Goal: Task Accomplishment & Management: Manage account settings

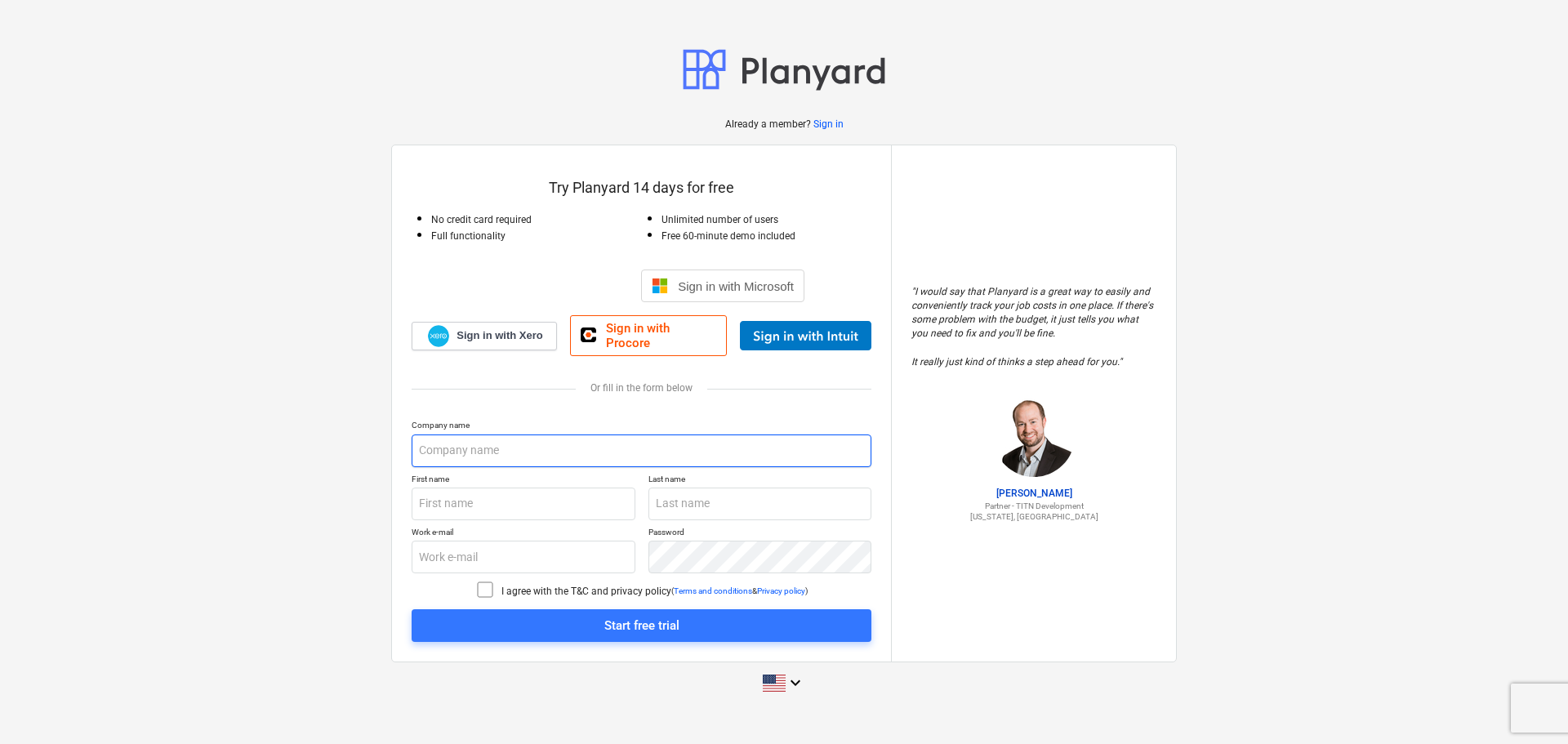
click at [446, 440] on input "text" at bounding box center [641, 450] width 459 height 33
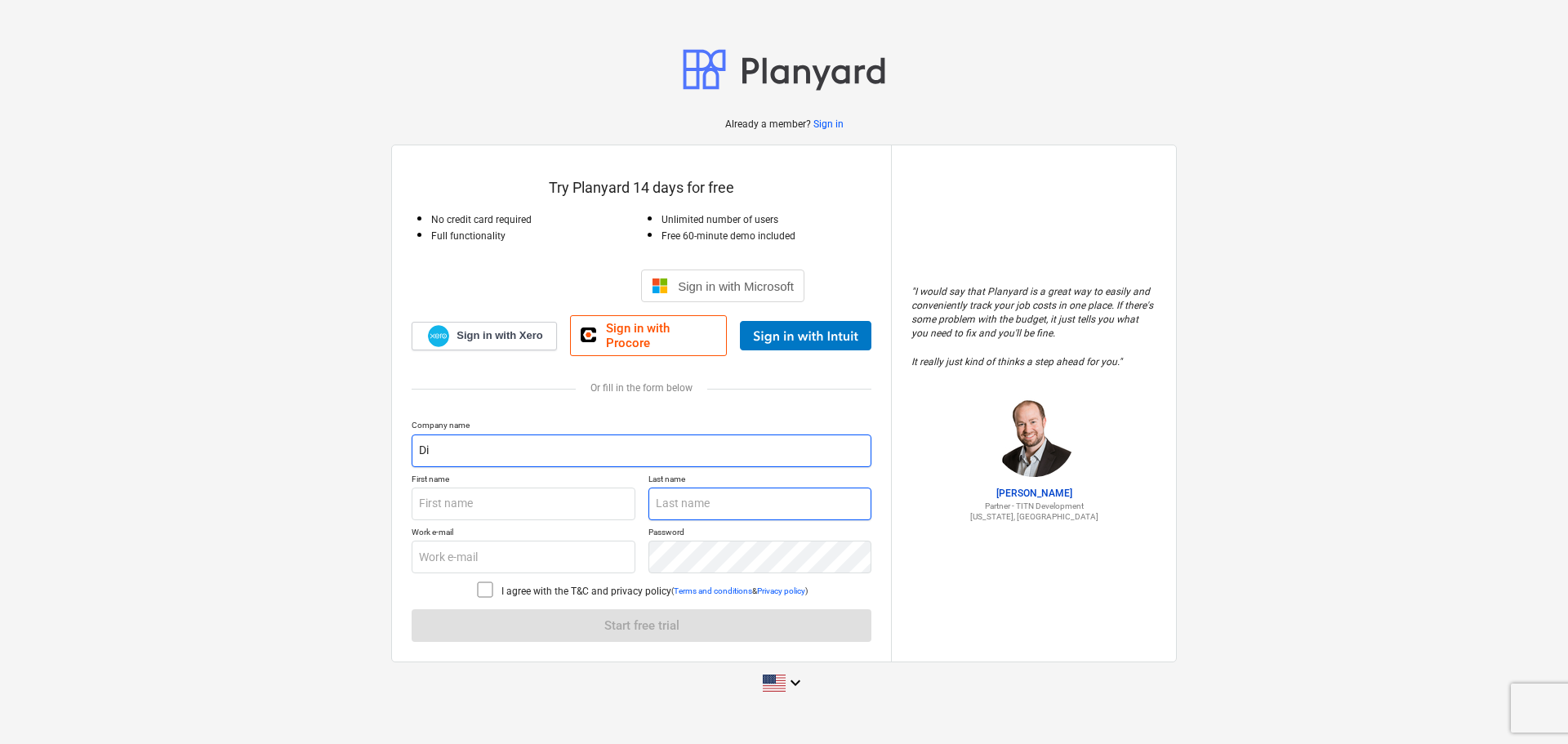
type input "D"
type input "DCG [US_STATE]"
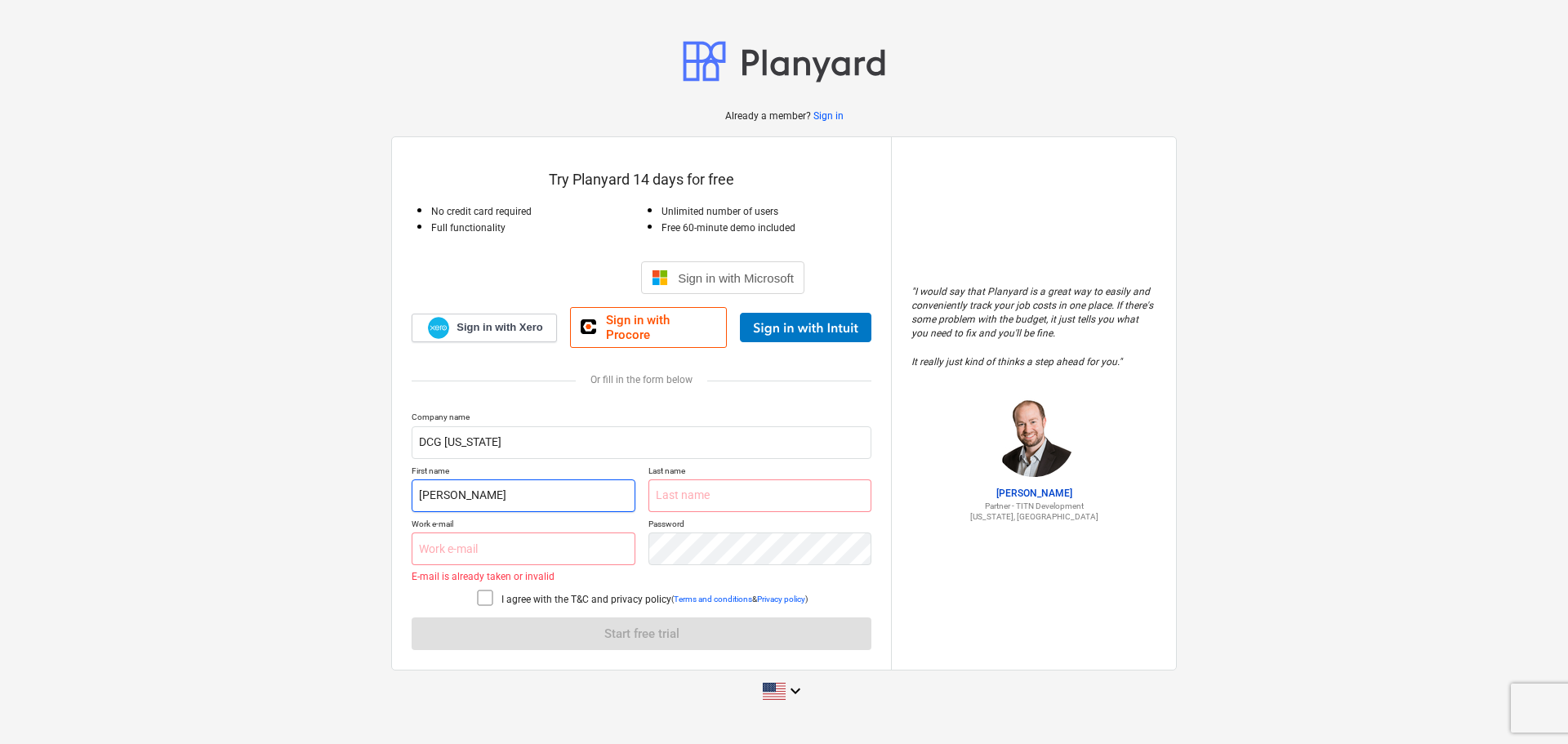
drag, startPoint x: 458, startPoint y: 497, endPoint x: 338, endPoint y: 503, distance: 120.1
click at [338, 503] on div "Already a member? Sign in Try Planyard 14 days for free No credit card required…" at bounding box center [784, 372] width 1568 height 705
type input "RJ"
type input "[PERSON_NAME]"
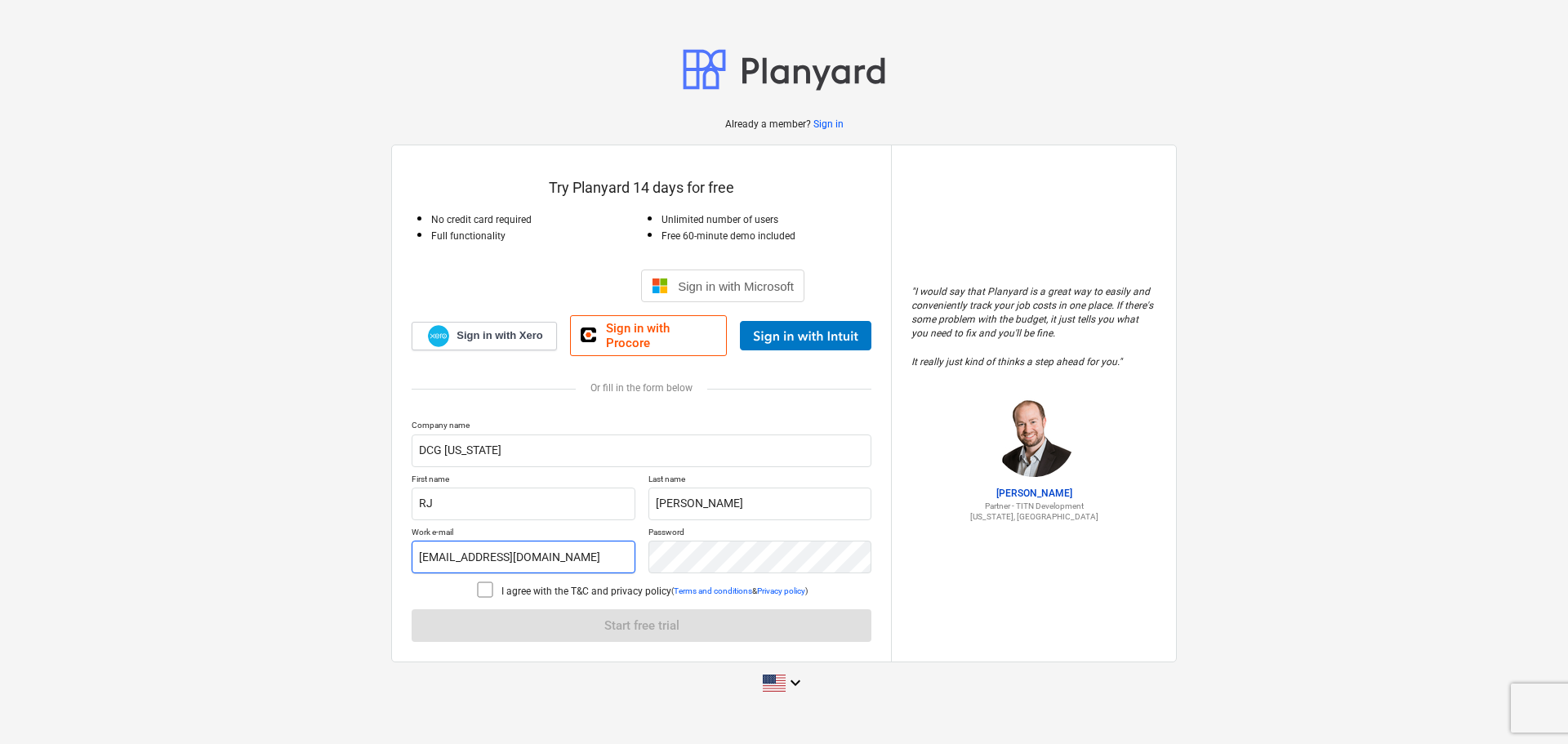
type input "[EMAIL_ADDRESS][DOMAIN_NAME]"
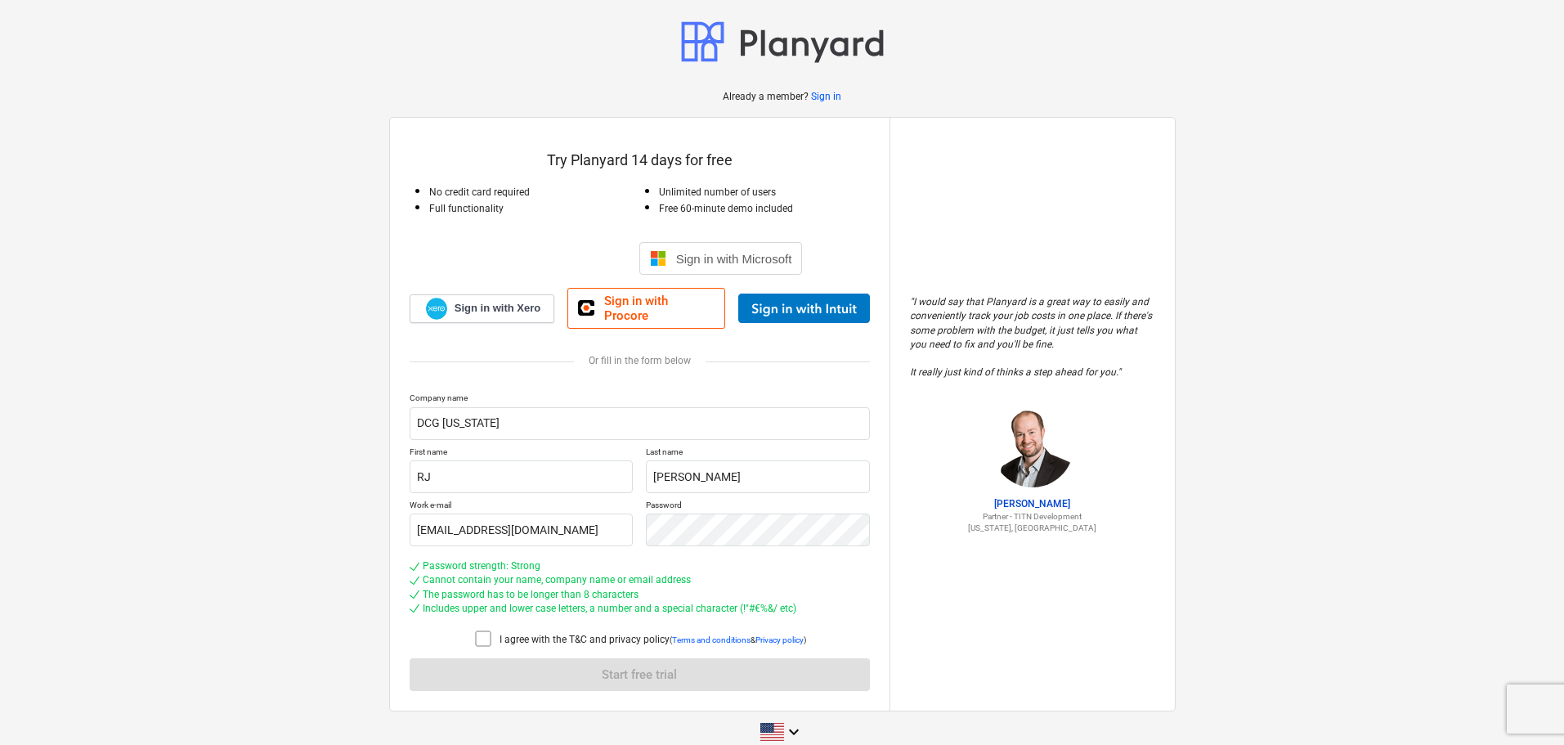
click at [473, 629] on icon at bounding box center [483, 639] width 20 height 20
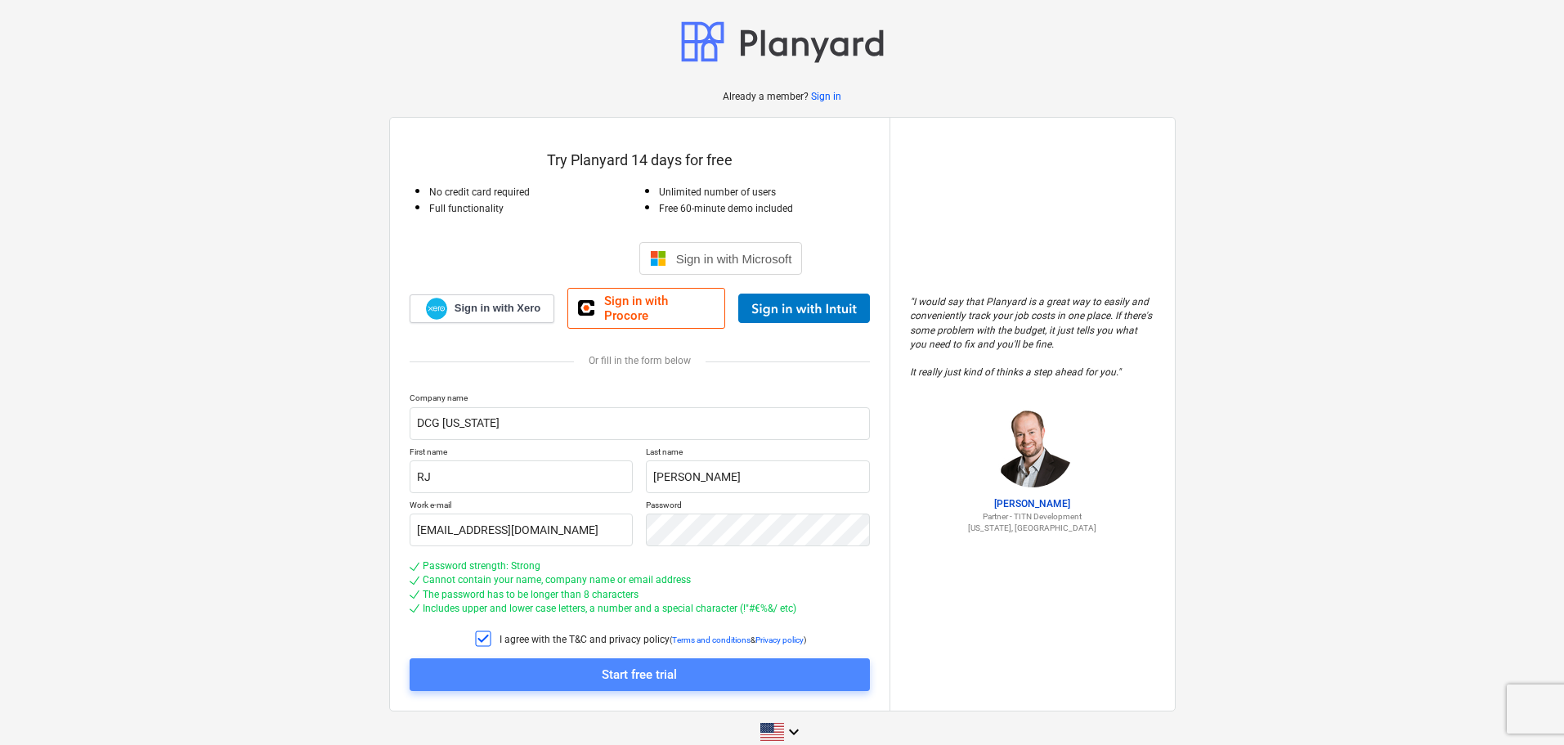
click at [644, 672] on div "Start free trial" at bounding box center [639, 674] width 75 height 21
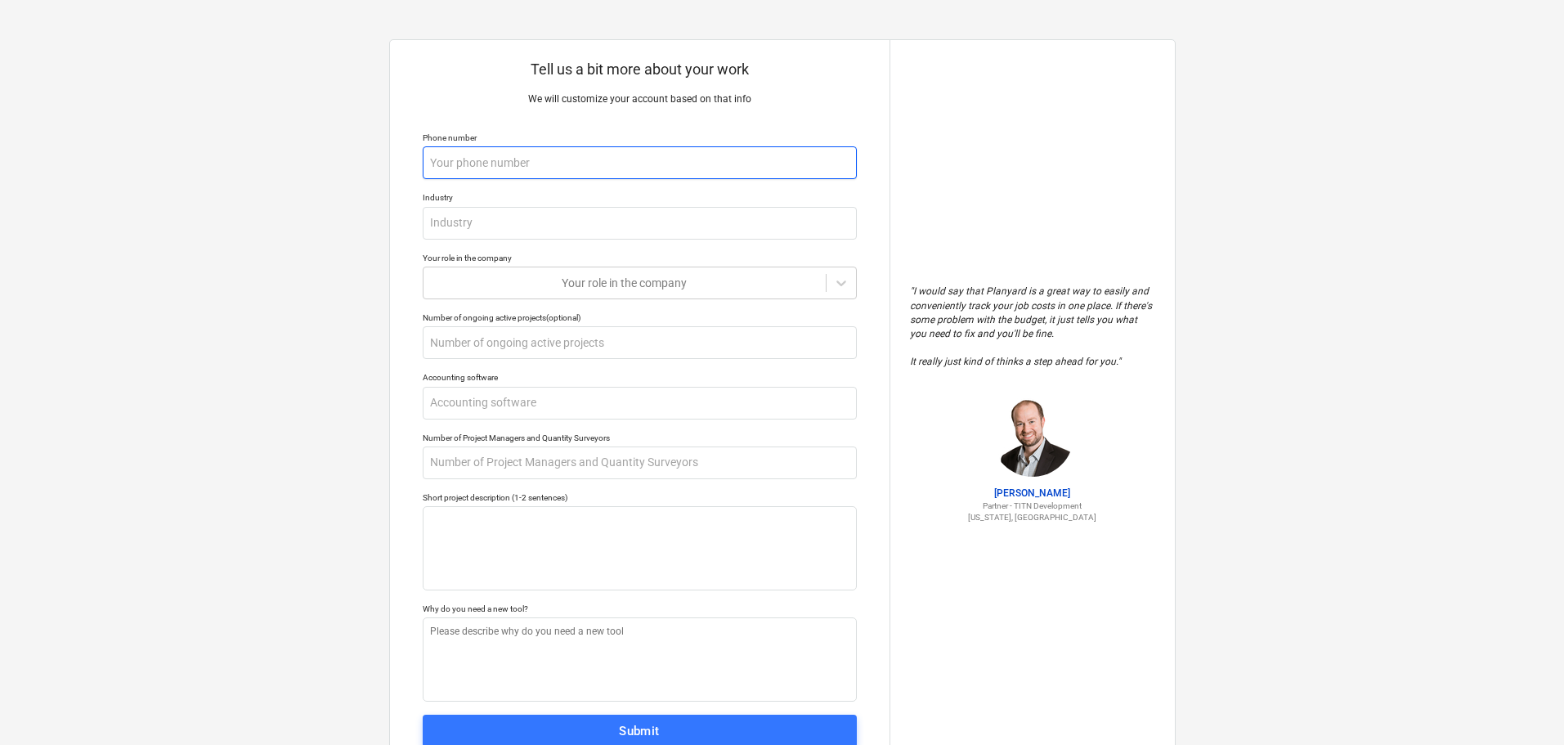
click at [492, 156] on input "text" at bounding box center [640, 162] width 434 height 33
type textarea "x"
type input "3"
type textarea "x"
type input "31"
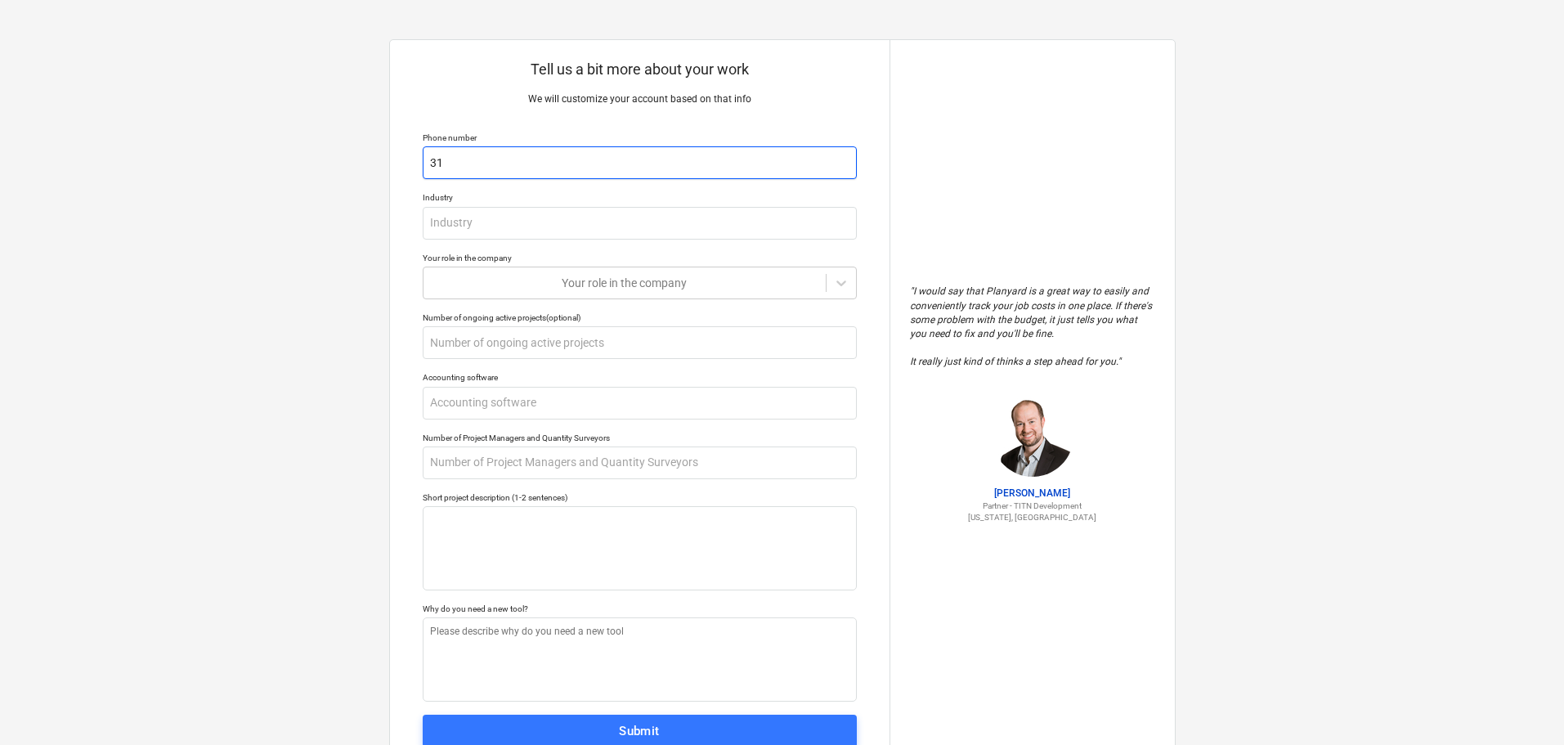
type textarea "x"
type input "317"
type textarea "x"
type input "3176"
type textarea "x"
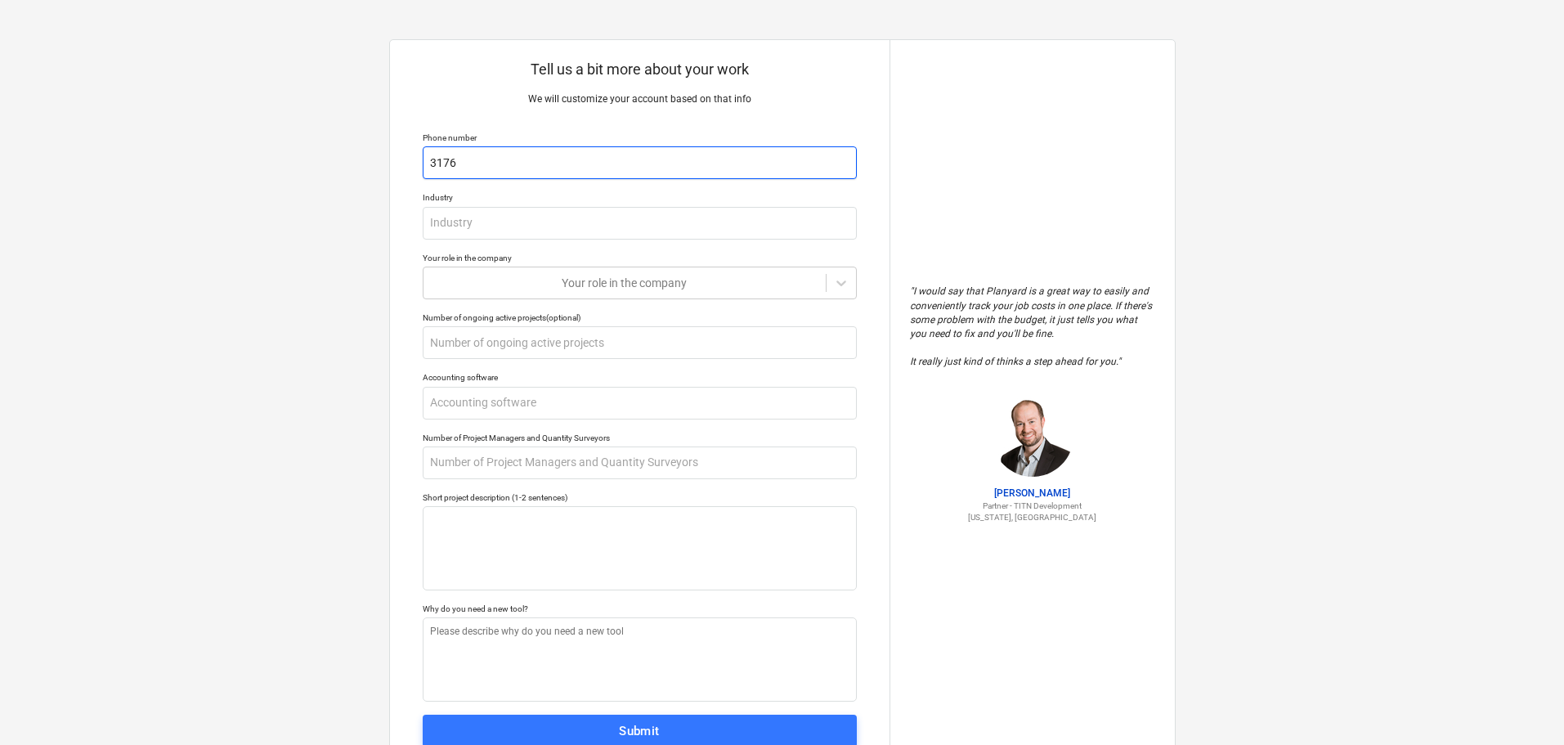
type input "31769"
type textarea "x"
type input "317696"
type textarea "x"
type input "3176967"
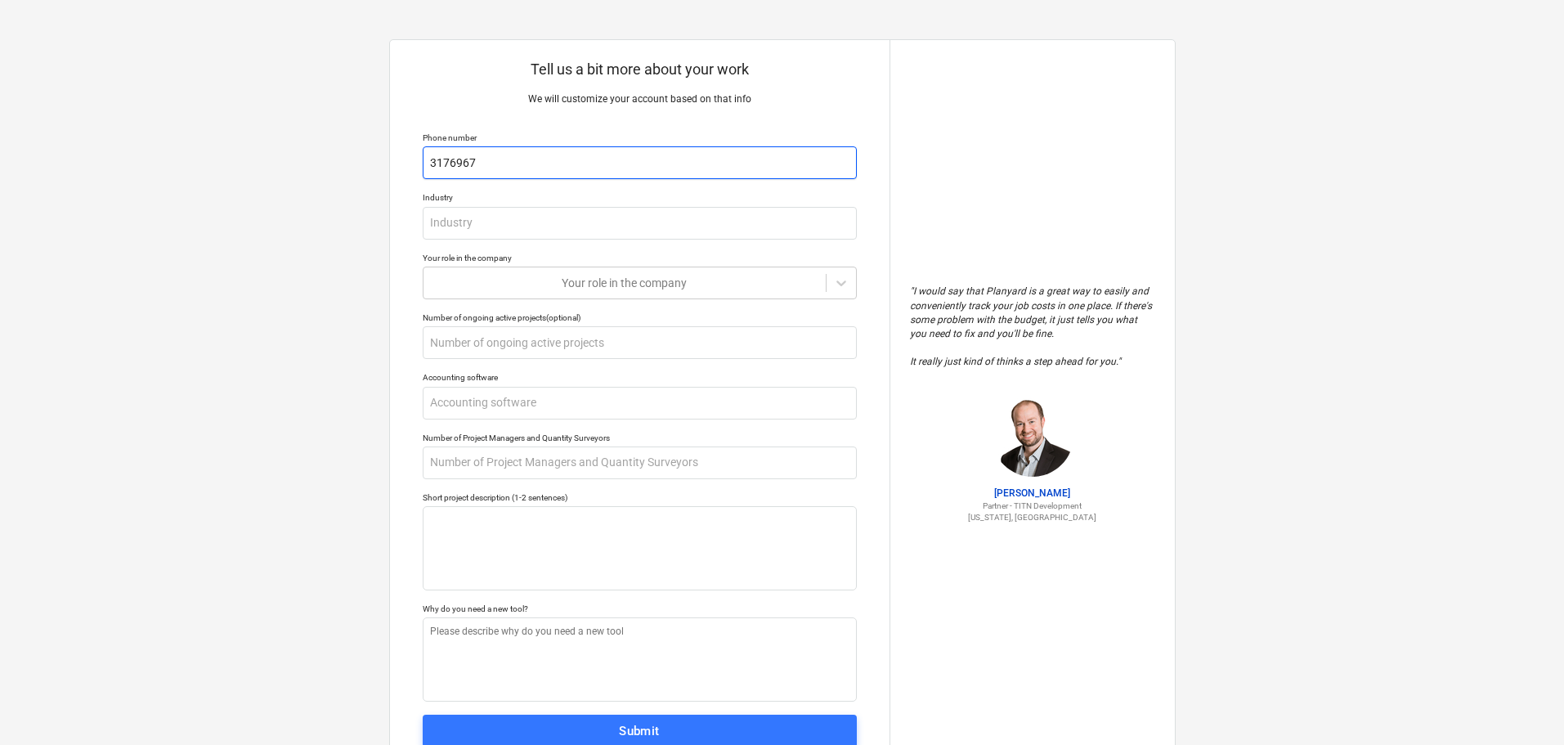
type textarea "x"
type input "31769675"
type textarea "x"
type input "317696756"
type textarea "x"
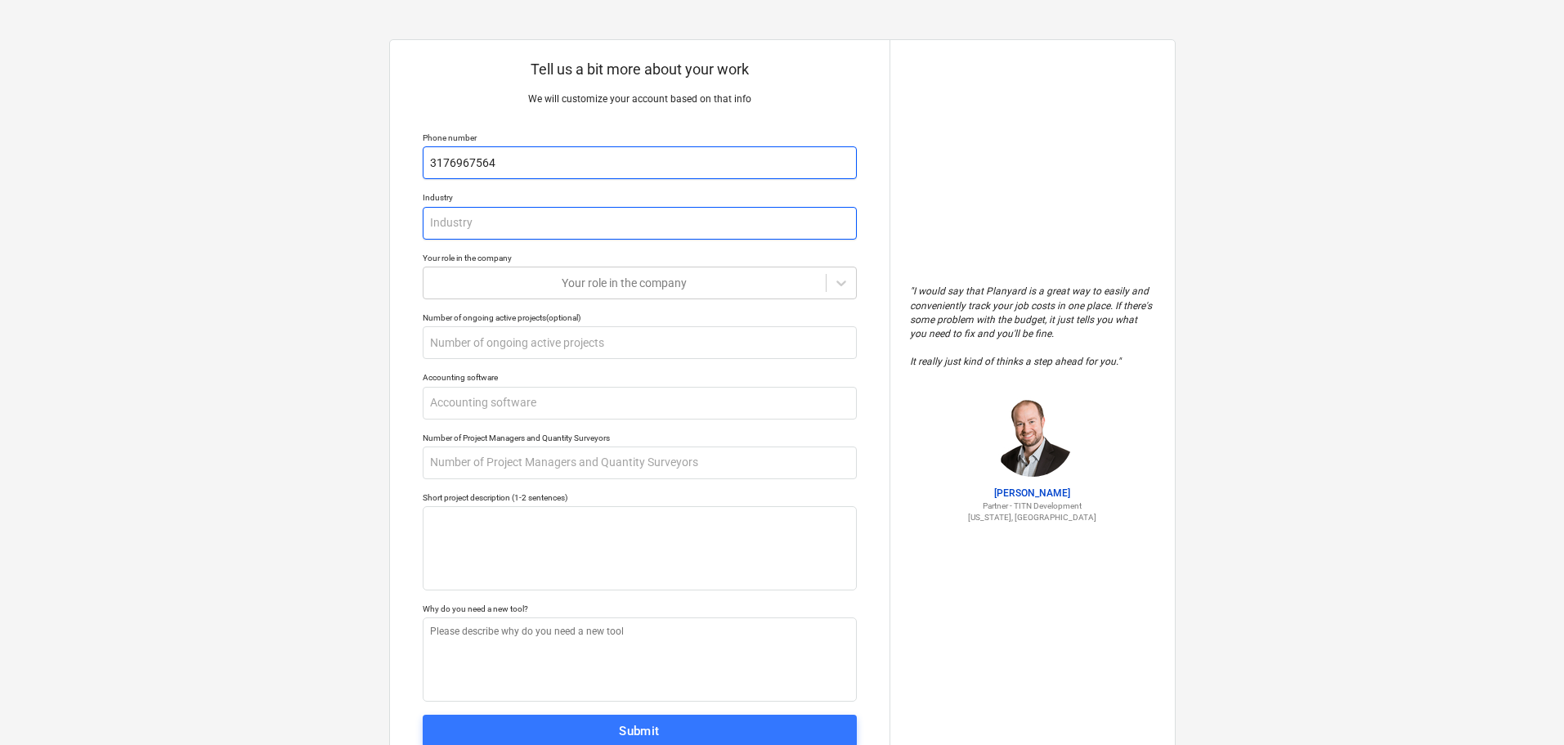
type input "3176967564"
click at [517, 222] on input "text" at bounding box center [640, 223] width 434 height 33
type textarea "x"
type input "C"
type textarea "x"
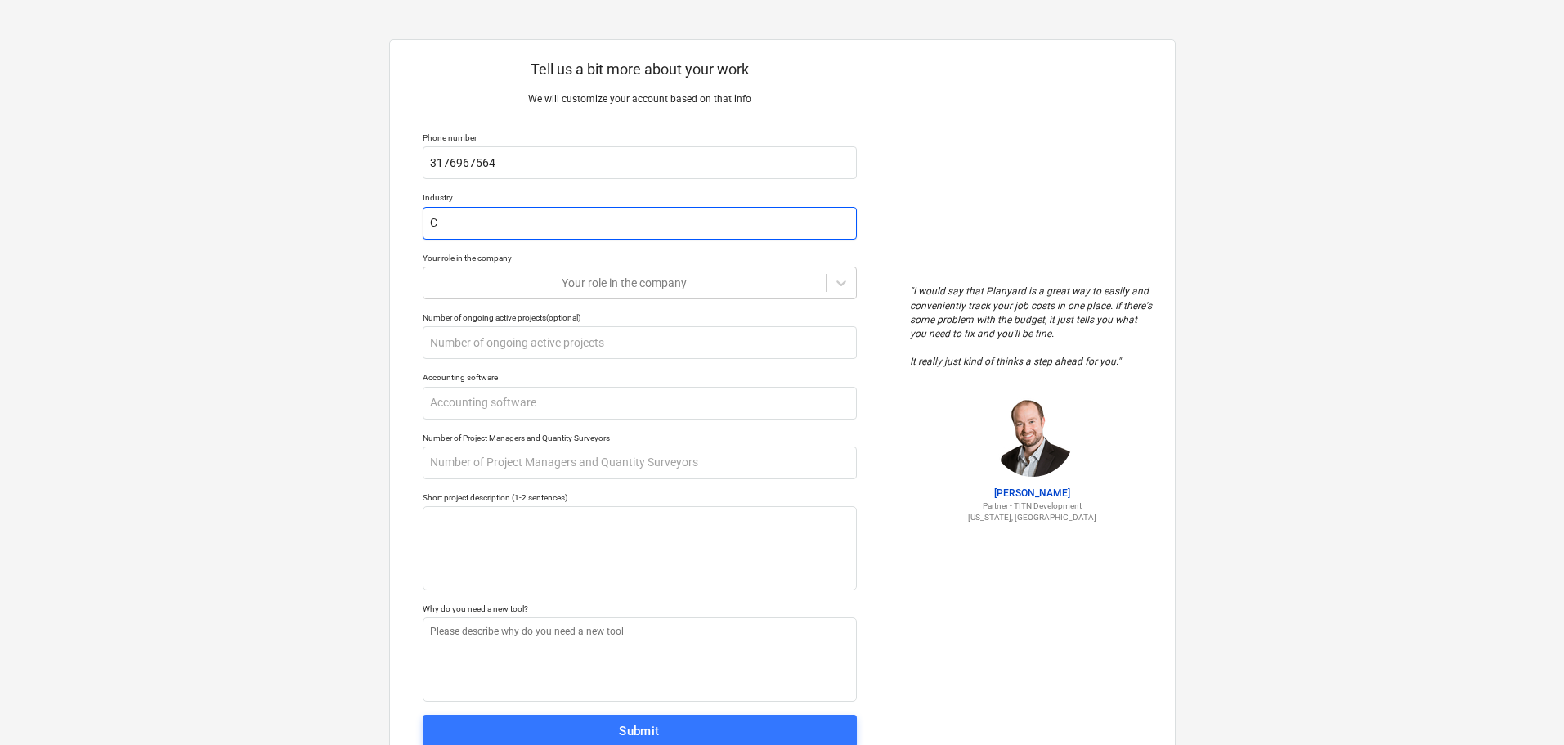
type input "Co"
type textarea "x"
type input "Con"
type textarea "x"
type input "Cons"
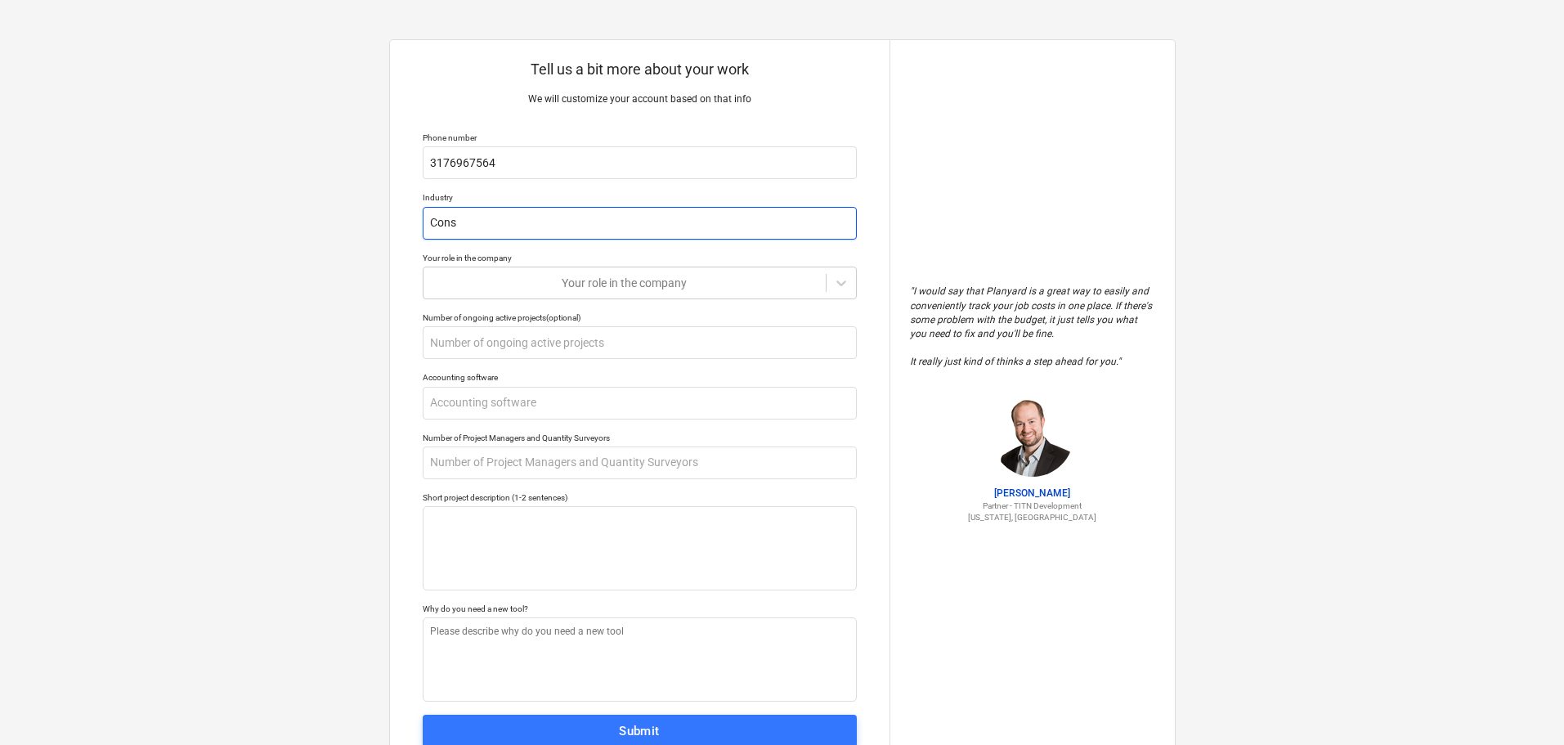
type textarea "x"
type input "Const"
type textarea "x"
type input "Constr"
type textarea "x"
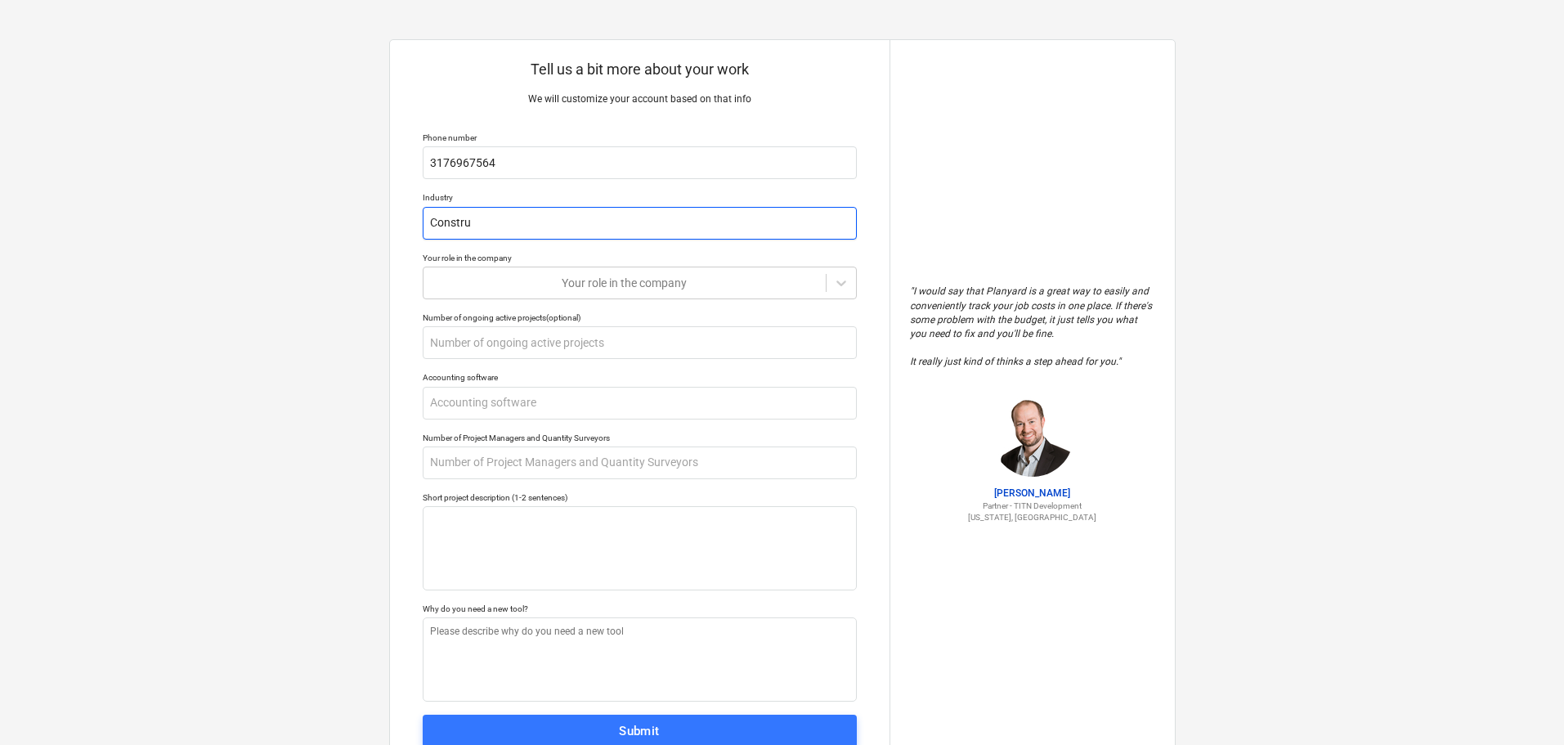
type input "Construc"
type textarea "x"
type input "Construct"
type textarea "x"
type input "Constructi"
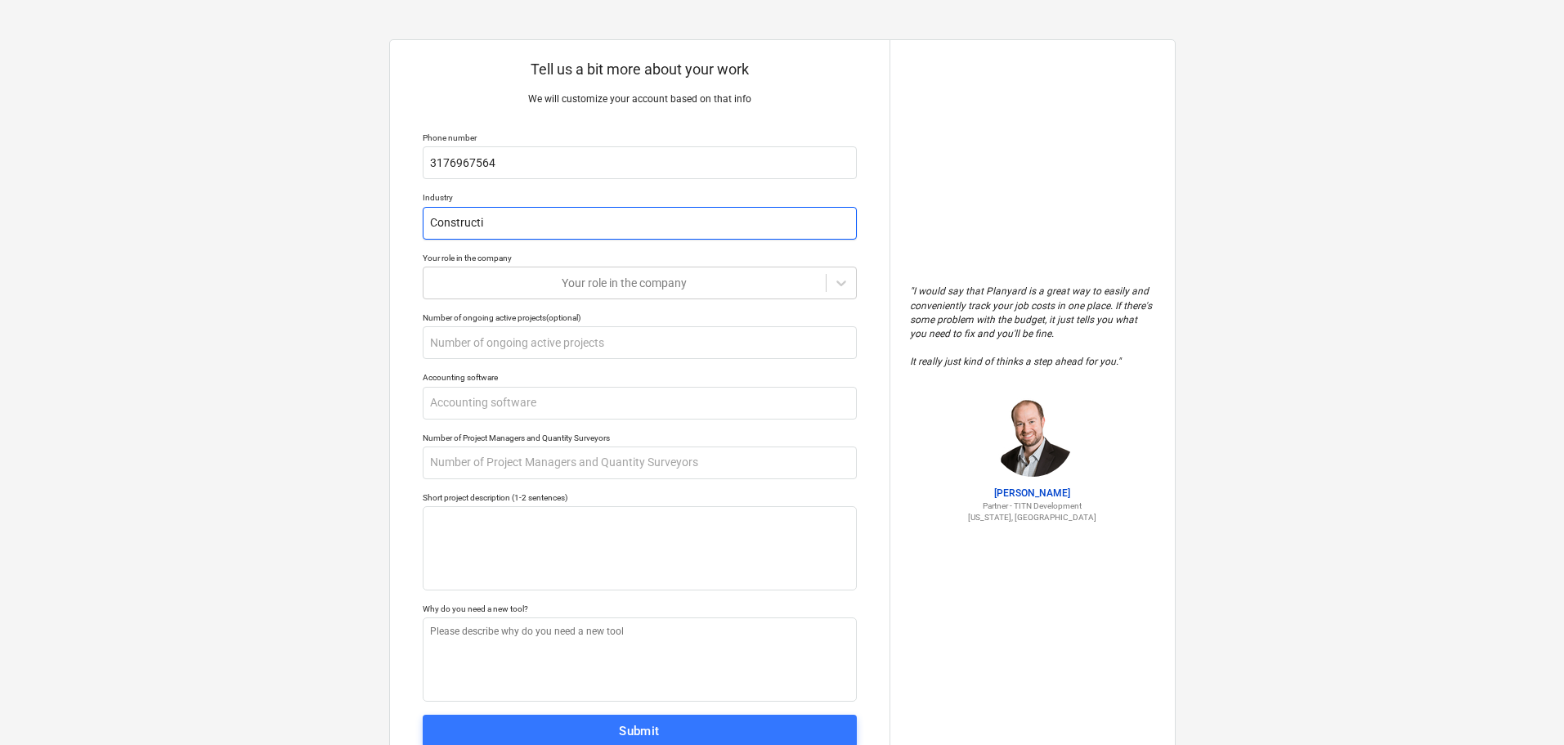
type textarea "x"
type input "Constructio"
type textarea "x"
type input "Construction"
type textarea "x"
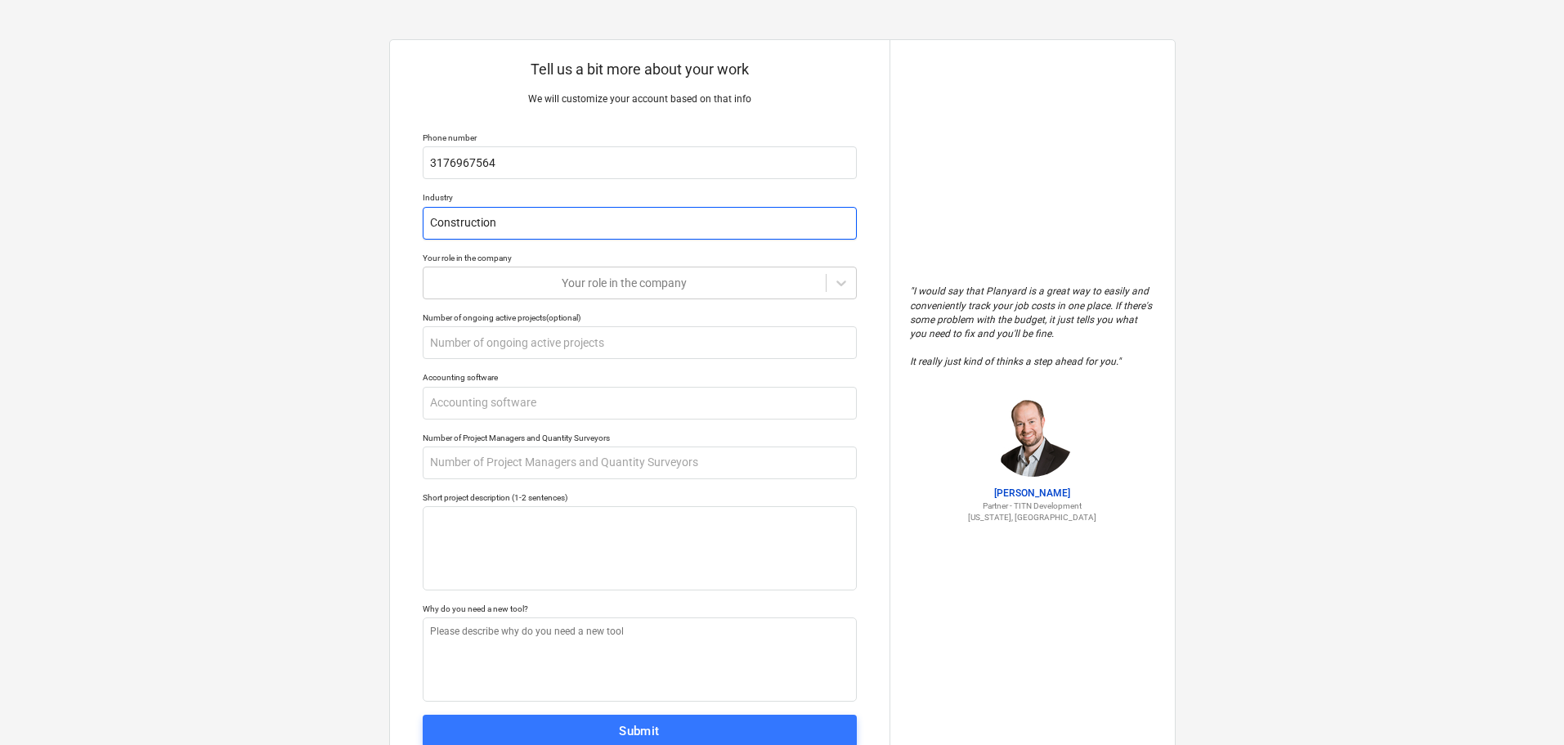
type input "Construction"
type textarea "x"
type input "Construction M"
type textarea "x"
type input "Construction Ma"
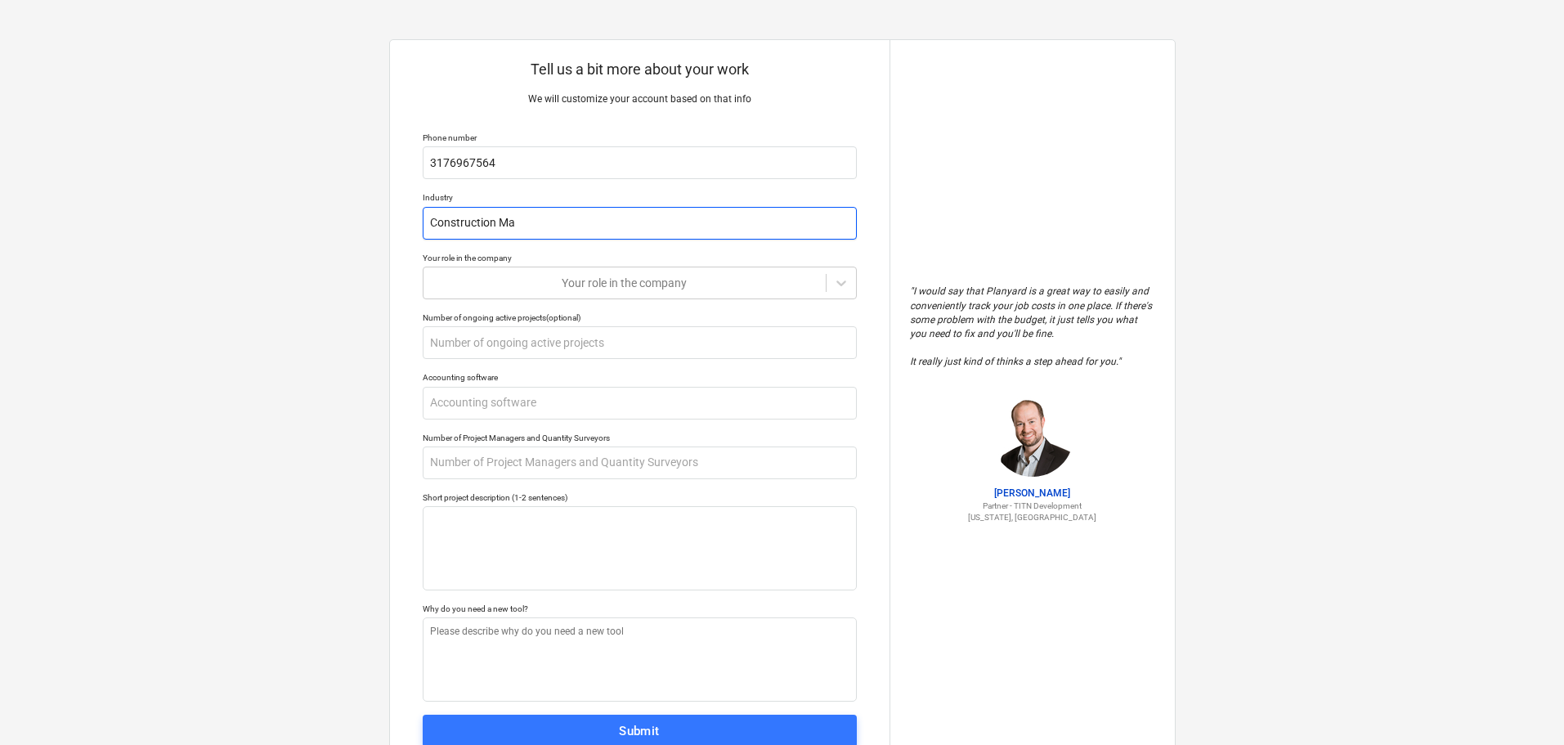
type textarea "x"
type input "Construction Man"
type textarea "x"
type input "Construction Mana"
type textarea "x"
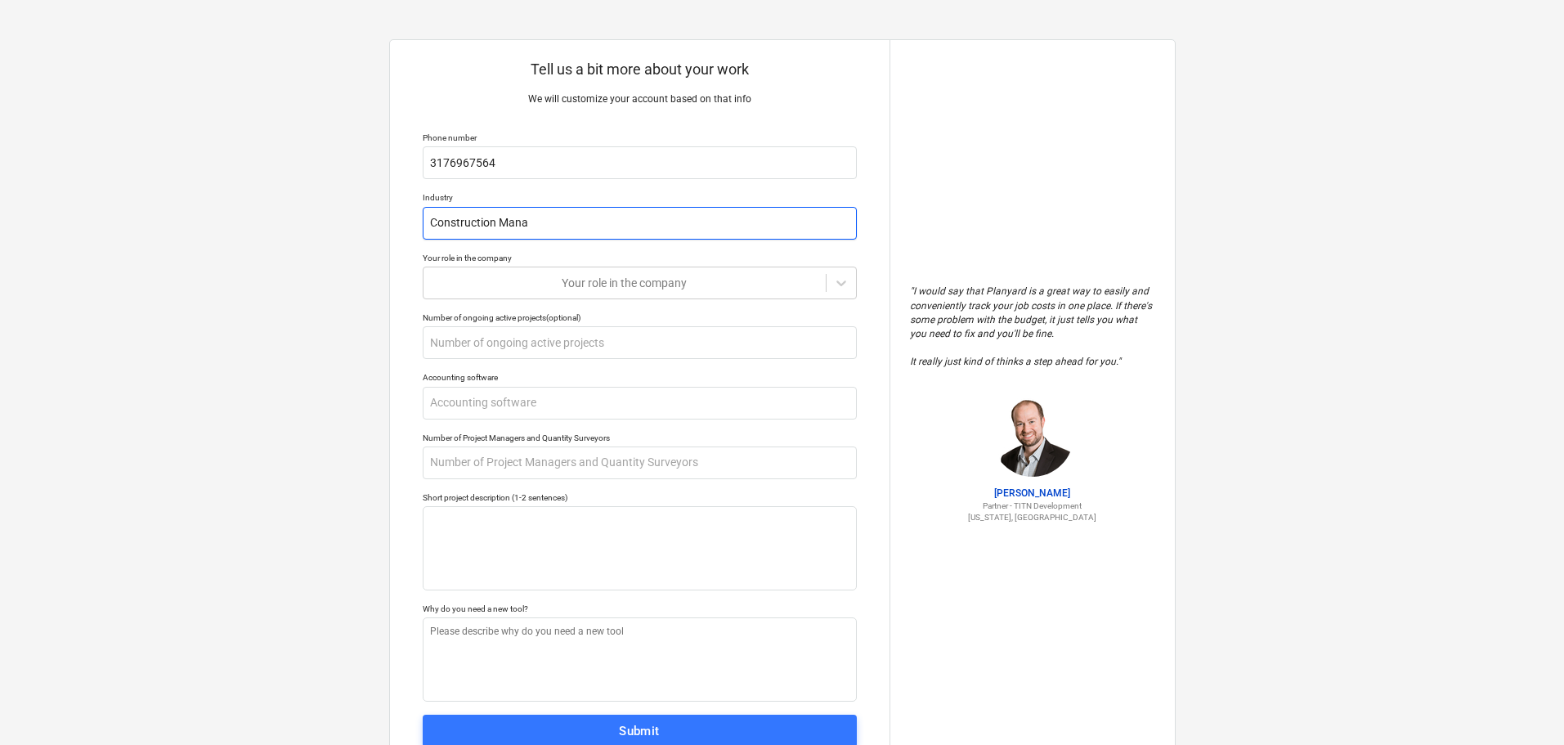
type input "Construction Manag"
type textarea "x"
type input "Construction Managm"
type textarea "x"
type input "Construction Managme"
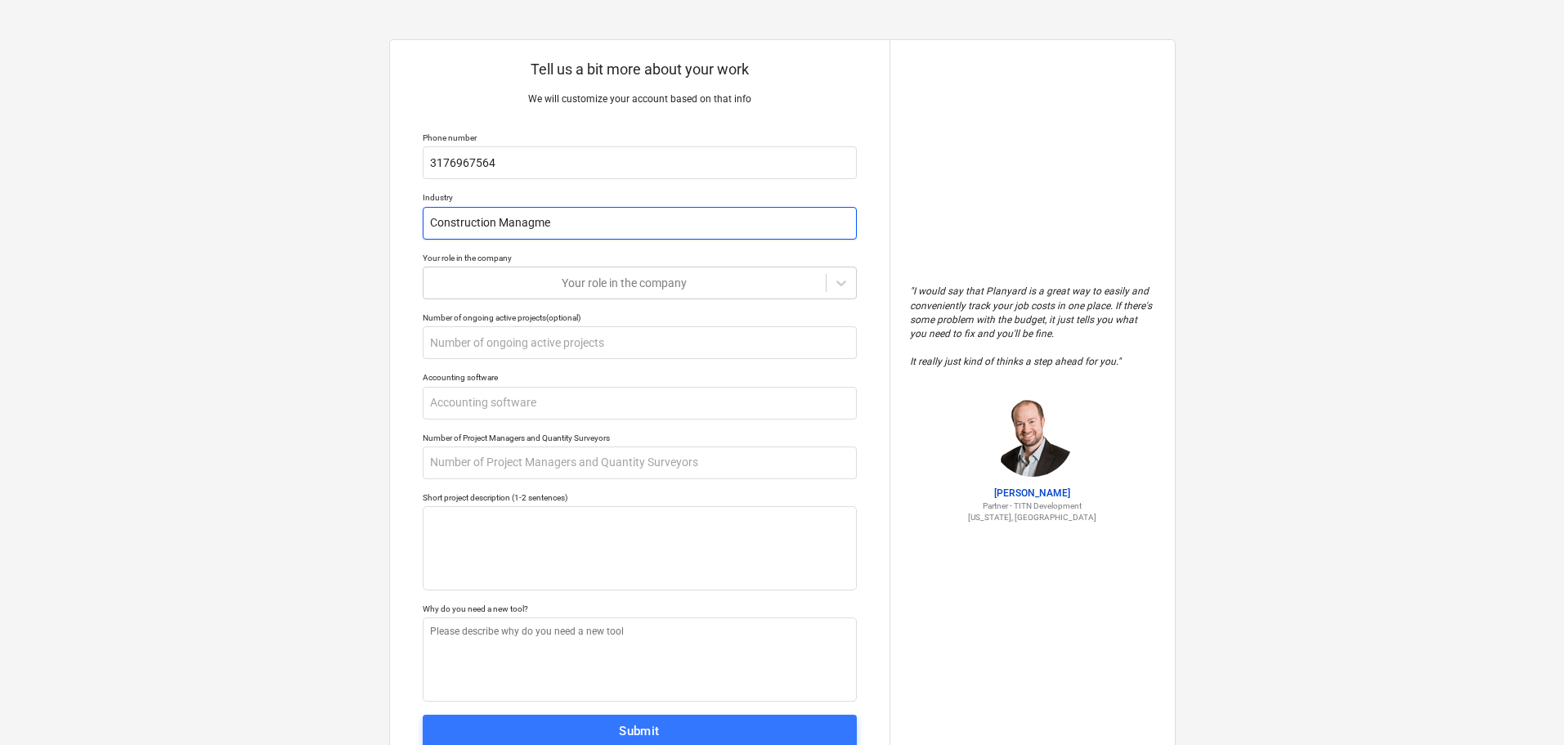
type textarea "x"
type input "Construction Managmen"
type textarea "x"
type input "Construction Managment"
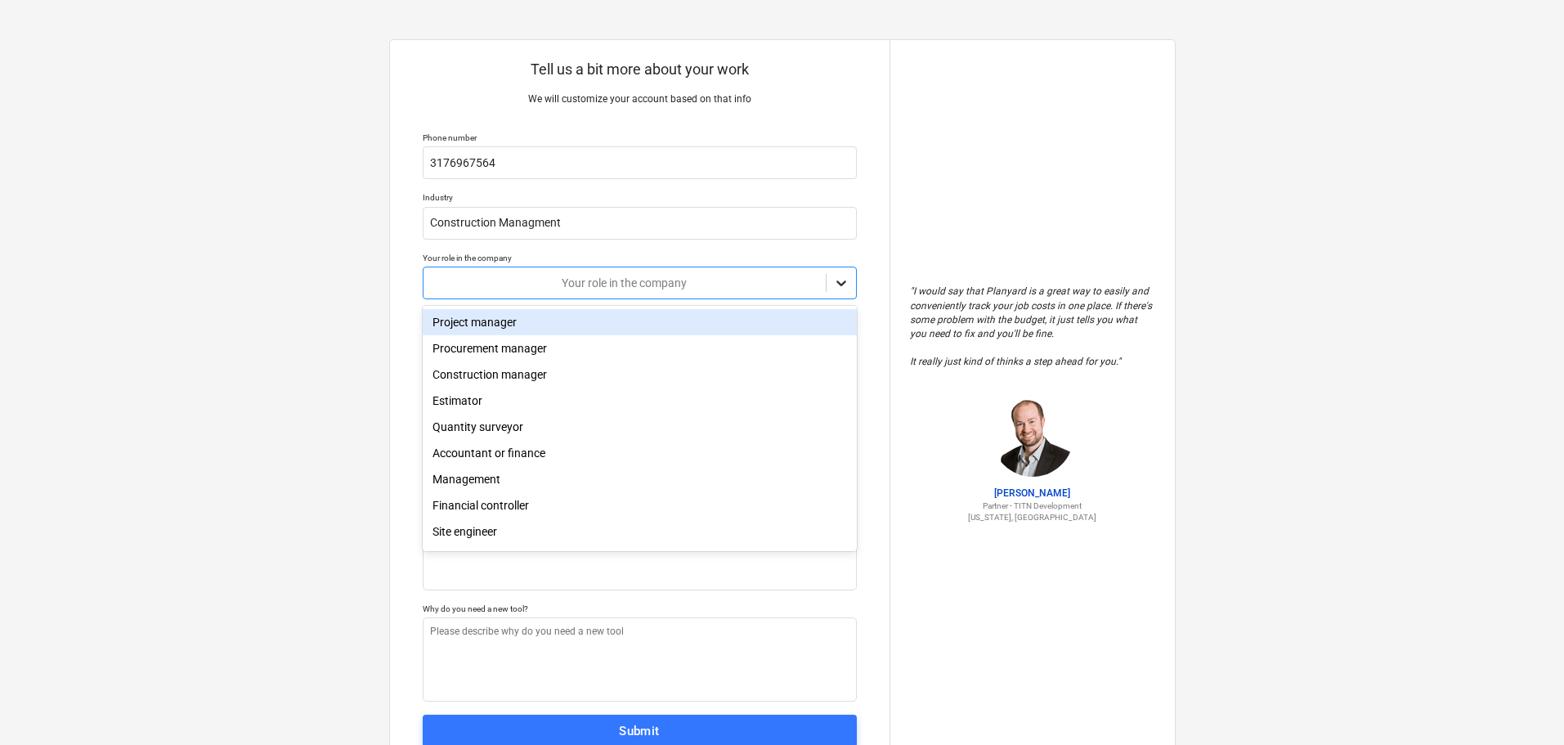
click at [833, 280] on icon at bounding box center [841, 283] width 16 height 16
click at [509, 325] on div "Project manager" at bounding box center [640, 322] width 434 height 26
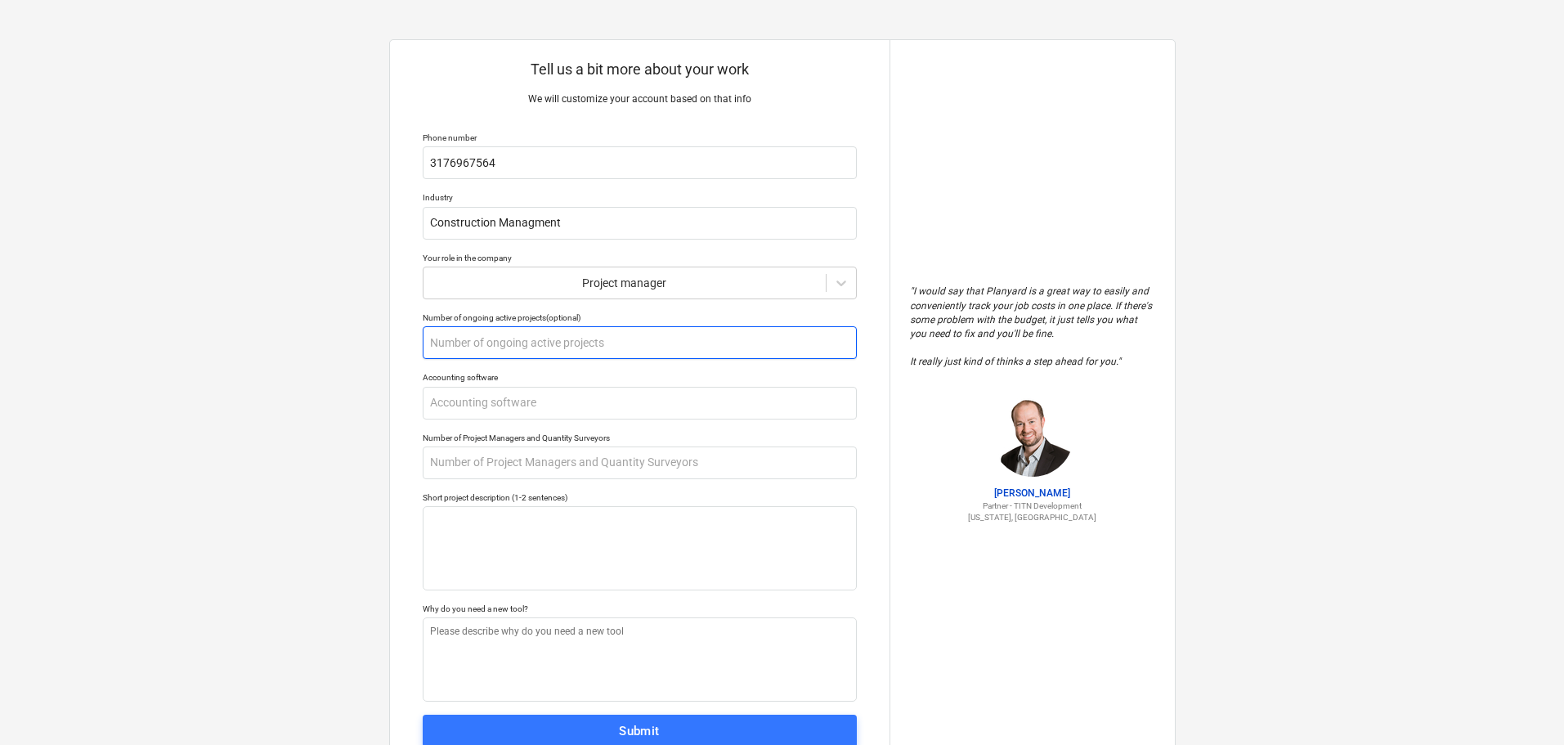
click at [464, 347] on input "text" at bounding box center [640, 342] width 434 height 33
type textarea "x"
type input "5"
click at [764, 402] on input "text" at bounding box center [640, 403] width 434 height 33
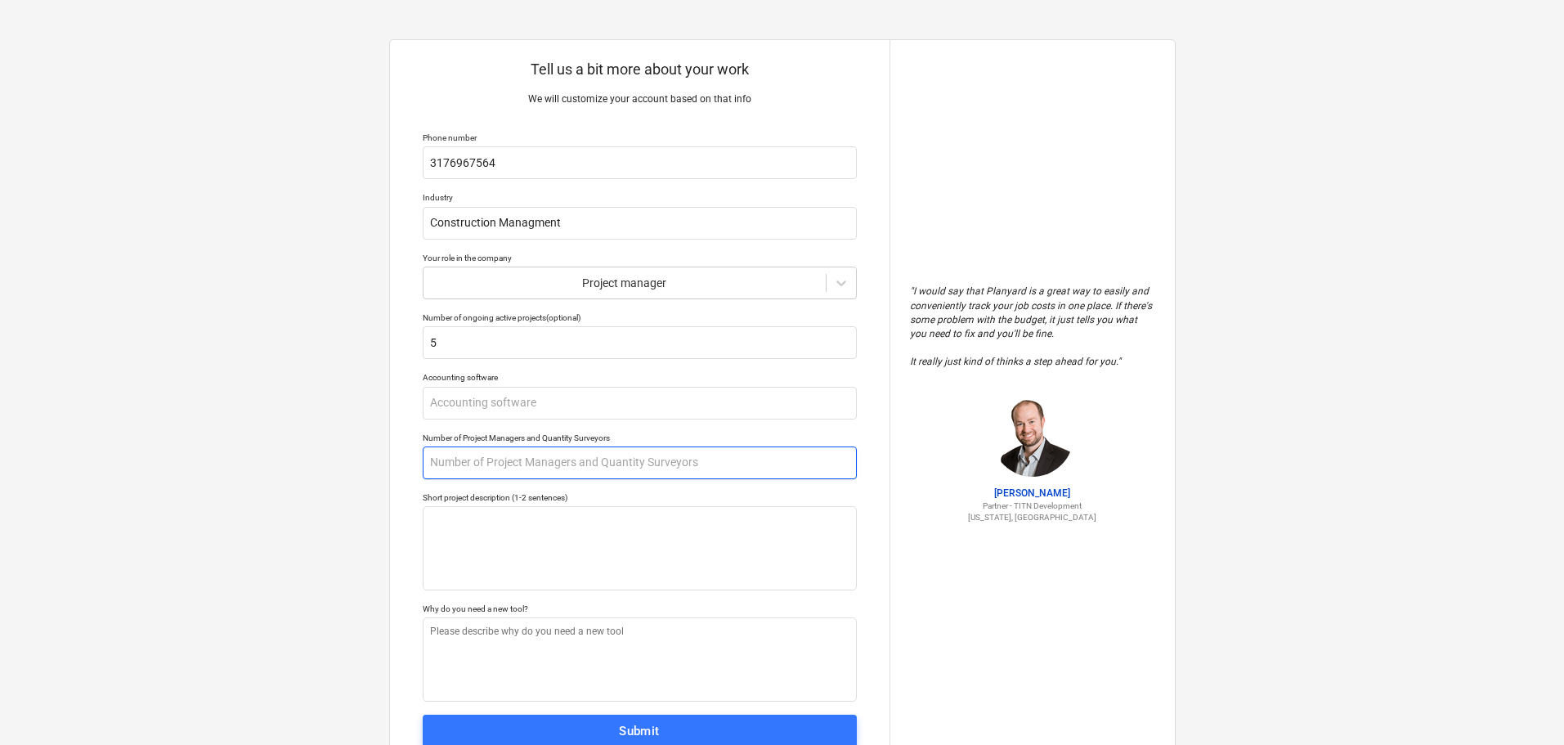
click at [607, 467] on input "text" at bounding box center [640, 462] width 434 height 33
type textarea "x"
type input "5"
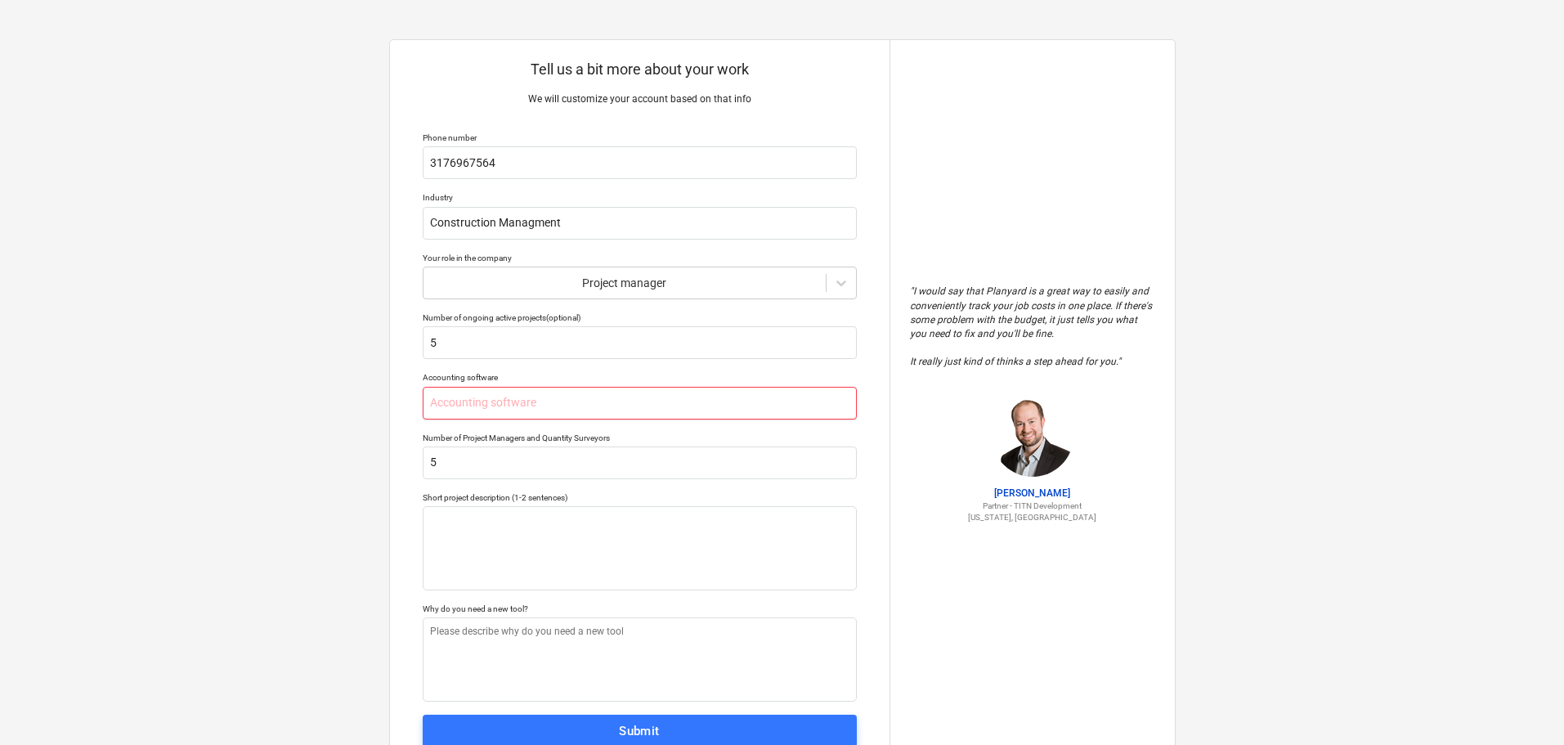
click at [518, 405] on input "text" at bounding box center [640, 403] width 434 height 33
type textarea "x"
type input "Q"
type textarea "x"
type input "Qu"
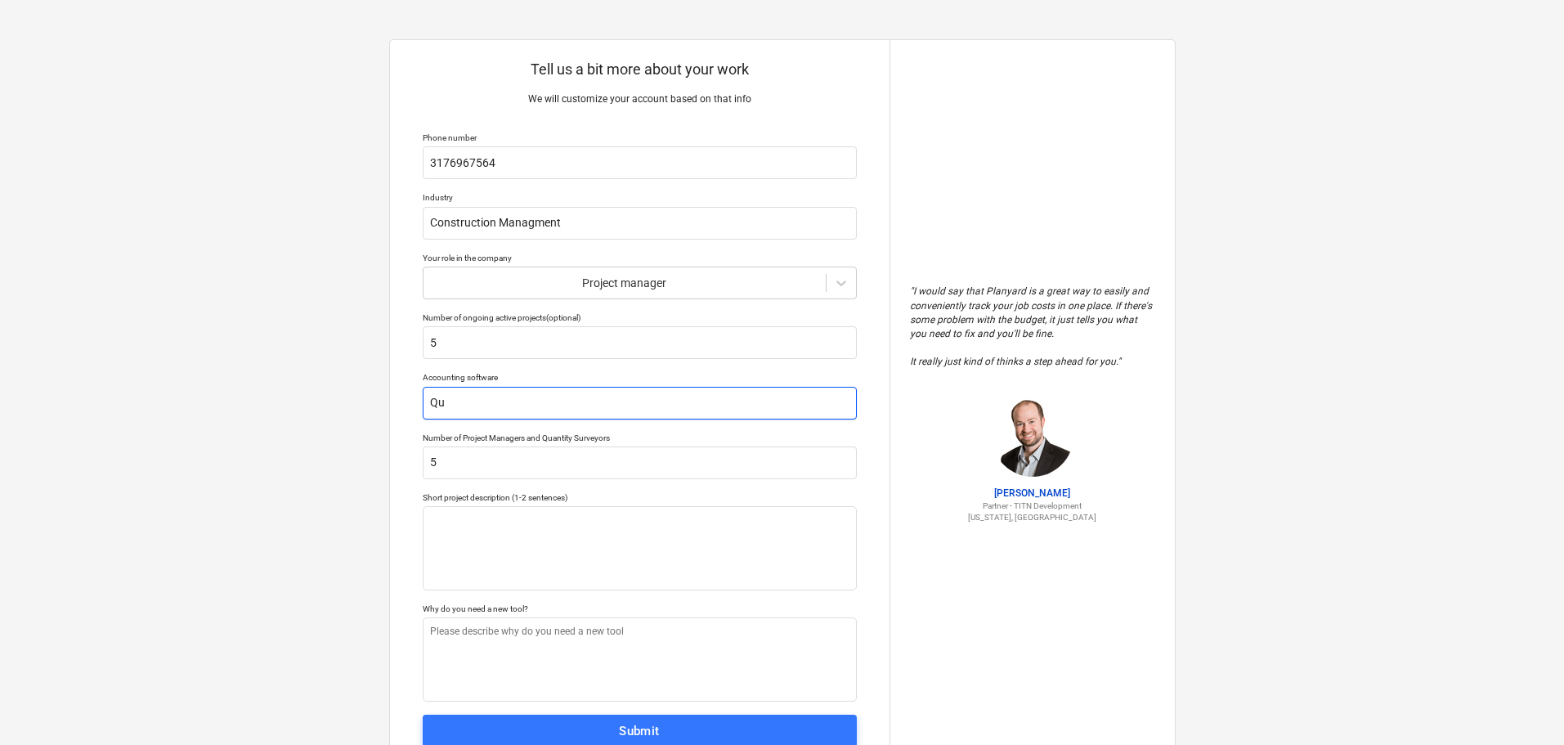
type textarea "x"
type input "Qui"
type textarea "x"
type input "Quic"
type textarea "x"
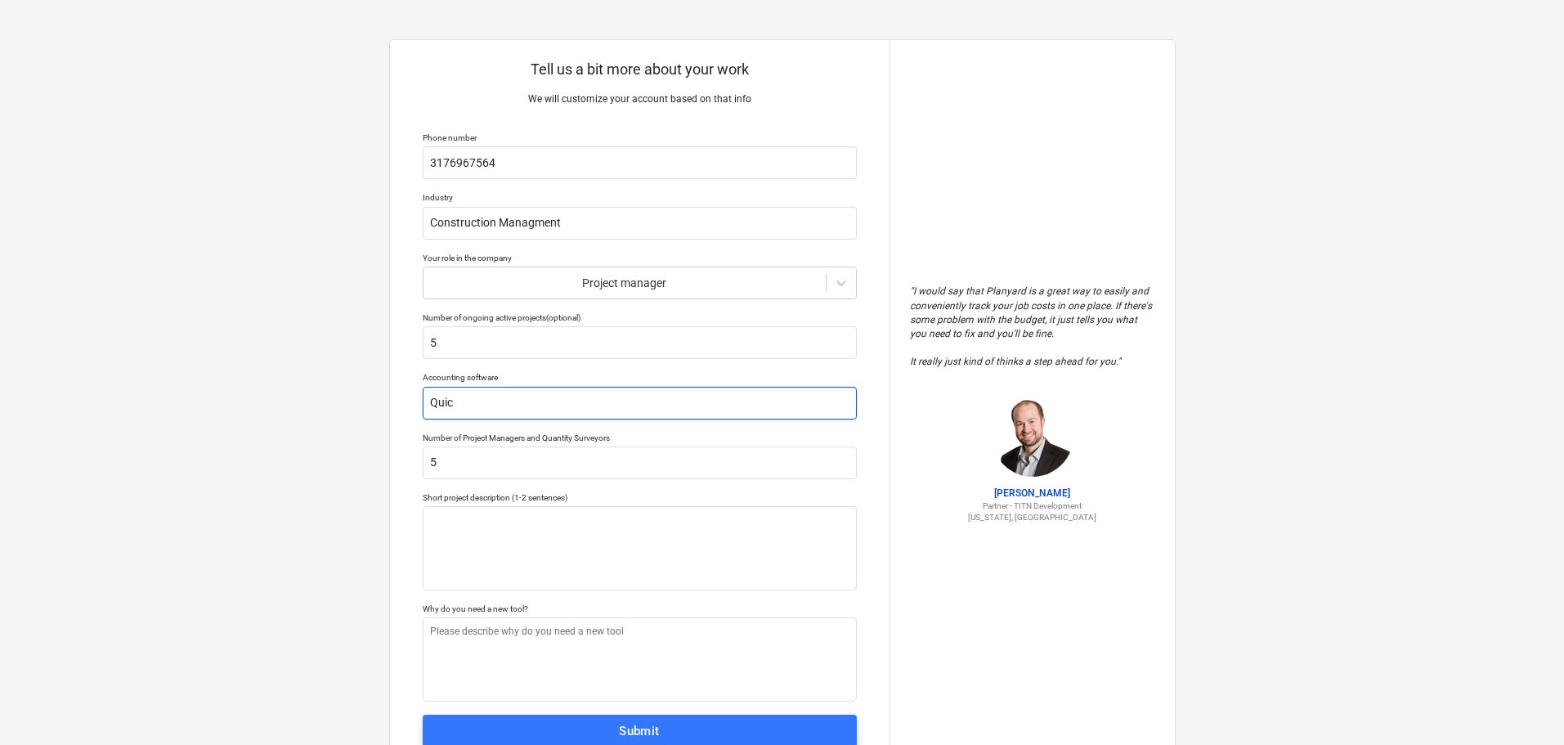
type input "Quick"
type textarea "x"
type input "Quickb"
type textarea "x"
type input "Quickbo"
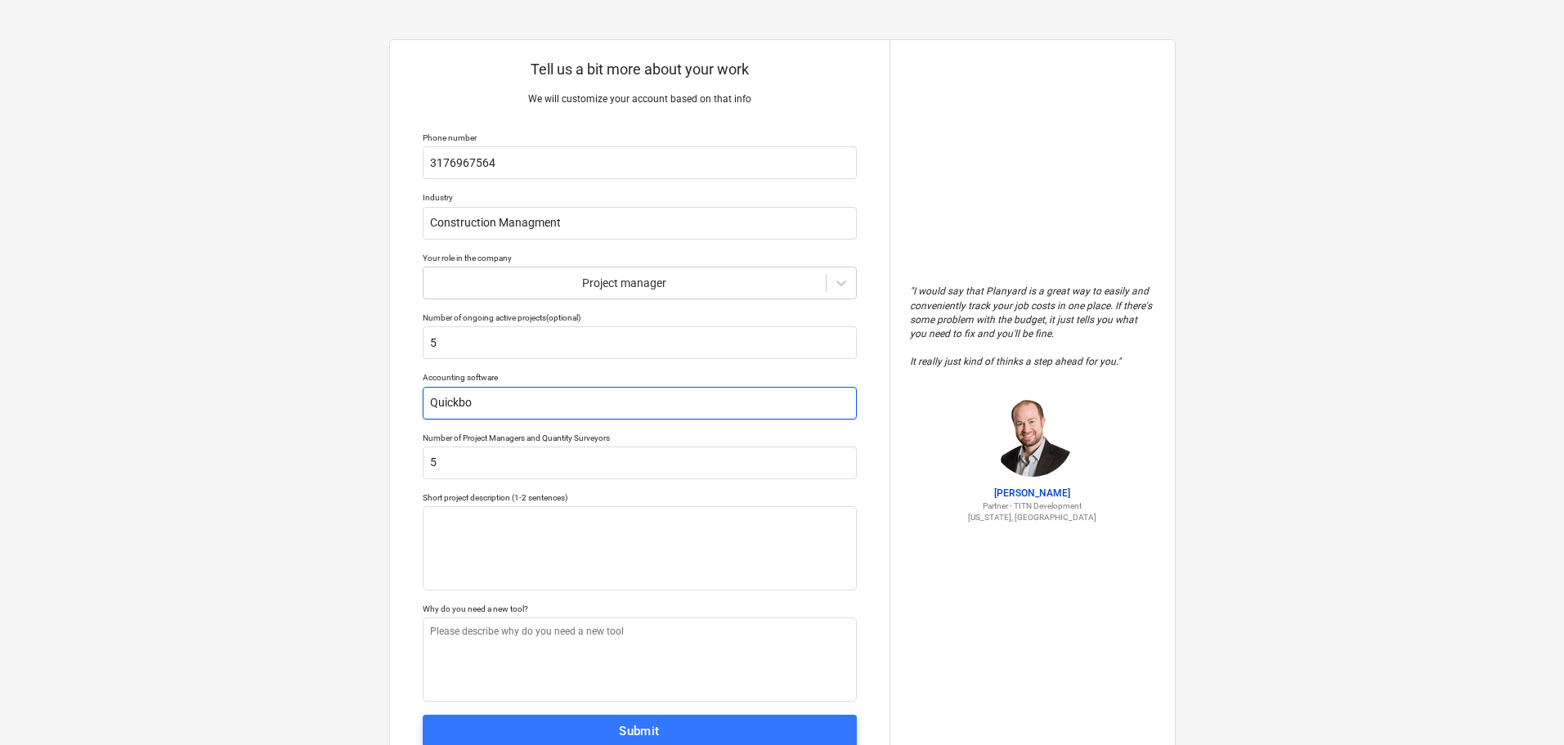
type textarea "x"
type input "Quickboo"
type textarea "x"
type input "Quickbook"
type textarea "x"
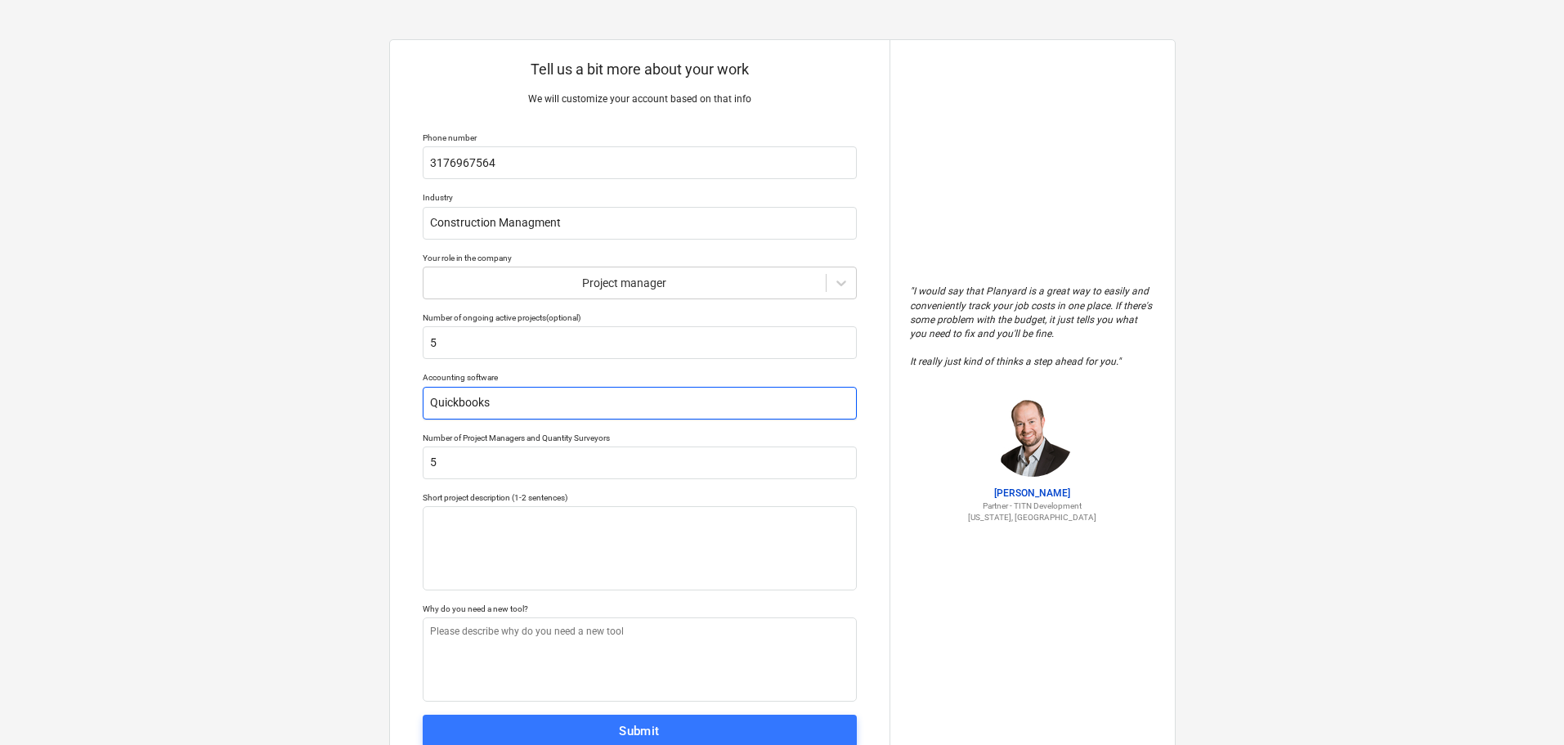
type input "Quickbooks"
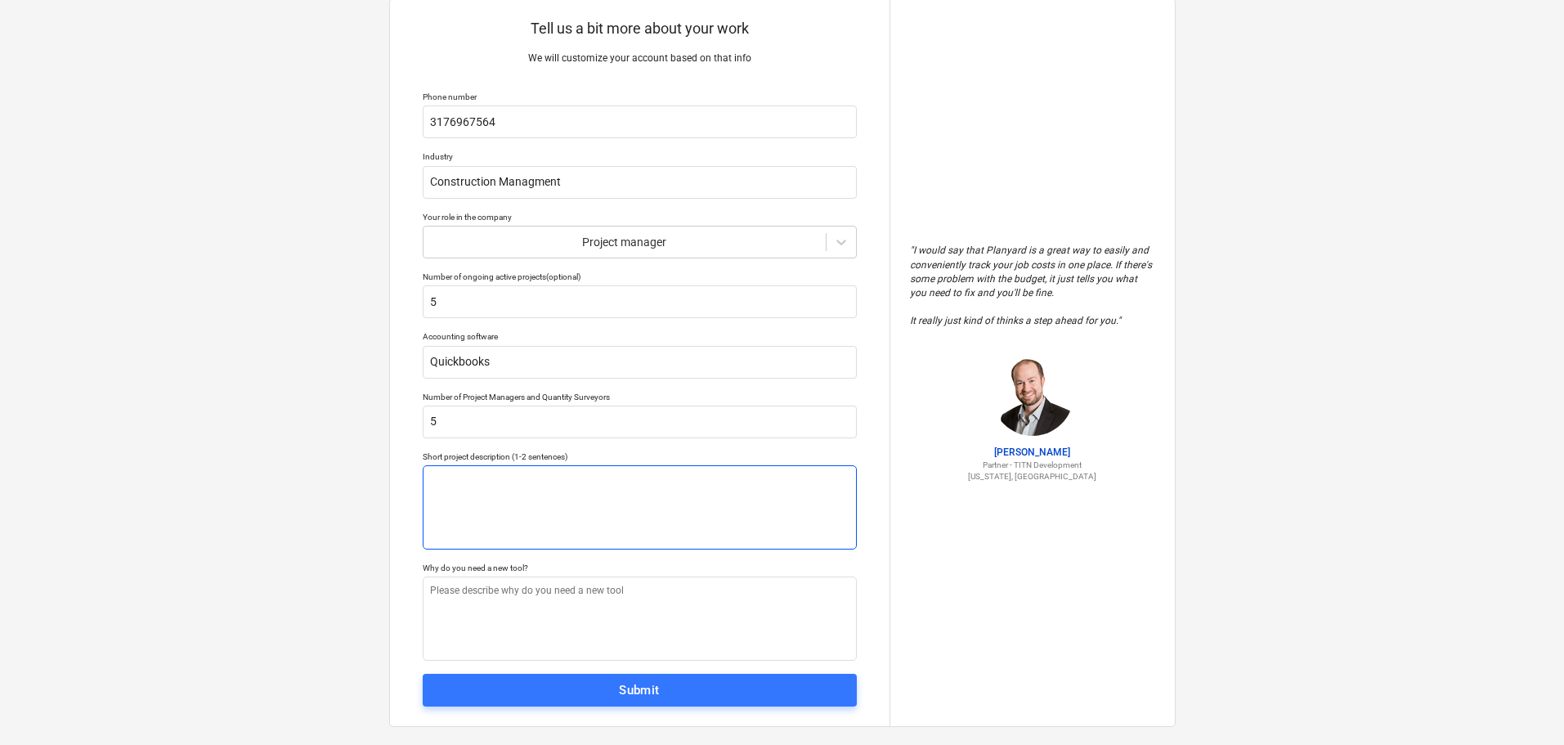
scroll to position [62, 0]
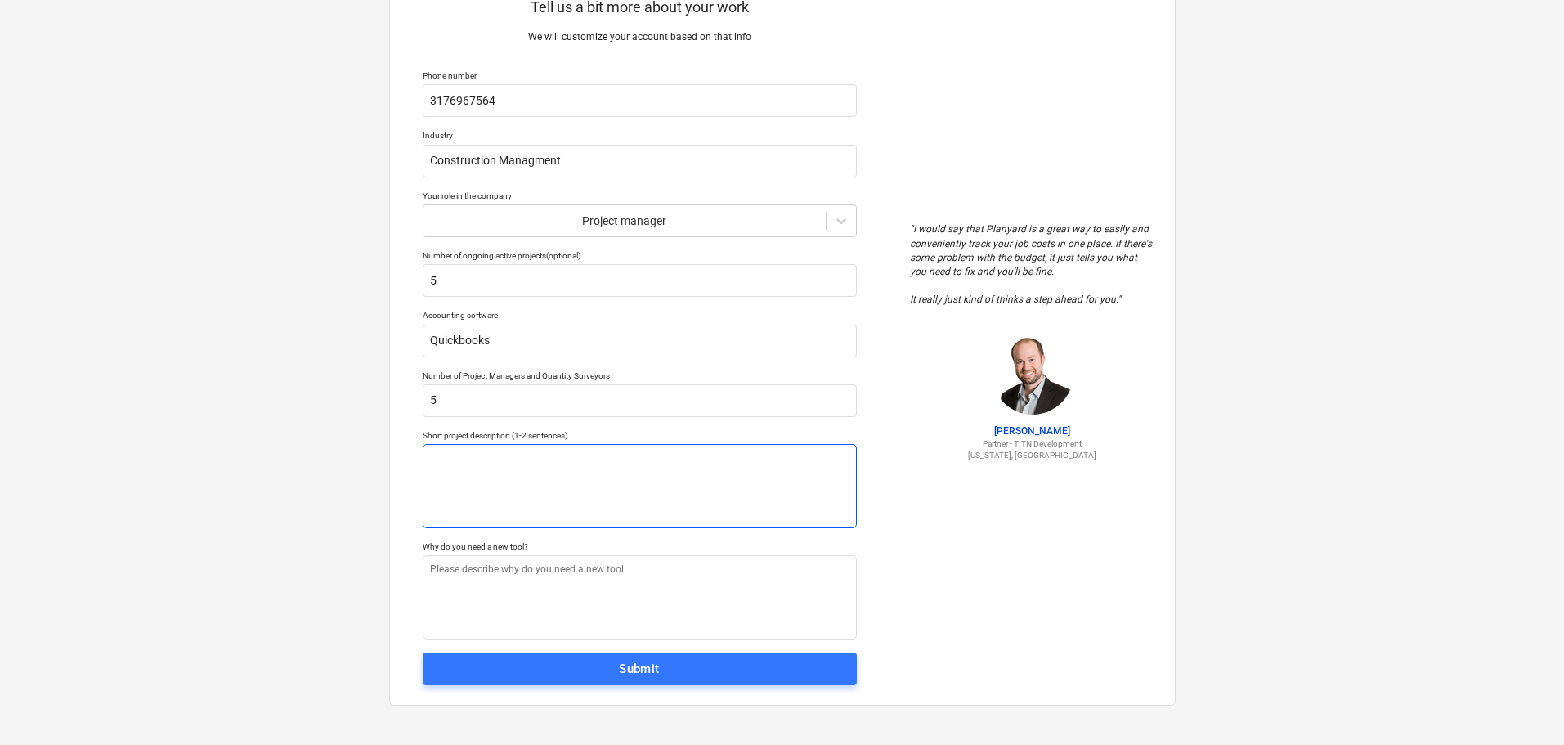
type textarea "x"
type textarea "M"
type textarea "x"
type textarea "Mi"
type textarea "x"
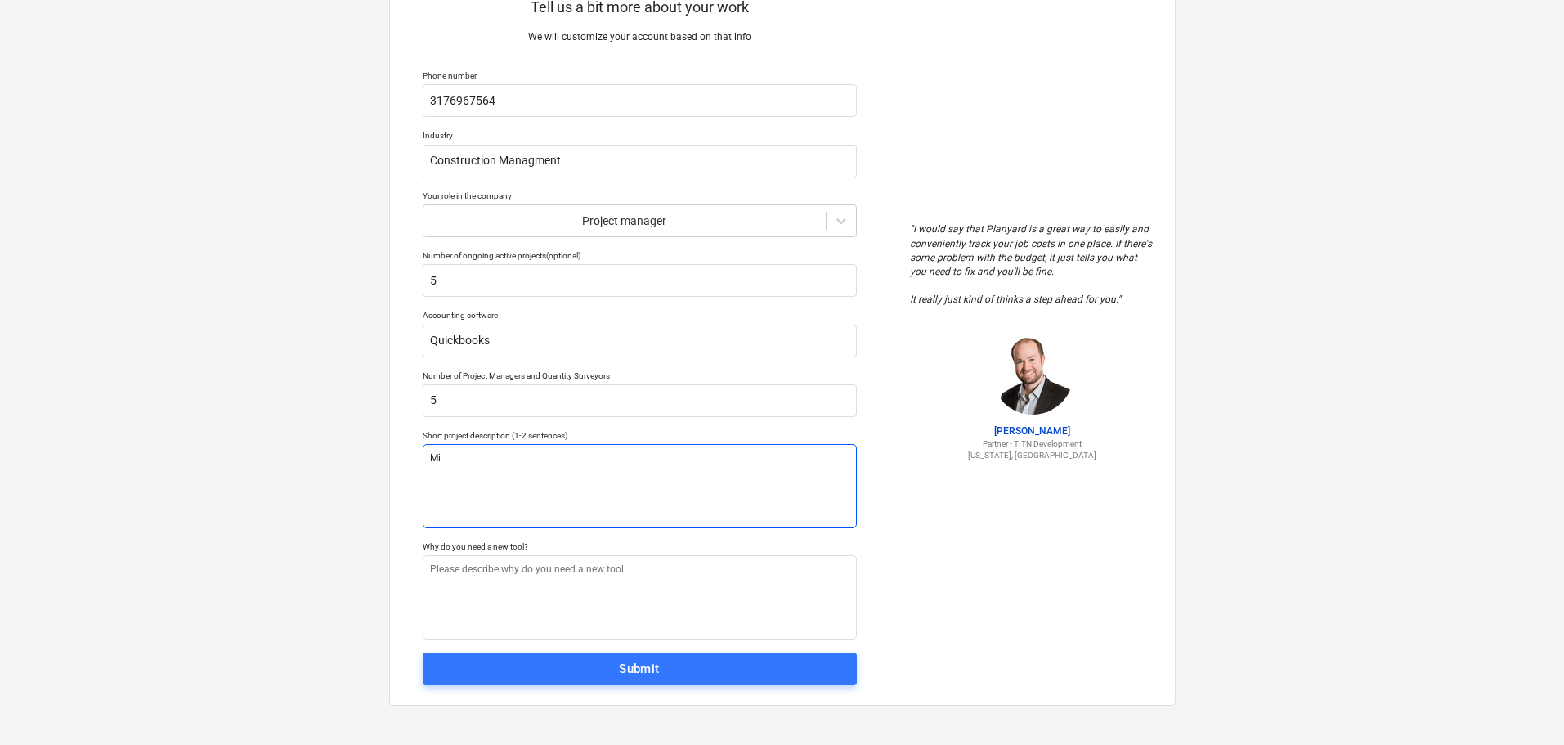
type textarea "Mix"
type textarea "x"
type textarea "Mix"
type textarea "x"
type textarea "Mix o"
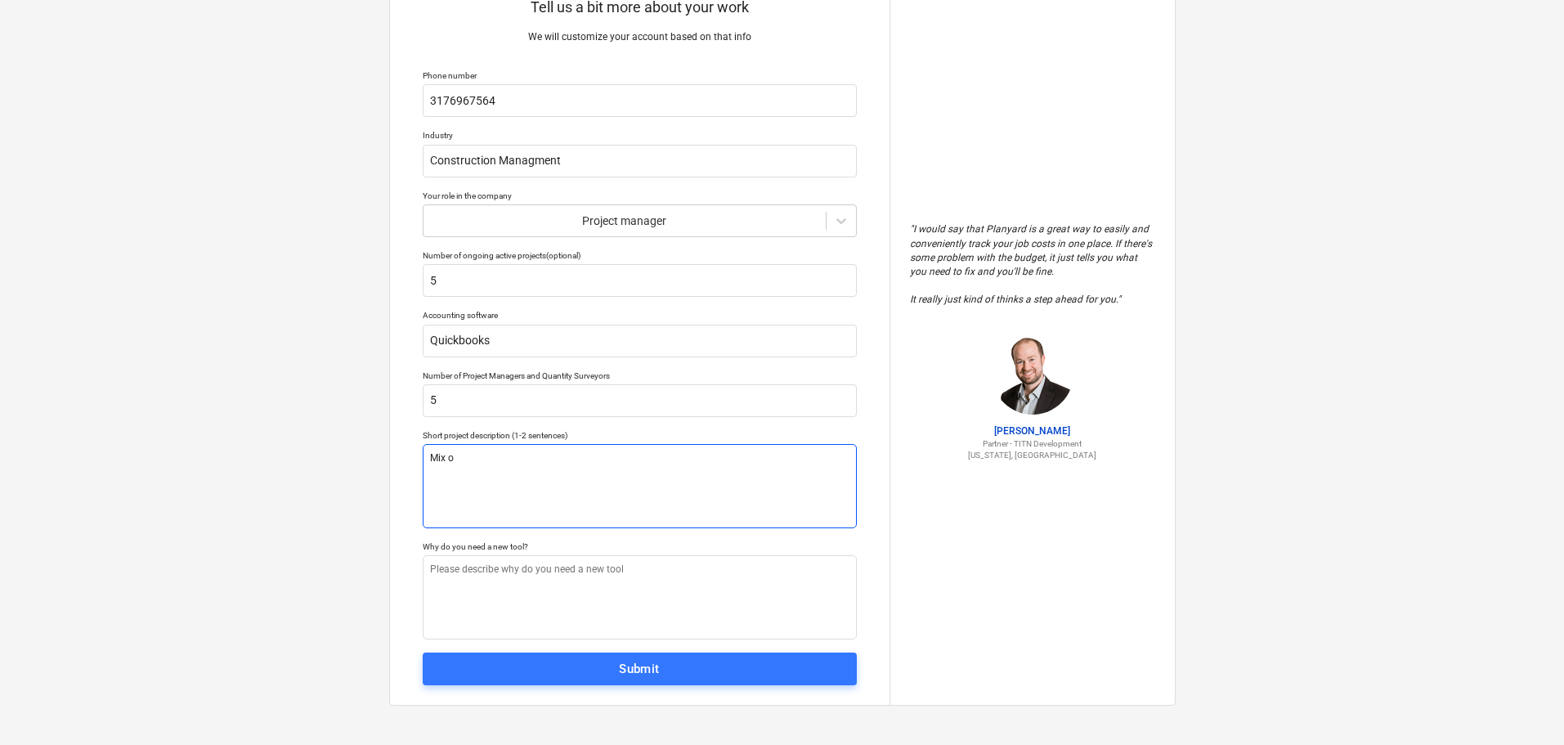
type textarea "x"
type textarea "Mix of"
type textarea "x"
type textarea "Mix of"
type textarea "x"
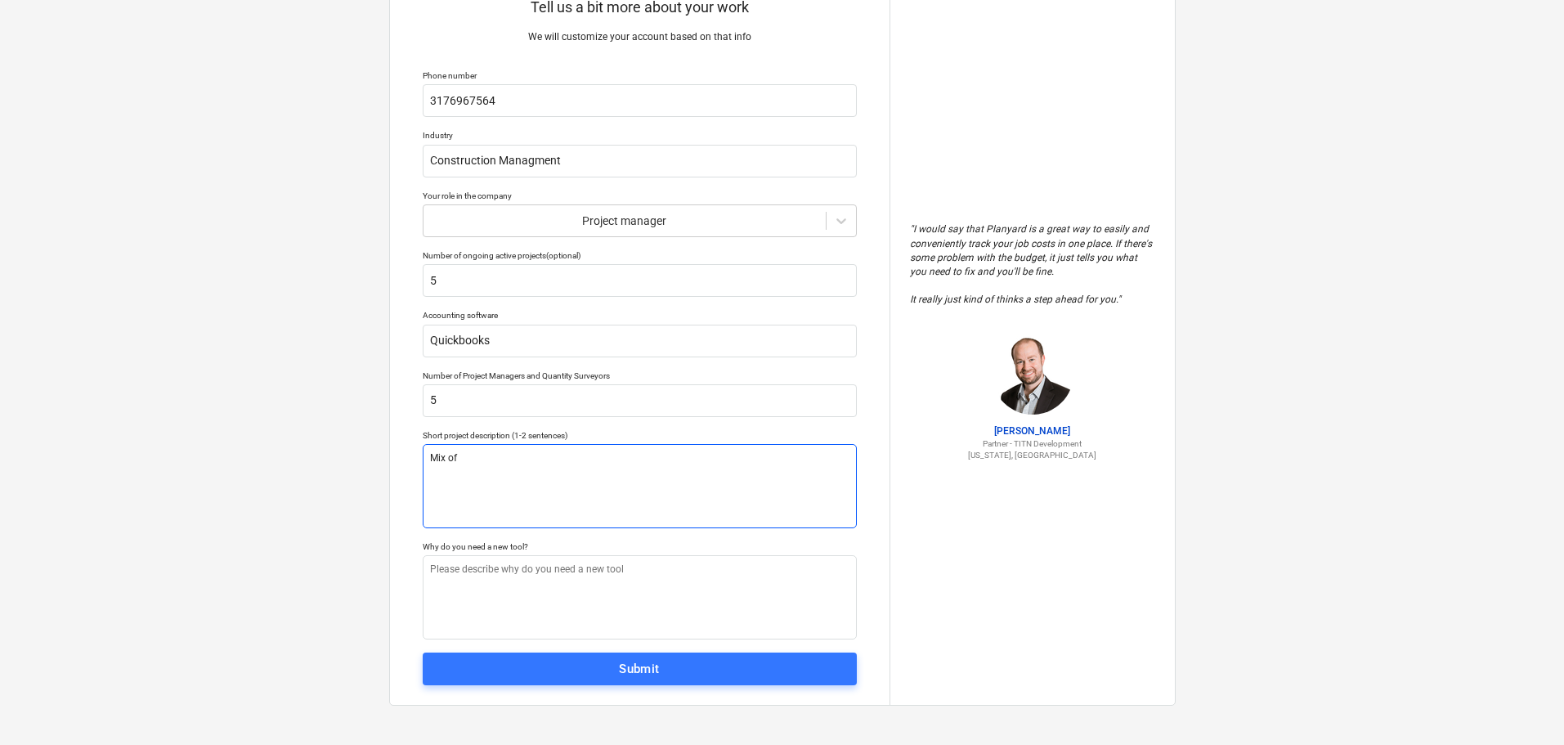
type textarea "Mix of c"
type textarea "x"
type textarea "Mix of co"
type textarea "x"
type textarea "Mix of com"
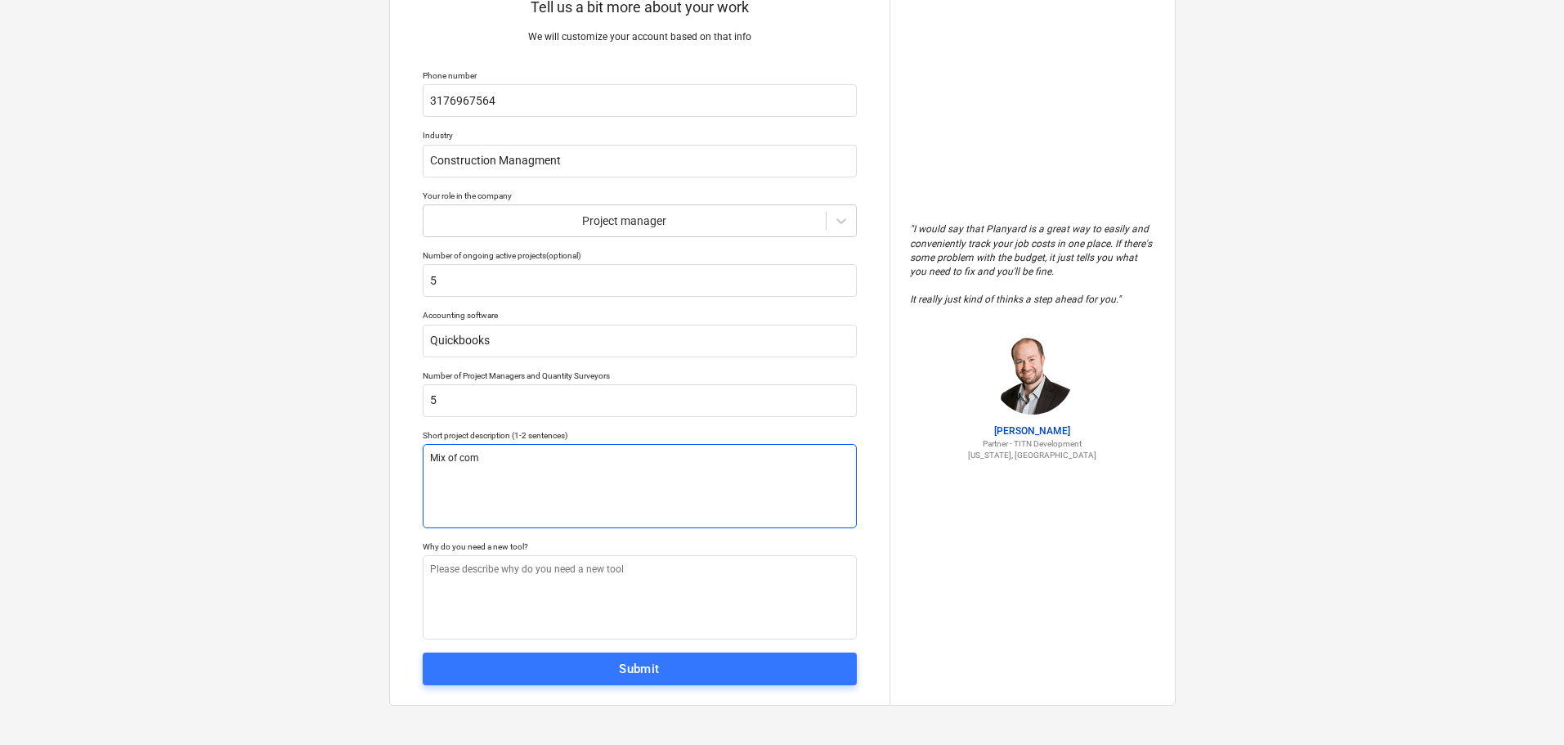
type textarea "x"
type textarea "Mix of come"
type textarea "x"
type textarea "Mix of comer"
type textarea "x"
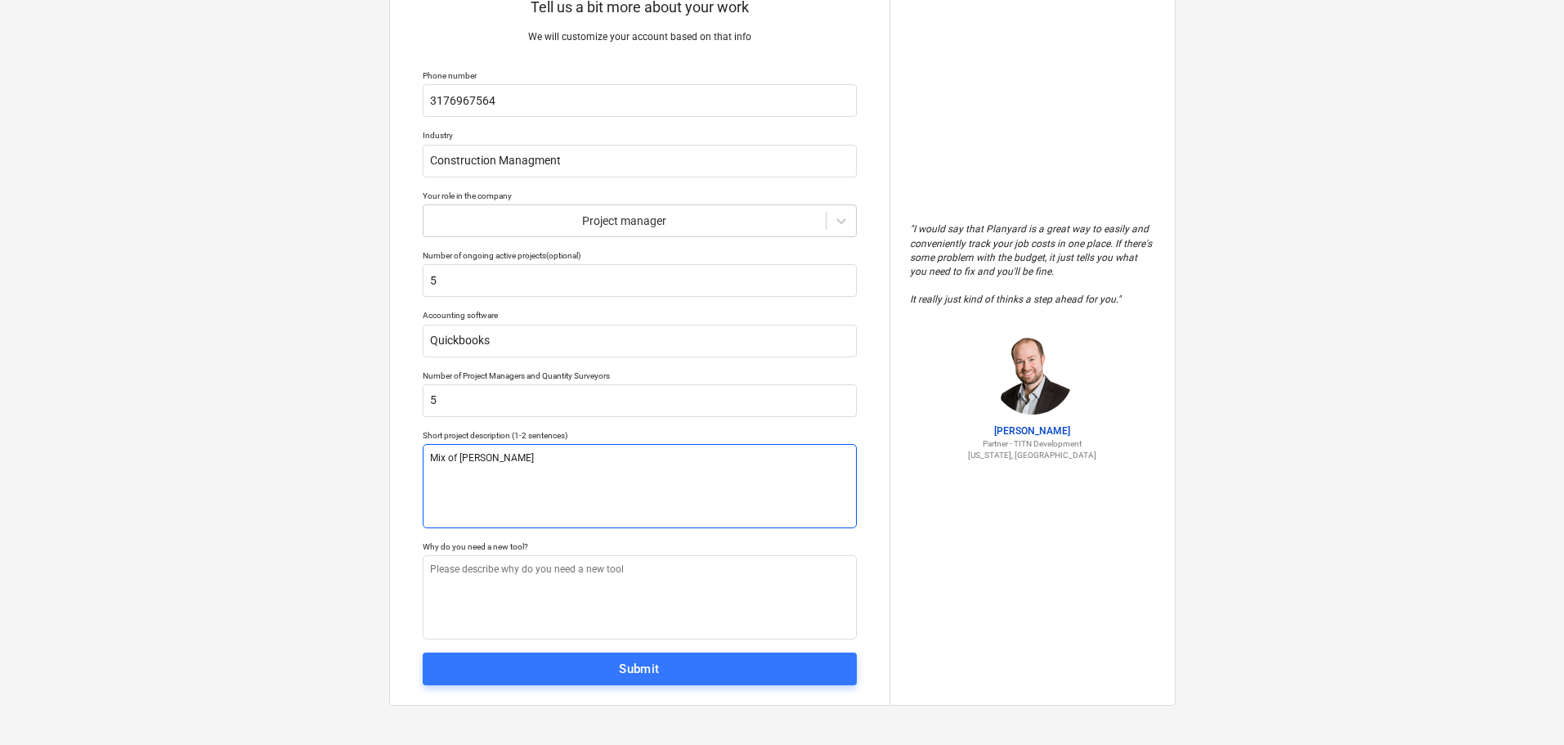
type textarea "Mix of comerc"
type textarea "x"
type textarea "Mix of comerci"
type textarea "x"
type textarea "Mix of comercia"
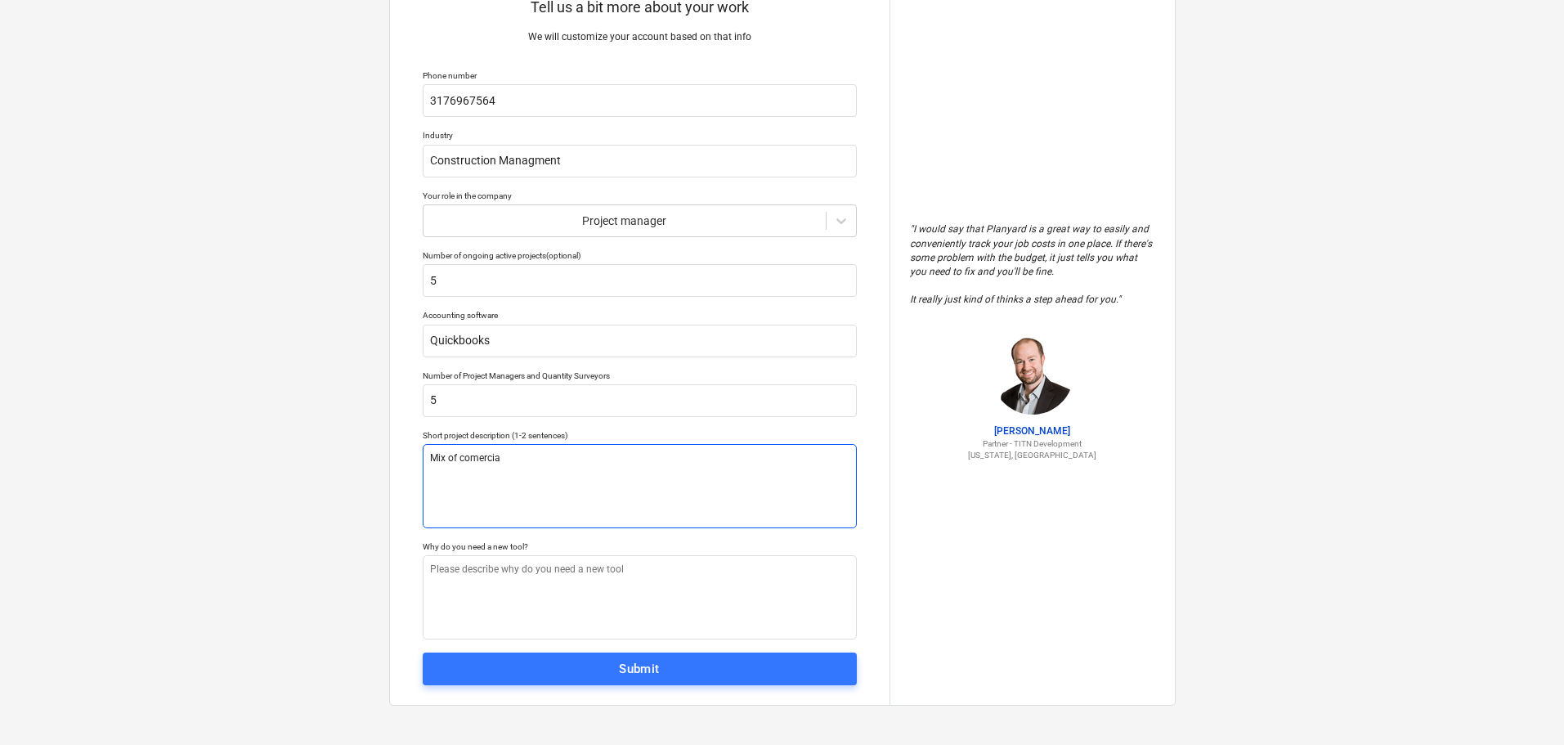
type textarea "x"
type textarea "Mix of comercial"
type textarea "x"
type textarea "Mix of comercial"
type textarea "x"
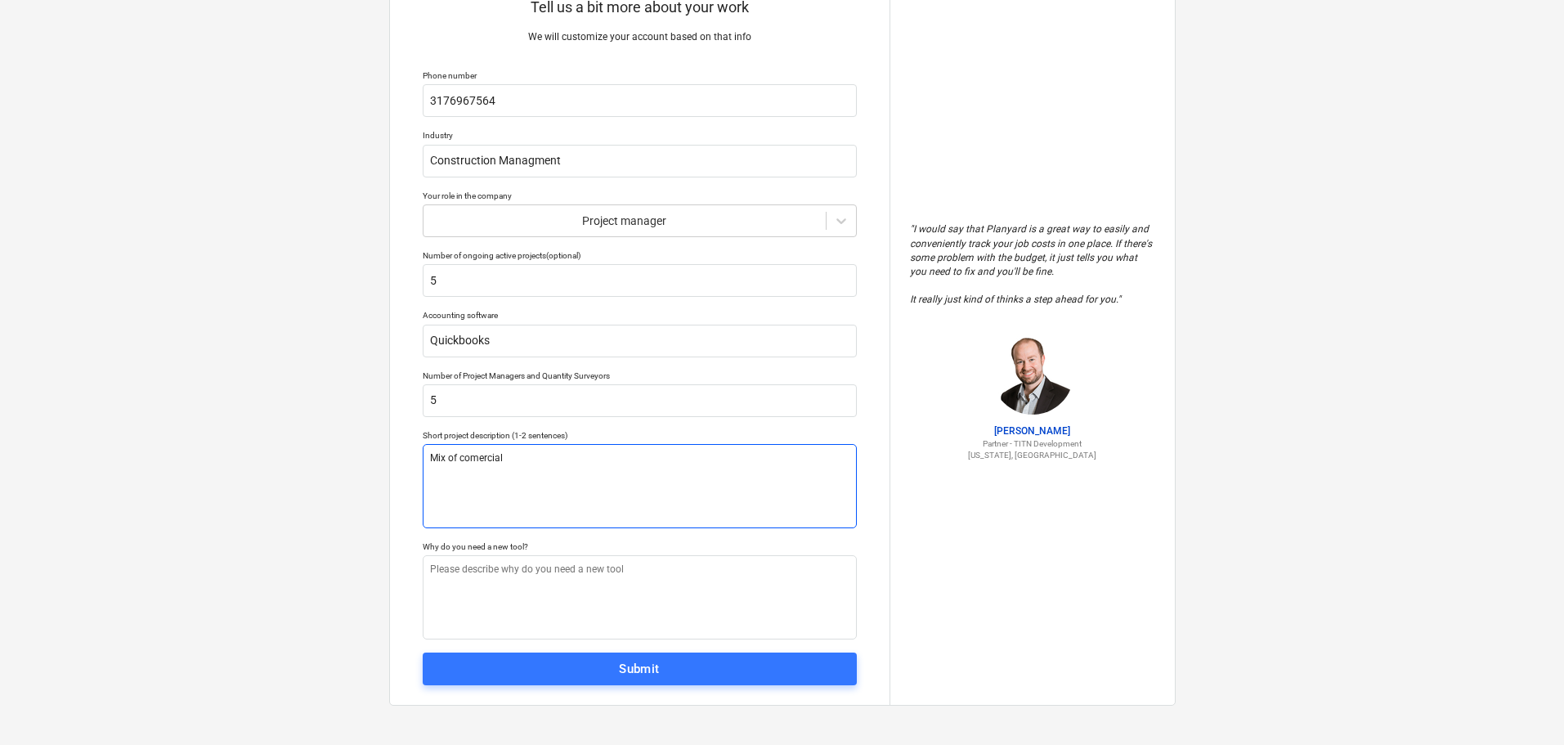
type textarea "Mix of comercial a"
type textarea "x"
type textarea "Mix of comercial an"
type textarea "x"
type textarea "Mix of comercial and"
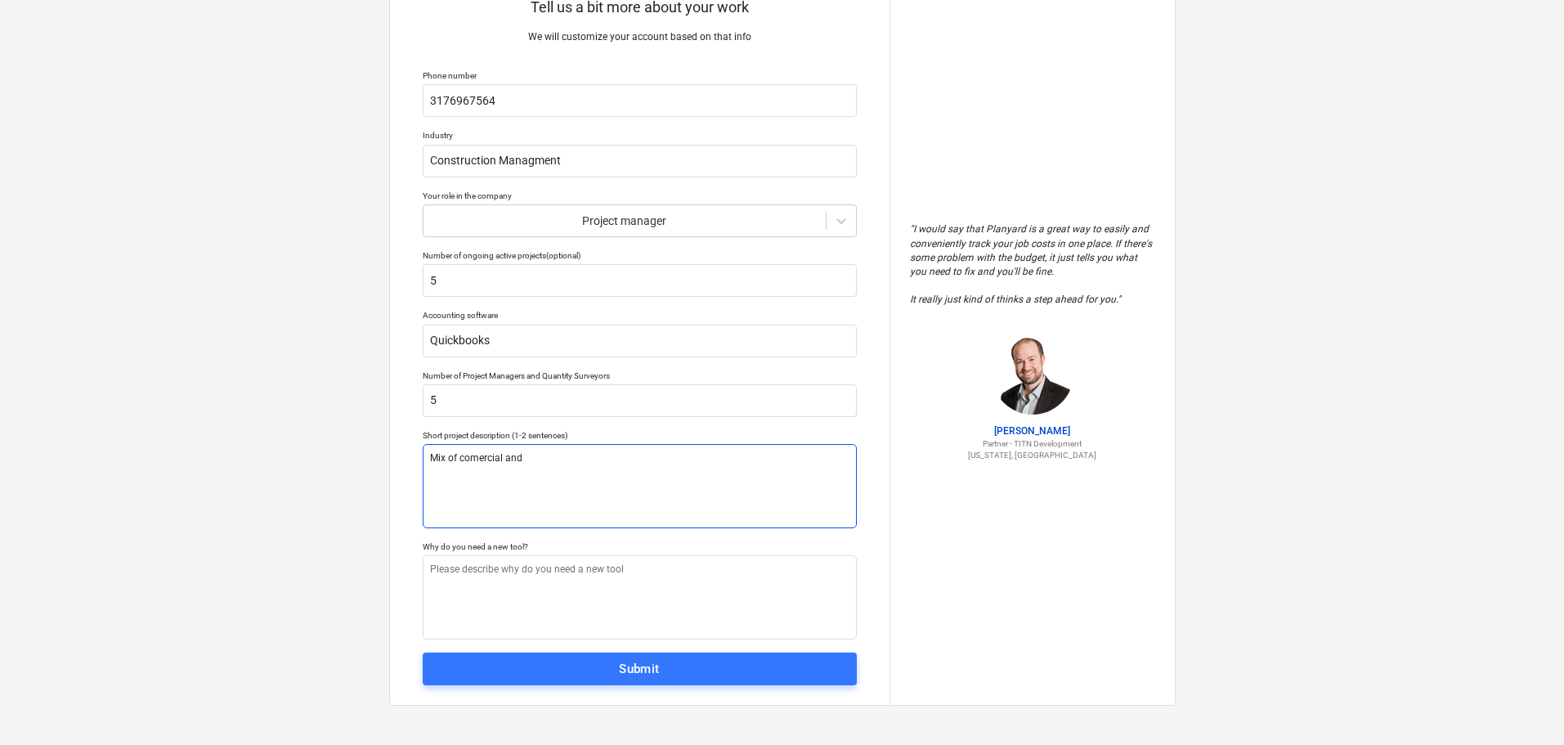
type textarea "x"
type textarea "Mix of comercial and"
type textarea "x"
type textarea "Mix of comercial and m"
type textarea "x"
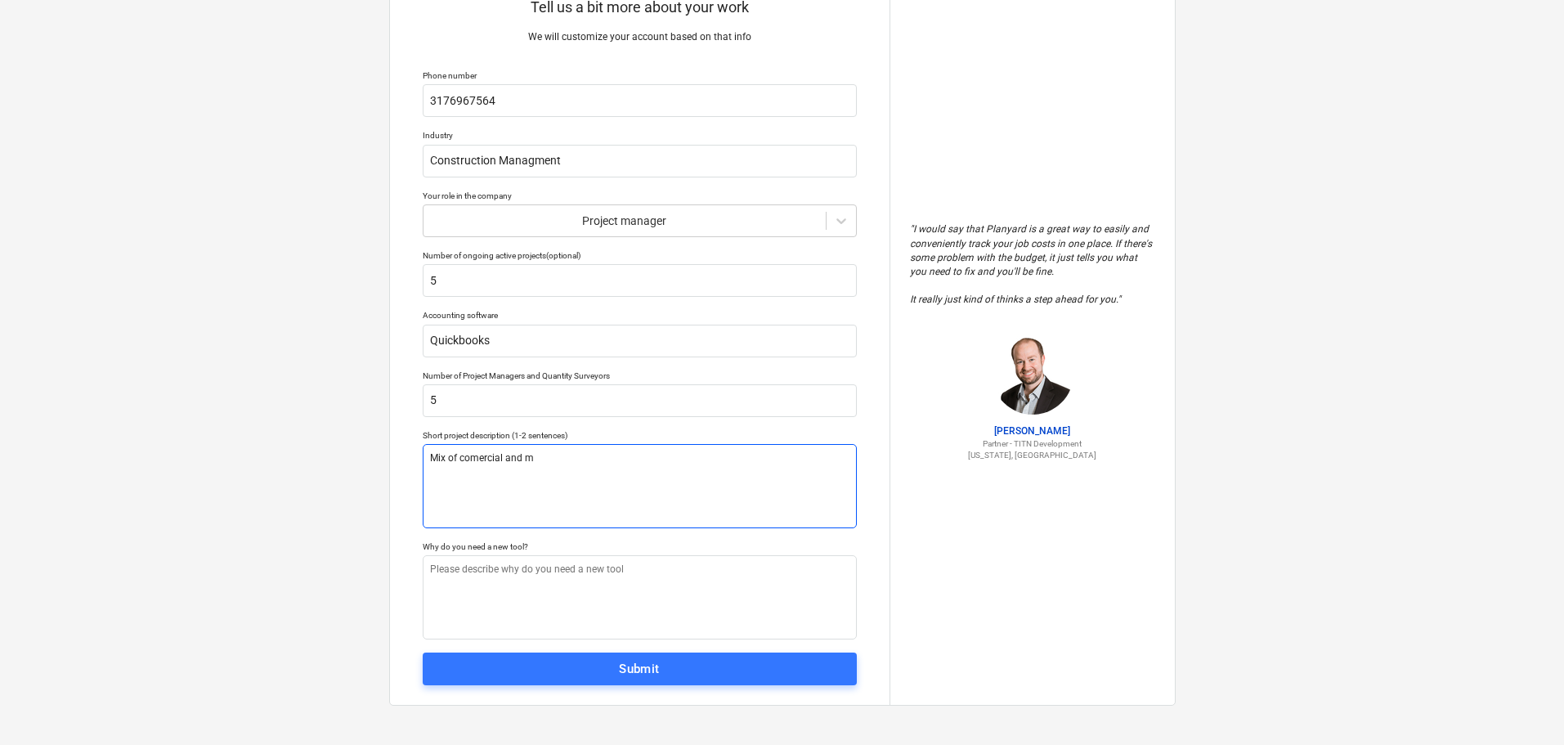
type textarea "Mix of comercial and mu"
type textarea "x"
type textarea "Mix of comercial and mul"
type textarea "x"
type textarea "Mix of comercial and mult"
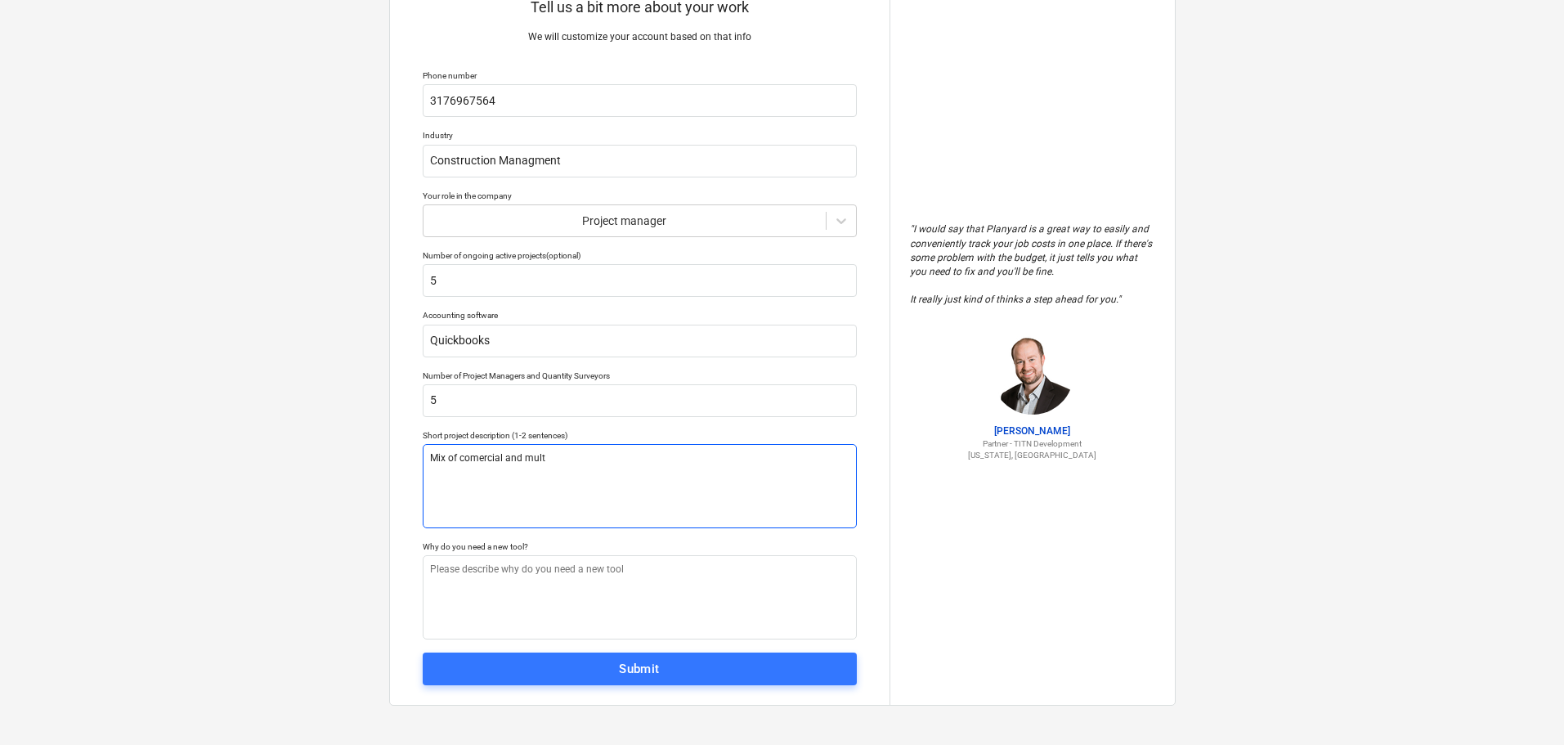
type textarea "x"
type textarea "Mix of comercial and multi"
type textarea "x"
type textarea "Mix of comercial and multif"
type textarea "x"
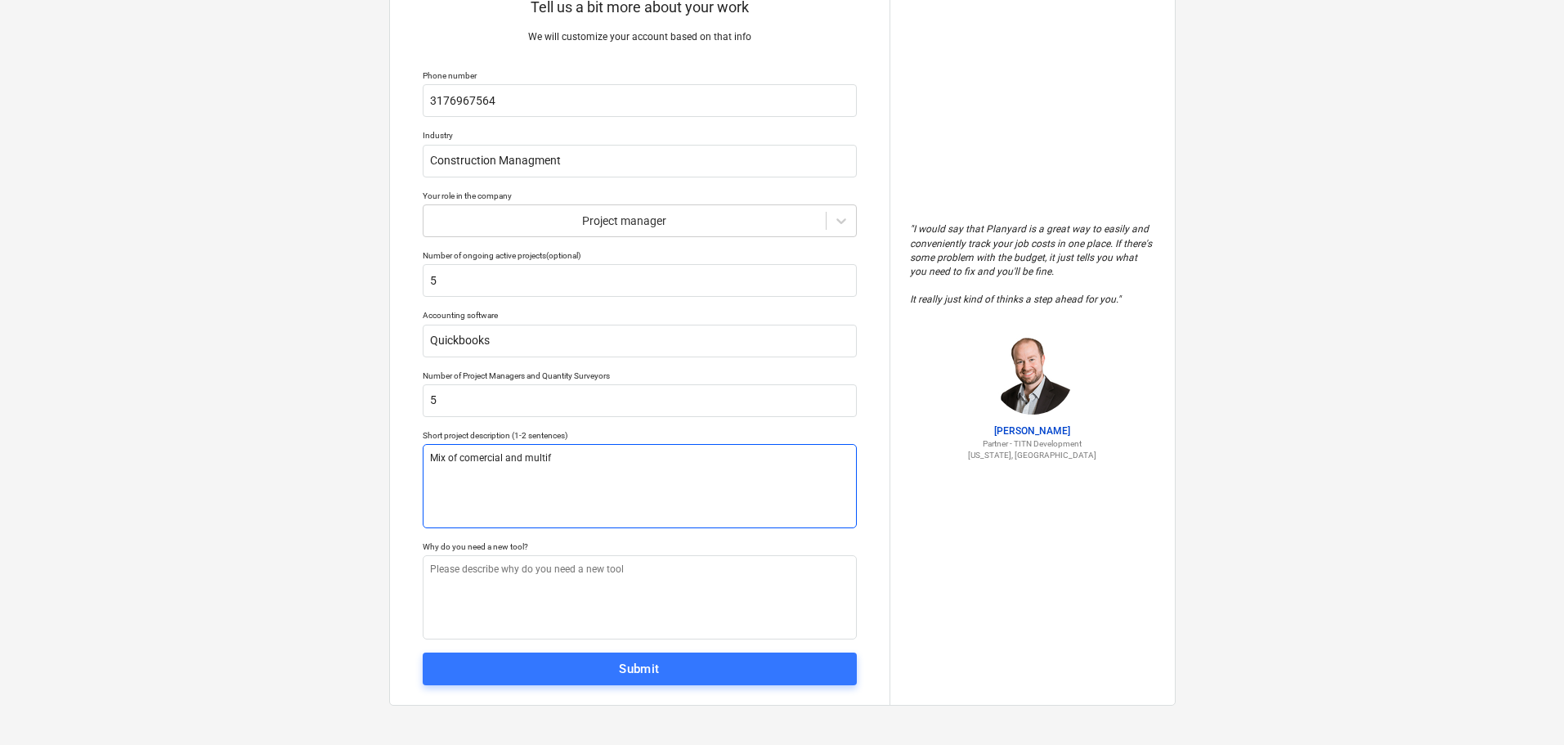
type textarea "Mix of comercial and multifa"
type textarea "x"
type textarea "Mix of comercial and multifam"
type textarea "x"
type textarea "Mix of comercial and multifami"
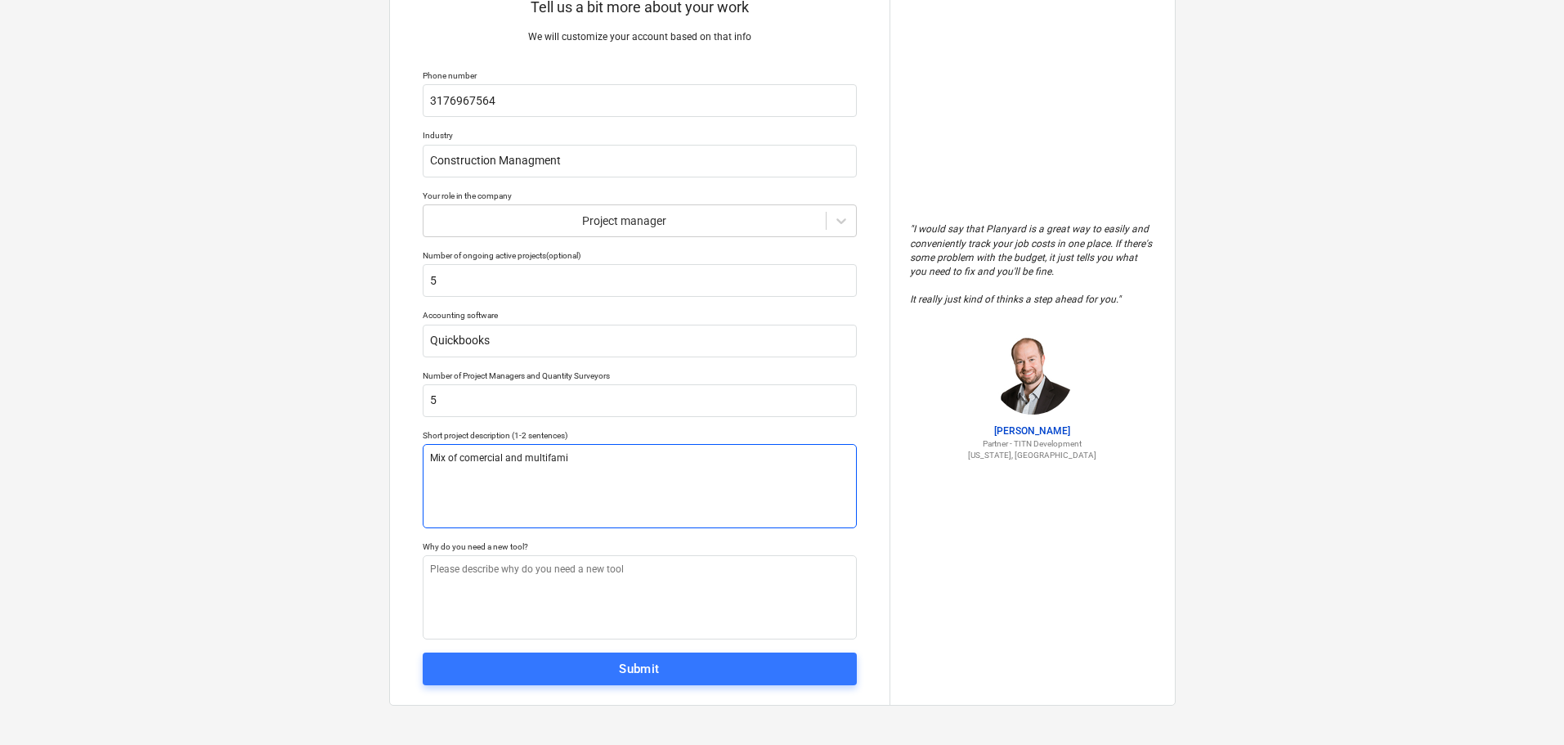
type textarea "x"
type textarea "Mix of comercial and multifamil"
type textarea "x"
type textarea "Mix of comercial and multifamily"
type textarea "x"
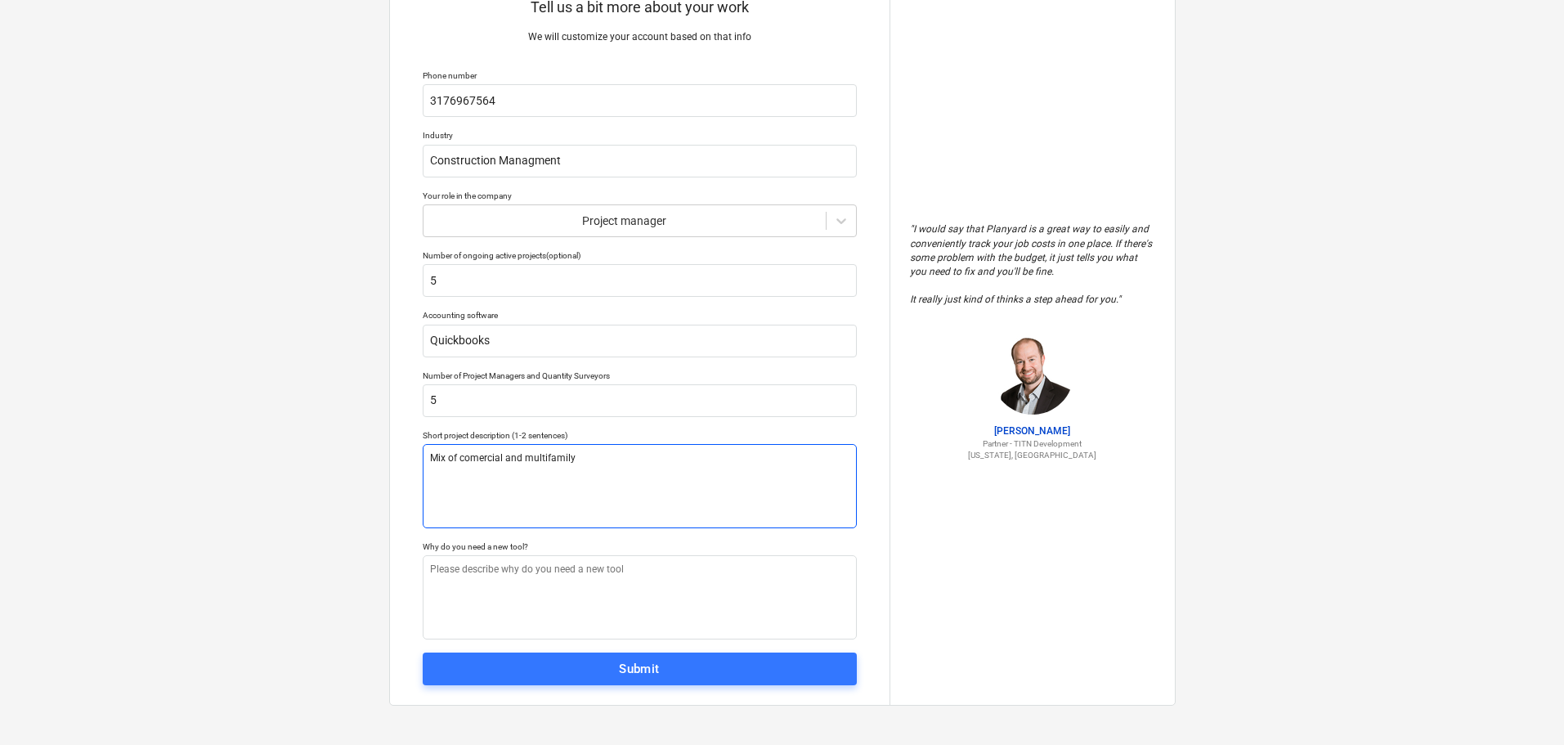
type textarea "Mix of comercial and multifamily"
type textarea "x"
type textarea "Mix of comercial and multifamily p"
type textarea "x"
type textarea "Mix of comercial and multifamily pr"
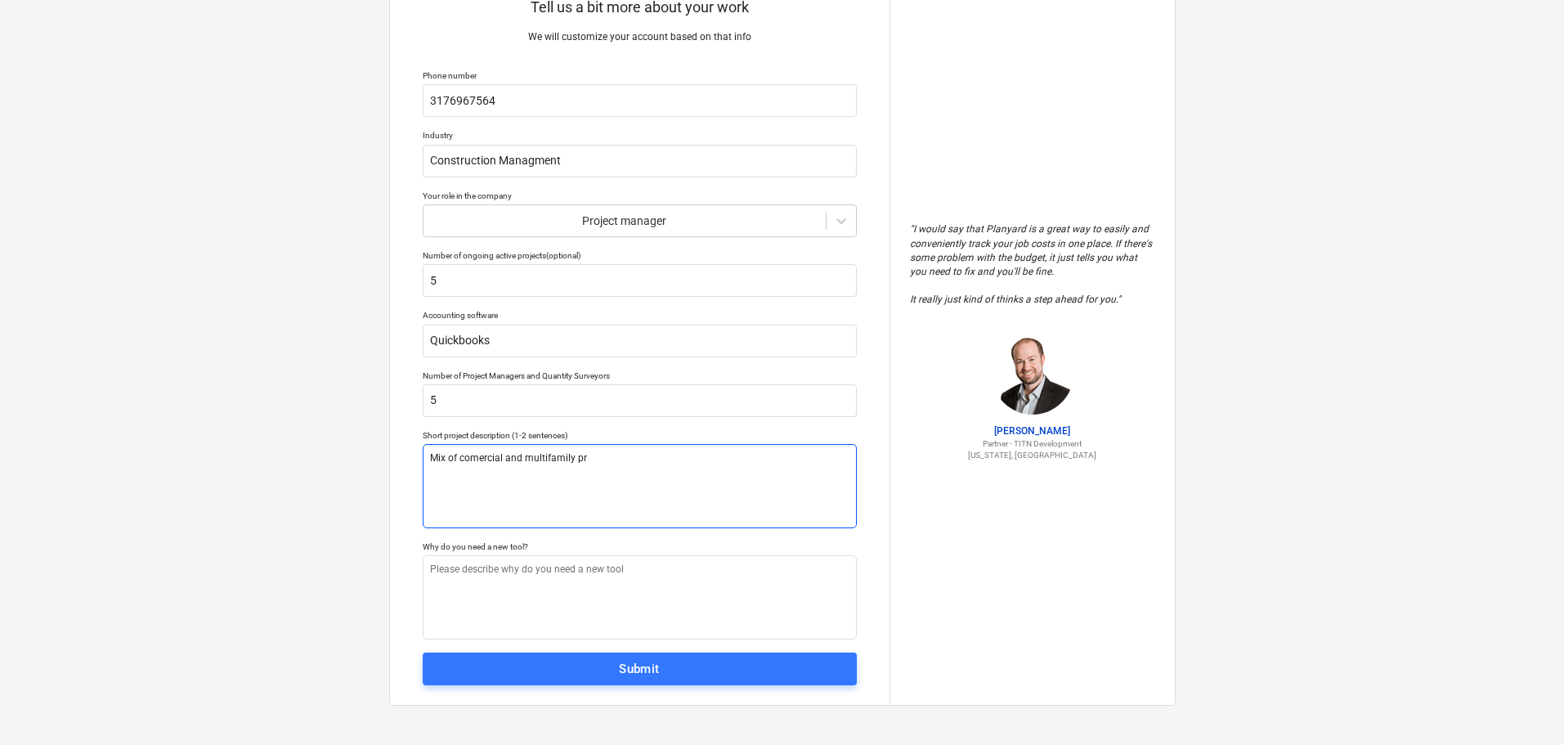
type textarea "x"
type textarea "Mix of comercial and multifamily pro"
type textarea "x"
type textarea "Mix of comercial and multifamily proj"
type textarea "x"
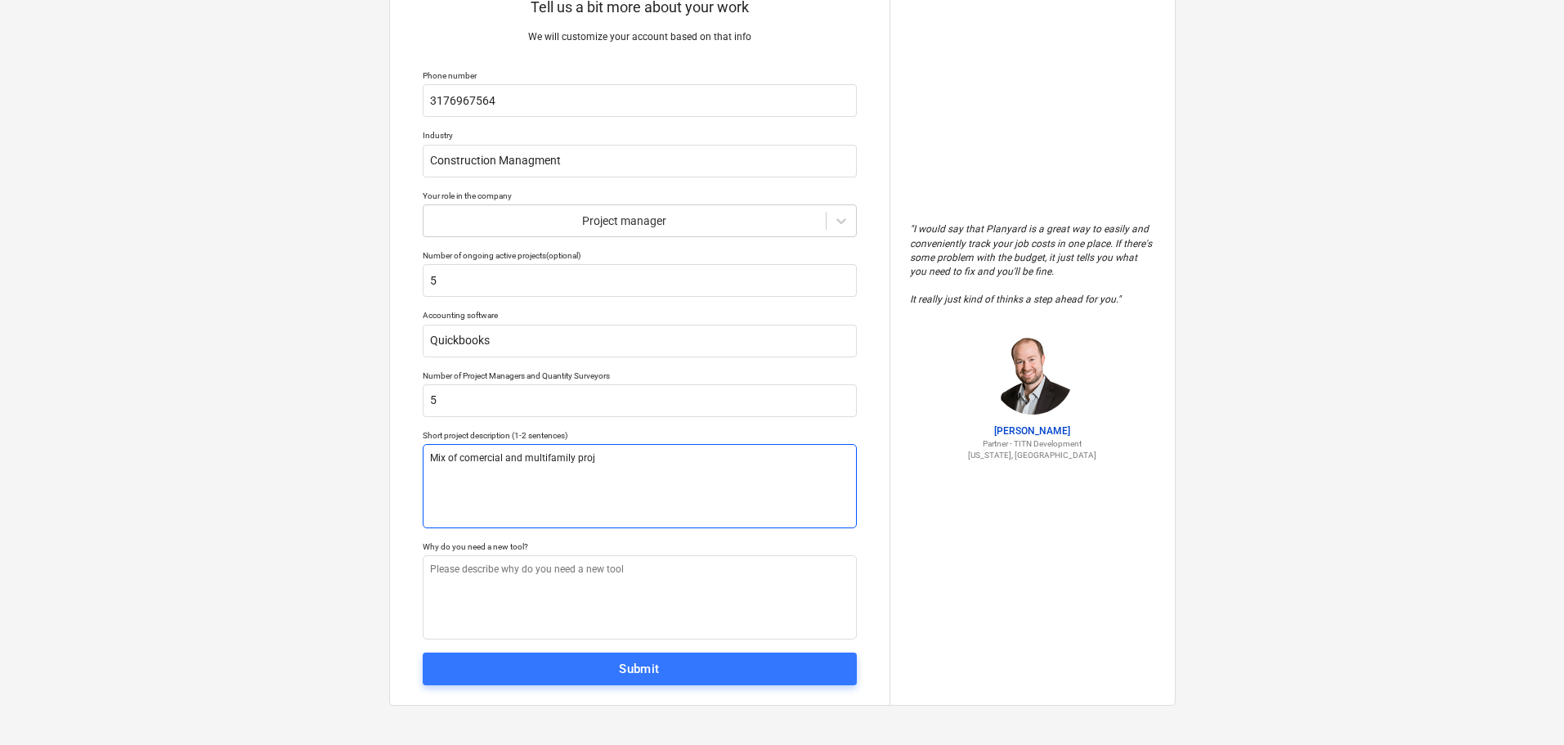
type textarea "Mix of comercial and multifamily proje"
type textarea "x"
type textarea "Mix of comercial and multifamily projec"
type textarea "x"
type textarea "Mix of comercial and multifamily project"
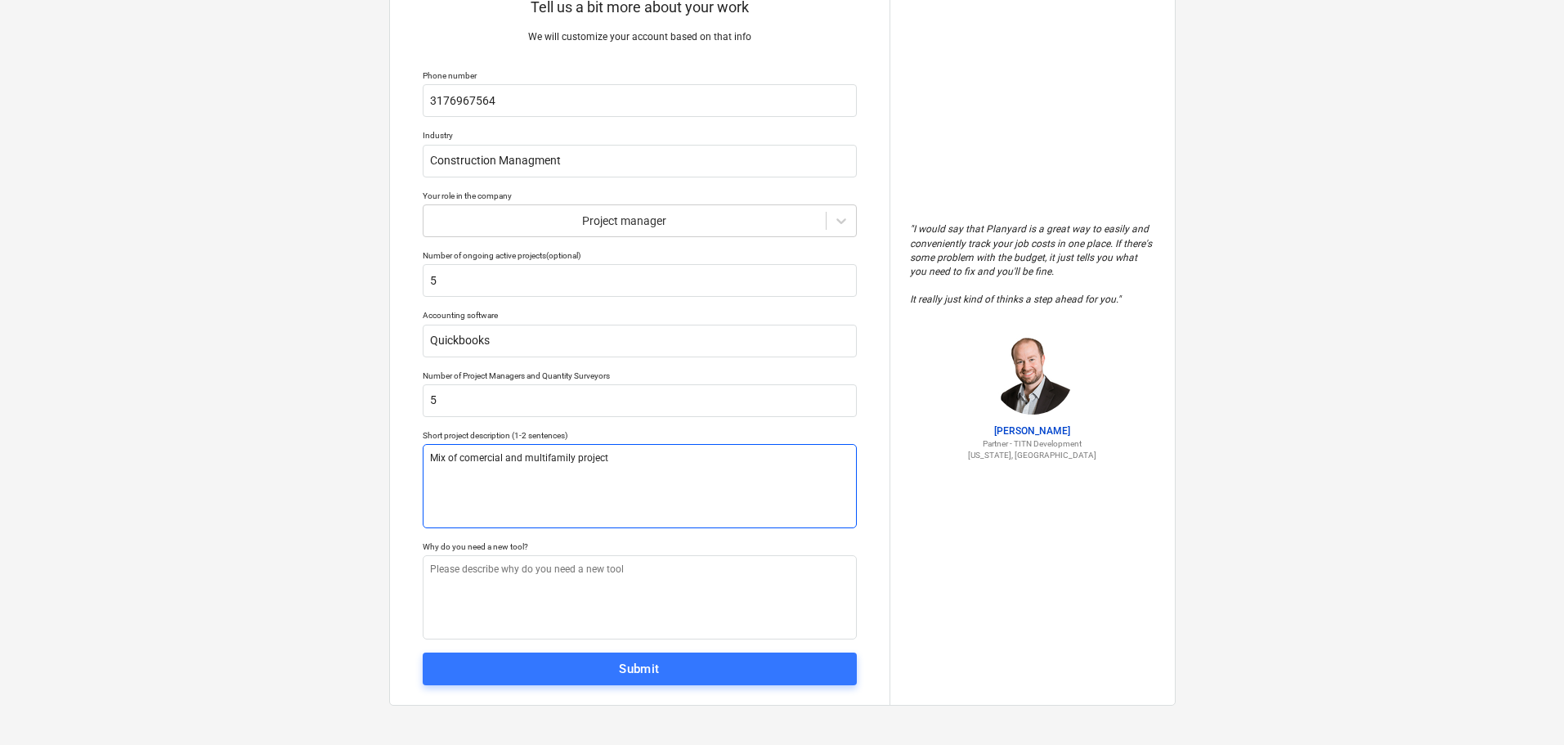
type textarea "x"
type textarea "Mix of comercial and multifamily projects"
type textarea "x"
type textarea "Mix of commercial and multifamily projects"
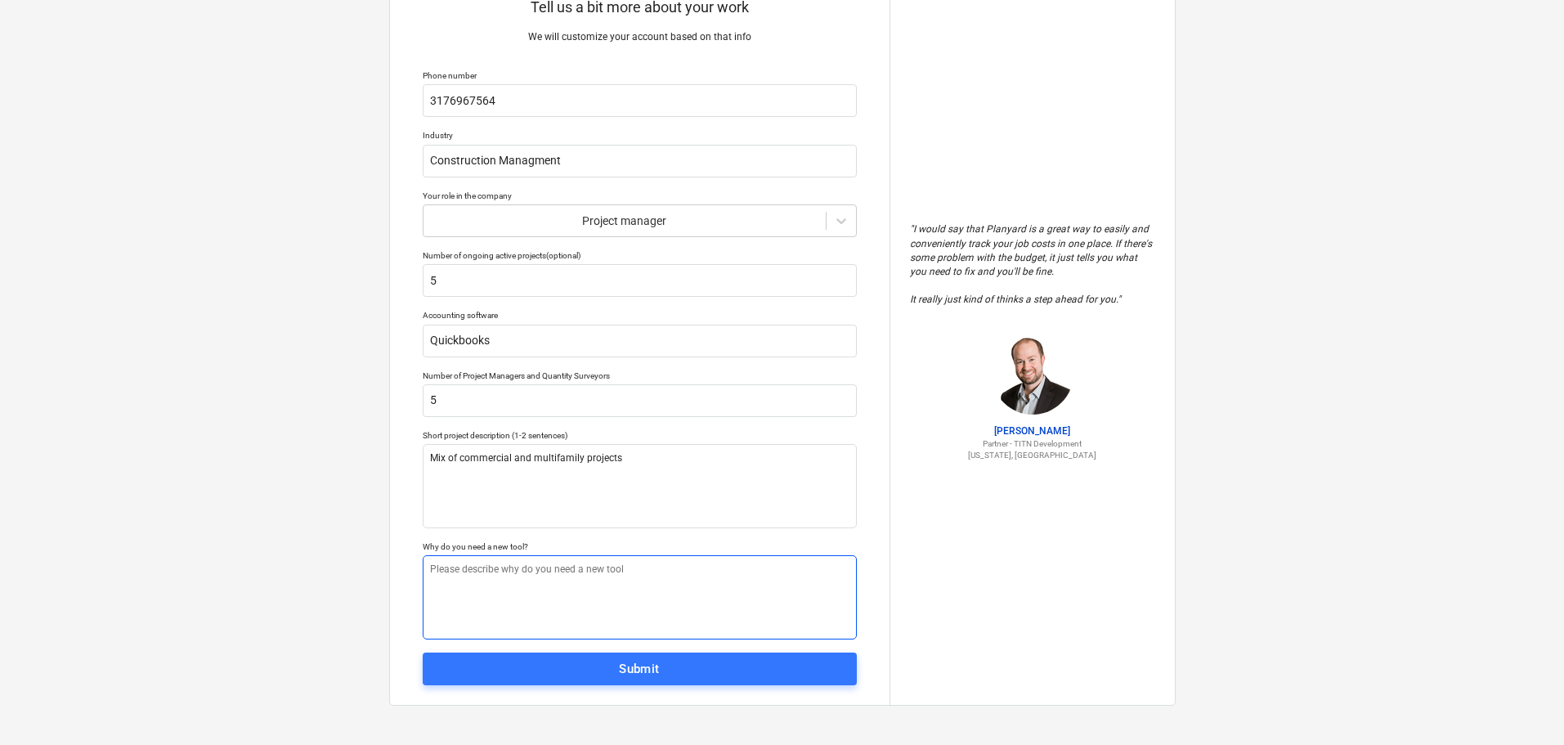
type textarea "x"
click at [442, 575] on textarea at bounding box center [640, 597] width 434 height 84
type textarea "t"
type textarea "x"
type textarea "tr"
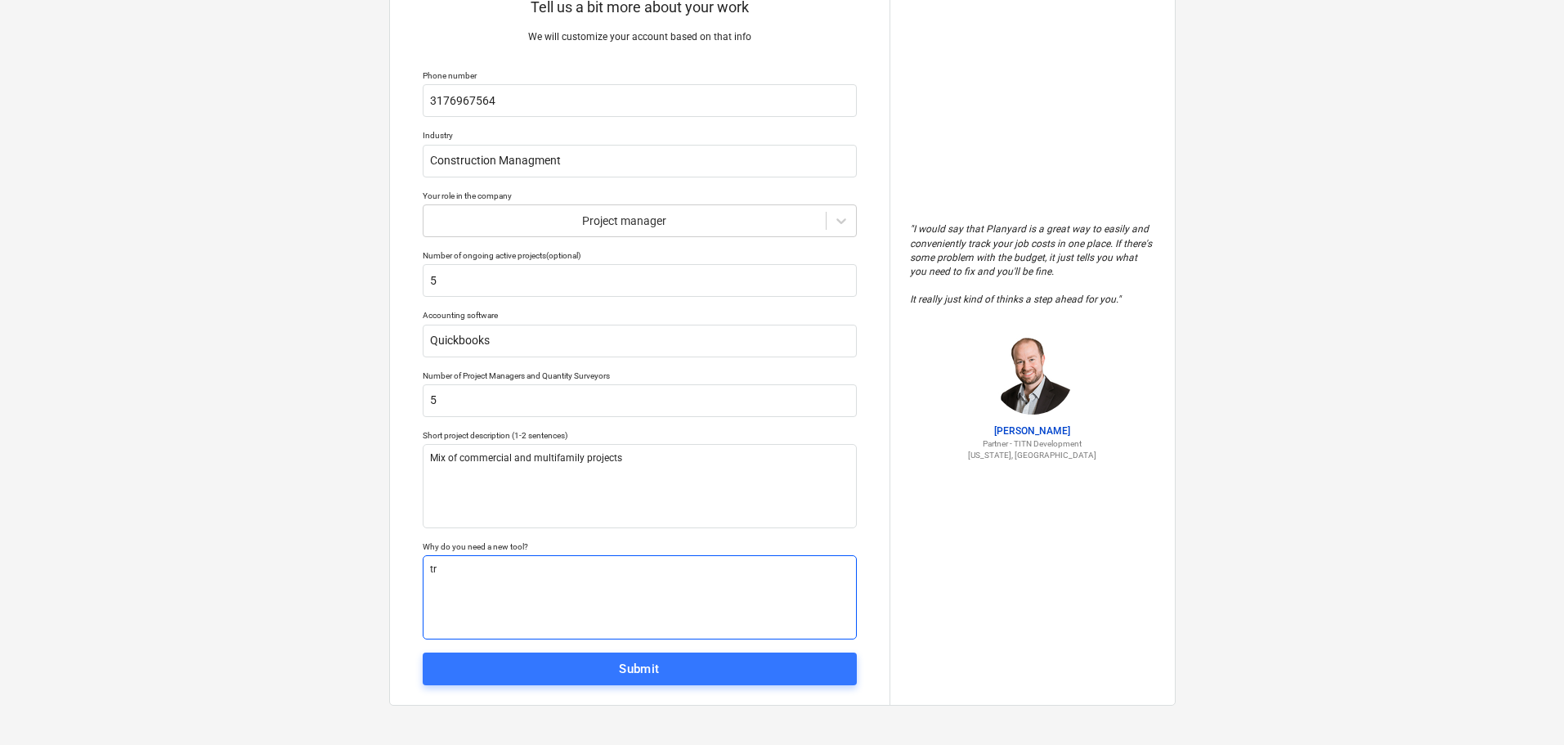
type textarea "x"
type textarea "try"
type textarea "x"
type textarea "tryin"
type textarea "x"
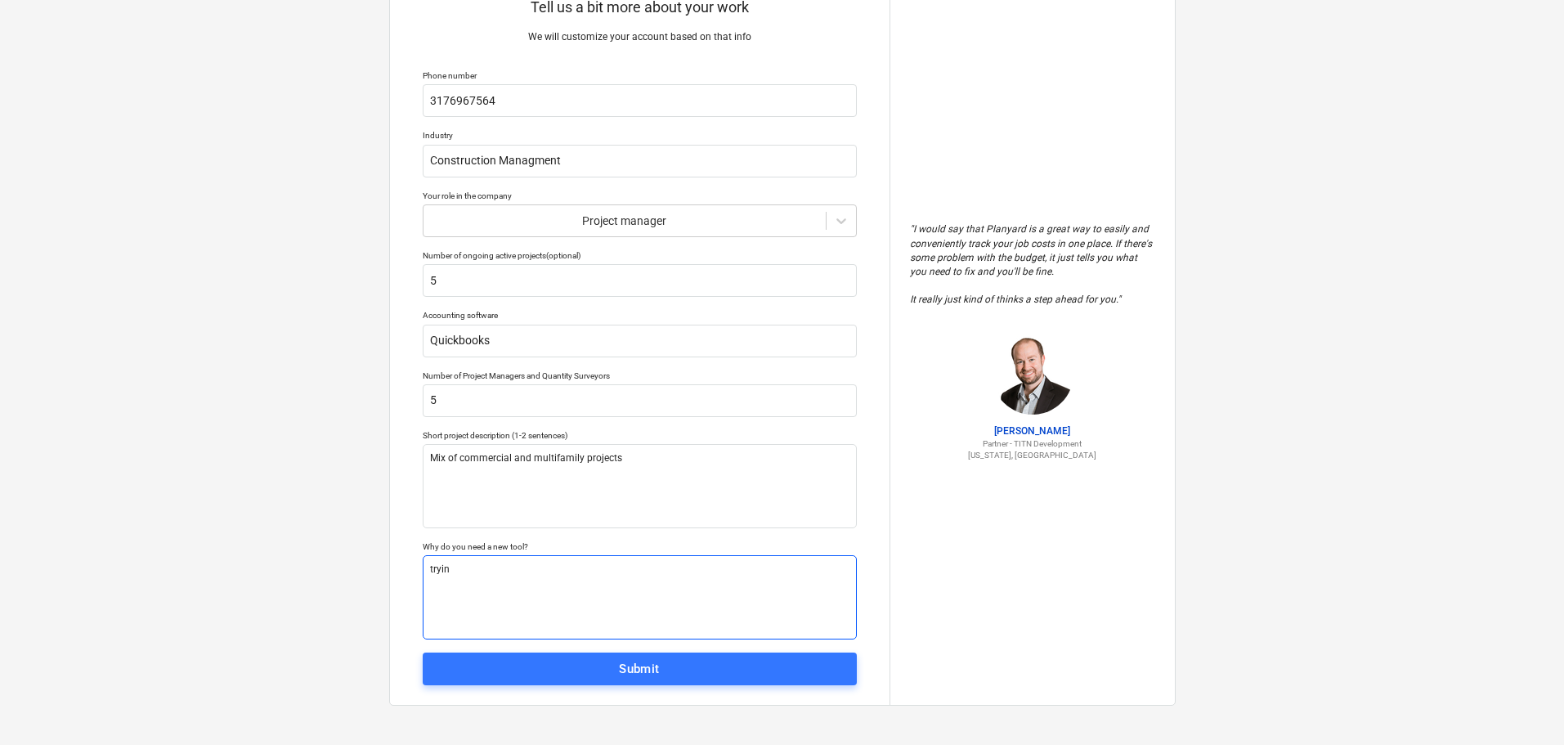
type textarea "trying"
type textarea "x"
type textarea "trying"
type textarea "x"
type textarea "trying t"
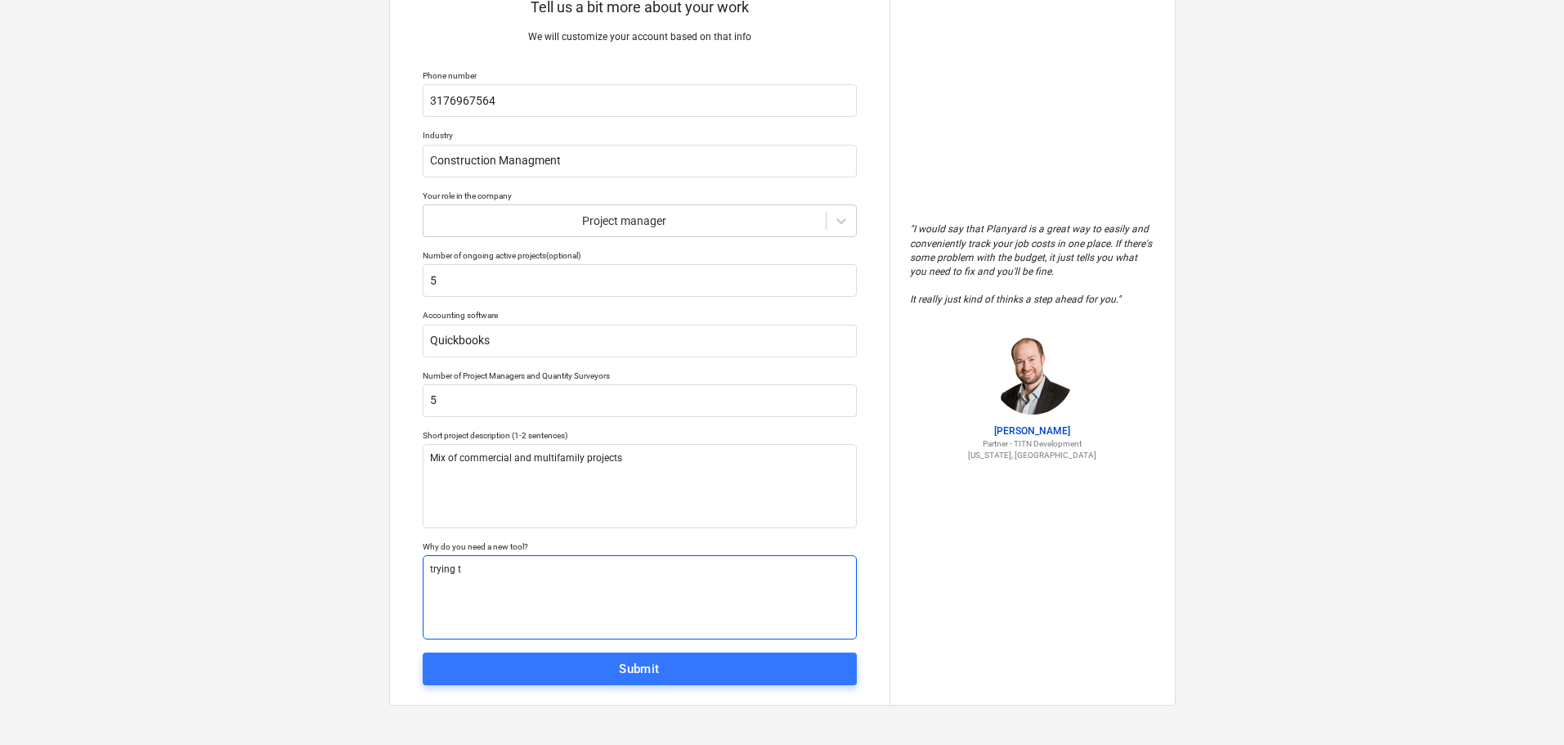
type textarea "x"
type textarea "trying to"
type textarea "x"
type textarea "trying to"
type textarea "x"
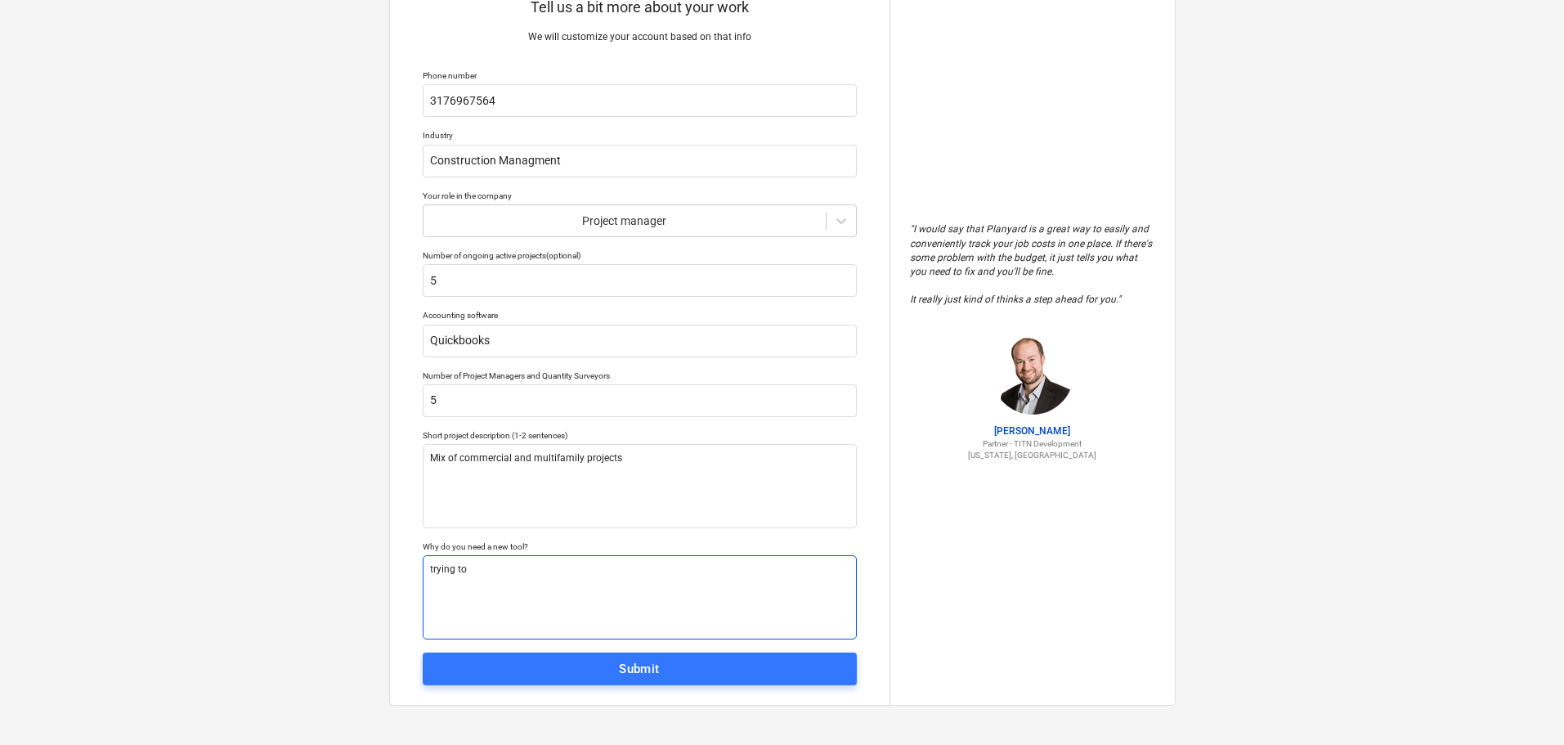
type textarea "trying to s"
type textarea "x"
type textarea "trying to st"
type textarea "x"
type textarea "trying to sto"
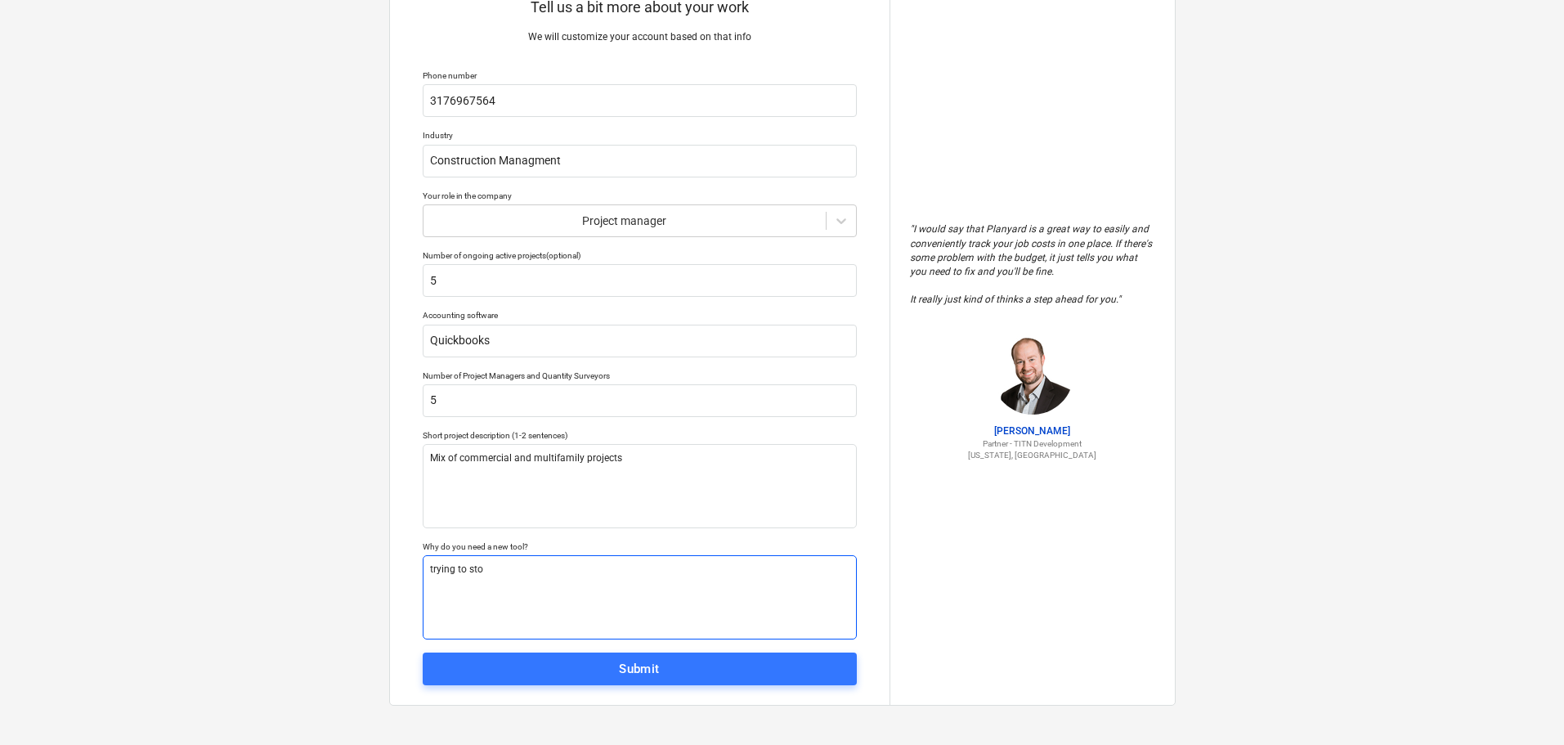
type textarea "x"
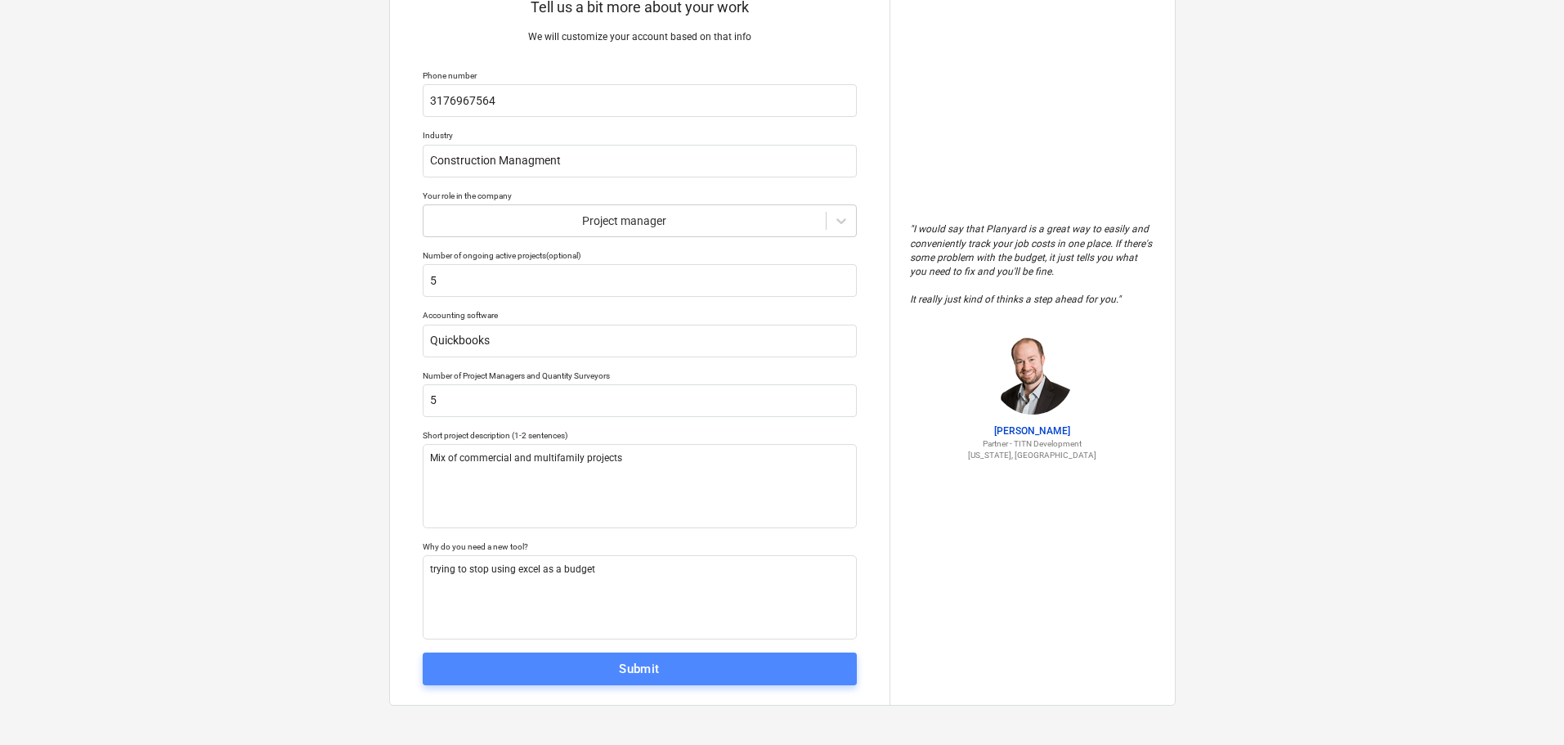
click at [641, 673] on div "Submit" at bounding box center [639, 668] width 41 height 21
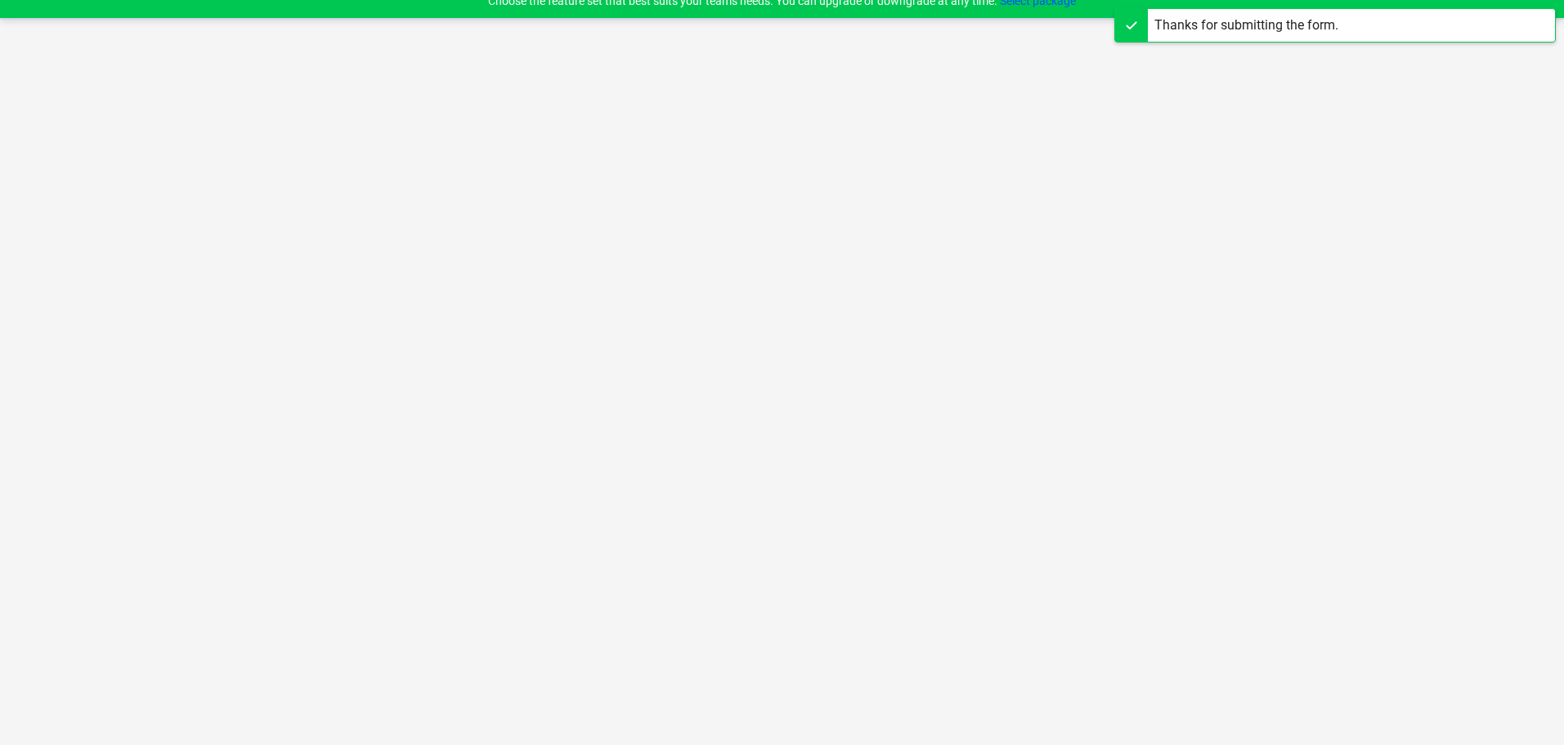
scroll to position [16, 0]
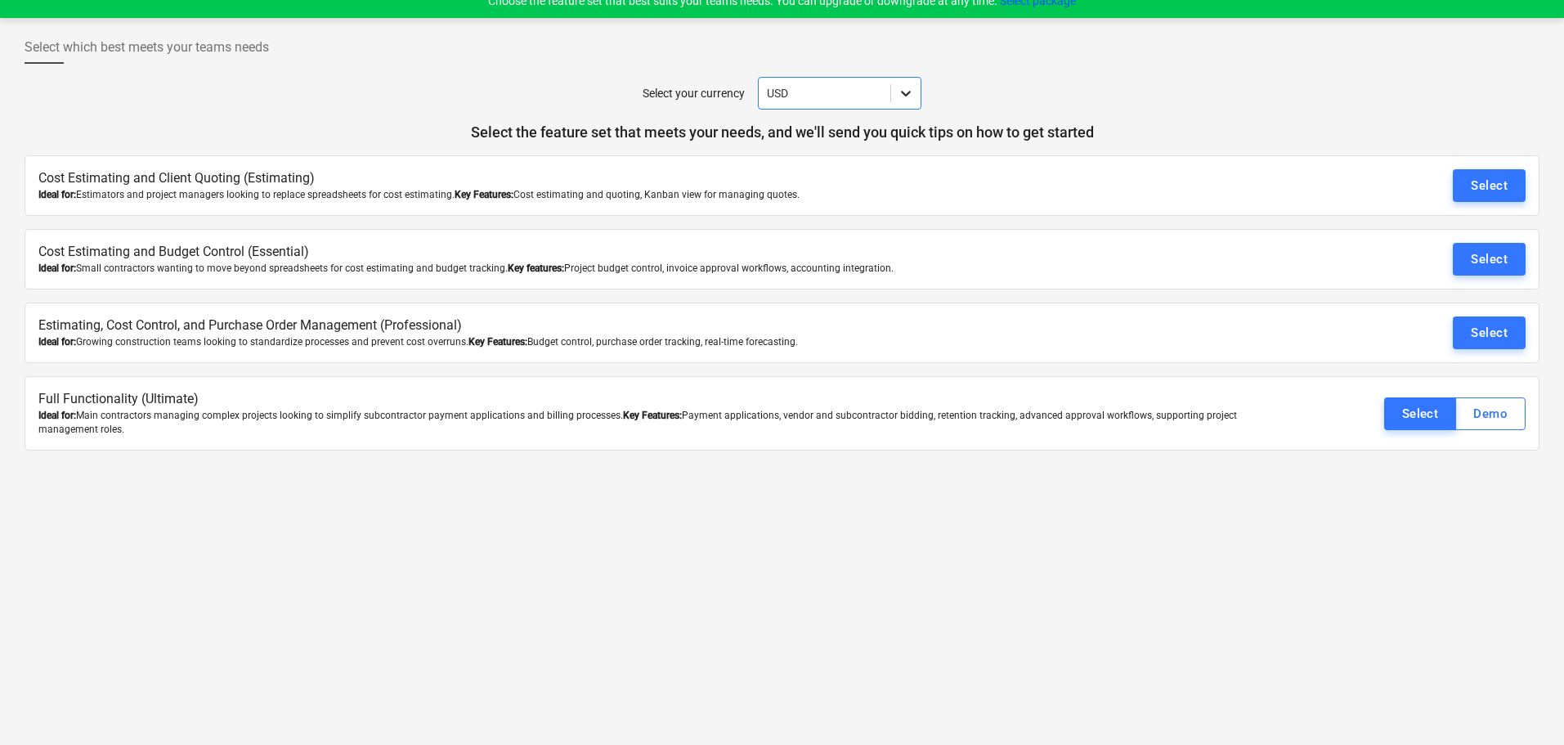
click at [907, 96] on icon at bounding box center [906, 93] width 16 height 16
click at [1467, 195] on button "Select" at bounding box center [1489, 185] width 73 height 33
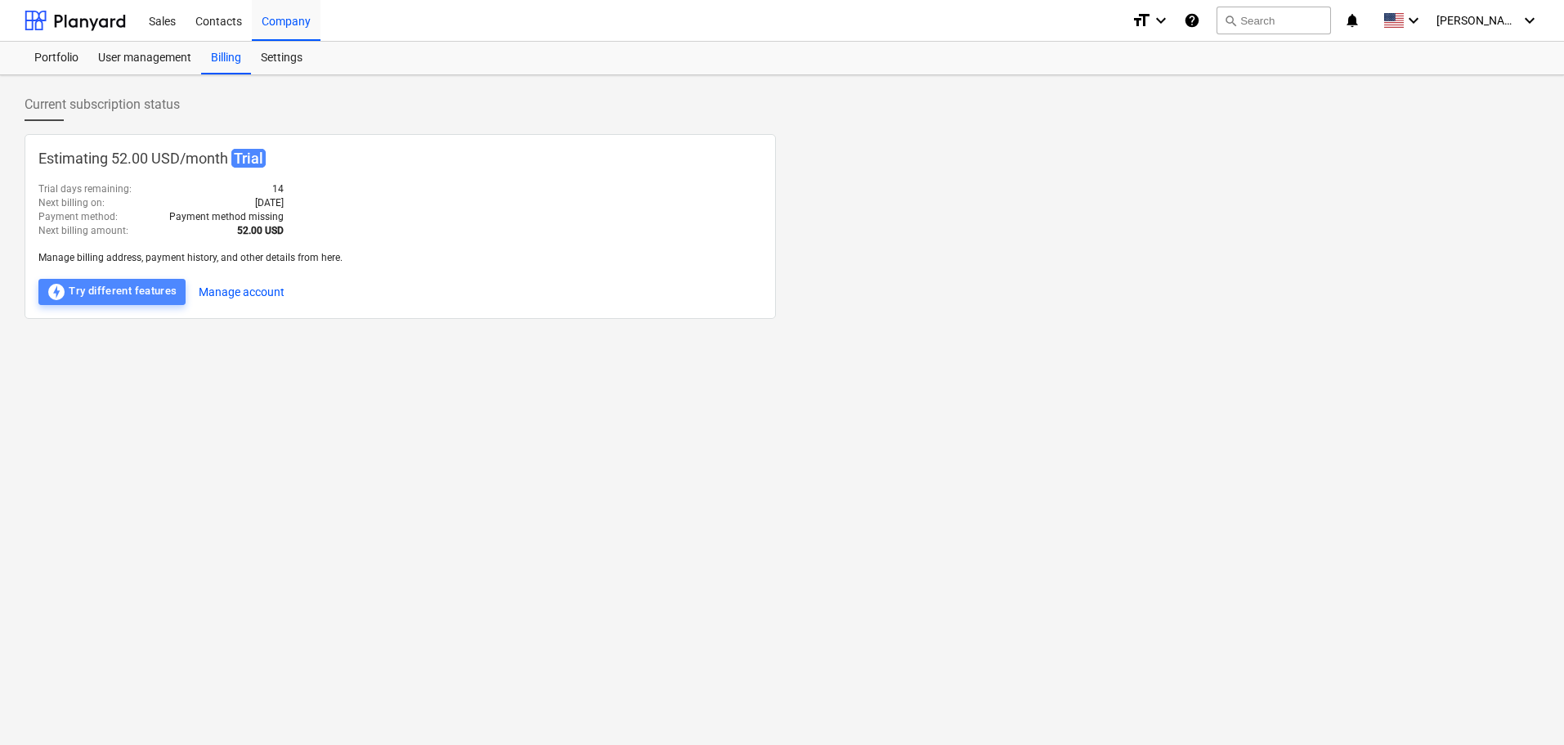
click at [127, 294] on div "offline_bolt Try different features" at bounding box center [112, 292] width 131 height 20
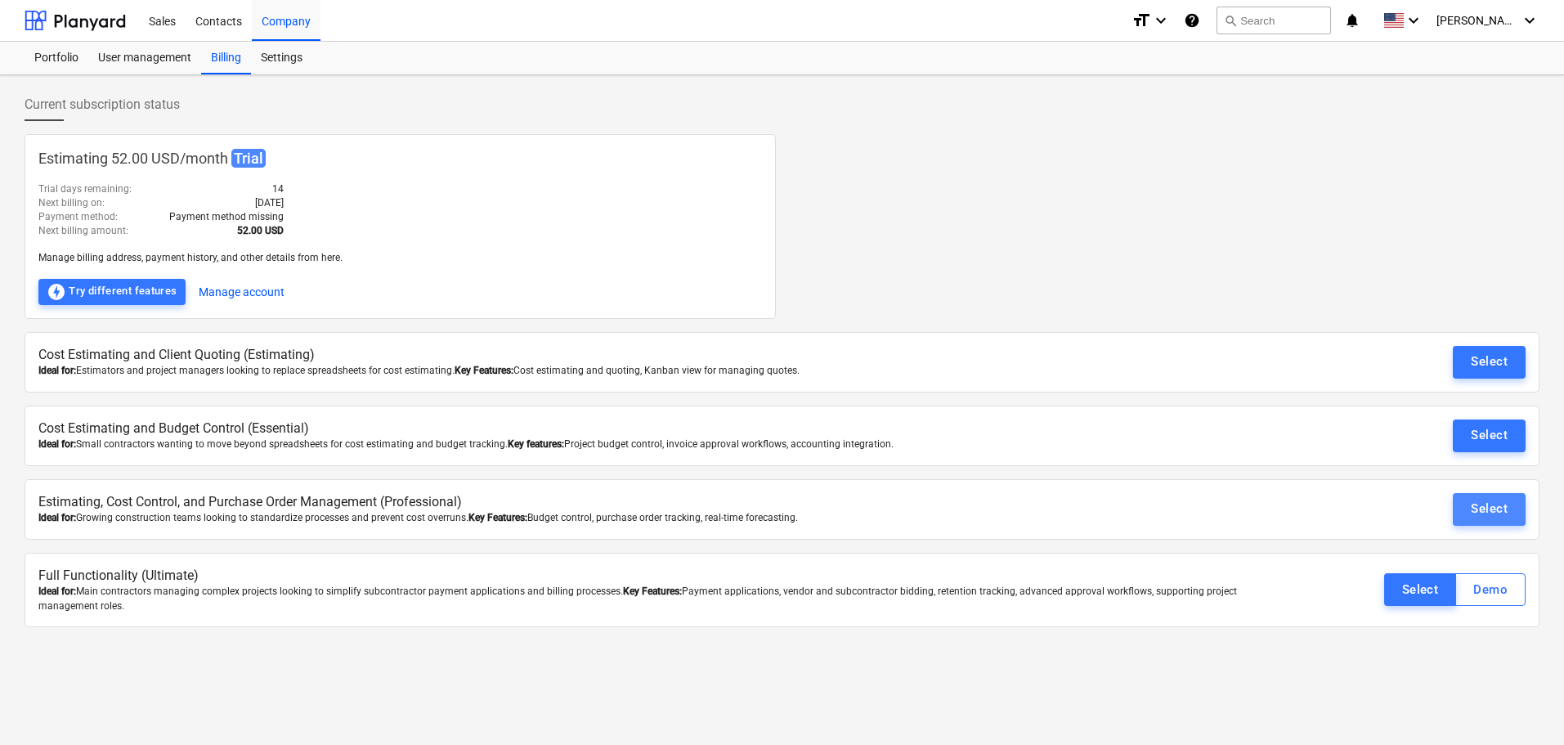
click at [1503, 513] on div "Select" at bounding box center [1489, 508] width 37 height 21
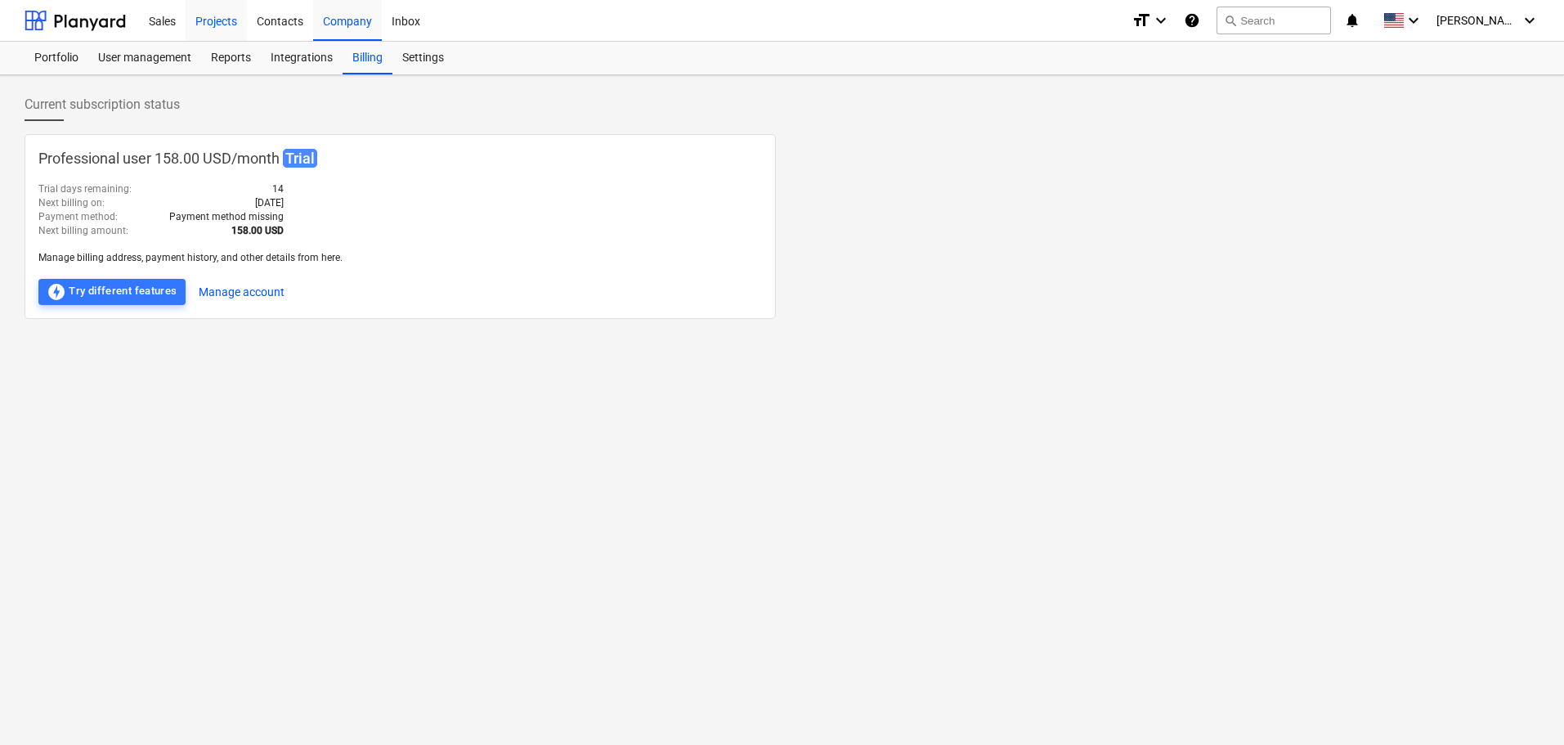
click at [215, 22] on div "Projects" at bounding box center [216, 20] width 61 height 42
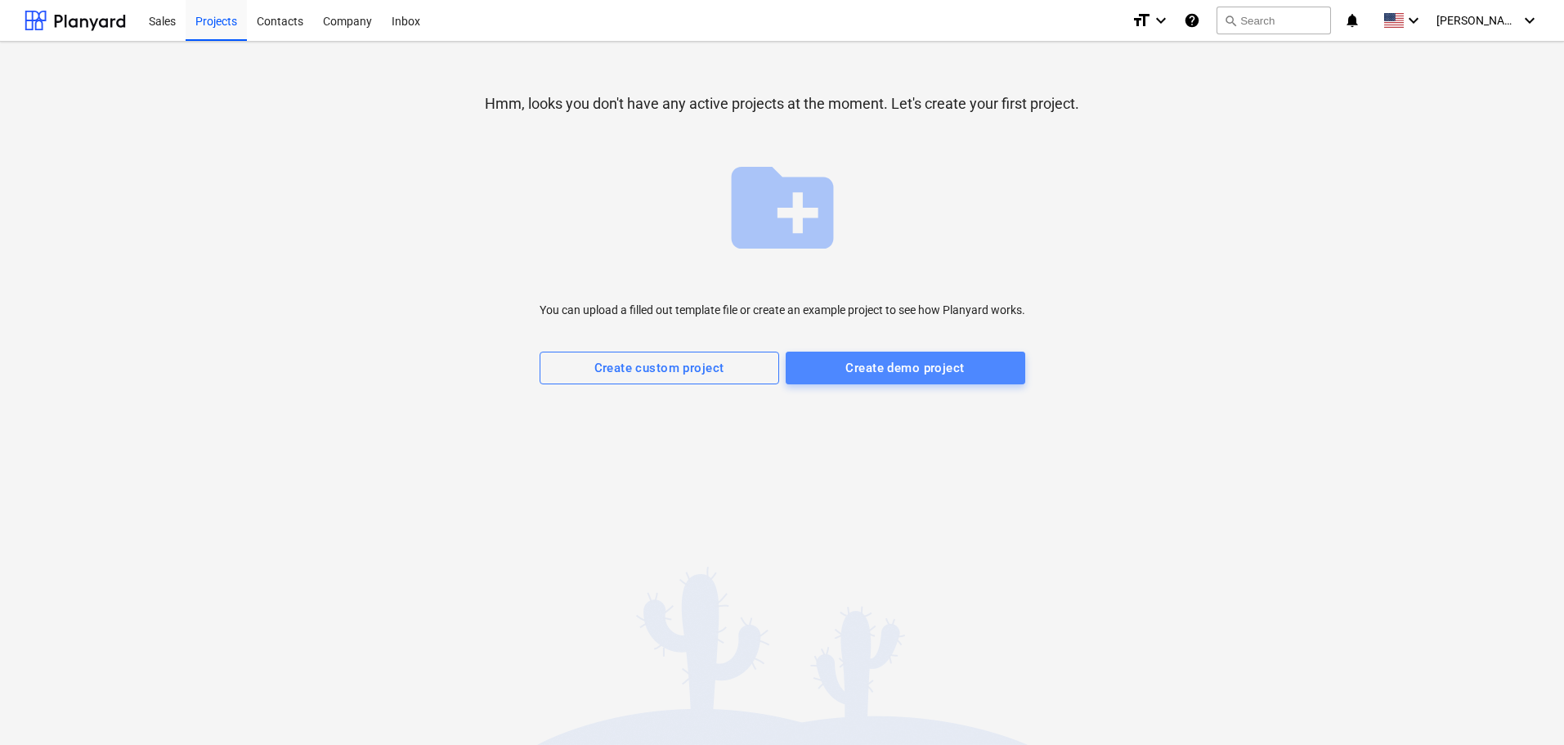
click at [818, 369] on span "Create demo project" at bounding box center [906, 367] width 204 height 21
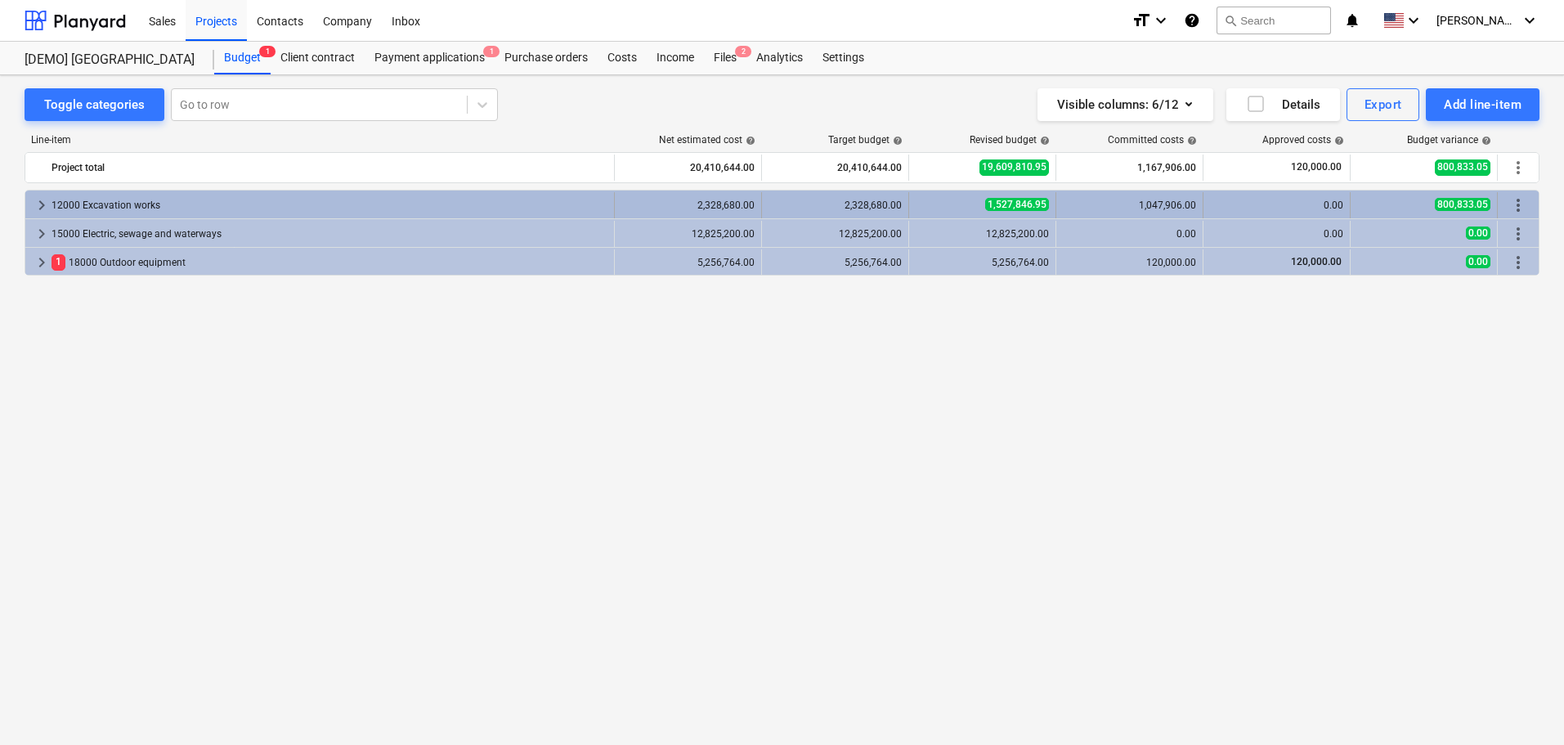
click at [1521, 203] on span "more_vert" at bounding box center [1518, 205] width 20 height 20
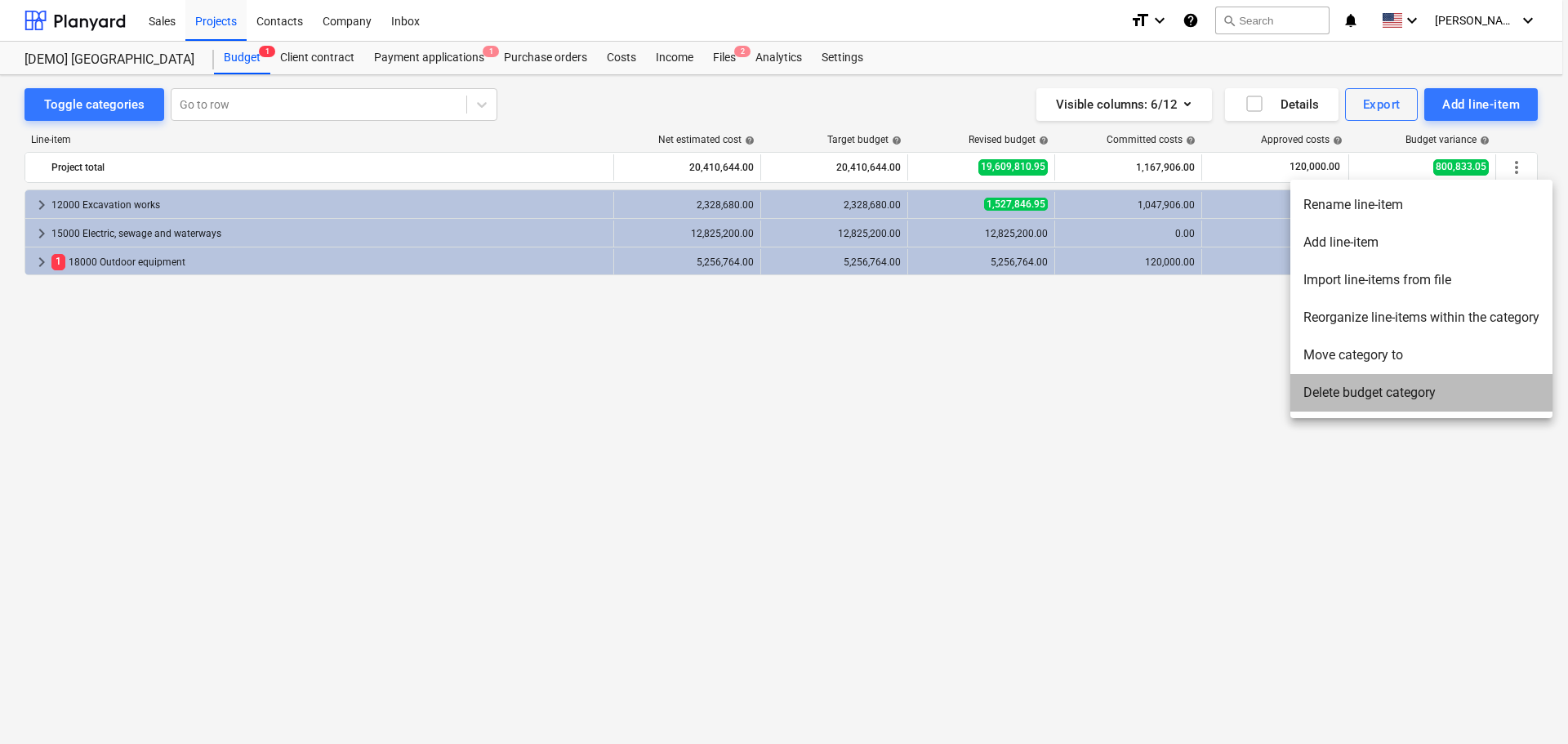
click at [1359, 390] on li "Delete budget category" at bounding box center [1421, 392] width 262 height 38
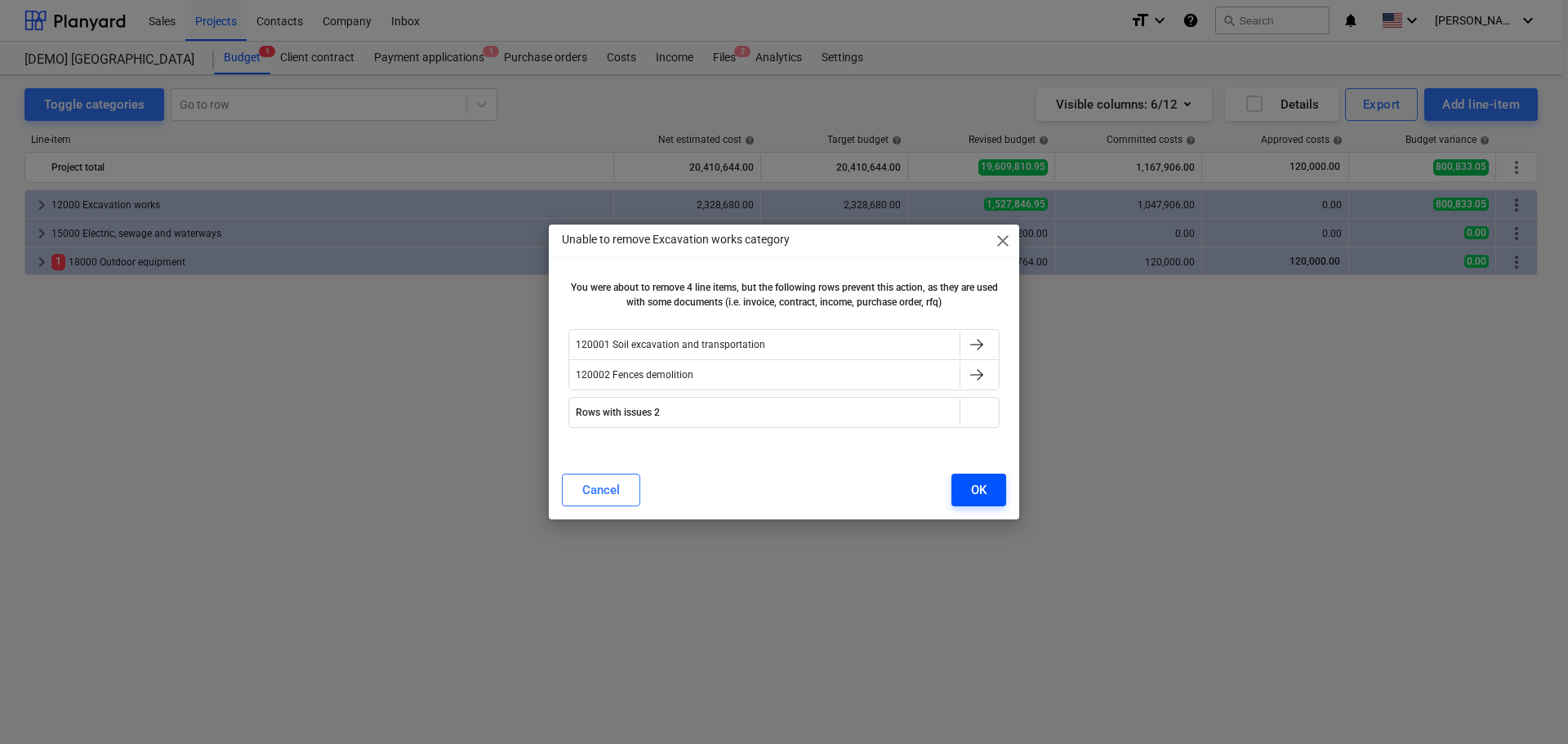
click at [978, 494] on div "OK" at bounding box center [979, 489] width 16 height 21
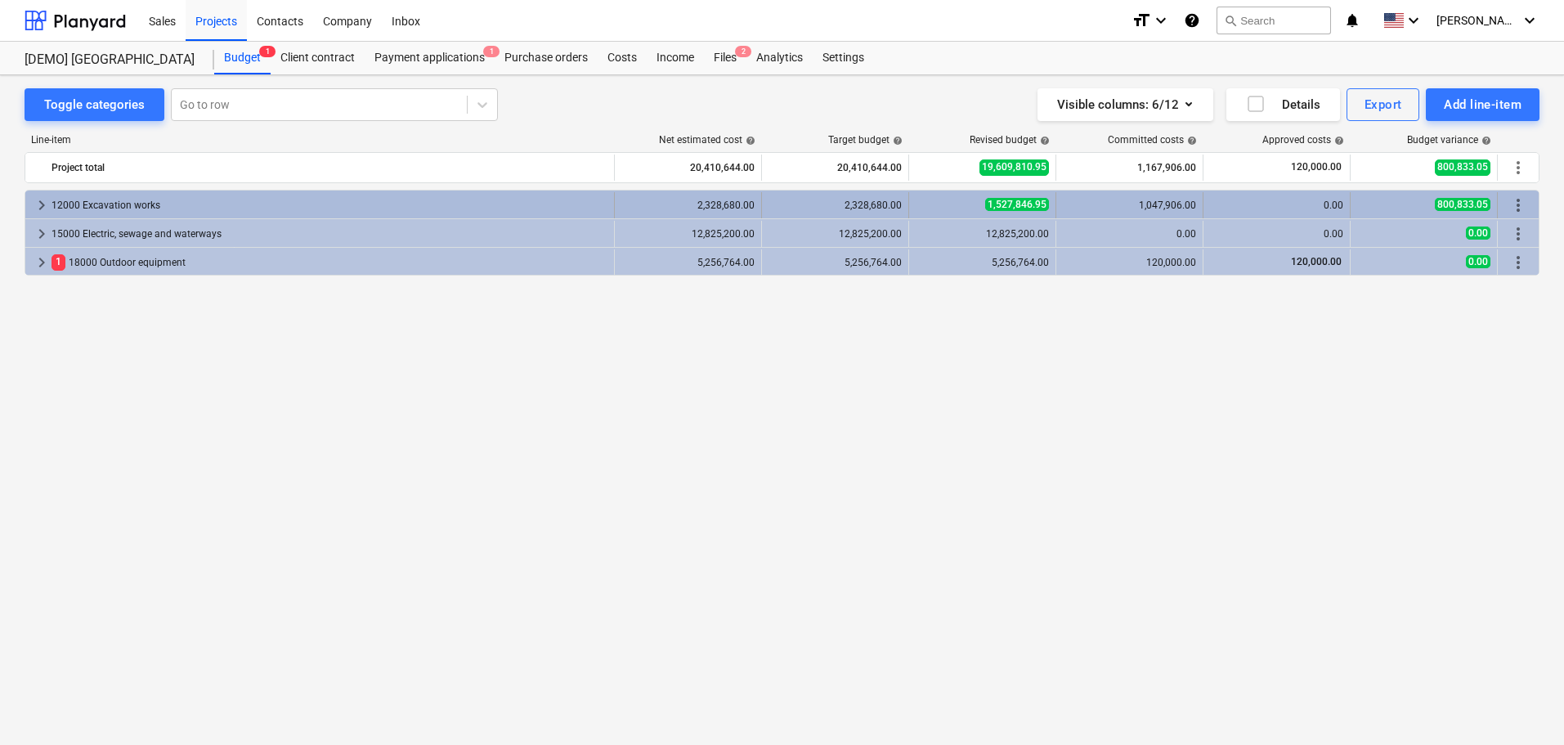
click at [30, 203] on div "keyboard_arrow_right 12000 Excavation works" at bounding box center [319, 205] width 589 height 26
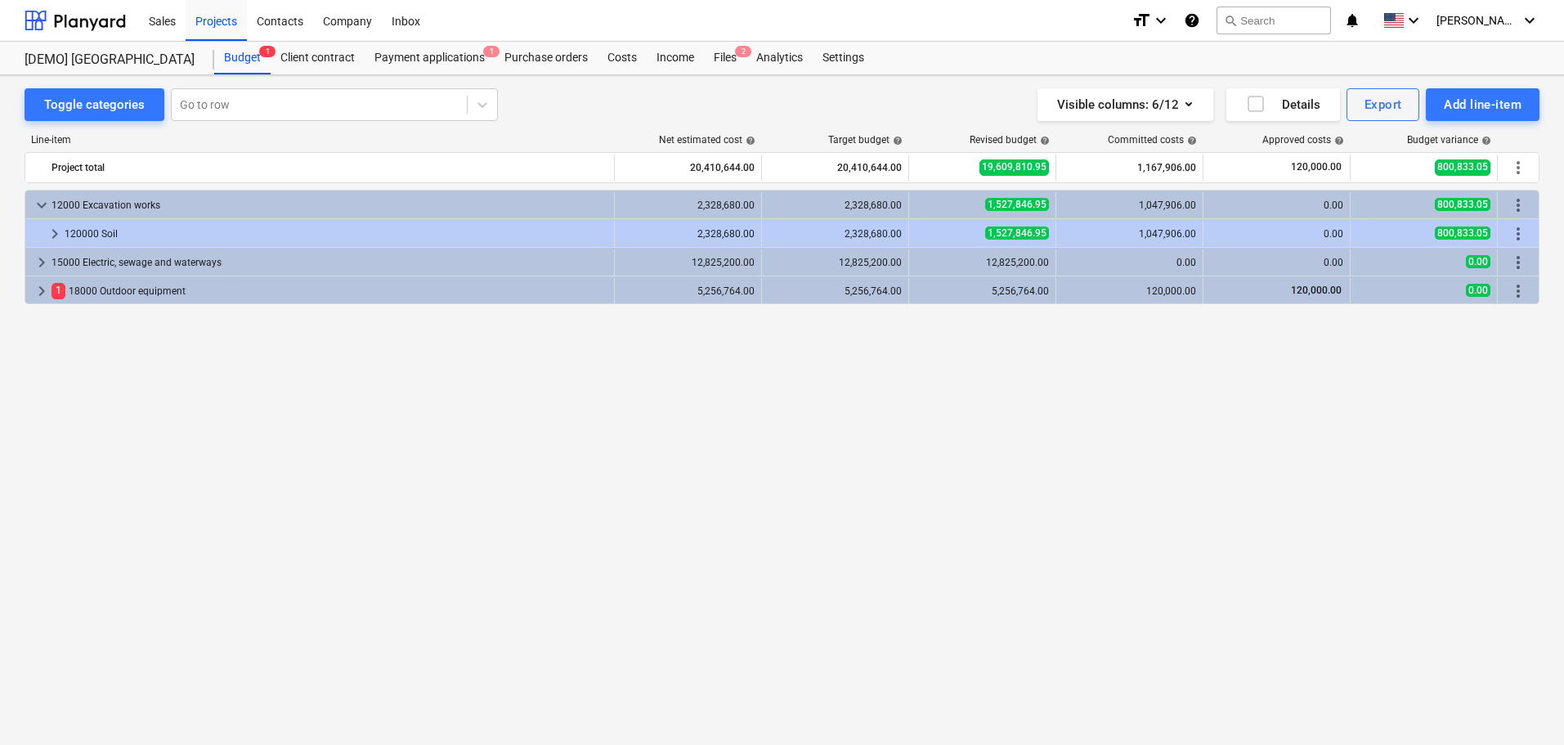
click at [30, 203] on div "keyboard_arrow_down 12000 Excavation works" at bounding box center [319, 205] width 589 height 26
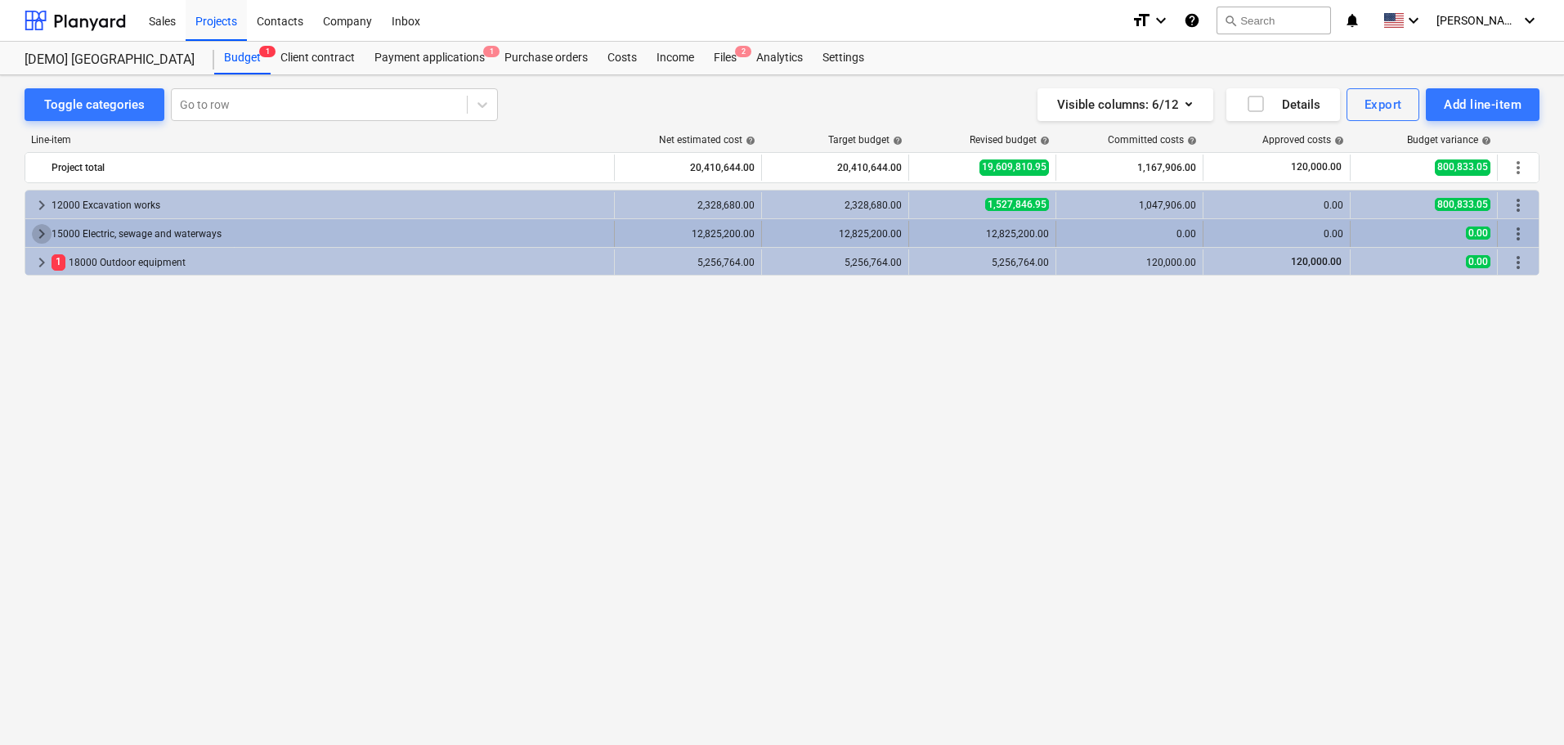
click at [40, 229] on span "keyboard_arrow_right" at bounding box center [42, 234] width 20 height 20
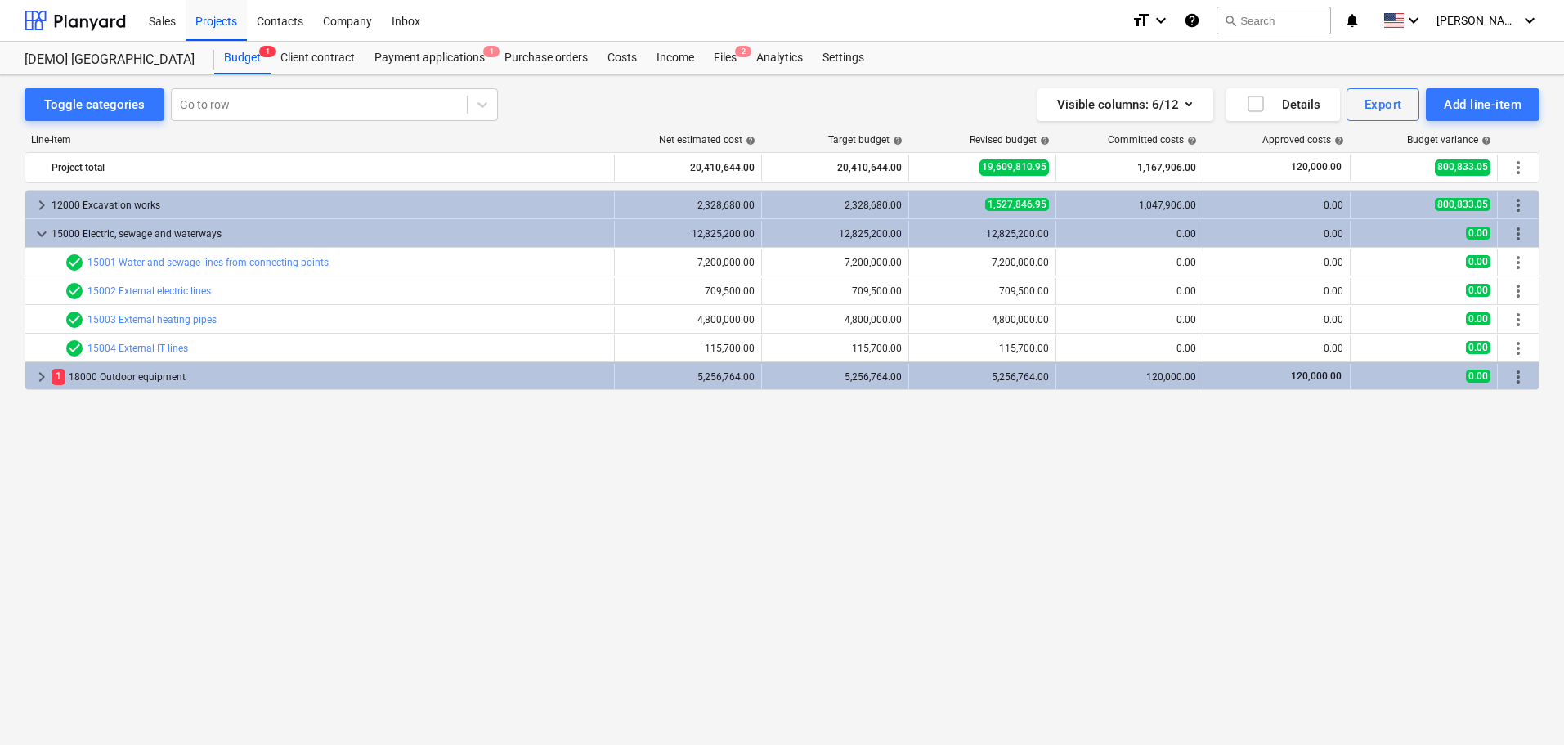
click at [40, 229] on span "keyboard_arrow_down" at bounding box center [42, 234] width 20 height 20
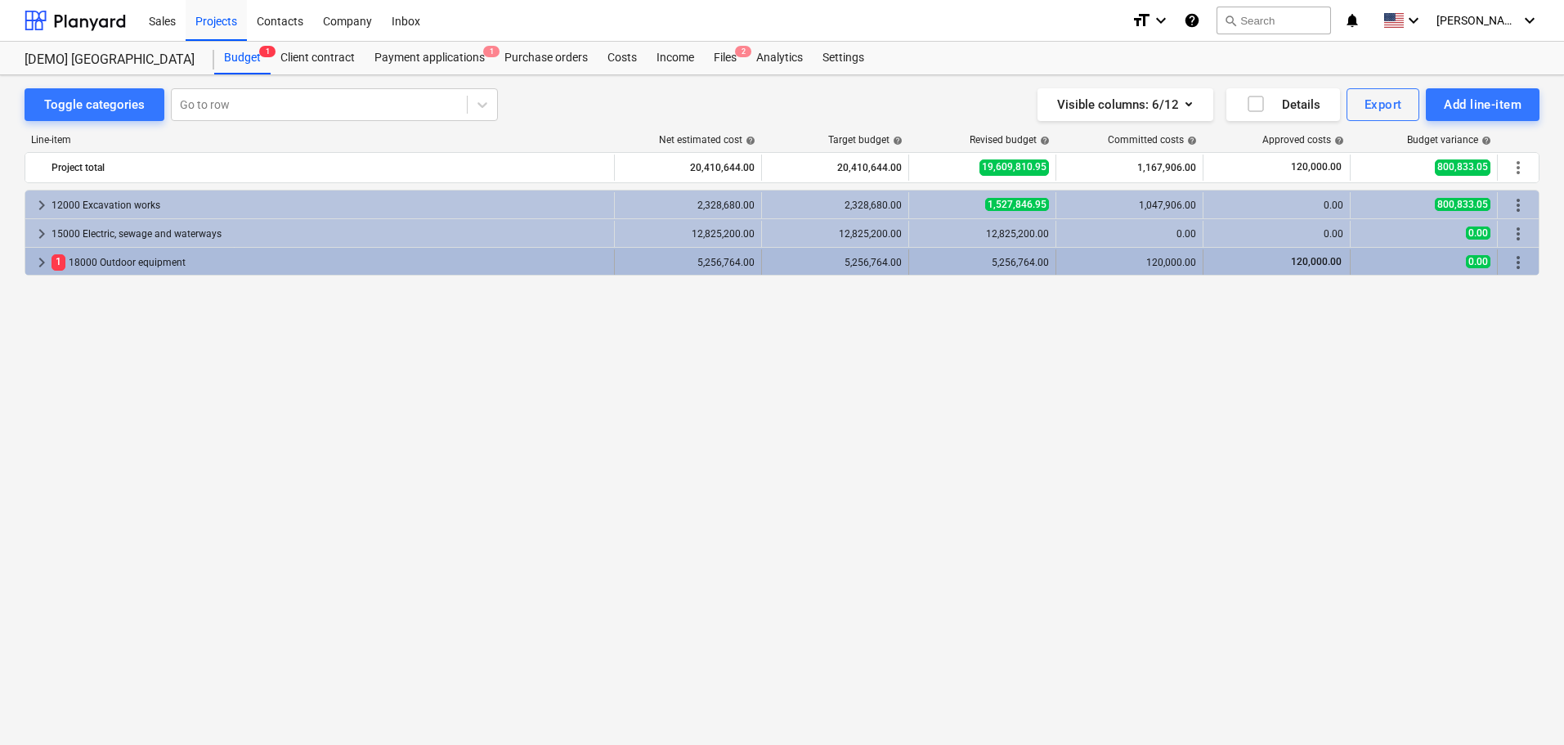
click at [38, 265] on span "keyboard_arrow_right" at bounding box center [42, 263] width 20 height 20
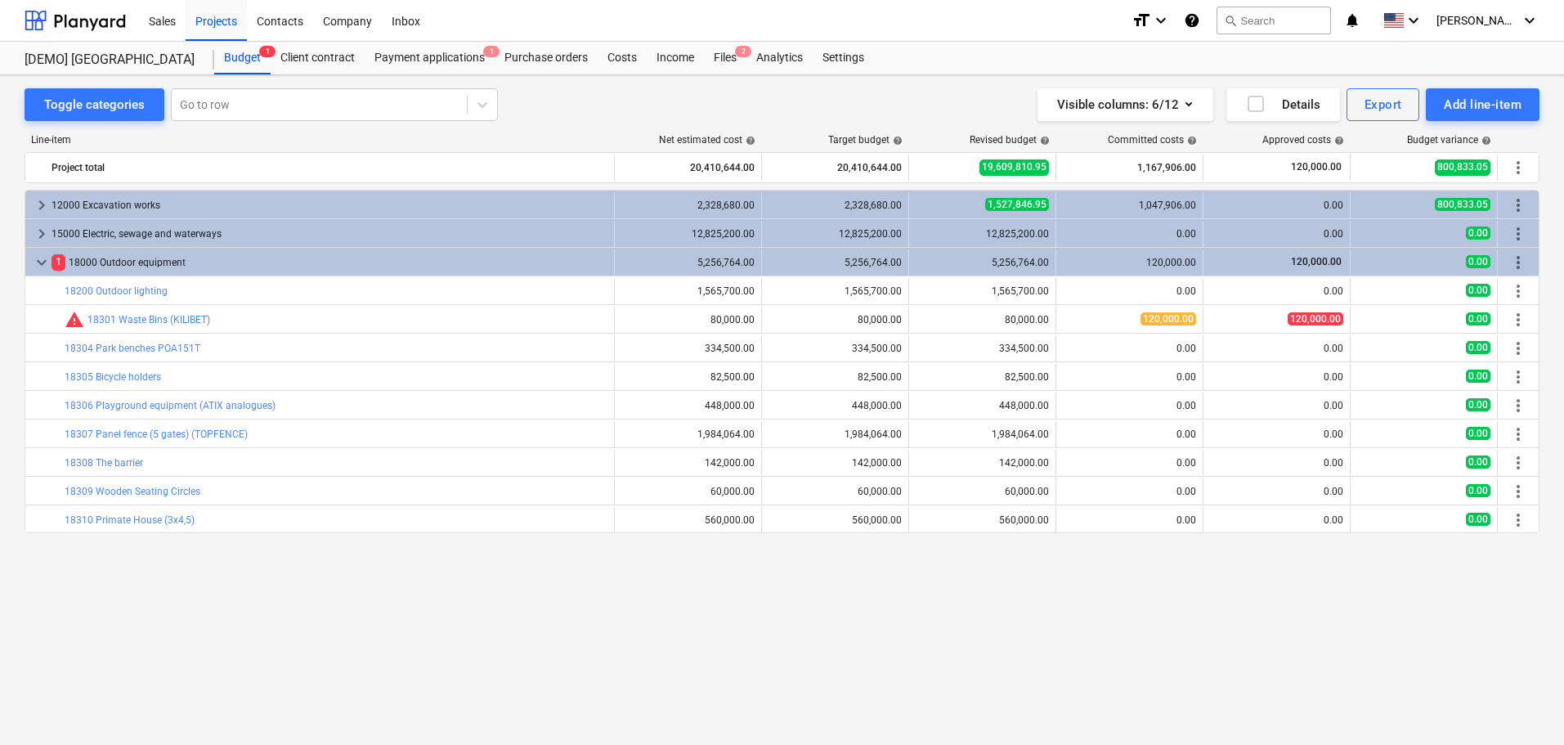
click at [38, 265] on span "keyboard_arrow_down" at bounding box center [42, 263] width 20 height 20
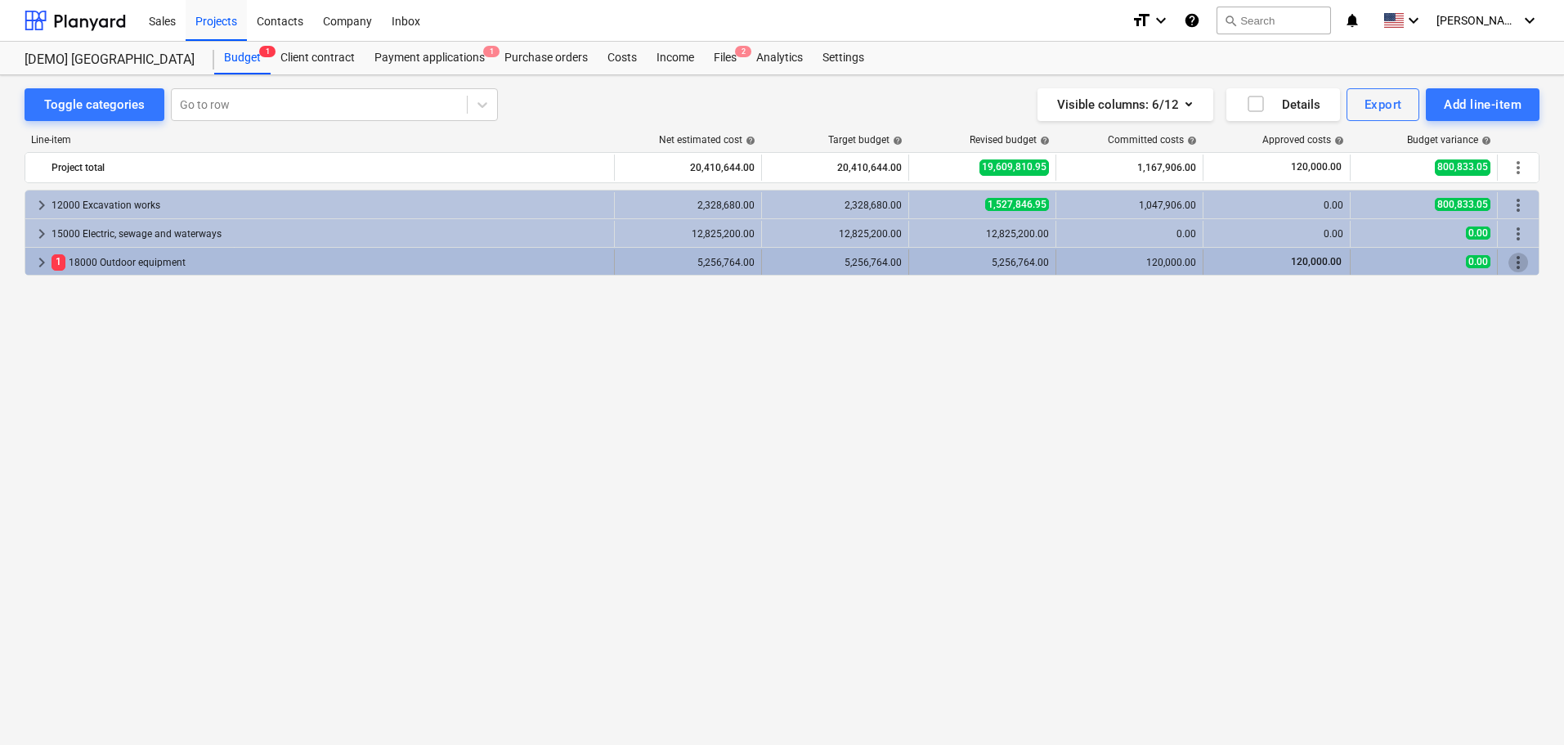
click at [1515, 259] on span "more_vert" at bounding box center [1518, 263] width 20 height 20
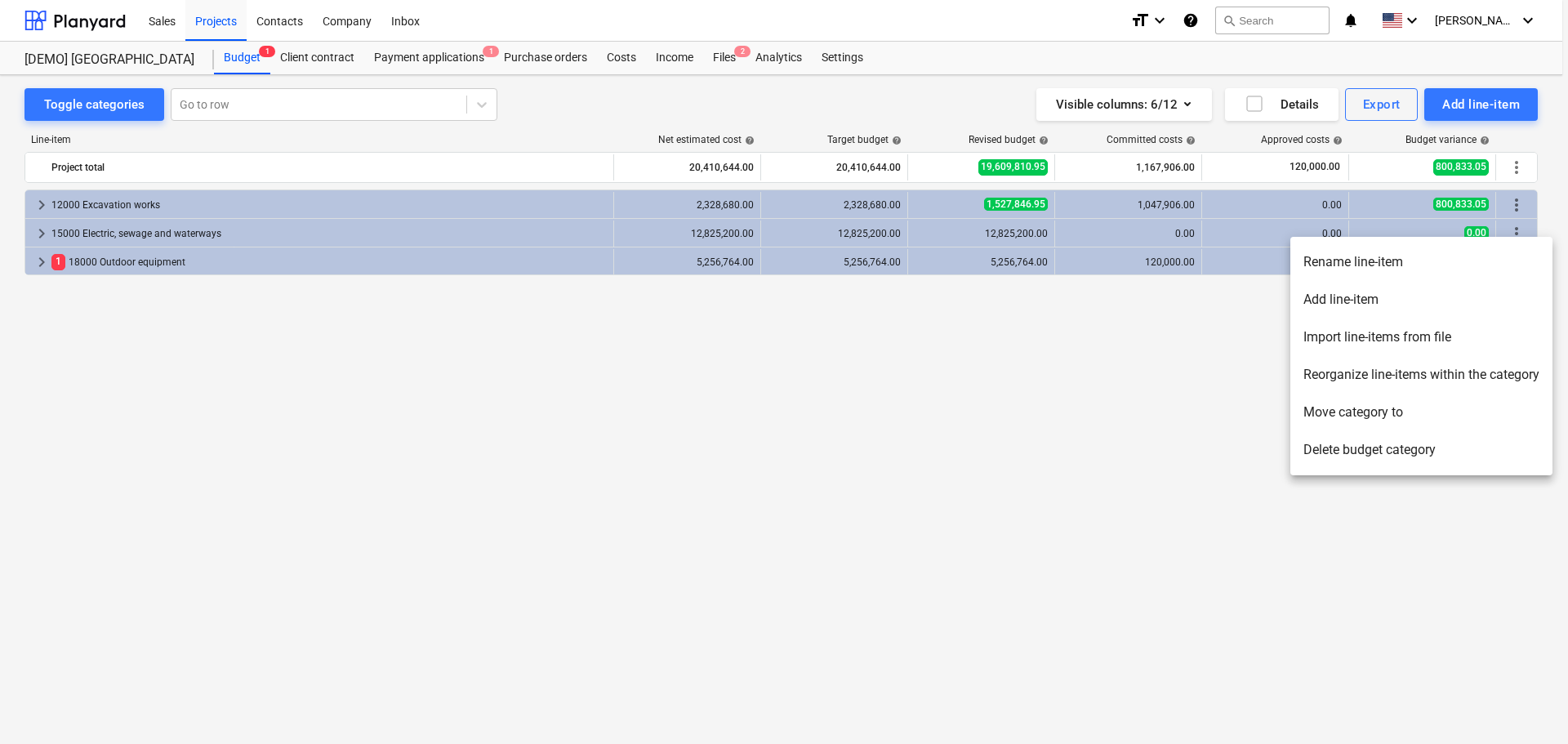
click at [1363, 449] on li "Delete budget category" at bounding box center [1421, 450] width 262 height 38
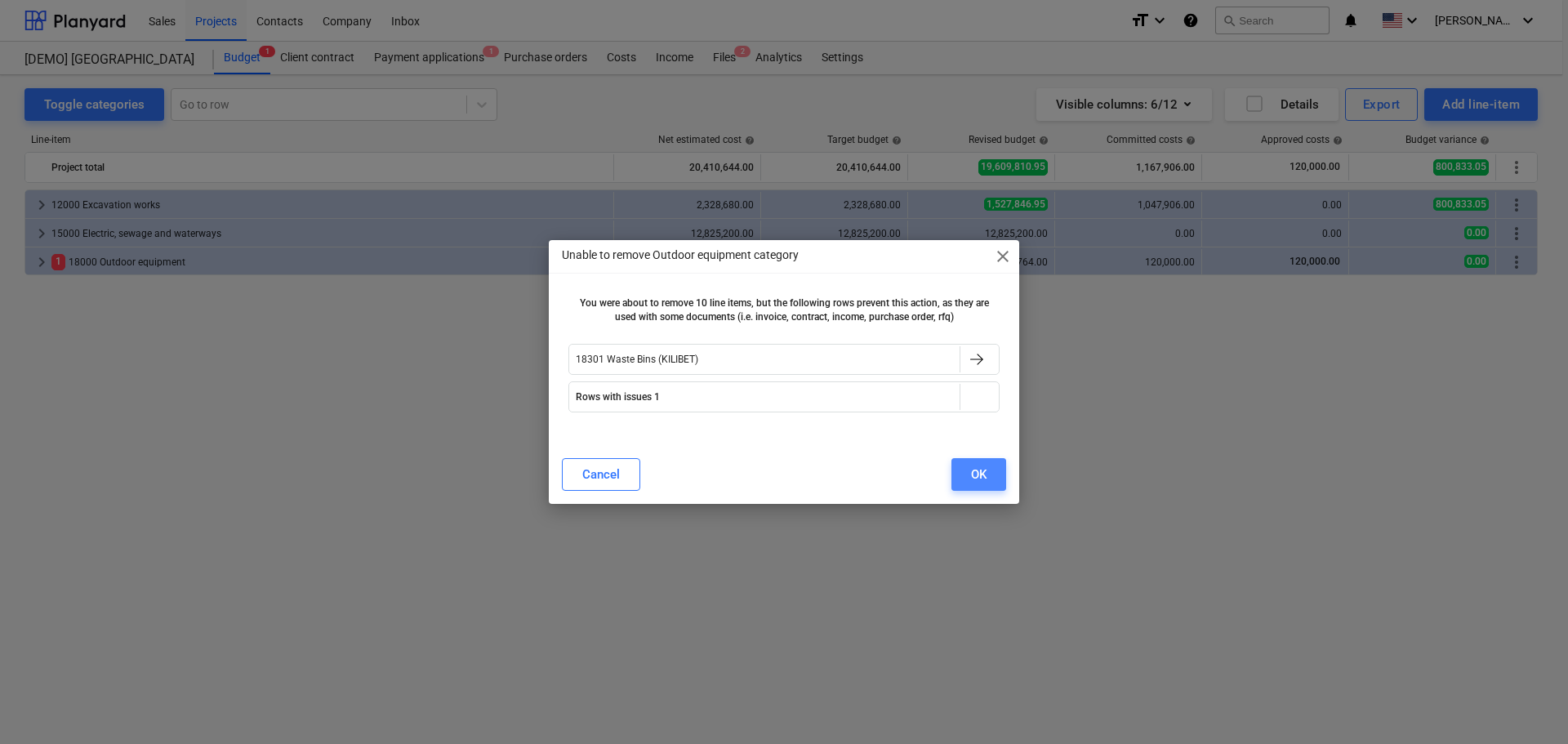
click at [969, 476] on button "OK" at bounding box center [978, 474] width 55 height 33
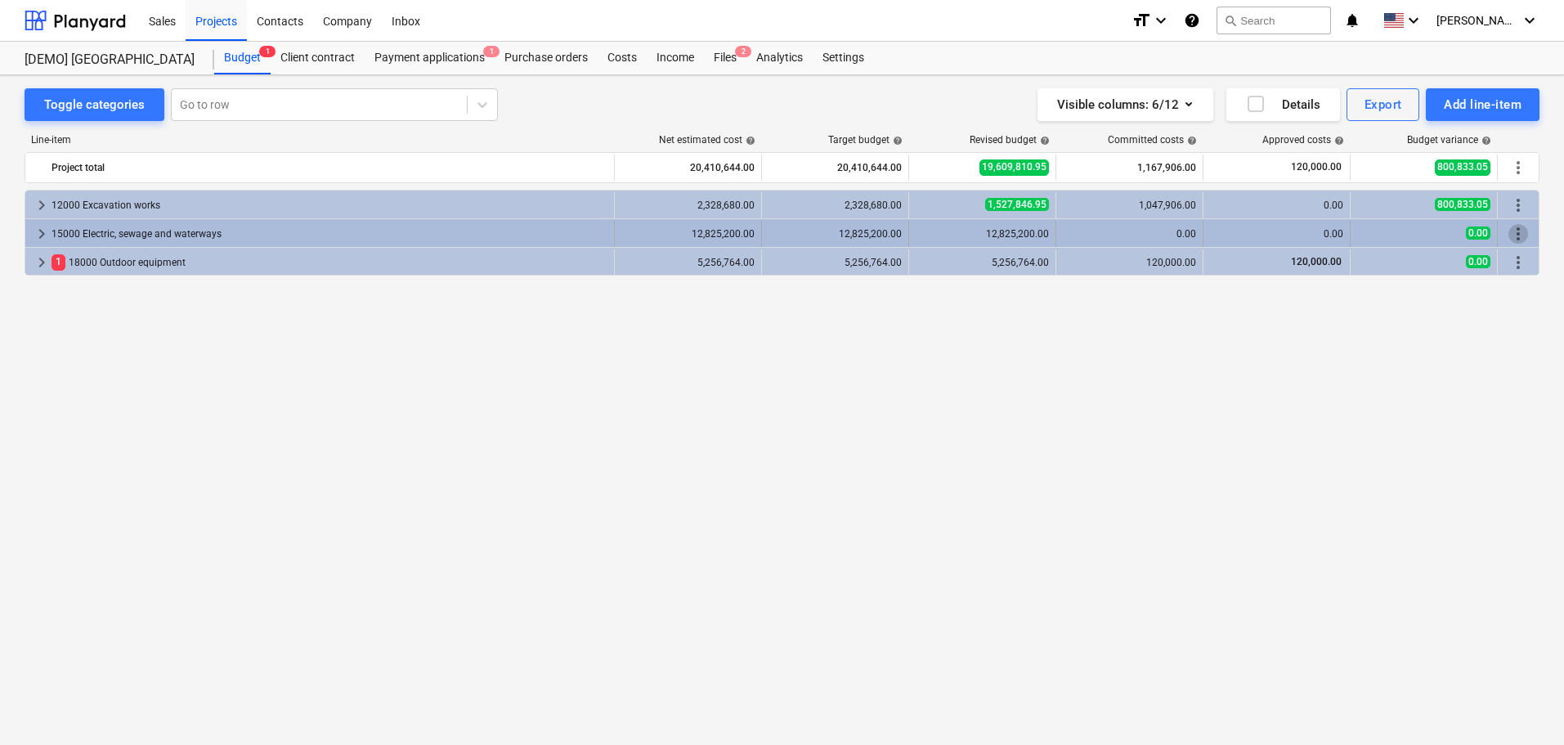
click at [1519, 233] on span "more_vert" at bounding box center [1518, 234] width 20 height 20
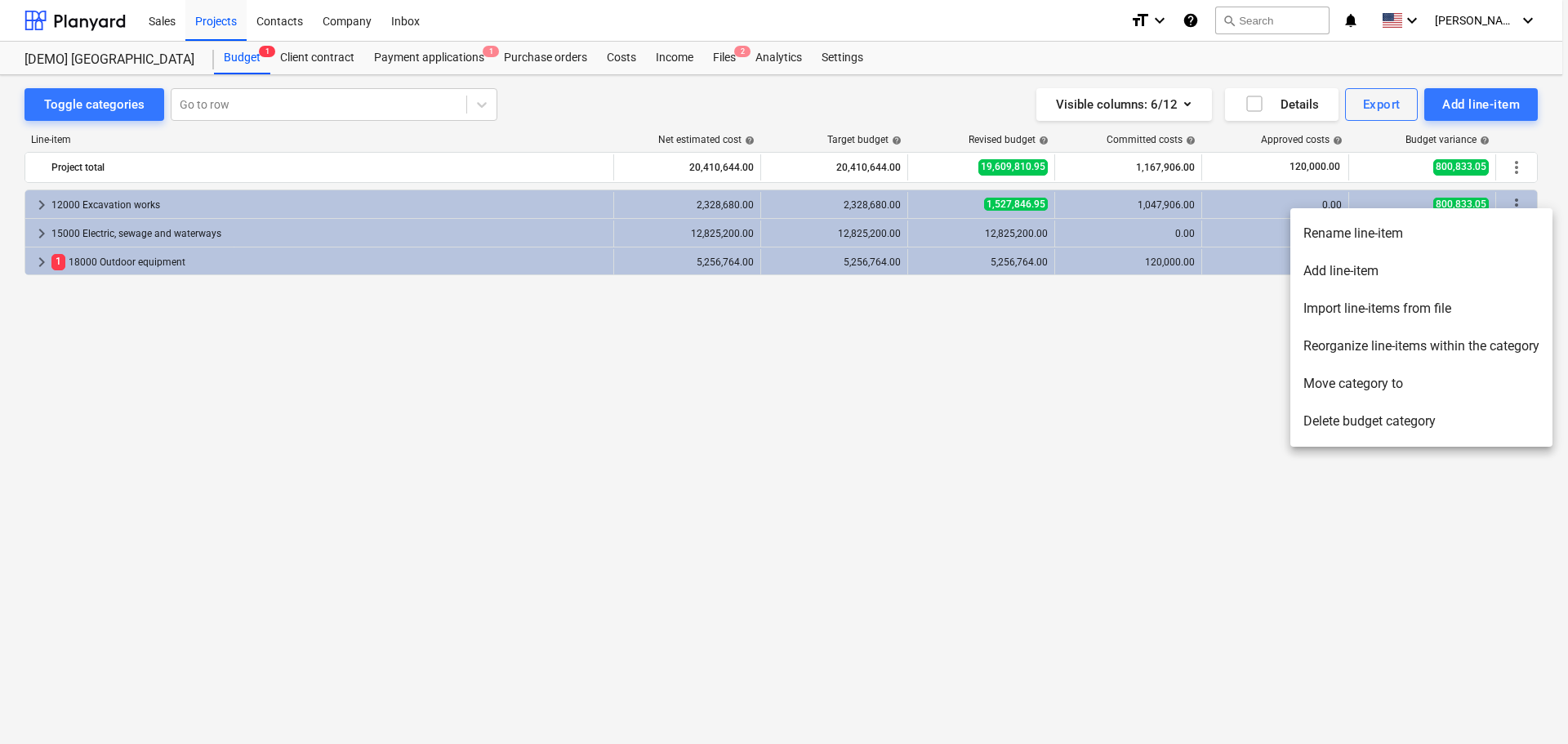
click at [1330, 428] on li "Delete budget category" at bounding box center [1421, 421] width 262 height 38
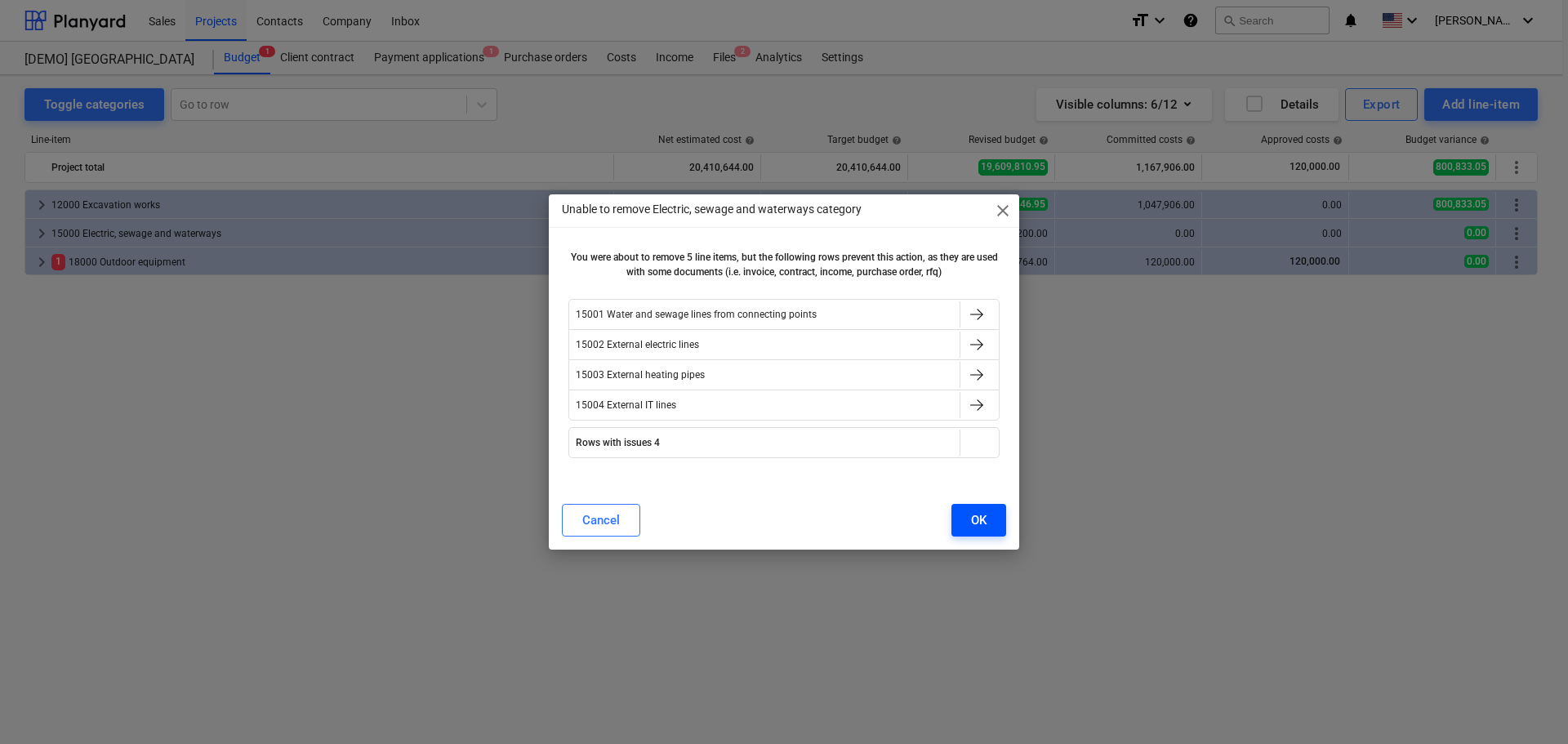
click at [976, 511] on div "OK" at bounding box center [979, 519] width 16 height 21
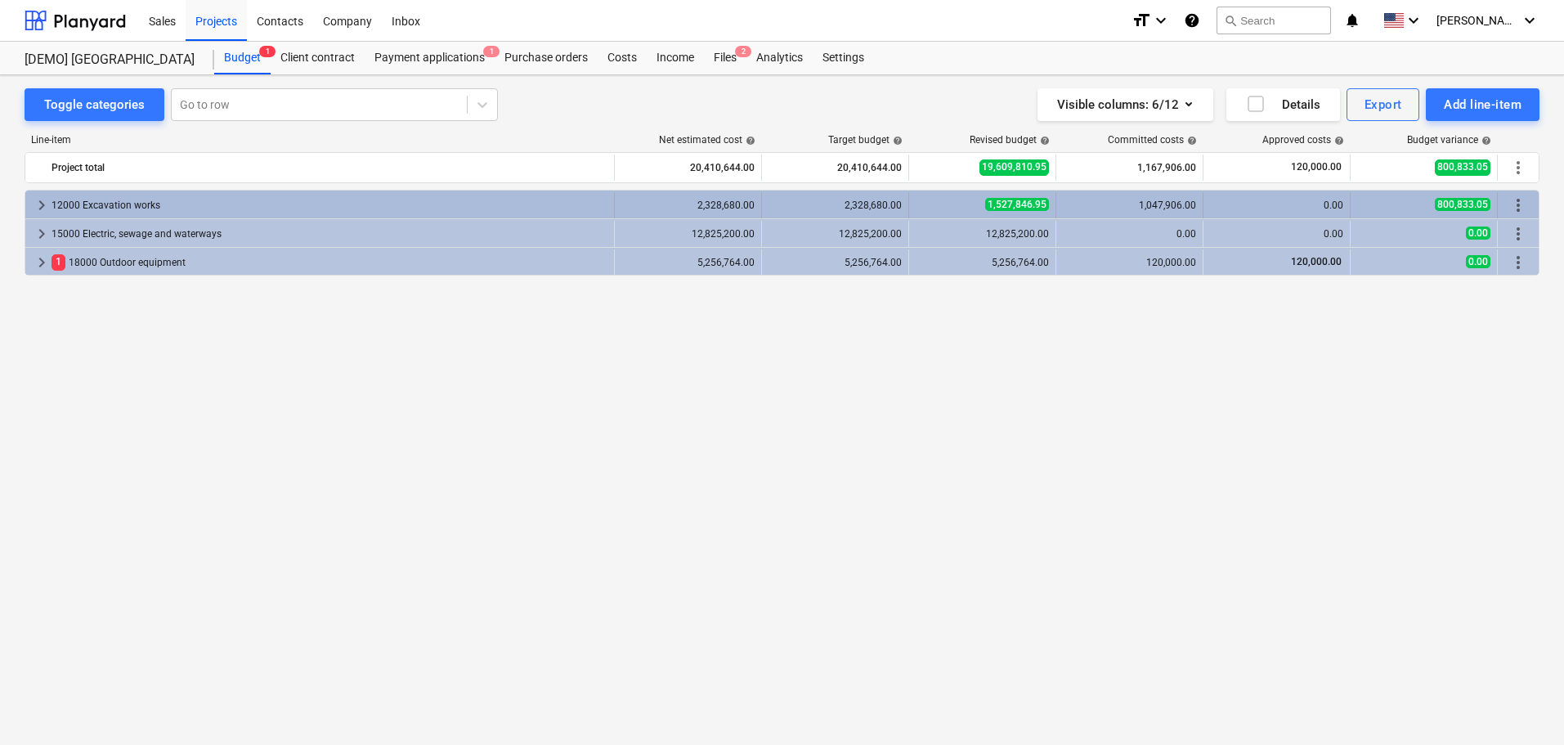
click at [1516, 205] on span "more_vert" at bounding box center [1518, 205] width 20 height 20
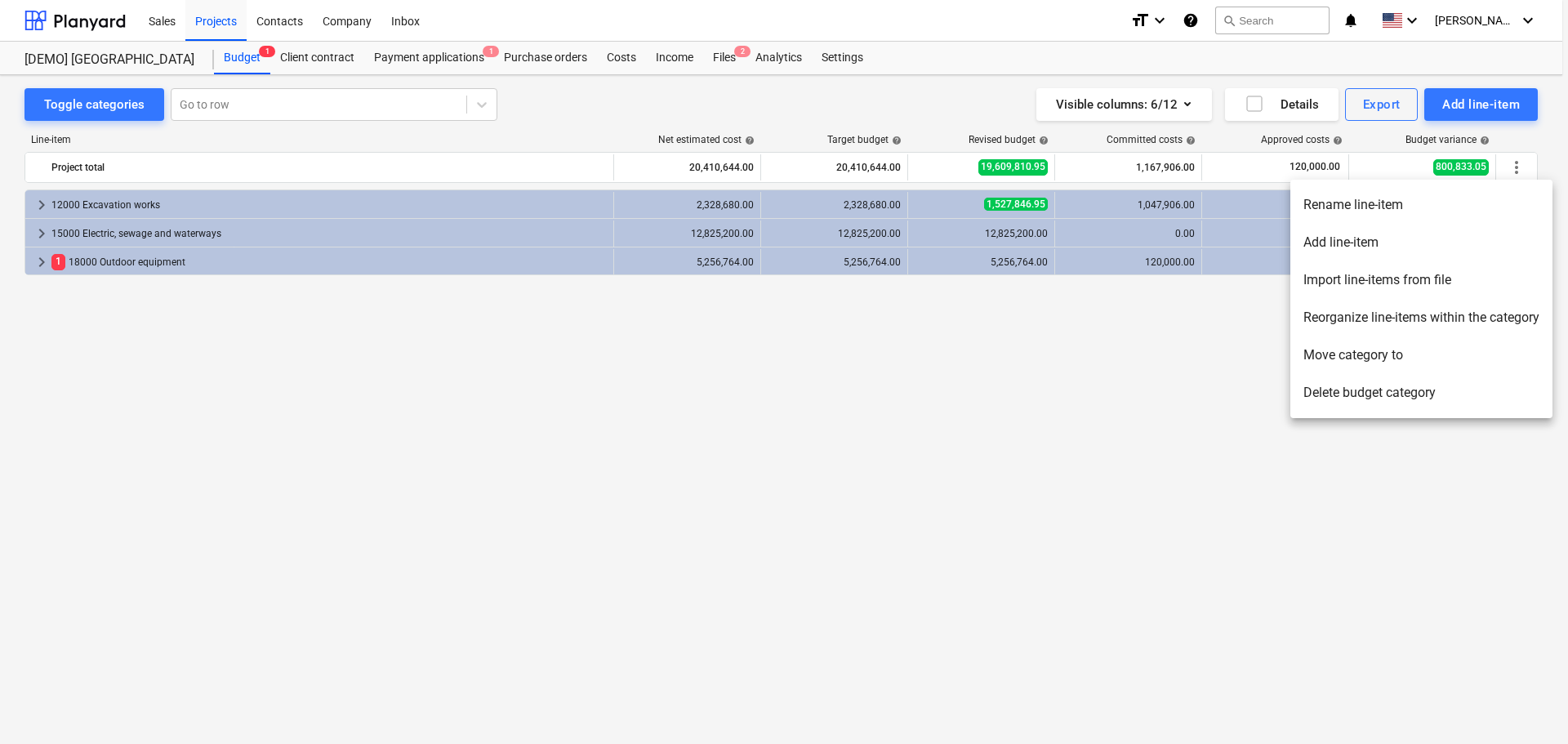
click at [1309, 395] on li "Delete budget category" at bounding box center [1421, 392] width 262 height 38
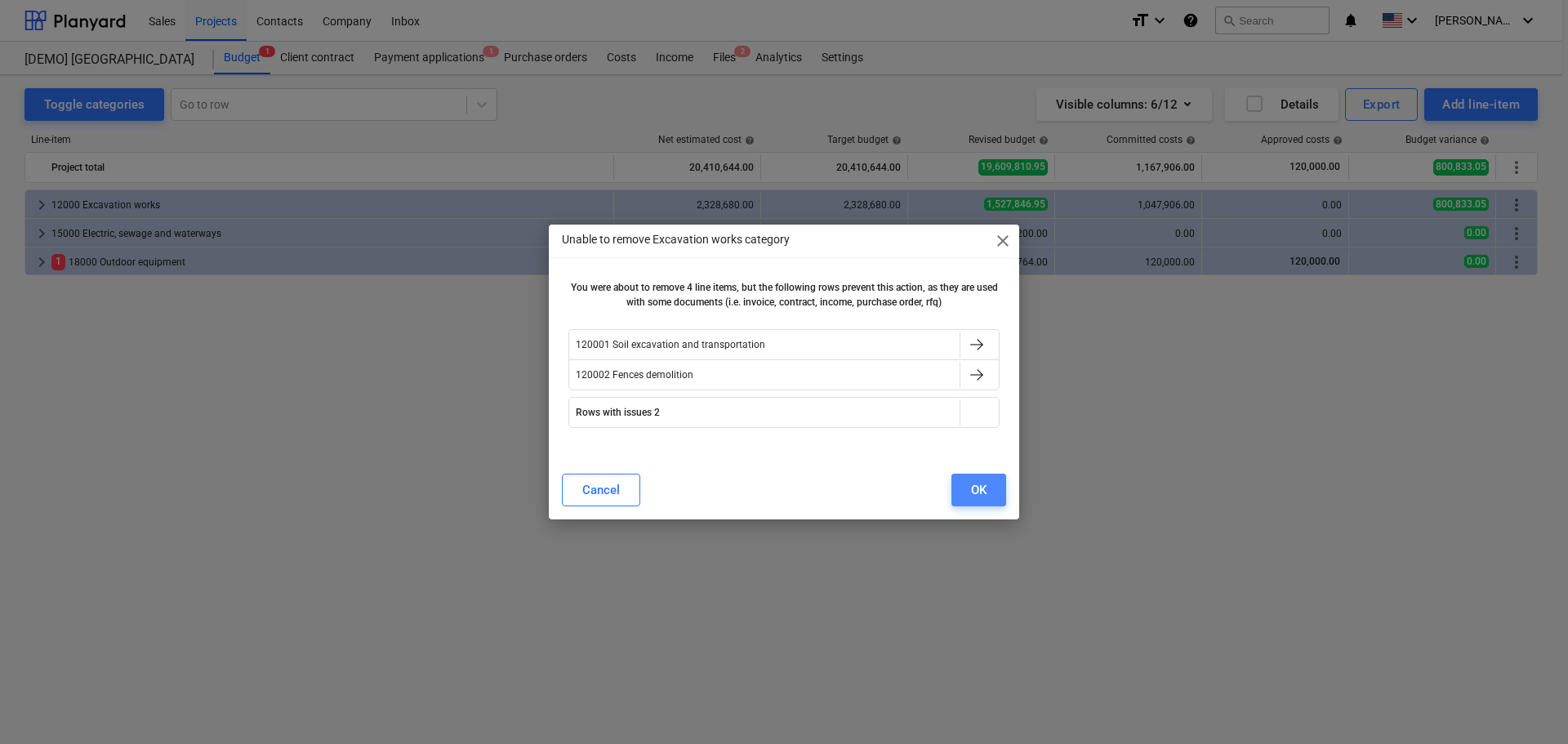
click at [983, 484] on div "OK" at bounding box center [979, 489] width 16 height 21
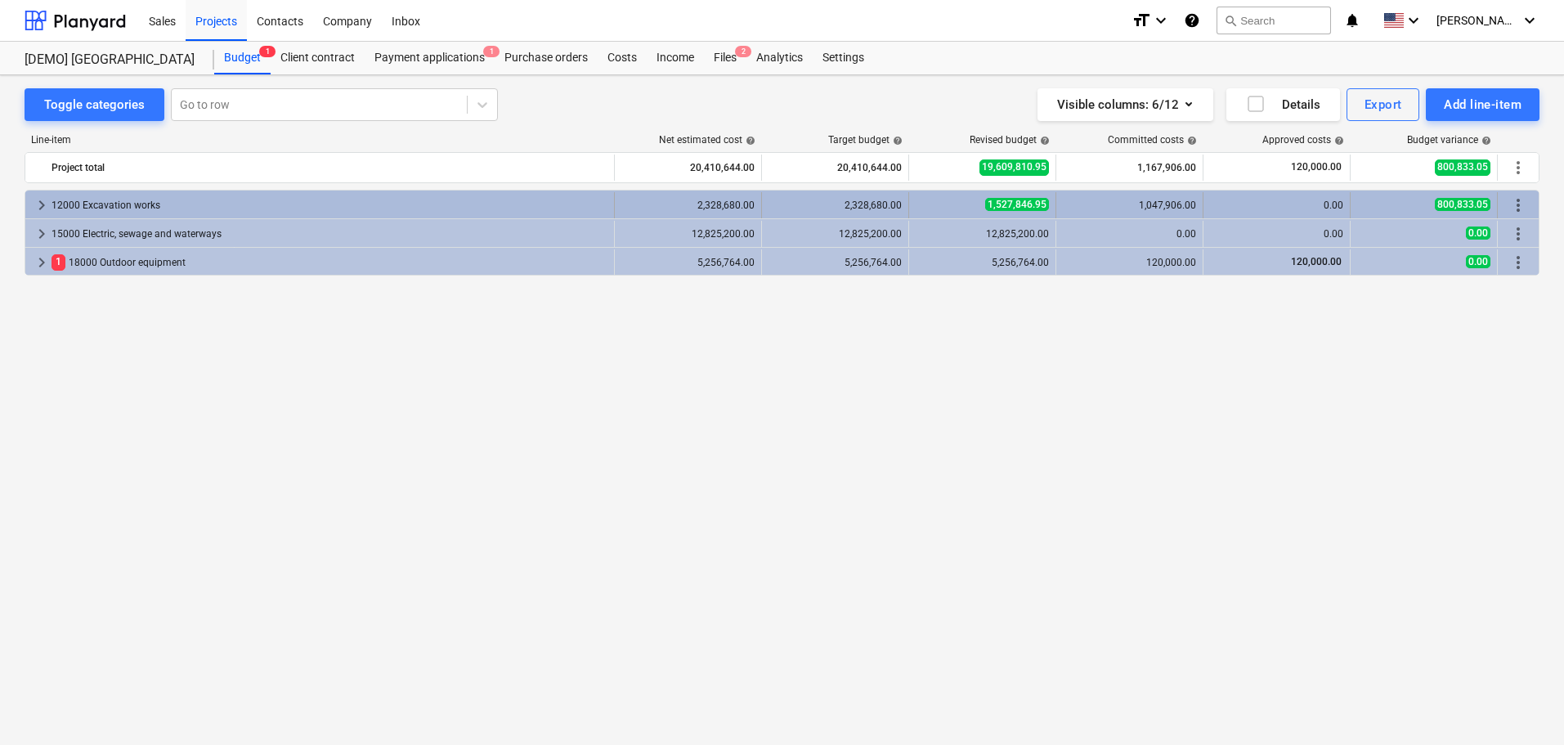
click at [42, 205] on span "keyboard_arrow_right" at bounding box center [42, 205] width 20 height 20
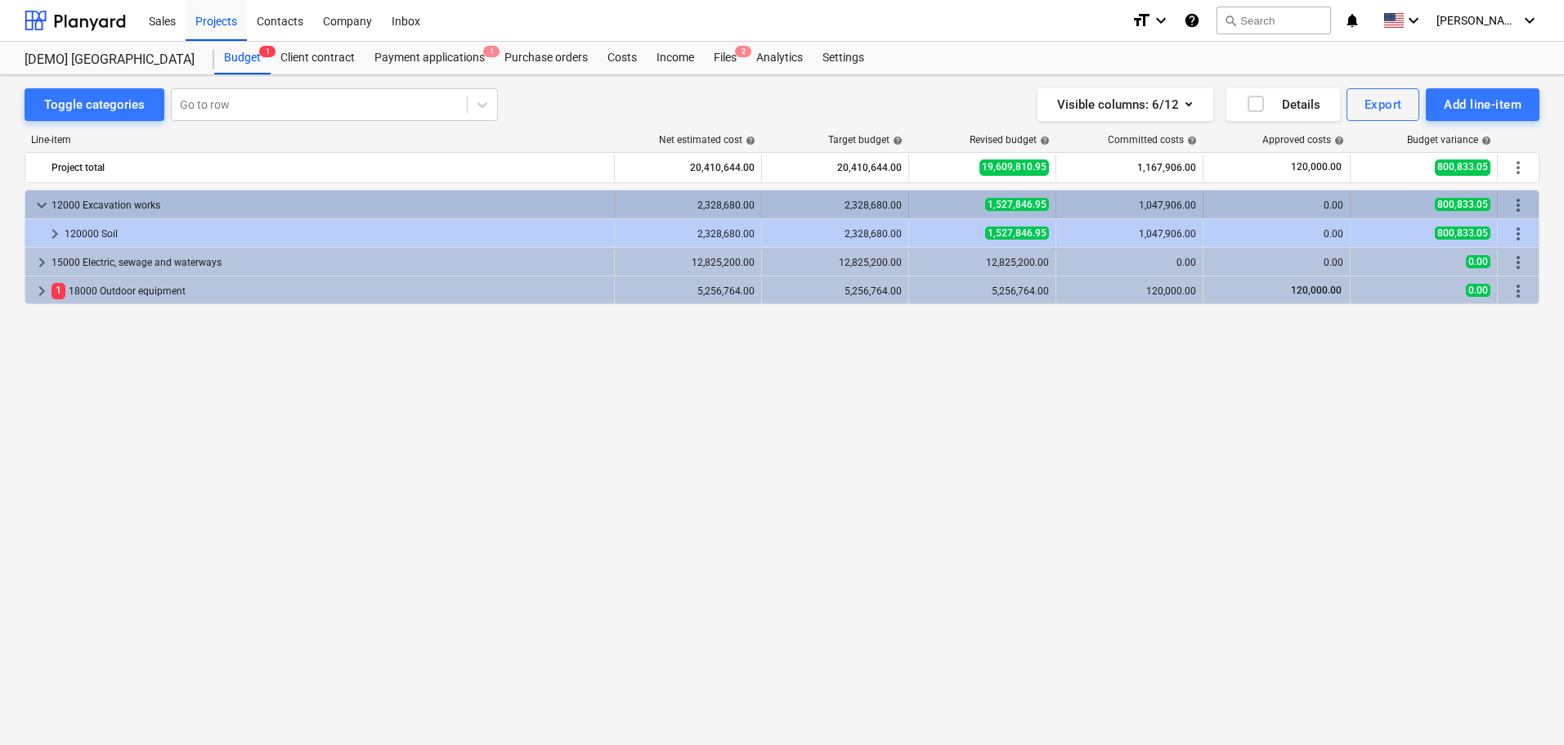
click at [113, 204] on div "12000 Excavation works" at bounding box center [330, 205] width 556 height 26
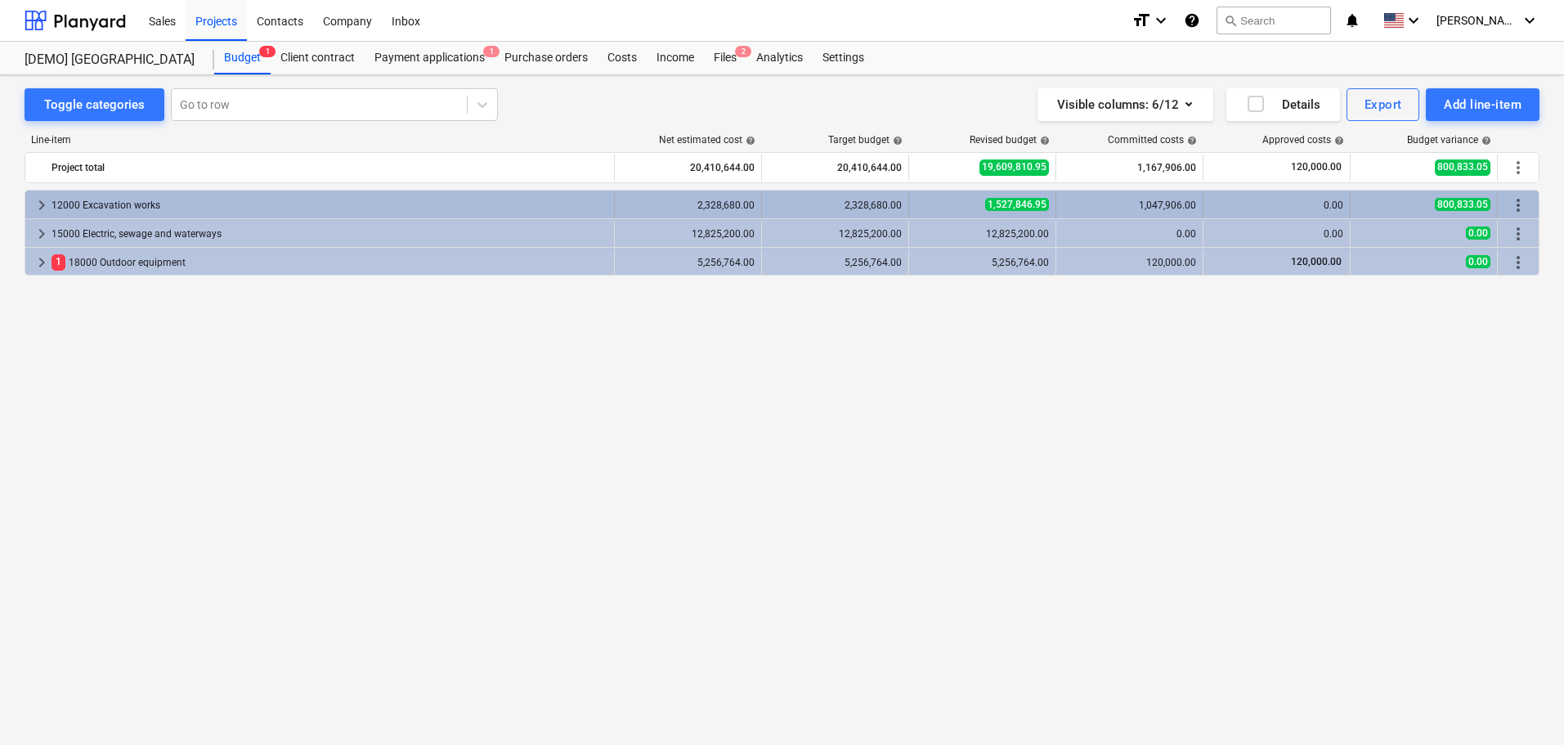
click at [128, 201] on div "12000 Excavation works" at bounding box center [330, 205] width 556 height 26
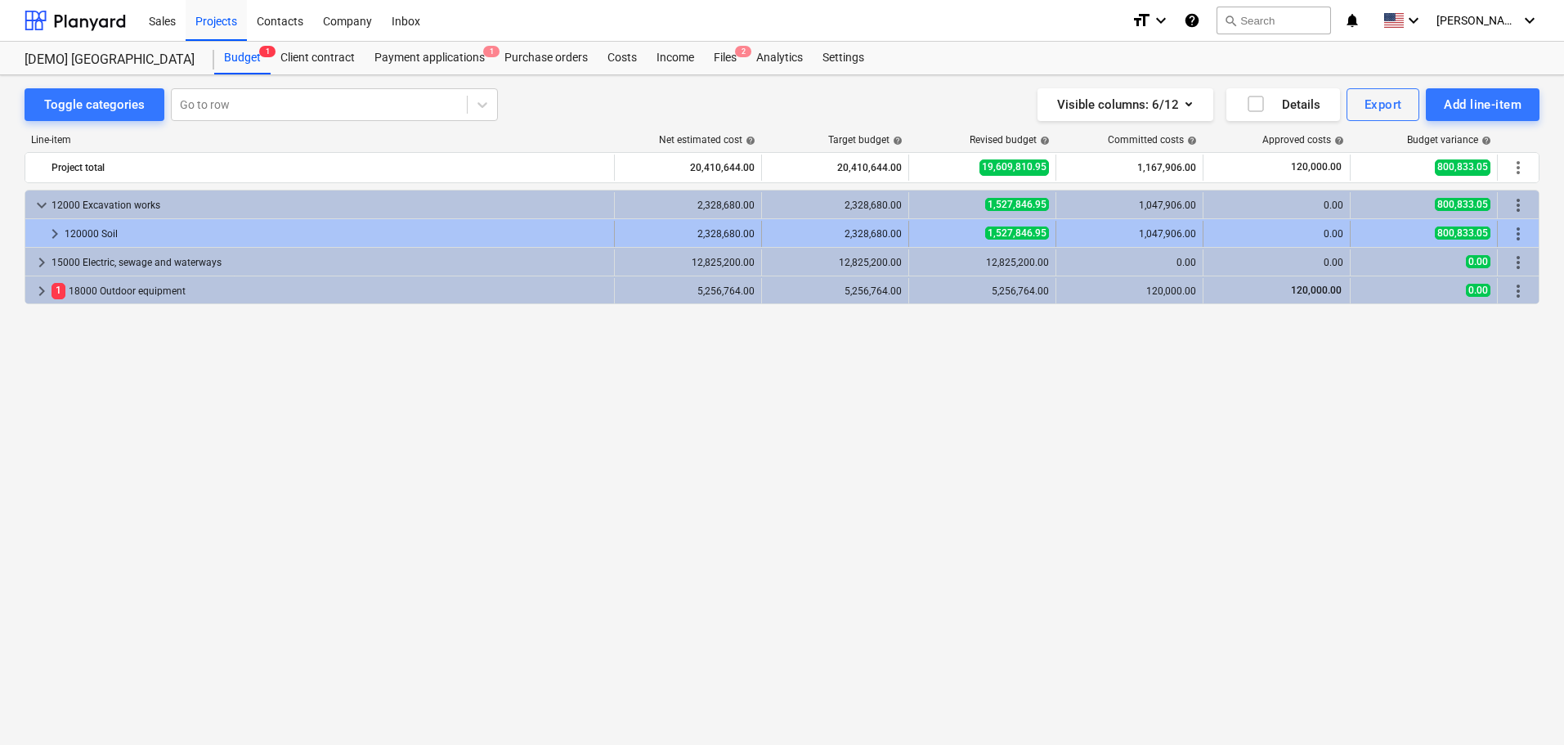
click at [120, 235] on div "120000 Soil" at bounding box center [336, 234] width 543 height 26
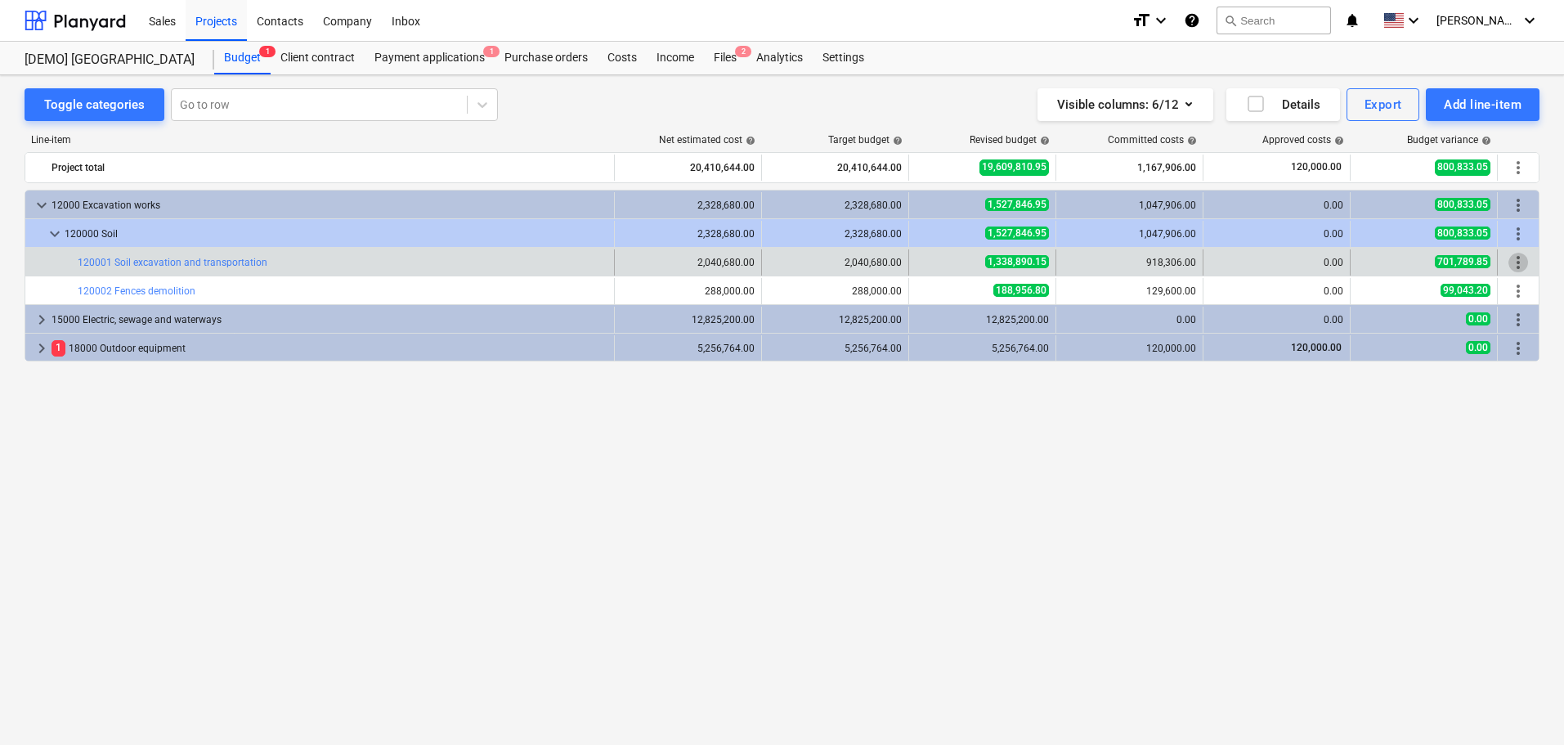
click at [1527, 269] on span "more_vert" at bounding box center [1518, 263] width 20 height 20
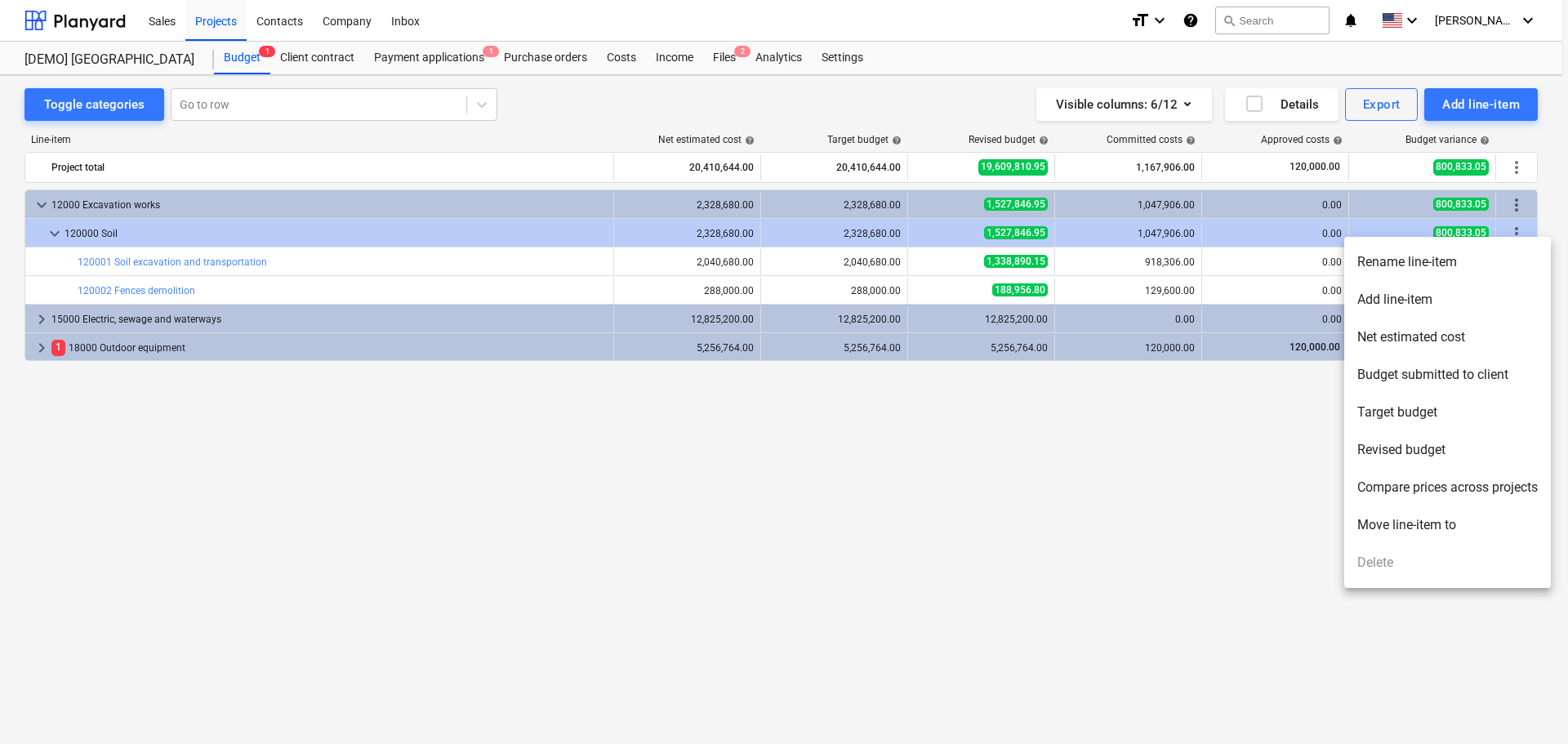
click at [1195, 537] on div at bounding box center [784, 372] width 1568 height 744
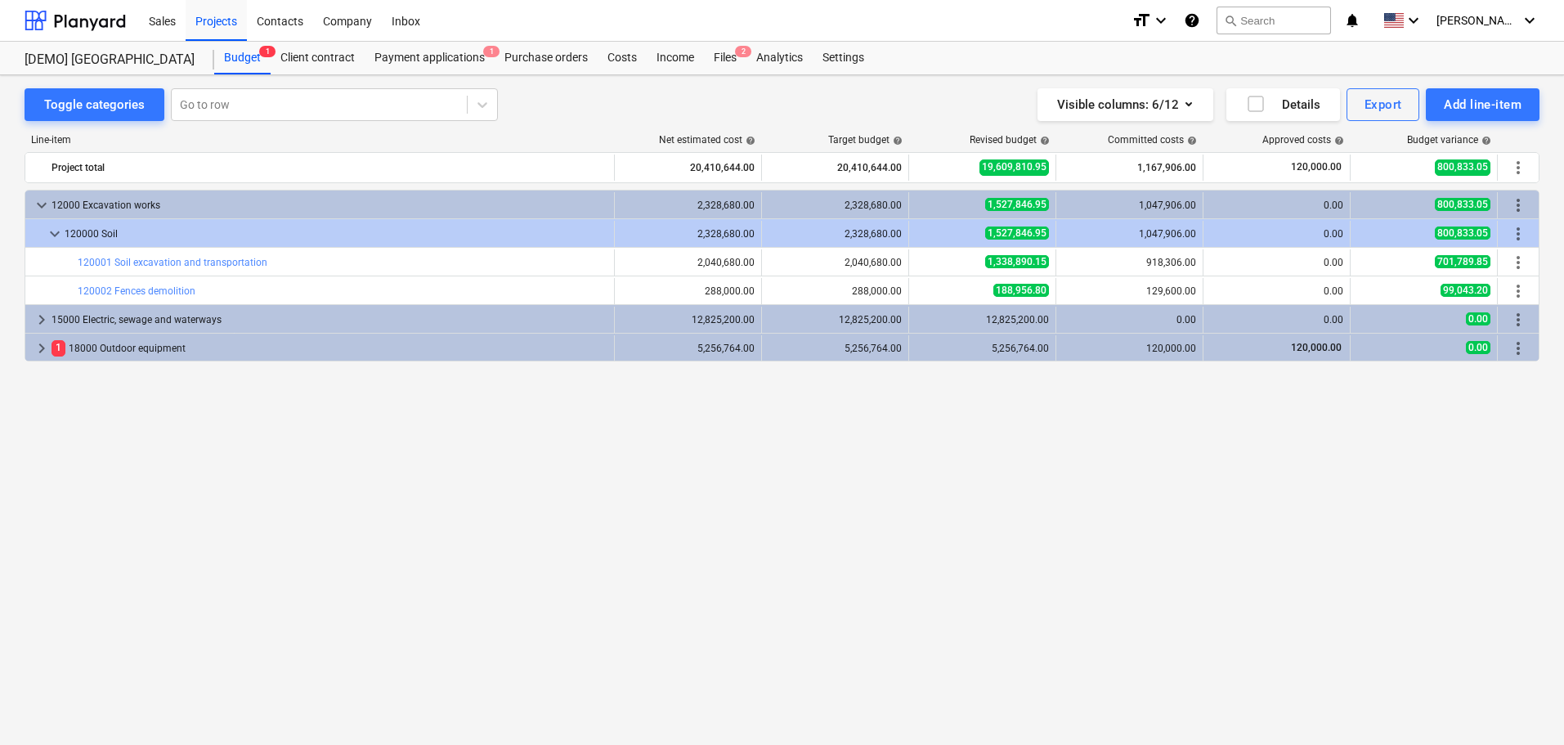
click at [222, 391] on div "keyboard_arrow_down 12000 Excavation works 2,328,680.00 2,328,680.00 1,527,846.…" at bounding box center [782, 433] width 1515 height 487
click at [125, 113] on div "Toggle categories" at bounding box center [94, 104] width 101 height 21
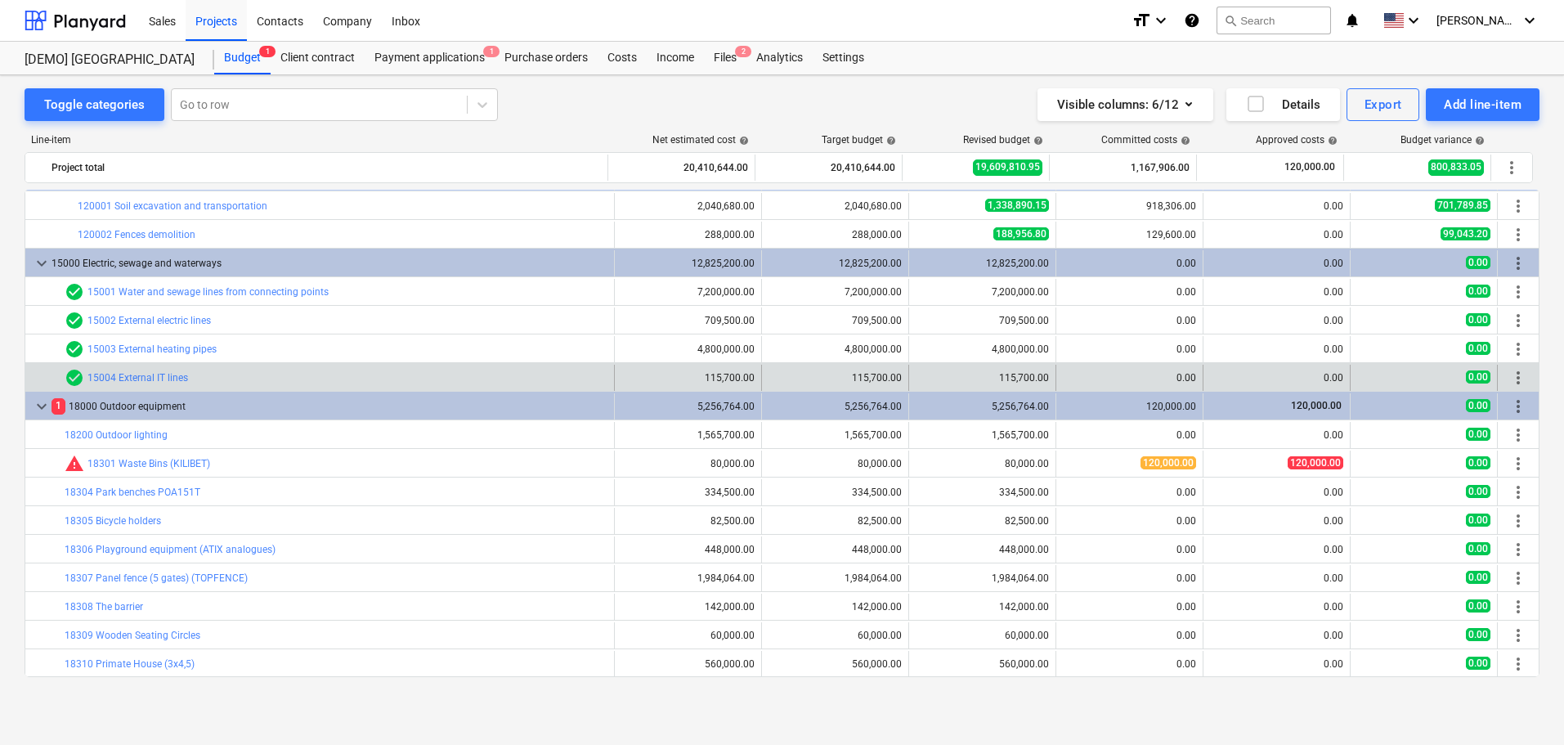
scroll to position [16, 0]
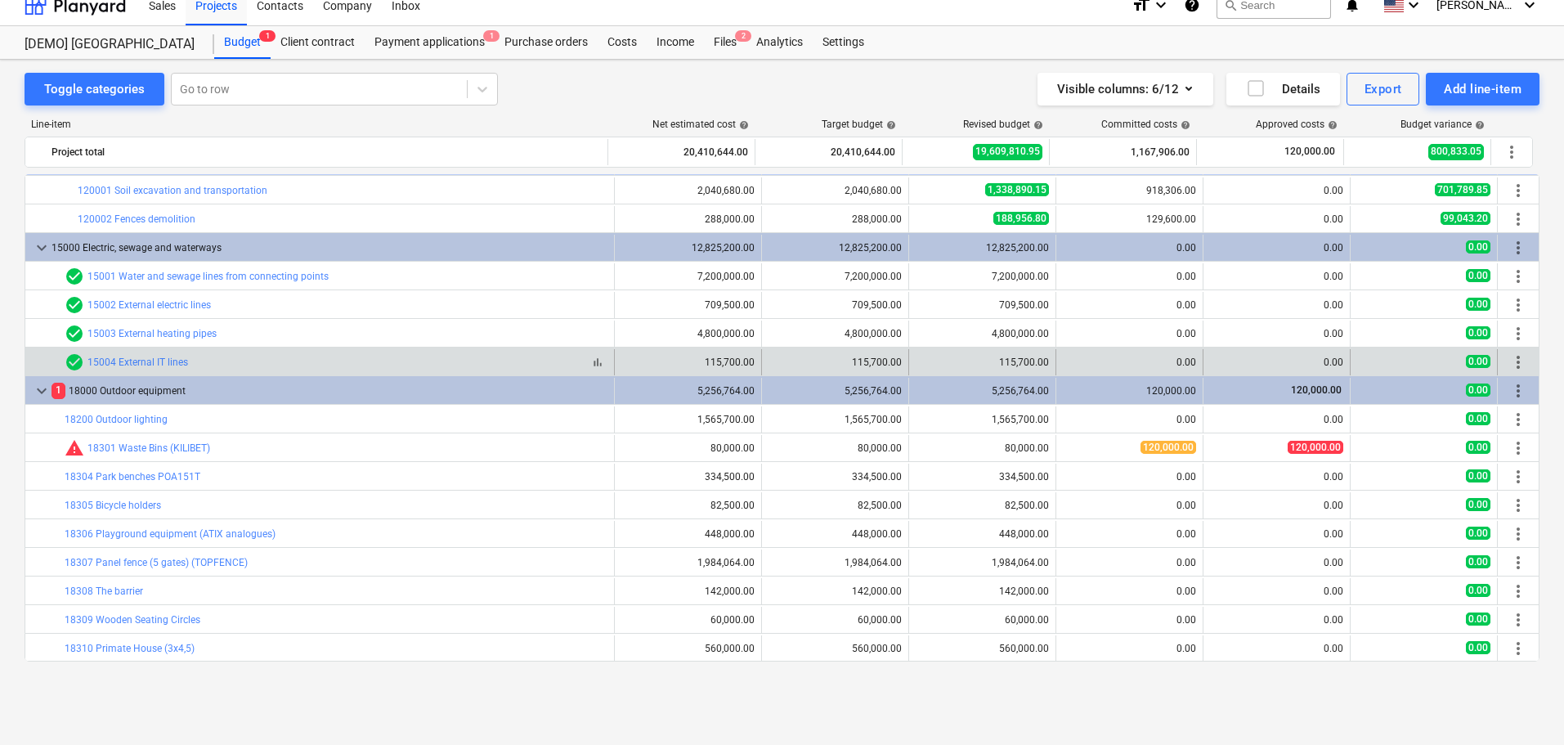
drag, startPoint x: 1521, startPoint y: 392, endPoint x: 591, endPoint y: 359, distance: 930.1
click at [591, 359] on span "bar_chart" at bounding box center [597, 362] width 13 height 13
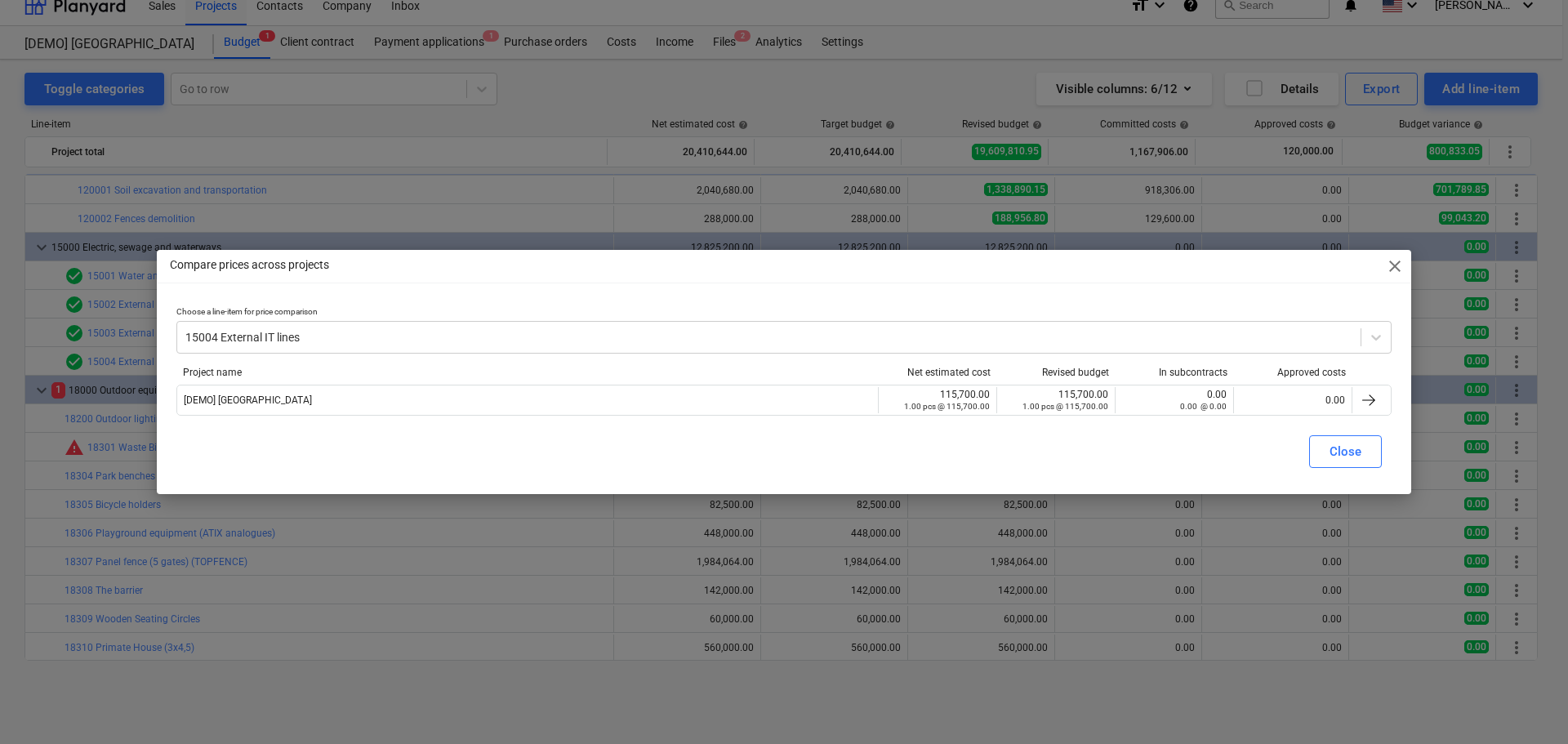
click at [392, 186] on div "Compare prices across projects close Choose a line-item for price comparison 15…" at bounding box center [784, 372] width 1568 height 744
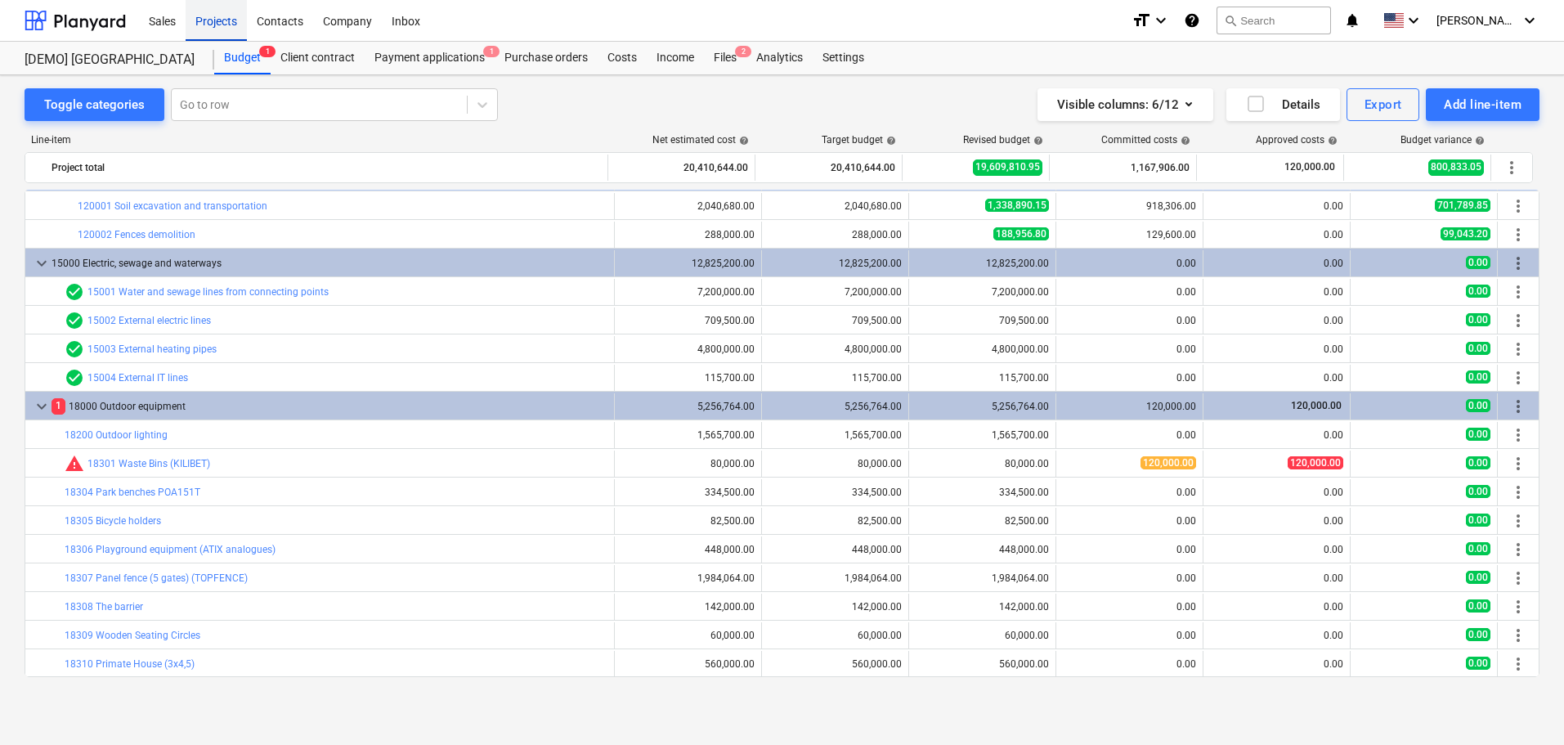
click at [210, 19] on div "Projects" at bounding box center [216, 20] width 61 height 42
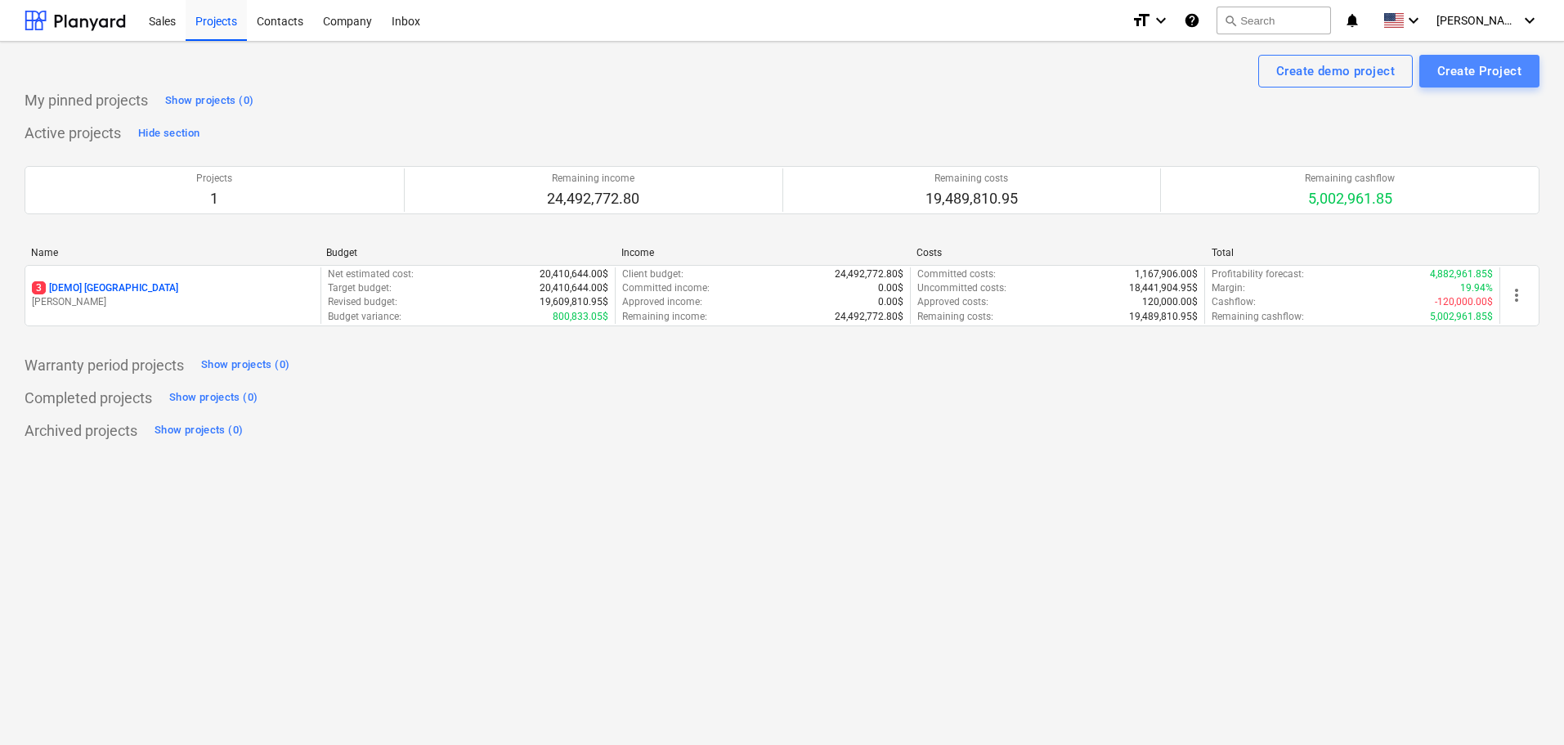
click at [1467, 69] on div "Create Project" at bounding box center [1479, 70] width 84 height 21
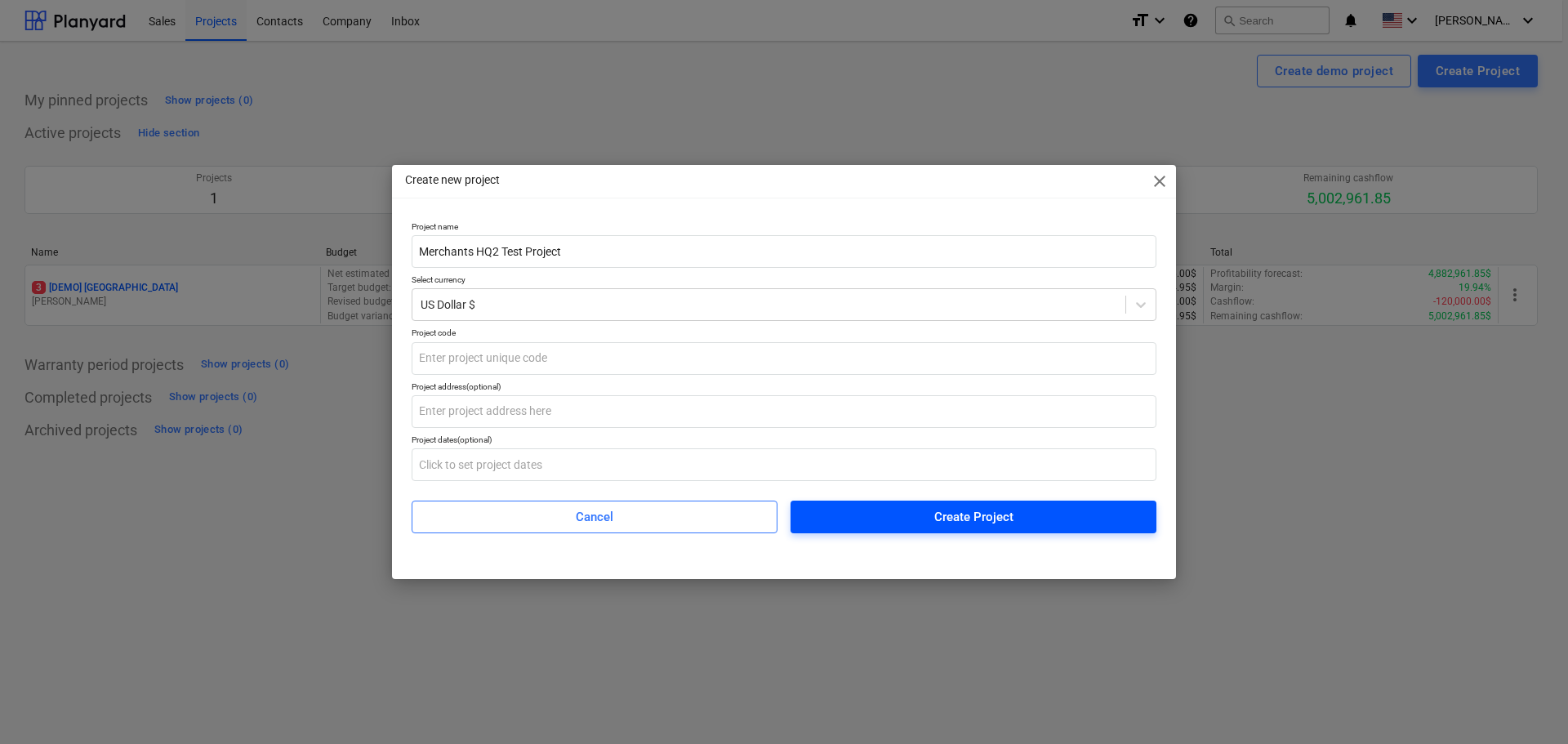
click at [947, 514] on div "Create Project" at bounding box center [973, 516] width 79 height 21
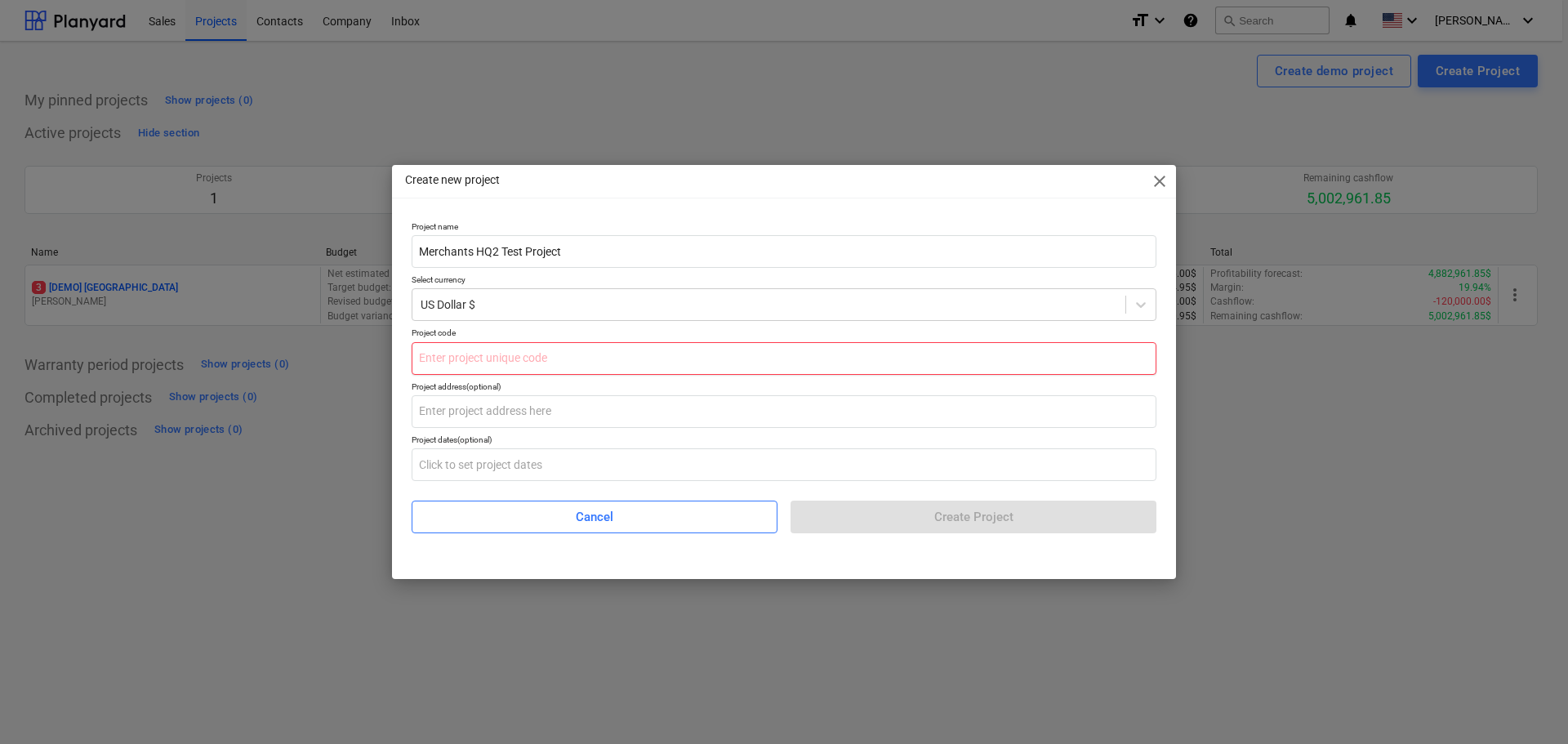
click at [530, 372] on input "text" at bounding box center [784, 359] width 745 height 33
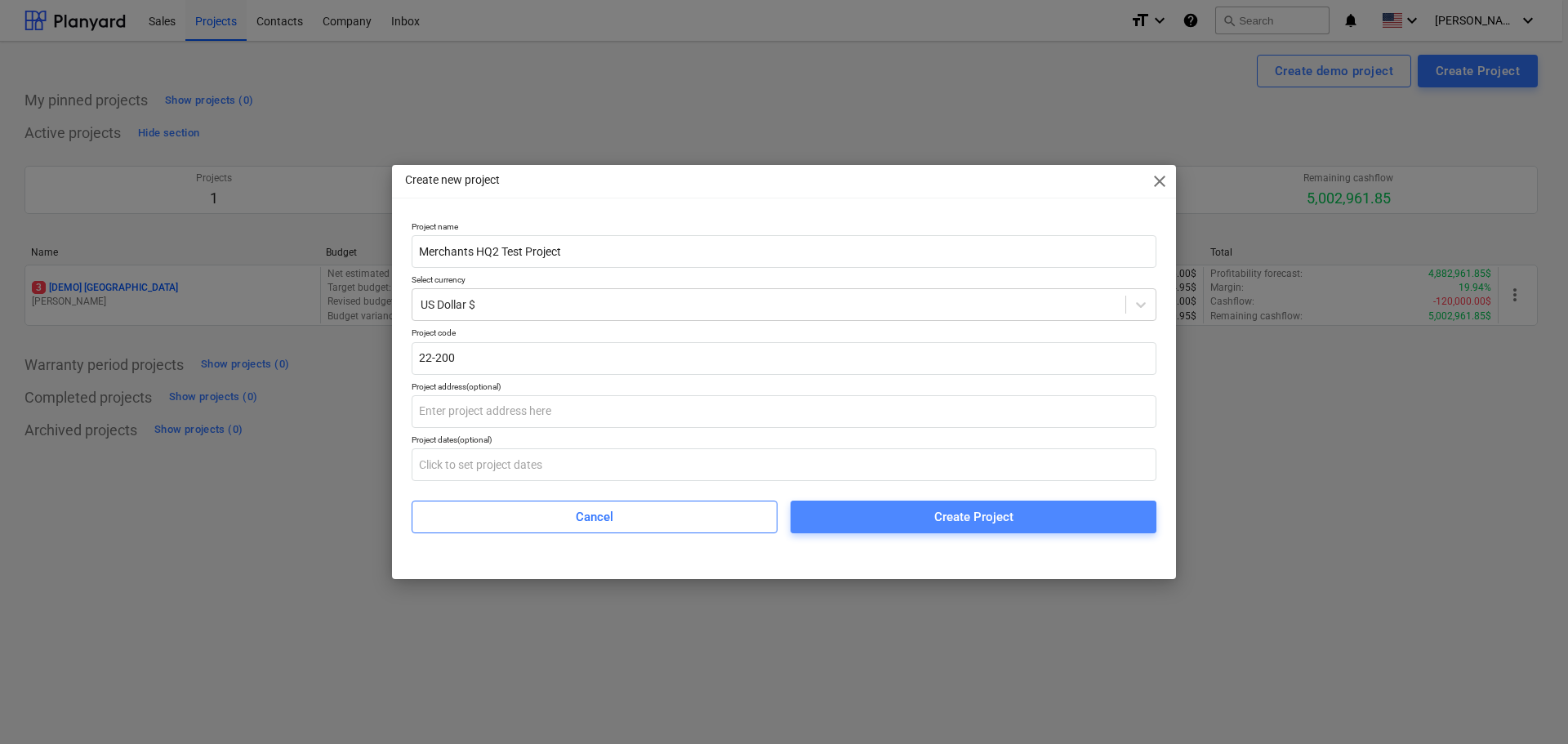
click at [958, 521] on div "Create Project" at bounding box center [973, 516] width 79 height 21
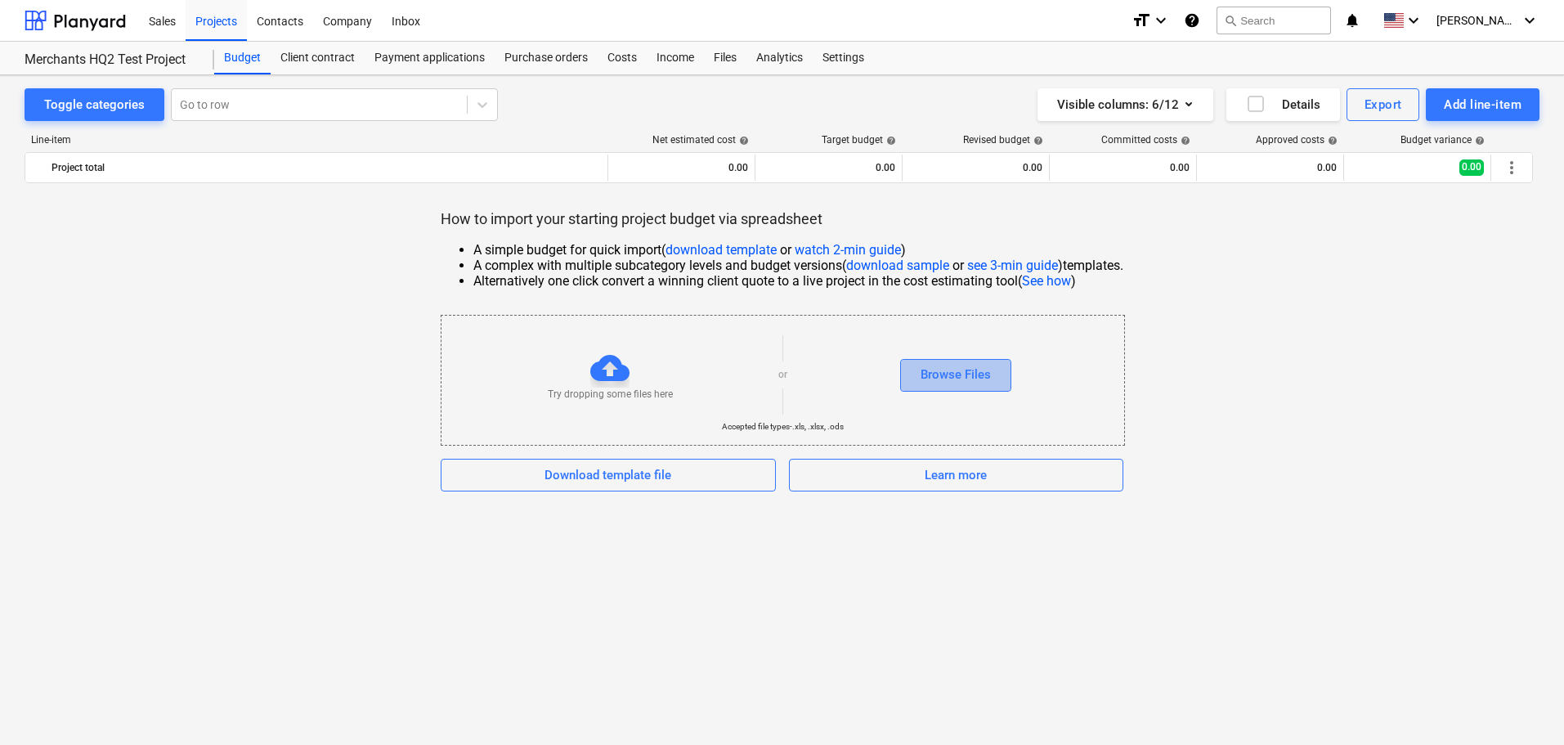
click at [980, 377] on div "Browse Files" at bounding box center [956, 374] width 70 height 21
click at [745, 251] on link "download template" at bounding box center [720, 250] width 111 height 16
click at [737, 252] on link "download template" at bounding box center [720, 250] width 111 height 16
click at [1199, 104] on button "Visible columns : 6/12" at bounding box center [1125, 104] width 176 height 33
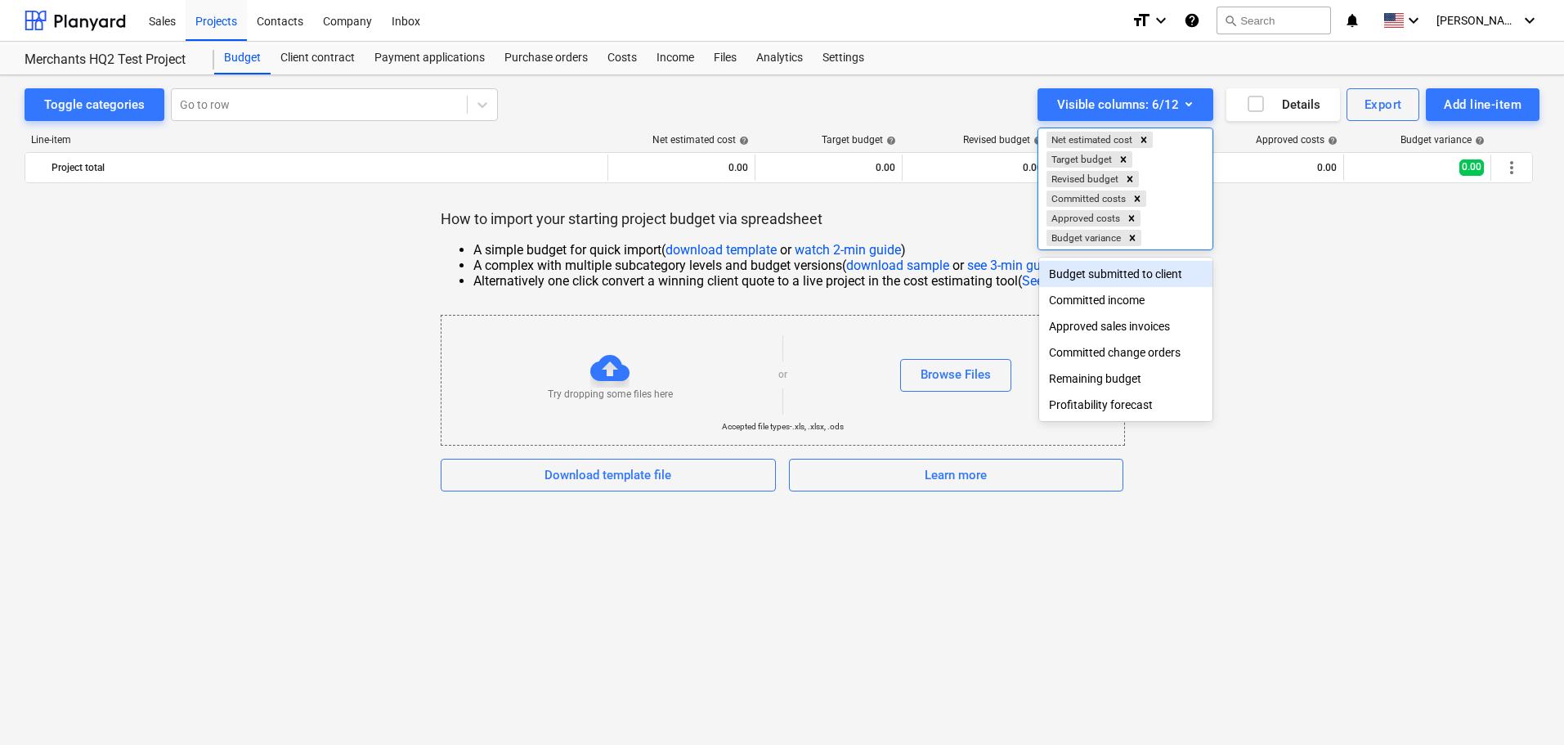
click at [1199, 105] on div at bounding box center [782, 372] width 1564 height 745
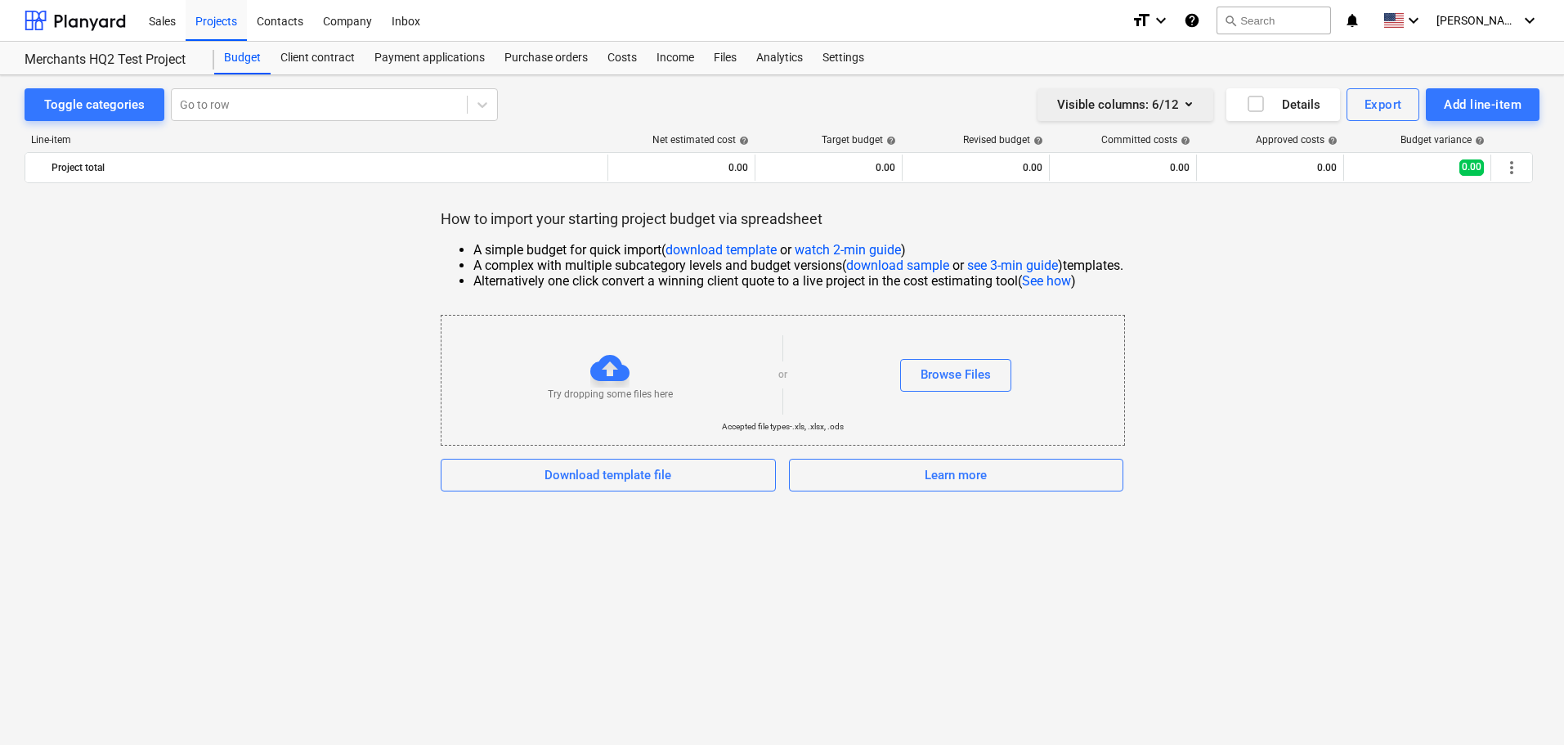
click at [1207, 110] on button "Visible columns : 6/12" at bounding box center [1125, 104] width 176 height 33
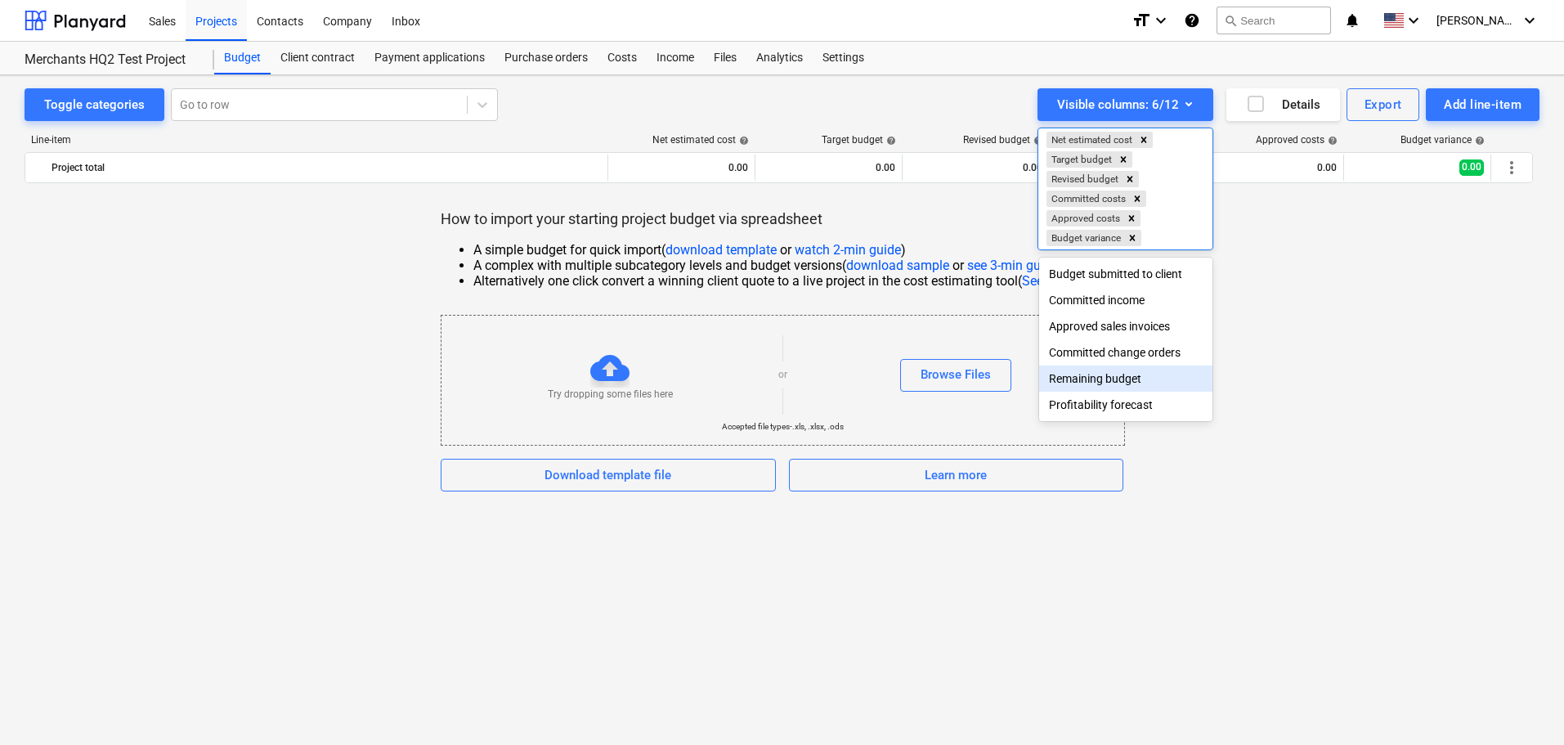
click at [1131, 385] on div "Remaining budget" at bounding box center [1125, 378] width 173 height 26
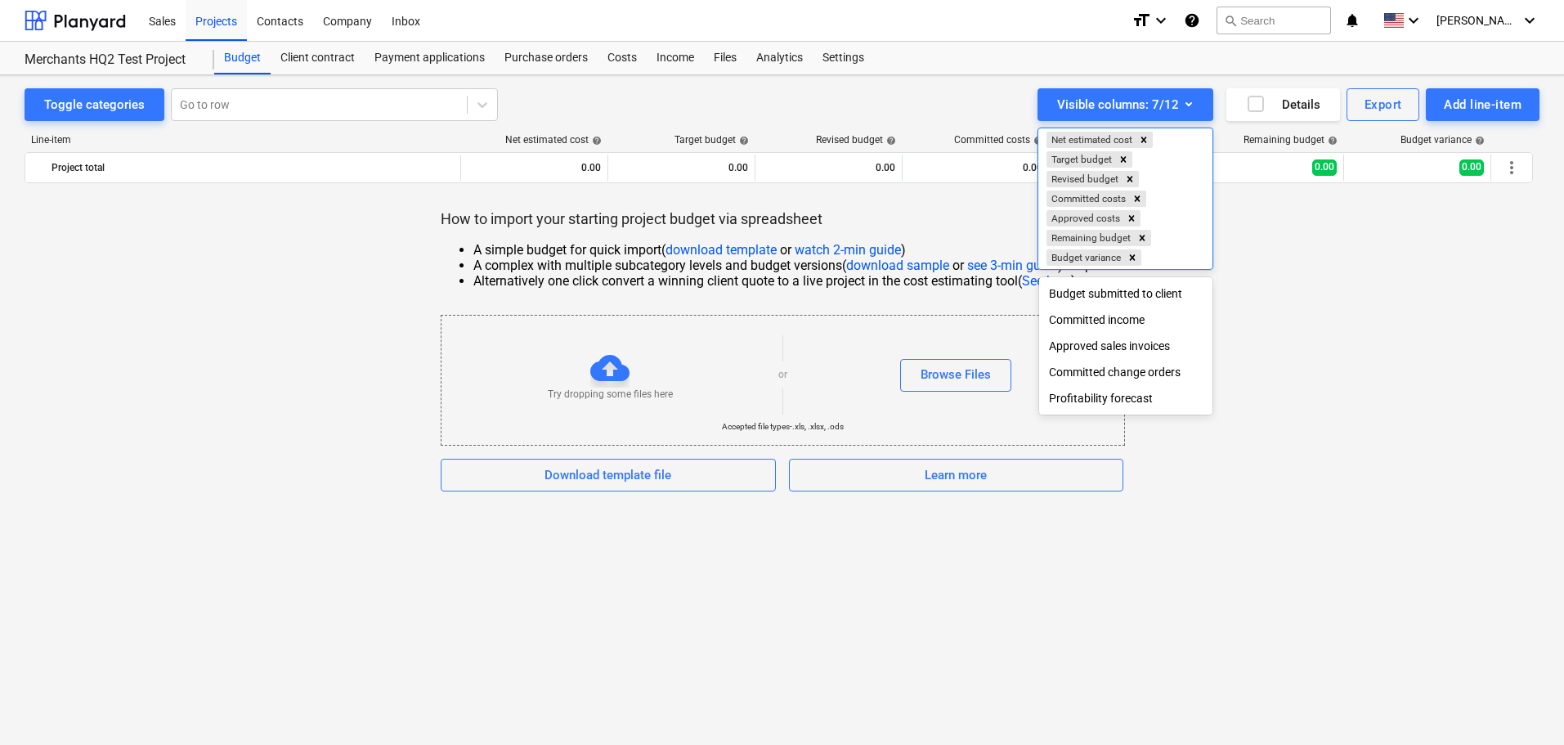
click at [1129, 401] on div "Profitability forecast" at bounding box center [1125, 398] width 173 height 26
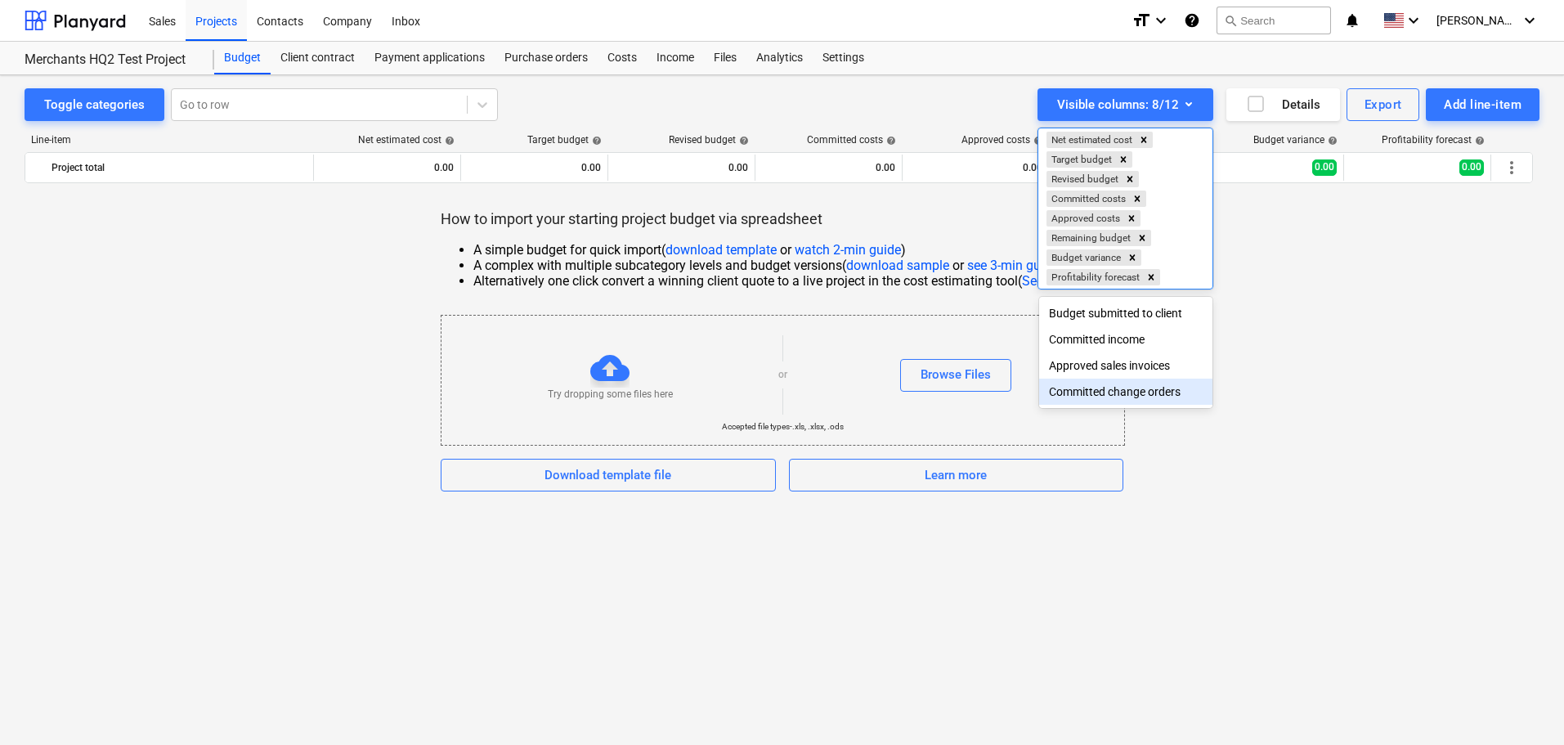
click at [1118, 394] on div "Committed change orders" at bounding box center [1125, 392] width 173 height 26
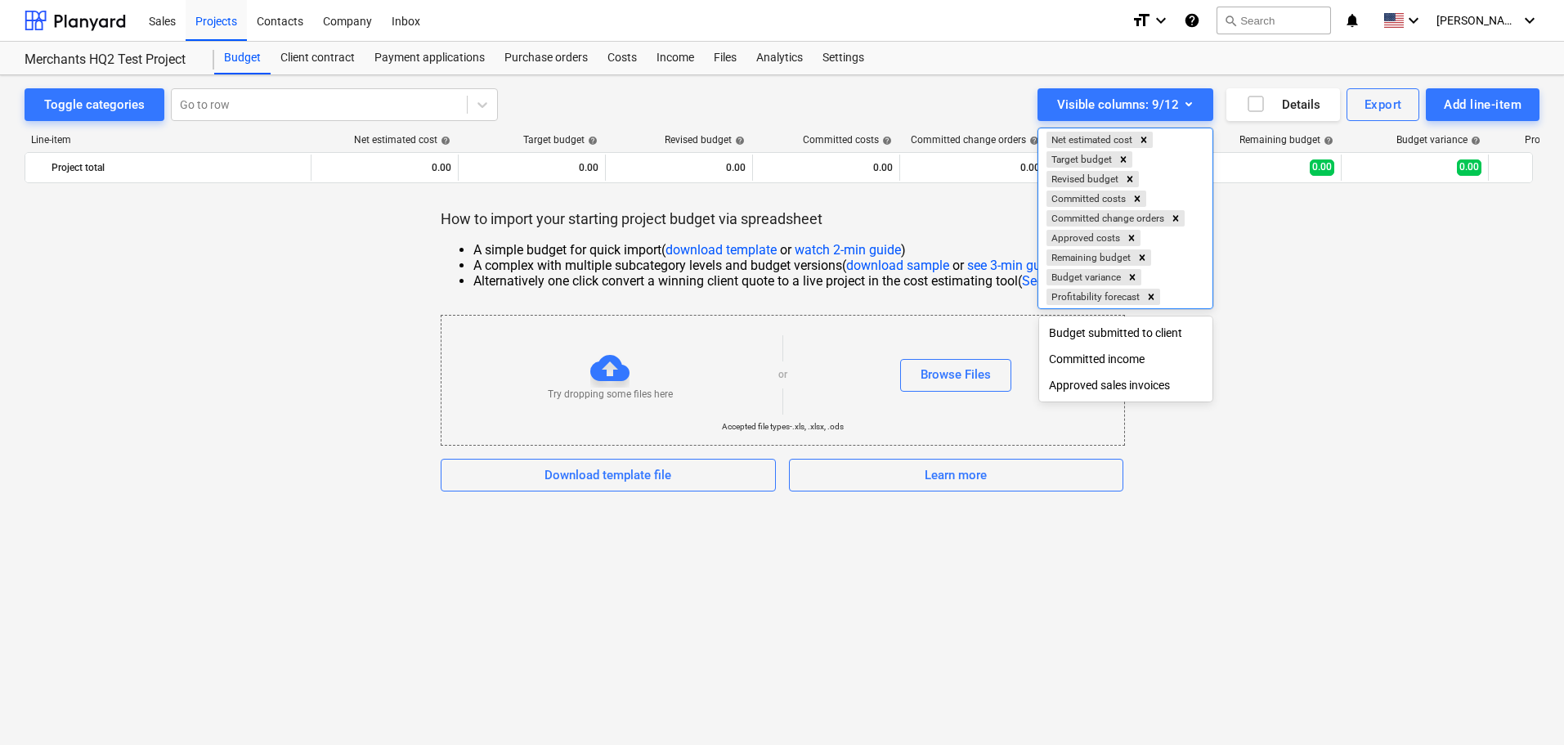
click at [1118, 368] on div "Committed income" at bounding box center [1125, 359] width 173 height 26
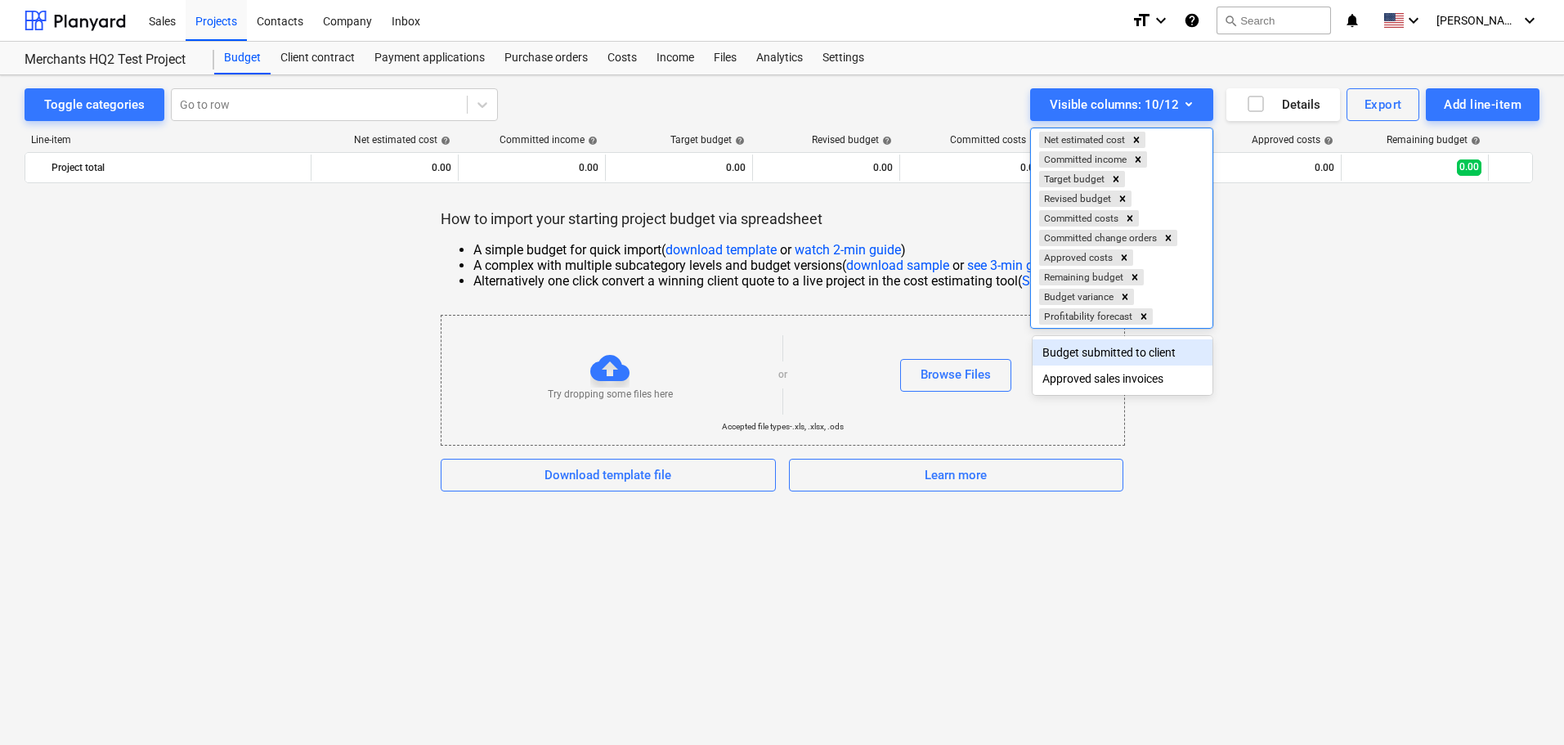
click at [1122, 357] on div "Budget submitted to client" at bounding box center [1123, 352] width 180 height 26
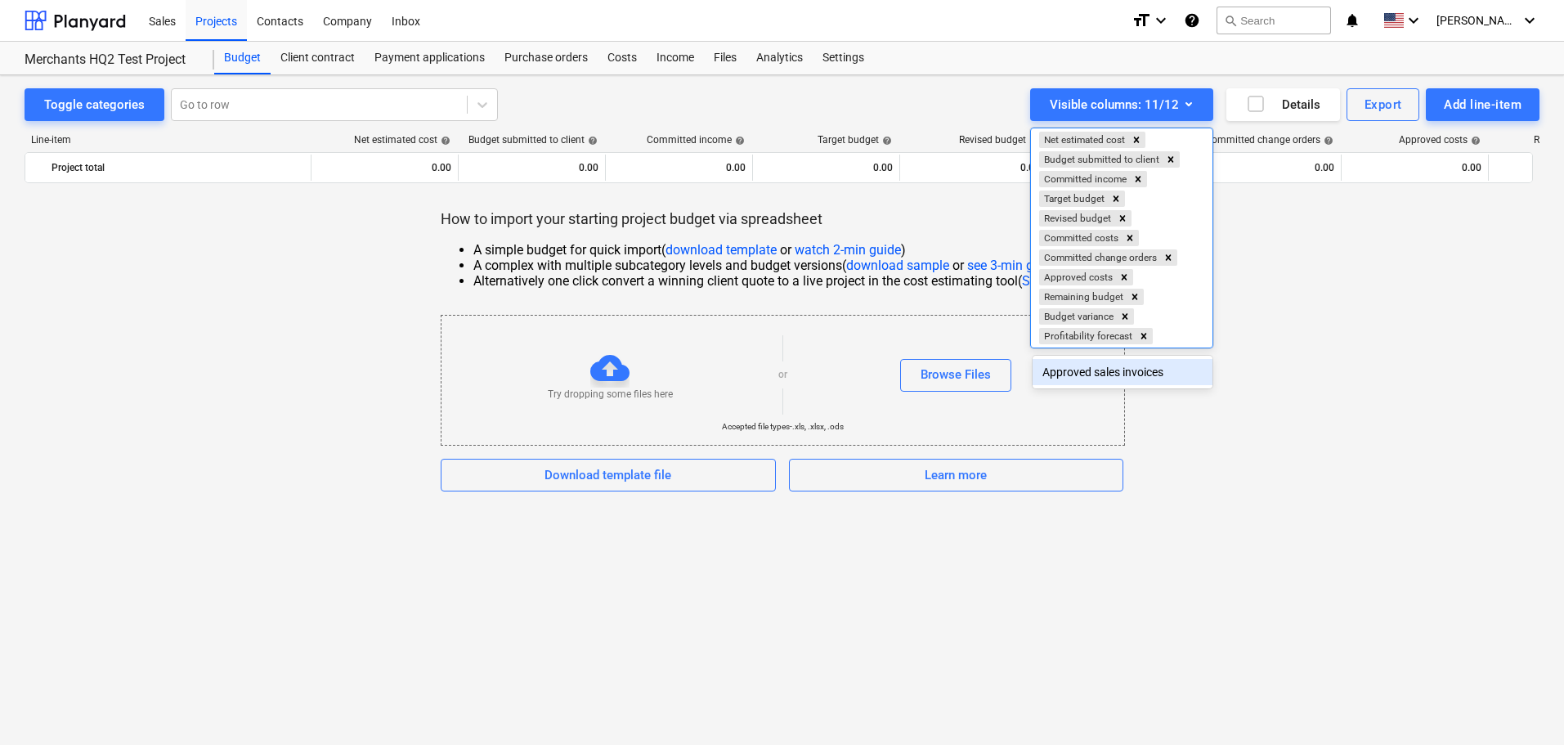
click at [1124, 379] on div "Approved sales invoices" at bounding box center [1123, 372] width 180 height 26
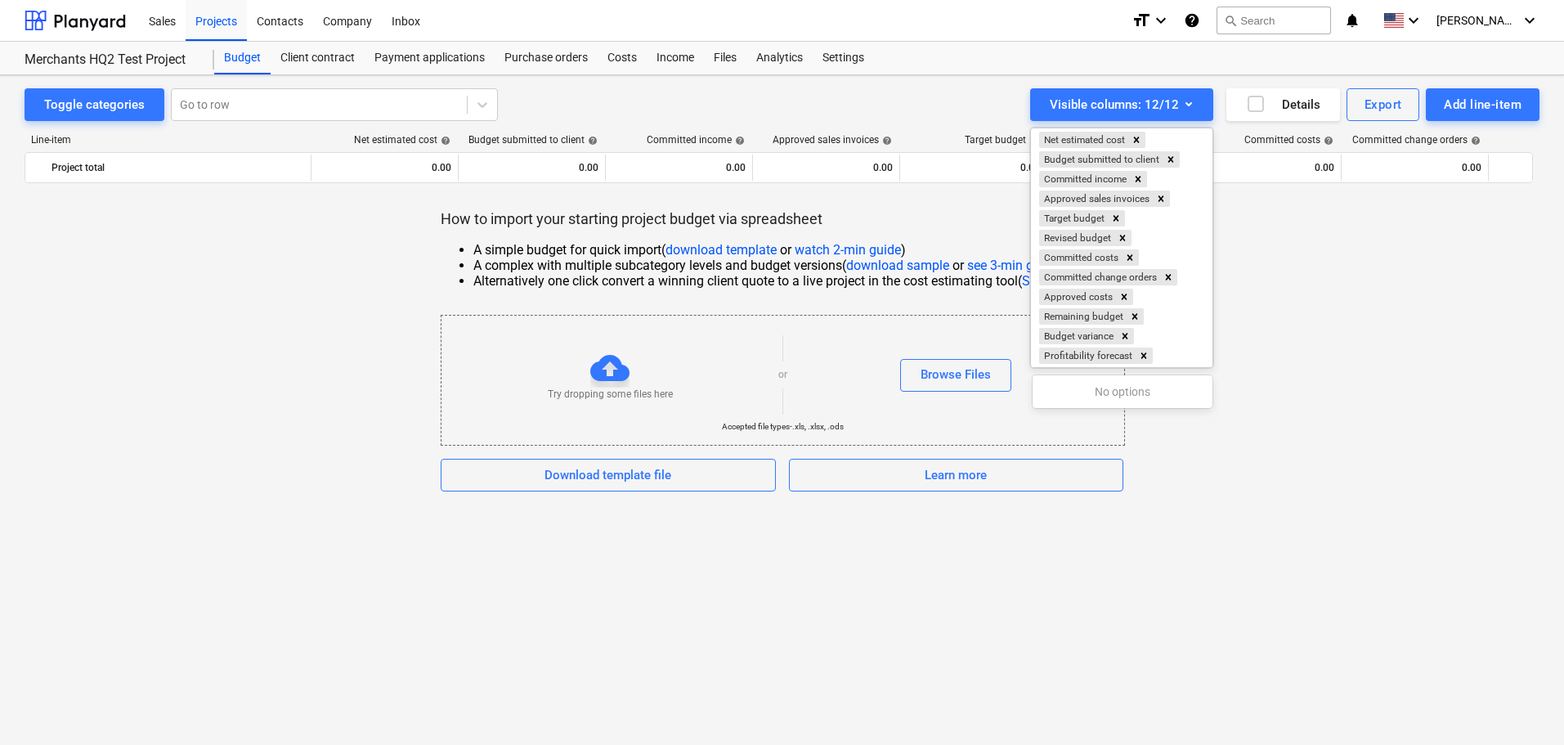
click at [1354, 312] on div at bounding box center [782, 372] width 1564 height 745
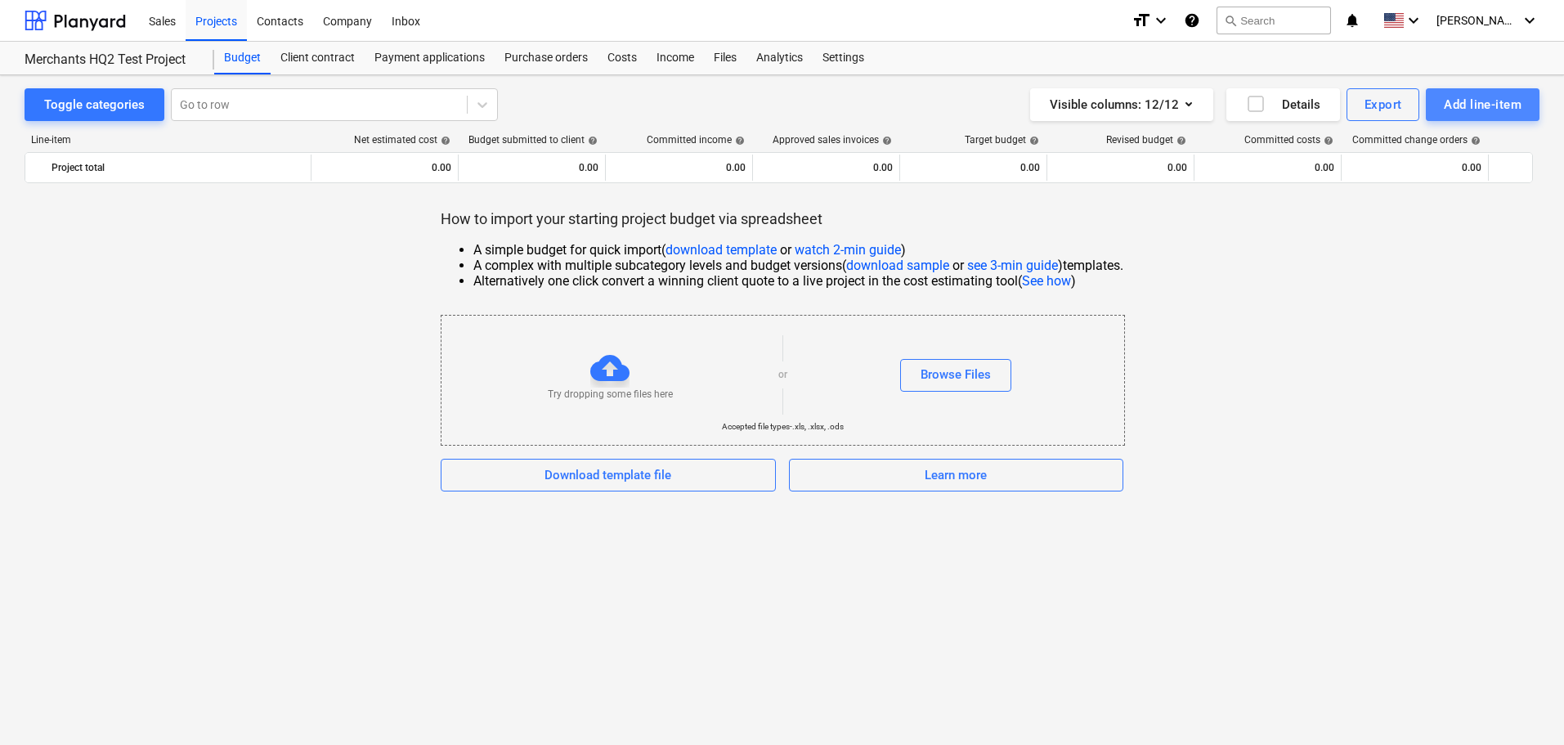
click at [1477, 94] on div "Add line-item" at bounding box center [1483, 104] width 78 height 21
click at [1306, 246] on div at bounding box center [782, 372] width 1564 height 745
click at [620, 374] on div at bounding box center [609, 367] width 39 height 39
click at [919, 379] on button "Browse Files" at bounding box center [955, 375] width 111 height 33
click at [194, 308] on div "How to import your starting project budget via spreadsheet A simple budget for …" at bounding box center [782, 350] width 1515 height 282
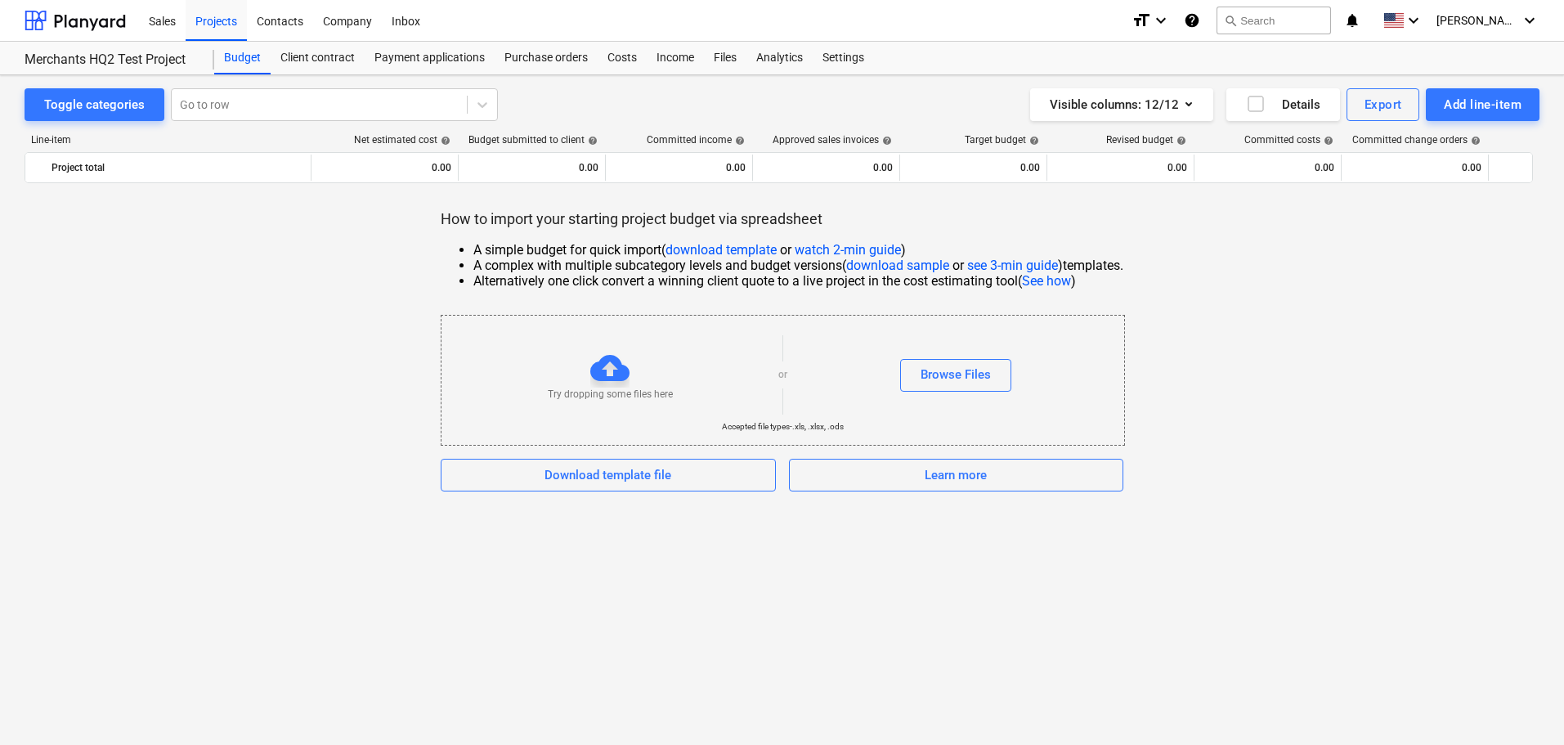
click at [601, 372] on div at bounding box center [609, 367] width 39 height 39
click at [991, 374] on div "Browse Files" at bounding box center [956, 374] width 70 height 21
click at [1496, 105] on div "Add line-item" at bounding box center [1483, 104] width 78 height 21
click at [1427, 170] on div "Add custom" at bounding box center [1454, 173] width 170 height 29
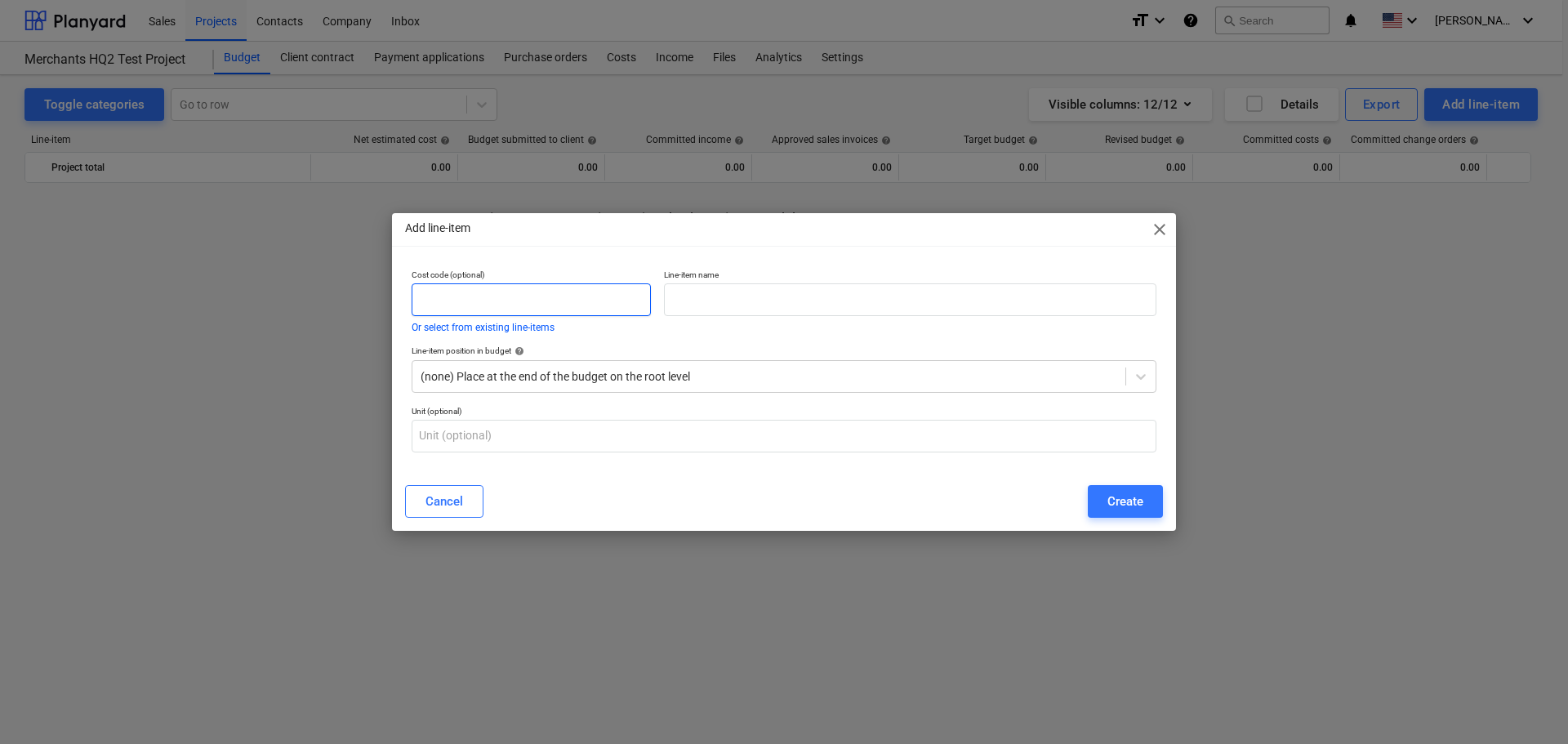
click at [553, 316] on input "text" at bounding box center [531, 300] width 240 height 33
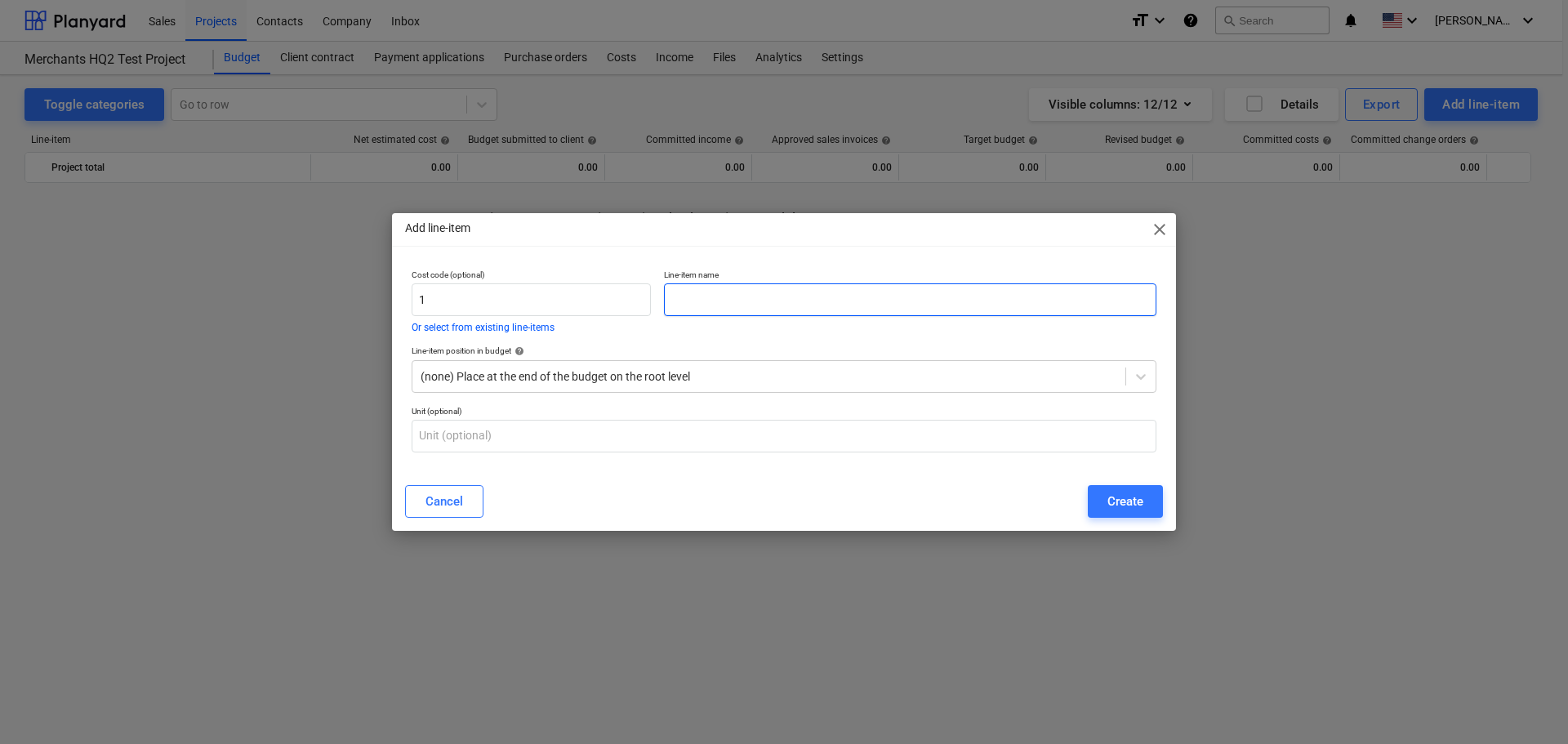
click at [705, 311] on input "text" at bounding box center [910, 300] width 492 height 33
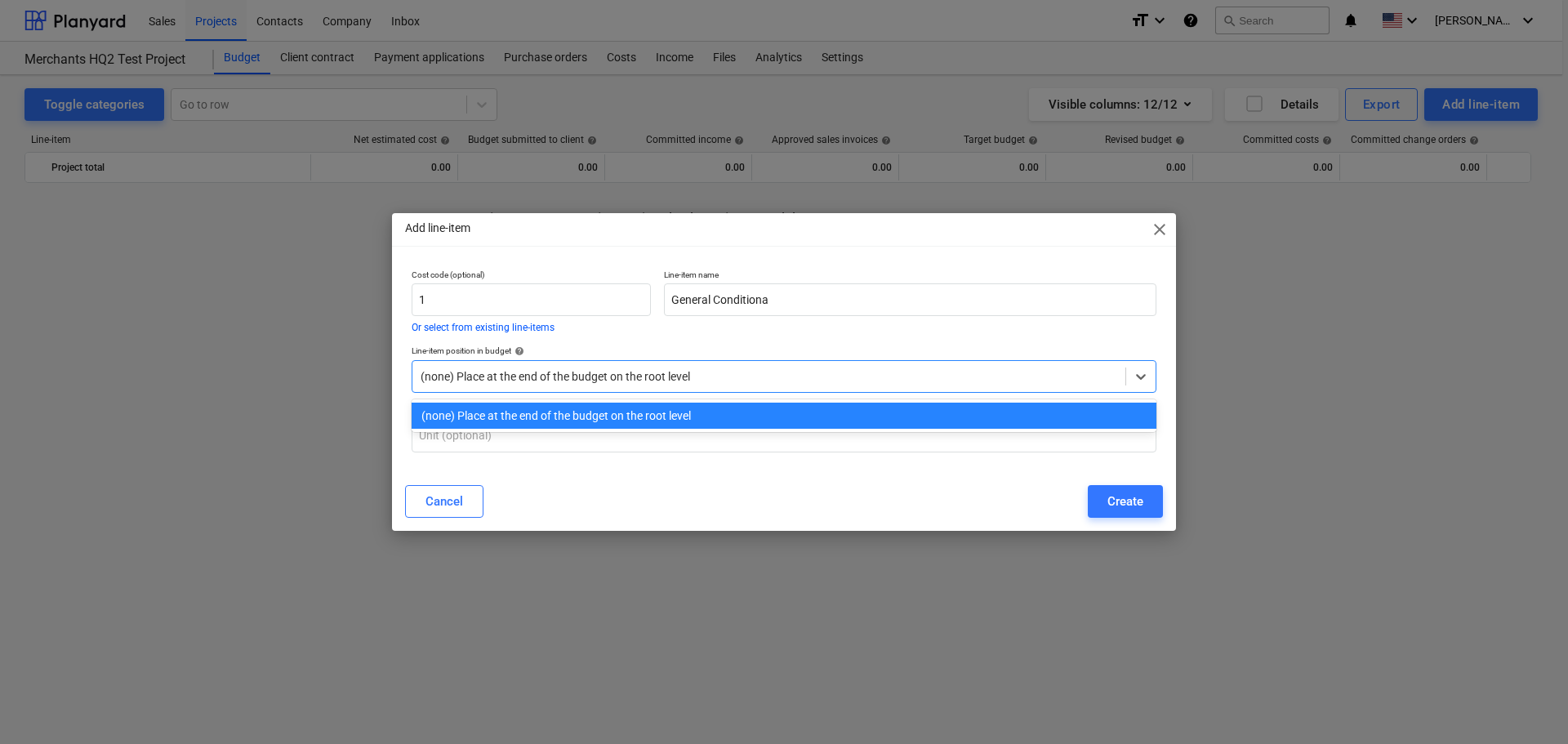
click at [758, 367] on div "(none) Place at the end of the budget on the root level" at bounding box center [769, 375] width 713 height 23
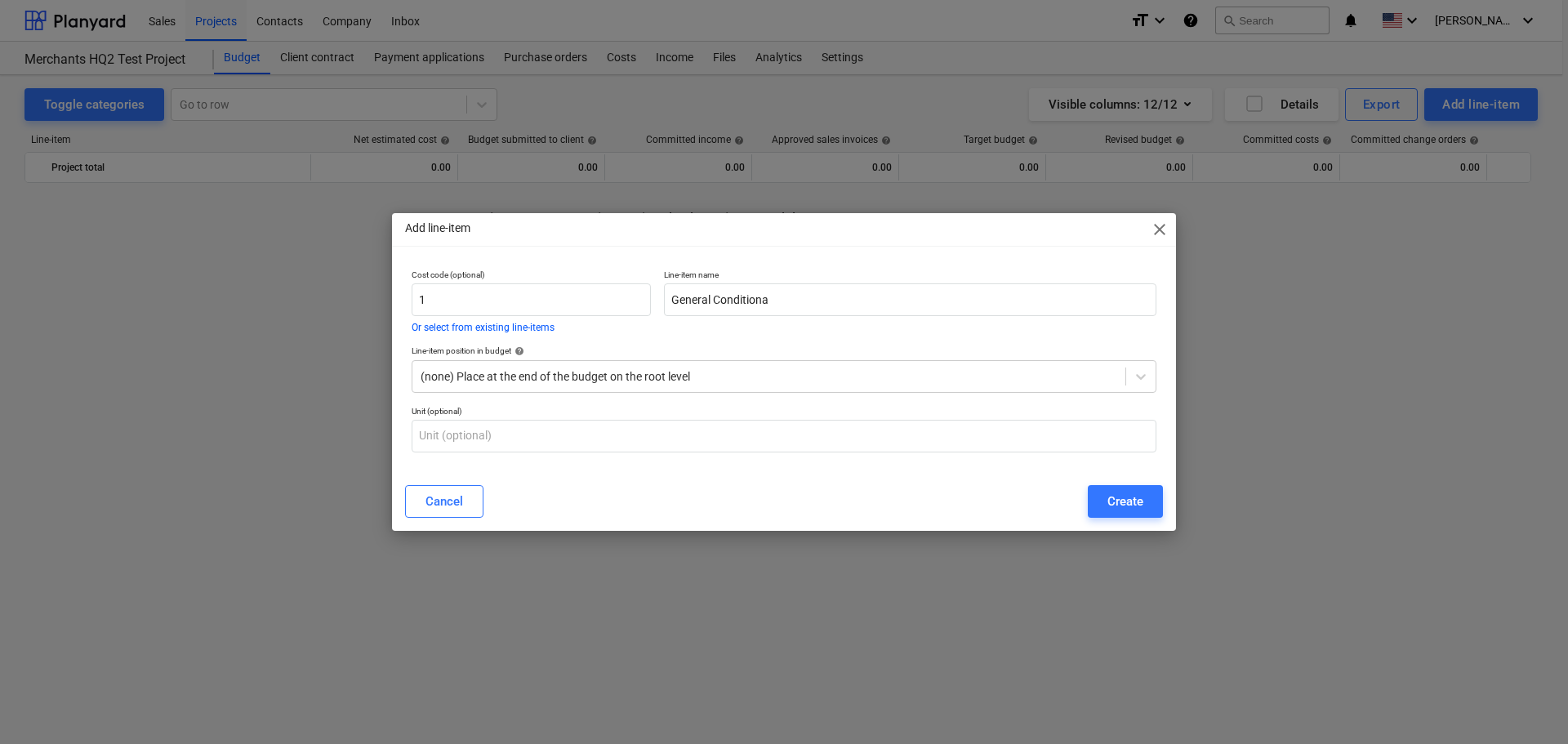
click at [748, 413] on p "Unit (optional)" at bounding box center [784, 412] width 745 height 14
click at [790, 293] on input "General Conditiona" at bounding box center [910, 300] width 492 height 33
click at [1164, 228] on span "close" at bounding box center [1160, 230] width 20 height 20
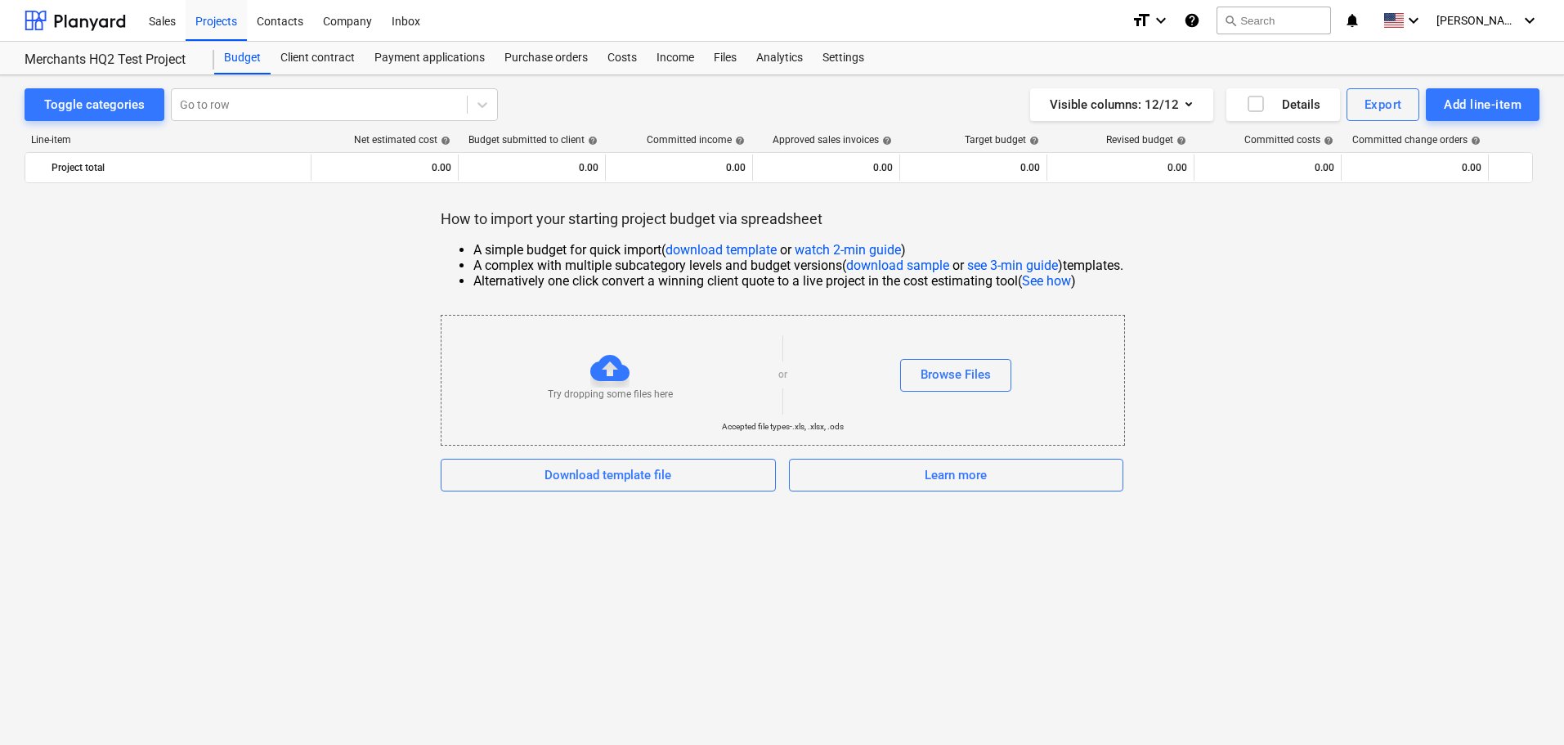
click at [253, 373] on div "How to import your starting project budget via spreadsheet A simple budget for …" at bounding box center [782, 350] width 1515 height 282
click at [1468, 101] on div "Add line-item" at bounding box center [1483, 104] width 78 height 21
click at [1431, 178] on div "Add custom" at bounding box center [1454, 173] width 170 height 29
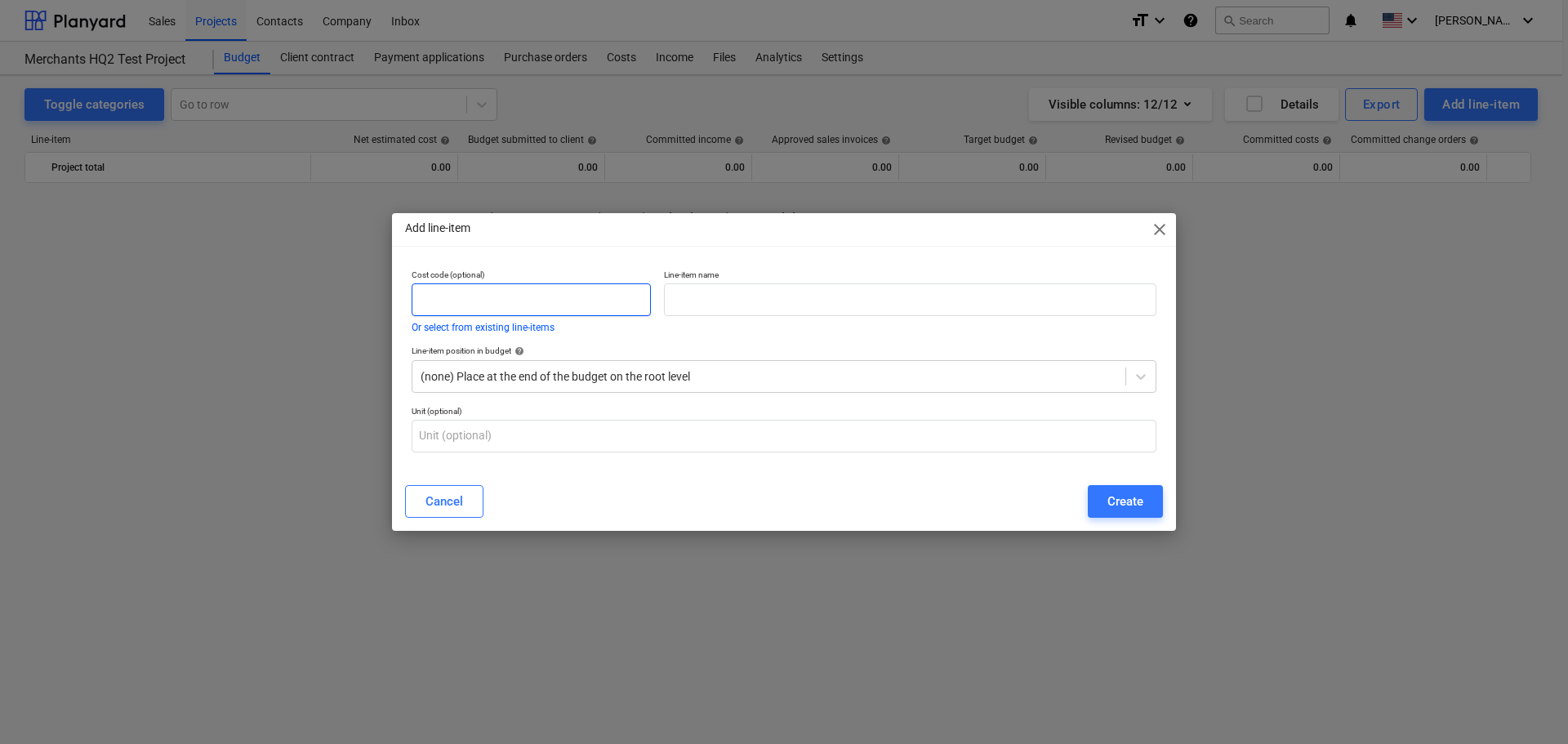
click at [608, 307] on input "text" at bounding box center [531, 300] width 240 height 33
click at [411, 323] on button "Or select from existing line-items" at bounding box center [482, 328] width 143 height 10
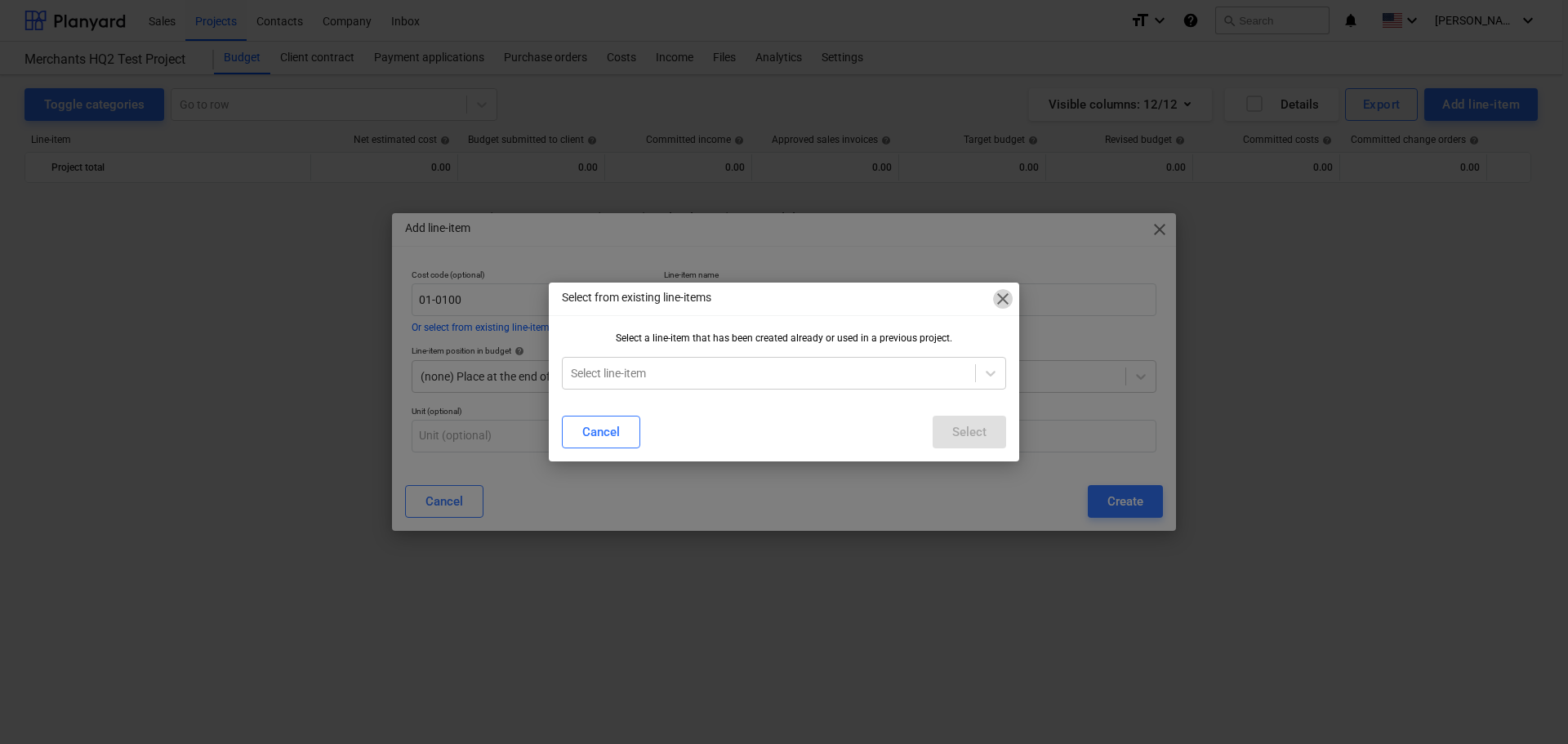
click at [1010, 294] on span "close" at bounding box center [1003, 299] width 20 height 20
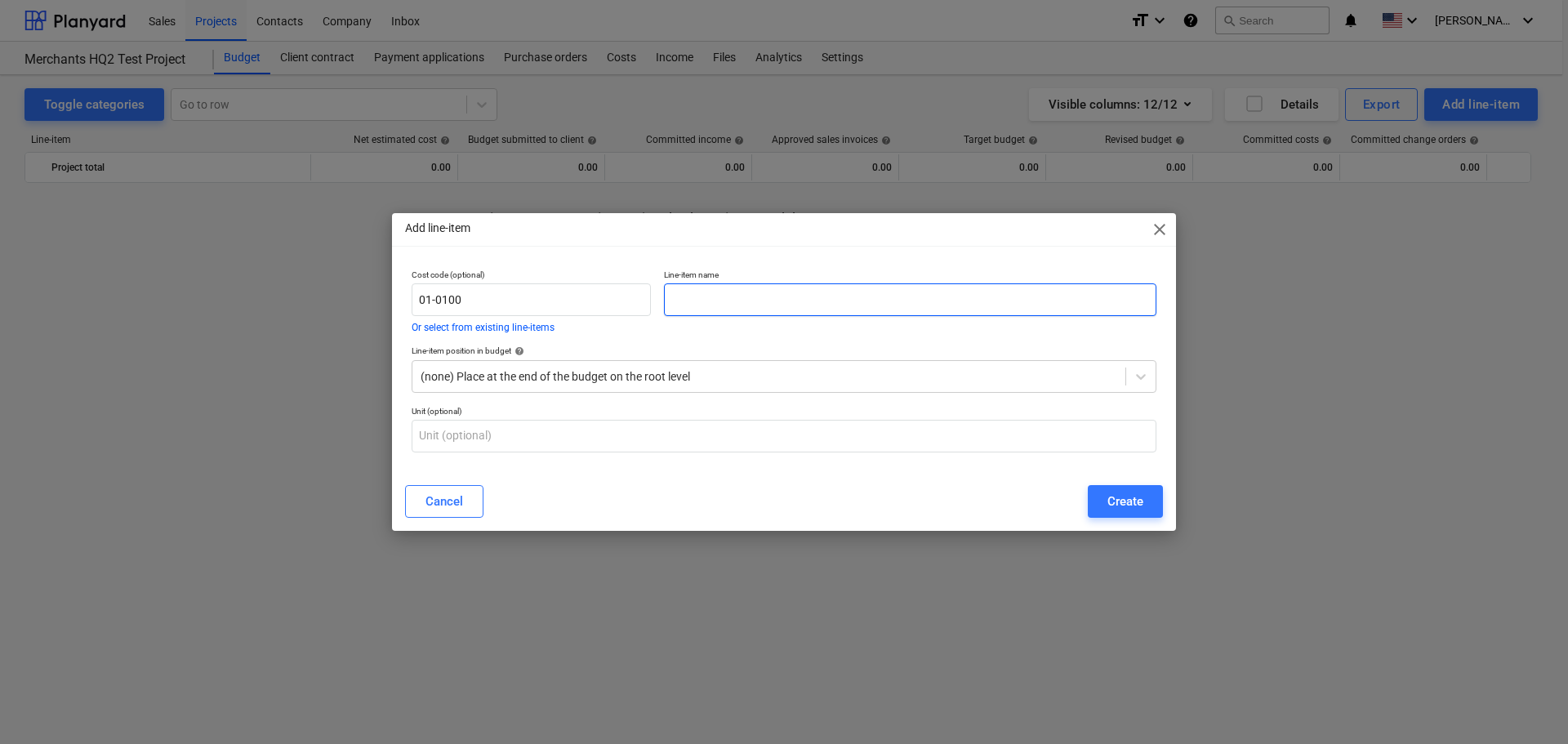
click at [788, 304] on input "text" at bounding box center [910, 300] width 492 height 33
click at [682, 371] on div at bounding box center [768, 376] width 696 height 16
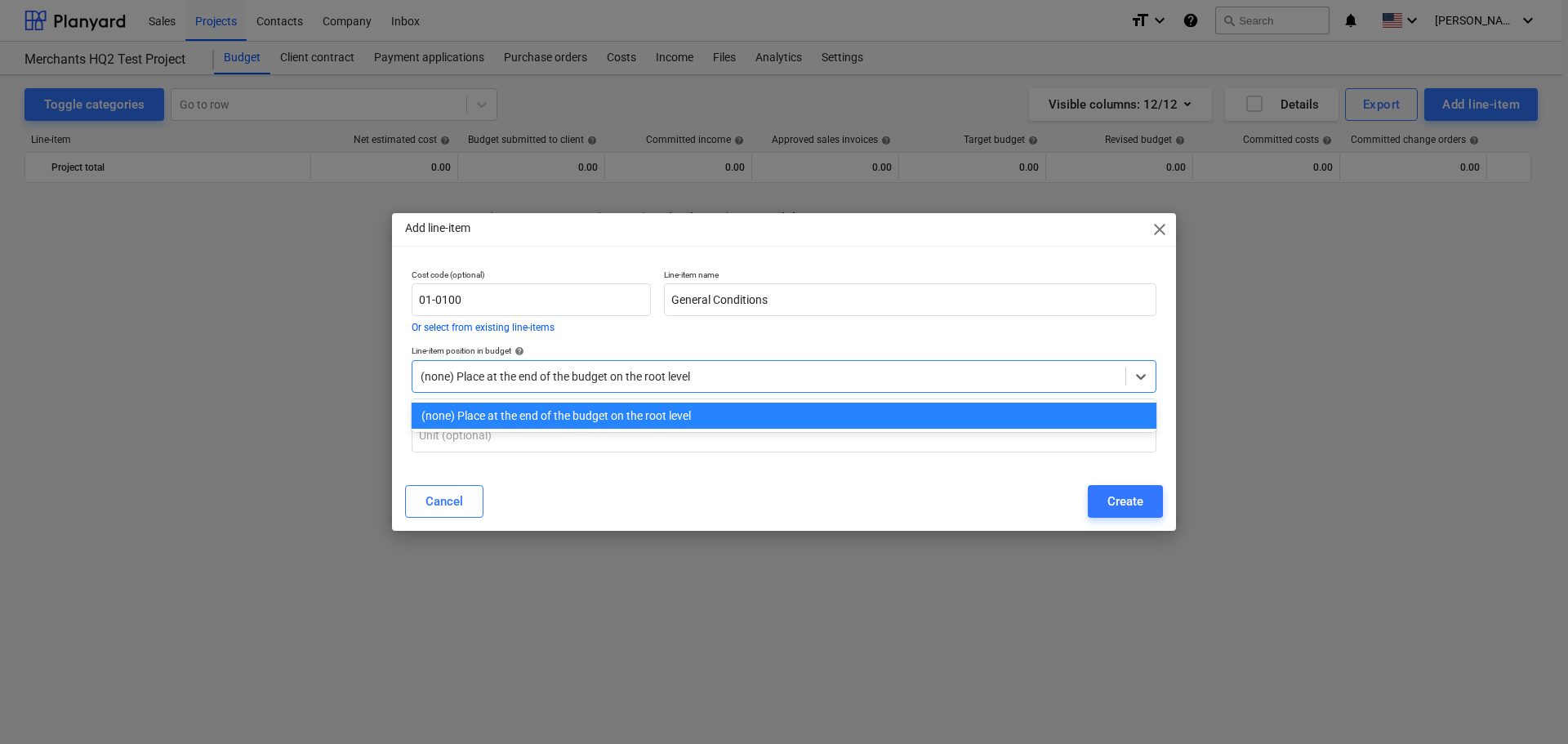
click at [682, 371] on div at bounding box center [768, 376] width 696 height 16
click at [623, 365] on div "(none) Place at the end of the budget on the root level" at bounding box center [769, 375] width 713 height 23
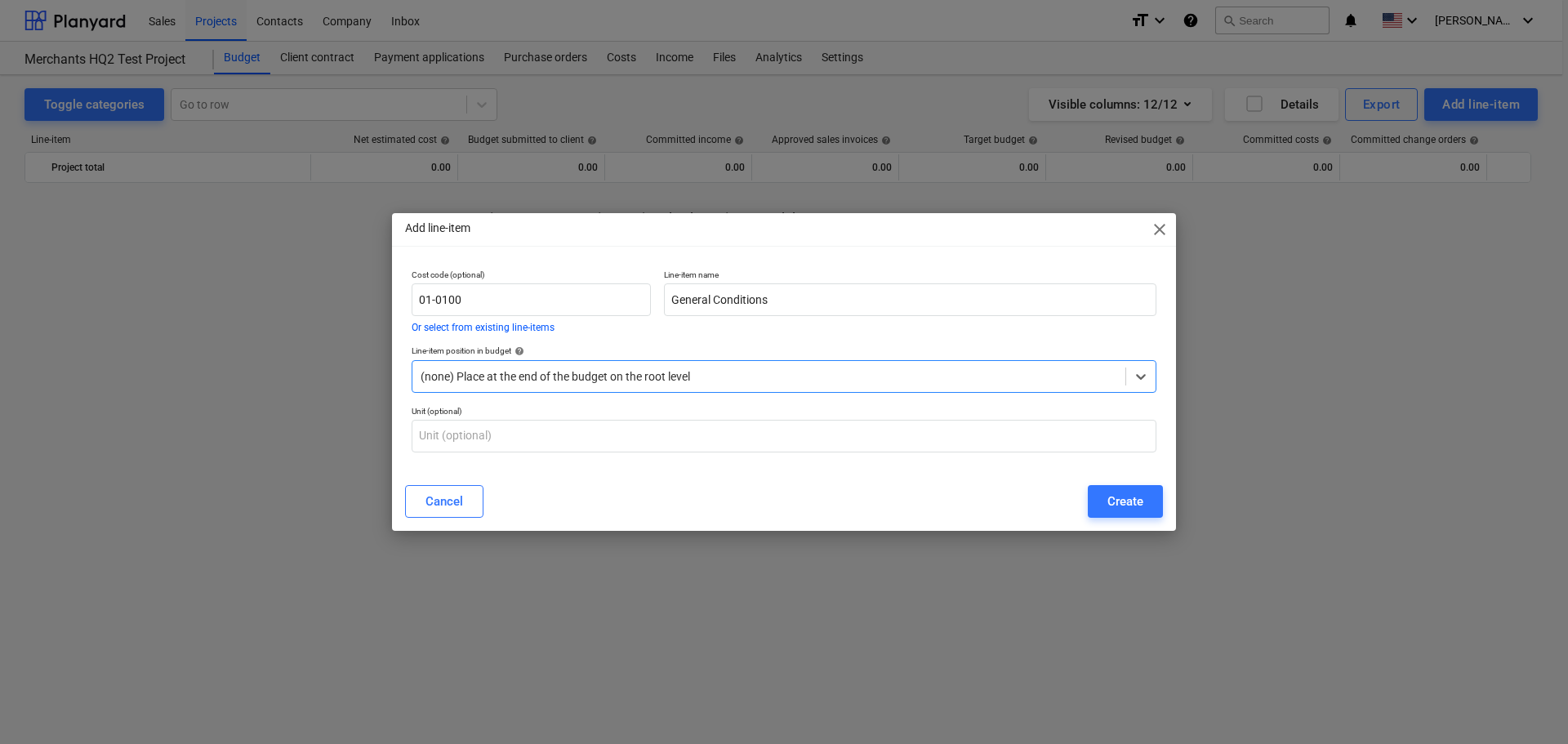
click at [628, 381] on div at bounding box center [768, 376] width 696 height 16
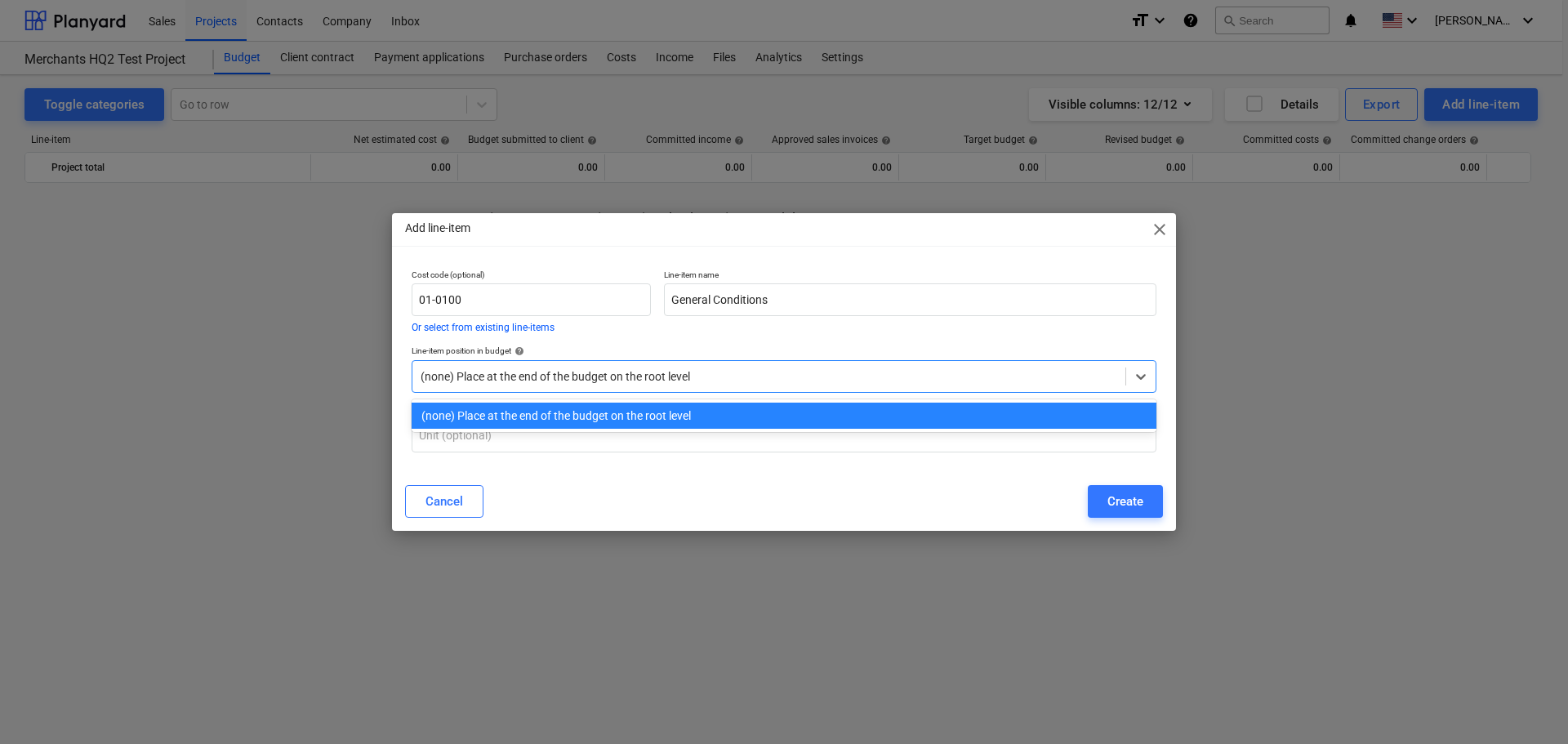
click at [628, 381] on div at bounding box center [768, 376] width 696 height 16
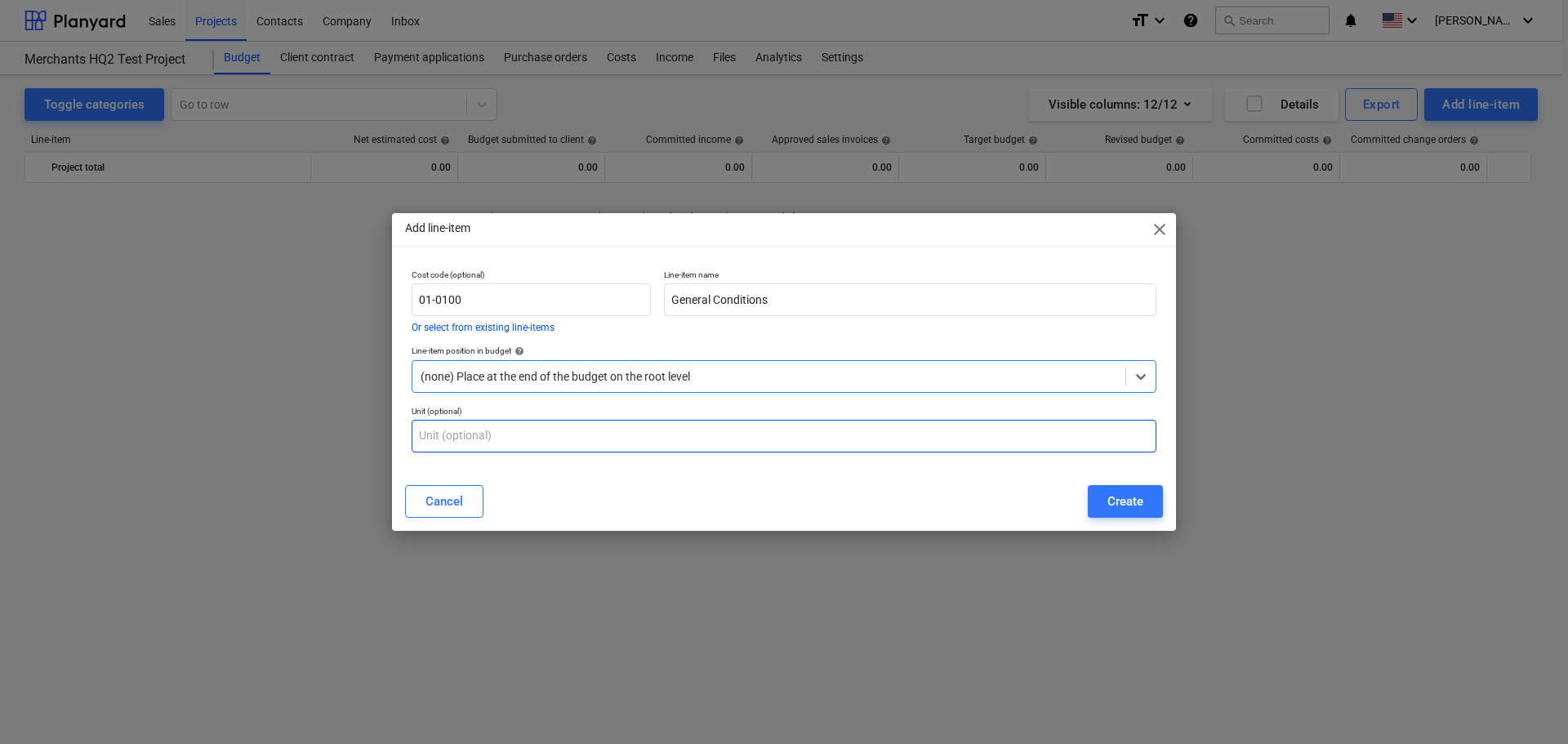
click at [611, 440] on input "text" at bounding box center [784, 435] width 745 height 33
click at [1117, 508] on div "Create" at bounding box center [1126, 500] width 36 height 21
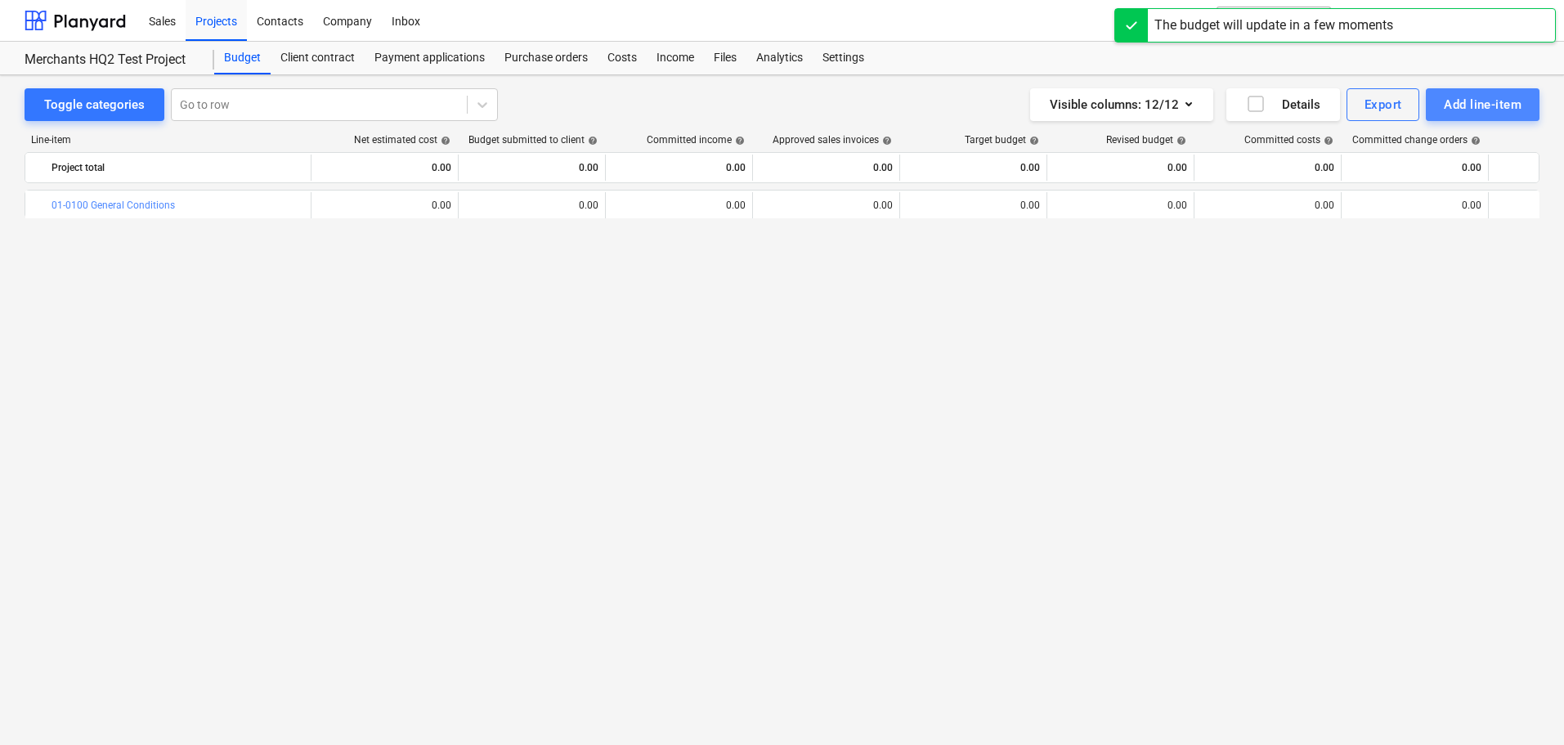
click at [1476, 101] on div "Add line-item" at bounding box center [1483, 104] width 78 height 21
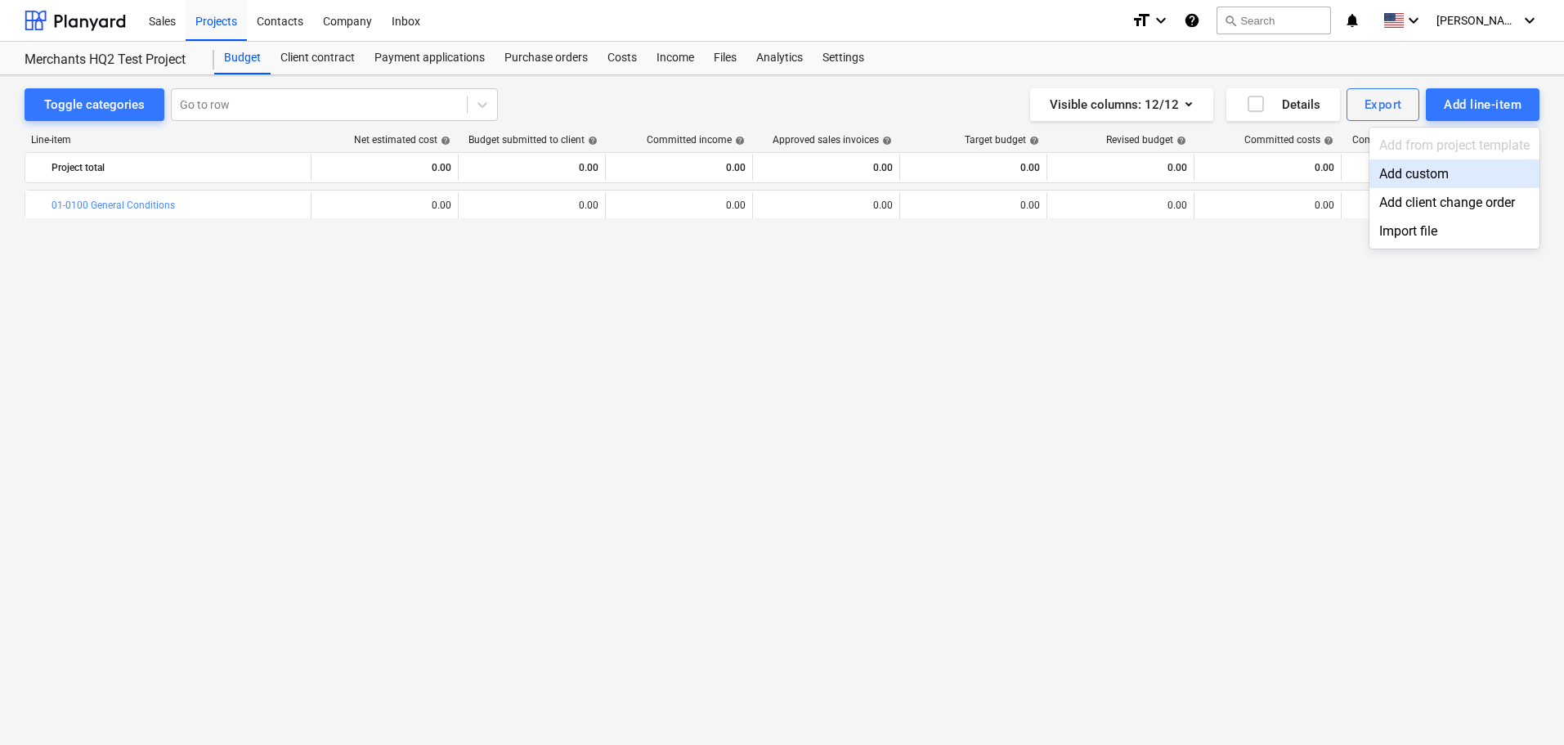
click at [1419, 177] on div "Add custom" at bounding box center [1454, 173] width 170 height 29
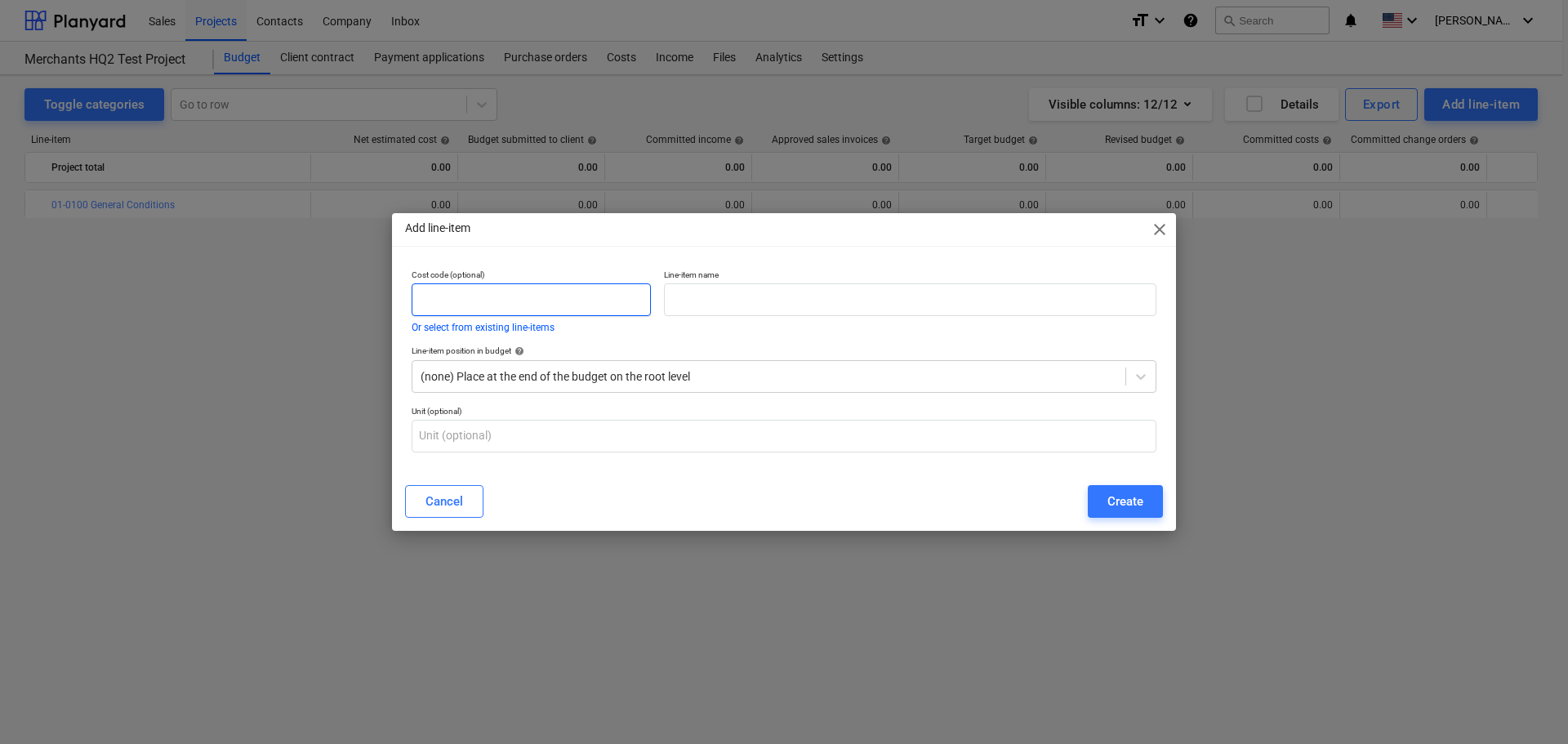
click at [481, 292] on input "text" at bounding box center [531, 300] width 240 height 33
click at [534, 299] on input "text" at bounding box center [531, 300] width 240 height 33
paste input "01-0150"
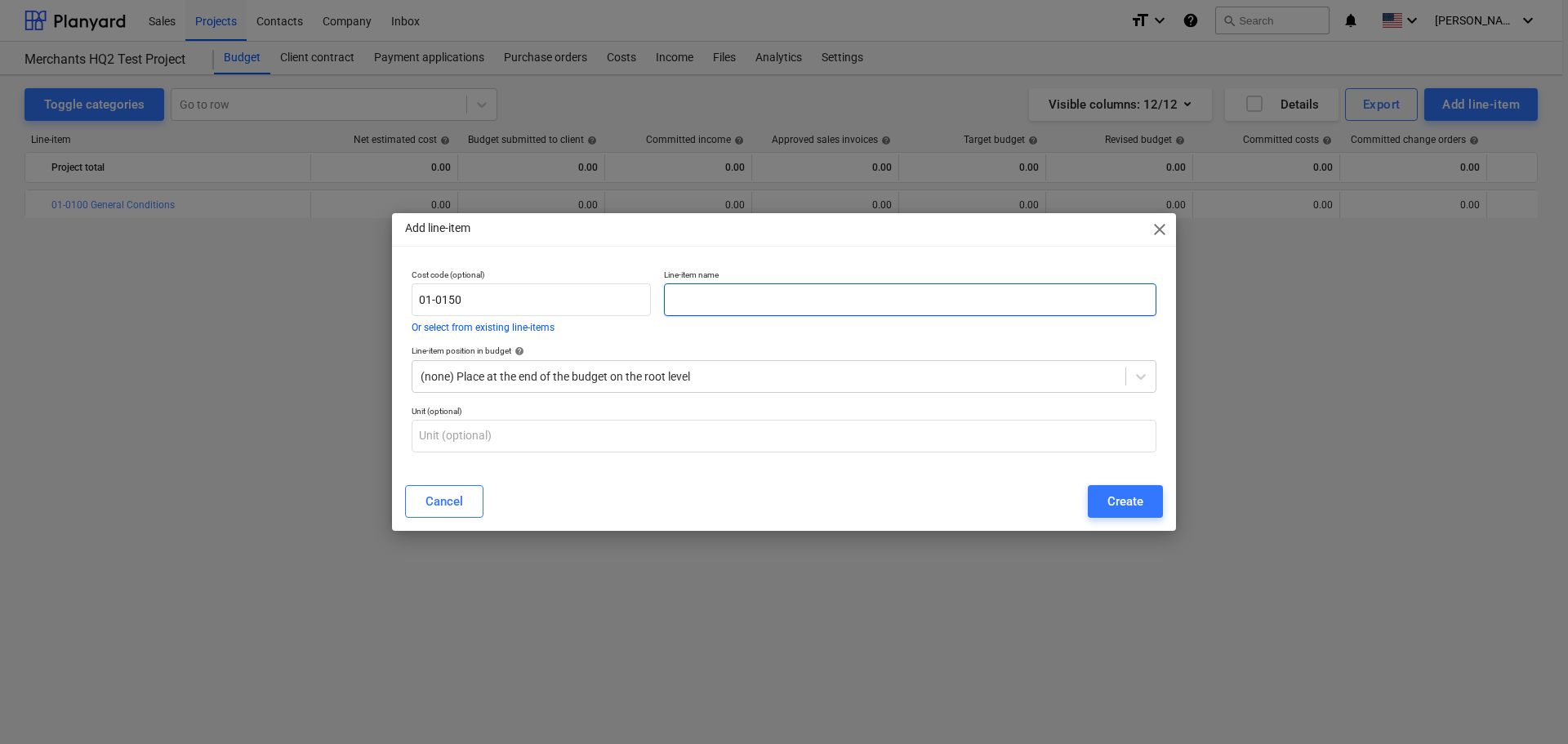
click at [831, 309] on input "text" at bounding box center [910, 300] width 492 height 33
paste input "Architecture & Engineering"
click at [1135, 508] on div "Create" at bounding box center [1126, 500] width 36 height 21
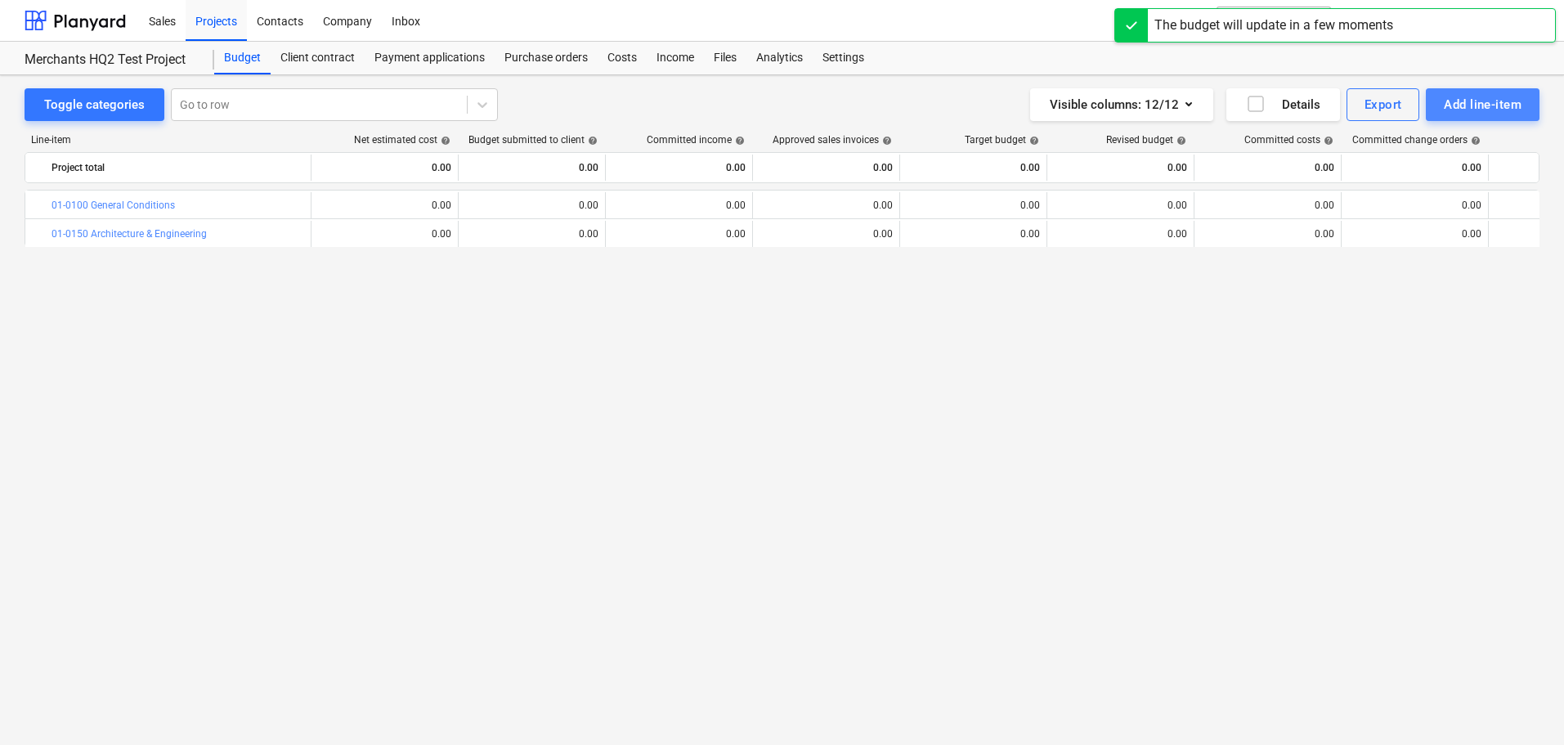
click at [1466, 107] on div "Add line-item" at bounding box center [1483, 104] width 78 height 21
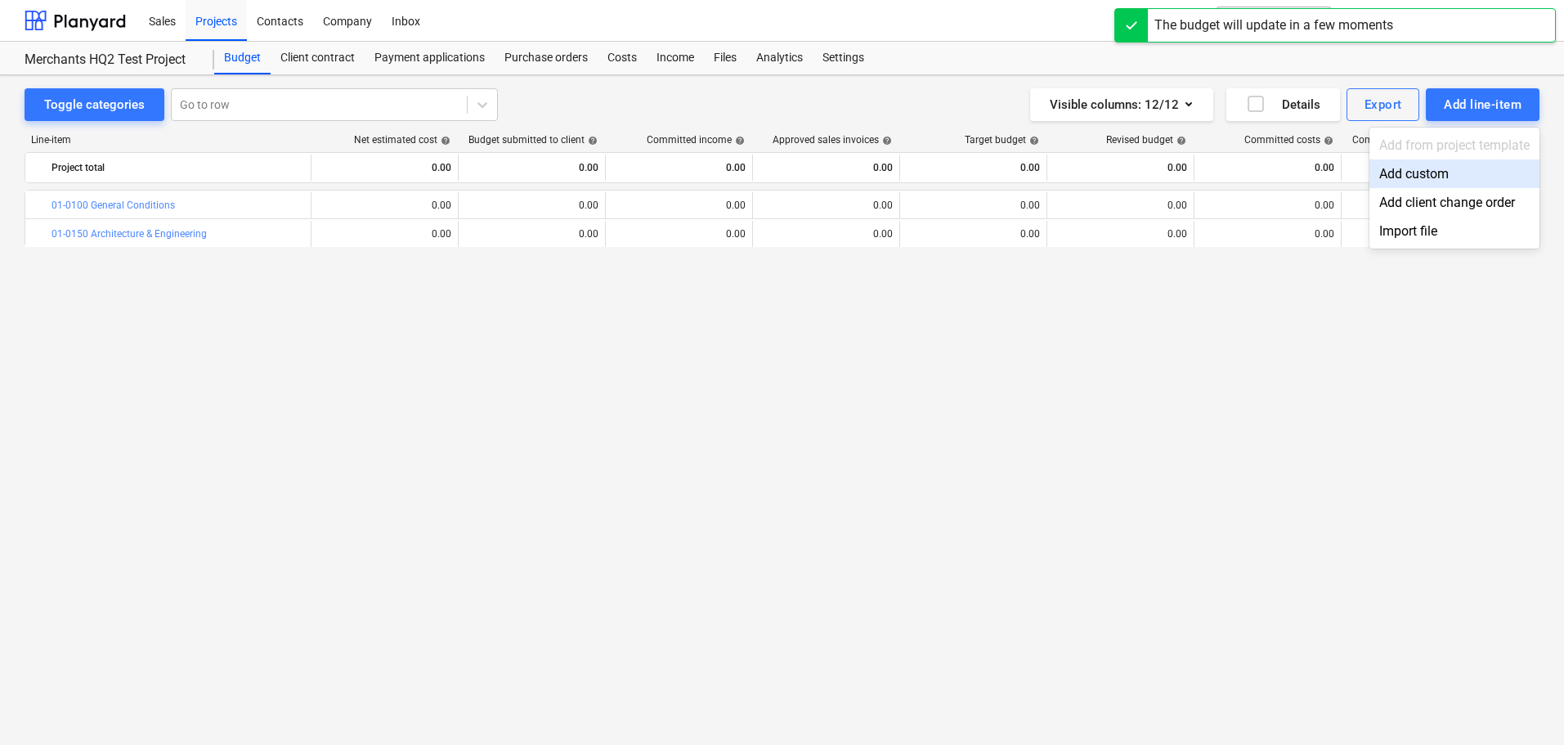
click at [1416, 175] on div "Add custom" at bounding box center [1454, 173] width 170 height 29
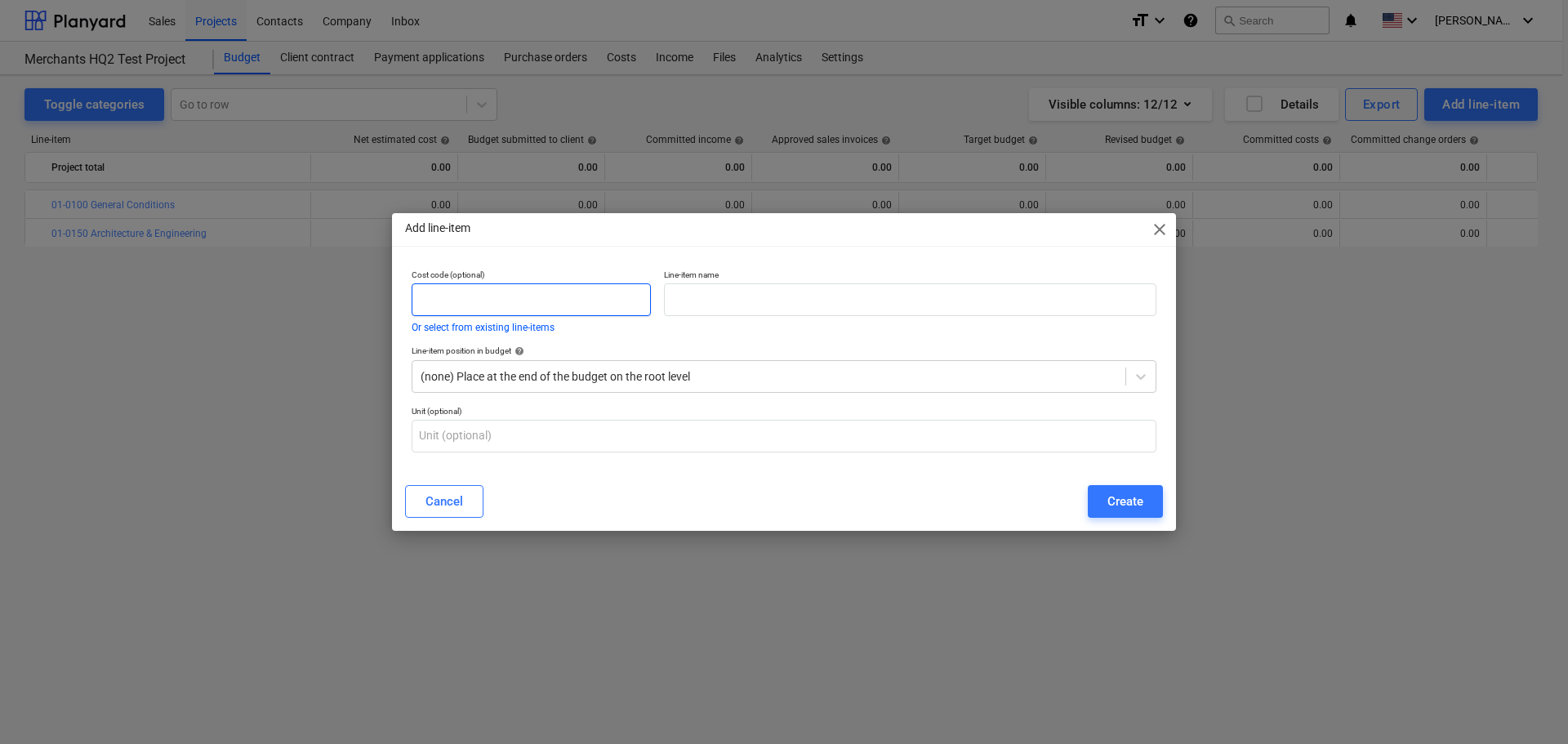
click at [633, 300] on input "text" at bounding box center [531, 300] width 240 height 33
paste input "01-0205"
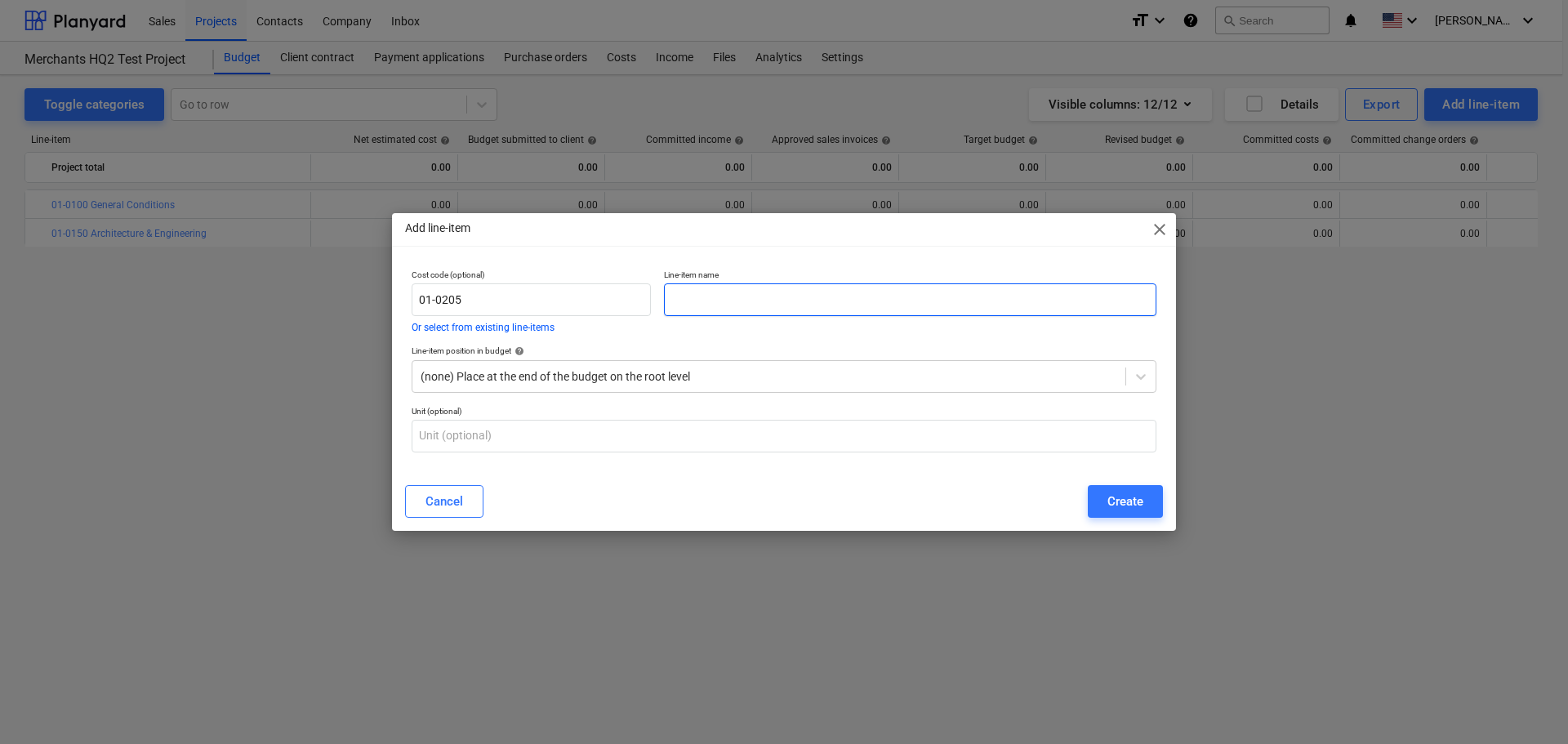
click at [749, 302] on input "text" at bounding box center [910, 300] width 492 height 33
paste input "Progress Cleaning"
click at [670, 299] on input "Progress Cleaning" at bounding box center [910, 300] width 492 height 33
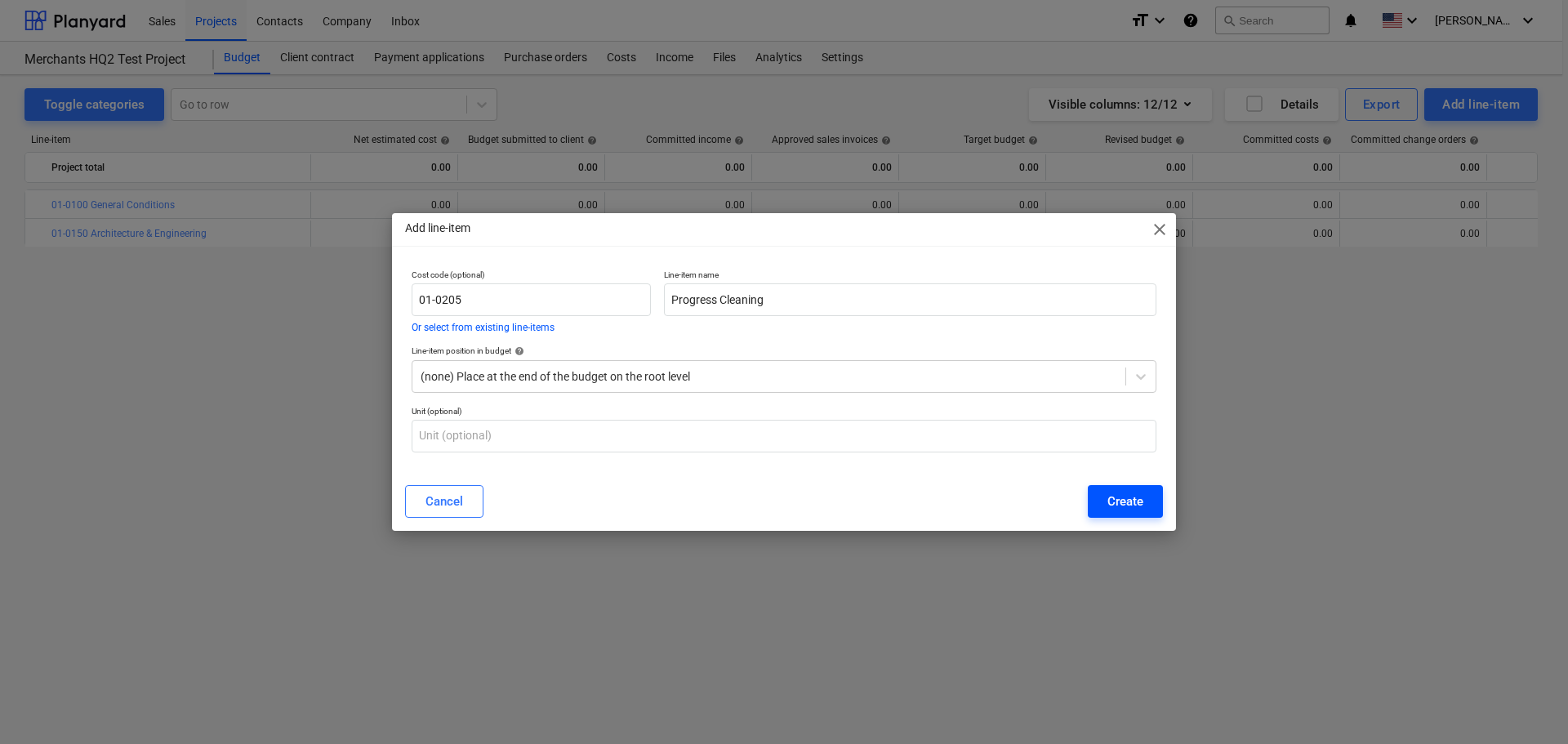
click at [1123, 494] on div "Create" at bounding box center [1126, 500] width 36 height 21
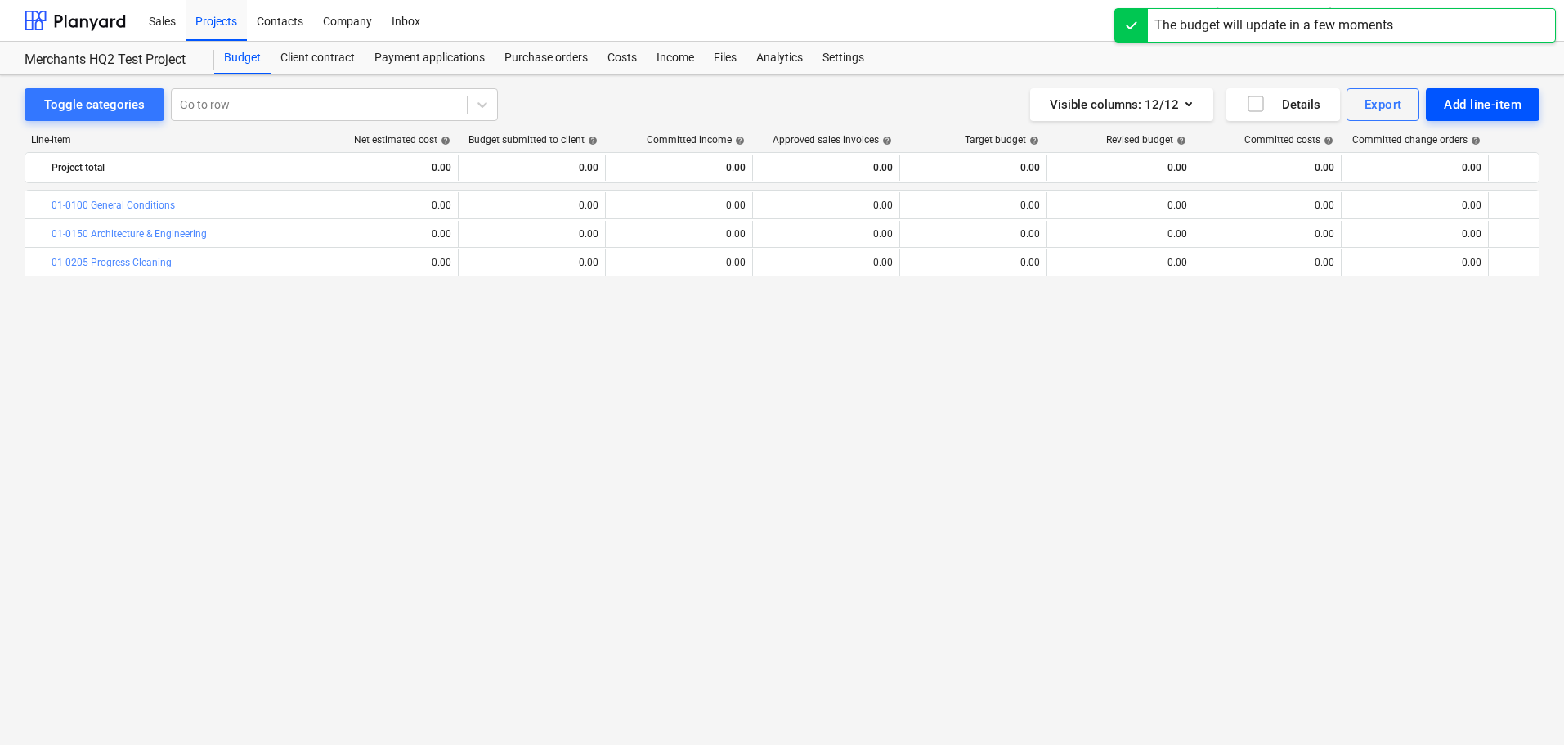
click at [1461, 109] on div "Add line-item" at bounding box center [1483, 104] width 78 height 21
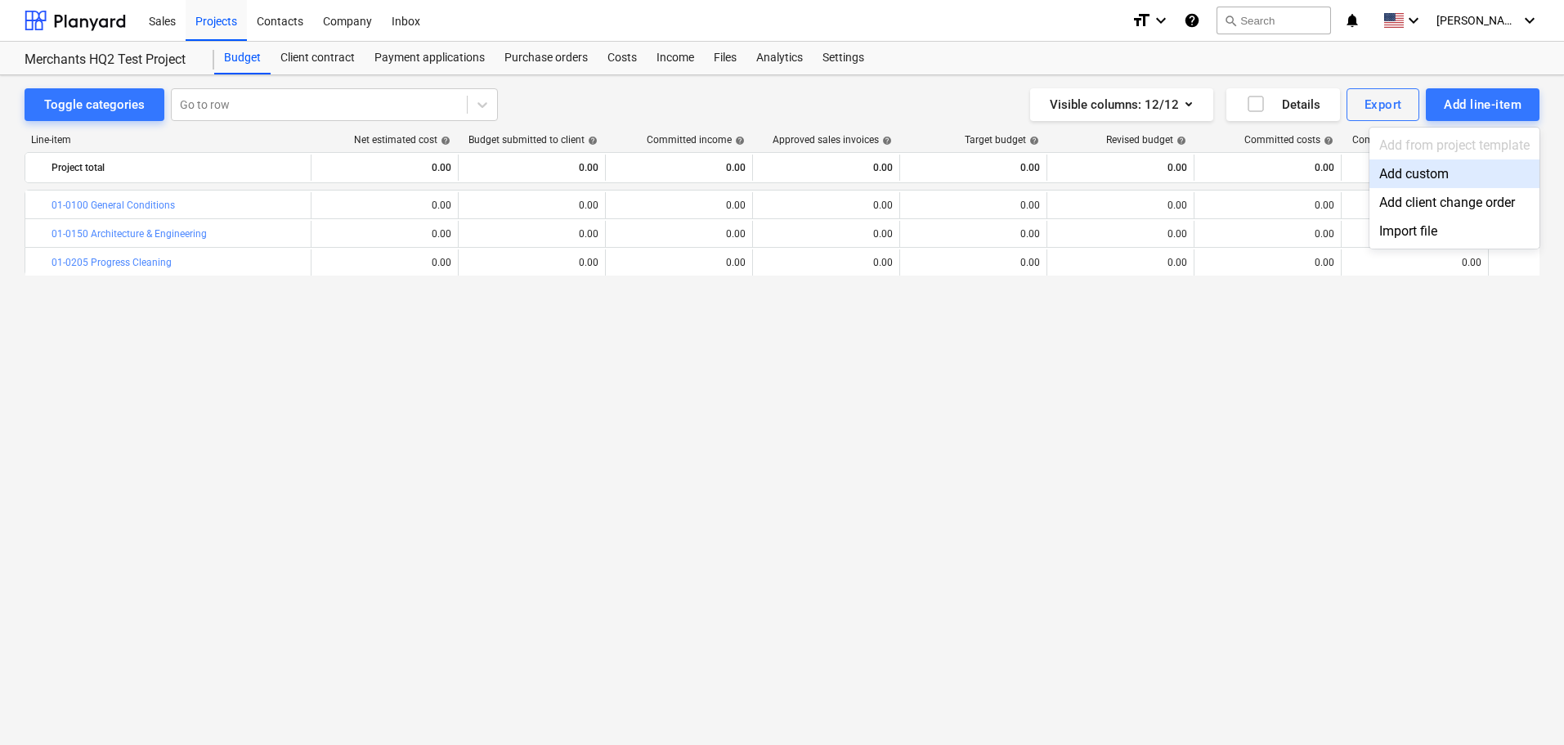
click at [1387, 168] on div "Add custom" at bounding box center [1454, 173] width 170 height 29
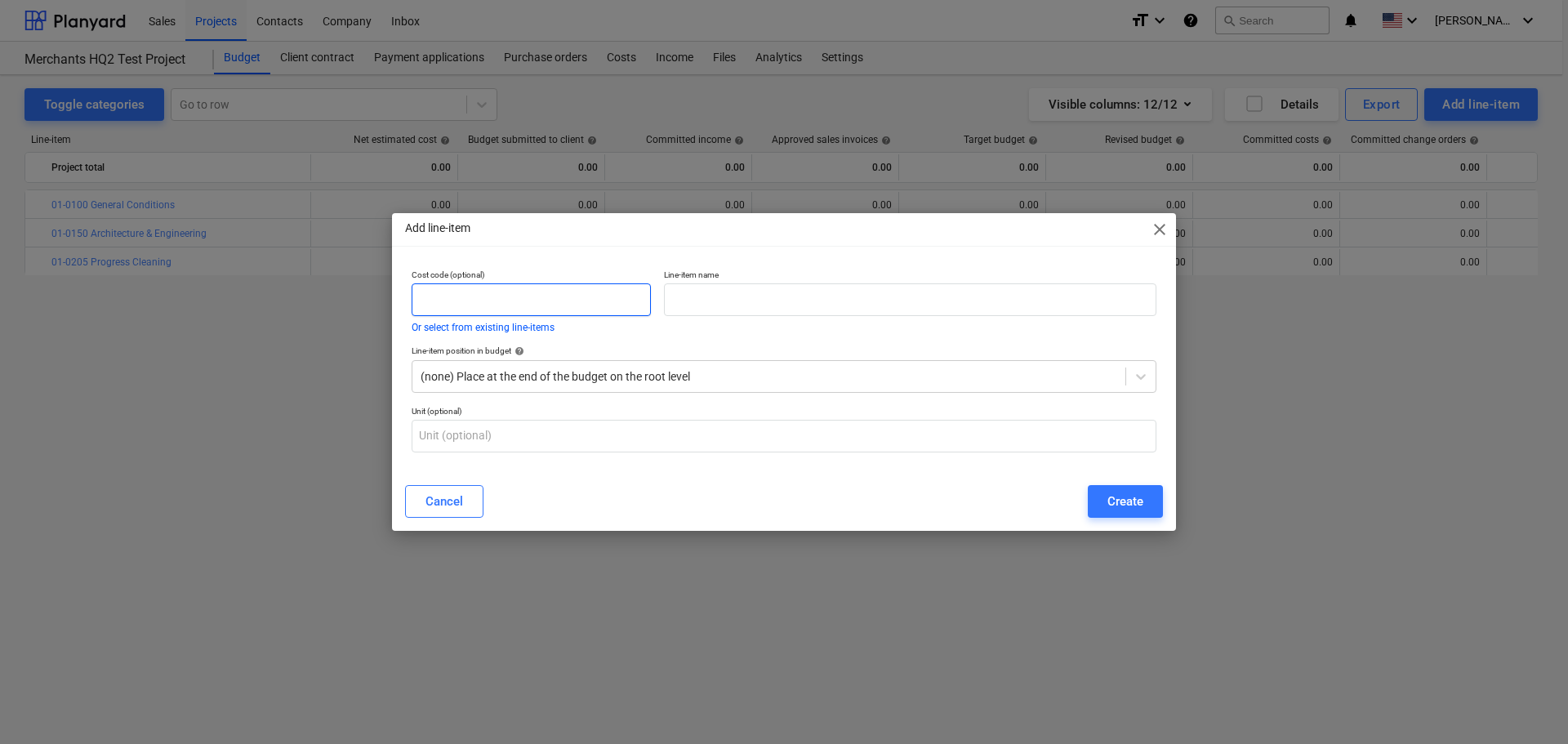
click at [530, 311] on input "text" at bounding box center [531, 300] width 240 height 33
paste input "01-0210"
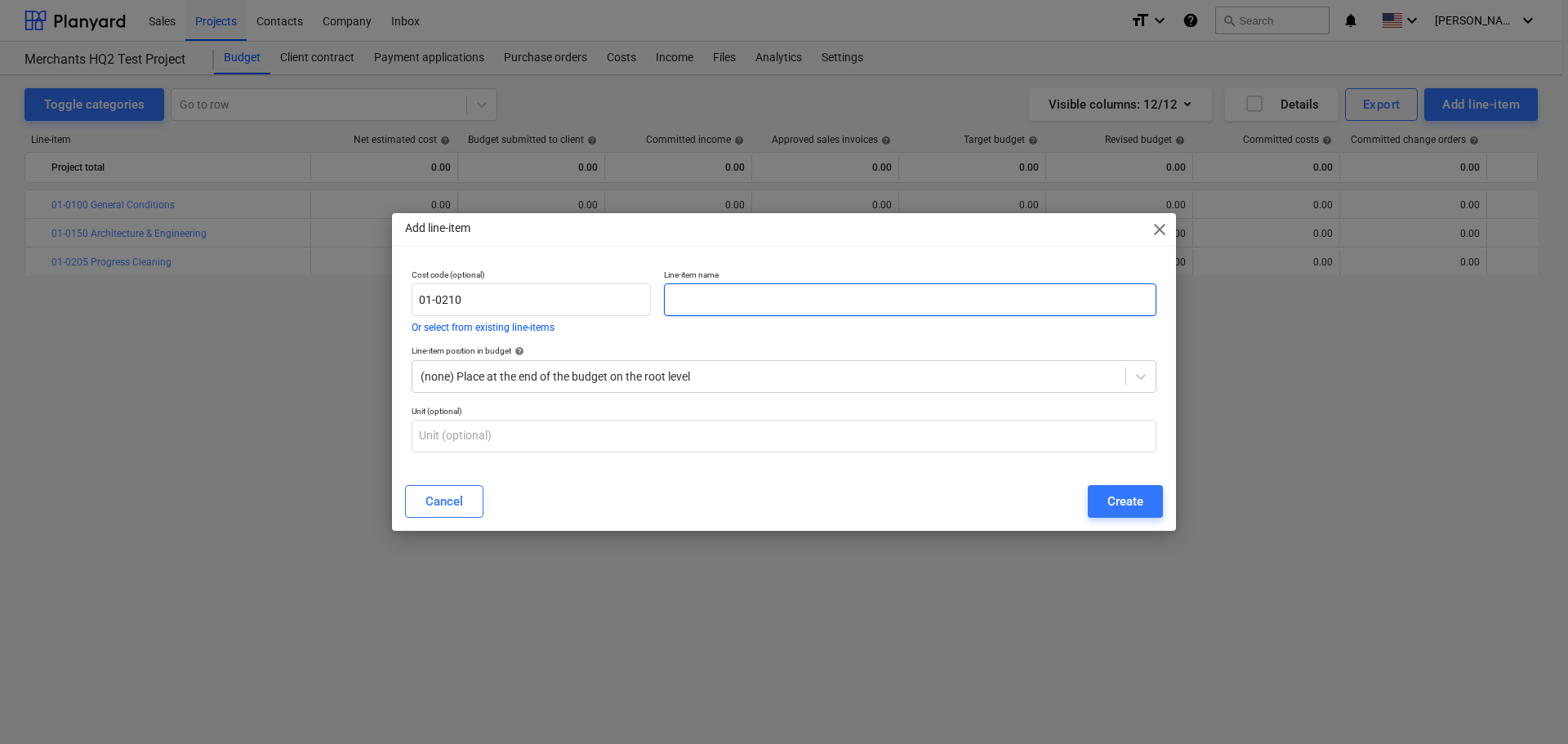
click at [739, 301] on input "text" at bounding box center [910, 300] width 492 height 33
paste input "Final Cleaning"
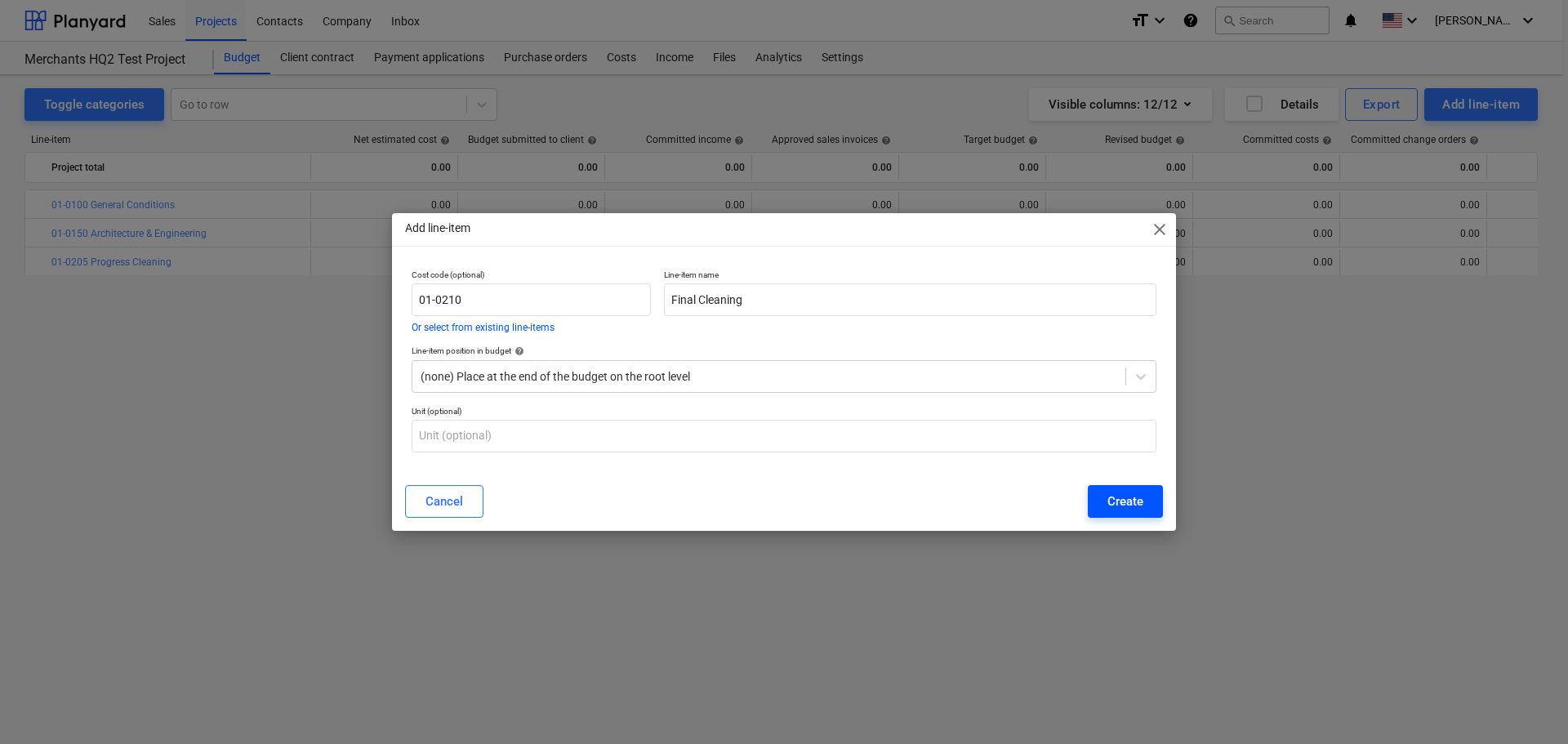
click at [1097, 498] on button "Create" at bounding box center [1125, 501] width 75 height 33
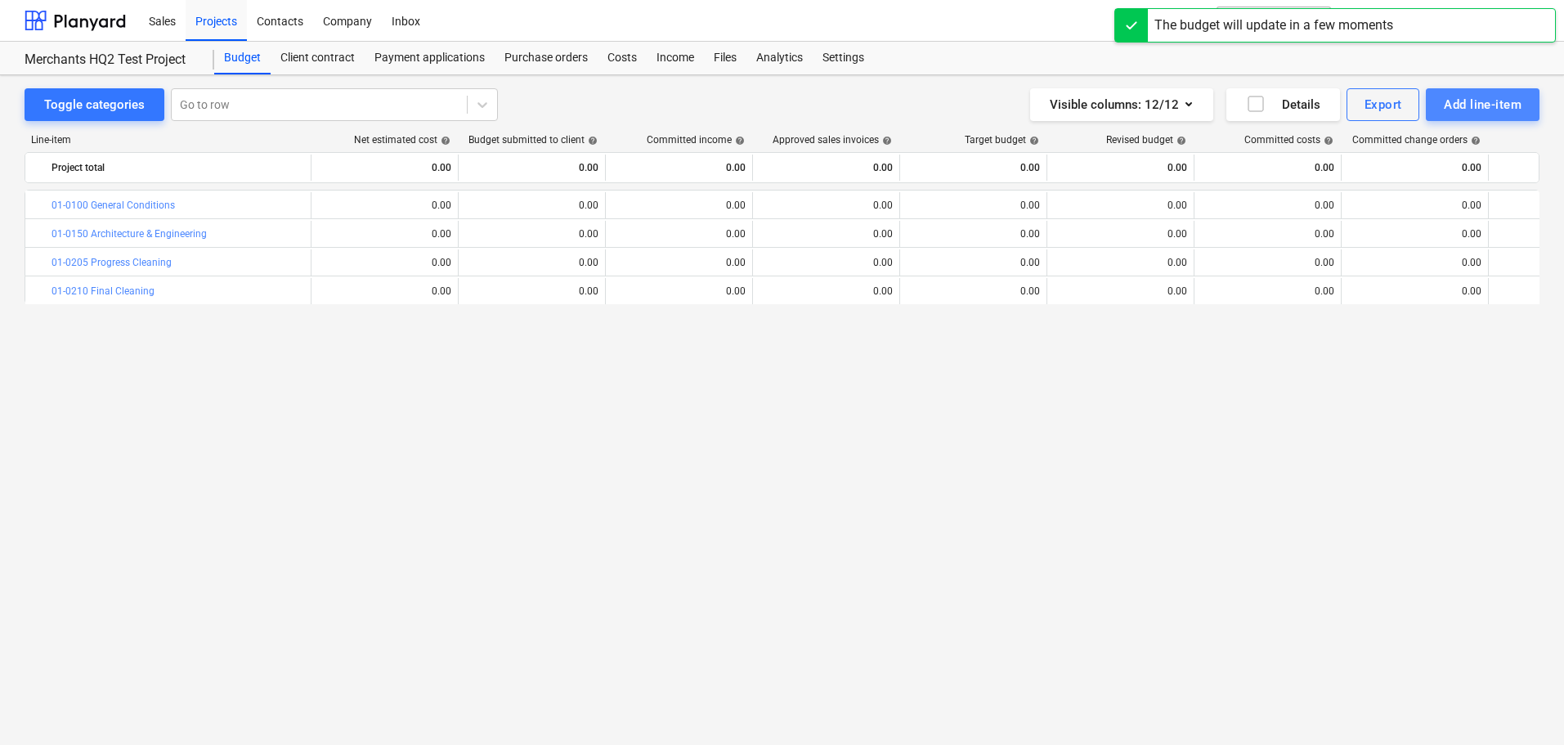
click at [1449, 105] on div "Add line-item" at bounding box center [1483, 104] width 78 height 21
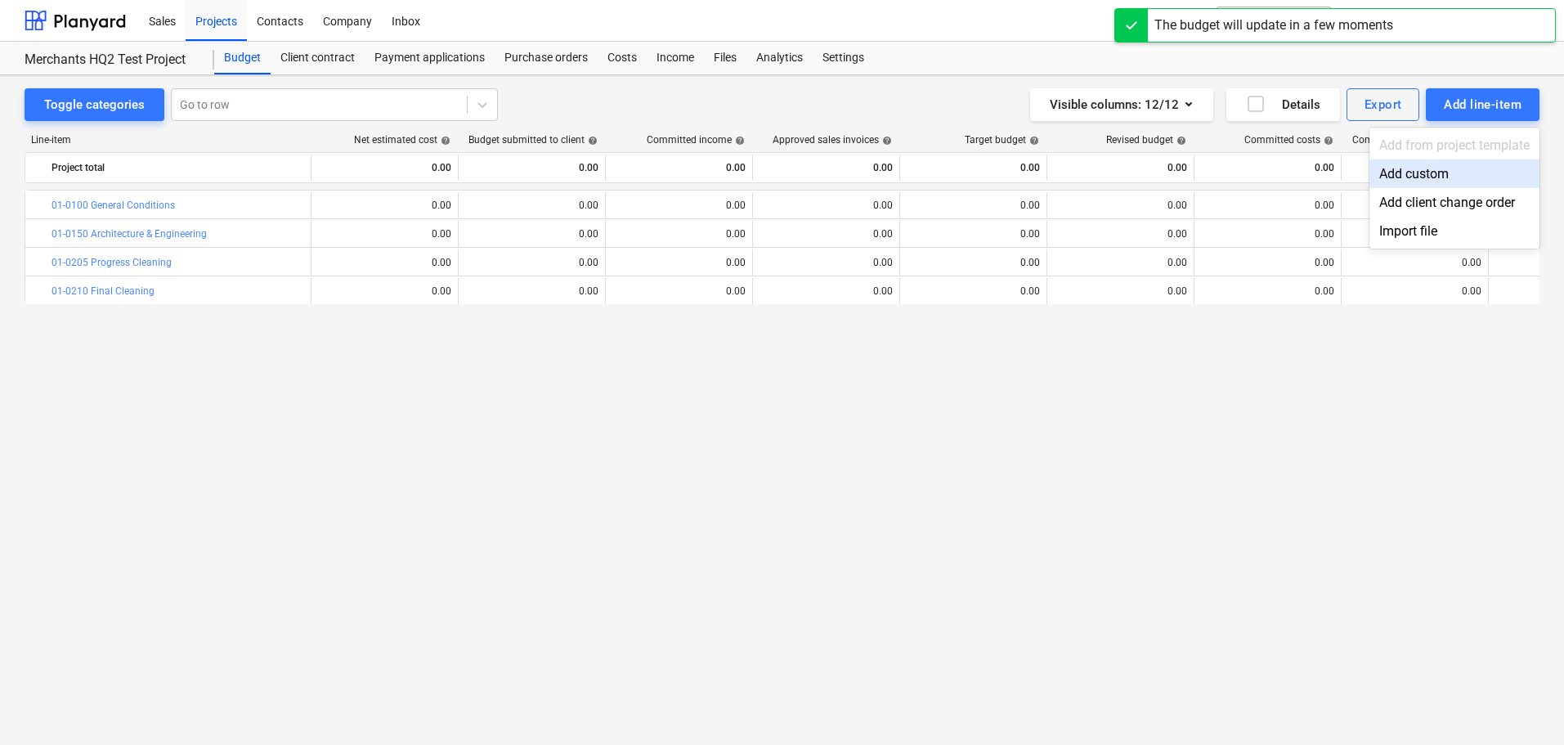
click at [1407, 168] on div "Add custom" at bounding box center [1454, 173] width 170 height 29
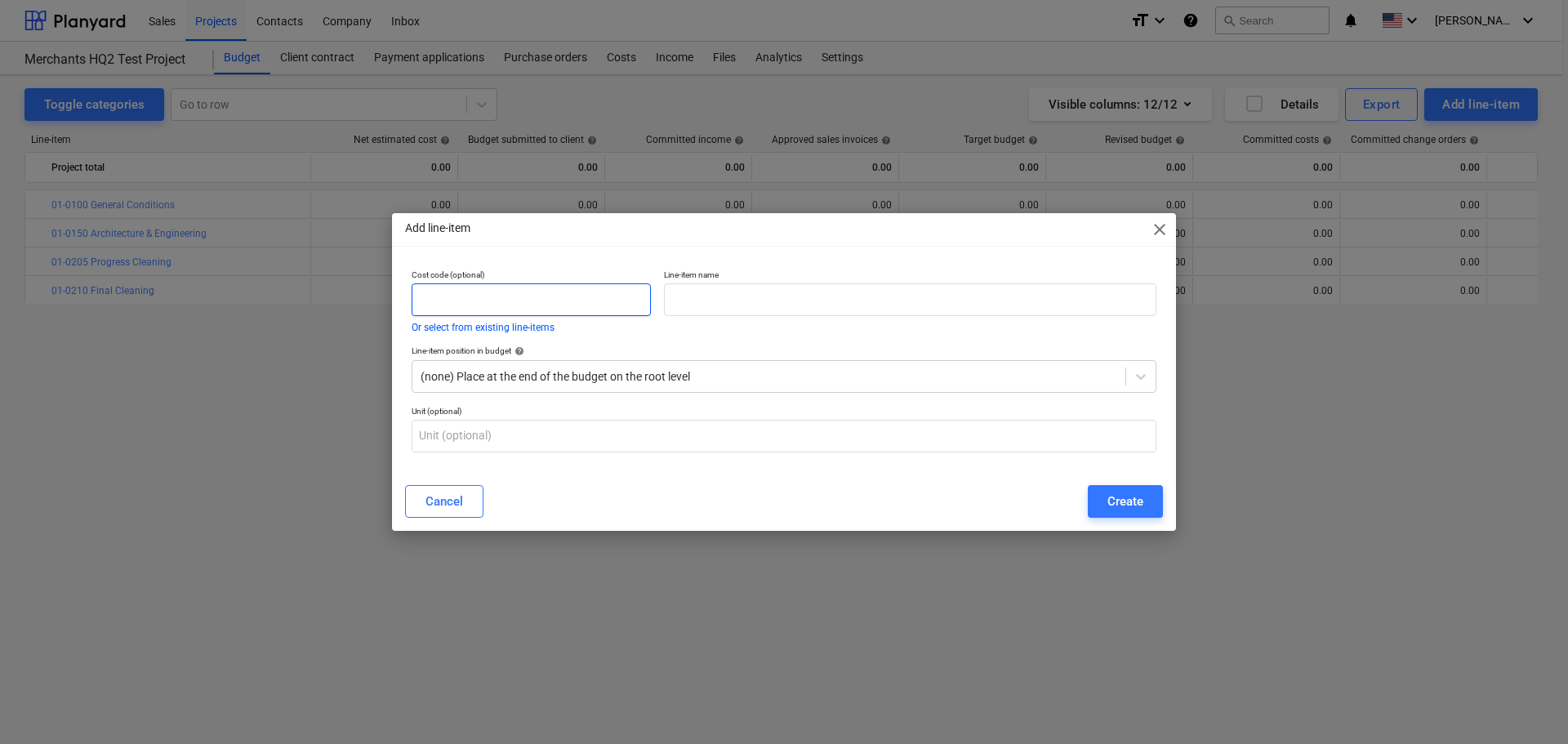
click at [566, 293] on input "text" at bounding box center [531, 300] width 240 height 33
paste input "01-0215"
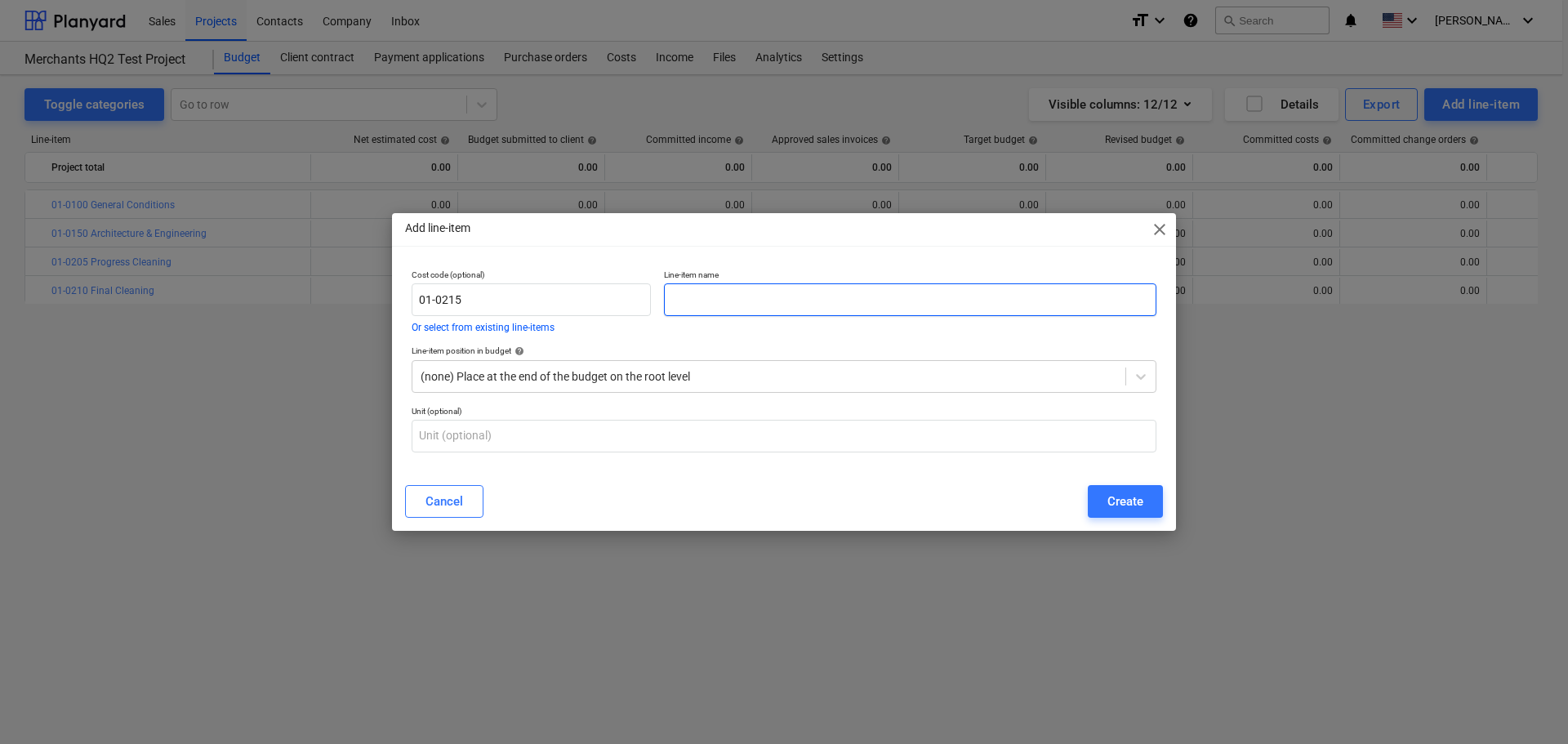
click at [860, 290] on input "text" at bounding box center [910, 300] width 492 height 33
paste input "Window Washing"
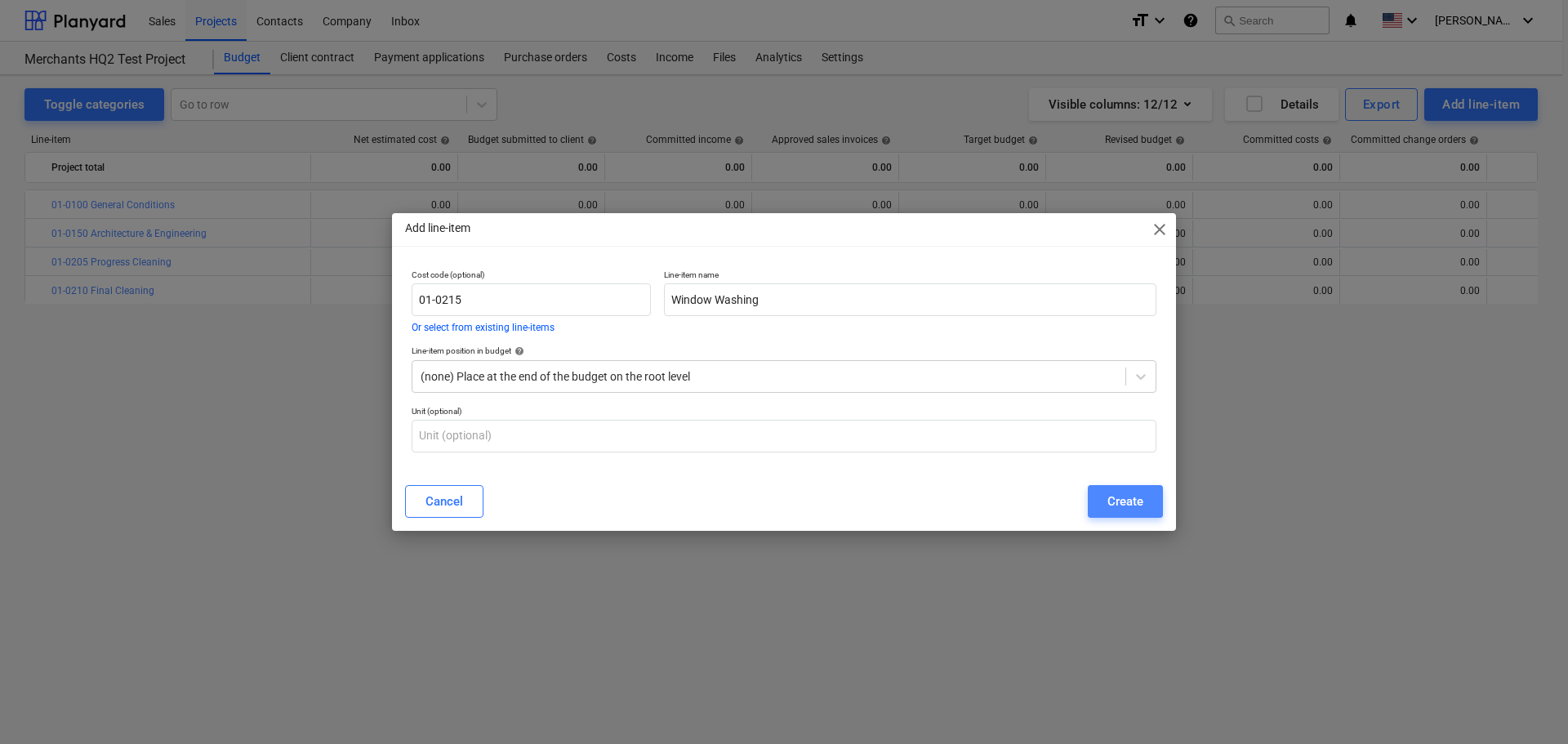
click at [1151, 491] on button "Create" at bounding box center [1125, 501] width 75 height 33
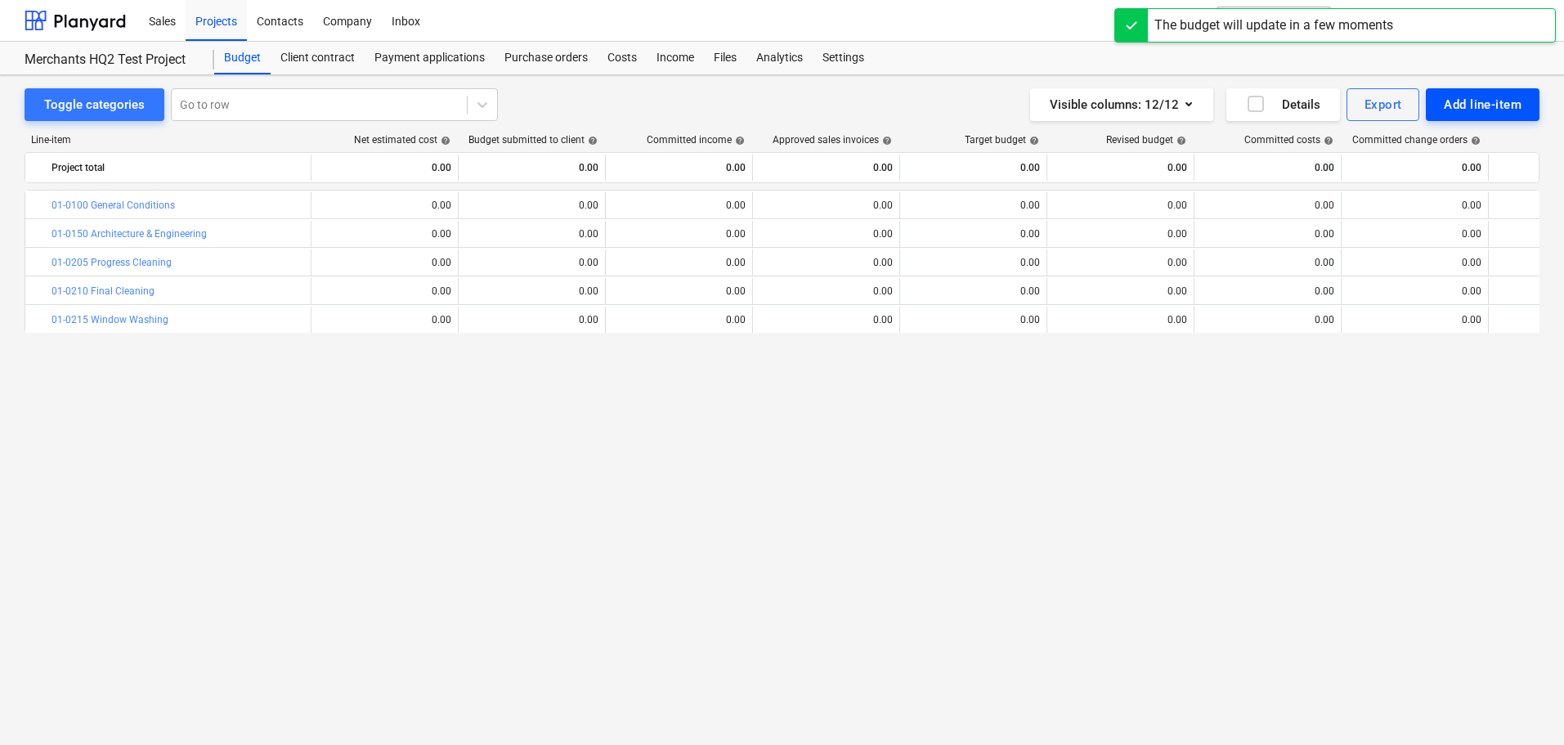
click at [1459, 111] on div "Add line-item" at bounding box center [1483, 104] width 78 height 21
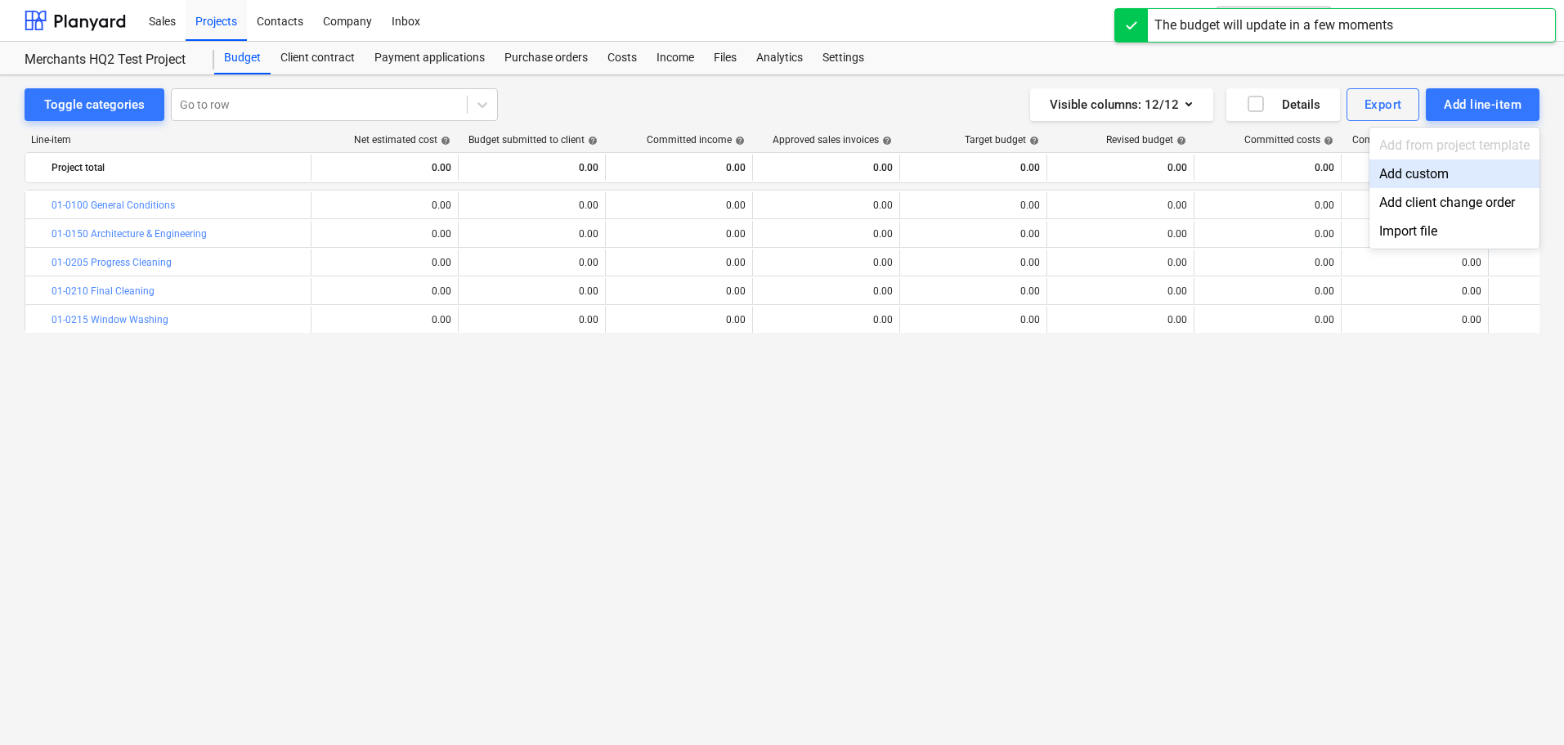
click at [1426, 173] on div "Add custom" at bounding box center [1454, 173] width 170 height 29
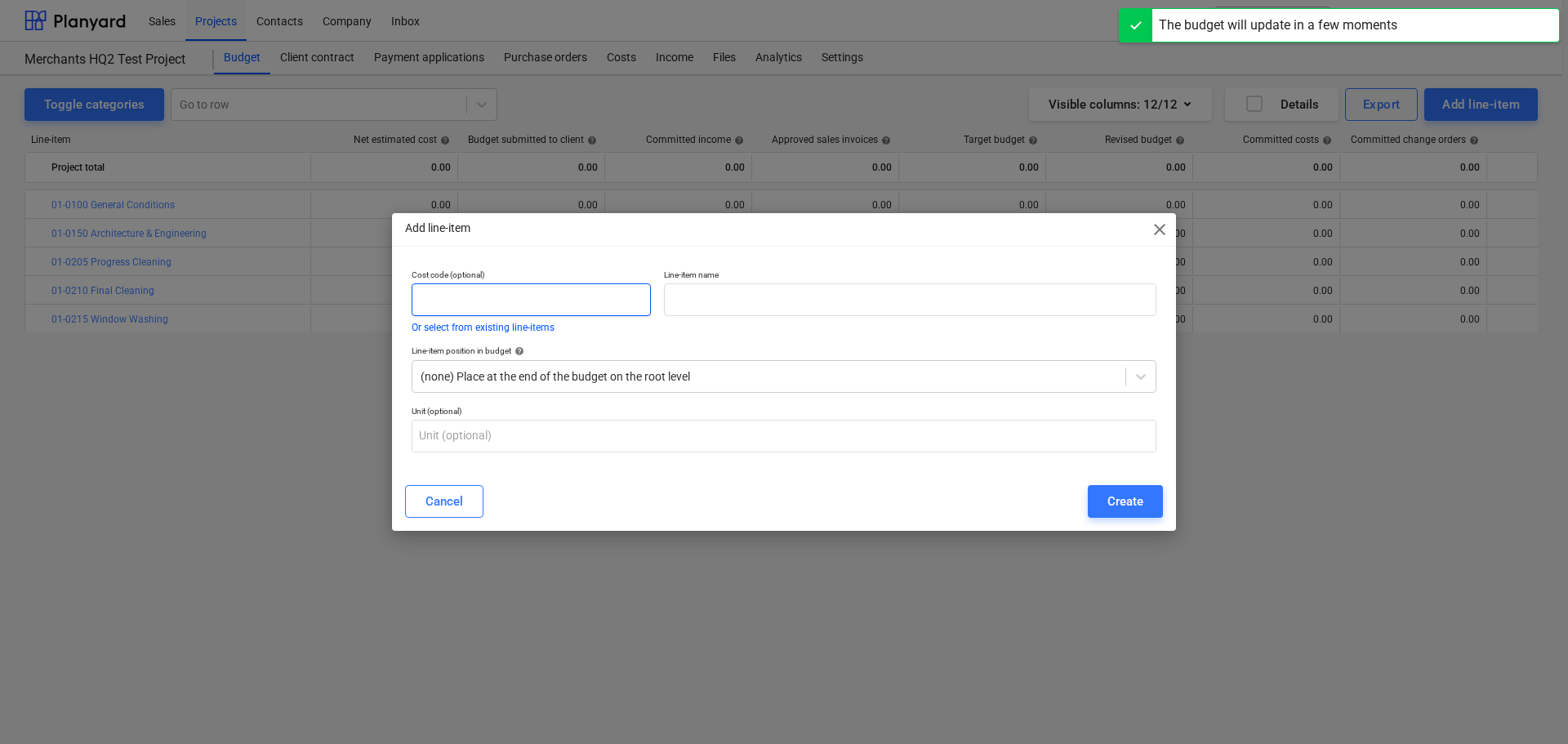
click at [545, 285] on input "text" at bounding box center [531, 300] width 240 height 33
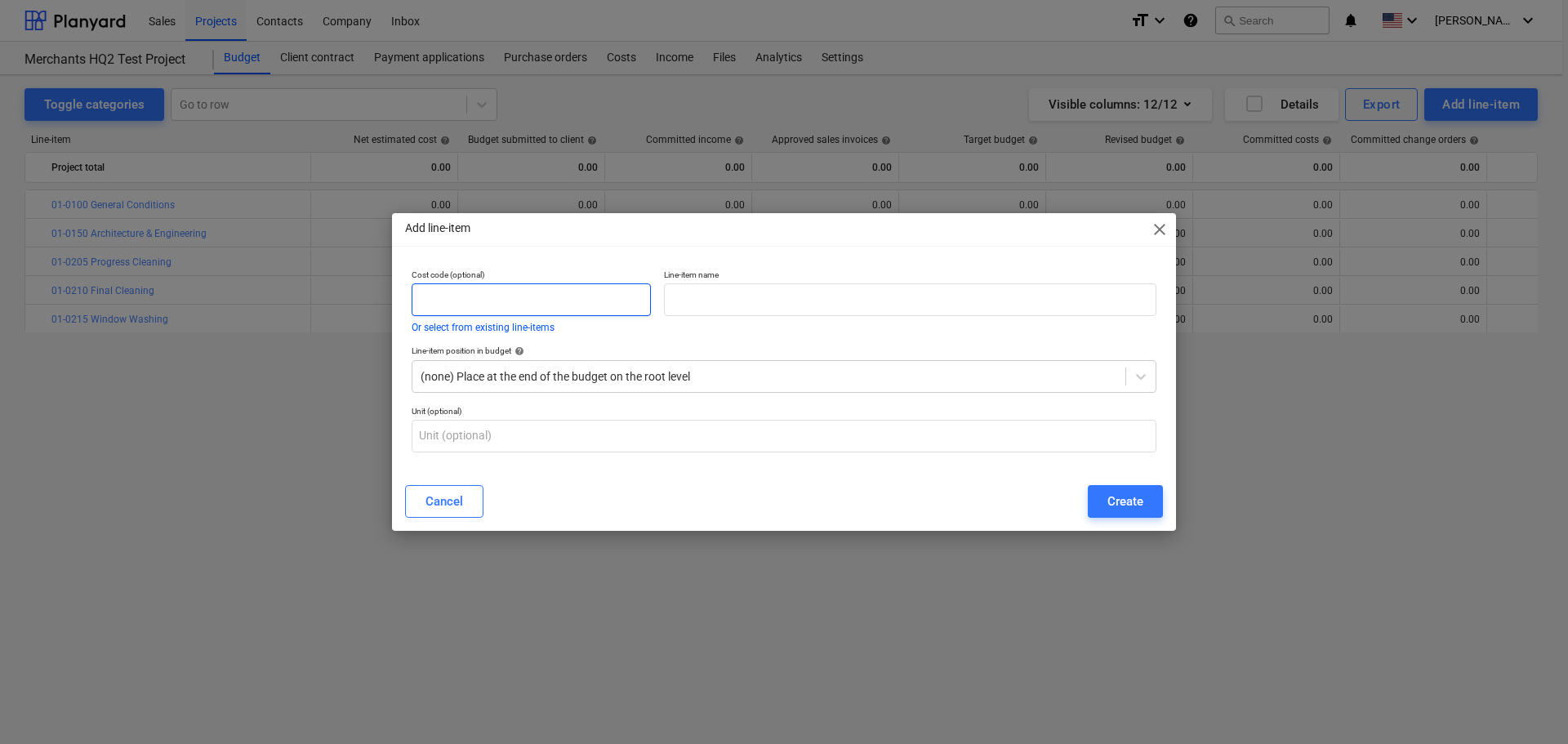
paste input "01-0300"
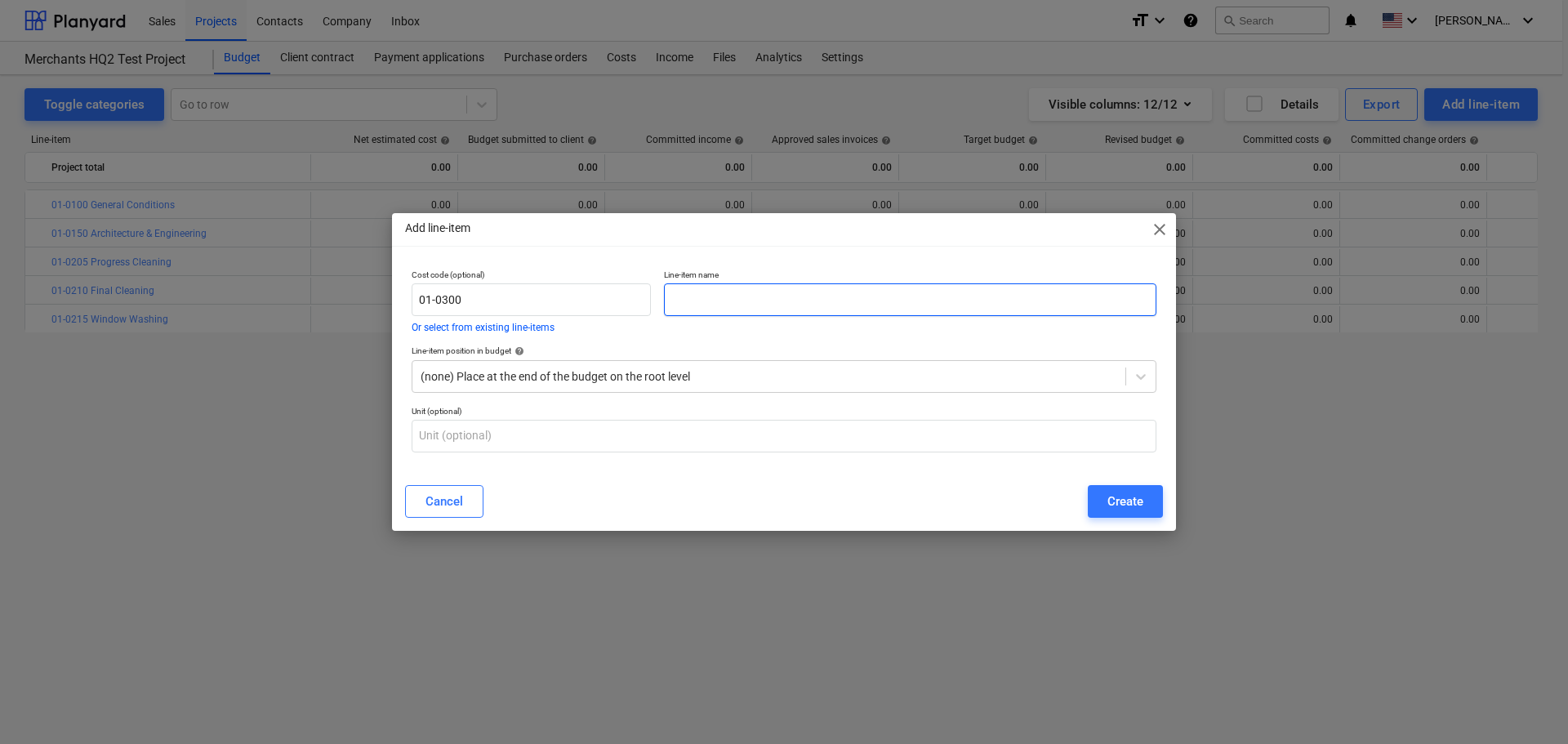
click at [839, 308] on input "text" at bounding box center [910, 300] width 492 height 33
paste input "Winter Conditions"
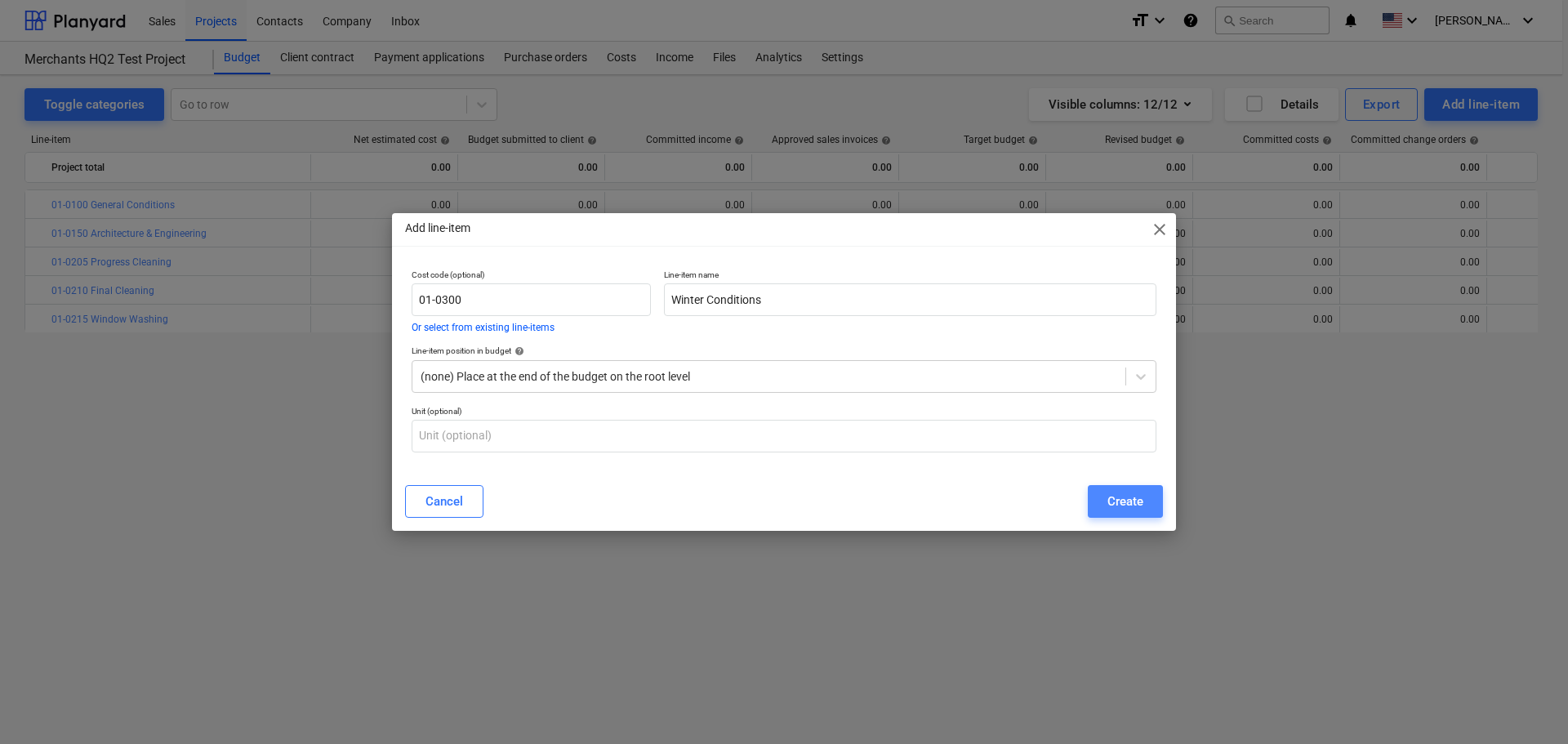
click at [1132, 514] on button "Create" at bounding box center [1125, 501] width 75 height 33
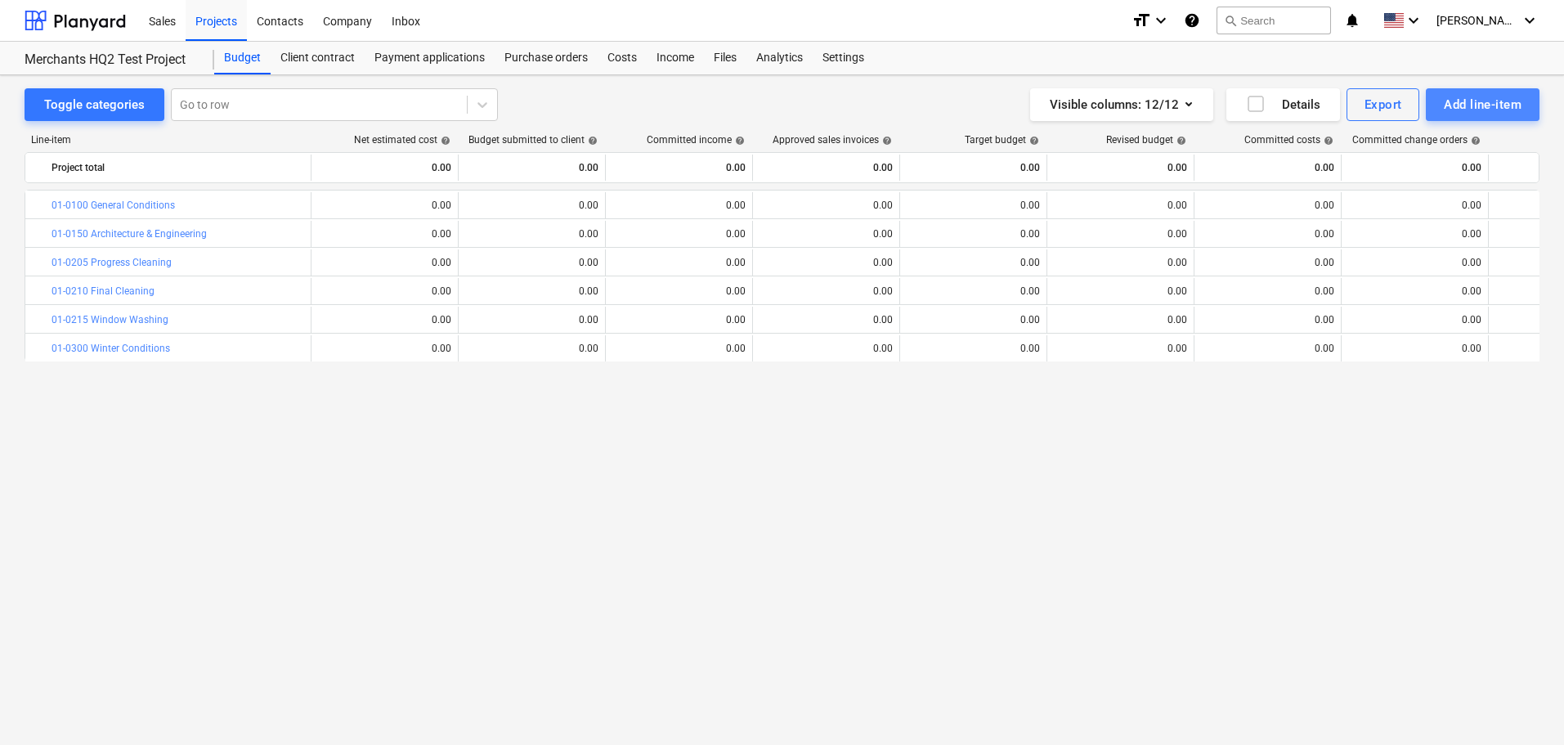
click at [1503, 109] on div "Add line-item" at bounding box center [1483, 104] width 78 height 21
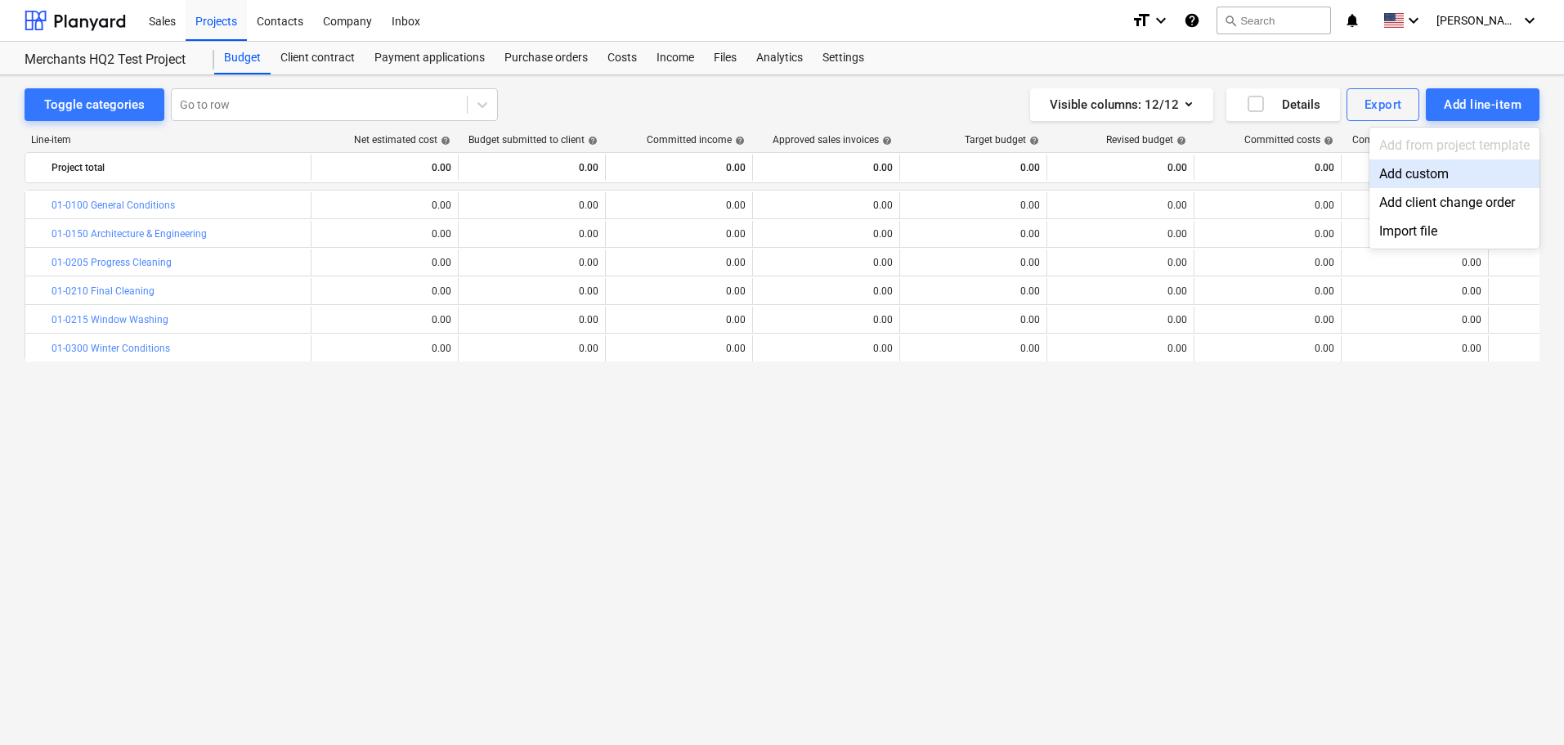
click at [1422, 172] on div "Add custom" at bounding box center [1454, 173] width 170 height 29
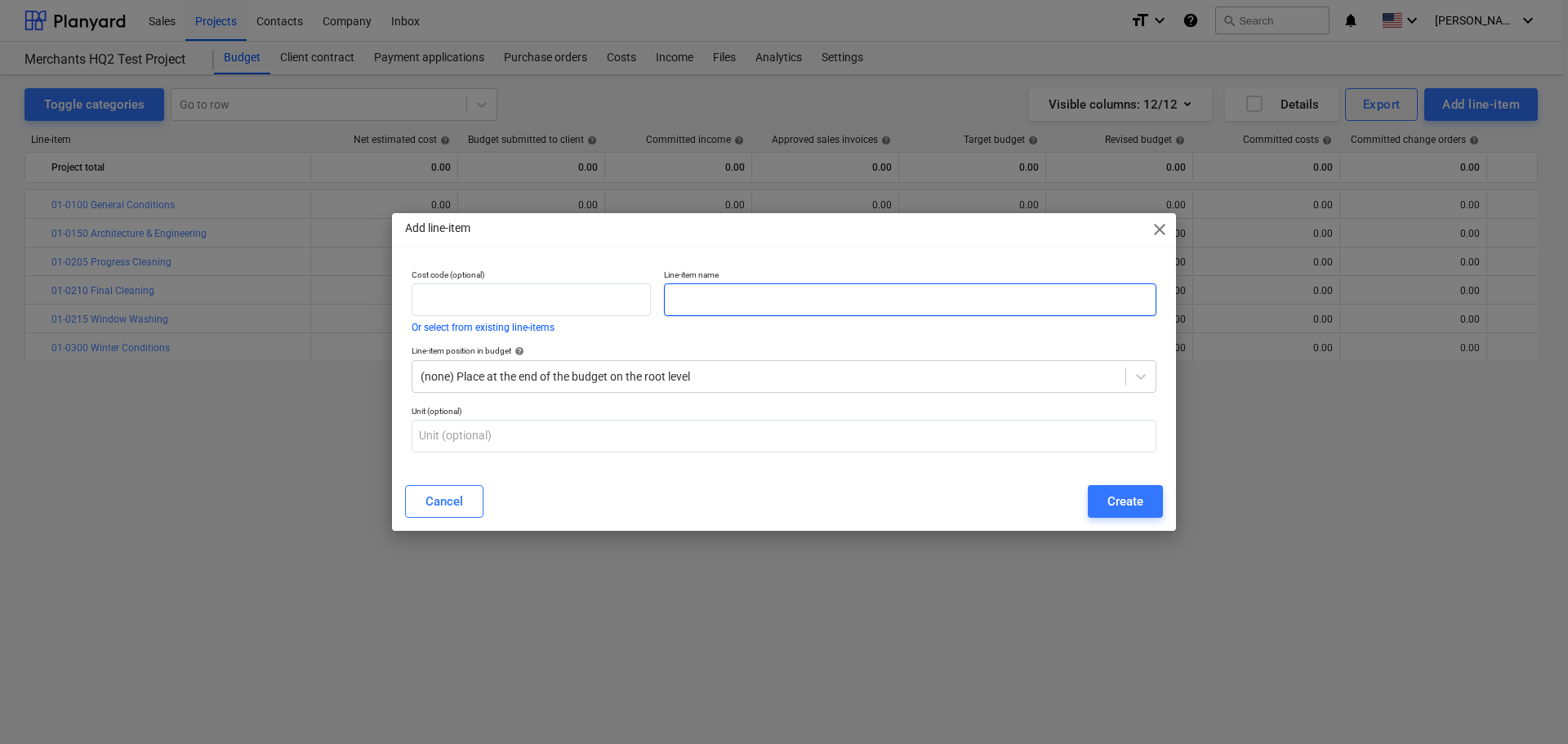
click at [930, 314] on input "text" at bounding box center [910, 300] width 492 height 33
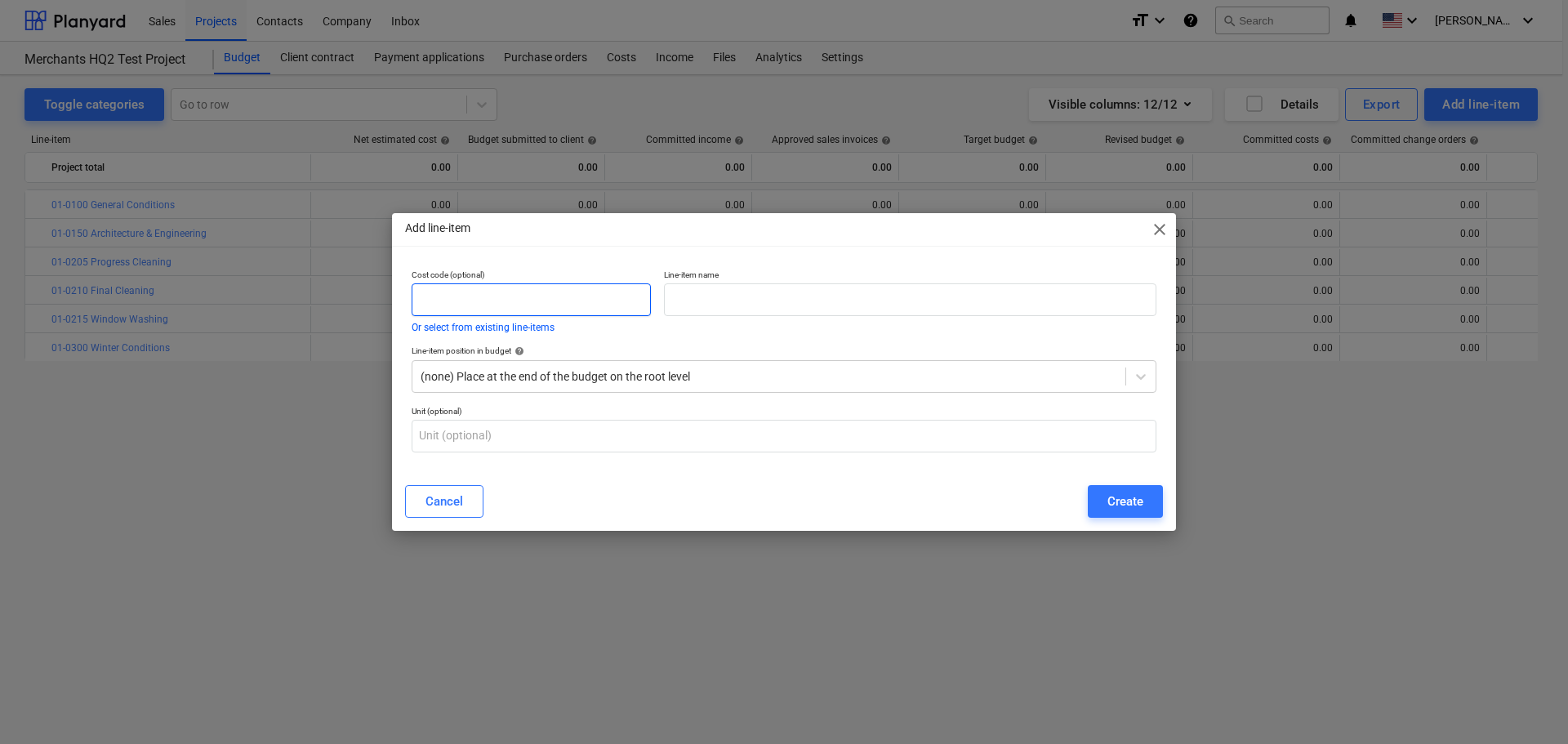
click at [619, 299] on input "text" at bounding box center [531, 300] width 240 height 33
paste input "01-0400"
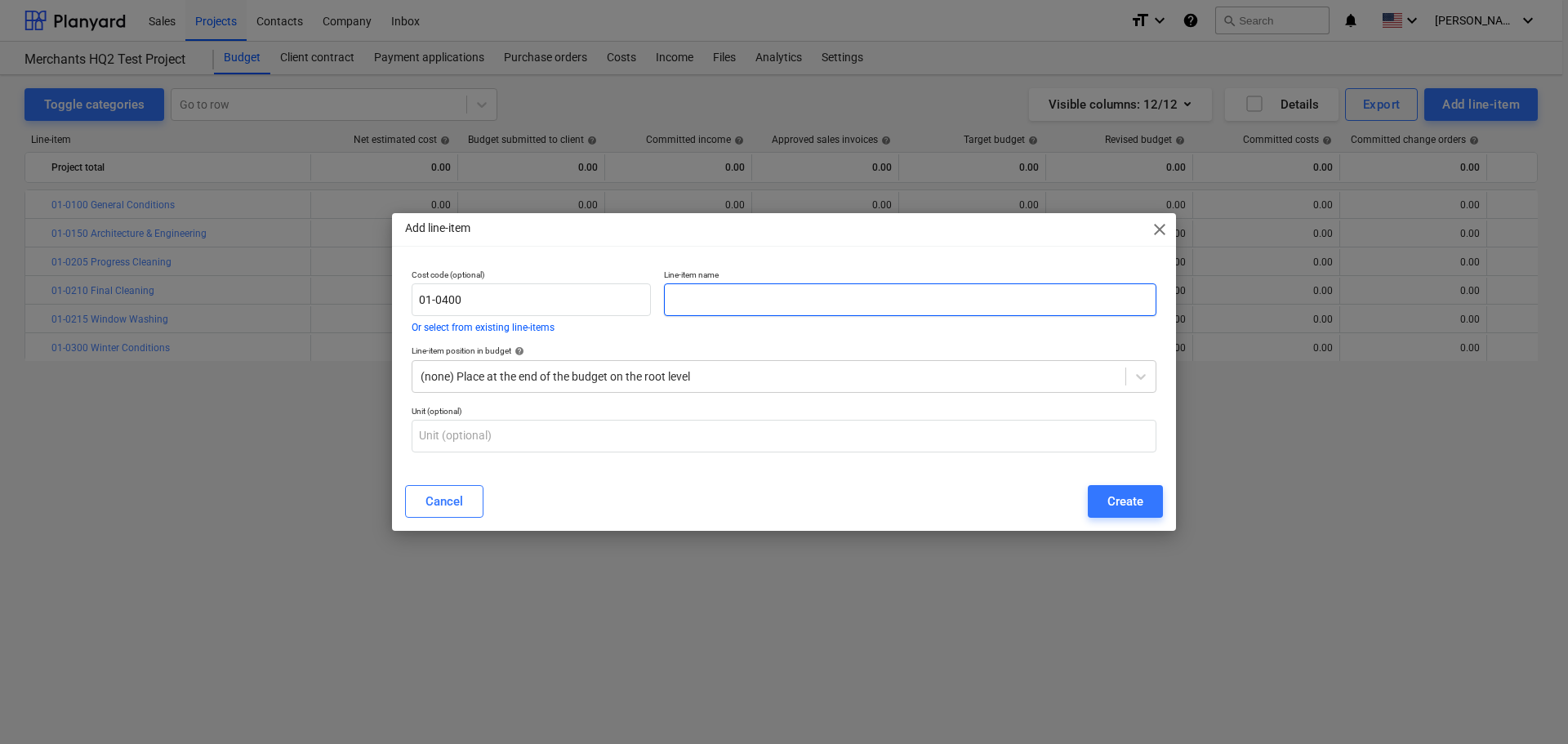
click at [888, 289] on input "text" at bounding box center [910, 300] width 492 height 33
paste input "Temporary Utilities"
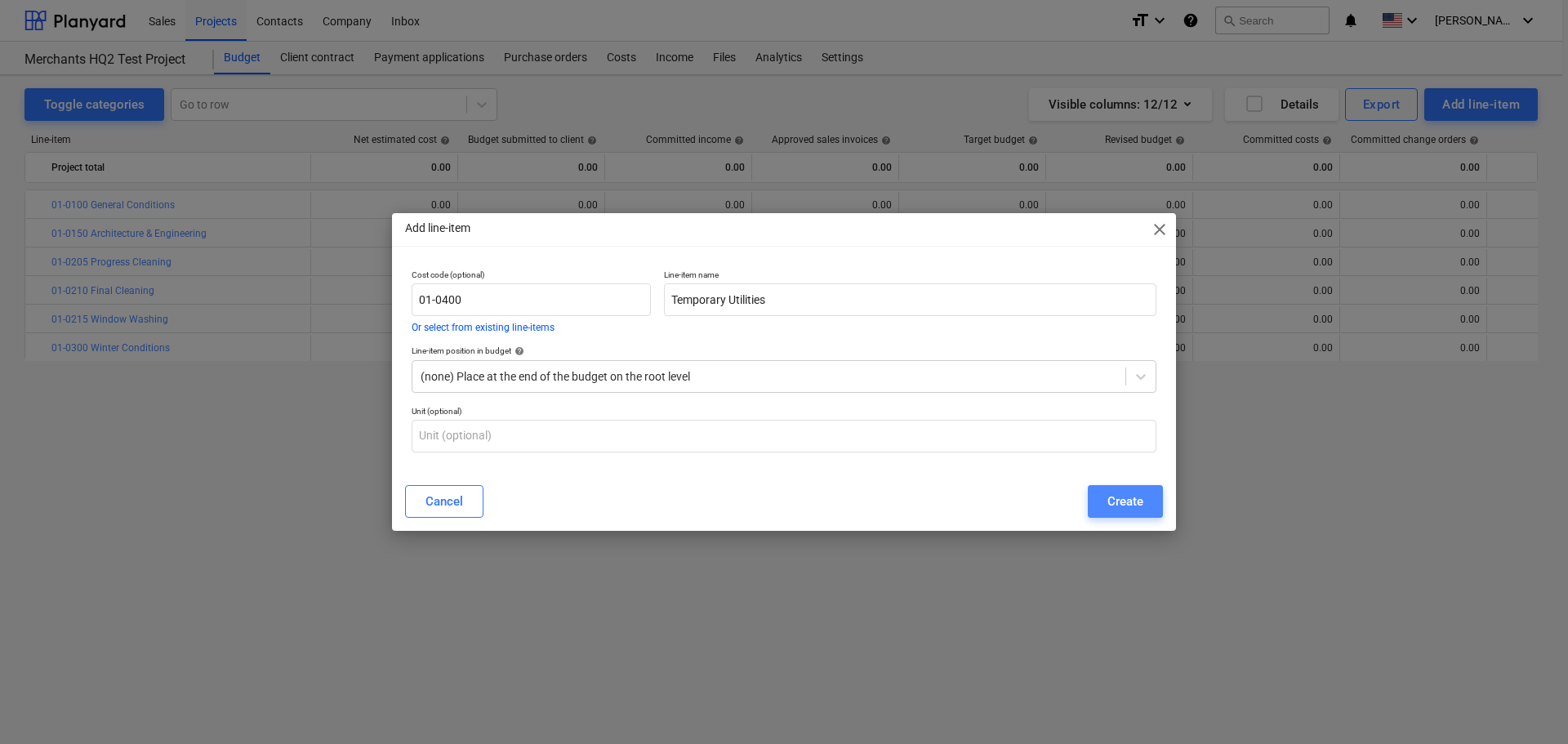
click at [1133, 494] on div "Create" at bounding box center [1126, 500] width 36 height 21
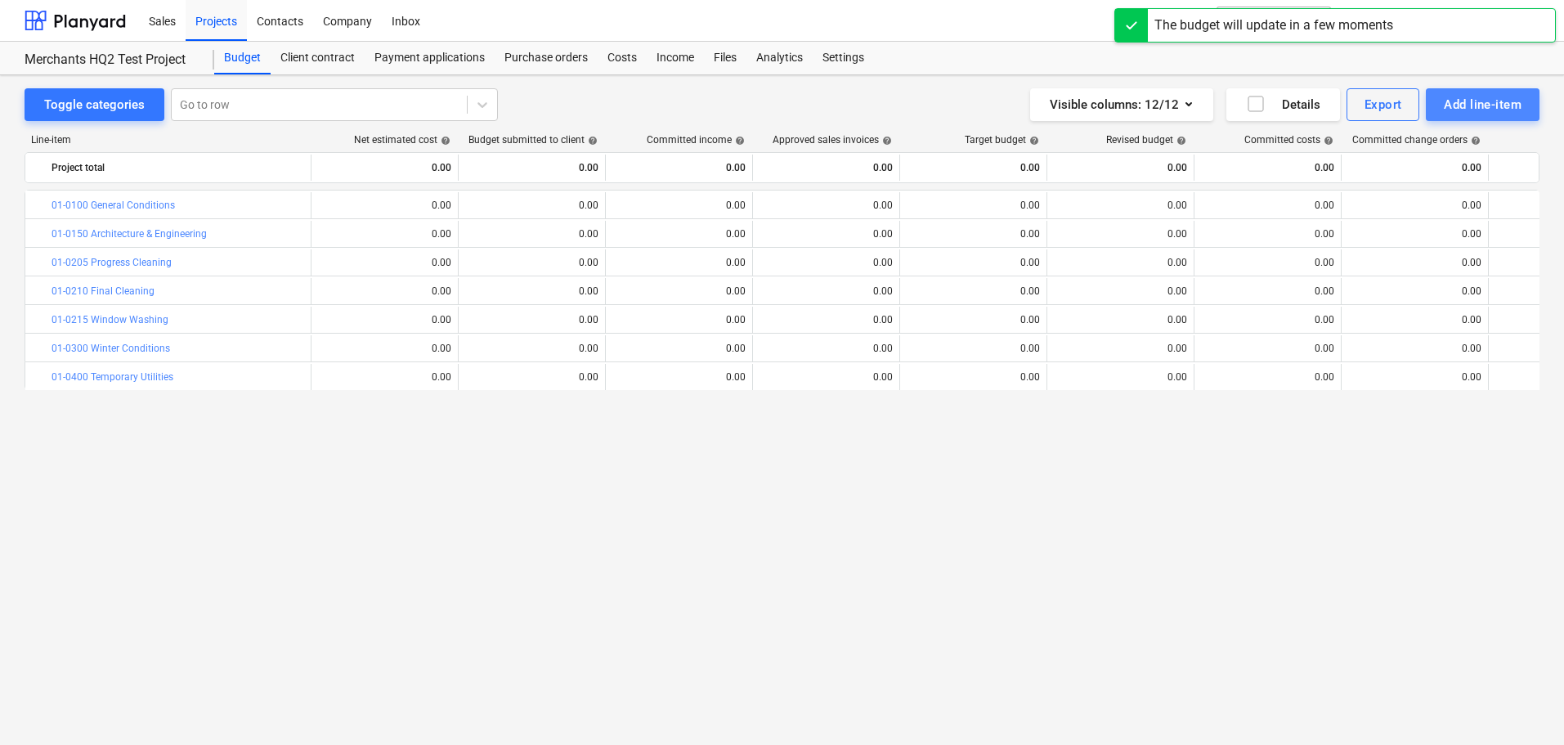
click at [1471, 106] on div "Add line-item" at bounding box center [1483, 104] width 78 height 21
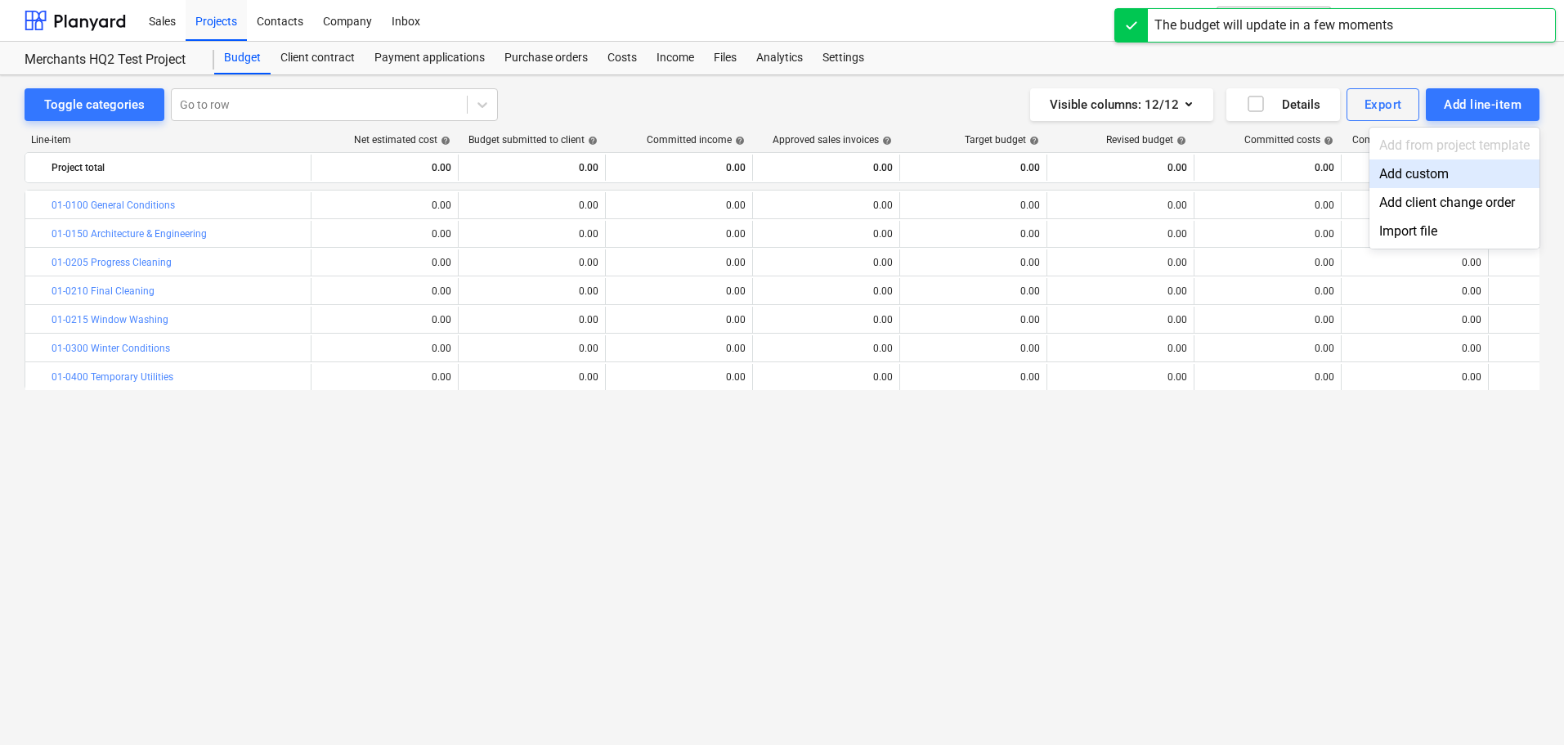
click at [1432, 176] on div "Add custom" at bounding box center [1454, 173] width 170 height 29
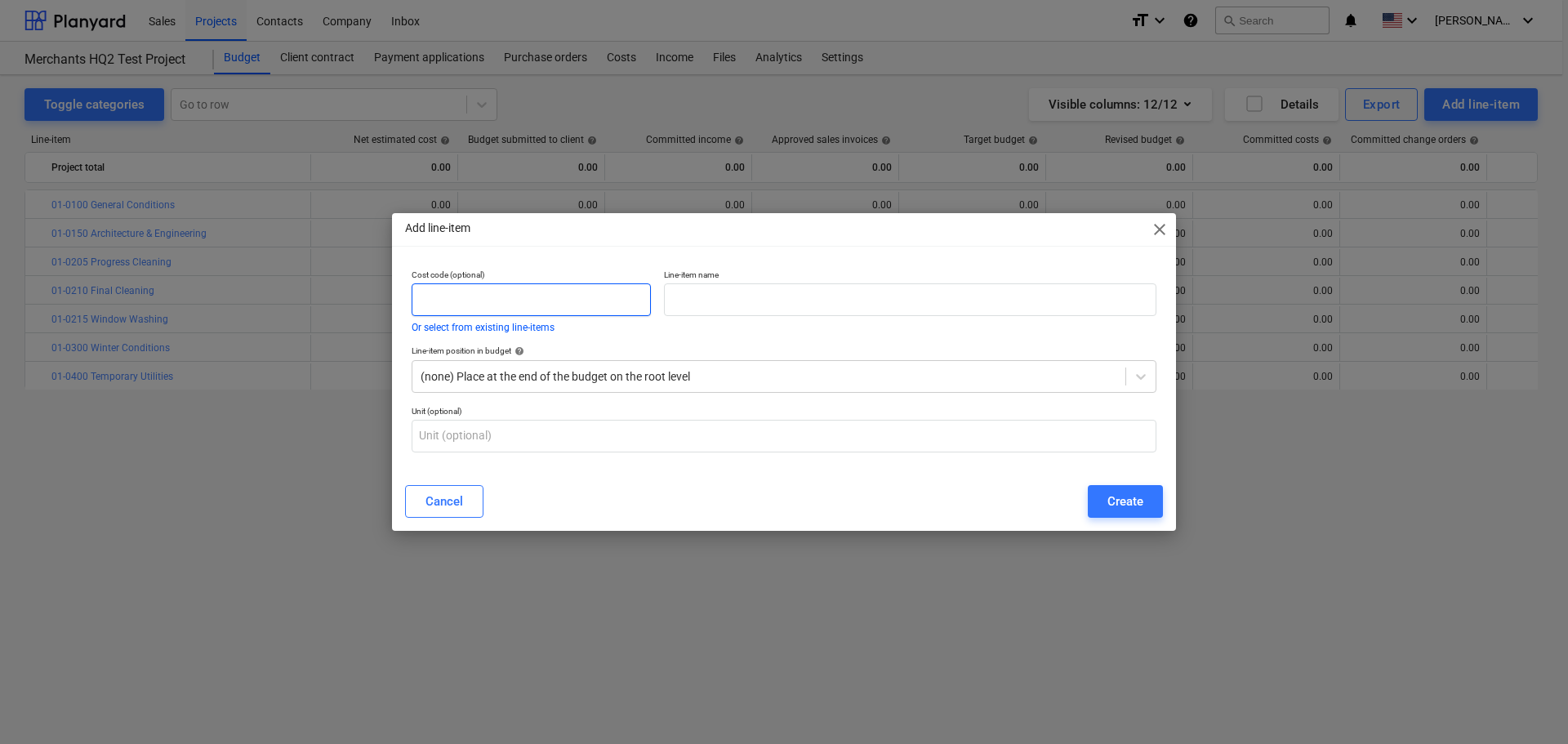
click at [494, 307] on input "text" at bounding box center [531, 300] width 240 height 33
paste input "03-0100"
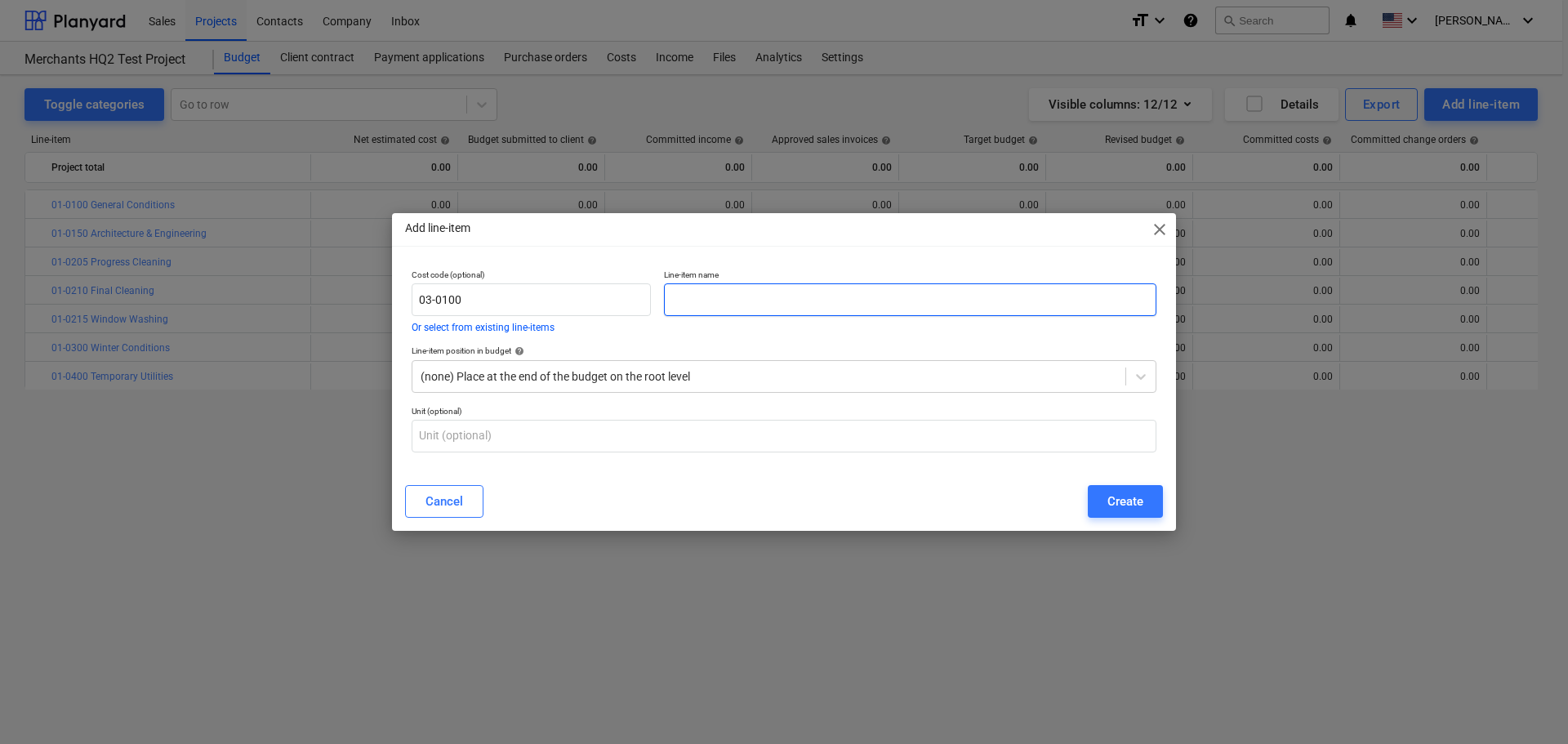
click at [829, 306] on input "text" at bounding box center [910, 300] width 492 height 33
paste input "Concrete"
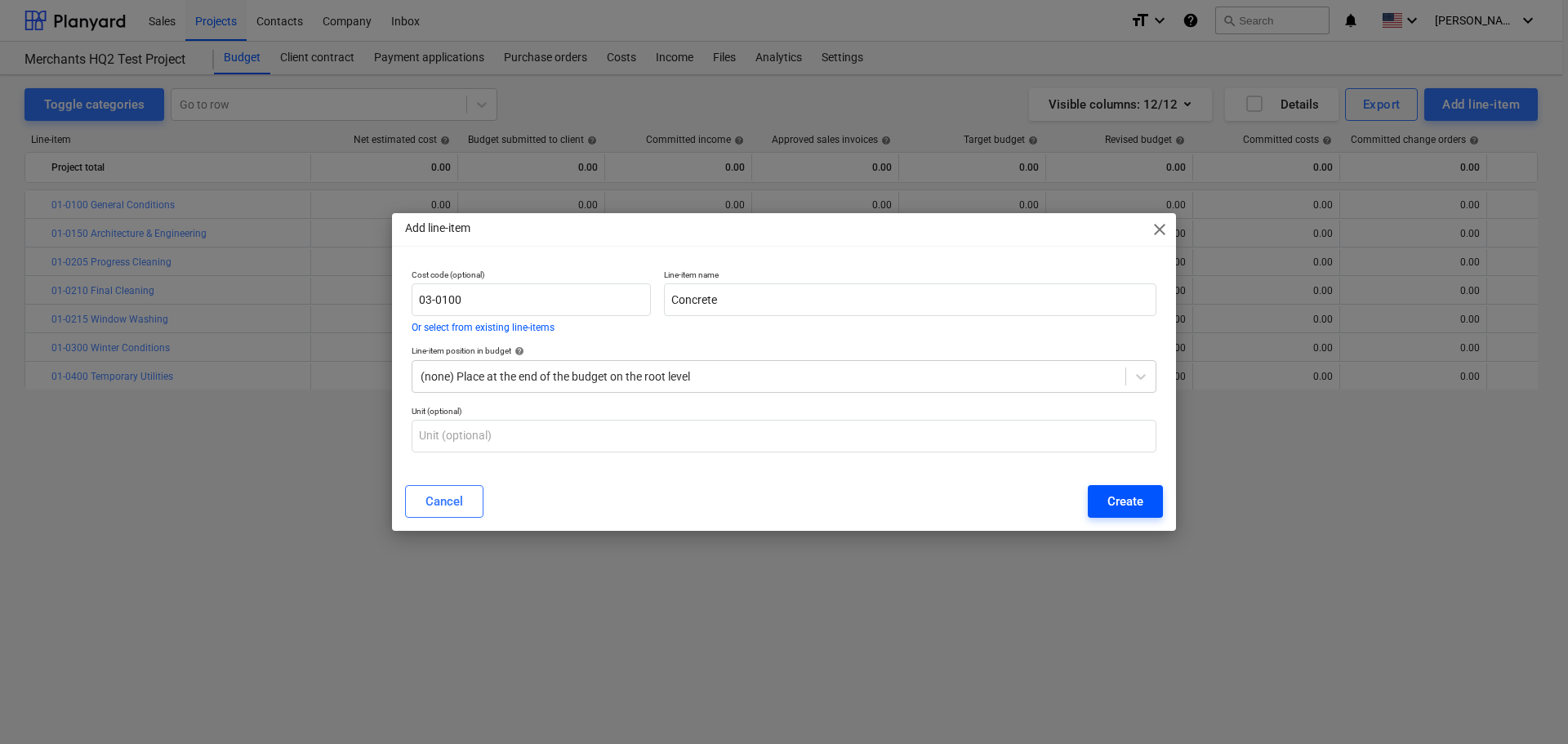
click at [1130, 488] on button "Create" at bounding box center [1125, 501] width 75 height 33
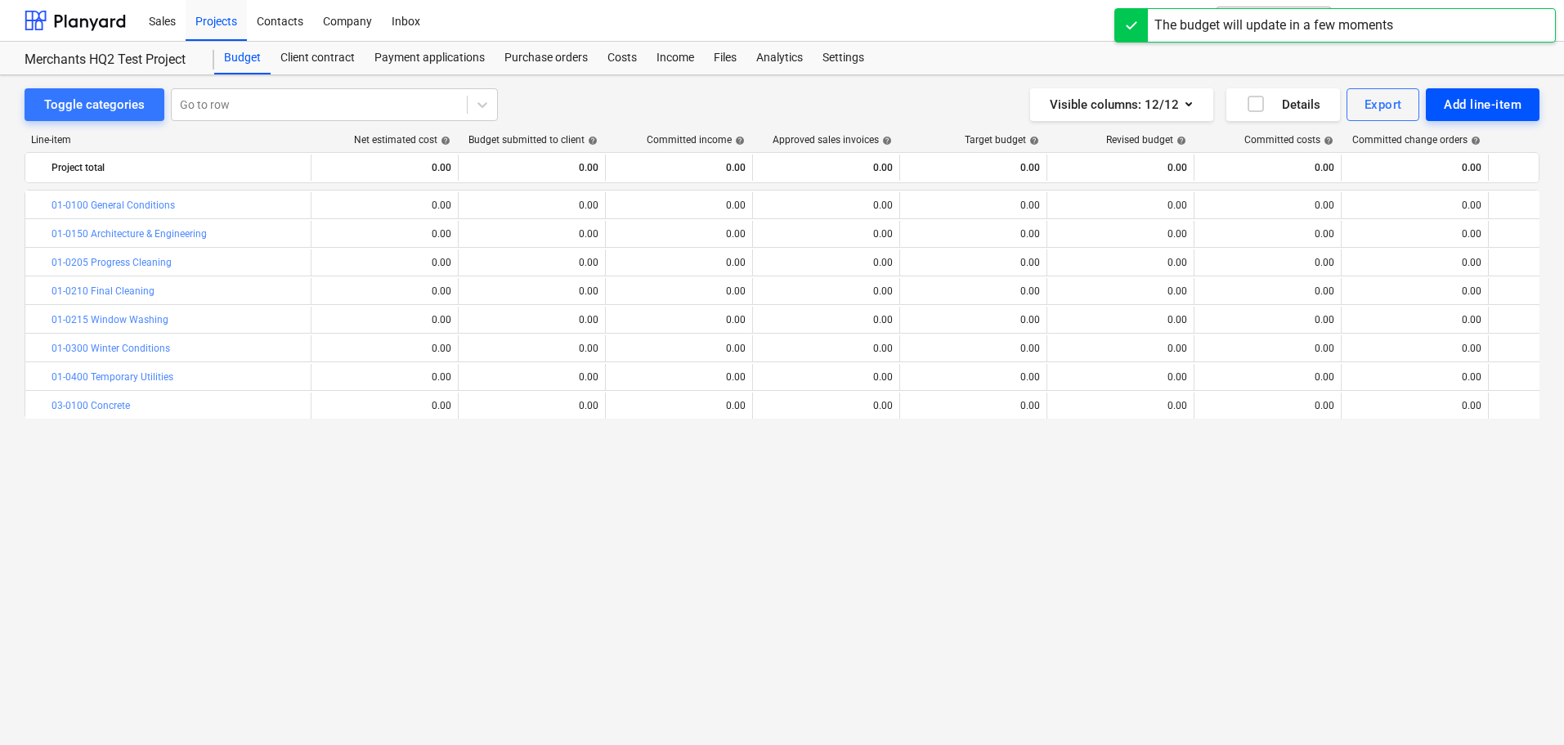
click at [1465, 115] on div "Add line-item" at bounding box center [1483, 104] width 78 height 21
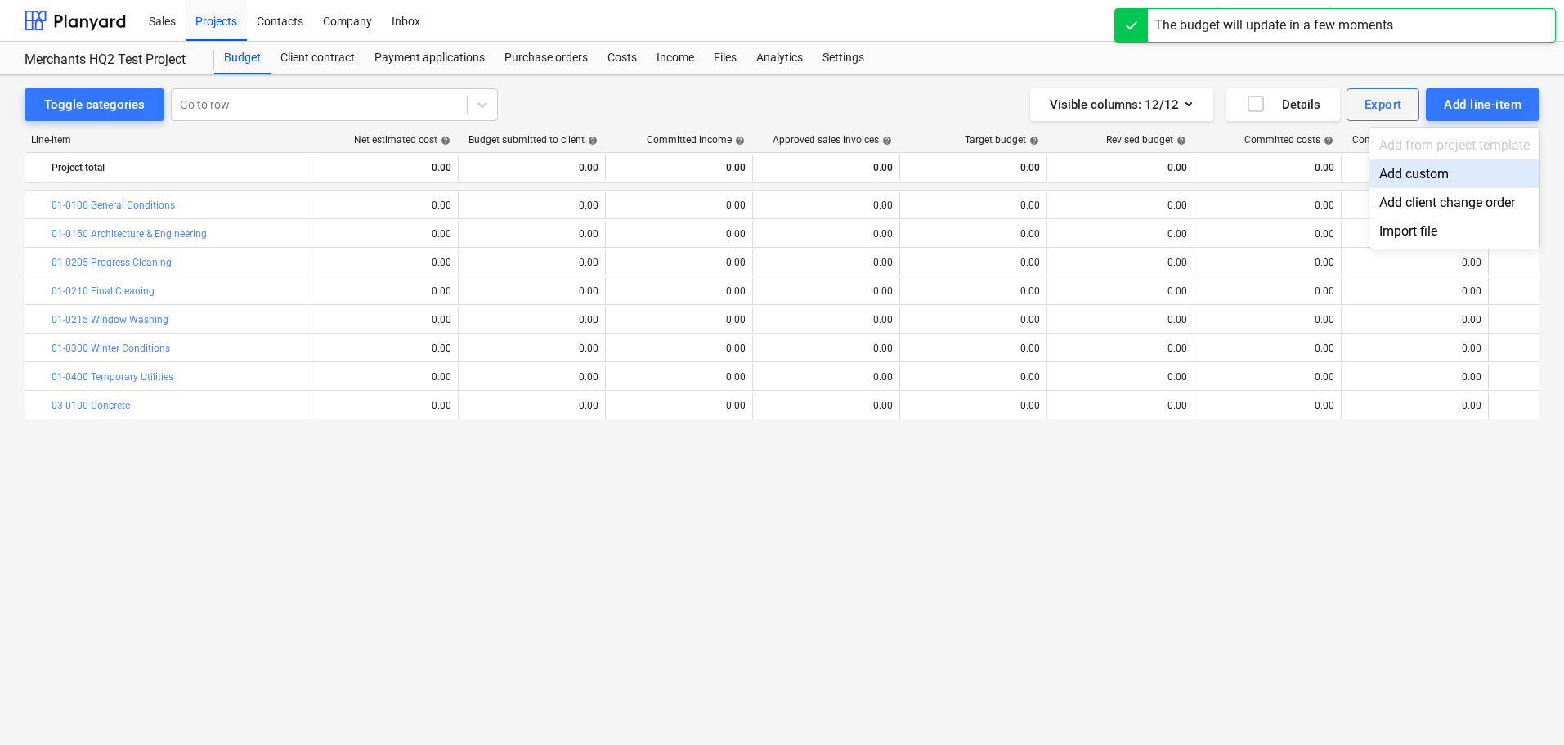
click at [1436, 164] on div "Add custom" at bounding box center [1454, 173] width 170 height 29
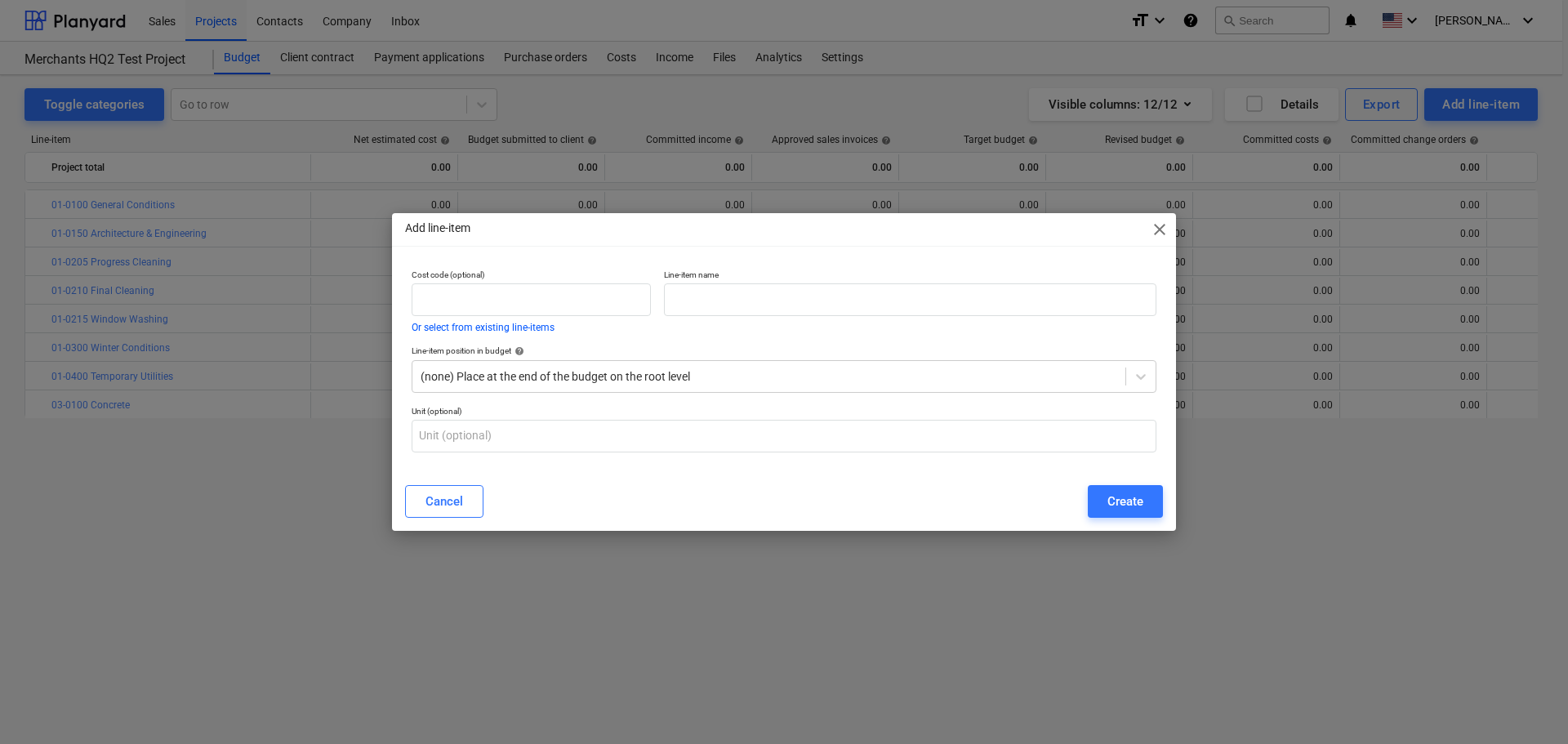
click at [514, 321] on div "Cost code (optional) Or select from existing line-items" at bounding box center [531, 301] width 240 height 63
click at [519, 307] on input "text" at bounding box center [531, 300] width 240 height 33
paste input "03-0300"
click at [783, 307] on input "text" at bounding box center [910, 300] width 492 height 33
paste input "Misc Concrete"
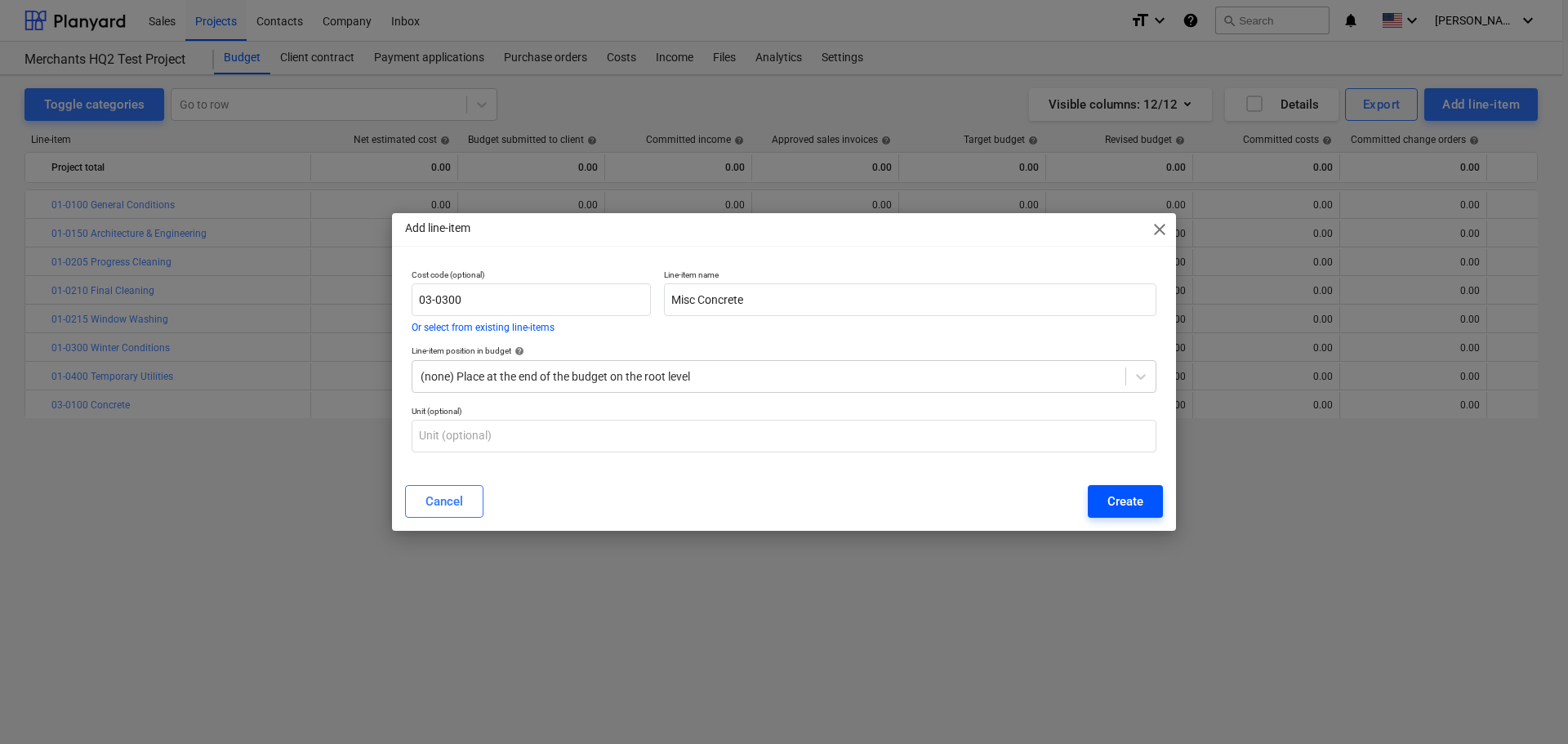
click at [1133, 506] on div "Create" at bounding box center [1126, 500] width 36 height 21
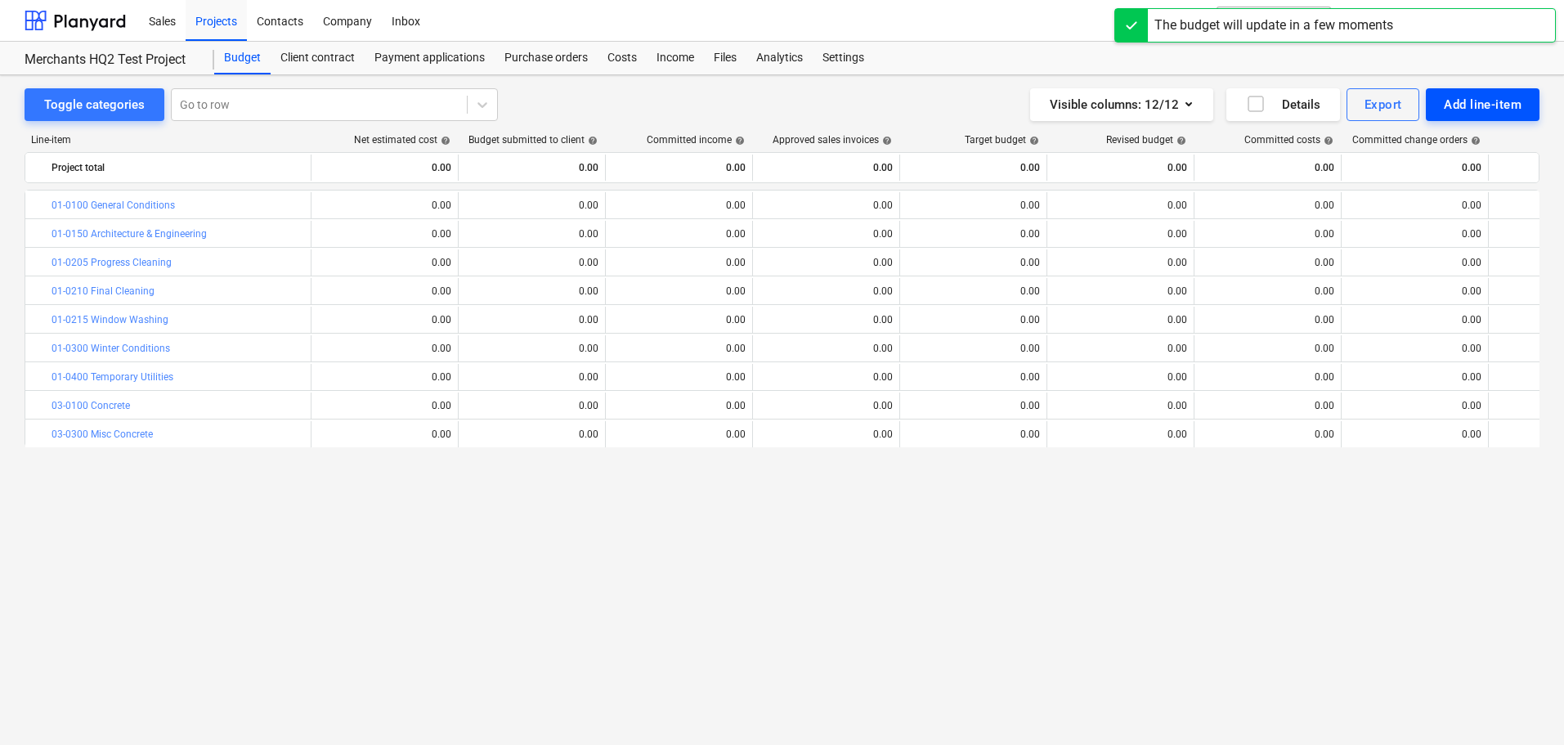
click at [1480, 117] on button "Add line-item" at bounding box center [1483, 104] width 114 height 33
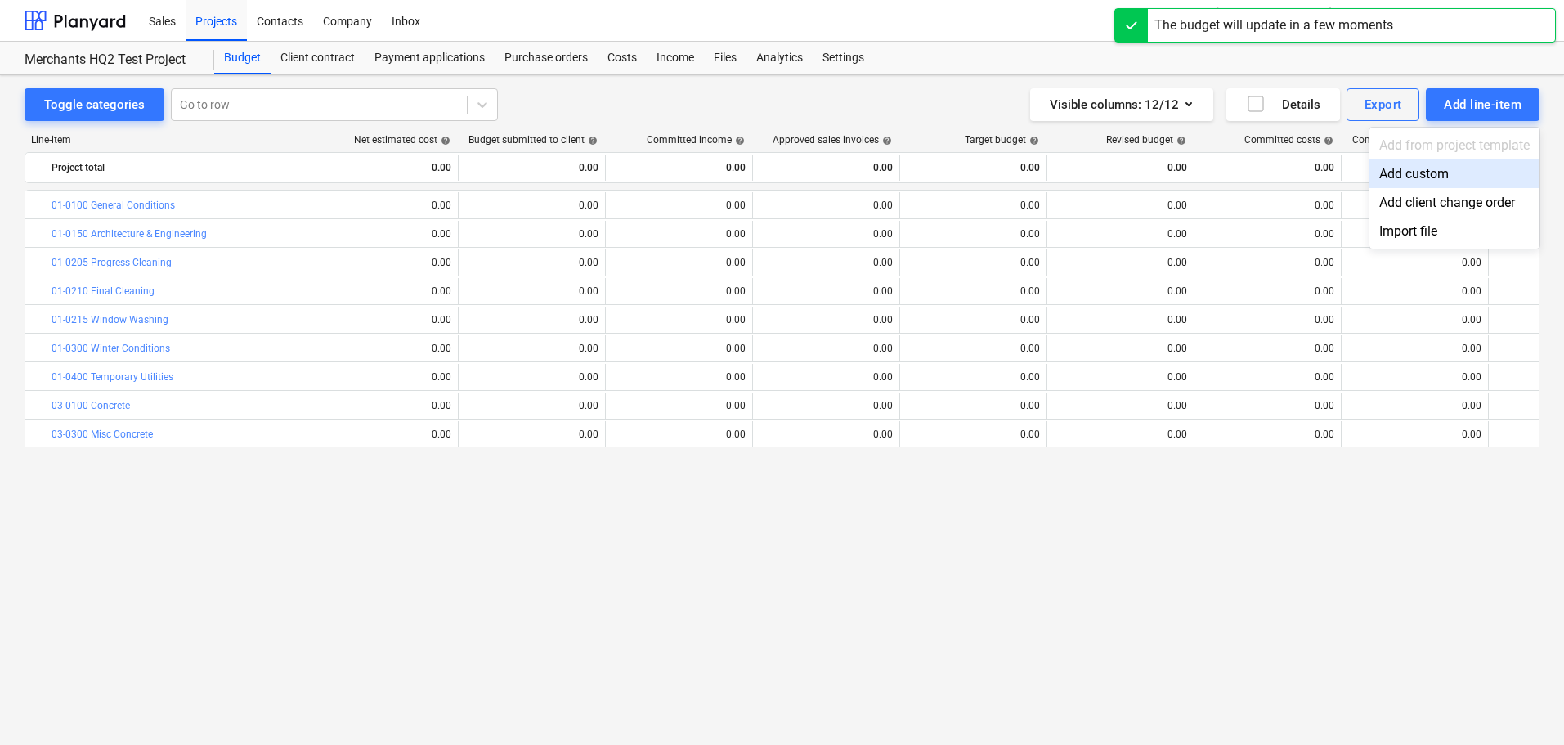
click at [1441, 167] on div "Add custom" at bounding box center [1454, 173] width 170 height 29
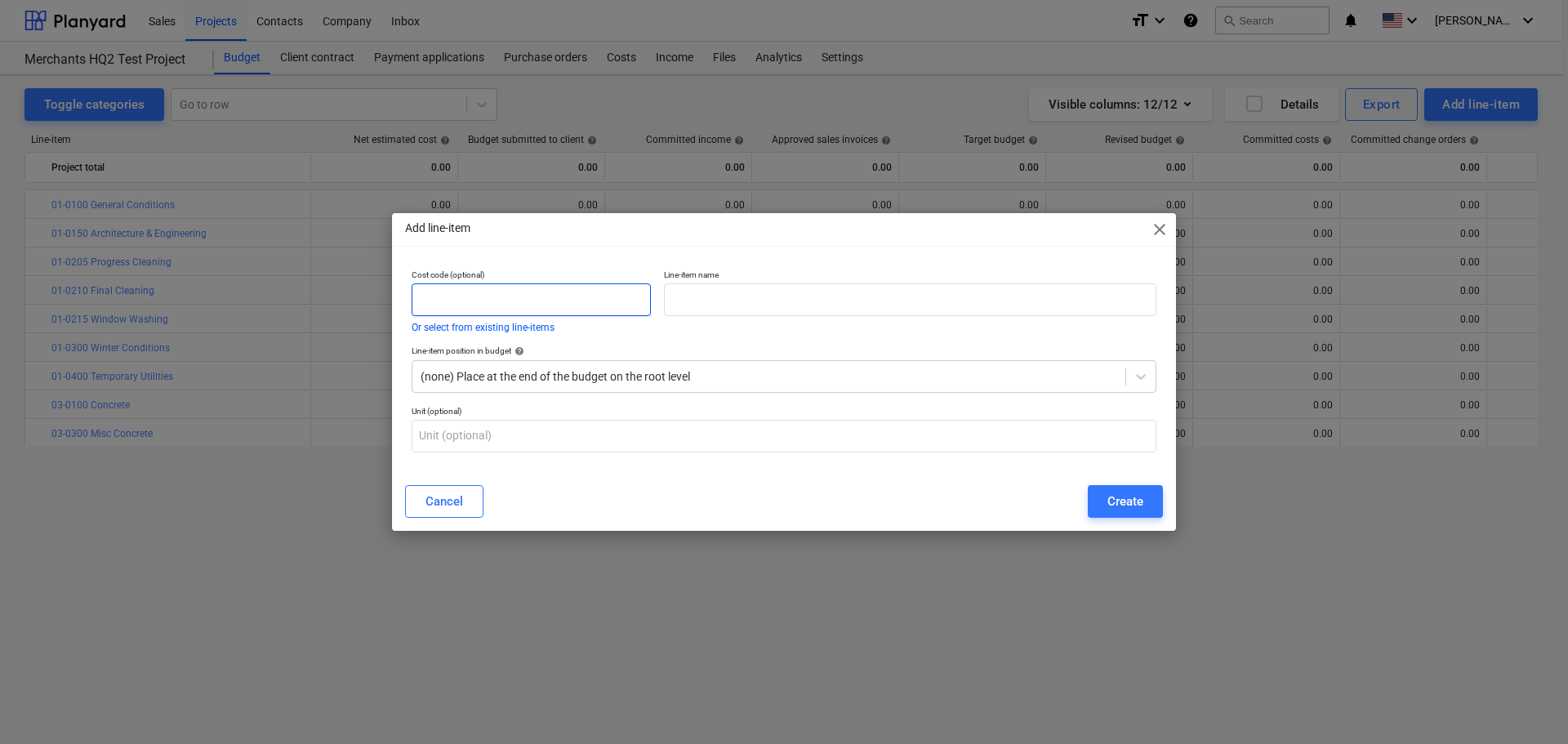
click at [524, 302] on input "text" at bounding box center [531, 300] width 240 height 33
paste input "04-0100"
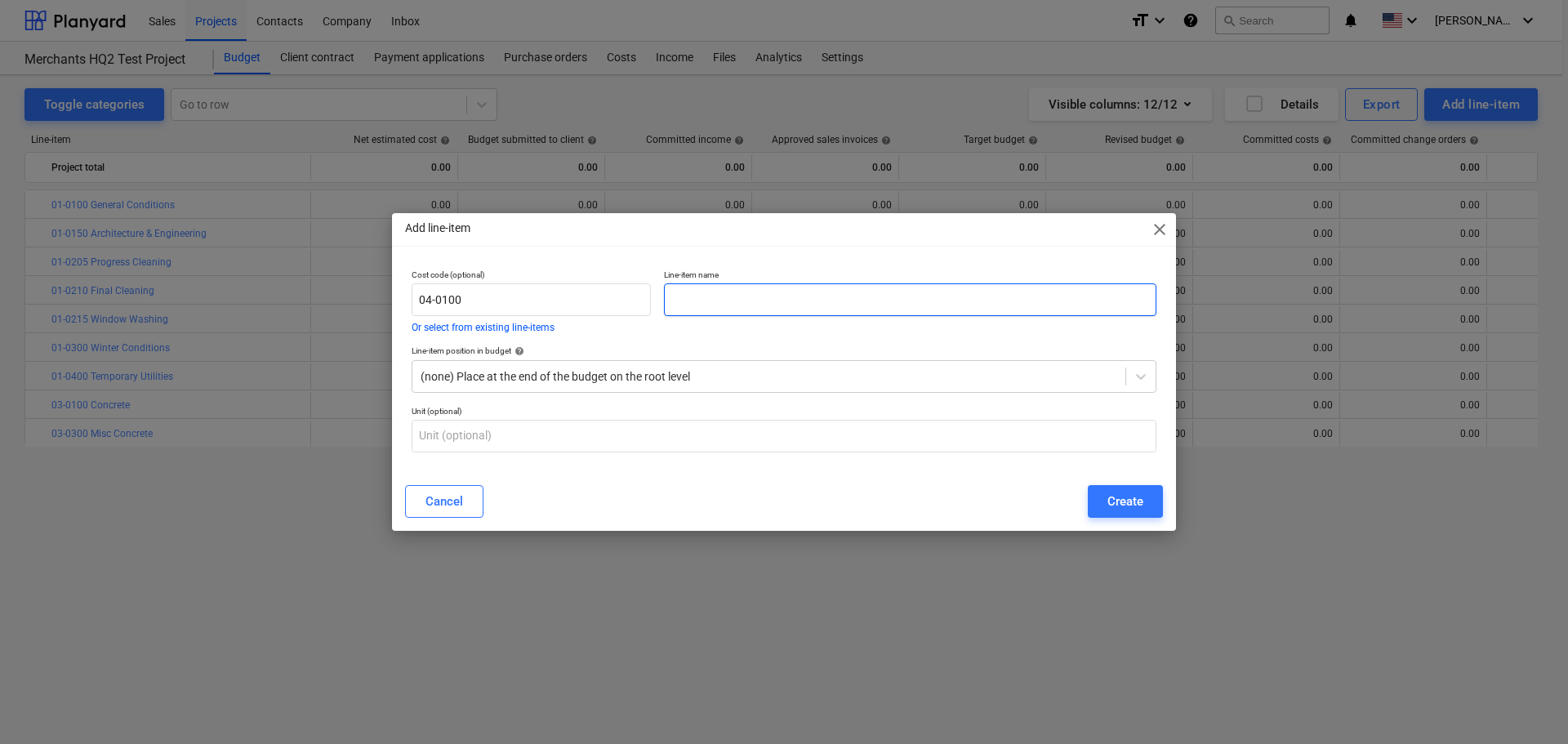
click at [797, 298] on input "text" at bounding box center [910, 300] width 492 height 33
paste input "Masonry"
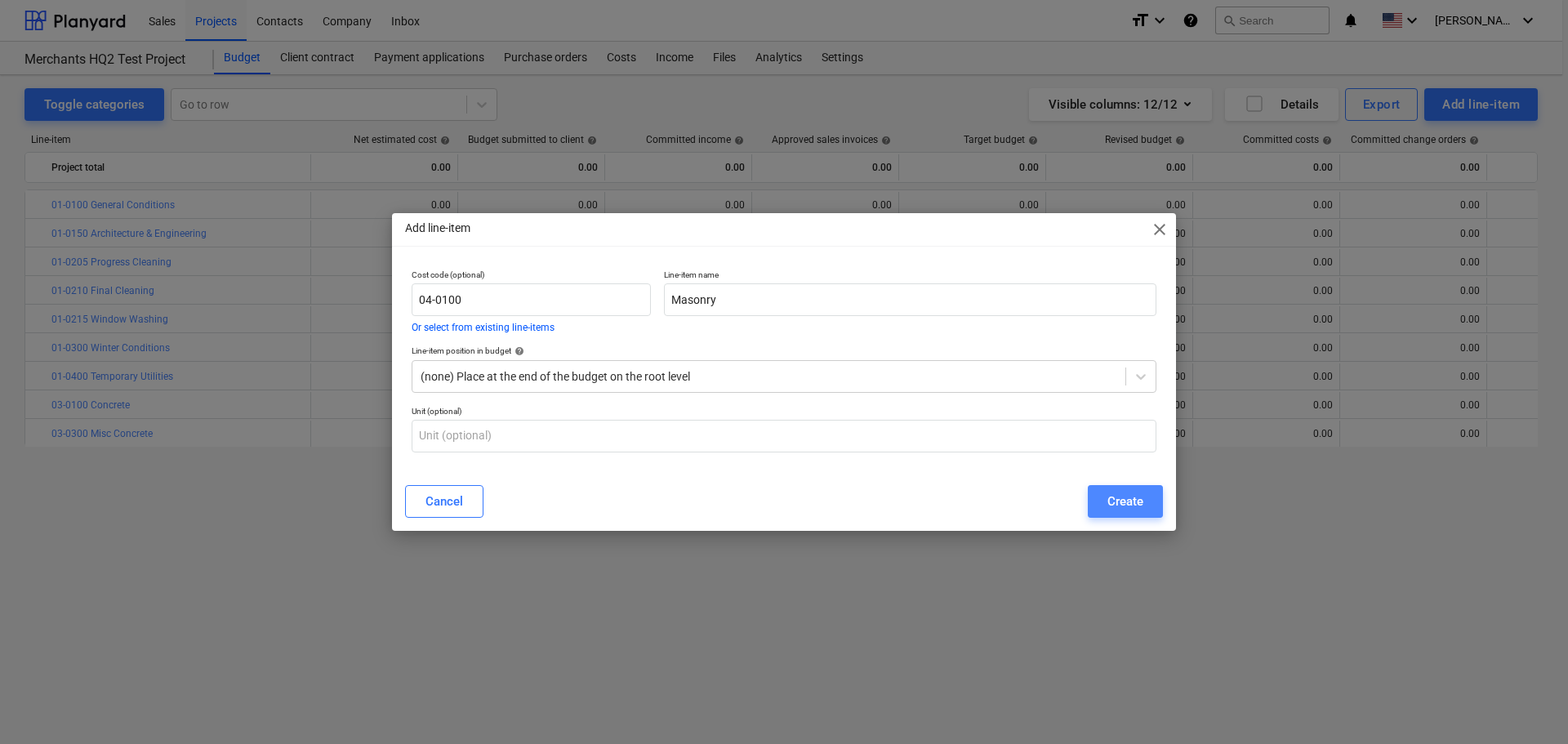
click at [1138, 513] on button "Create" at bounding box center [1125, 501] width 75 height 33
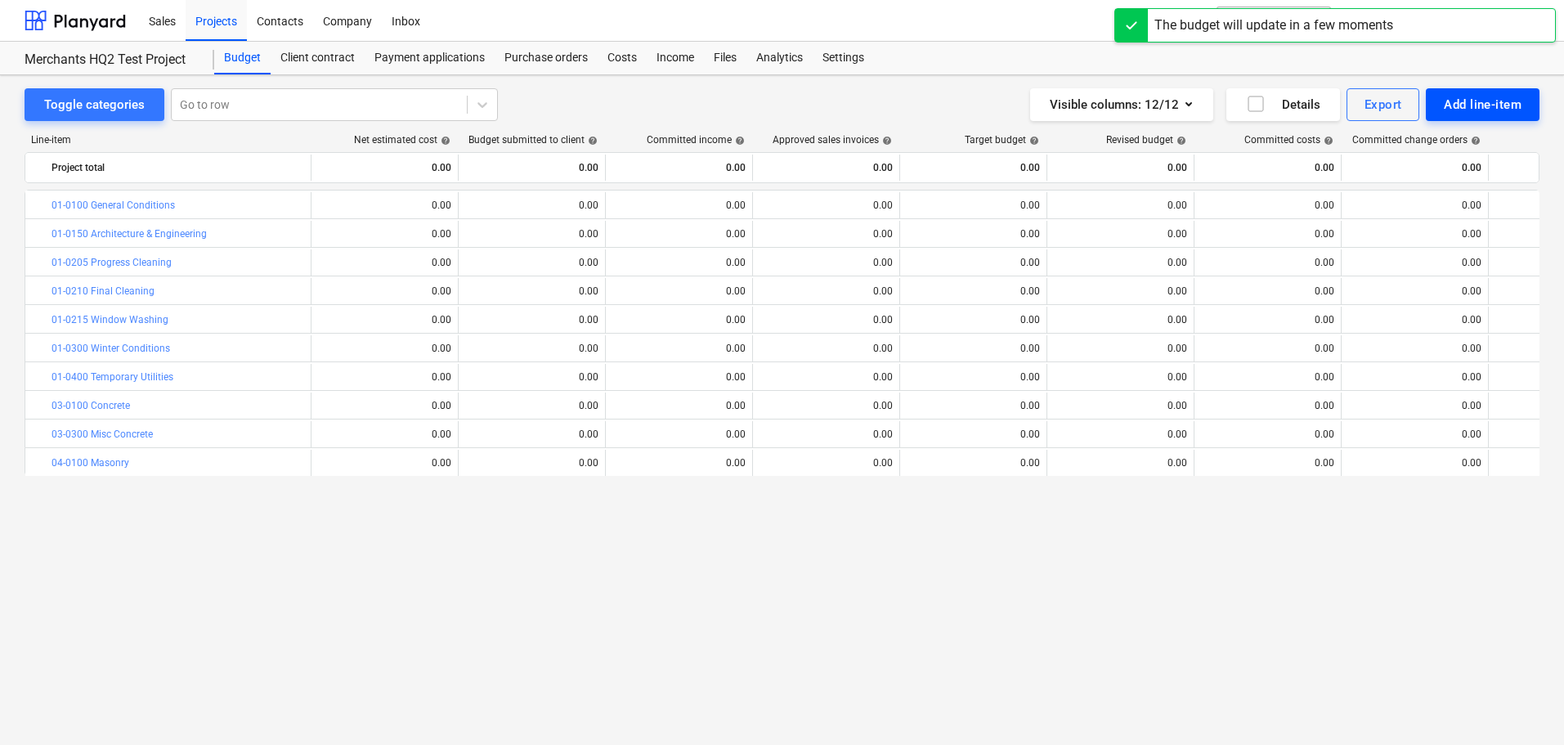
click at [1468, 110] on div "Add line-item" at bounding box center [1483, 104] width 78 height 21
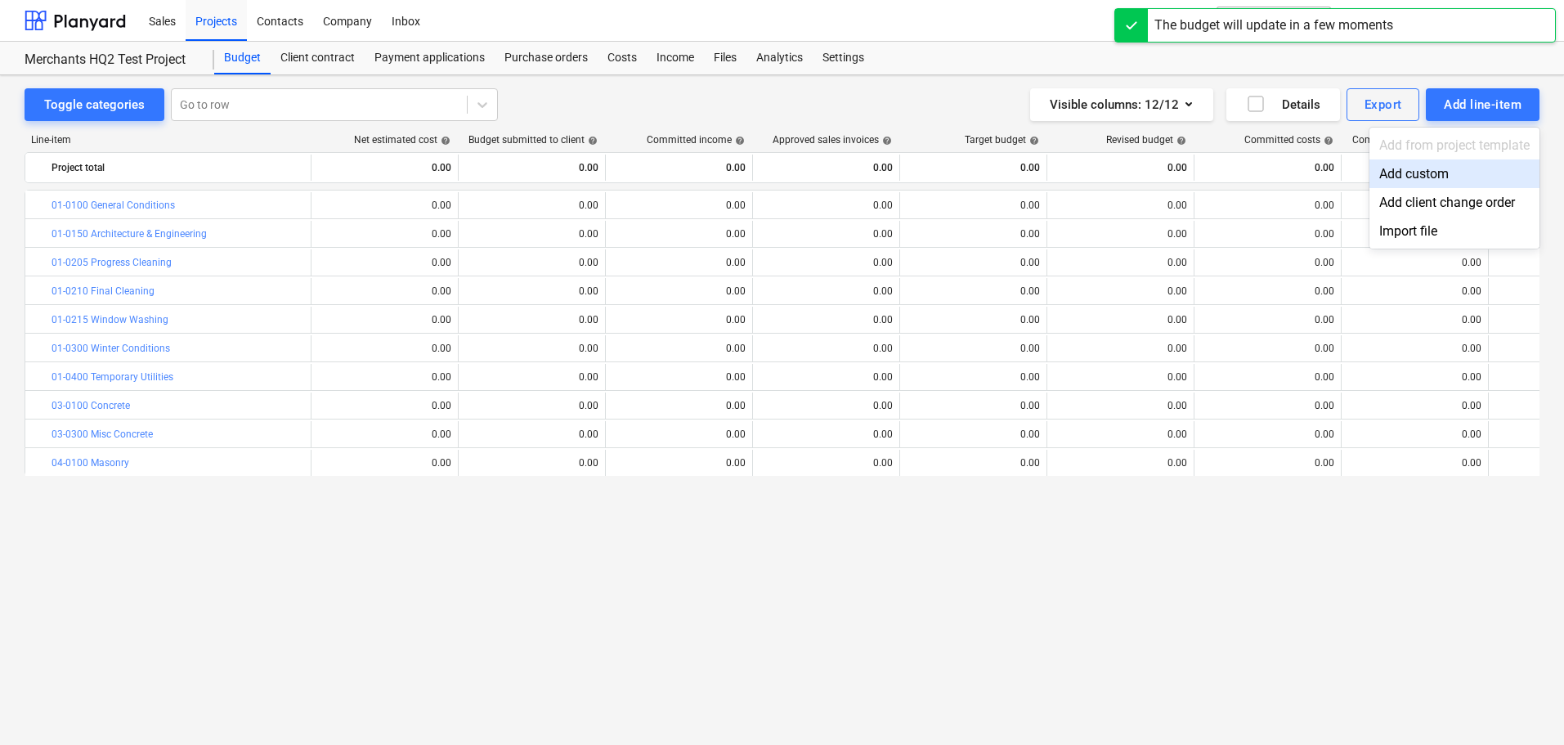
click at [1415, 175] on div "Add custom" at bounding box center [1454, 173] width 170 height 29
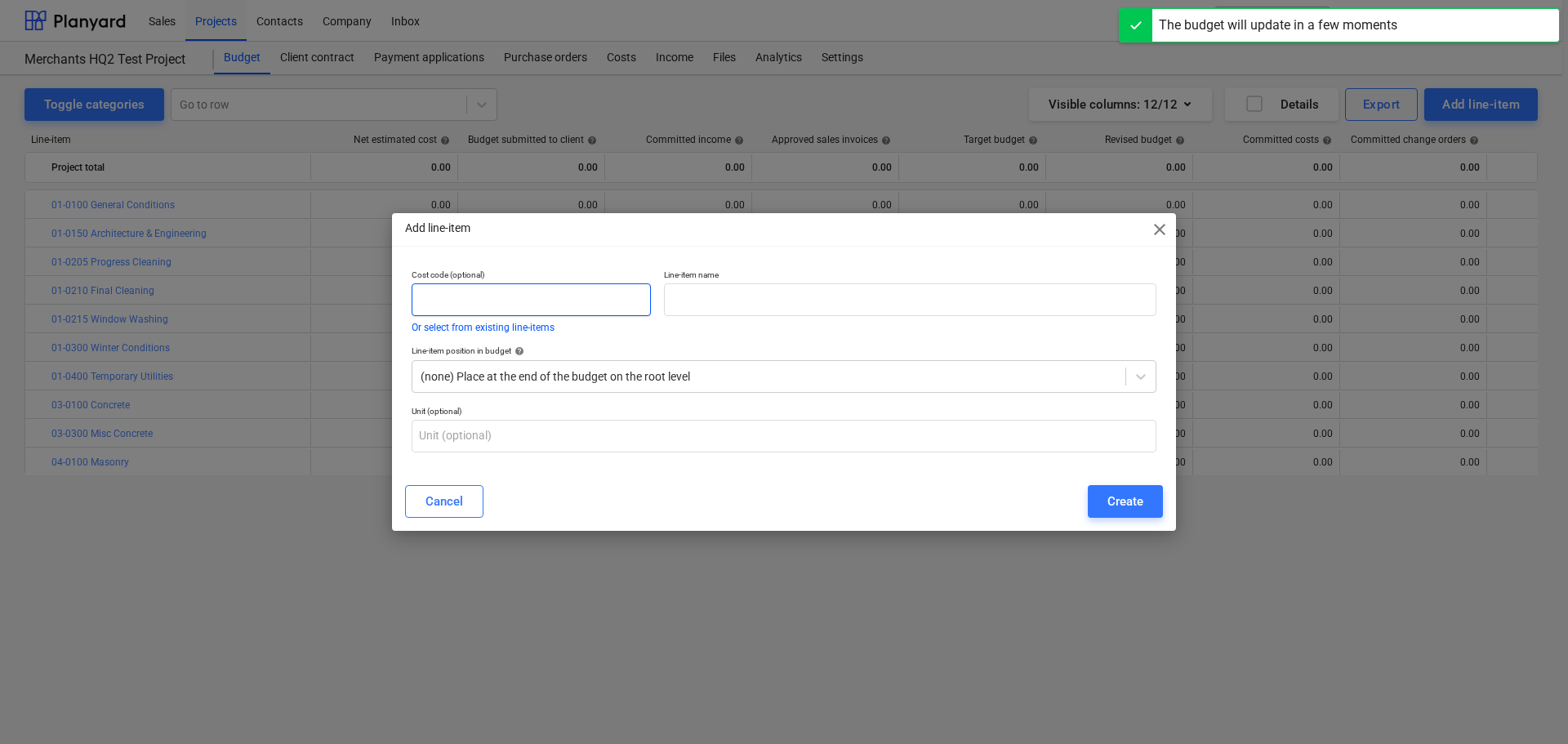
click at [516, 305] on input "text" at bounding box center [531, 300] width 240 height 33
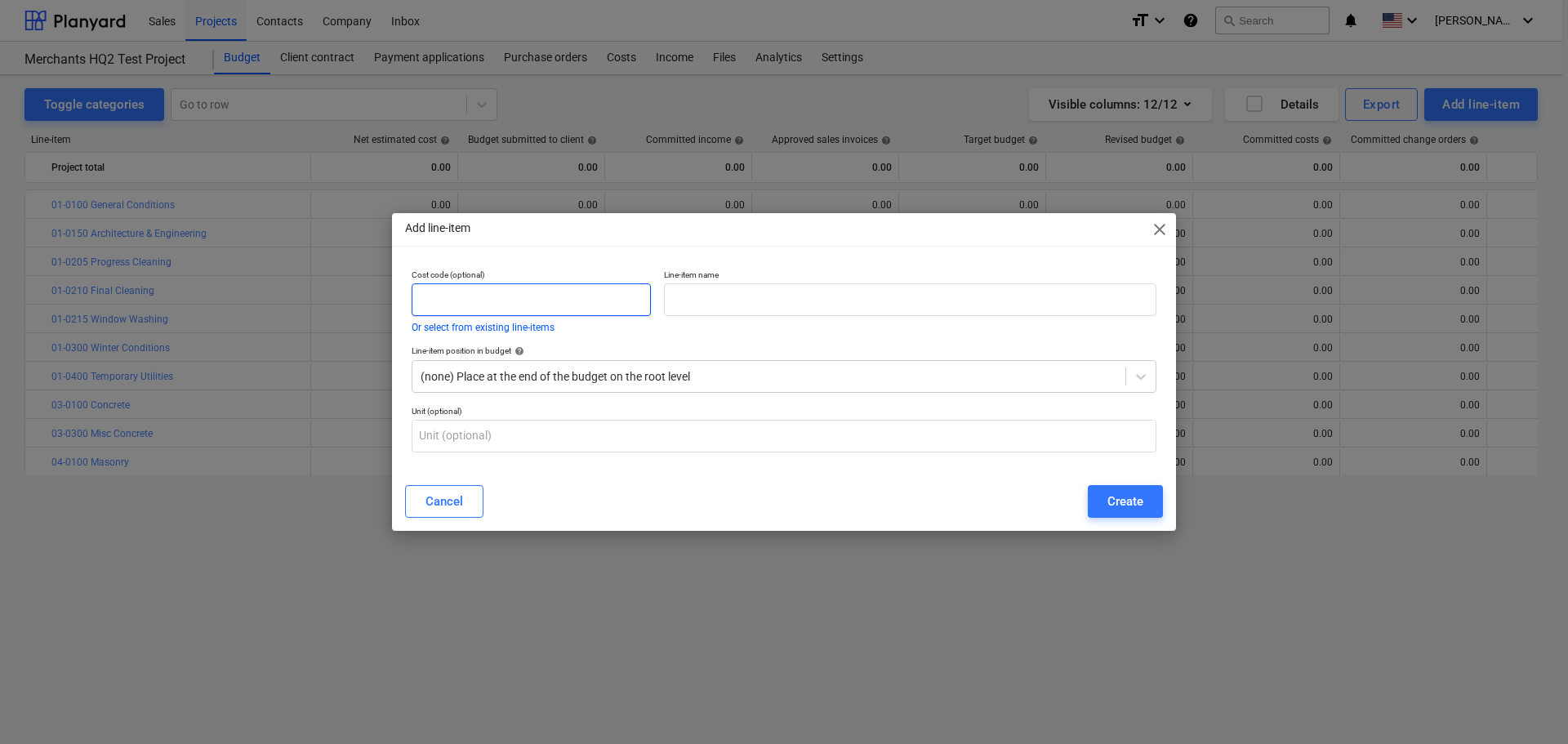
paste input "05-0100"
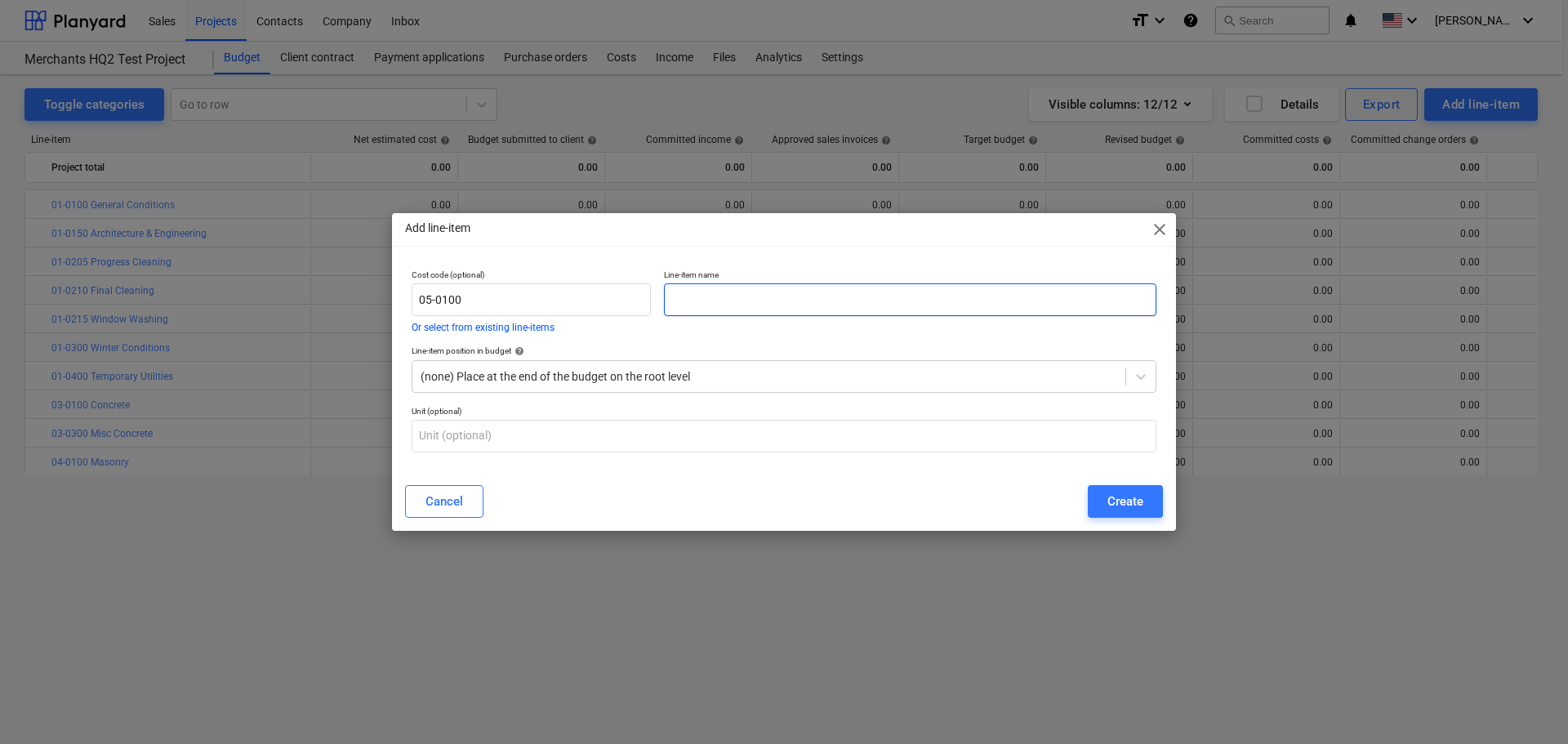
click at [739, 301] on input "text" at bounding box center [910, 300] width 492 height 33
paste input "Structural Steel"
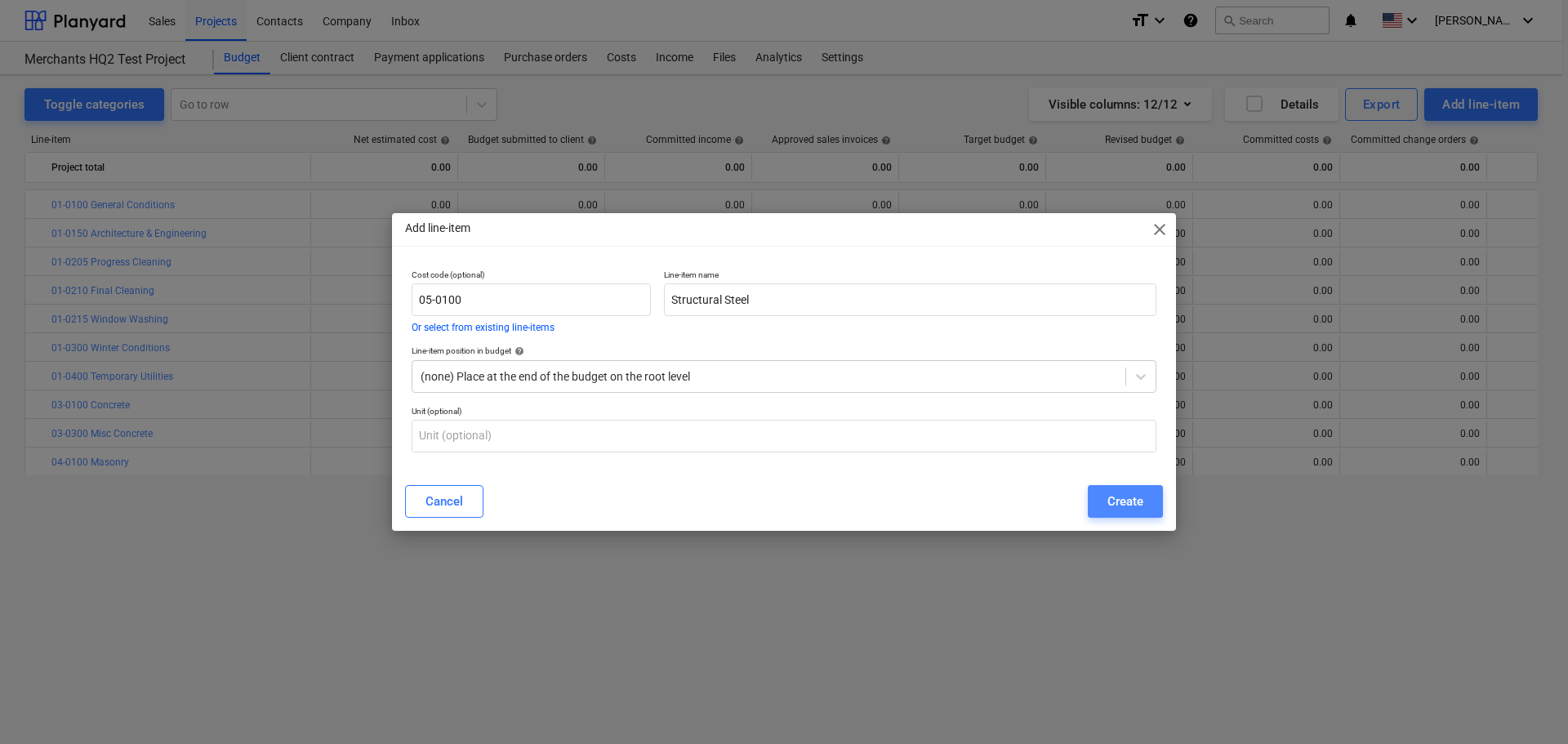
click at [1111, 499] on div "Create" at bounding box center [1126, 500] width 36 height 21
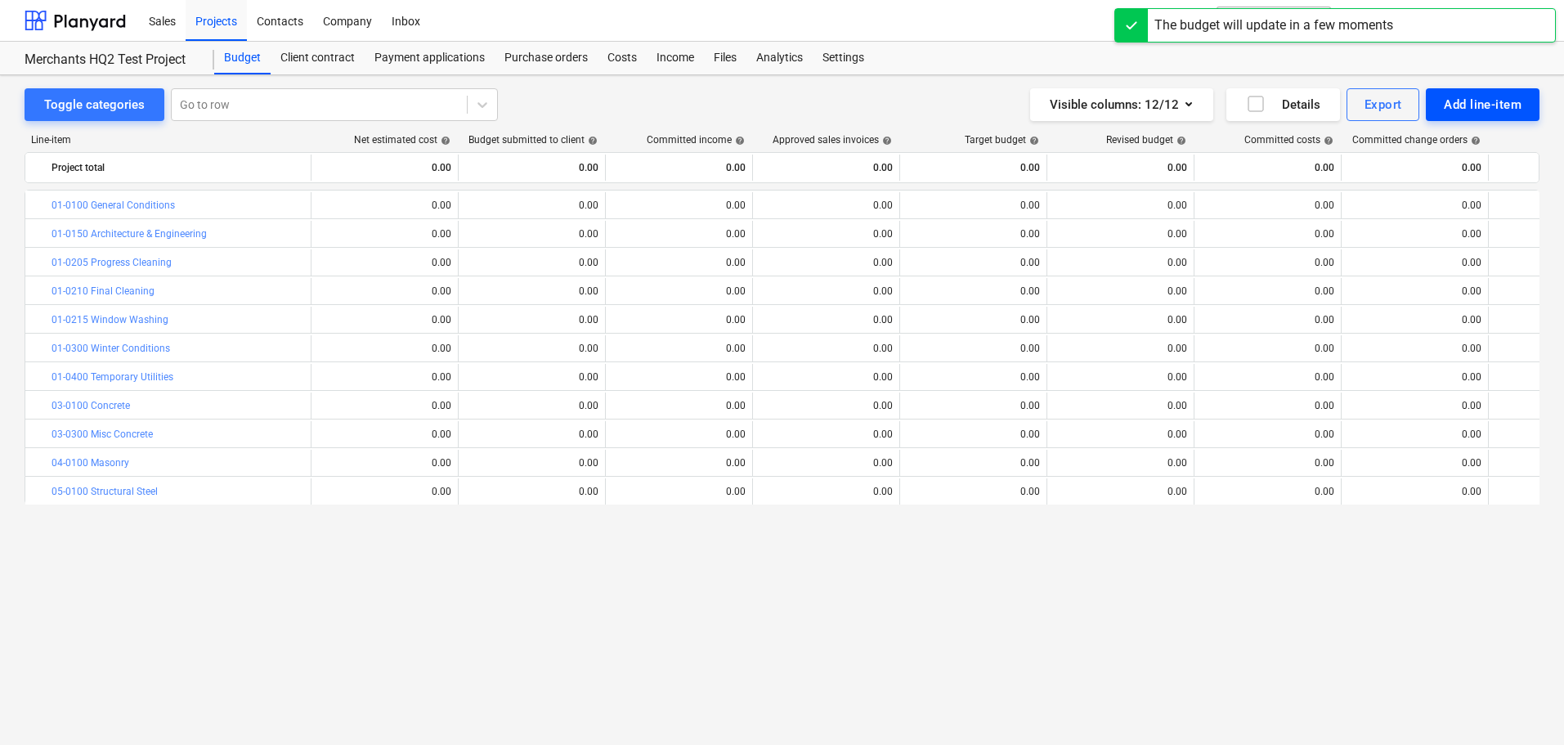
click at [1462, 111] on div "Add line-item" at bounding box center [1483, 104] width 78 height 21
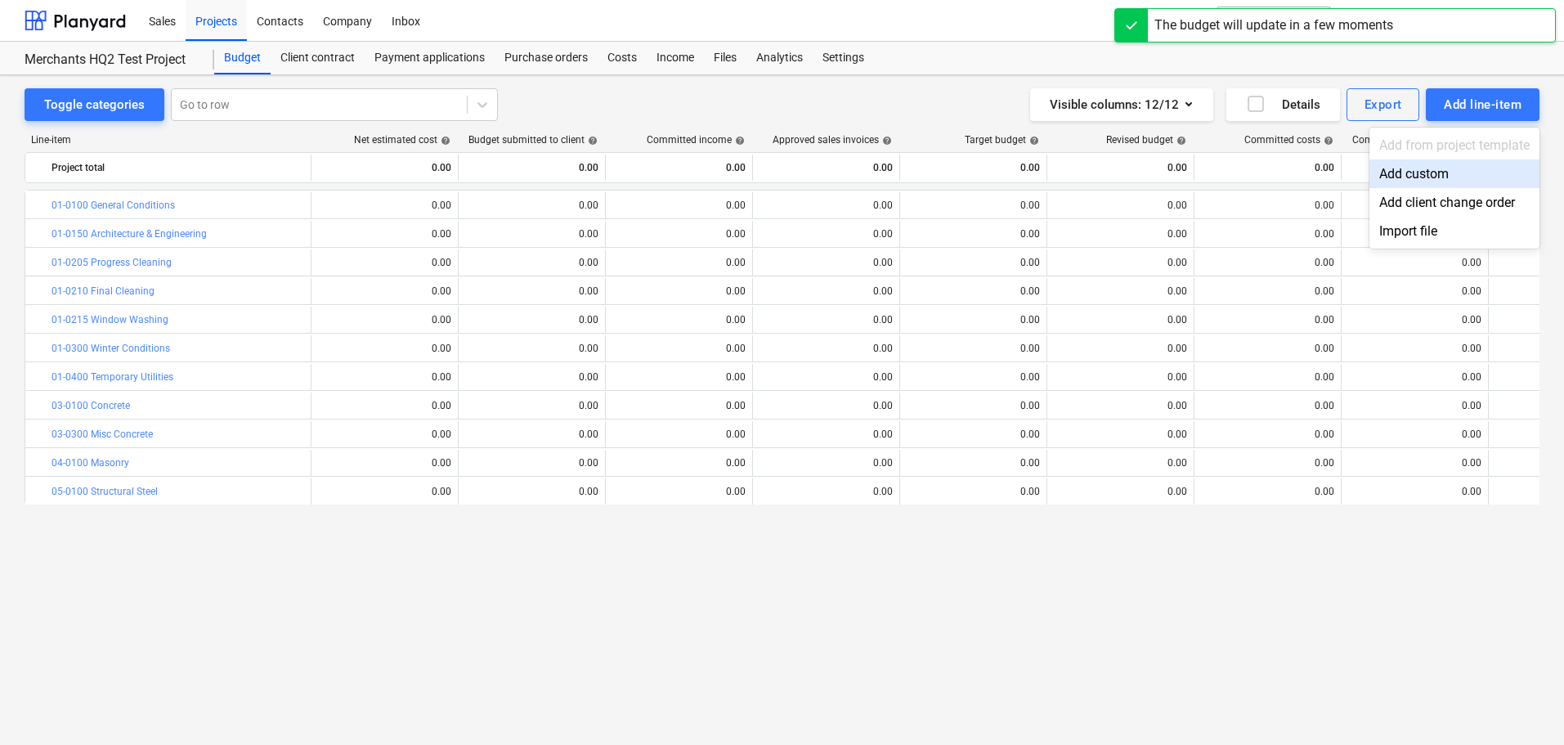
click at [1398, 172] on div "Add custom" at bounding box center [1454, 173] width 170 height 29
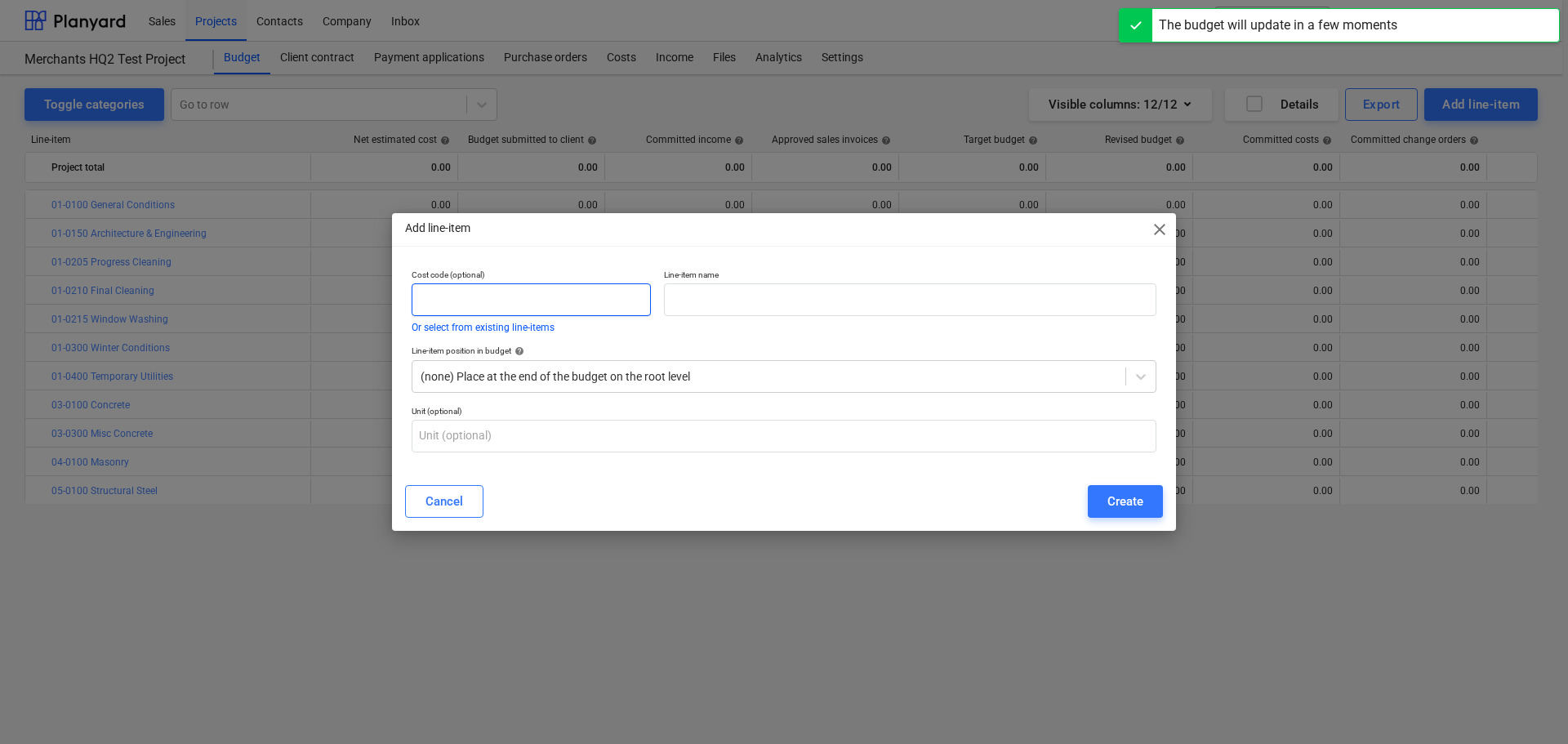
click at [487, 300] on input "text" at bounding box center [531, 300] width 240 height 33
paste input "05-0405"
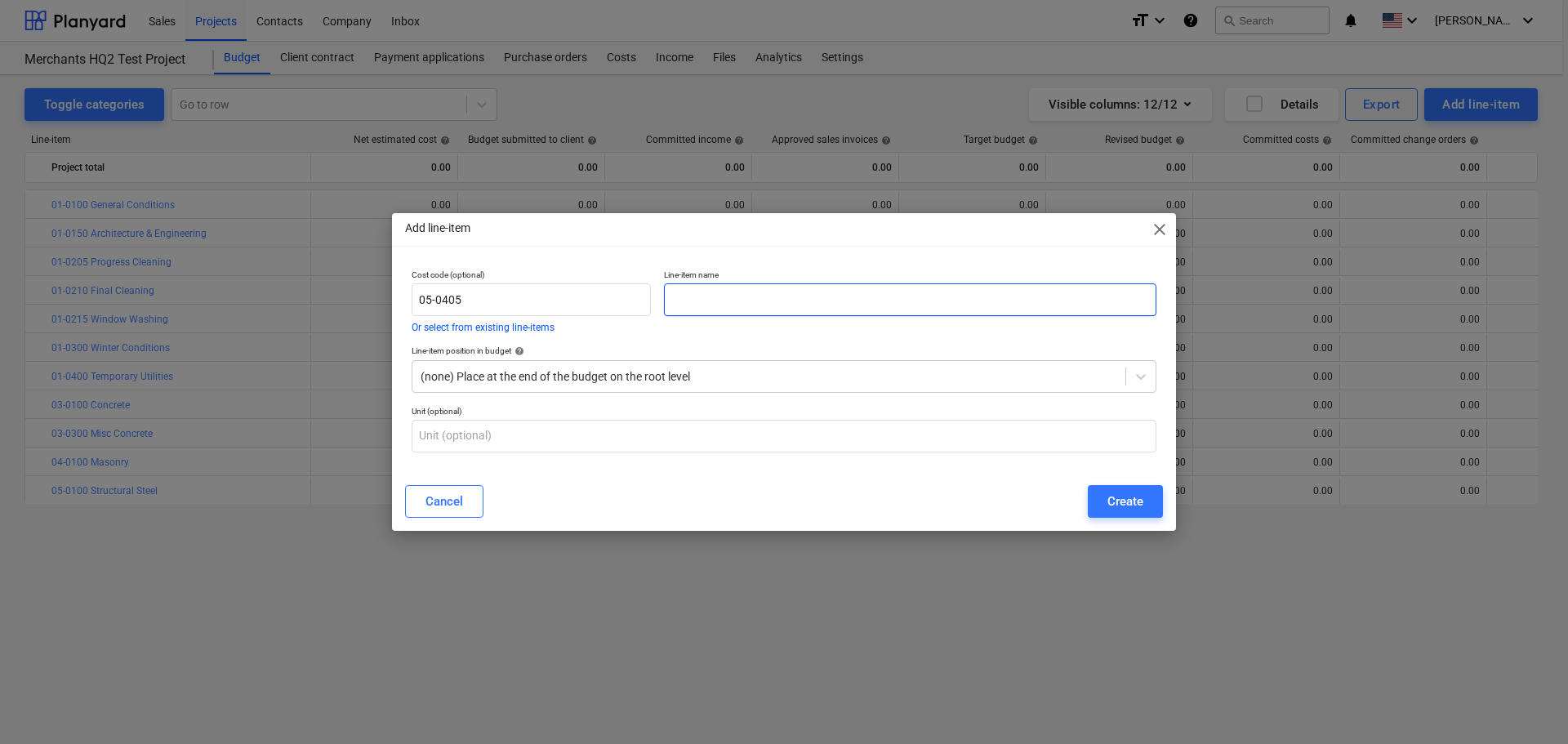
click at [693, 297] on input "text" at bounding box center [910, 300] width 492 height 33
paste input "Stair Handrail & Railing"
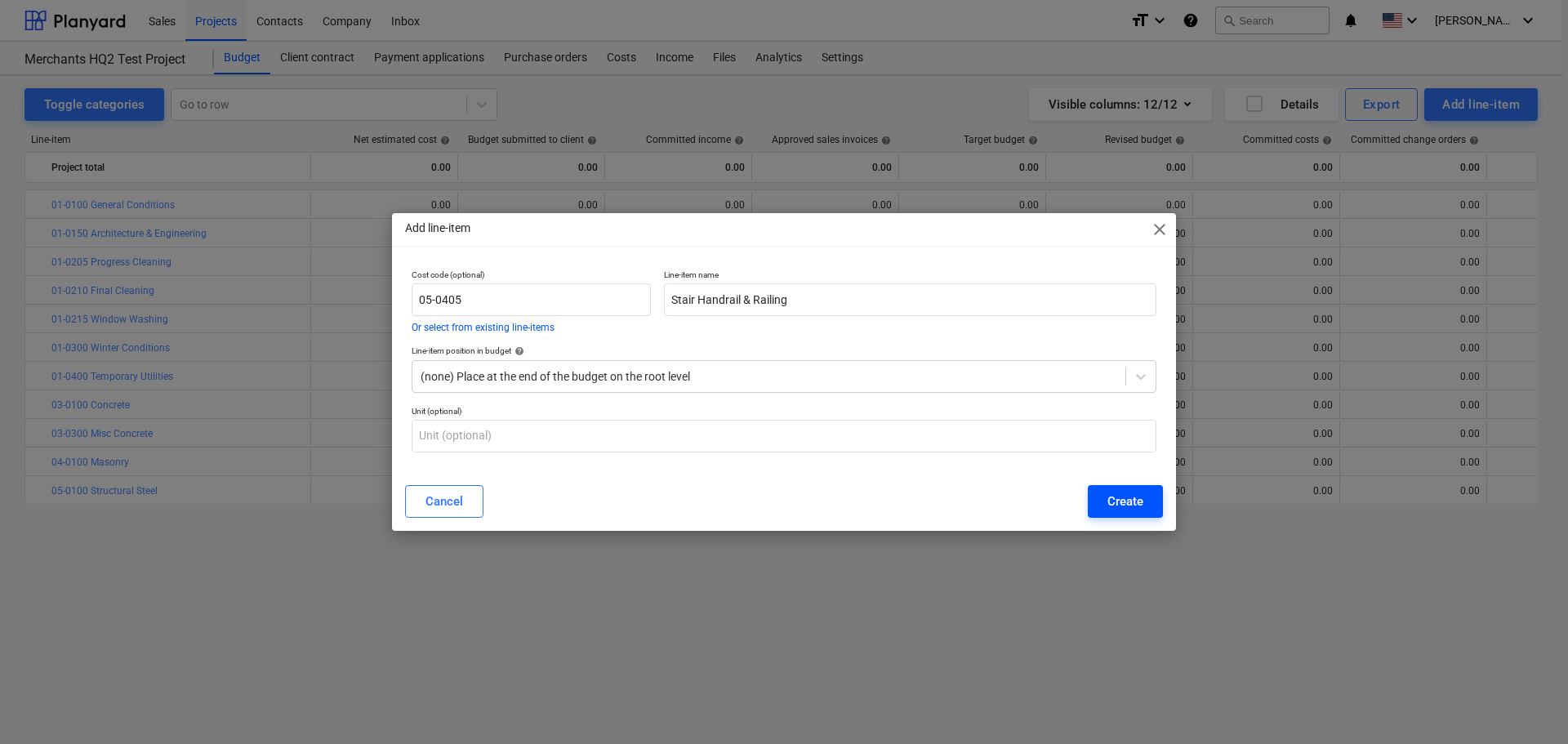
click at [1136, 505] on div "Create" at bounding box center [1126, 500] width 36 height 21
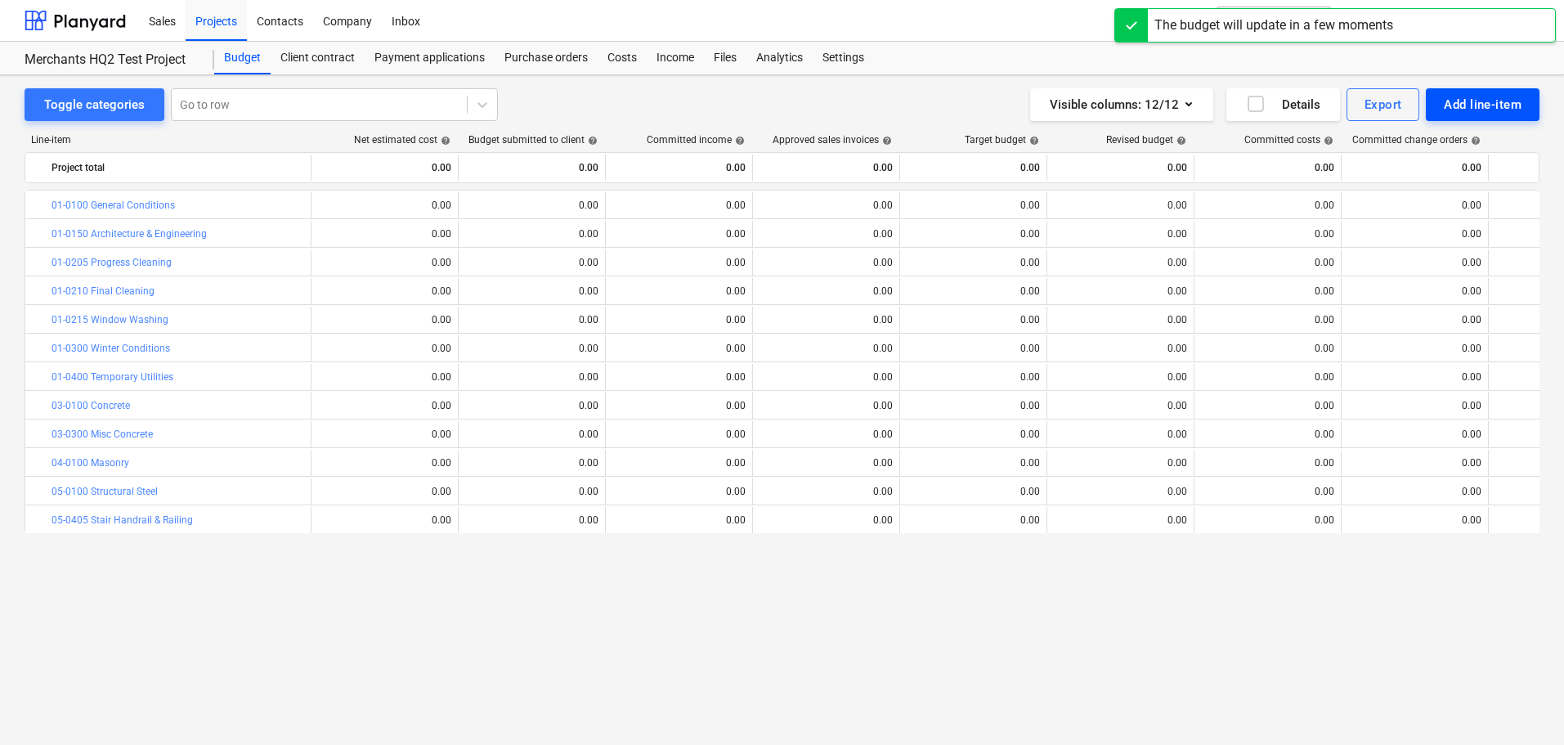
click at [1466, 111] on div "Add line-item" at bounding box center [1483, 104] width 78 height 21
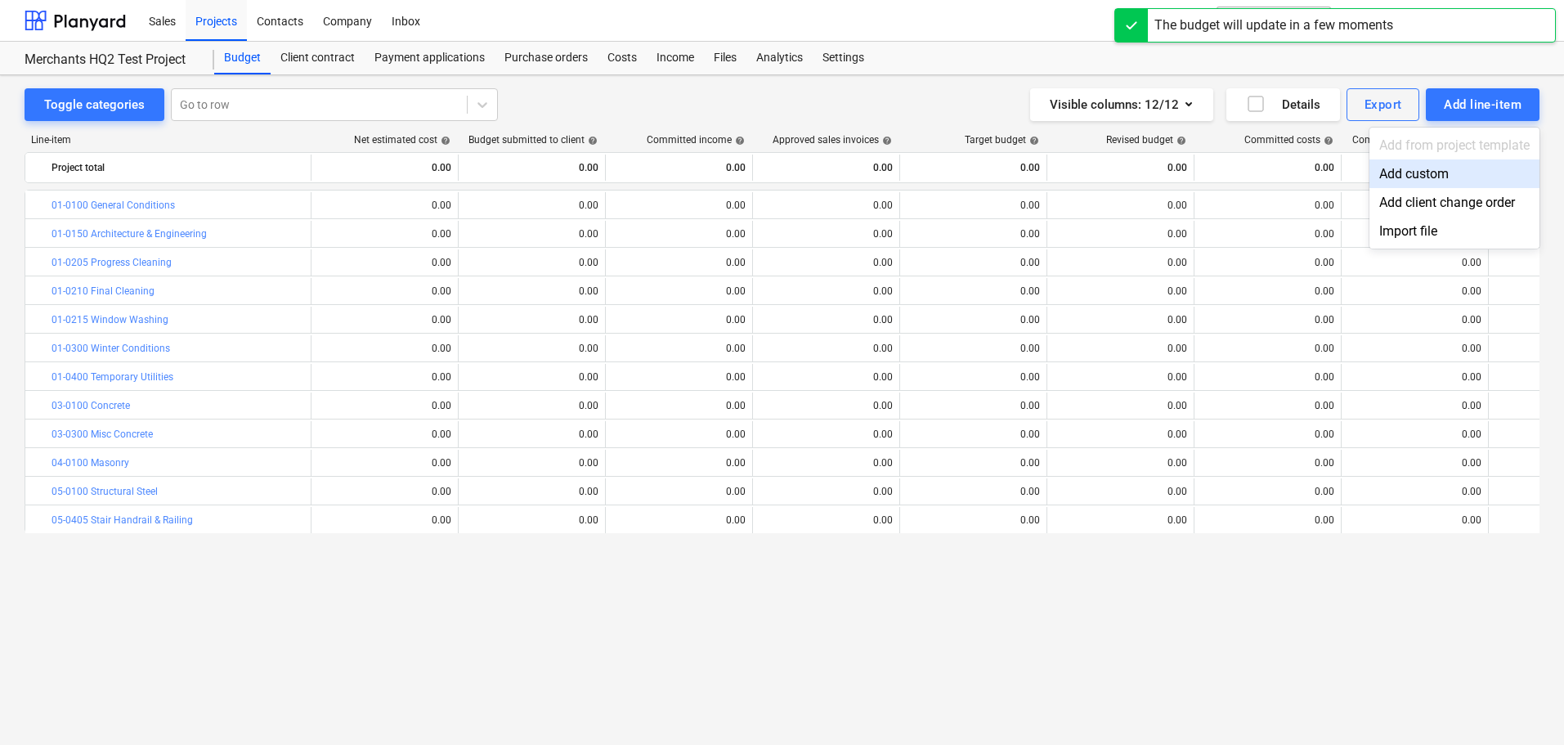
click at [1421, 172] on div "Add custom" at bounding box center [1454, 173] width 170 height 29
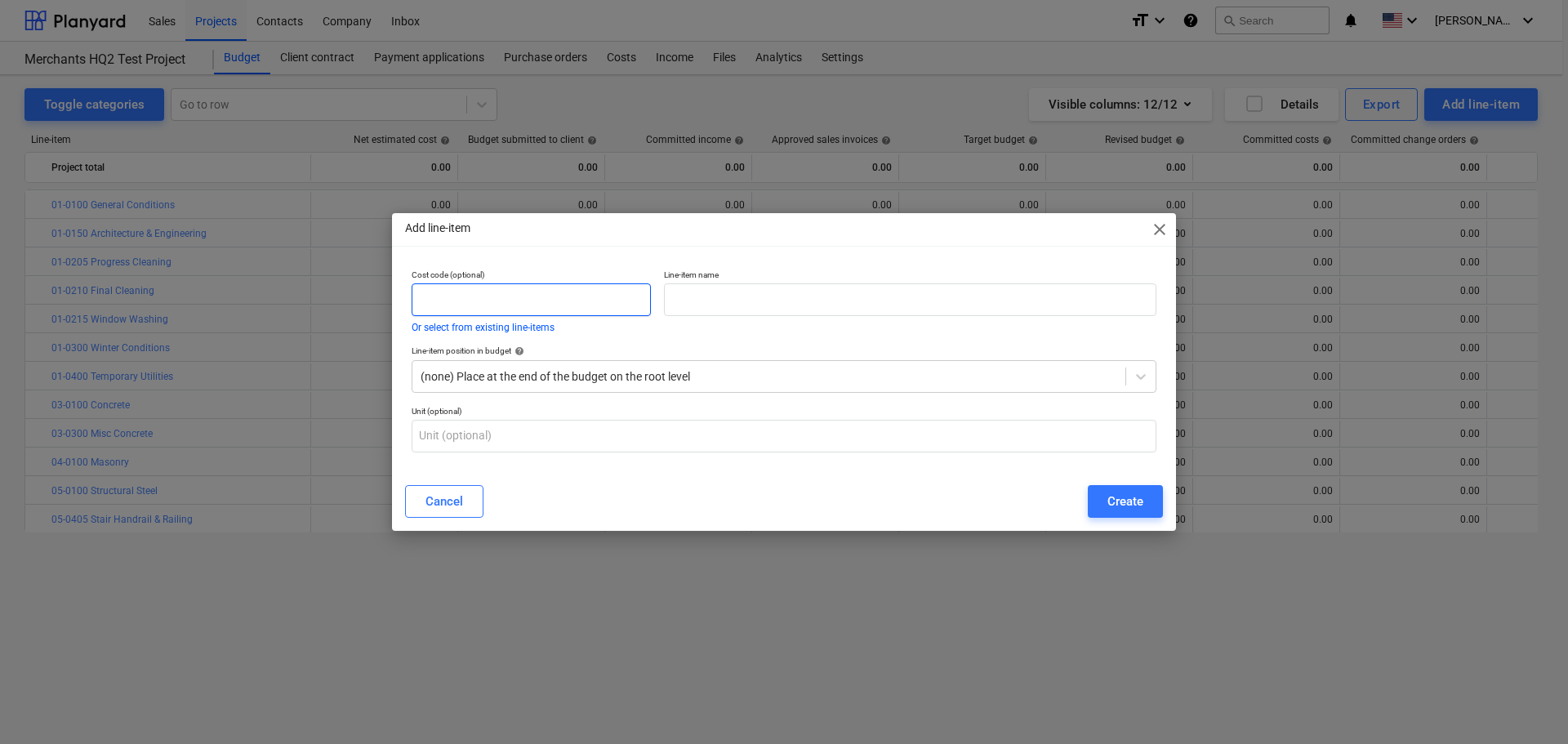
click at [539, 312] on input "text" at bounding box center [531, 300] width 240 height 33
paste input "05-0499"
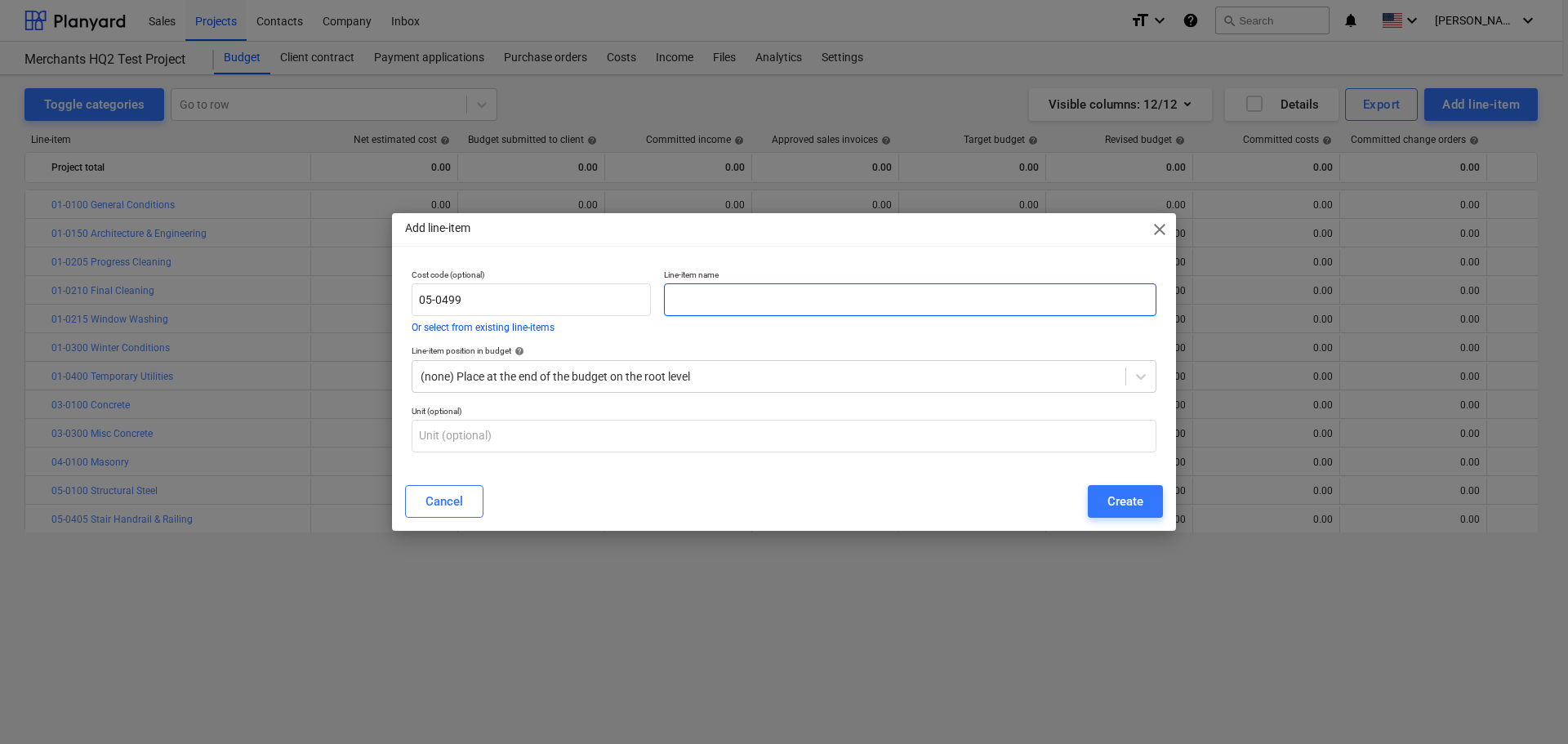
click at [817, 305] on input "text" at bounding box center [910, 300] width 492 height 33
paste input "South Canopy"
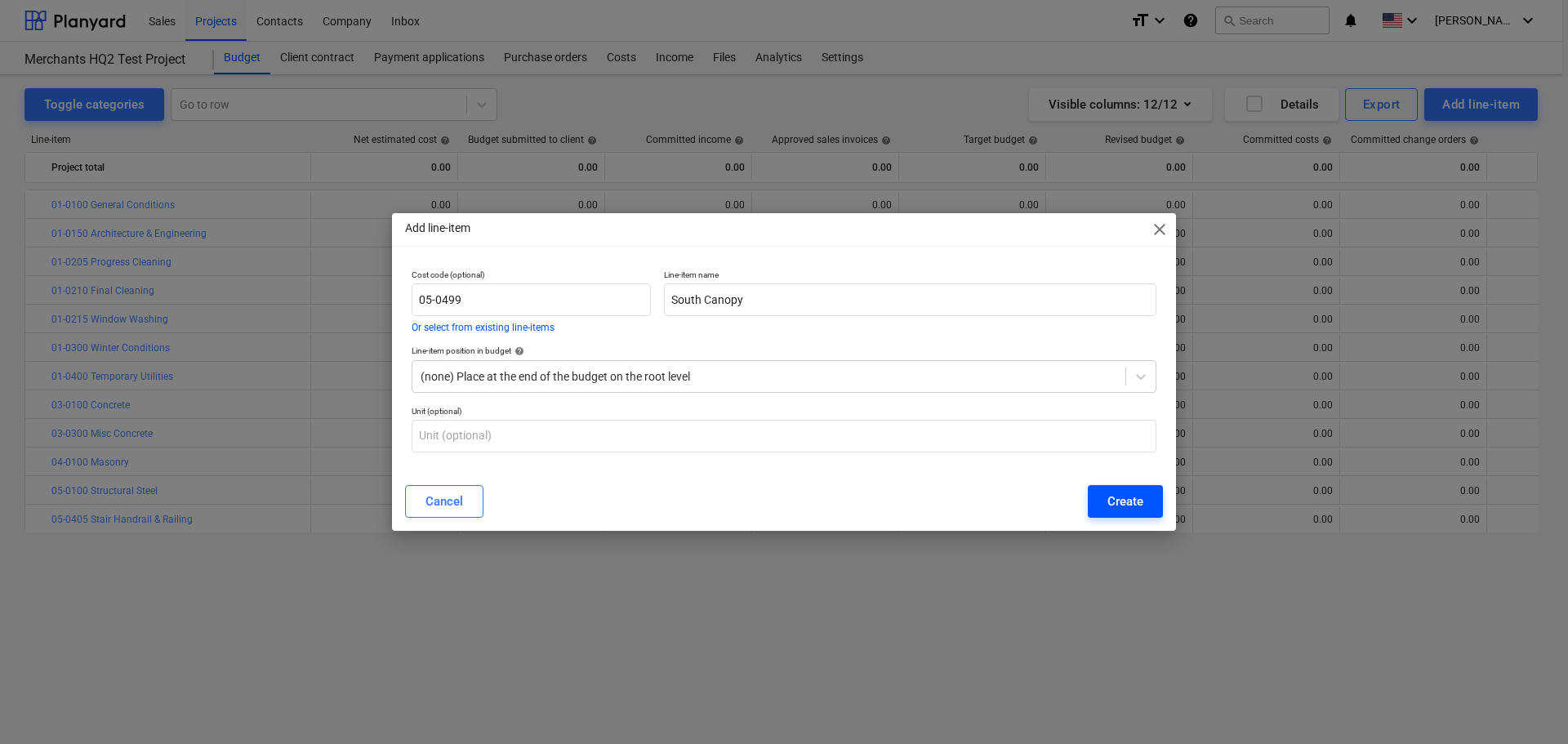
click at [1103, 497] on button "Create" at bounding box center [1125, 501] width 75 height 33
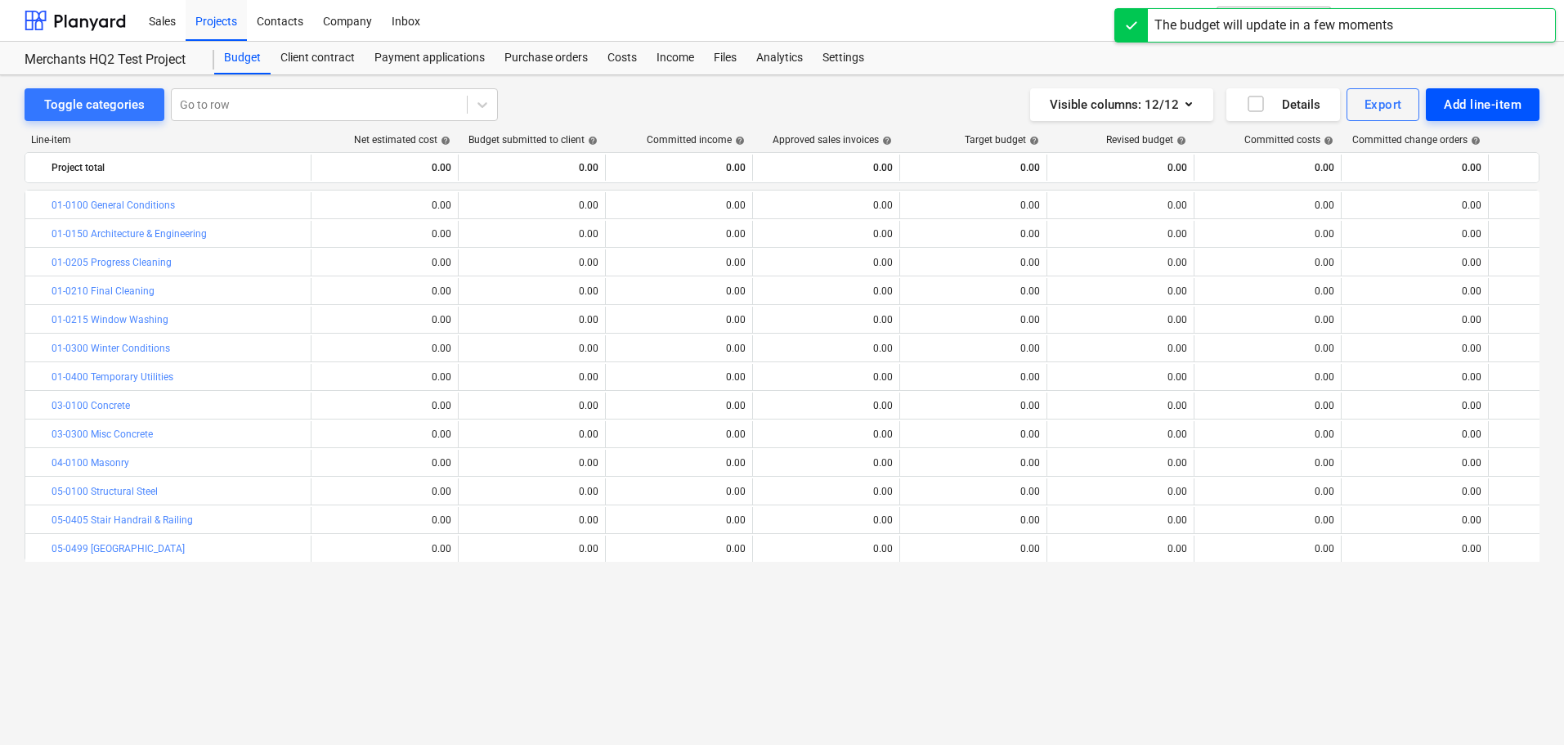
click at [1476, 105] on div "Add line-item" at bounding box center [1483, 104] width 78 height 21
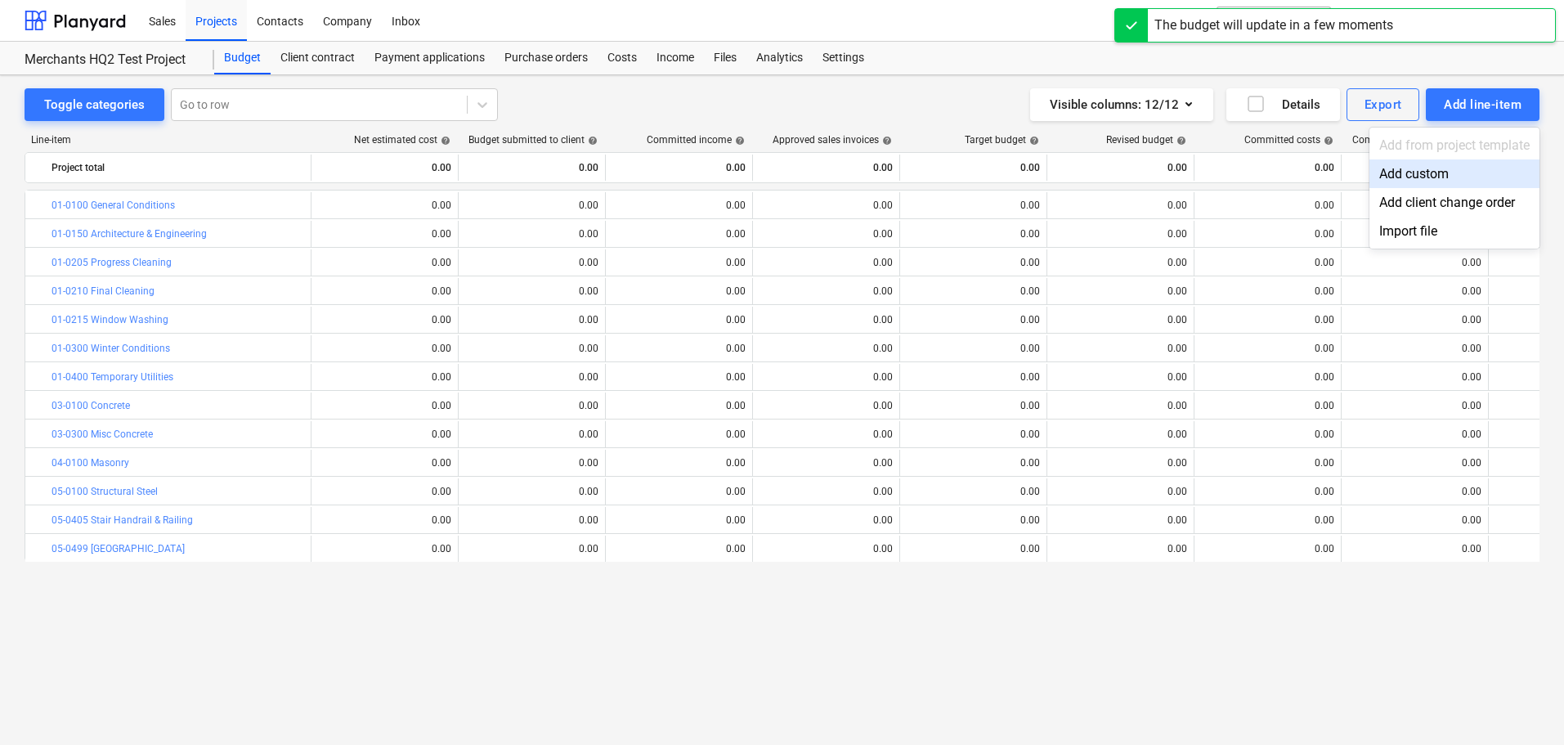
click at [1408, 179] on div "Add custom" at bounding box center [1454, 173] width 170 height 29
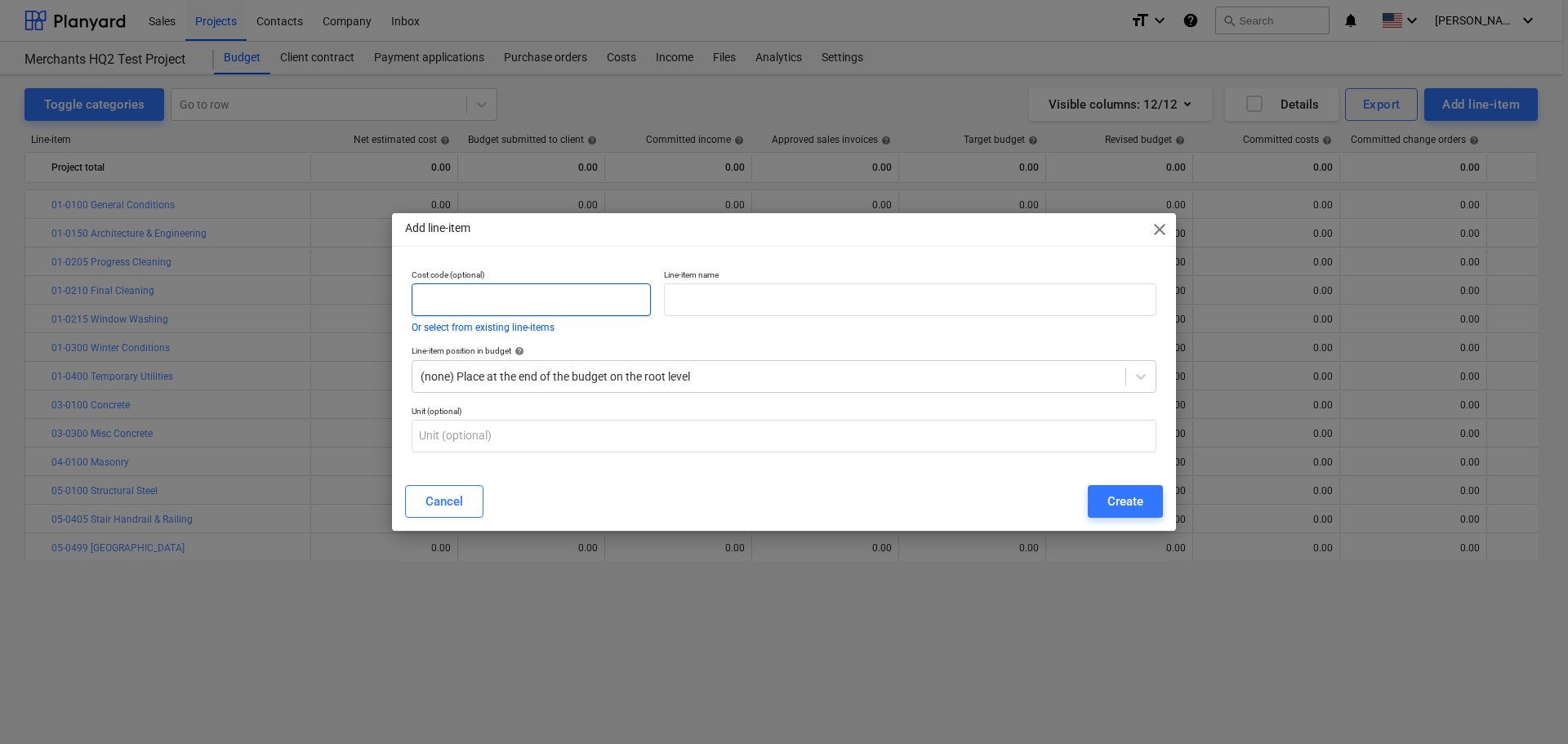
click at [499, 303] on input "text" at bounding box center [531, 300] width 240 height 33
paste input "05-0500"
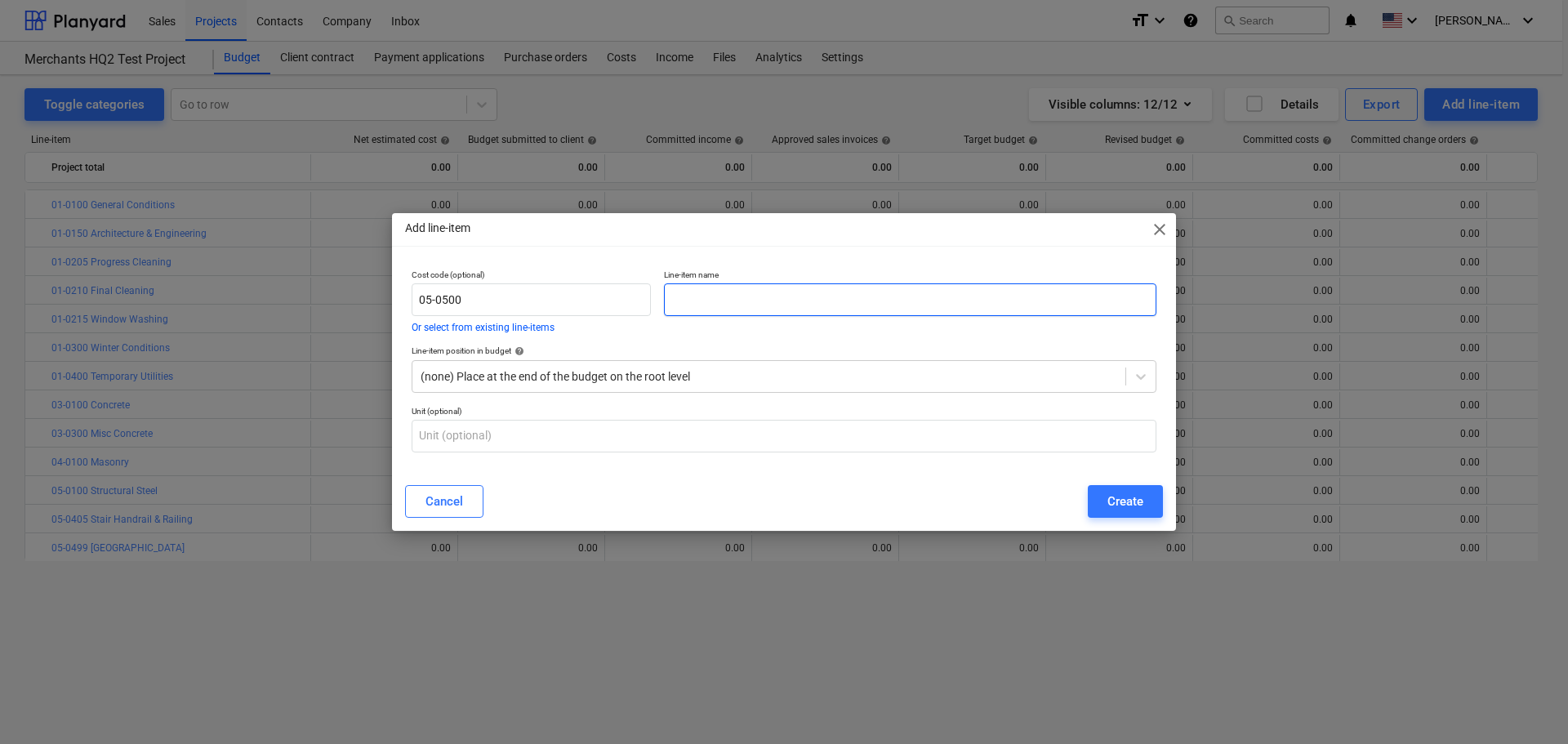
click at [782, 302] on input "text" at bounding box center [910, 300] width 492 height 33
paste input "Guard Posts"
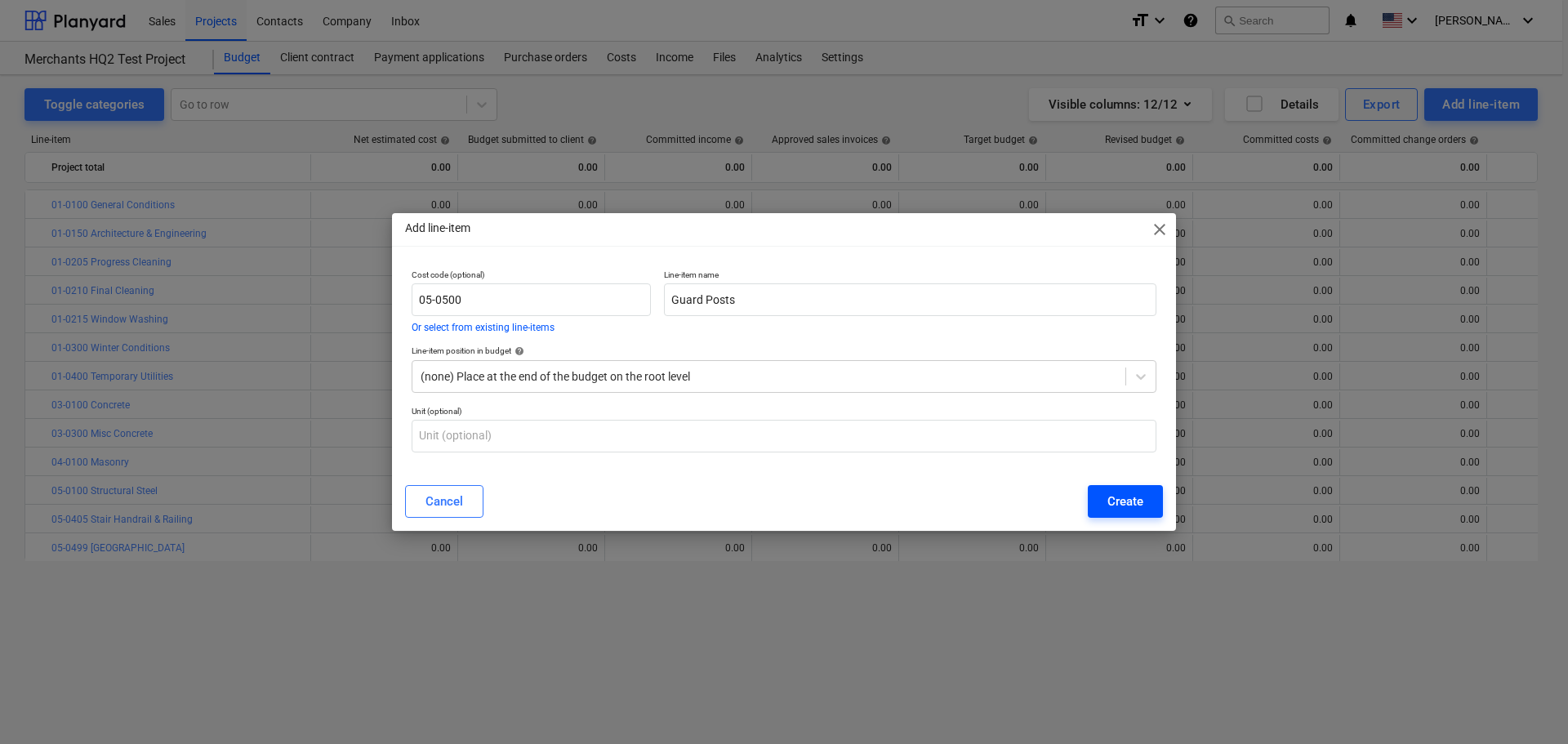
click at [1106, 493] on button "Create" at bounding box center [1125, 501] width 75 height 33
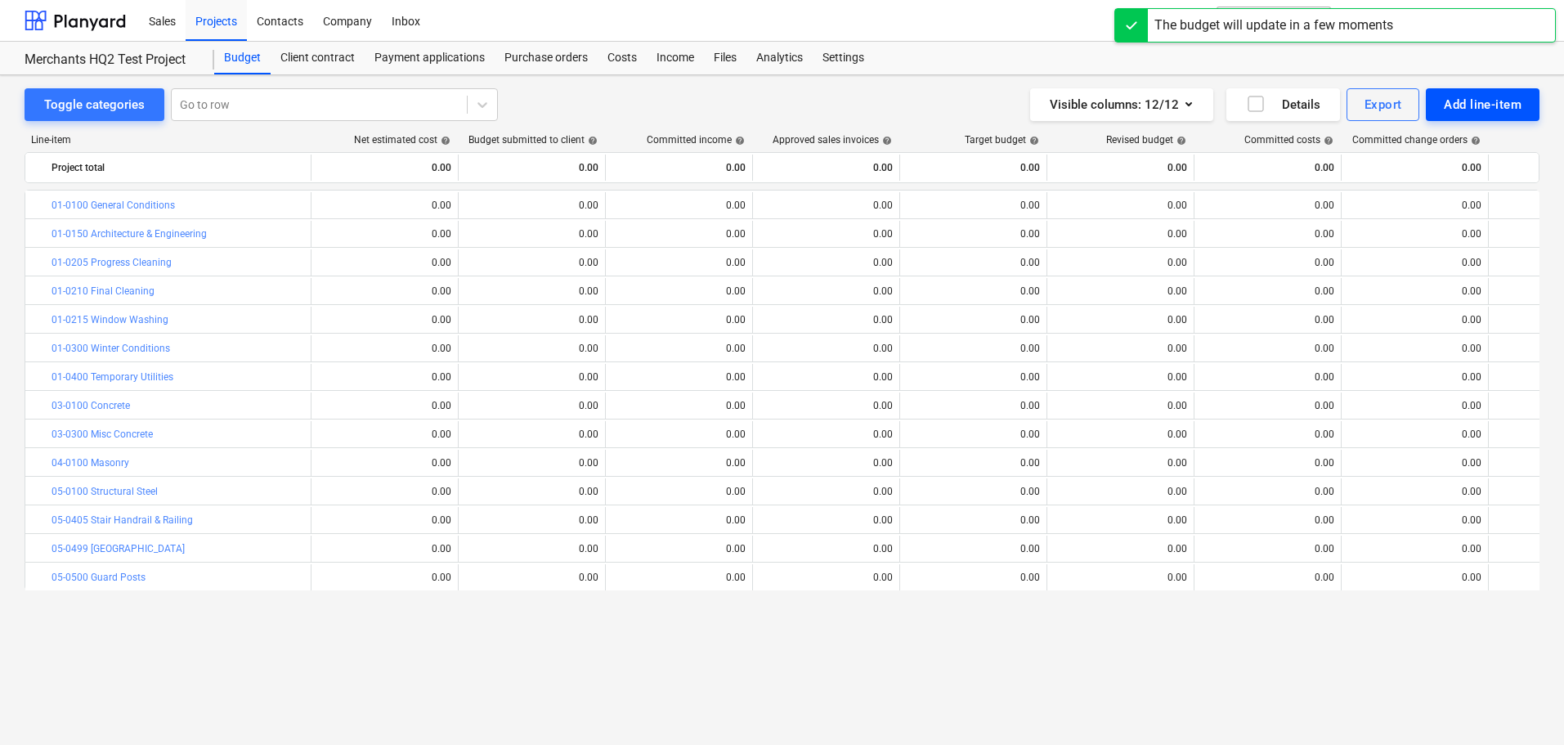
click at [1471, 106] on div "Add line-item" at bounding box center [1483, 104] width 78 height 21
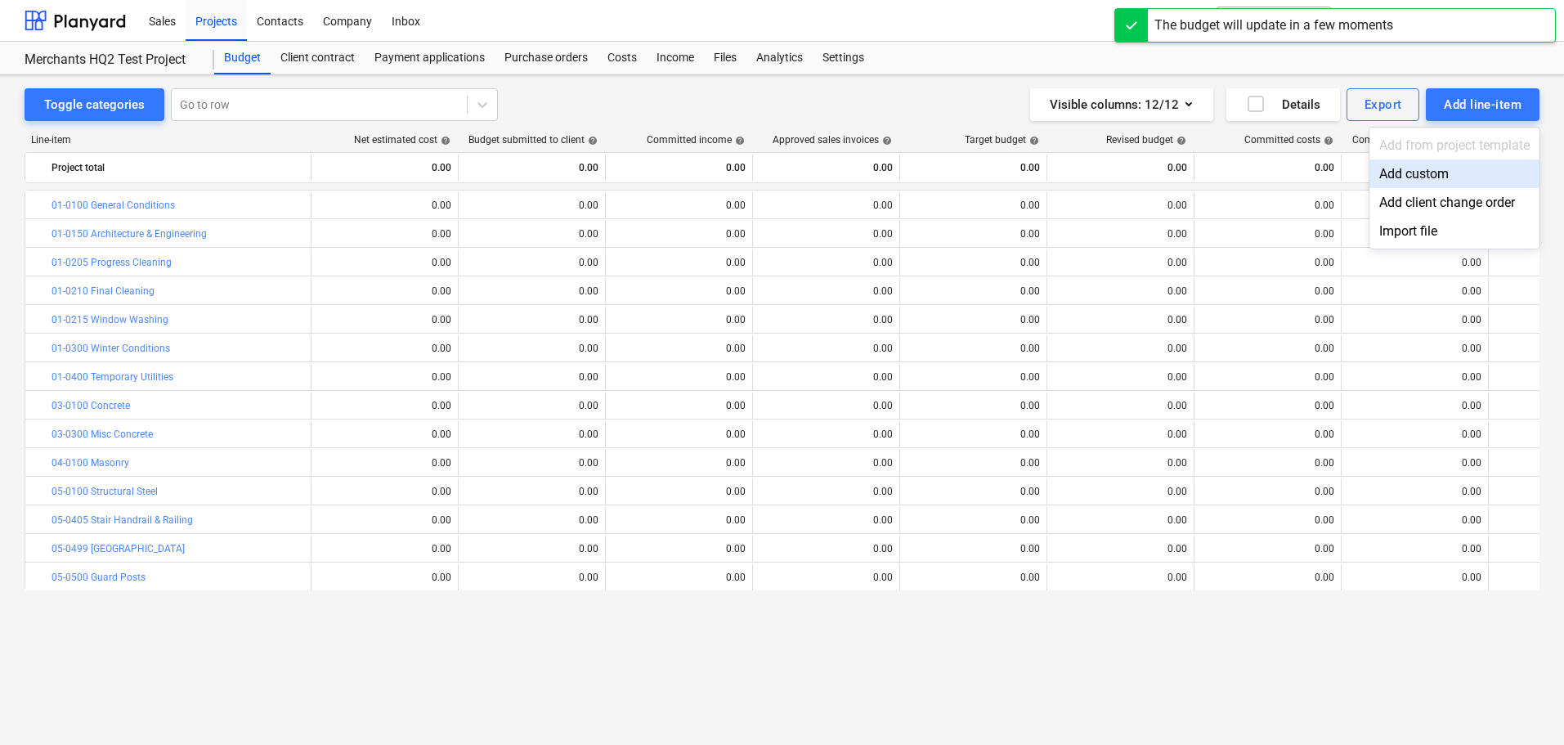
click at [1428, 168] on div "Add custom" at bounding box center [1454, 173] width 170 height 29
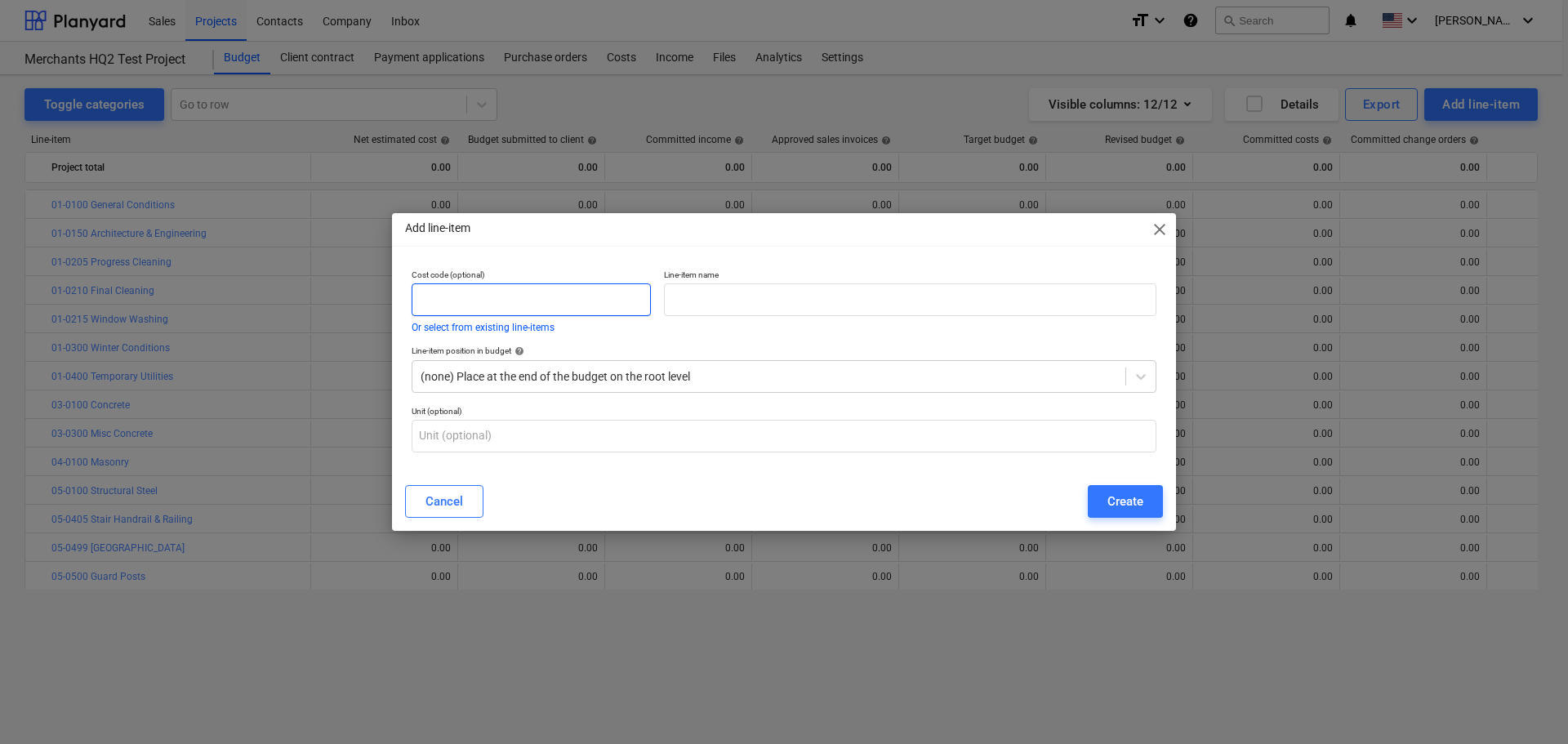
click at [494, 294] on input "text" at bounding box center [531, 300] width 240 height 33
paste input "05-0505"
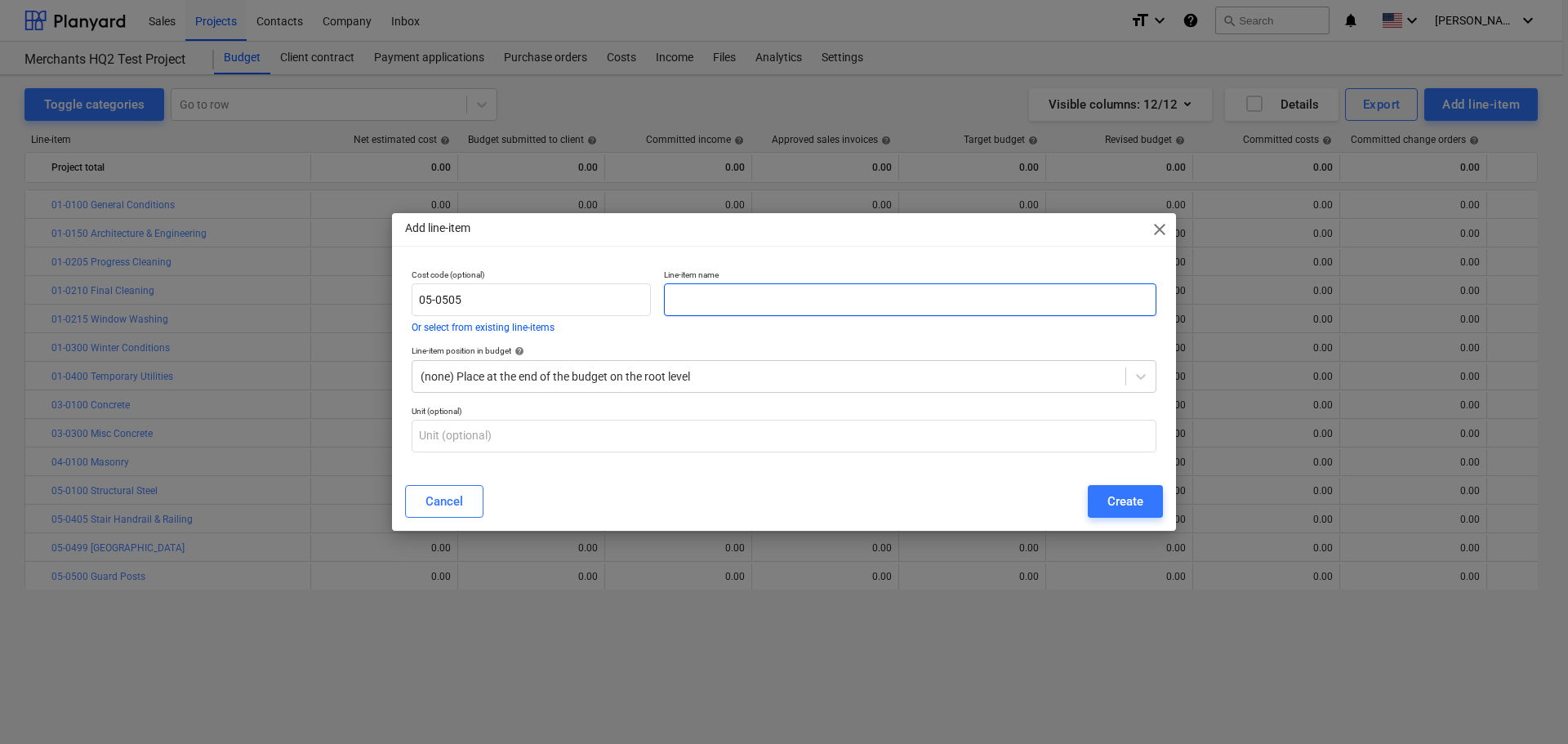
click at [888, 293] on input "text" at bounding box center [910, 300] width 492 height 33
paste input "Dumpster Enclosure"
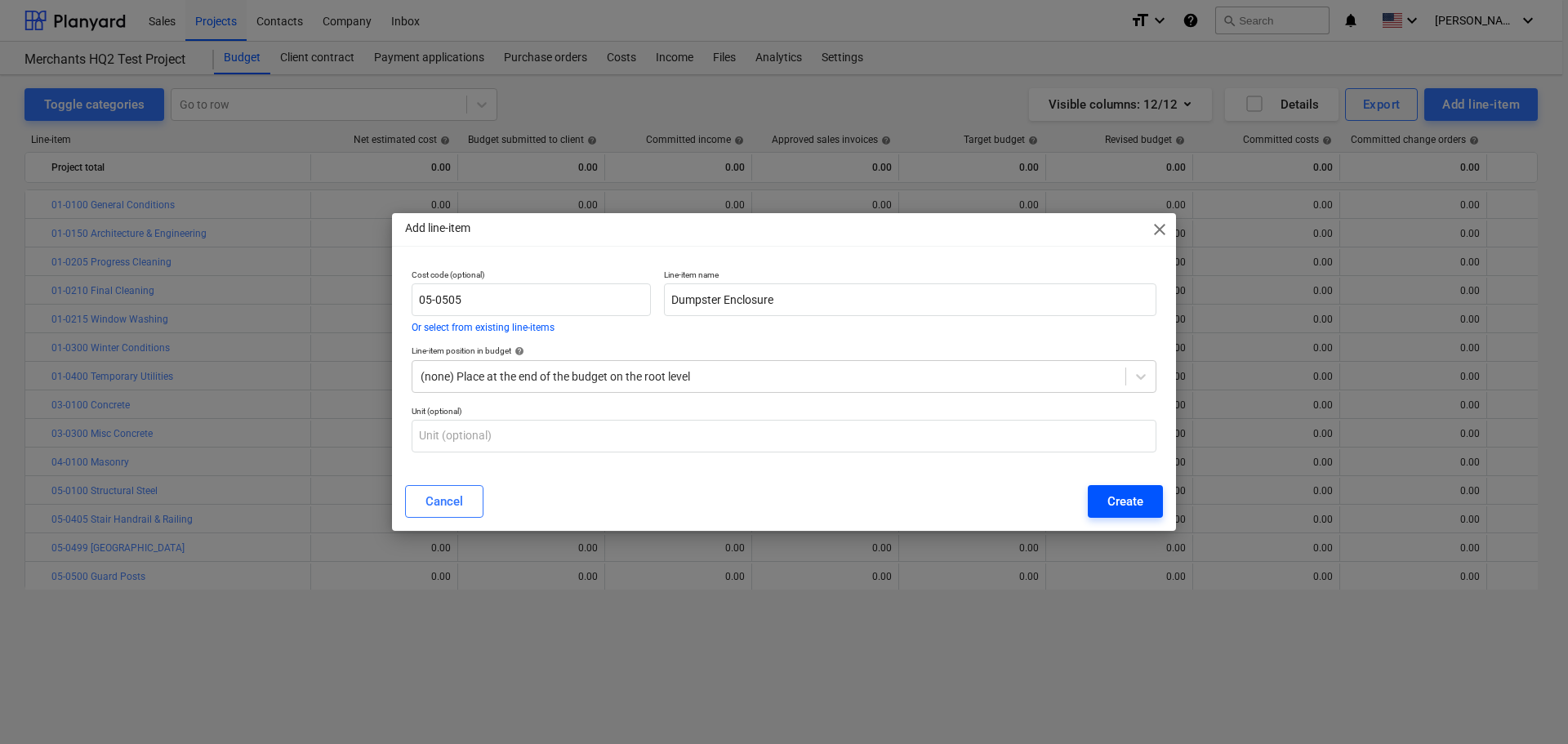
click at [1144, 505] on button "Create" at bounding box center [1125, 501] width 75 height 33
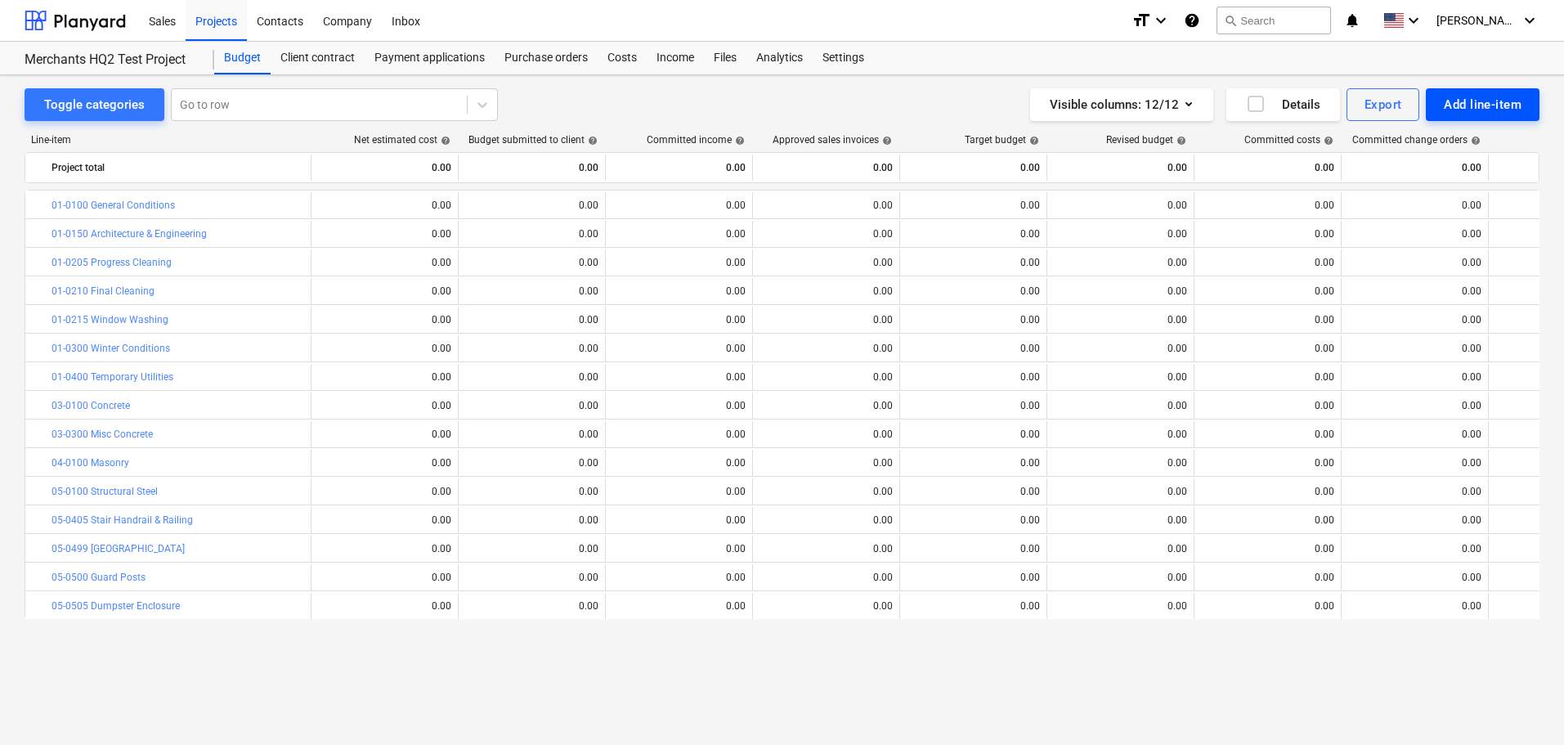
click at [1462, 101] on div "Add line-item" at bounding box center [1483, 104] width 78 height 21
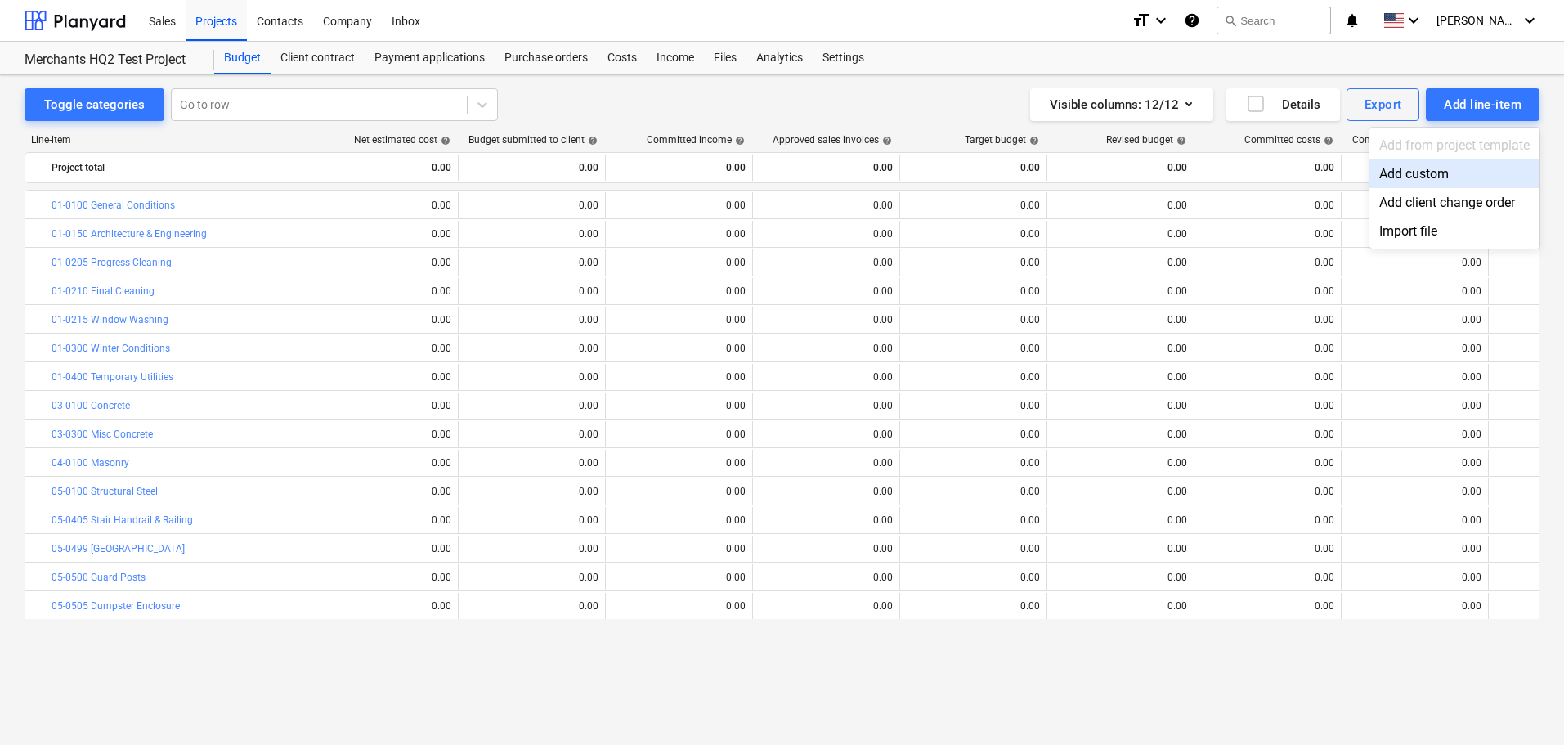
click at [1436, 176] on div "Add custom" at bounding box center [1454, 173] width 170 height 29
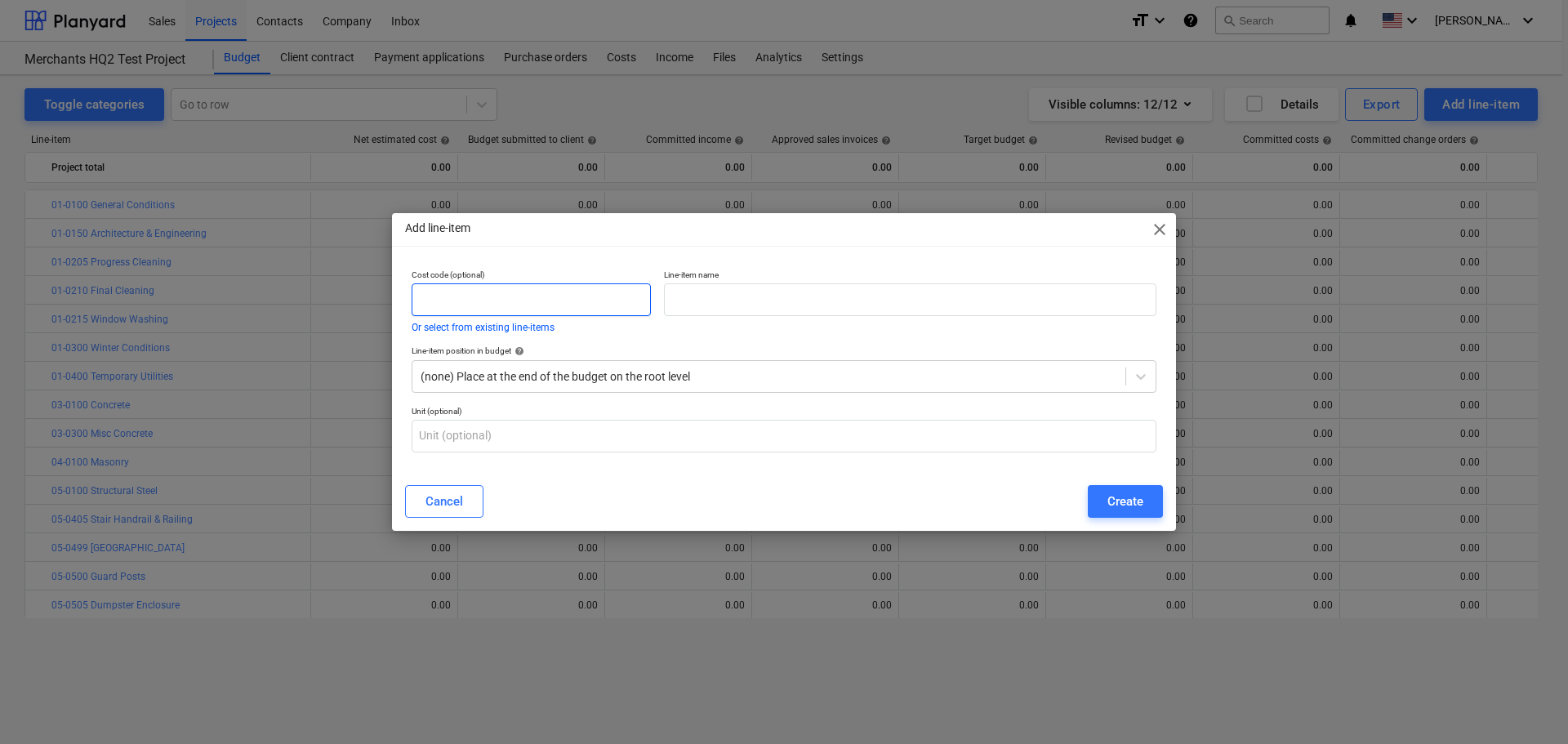
click at [508, 302] on input "text" at bounding box center [531, 300] width 240 height 33
paste input "06-0200"
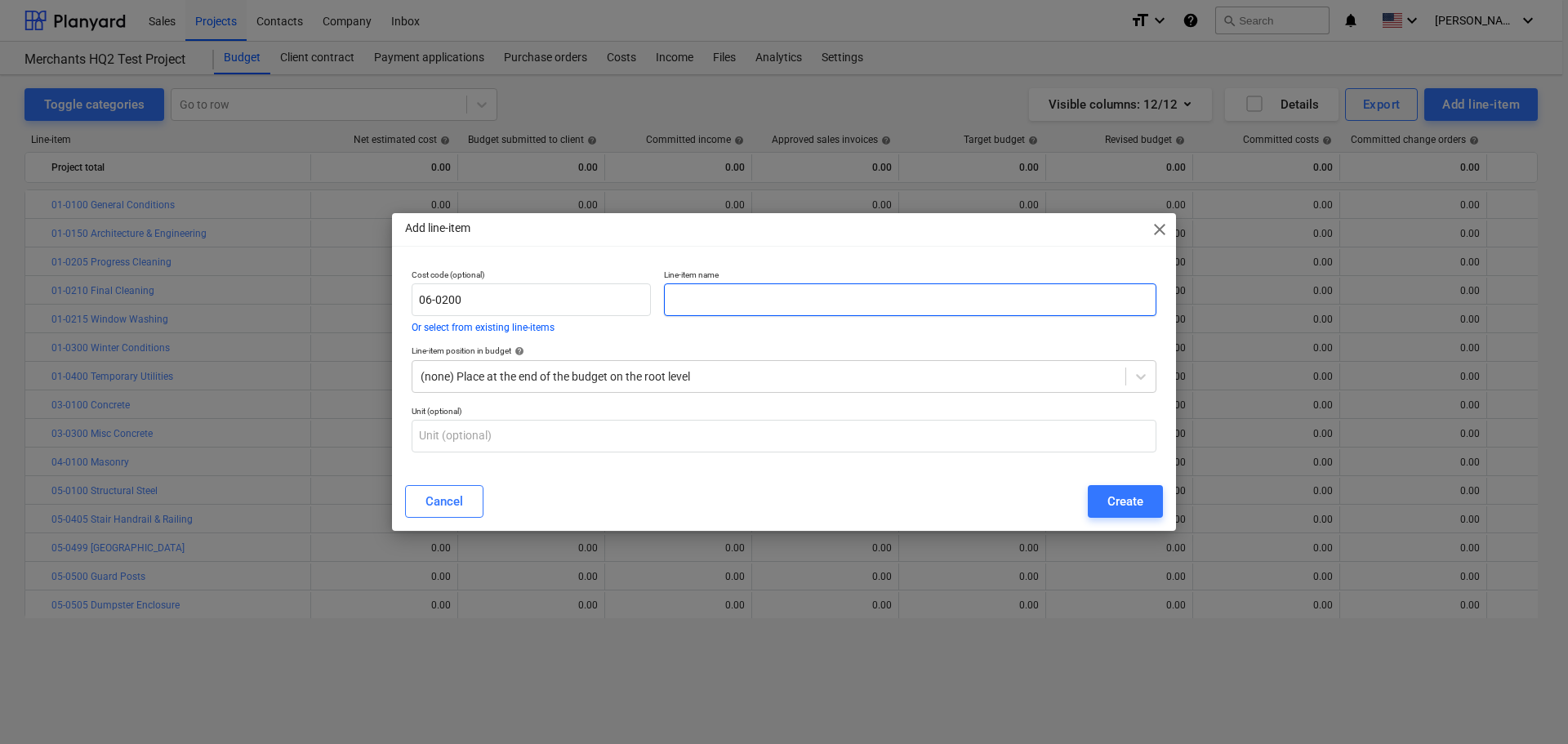
click at [818, 287] on input "text" at bounding box center [910, 300] width 492 height 33
paste input "Millwork"
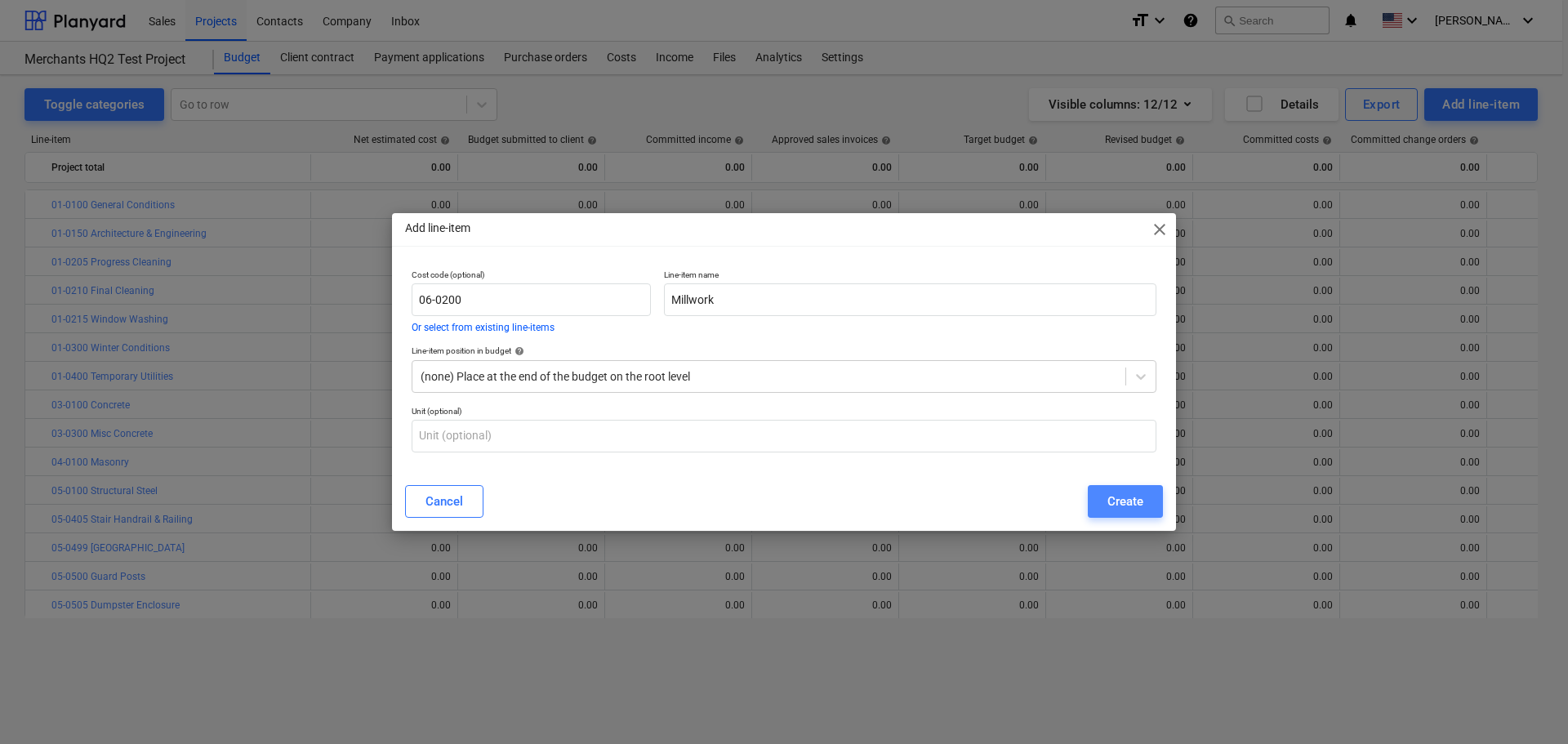
click at [1126, 505] on div "Create" at bounding box center [1126, 500] width 36 height 21
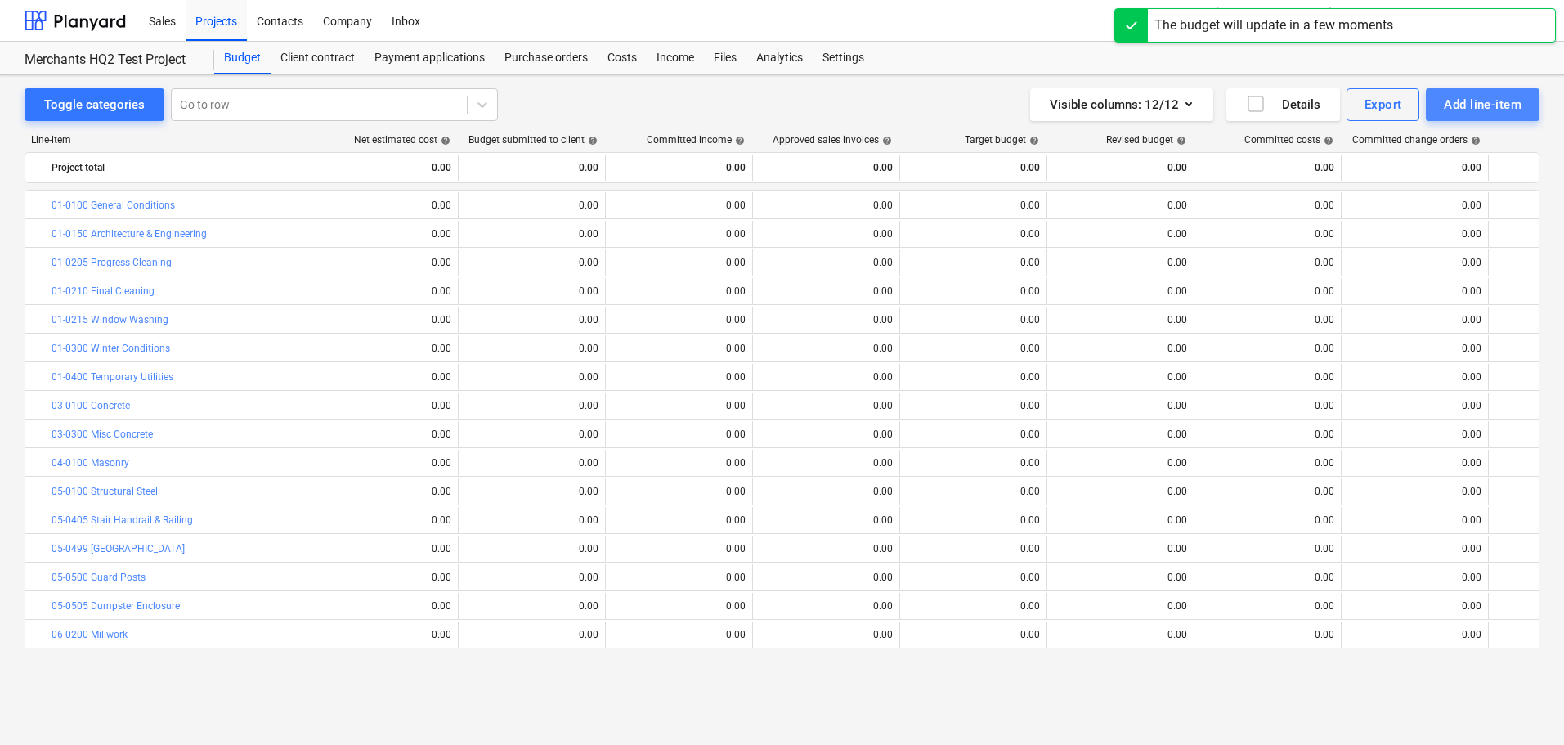
click at [1449, 110] on div "Add line-item" at bounding box center [1483, 104] width 78 height 21
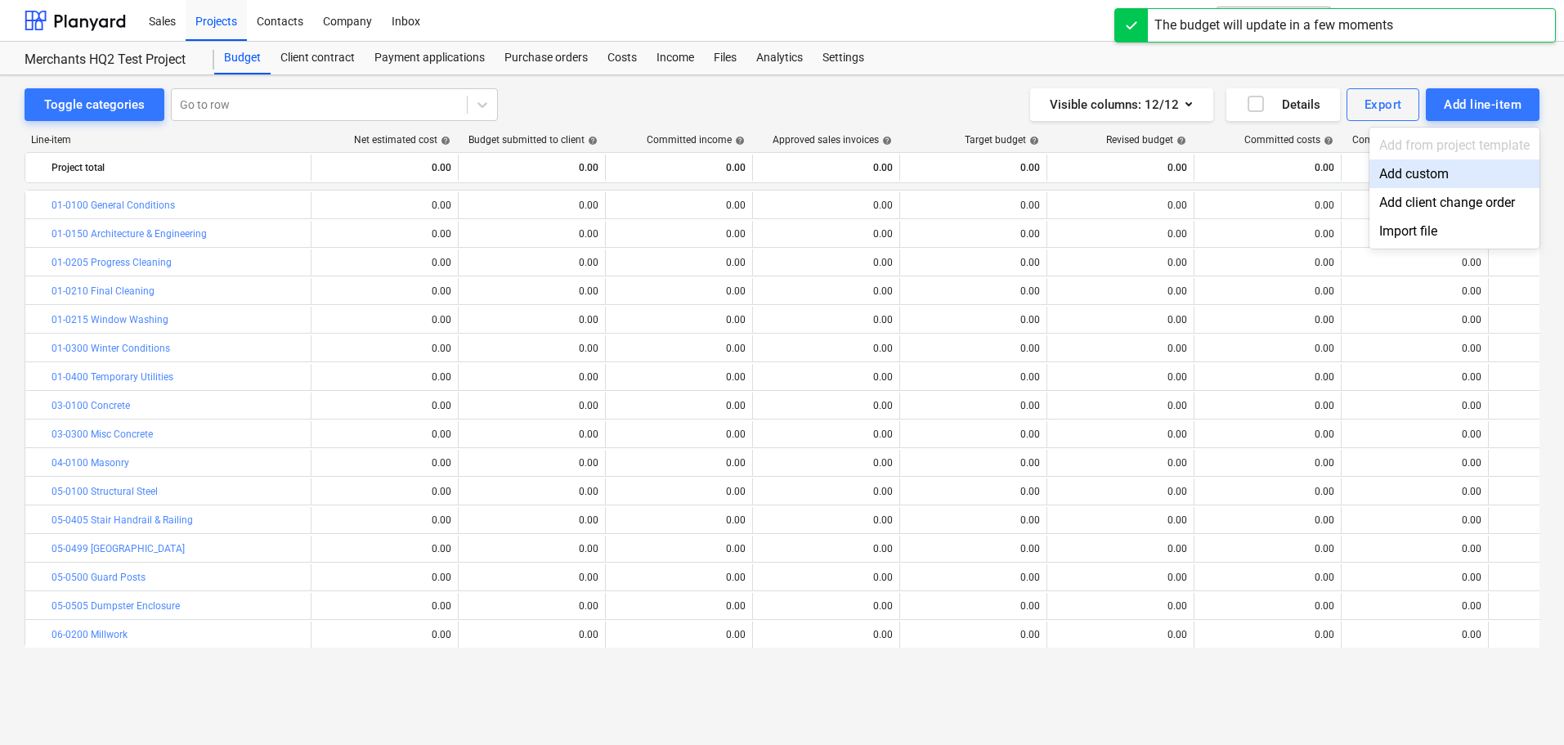
click at [1417, 184] on div "Add custom" at bounding box center [1454, 173] width 170 height 29
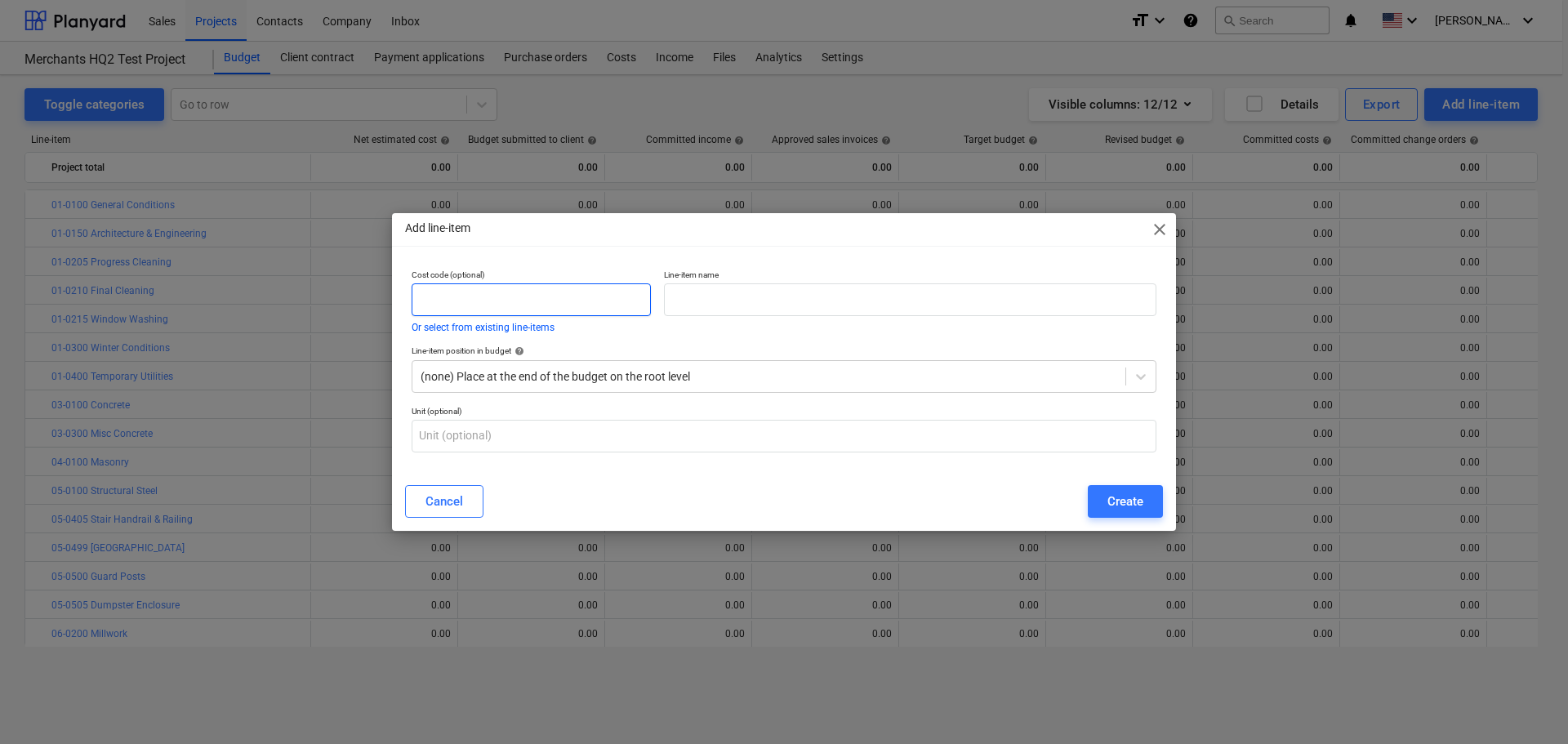
click at [512, 308] on input "text" at bounding box center [531, 300] width 240 height 33
paste input "07-0200"
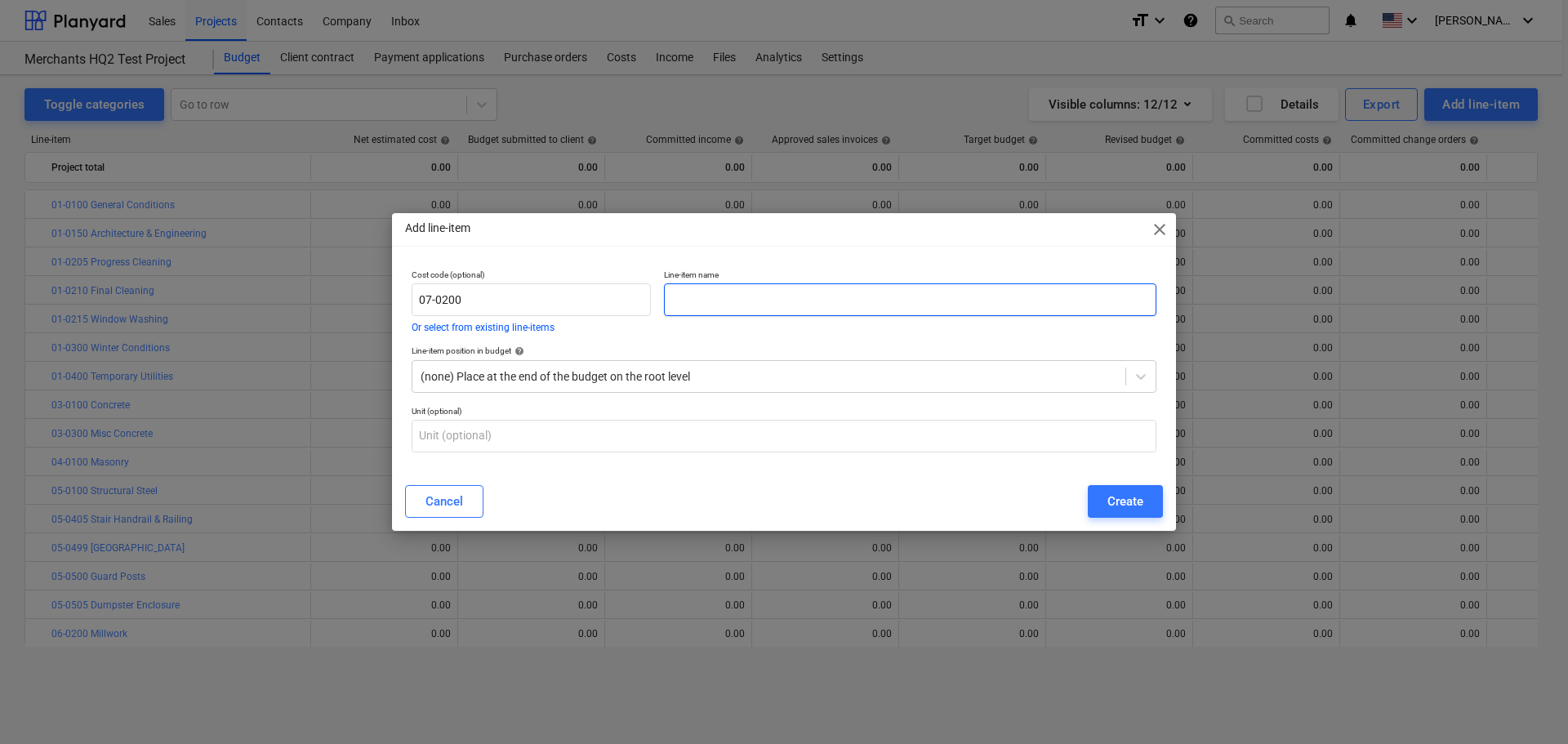
click at [713, 290] on input "text" at bounding box center [910, 300] width 492 height 33
paste input "Roofing"
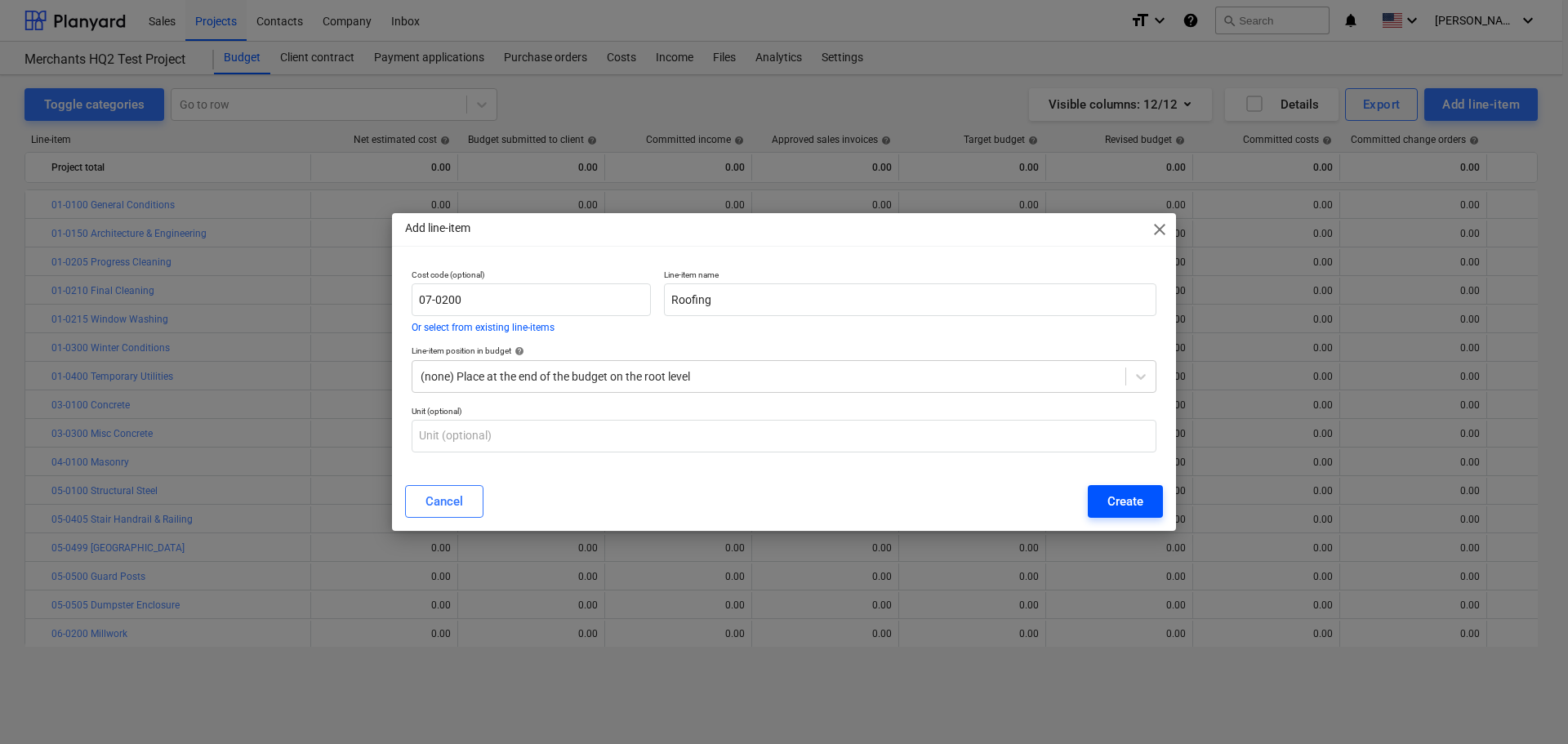
click at [1152, 512] on button "Create" at bounding box center [1125, 501] width 75 height 33
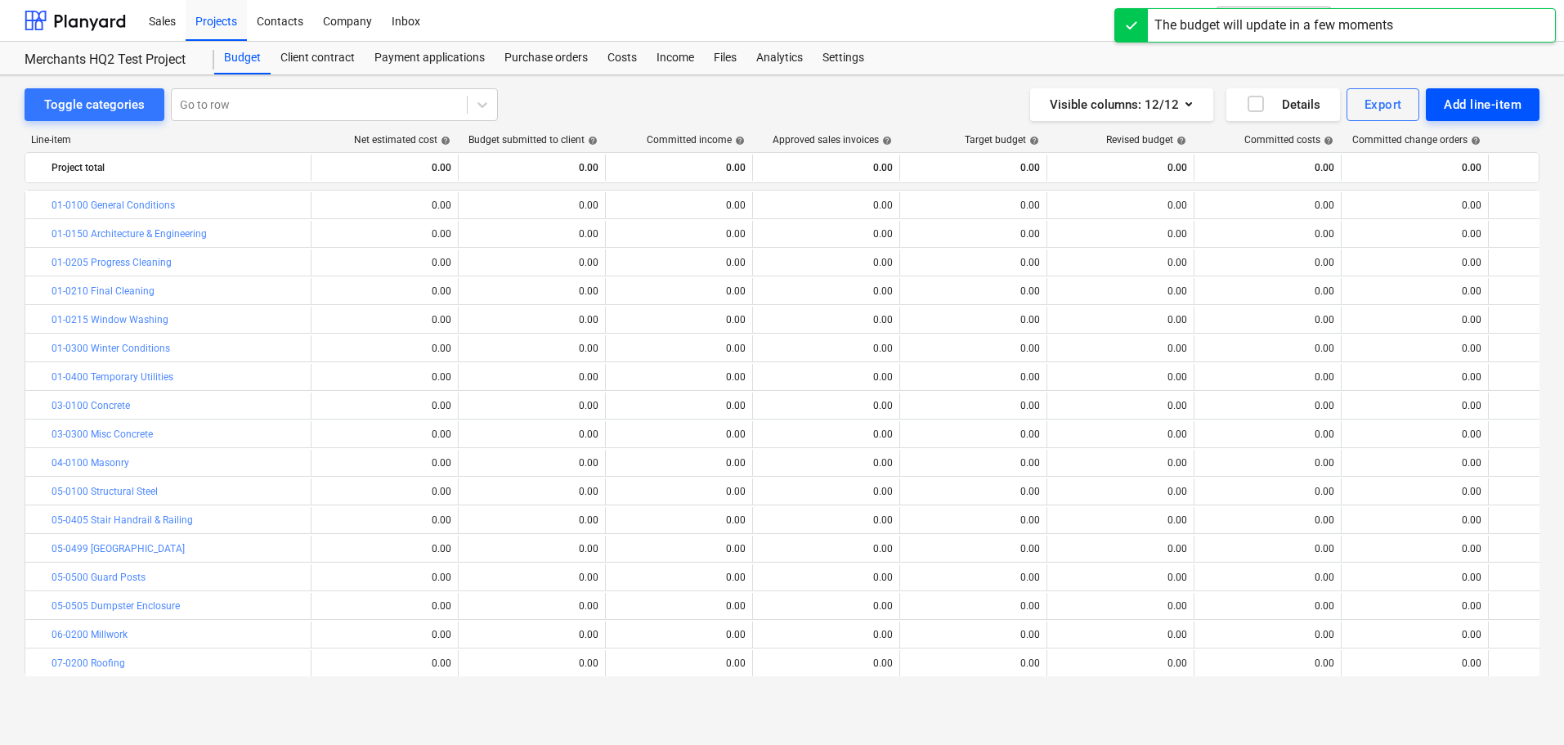
click at [1446, 114] on div "Add line-item" at bounding box center [1483, 104] width 78 height 21
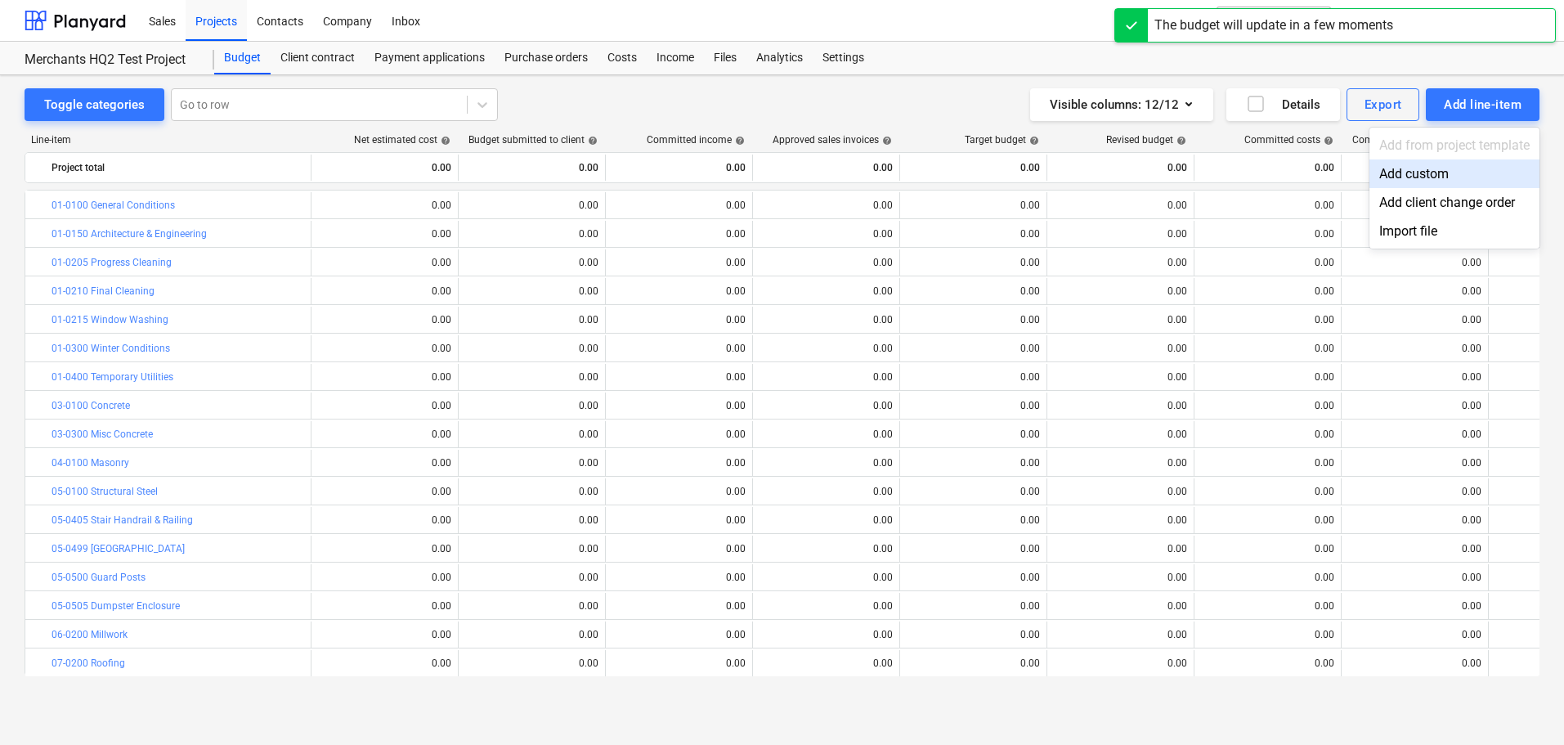
click at [1418, 166] on div "Add custom" at bounding box center [1454, 173] width 170 height 29
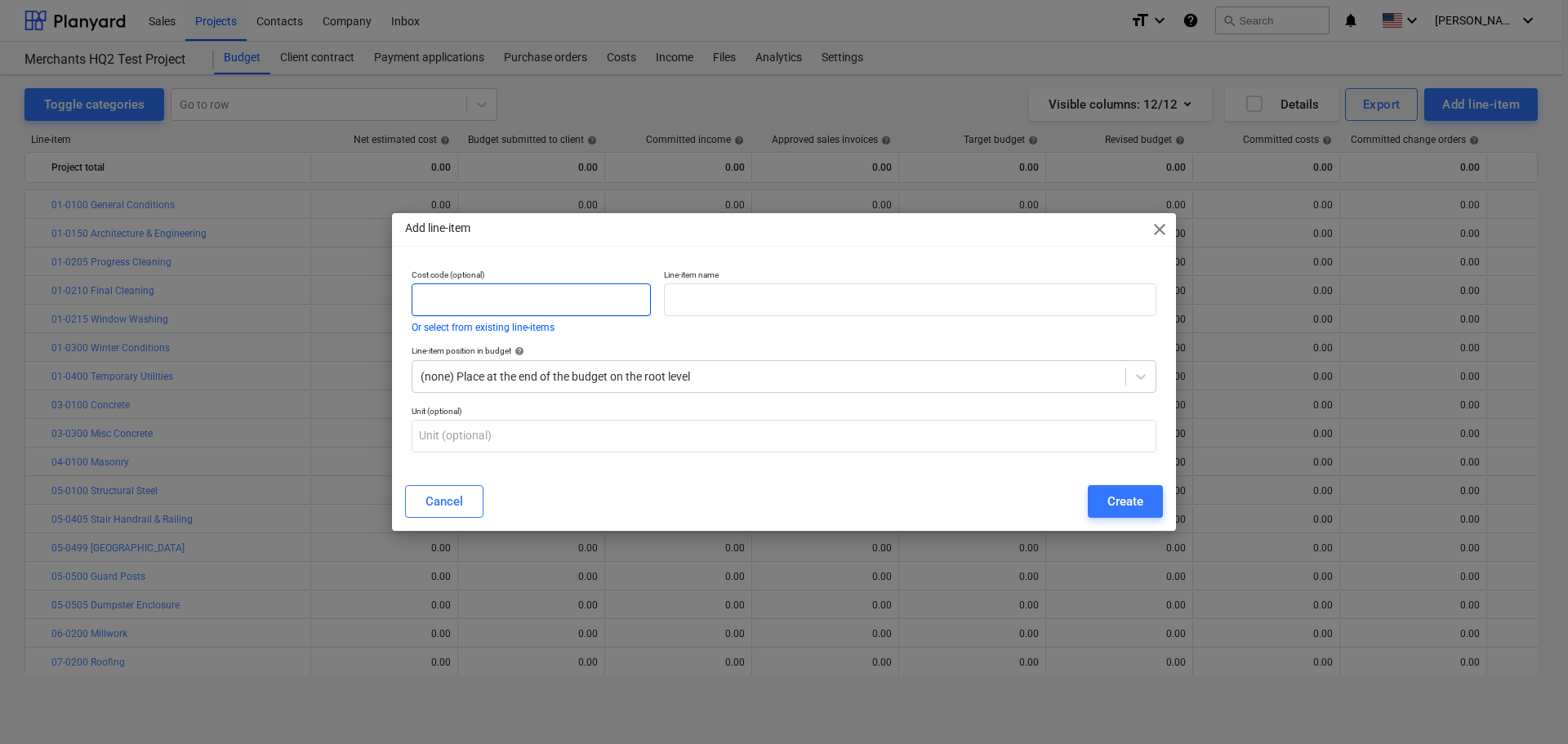
click at [519, 291] on input "text" at bounding box center [531, 300] width 240 height 33
paste input "07-0500"
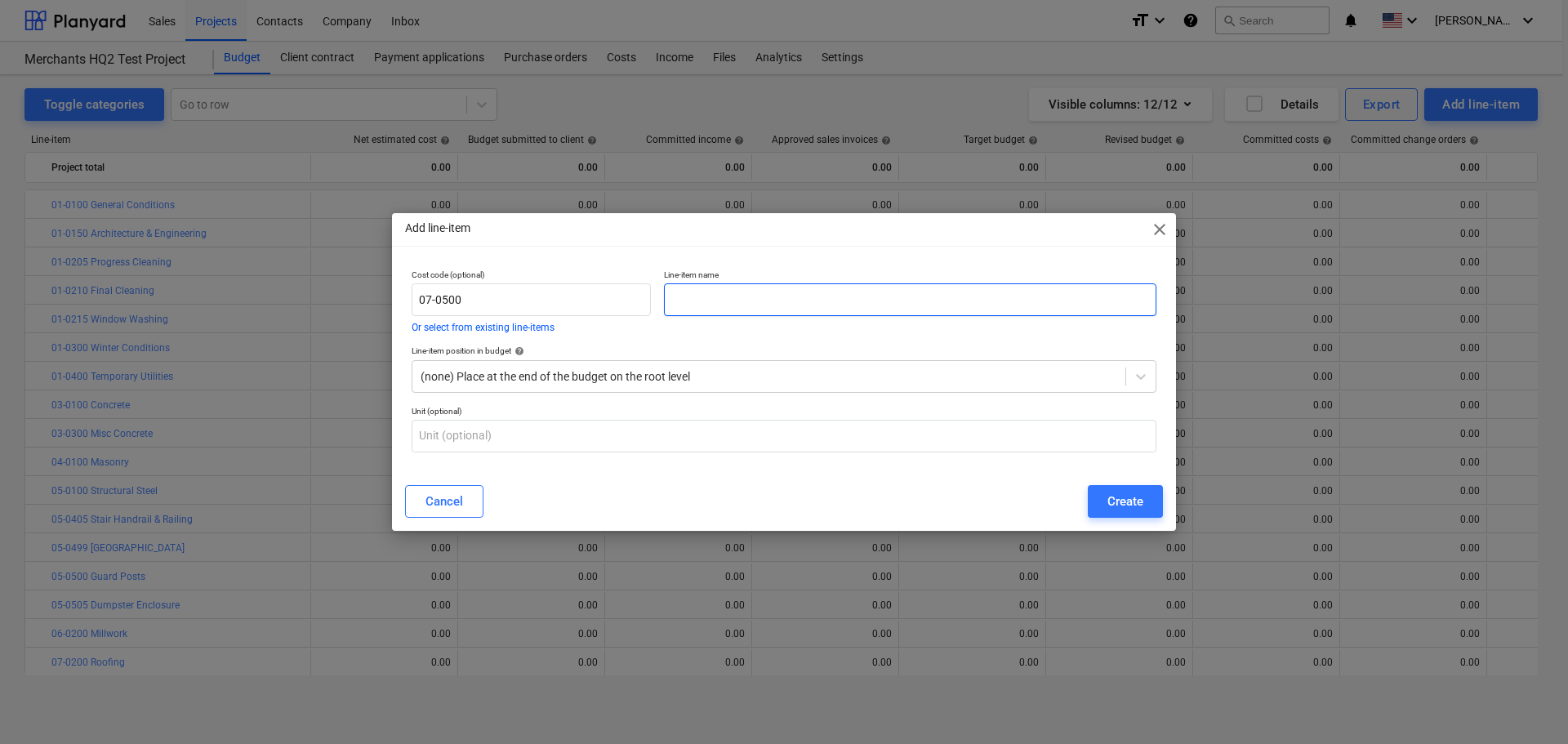
click at [719, 307] on input "text" at bounding box center [910, 300] width 492 height 33
paste input "Caulking"
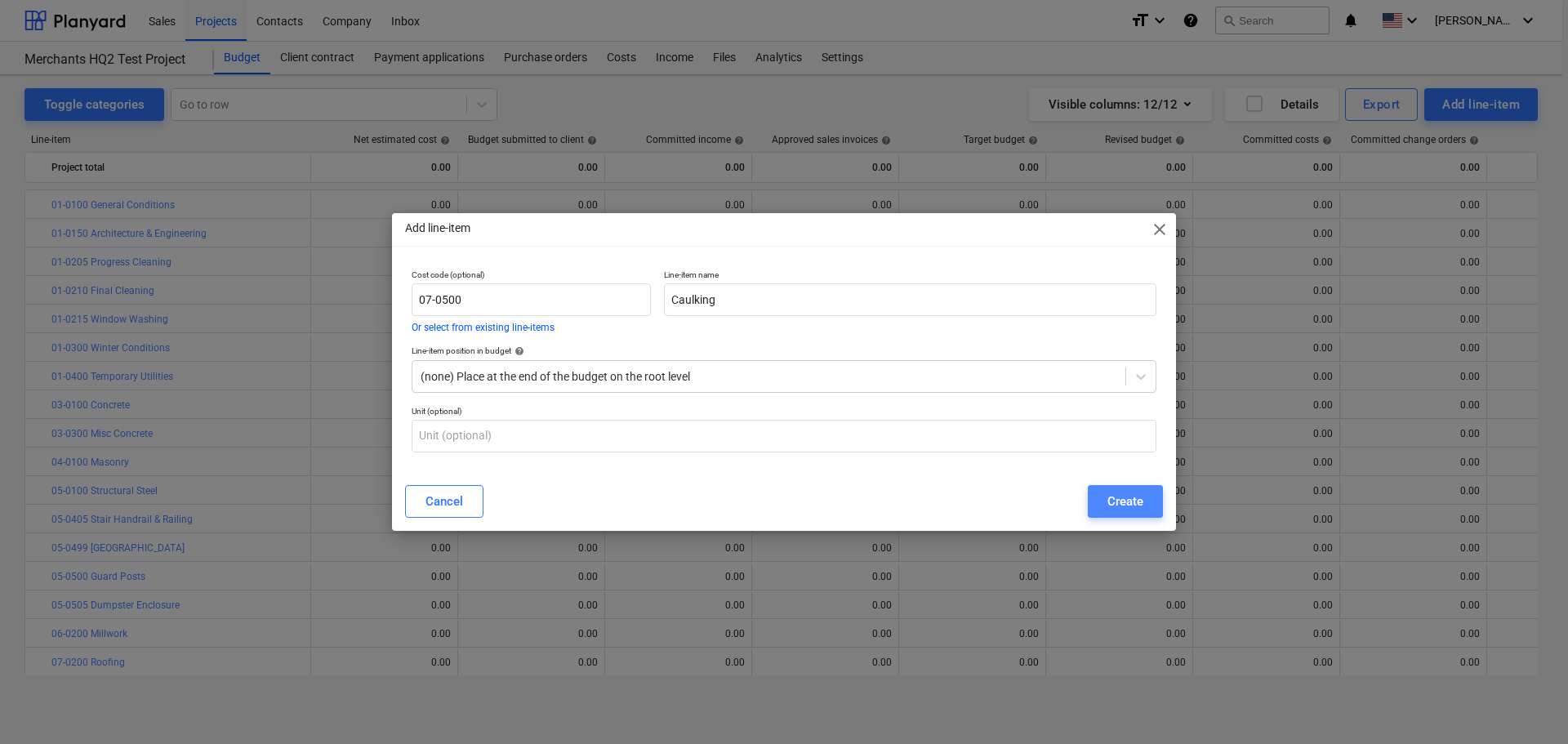
click at [1105, 494] on button "Create" at bounding box center [1125, 501] width 75 height 33
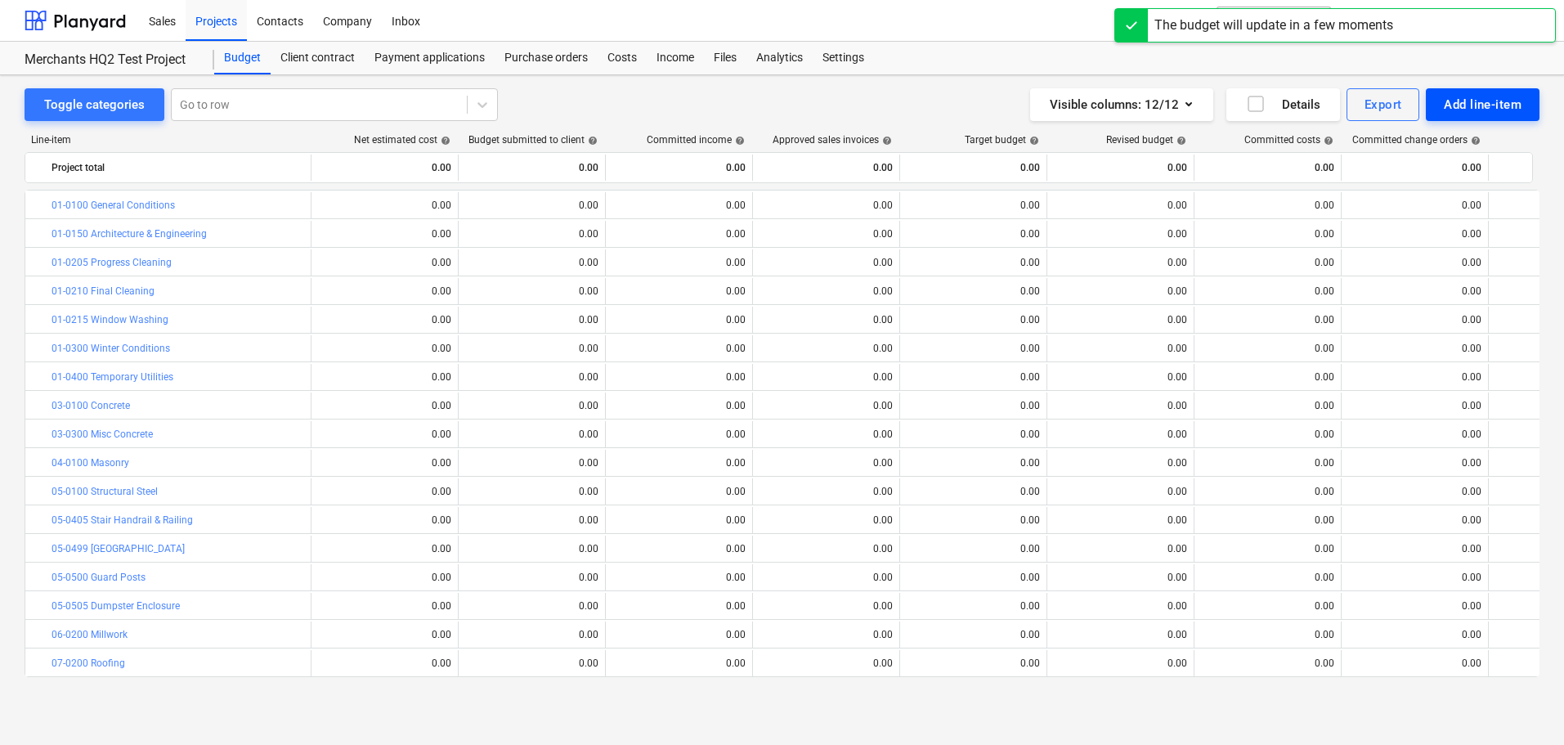
click at [1454, 111] on div "Add line-item" at bounding box center [1483, 104] width 78 height 21
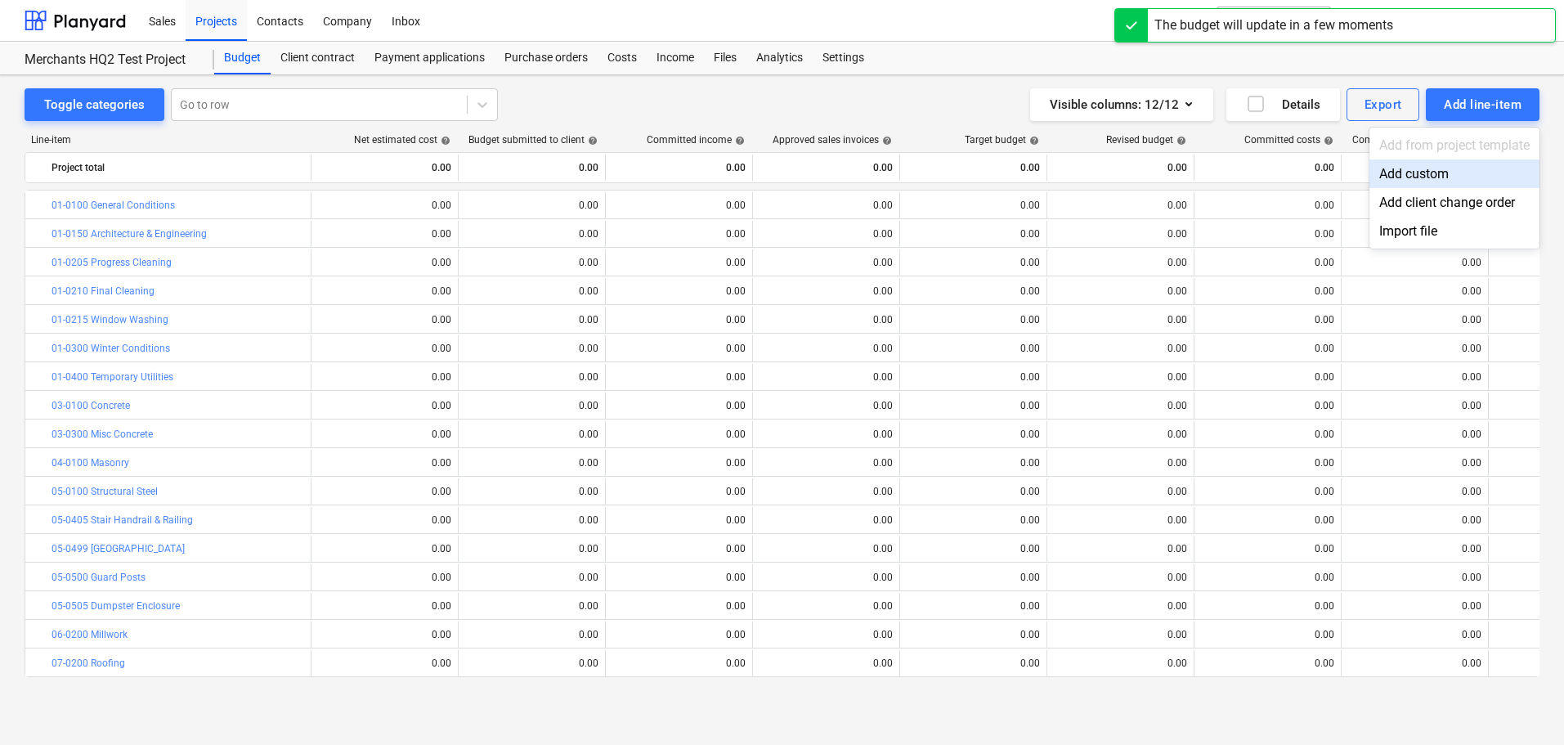
click at [1418, 179] on div "Add custom" at bounding box center [1454, 173] width 170 height 29
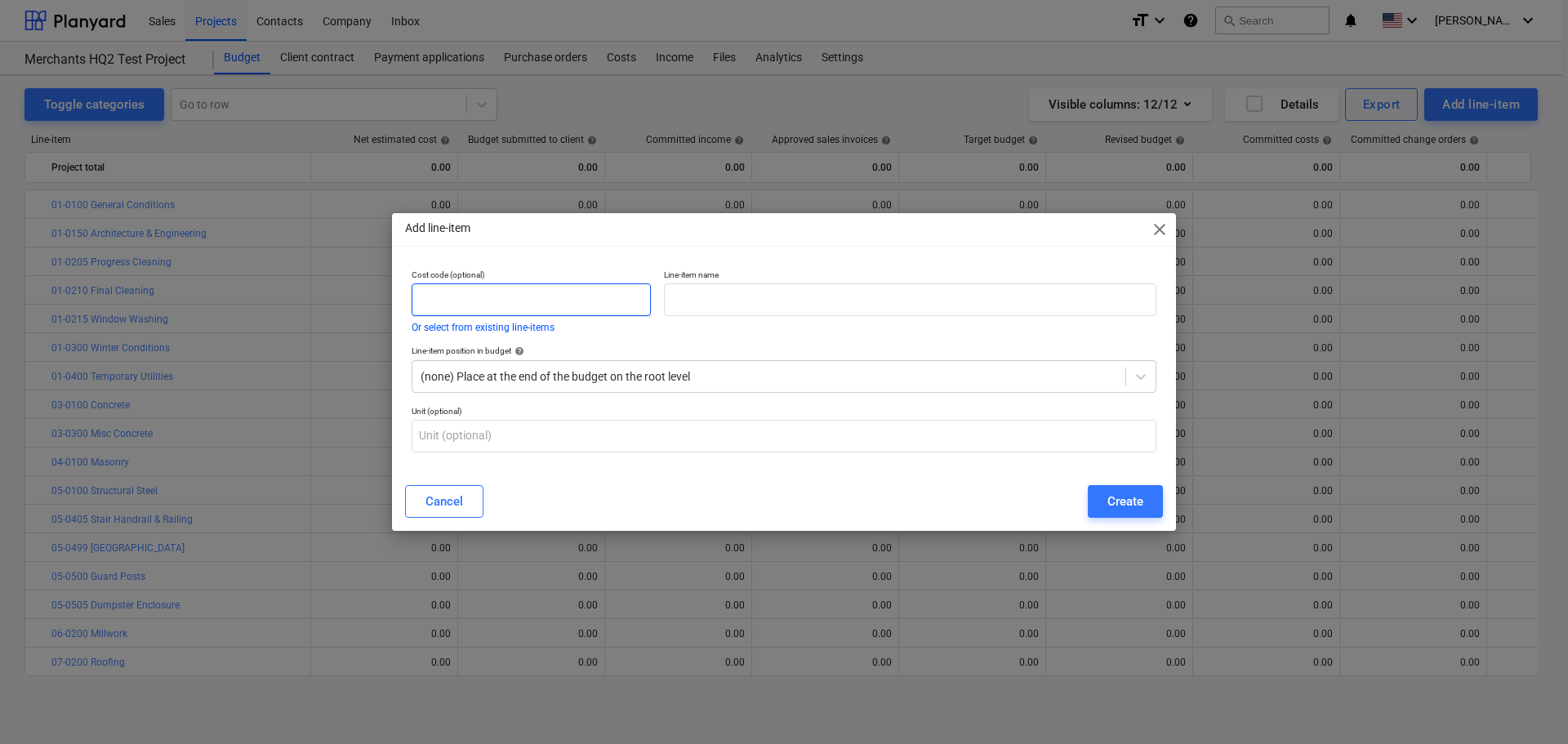
click at [594, 290] on input "text" at bounding box center [531, 300] width 240 height 33
click at [541, 306] on input "text" at bounding box center [531, 300] width 240 height 33
paste input "07-0710"
click at [794, 318] on div "Line-item name" at bounding box center [910, 301] width 505 height 76
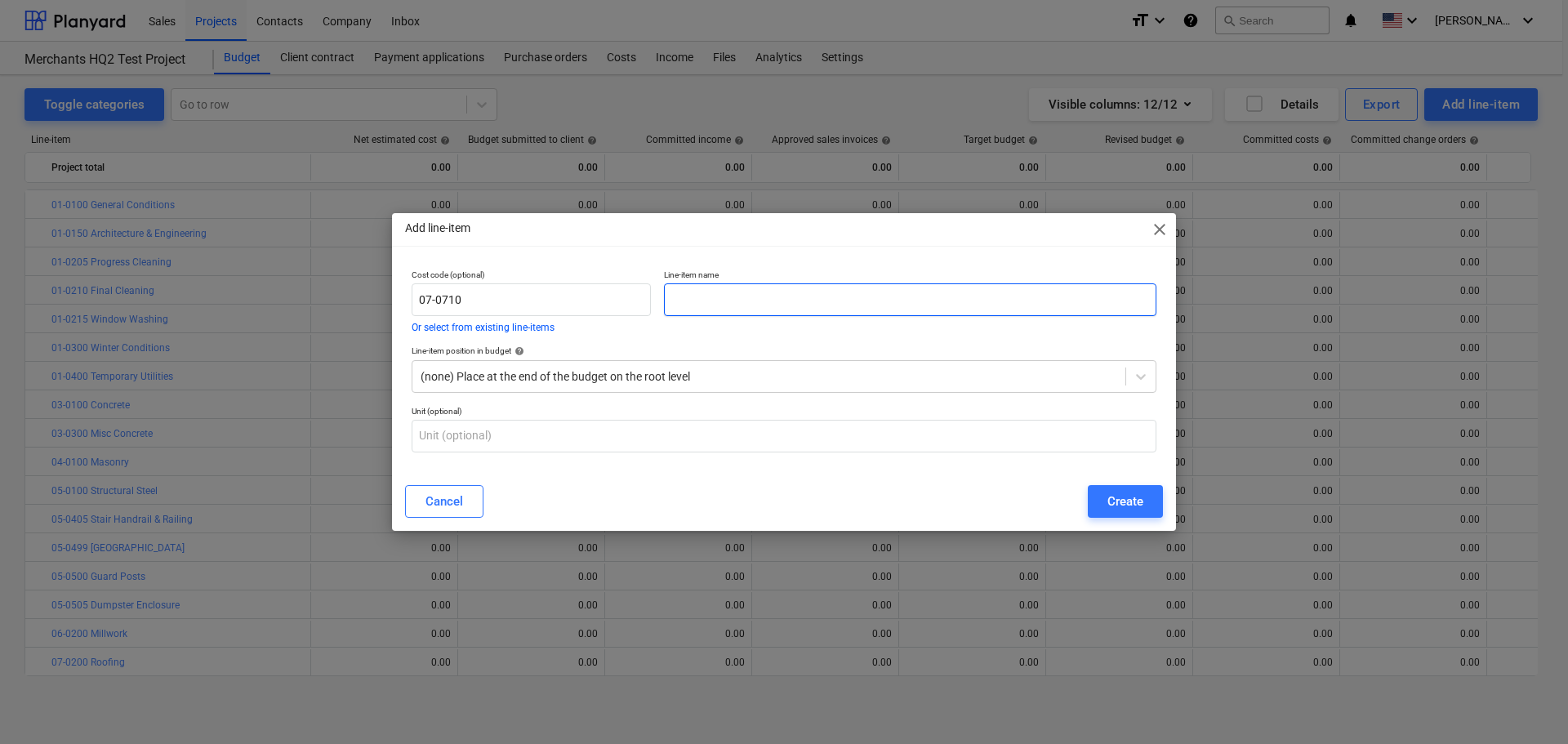
click at [787, 305] on input "text" at bounding box center [910, 300] width 492 height 33
paste input "Metal Siding/Panel"
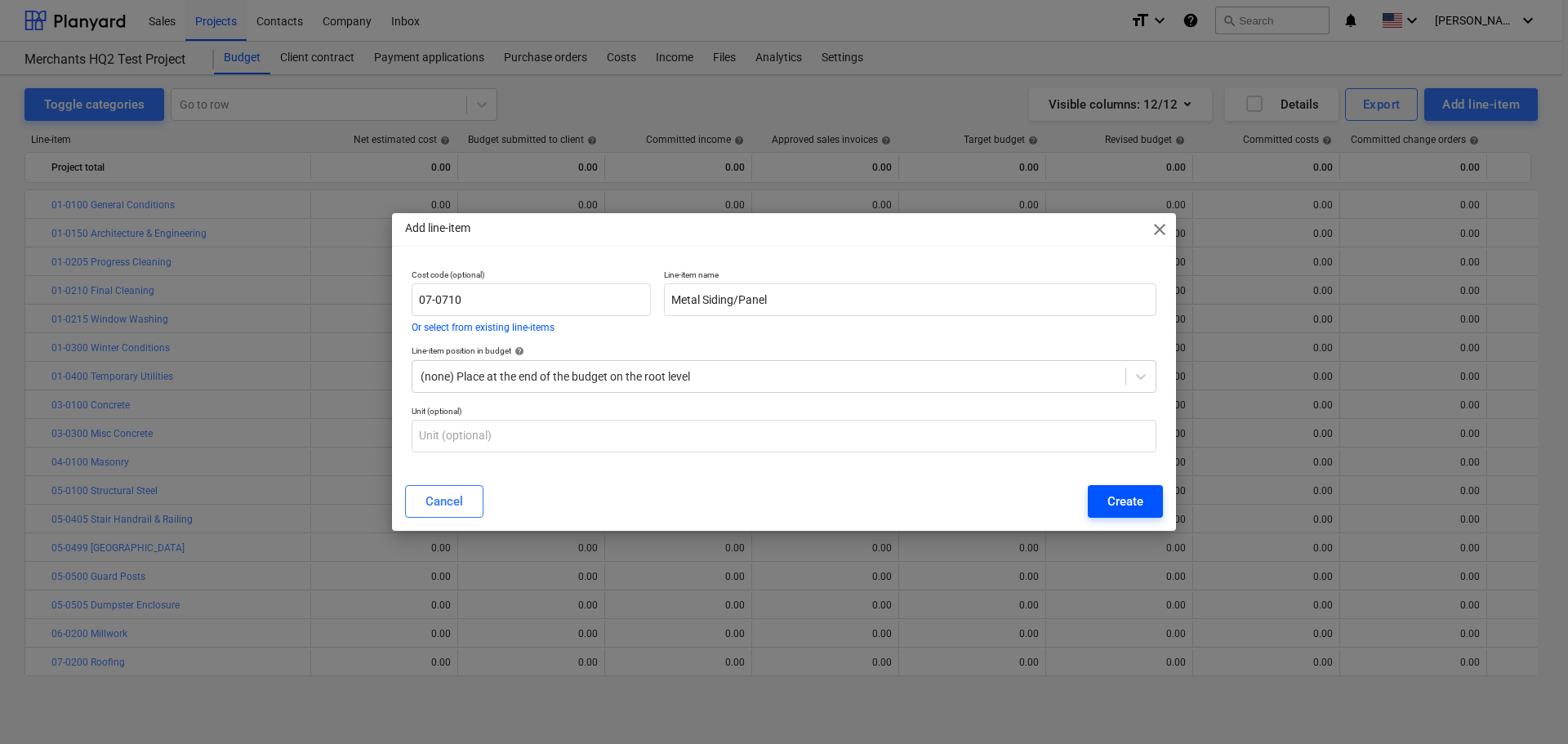
click at [1102, 504] on button "Create" at bounding box center [1125, 501] width 75 height 33
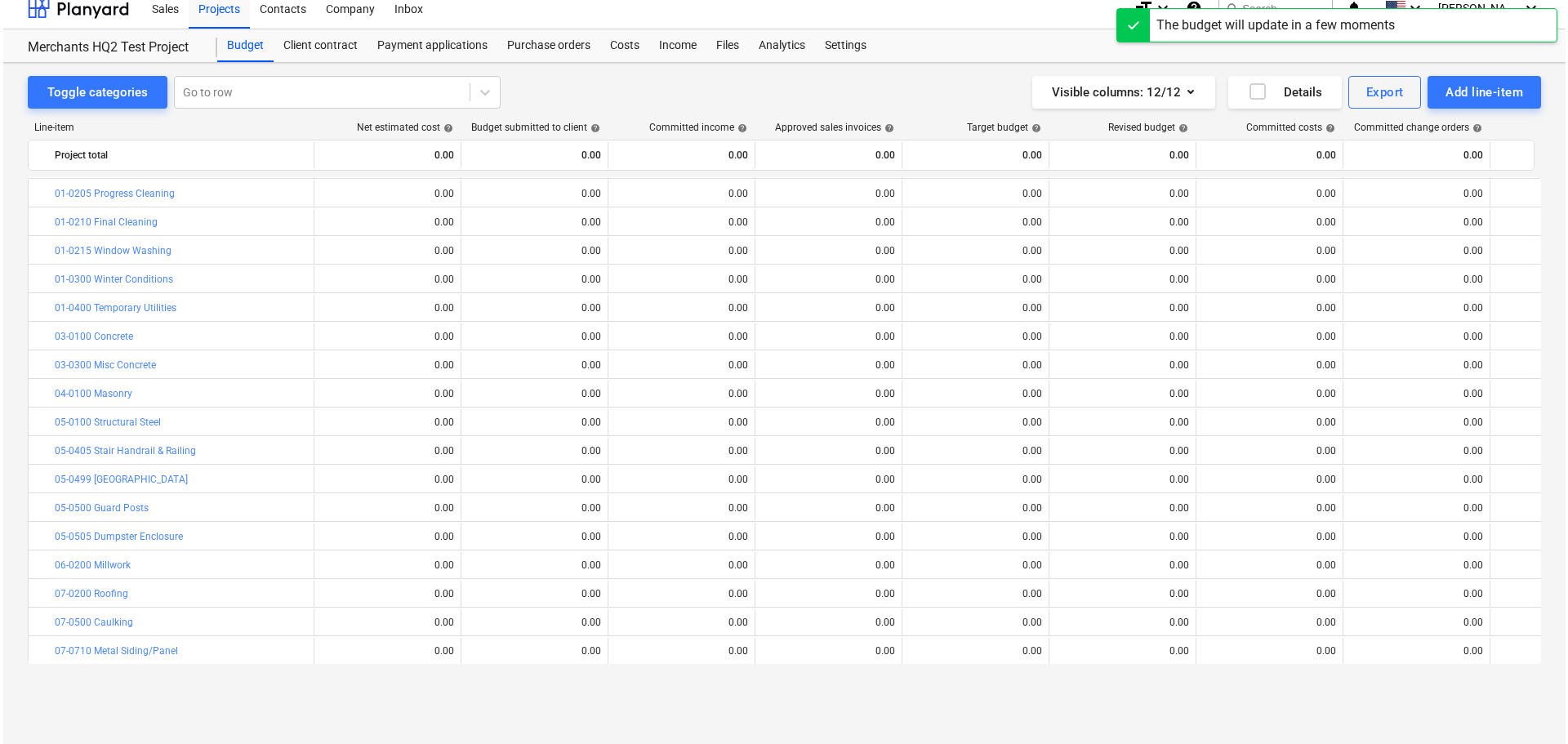
scroll to position [16, 0]
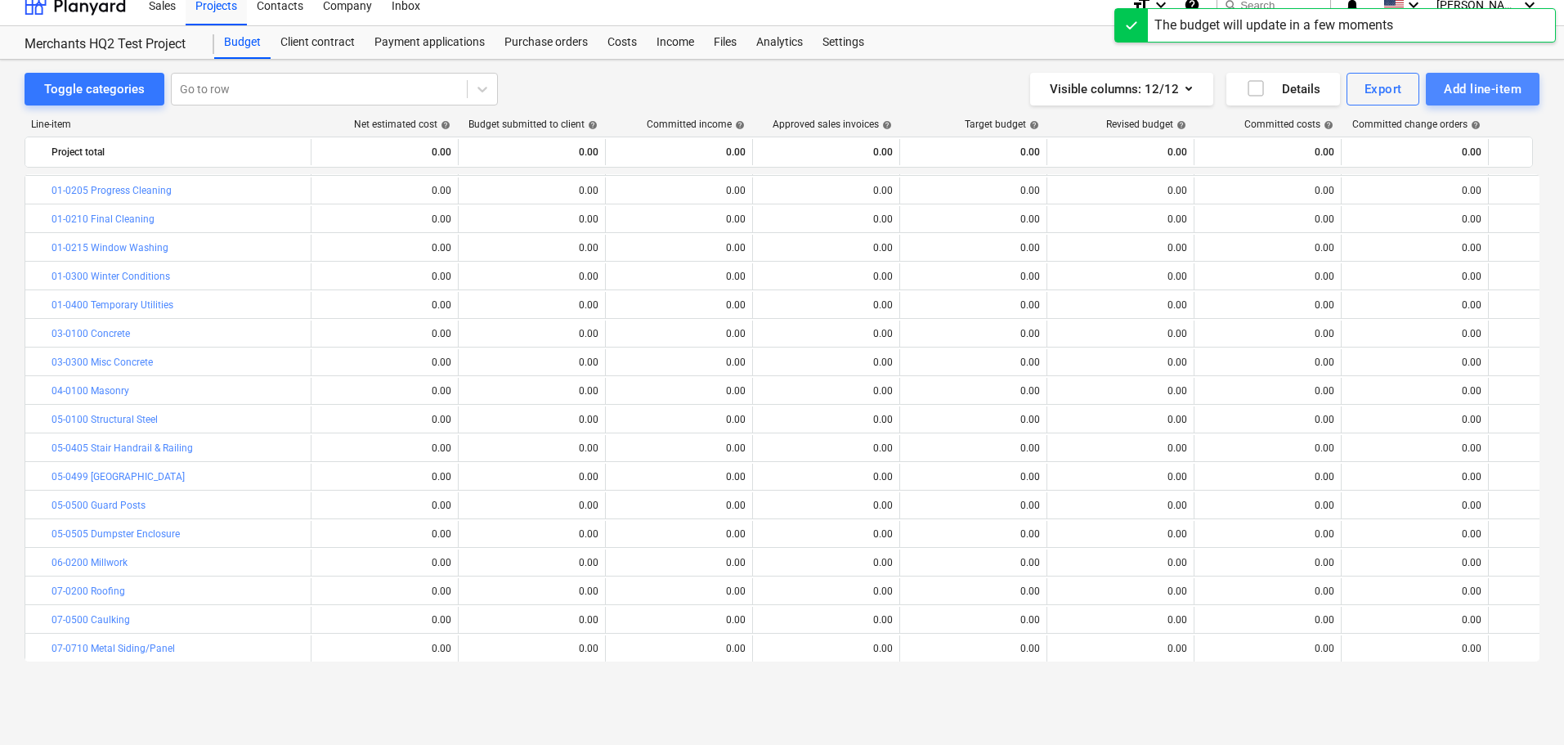
click at [1513, 93] on div "Add line-item" at bounding box center [1483, 88] width 78 height 21
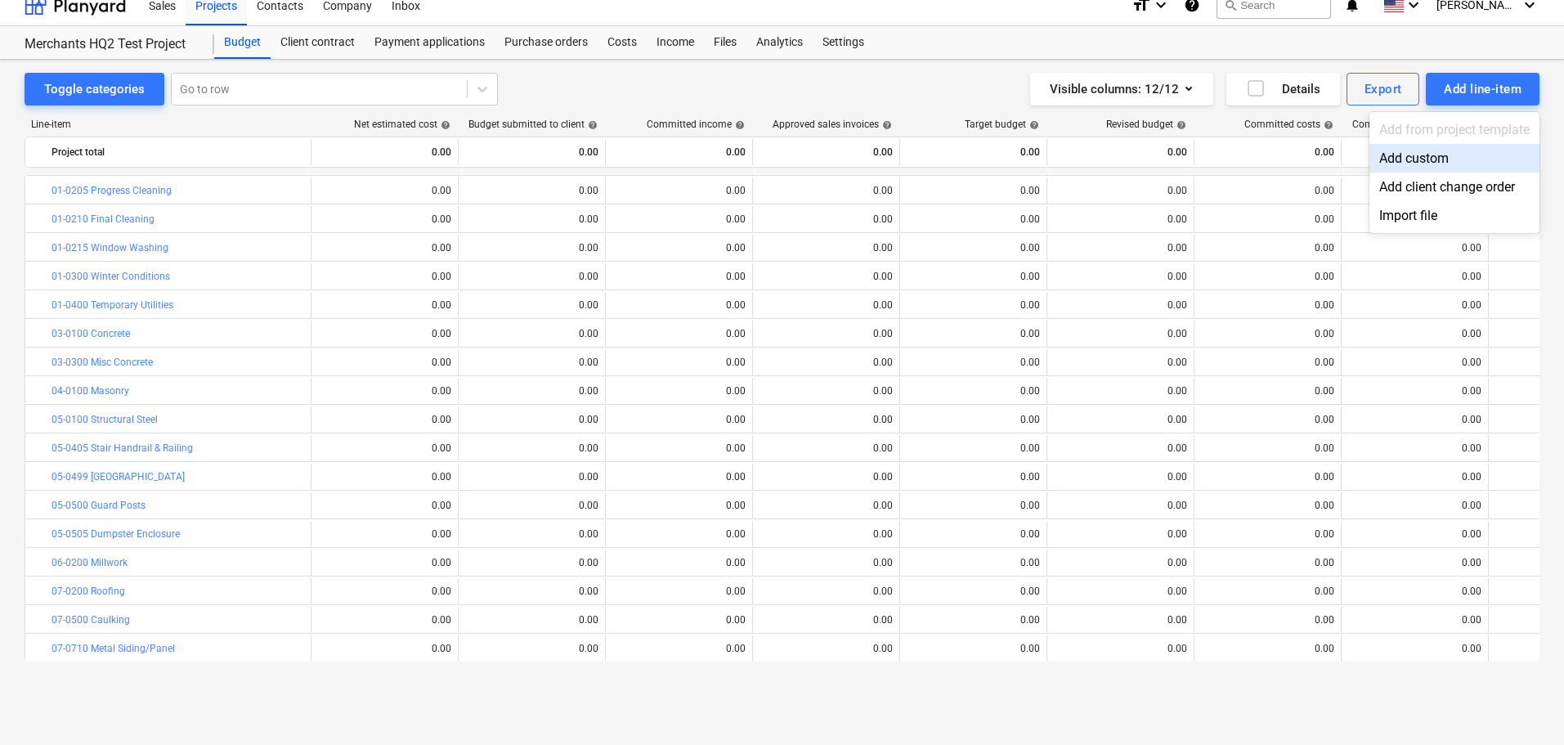
click at [1423, 150] on div "Add custom" at bounding box center [1454, 158] width 170 height 29
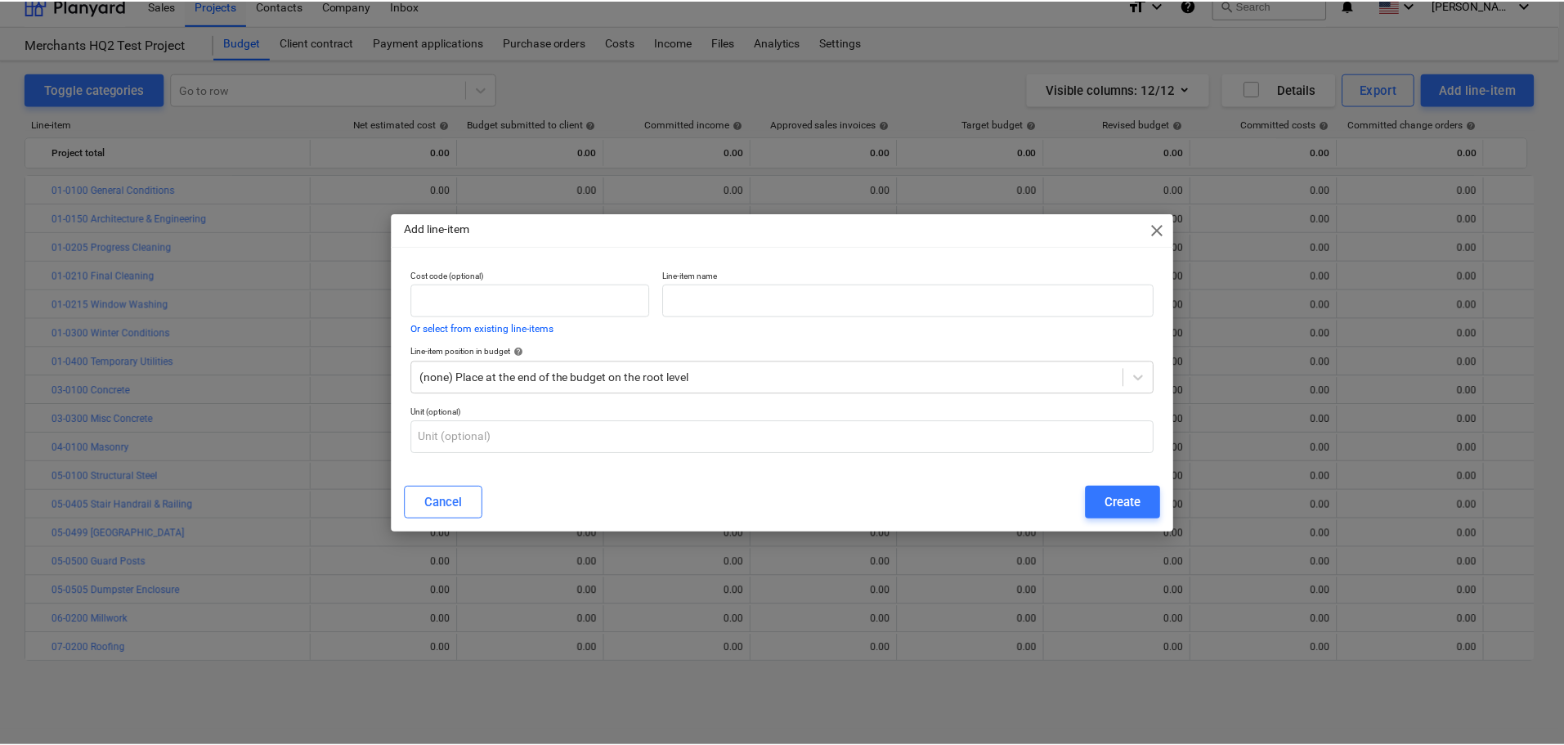
scroll to position [56, 0]
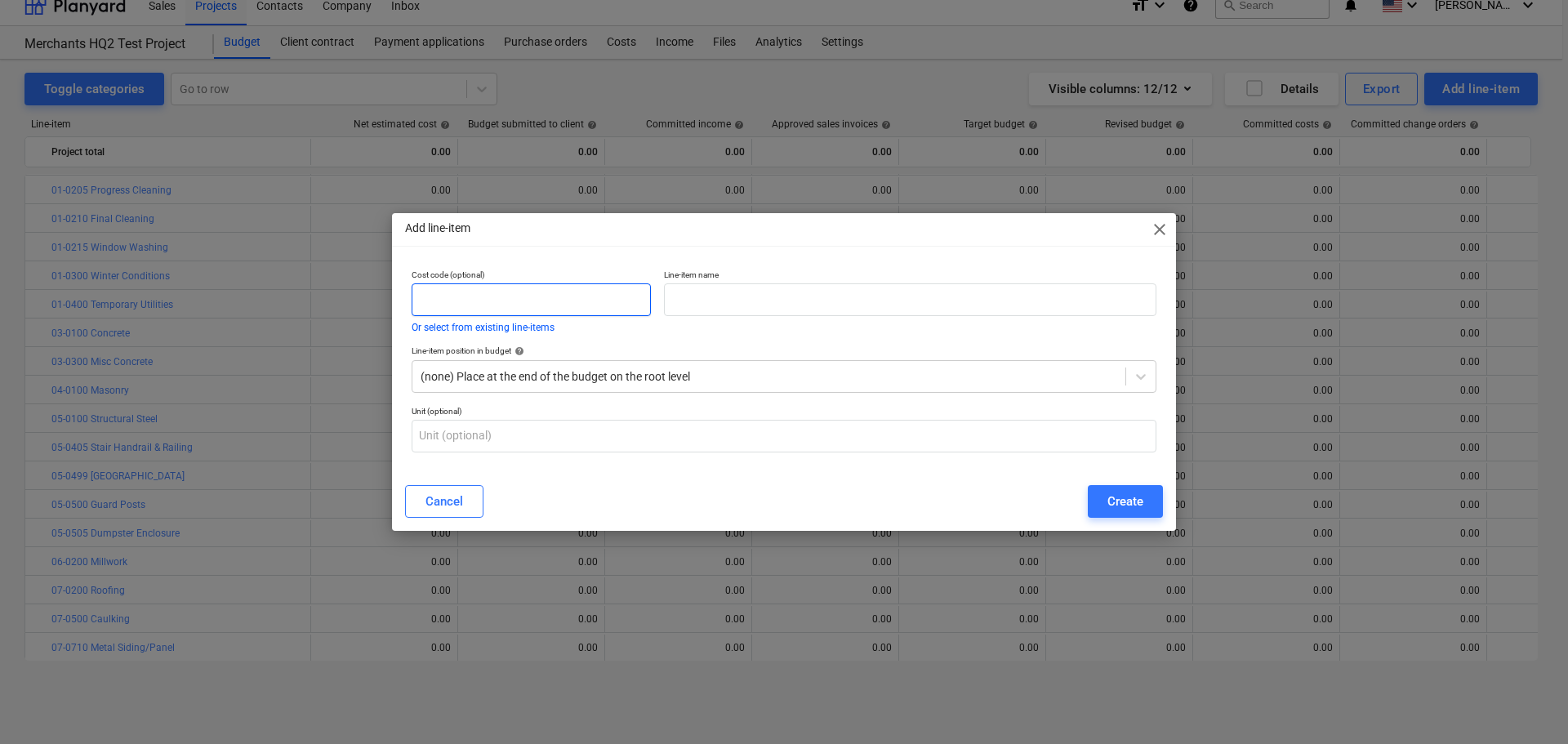
click at [568, 288] on input "text" at bounding box center [531, 300] width 240 height 33
paste input "08-0100"
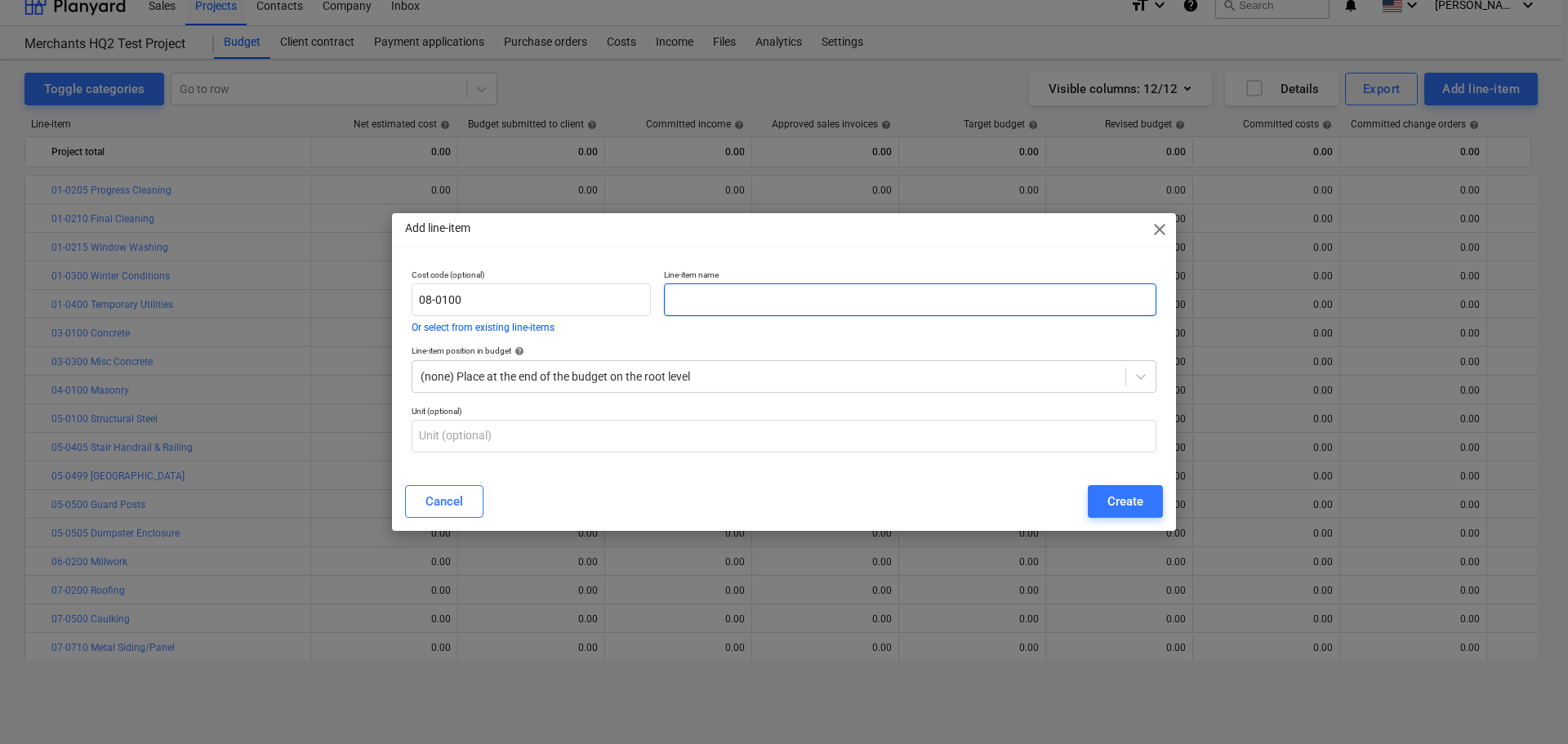
click at [787, 298] on input "text" at bounding box center [910, 300] width 492 height 33
paste input "Storefront & Curtain Wall"
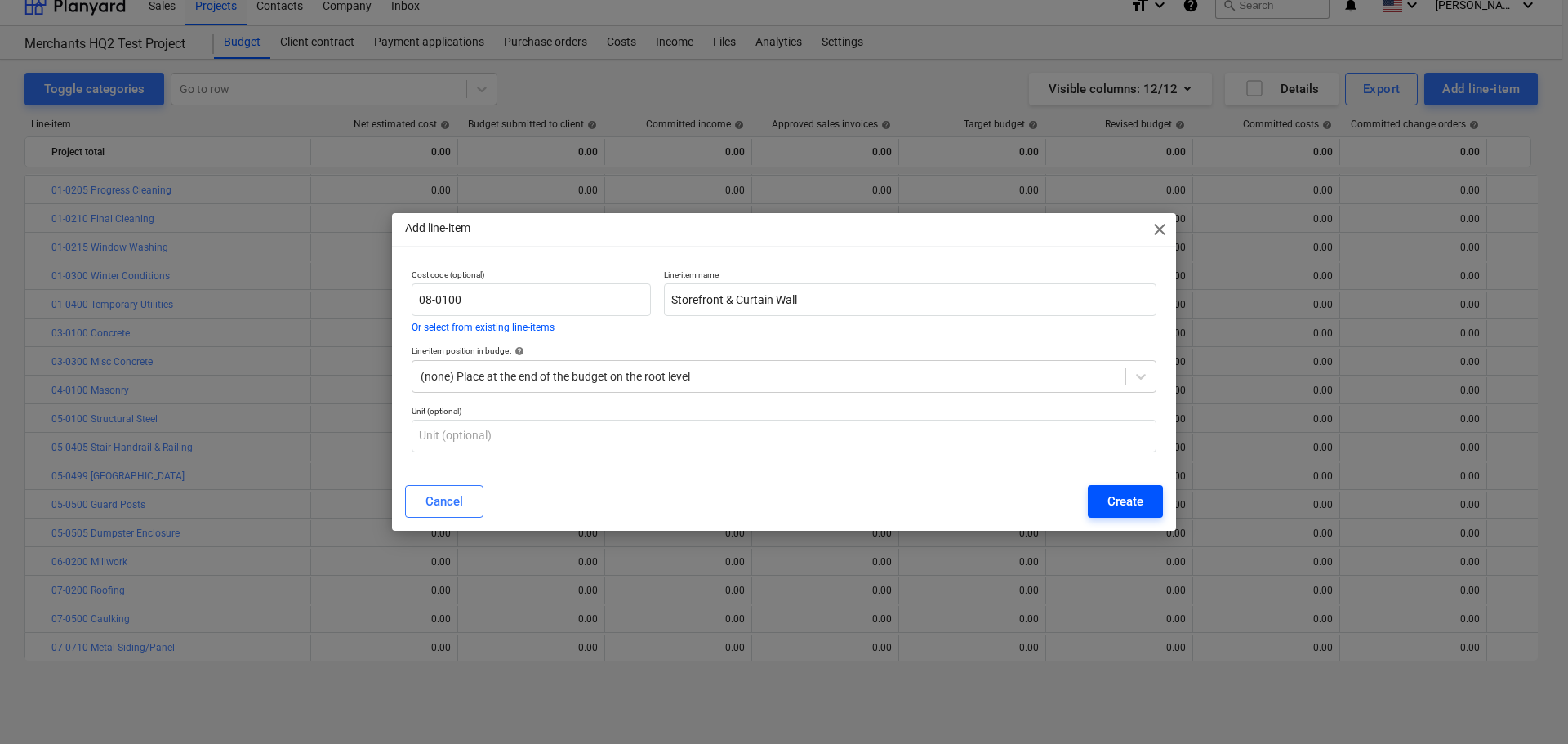
click at [1094, 497] on button "Create" at bounding box center [1125, 501] width 75 height 33
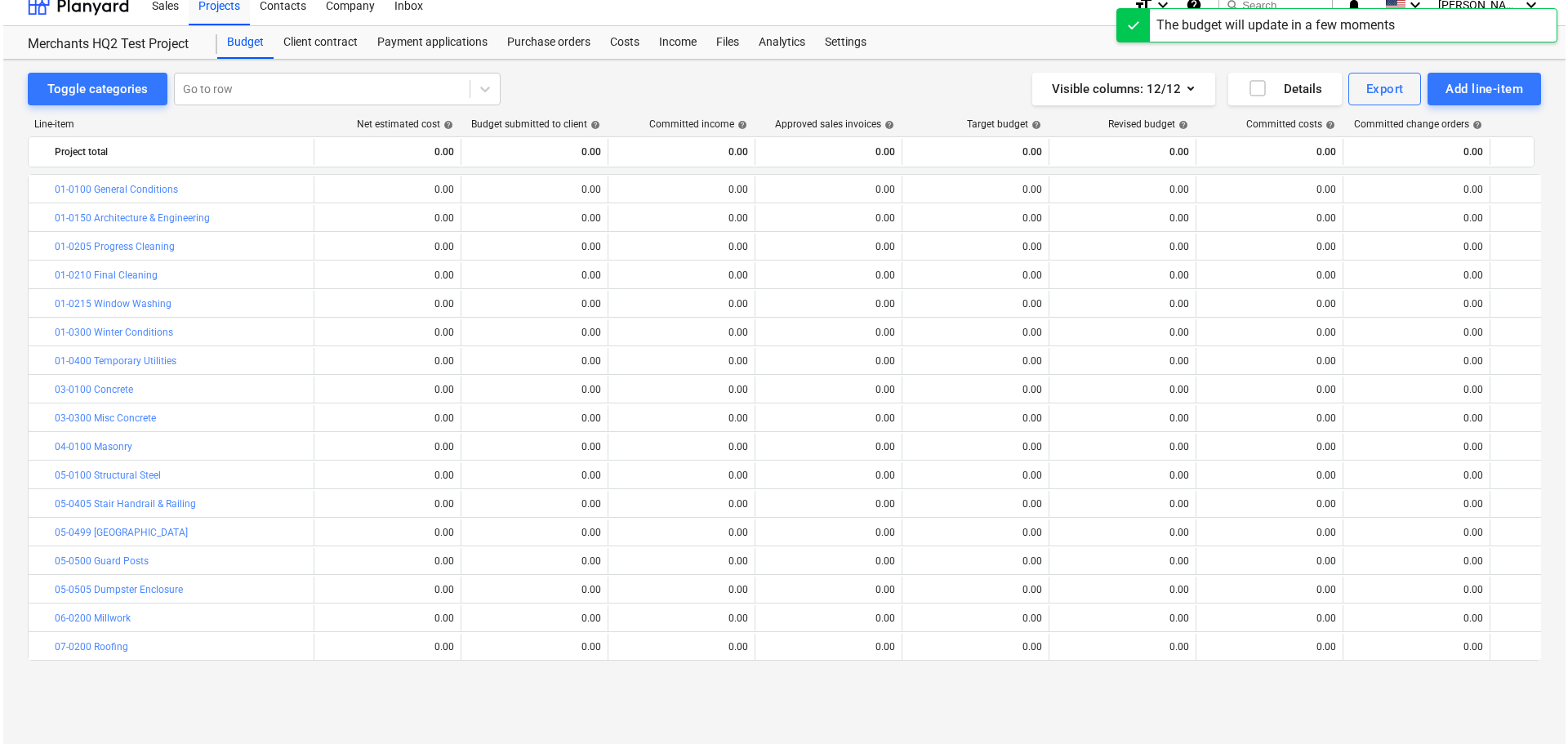
scroll to position [56, 0]
click at [1463, 88] on div "Add line-item" at bounding box center [1481, 88] width 78 height 21
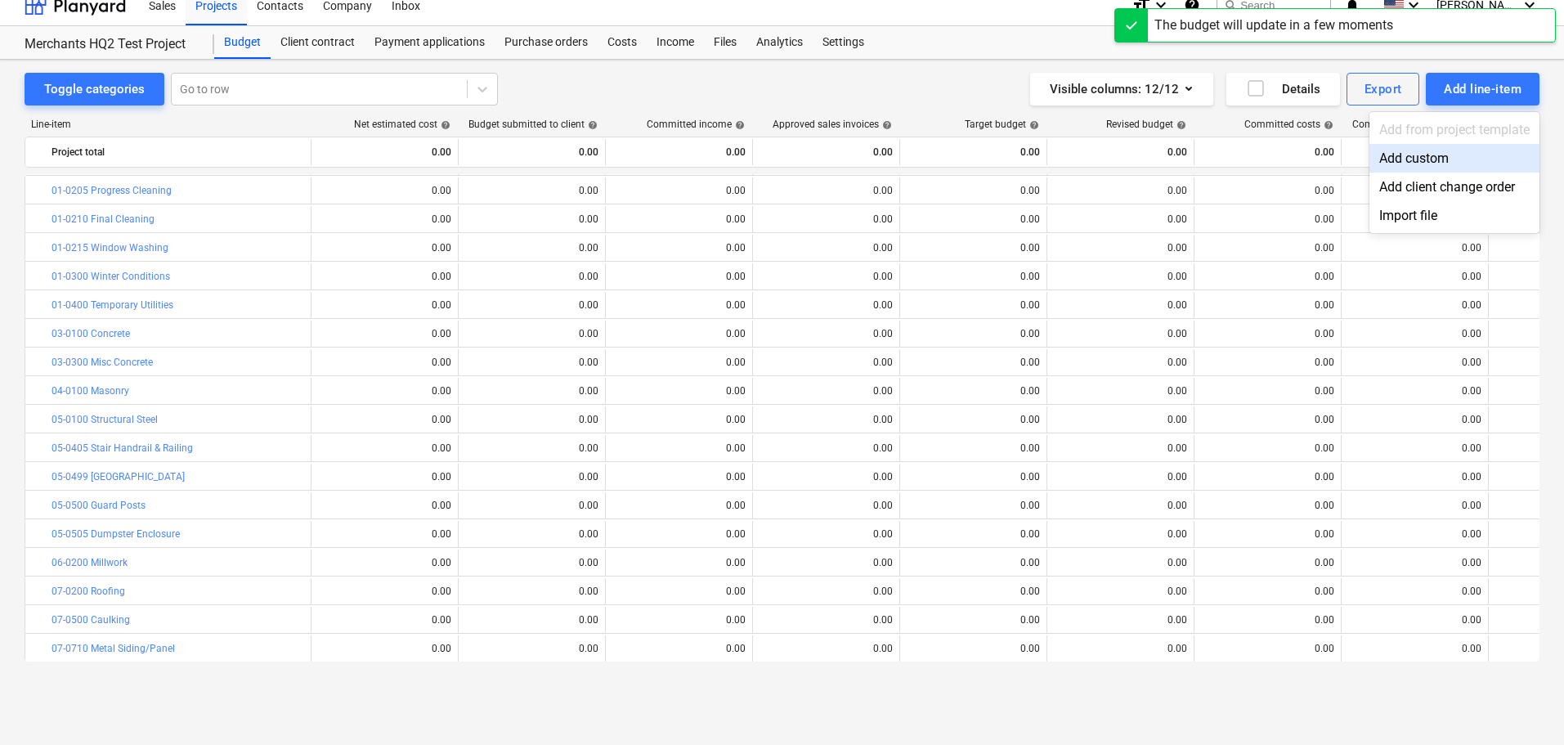
click at [1382, 155] on div "Add custom" at bounding box center [1454, 158] width 170 height 29
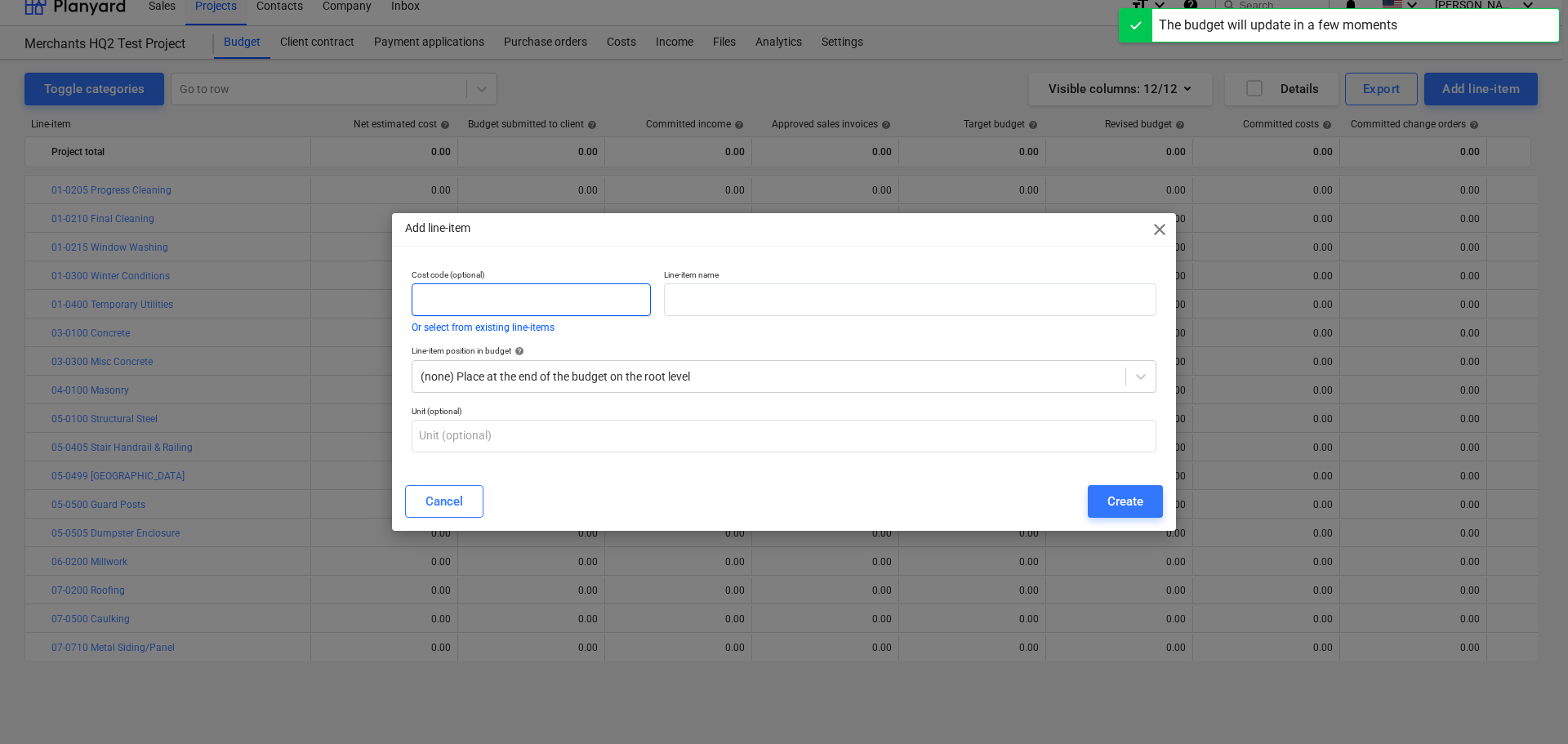
click at [518, 302] on input "text" at bounding box center [531, 300] width 240 height 33
paste input "08-0400"
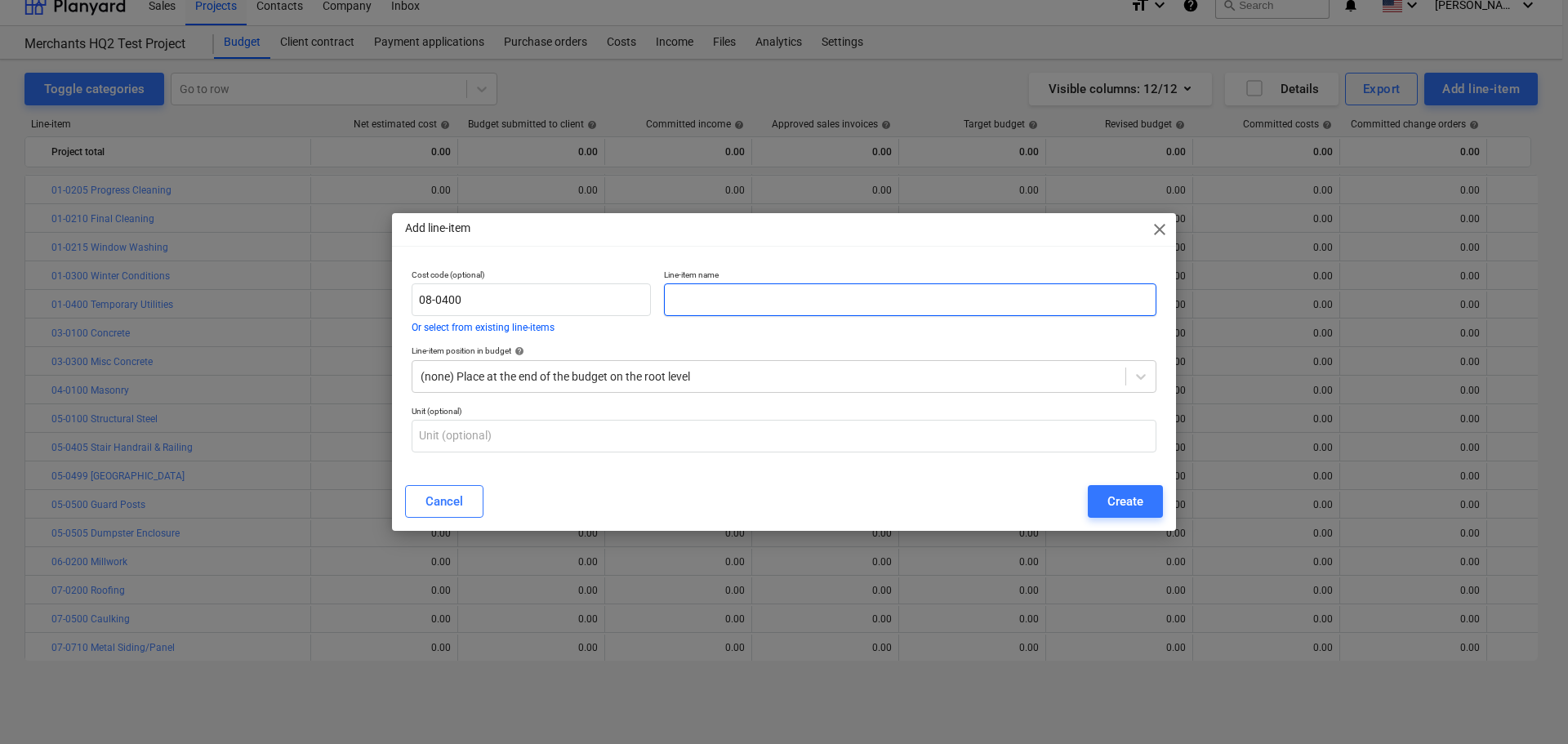
click at [860, 301] on input "text" at bounding box center [910, 300] width 492 height 33
paste input "Hollow Metal Doors & Hardware"
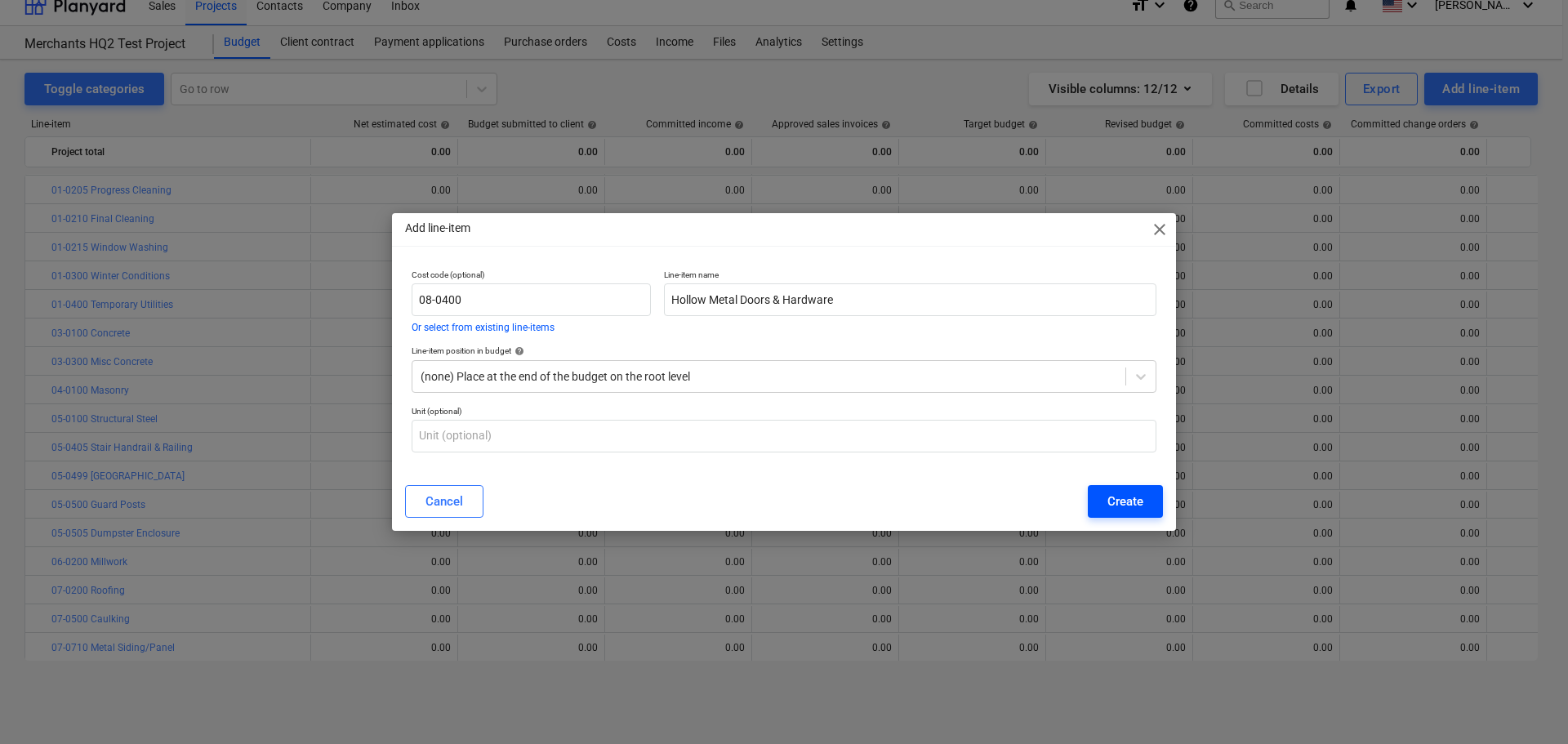
click at [1100, 499] on button "Create" at bounding box center [1125, 501] width 75 height 33
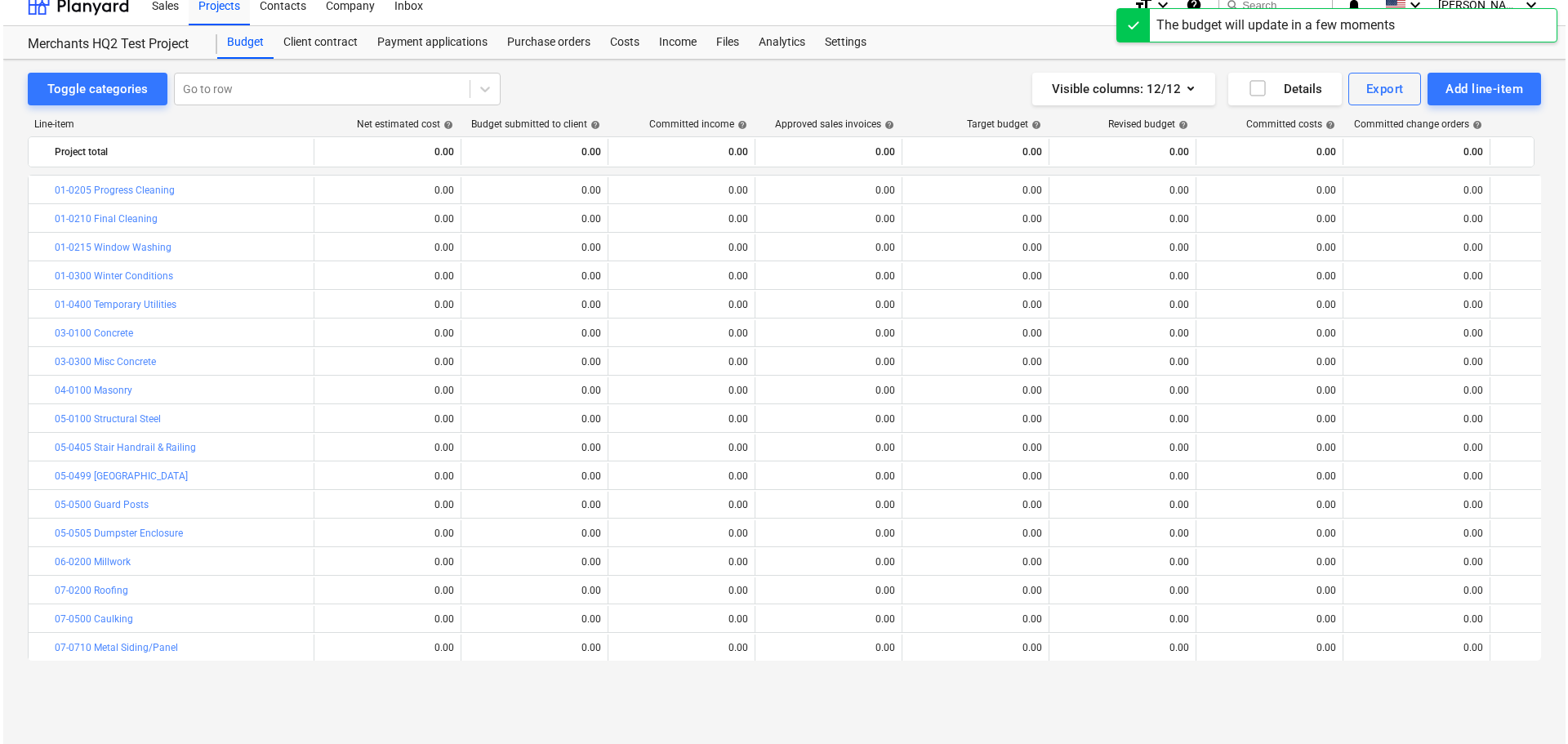
scroll to position [114, 0]
click at [1496, 92] on div "Add line-item" at bounding box center [1481, 88] width 78 height 21
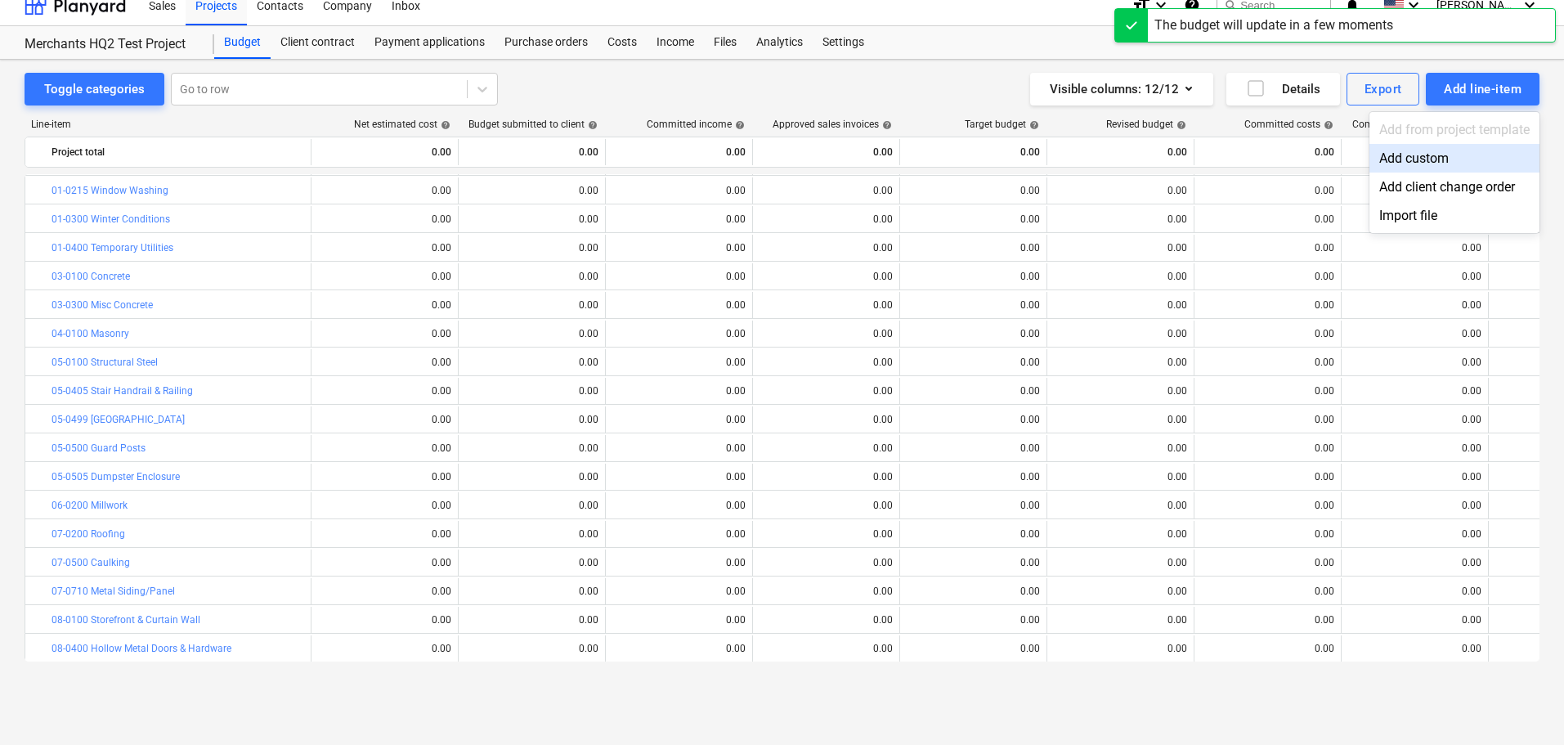
click at [1434, 156] on div "Add custom" at bounding box center [1454, 158] width 170 height 29
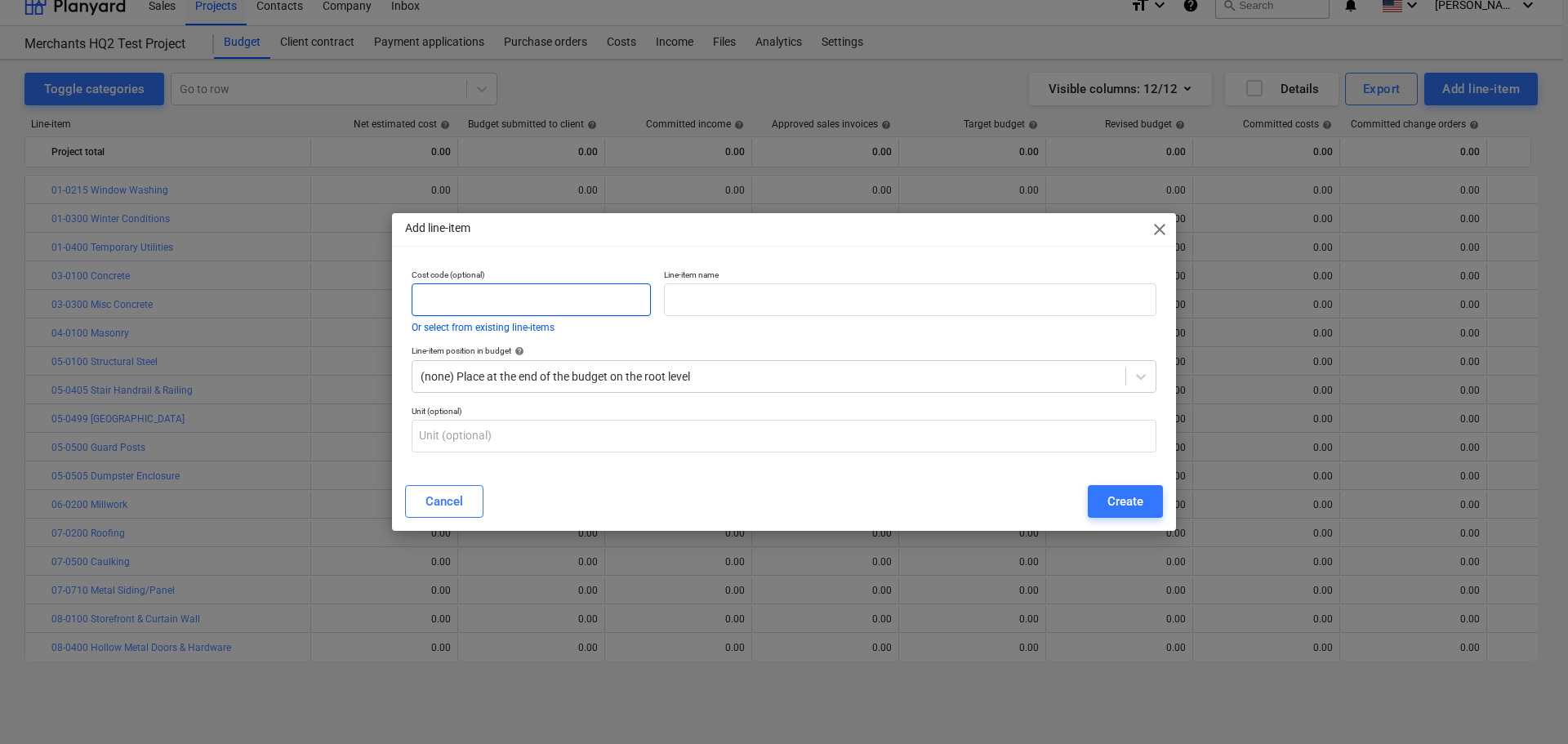
click at [522, 307] on input "text" at bounding box center [531, 300] width 240 height 33
paste input "08-0600"
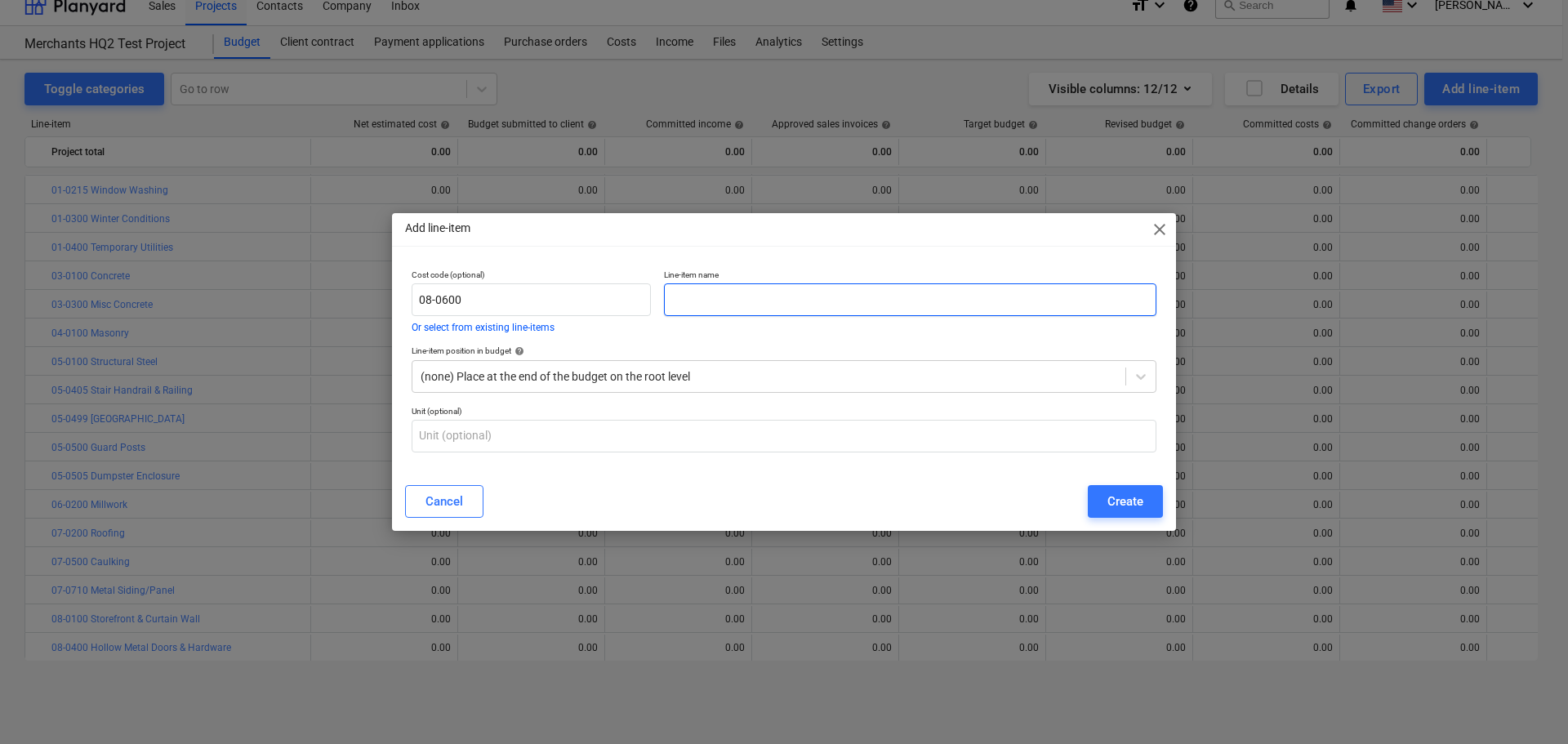
click at [711, 308] on input "text" at bounding box center [910, 300] width 492 height 33
paste input "Overhead Doors"
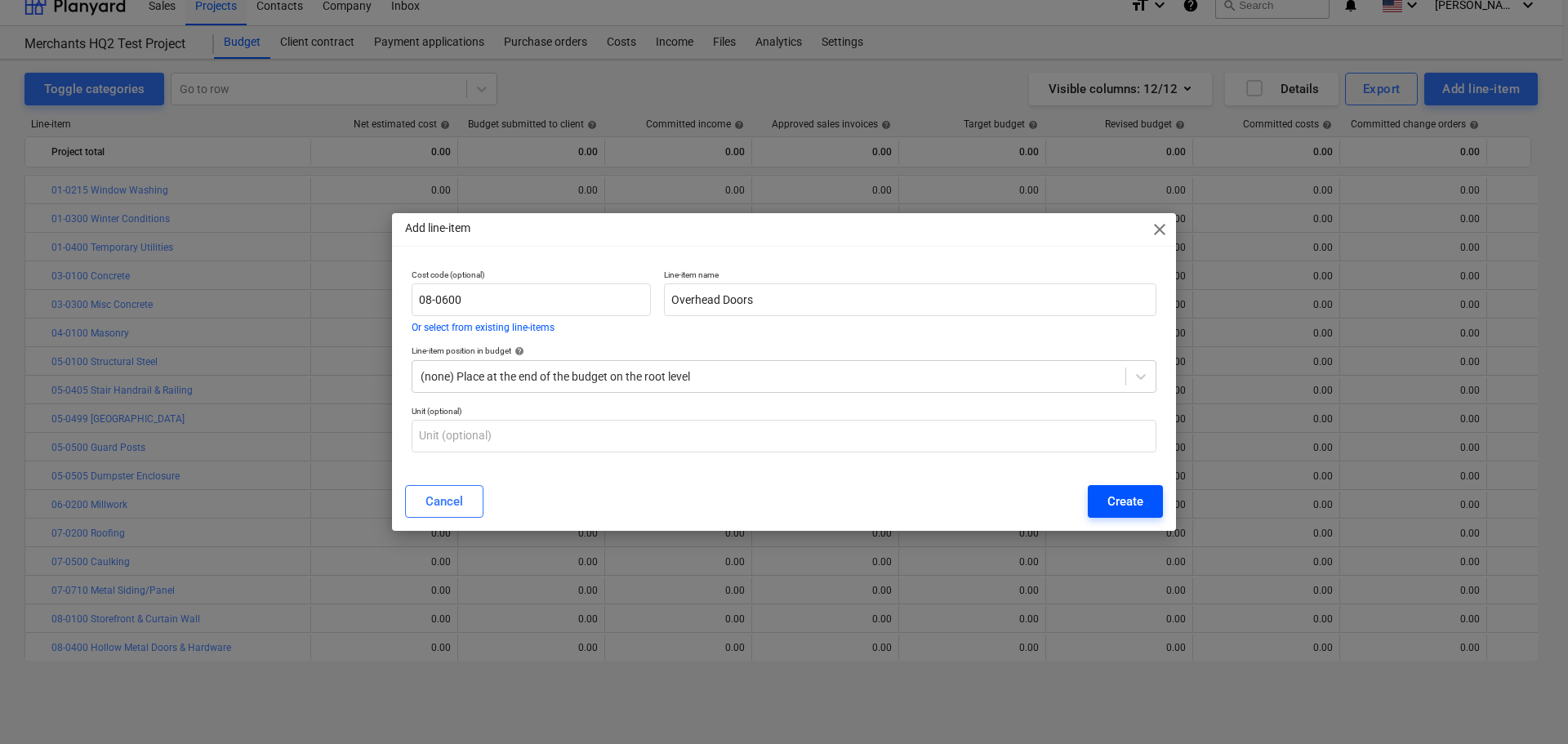
click at [1096, 503] on button "Create" at bounding box center [1125, 501] width 75 height 33
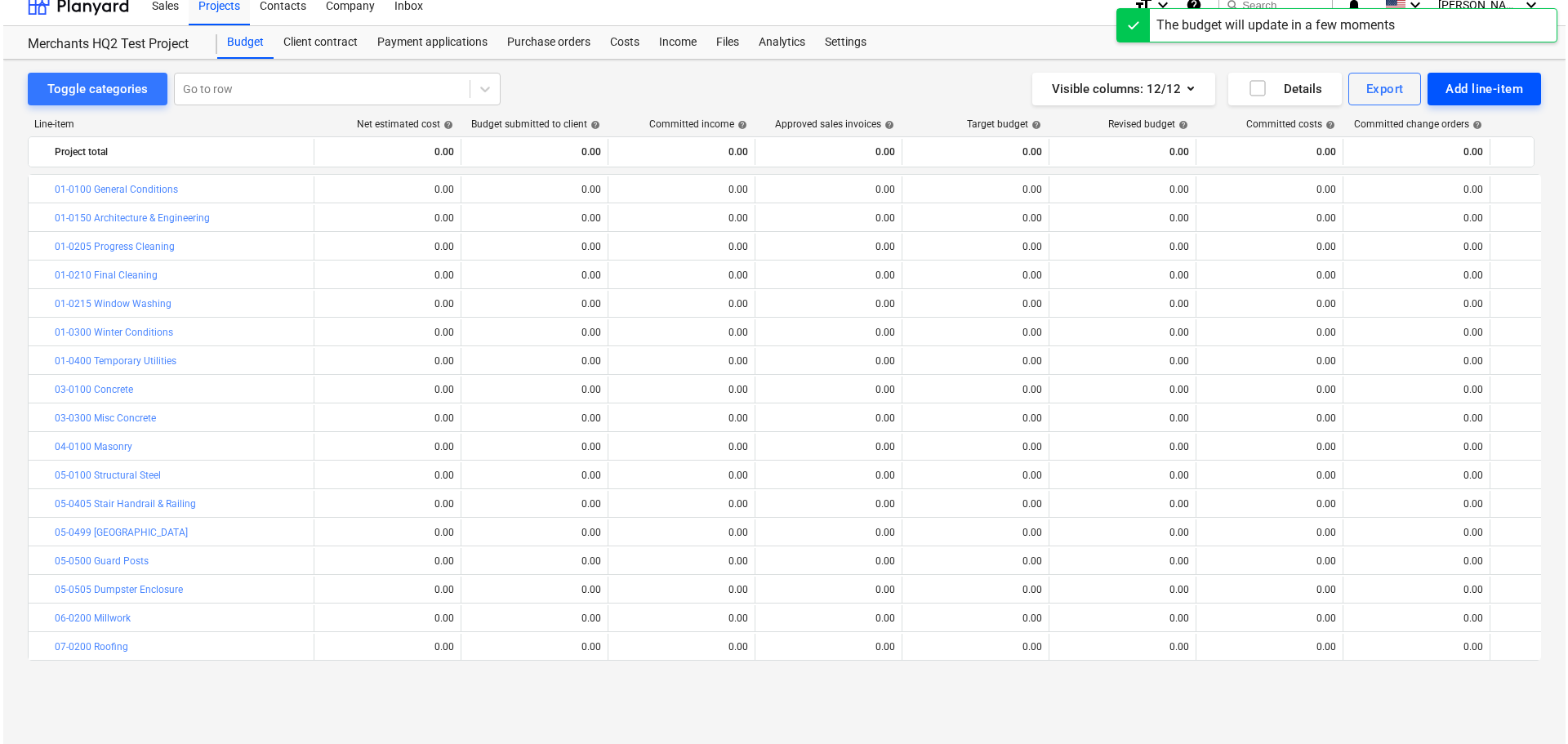
scroll to position [114, 0]
click at [1465, 80] on div "Add line-item" at bounding box center [1481, 88] width 78 height 21
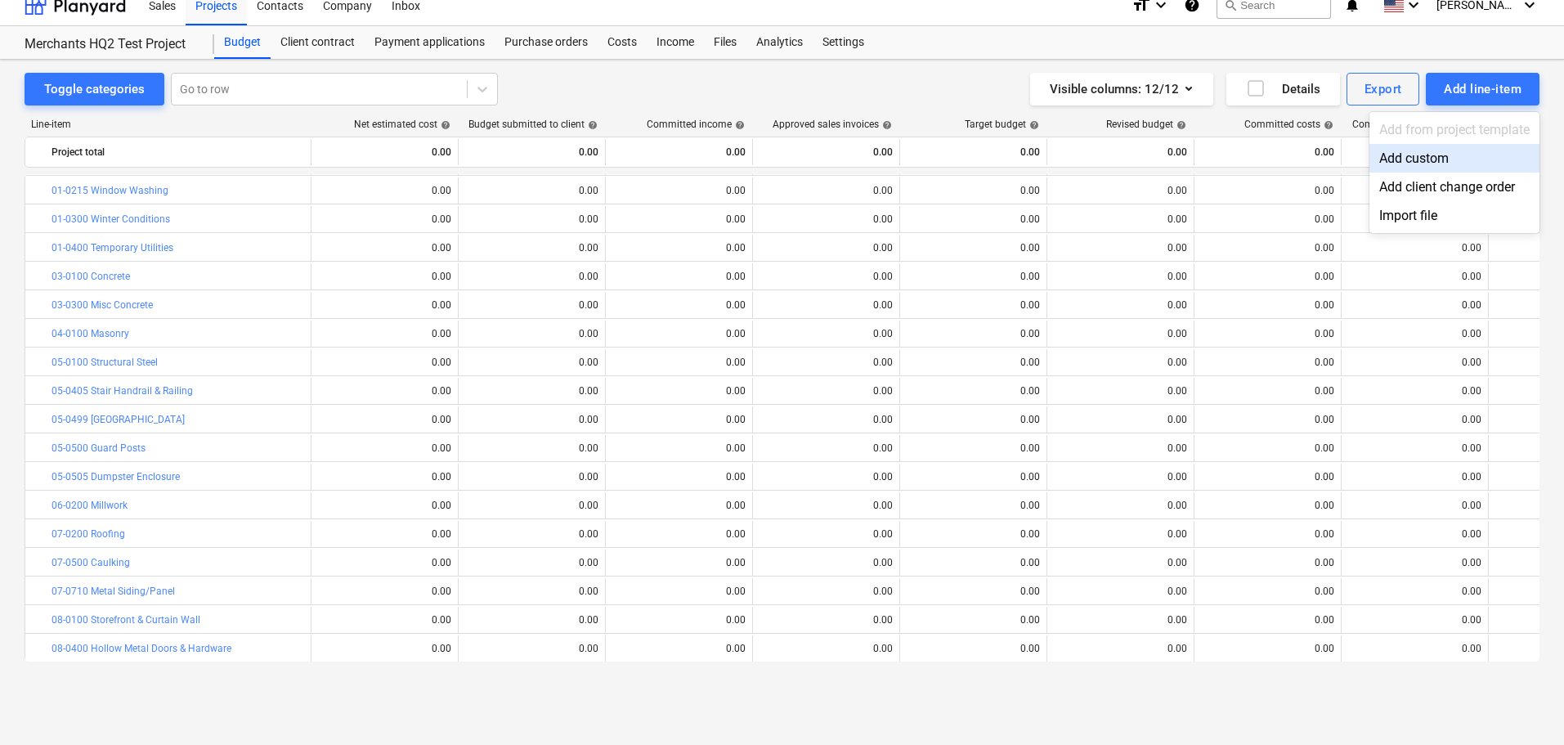
click at [1420, 163] on div "Add custom" at bounding box center [1454, 158] width 170 height 29
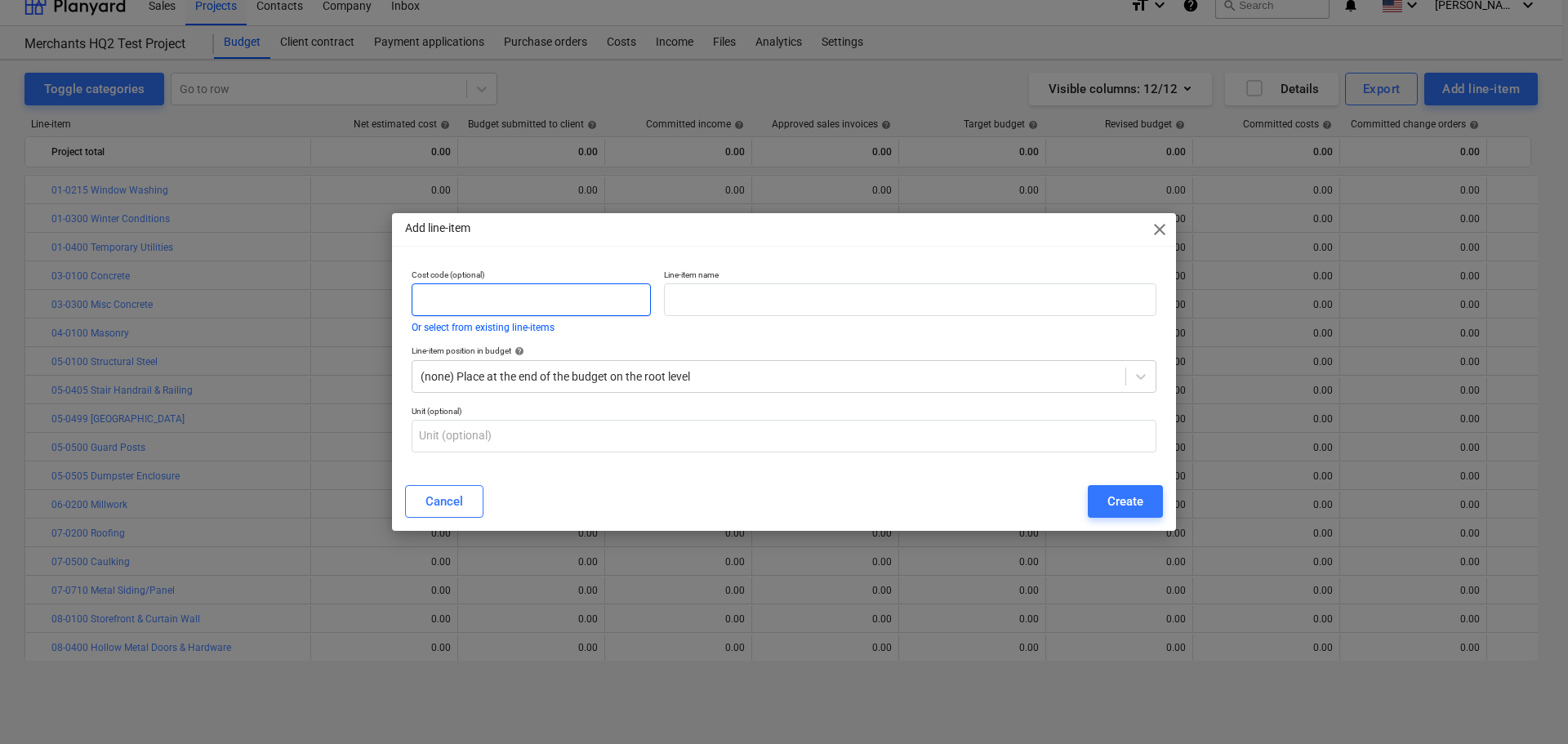
click at [543, 300] on input "text" at bounding box center [531, 300] width 240 height 33
paste input "09-0100"
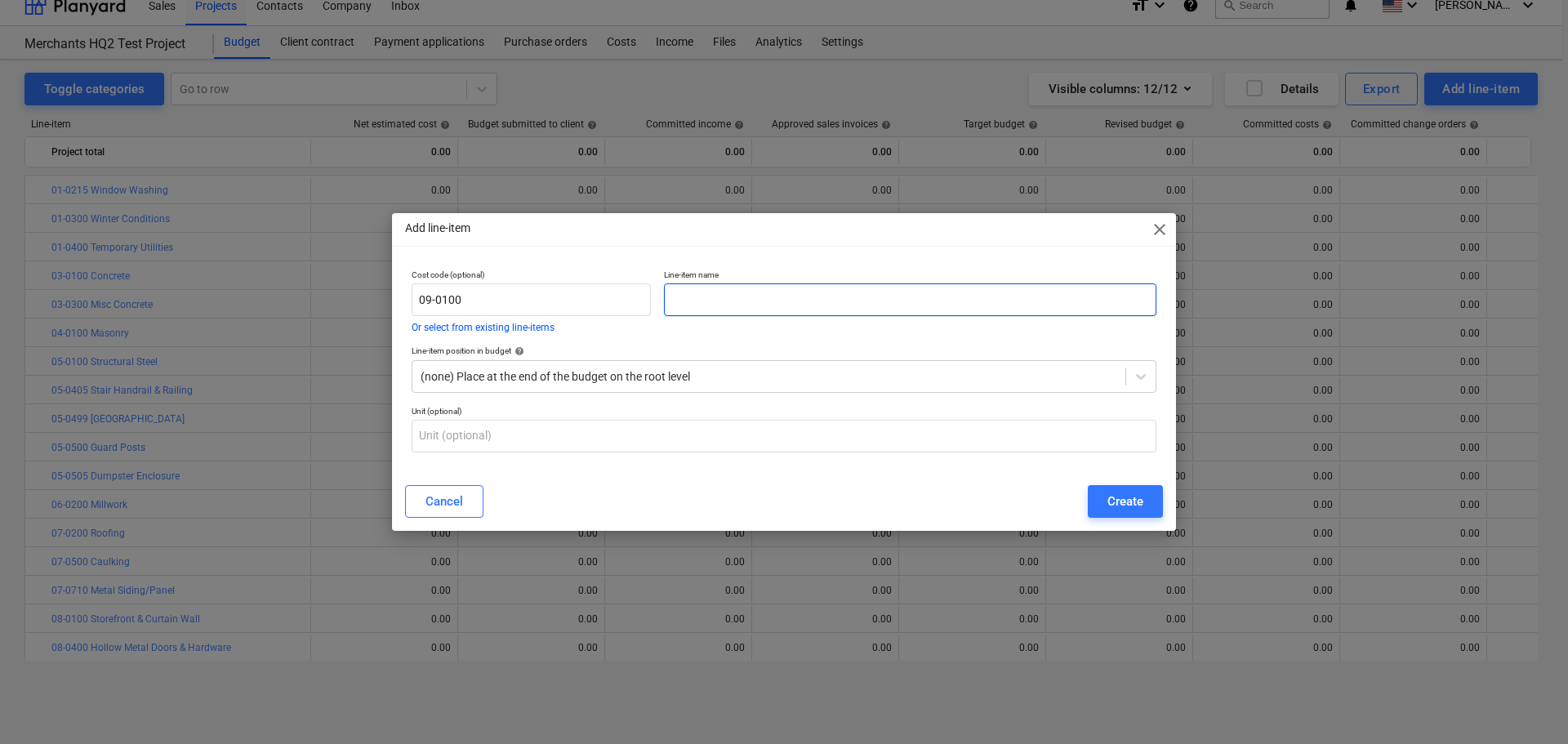
click at [790, 300] on input "text" at bounding box center [910, 300] width 492 height 33
paste input "Drywall & Metal Framing"
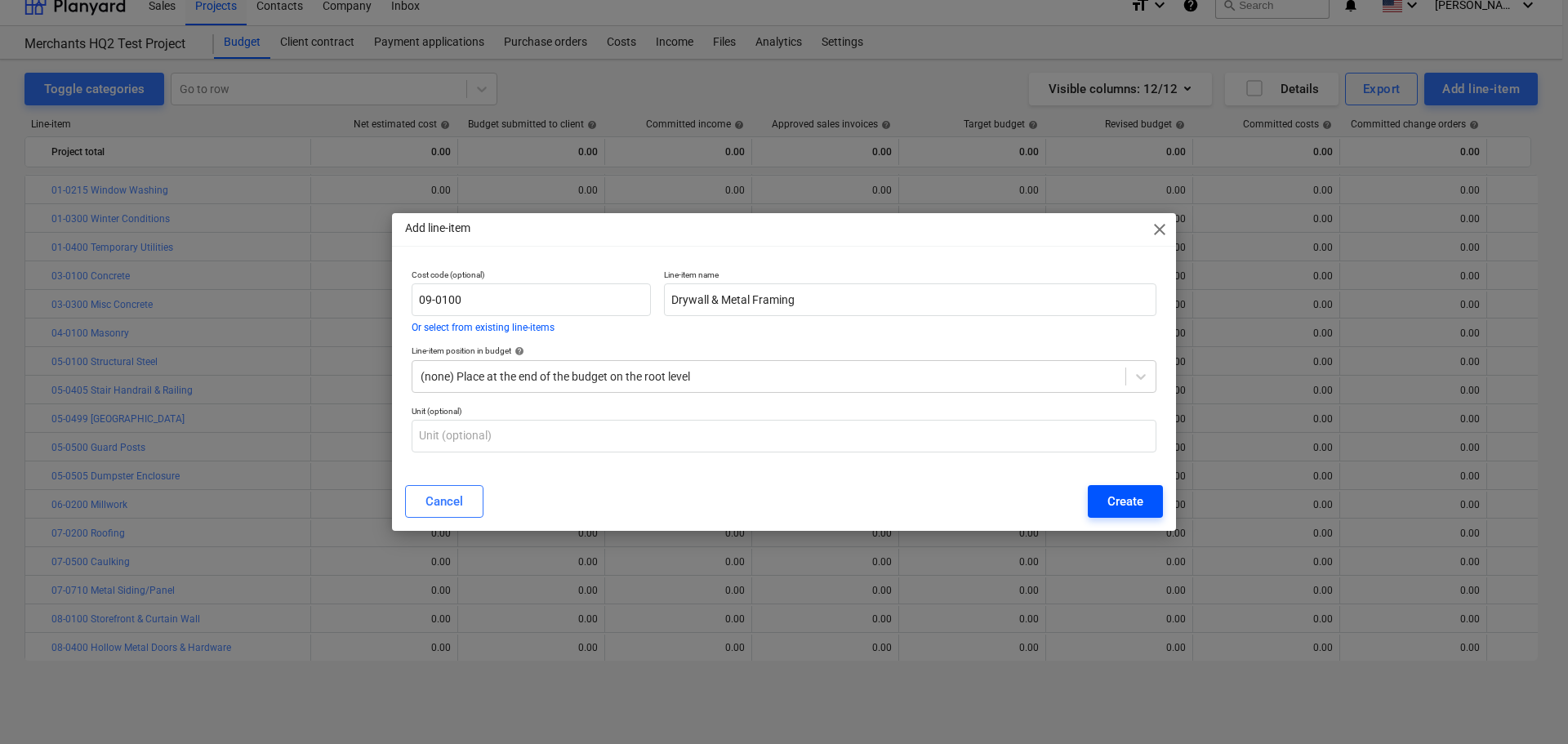
click at [1122, 504] on div "Create" at bounding box center [1126, 500] width 36 height 21
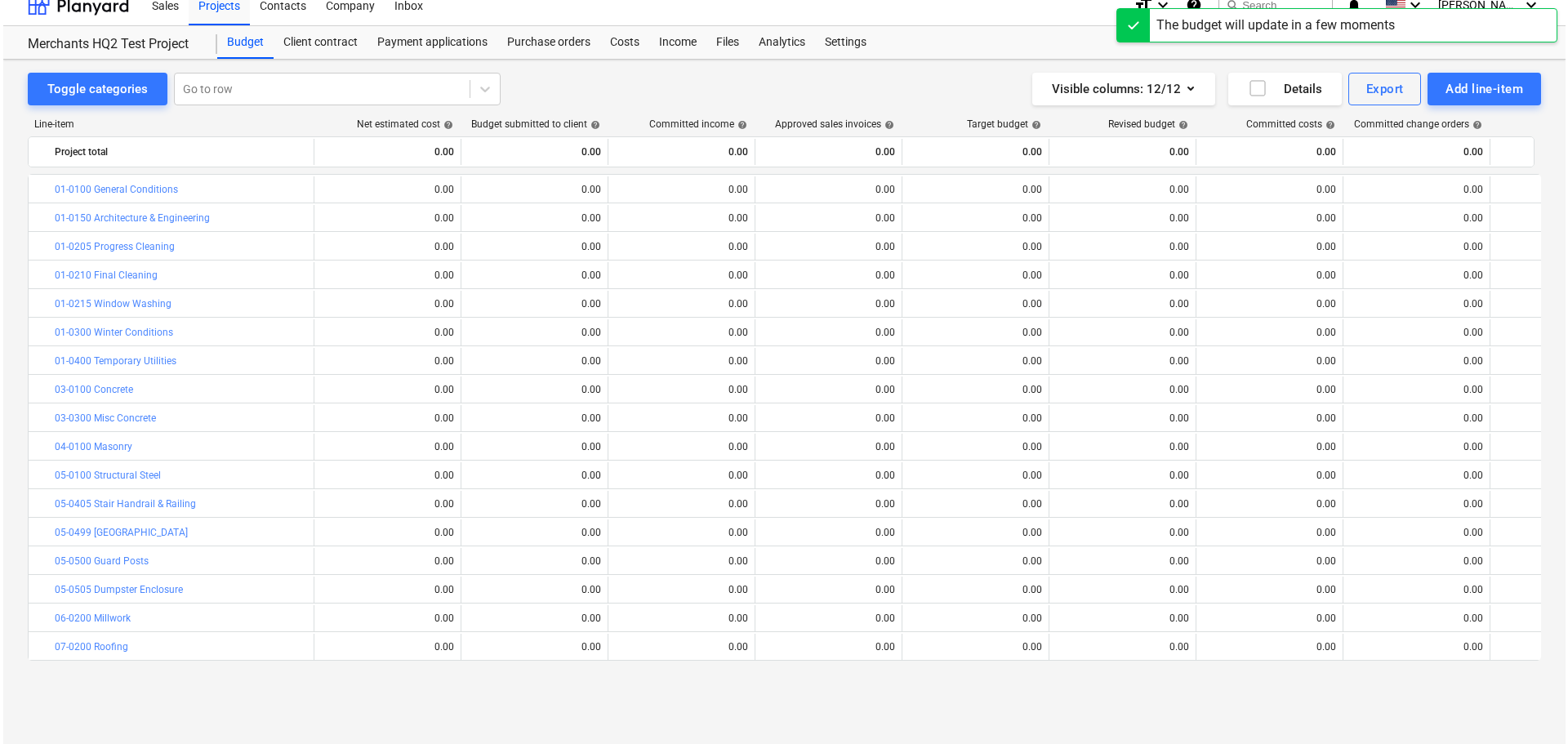
scroll to position [114, 0]
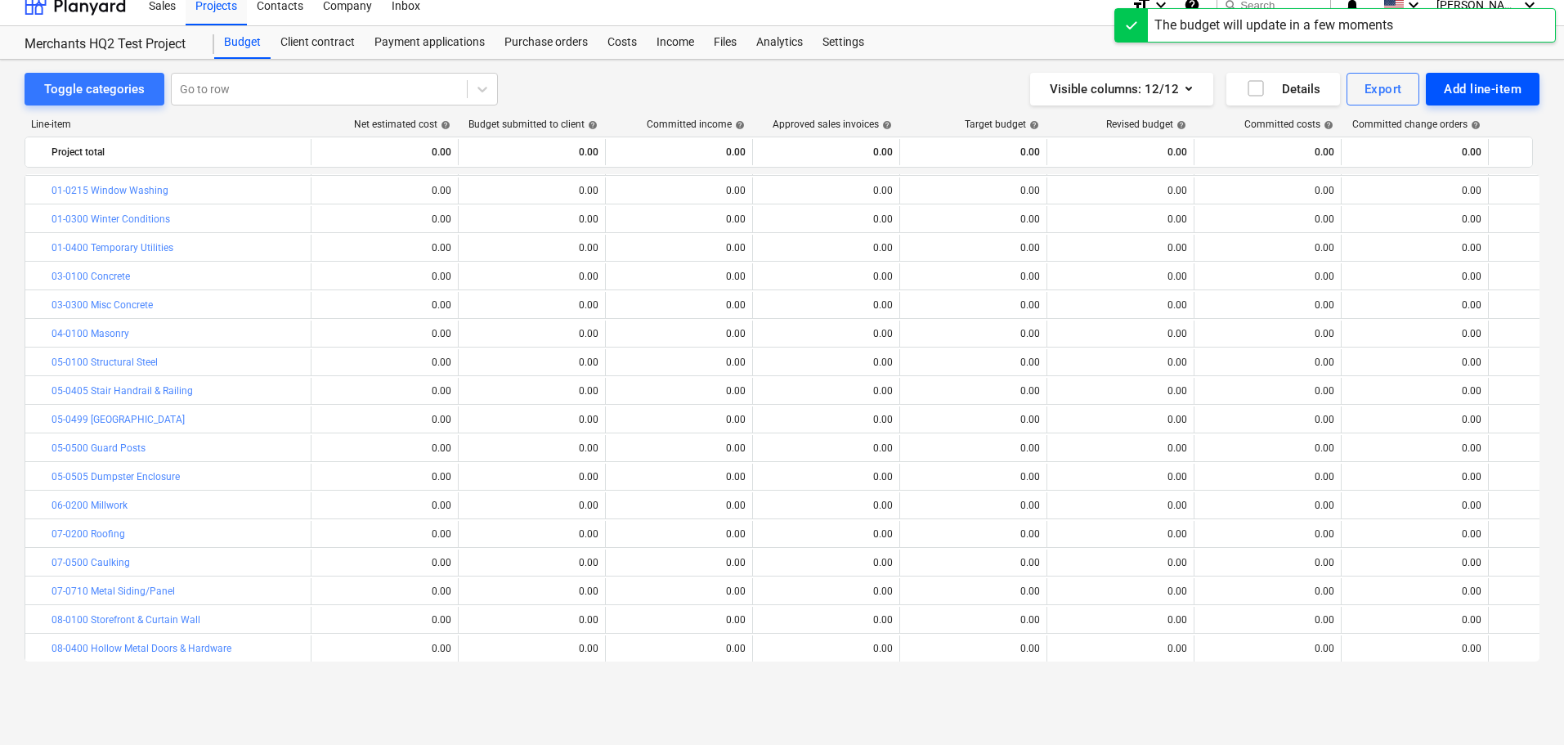
click at [1458, 88] on div "Add line-item" at bounding box center [1483, 88] width 78 height 21
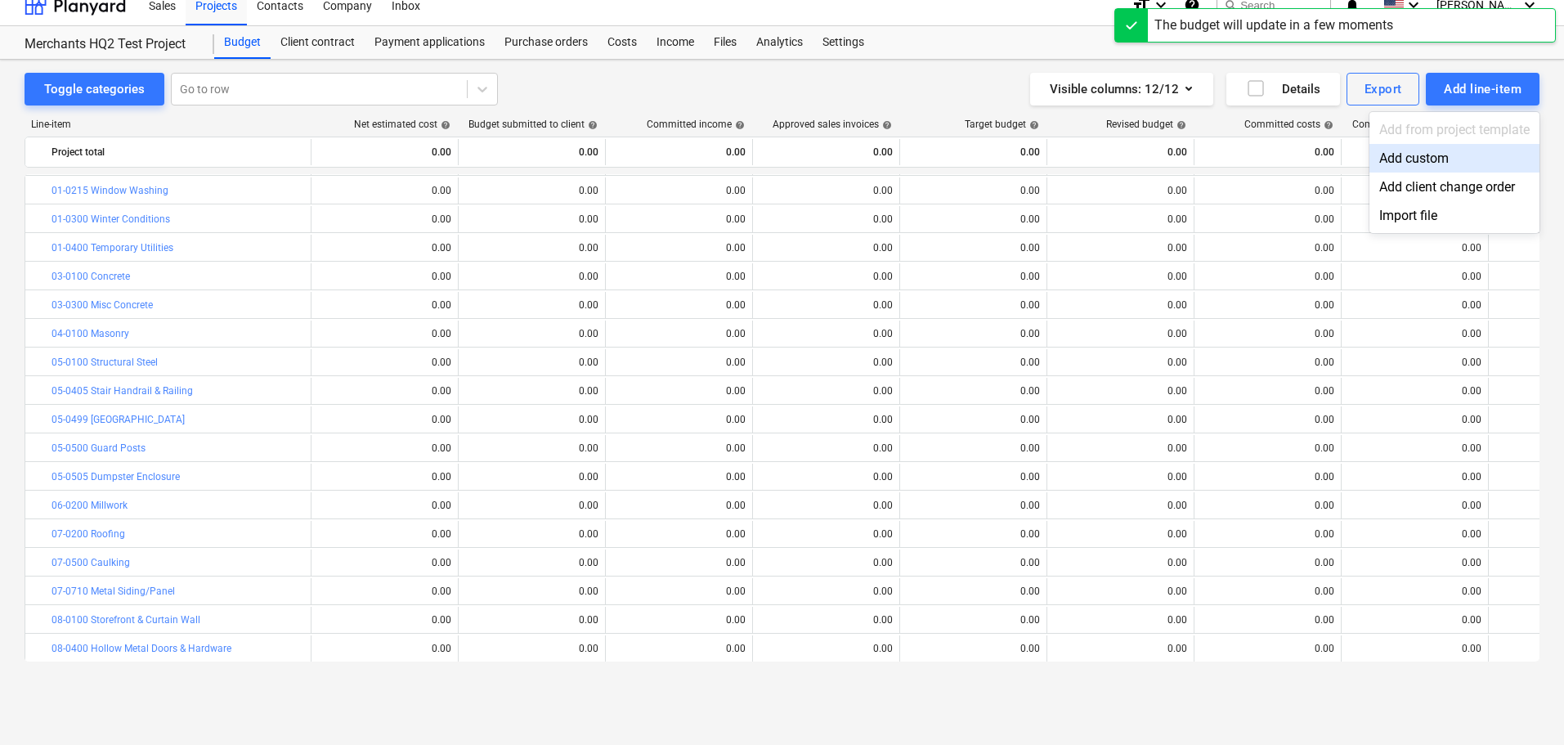
click at [1399, 157] on div "Add custom" at bounding box center [1454, 158] width 170 height 29
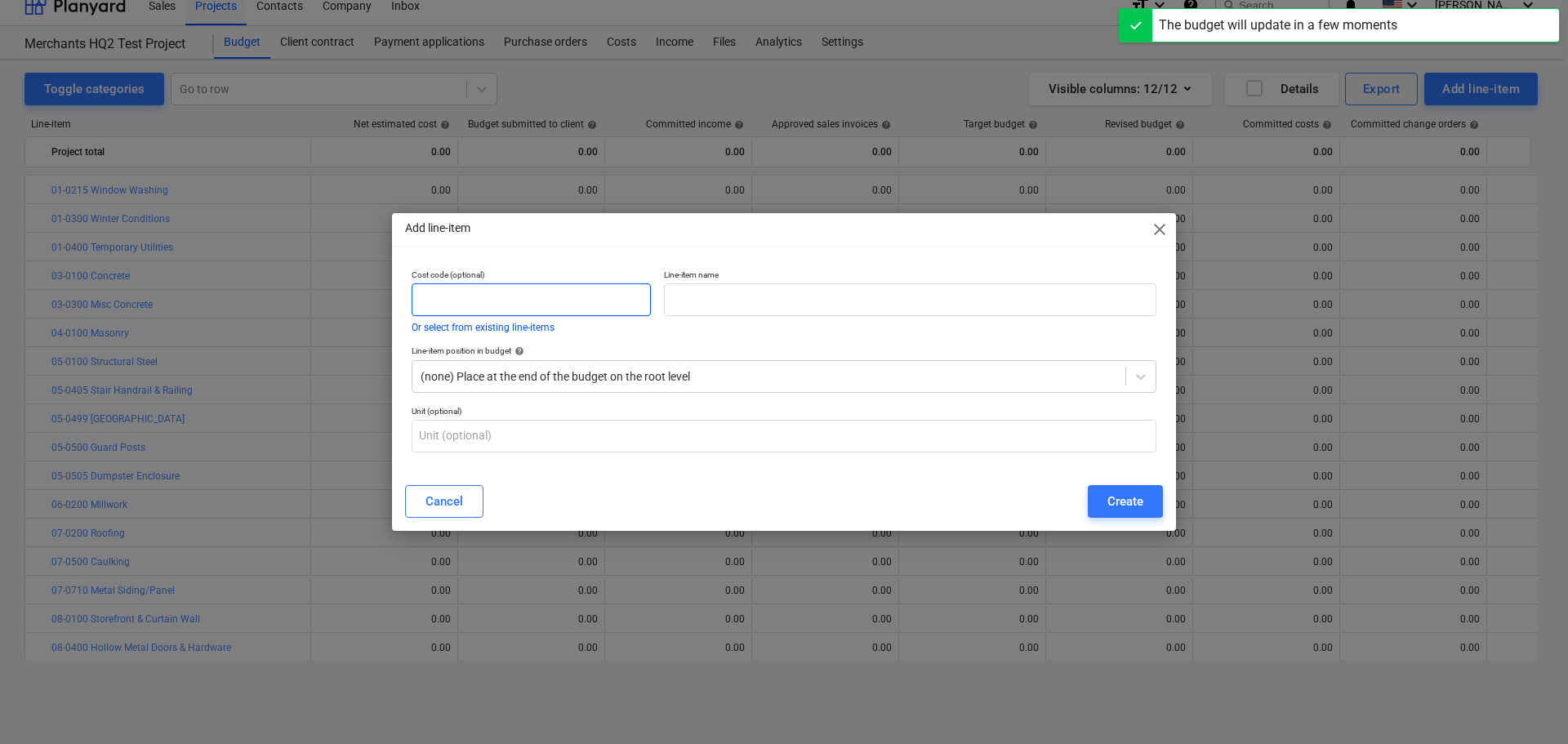
click at [564, 294] on input "text" at bounding box center [531, 300] width 240 height 33
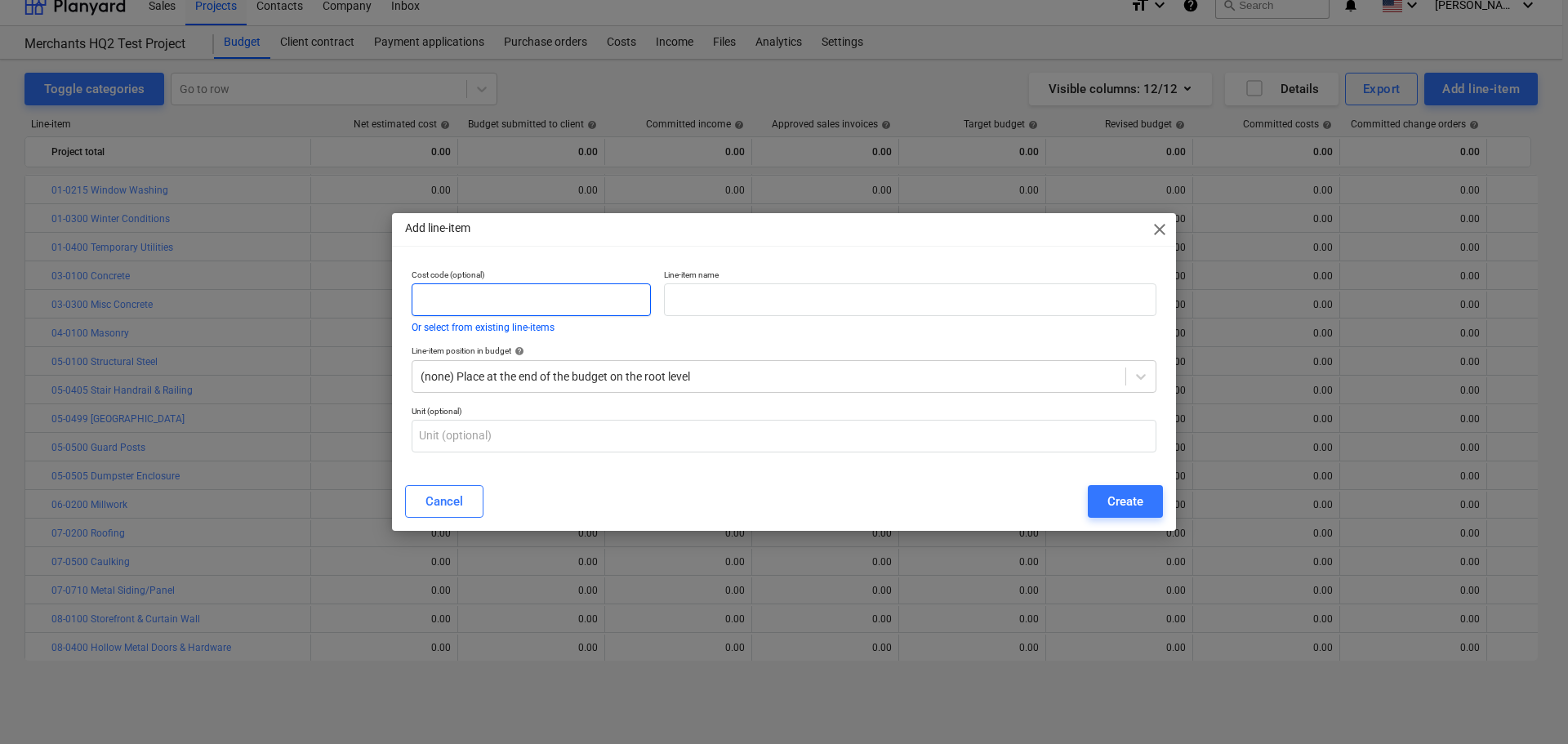
paste input "09-0200"
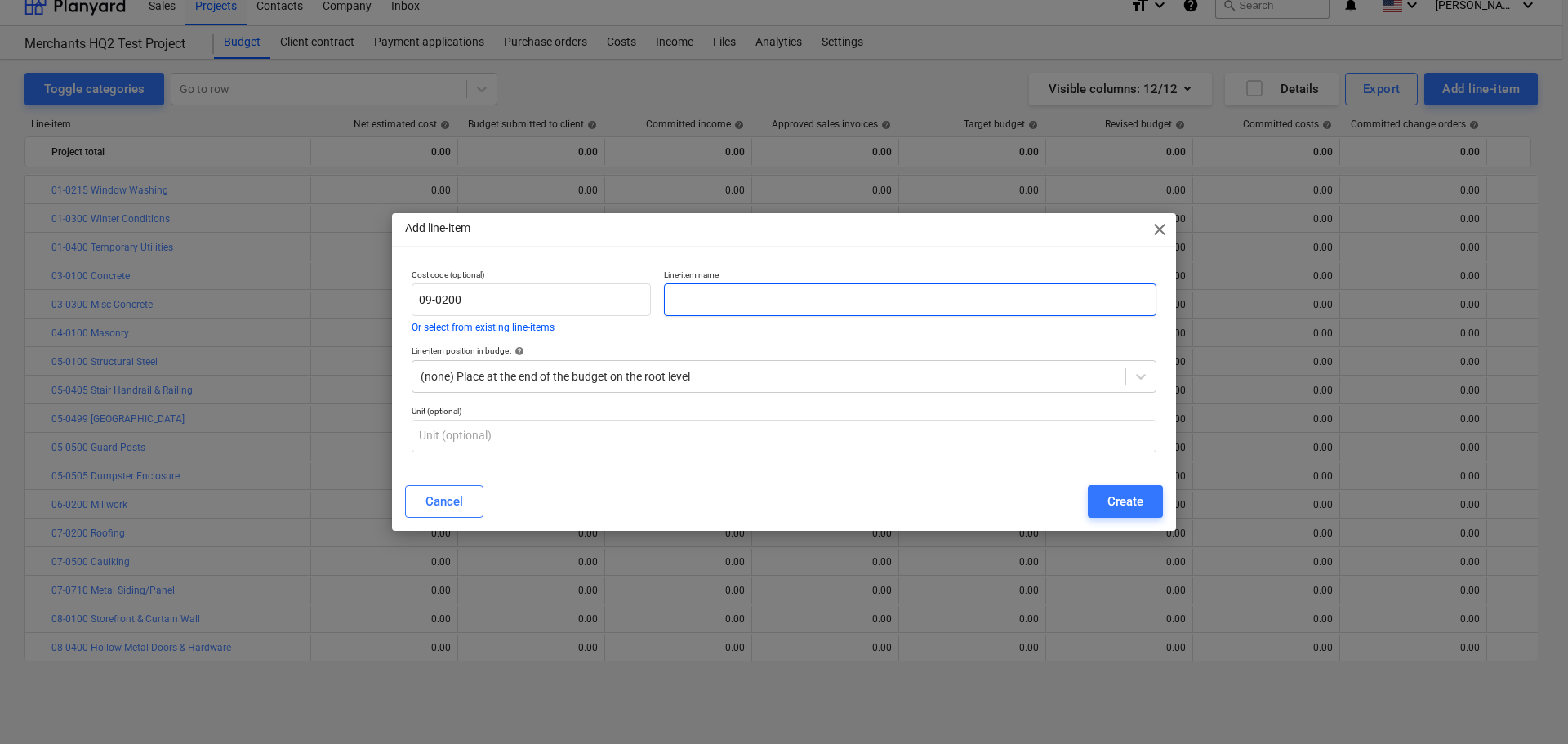
click at [866, 308] on input "text" at bounding box center [910, 300] width 492 height 33
paste input "Painting"
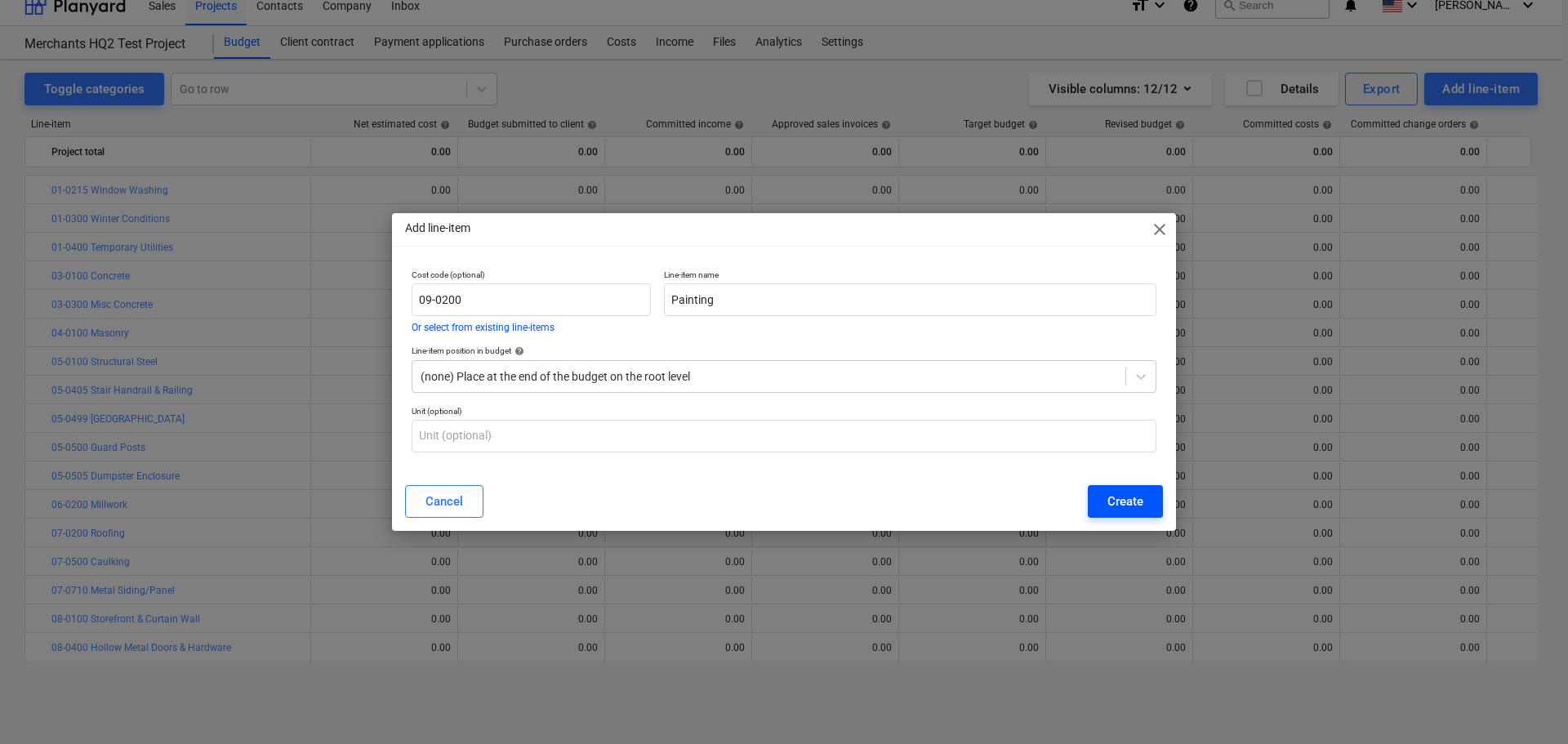
click at [1134, 508] on div "Create" at bounding box center [1126, 500] width 36 height 21
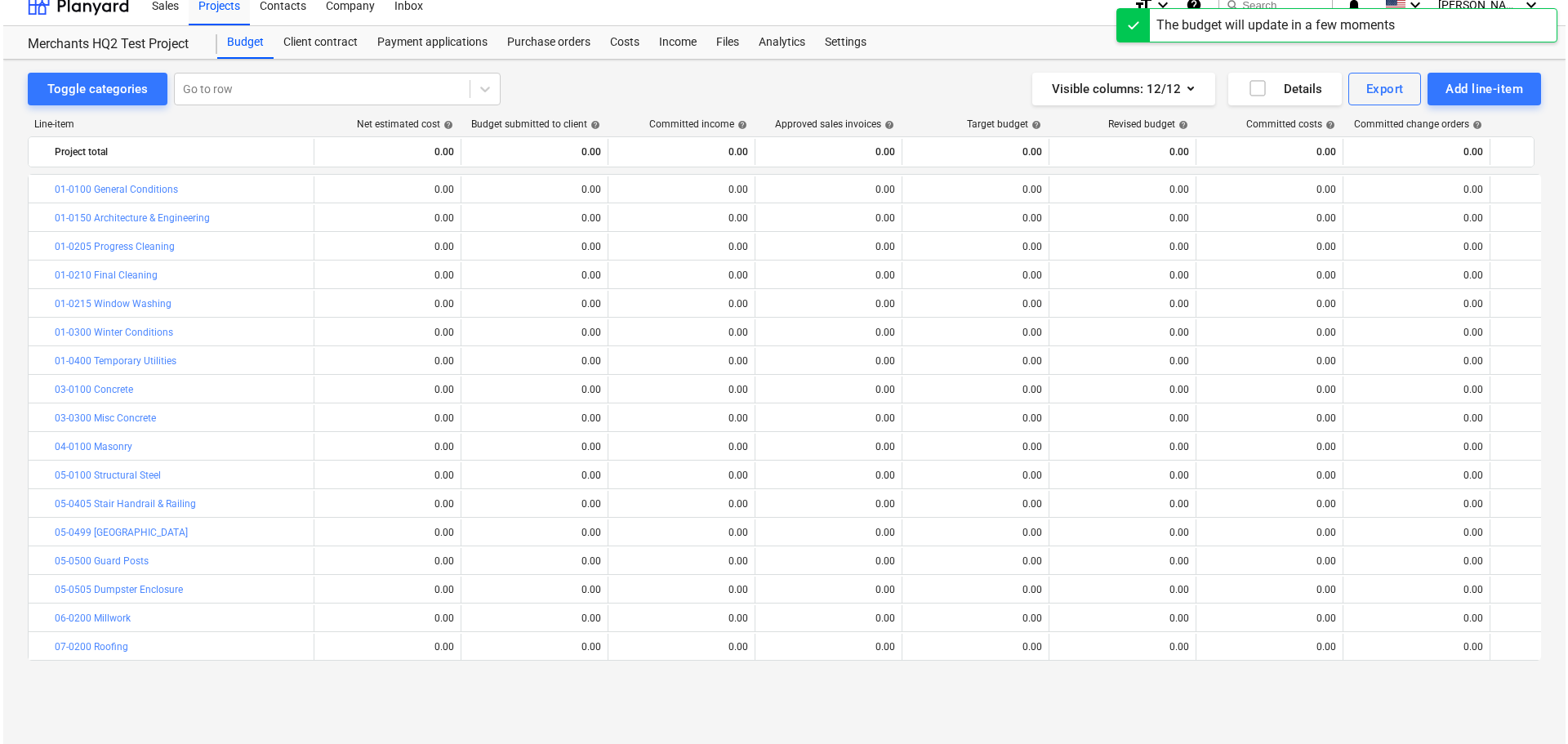
scroll to position [114, 0]
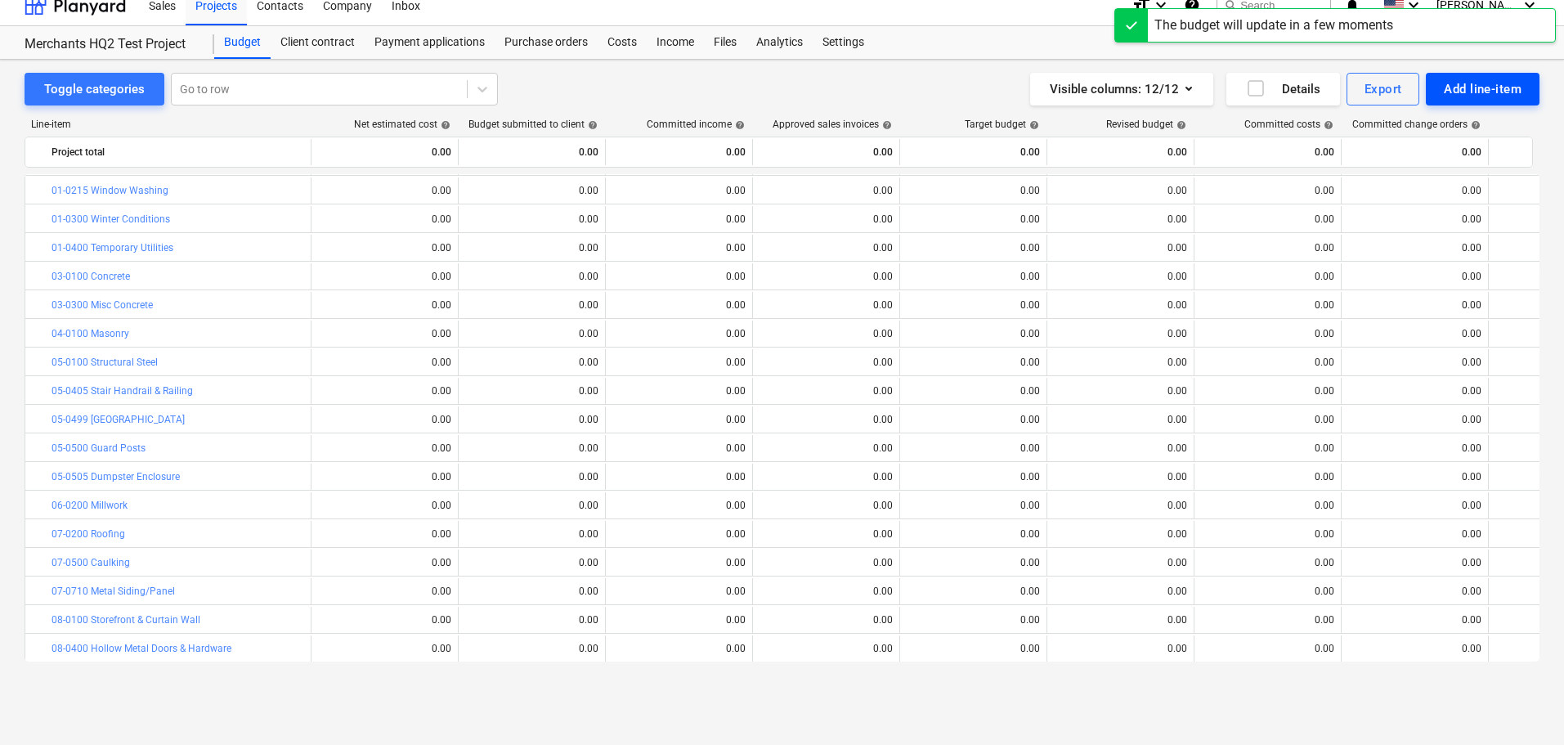
click at [1462, 92] on div "Add line-item" at bounding box center [1483, 88] width 78 height 21
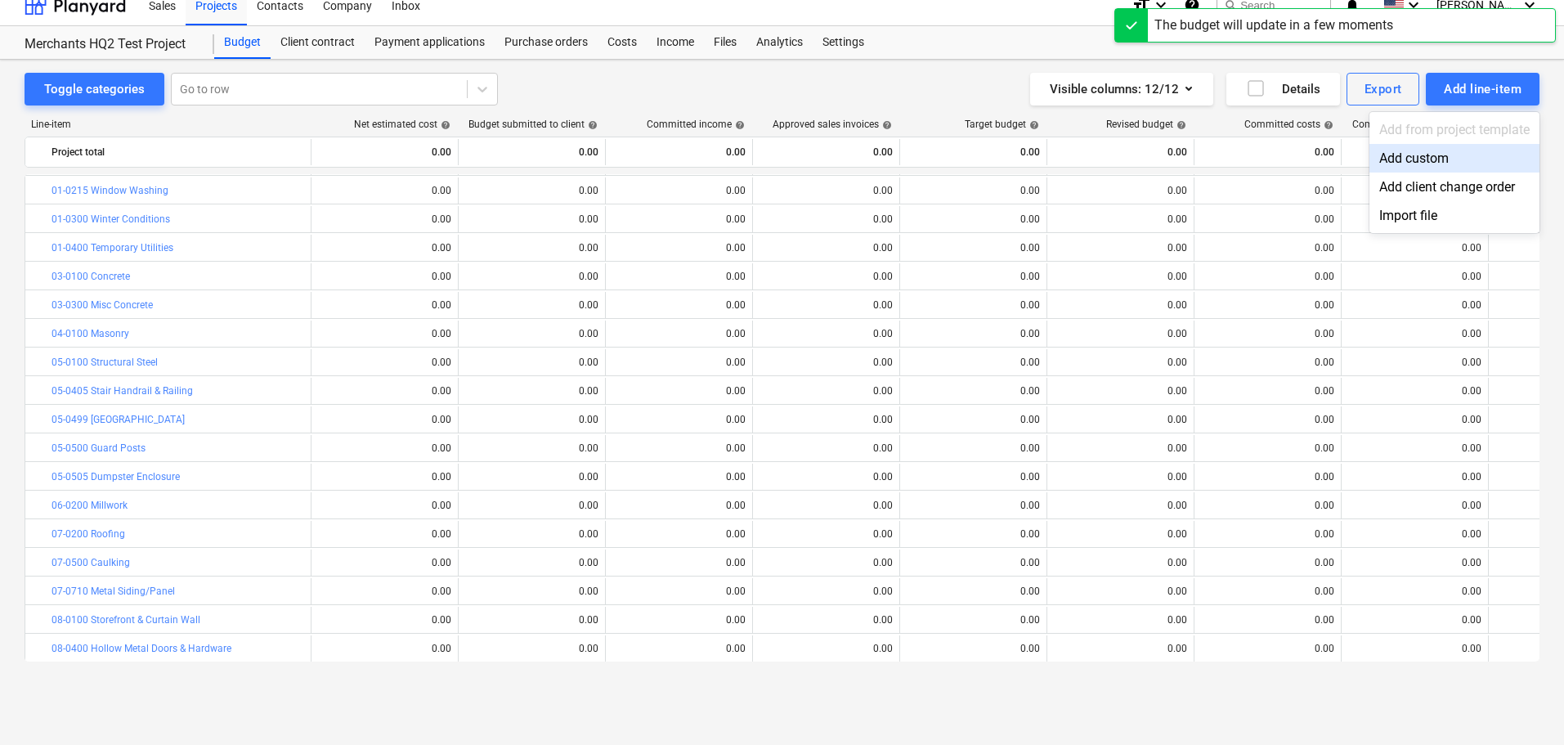
click at [1443, 159] on div "Add custom" at bounding box center [1454, 158] width 170 height 29
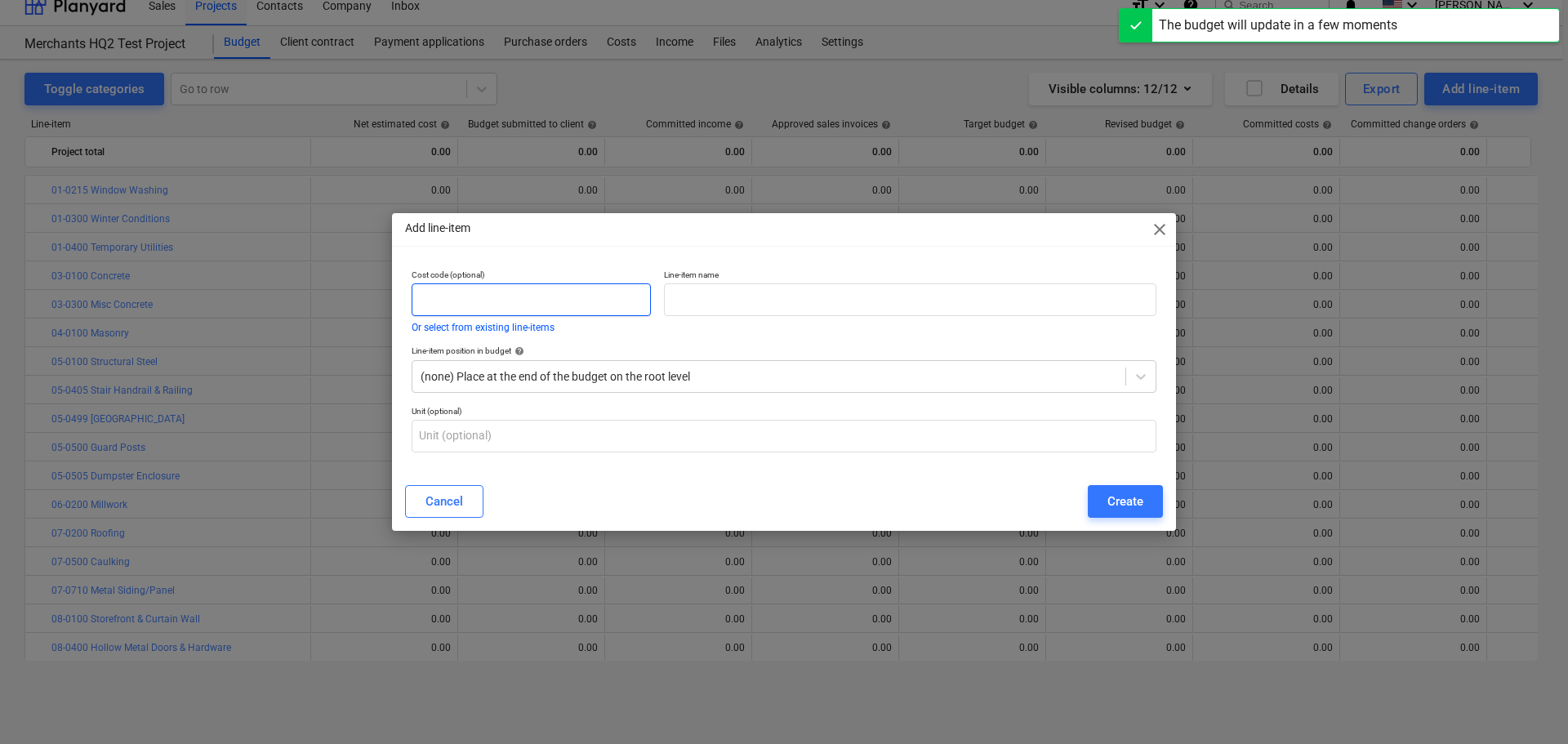
click at [528, 294] on input "text" at bounding box center [531, 300] width 240 height 33
paste input "09-0300"
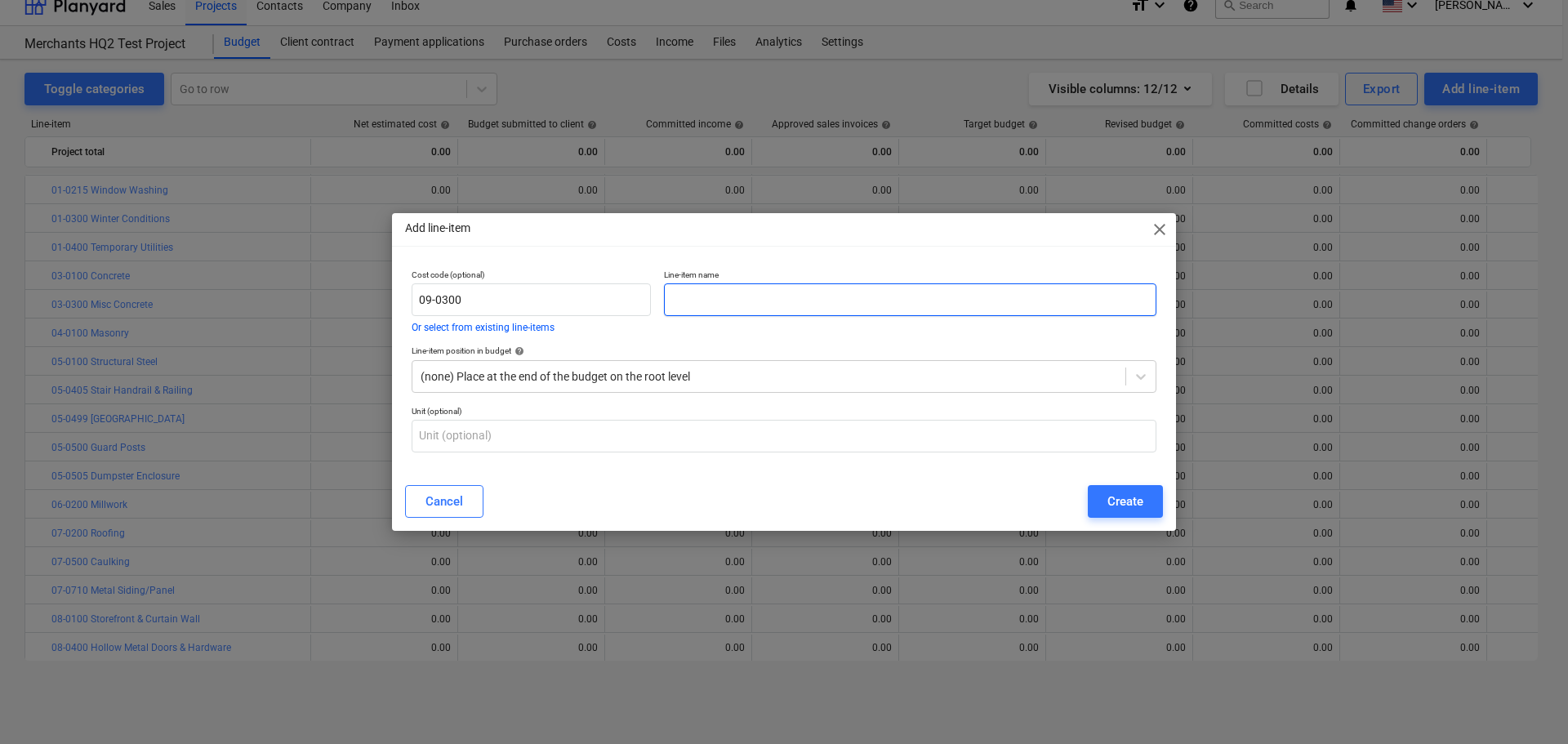
click at [705, 316] on input "text" at bounding box center [910, 300] width 492 height 33
paste input "Floor Covering"
click at [1136, 520] on div "Cancel Create" at bounding box center [784, 501] width 777 height 46
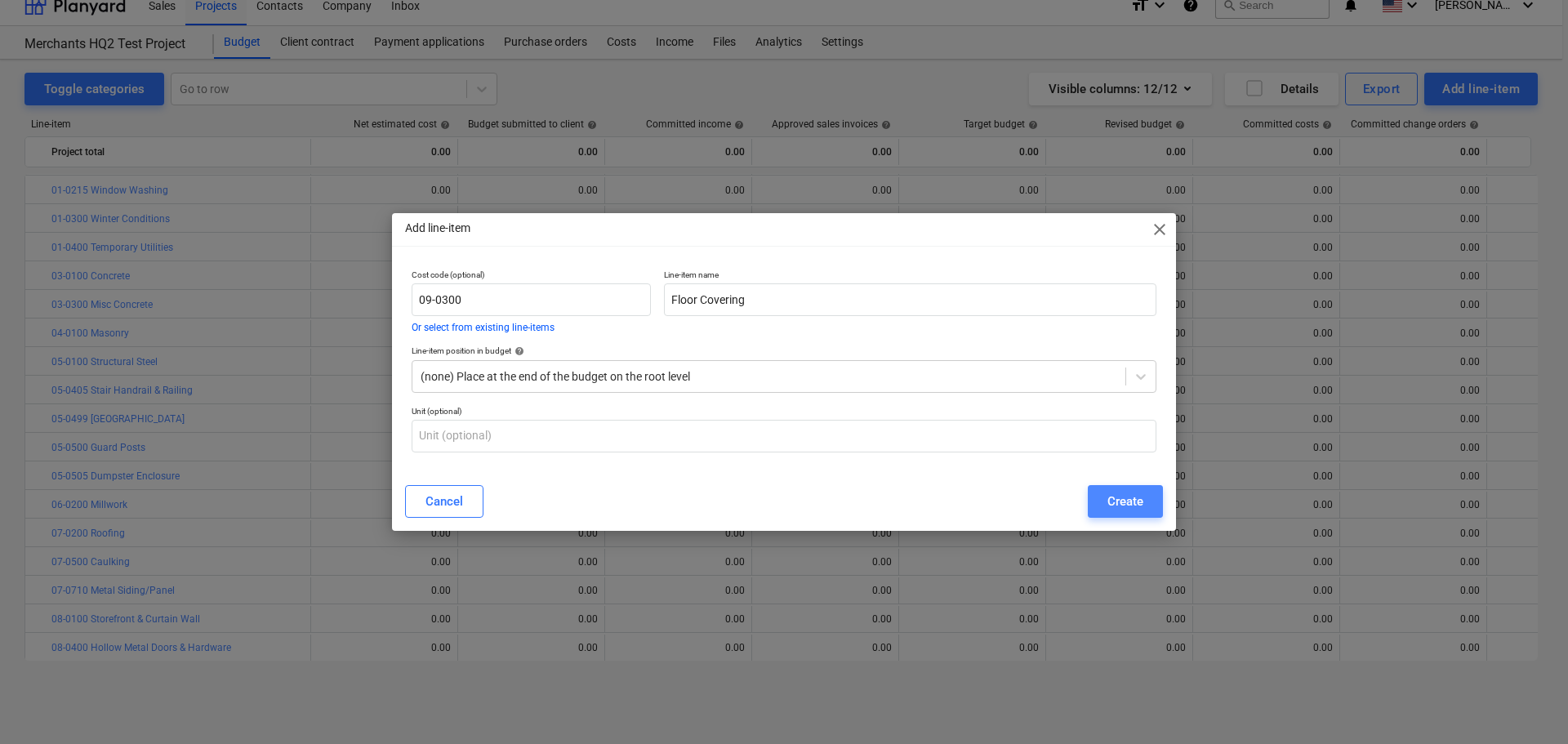
click at [1130, 501] on div "Create" at bounding box center [1126, 500] width 36 height 21
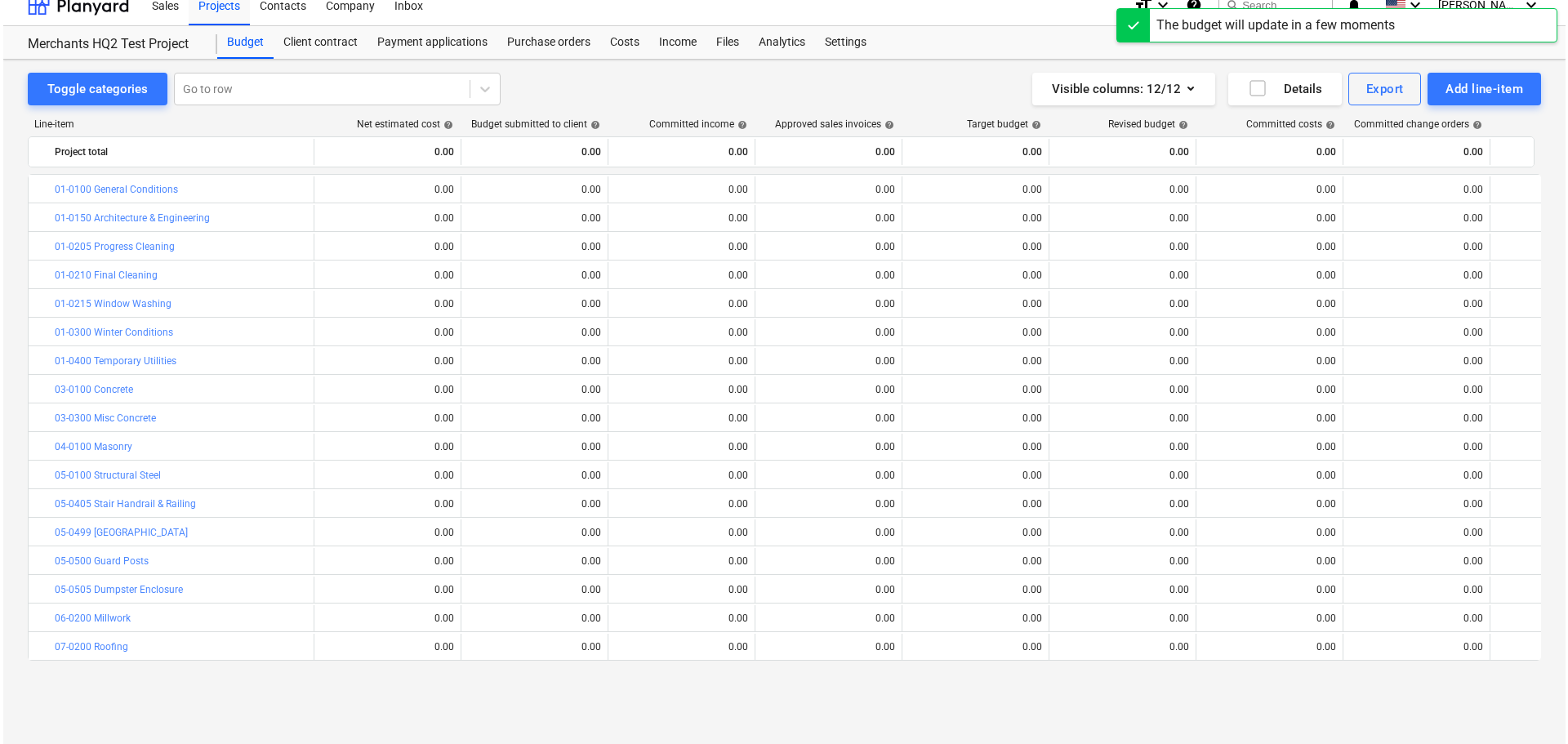
scroll to position [114, 0]
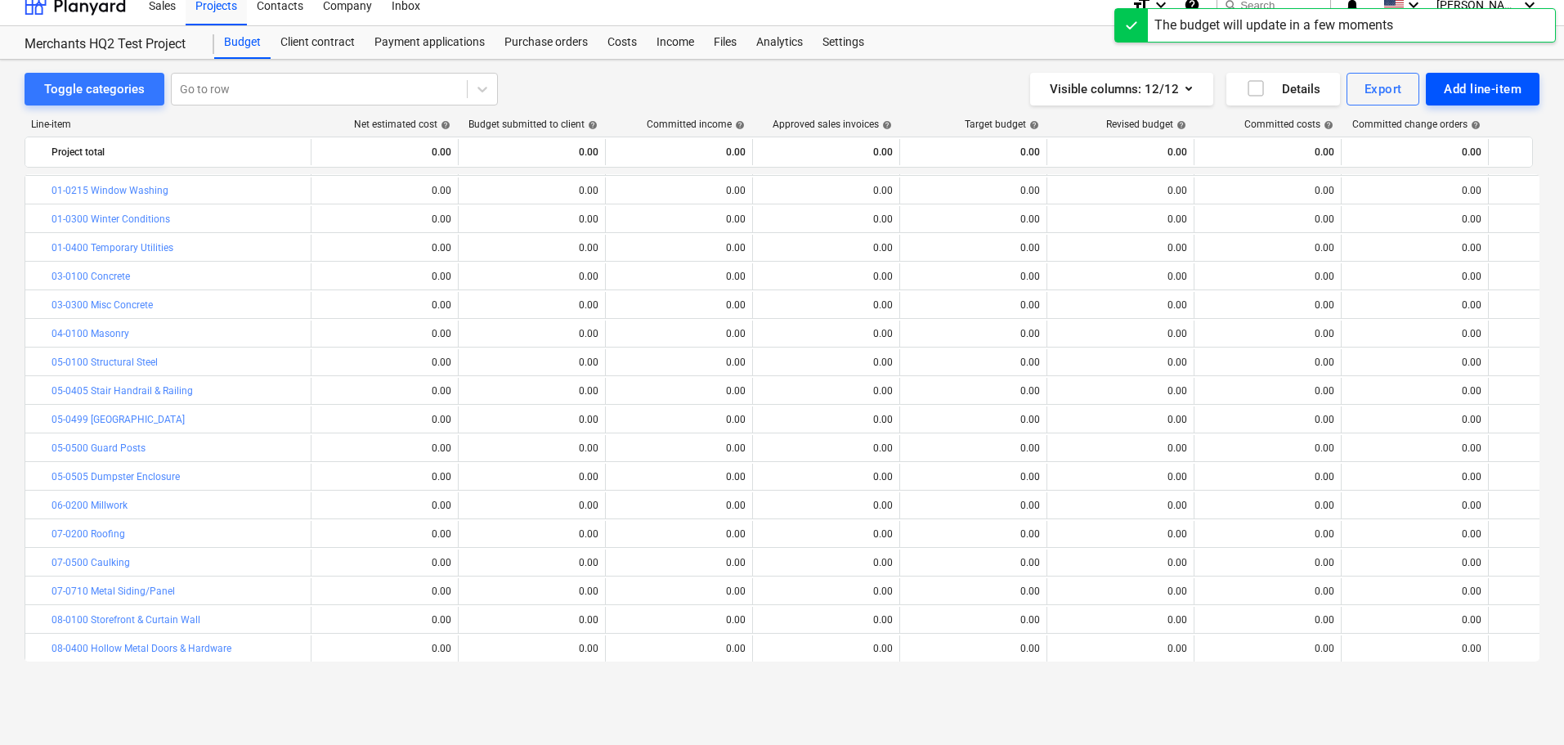
click at [1479, 94] on div "Add line-item" at bounding box center [1483, 88] width 78 height 21
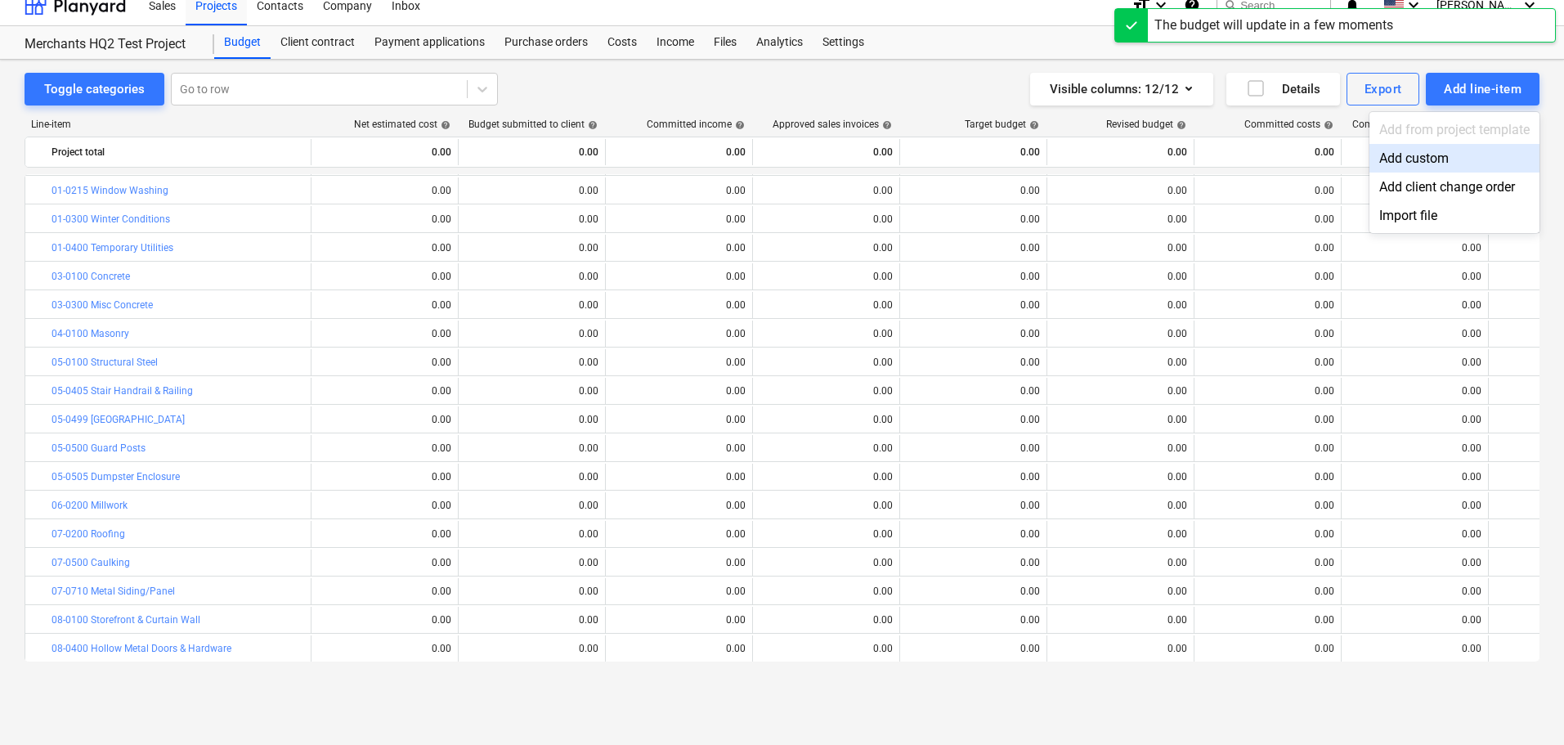
click at [1428, 154] on div "Add custom" at bounding box center [1454, 158] width 170 height 29
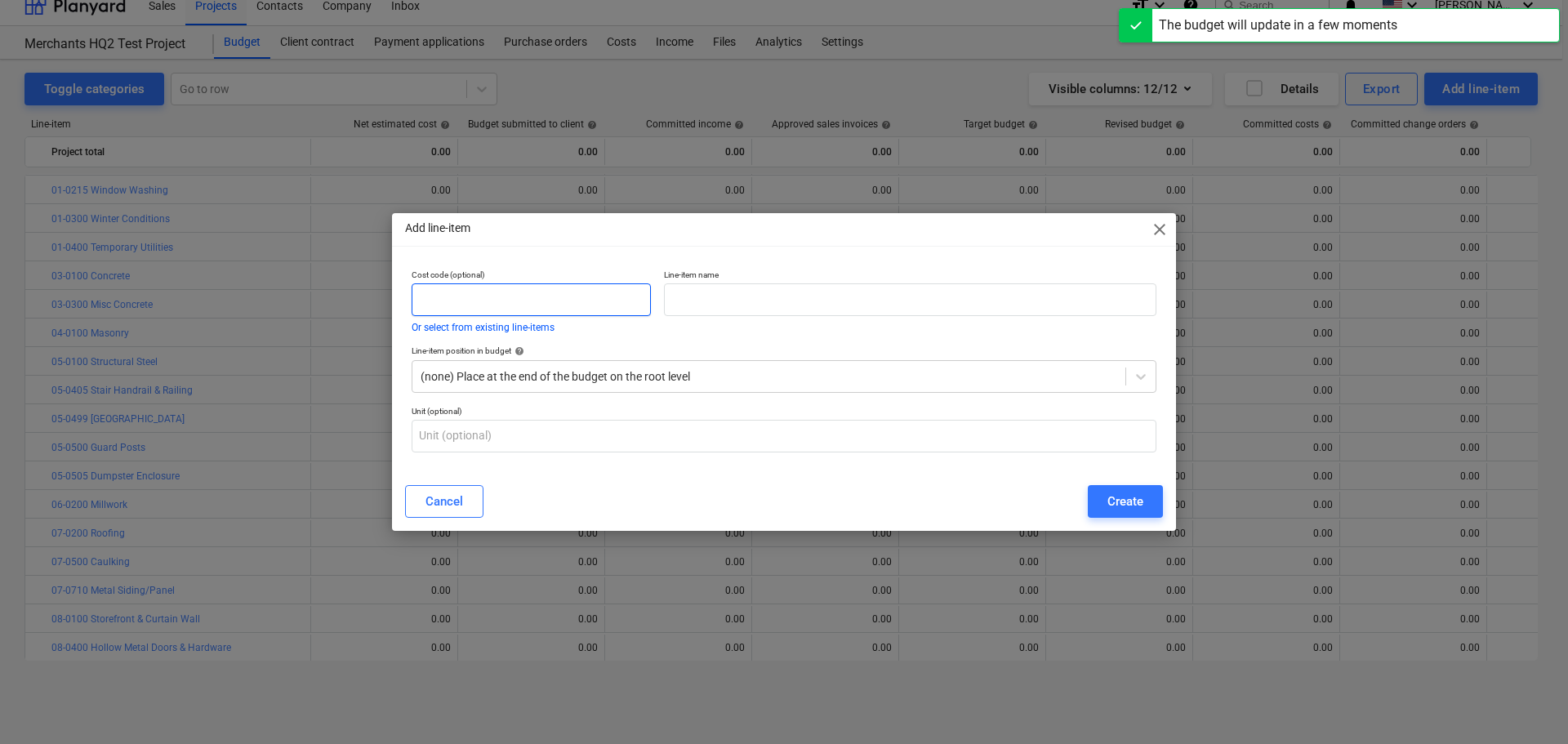
click at [528, 297] on input "text" at bounding box center [531, 300] width 240 height 33
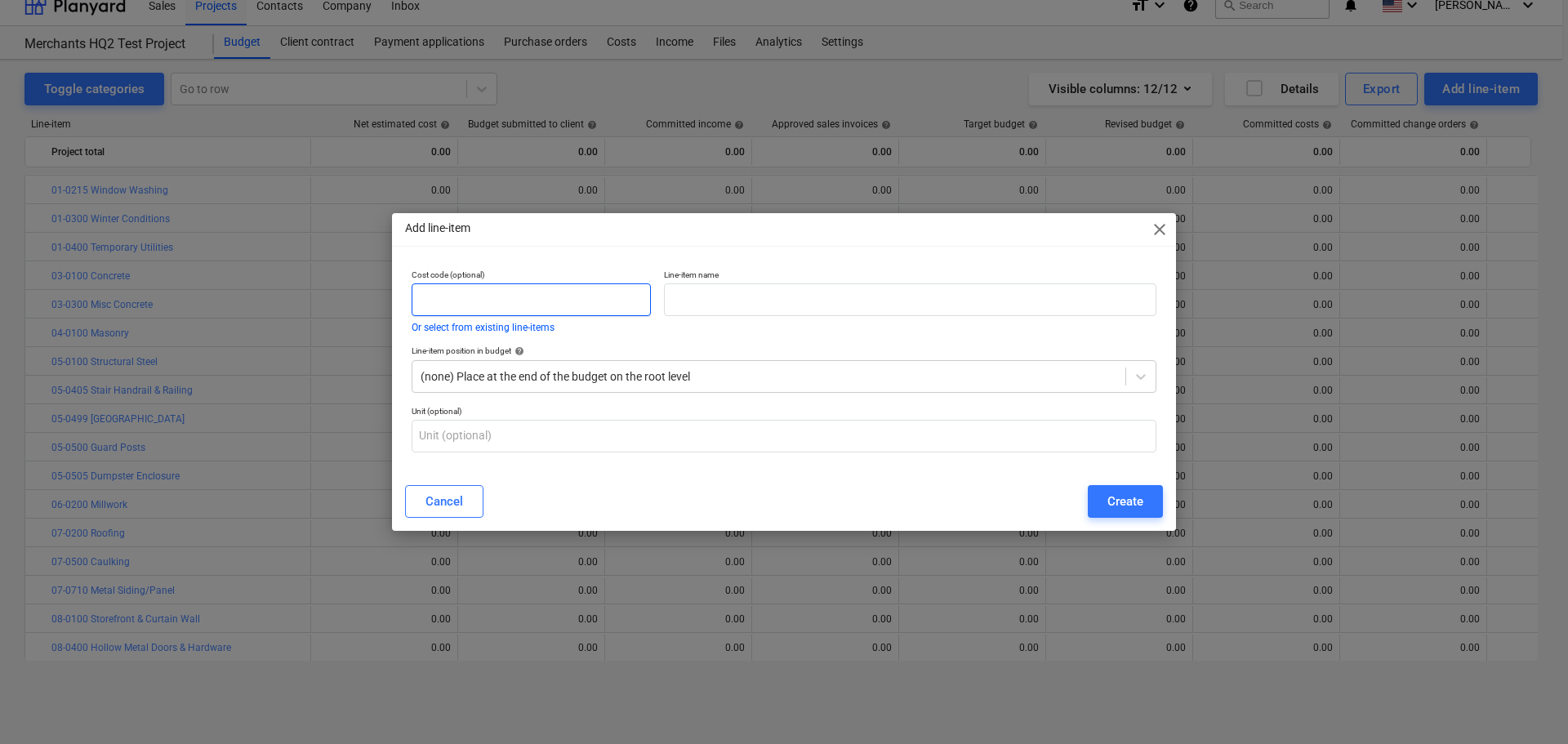
paste input "09-0800"
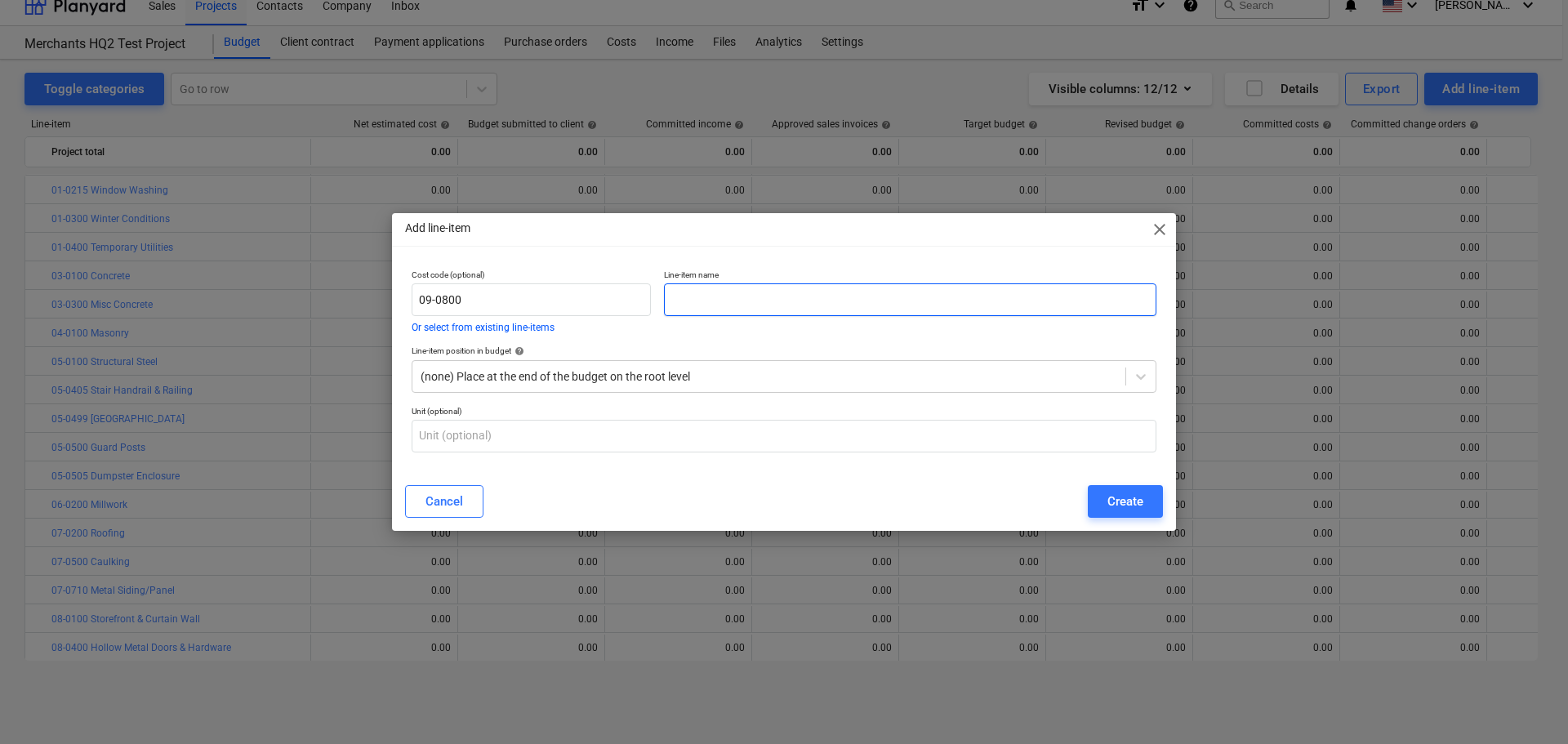
click at [699, 302] on input "text" at bounding box center [910, 300] width 492 height 33
paste input "Terrazzo"
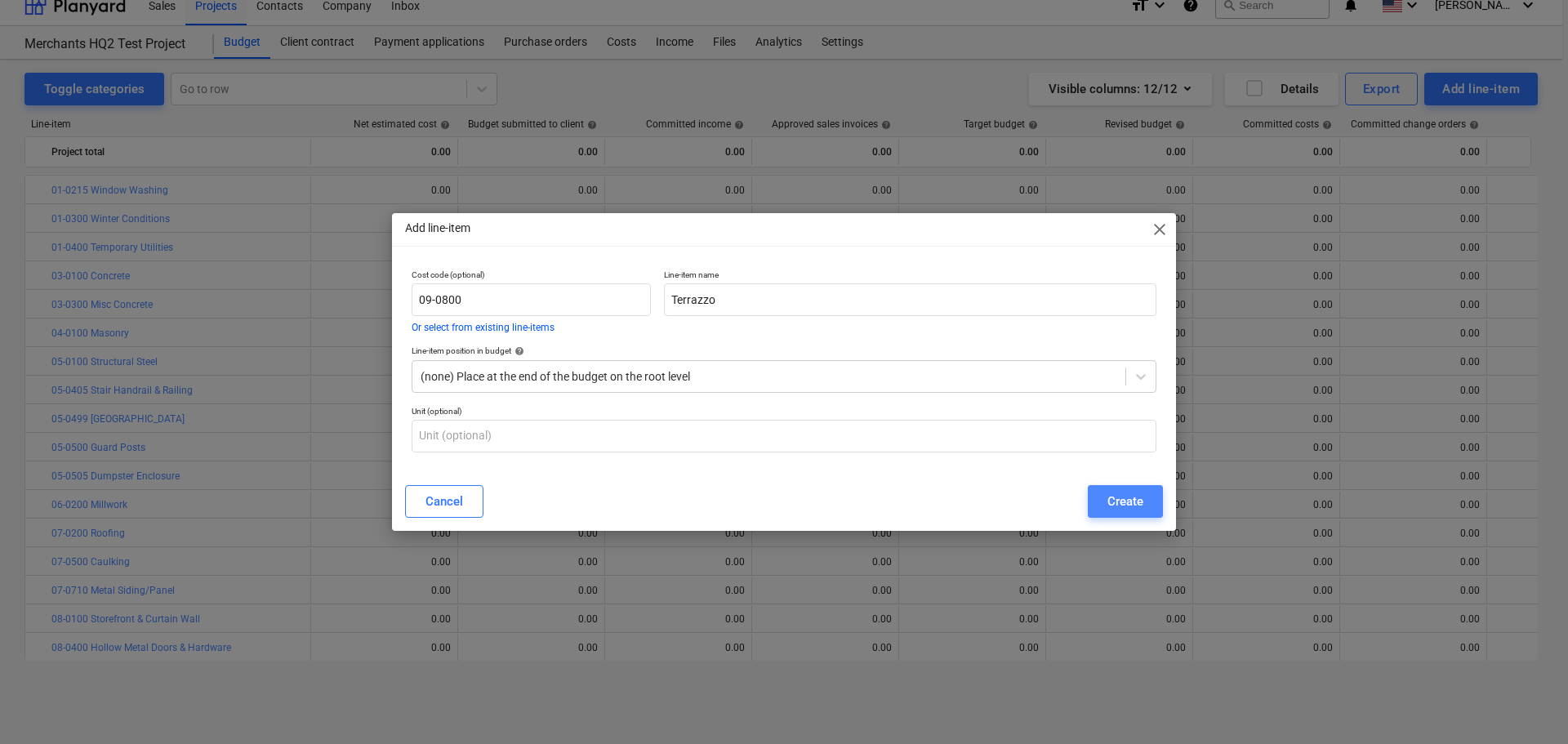
click at [1146, 508] on button "Create" at bounding box center [1125, 501] width 75 height 33
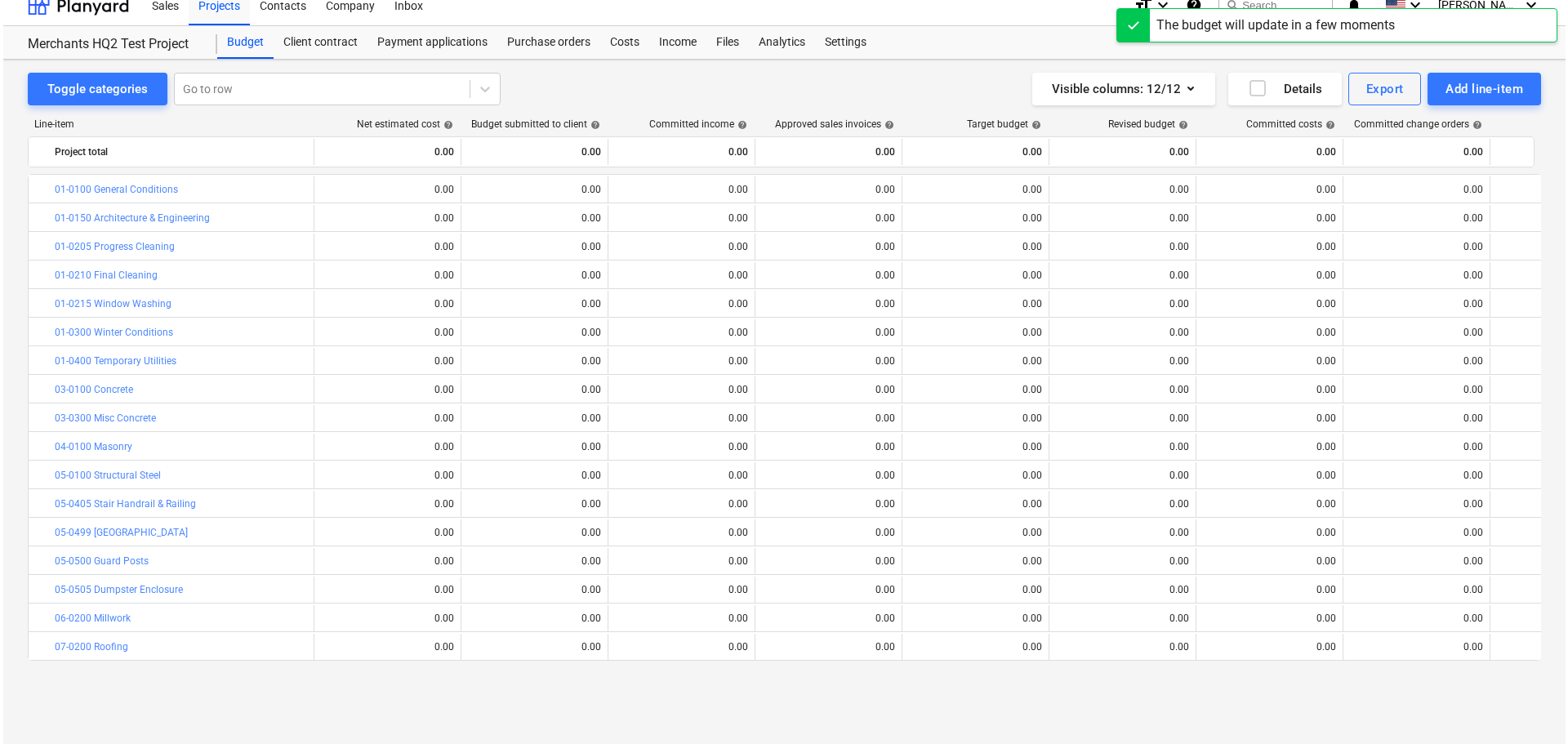
scroll to position [114, 0]
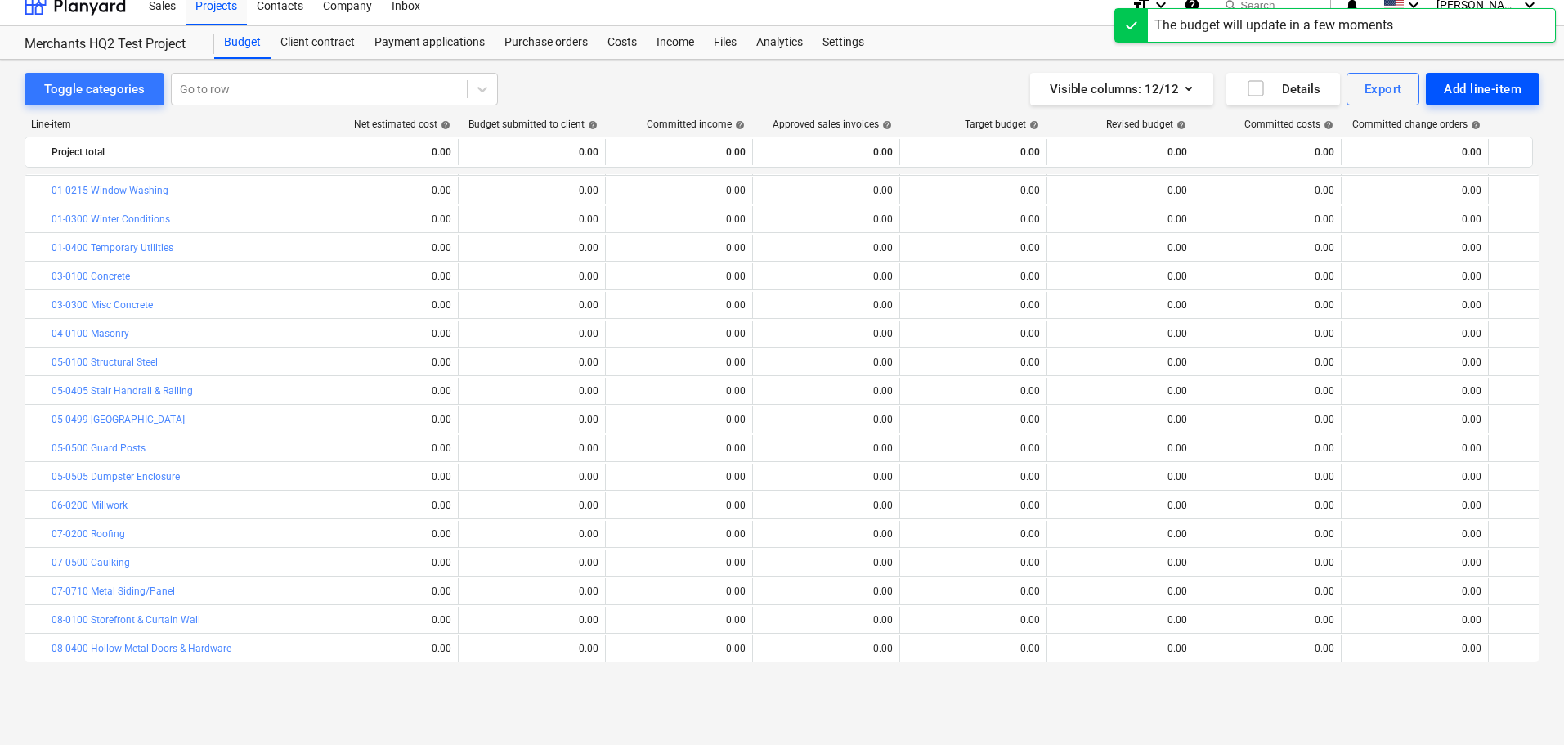
click at [1466, 98] on div "Add line-item" at bounding box center [1483, 88] width 78 height 21
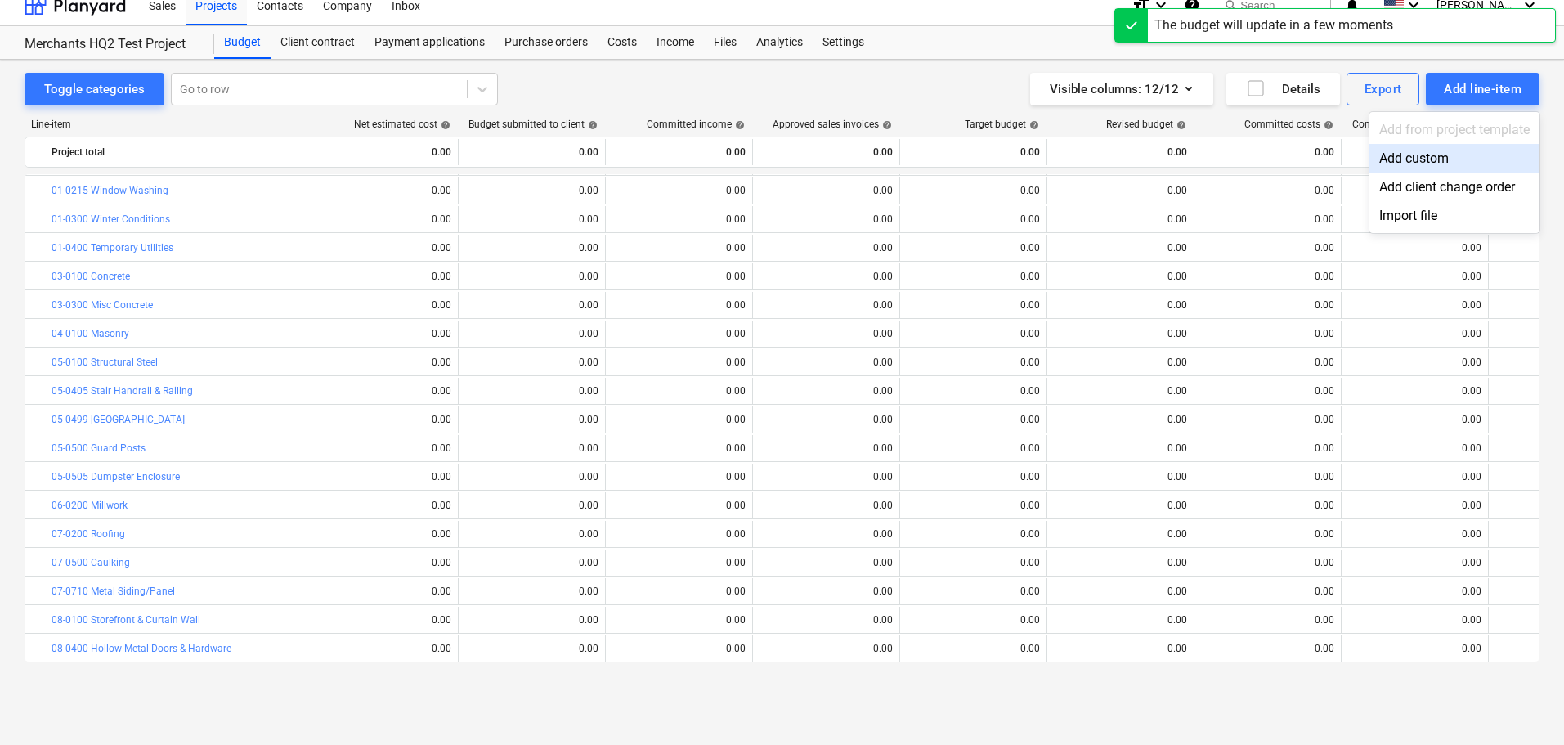
click at [1429, 158] on div "Add custom" at bounding box center [1454, 158] width 170 height 29
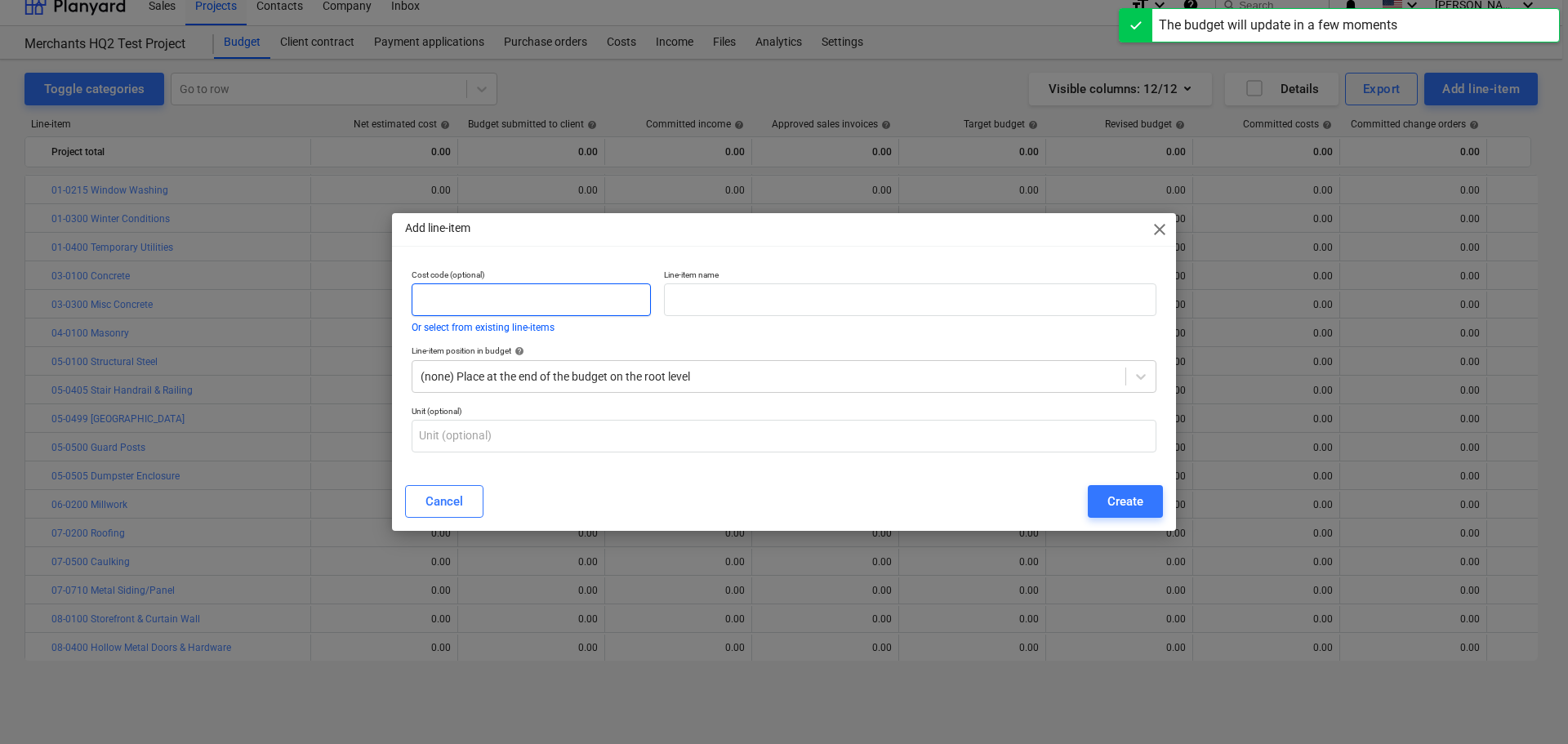
click at [534, 291] on input "text" at bounding box center [531, 300] width 240 height 33
paste input "10-0110"
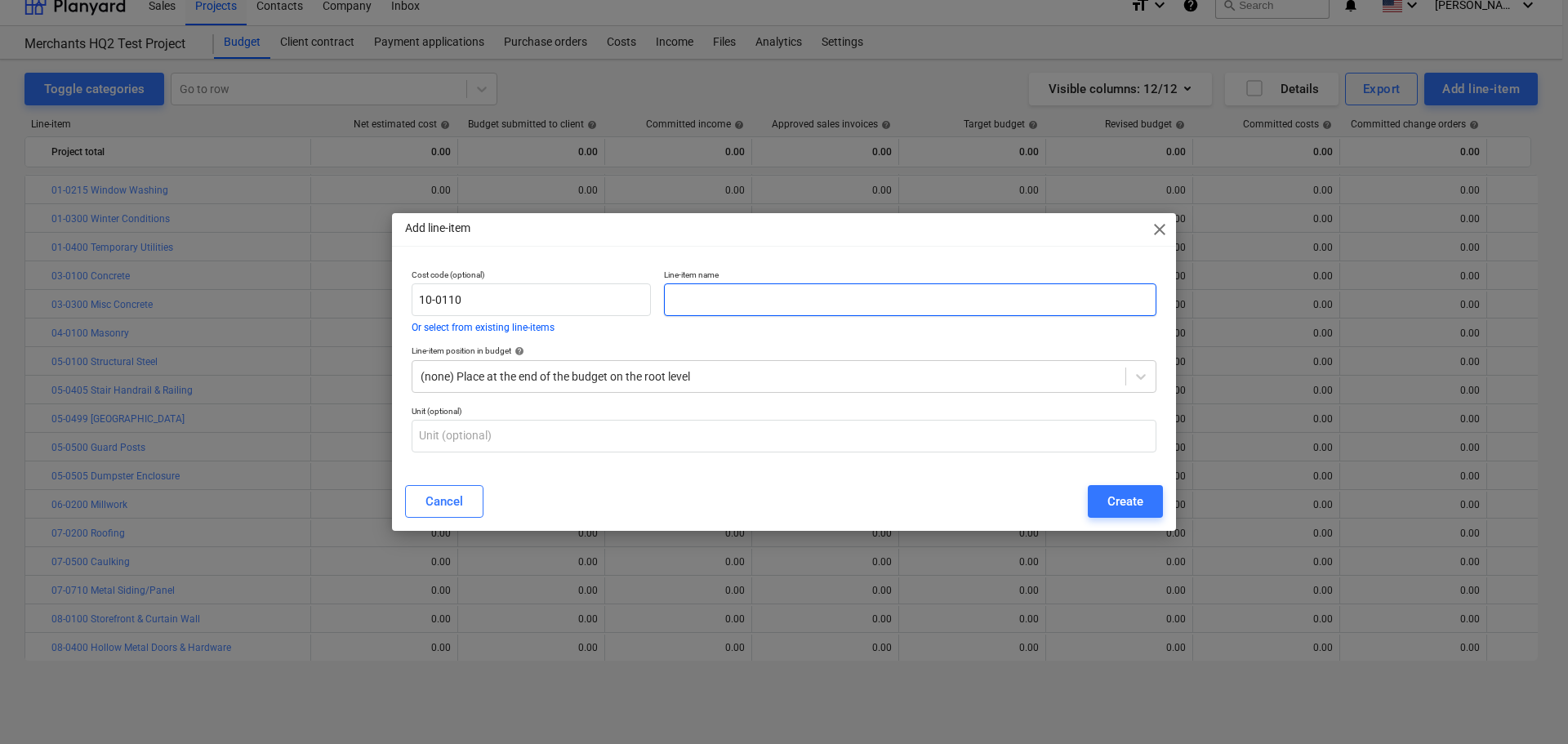
click at [856, 310] on input "text" at bounding box center [910, 300] width 492 height 33
paste input "Fire Extinguishers & Cabinets"
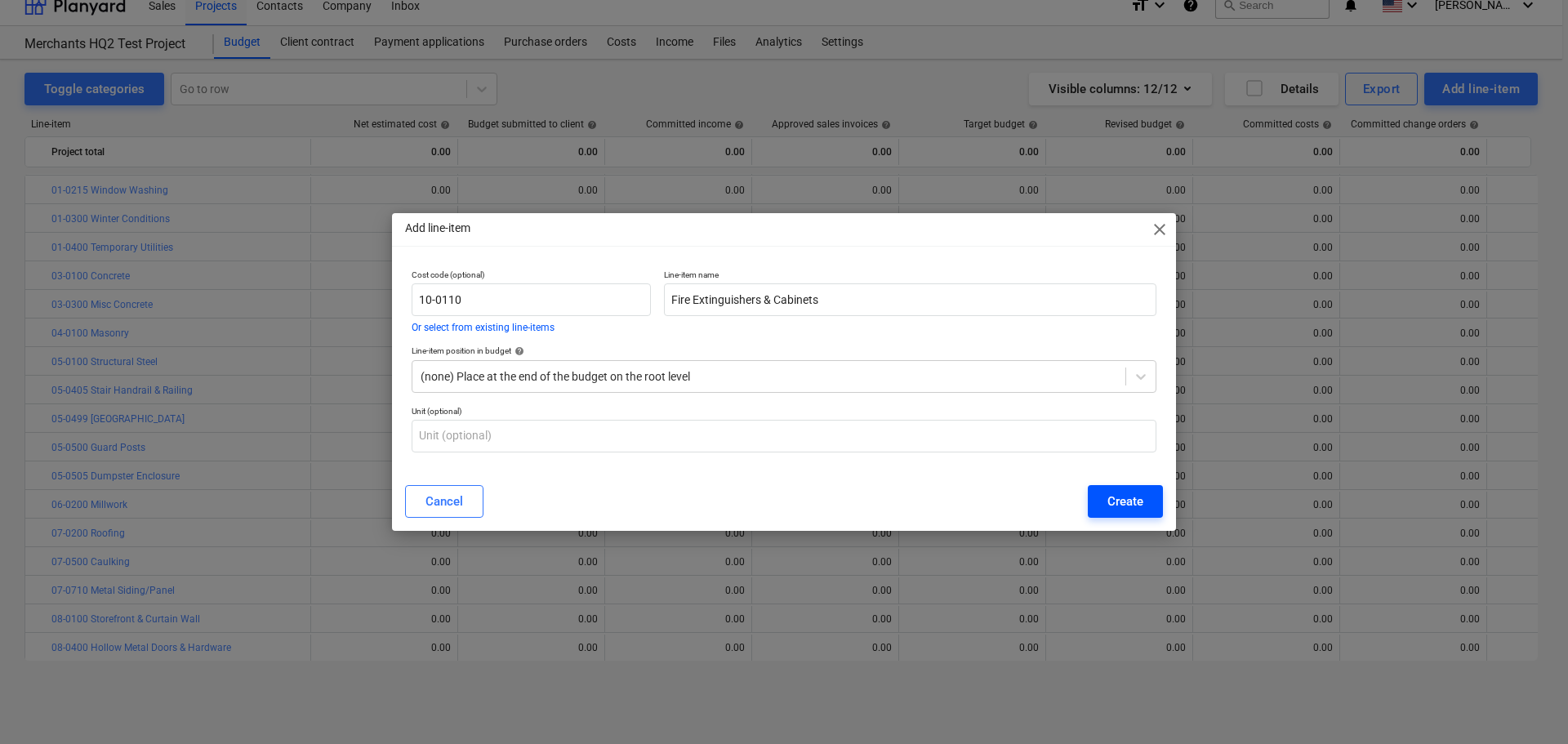
click at [1145, 503] on button "Create" at bounding box center [1125, 501] width 75 height 33
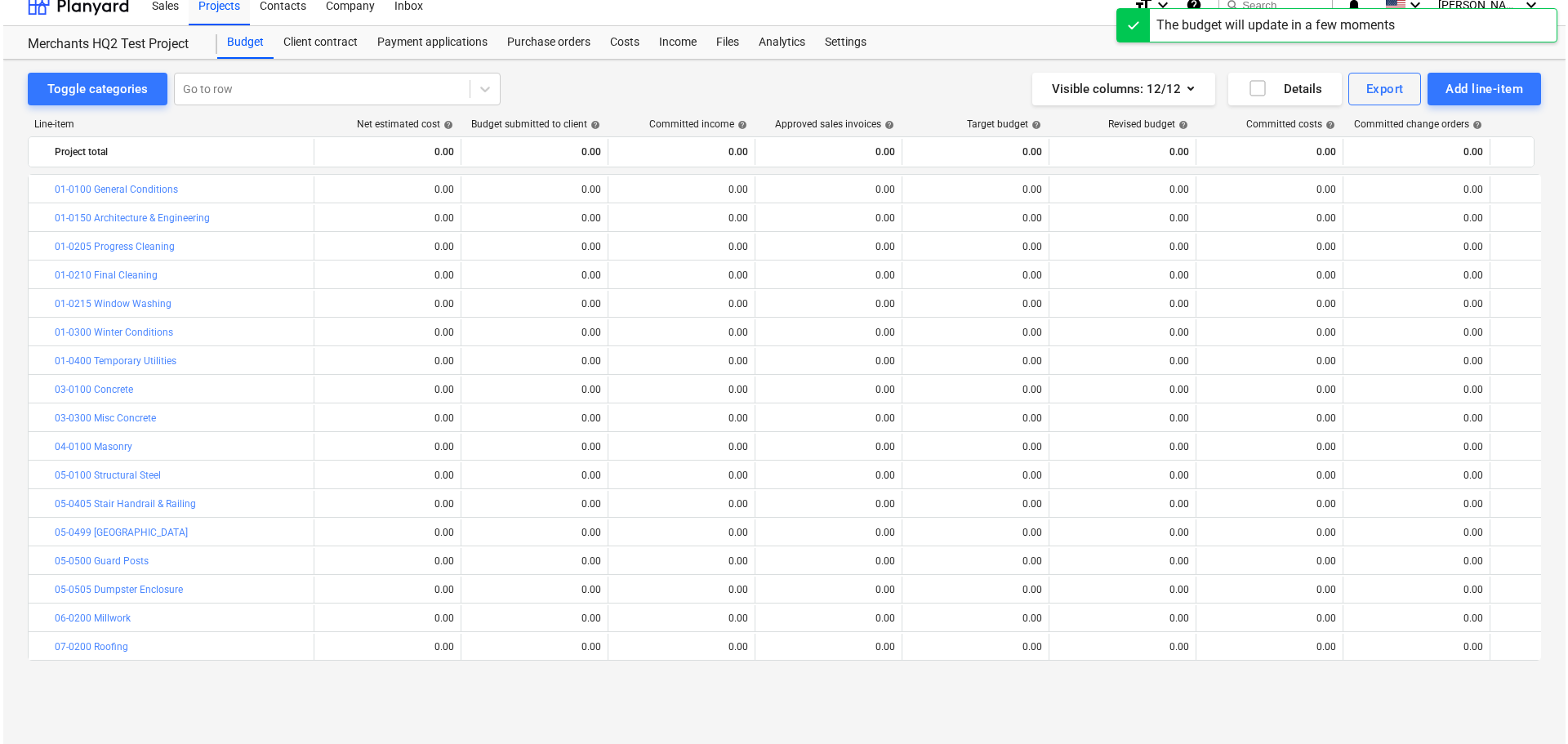
scroll to position [114, 0]
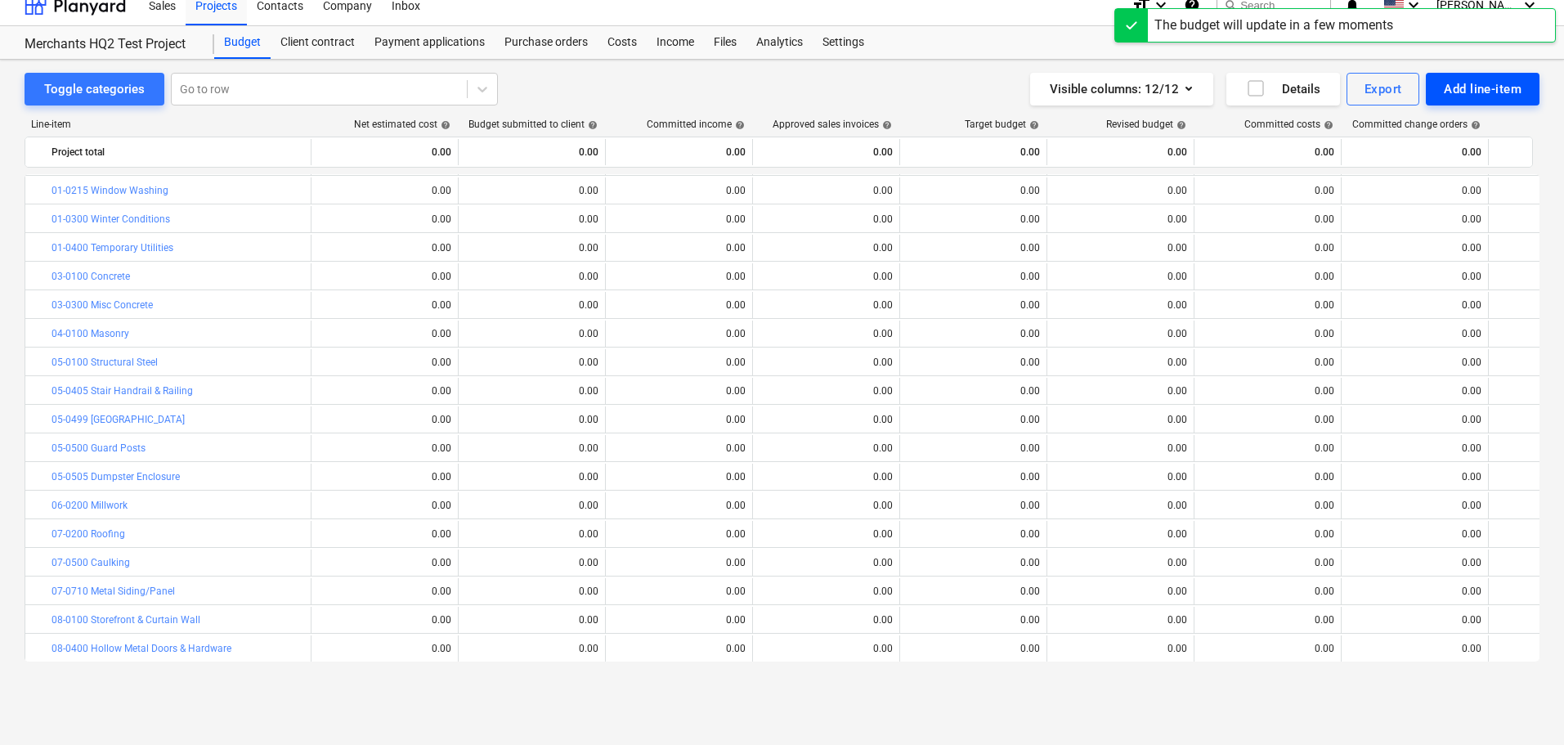
click at [1454, 87] on div "Add line-item" at bounding box center [1483, 88] width 78 height 21
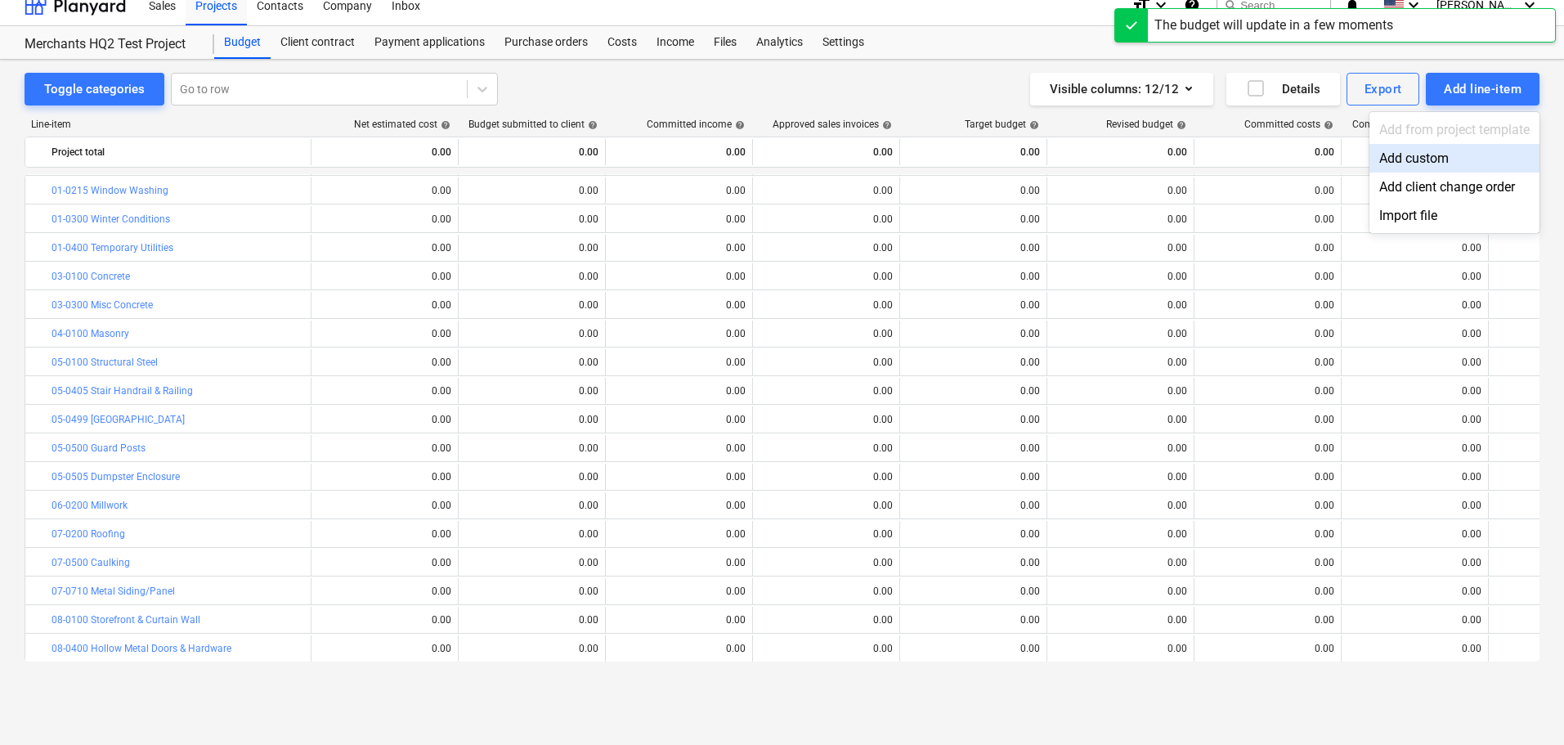
click at [1409, 162] on div "Add custom" at bounding box center [1454, 158] width 170 height 29
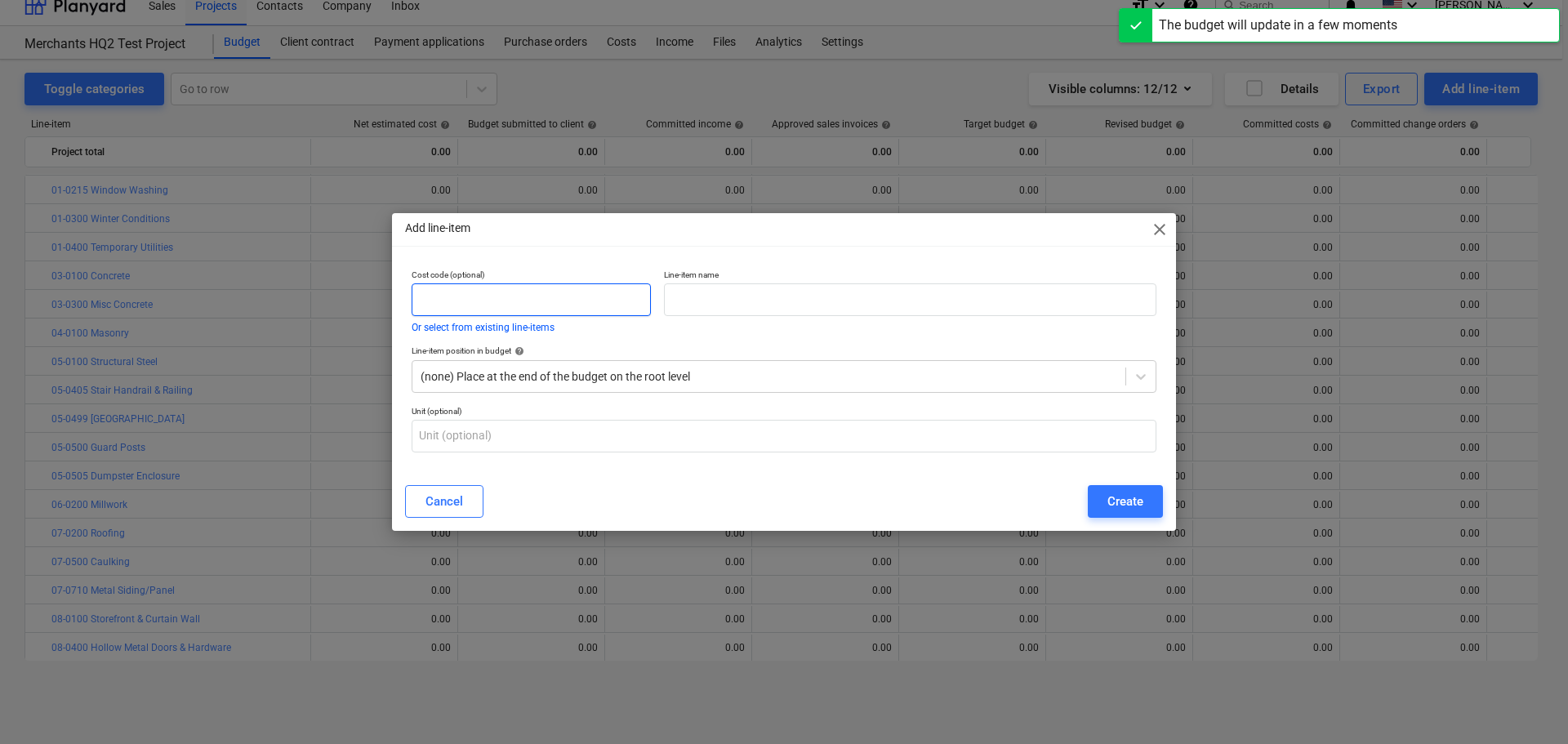
click at [530, 289] on input "text" at bounding box center [531, 300] width 240 height 33
paste input "10-0115"
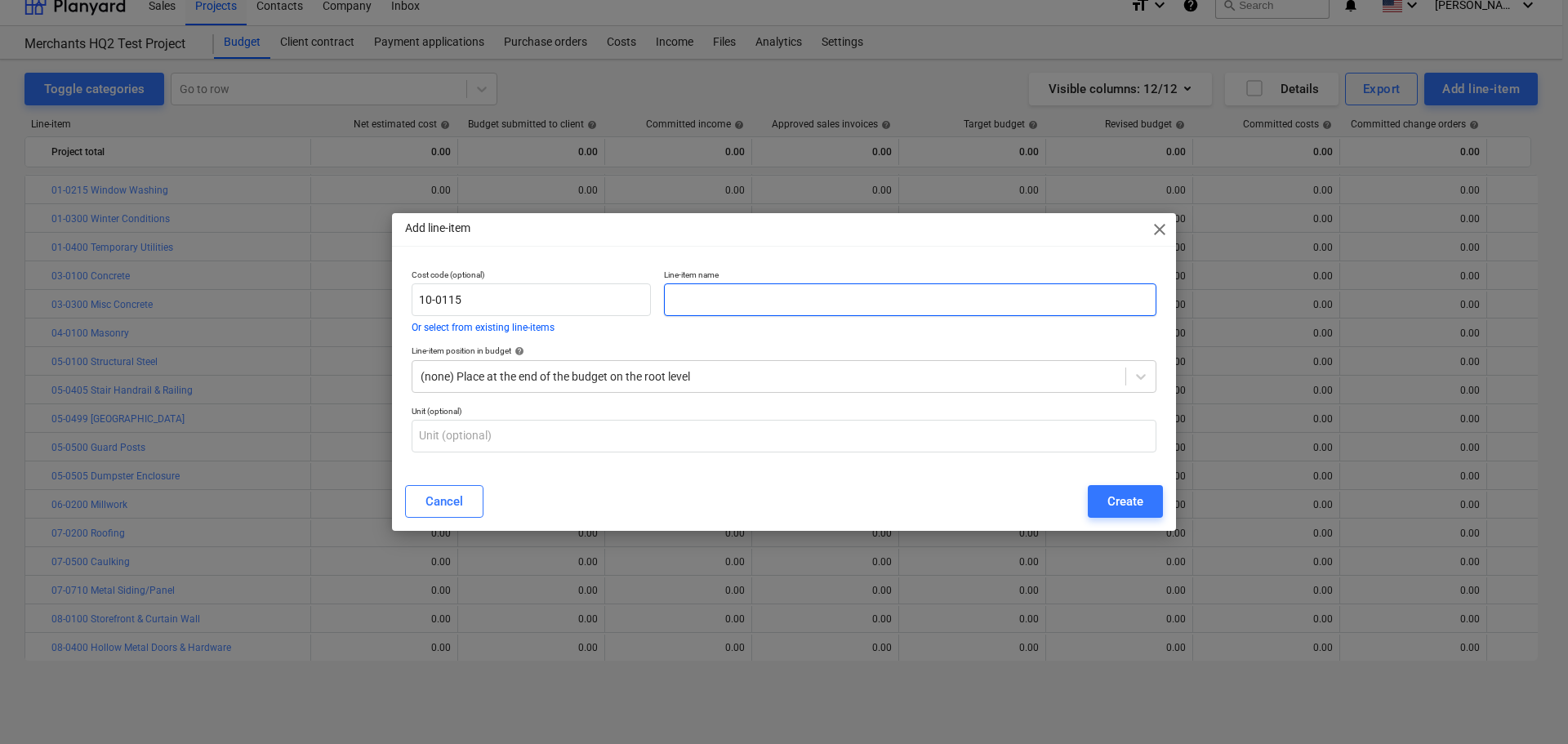
click at [848, 293] on input "text" at bounding box center [910, 300] width 492 height 33
paste input "Knox Box"
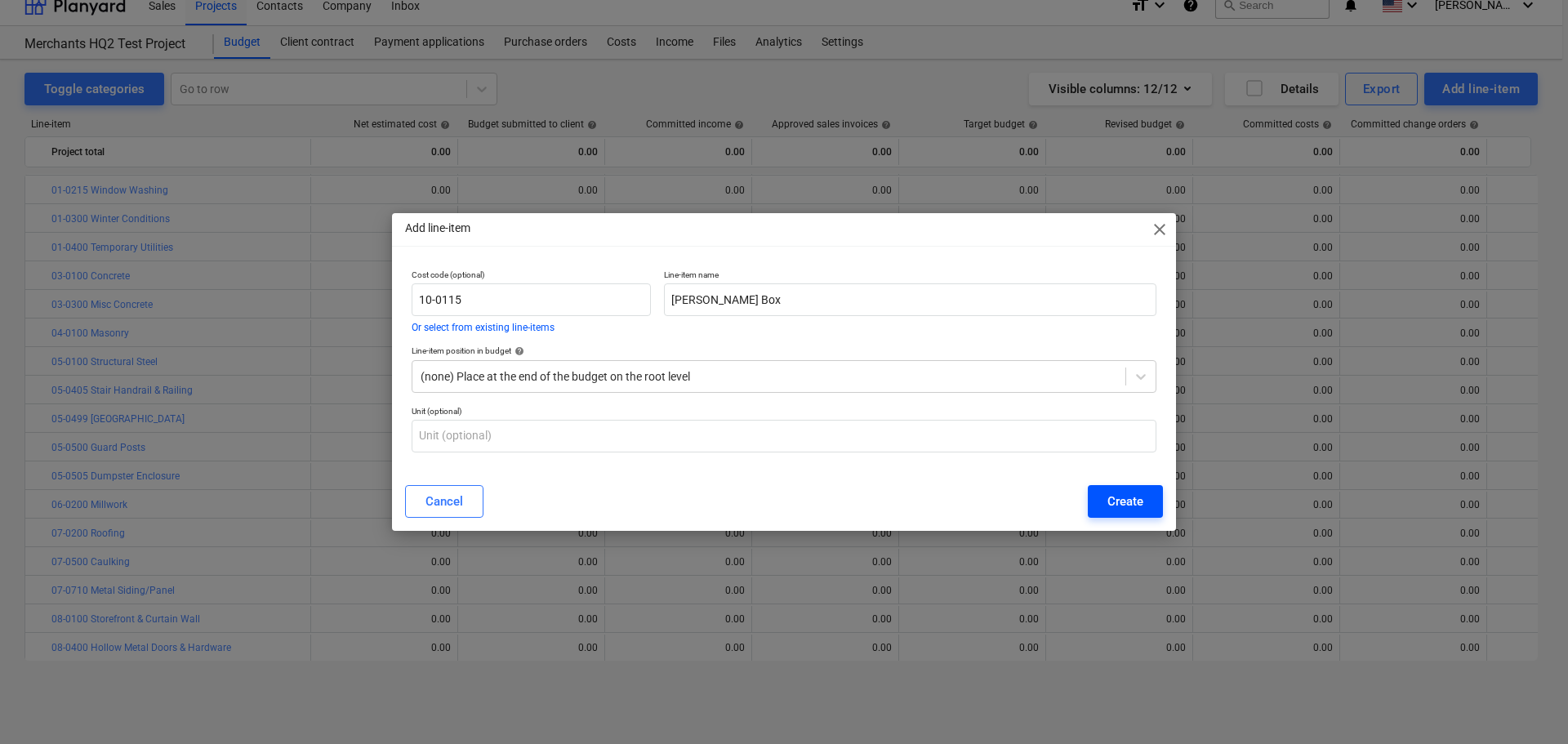
click at [1097, 505] on button "Create" at bounding box center [1125, 501] width 75 height 33
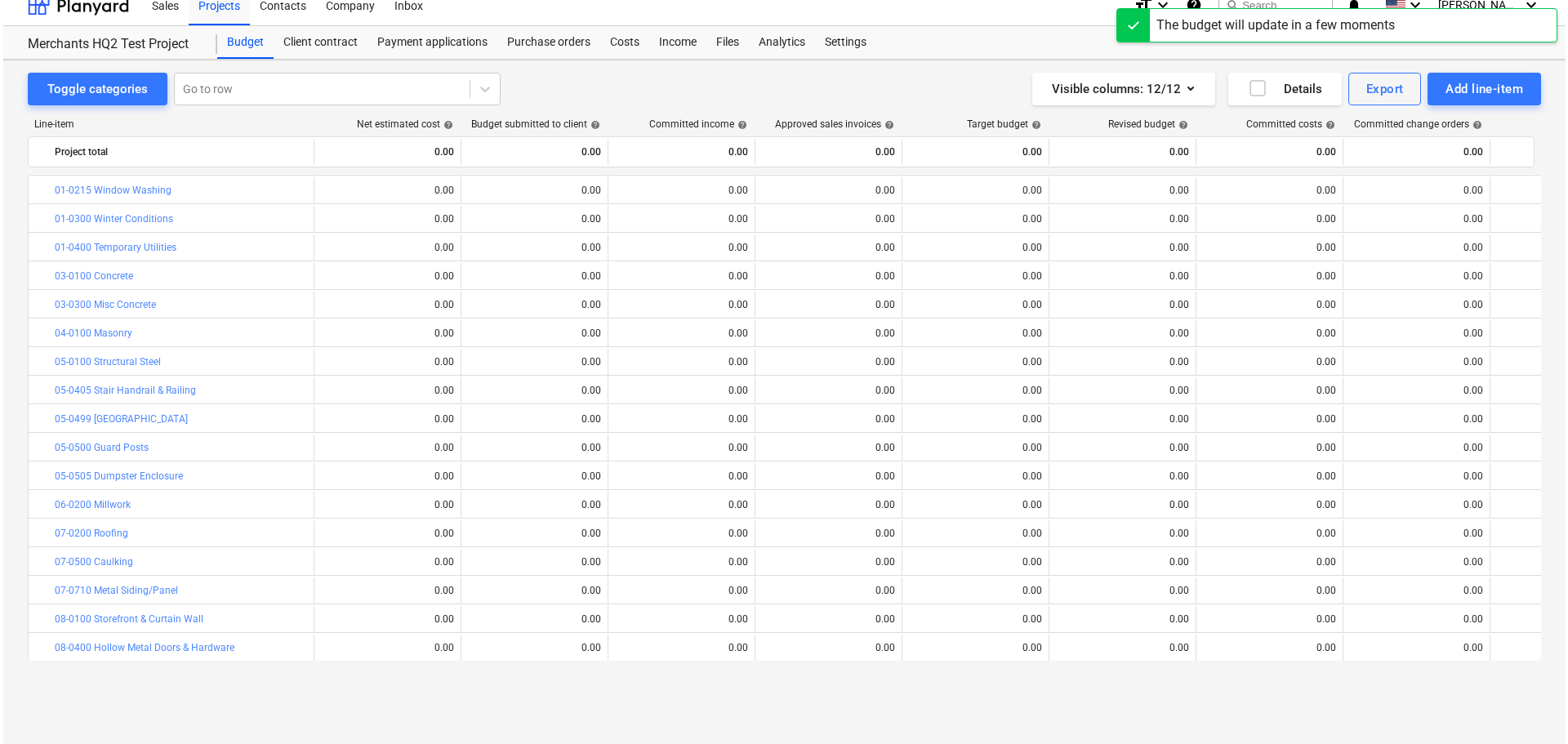
scroll to position [314, 0]
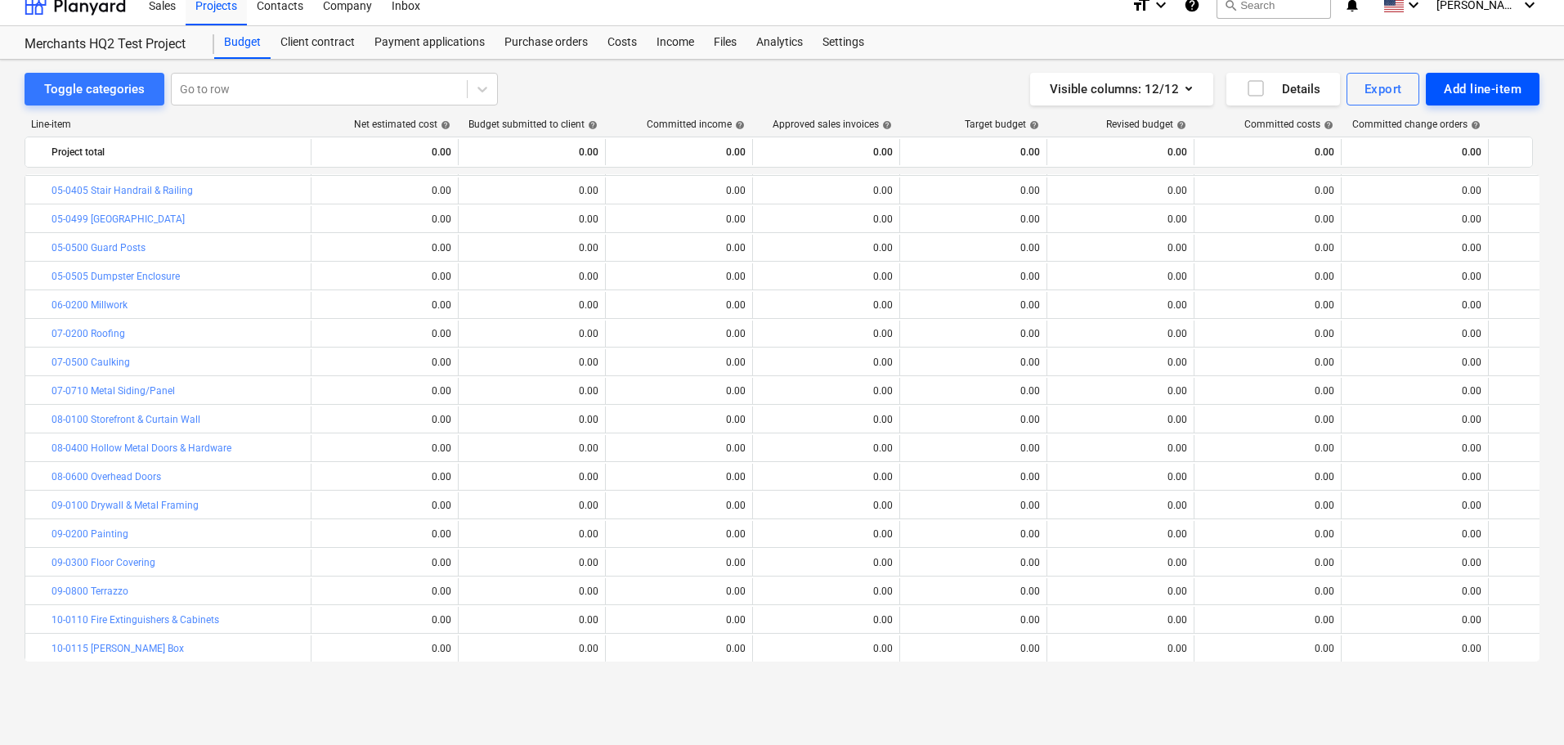
click at [1457, 74] on button "Add line-item" at bounding box center [1483, 89] width 114 height 33
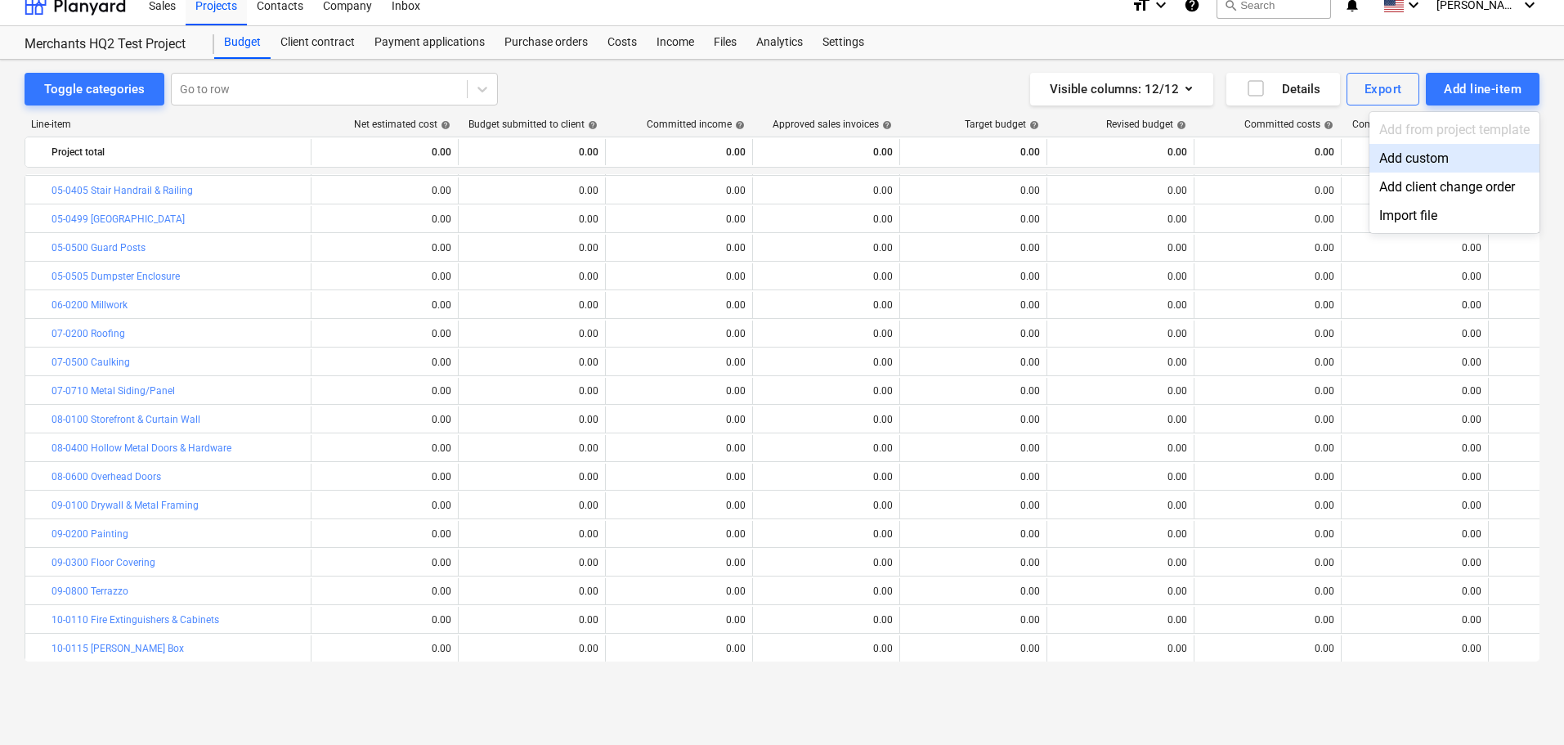
click at [1424, 167] on div "Add custom" at bounding box center [1454, 158] width 170 height 29
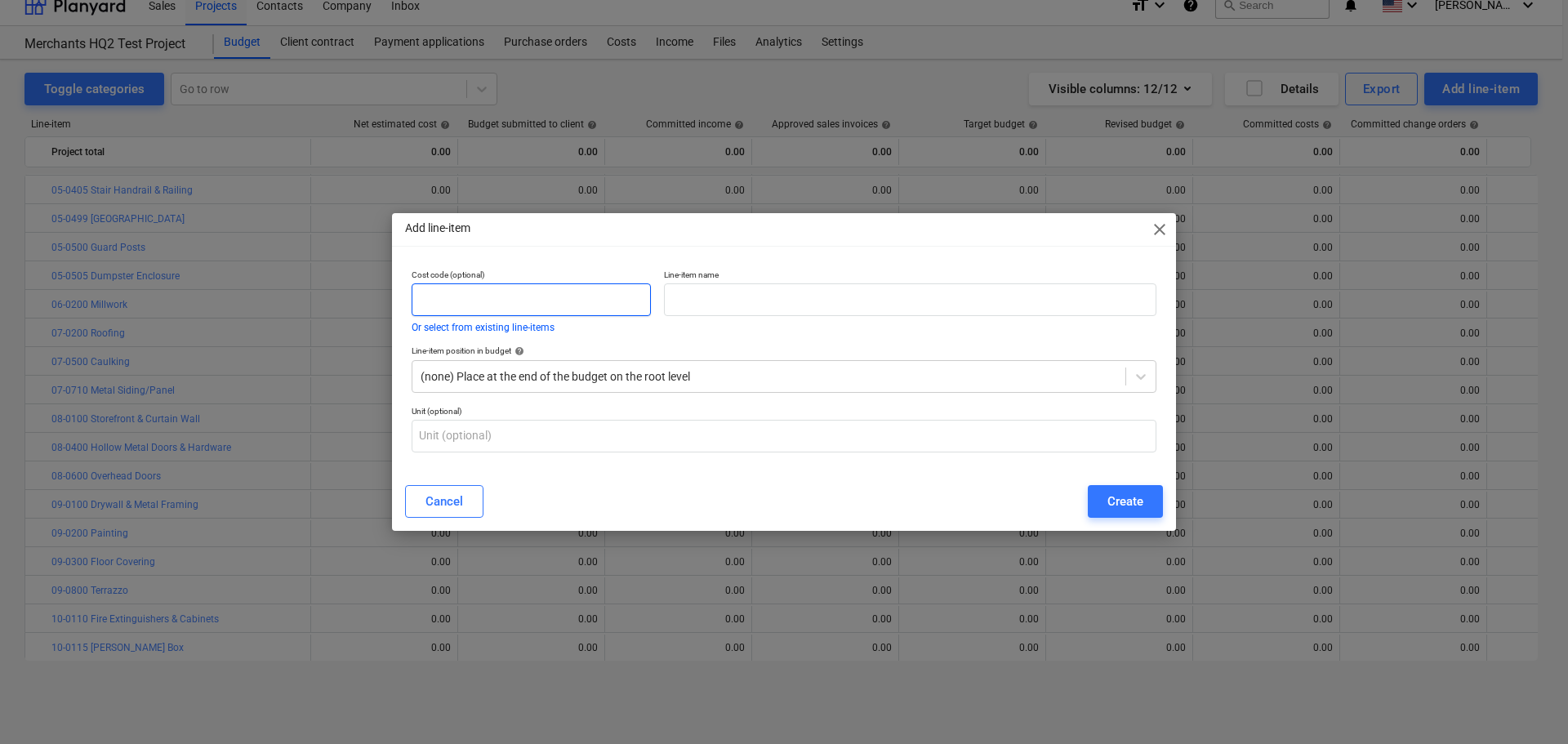
click at [504, 285] on input "text" at bounding box center [531, 300] width 240 height 33
paste input "10-0130"
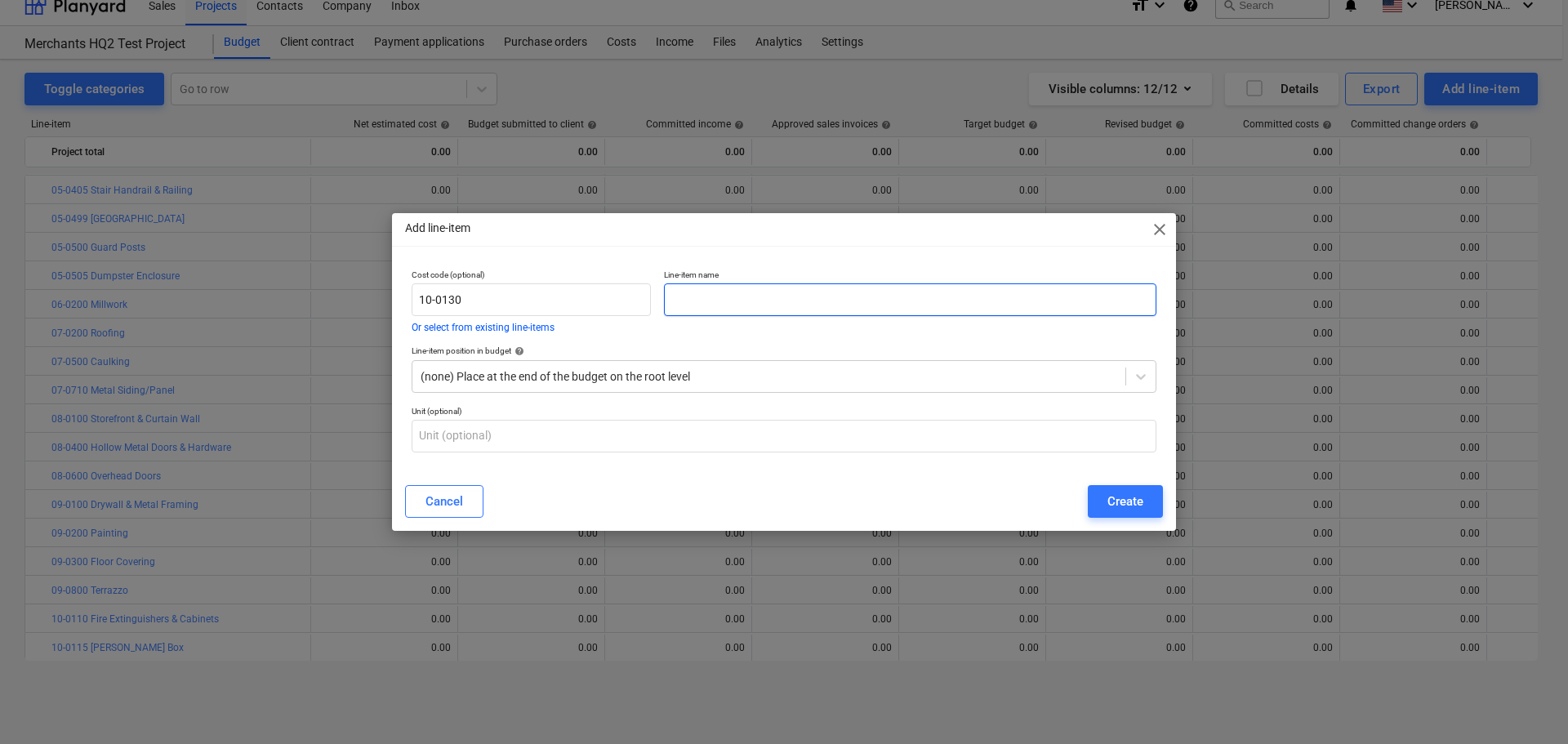
click at [723, 299] on input "text" at bounding box center [910, 300] width 492 height 33
paste input "Common Area Restroom Accessories"
click at [1122, 511] on div "Create" at bounding box center [1126, 500] width 36 height 21
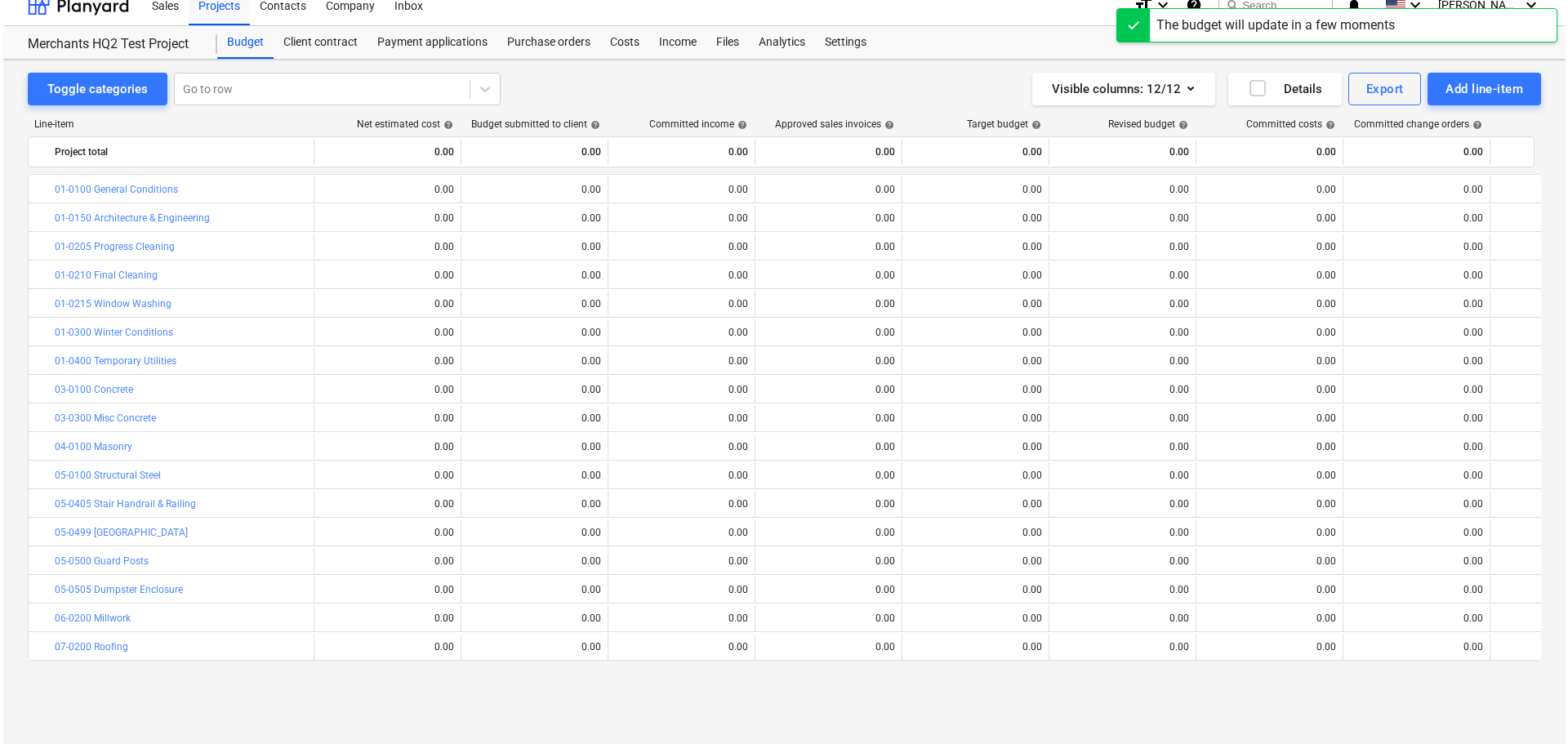
scroll to position [314, 0]
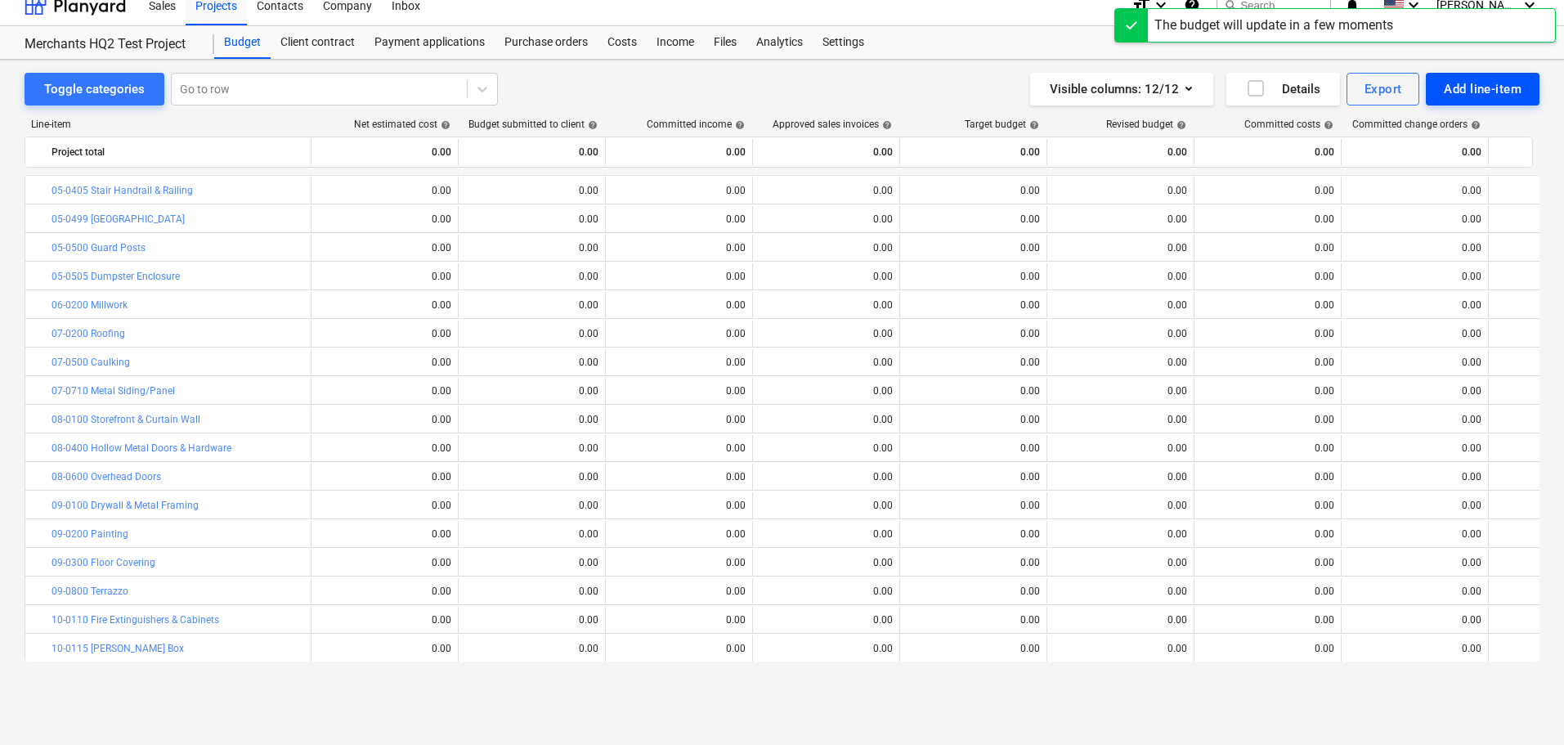
click at [1469, 93] on div "Add line-item" at bounding box center [1483, 88] width 78 height 21
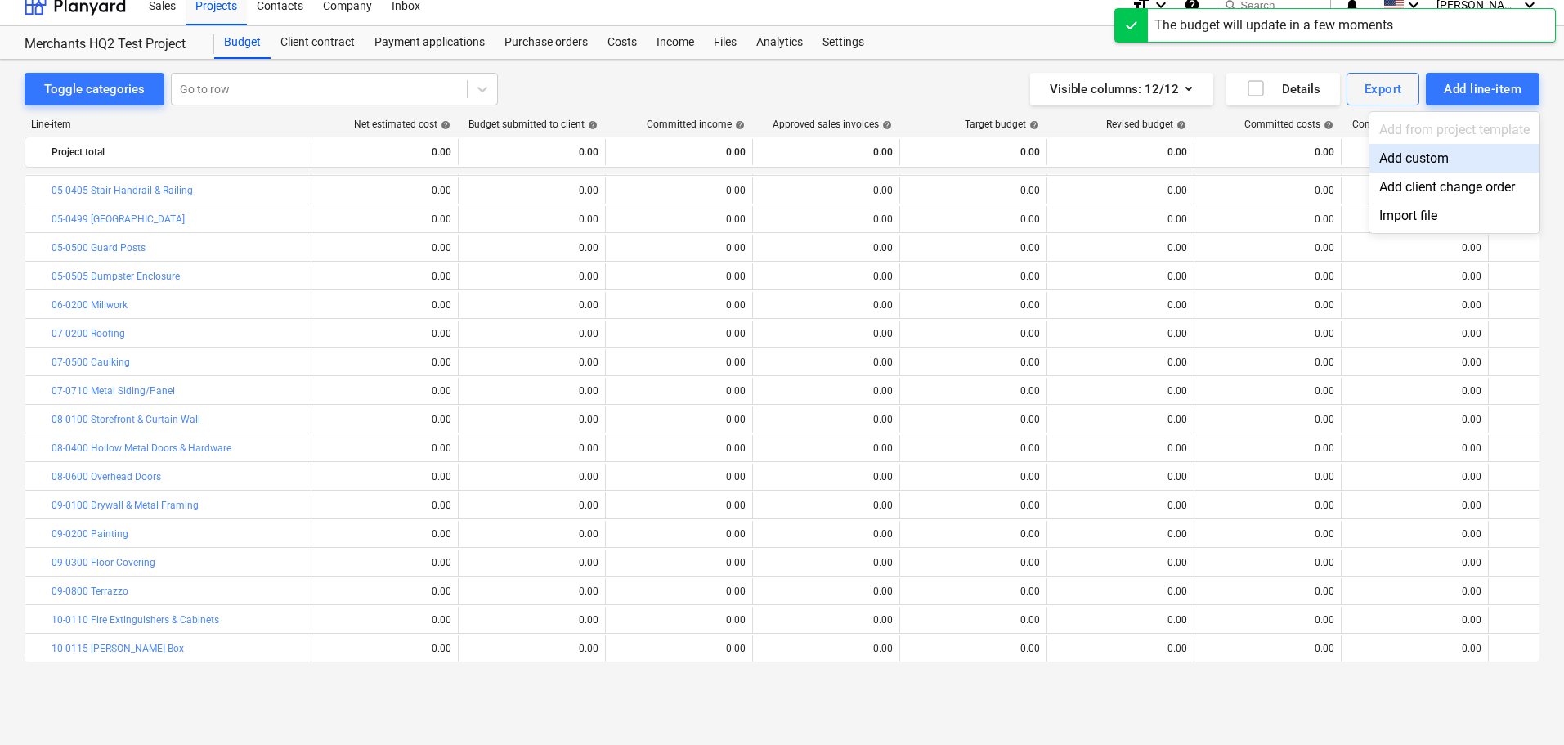
click at [1448, 156] on div "Add custom" at bounding box center [1454, 158] width 170 height 29
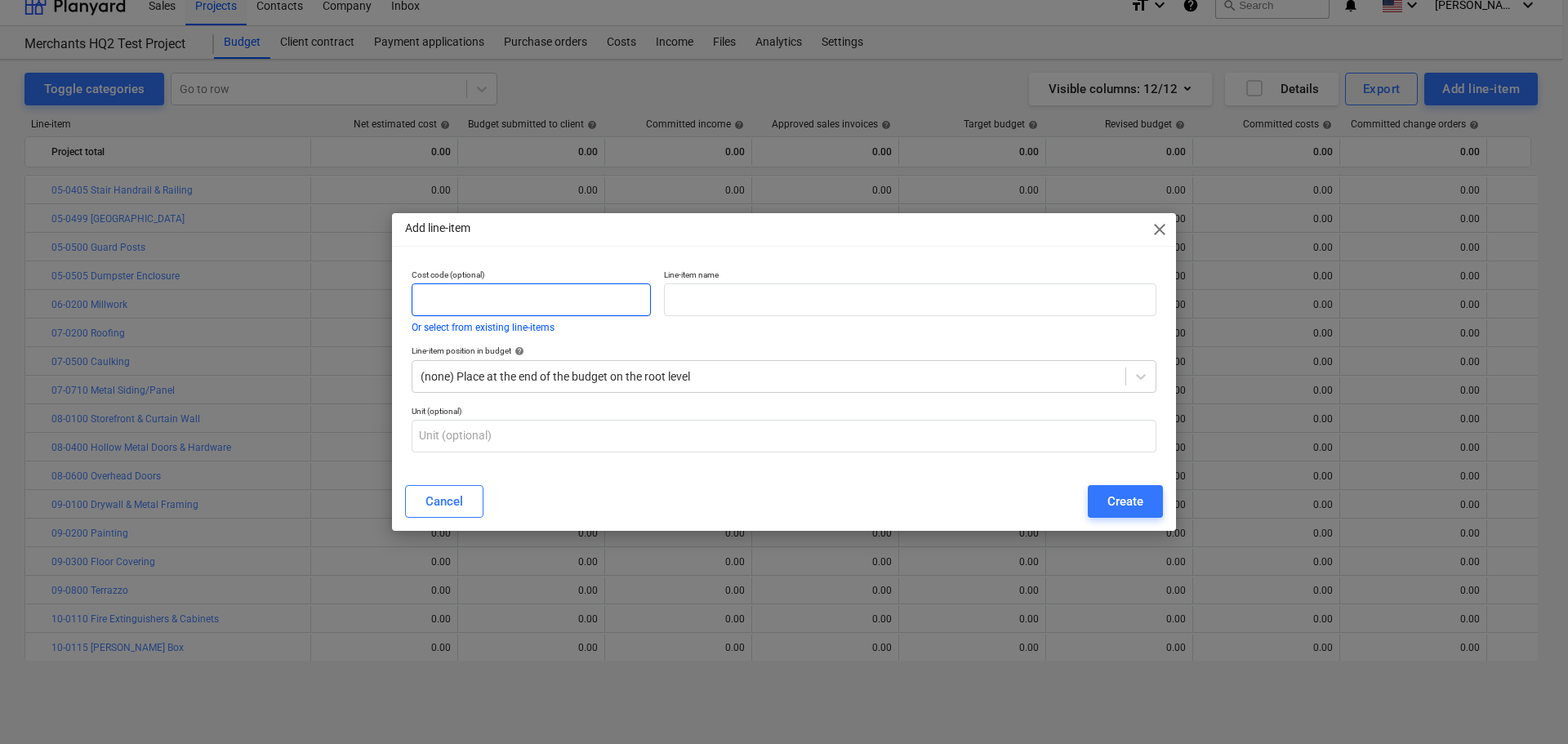
click at [516, 305] on input "text" at bounding box center [531, 300] width 240 height 33
paste input "10-0135"
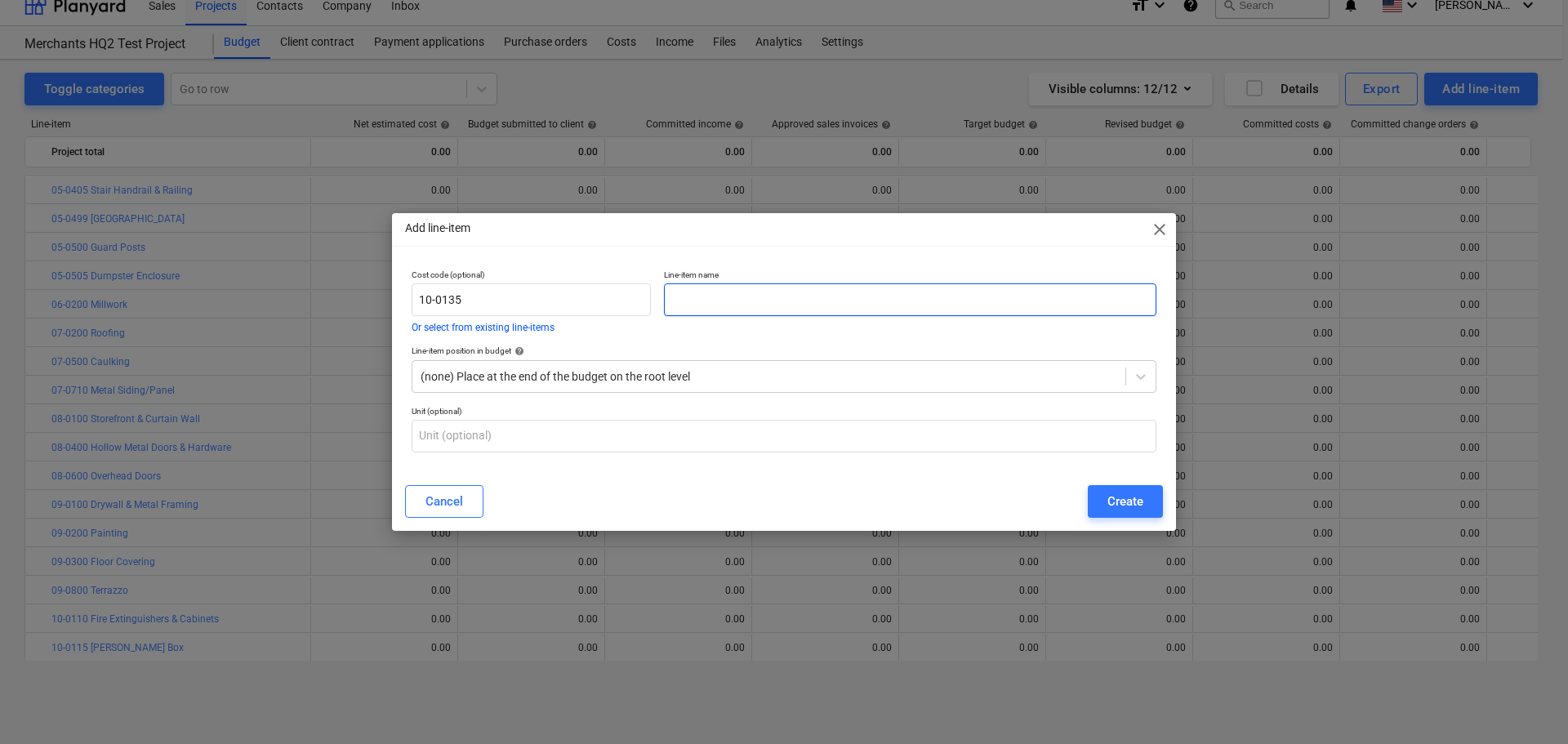
click at [697, 302] on input "text" at bounding box center [910, 300] width 492 height 33
paste input "Lockers"
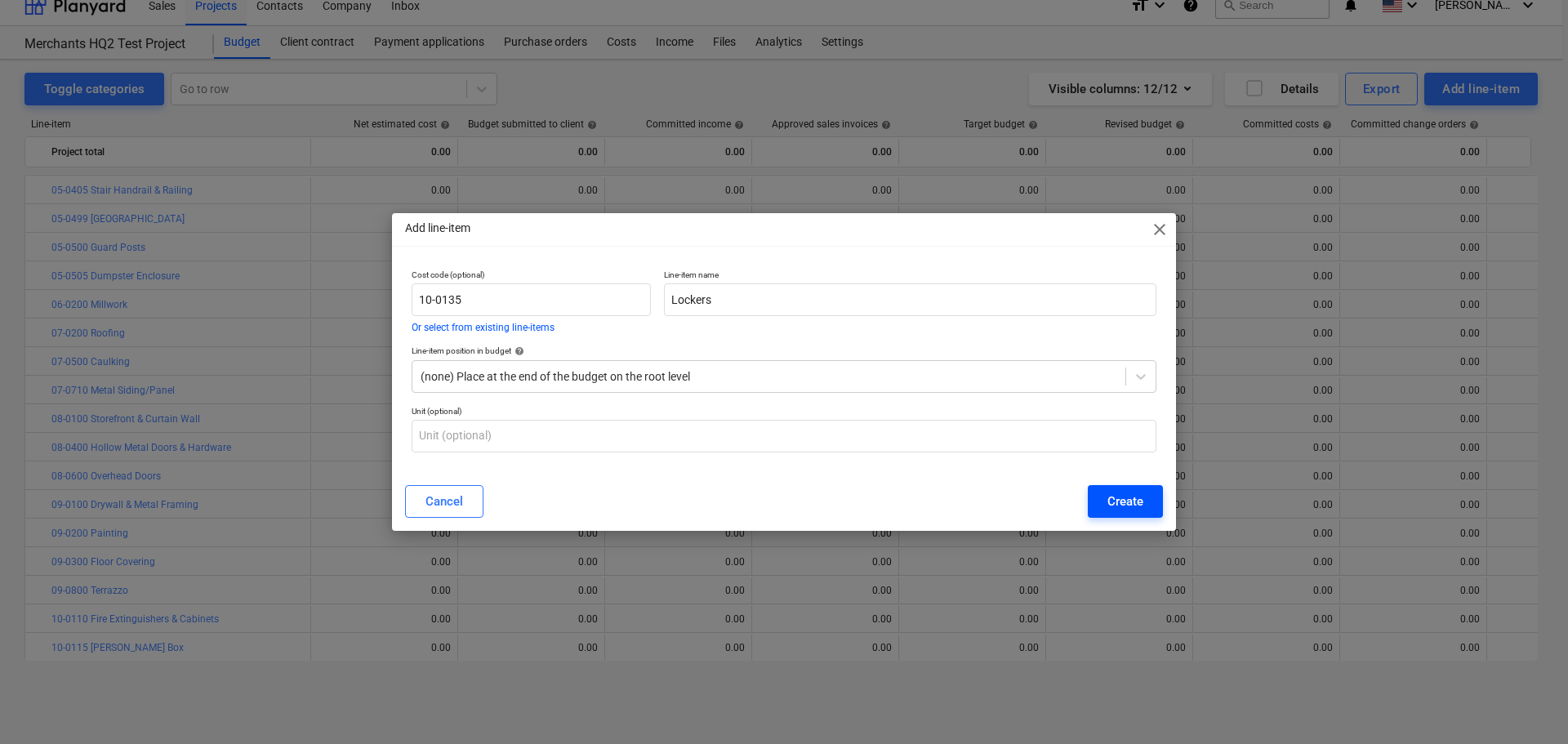
click at [1117, 507] on div "Create" at bounding box center [1126, 500] width 36 height 21
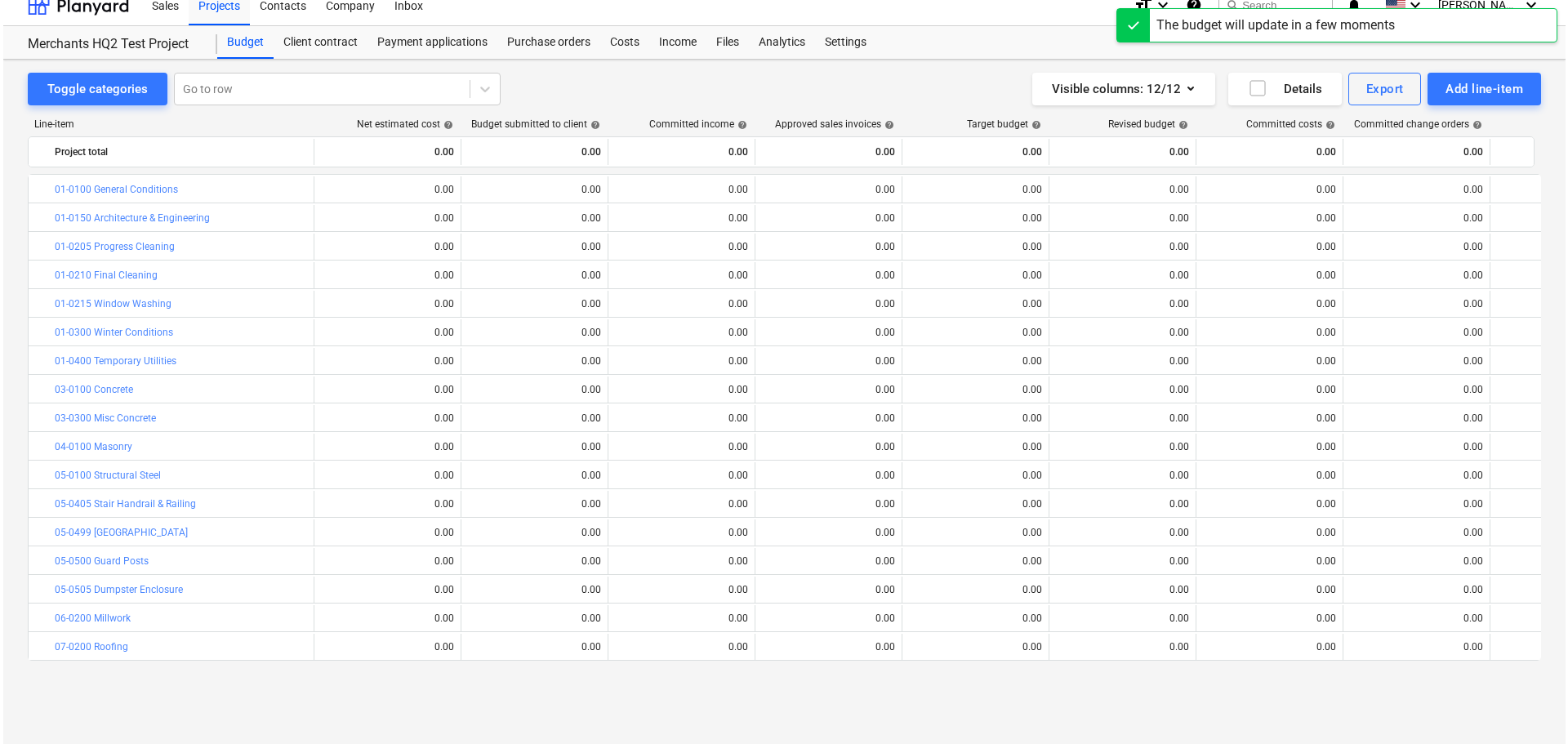
scroll to position [314, 0]
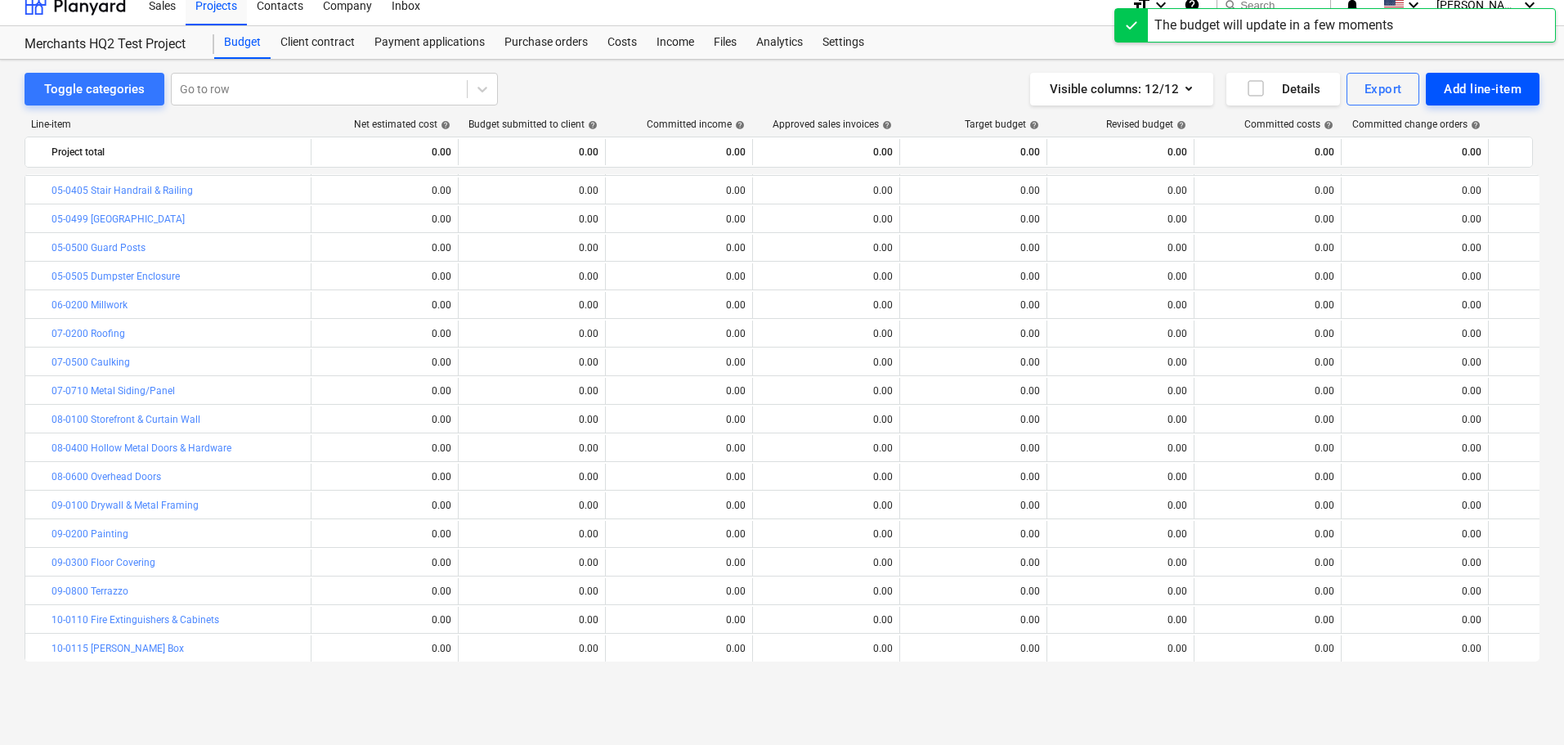
click at [1447, 86] on div "Add line-item" at bounding box center [1483, 88] width 78 height 21
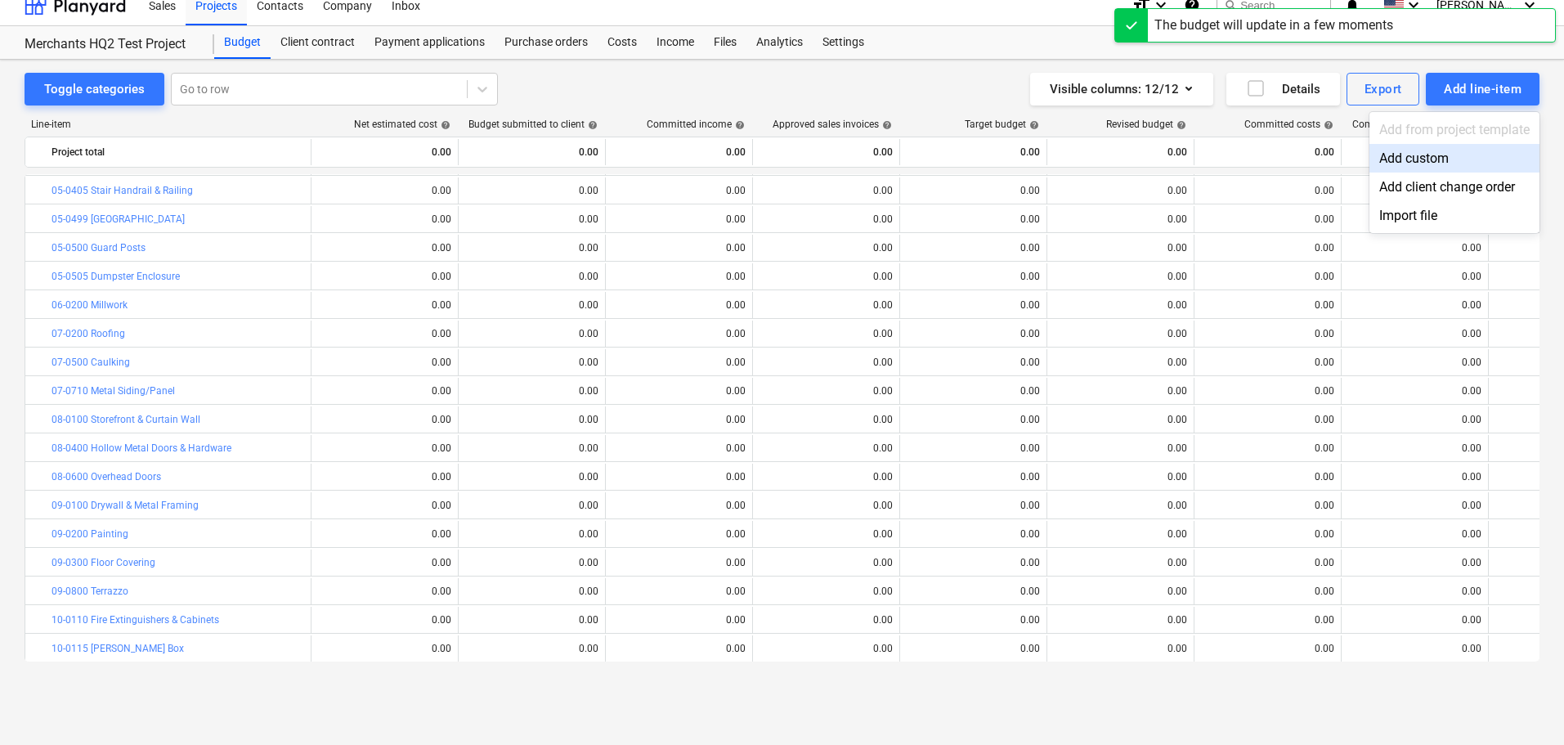
click at [1408, 154] on div "Add custom" at bounding box center [1454, 158] width 170 height 29
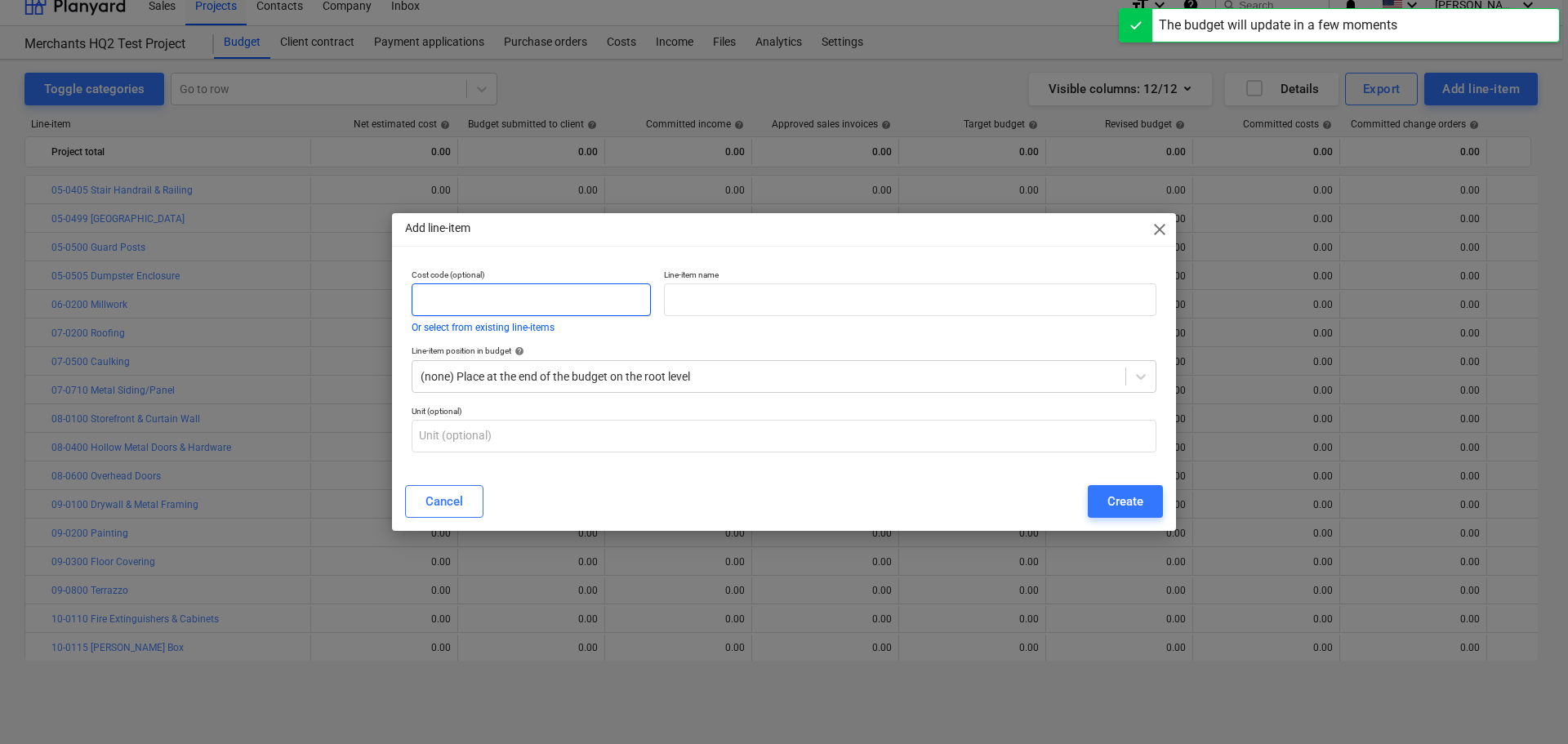
click at [517, 297] on input "text" at bounding box center [531, 300] width 240 height 33
paste input "10-0145"
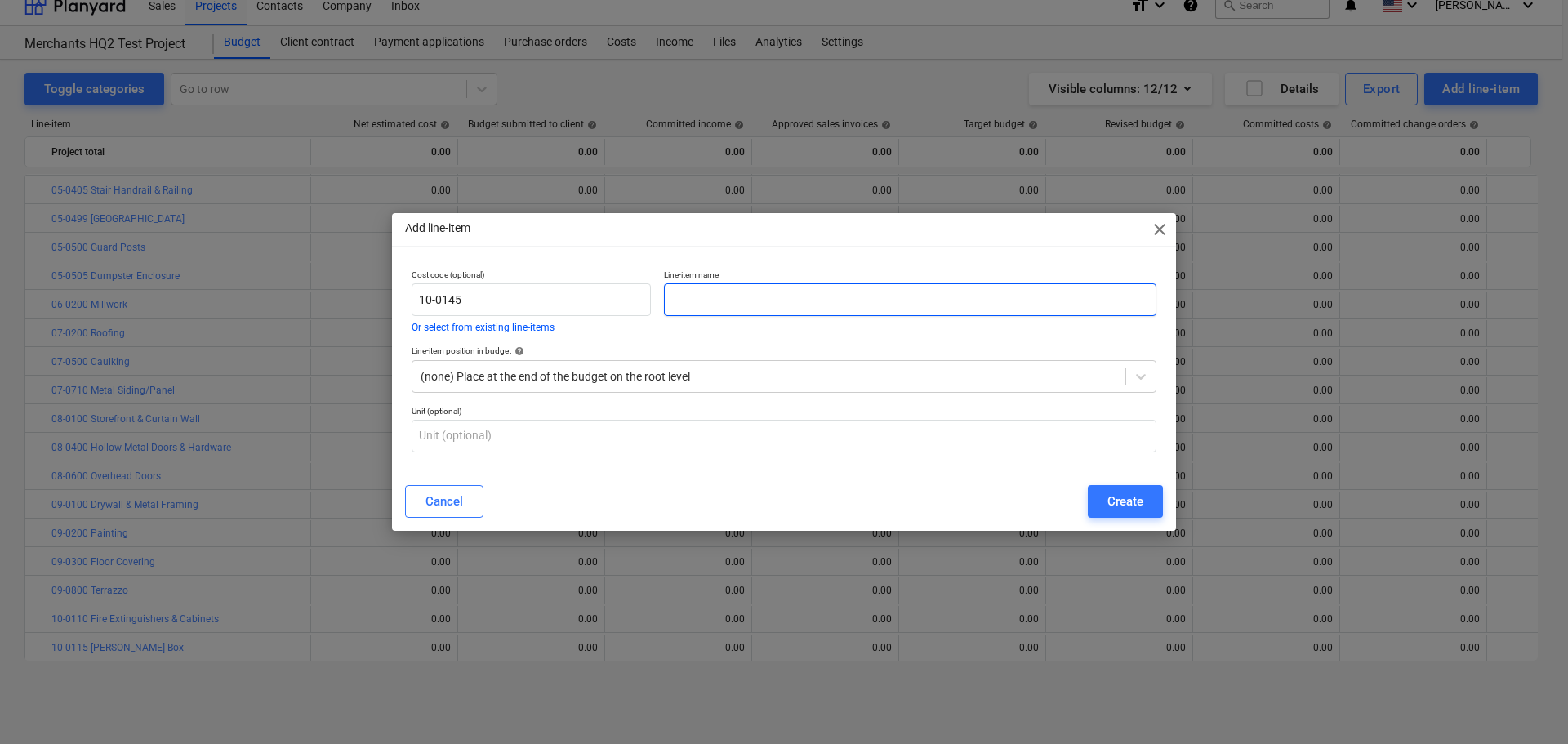
click at [732, 287] on input "text" at bounding box center [910, 300] width 492 height 33
paste input "Blinds"
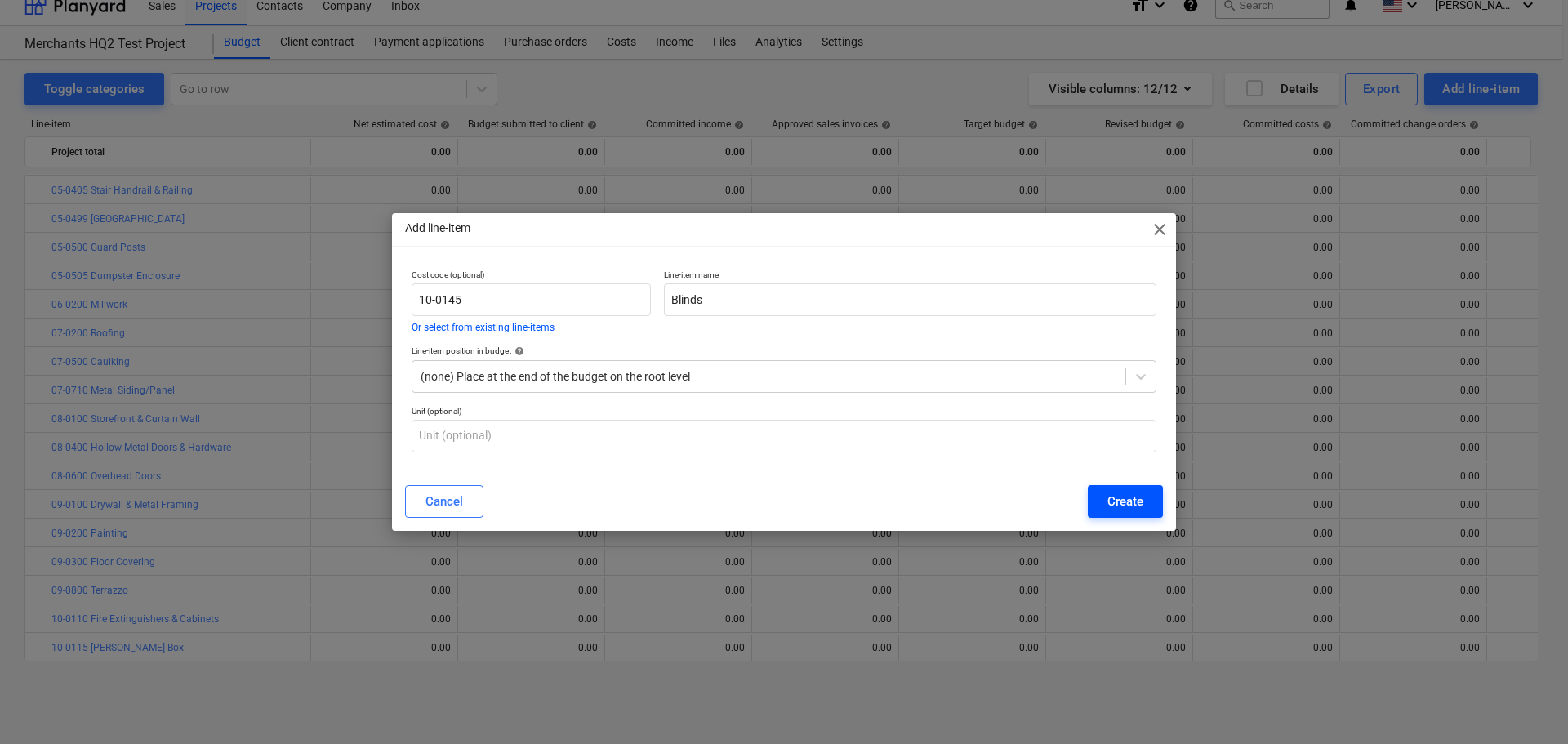
click at [1132, 506] on div "Create" at bounding box center [1126, 500] width 36 height 21
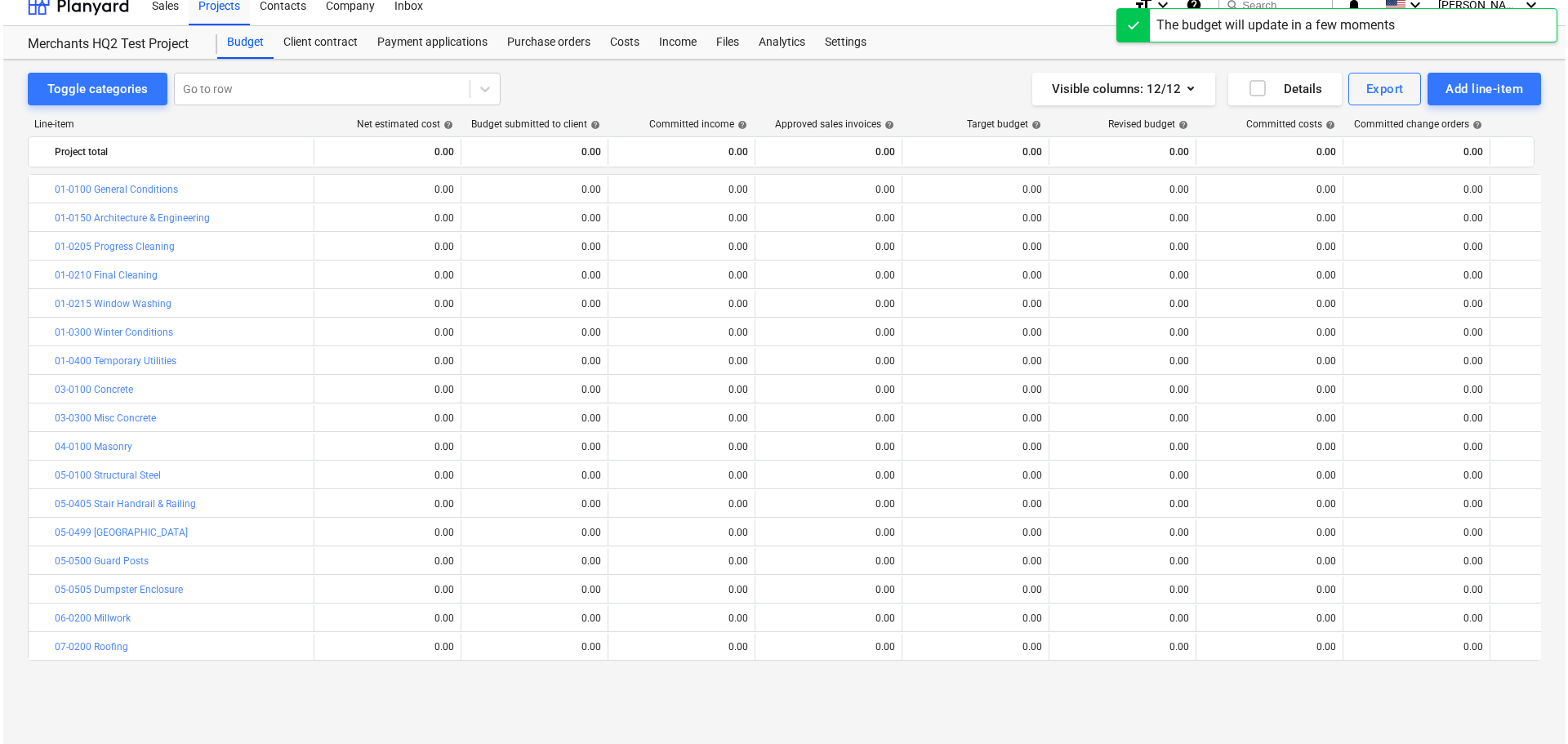
scroll to position [314, 0]
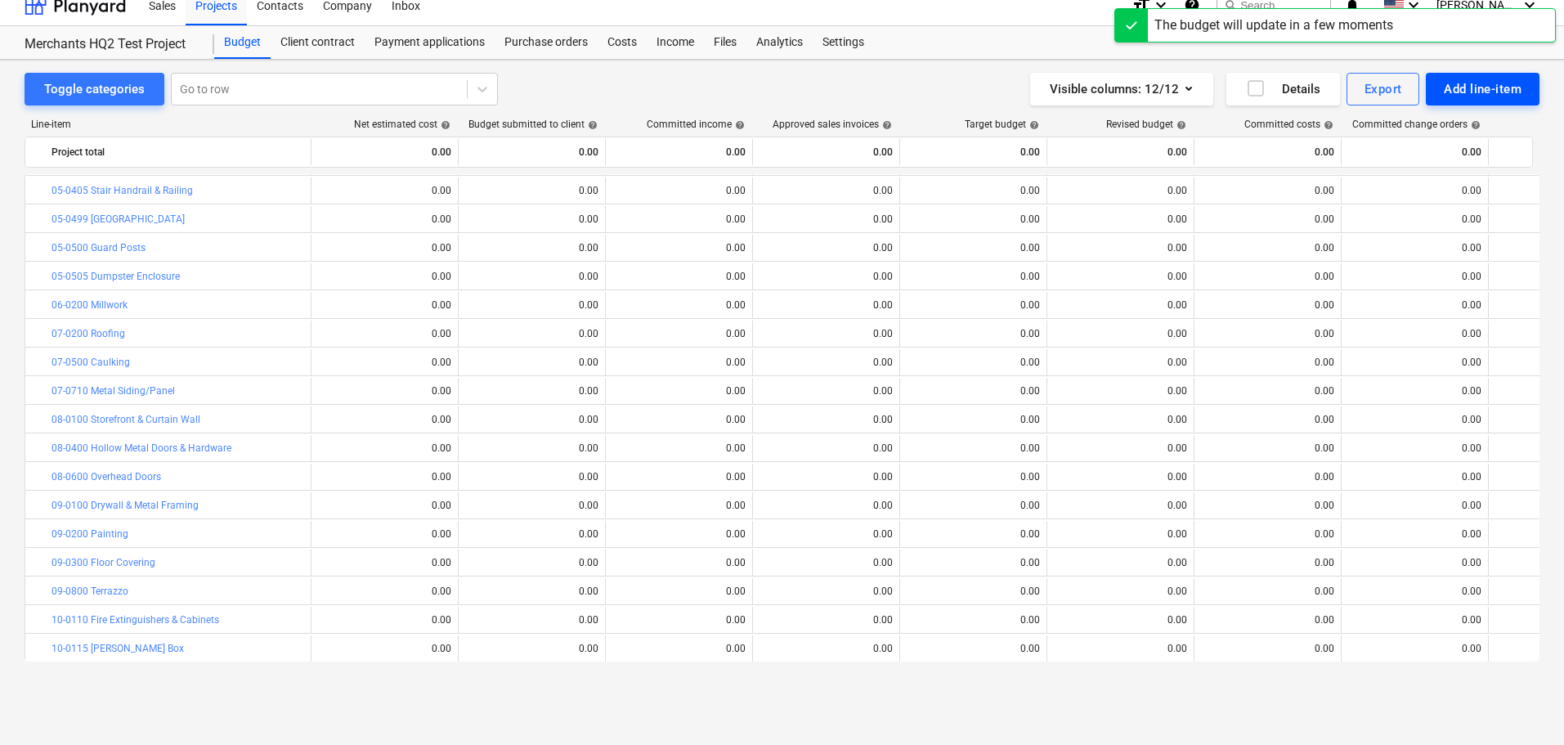
click at [1454, 103] on button "Add line-item" at bounding box center [1483, 89] width 114 height 33
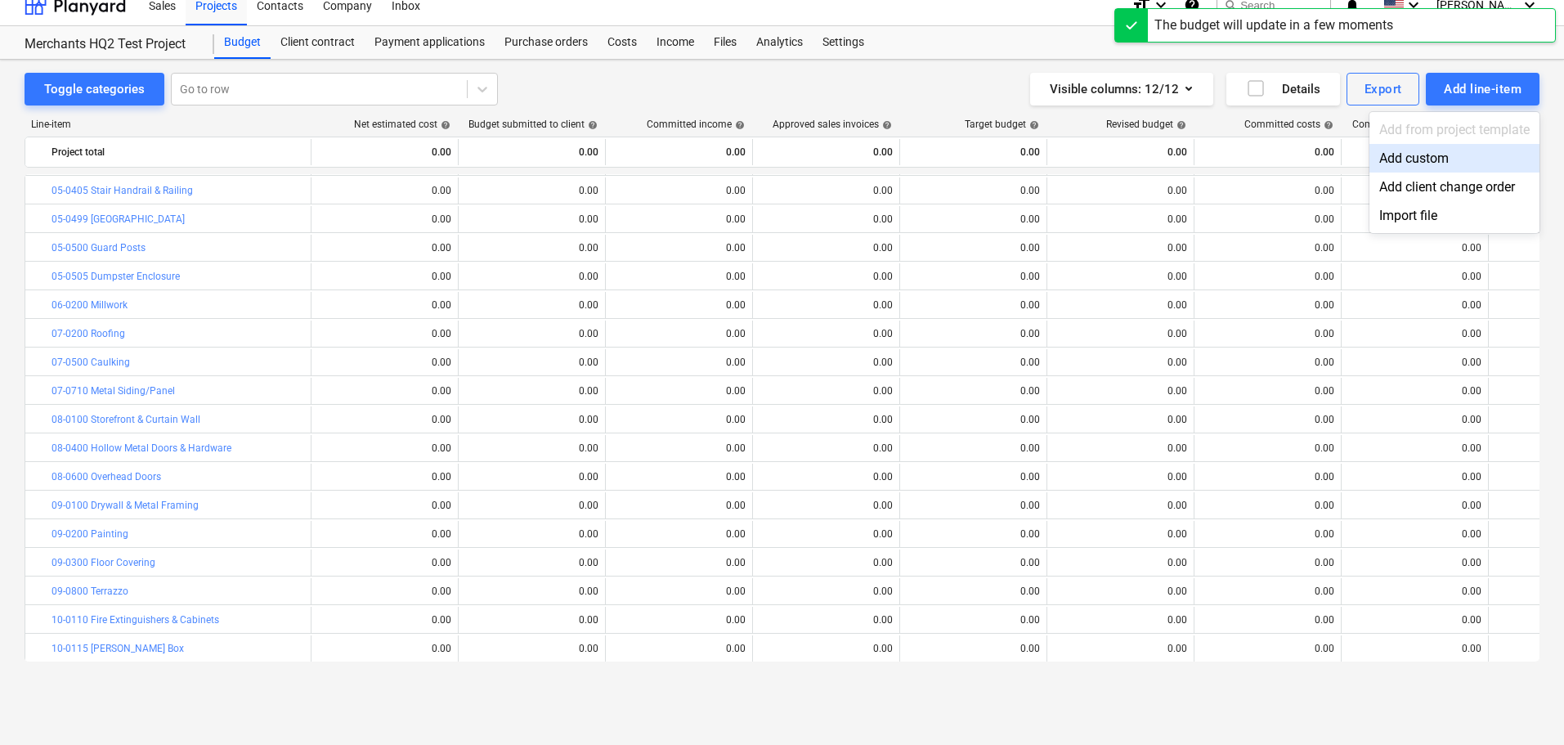
click at [1399, 169] on div "Add custom" at bounding box center [1454, 158] width 170 height 29
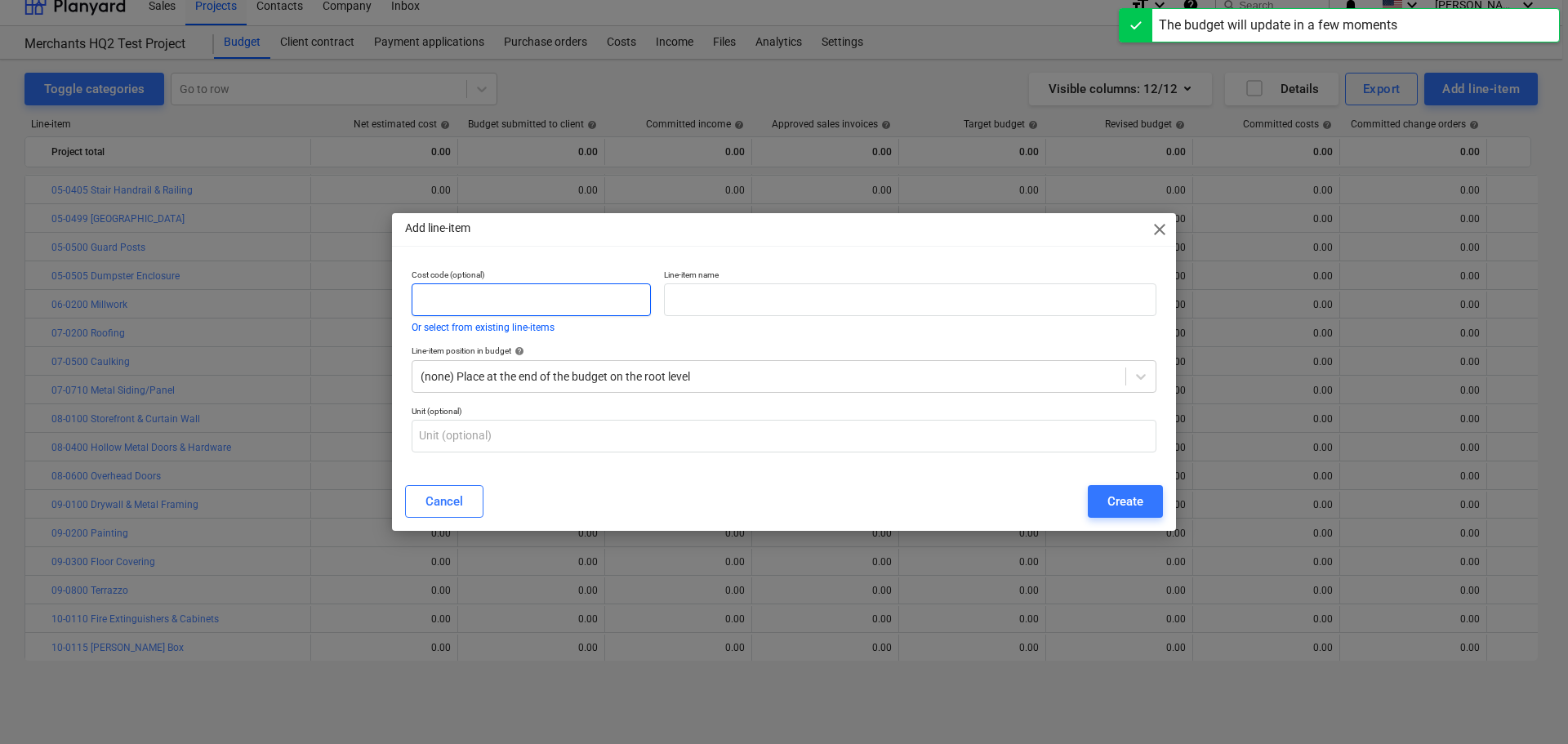
click at [561, 300] on input "text" at bounding box center [531, 300] width 240 height 33
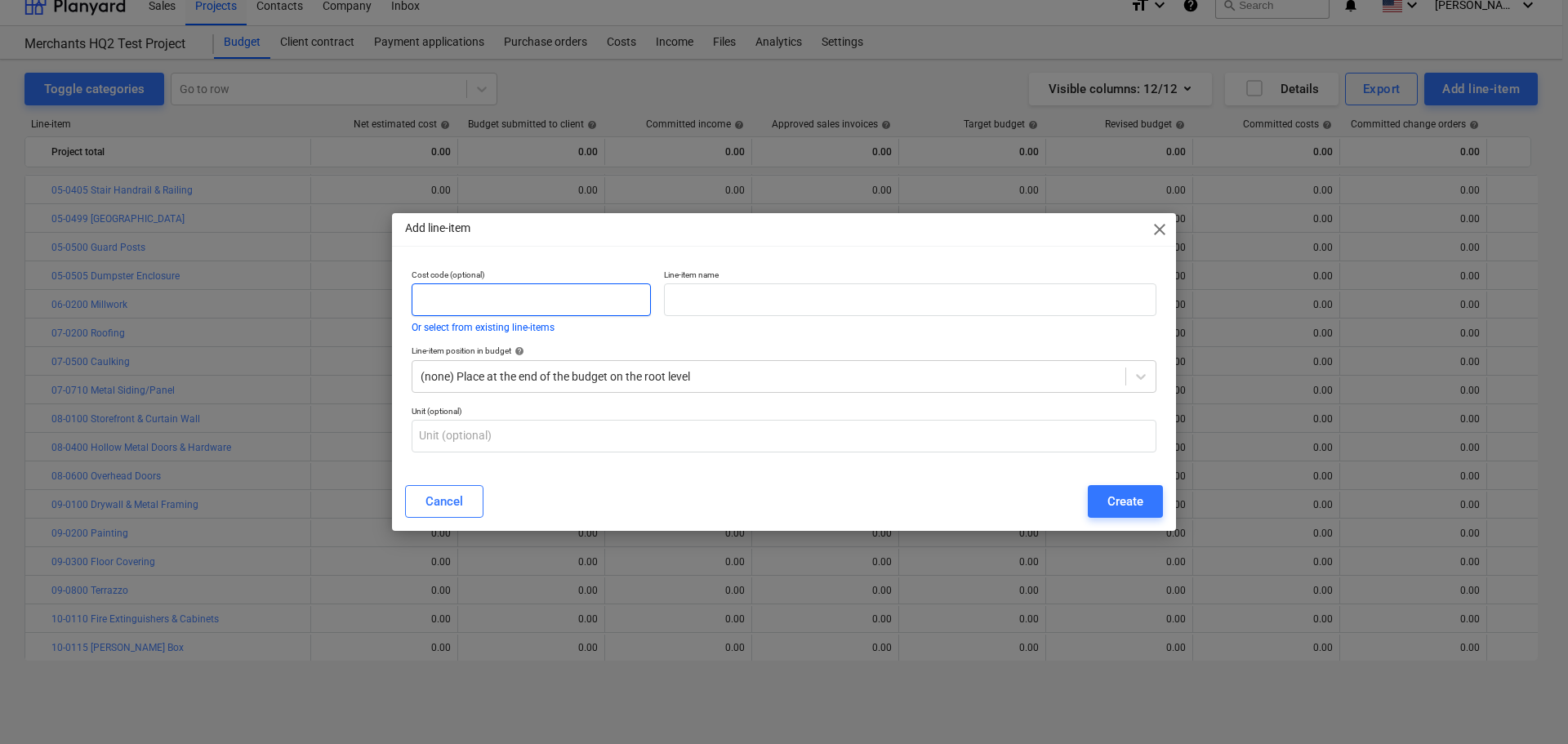
paste input "10-0150"
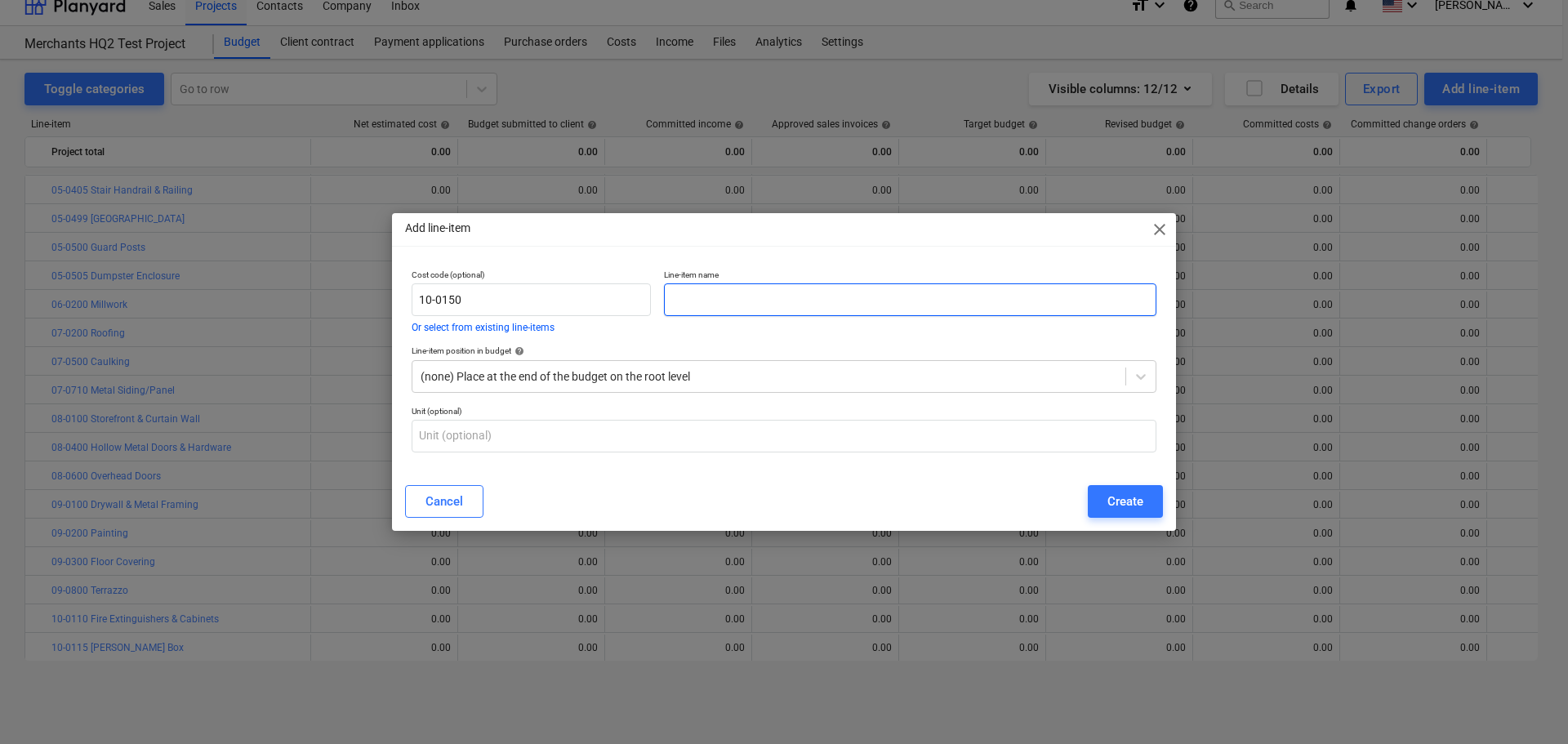
click at [858, 288] on input "text" at bounding box center [910, 300] width 492 height 33
paste input "Signage"
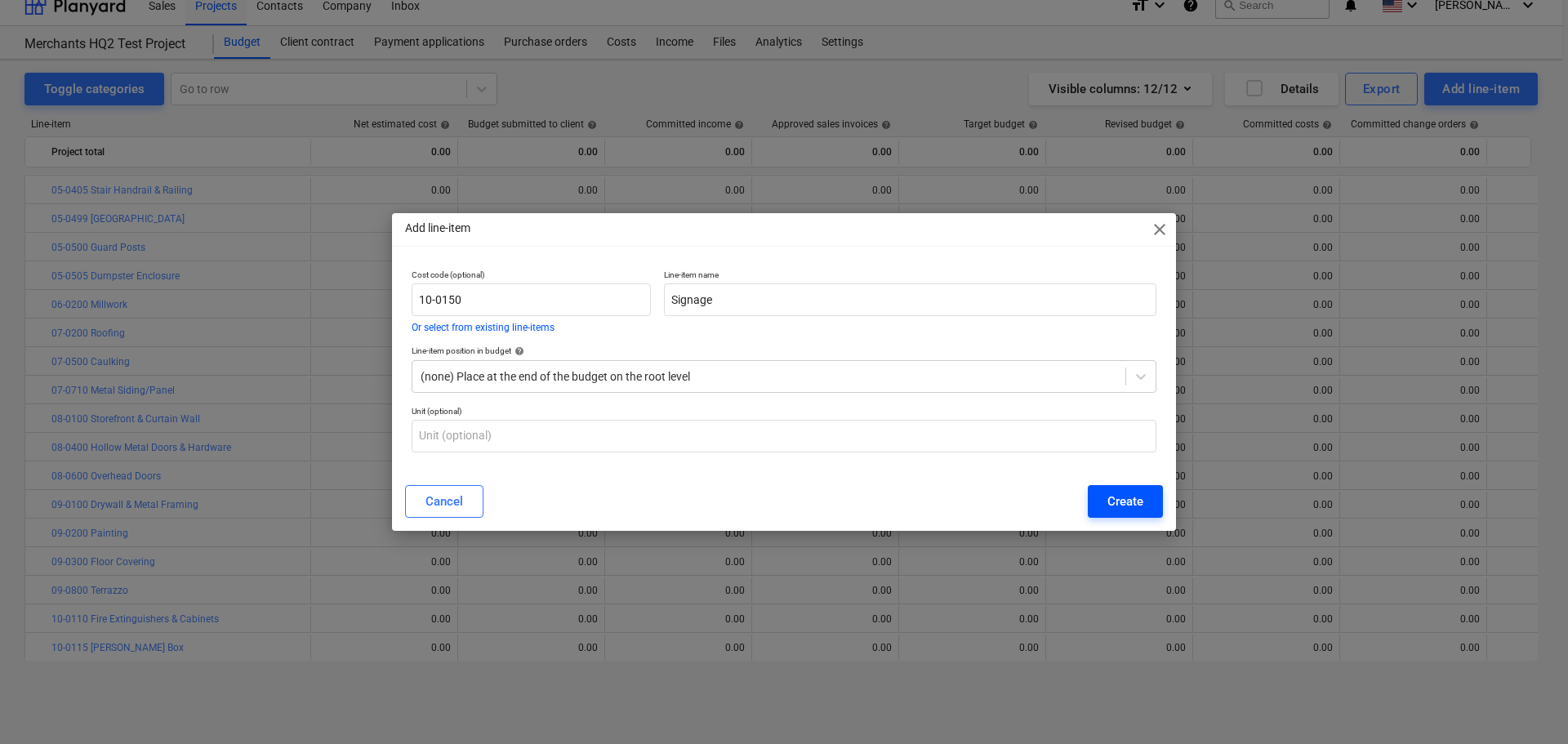
click at [1120, 492] on div "Create" at bounding box center [1126, 500] width 36 height 21
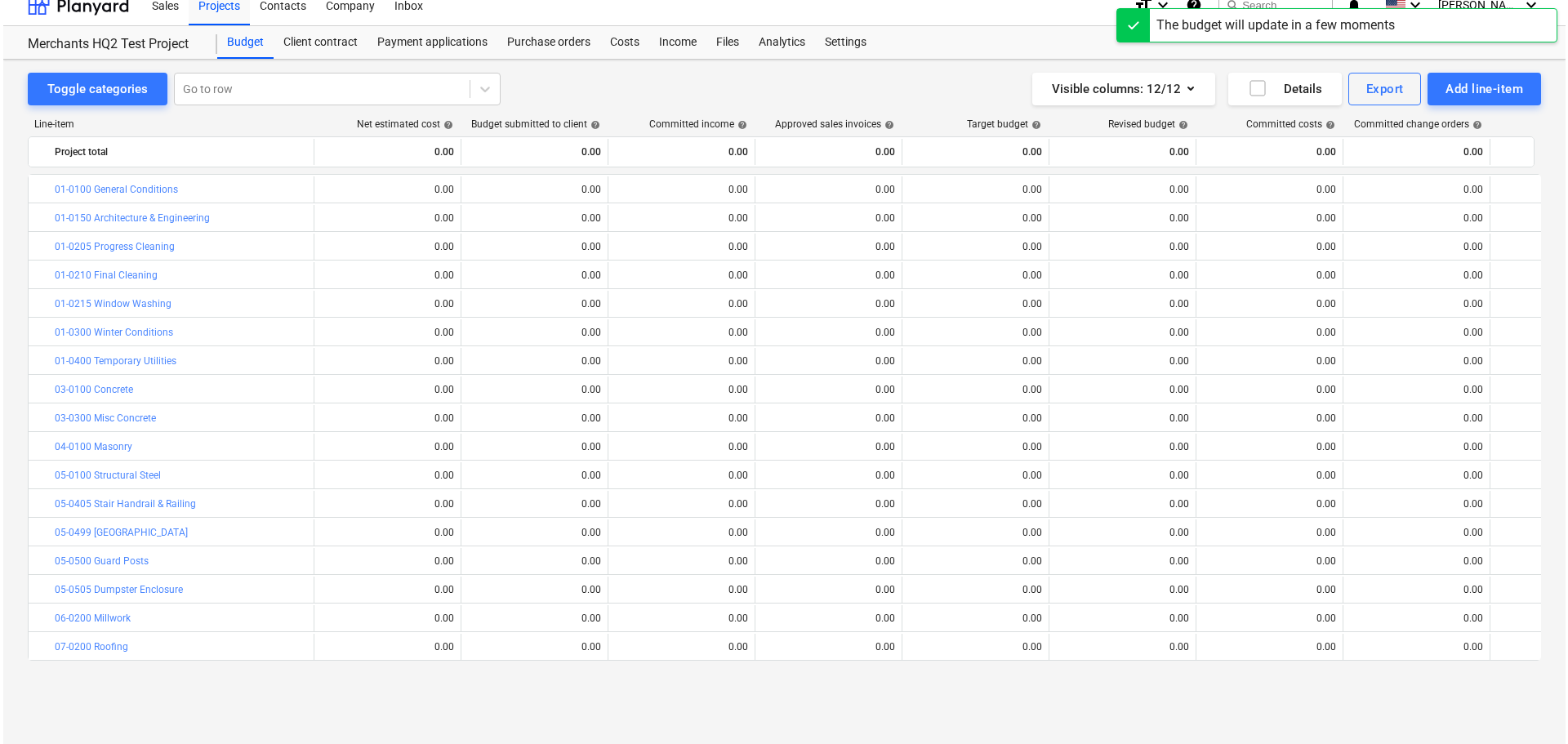
scroll to position [314, 0]
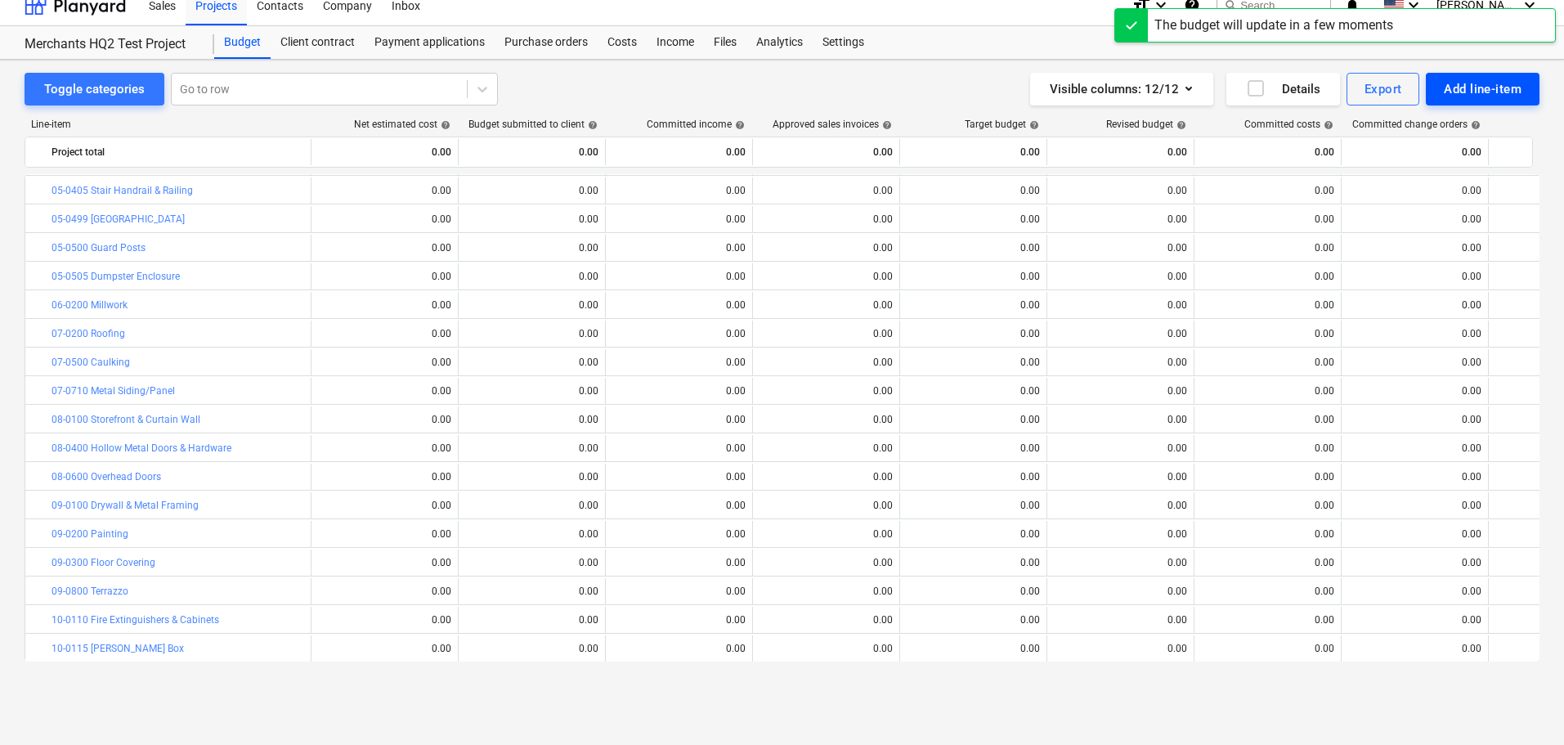
click at [1461, 93] on div "Add line-item" at bounding box center [1483, 88] width 78 height 21
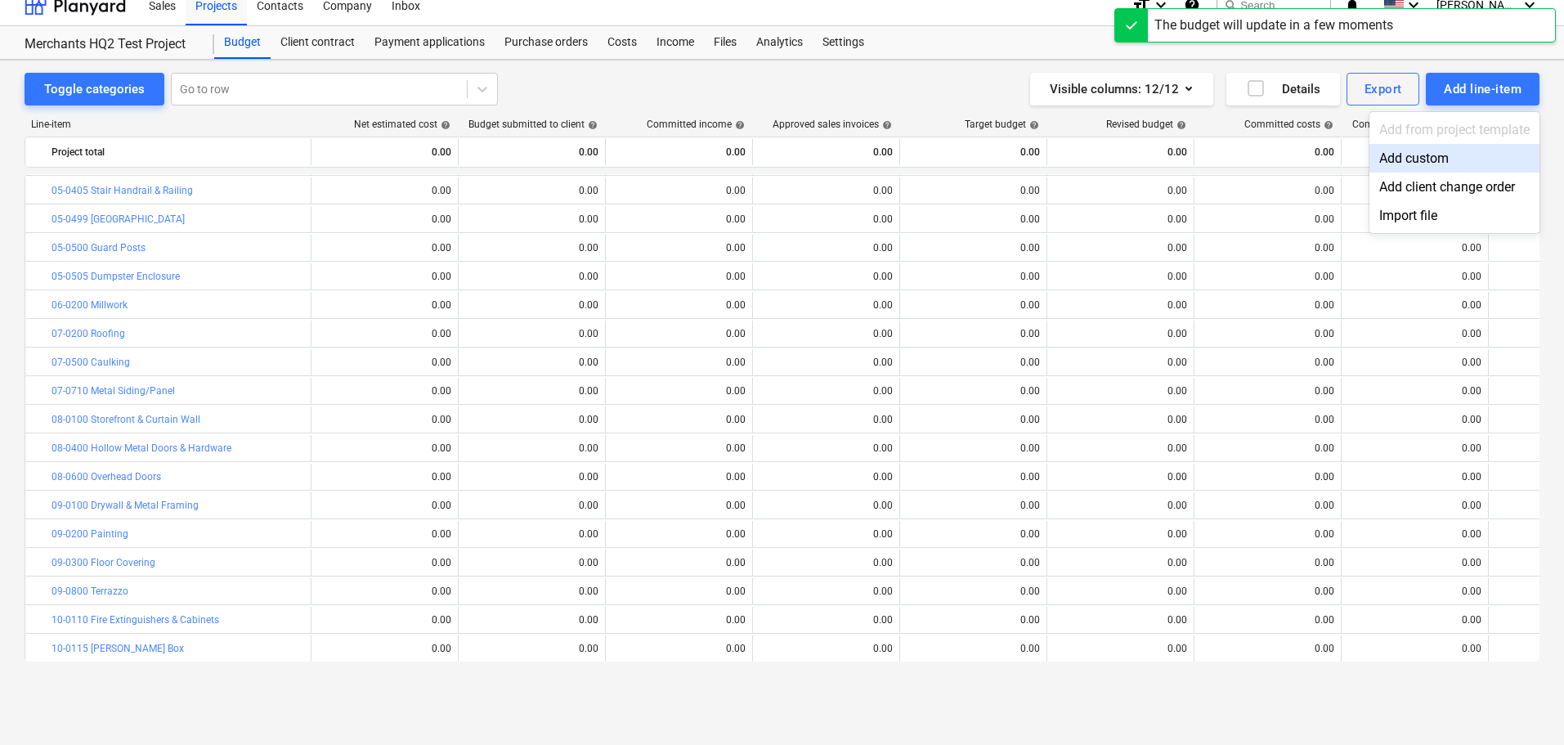
click at [1396, 168] on div "Add custom" at bounding box center [1454, 158] width 170 height 29
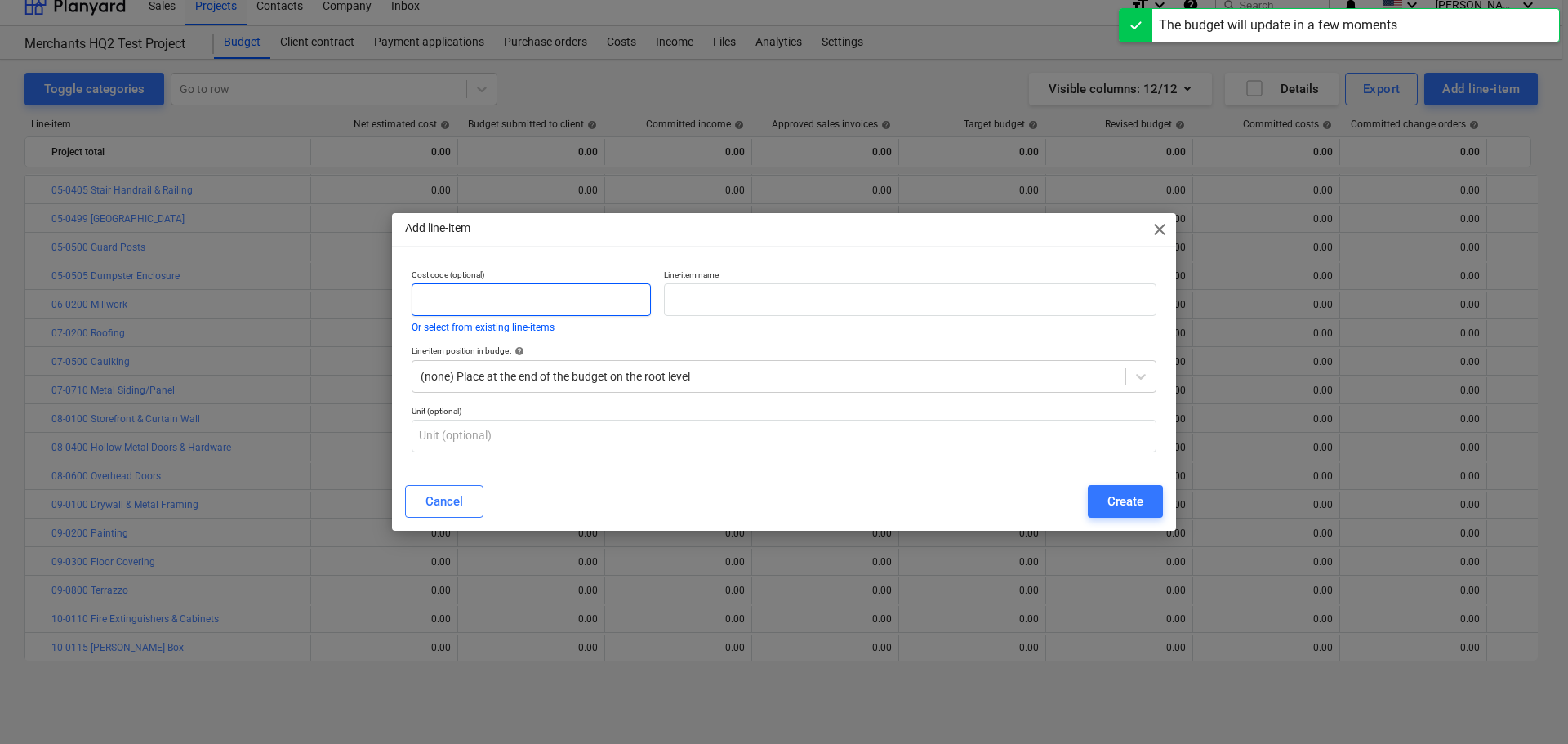
click at [588, 300] on input "text" at bounding box center [531, 300] width 240 height 33
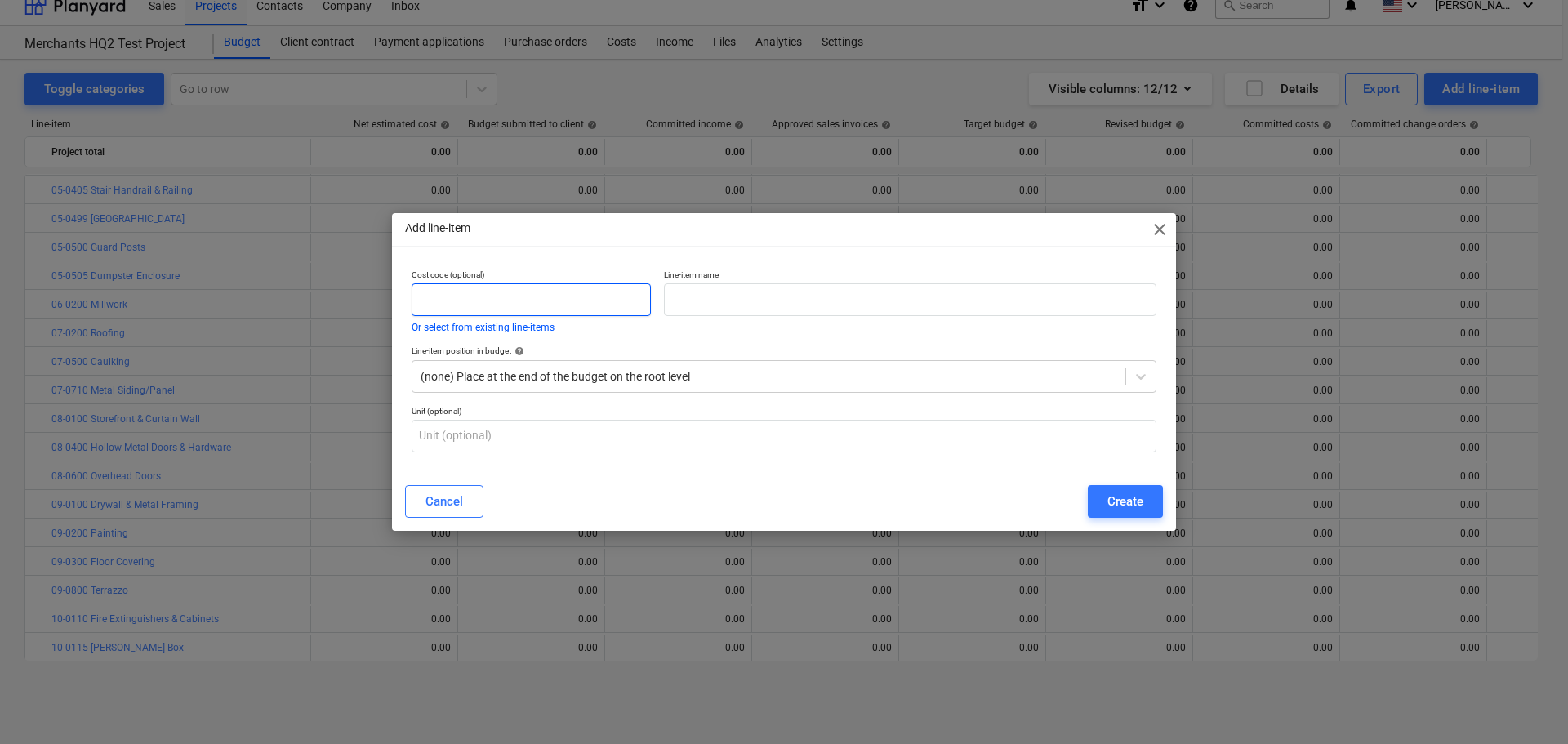
paste input "10-0154"
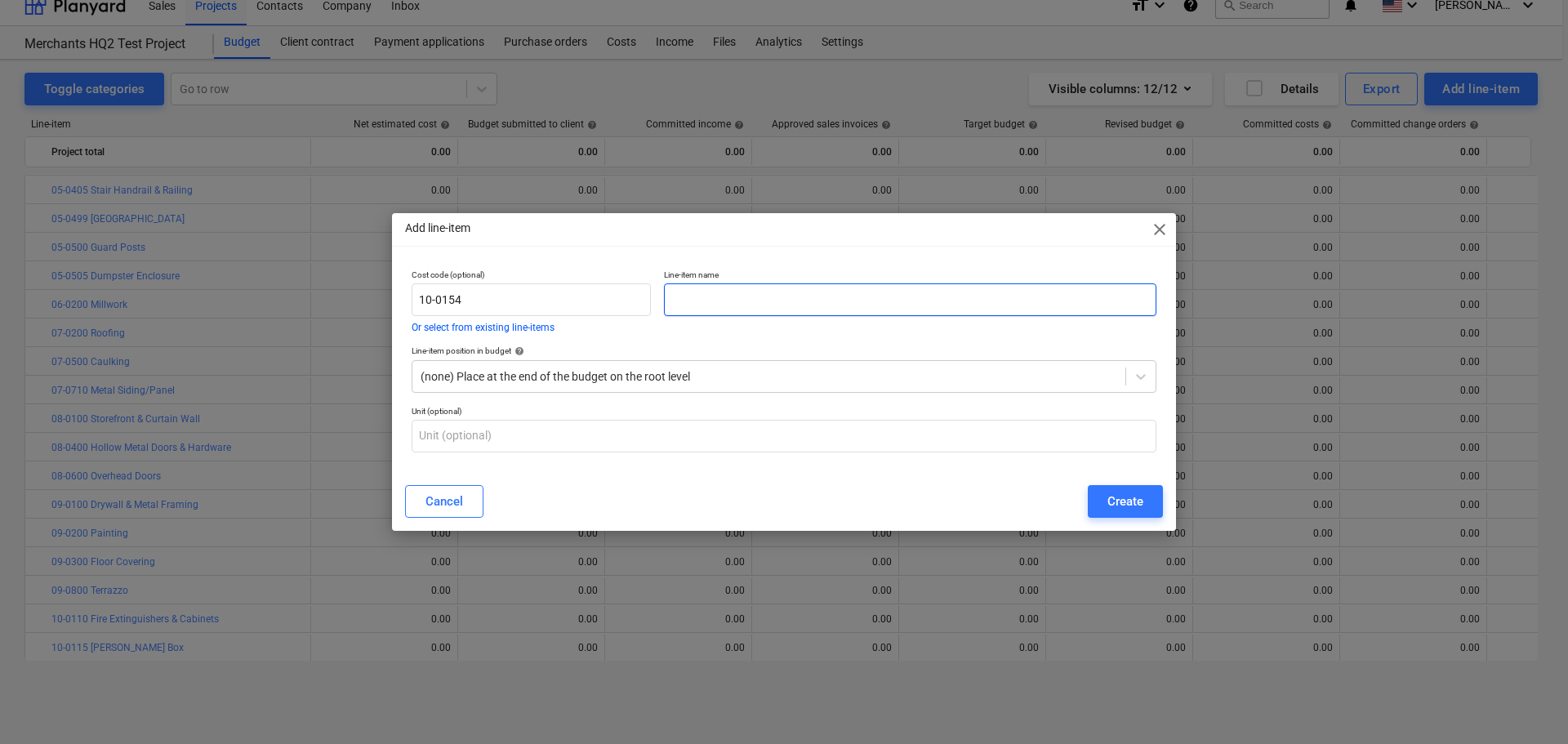
click at [741, 299] on input "text" at bounding box center [910, 300] width 492 height 33
paste input "Flag Pole"
click at [1130, 501] on div "Create" at bounding box center [1126, 500] width 36 height 21
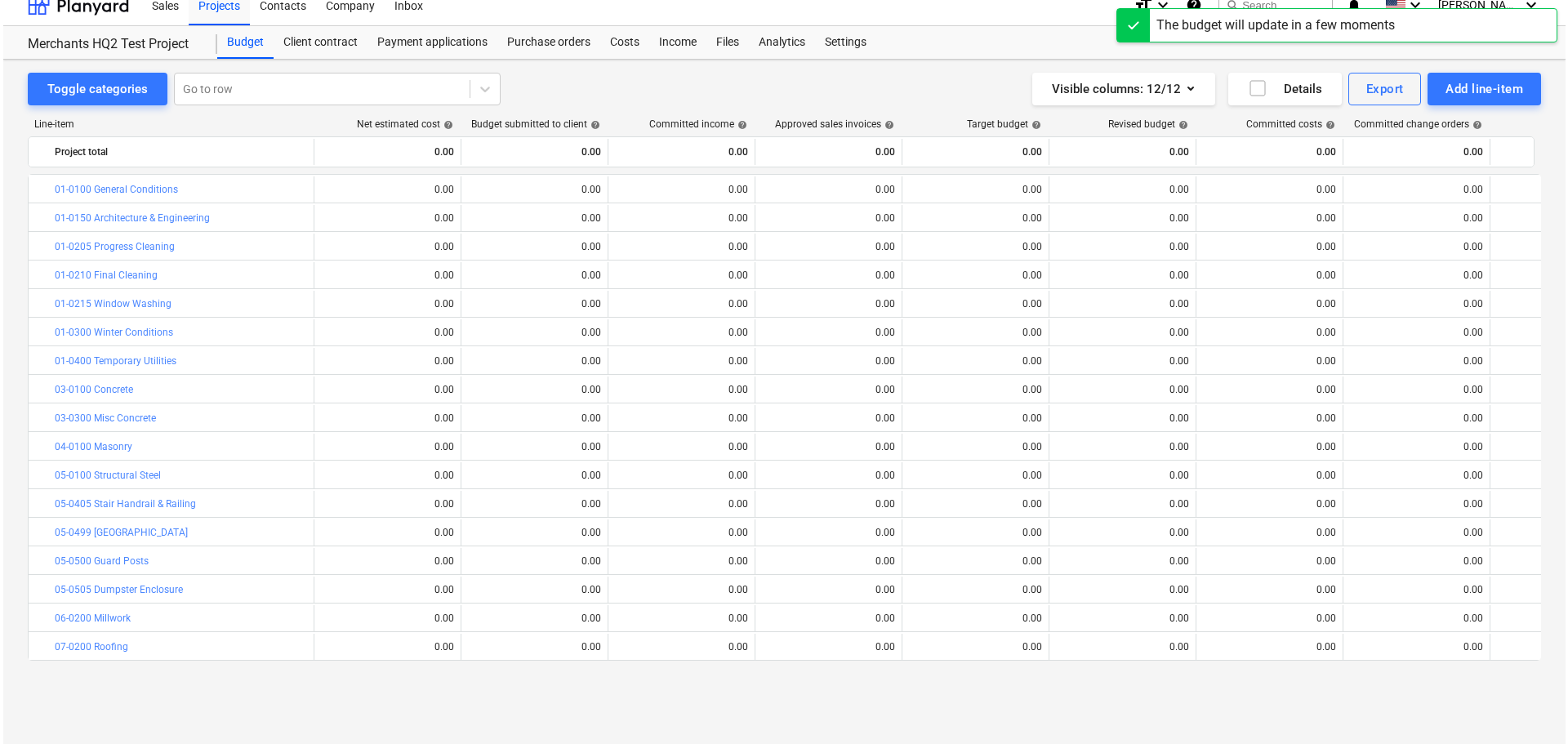
scroll to position [314, 0]
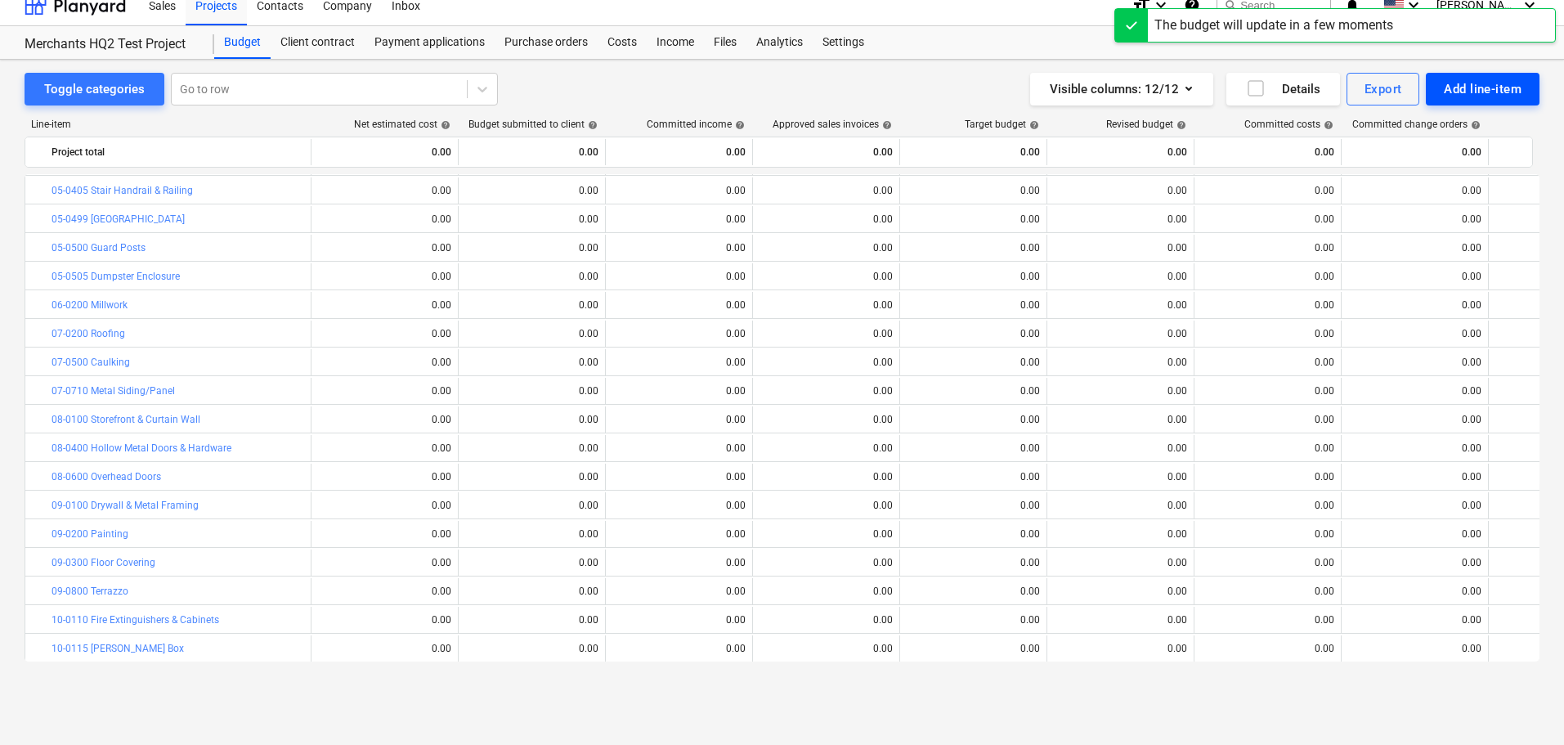
click at [1471, 87] on div "Add line-item" at bounding box center [1483, 88] width 78 height 21
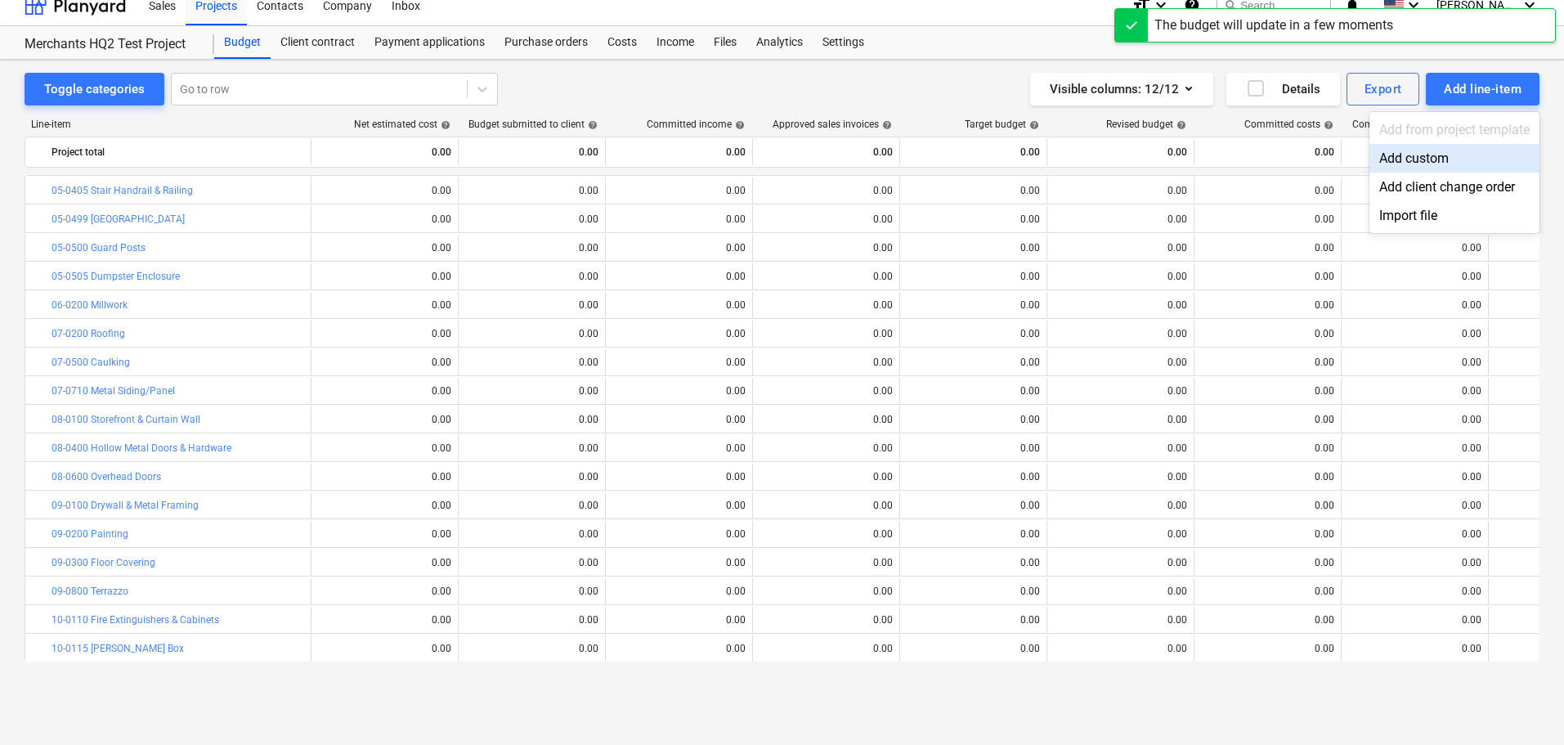
click at [1421, 166] on div "Add custom" at bounding box center [1454, 158] width 170 height 29
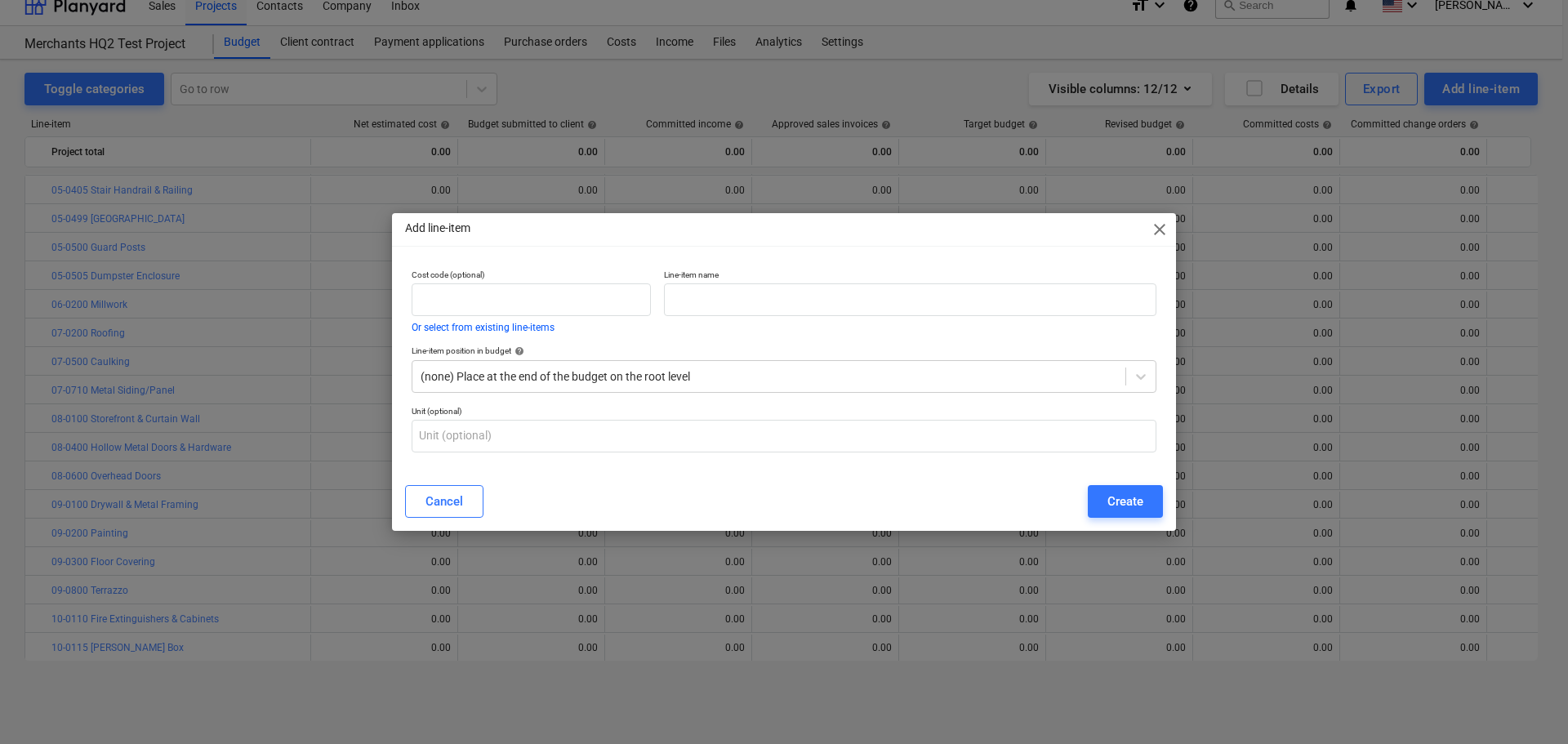
click at [602, 280] on p "Cost code (optional)" at bounding box center [531, 277] width 240 height 14
click at [602, 287] on input "text" at bounding box center [531, 300] width 240 height 33
paste input "10-0155"
click at [754, 300] on input "text" at bounding box center [910, 300] width 492 height 33
paste input "Bike Racks"
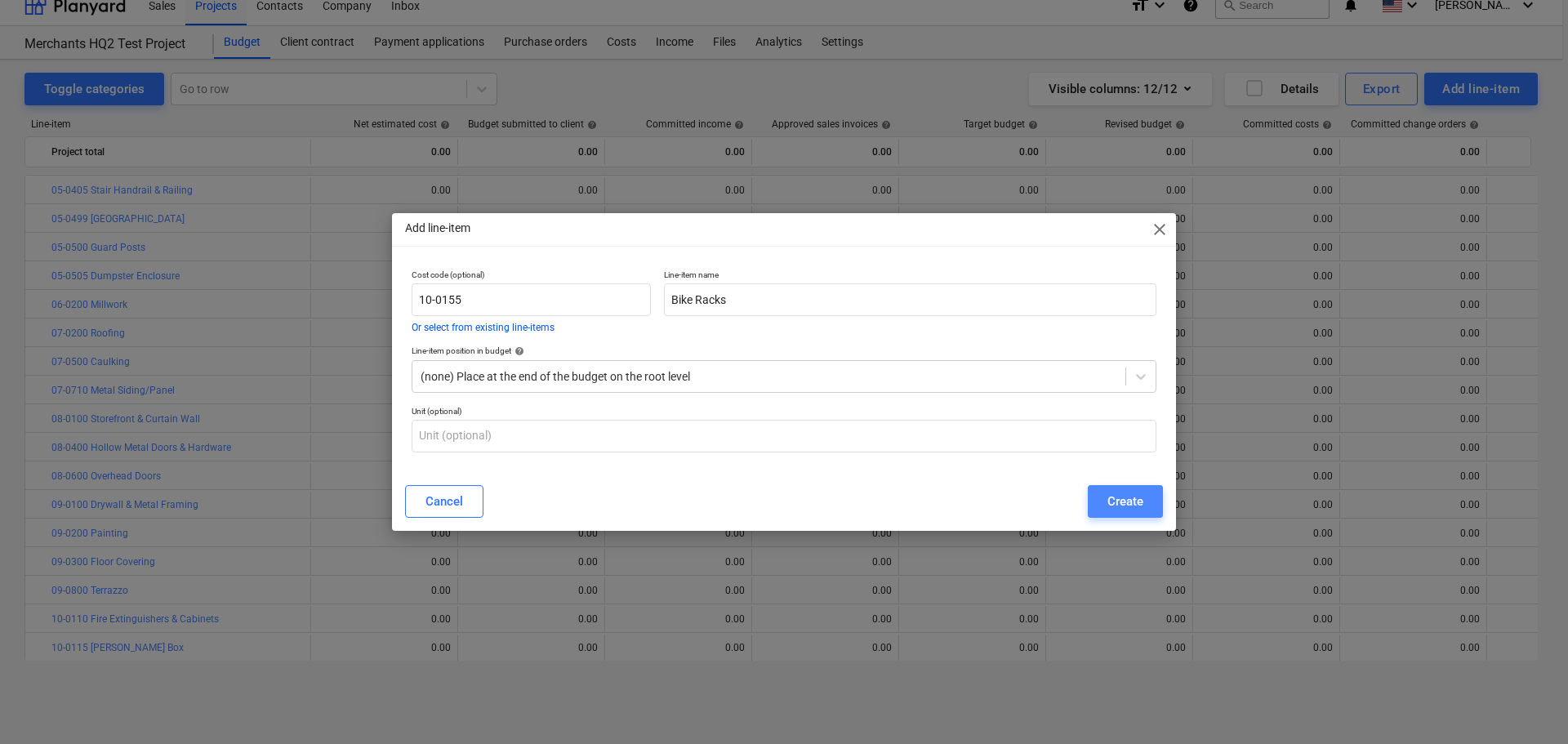
click at [1093, 492] on button "Create" at bounding box center [1125, 501] width 75 height 33
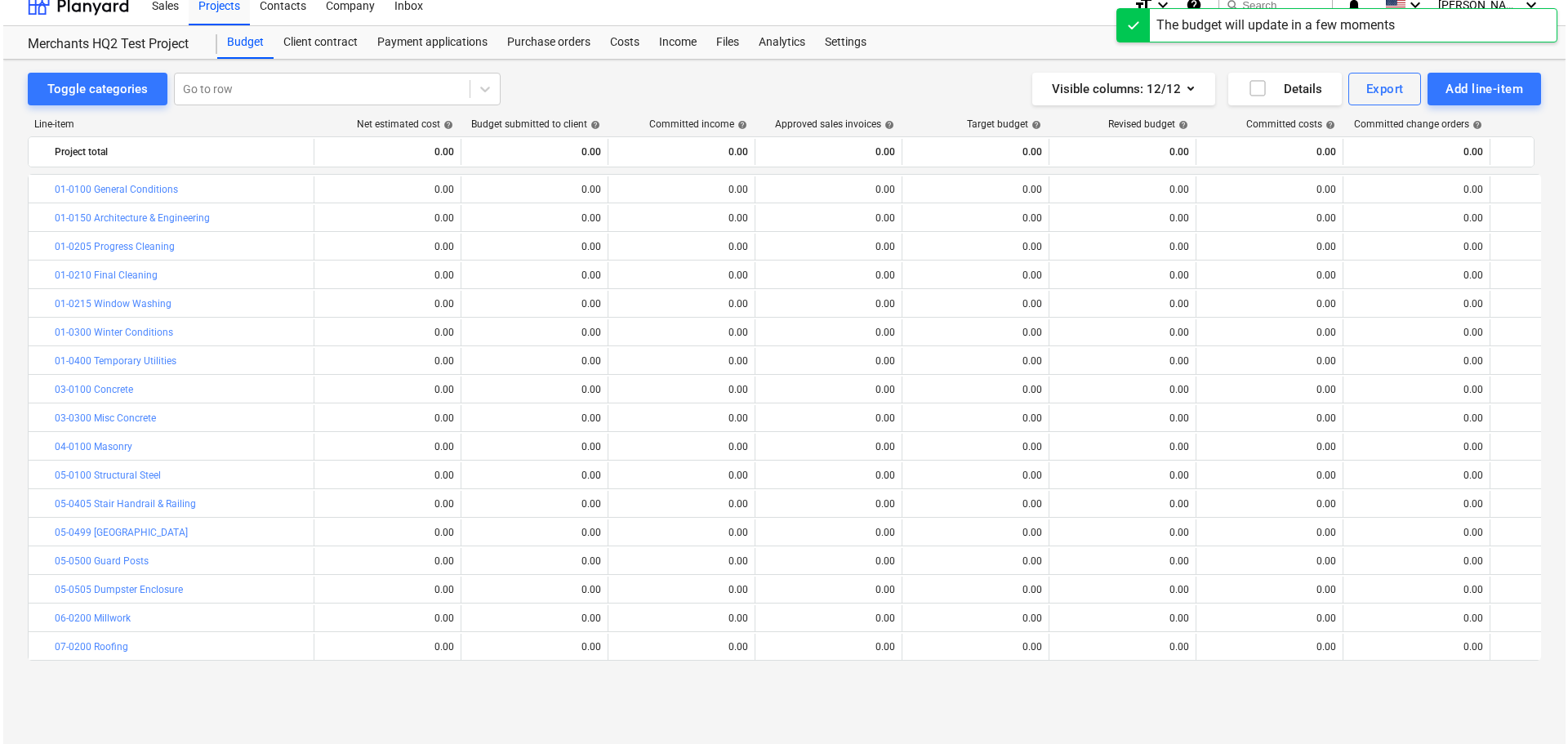
scroll to position [314, 0]
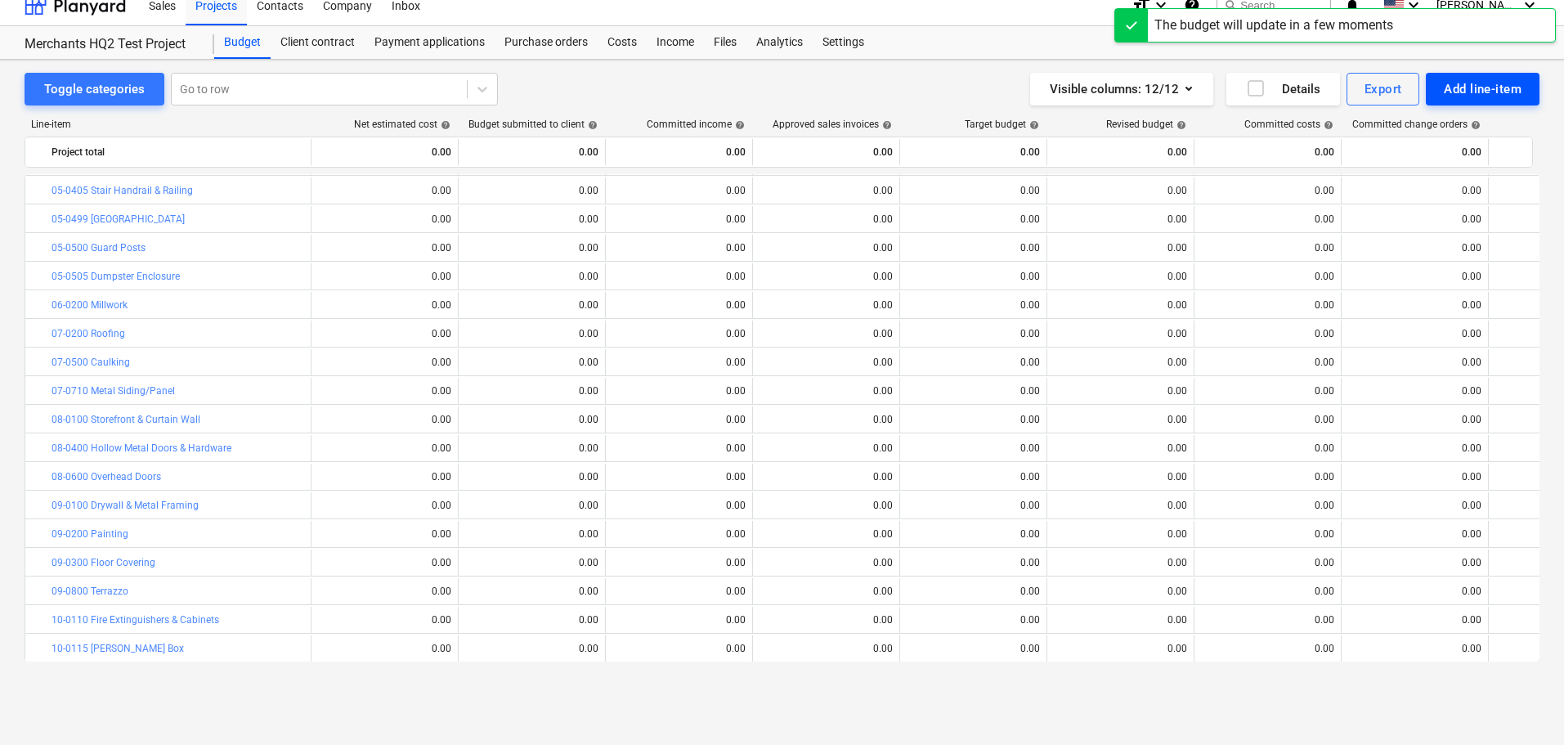
click at [1461, 88] on div "Add line-item" at bounding box center [1483, 88] width 78 height 21
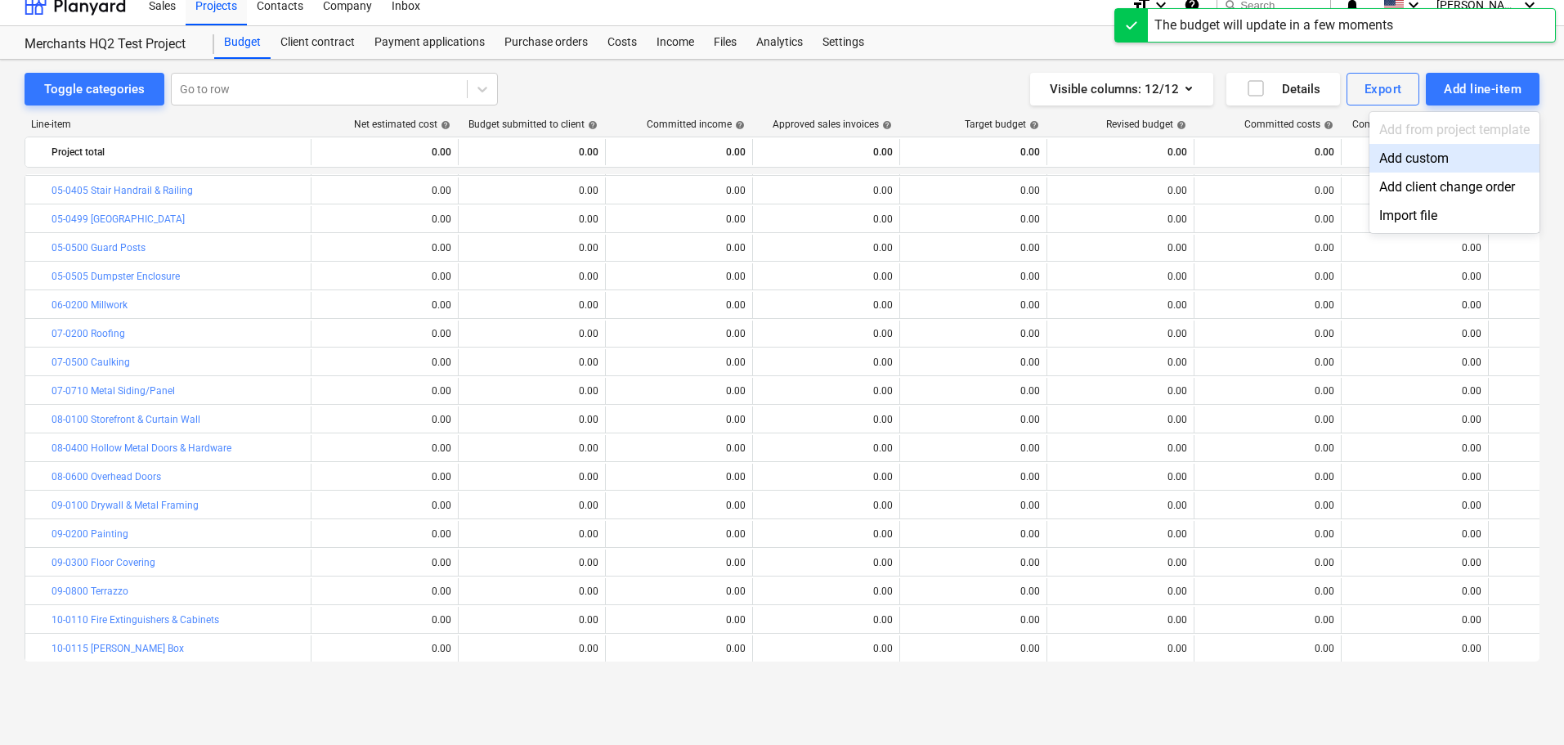
click at [1404, 152] on div "Add custom" at bounding box center [1454, 158] width 170 height 29
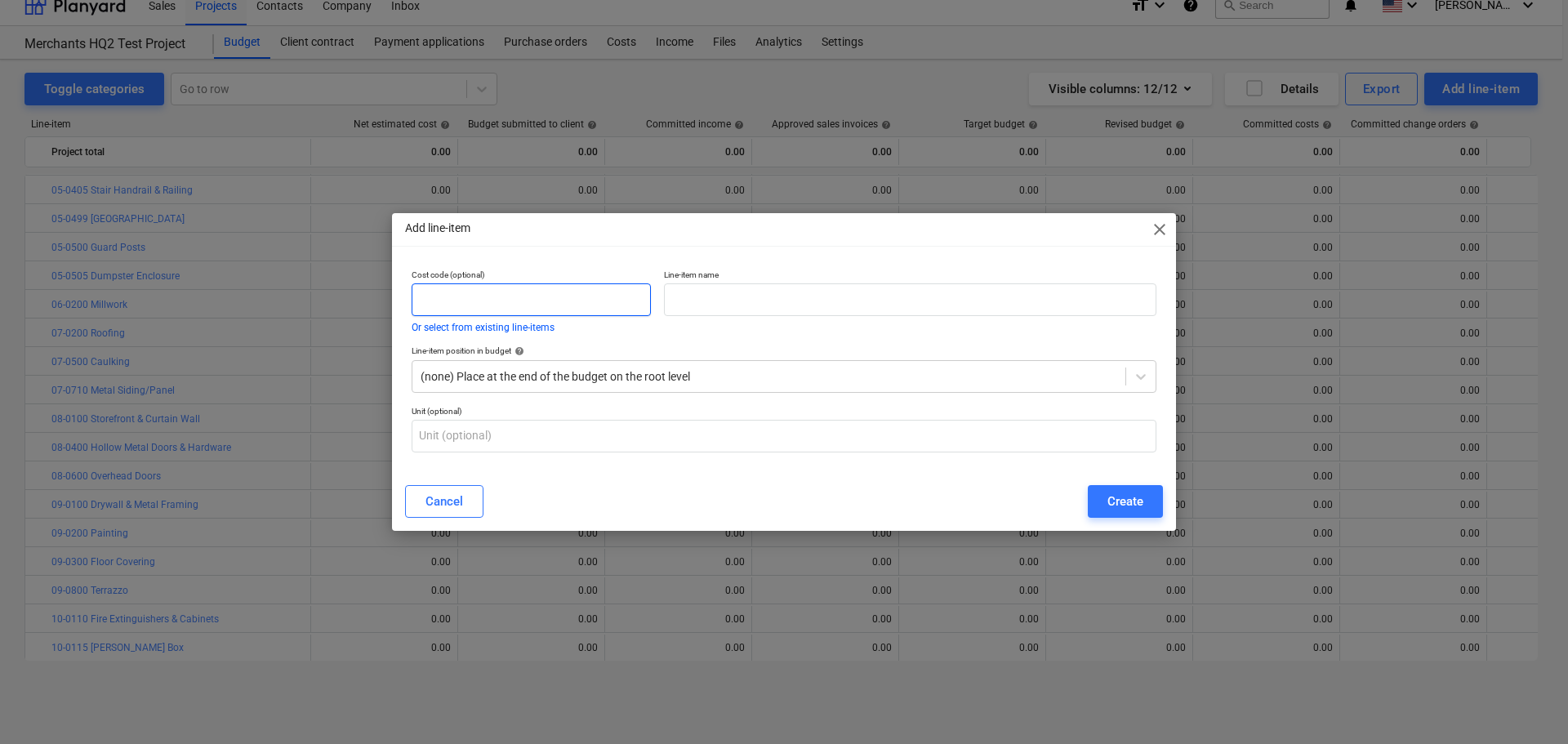
click at [510, 293] on input "text" at bounding box center [531, 300] width 240 height 33
paste input "11-0110"
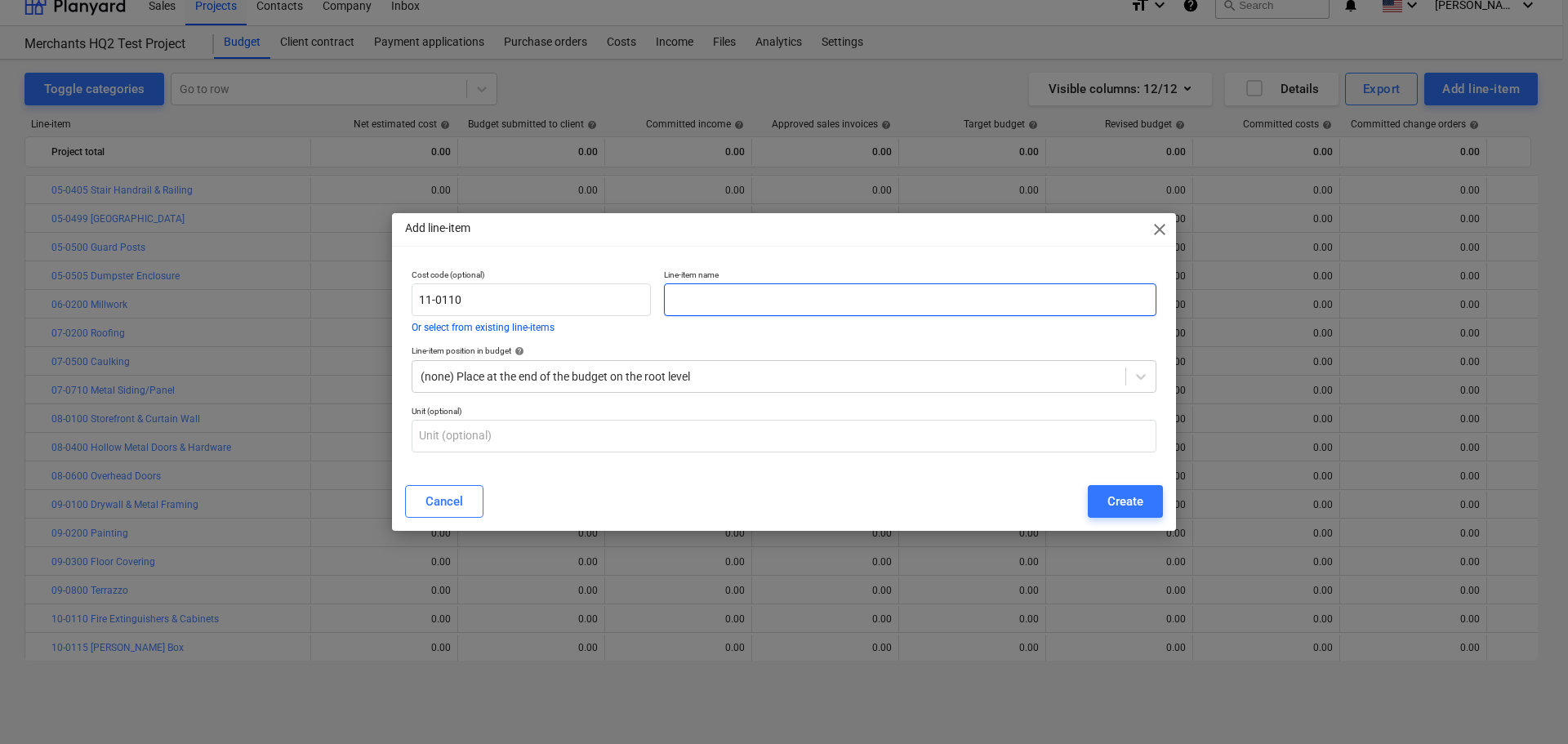
click at [714, 297] on input "text" at bounding box center [910, 300] width 492 height 33
paste input "Common Area Appliances"
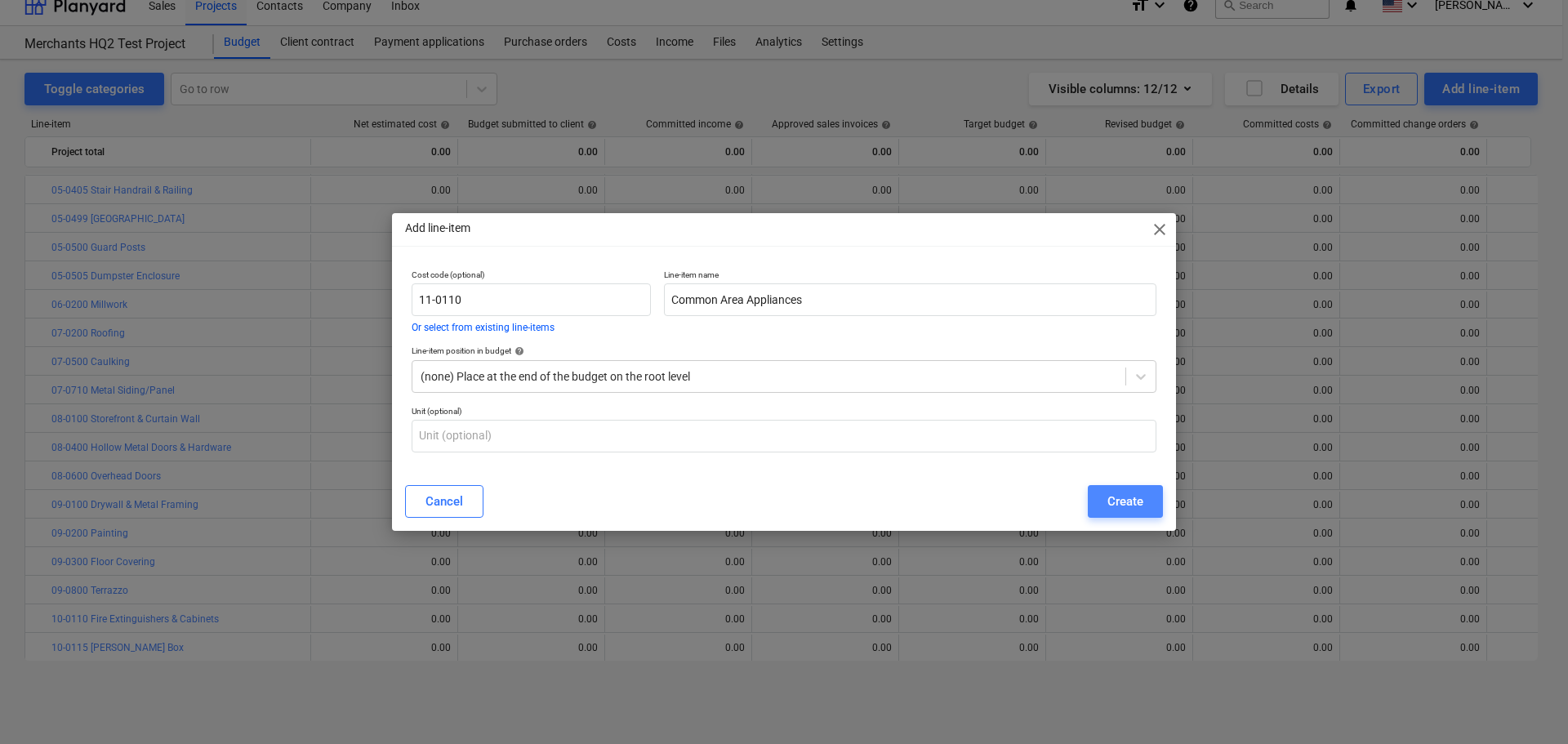
click at [1109, 512] on div "Create" at bounding box center [1126, 500] width 36 height 21
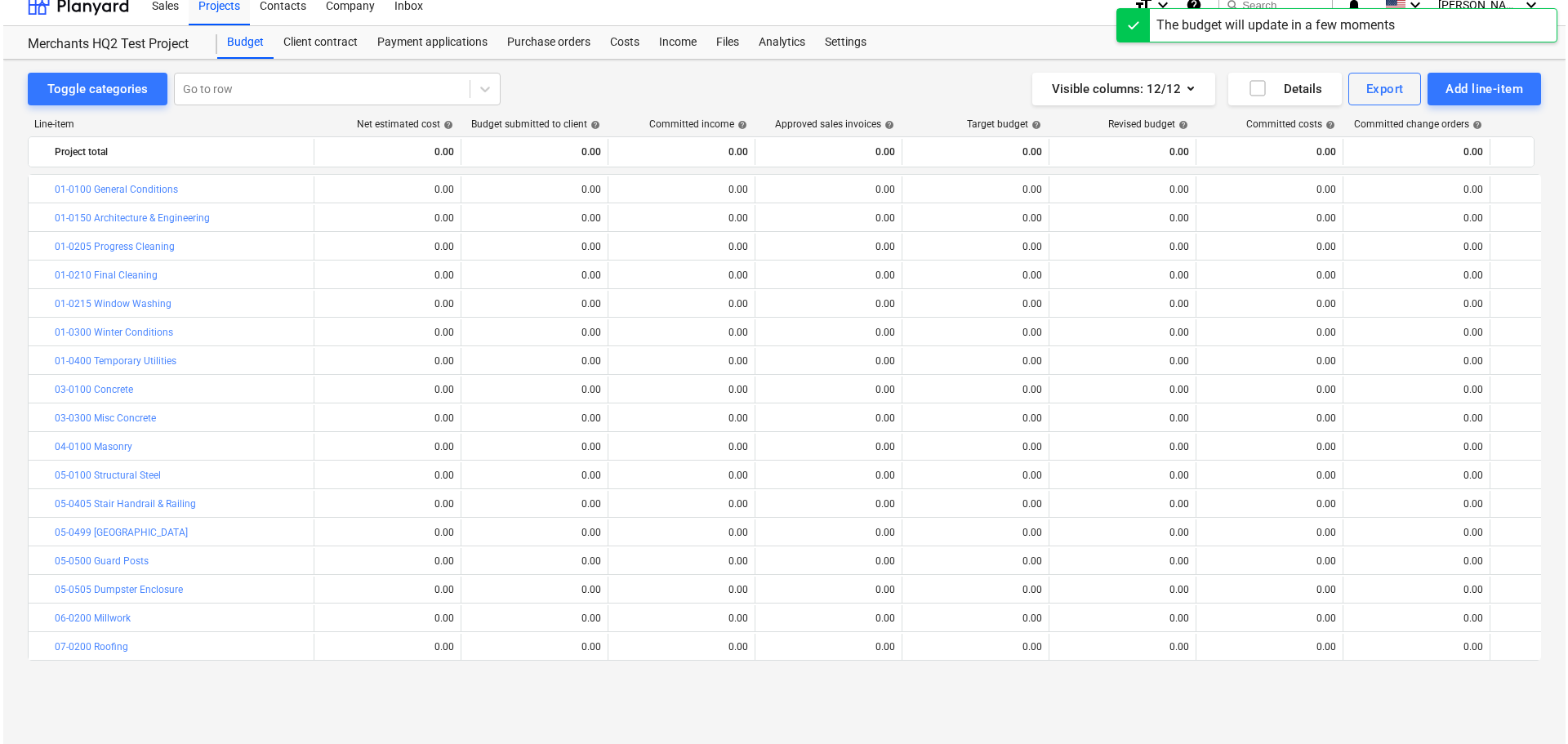
scroll to position [314, 0]
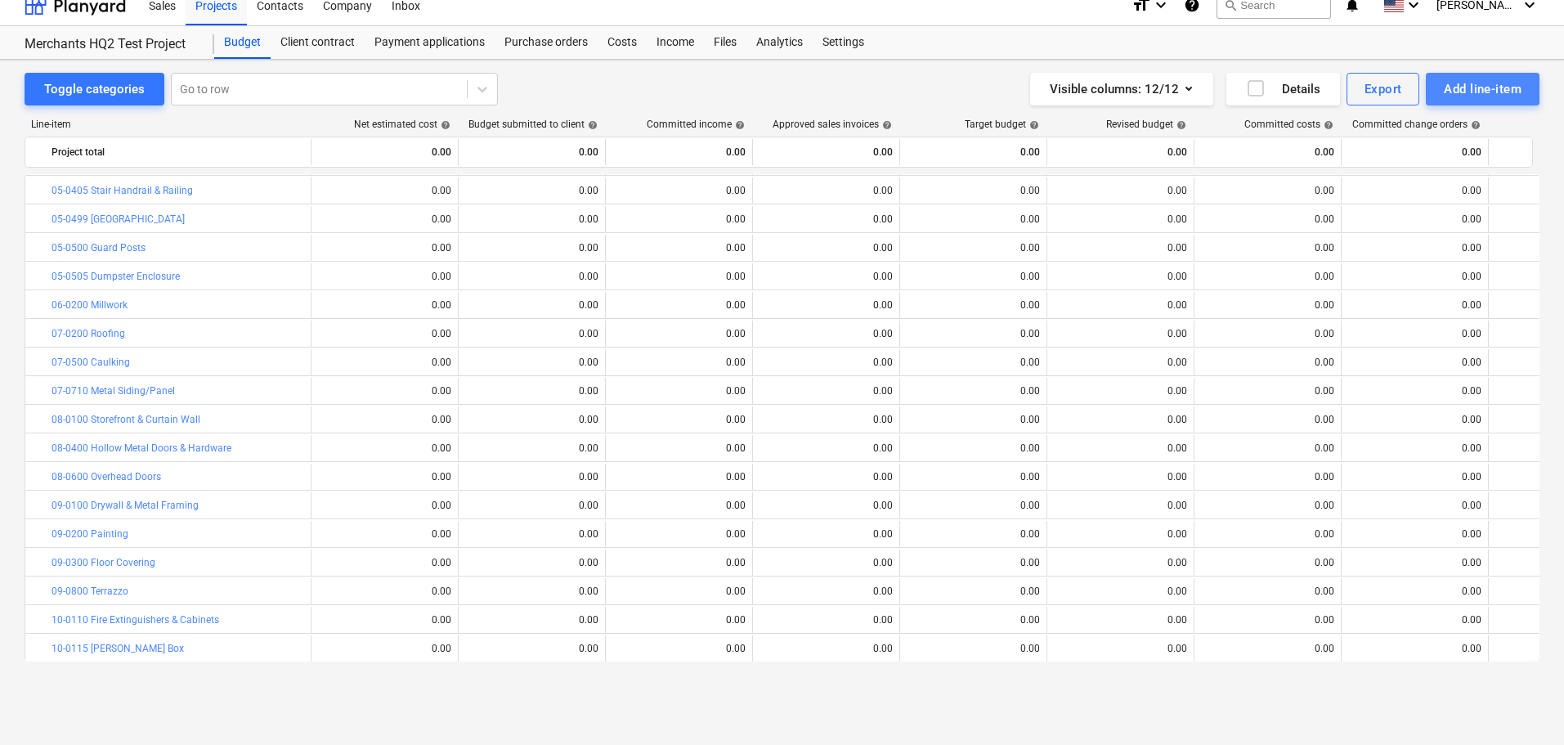
click at [1464, 92] on div "Add line-item" at bounding box center [1483, 88] width 78 height 21
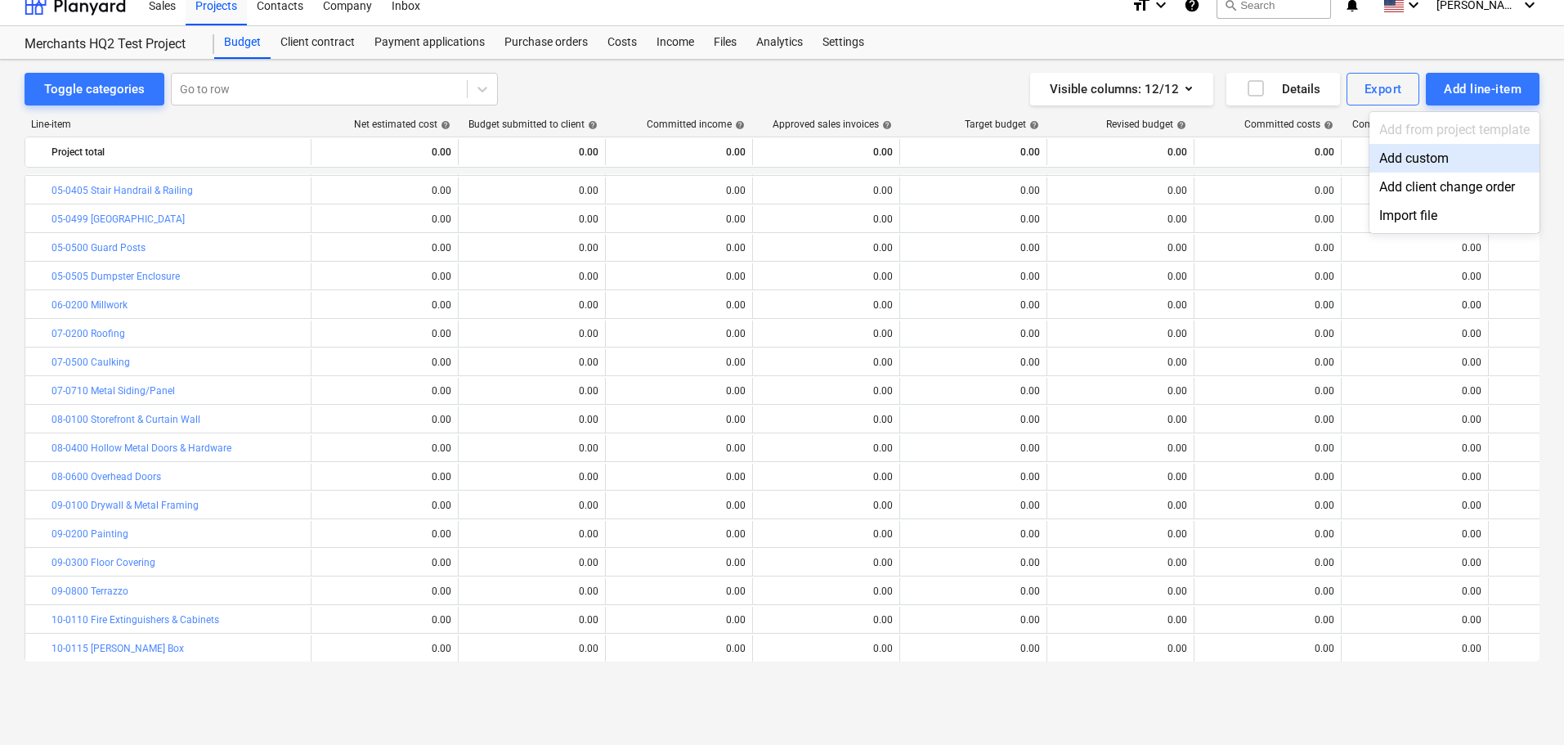
click at [1387, 157] on div "Add custom" at bounding box center [1454, 158] width 170 height 29
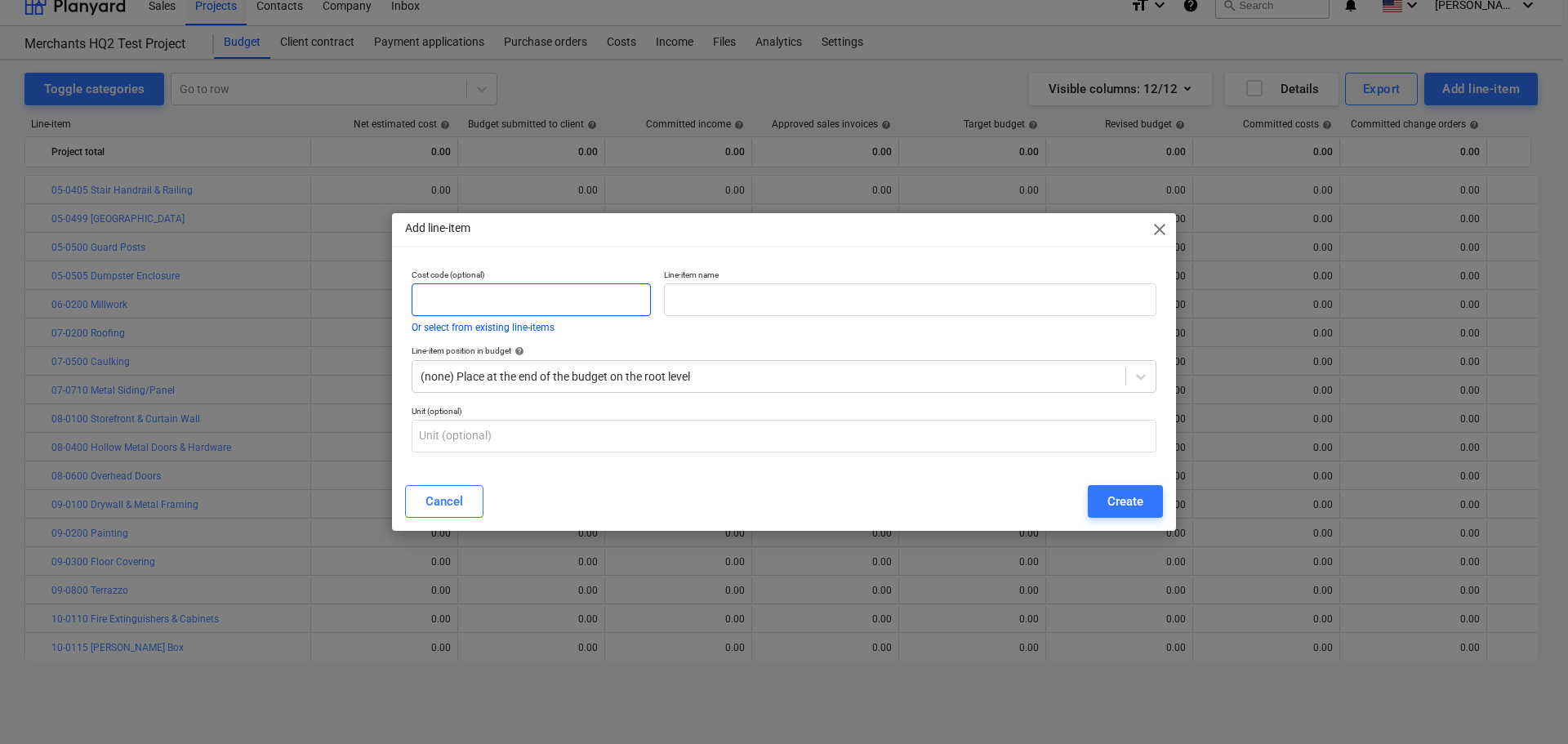
click at [482, 293] on input "text" at bounding box center [531, 300] width 240 height 33
paste input "11-0115"
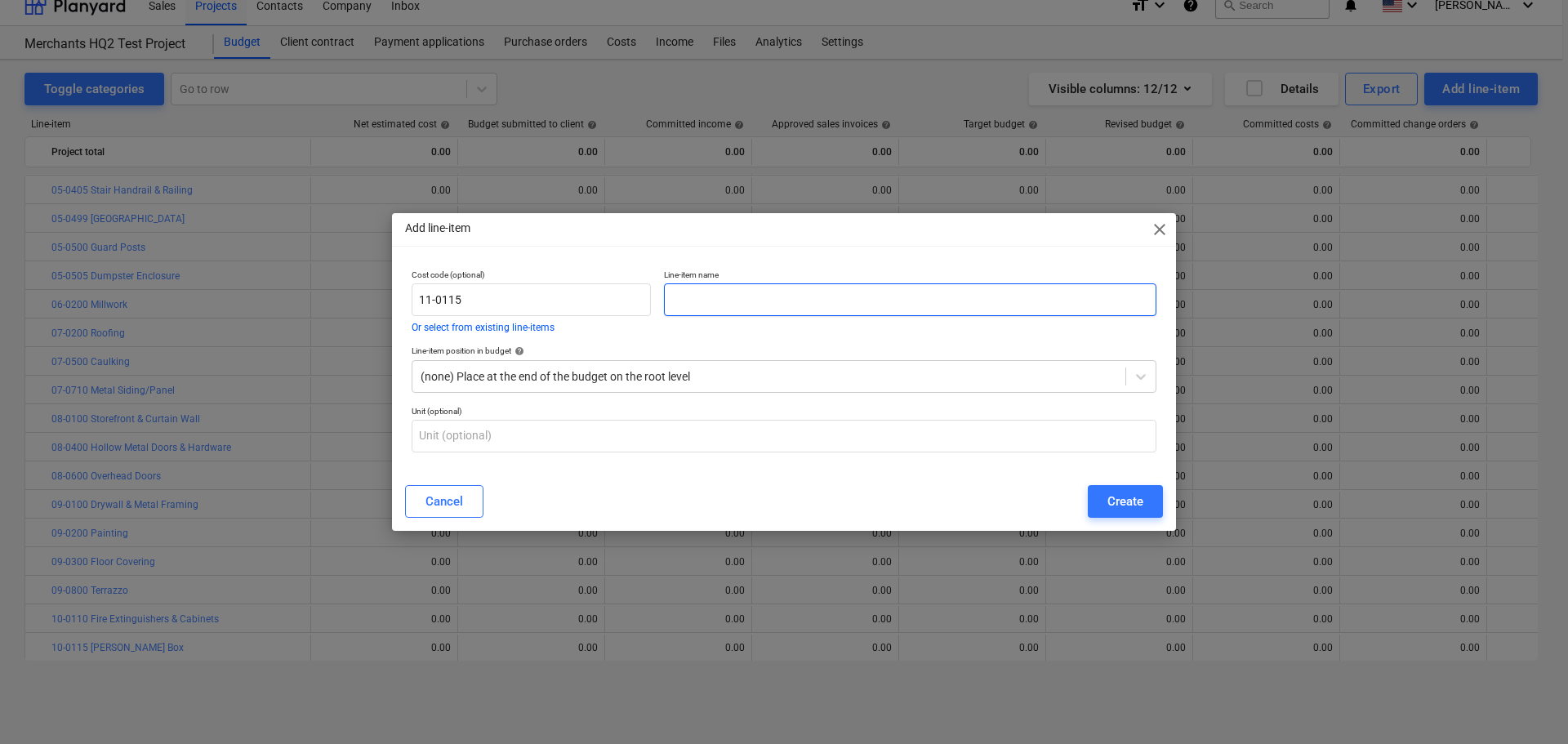
click at [727, 303] on input "text" at bounding box center [910, 300] width 492 height 33
paste input "Sky Bar Equipment"
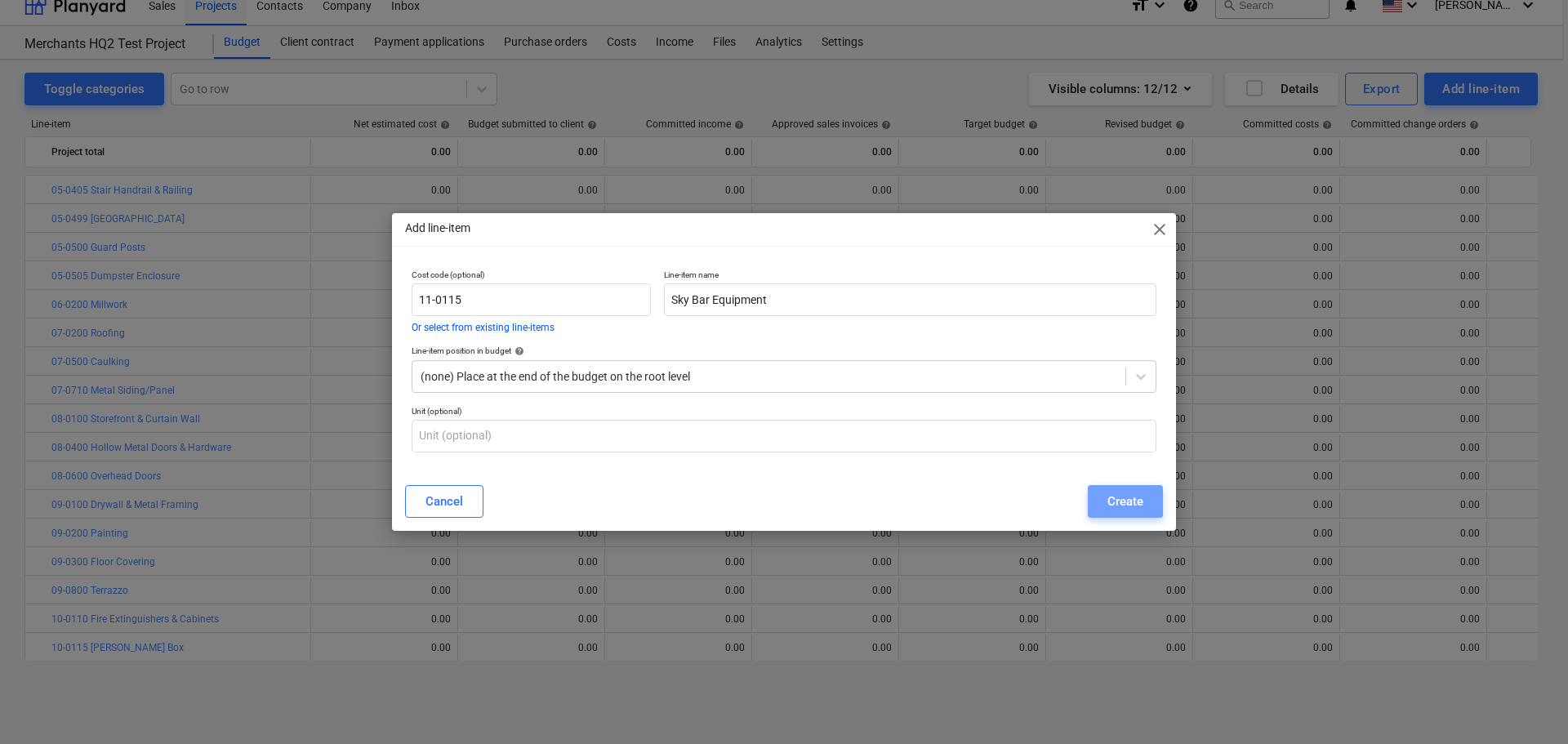
click at [1117, 501] on div "Create" at bounding box center [1126, 500] width 36 height 21
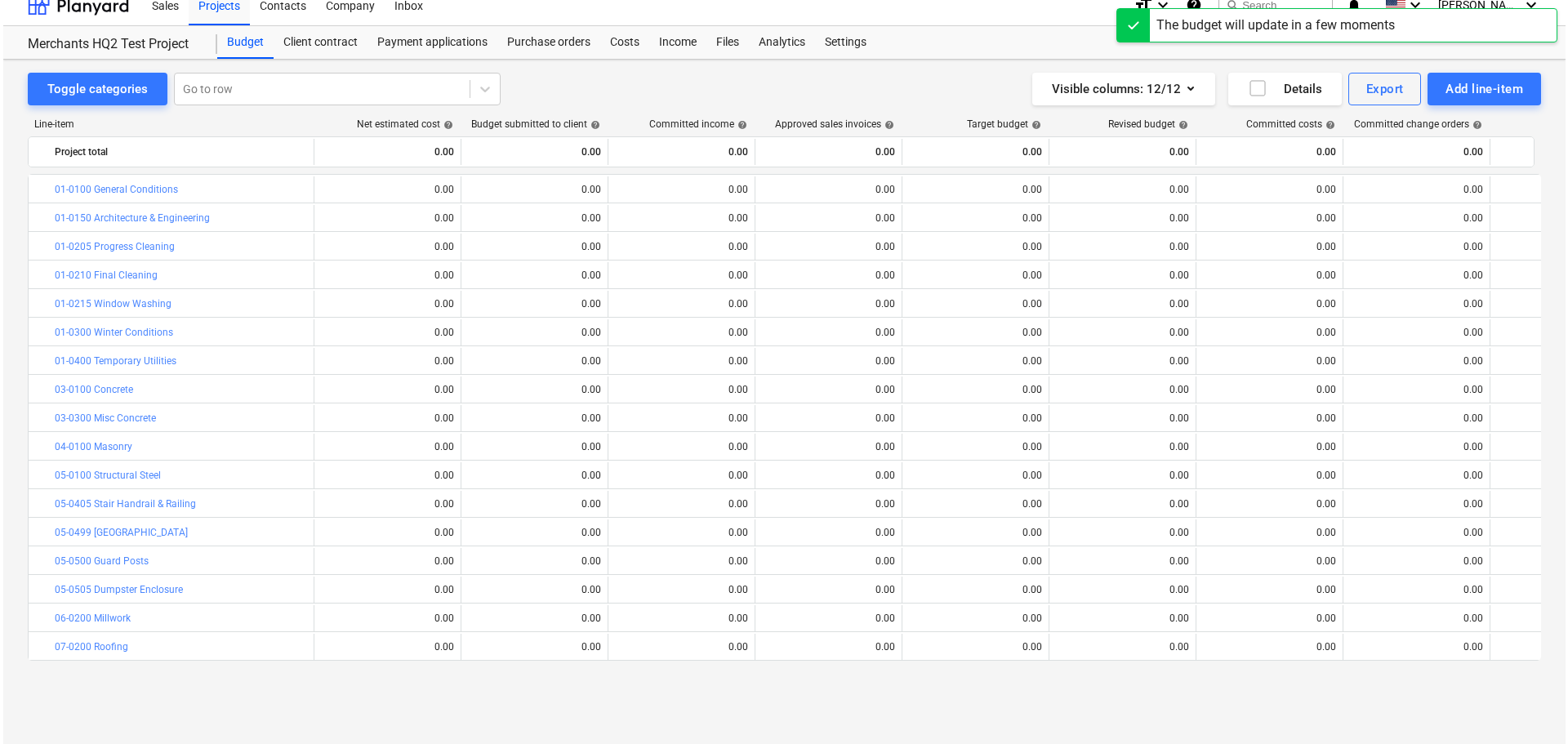
scroll to position [314, 0]
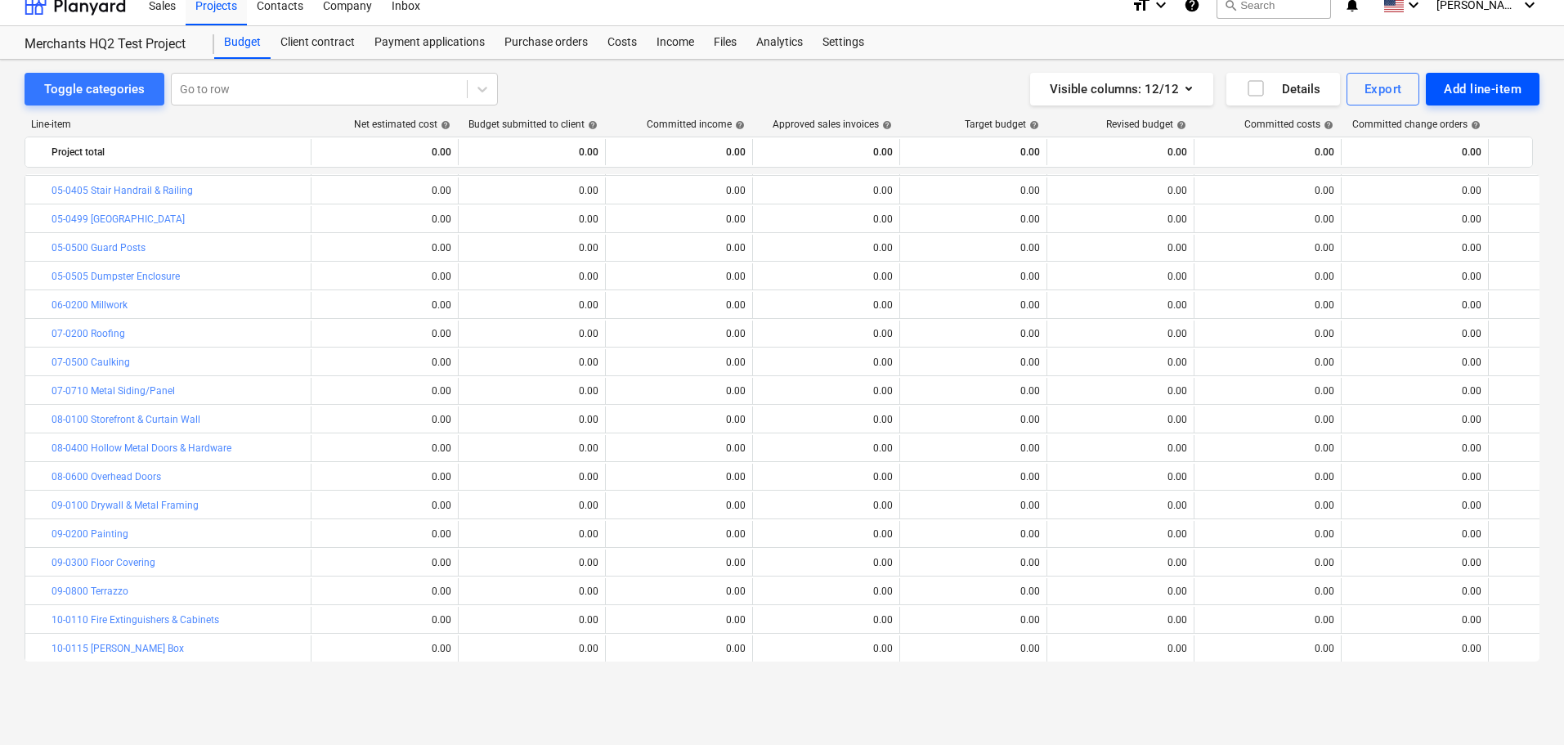
click at [1465, 87] on div "Add line-item" at bounding box center [1483, 88] width 78 height 21
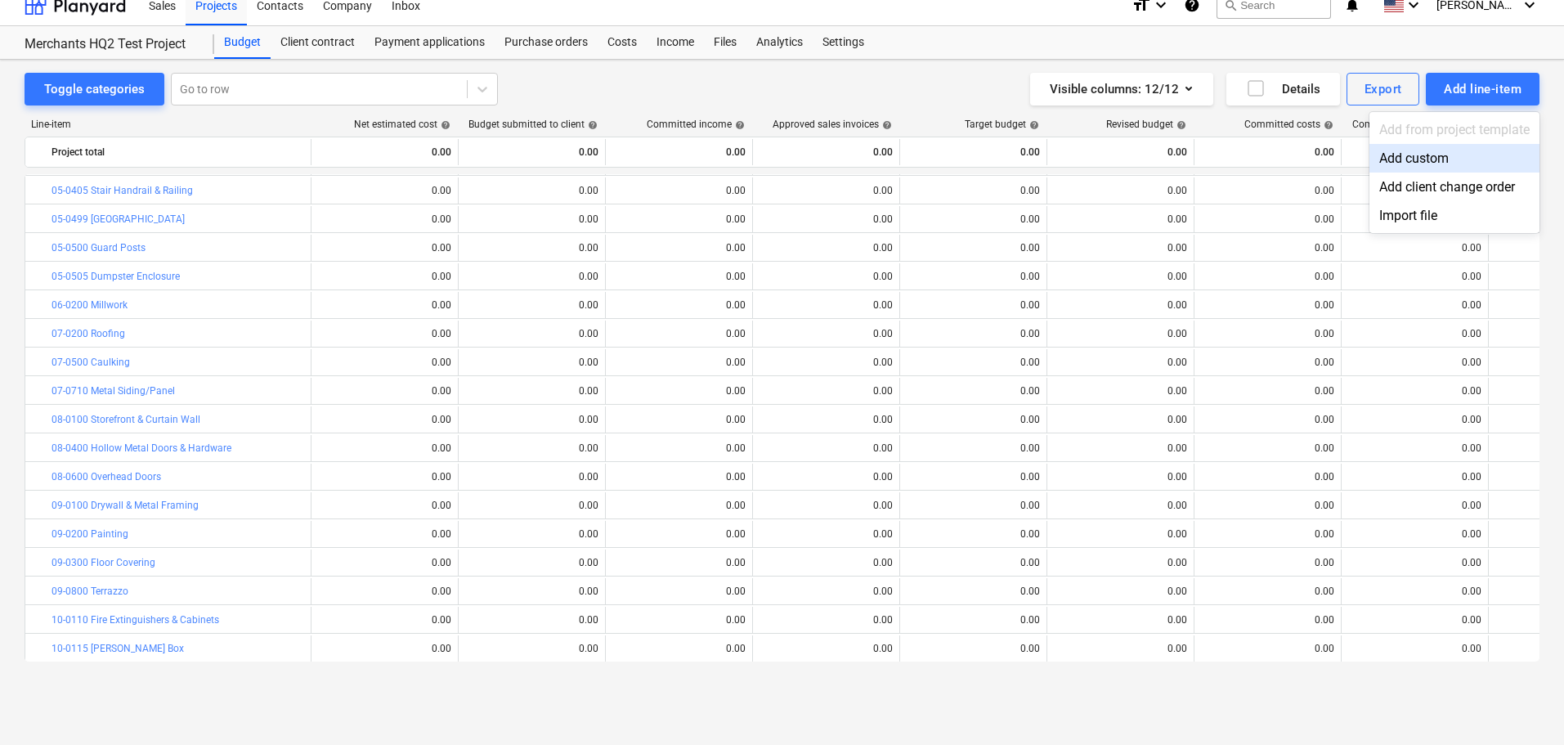
click at [1396, 159] on div "Add custom" at bounding box center [1454, 158] width 170 height 29
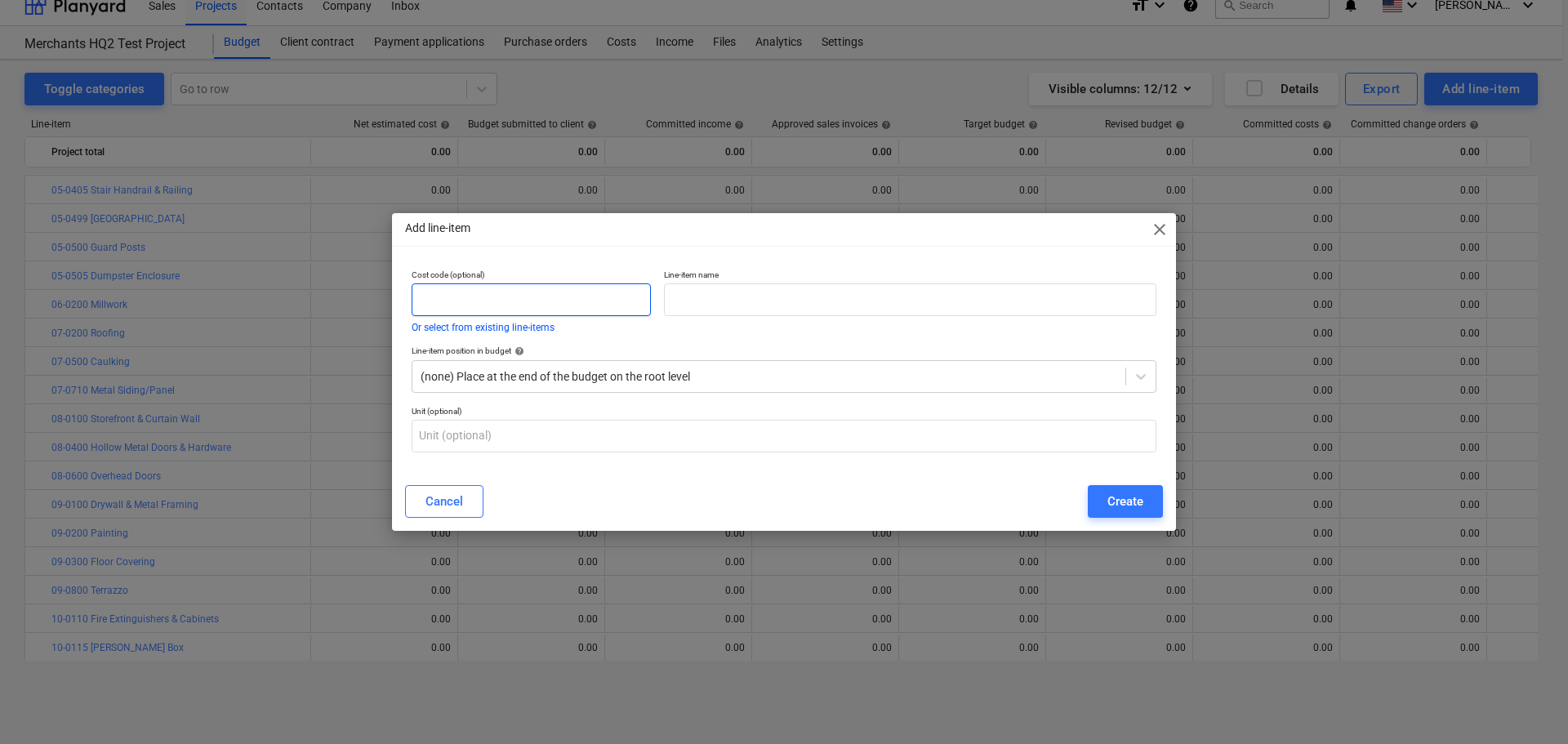
click at [604, 299] on input "text" at bounding box center [531, 300] width 240 height 33
paste input "14-0100"
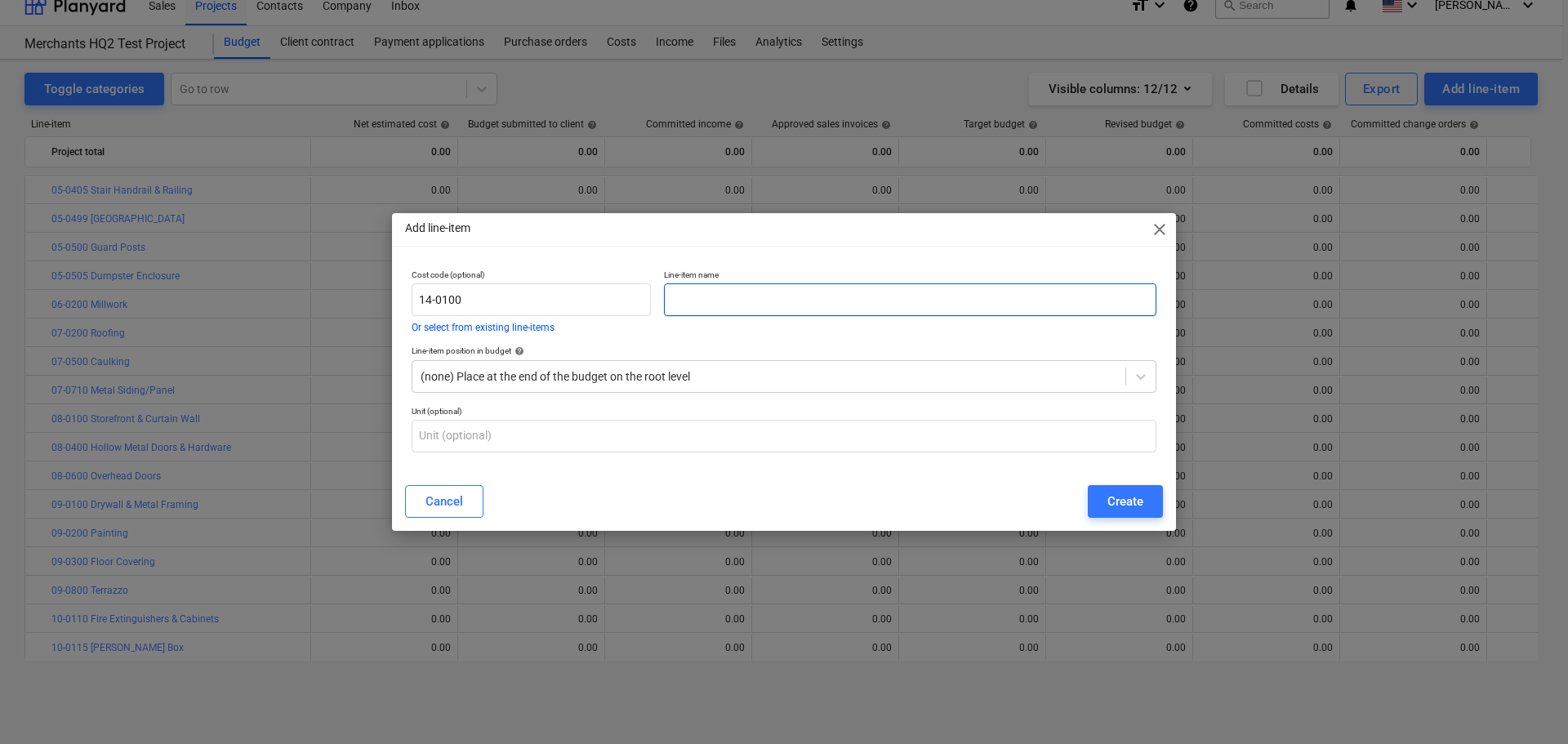
click at [848, 296] on input "text" at bounding box center [910, 300] width 492 height 33
paste input "Elevator"
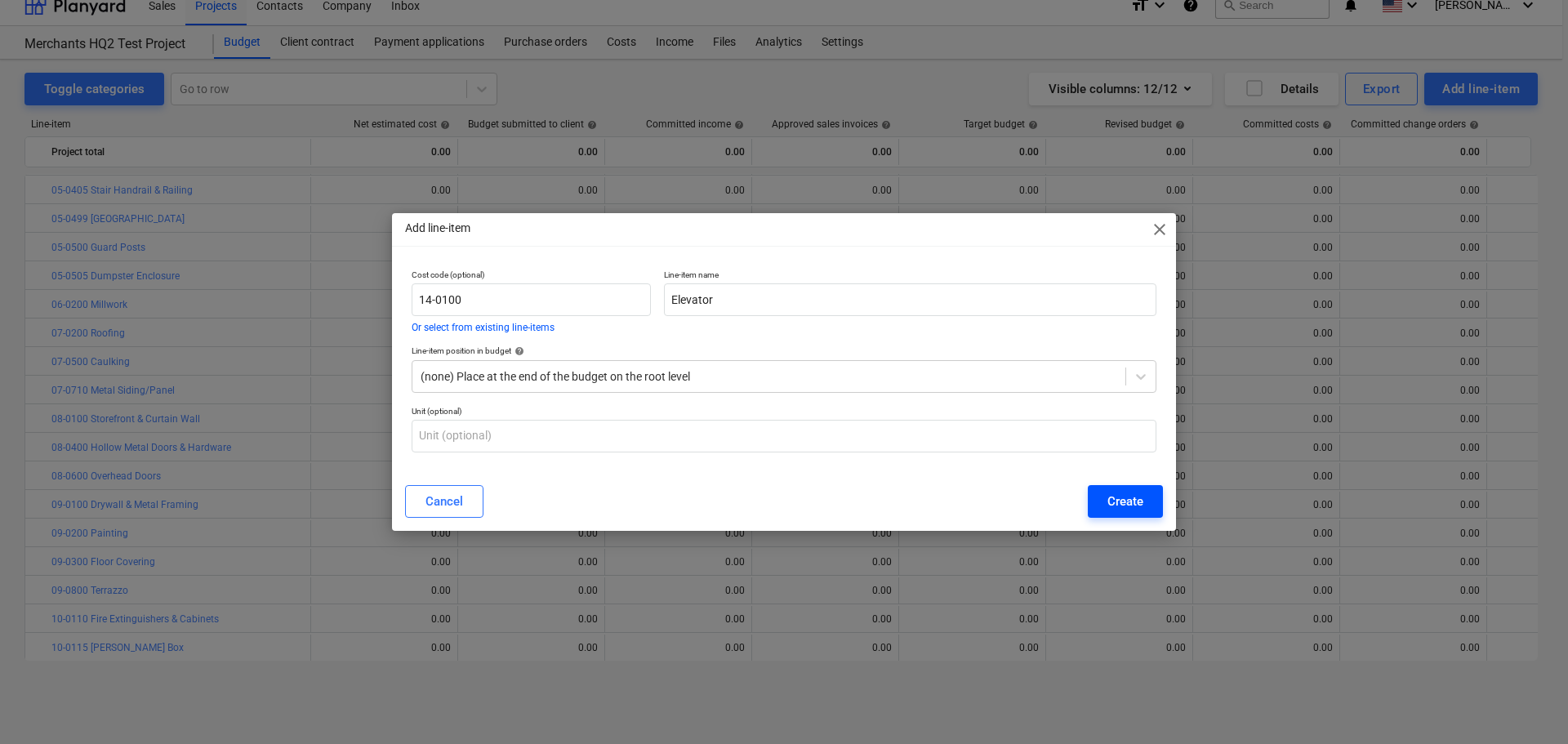
click at [1135, 499] on div "Create" at bounding box center [1126, 500] width 36 height 21
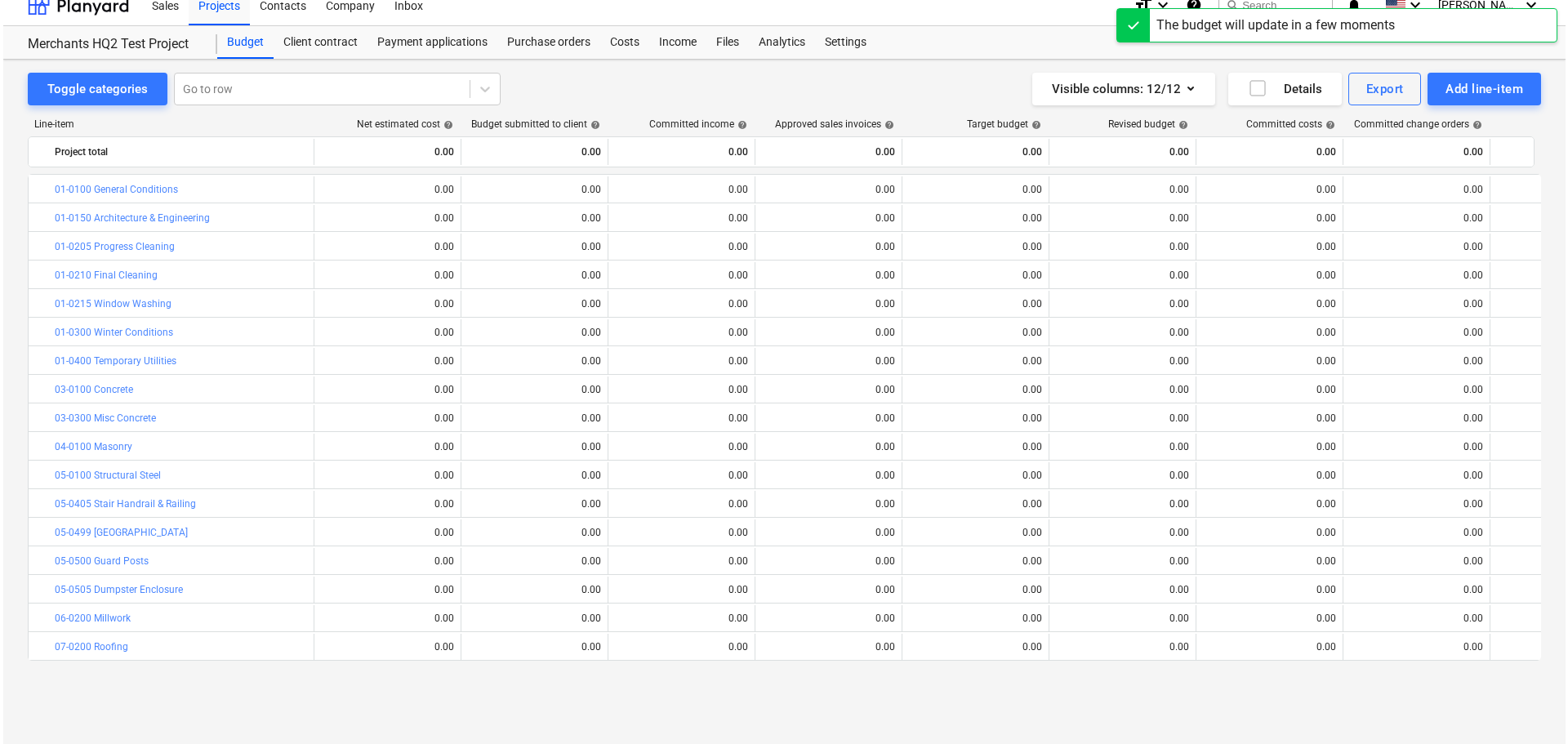
scroll to position [314, 0]
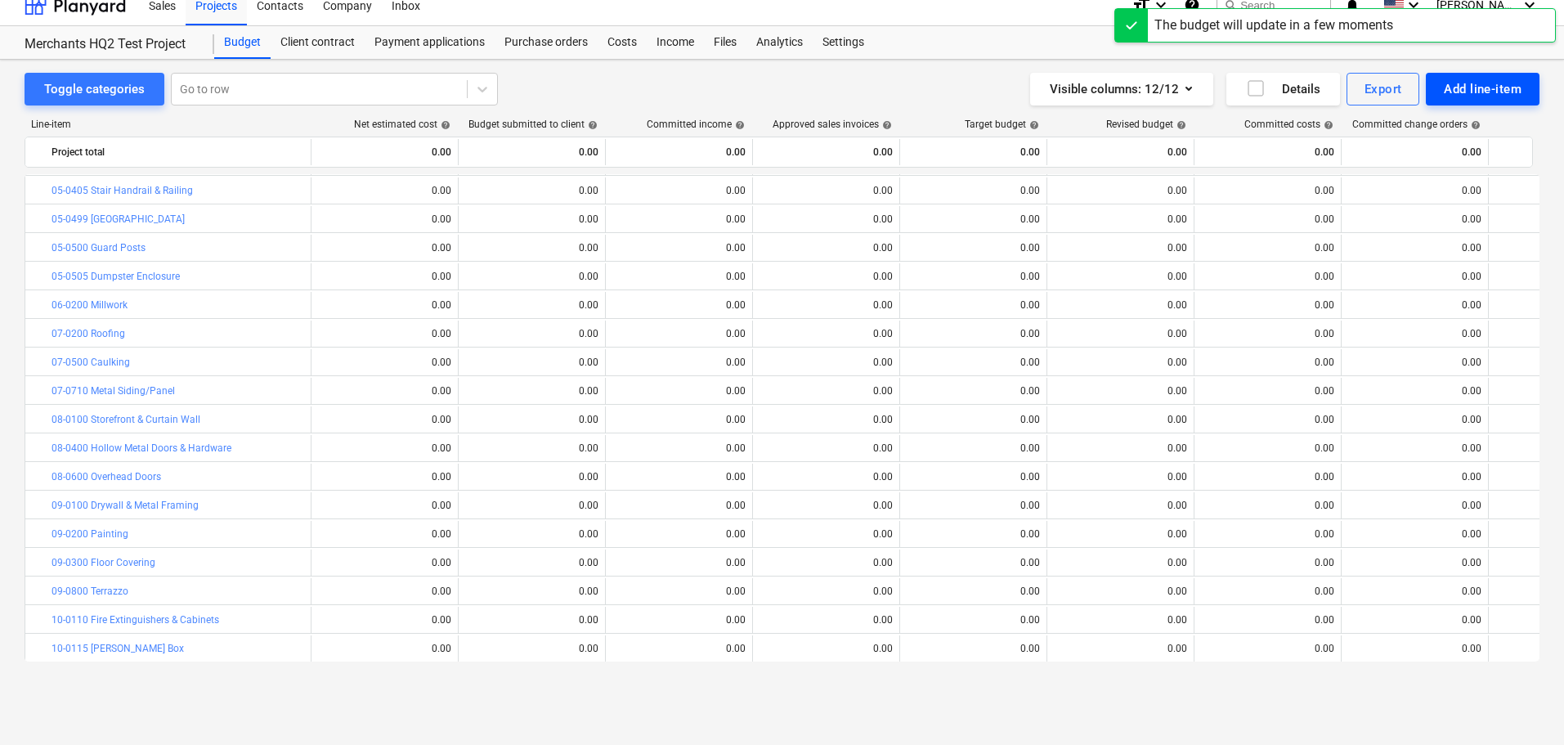
click at [1466, 97] on div "Add line-item" at bounding box center [1483, 88] width 78 height 21
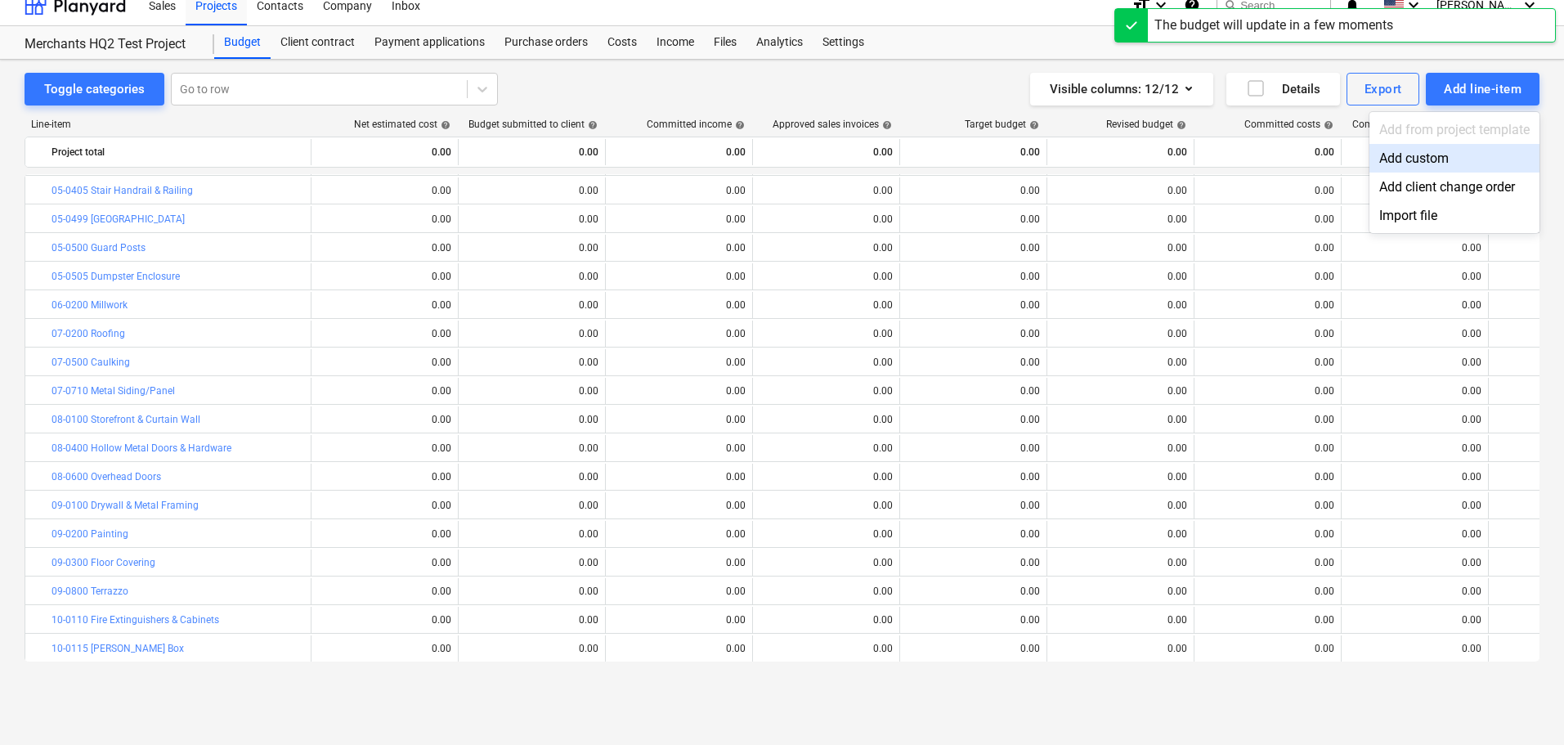
click at [1409, 165] on div "Add custom" at bounding box center [1454, 158] width 170 height 29
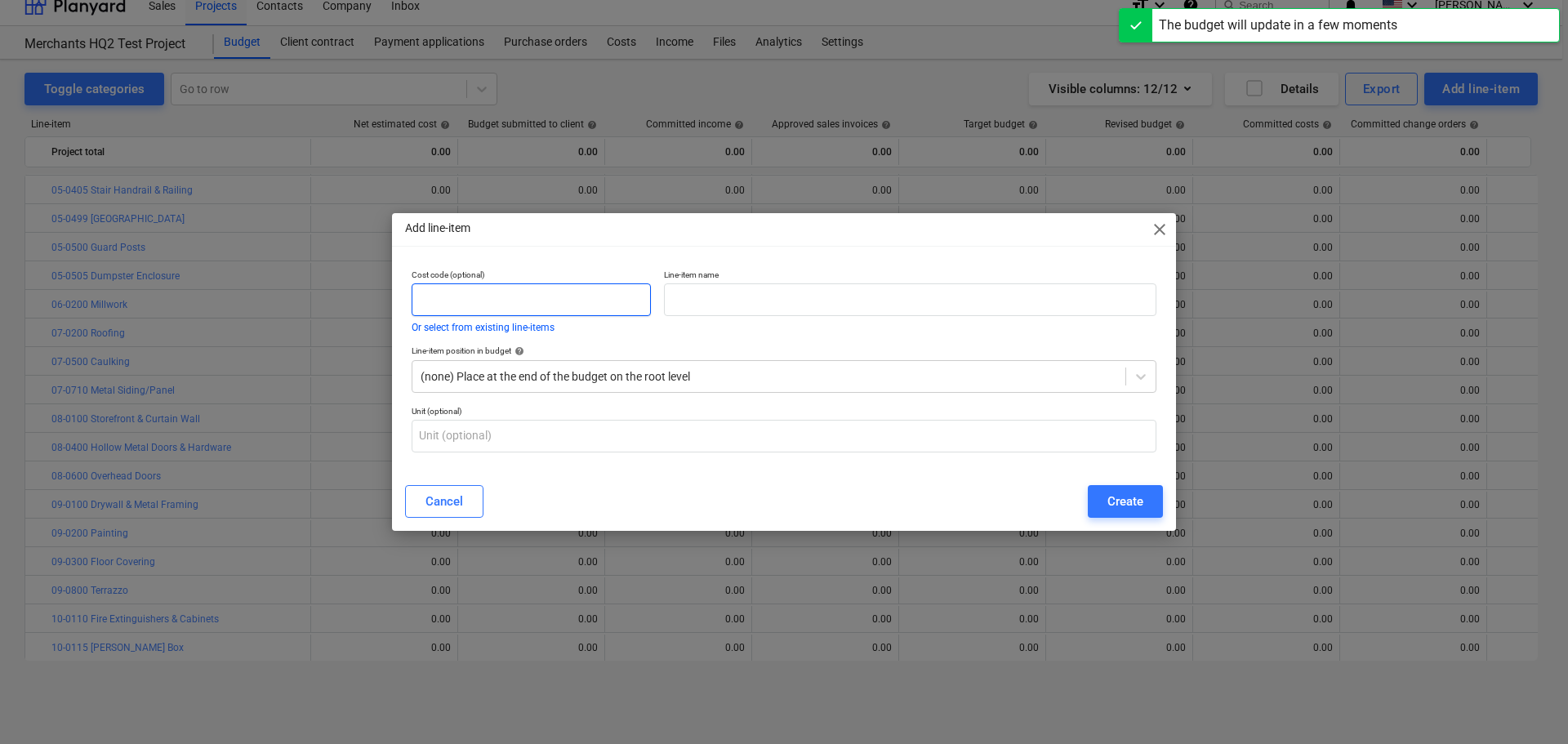
click at [633, 308] on input "text" at bounding box center [531, 300] width 240 height 33
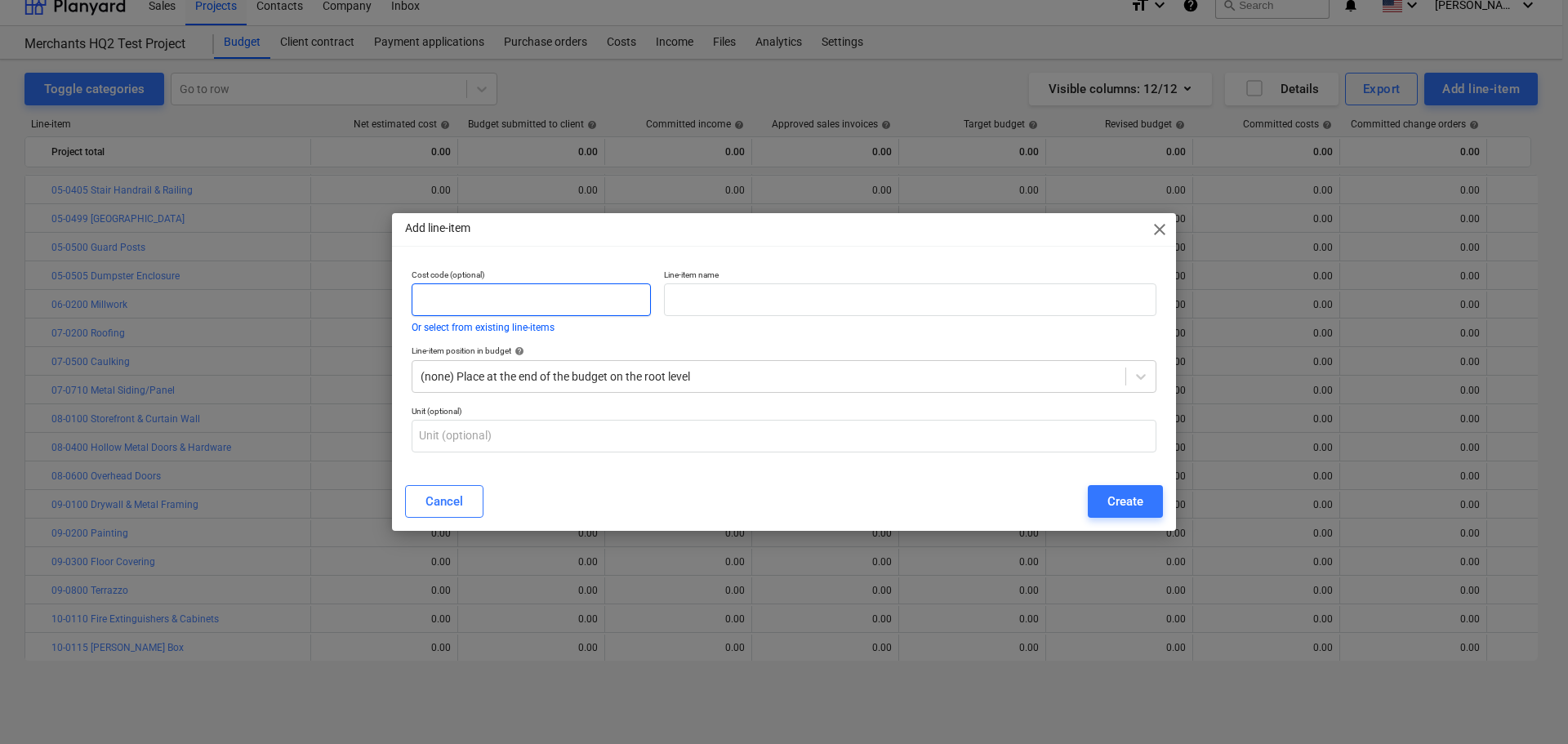
paste input "14-0200"
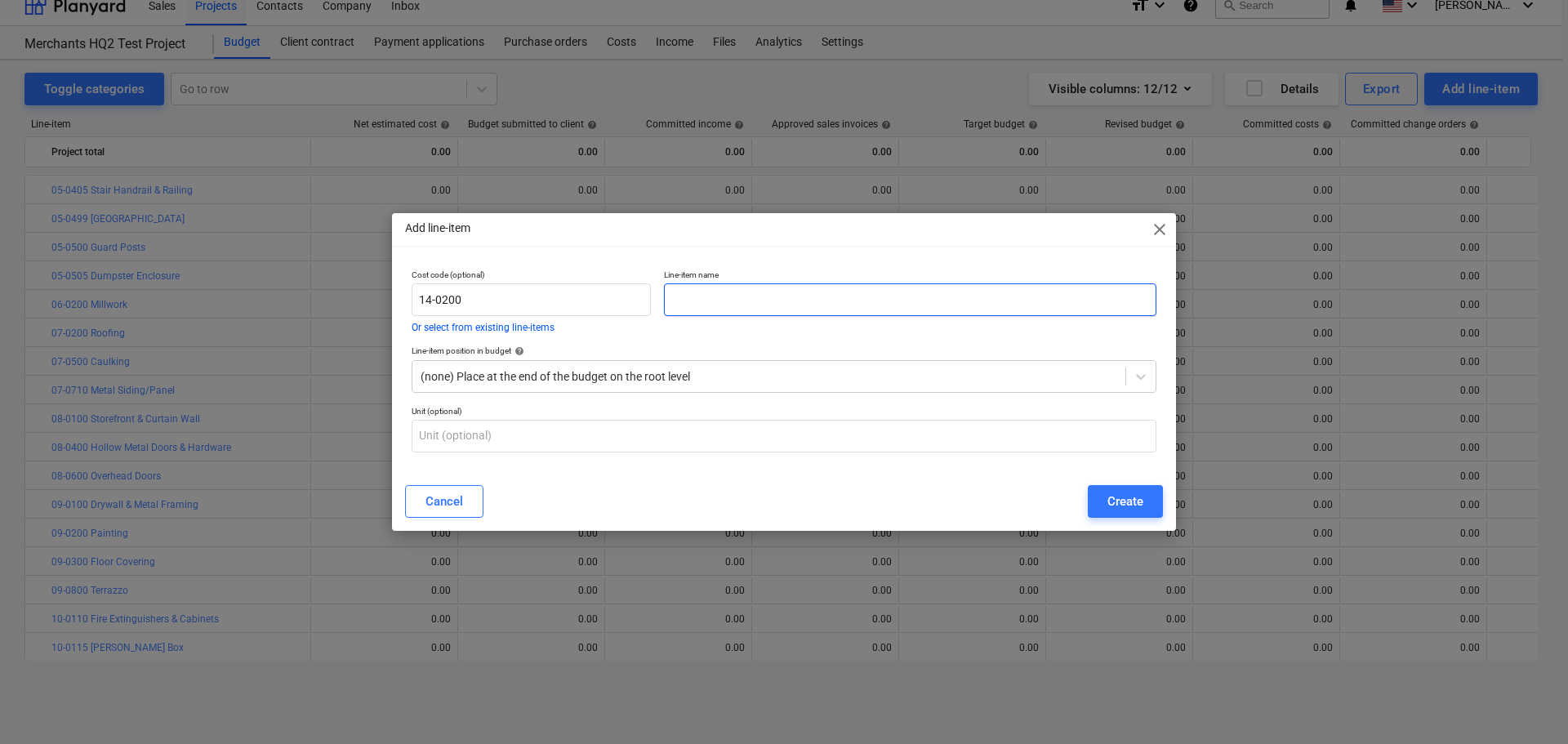
click at [936, 294] on input "text" at bounding box center [910, 300] width 492 height 33
paste input "Buck Hoist"
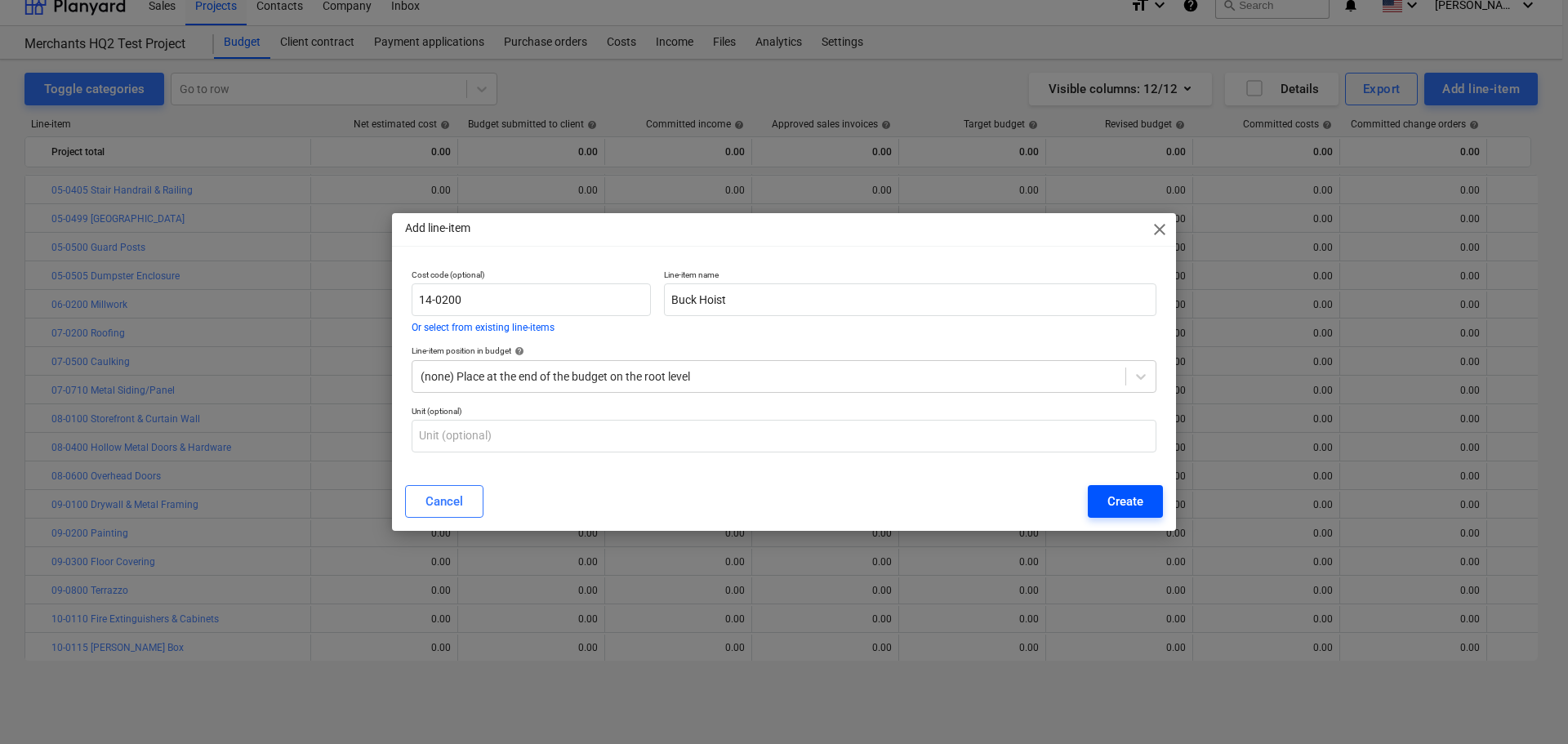
click at [1146, 493] on button "Create" at bounding box center [1125, 501] width 75 height 33
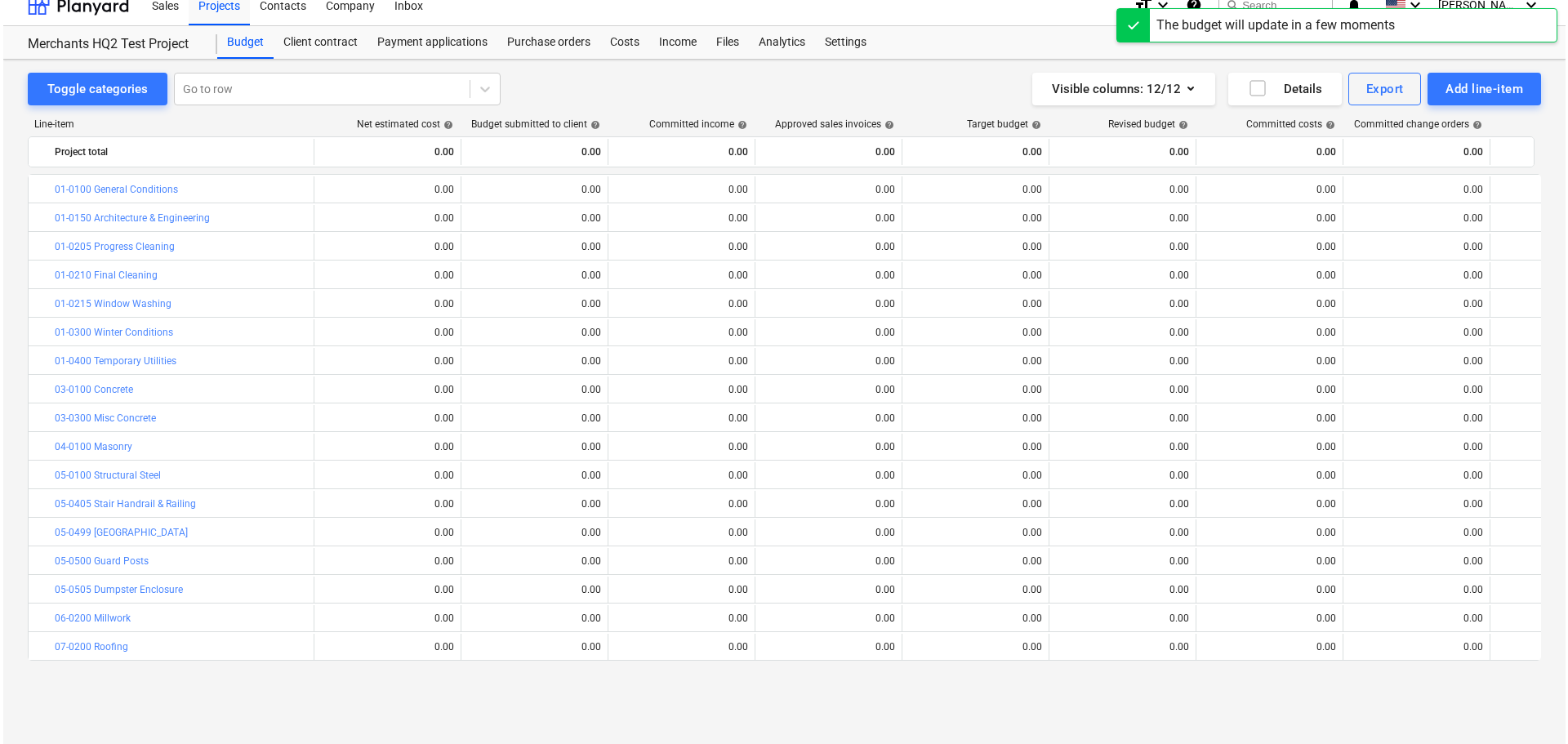
scroll to position [314, 0]
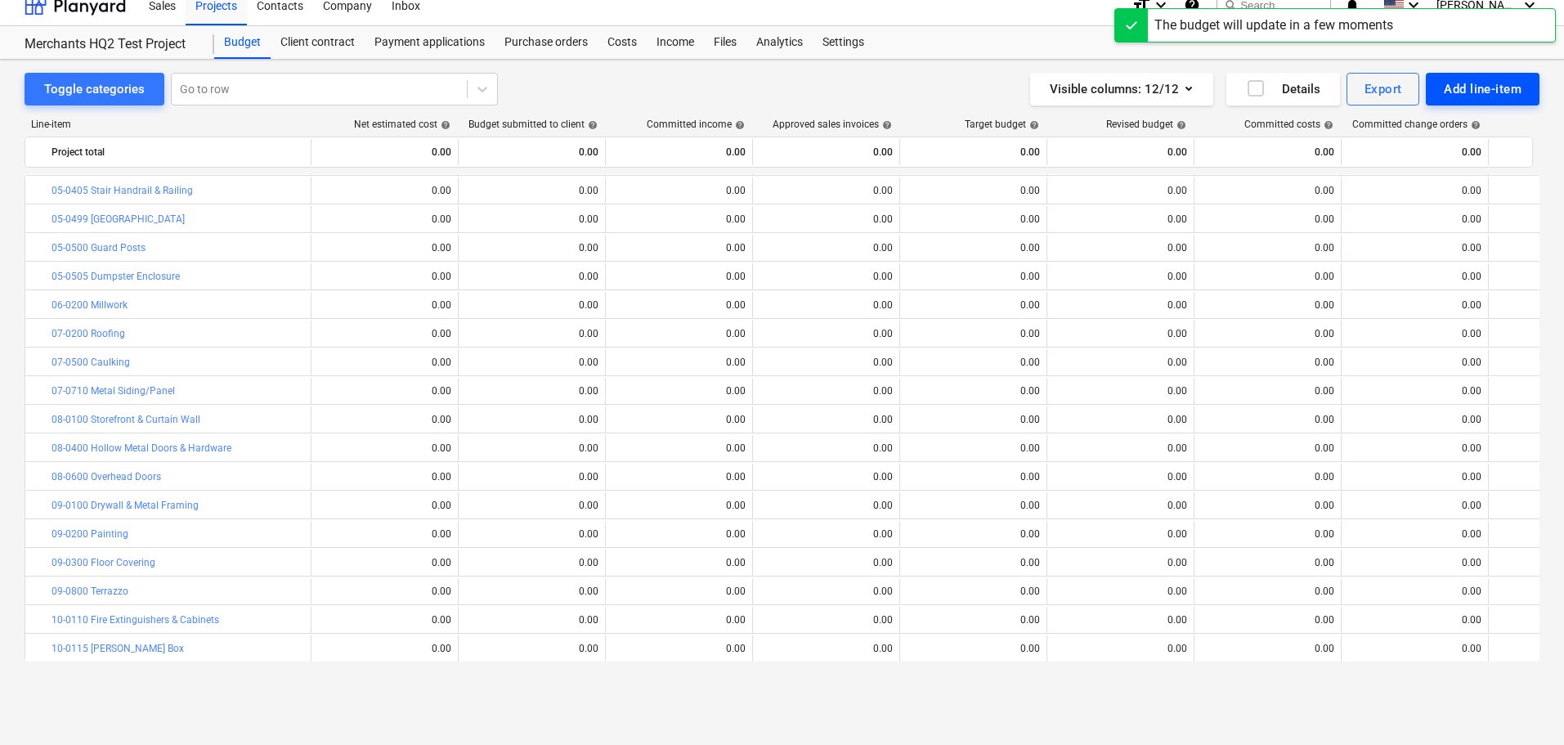
click at [1466, 86] on div "Add line-item" at bounding box center [1483, 88] width 78 height 21
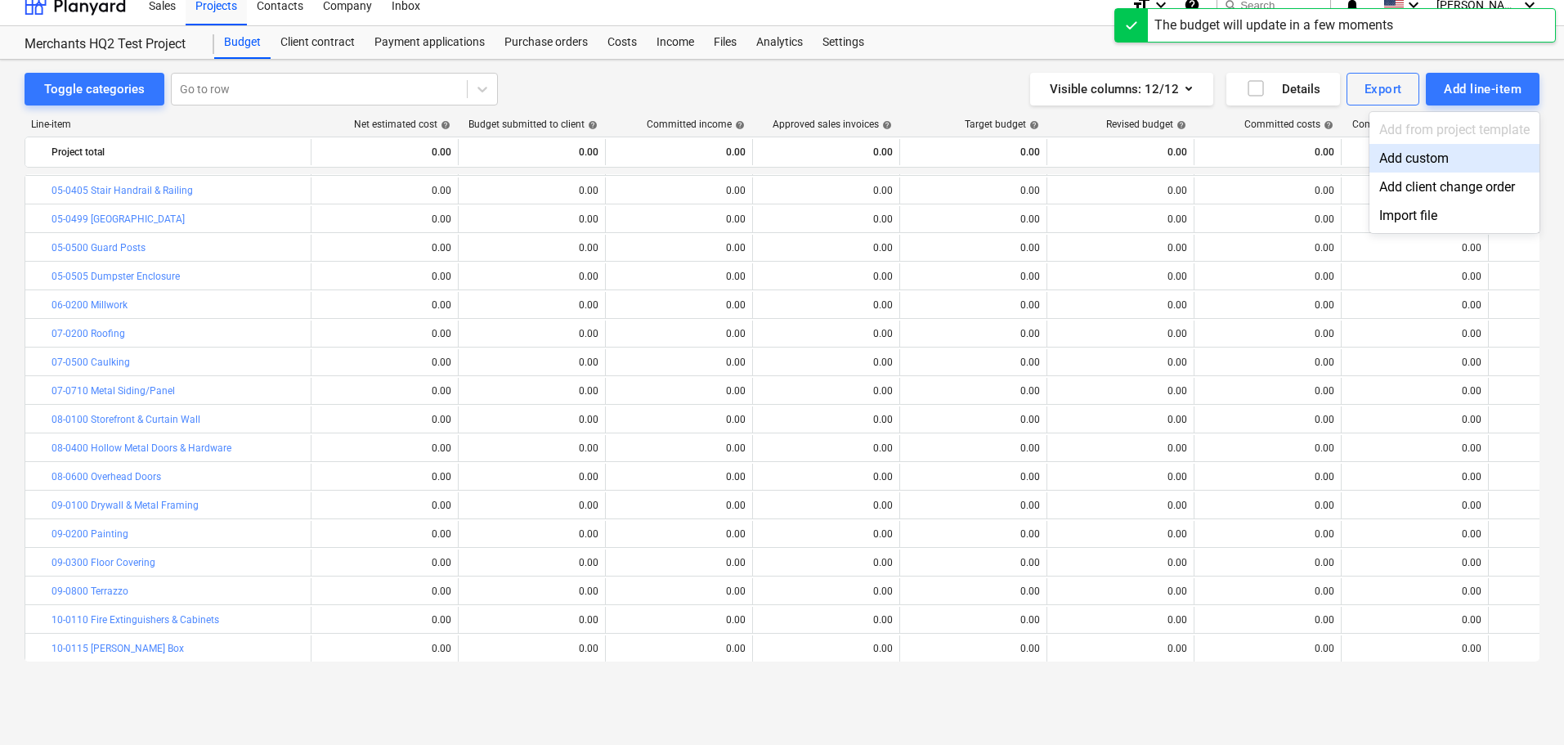
click at [1442, 147] on div "Add custom" at bounding box center [1454, 158] width 170 height 29
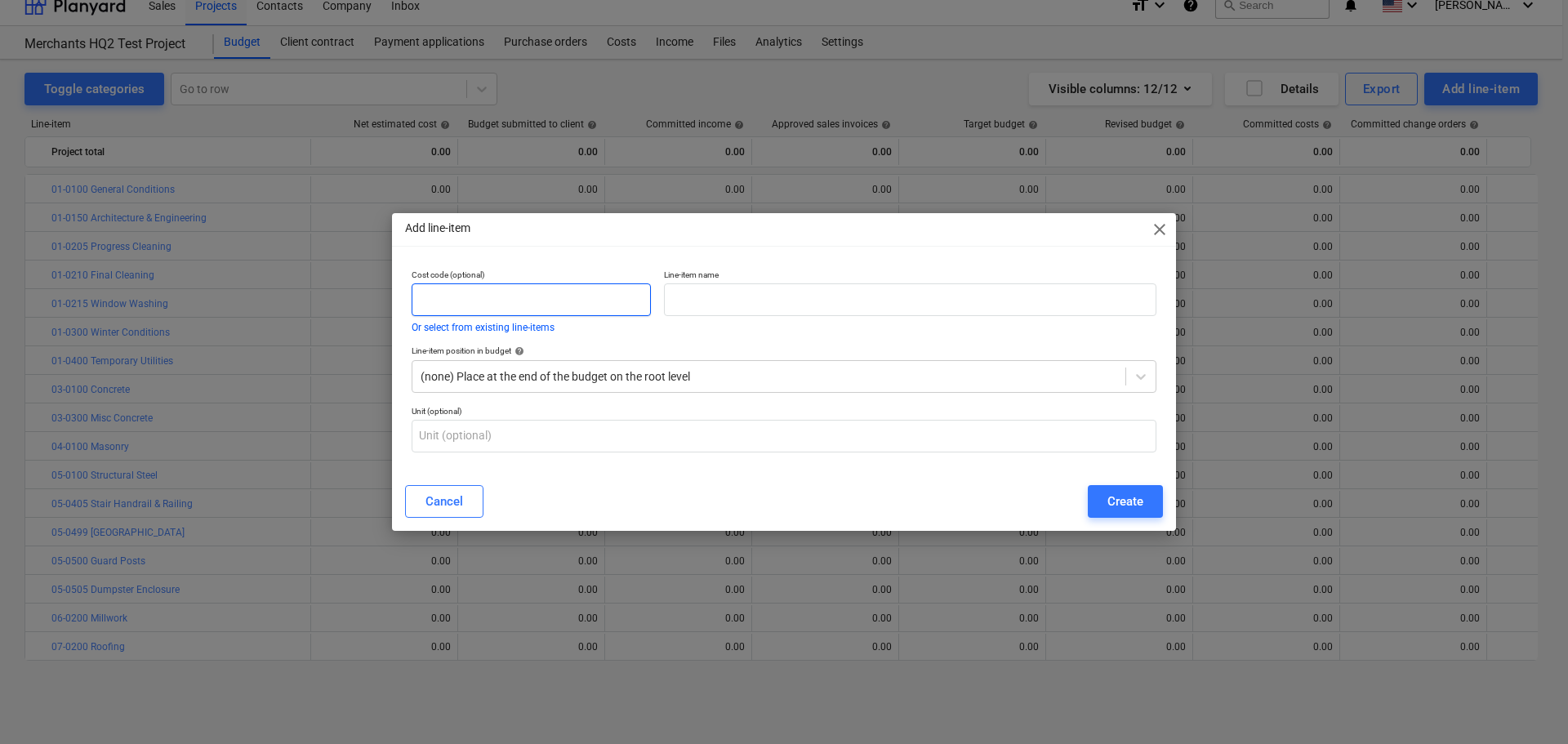
click at [597, 309] on input "text" at bounding box center [531, 300] width 240 height 33
paste input "21-0100"
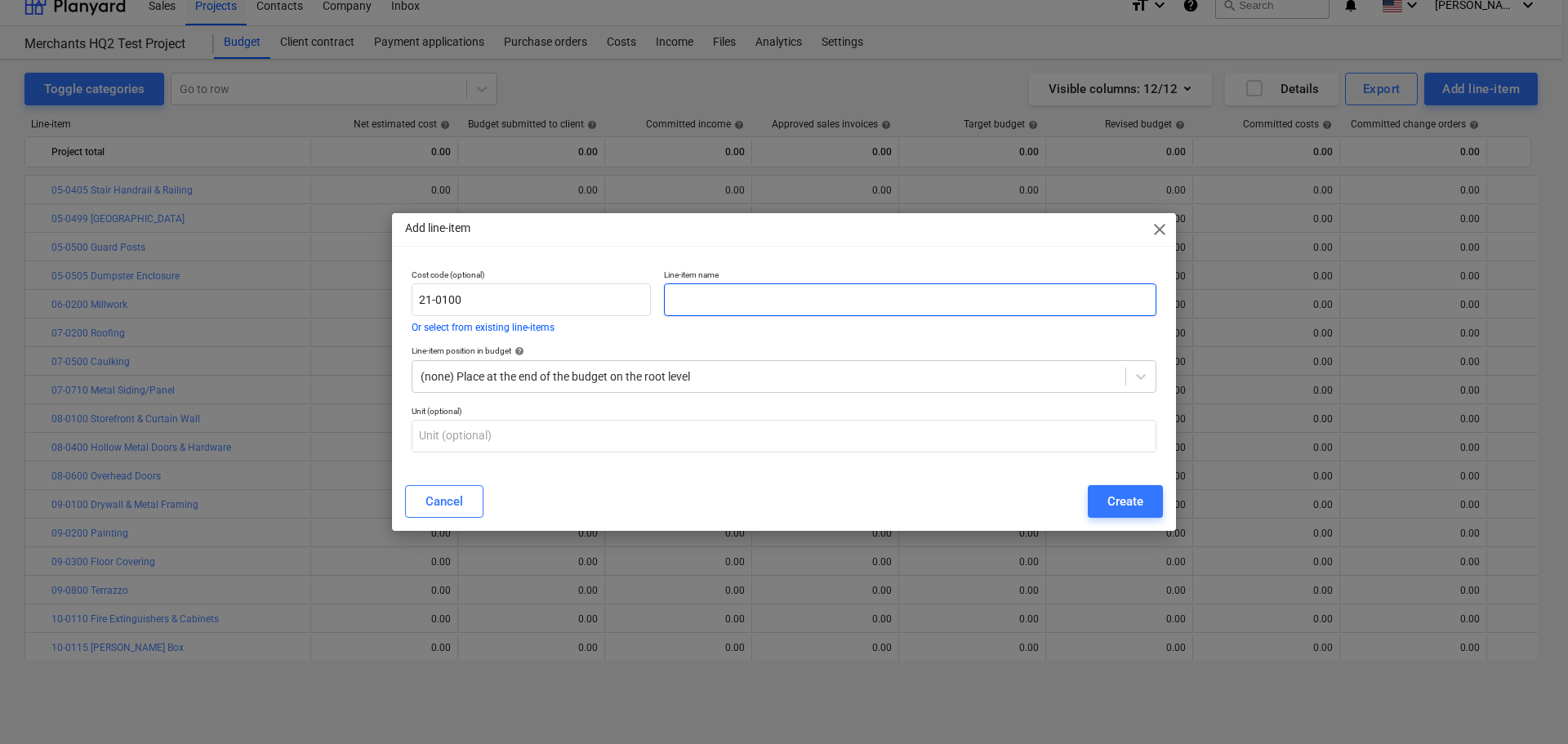
click at [793, 306] on input "text" at bounding box center [910, 300] width 492 height 33
paste input "Fire Suppression"
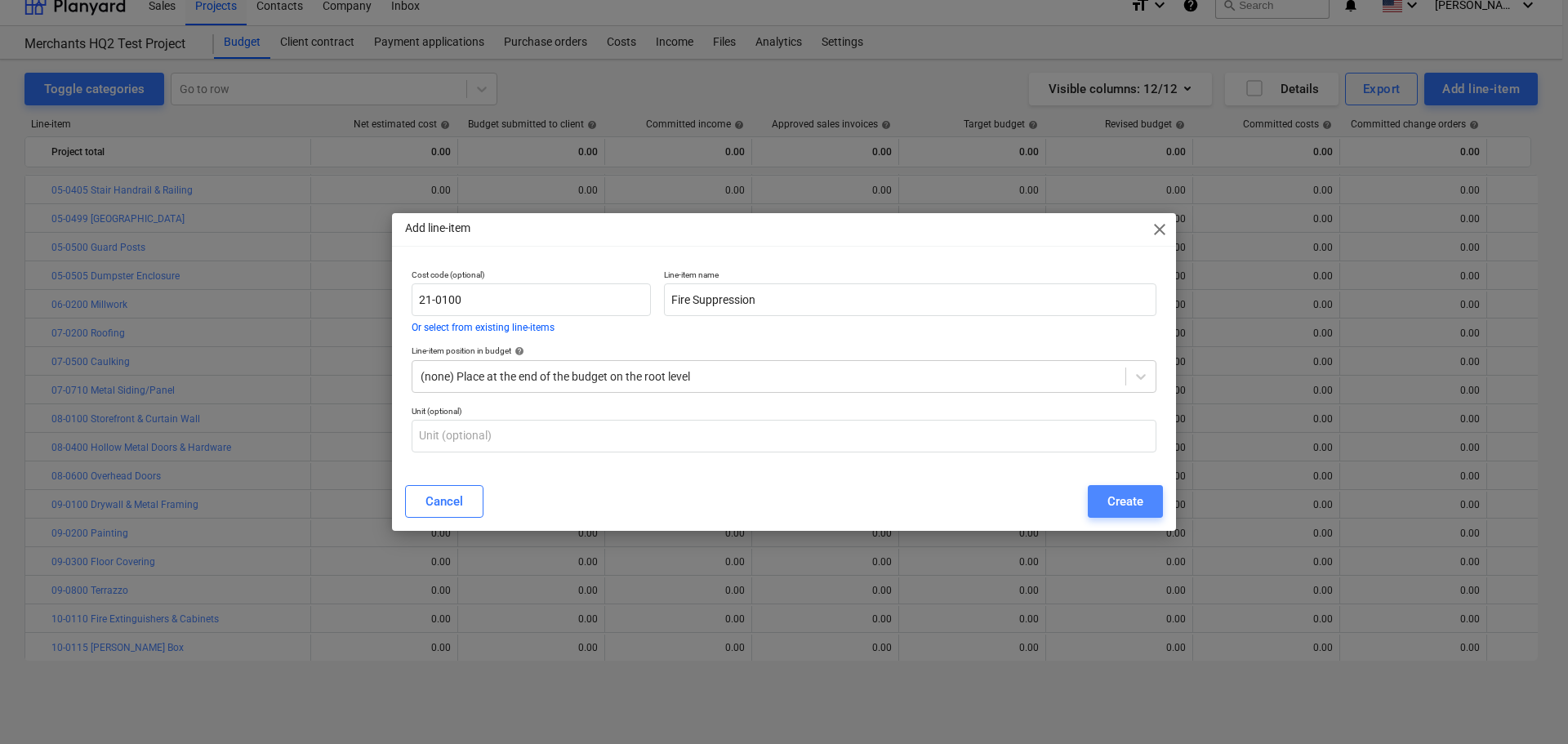
click at [1132, 509] on div "Create" at bounding box center [1126, 500] width 36 height 21
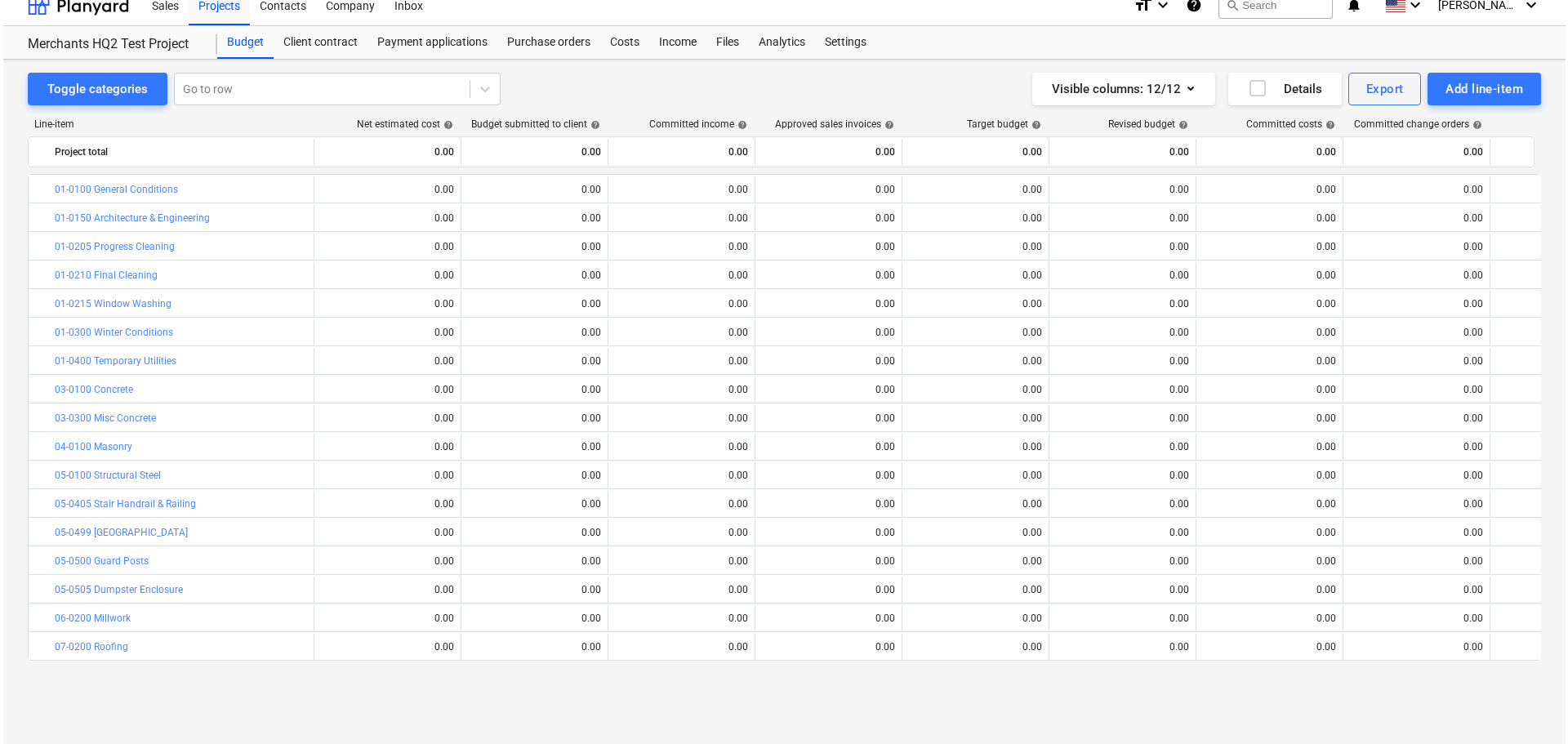
scroll to position [628, 0]
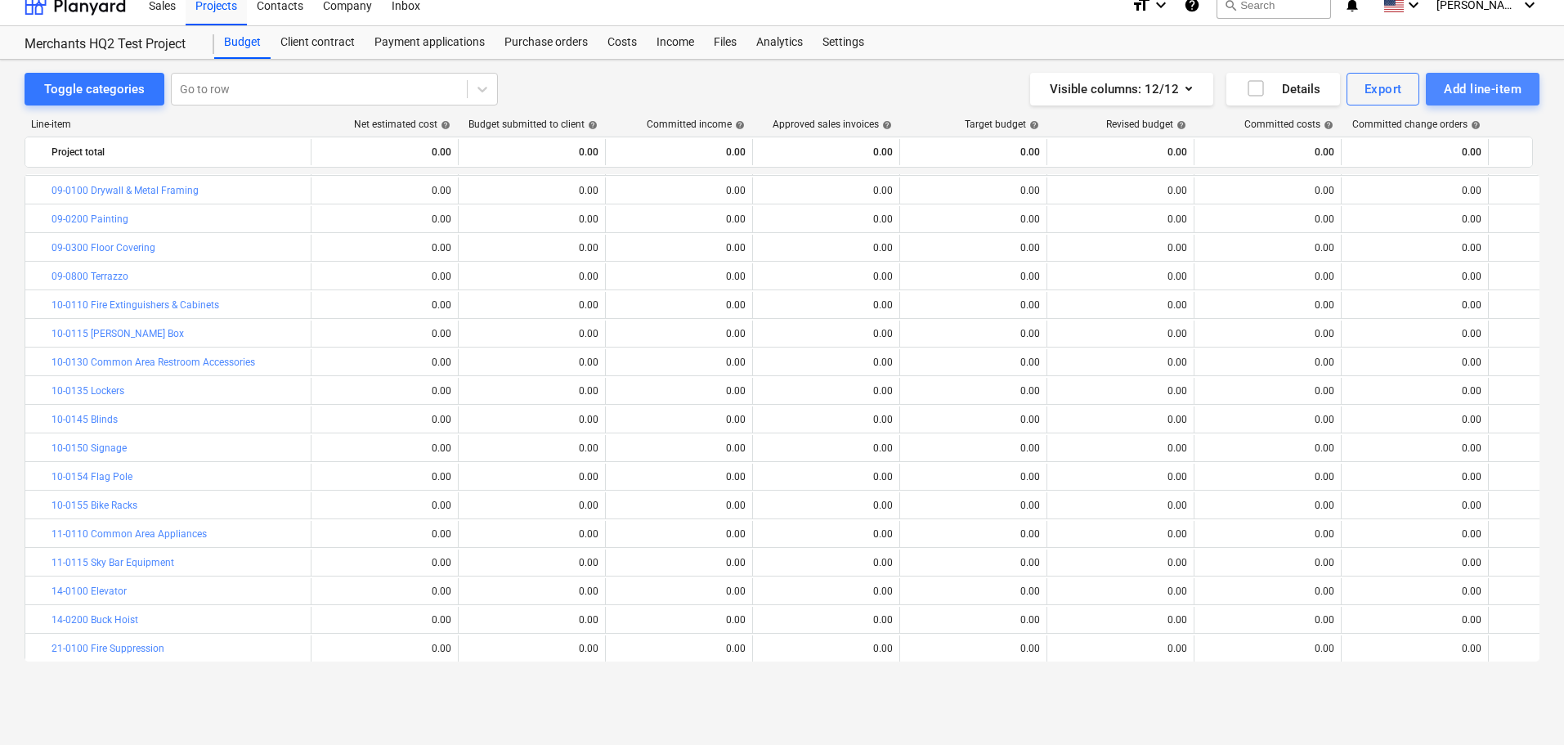
click at [1476, 92] on div "Add line-item" at bounding box center [1483, 88] width 78 height 21
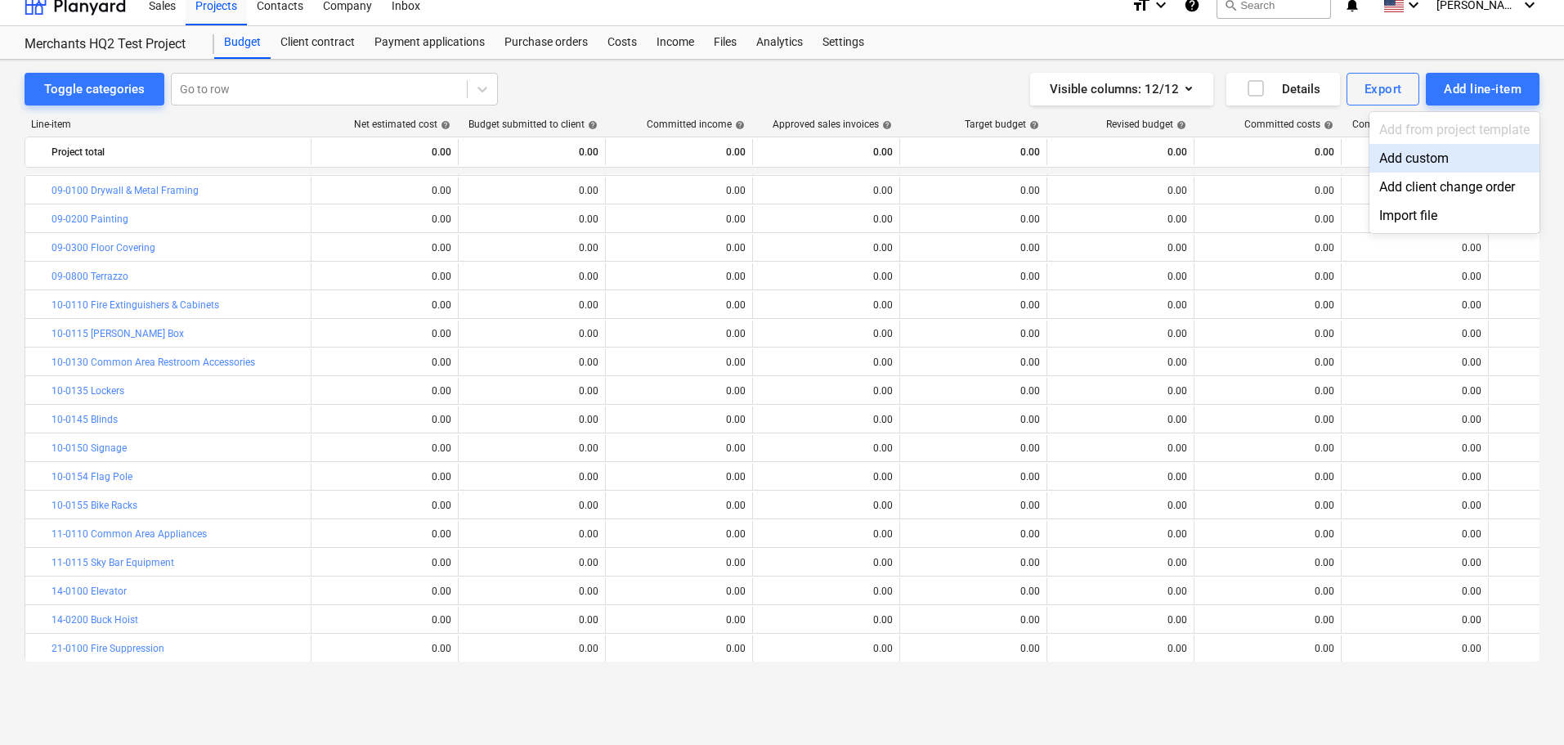
click at [1411, 151] on div "Add custom" at bounding box center [1454, 158] width 170 height 29
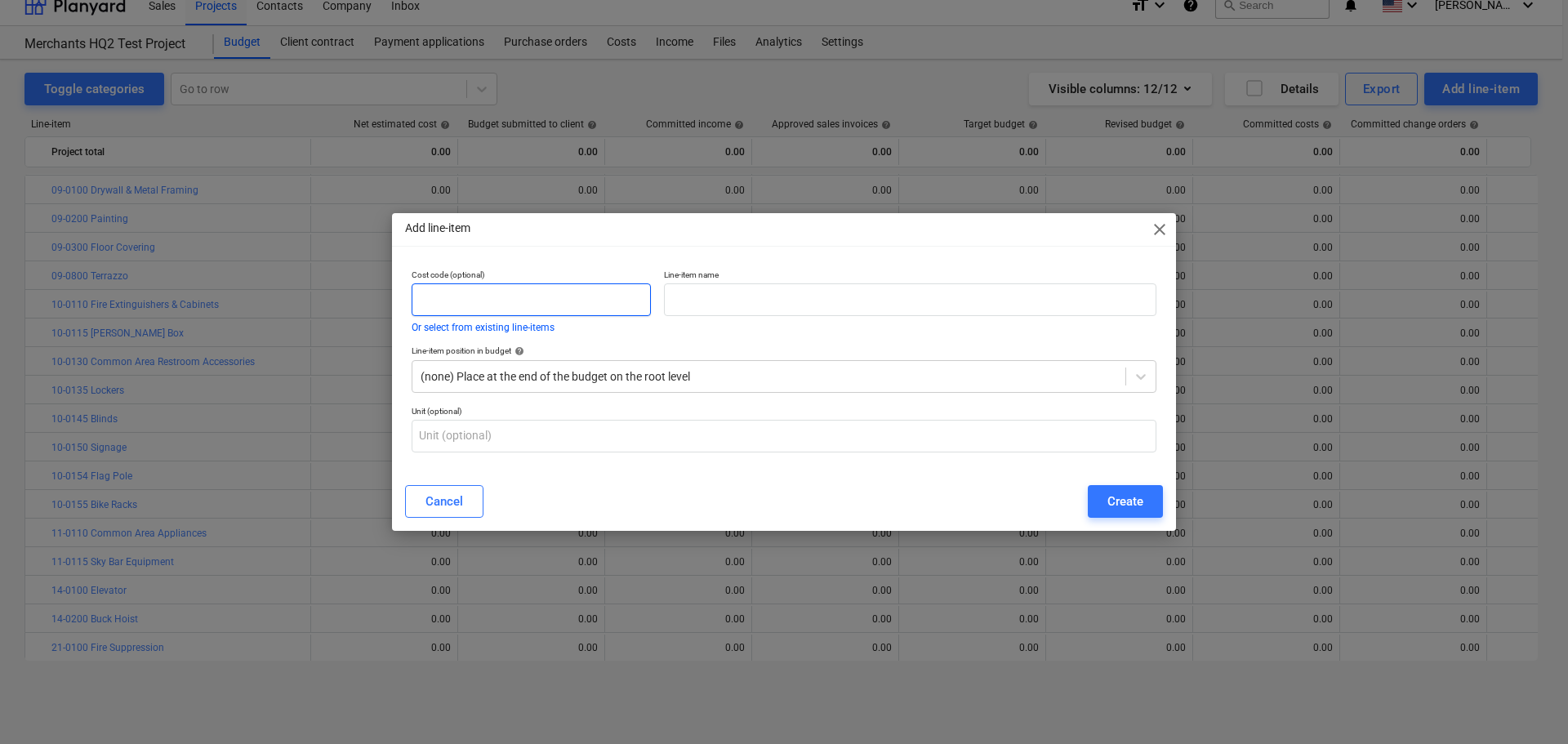
click at [627, 298] on input "text" at bounding box center [531, 300] width 240 height 33
paste input "22-0100"
click at [808, 279] on p "Line-item name" at bounding box center [910, 277] width 492 height 14
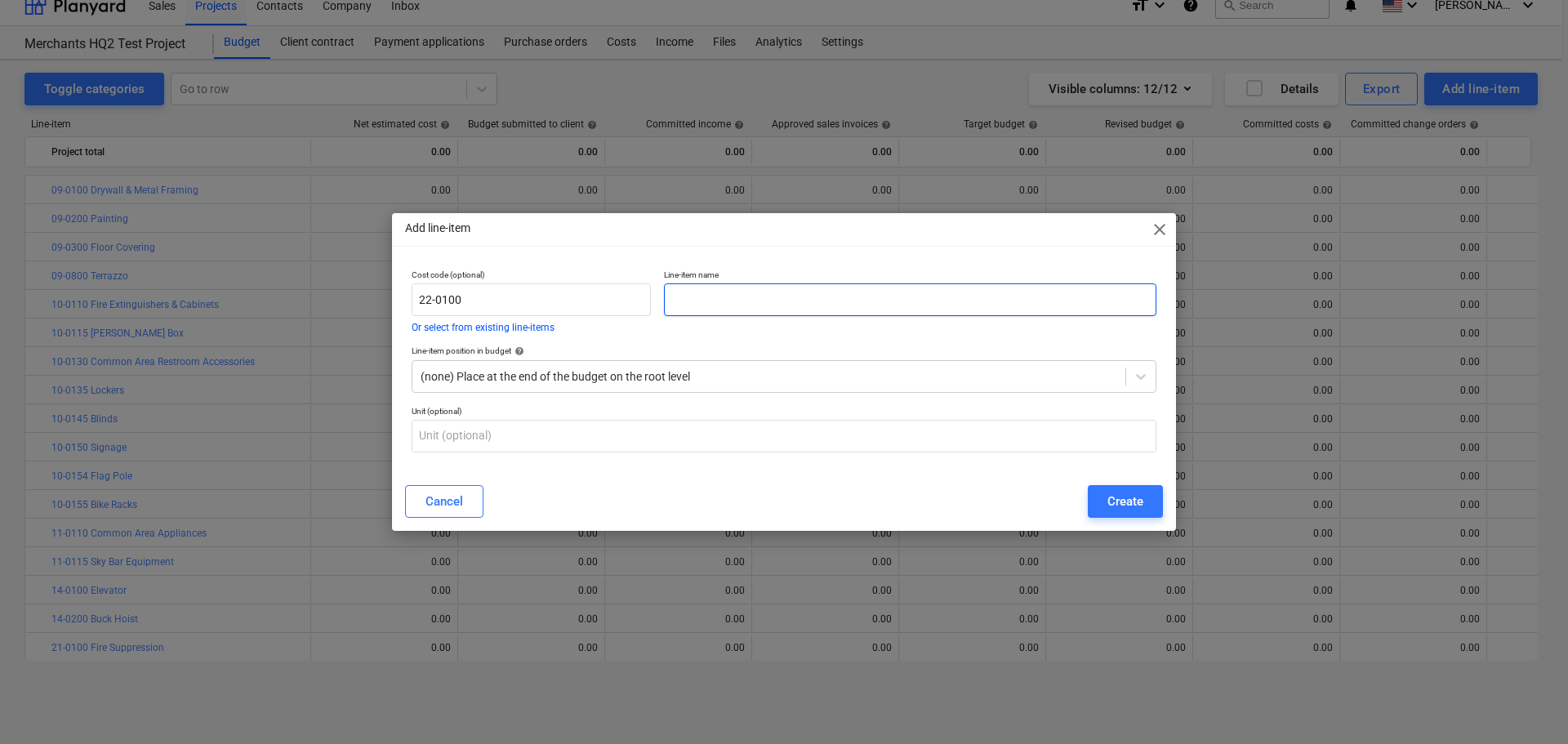
click at [804, 289] on input "text" at bounding box center [910, 300] width 492 height 33
paste input "Plumbing"
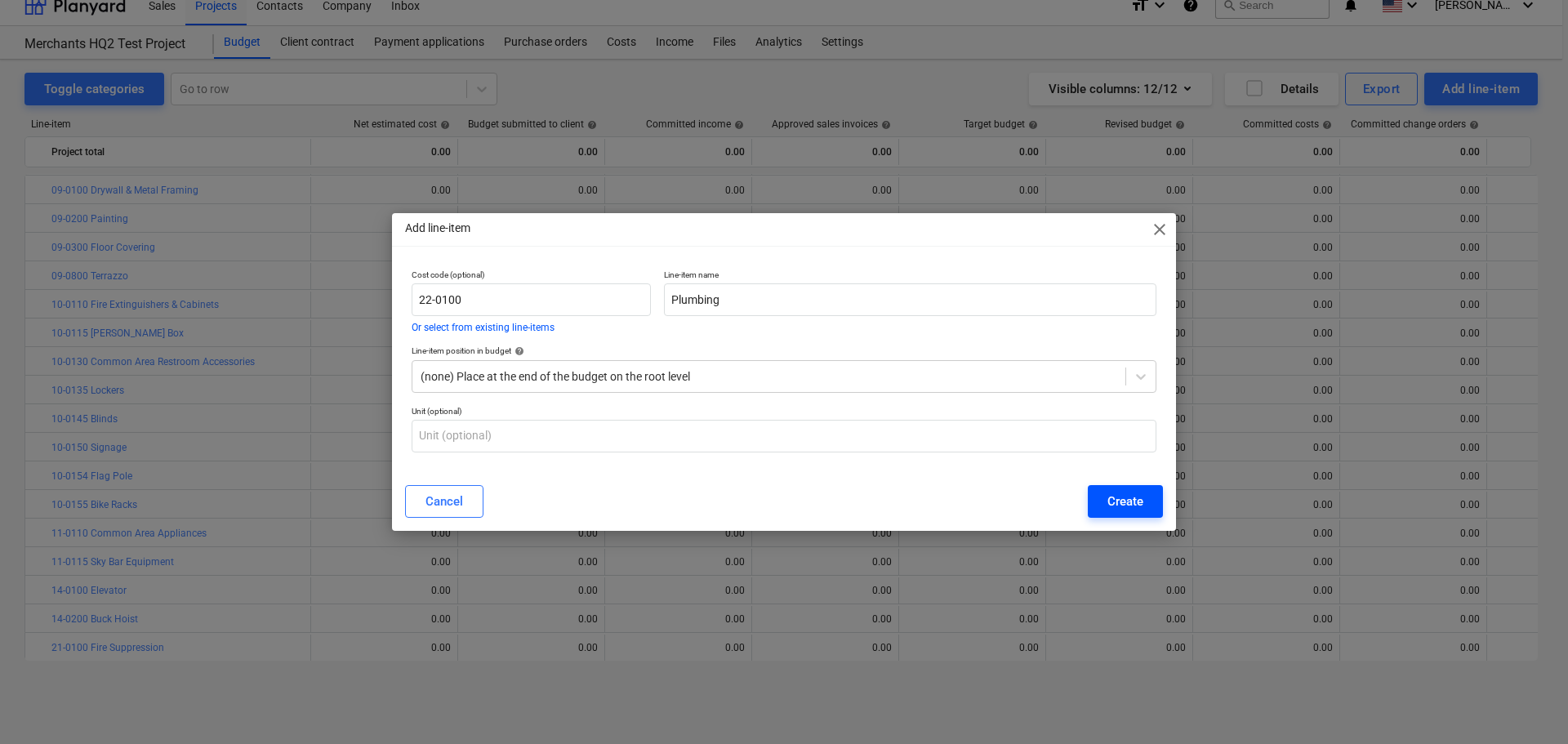
click at [1103, 490] on button "Create" at bounding box center [1125, 501] width 75 height 33
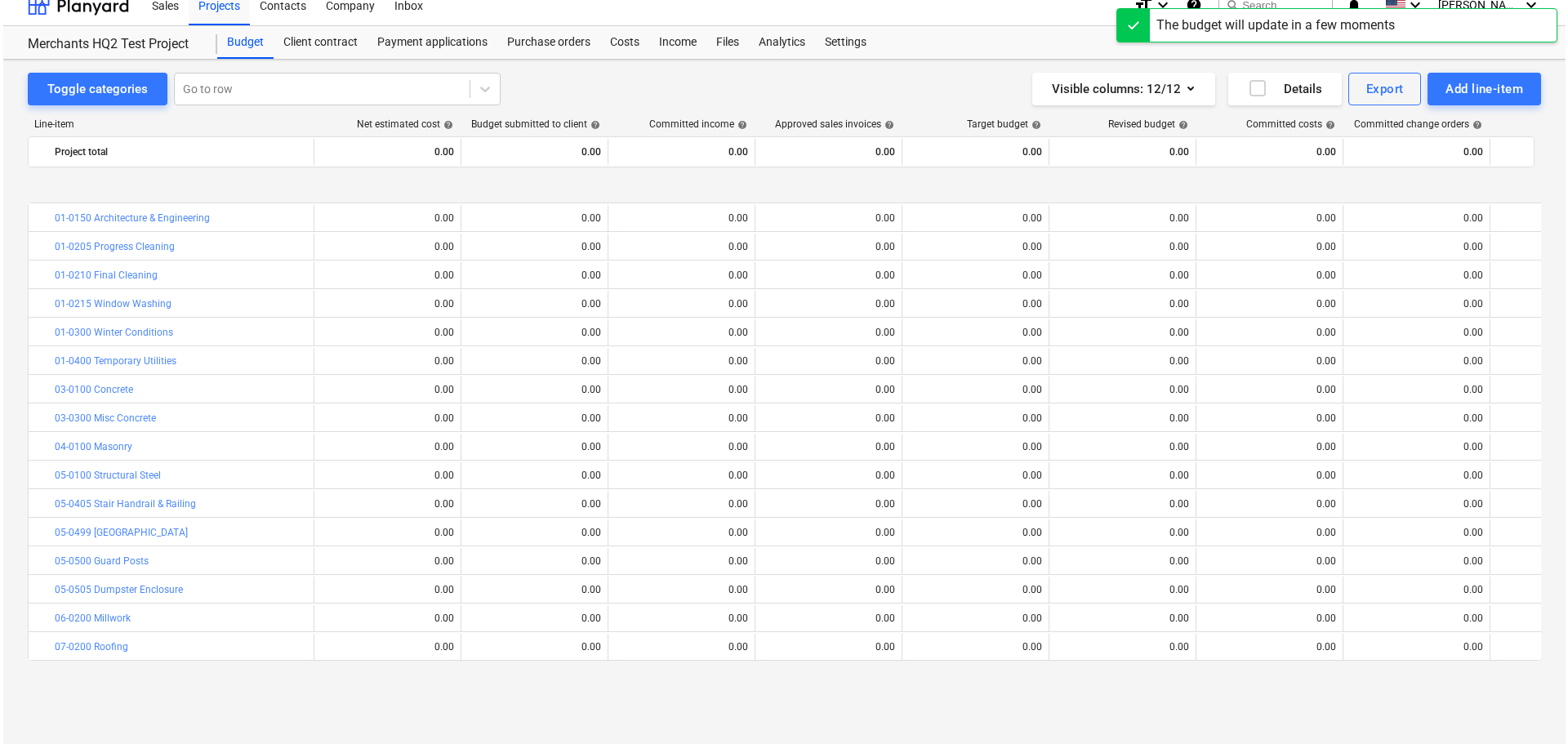
scroll to position [628, 0]
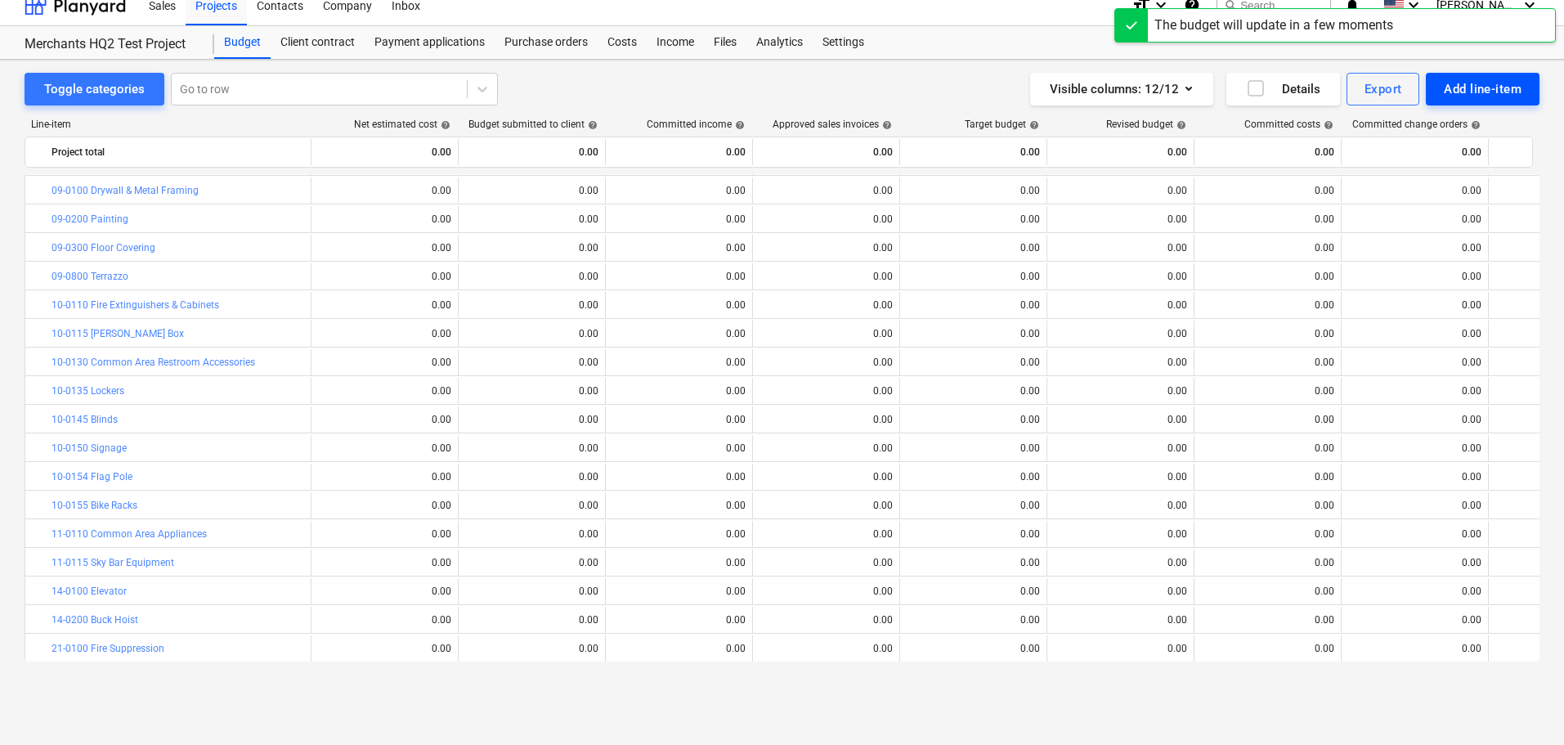
click at [1453, 83] on div "Add line-item" at bounding box center [1483, 88] width 78 height 21
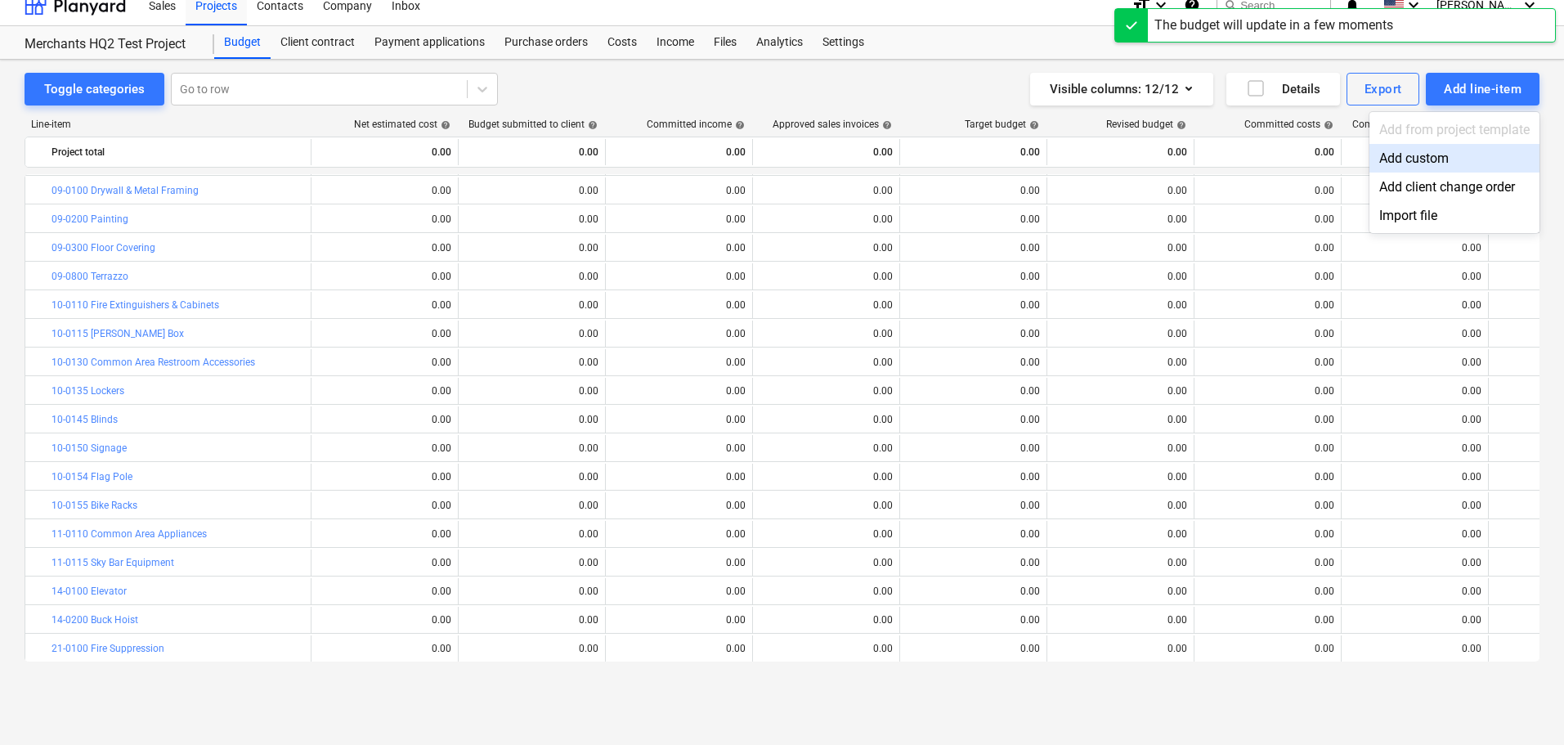
click at [1385, 161] on div "Add custom" at bounding box center [1454, 158] width 170 height 29
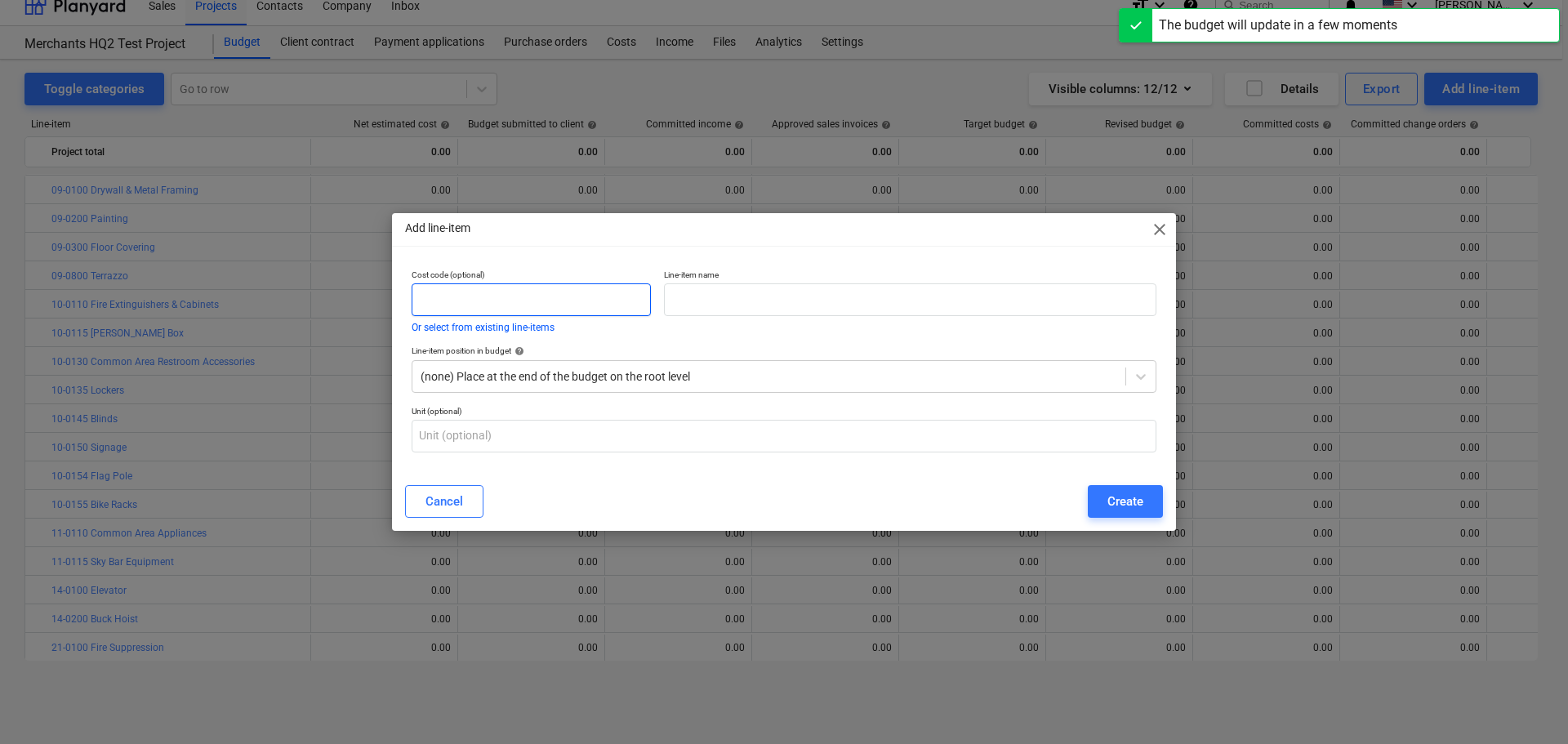
click at [508, 298] on input "text" at bounding box center [531, 300] width 240 height 33
paste input "23-0100"
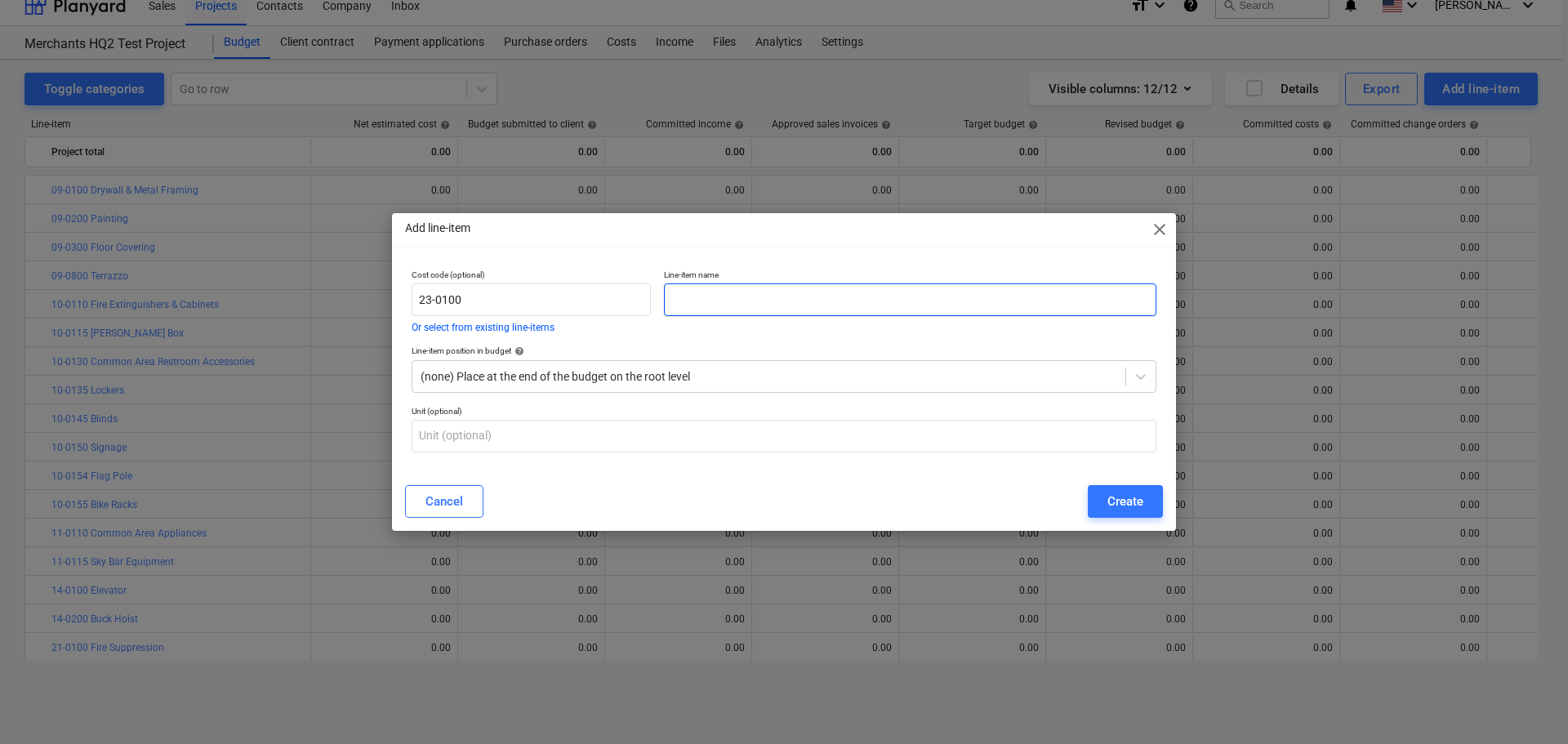
click at [766, 303] on input "text" at bounding box center [910, 300] width 492 height 33
paste input "HVAC"
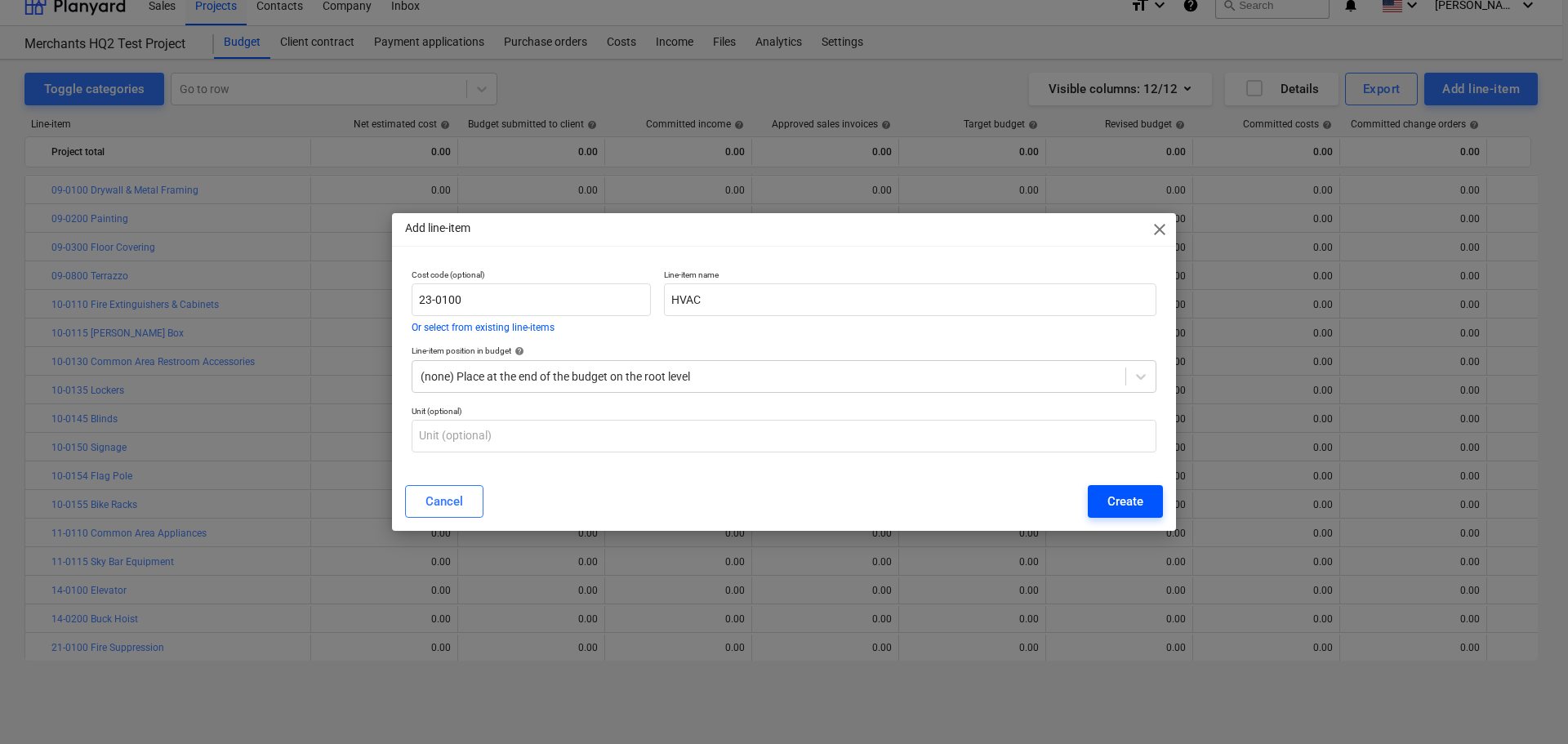
click at [1109, 497] on div "Create" at bounding box center [1126, 500] width 36 height 21
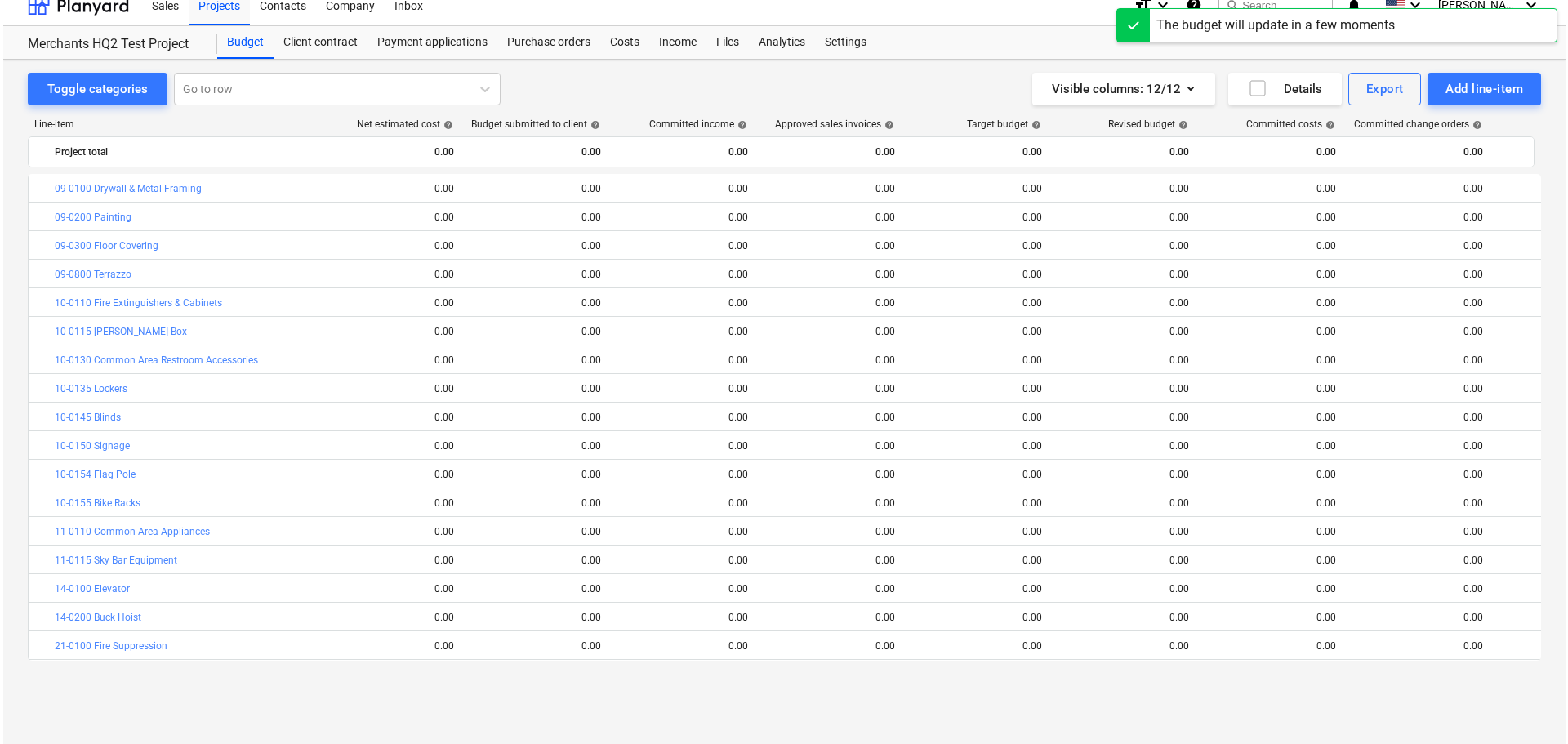
scroll to position [685, 0]
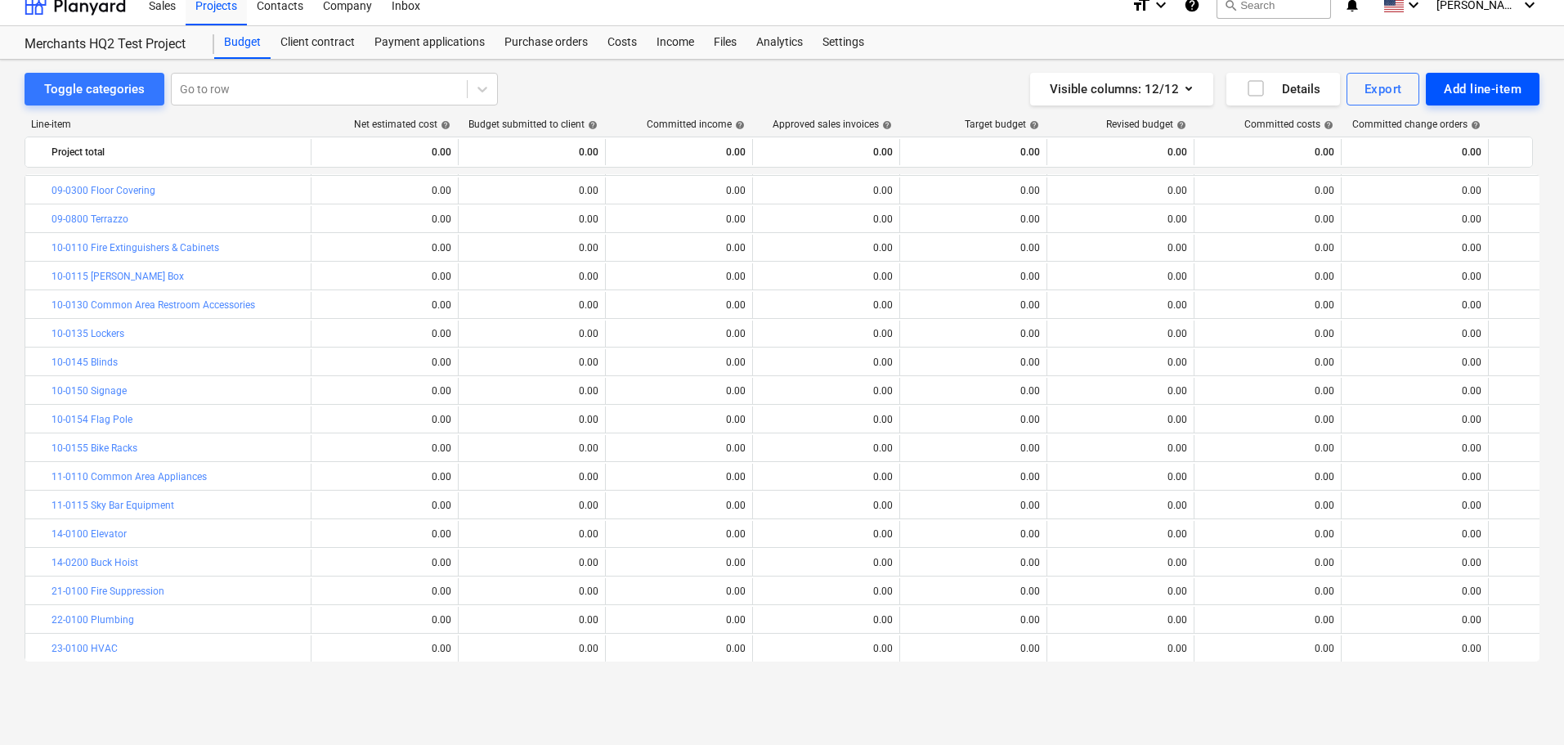
click at [1467, 90] on div "Add line-item" at bounding box center [1483, 88] width 78 height 21
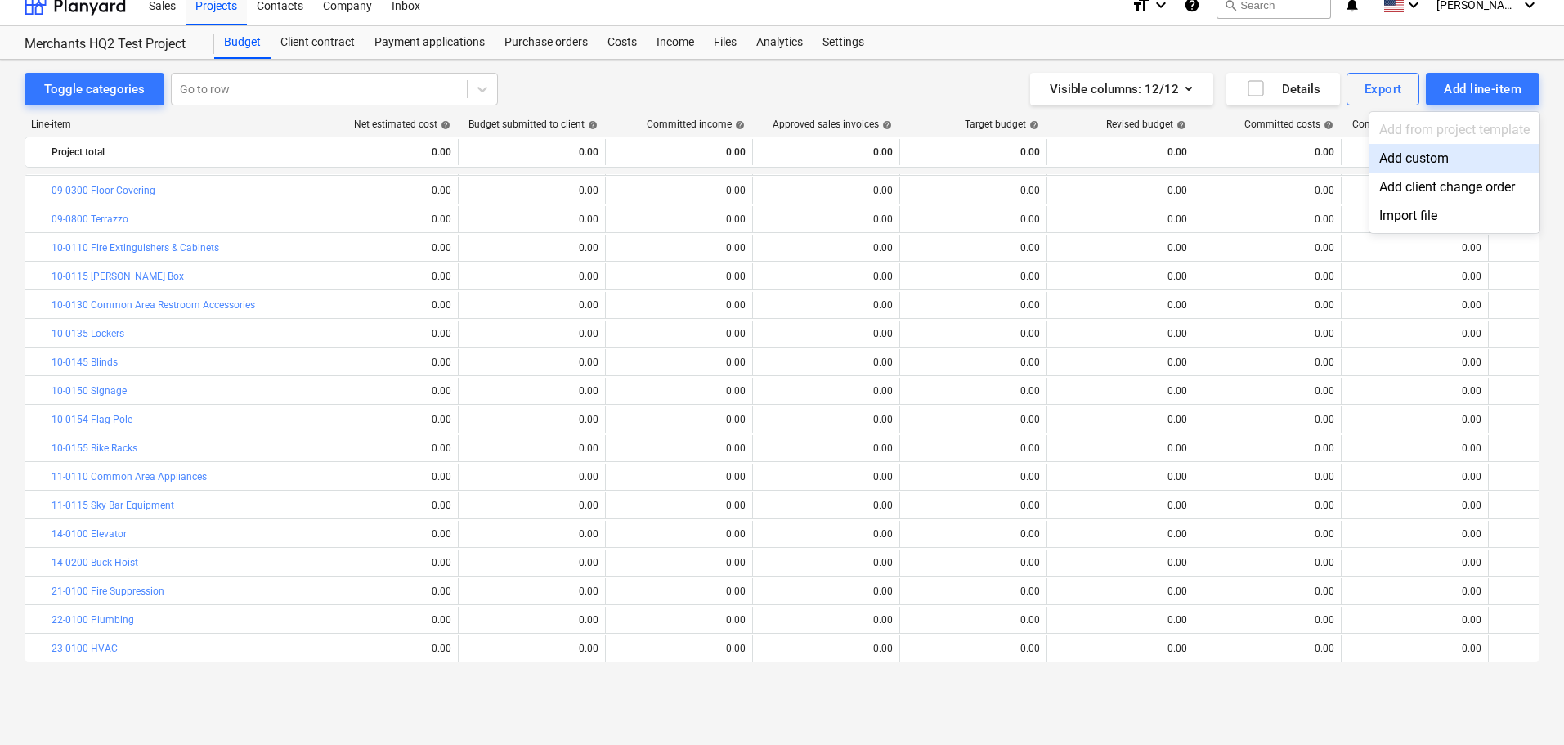
click at [1407, 150] on div "Add custom" at bounding box center [1454, 158] width 170 height 29
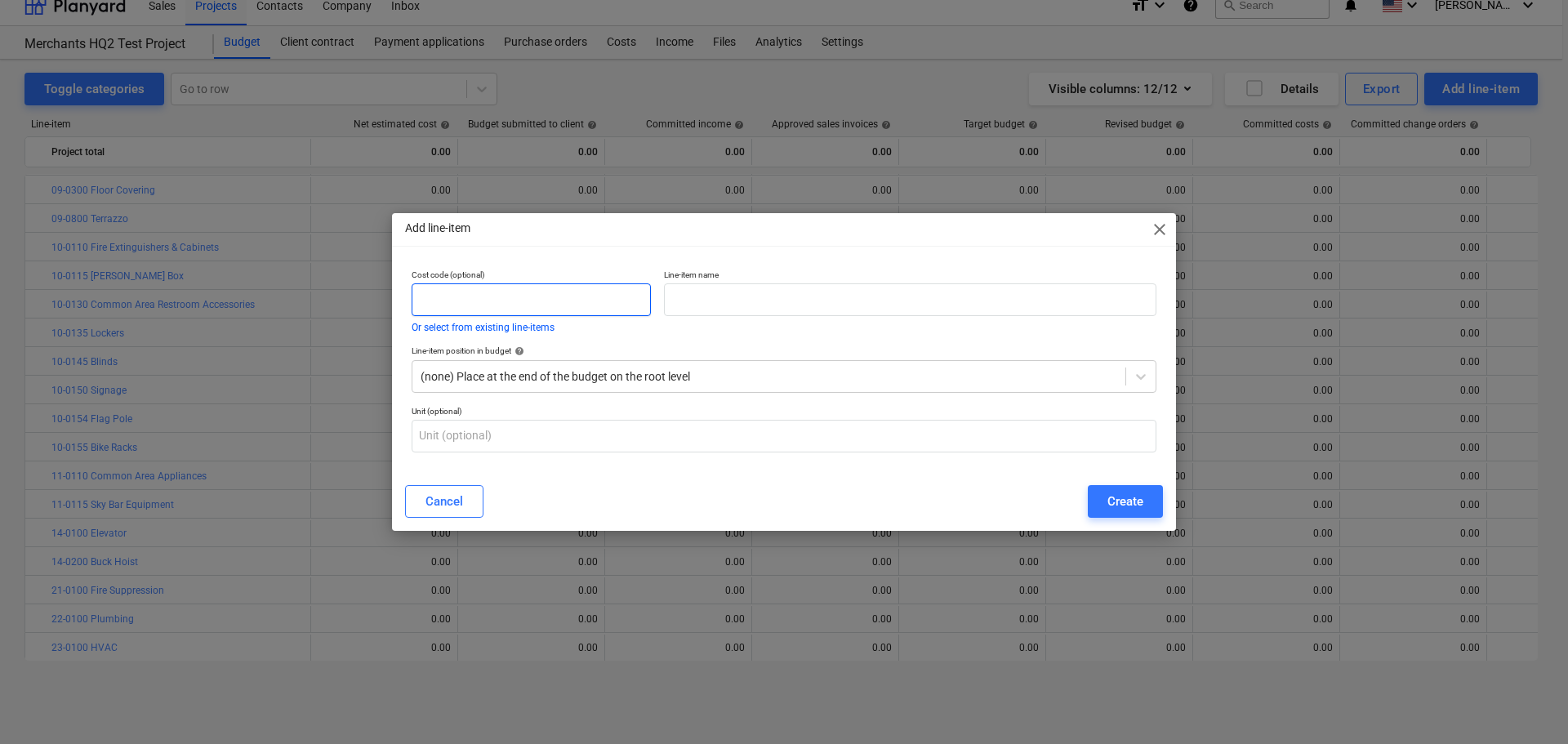
click at [550, 306] on input "text" at bounding box center [531, 300] width 240 height 33
paste input "26-0100"
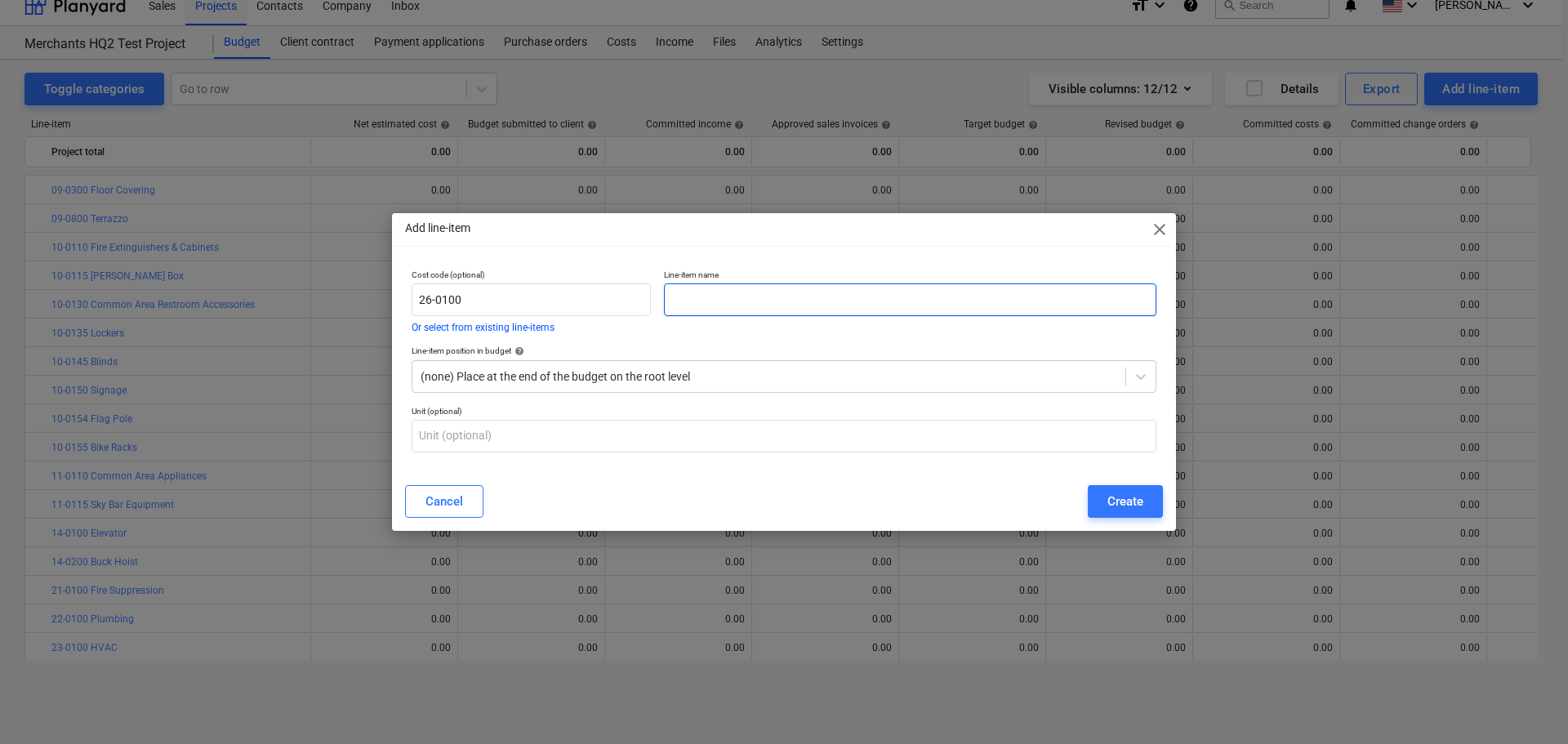
click at [713, 304] on input "text" at bounding box center [910, 300] width 492 height 33
paste input "Electrical"
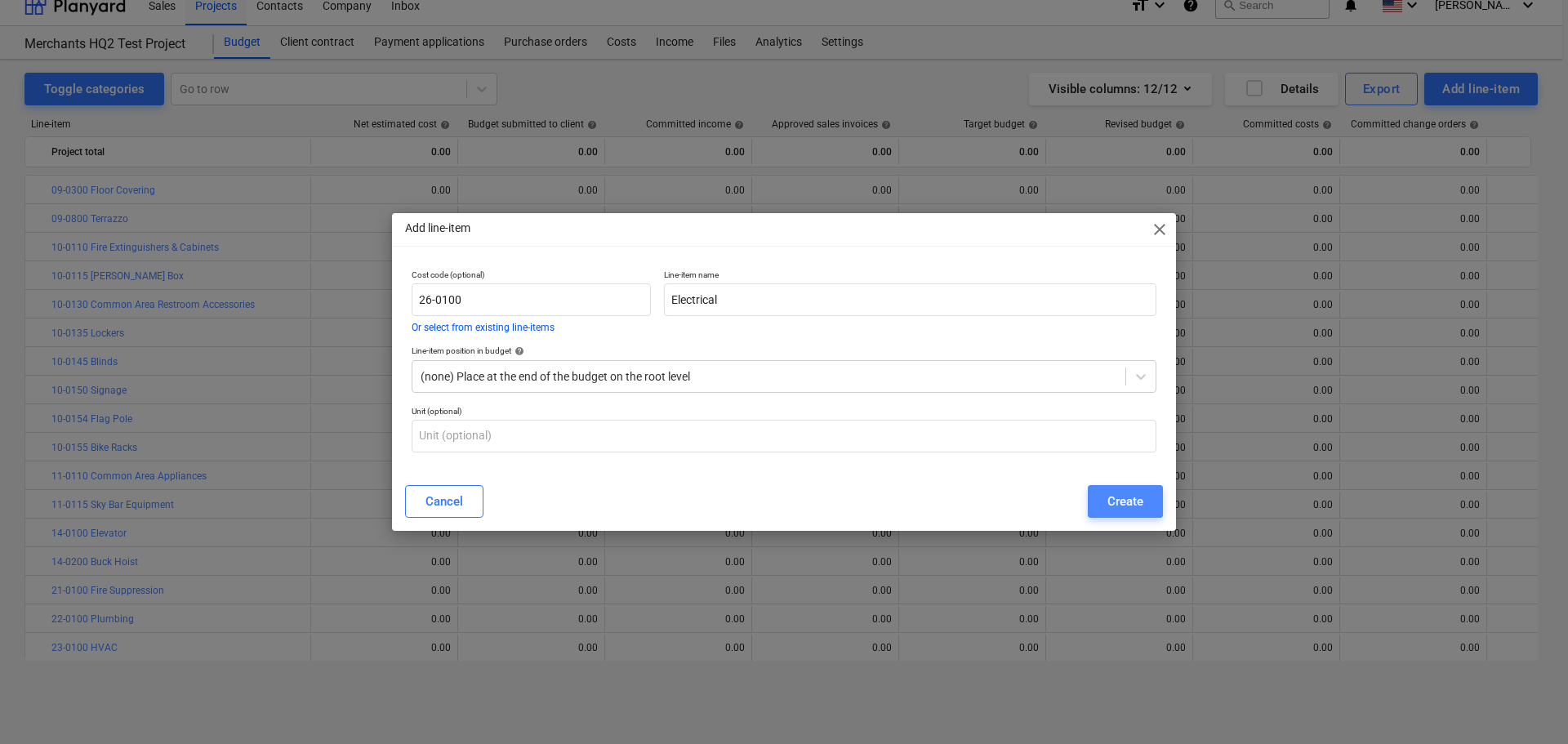
click at [1129, 499] on div "Create" at bounding box center [1126, 500] width 36 height 21
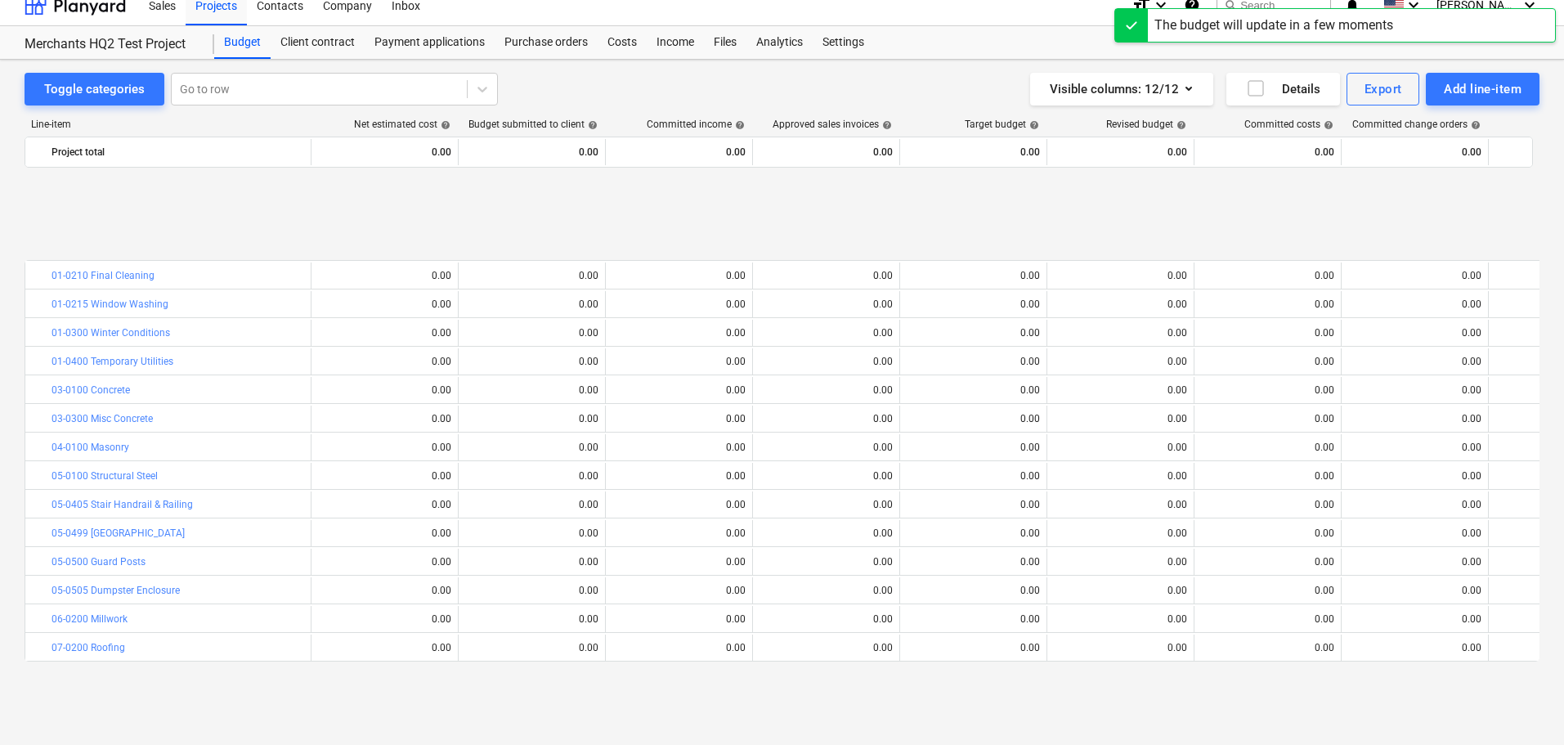
scroll to position [686, 0]
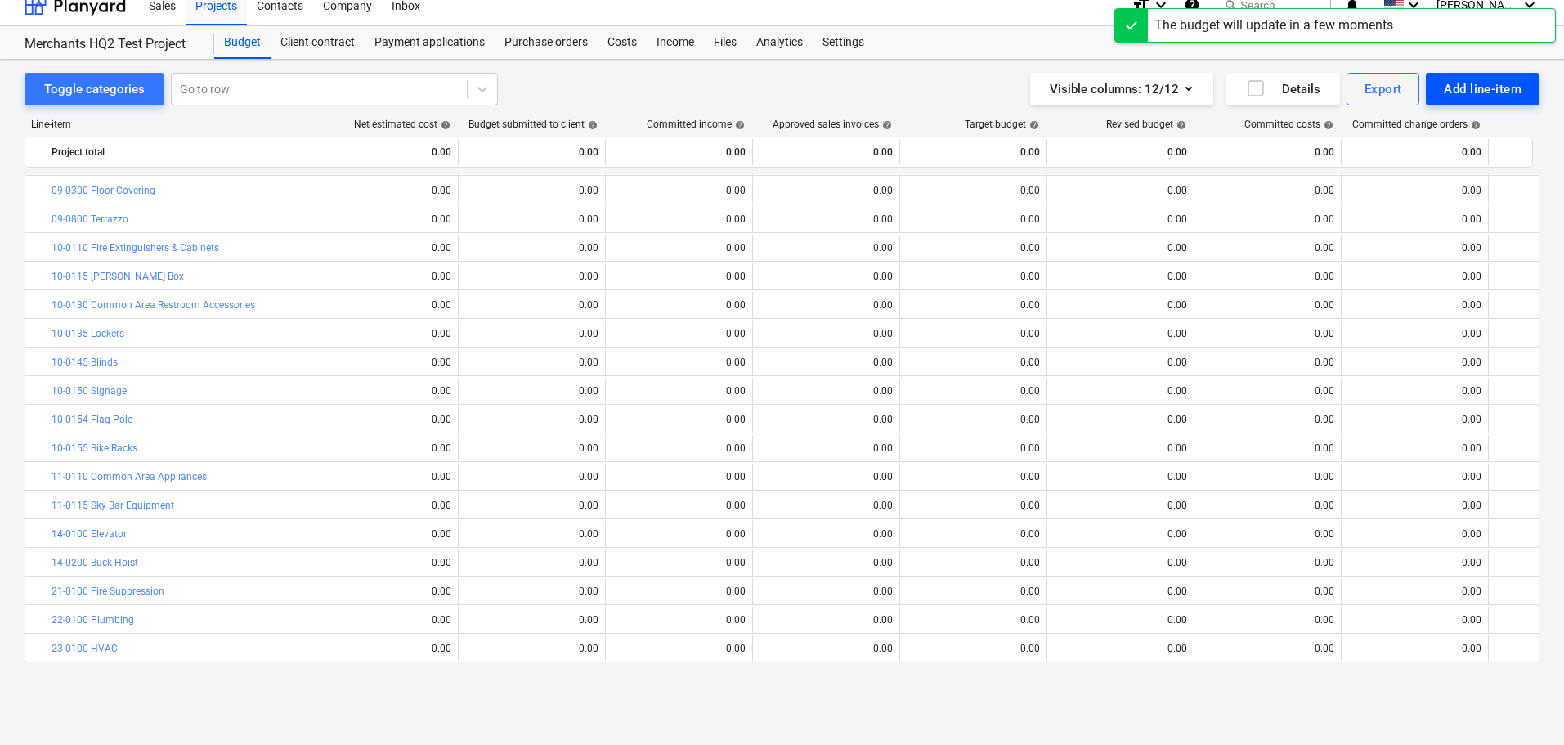
click at [1458, 98] on div "Add line-item" at bounding box center [1483, 88] width 78 height 21
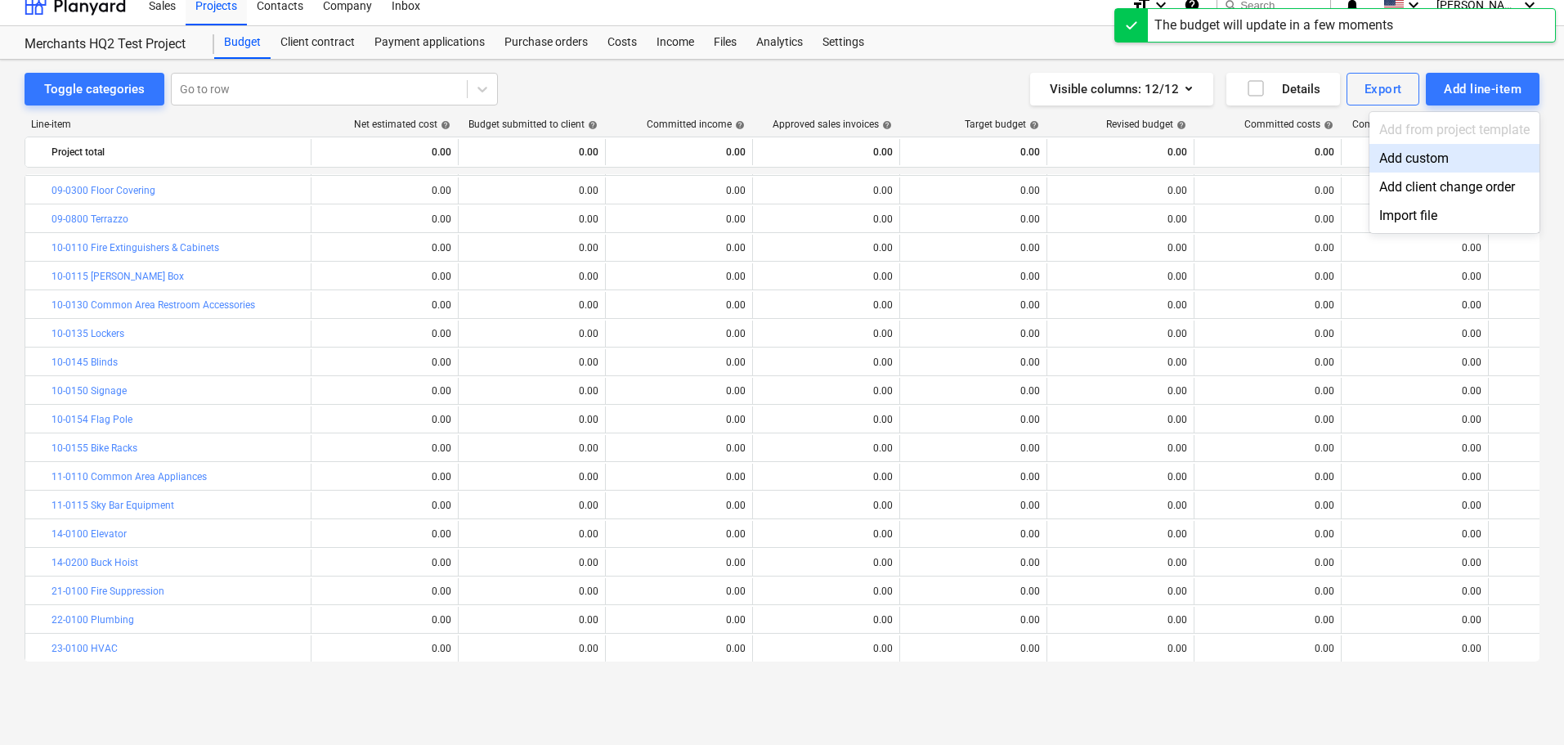
click at [1382, 161] on div "Add custom" at bounding box center [1454, 158] width 170 height 29
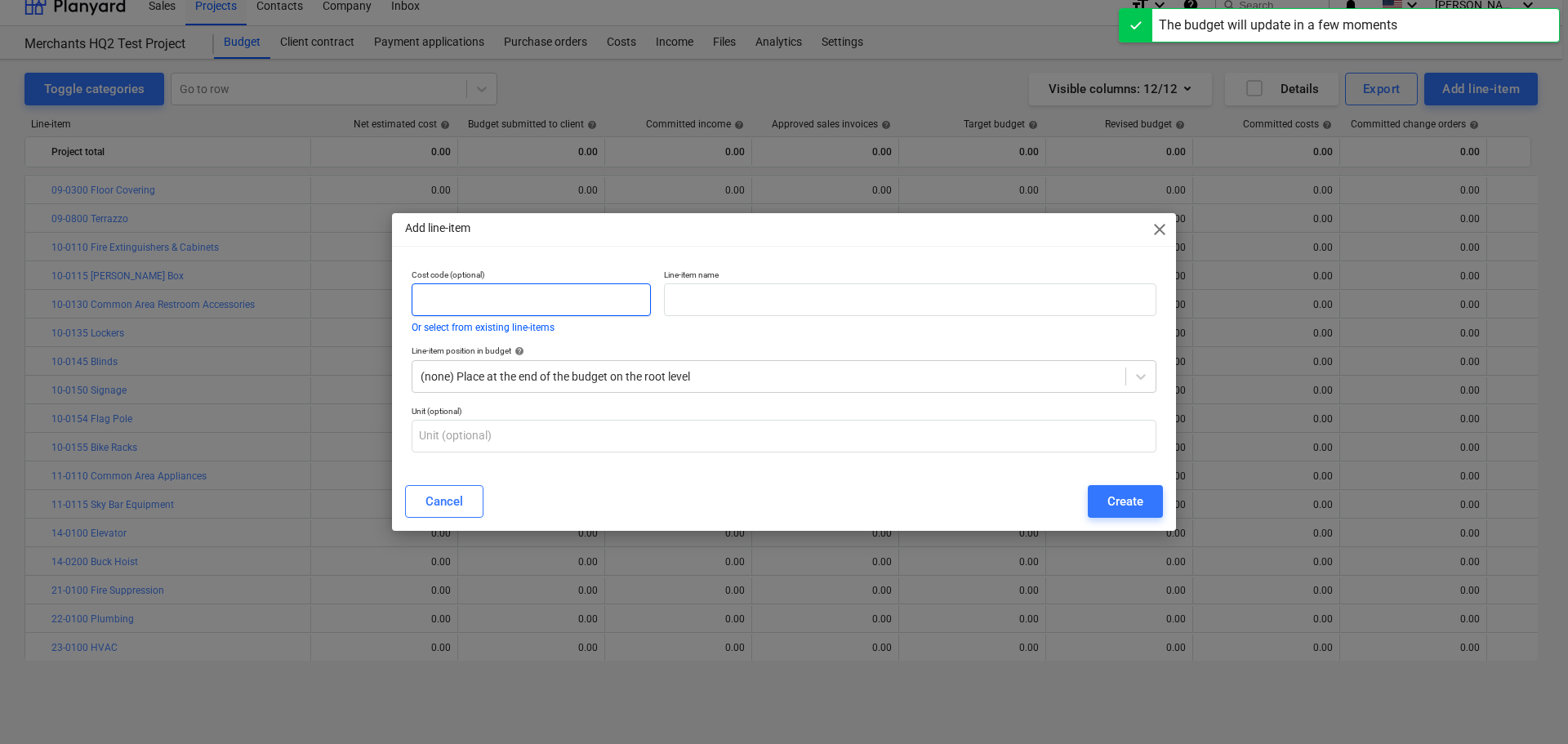
click at [518, 298] on input "text" at bounding box center [531, 300] width 240 height 33
paste input "27-0200"
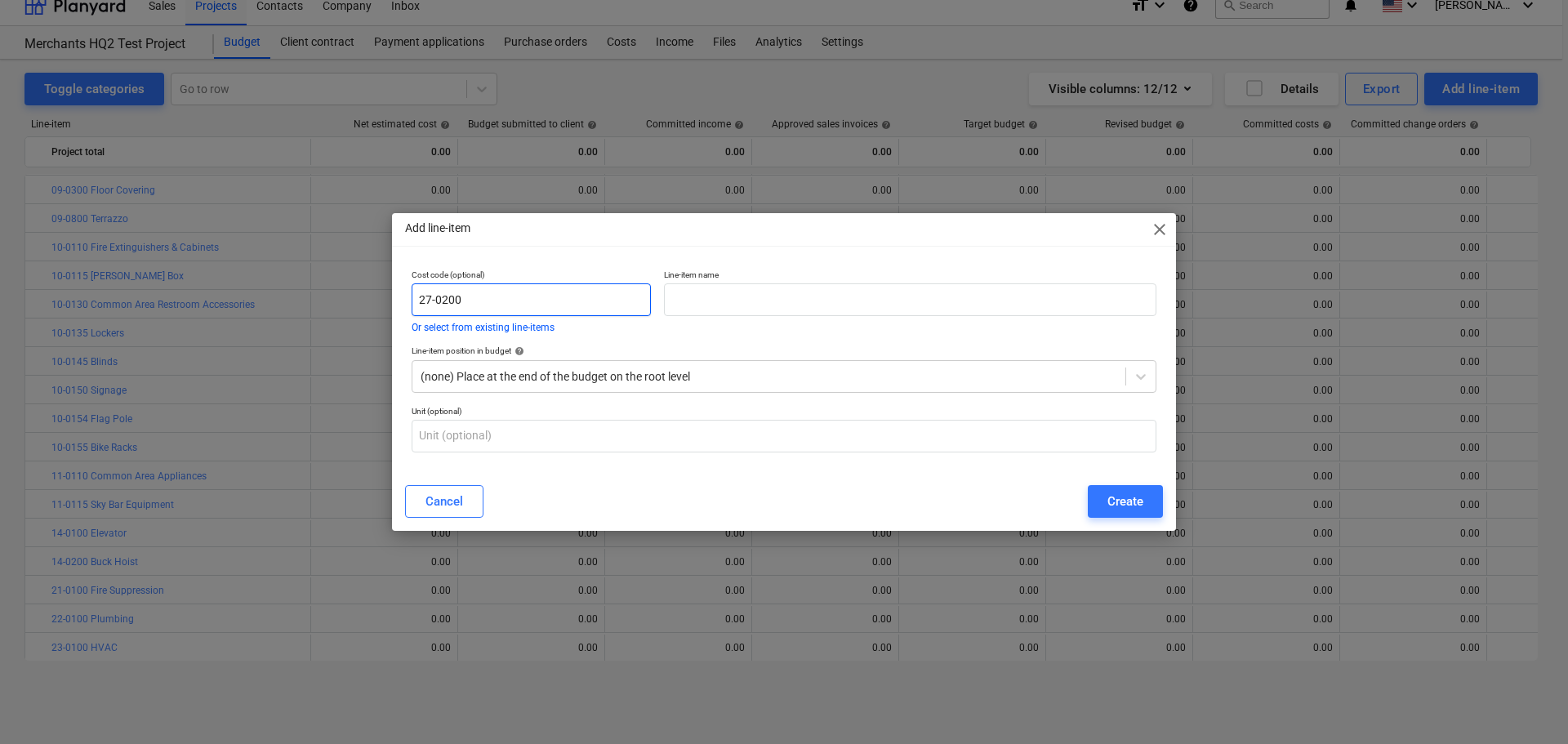
type input "27-0200"
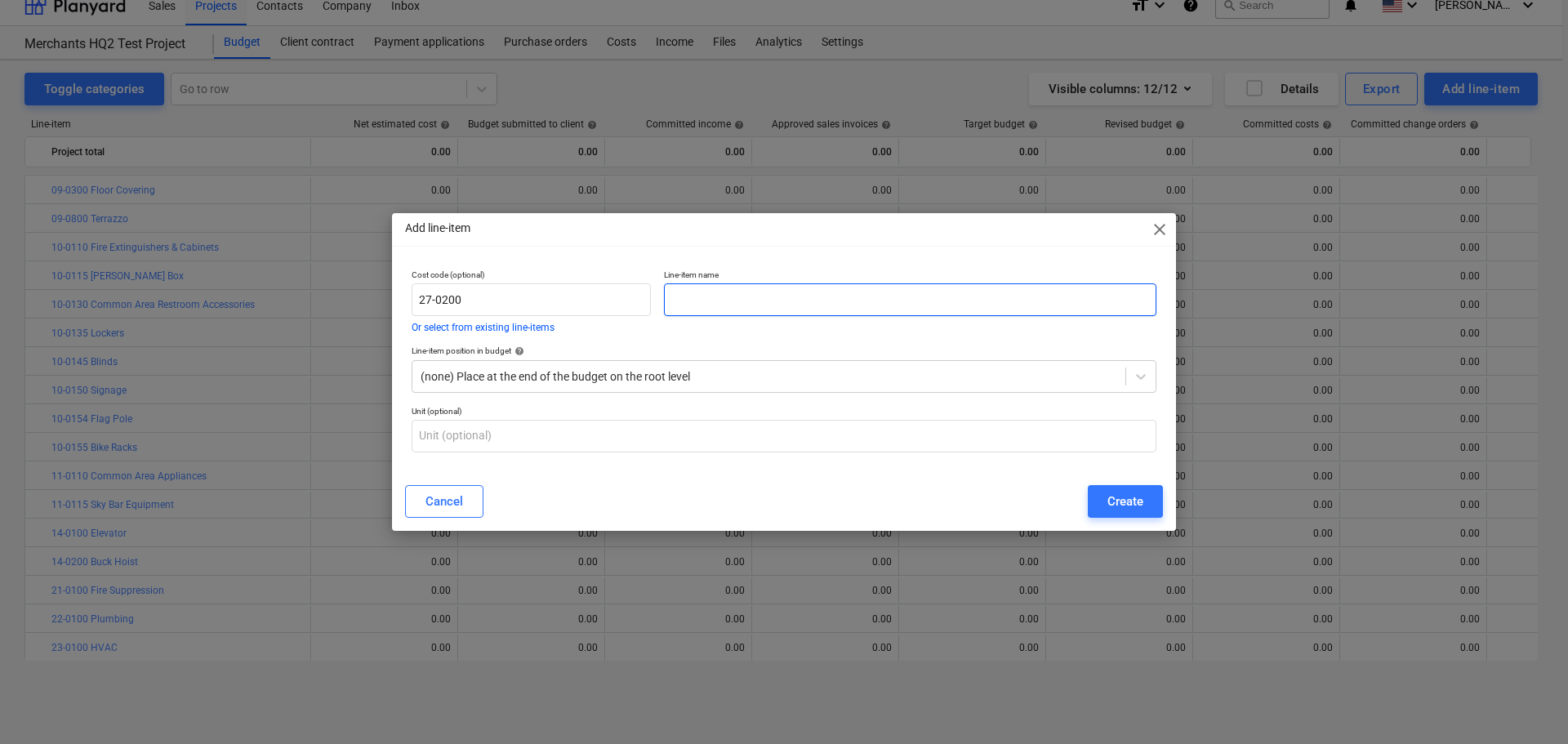
click at [954, 308] on input "text" at bounding box center [910, 300] width 492 height 33
paste input "Access Control & Security"
type input "Access Control & Security"
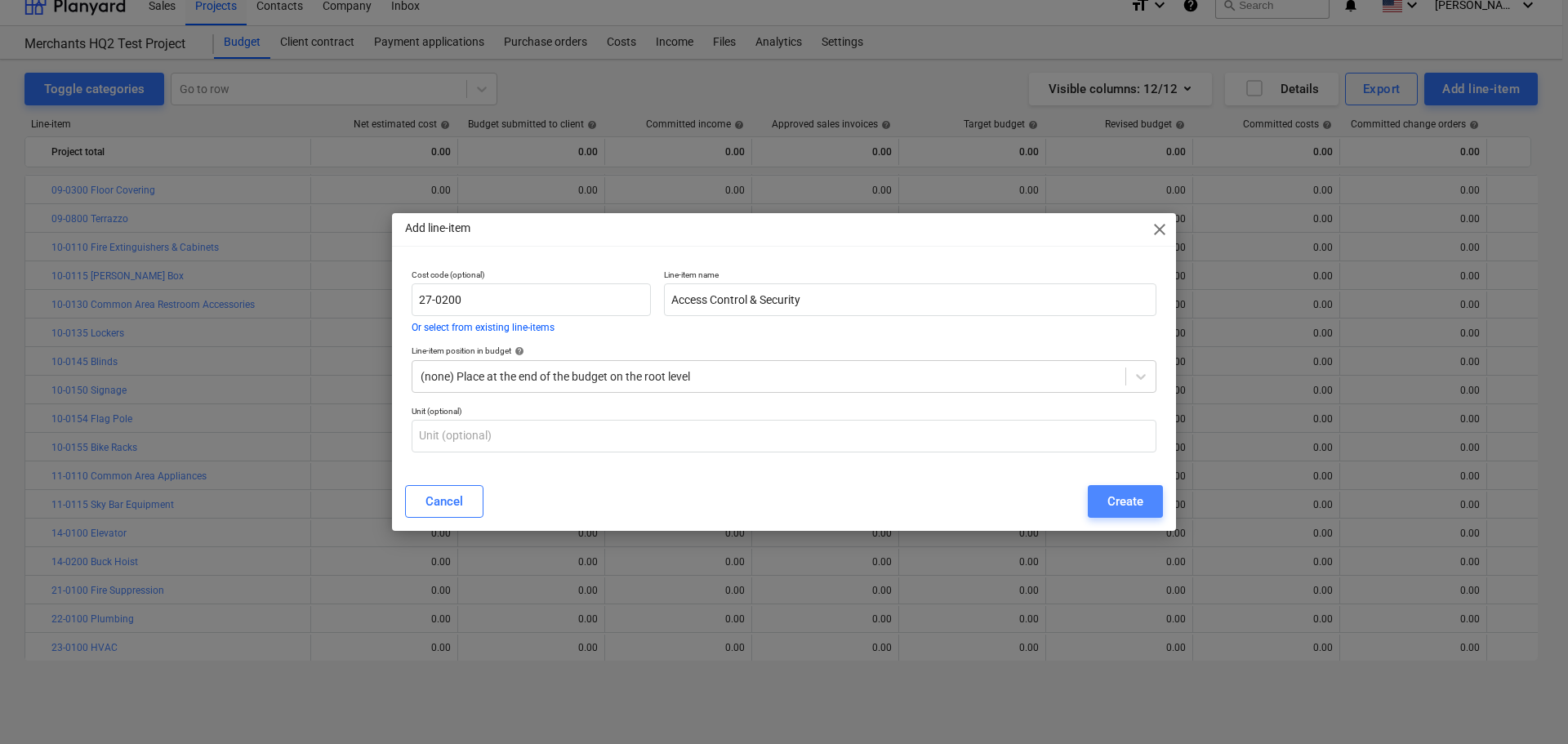
click at [1122, 499] on div "Create" at bounding box center [1126, 500] width 36 height 21
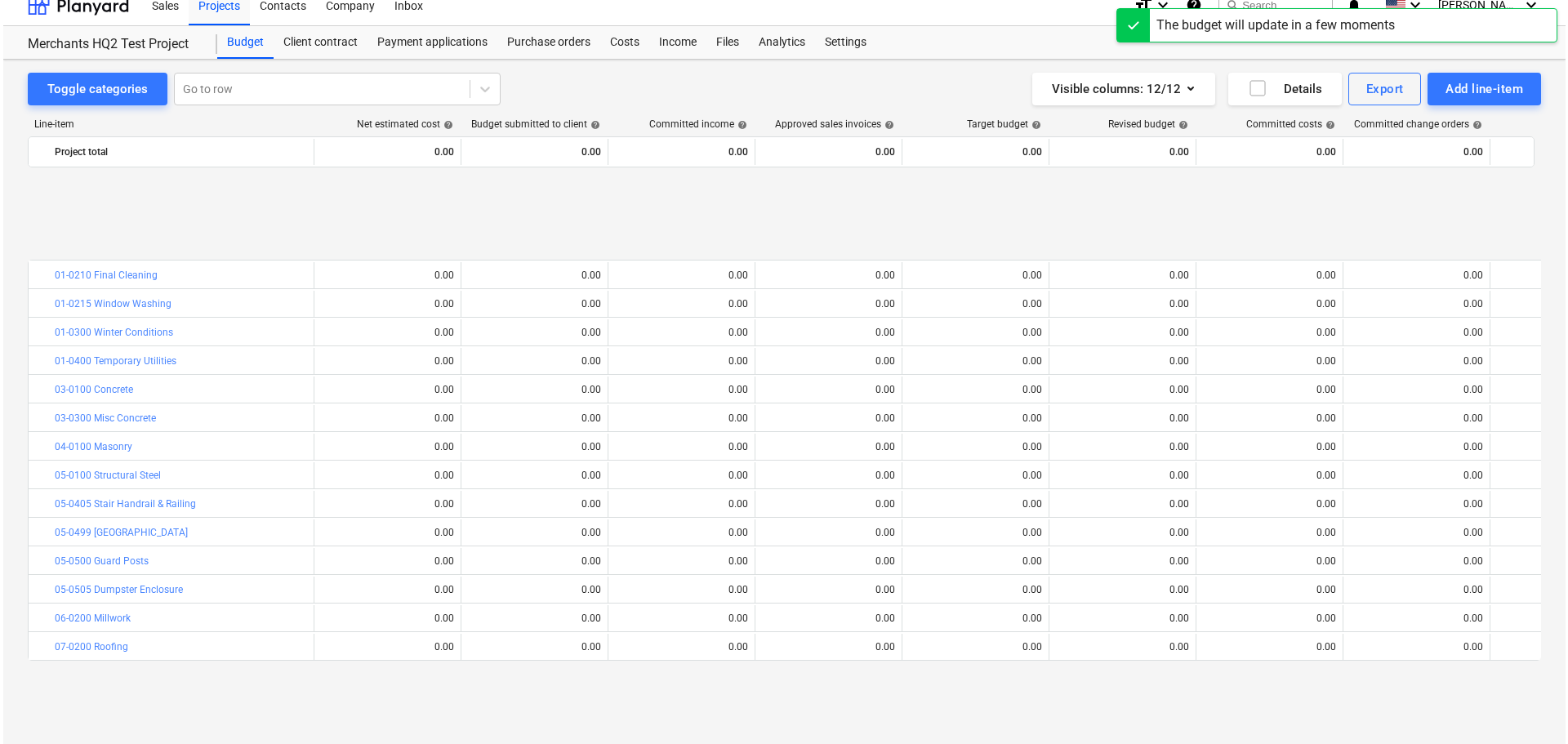
scroll to position [685, 0]
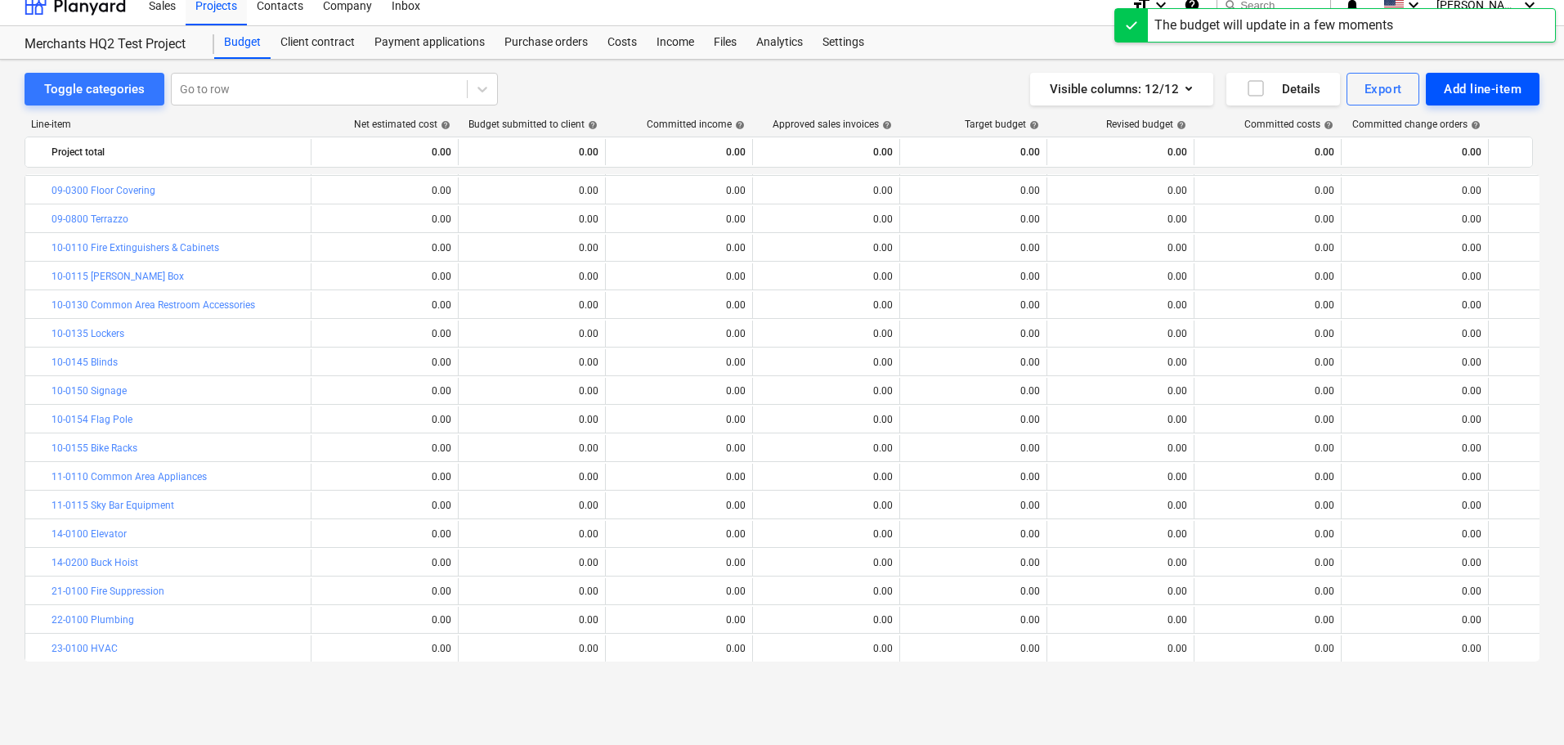
click at [1458, 94] on div "Add line-item" at bounding box center [1483, 88] width 78 height 21
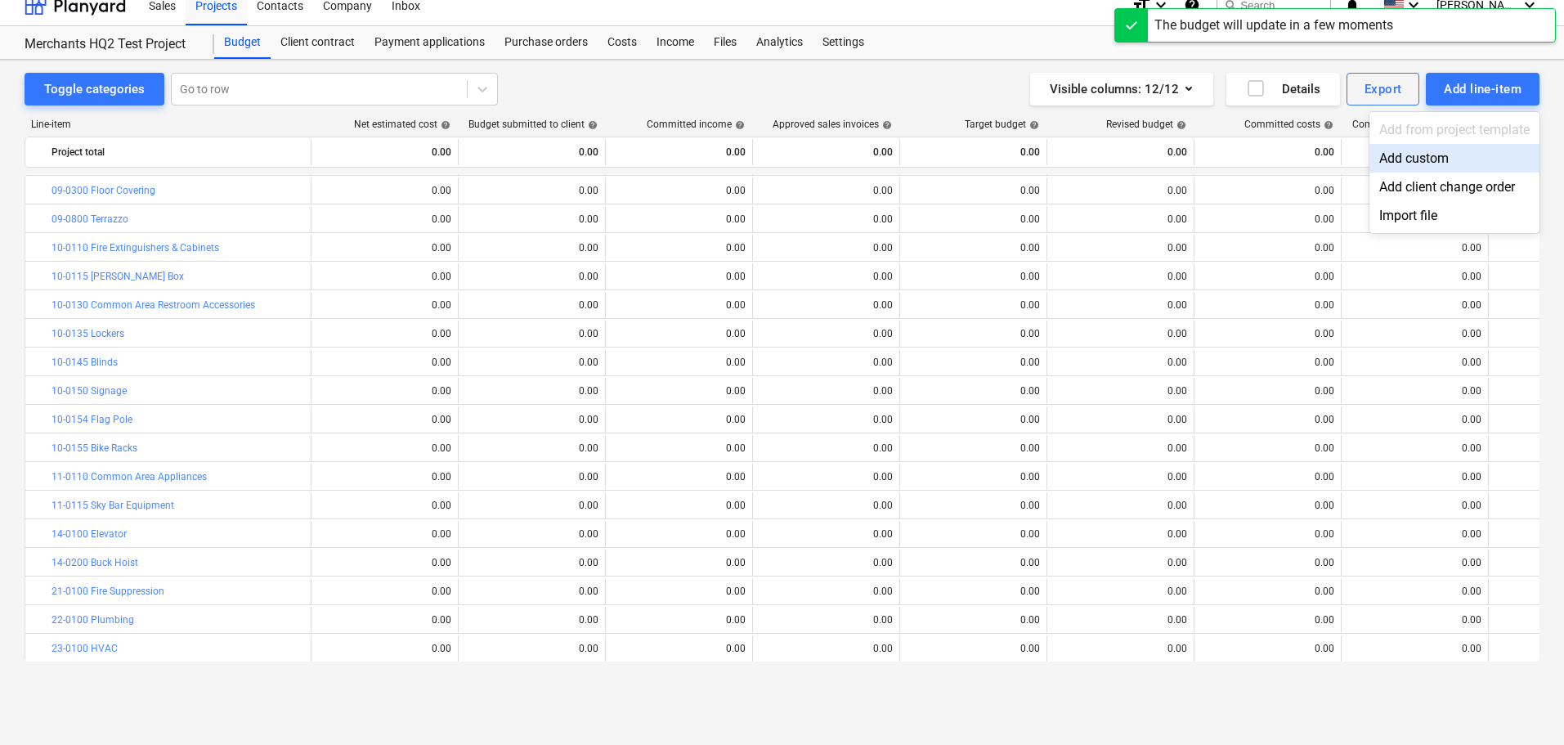
click at [1416, 155] on div "Add custom" at bounding box center [1454, 158] width 170 height 29
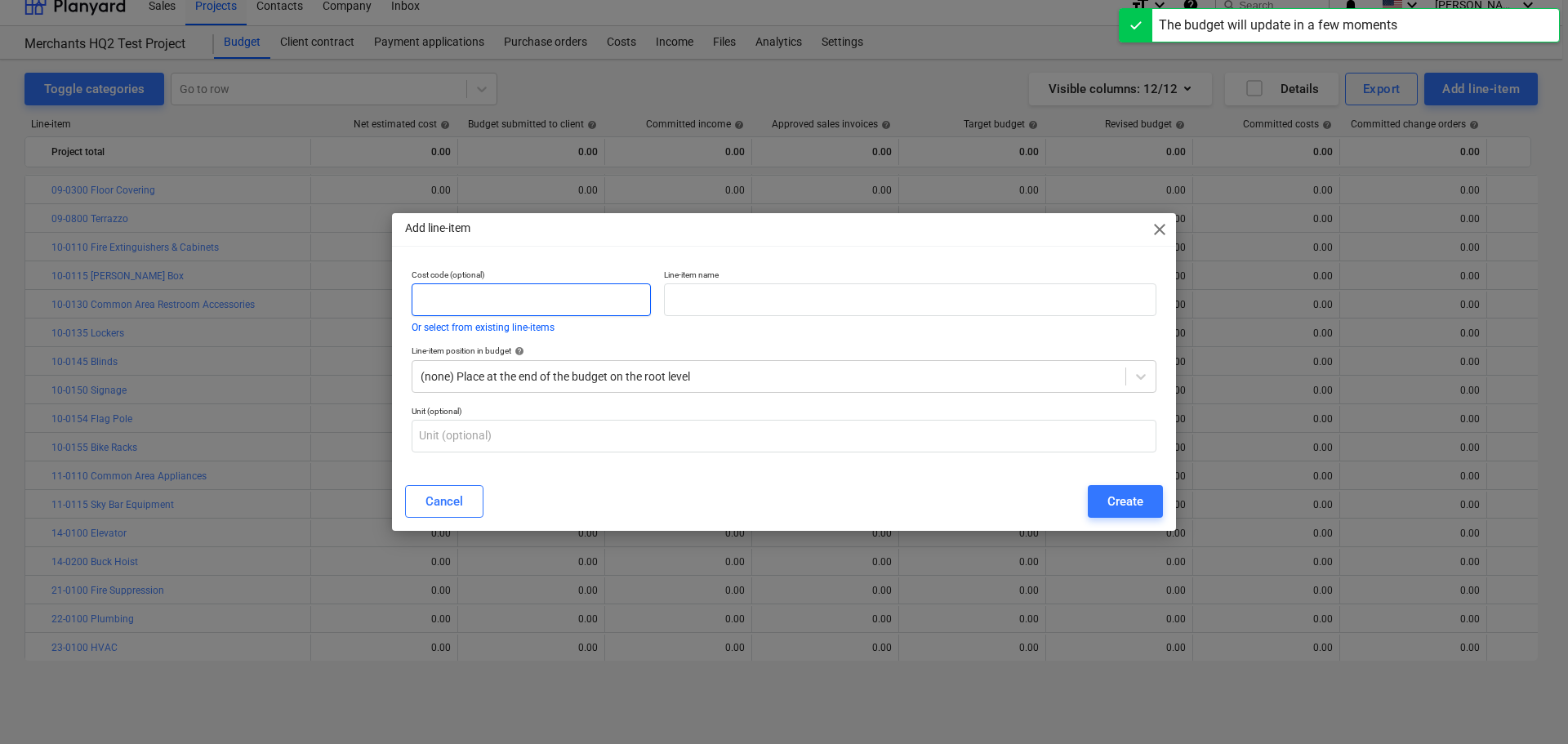
click at [605, 303] on input "text" at bounding box center [531, 300] width 240 height 33
paste input "27-0400"
type input "27-0400"
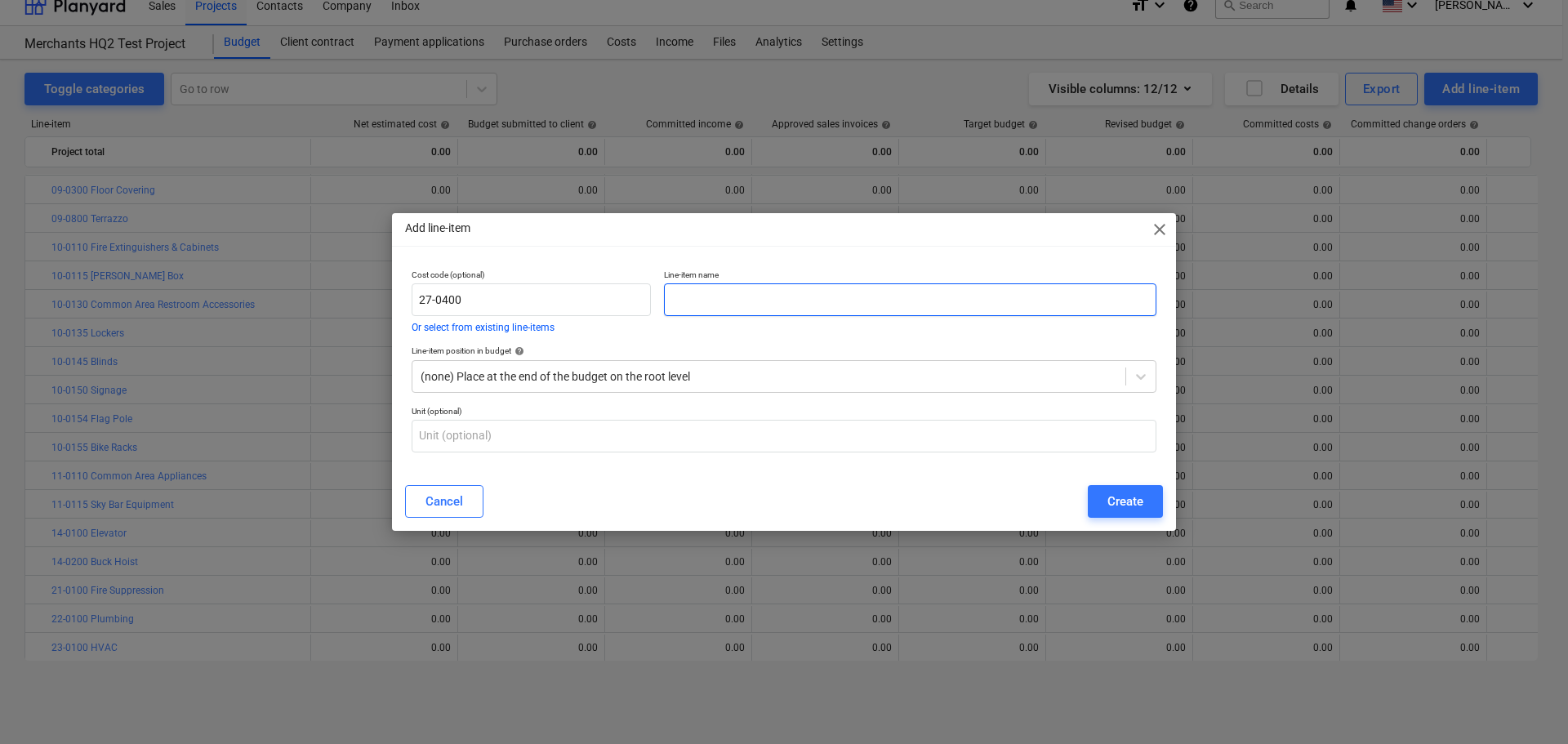
drag, startPoint x: 901, startPoint y: 302, endPoint x: 860, endPoint y: 284, distance: 44.8
click at [901, 302] on input "text" at bounding box center [910, 300] width 492 height 33
paste input "Audio Visual System"
type input "Audio Visual System"
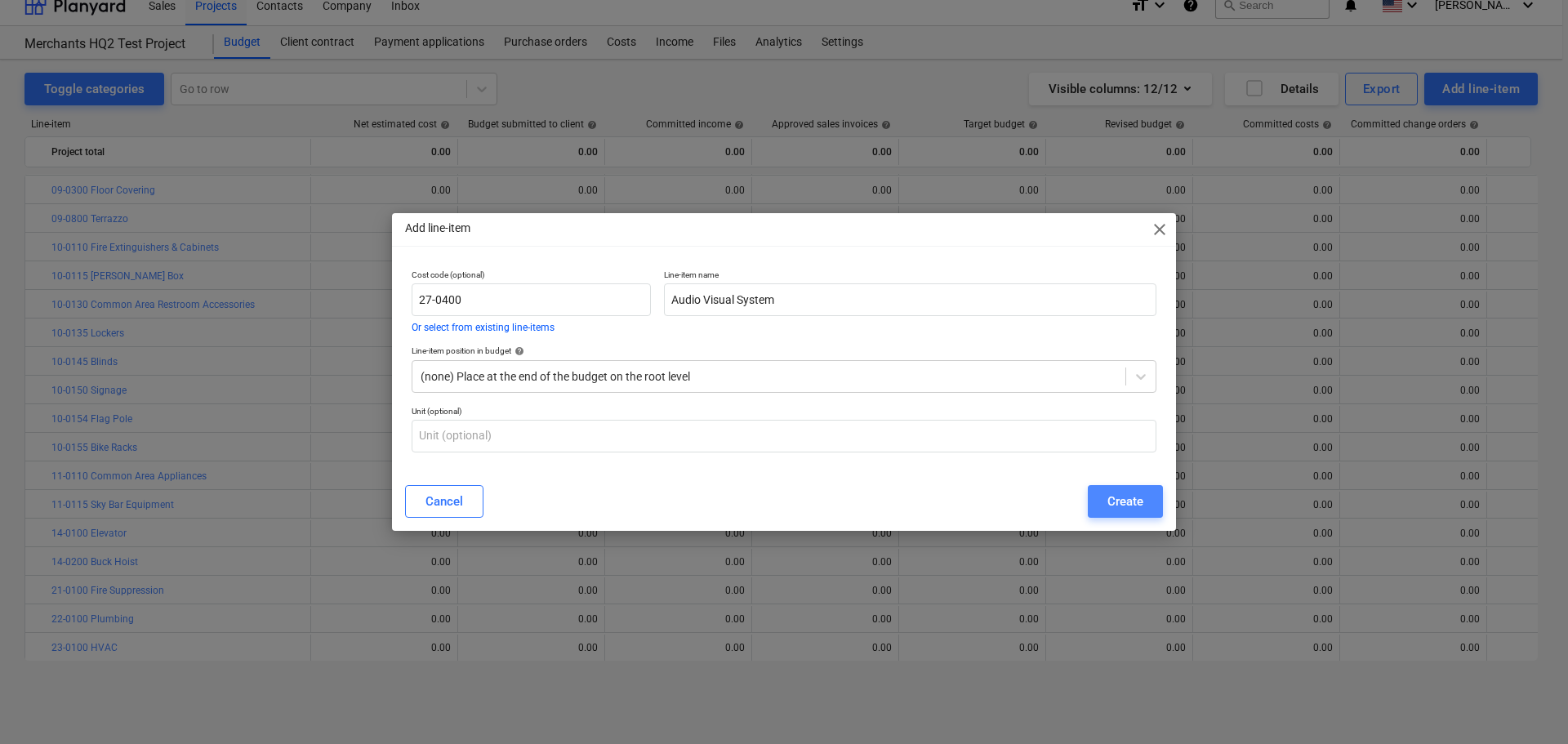
click at [1128, 505] on div "Create" at bounding box center [1126, 500] width 36 height 21
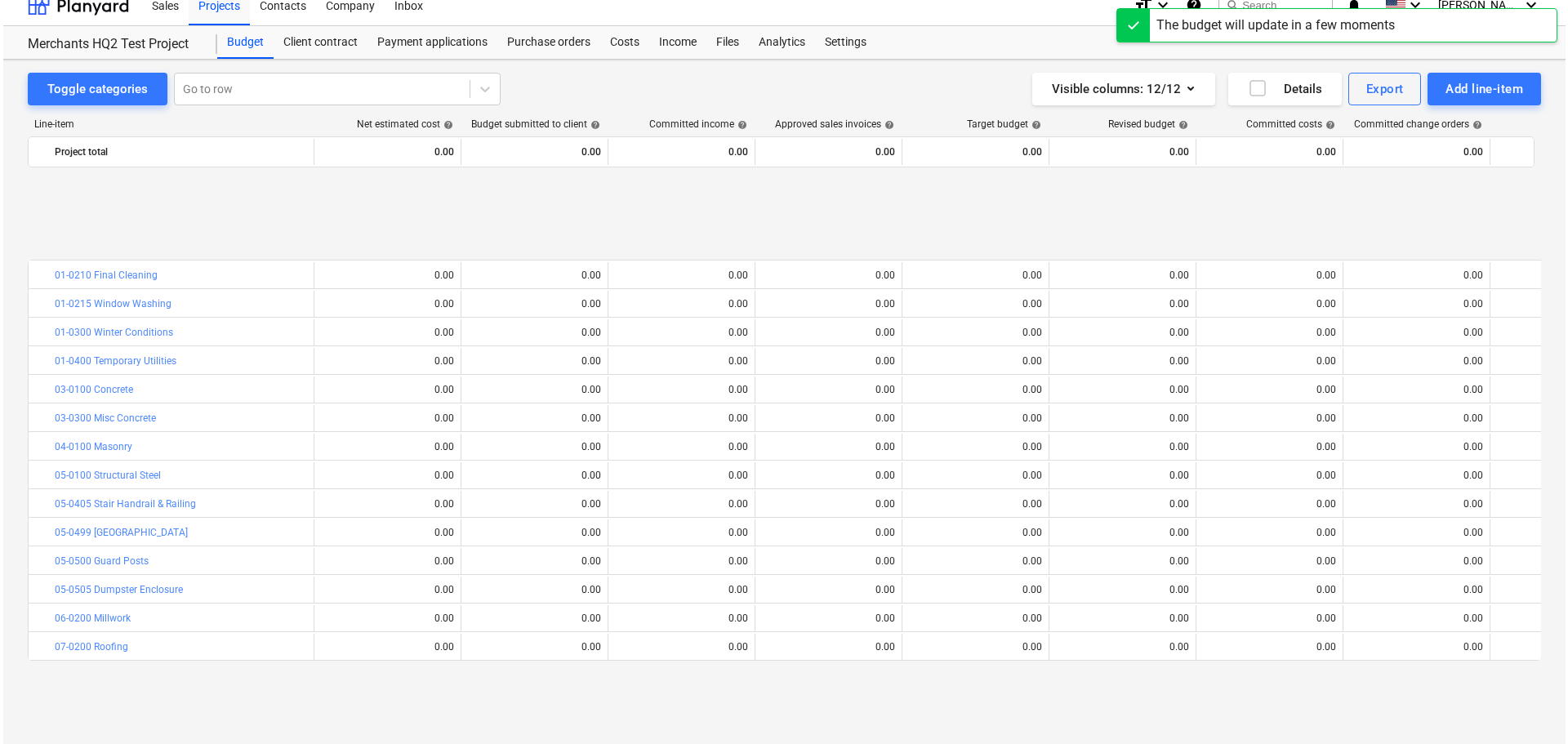
scroll to position [685, 0]
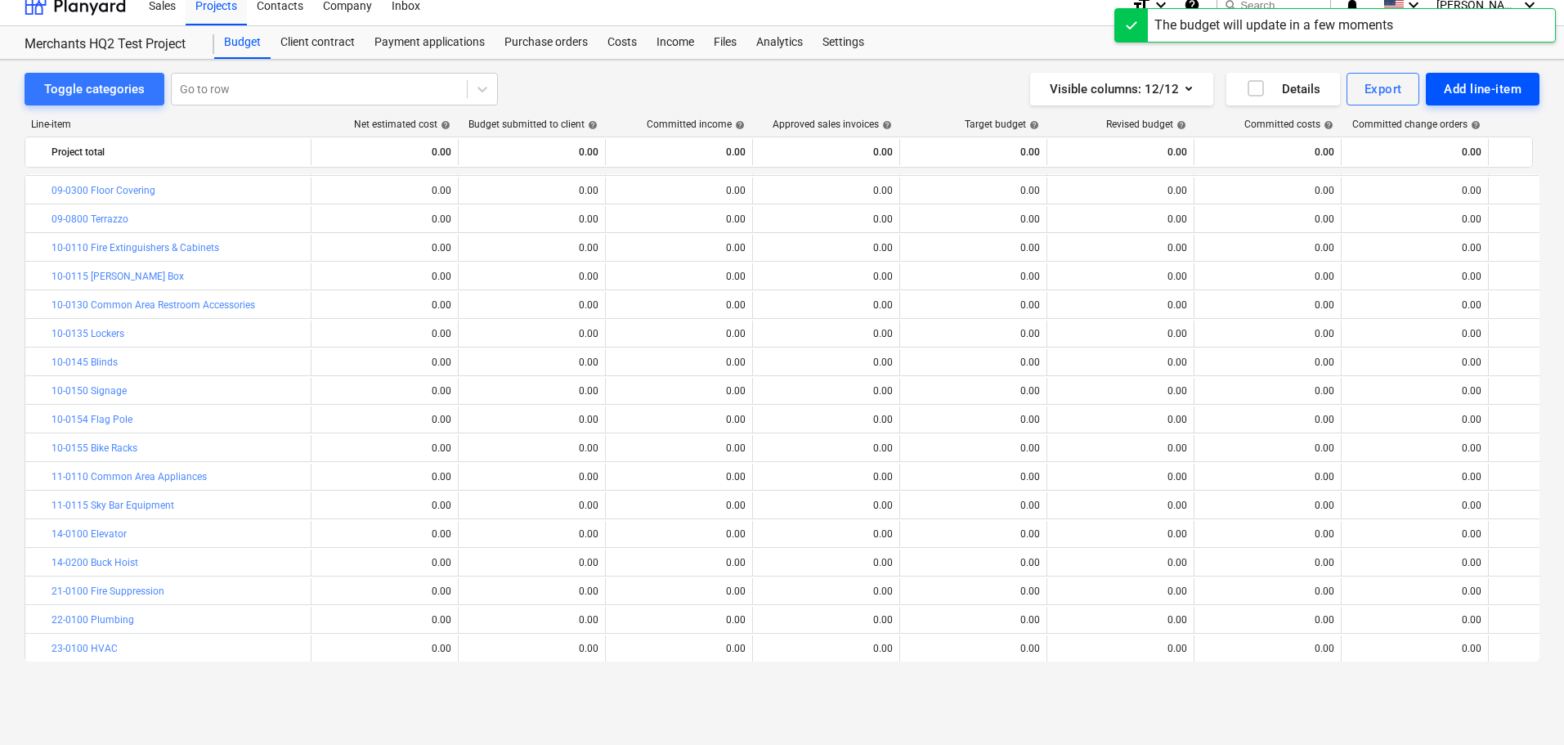
click at [1458, 79] on div "Add line-item" at bounding box center [1483, 88] width 78 height 21
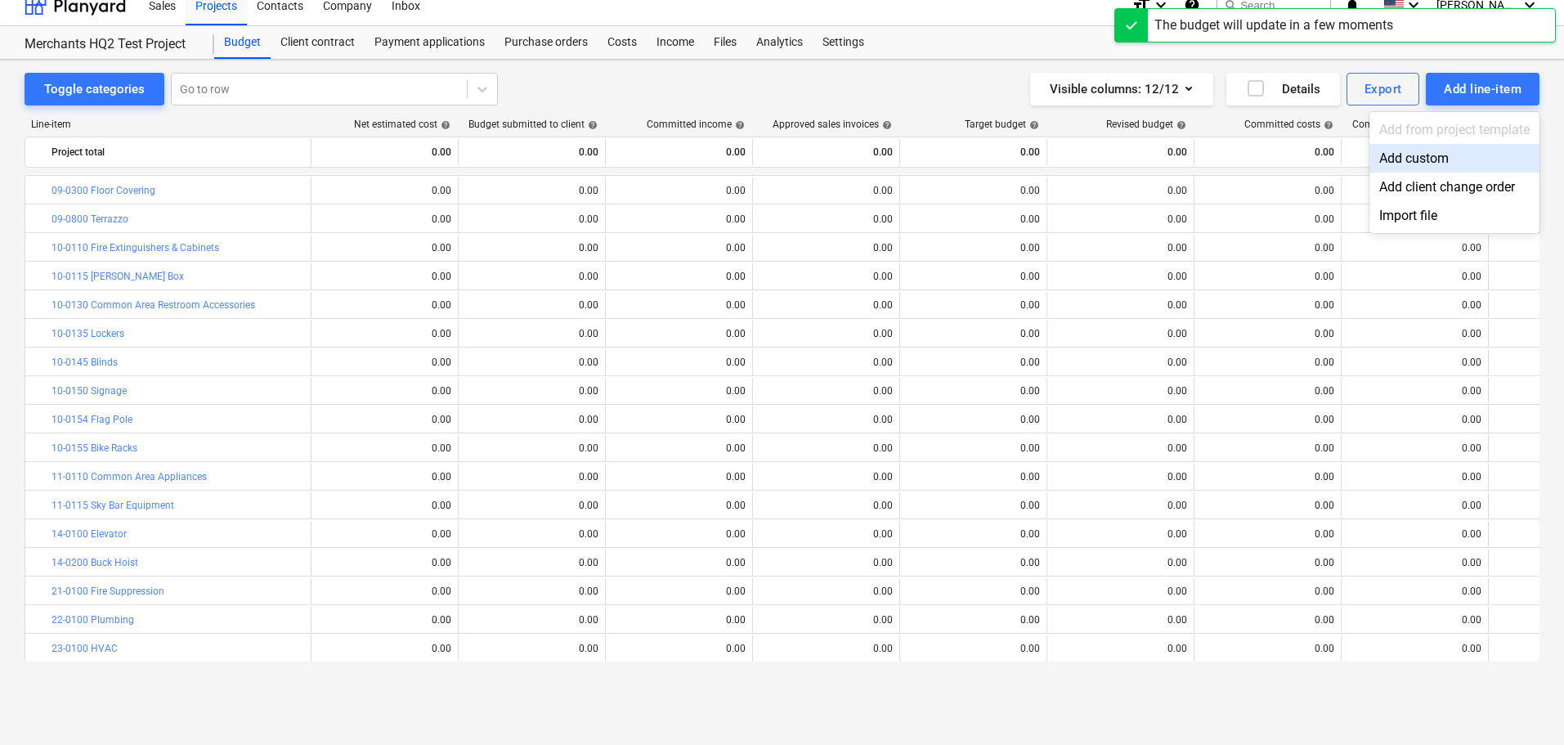
click at [1383, 159] on div "Add custom" at bounding box center [1454, 158] width 170 height 29
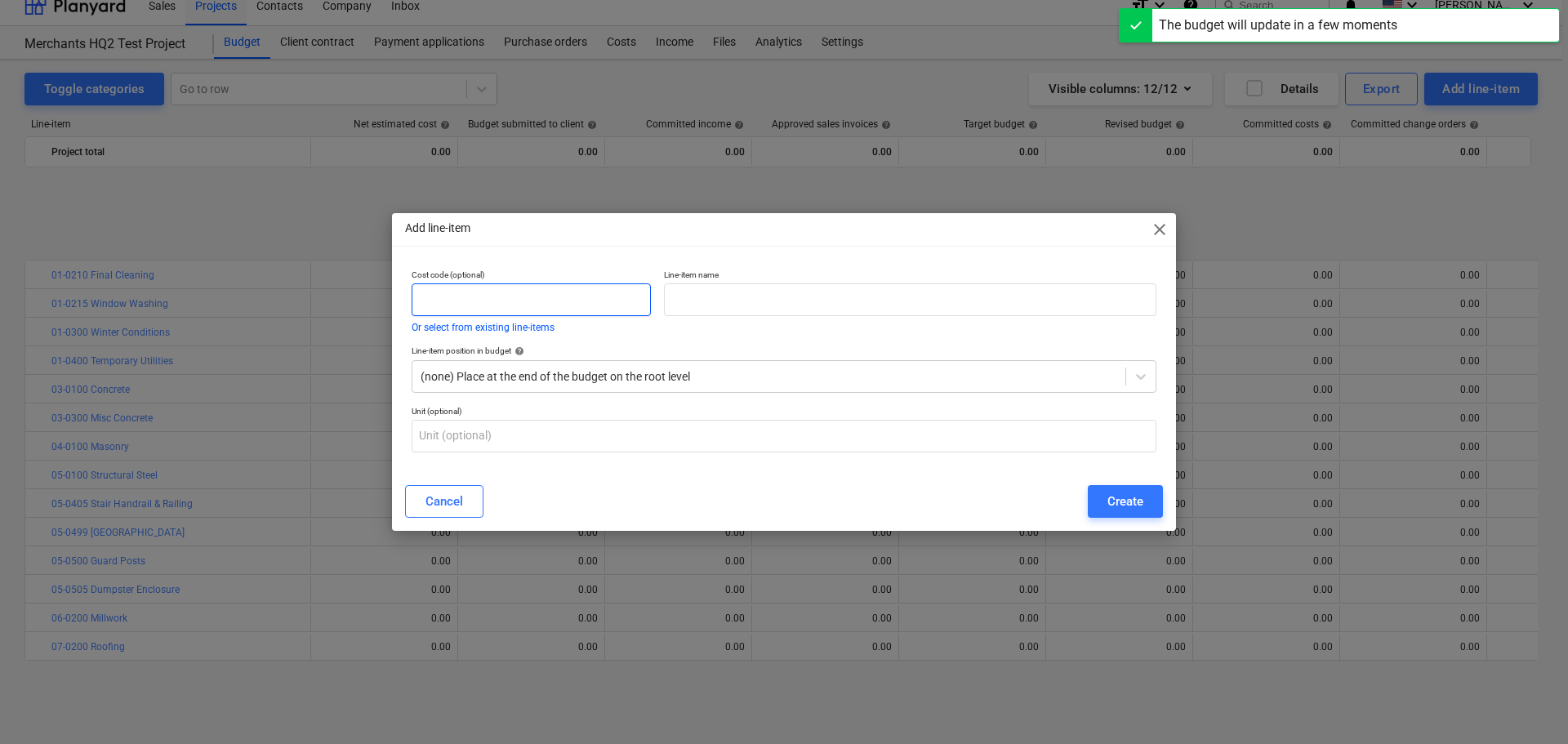
drag, startPoint x: 594, startPoint y: 305, endPoint x: 585, endPoint y: 304, distance: 9.1
click at [593, 305] on input "text" at bounding box center [531, 300] width 240 height 33
paste input "31-0205"
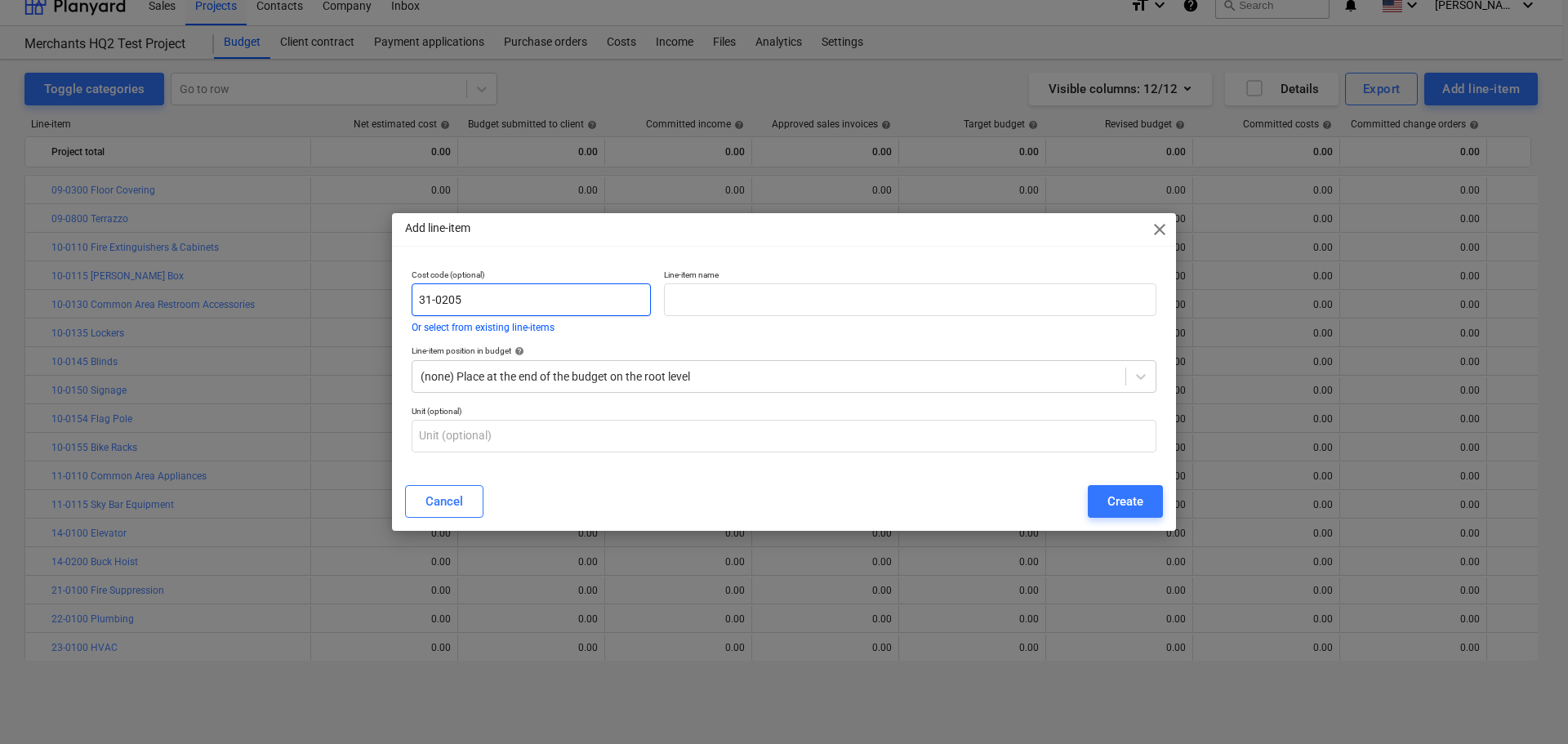
type input "31-0205"
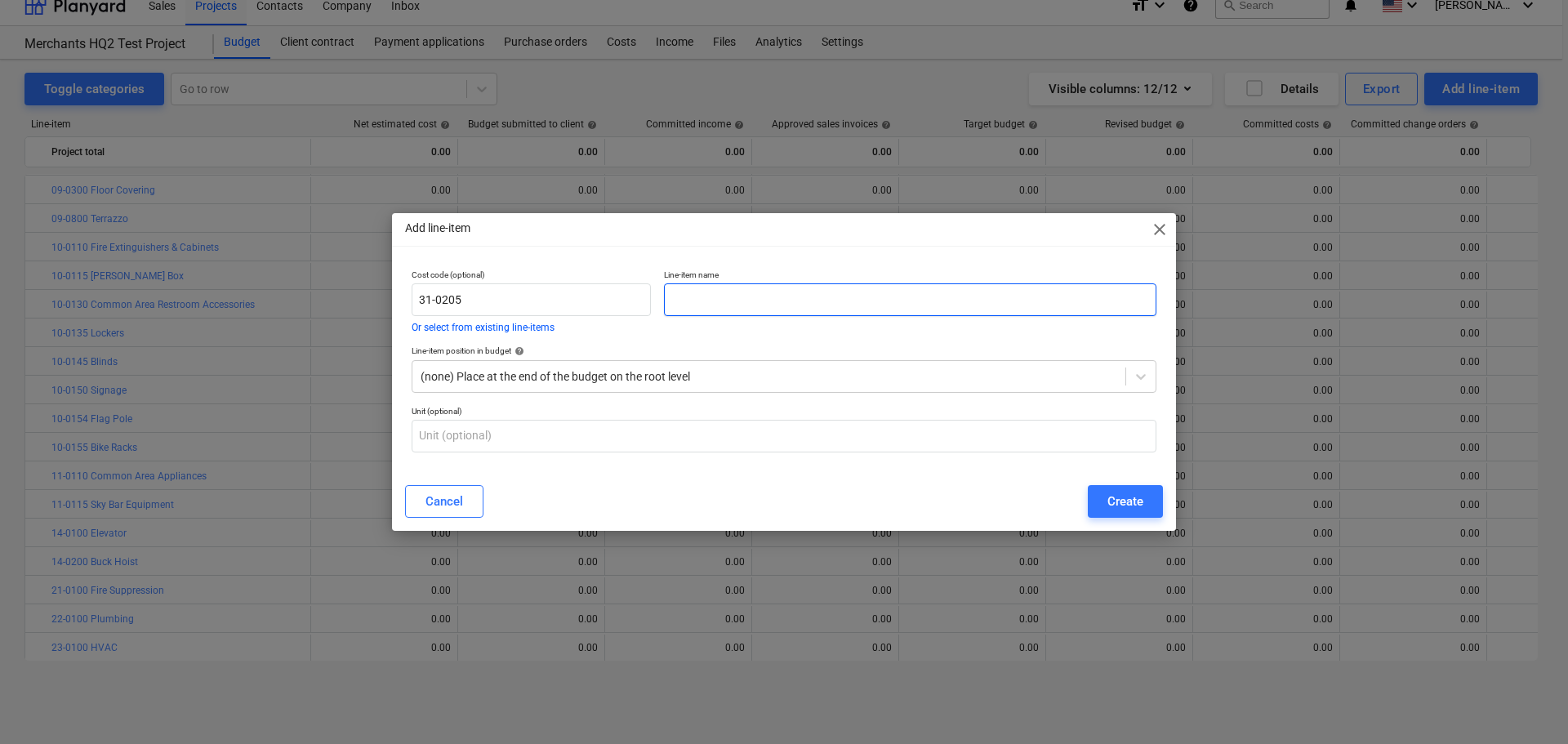
click at [718, 289] on input "text" at bounding box center [910, 300] width 492 height 33
paste input "Drilled Piers"
type input "Drilled Piers"
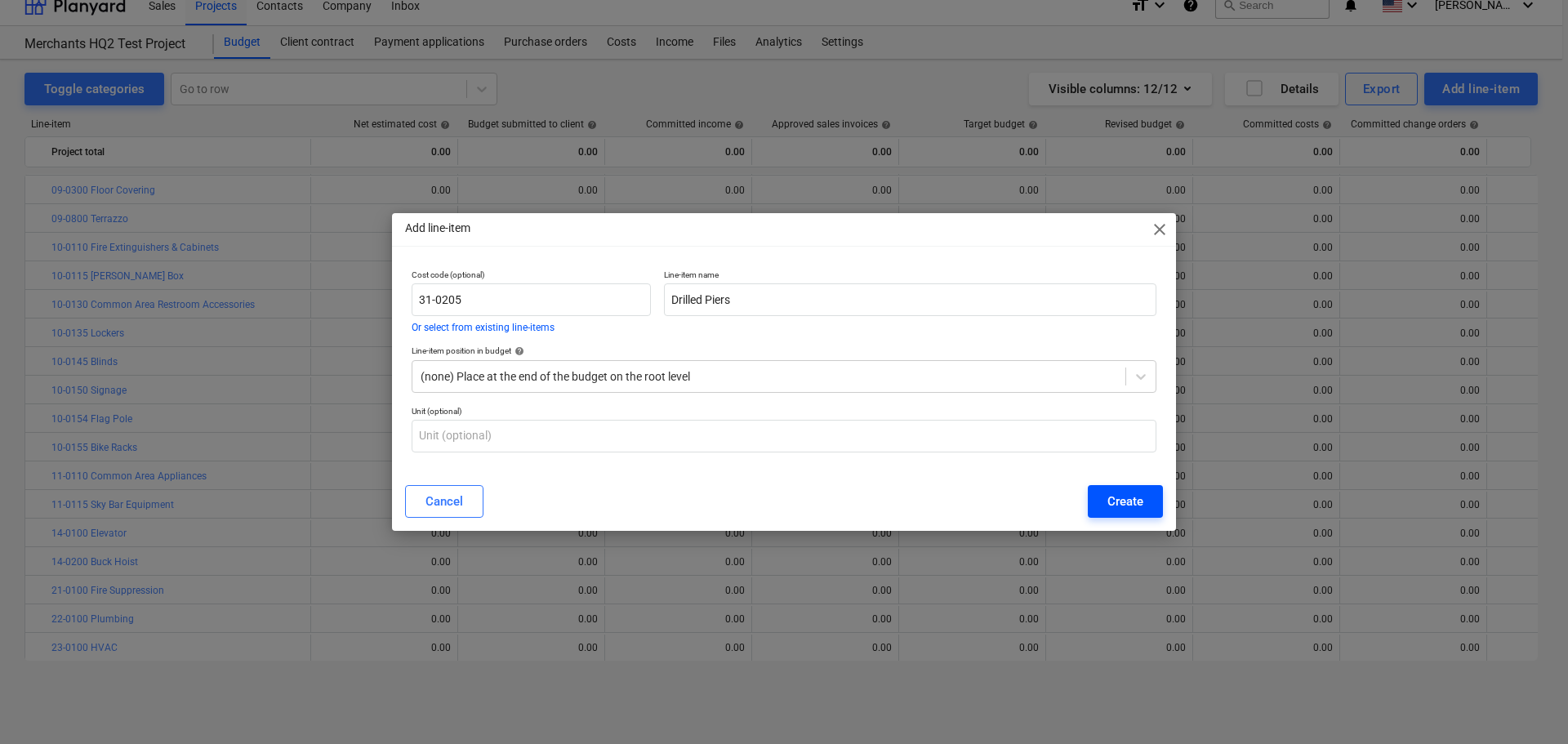
click at [1103, 485] on button "Create" at bounding box center [1125, 501] width 75 height 33
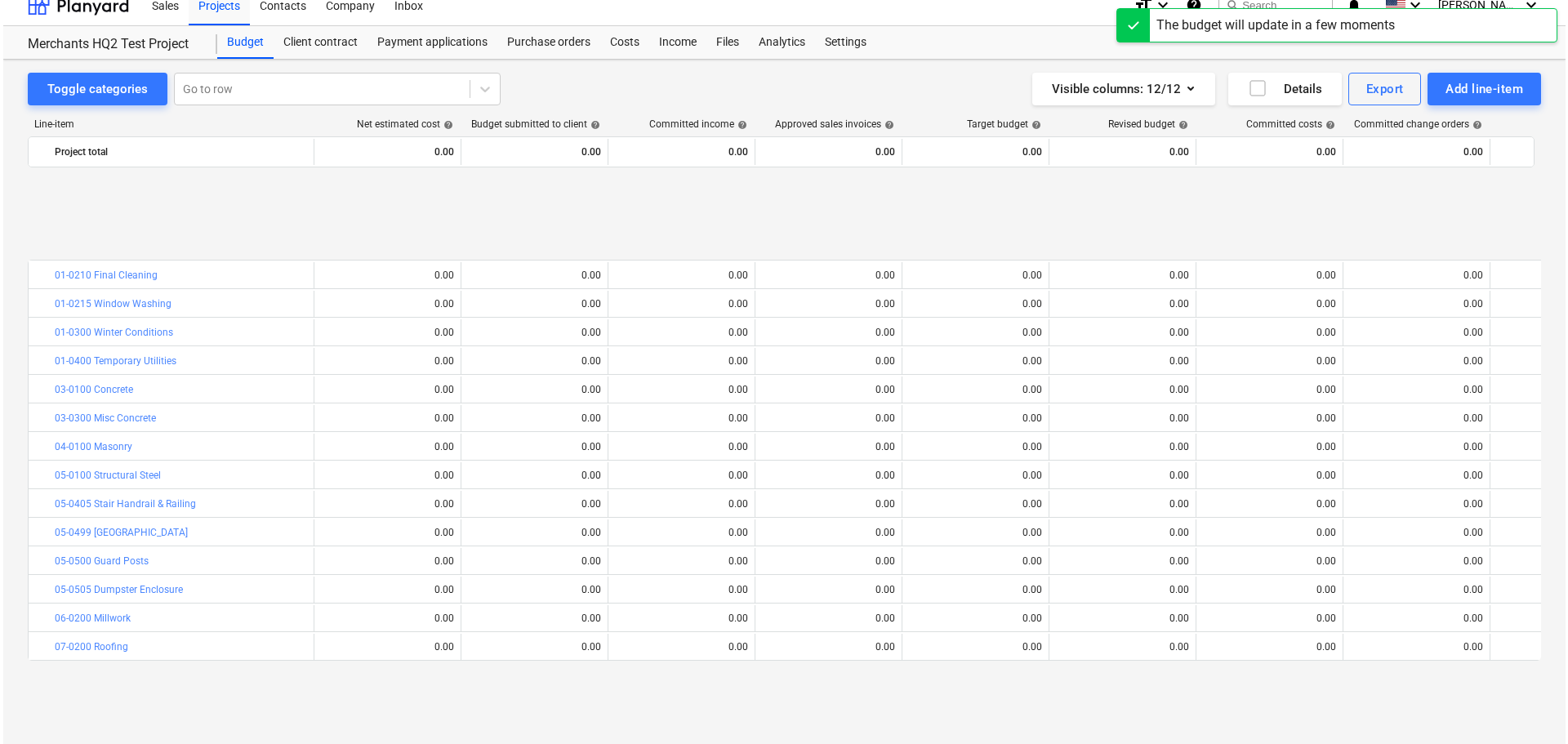
scroll to position [685, 0]
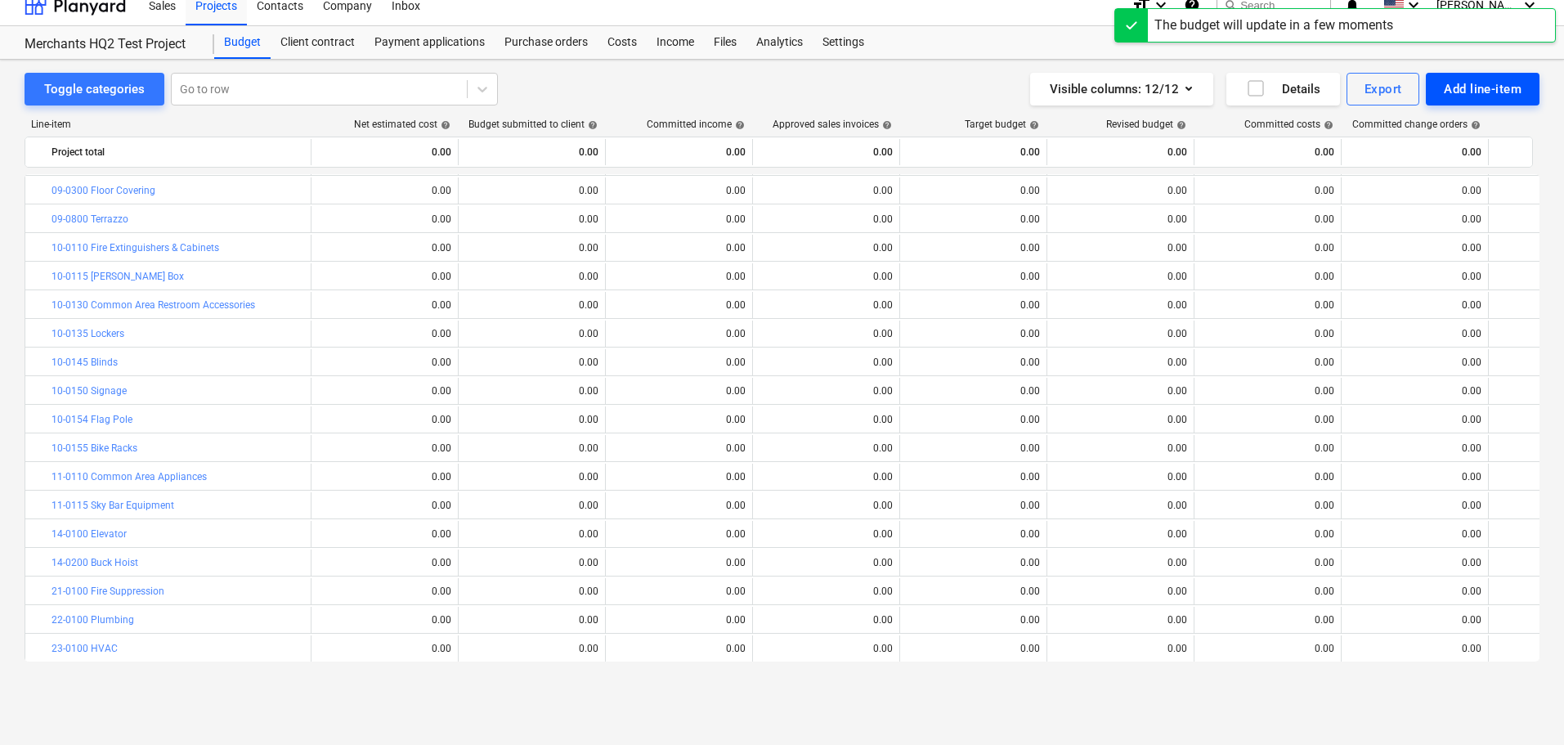
click at [1455, 81] on div "Add line-item" at bounding box center [1483, 88] width 78 height 21
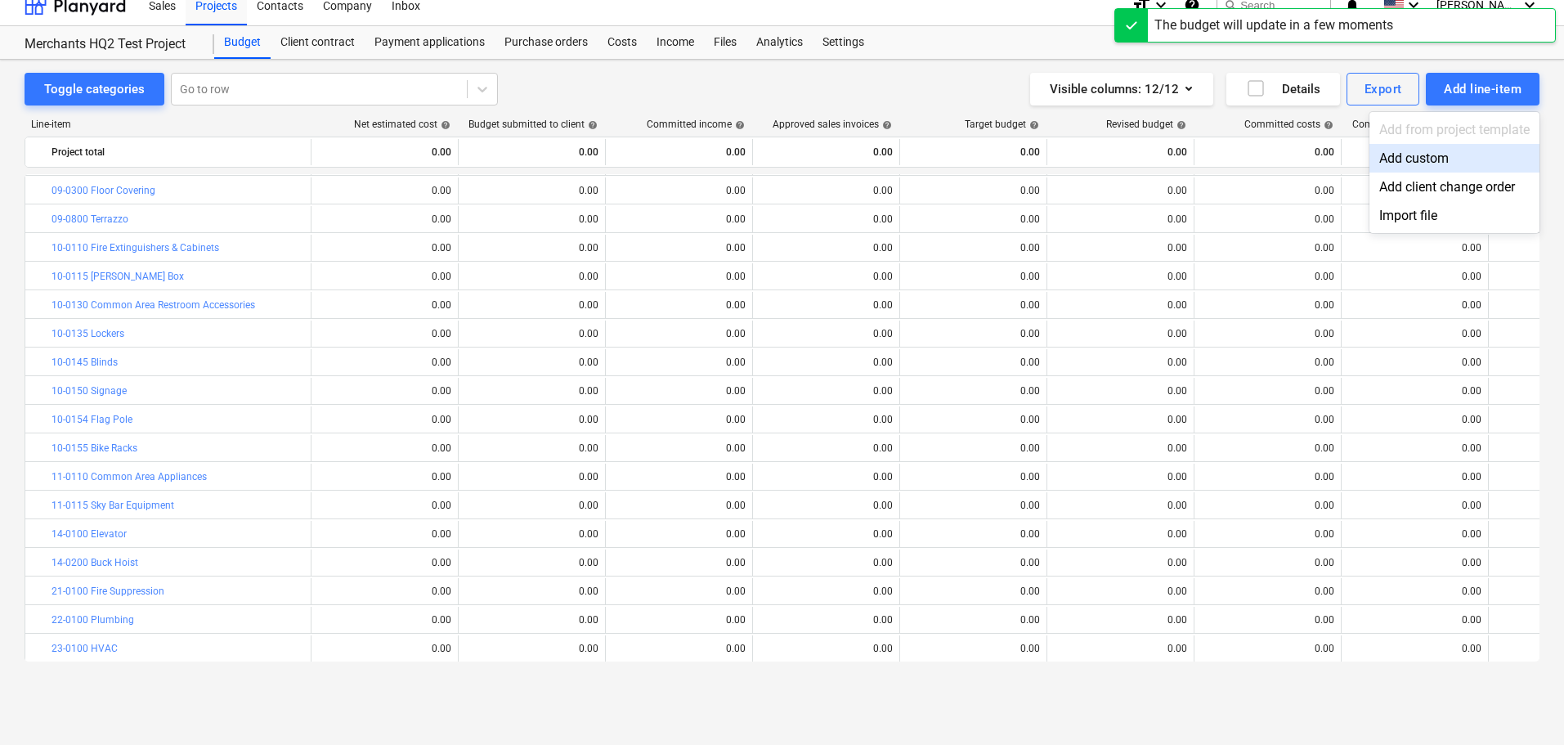
click at [1435, 155] on div "Add custom" at bounding box center [1454, 158] width 170 height 29
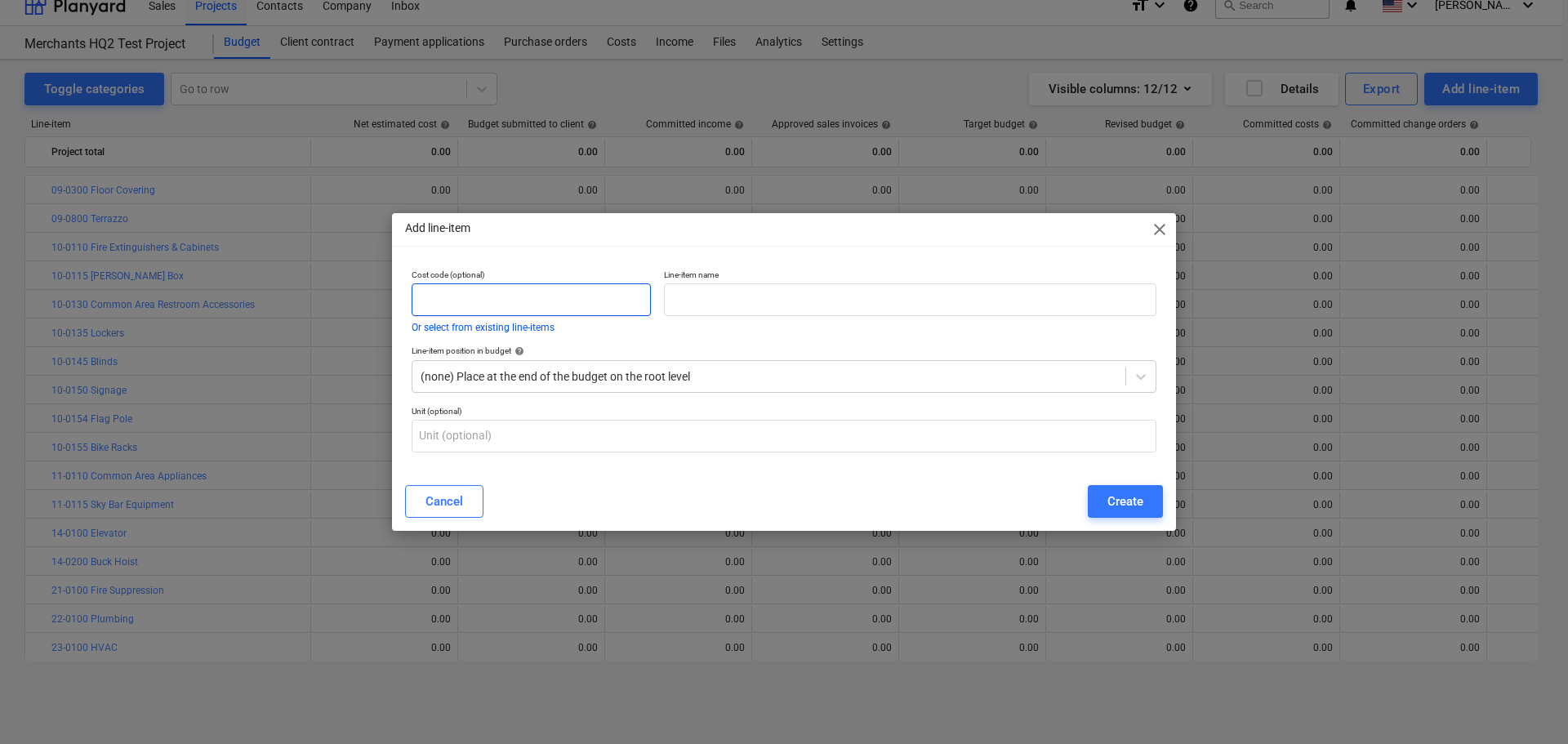
click at [537, 297] on input "text" at bounding box center [531, 300] width 240 height 33
paste input "31-0210"
type input "31-0210"
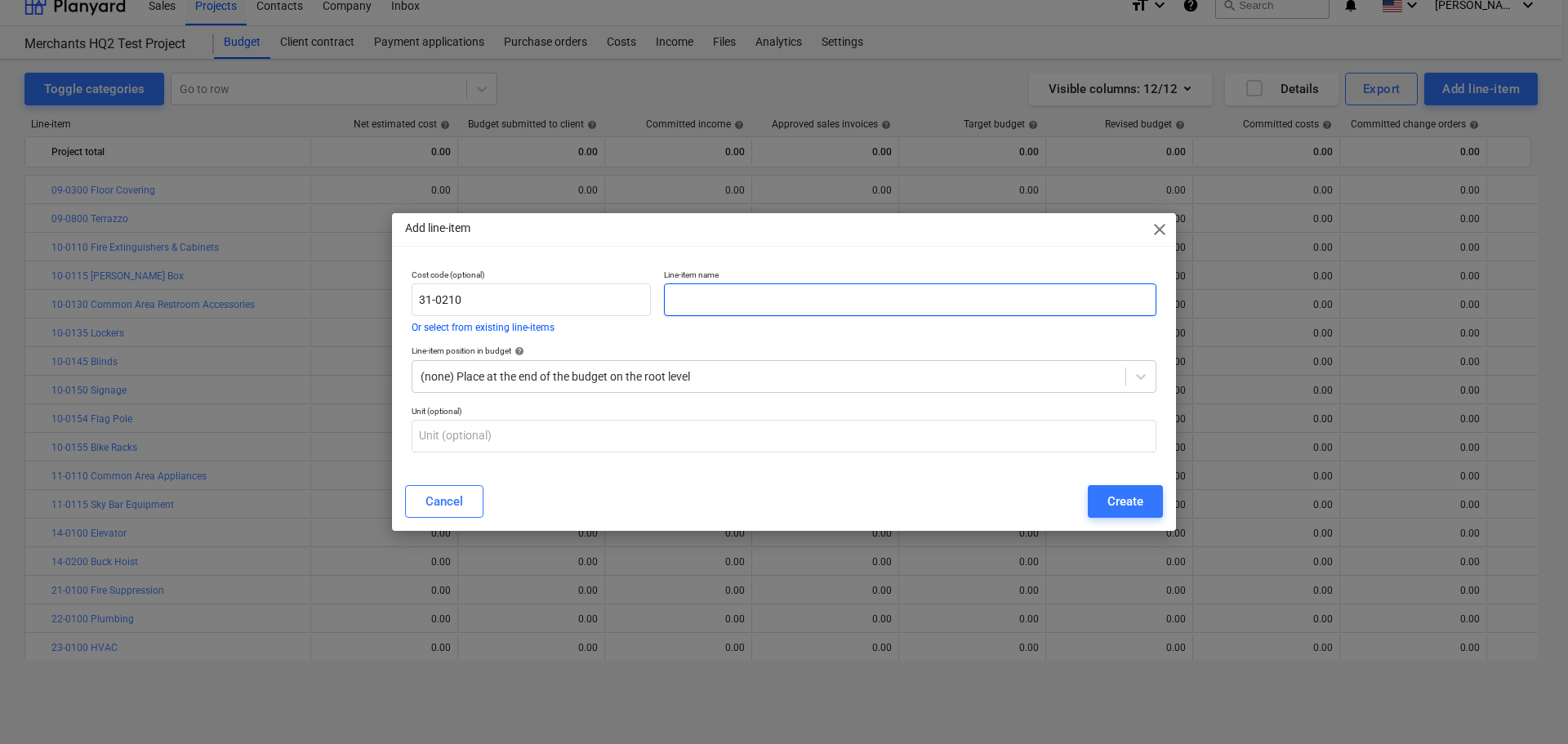
click at [706, 302] on input "text" at bounding box center [910, 300] width 492 height 33
paste input "Aggregate Piers"
type input "Aggregate Piers"
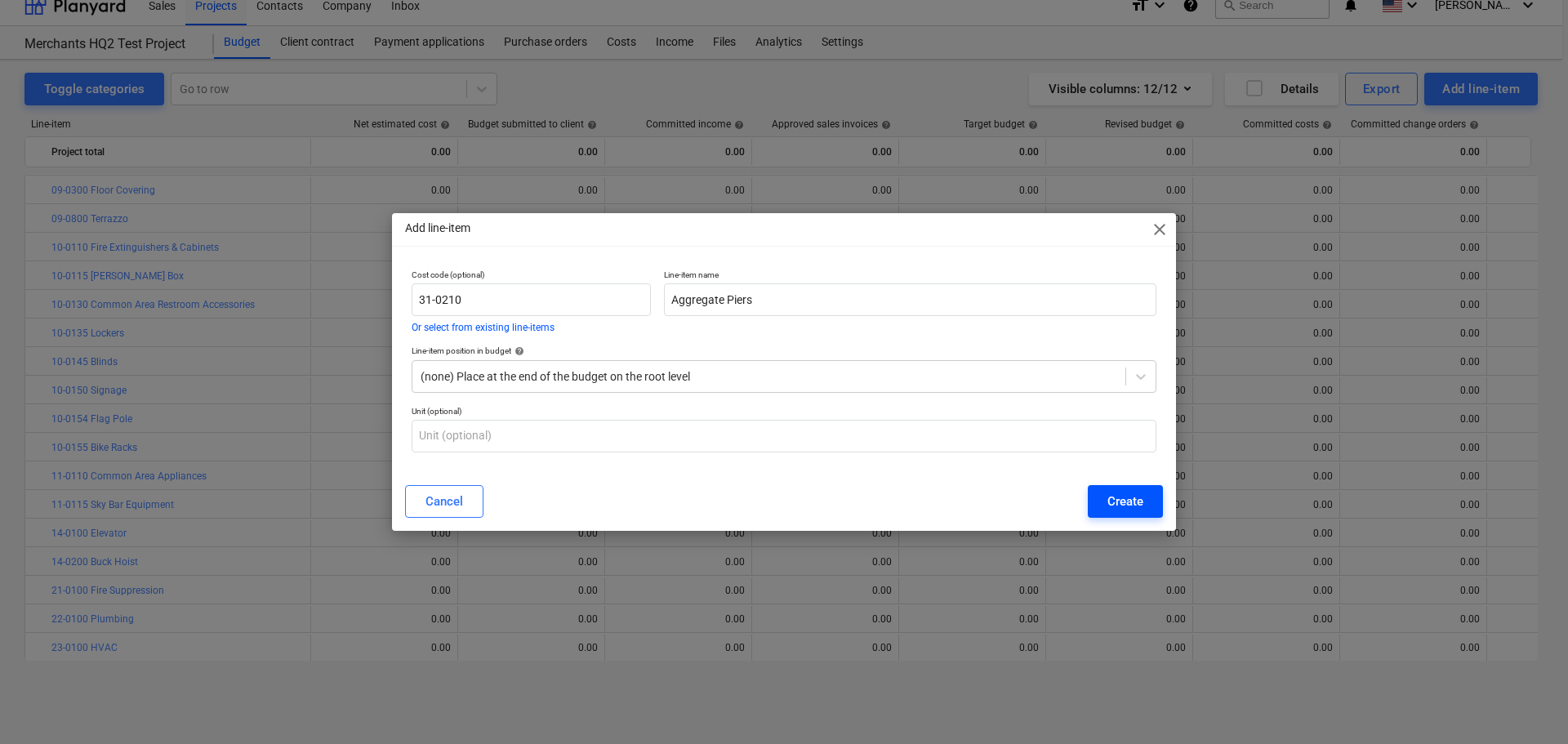
click at [1118, 503] on div "Create" at bounding box center [1126, 500] width 36 height 21
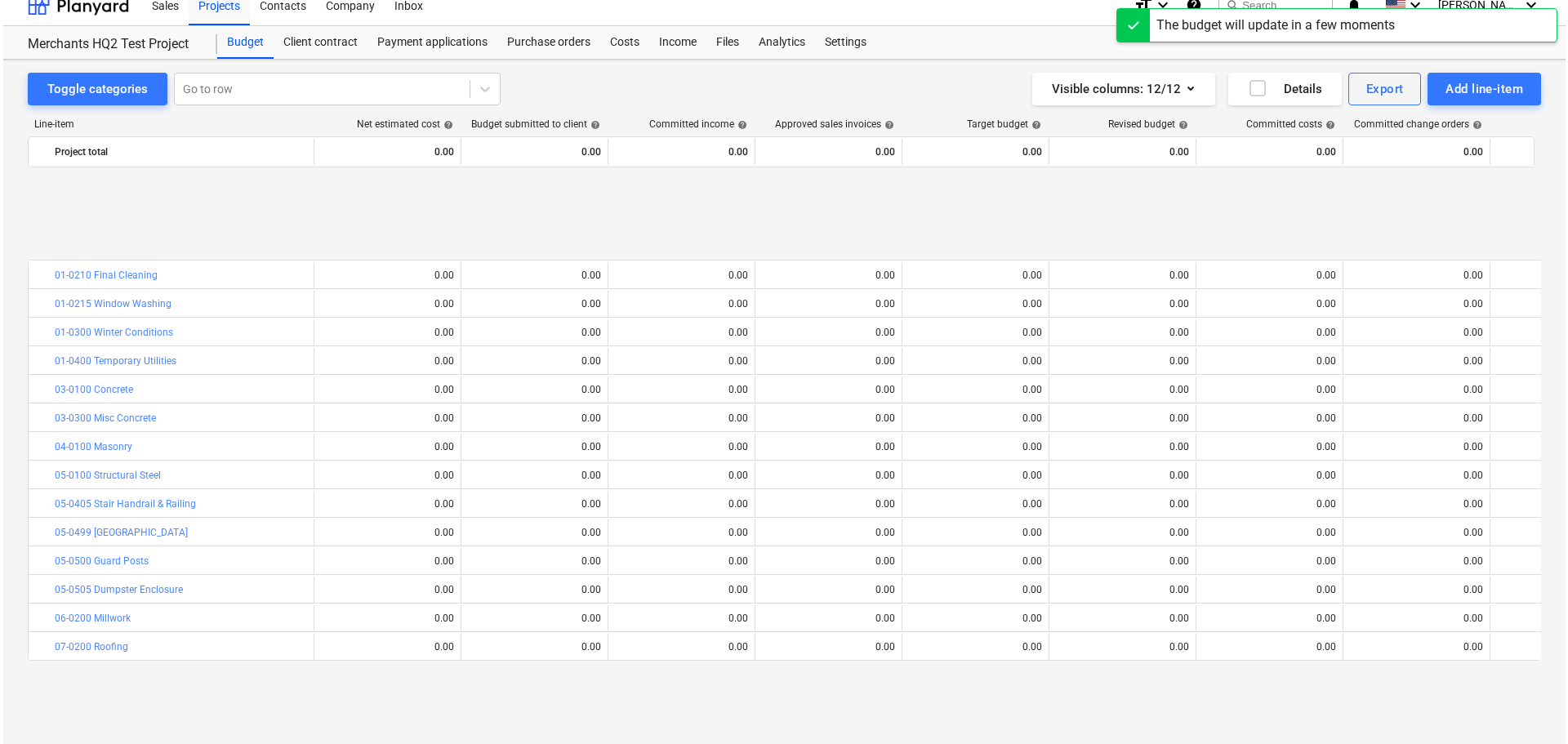
scroll to position [685, 0]
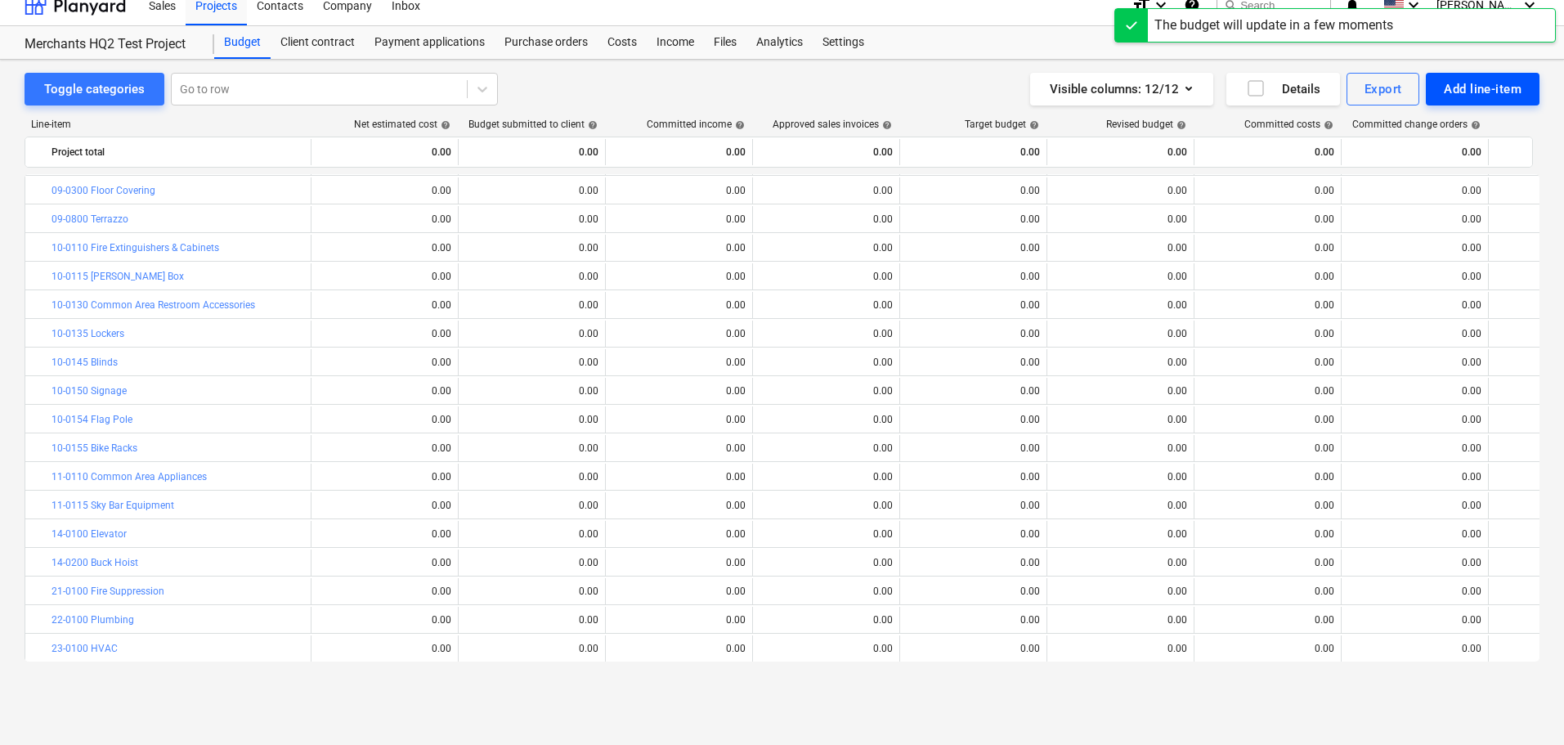
click at [1472, 92] on div "Add line-item" at bounding box center [1483, 88] width 78 height 21
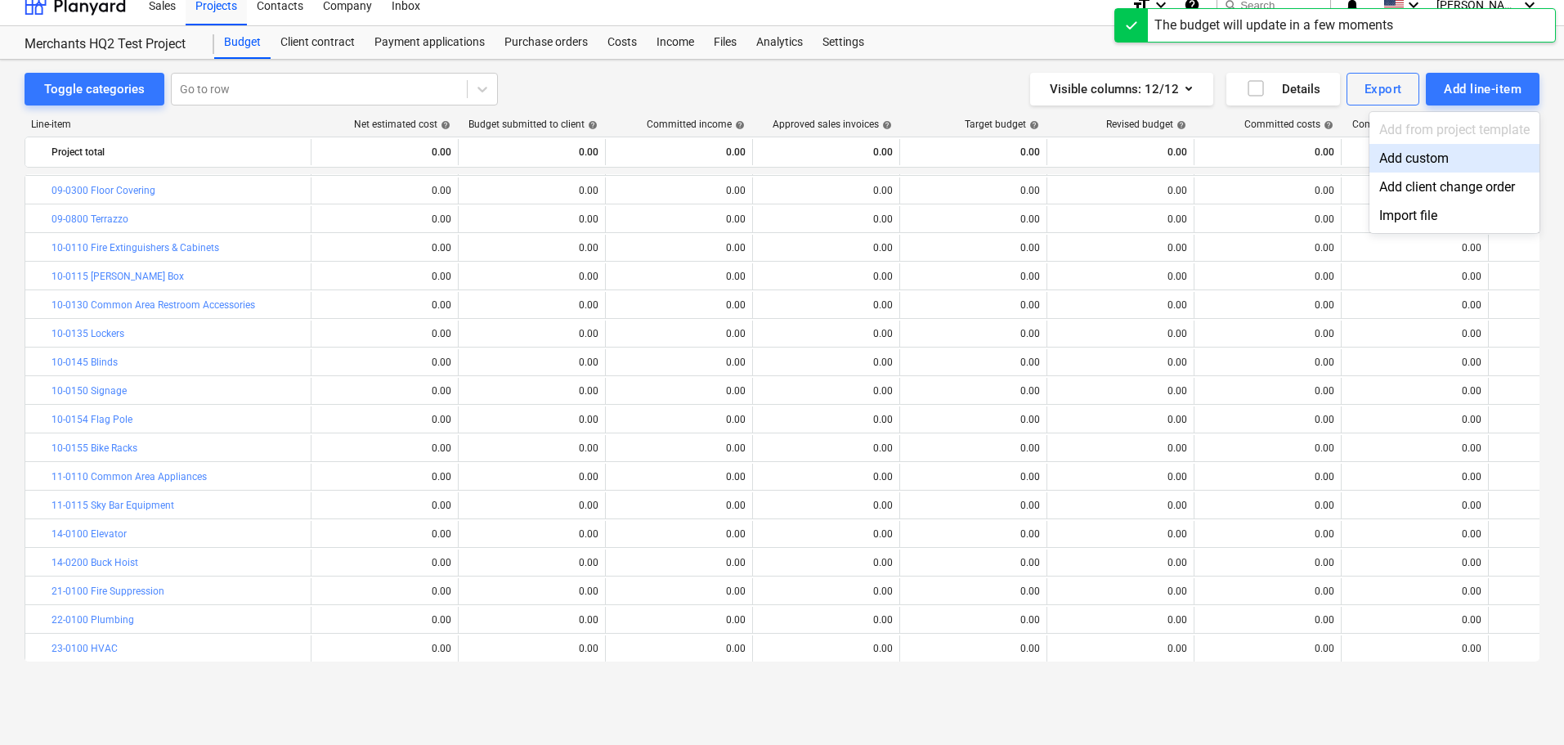
click at [1386, 155] on div "Add custom" at bounding box center [1454, 158] width 170 height 29
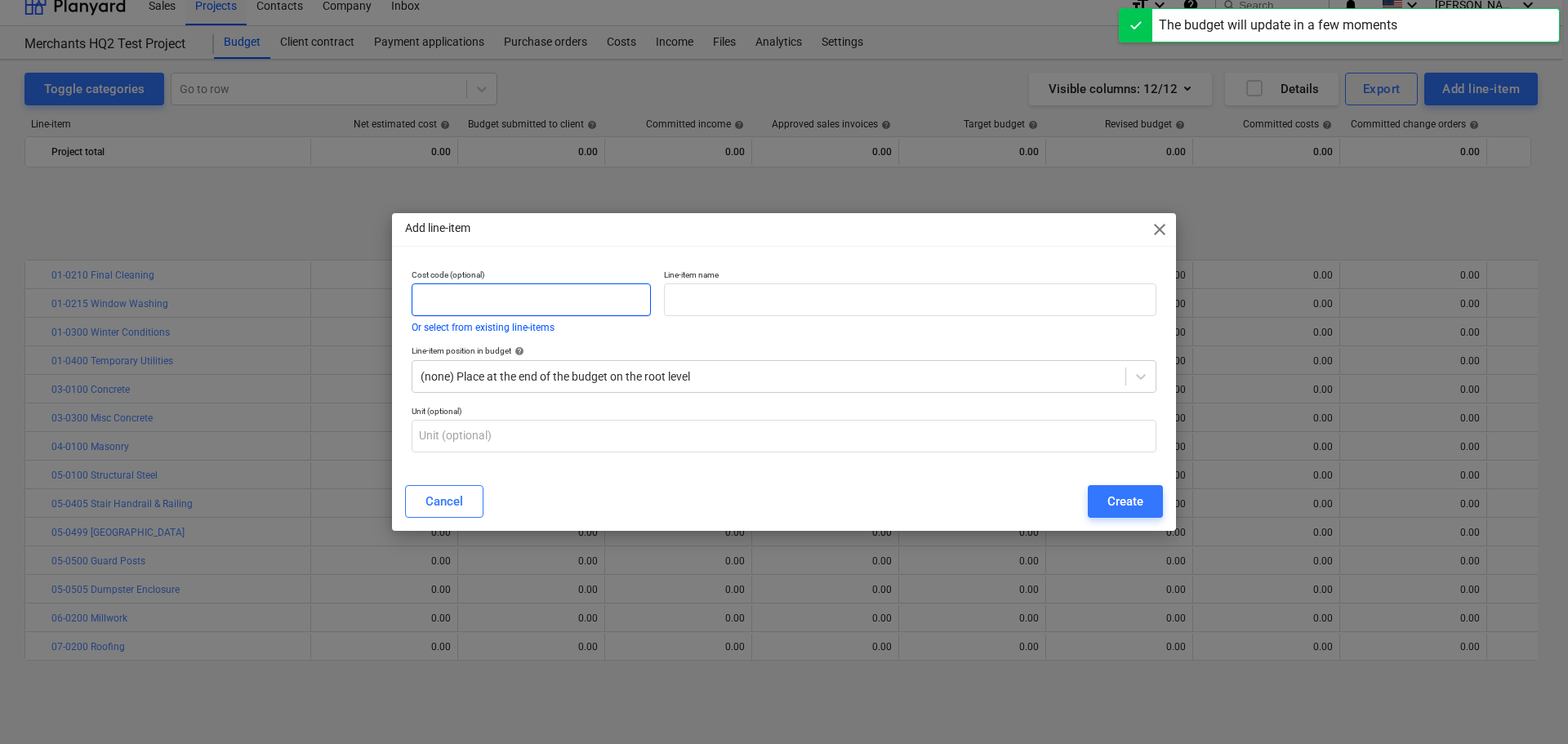
click at [545, 301] on input "text" at bounding box center [531, 300] width 240 height 33
paste input "32-0100"
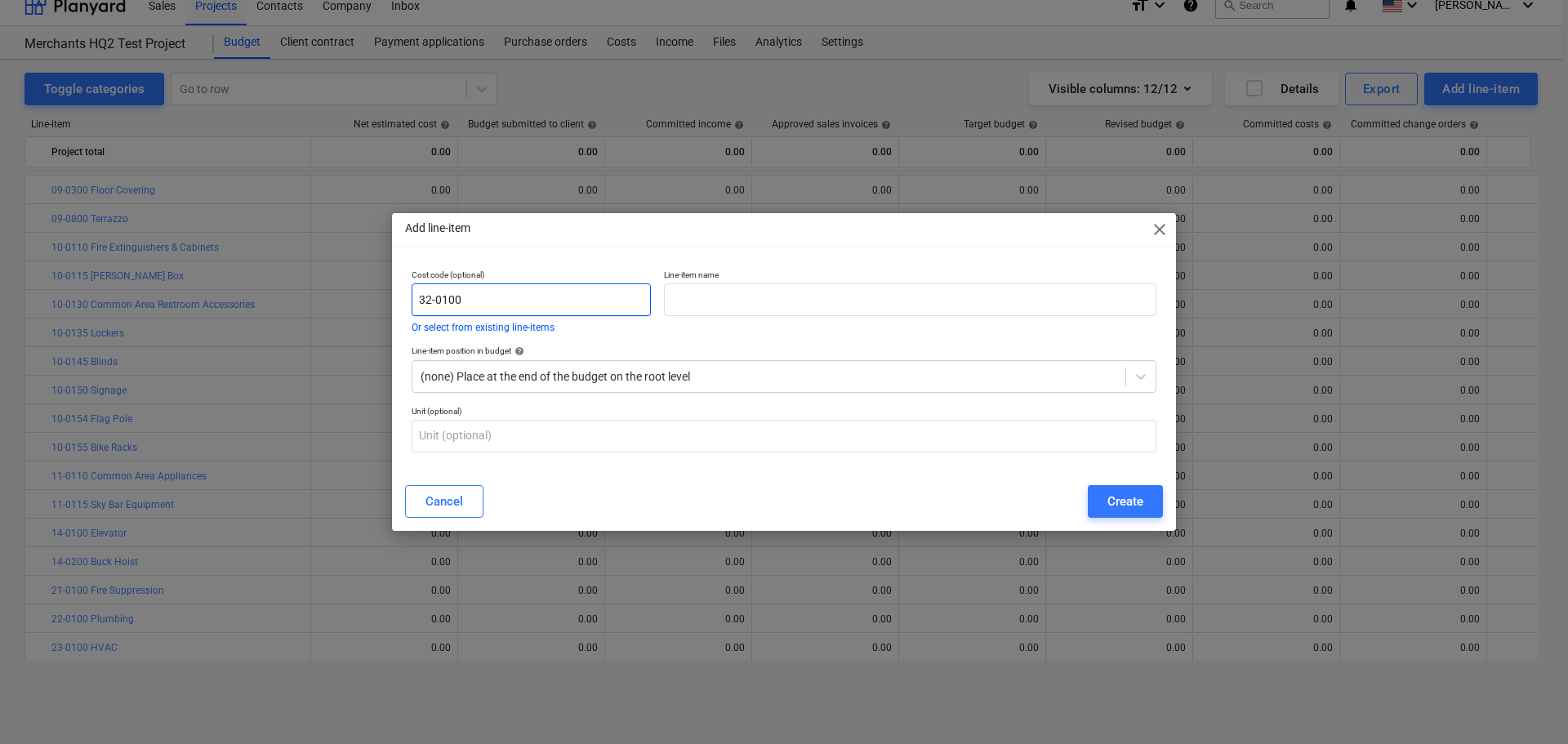
type input "32-0100"
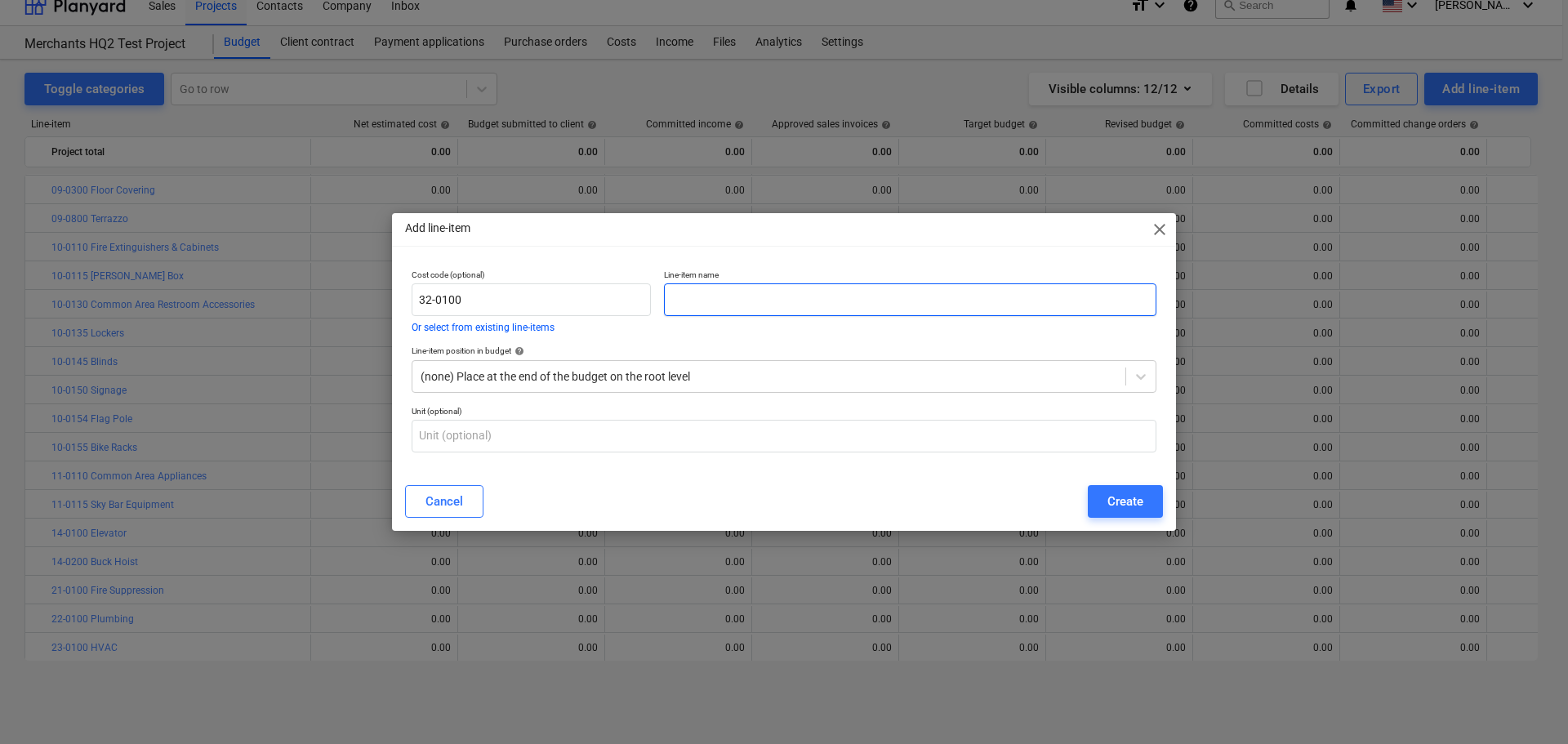
click at [690, 306] on input "text" at bounding box center [910, 300] width 492 height 33
paste input "Landscaping"
type input "Landscaping"
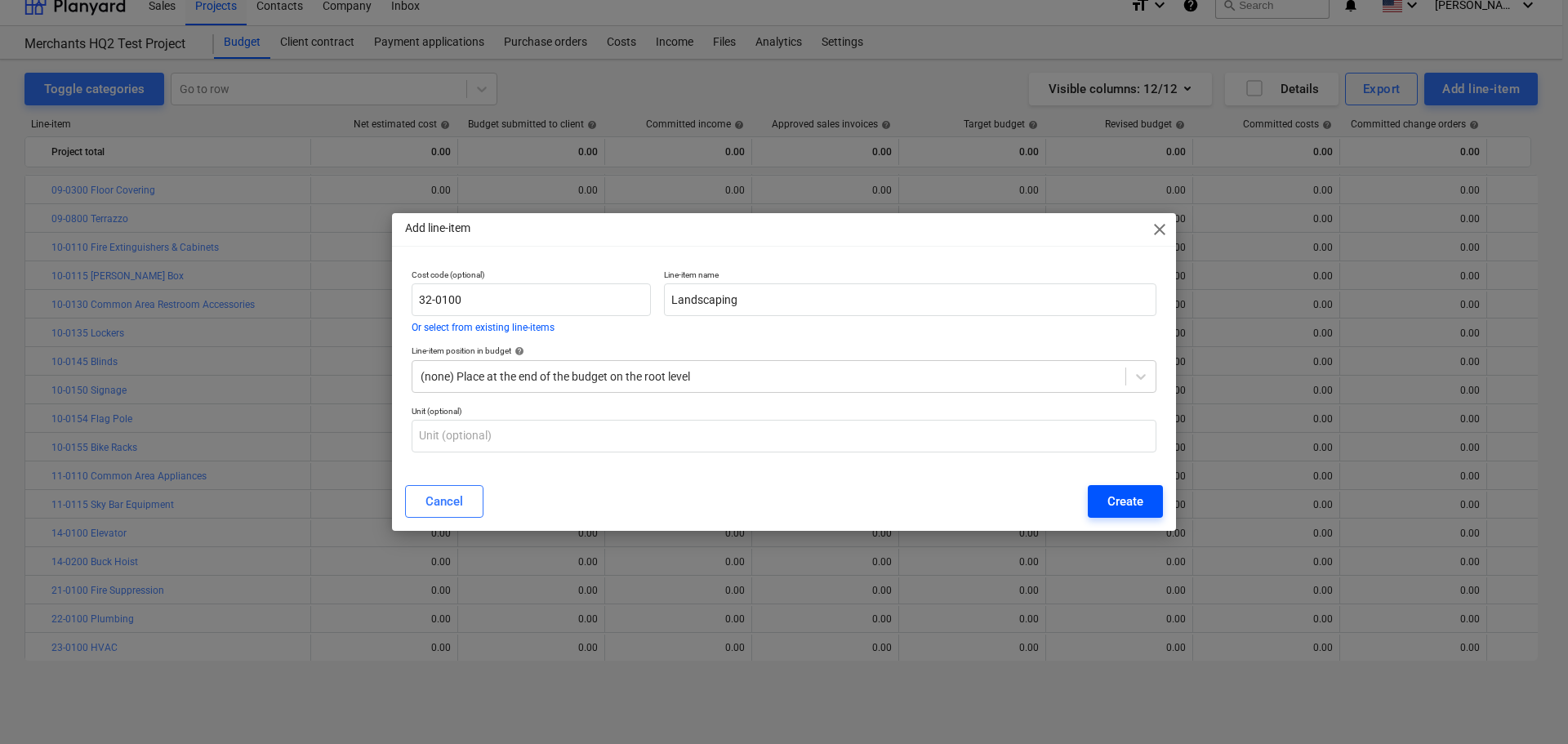
click at [1132, 506] on div "Create" at bounding box center [1126, 500] width 36 height 21
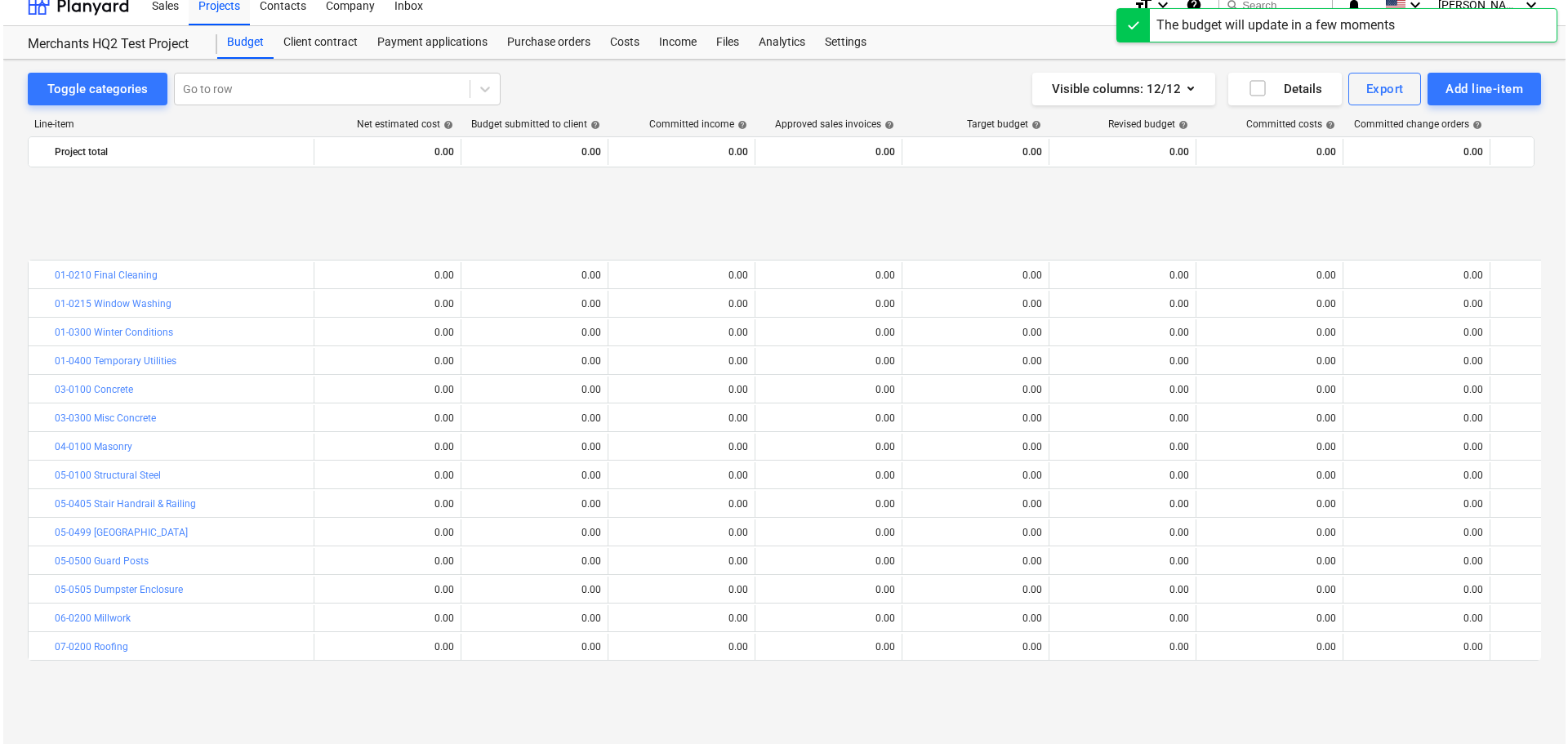
scroll to position [685, 0]
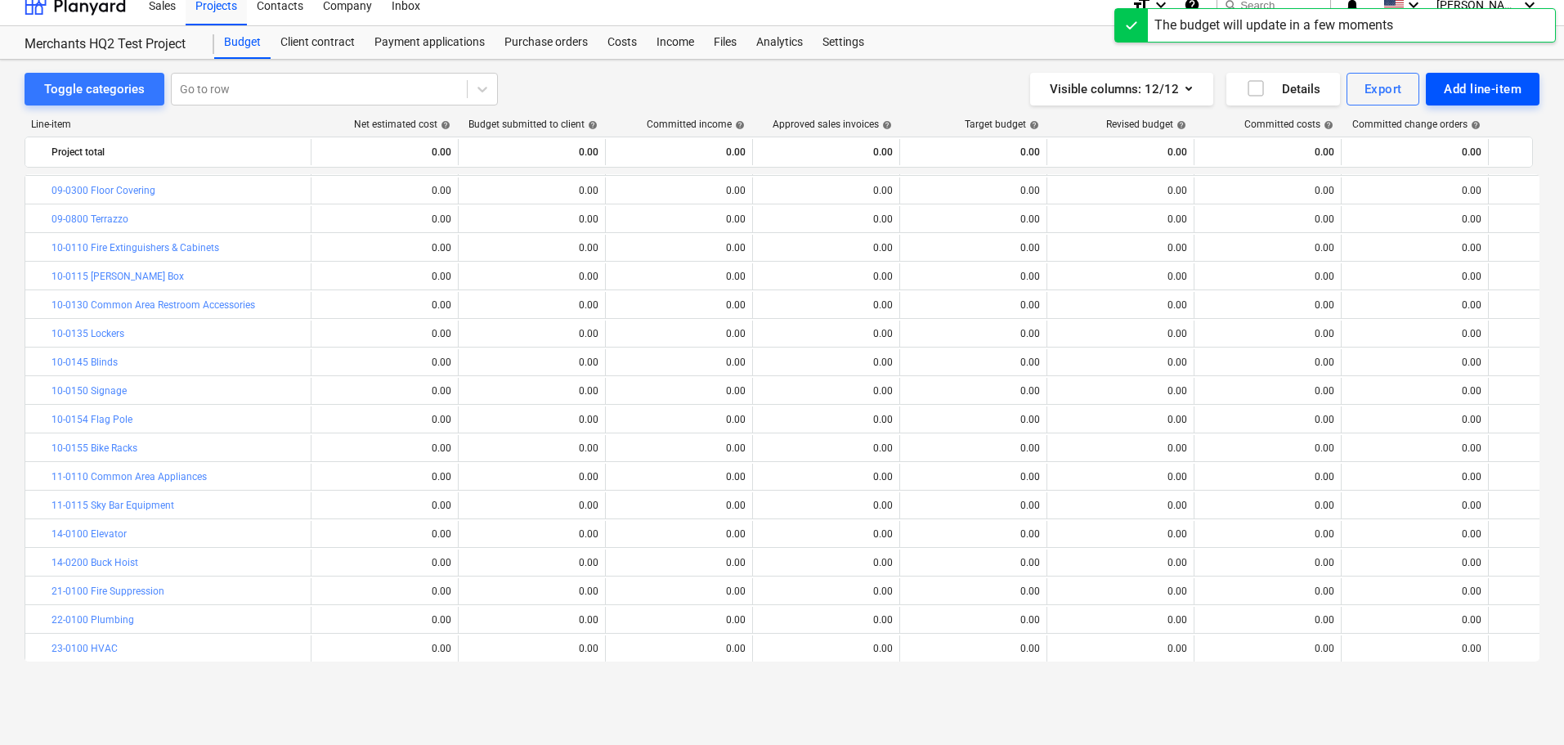
click at [1481, 95] on div "Add line-item" at bounding box center [1483, 88] width 78 height 21
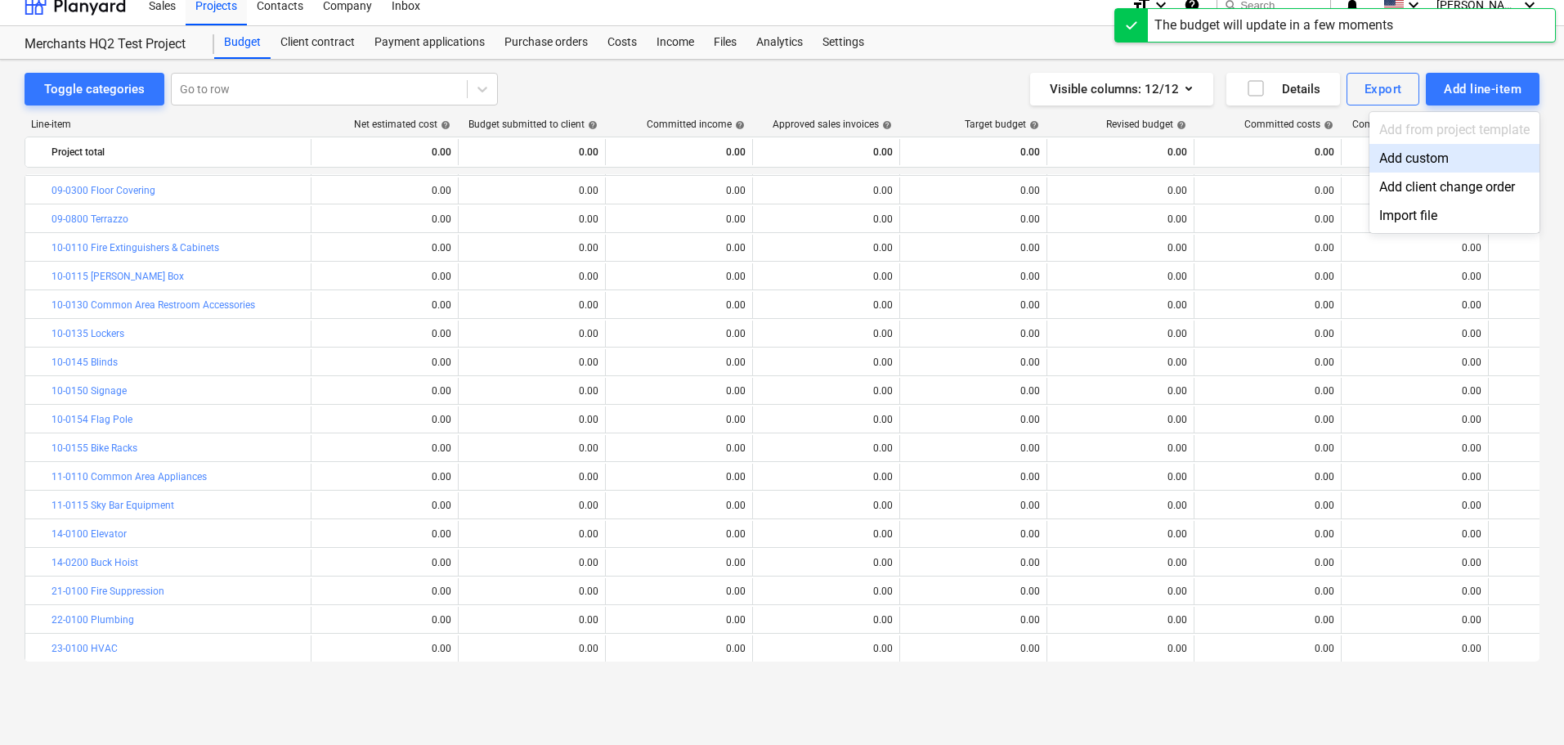
click at [1428, 162] on div "Add custom" at bounding box center [1454, 158] width 170 height 29
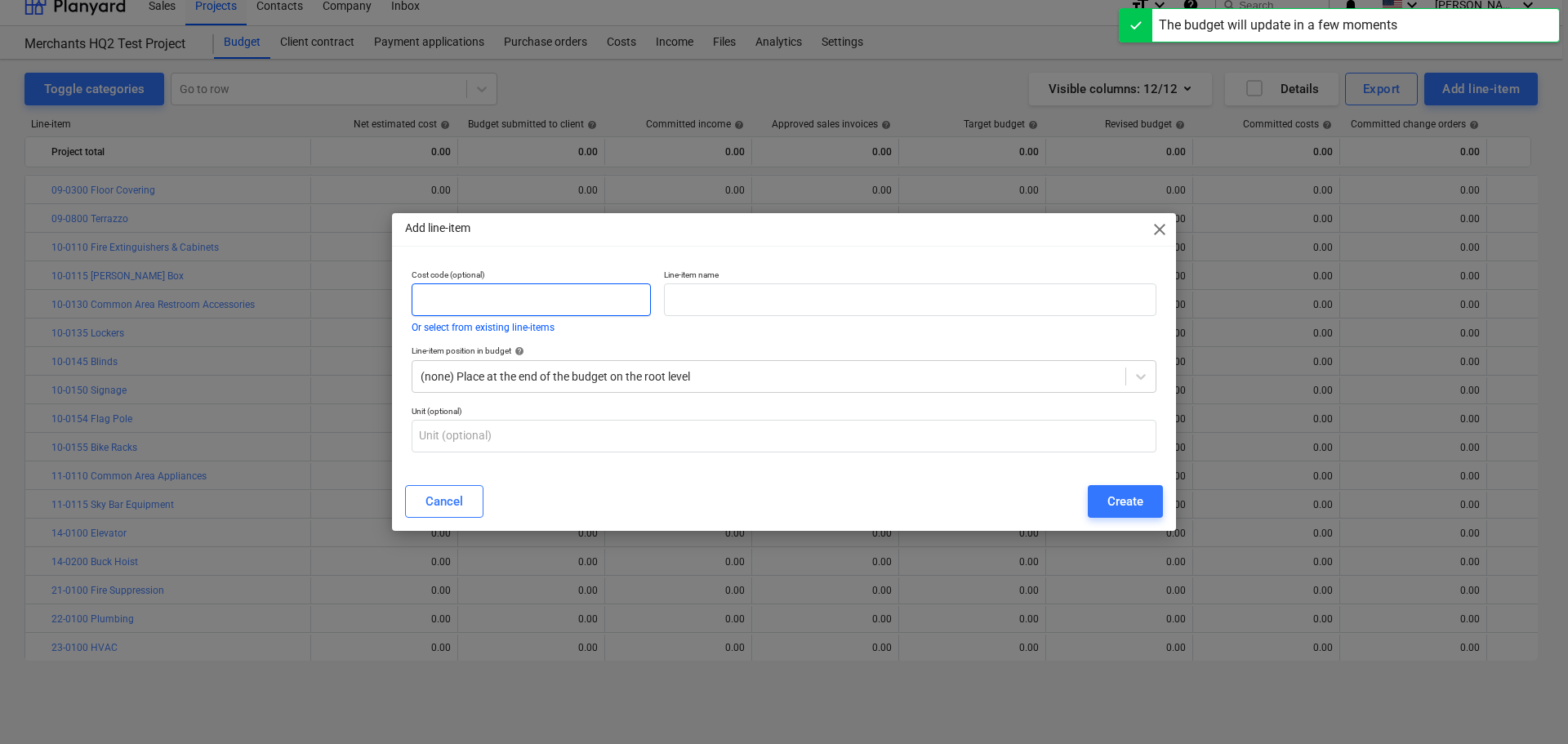
click at [529, 301] on input "text" at bounding box center [531, 300] width 240 height 33
paste input "33-0100"
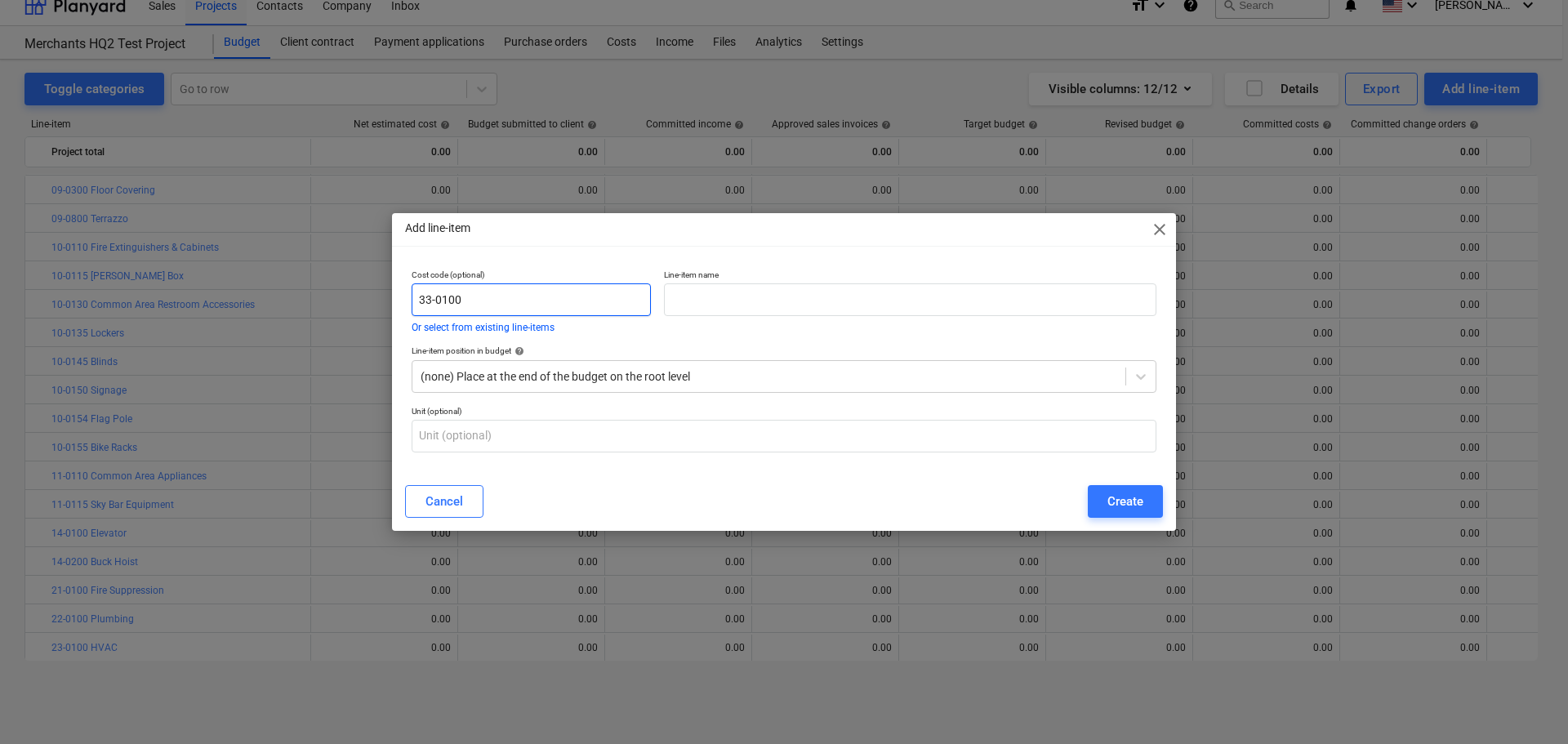
type input "33-0100"
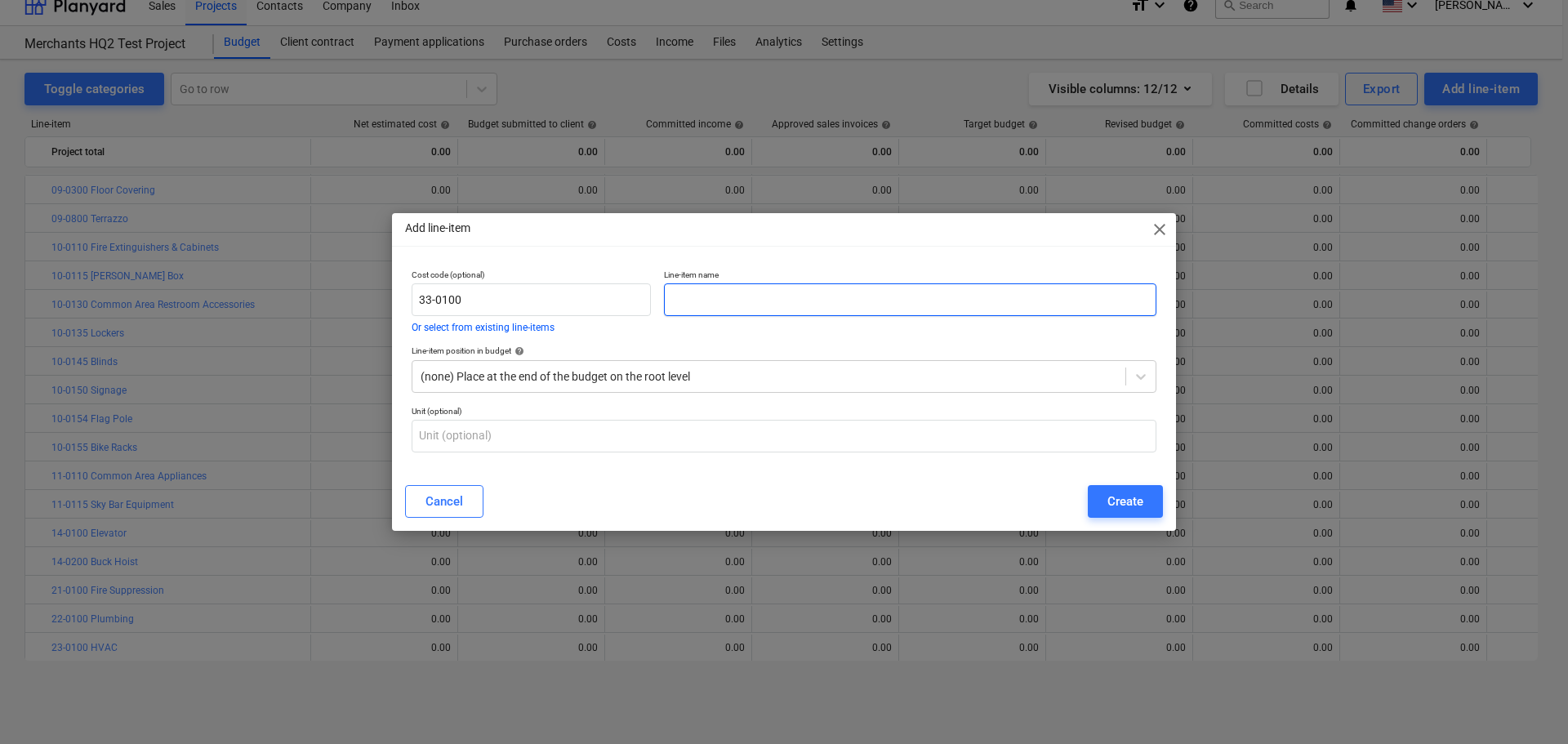
click at [754, 297] on input "text" at bounding box center [910, 300] width 492 height 33
paste input "Utilities"
type input "Utilities"
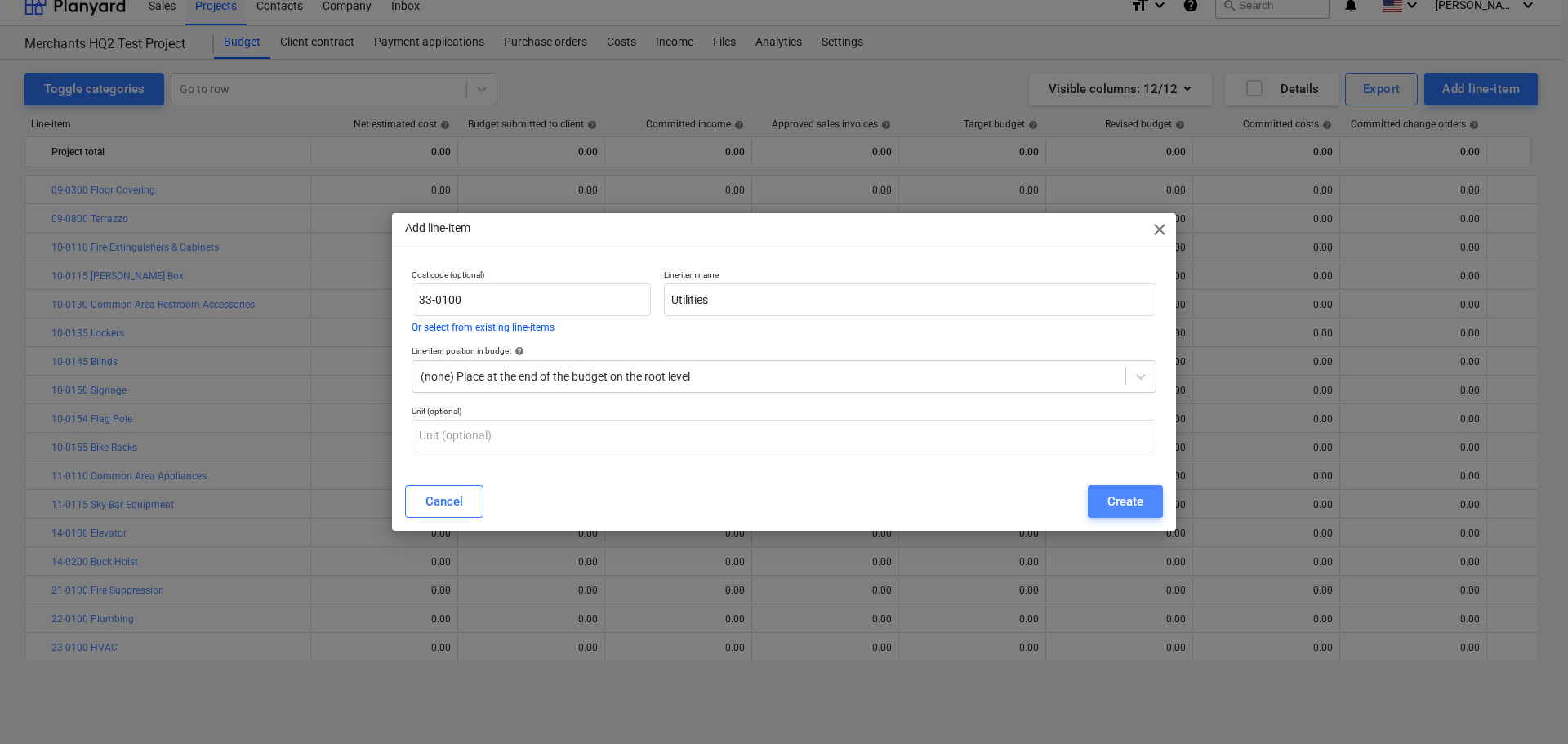
click at [1115, 507] on div "Create" at bounding box center [1126, 500] width 36 height 21
click at [1488, 73] on button "Add line-item" at bounding box center [1481, 89] width 114 height 33
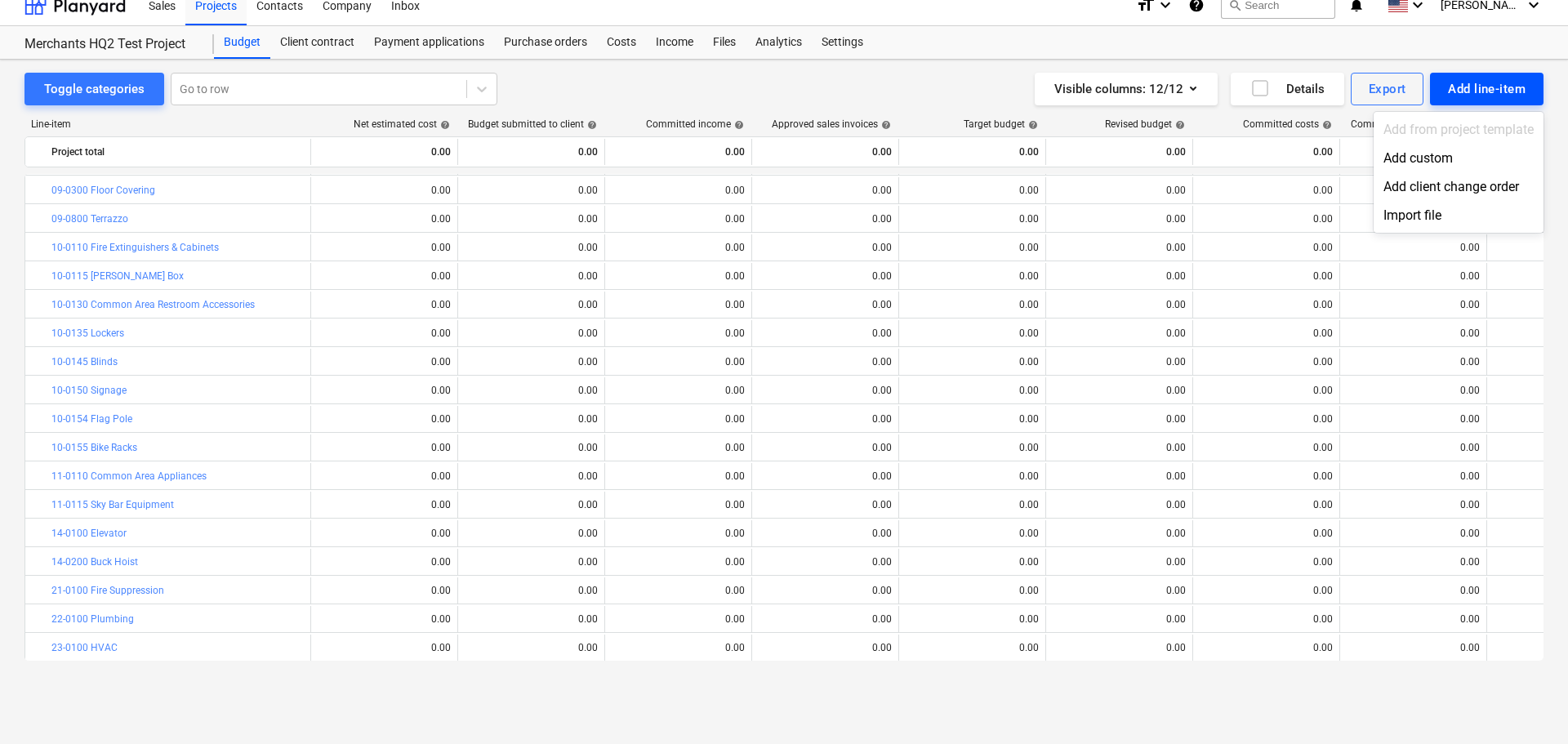
click at [1487, 85] on div at bounding box center [784, 372] width 1568 height 744
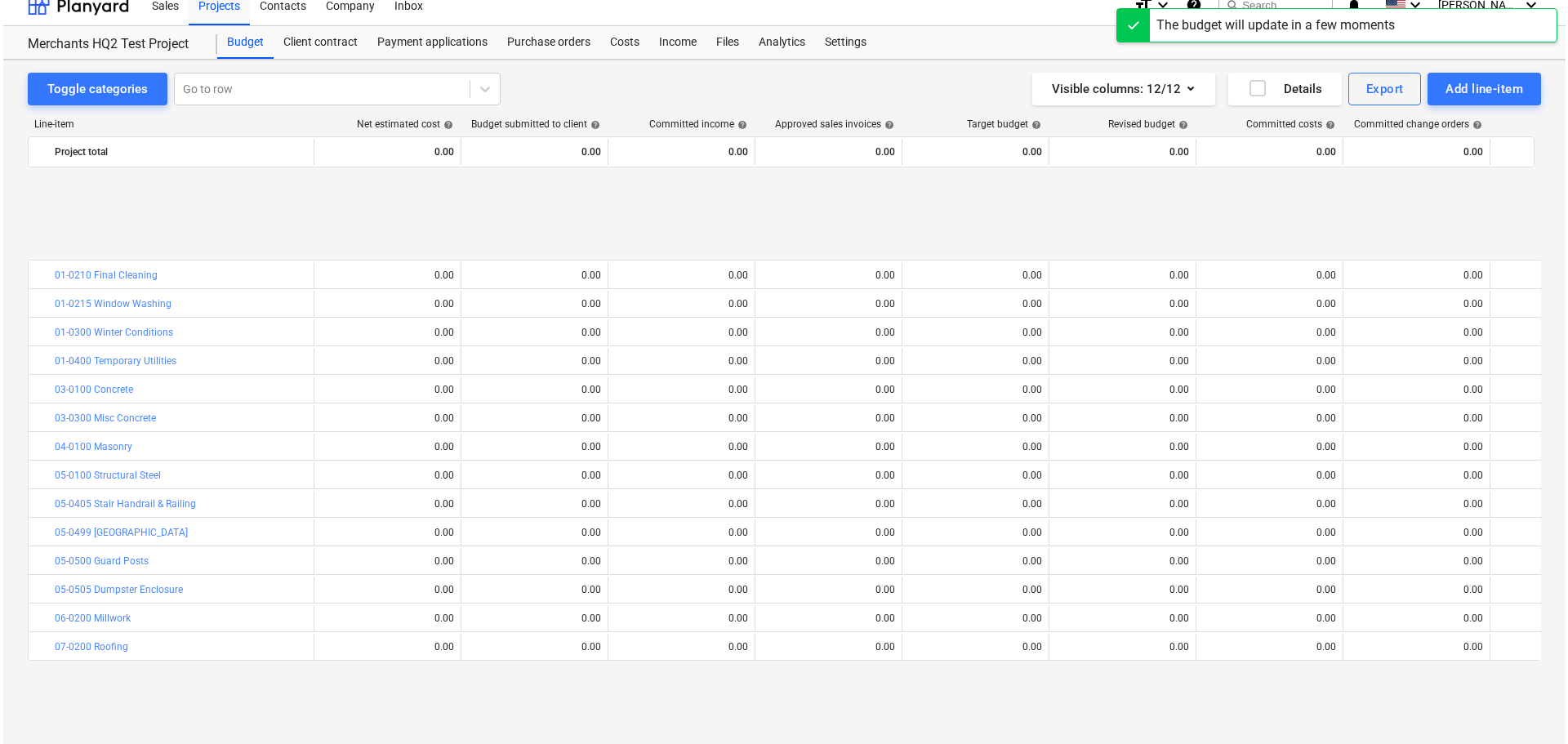
scroll to position [685, 0]
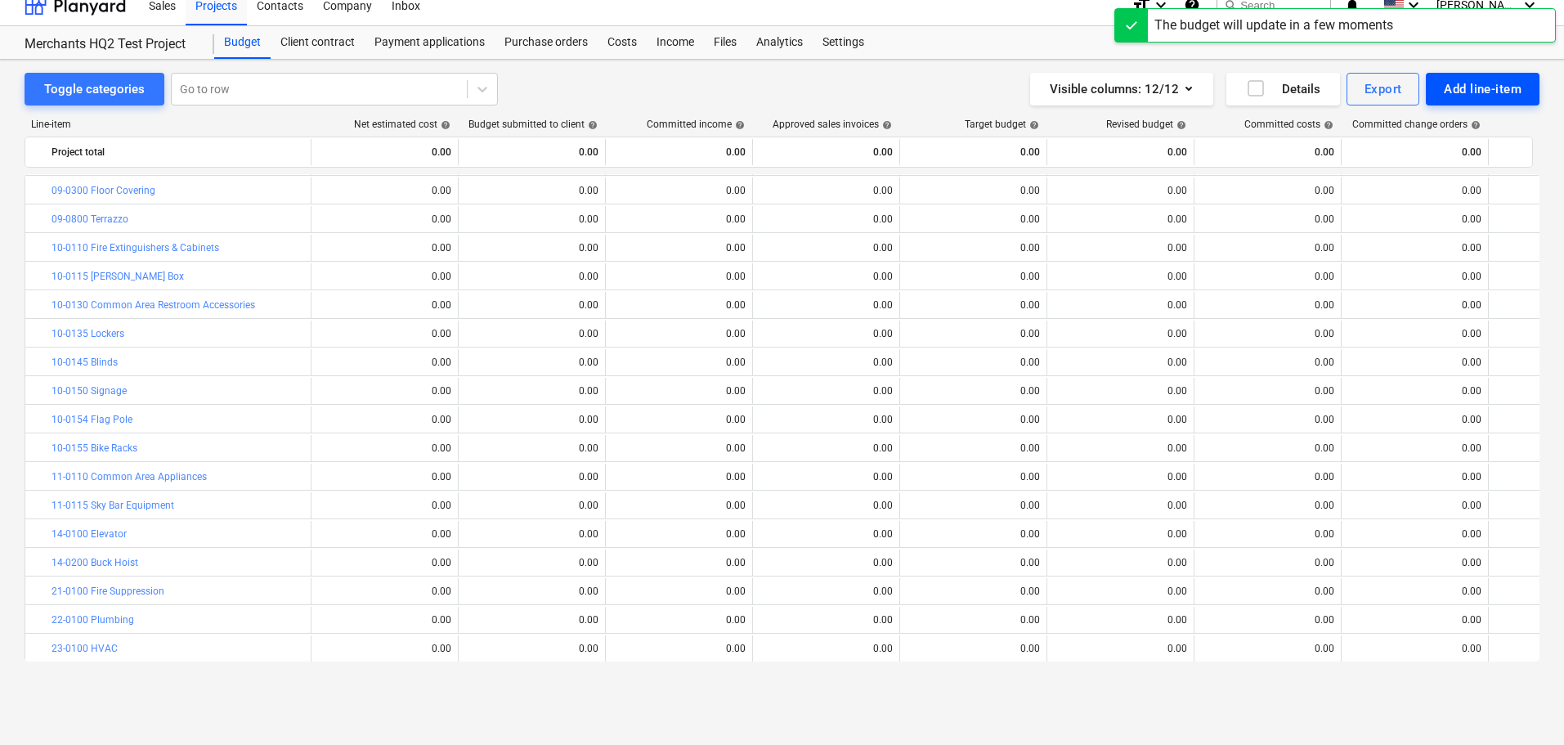
click at [1464, 83] on div "Add line-item" at bounding box center [1483, 88] width 78 height 21
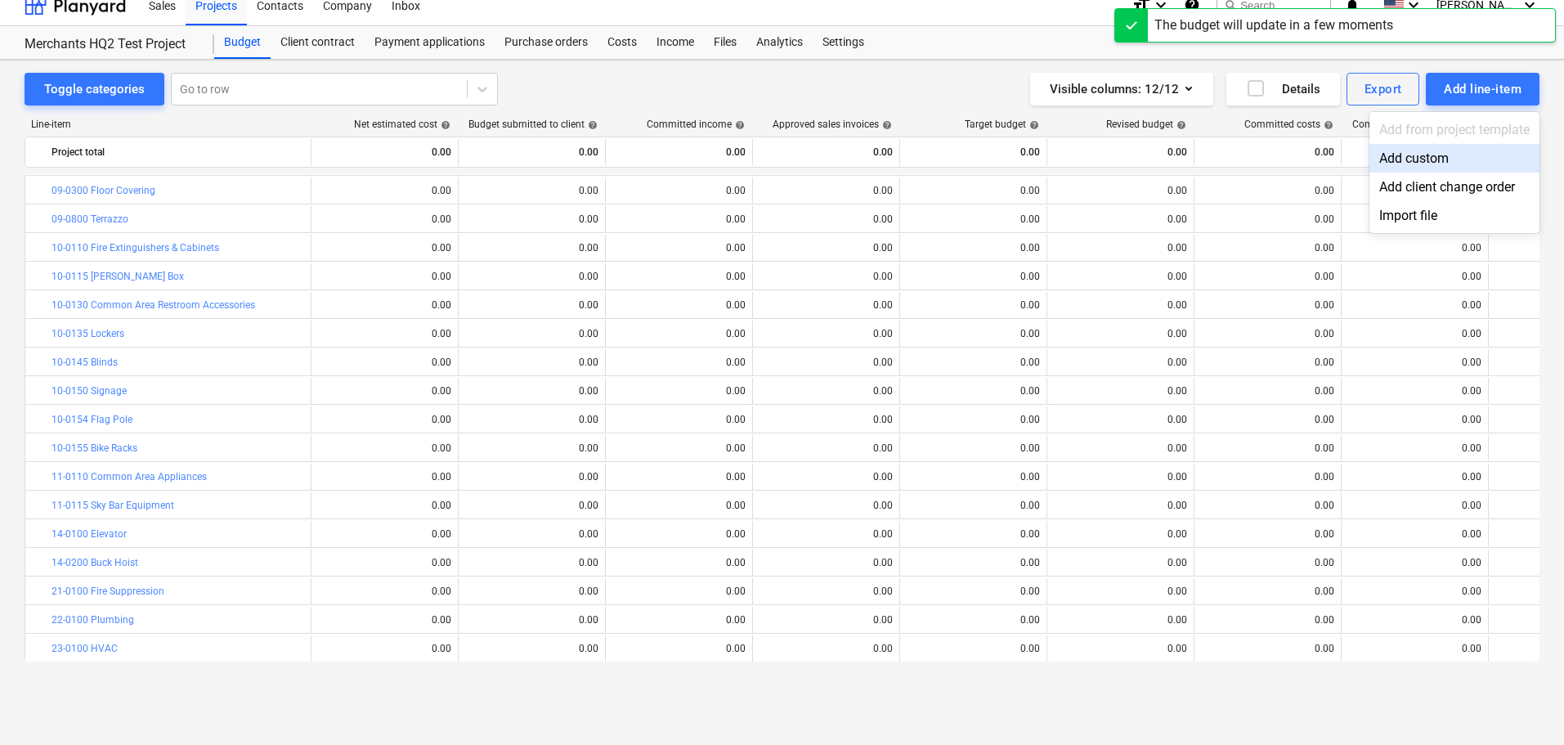
click at [1427, 162] on div "Add custom" at bounding box center [1454, 158] width 170 height 29
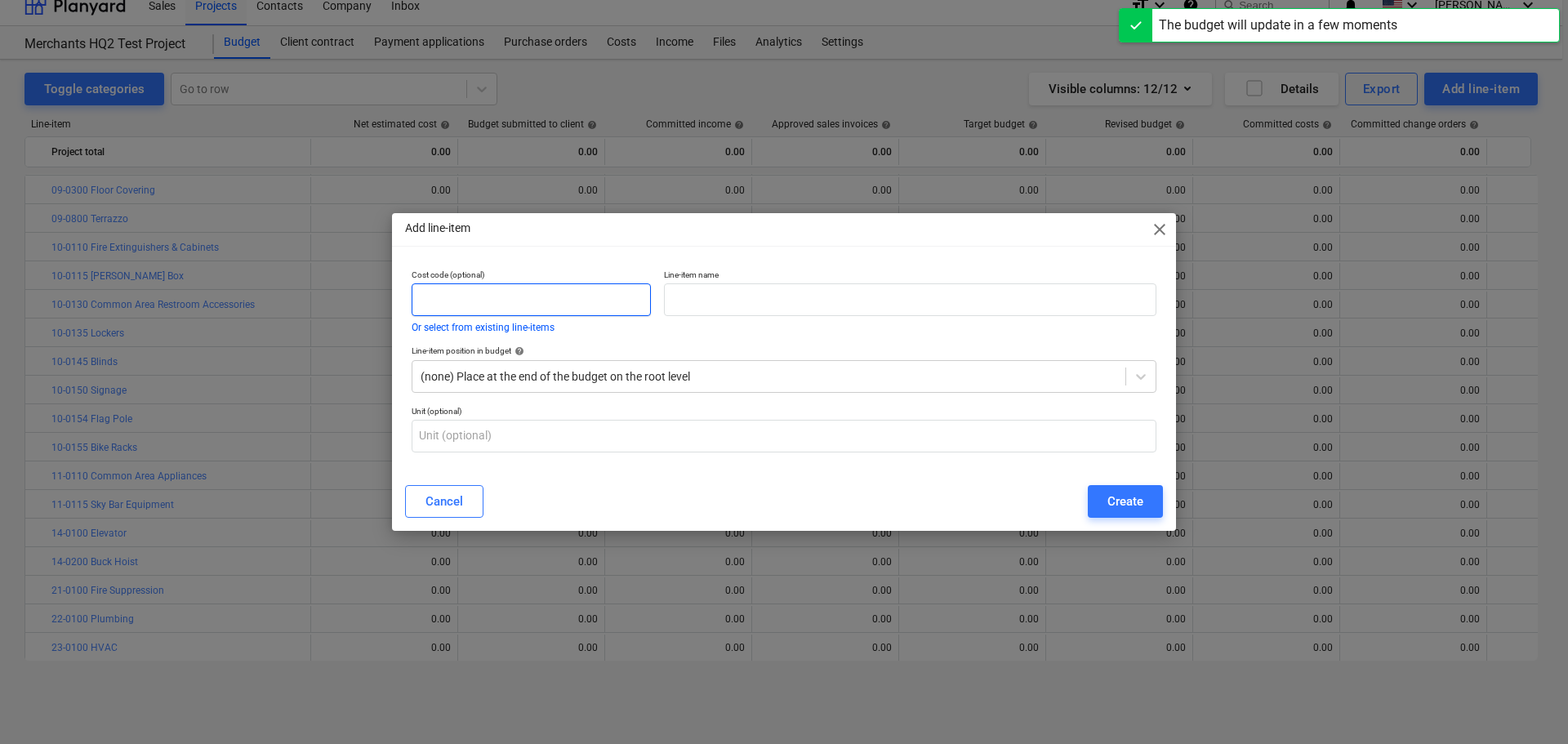
click at [543, 309] on input "text" at bounding box center [531, 300] width 240 height 33
paste input "34-0100"
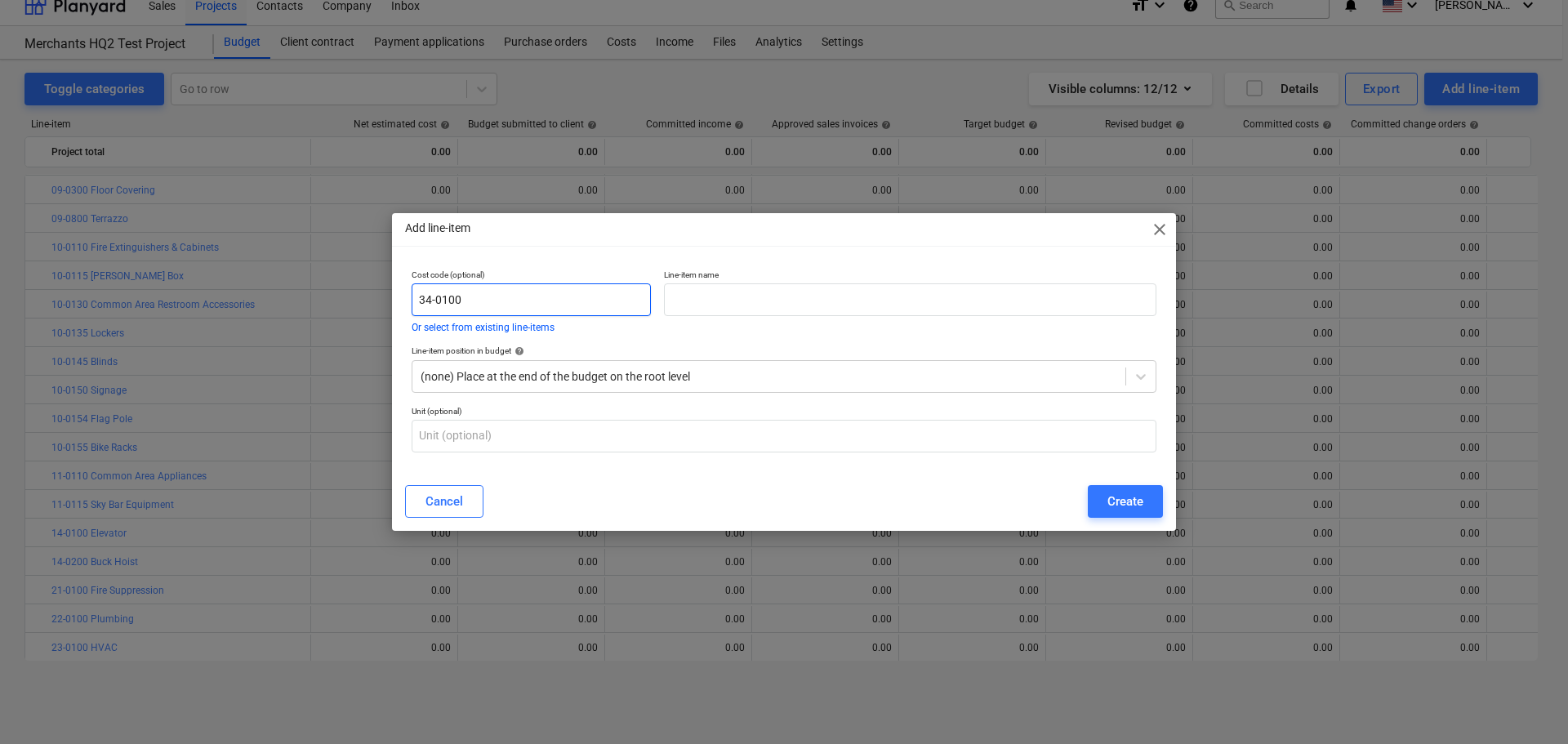
type input "34-0100"
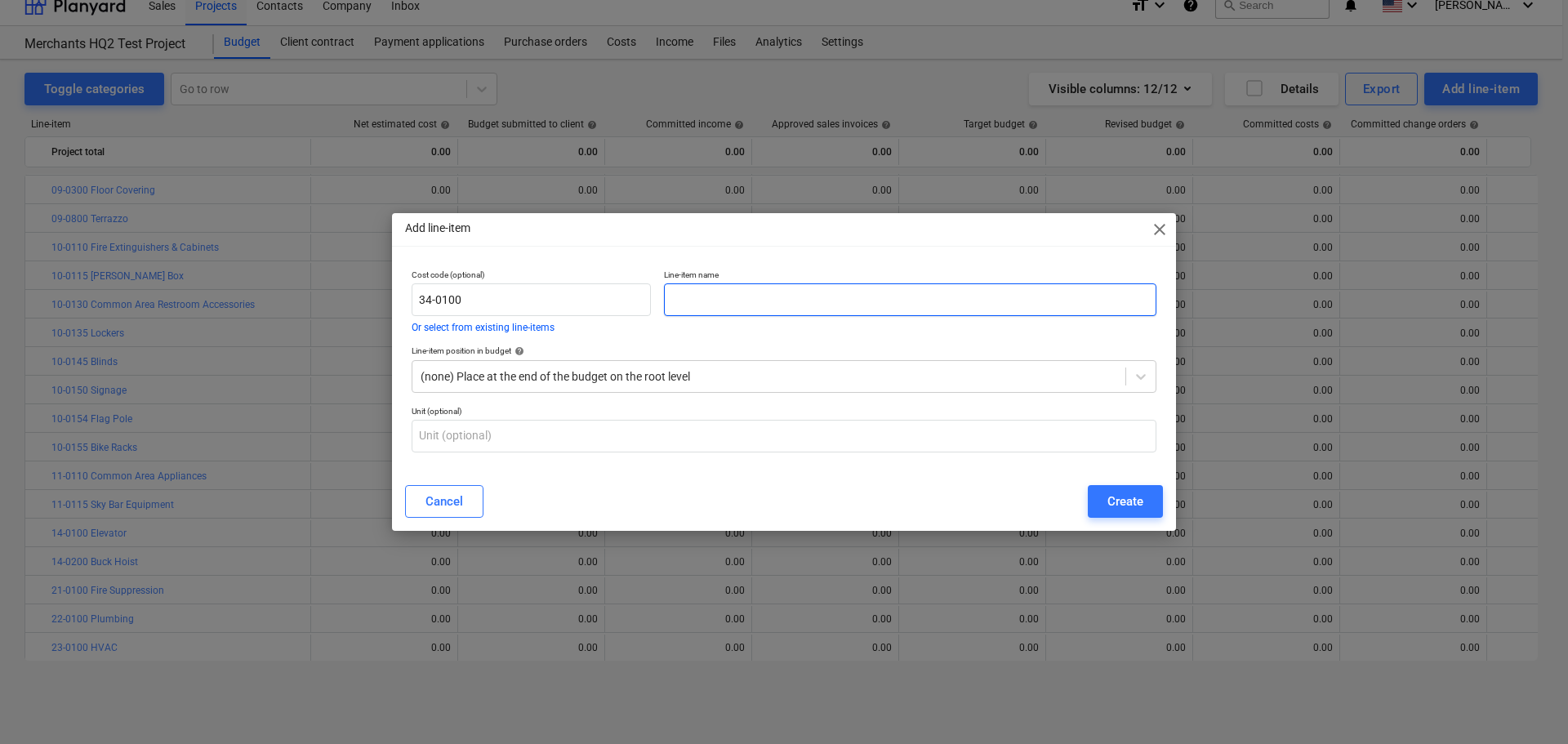
click at [734, 296] on input "text" at bounding box center [910, 300] width 492 height 33
paste input "Striping"
type input "Striping"
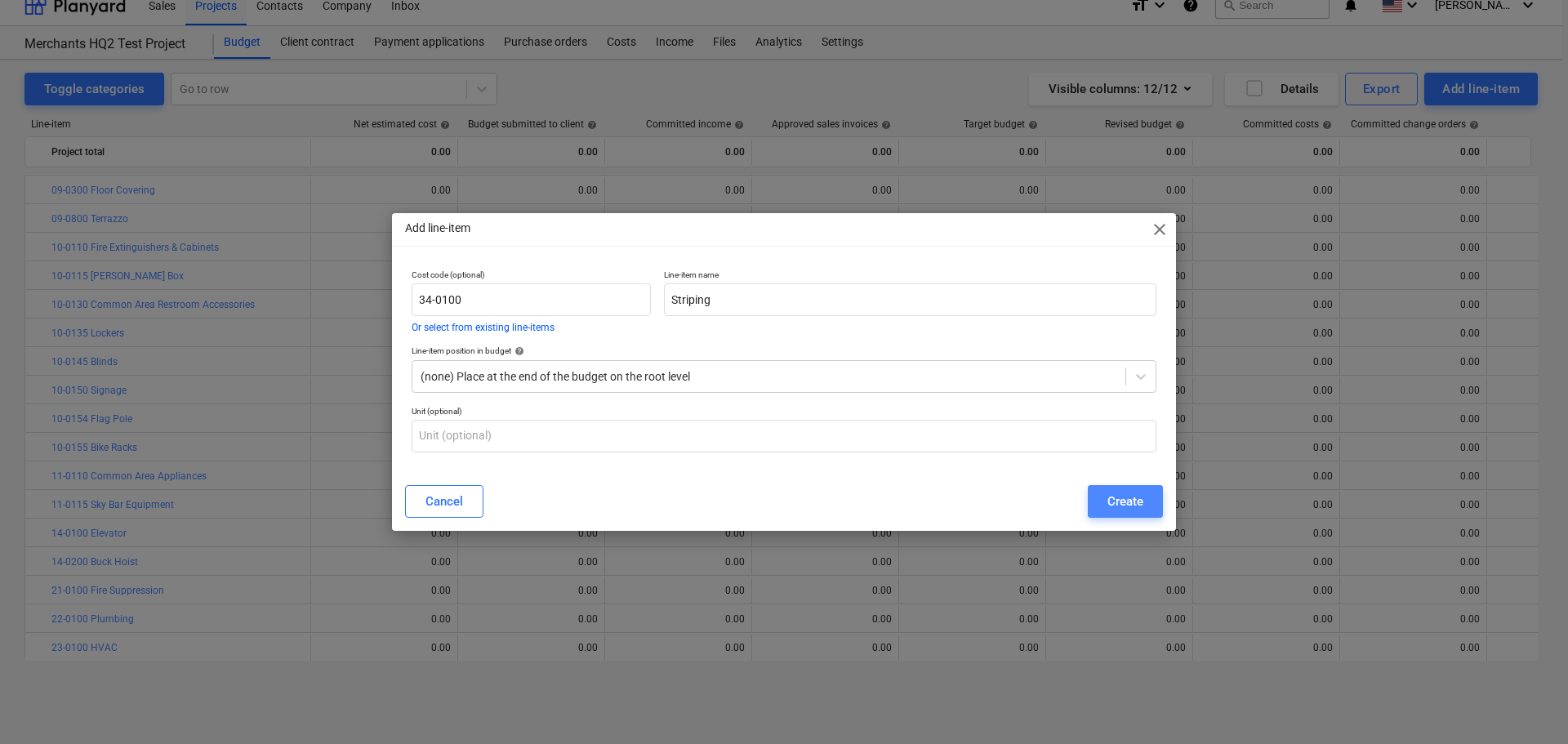
click at [1137, 510] on div "Create" at bounding box center [1126, 500] width 36 height 21
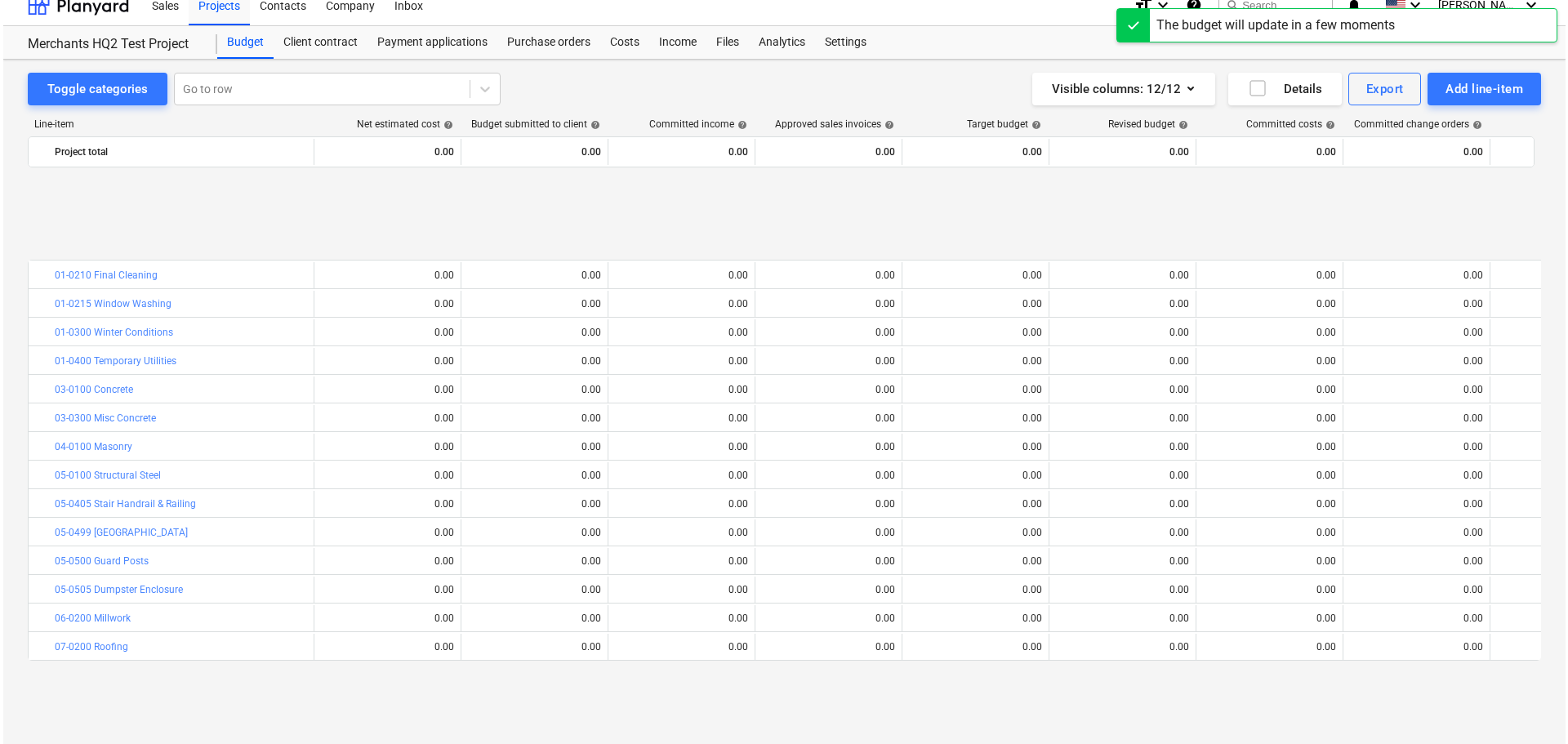
scroll to position [685, 0]
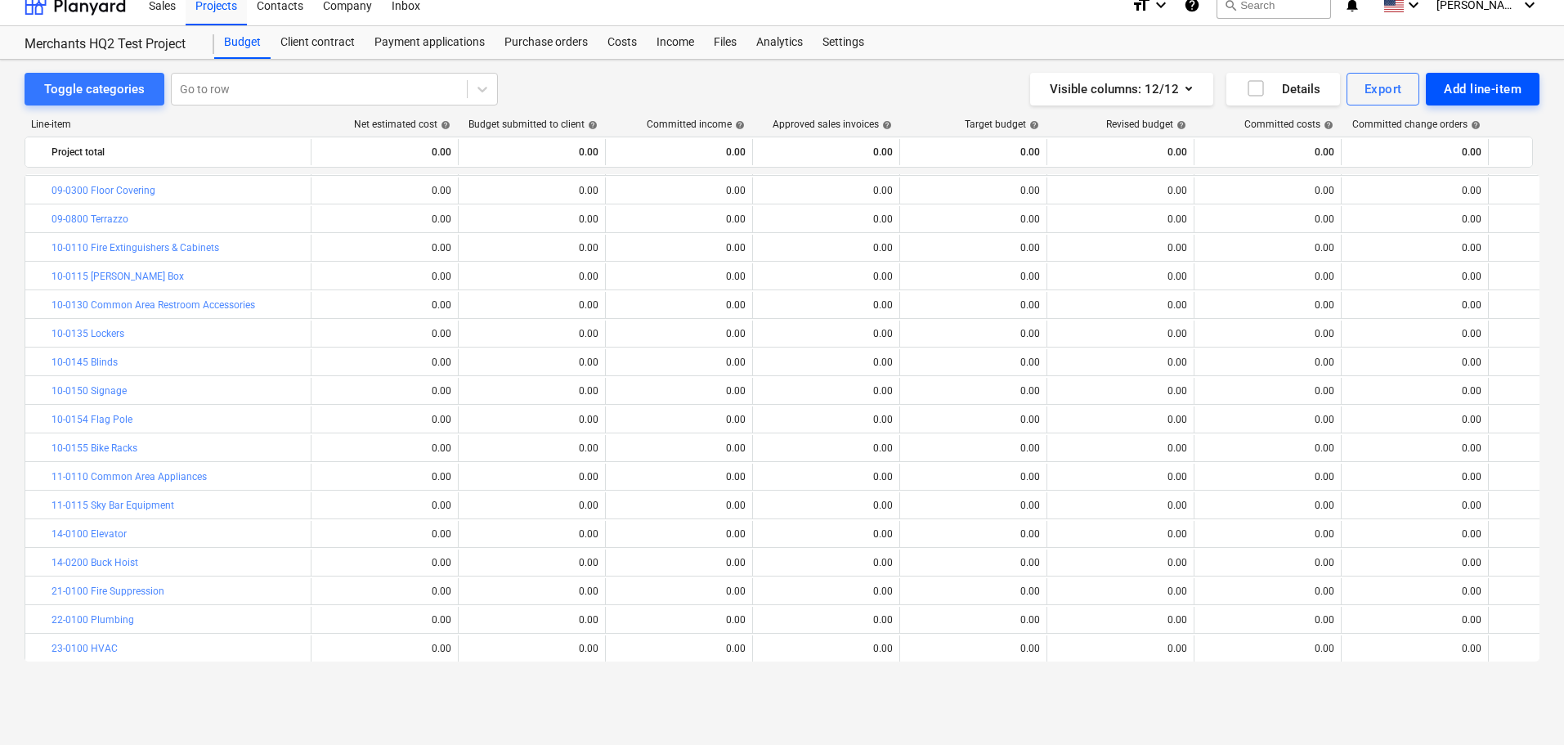
click at [1477, 93] on div "Add line-item" at bounding box center [1483, 88] width 78 height 21
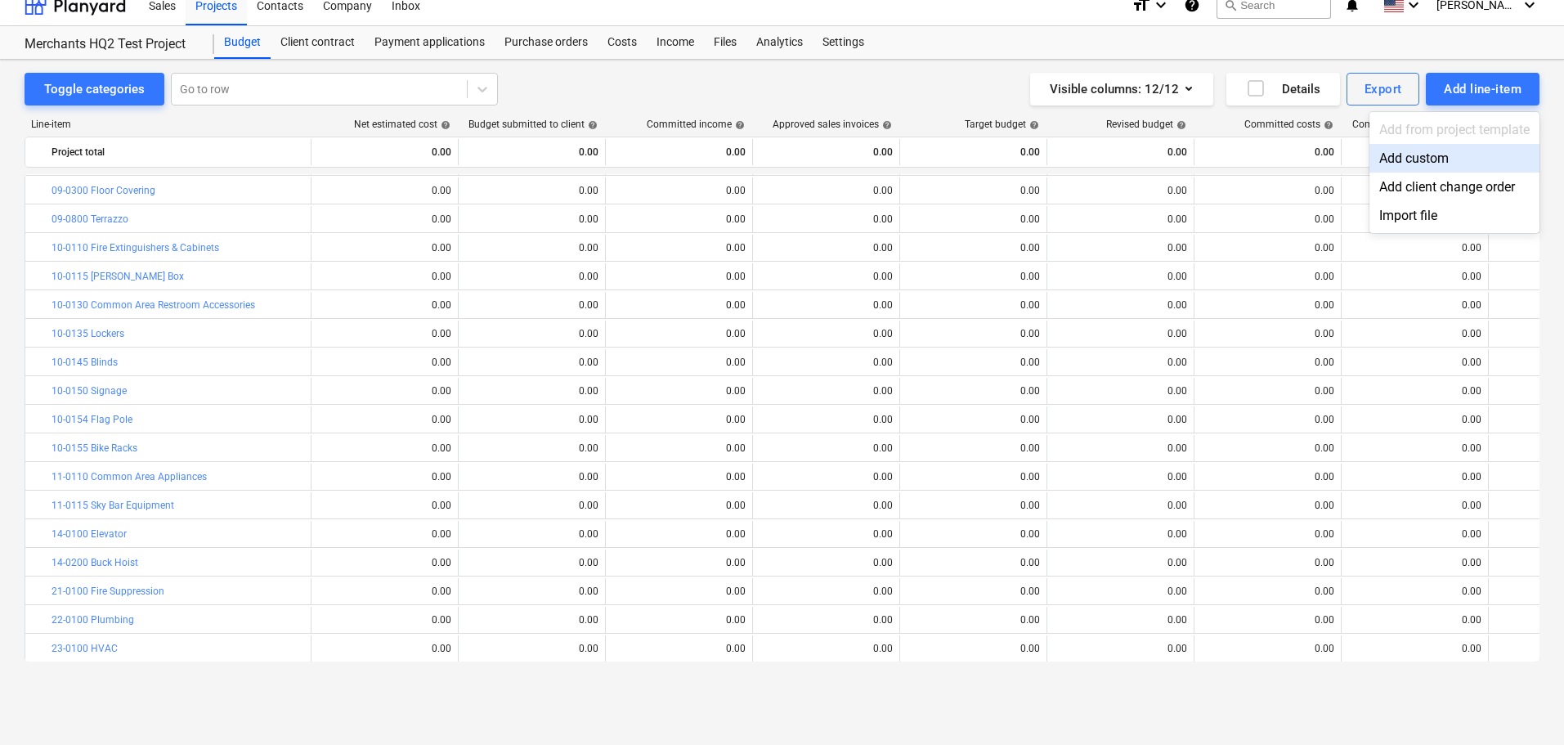
click at [1418, 150] on div "Add custom" at bounding box center [1454, 158] width 170 height 29
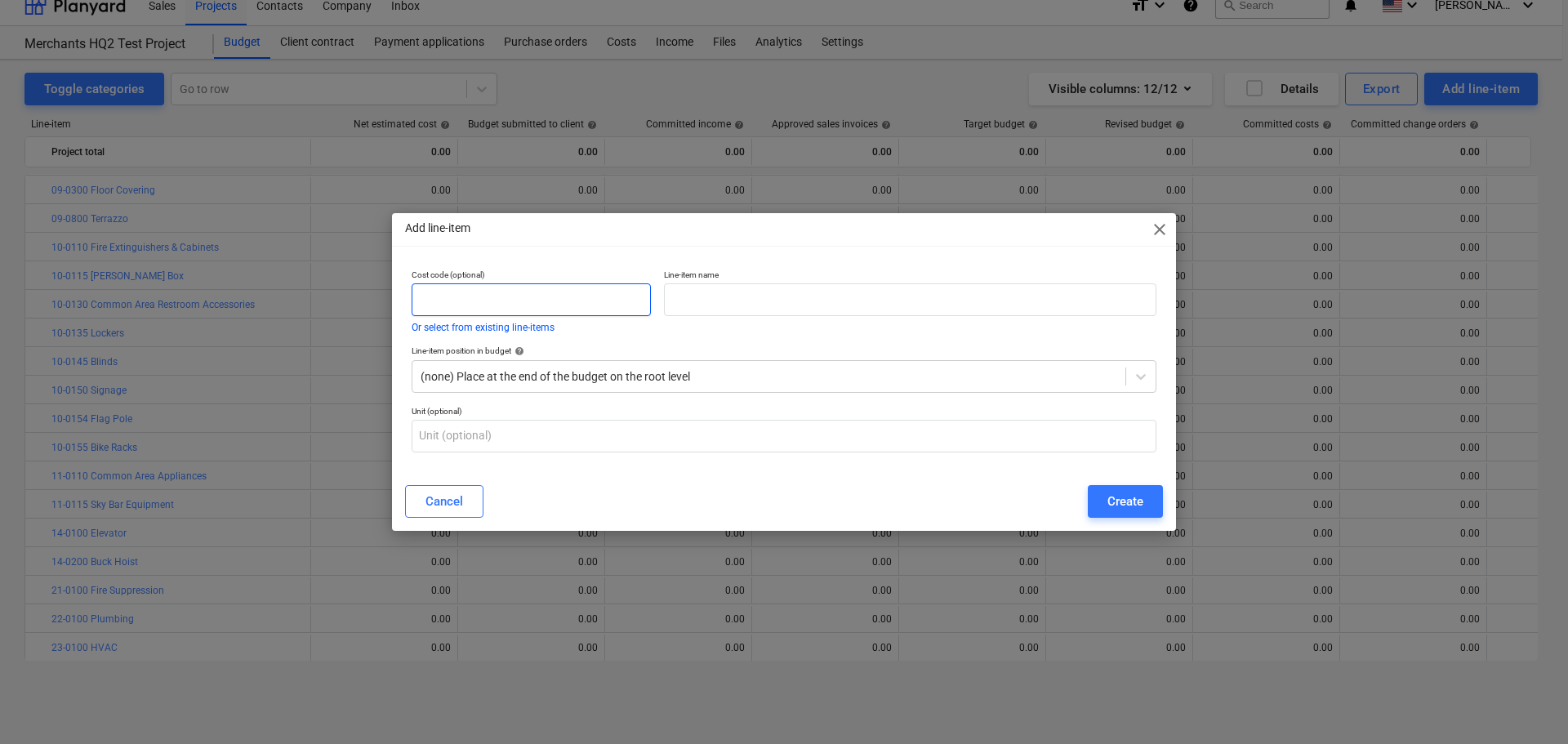
click at [515, 297] on input "text" at bounding box center [531, 300] width 240 height 33
paste input "34-0150"
type input "34-0150"
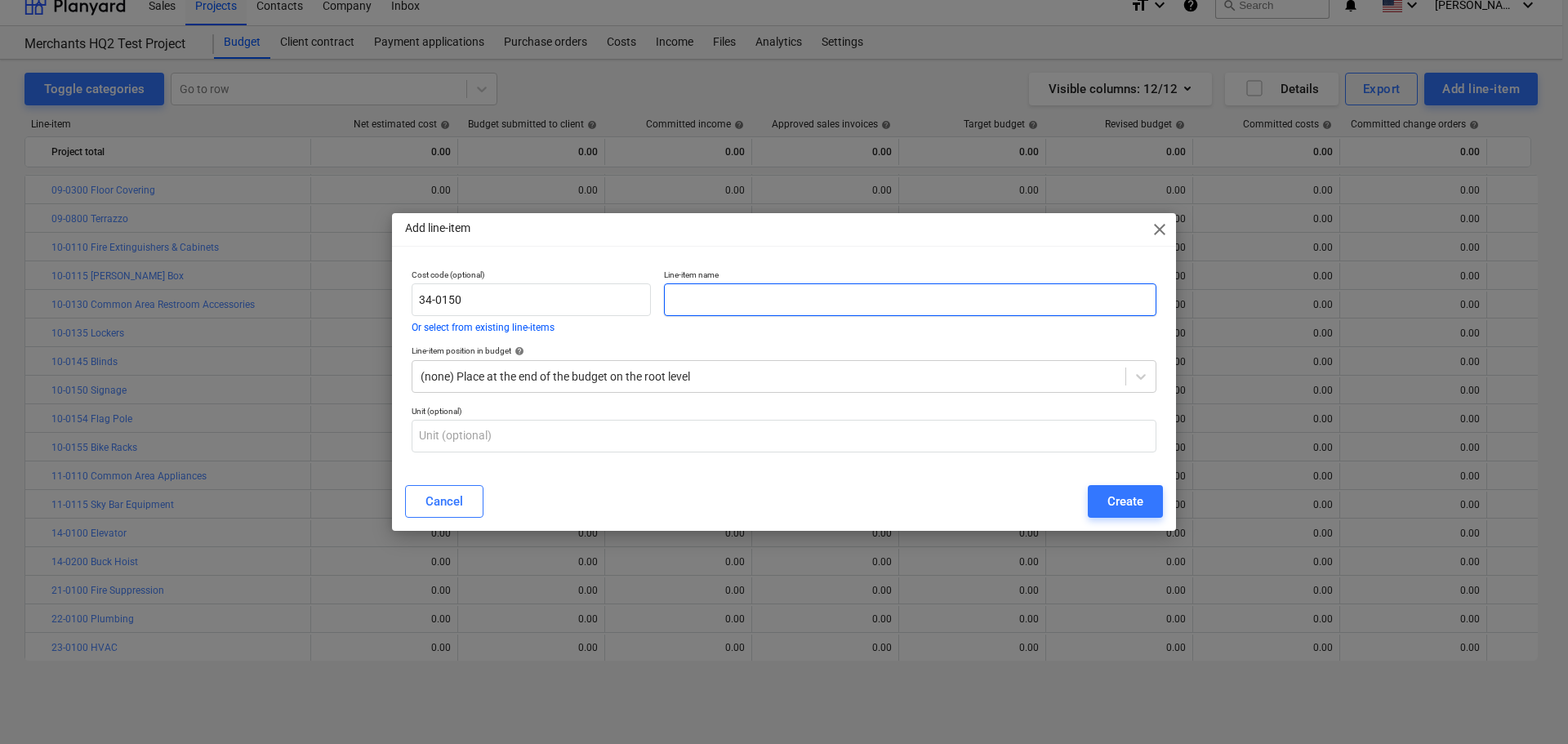
click at [796, 300] on input "text" at bounding box center [910, 300] width 492 height 33
paste input "Parking Blocks"
type input "Parking Blocks"
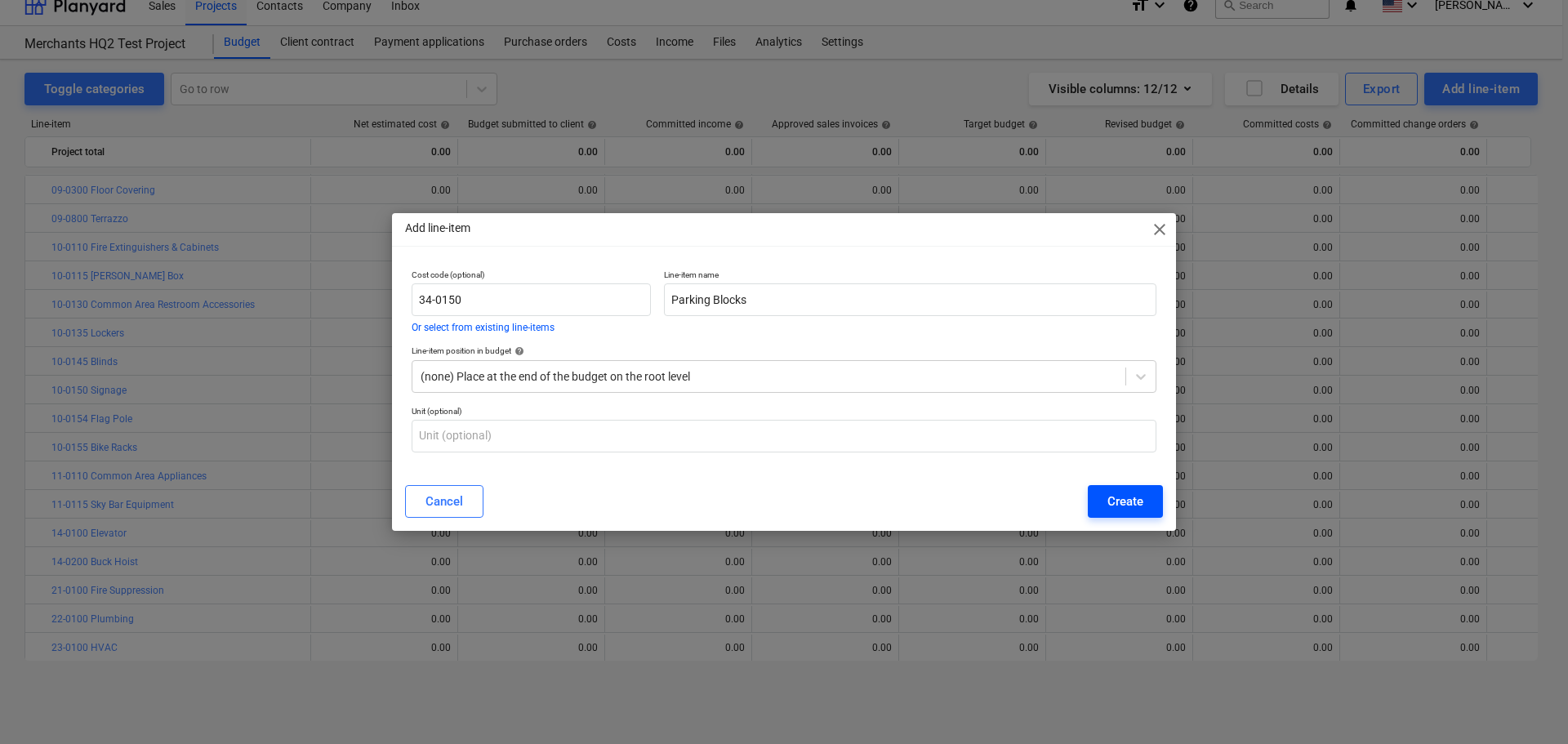
click at [1127, 497] on div "Create" at bounding box center [1126, 500] width 36 height 21
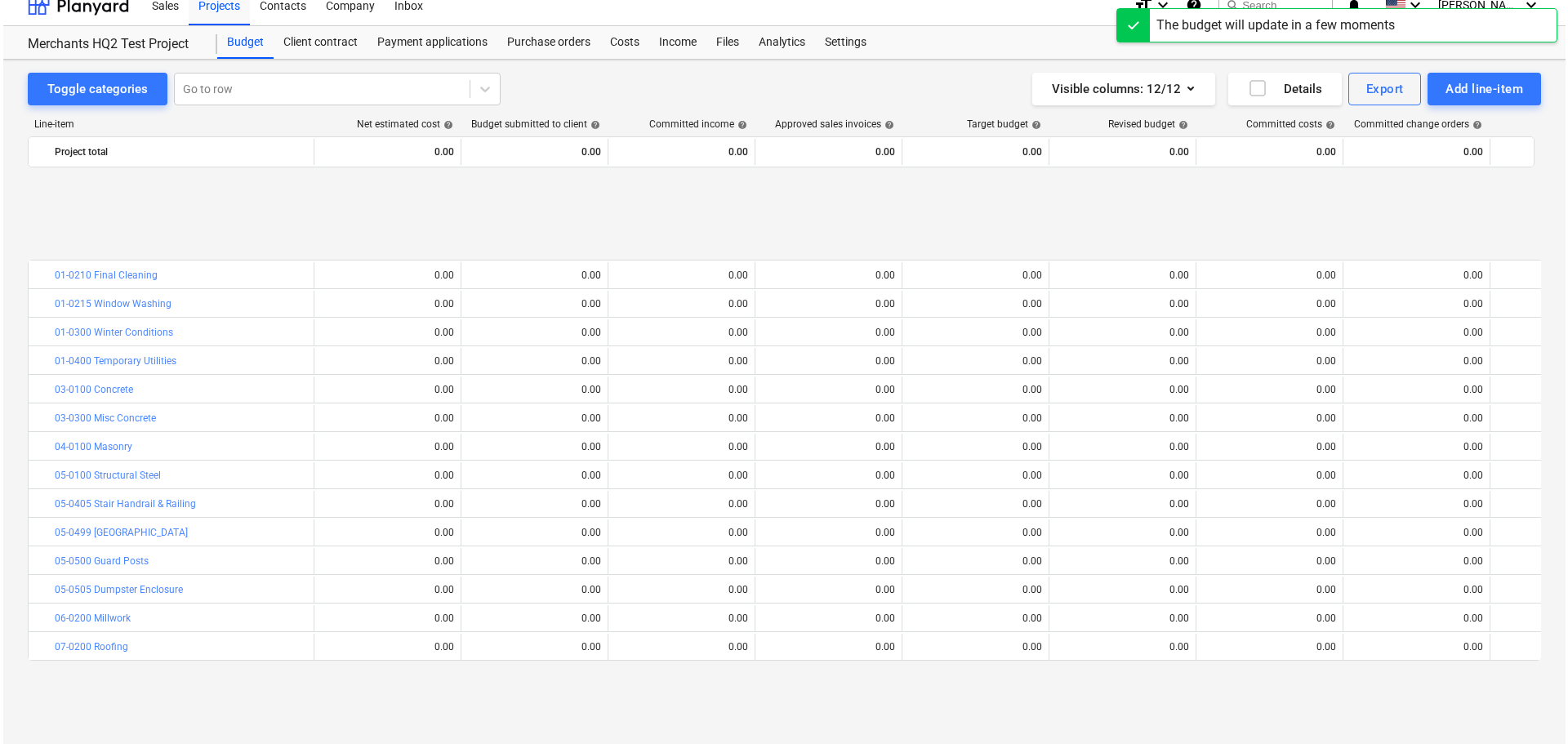
scroll to position [685, 0]
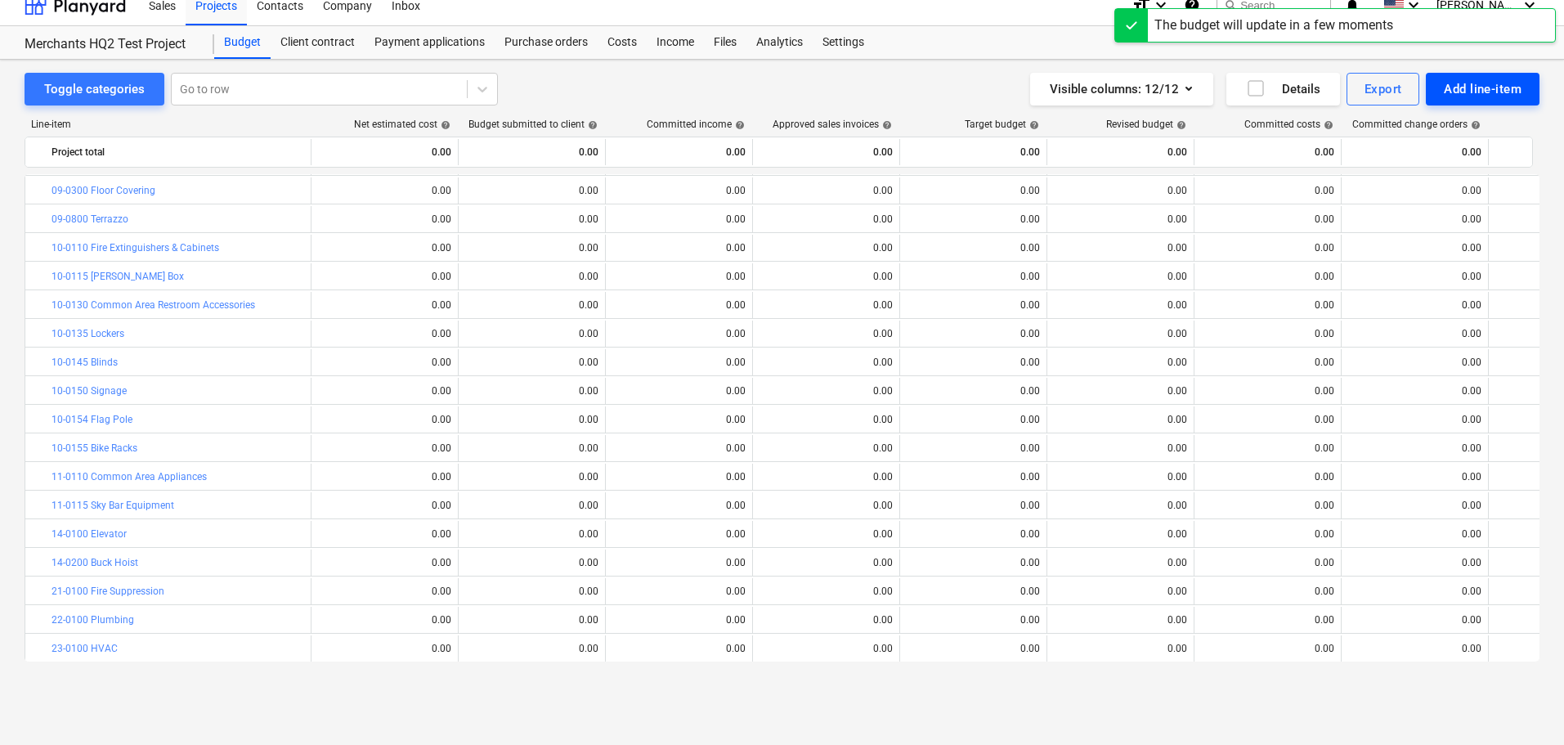
click at [1476, 80] on div "Add line-item" at bounding box center [1483, 88] width 78 height 21
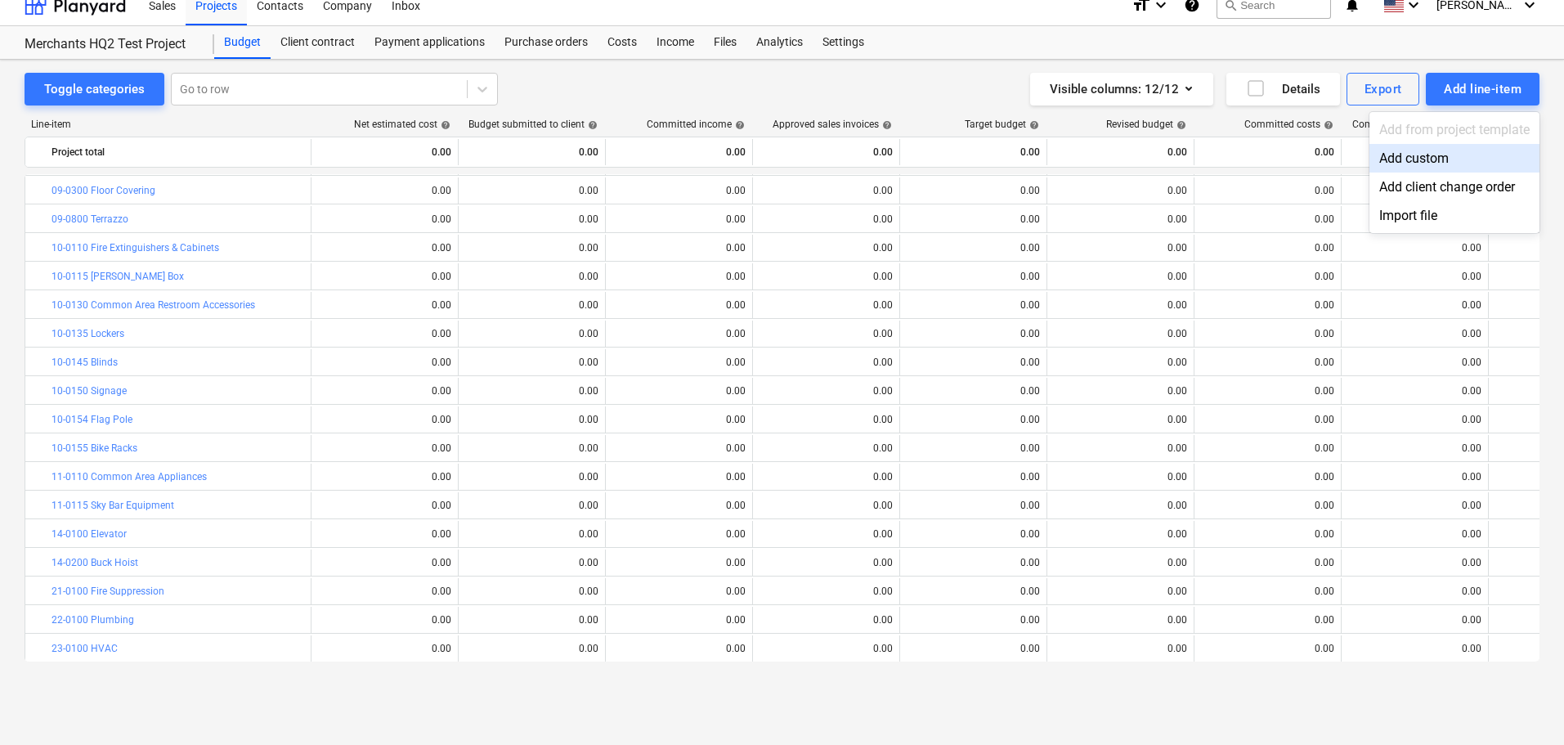
click at [1433, 152] on div "Add custom" at bounding box center [1454, 158] width 170 height 29
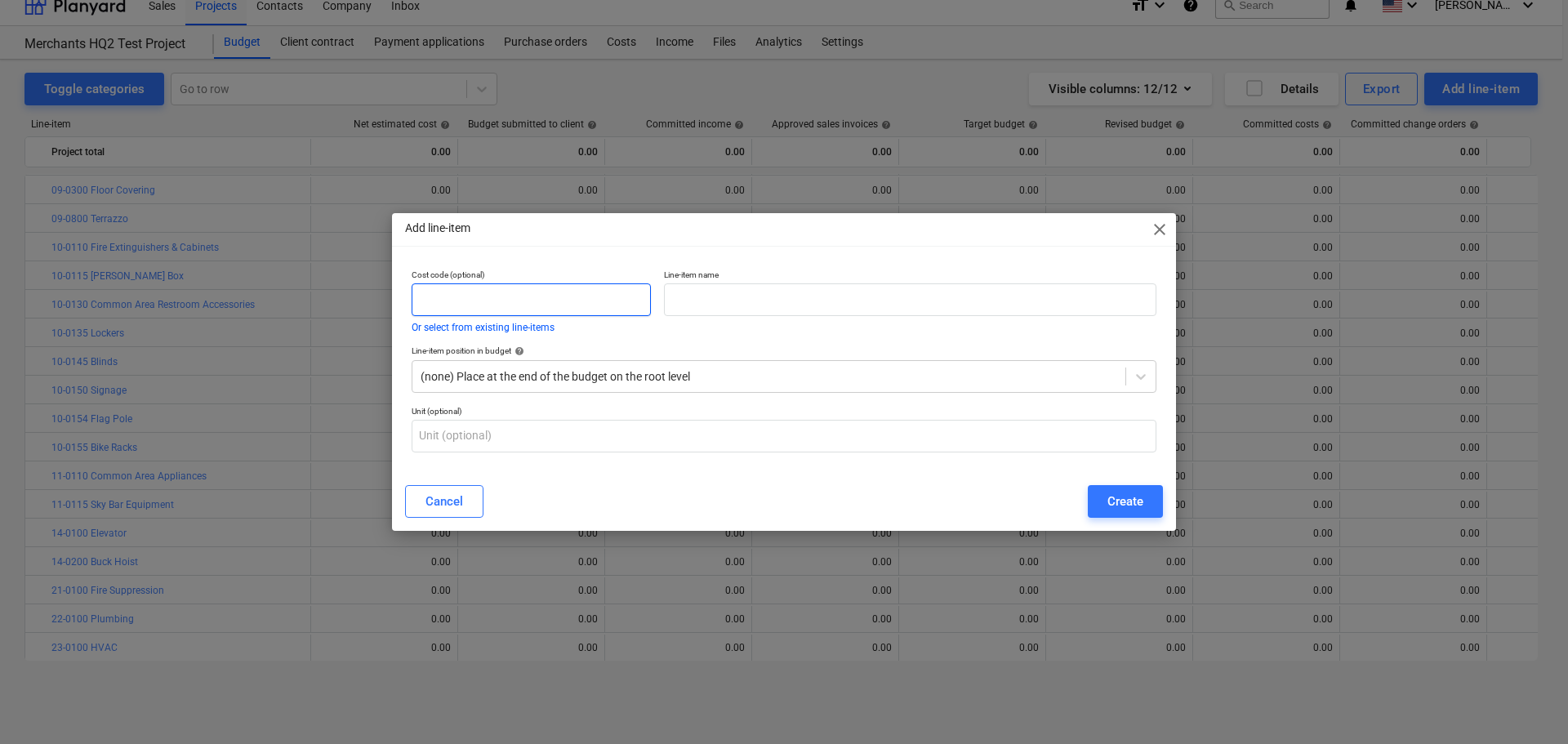
click at [503, 297] on input "text" at bounding box center [531, 300] width 240 height 33
paste input "54-0100"
type input "54-0100"
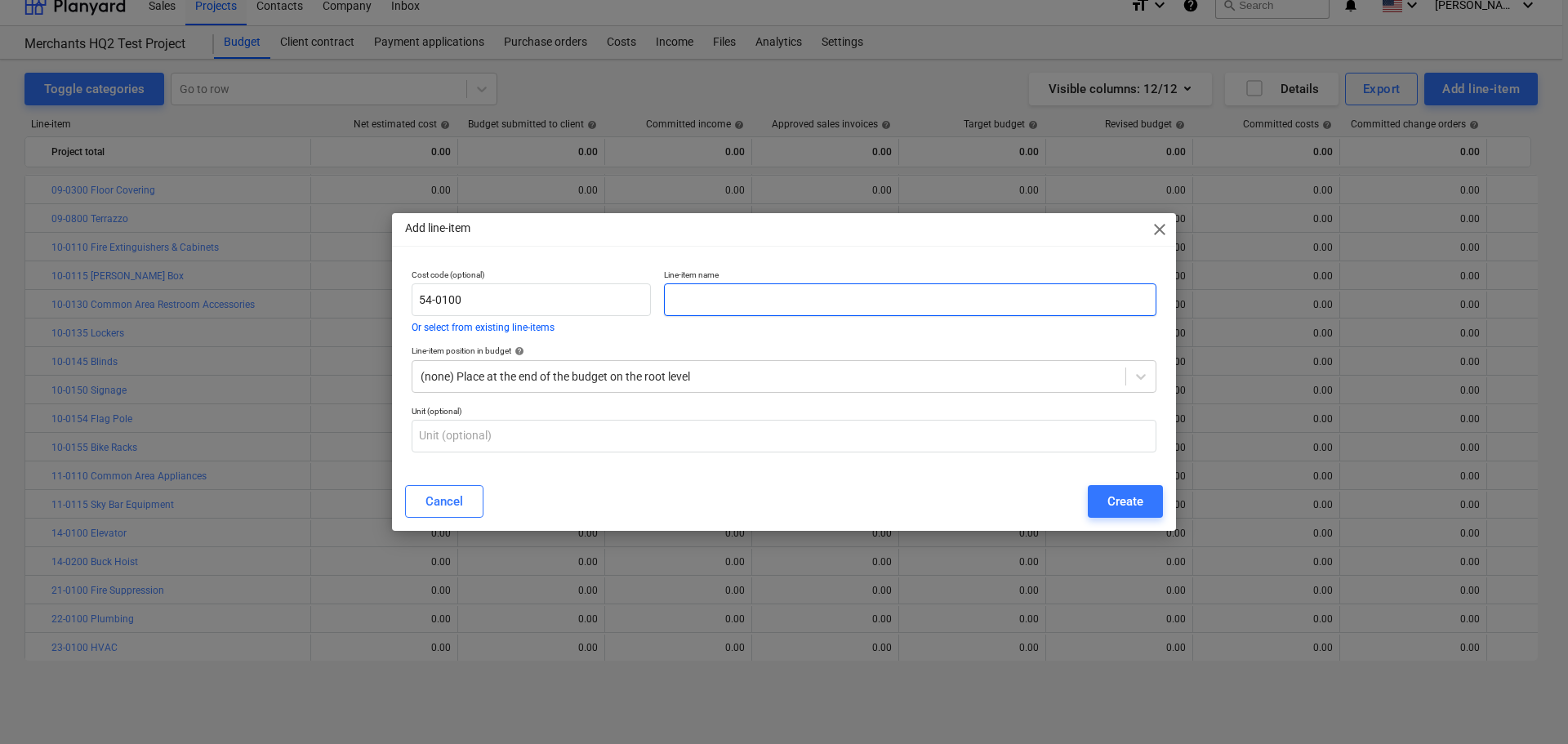
click at [721, 293] on input "text" at bounding box center [910, 300] width 492 height 33
paste input "Contingency"
type input "Contingency"
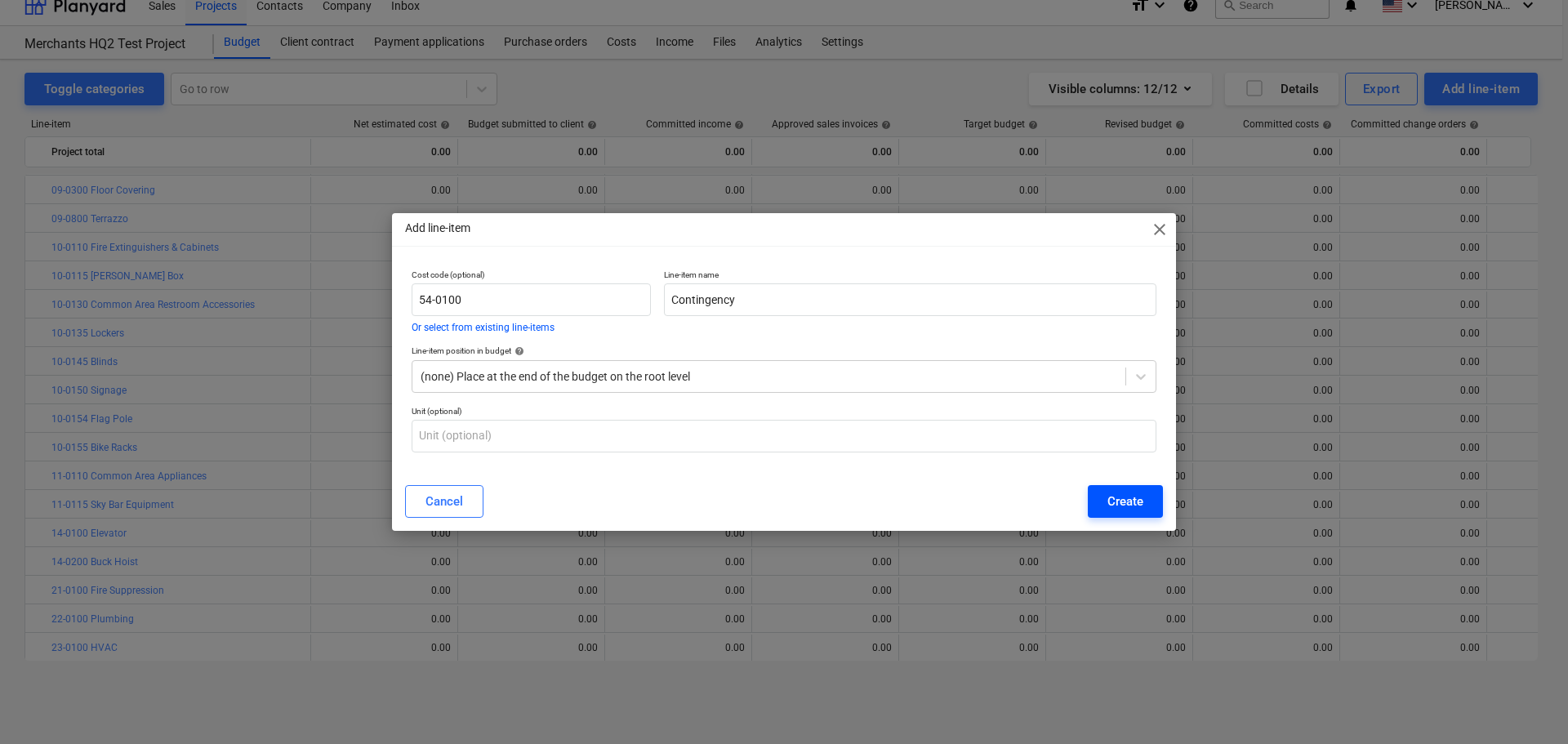
click at [1110, 499] on div "Create" at bounding box center [1126, 500] width 36 height 21
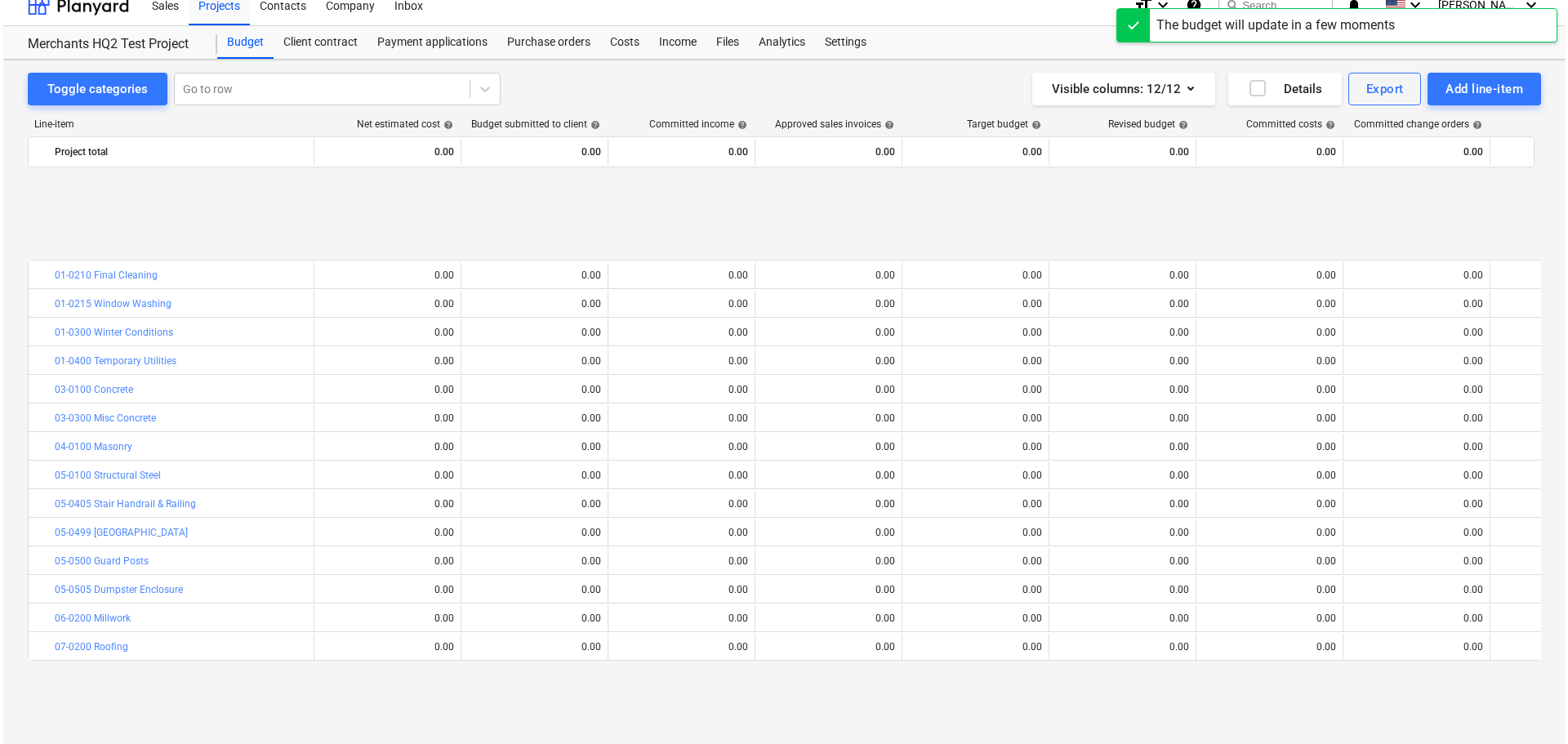
scroll to position [685, 0]
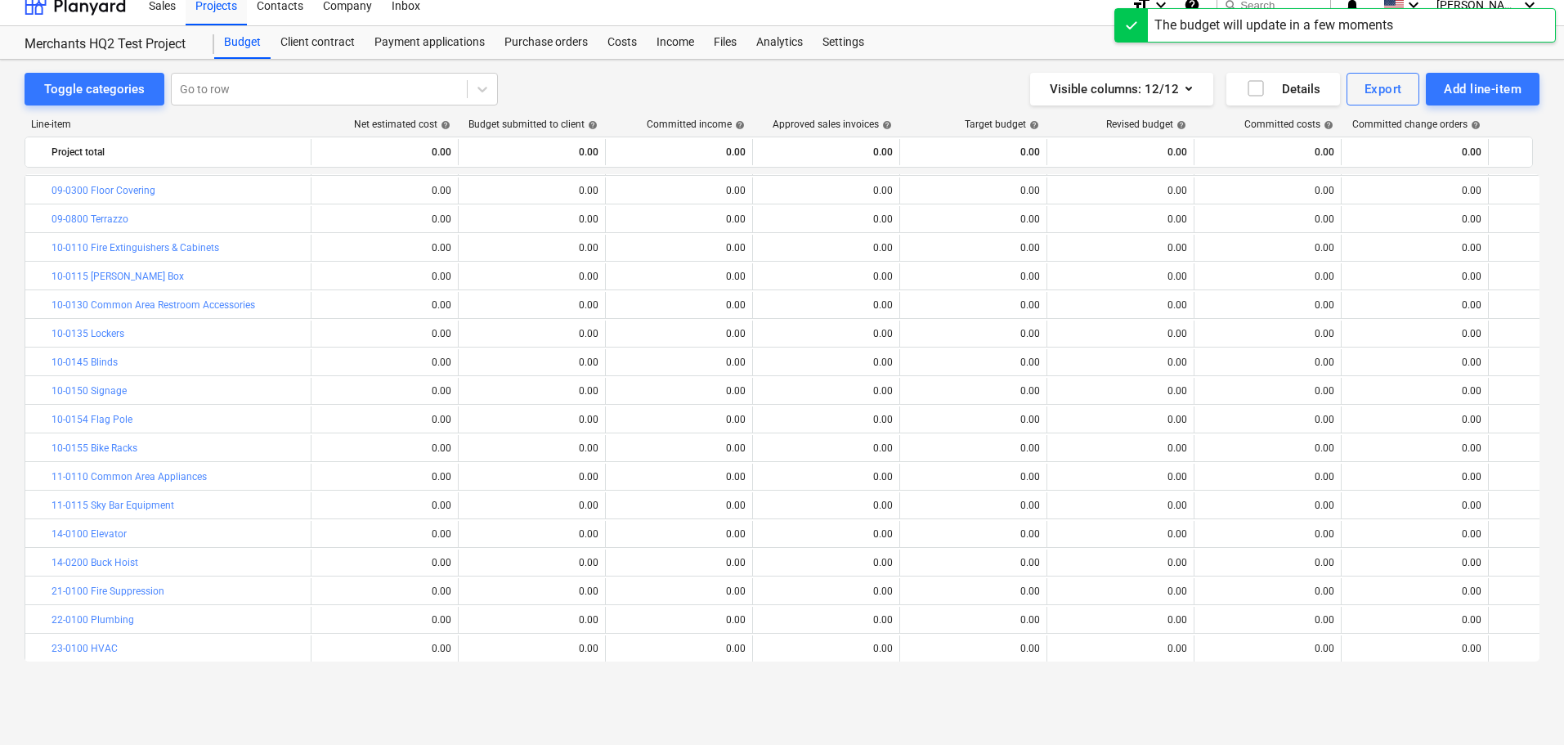
click at [1484, 116] on div "Line-item Net estimated cost help Budget submitted to client help Committed inc…" at bounding box center [782, 393] width 1515 height 576
click at [1485, 93] on div "Add line-item" at bounding box center [1483, 88] width 78 height 21
click at [1410, 160] on div "Add custom" at bounding box center [1454, 158] width 170 height 29
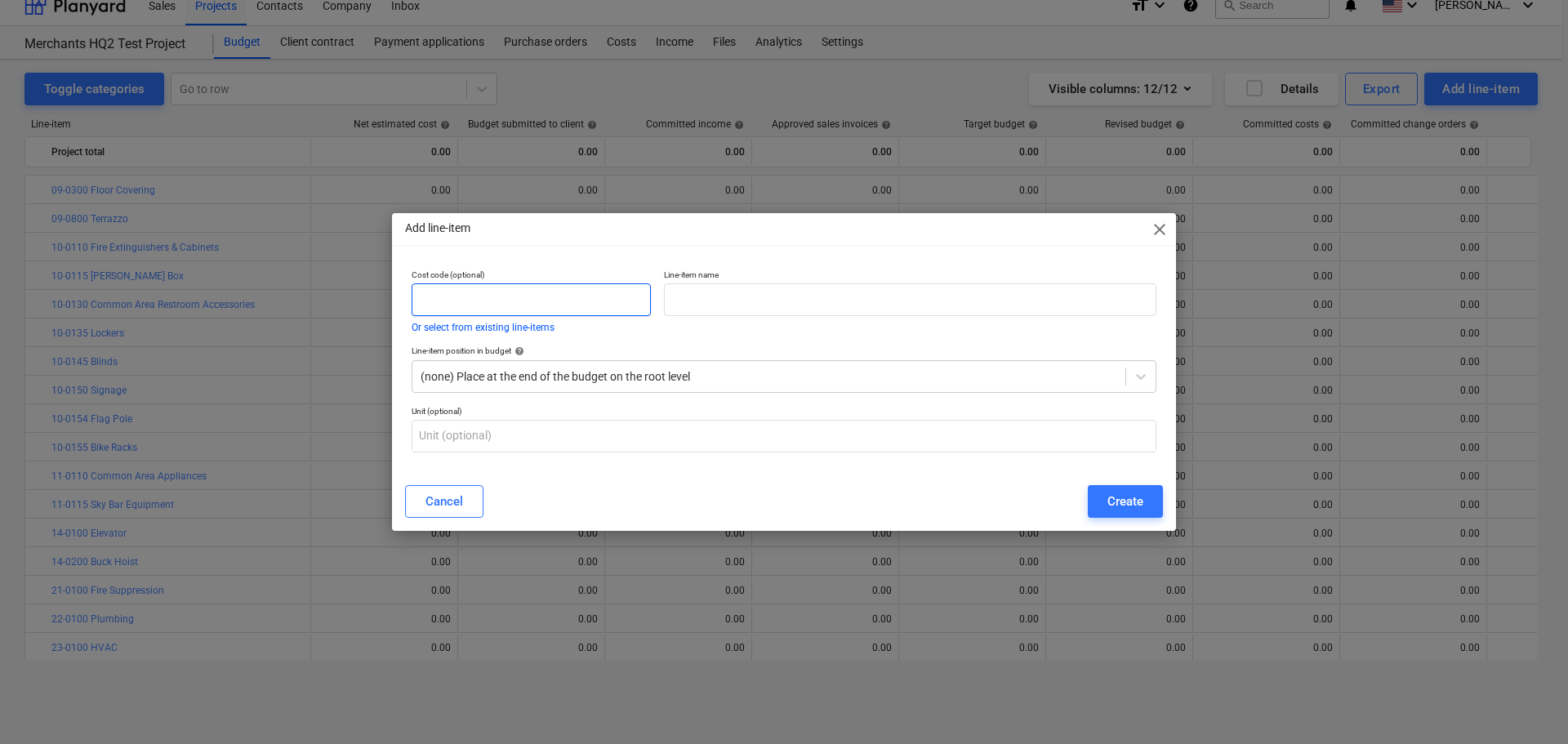
click at [590, 316] on input "text" at bounding box center [531, 300] width 240 height 33
paste input "54-0200"
type input "54-0200"
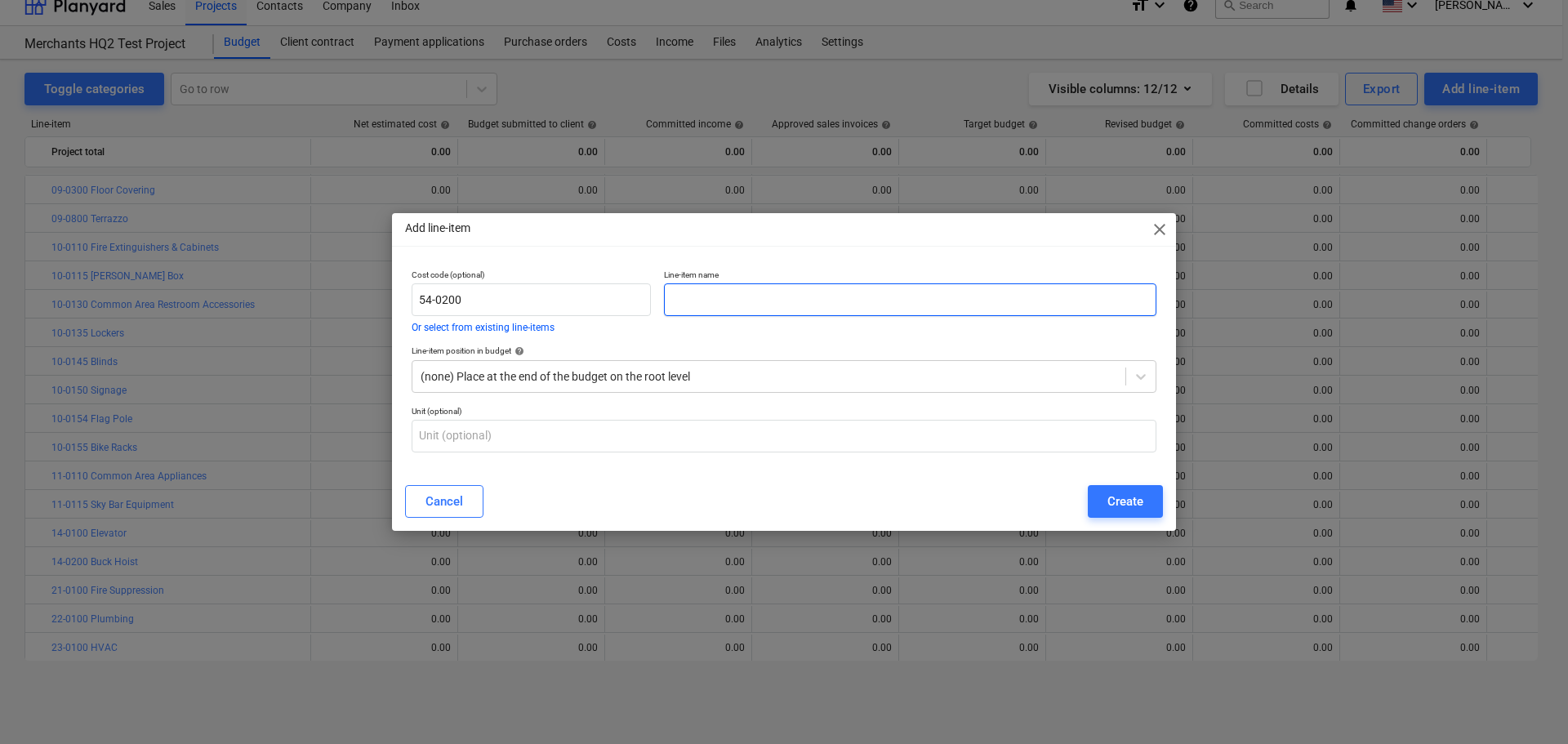
click at [711, 276] on p "Line-item name" at bounding box center [910, 277] width 492 height 14
click at [709, 291] on input "text" at bounding box center [910, 300] width 492 height 33
paste input "LIABILITY INSURANCE"
type input "LIABILITY INSURANCE"
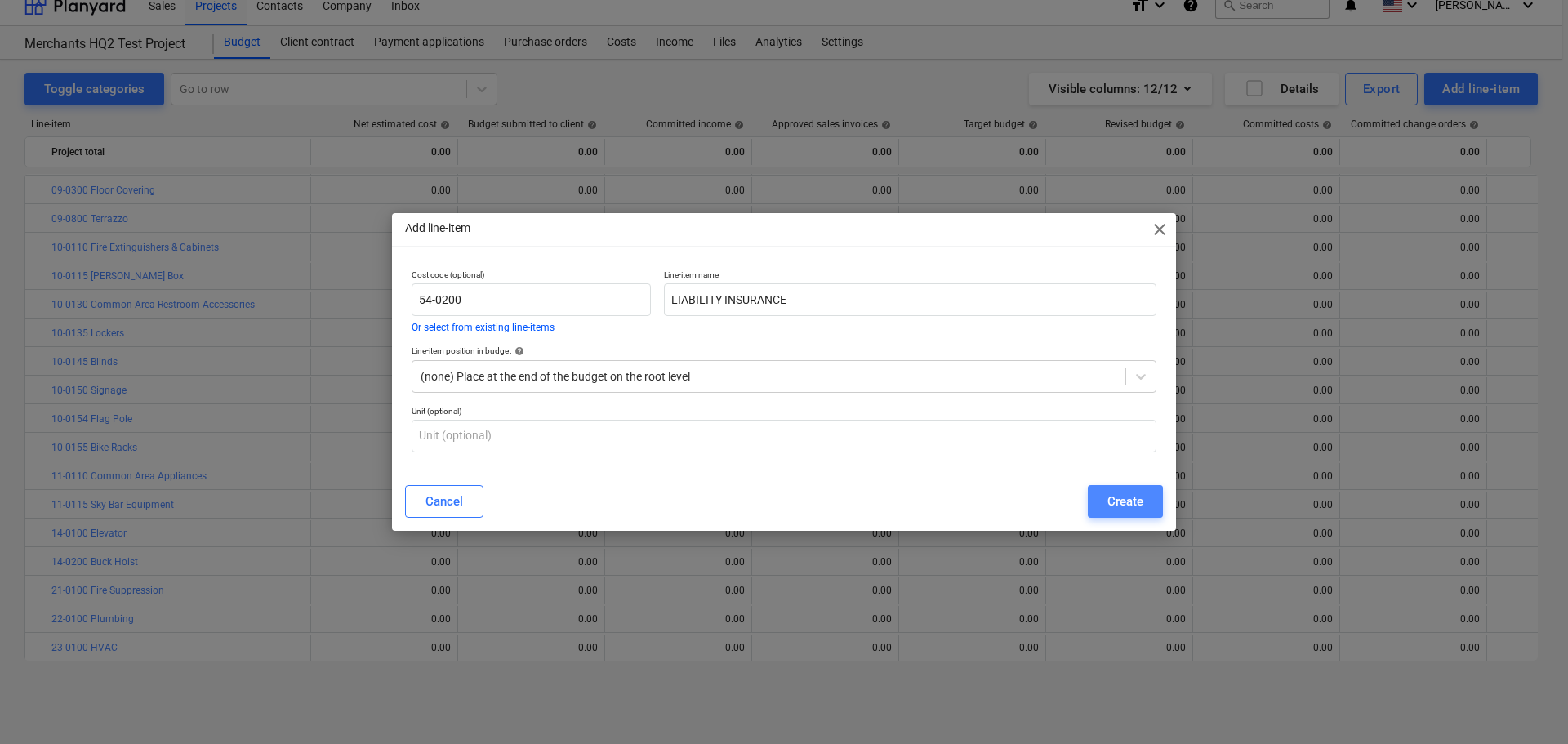
click at [1112, 494] on div "Create" at bounding box center [1126, 500] width 36 height 21
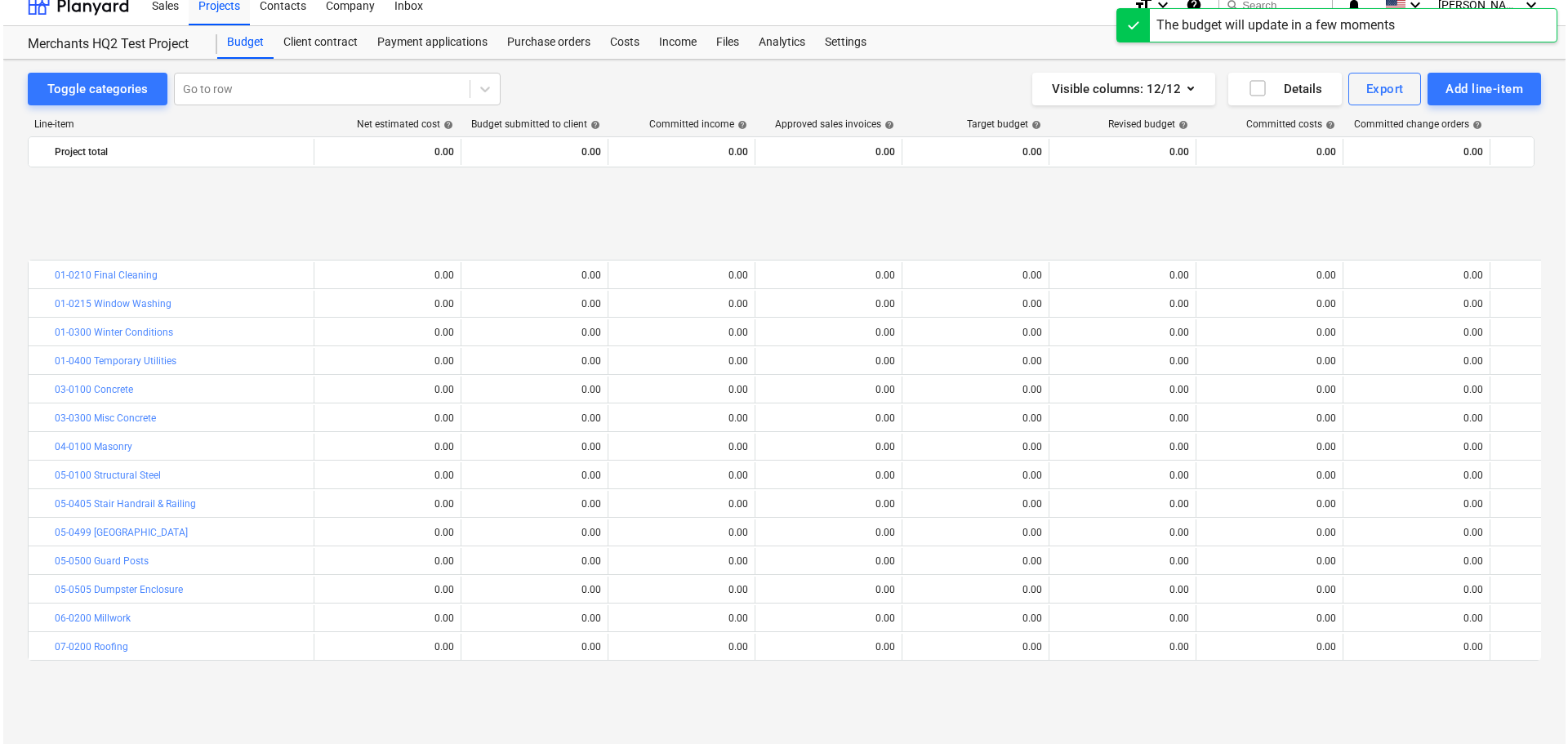
scroll to position [685, 0]
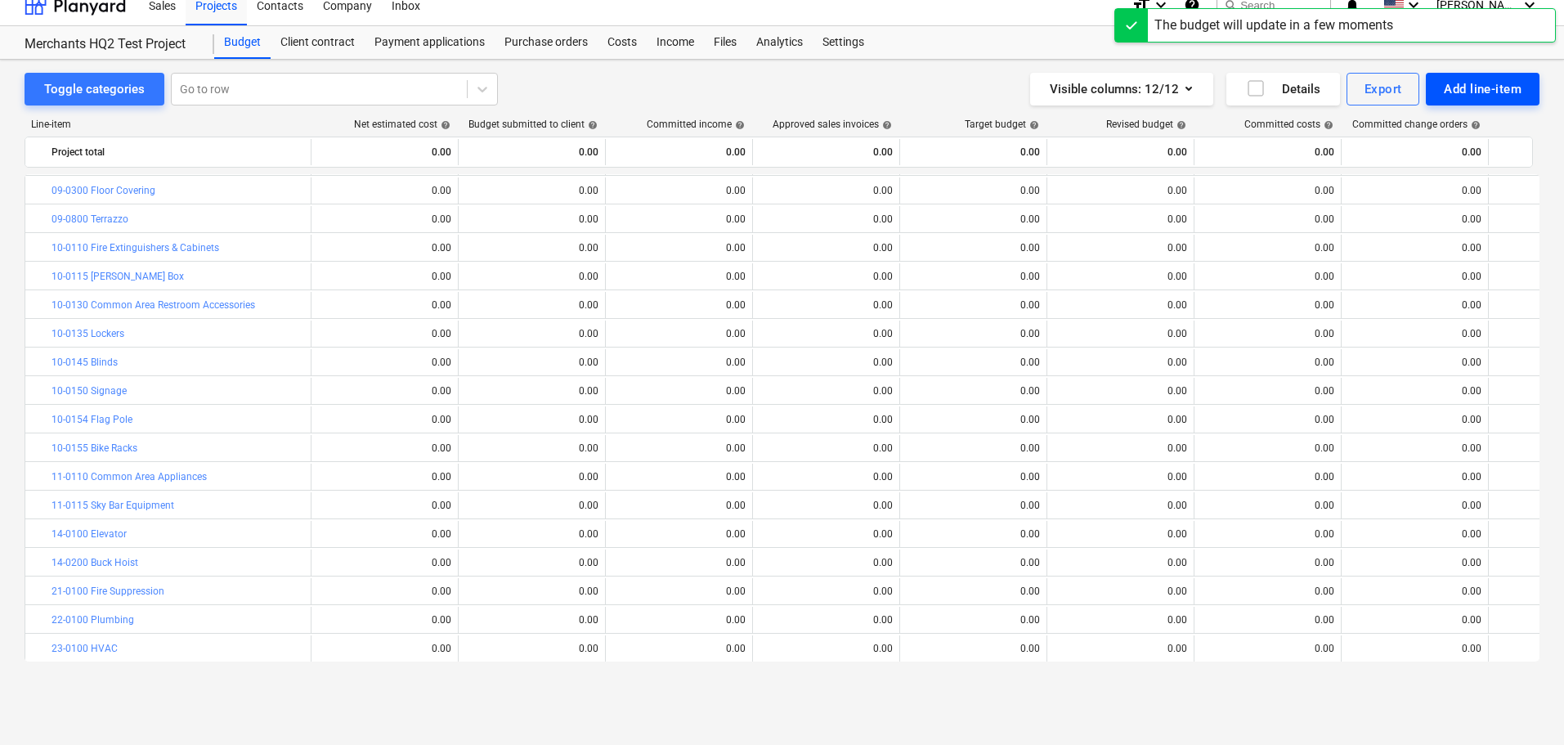
click at [1469, 98] on div "Add line-item" at bounding box center [1483, 88] width 78 height 21
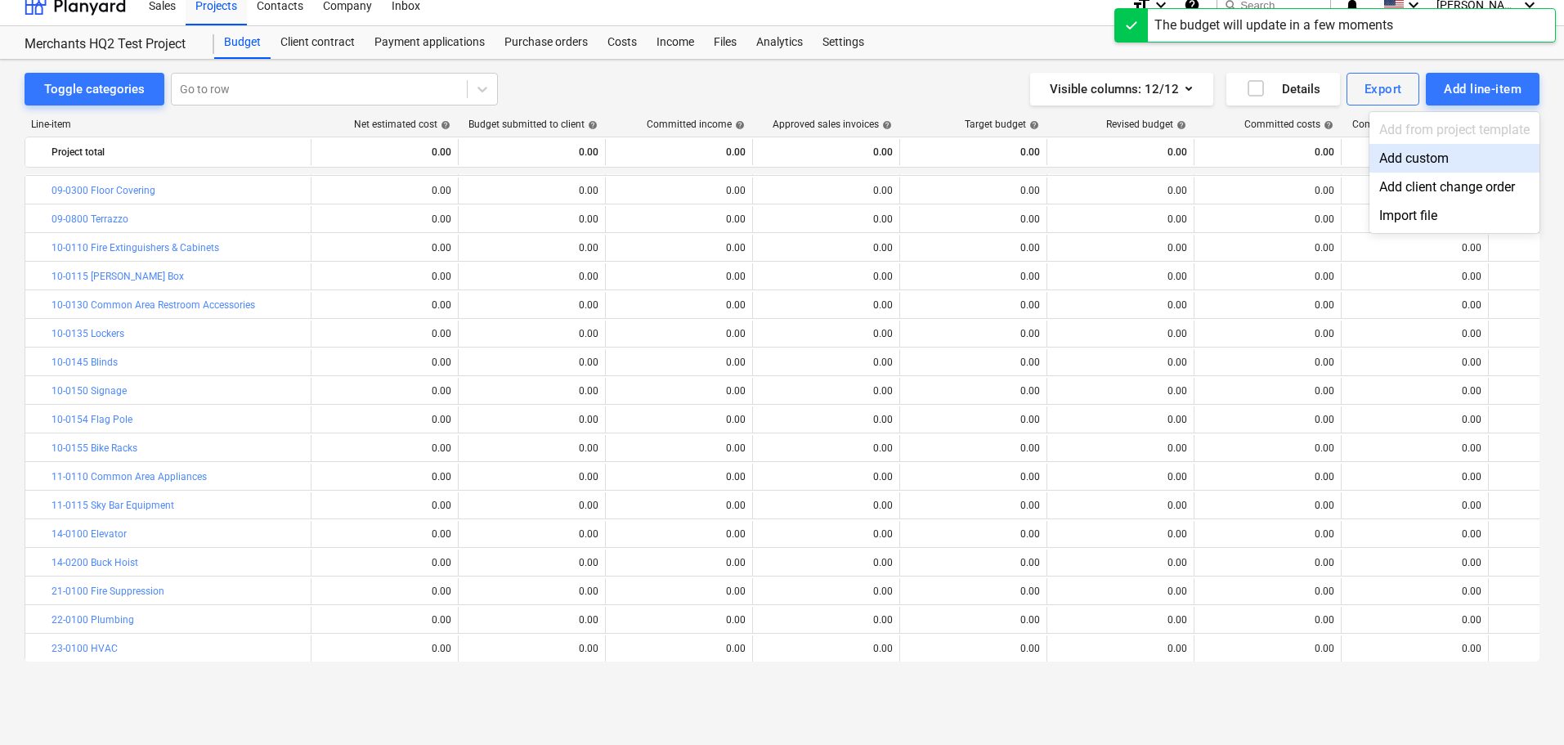
click at [1396, 150] on div "Add custom" at bounding box center [1454, 158] width 170 height 29
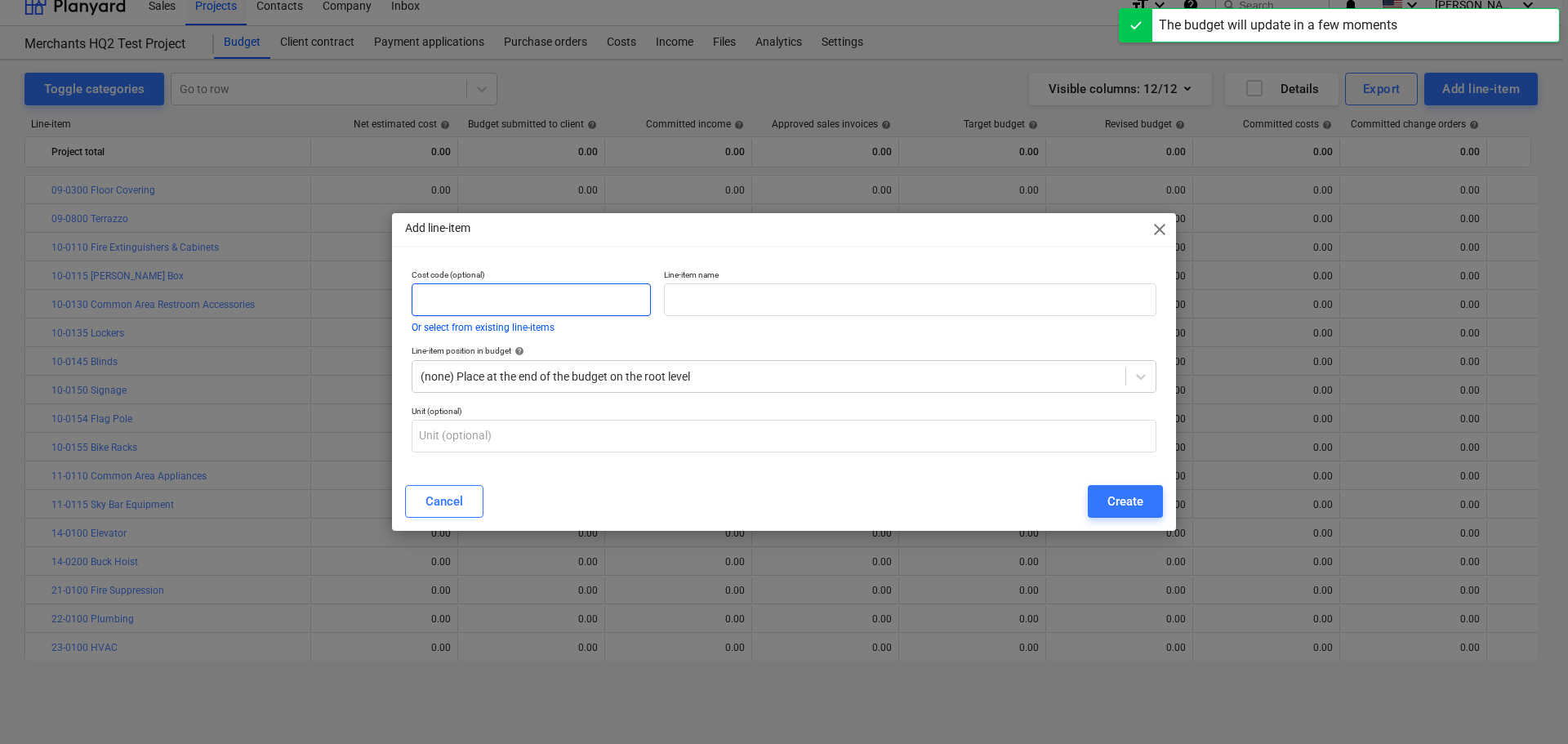
click at [539, 302] on input "text" at bounding box center [531, 300] width 240 height 33
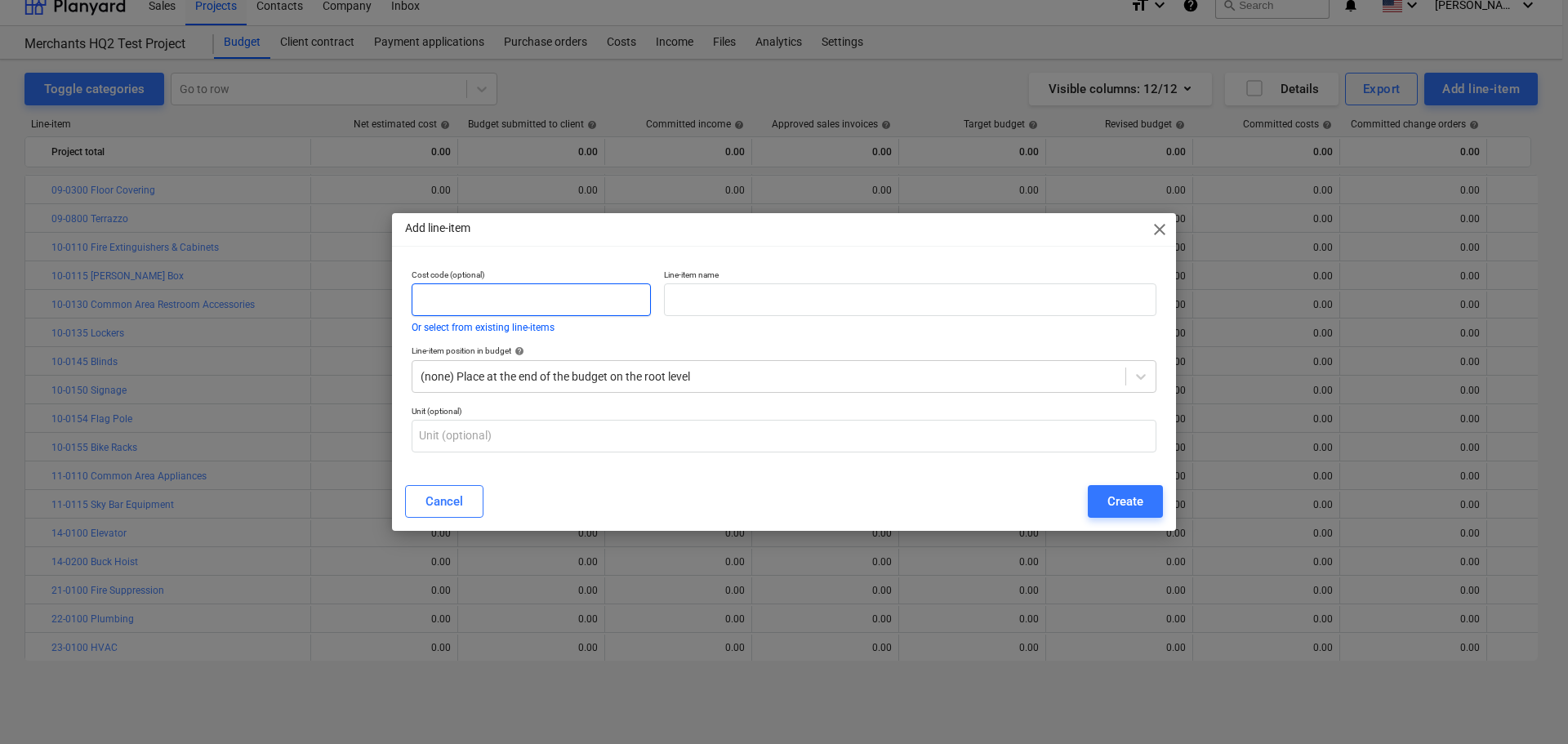
paste input "54-0300"
type input "54-0300"
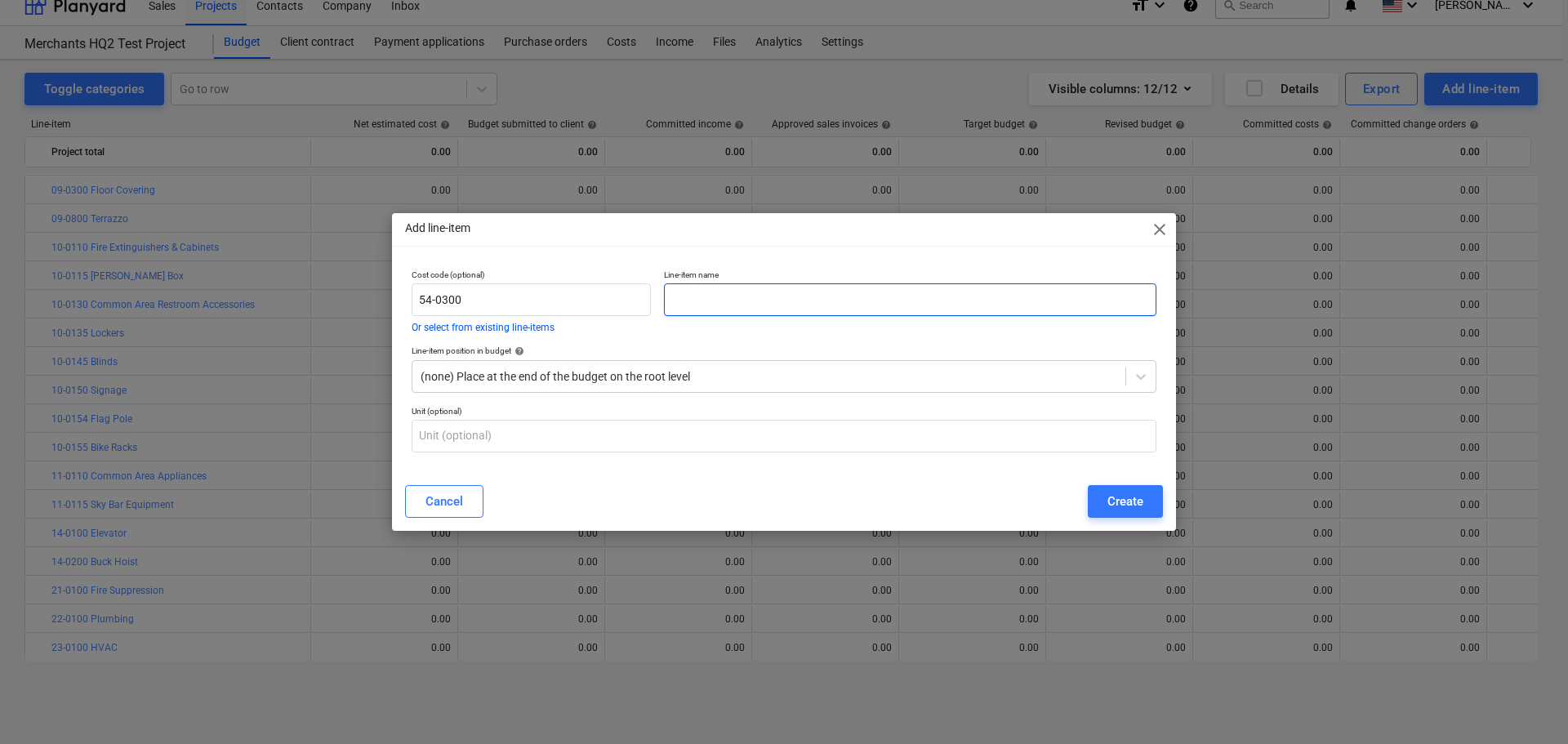
click at [741, 297] on input "text" at bounding box center [910, 300] width 492 height 33
paste input "SALES TAX"
type input "SALES TAX"
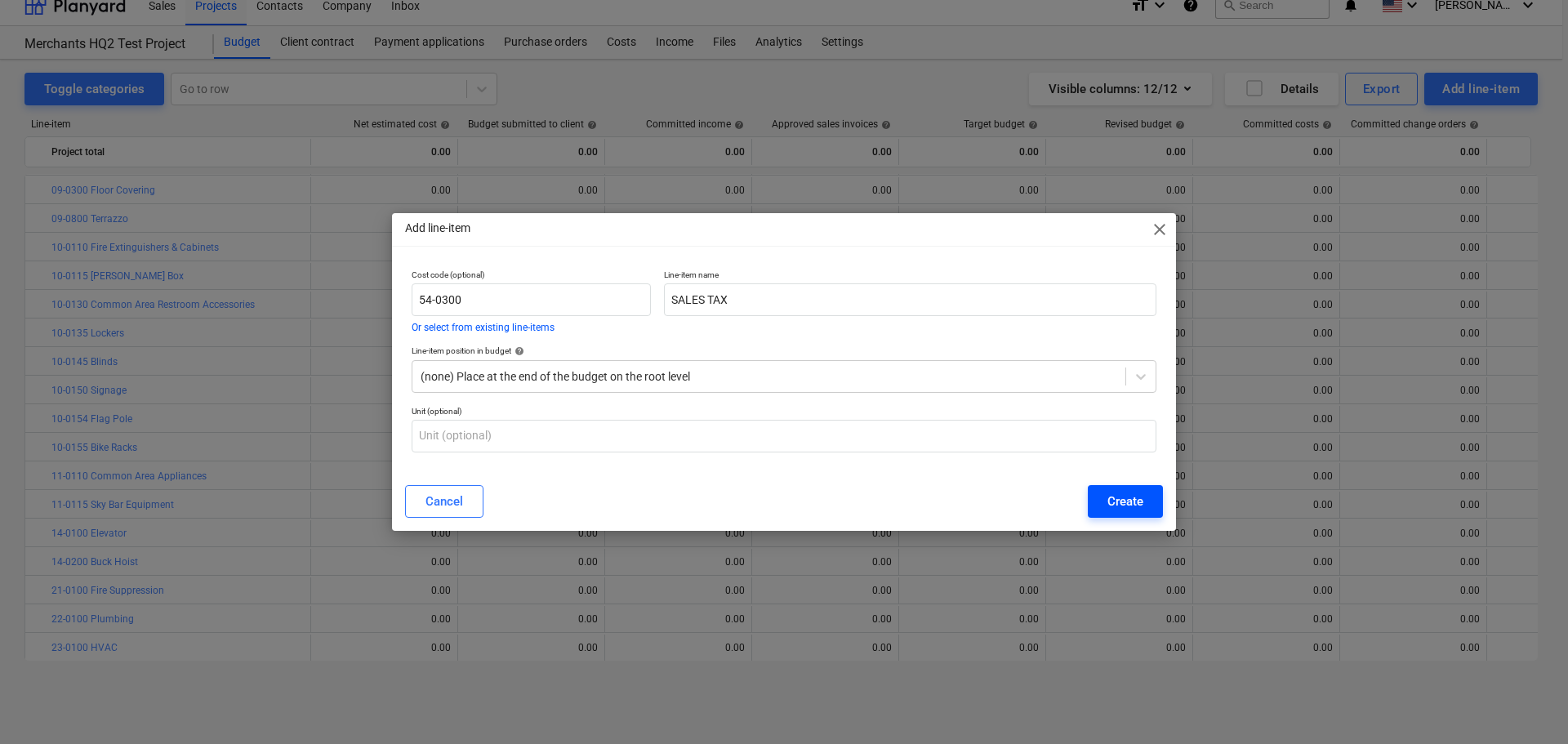
click at [1144, 504] on button "Create" at bounding box center [1125, 501] width 75 height 33
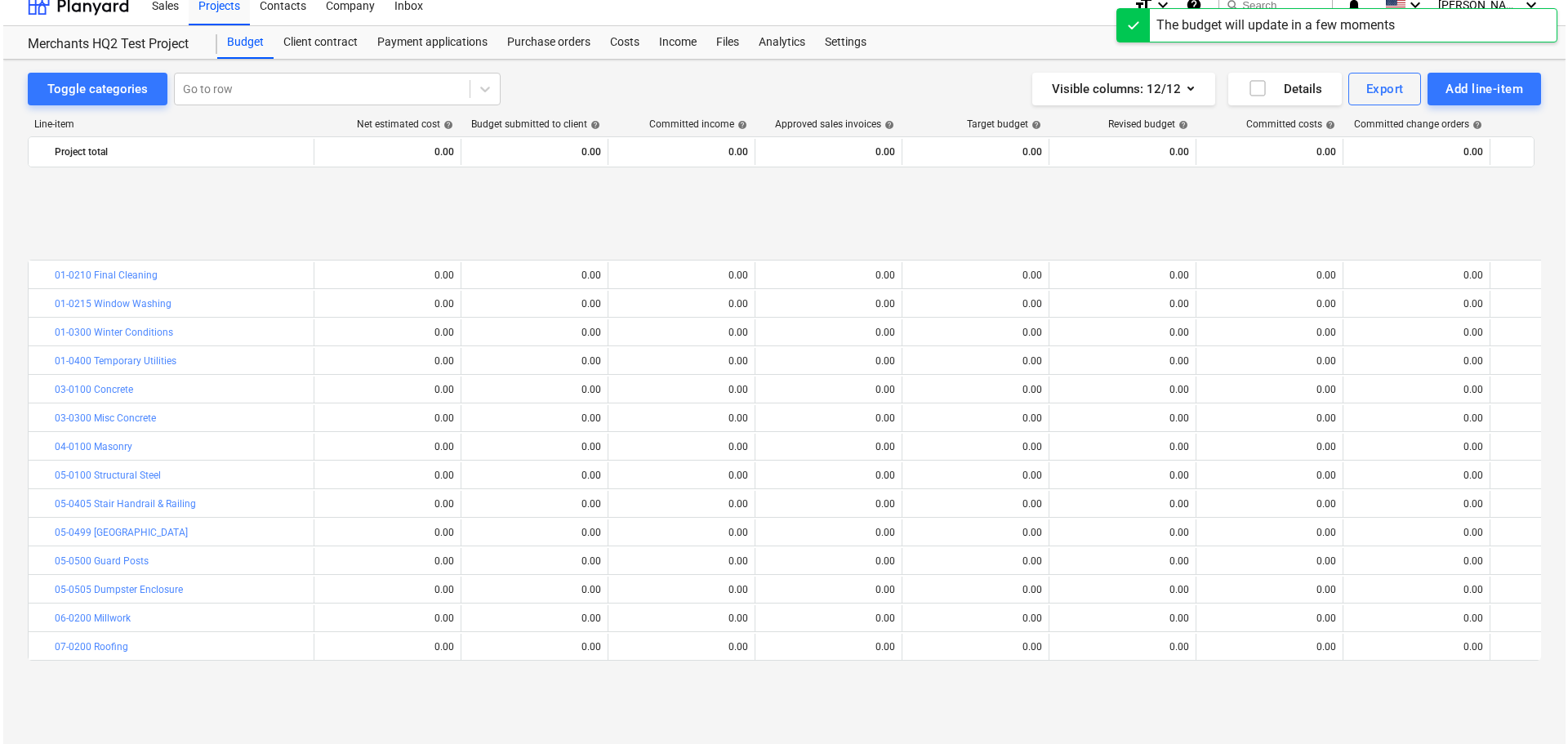
scroll to position [685, 0]
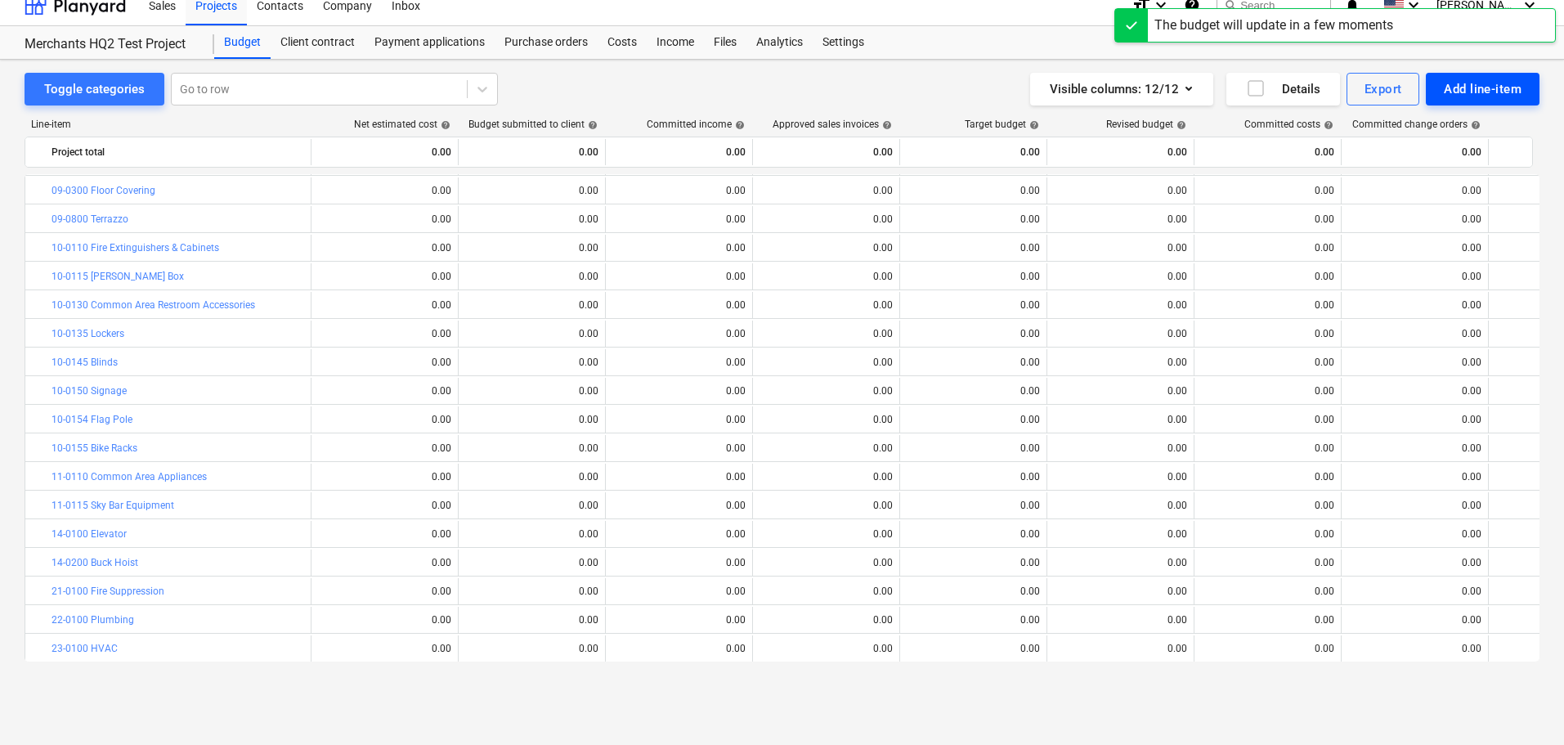
click at [1465, 89] on div "Add line-item" at bounding box center [1483, 88] width 78 height 21
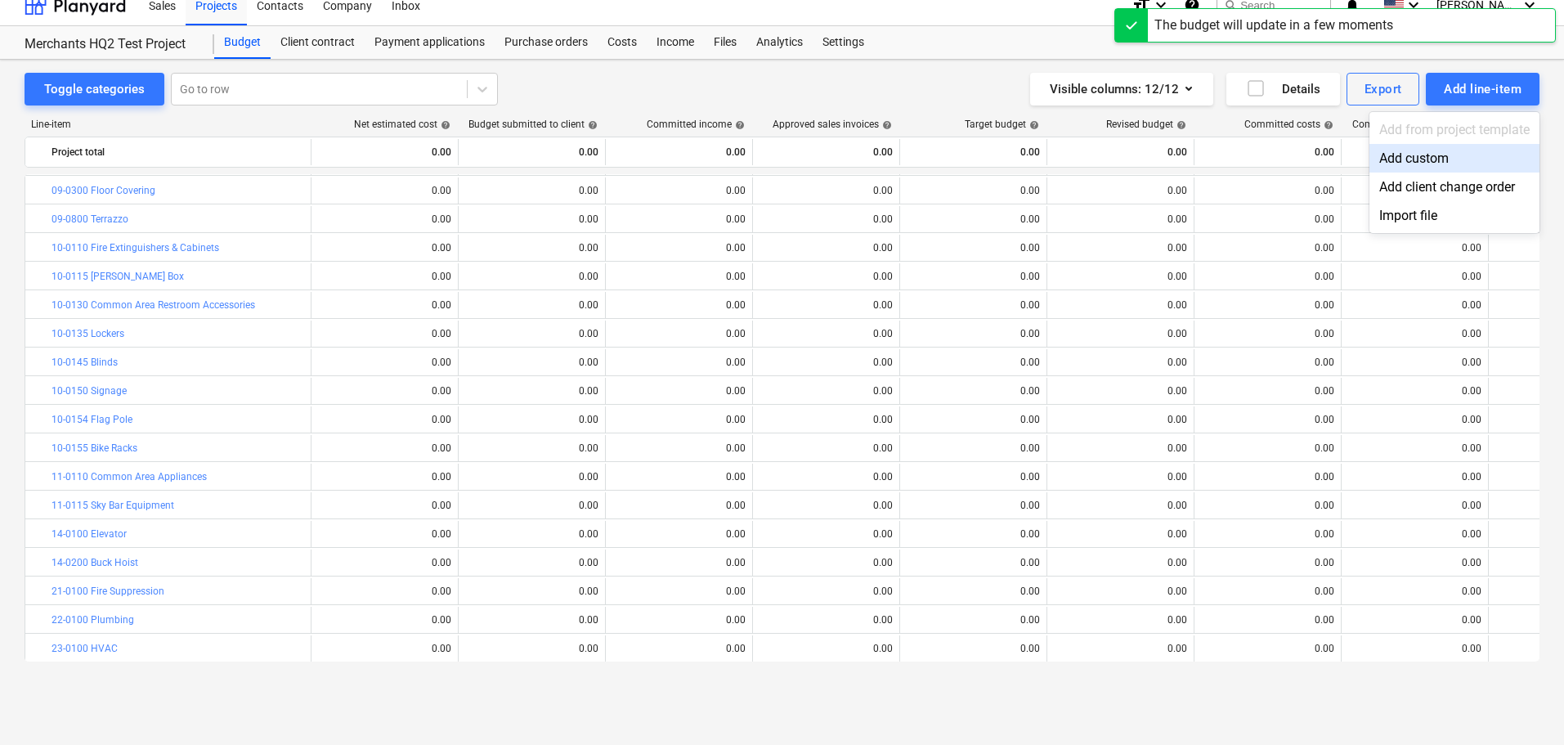
click at [1405, 156] on div "Add custom" at bounding box center [1454, 158] width 170 height 29
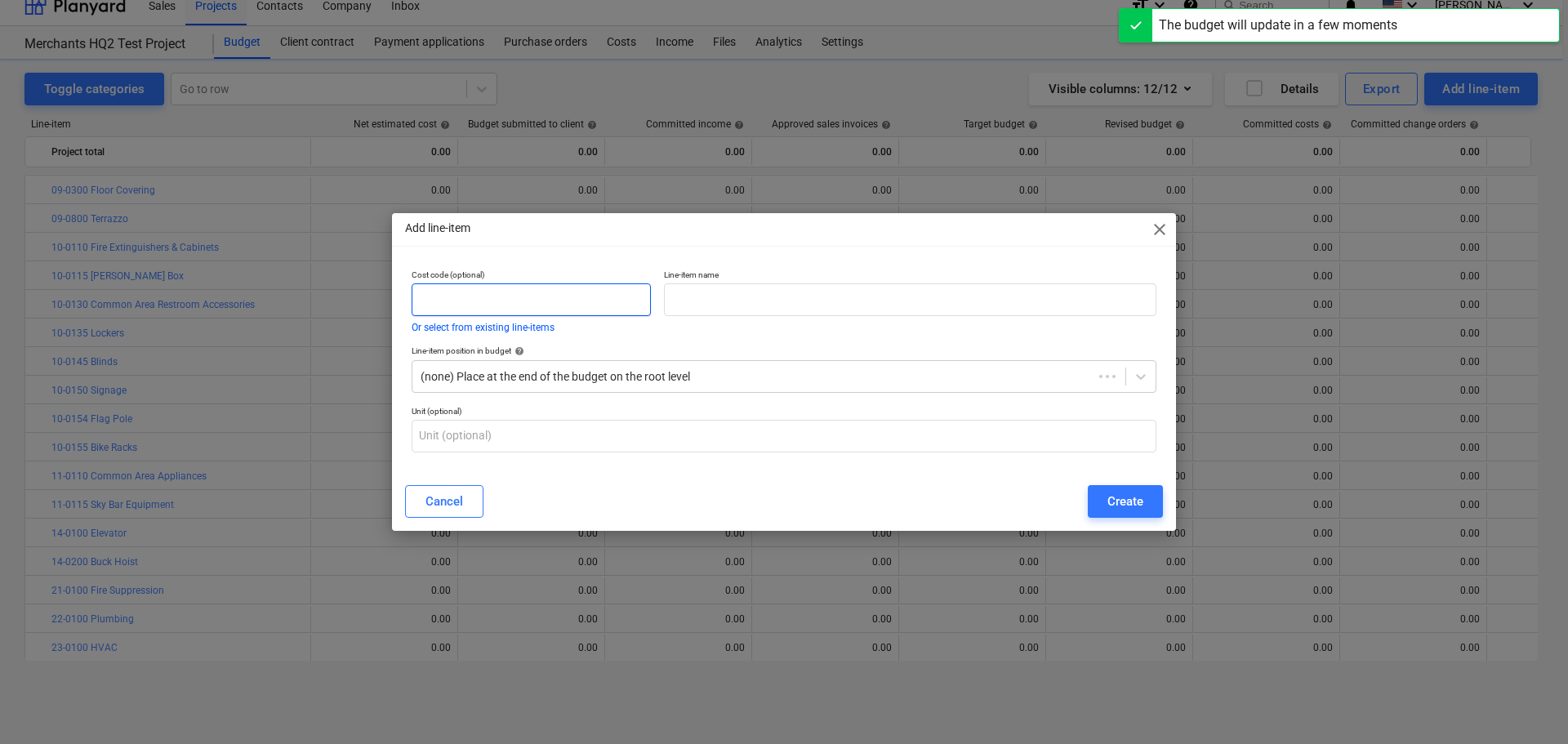
click at [489, 285] on input "text" at bounding box center [531, 300] width 240 height 33
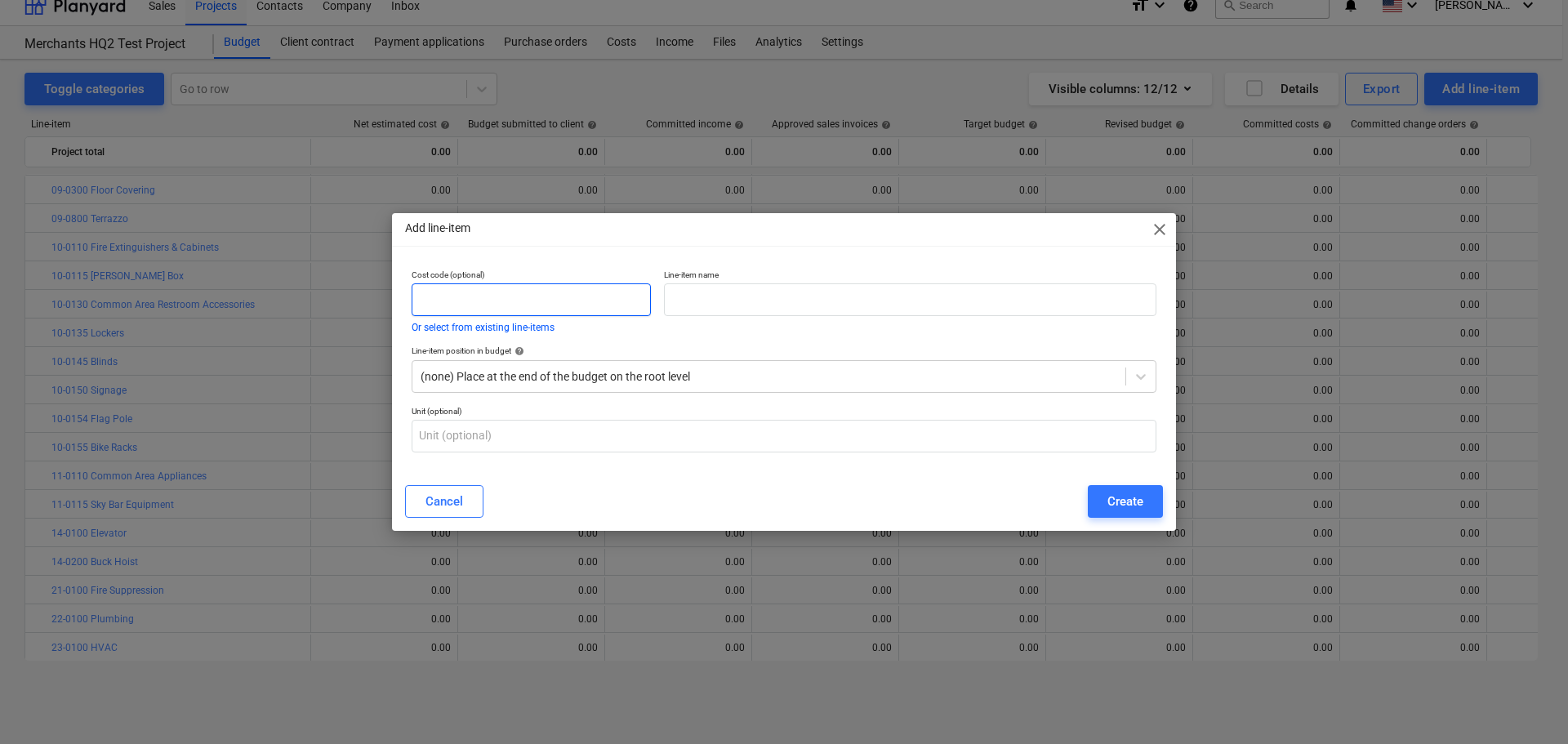
click at [486, 303] on input "text" at bounding box center [531, 300] width 240 height 33
paste input "55-0000"
type input "55-0000"
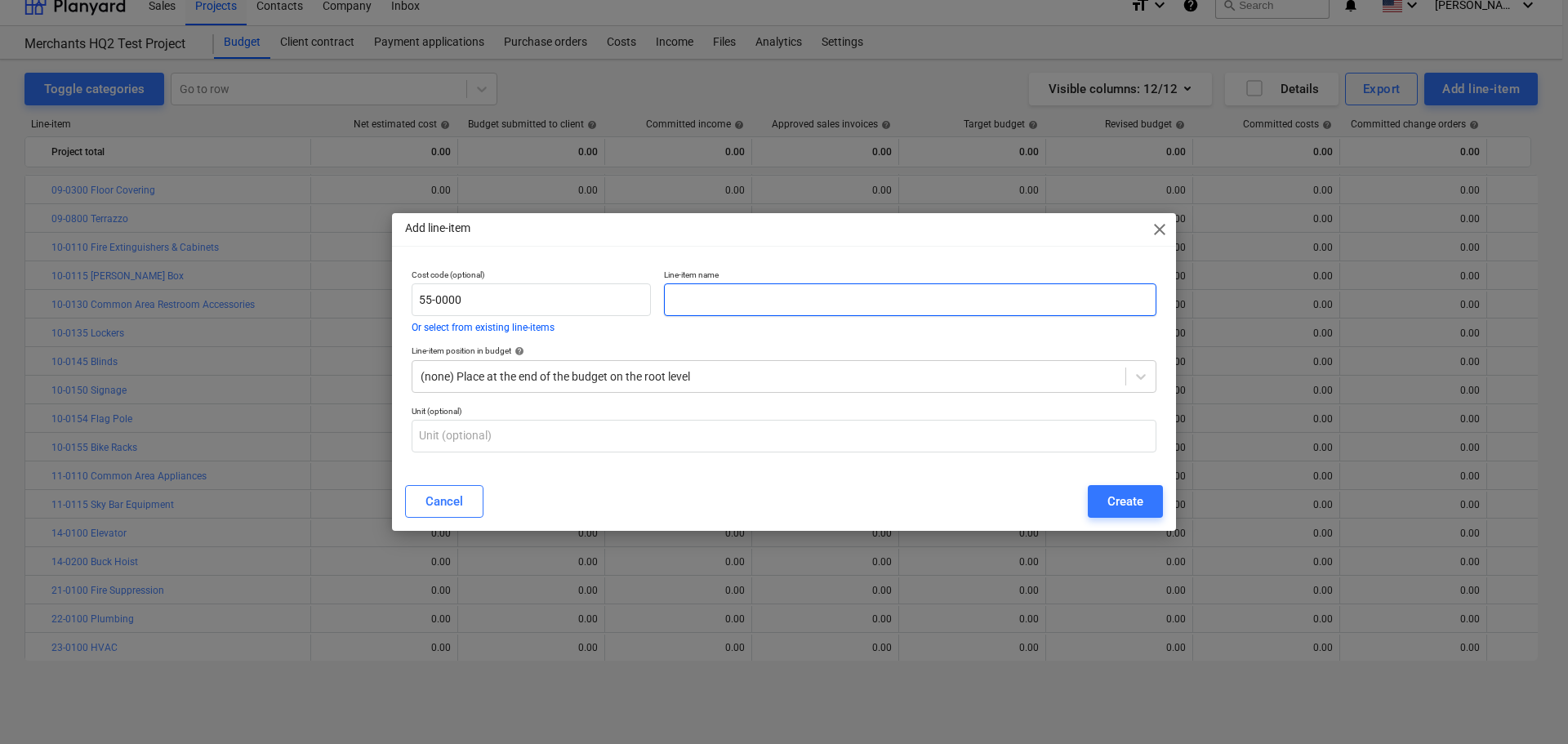
click at [764, 311] on input "text" at bounding box center [910, 300] width 492 height 33
paste input "Fee"
type input "Fee"
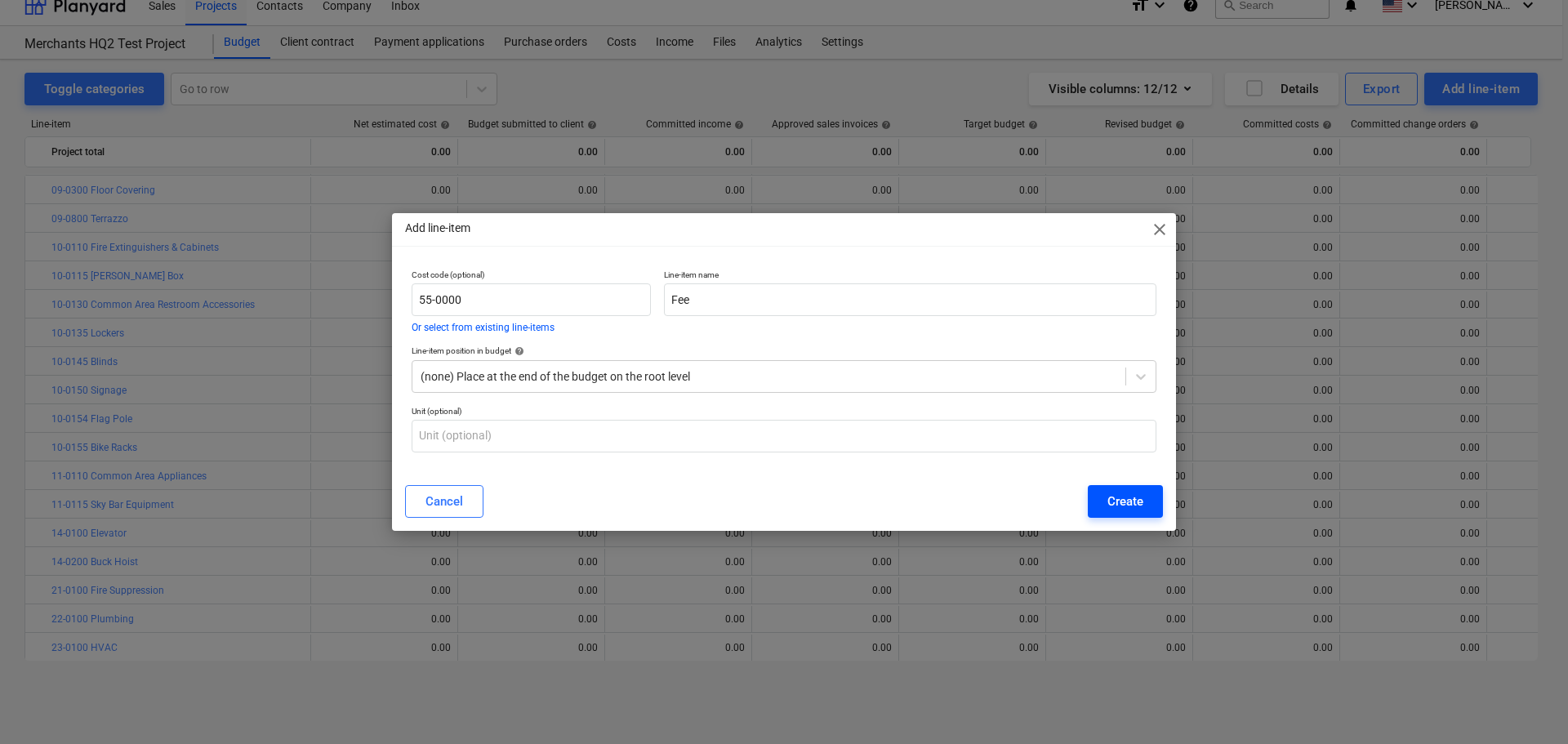
click at [1142, 507] on div "Create" at bounding box center [1126, 500] width 36 height 21
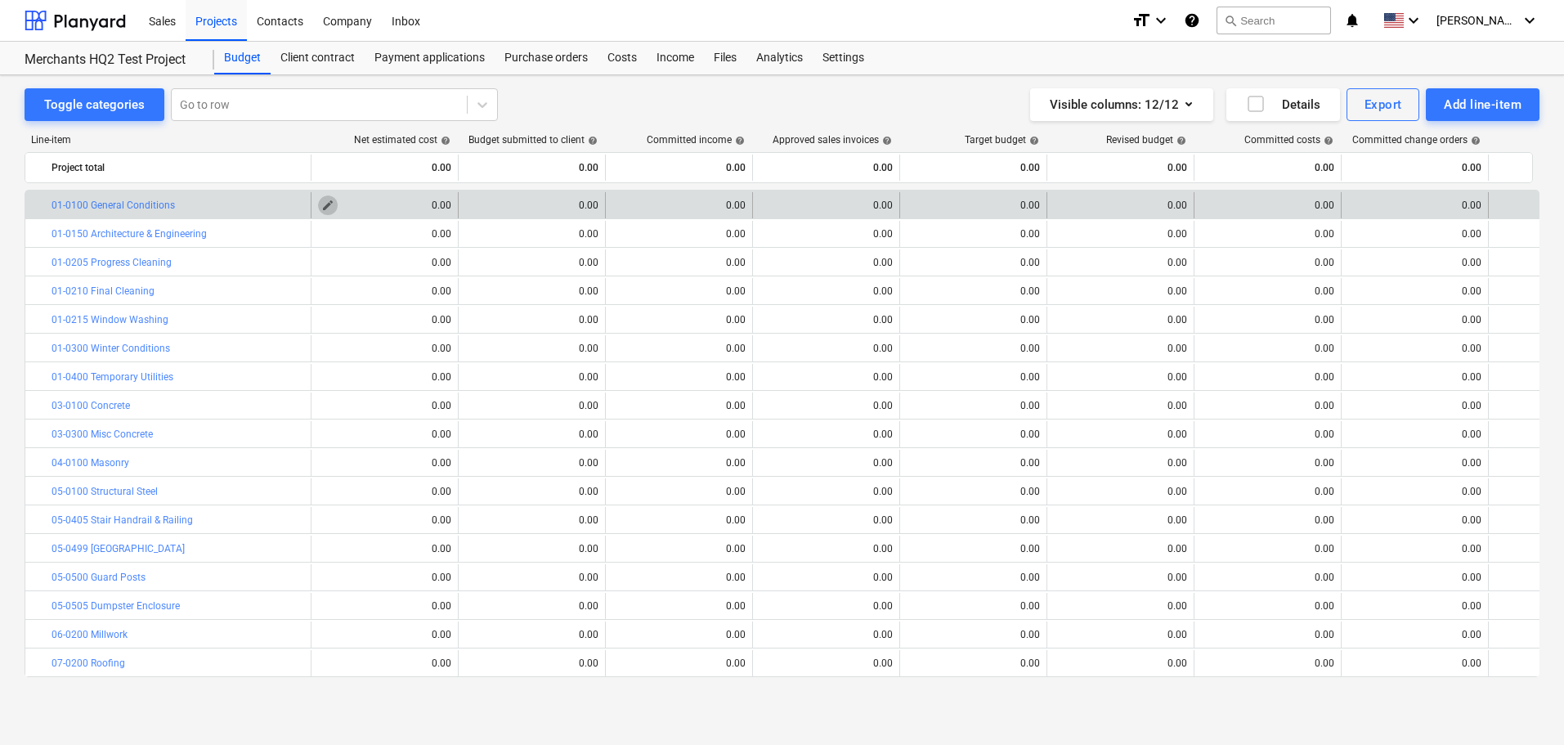
click at [331, 203] on span "edit" at bounding box center [327, 205] width 13 height 13
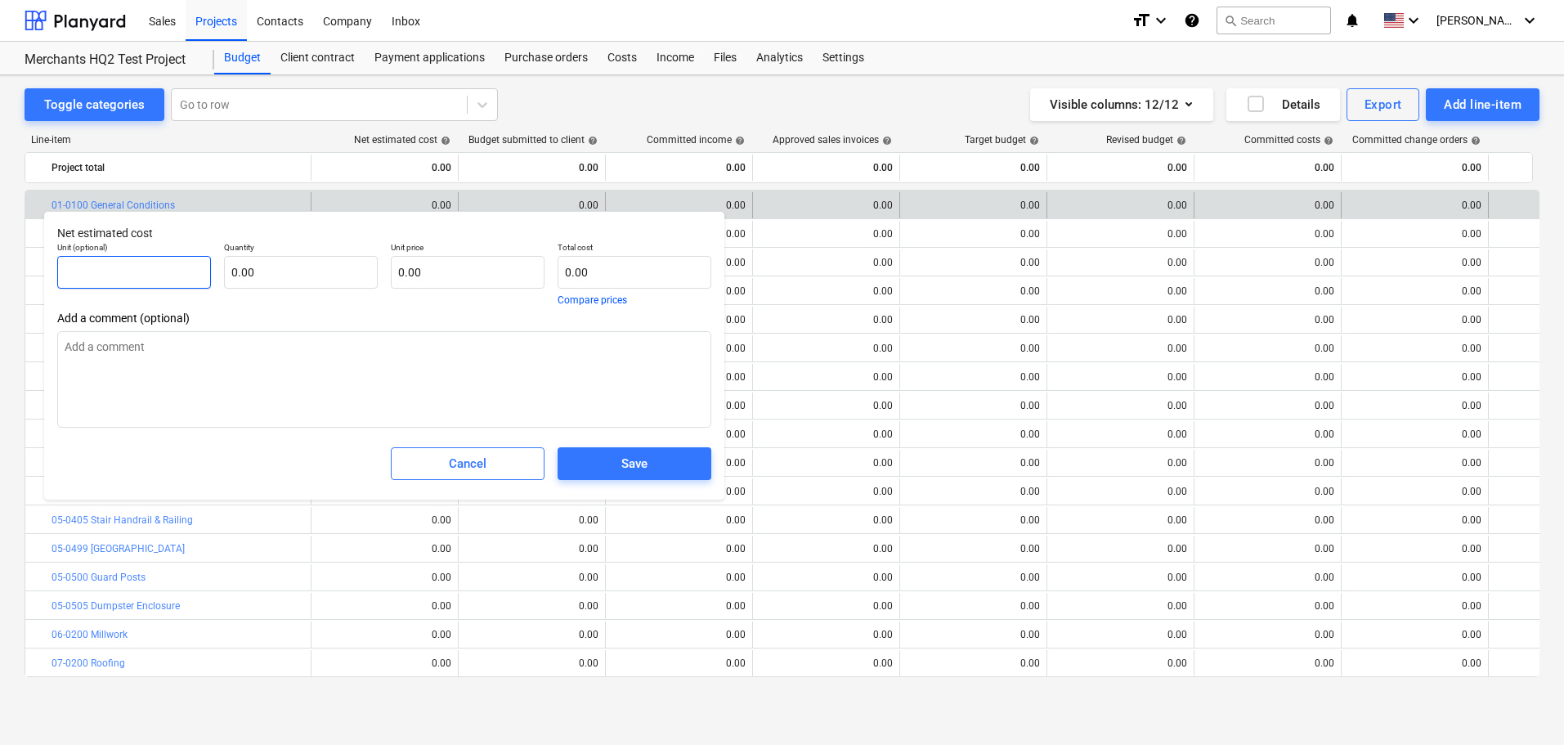
click at [96, 275] on input "text" at bounding box center [134, 272] width 154 height 33
type textarea "x"
click at [278, 276] on input "text" at bounding box center [301, 272] width 154 height 33
type textarea "x"
type input "1"
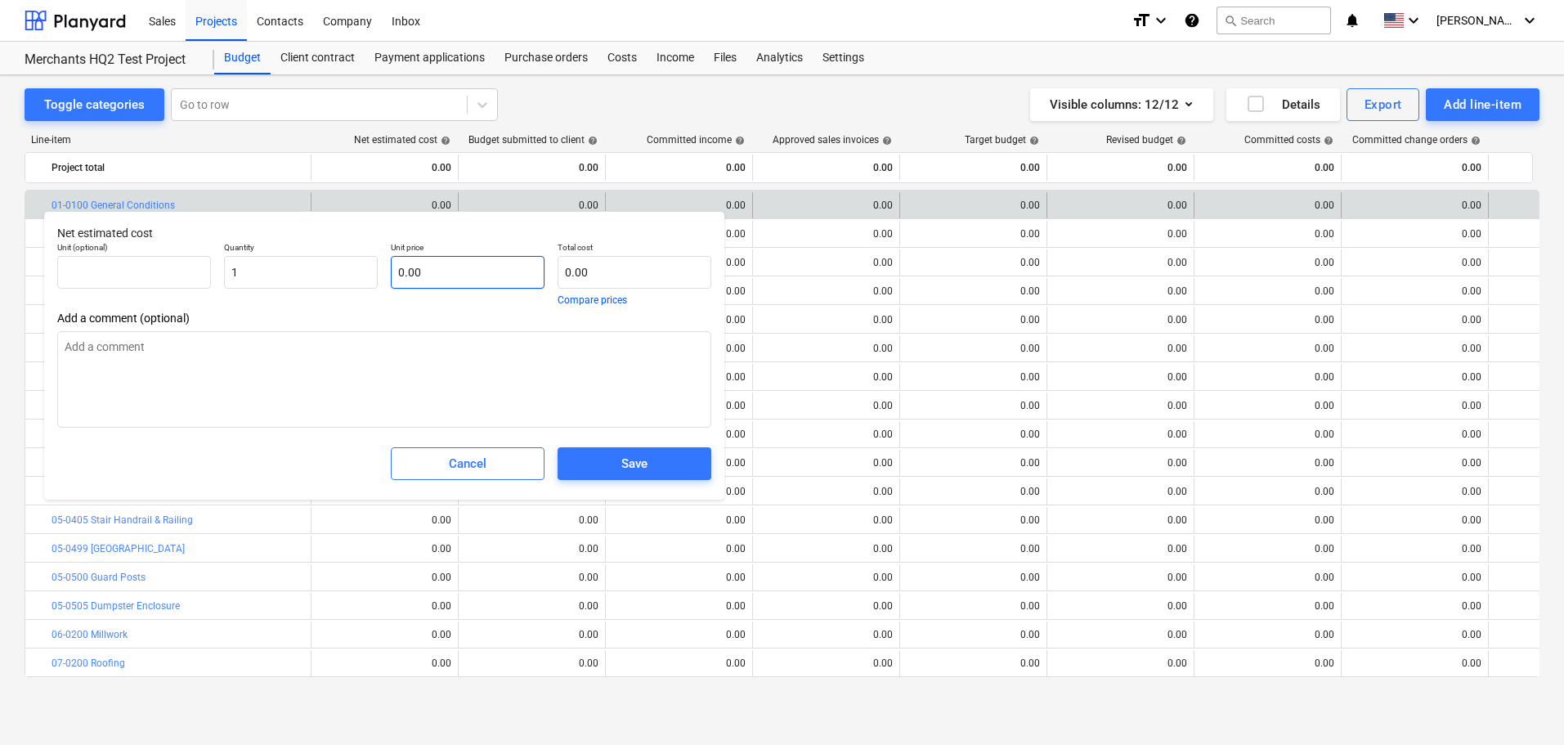
type textarea "x"
type input "1.00"
click at [433, 271] on input "text" at bounding box center [468, 272] width 154 height 33
paste input "$1,274,167.31"
type textarea "x"
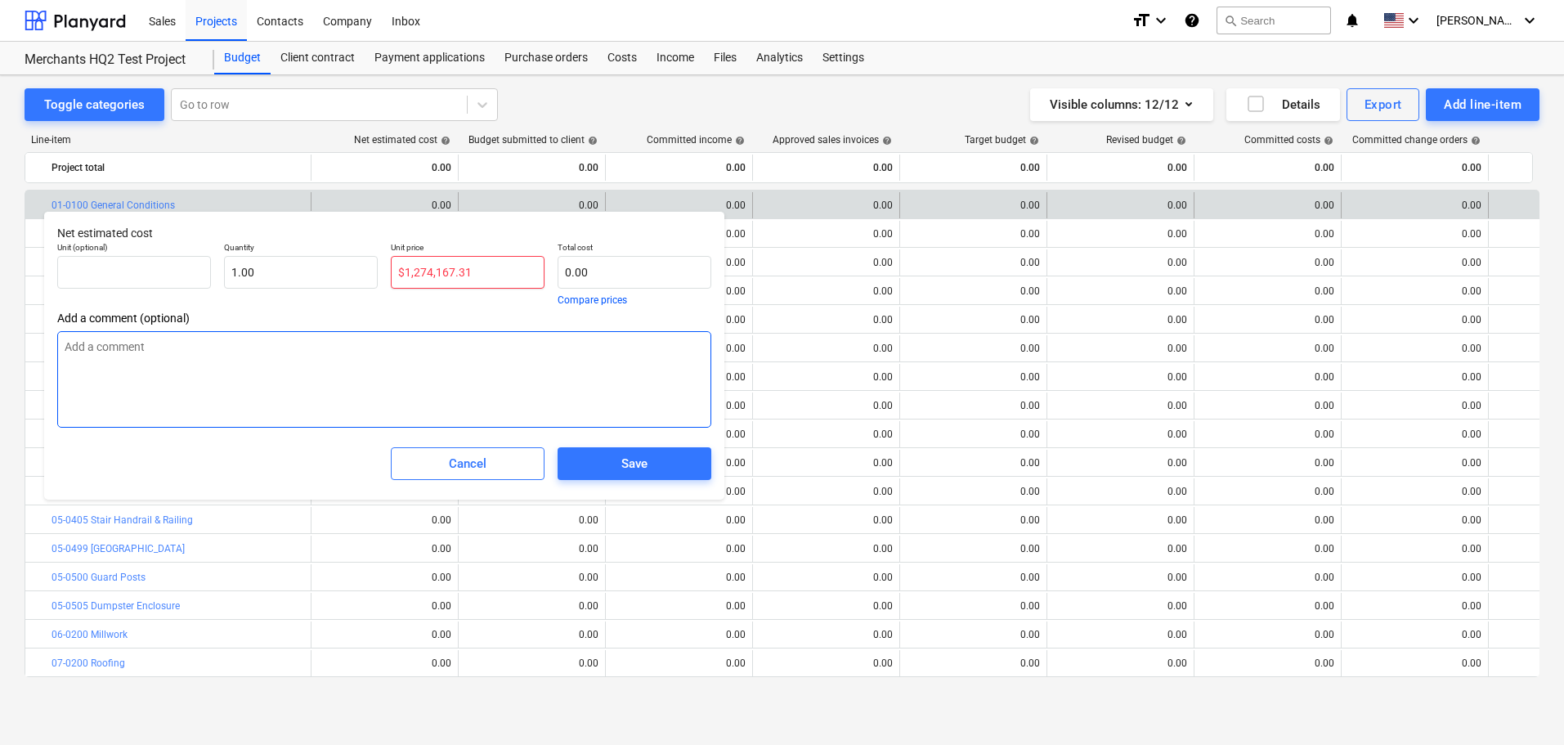
type input "$1,274,167.31"
type textarea "x"
type input "0.00"
click at [466, 366] on textarea at bounding box center [384, 379] width 654 height 96
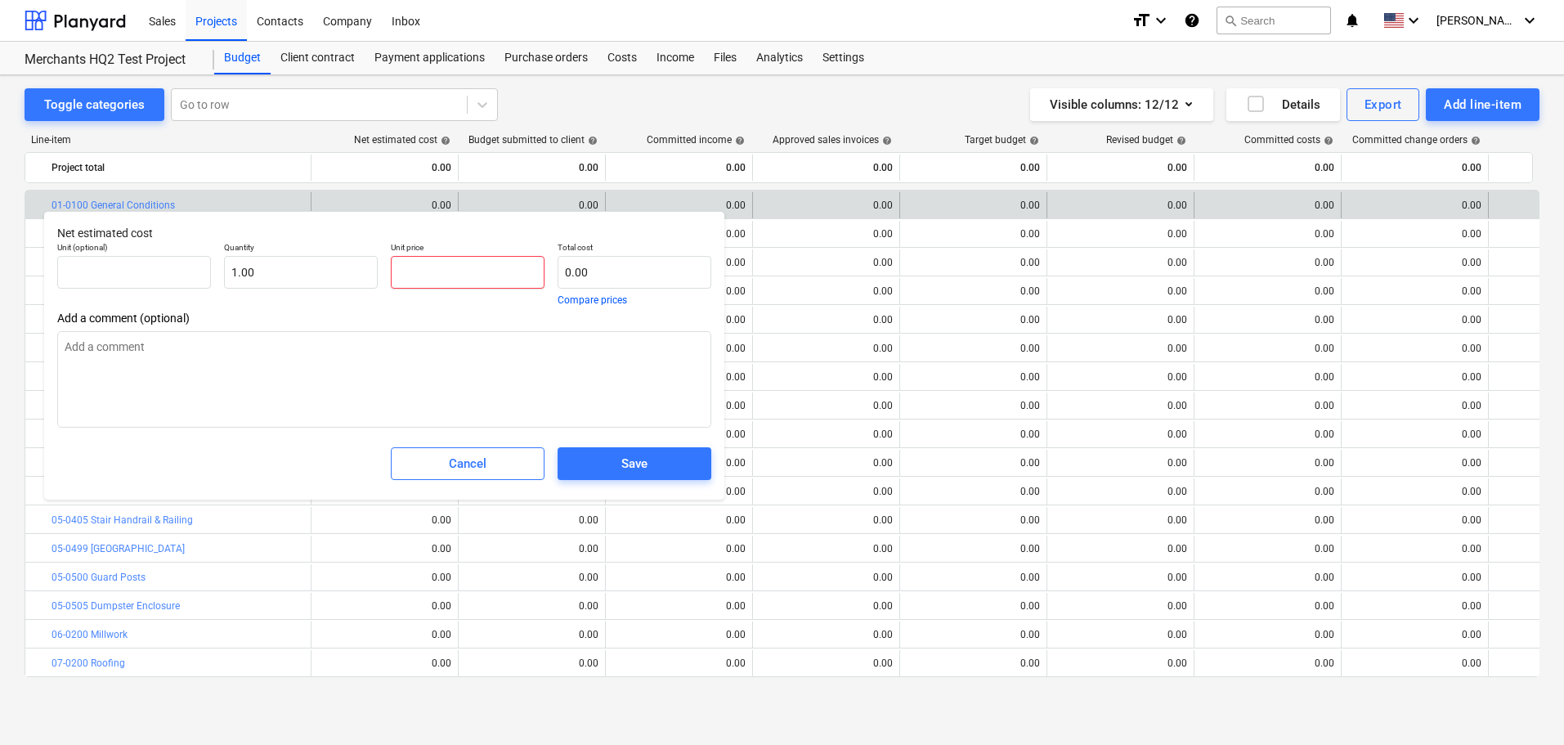
click at [429, 268] on input "text" at bounding box center [468, 272] width 154 height 33
paste input "$1,274,167.31"
type textarea "x"
type input "$1,274,167.31"
type textarea "x"
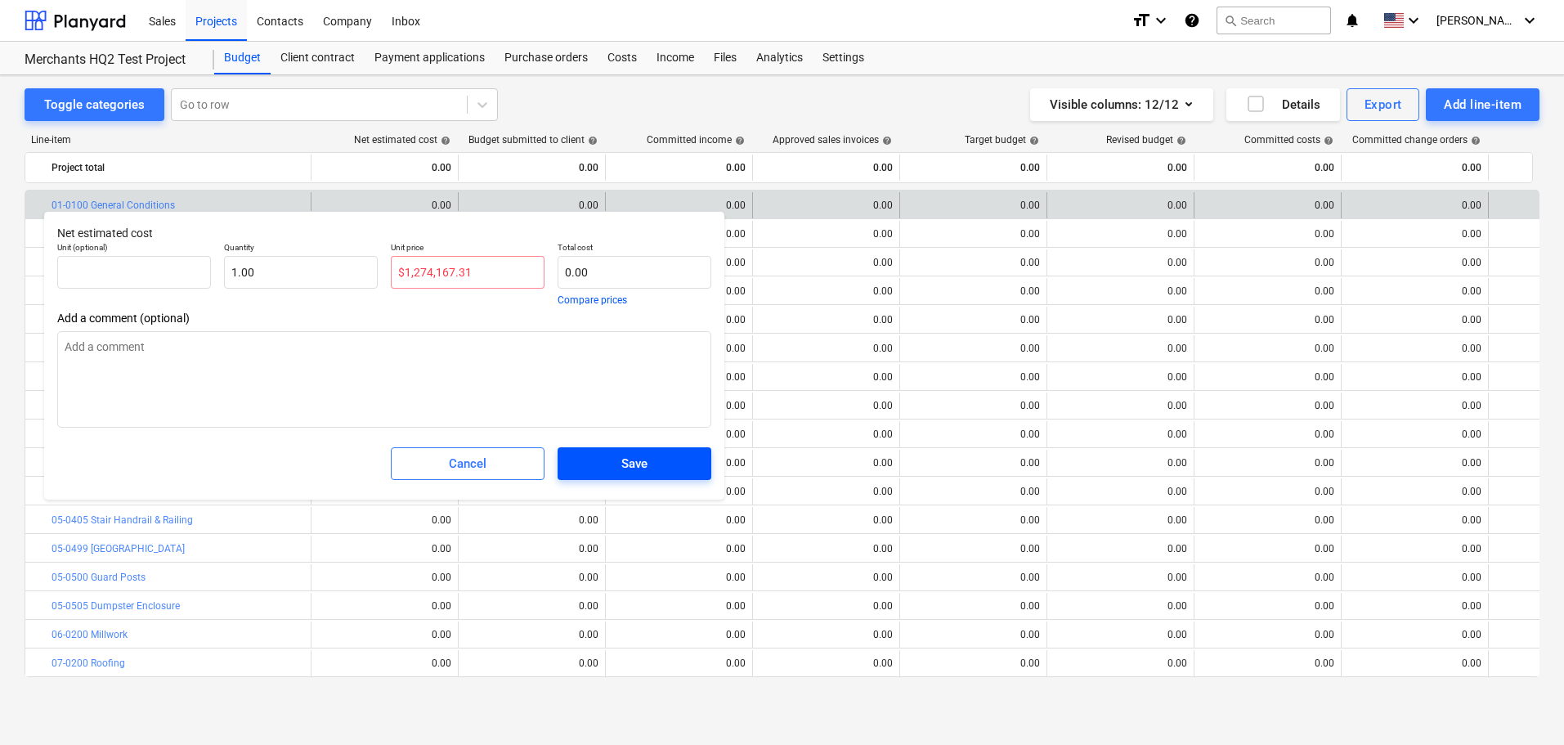
type input "0.00"
click at [613, 465] on span "Save" at bounding box center [634, 463] width 114 height 21
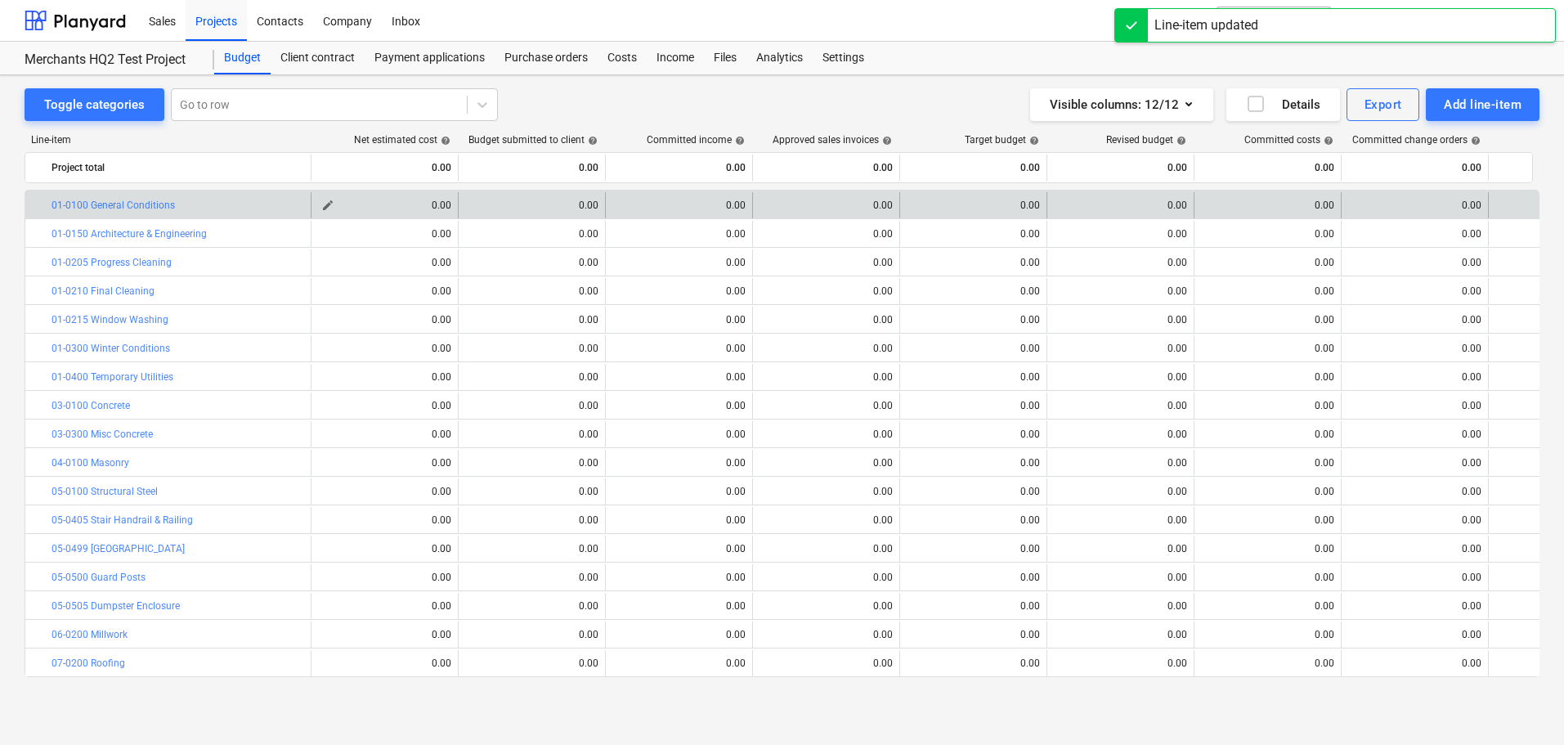
click at [395, 201] on div "0.00" at bounding box center [384, 204] width 133 height 11
click at [332, 212] on button "edit" at bounding box center [328, 205] width 20 height 20
type textarea "x"
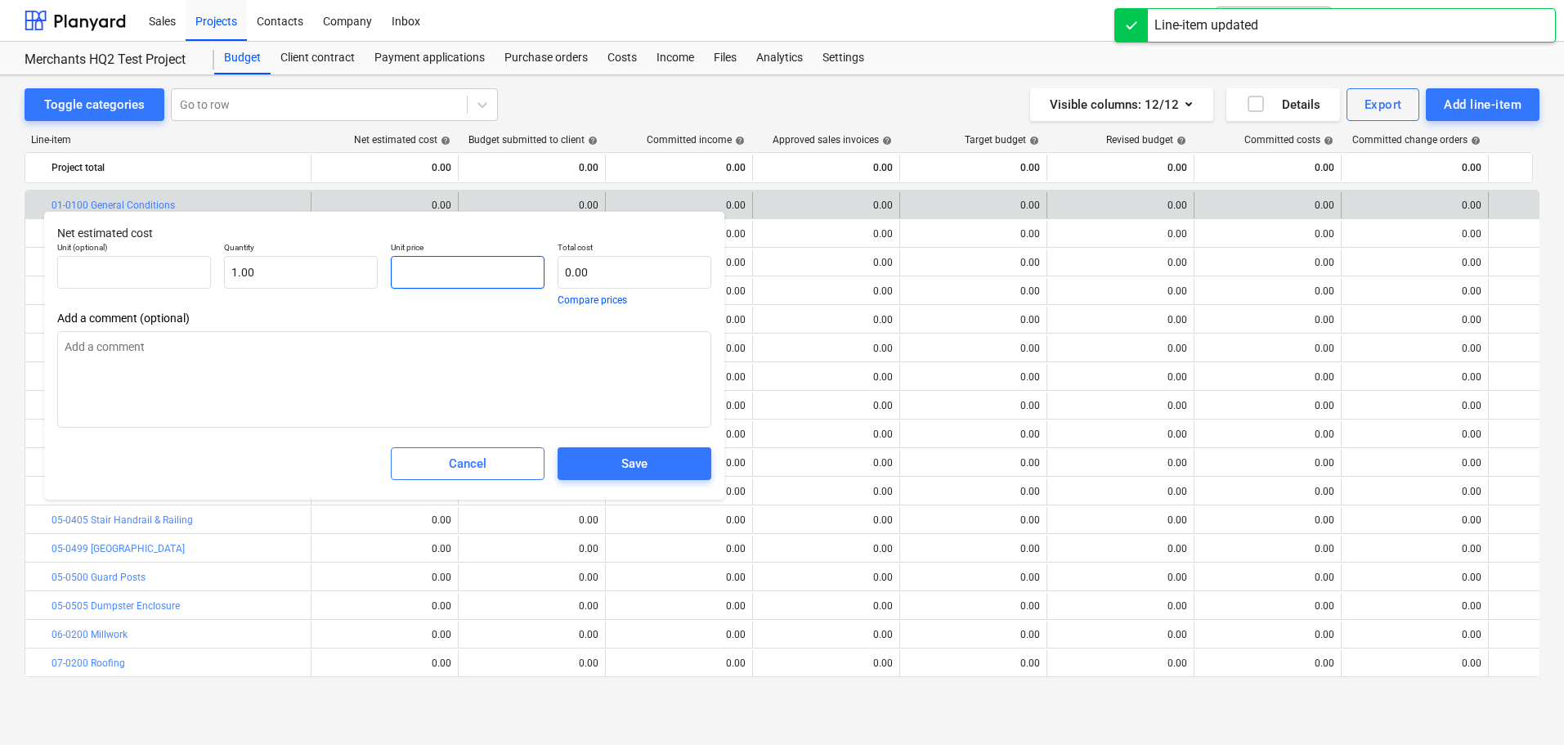
click at [485, 274] on input "text" at bounding box center [468, 272] width 154 height 33
type textarea "x"
type input "1"
type input "1.00"
type textarea "x"
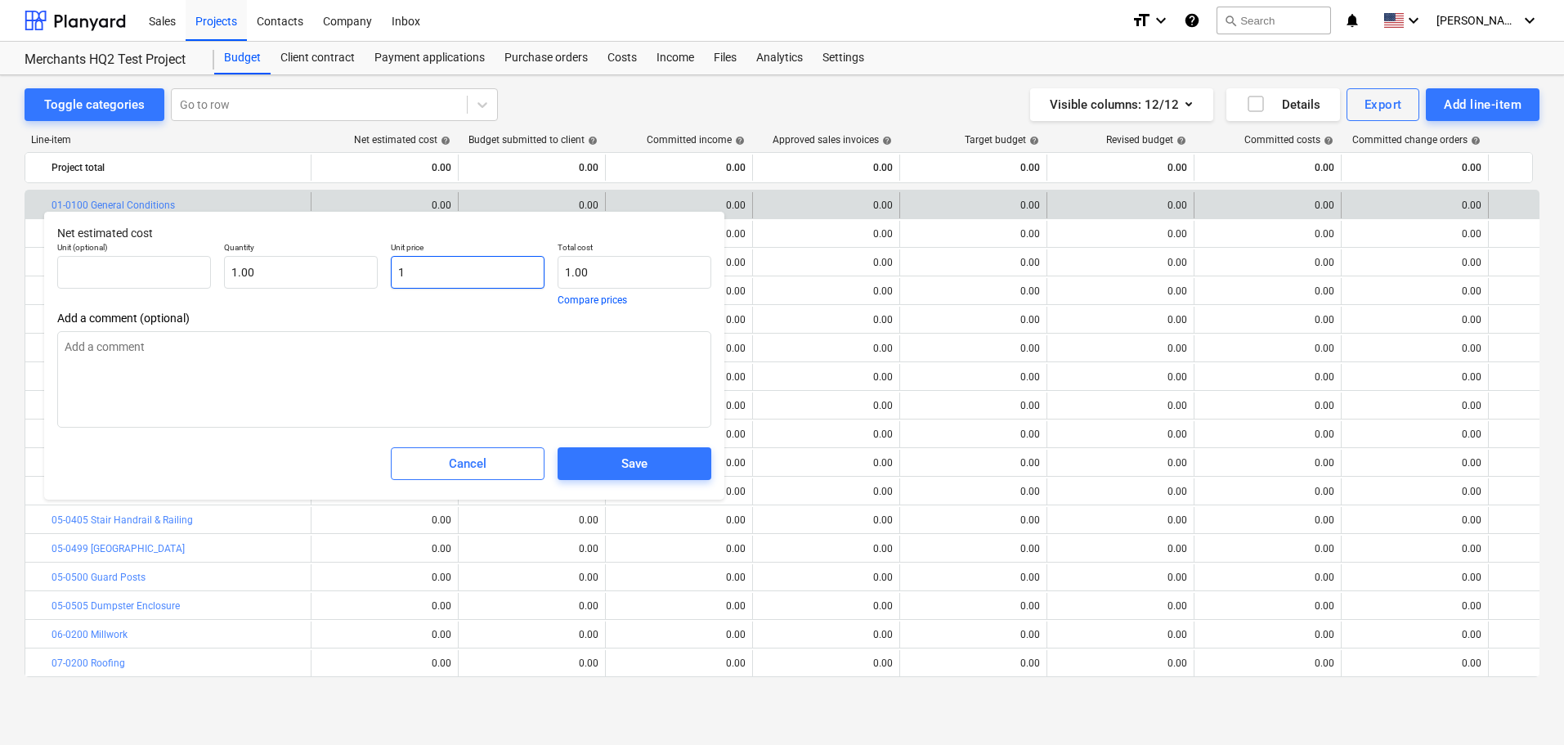
type input "12"
type input "12.00"
type textarea "x"
type input "127"
type input "127.00"
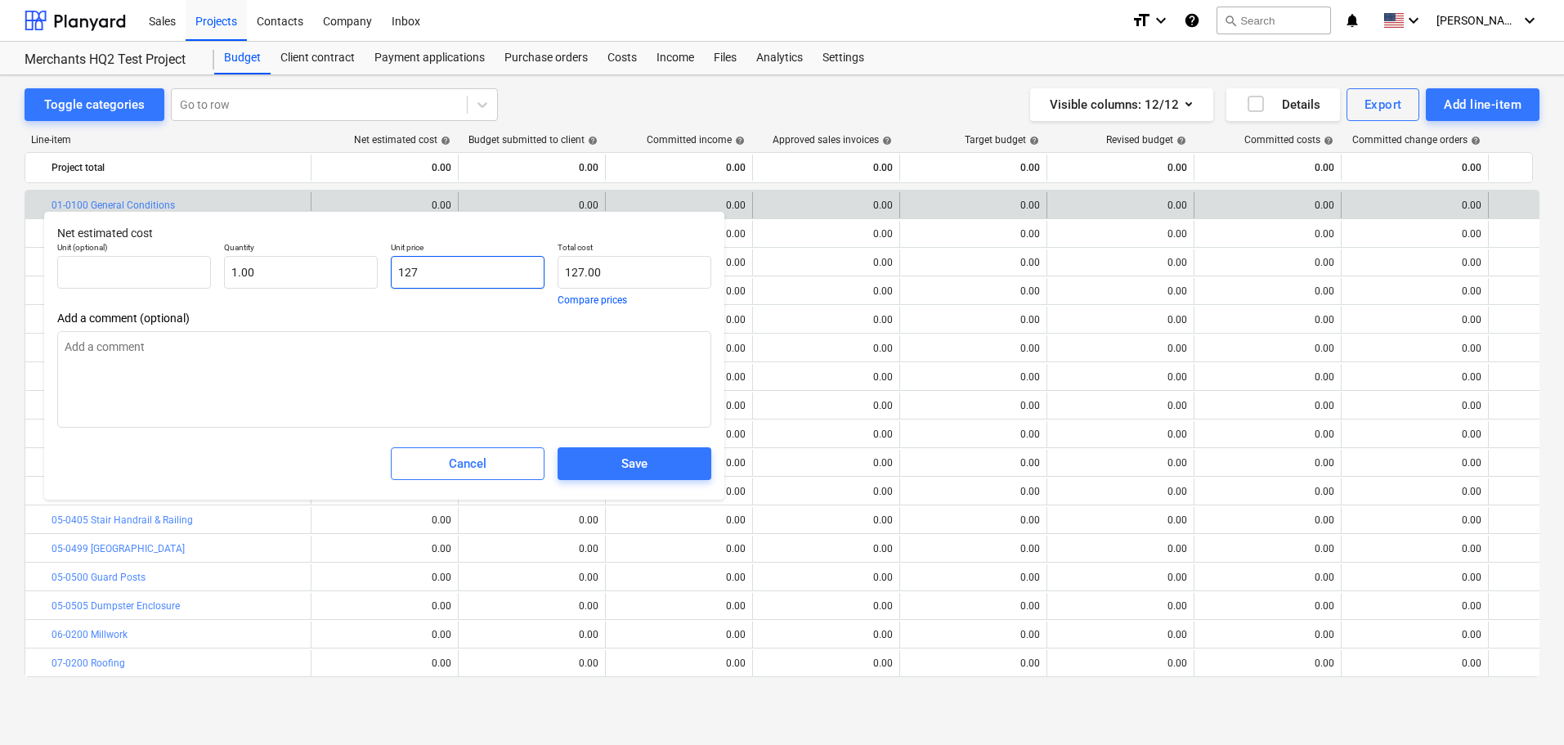
type textarea "x"
type input "1274"
type input "1,274.00"
type textarea "x"
type input "12741"
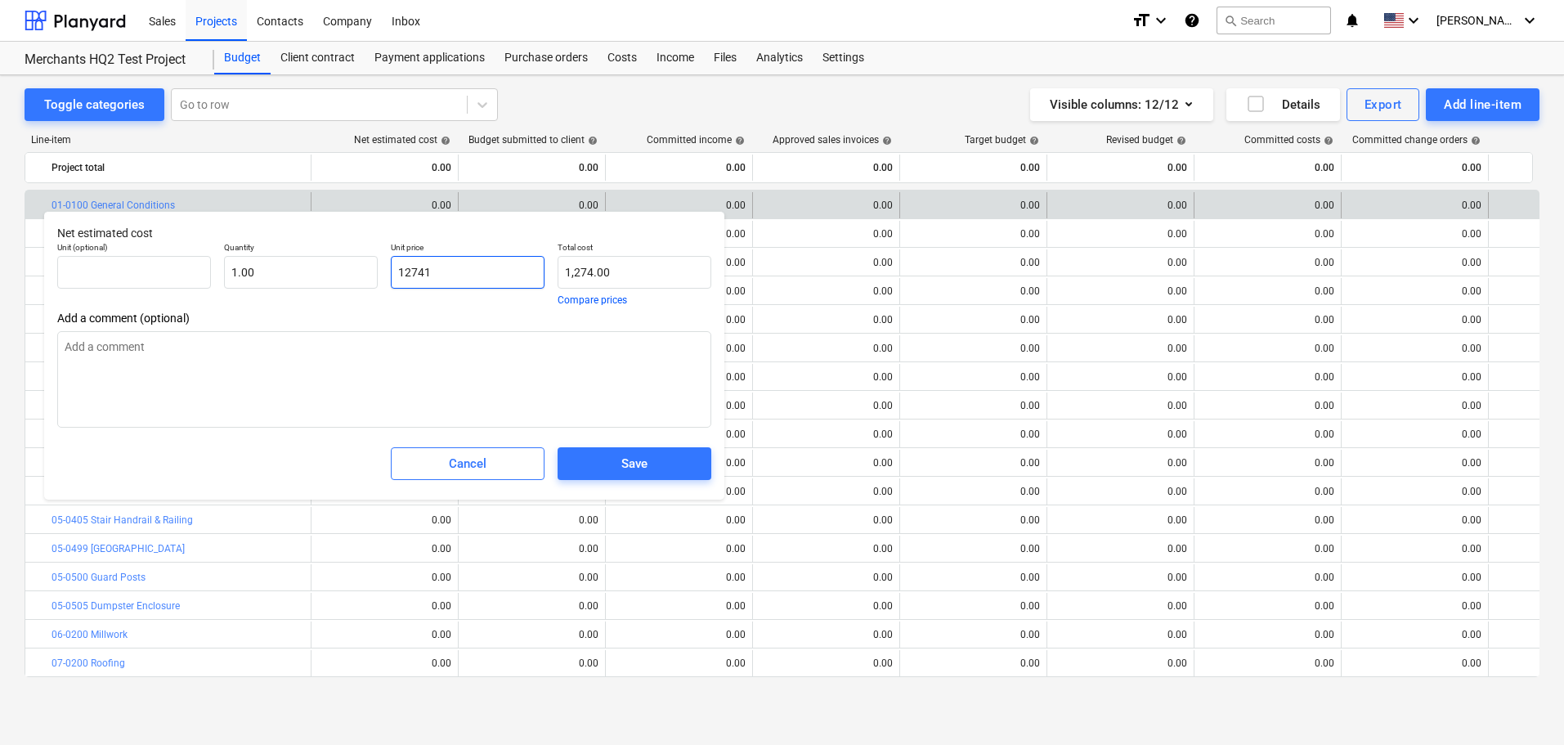
type input "12,741.00"
type textarea "x"
type input "127416"
type input "127,416.00"
type textarea "x"
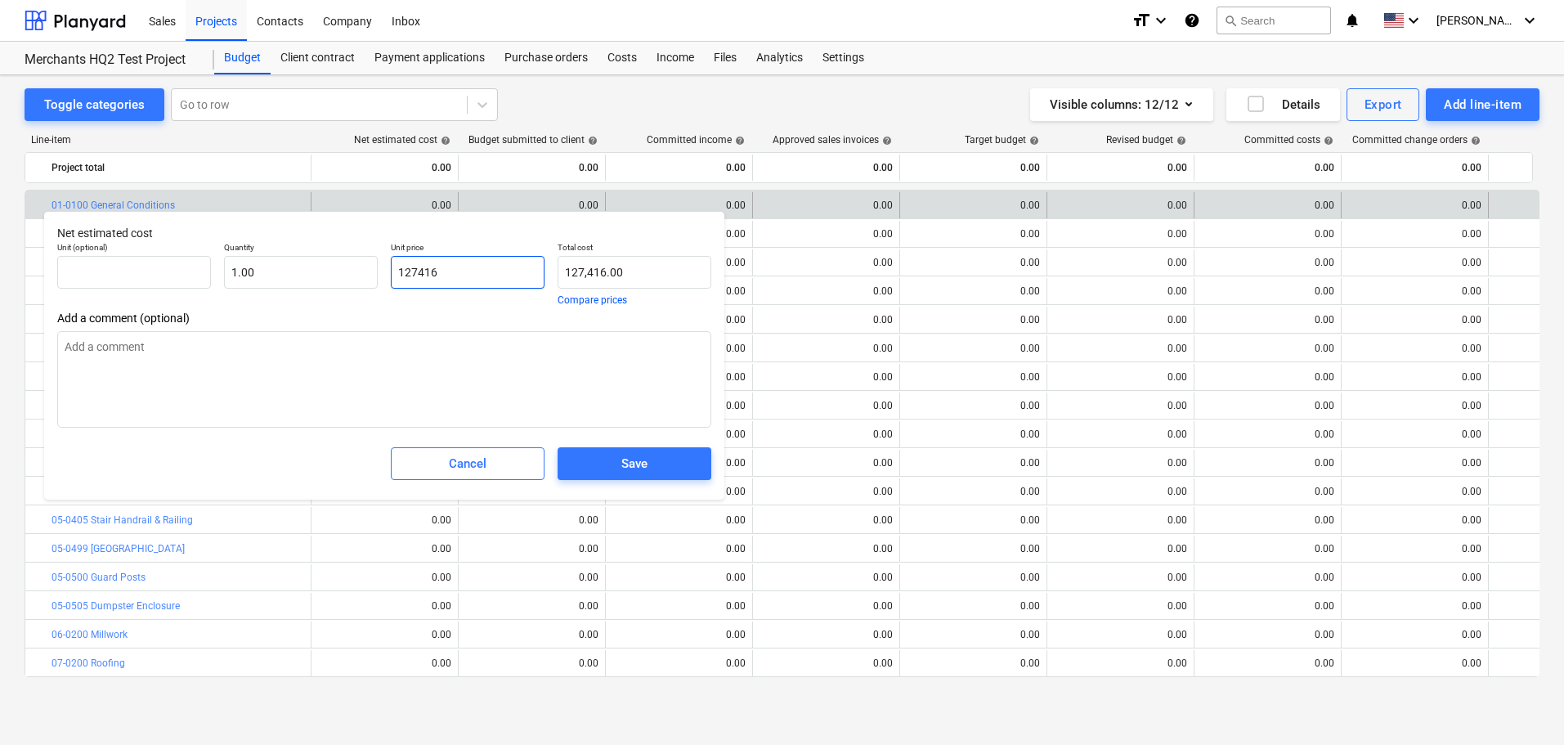
type input "1274167"
type input "1,274,167.00"
type textarea "x"
type input "1274167."
type textarea "x"
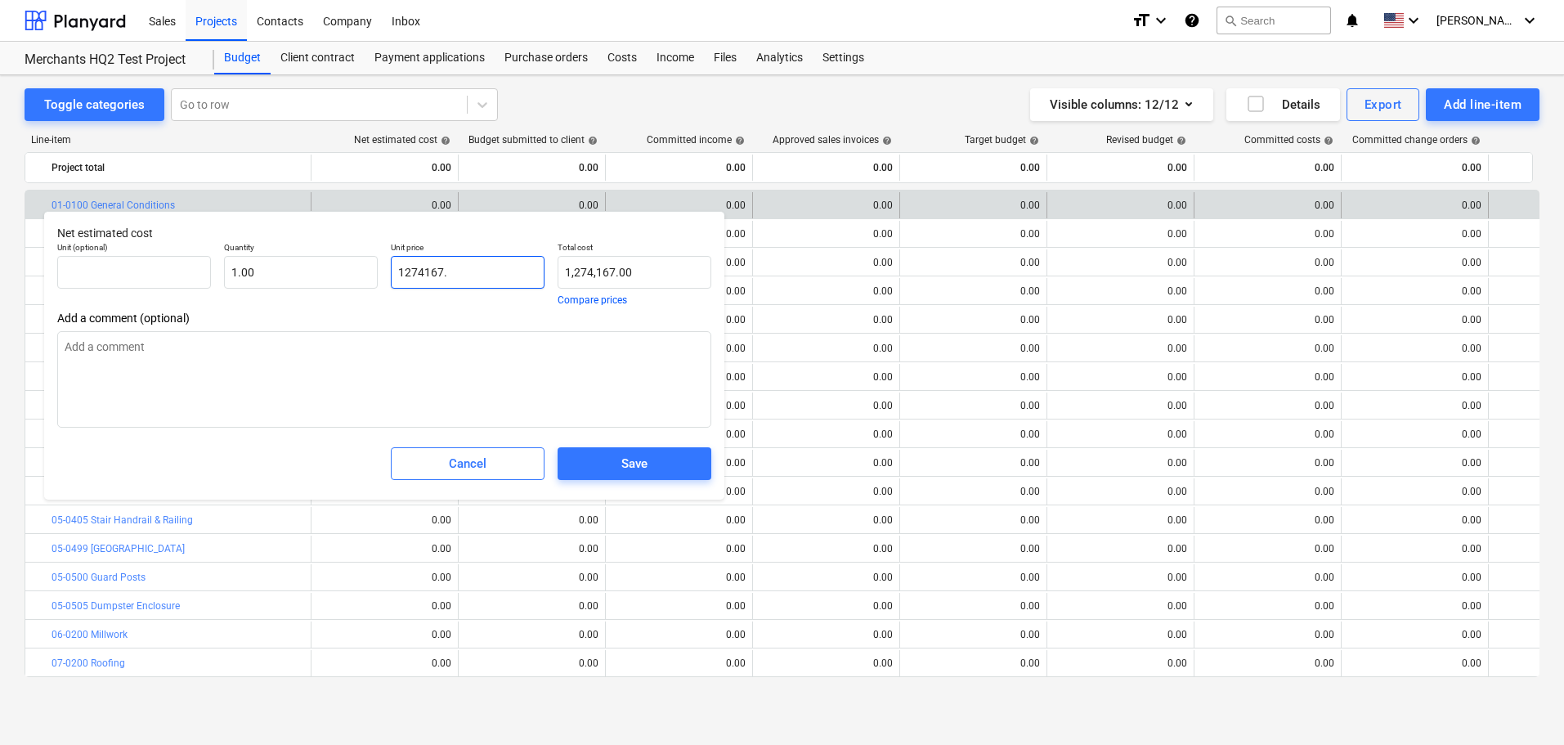
type input "1274167.3"
type input "1,274,167.30"
type textarea "x"
type input "1274167.31"
type input "1,274,167.31"
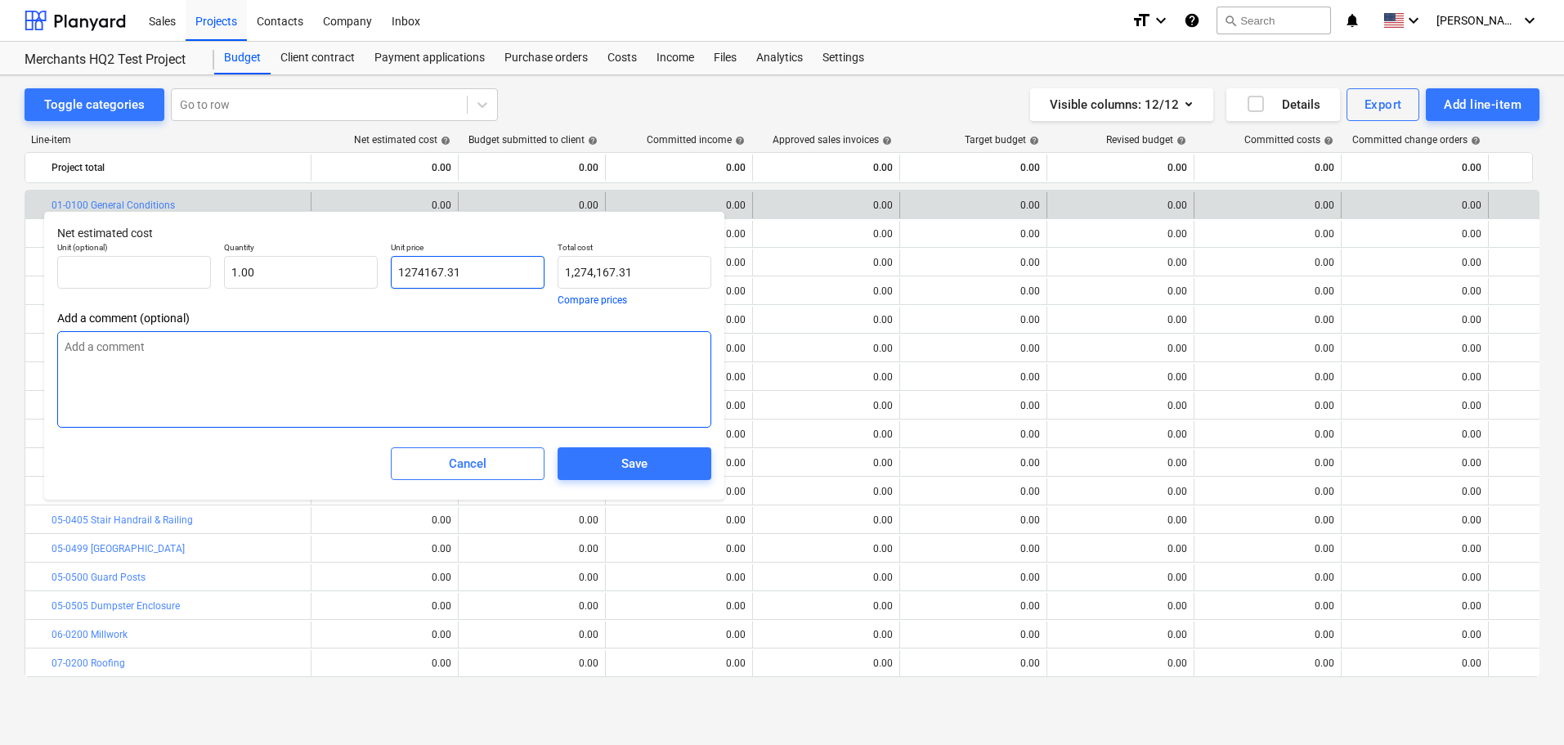
type input "1274167.31"
type textarea "x"
type input "1,274,167.31"
click at [497, 378] on textarea at bounding box center [384, 379] width 654 height 96
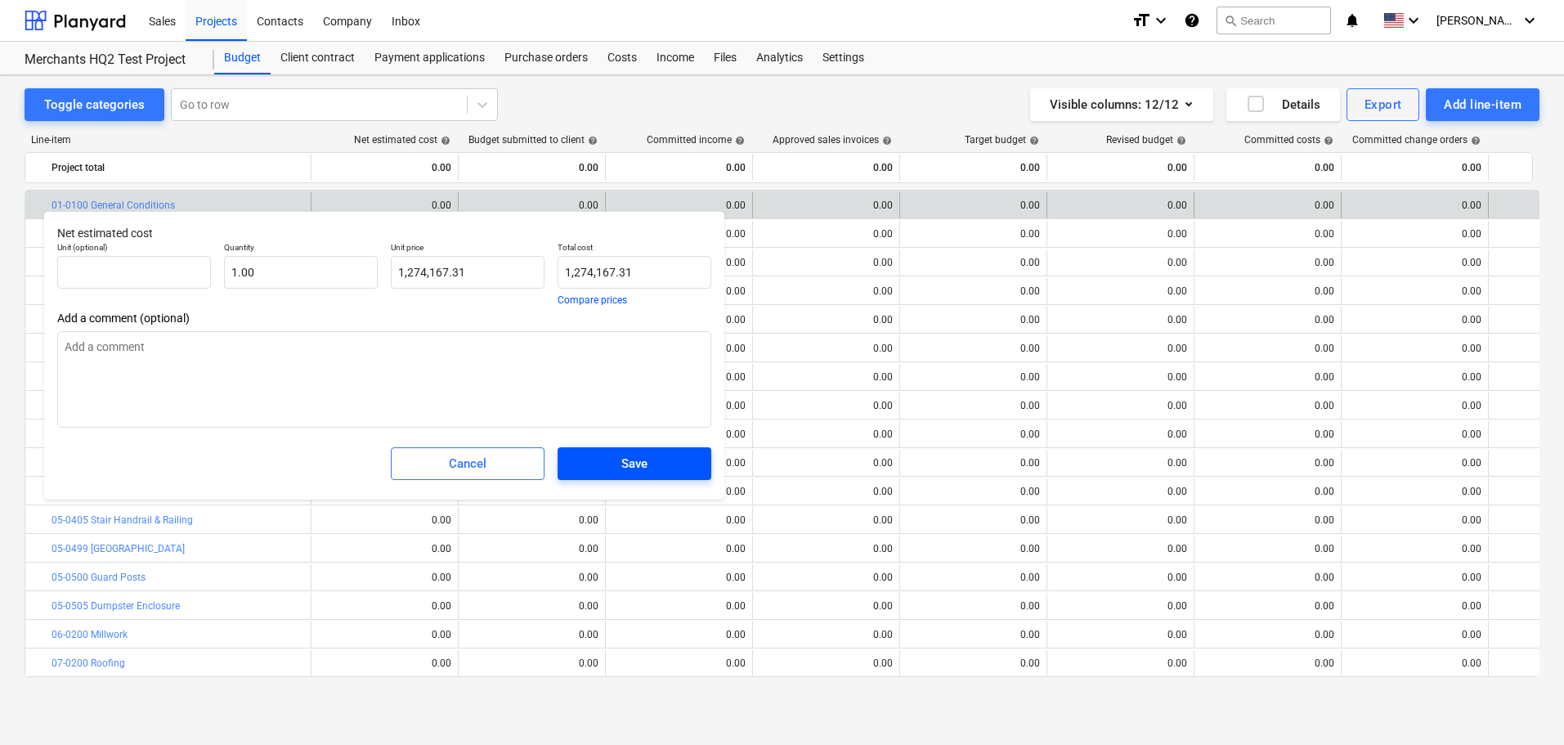
click at [638, 459] on div "Save" at bounding box center [634, 463] width 26 height 21
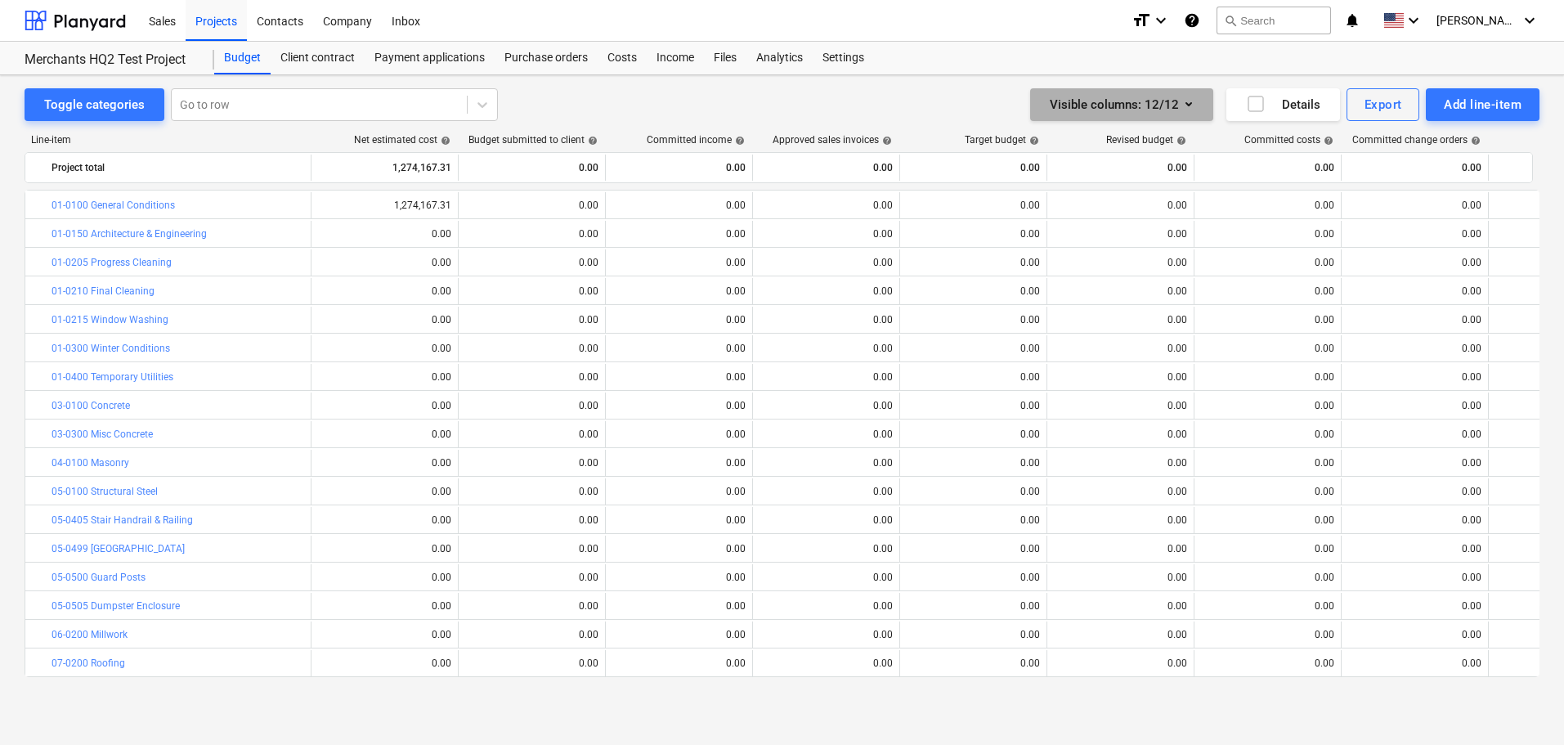
click at [1203, 105] on button "Visible columns : 12/12" at bounding box center [1121, 104] width 183 height 33
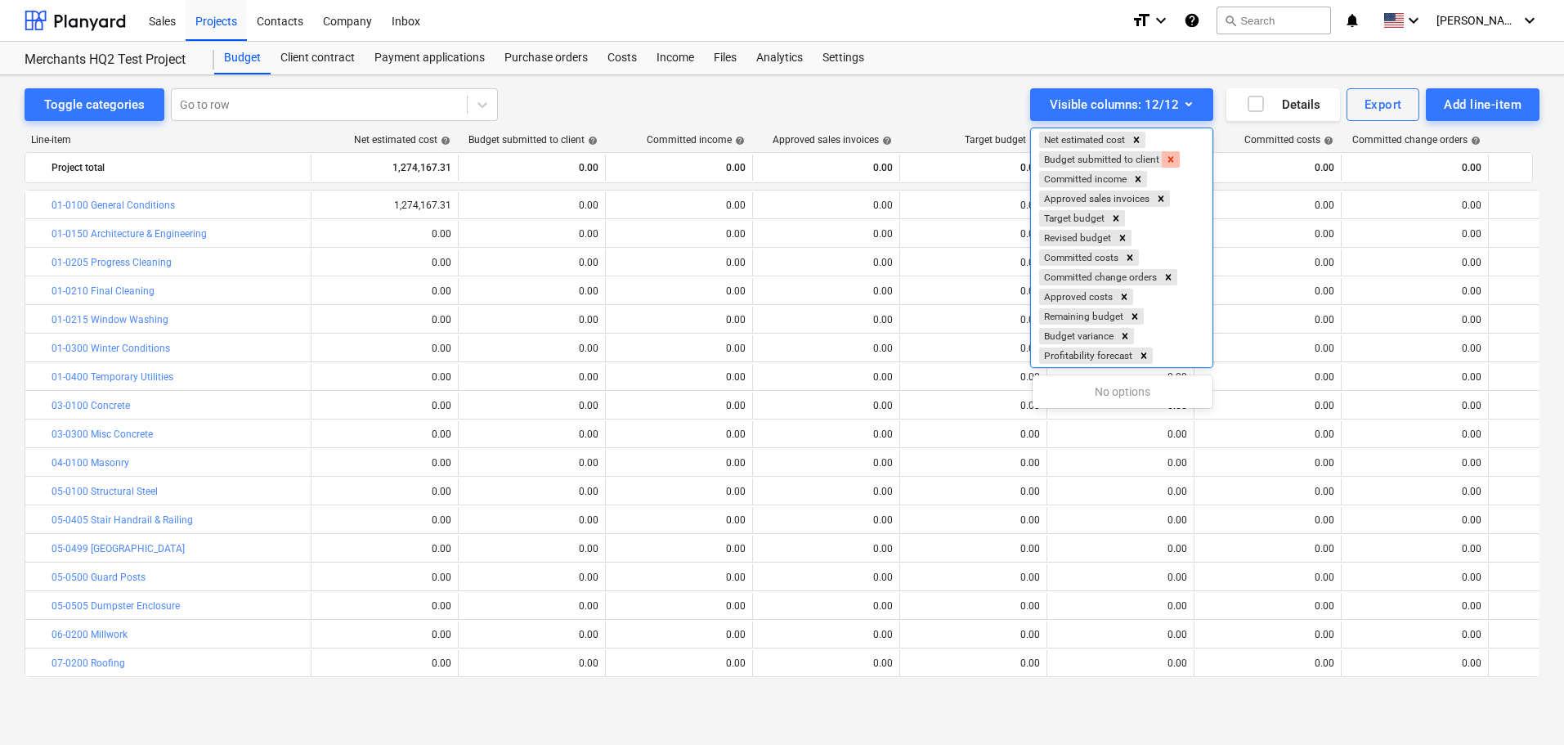
click at [1175, 161] on icon "Remove Budget submitted to client" at bounding box center [1170, 159] width 11 height 11
click at [791, 276] on div at bounding box center [782, 372] width 1564 height 745
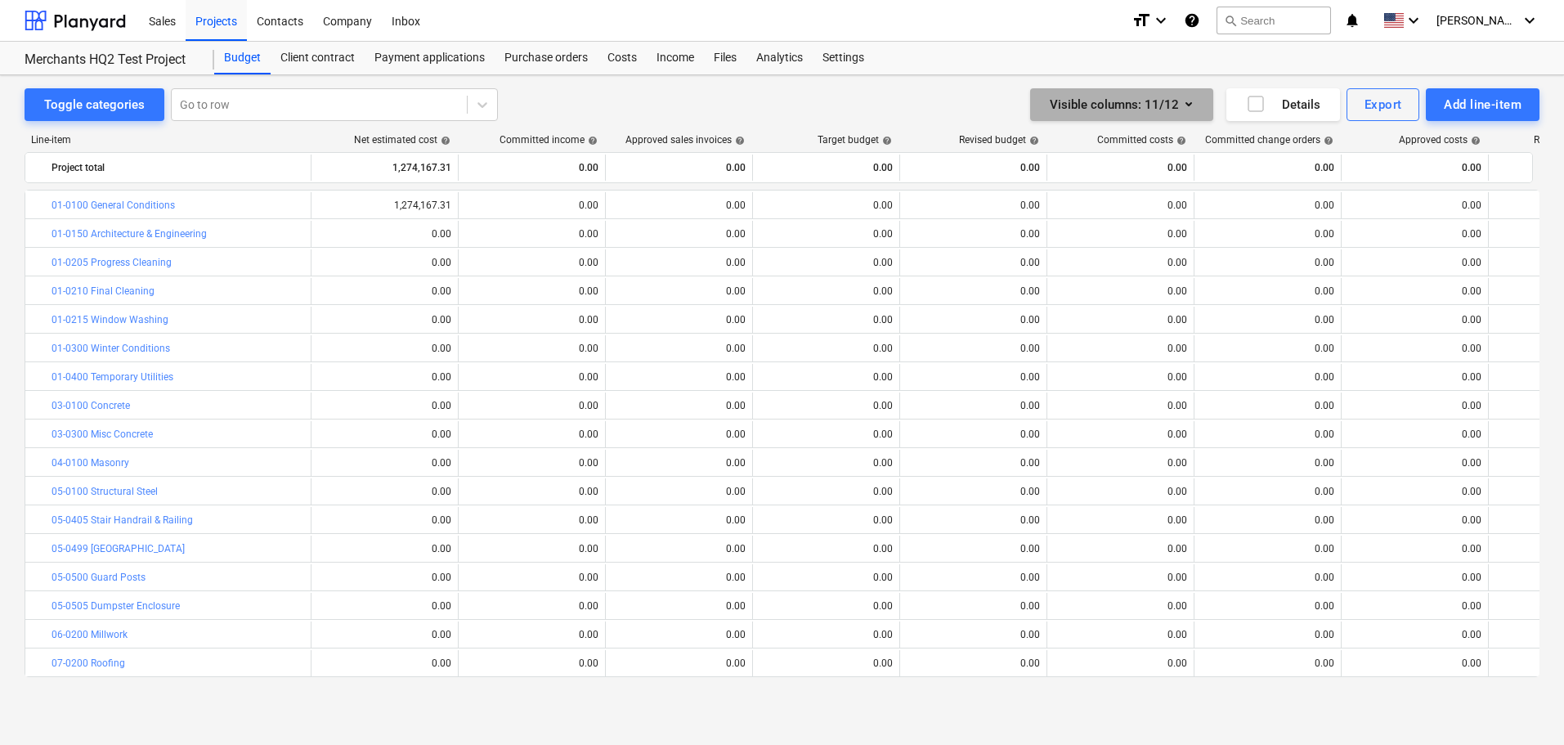
click at [1203, 103] on button "Visible columns : 11/12" at bounding box center [1121, 104] width 183 height 33
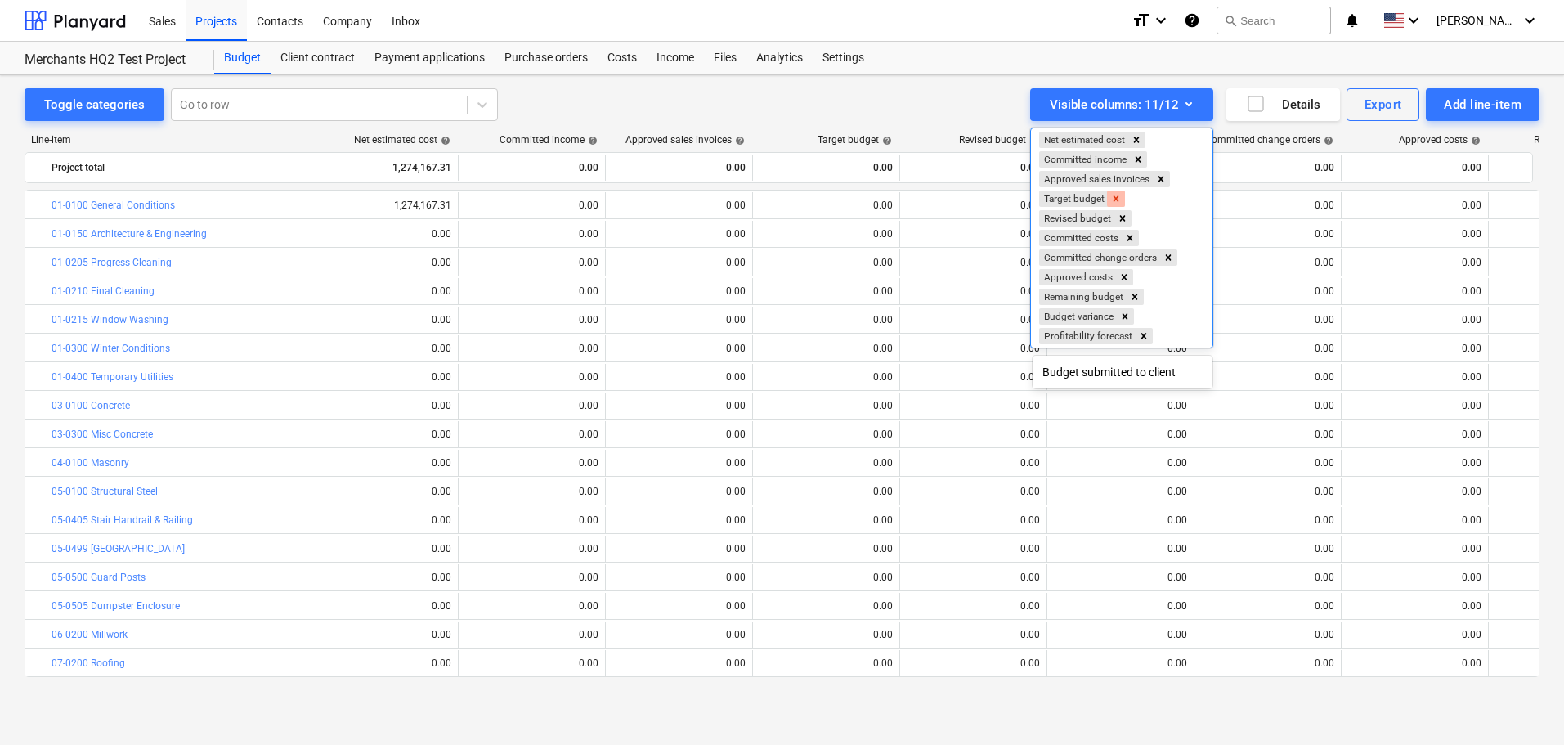
click at [1118, 200] on icon "Remove Target budget" at bounding box center [1115, 198] width 11 height 11
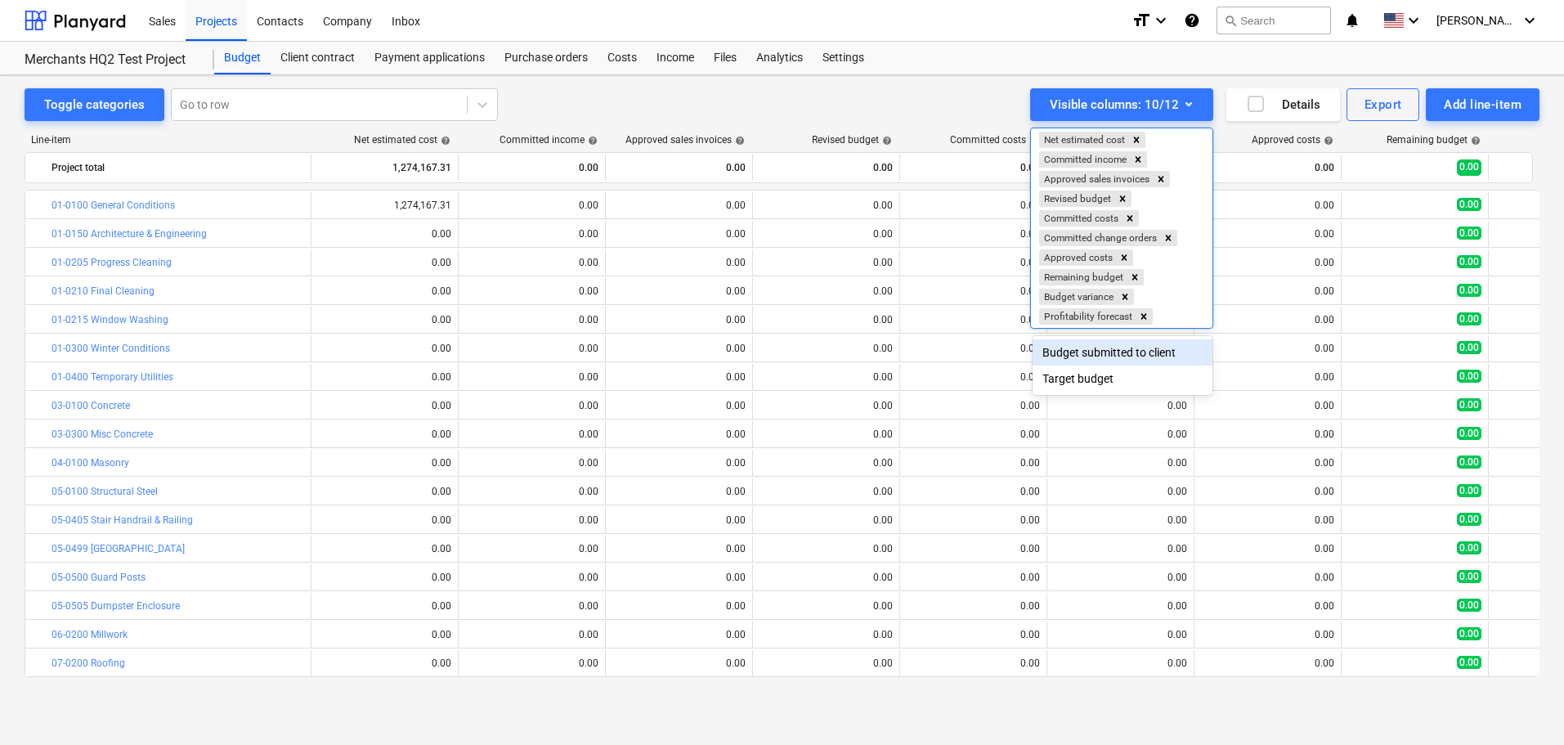
drag, startPoint x: 718, startPoint y: 105, endPoint x: 485, endPoint y: 144, distance: 236.1
click at [717, 105] on div at bounding box center [782, 372] width 1564 height 745
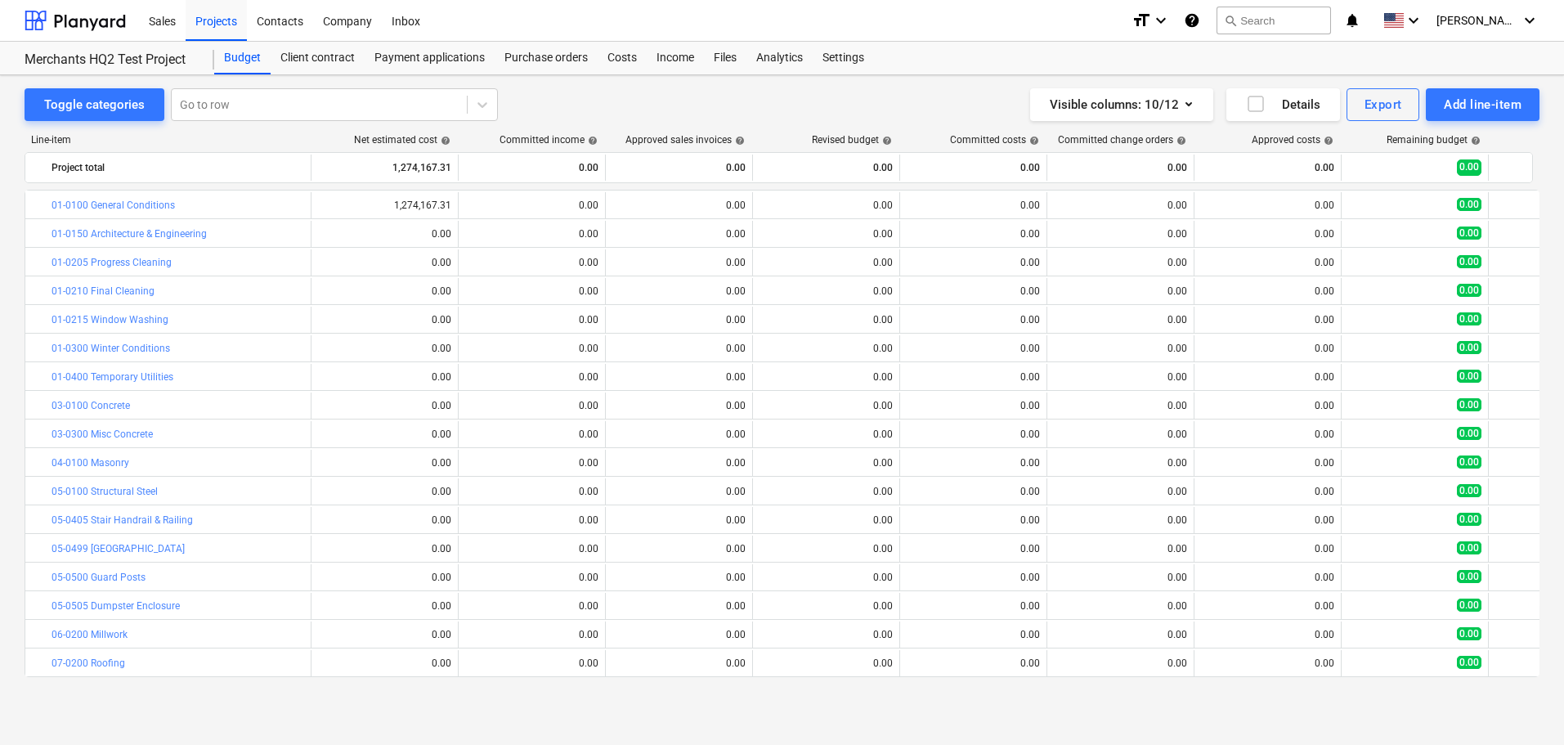
drag, startPoint x: 388, startPoint y: 235, endPoint x: 338, endPoint y: 231, distance: 50.0
click at [334, 231] on span "edit" at bounding box center [327, 233] width 13 height 13
type textarea "x"
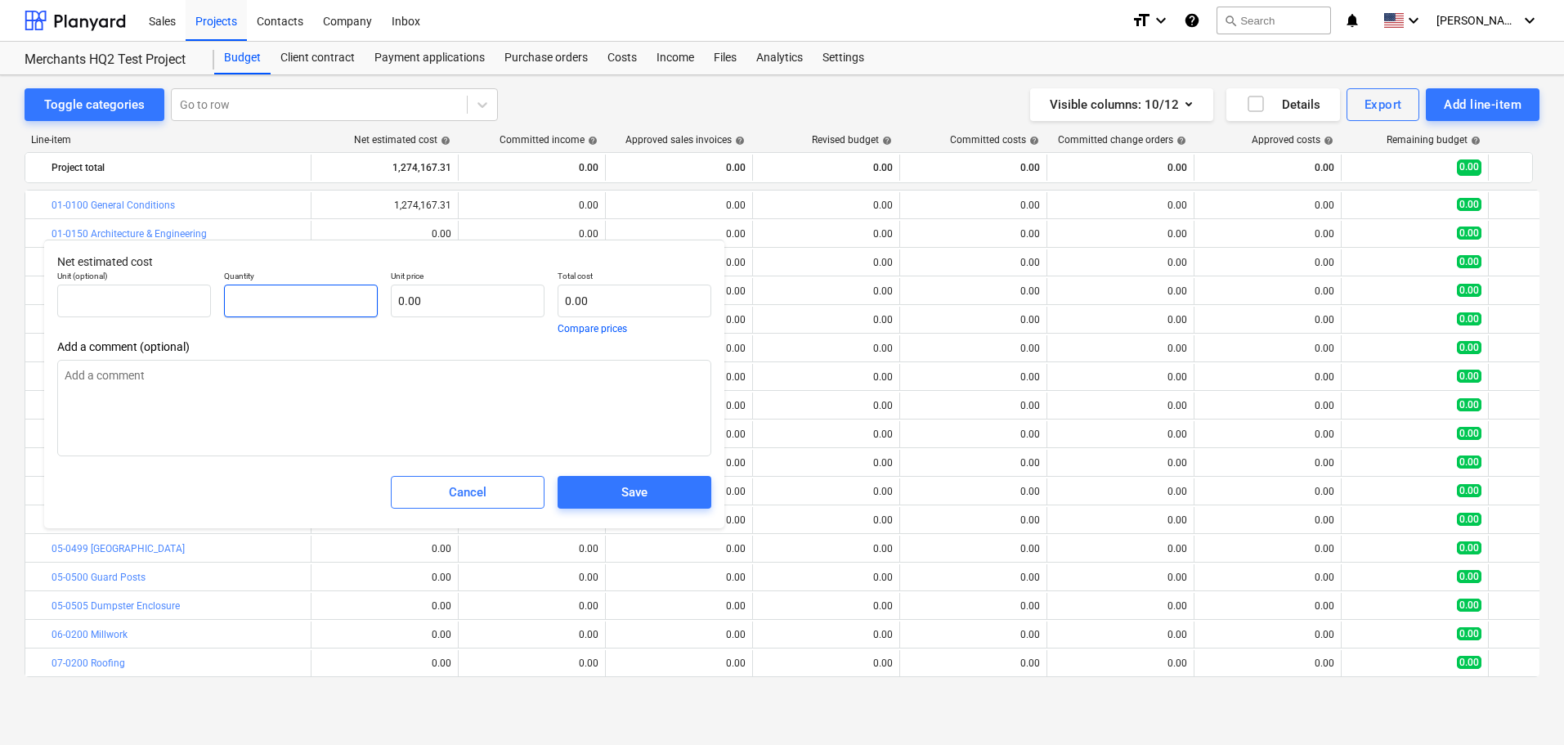
drag, startPoint x: 343, startPoint y: 300, endPoint x: 271, endPoint y: 305, distance: 72.1
click at [271, 305] on input "text" at bounding box center [301, 301] width 154 height 33
type textarea "x"
type input "1"
type textarea "x"
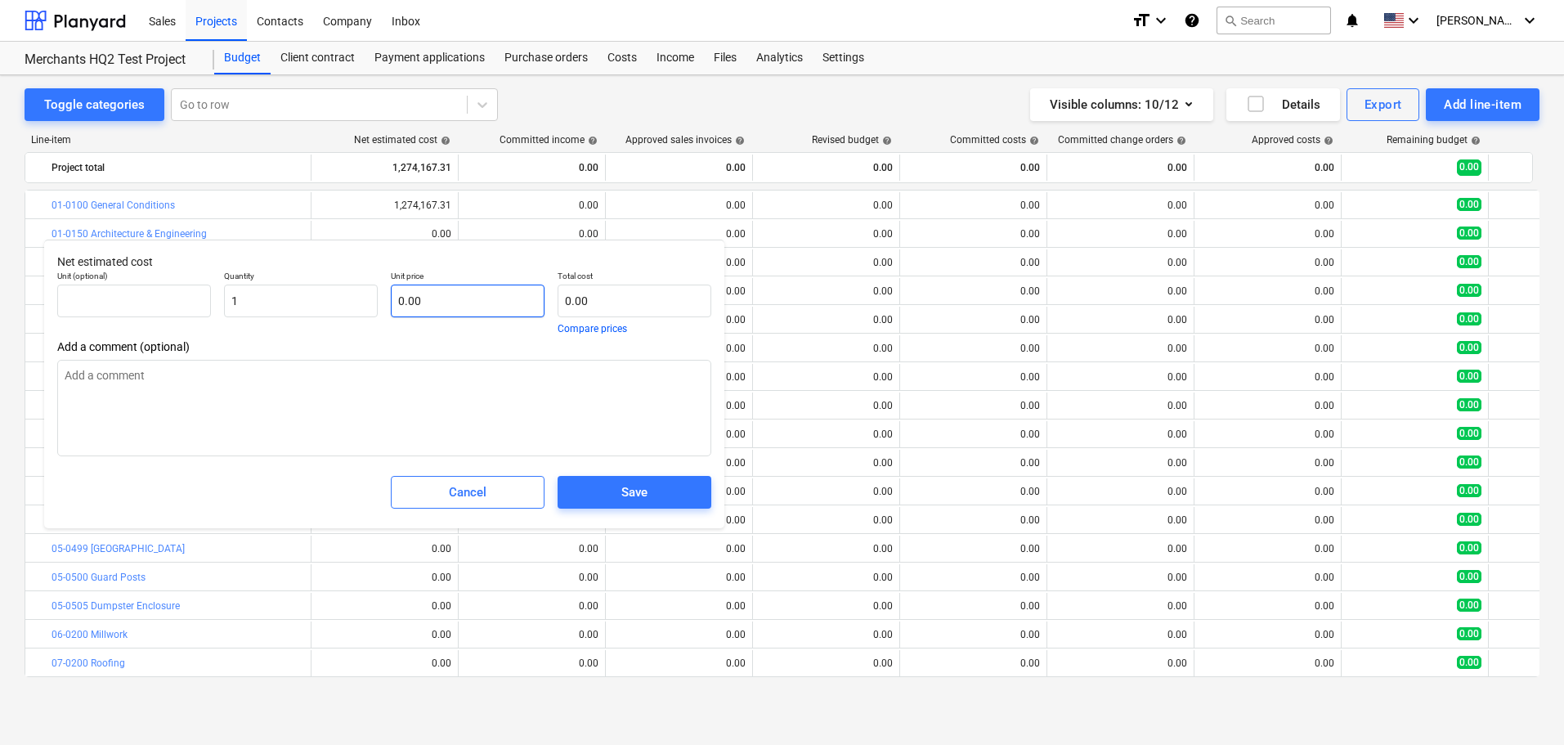
type input "1.00"
click at [449, 306] on input "text" at bounding box center [468, 301] width 154 height 33
paste input "$352,050.00"
type textarea "x"
type input "$352,050.00"
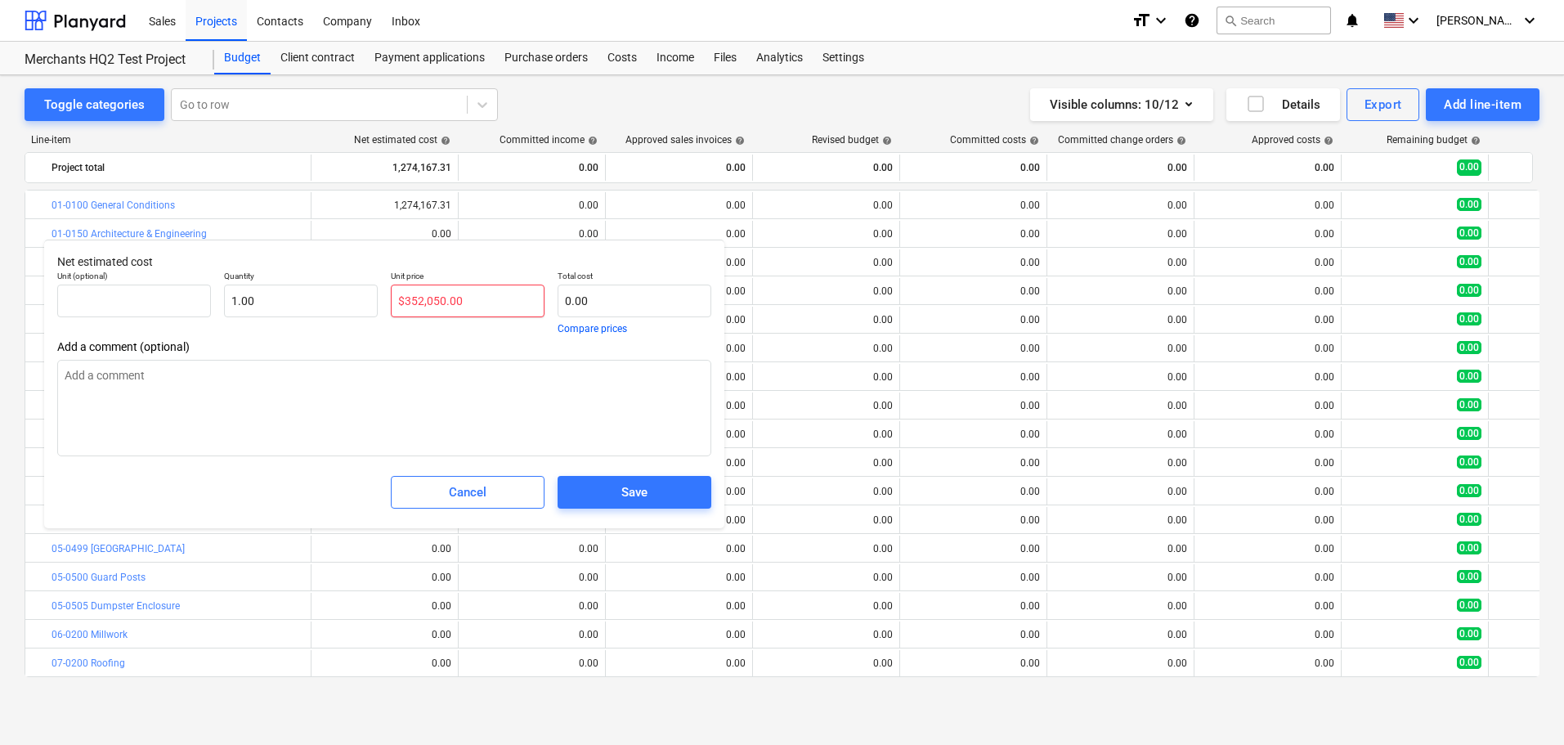
click at [405, 301] on input "$352,050.00" at bounding box center [468, 301] width 154 height 33
type textarea "x"
type input "352,050.00"
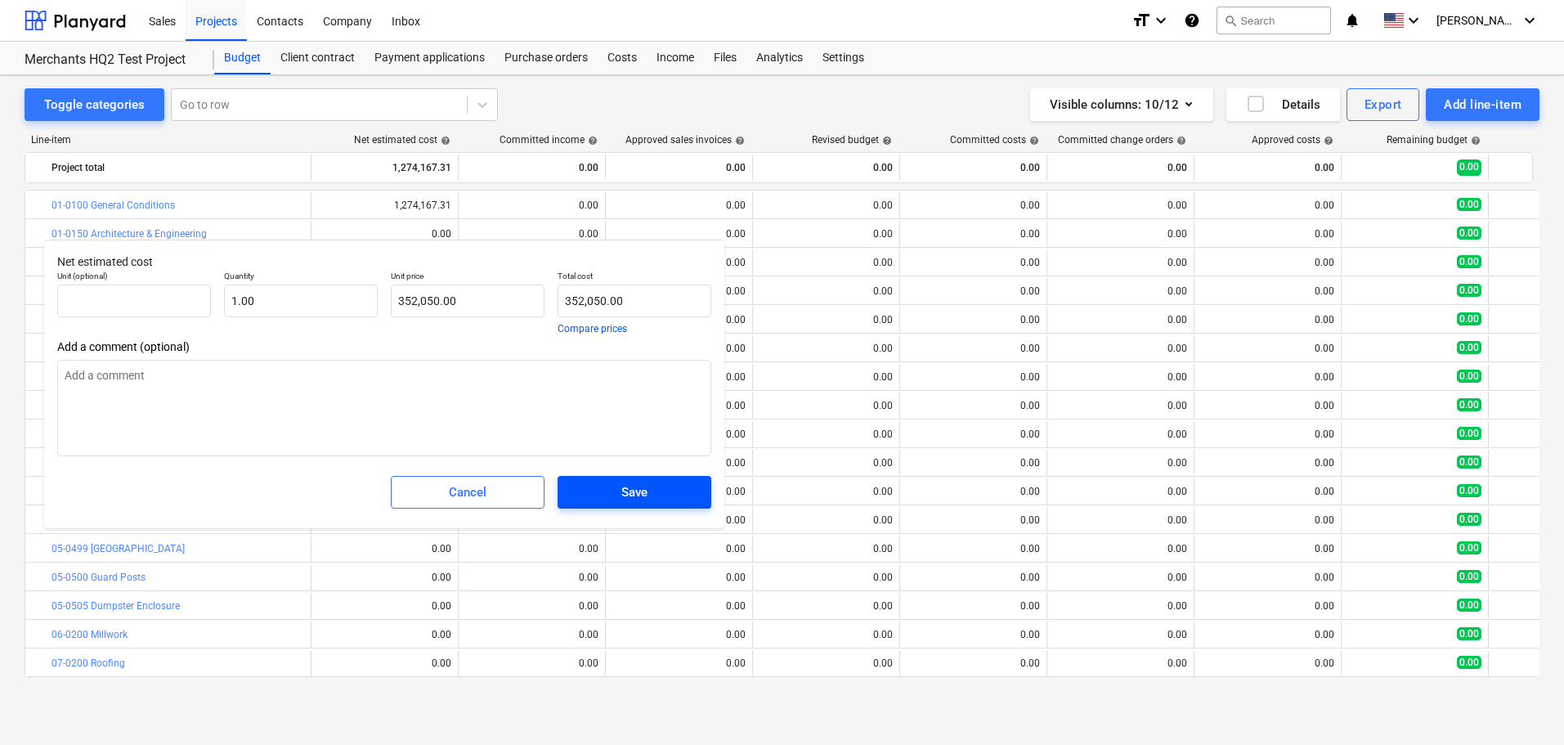
type textarea "x"
type input "352,050.00"
click at [596, 490] on span "Save" at bounding box center [634, 492] width 114 height 21
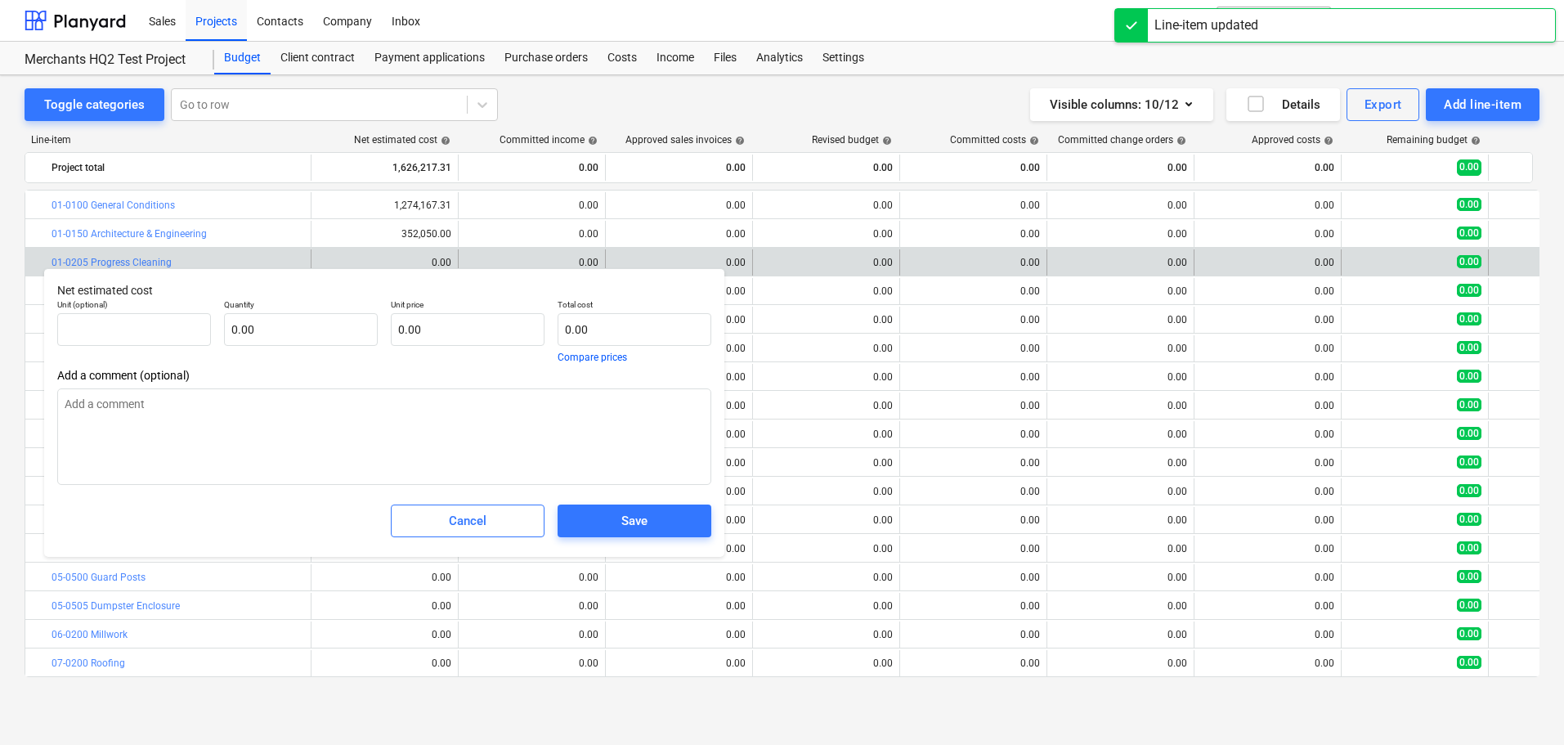
type textarea "x"
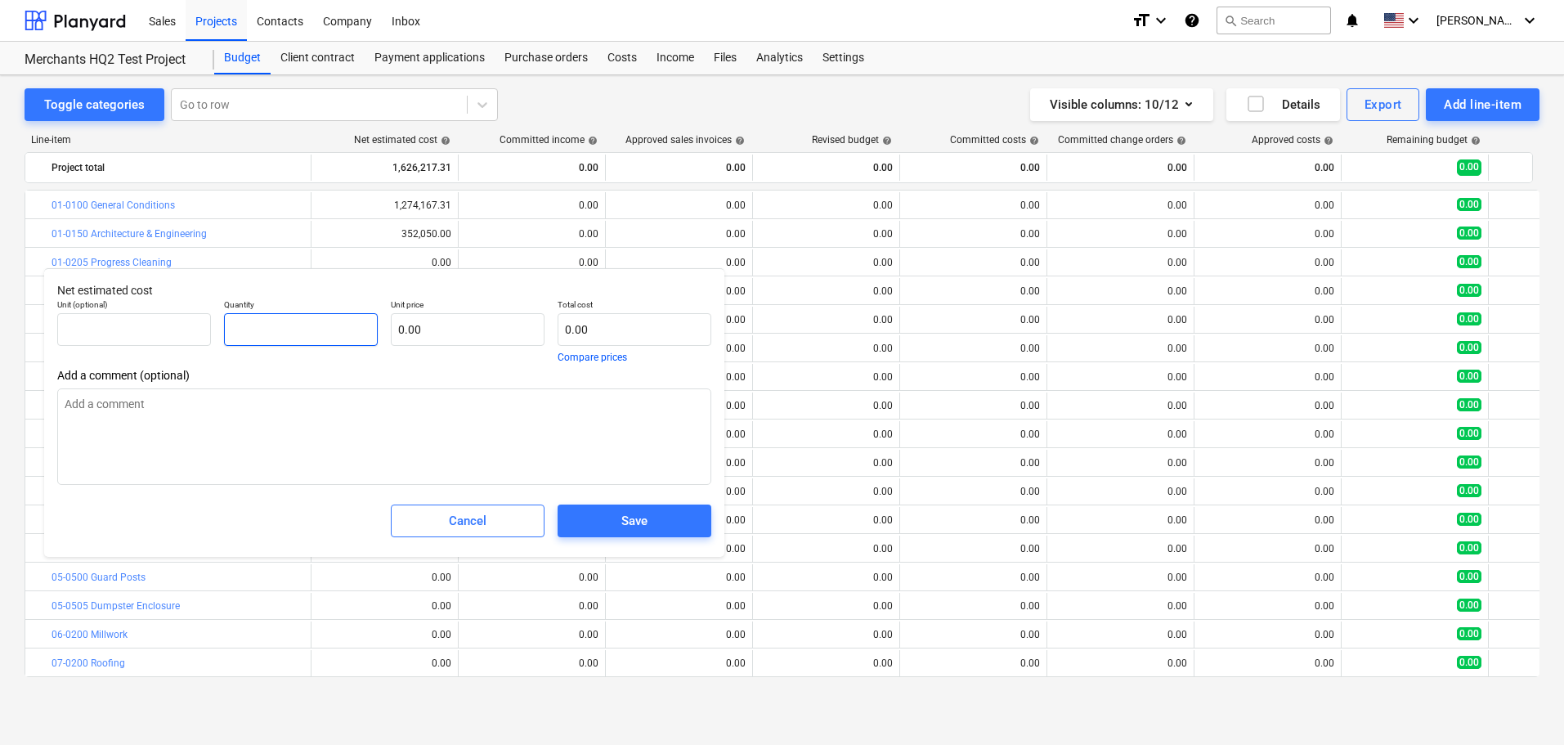
click at [327, 329] on input "text" at bounding box center [301, 329] width 154 height 33
type textarea "x"
type input "1"
type textarea "x"
type input "1.00"
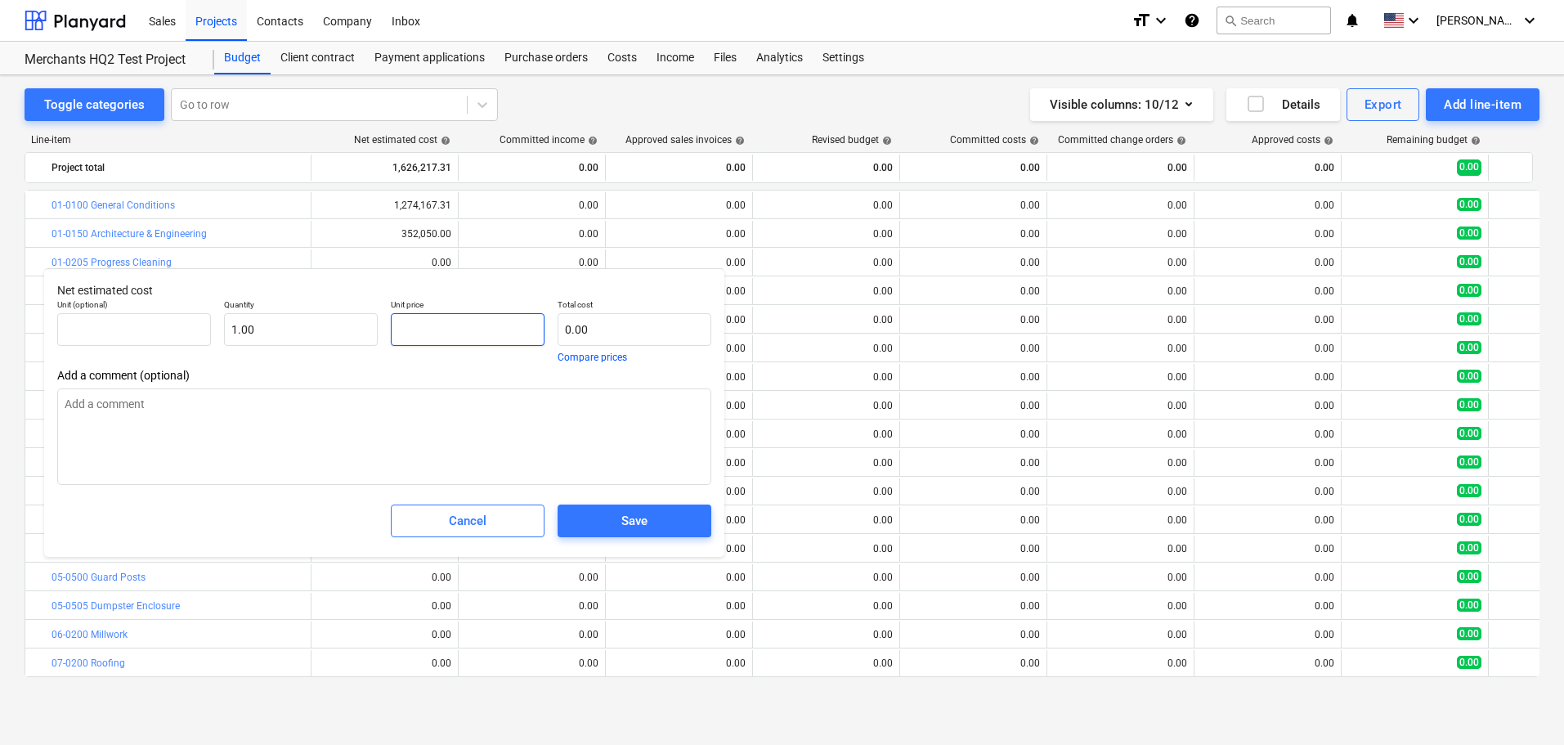
click at [426, 322] on input "text" at bounding box center [468, 329] width 154 height 33
paste input "$25,000.00"
type textarea "x"
type input "$25,000.00"
click at [413, 332] on input "$25,000.00" at bounding box center [468, 329] width 154 height 33
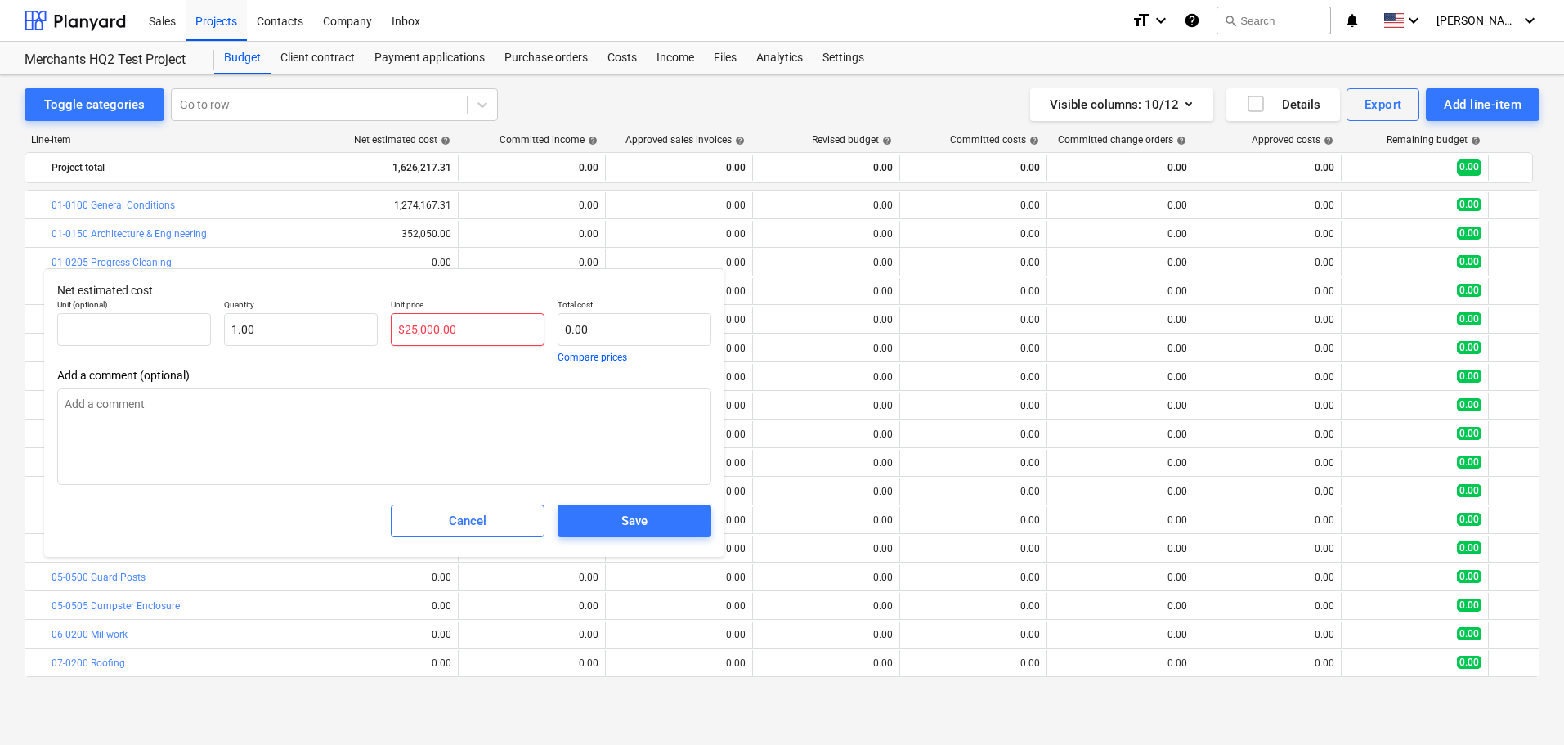
click at [411, 331] on input "$25,000.00" at bounding box center [468, 329] width 154 height 33
type textarea "x"
type input "25,000.00"
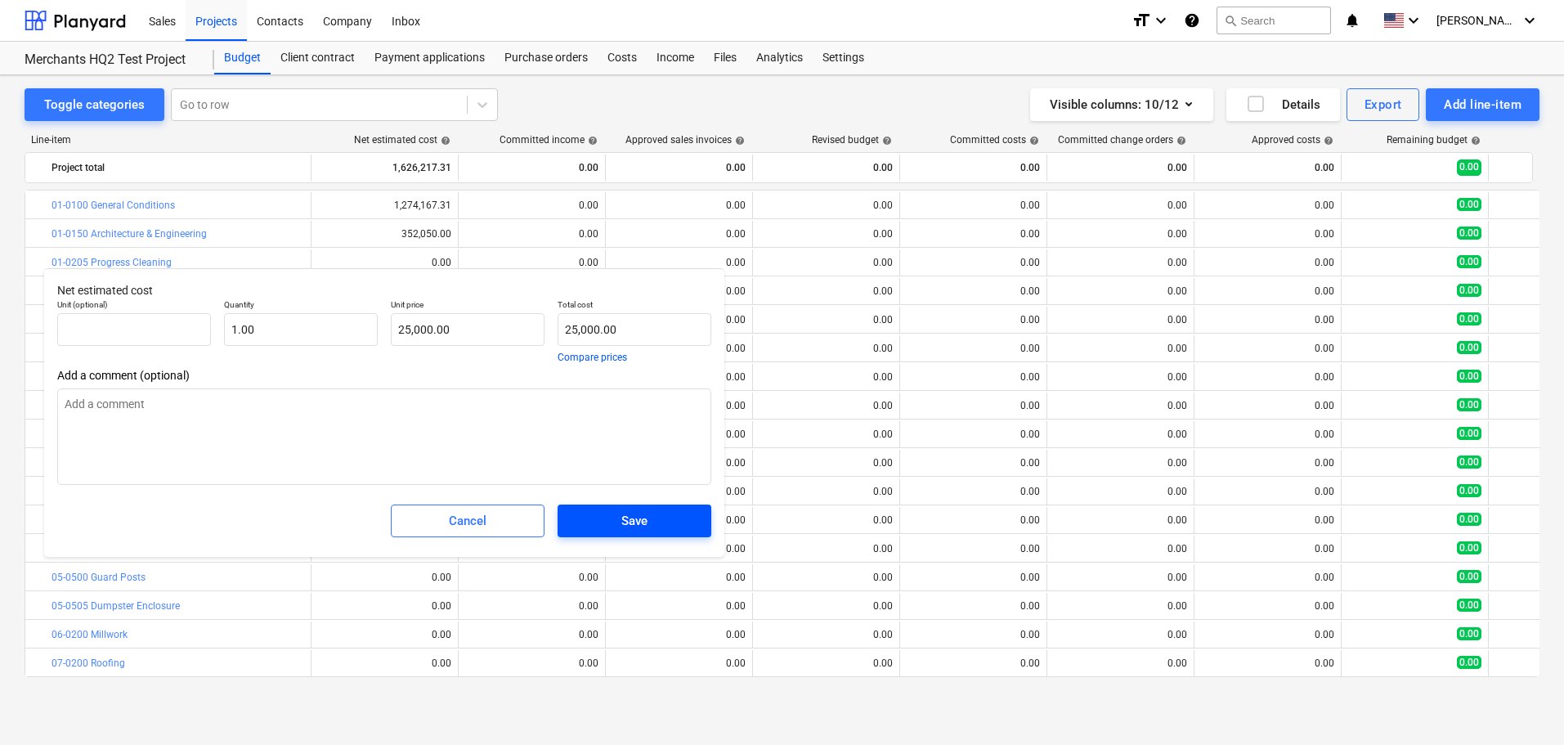
type textarea "x"
type input "25,000.00"
click at [639, 521] on div "Save" at bounding box center [634, 520] width 26 height 21
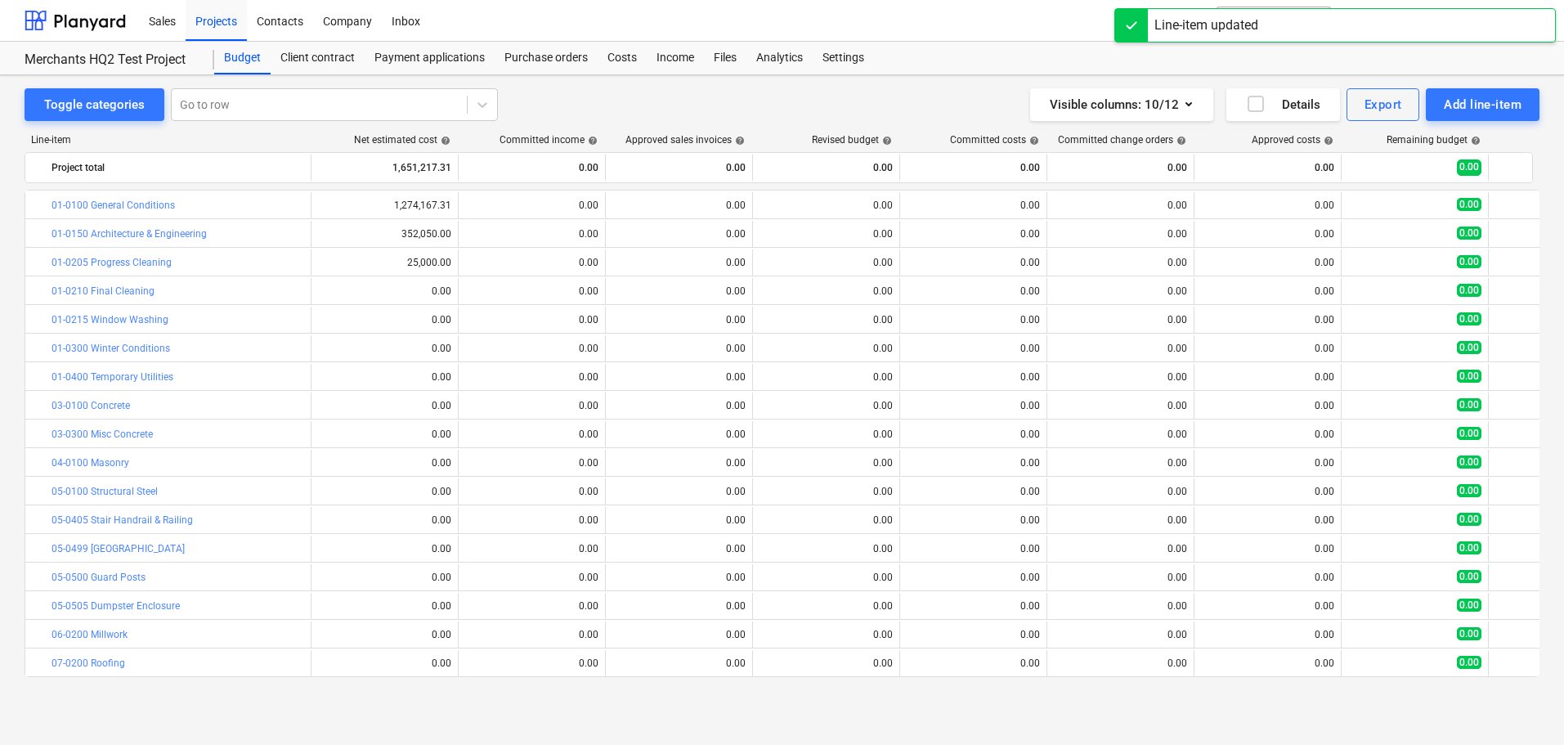
click at [330, 293] on span "edit" at bounding box center [327, 291] width 13 height 13
type textarea "x"
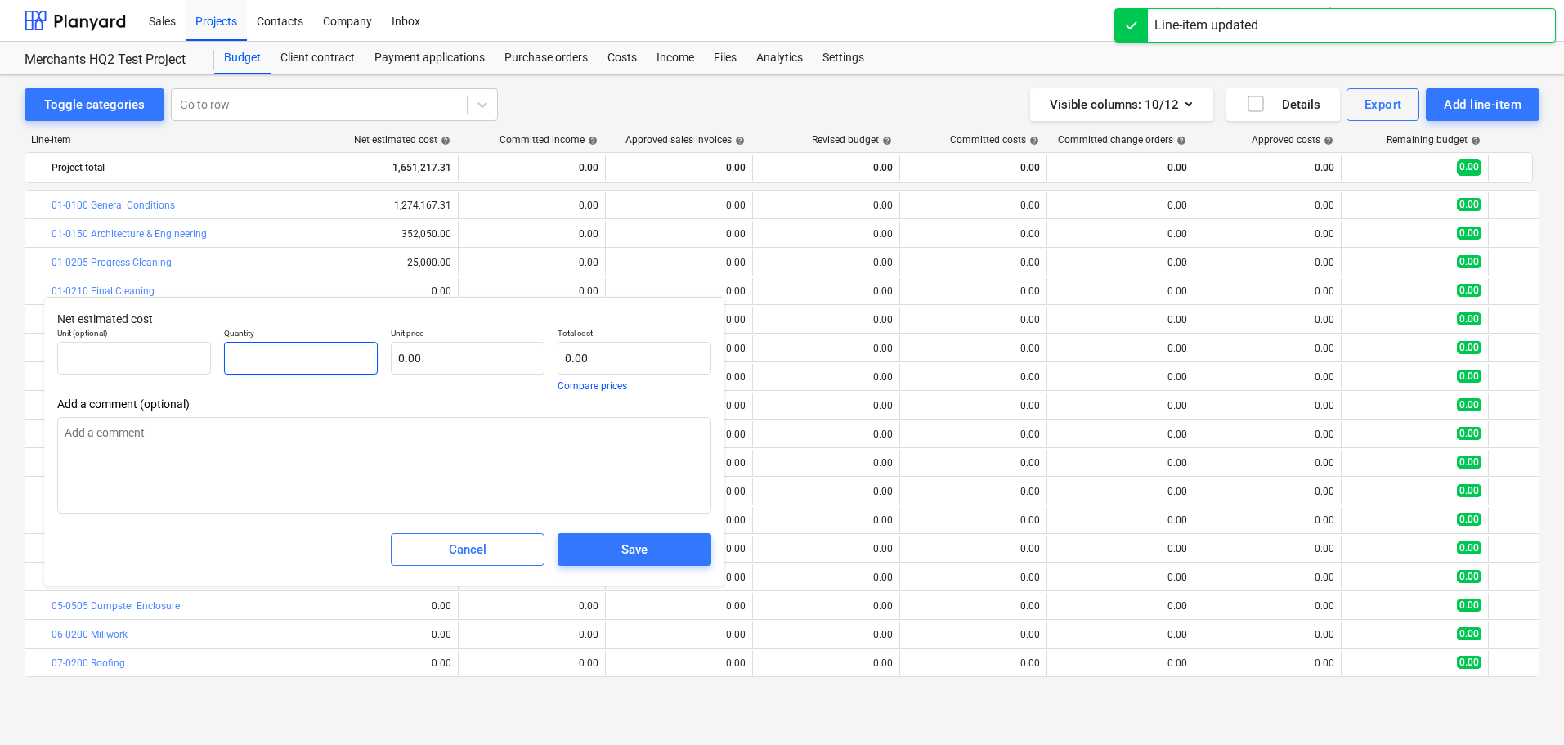
click at [286, 359] on input "text" at bounding box center [301, 358] width 154 height 33
type textarea "x"
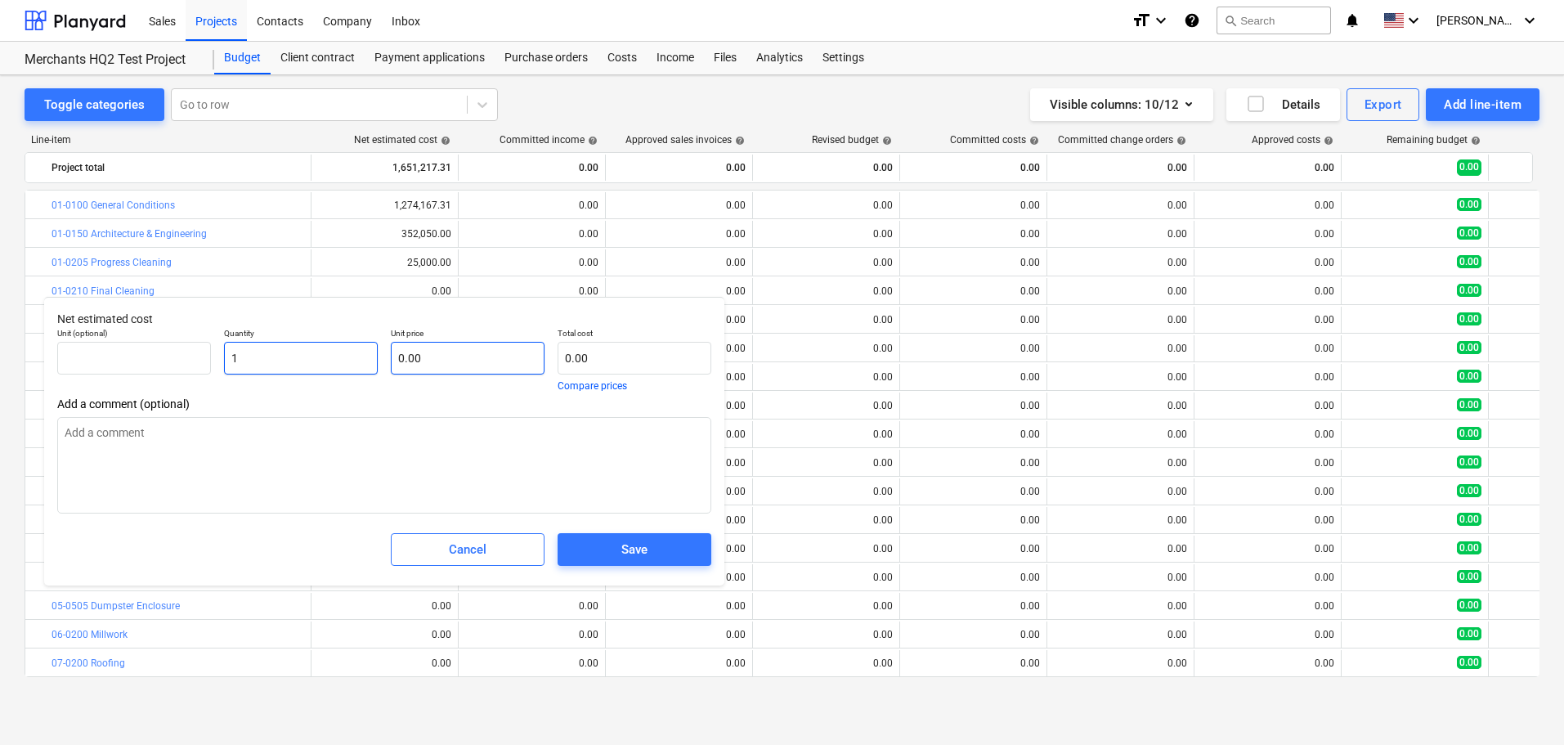
type input "1"
type textarea "x"
type input "1.00"
click at [402, 353] on input "text" at bounding box center [468, 358] width 154 height 33
paste input "$24,377.00"
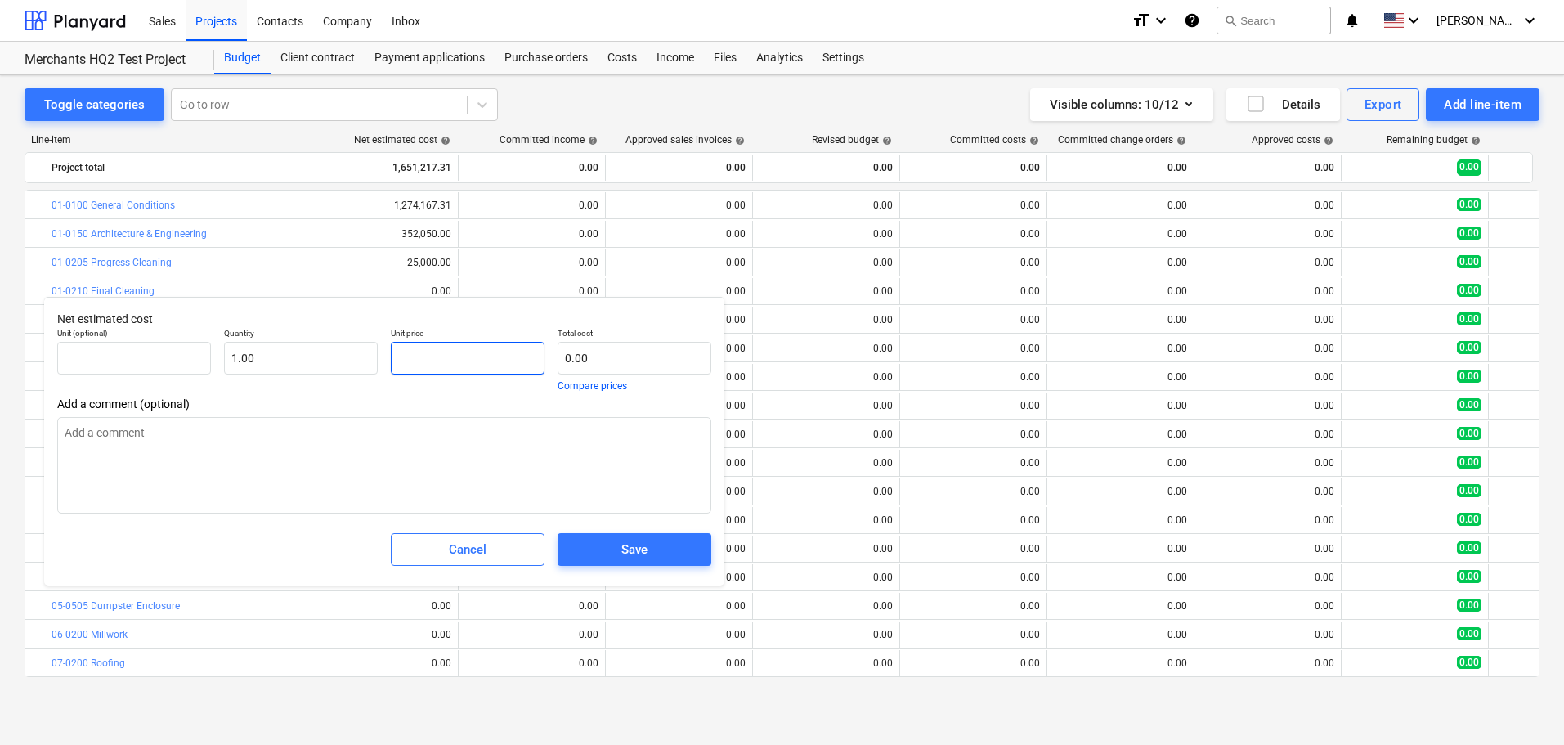
type textarea "x"
type input "$24,377.00"
click at [404, 353] on input "$24,377.00" at bounding box center [468, 358] width 154 height 33
type textarea "x"
type input "24,377.00"
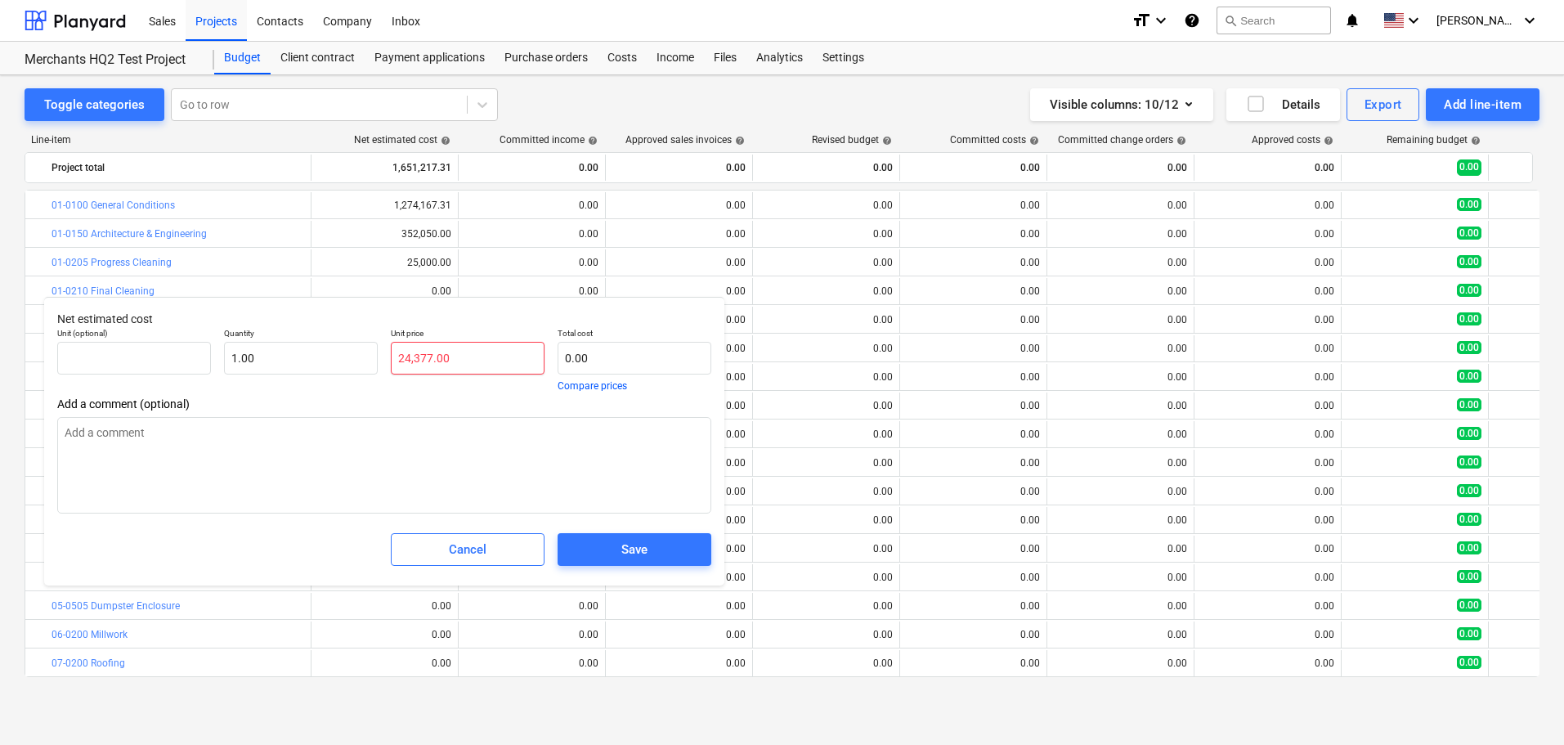
type input "24,377.00"
type textarea "x"
type input "24,377.00"
click at [634, 550] on div "Save" at bounding box center [634, 549] width 26 height 21
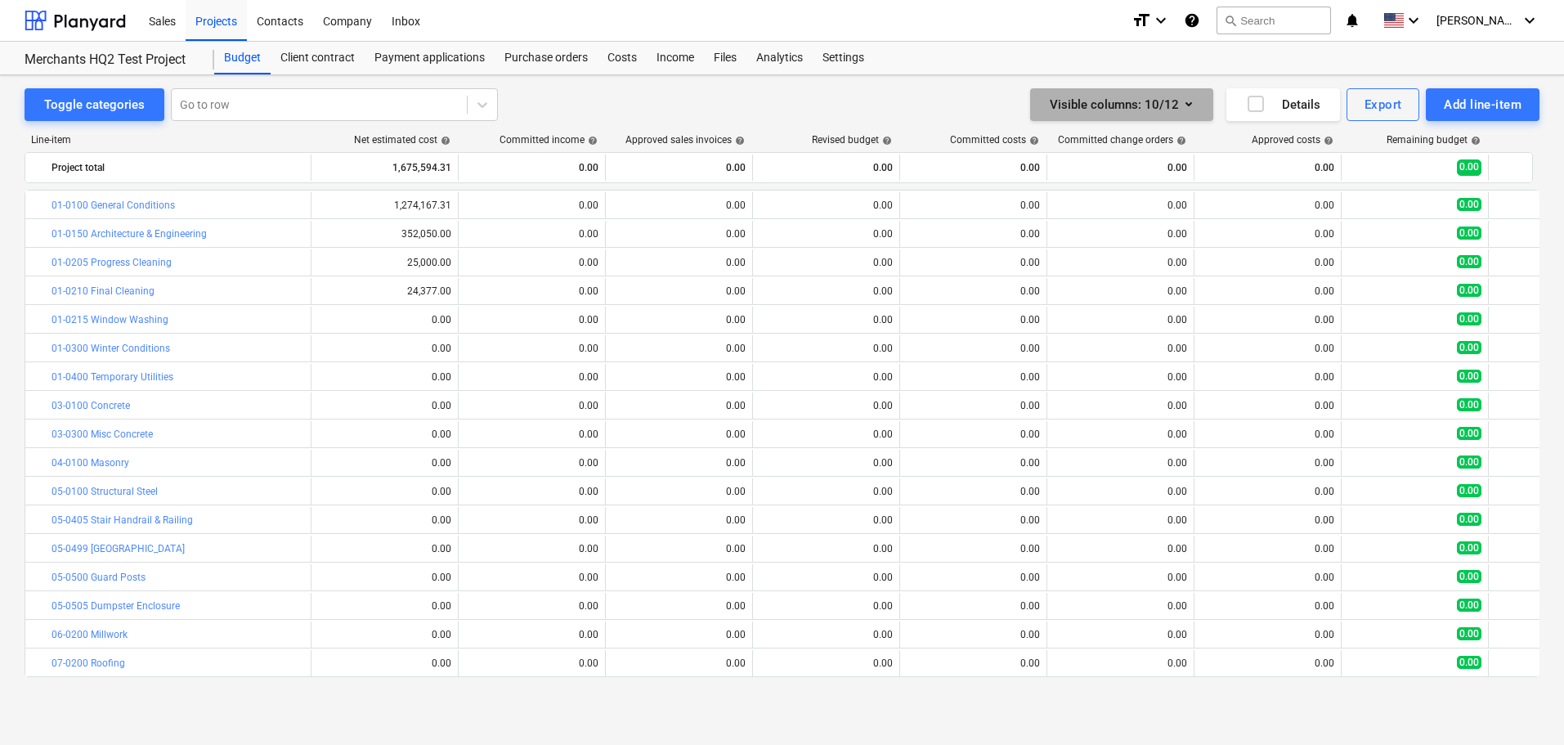
click at [1189, 108] on icon "button" at bounding box center [1189, 104] width 20 height 20
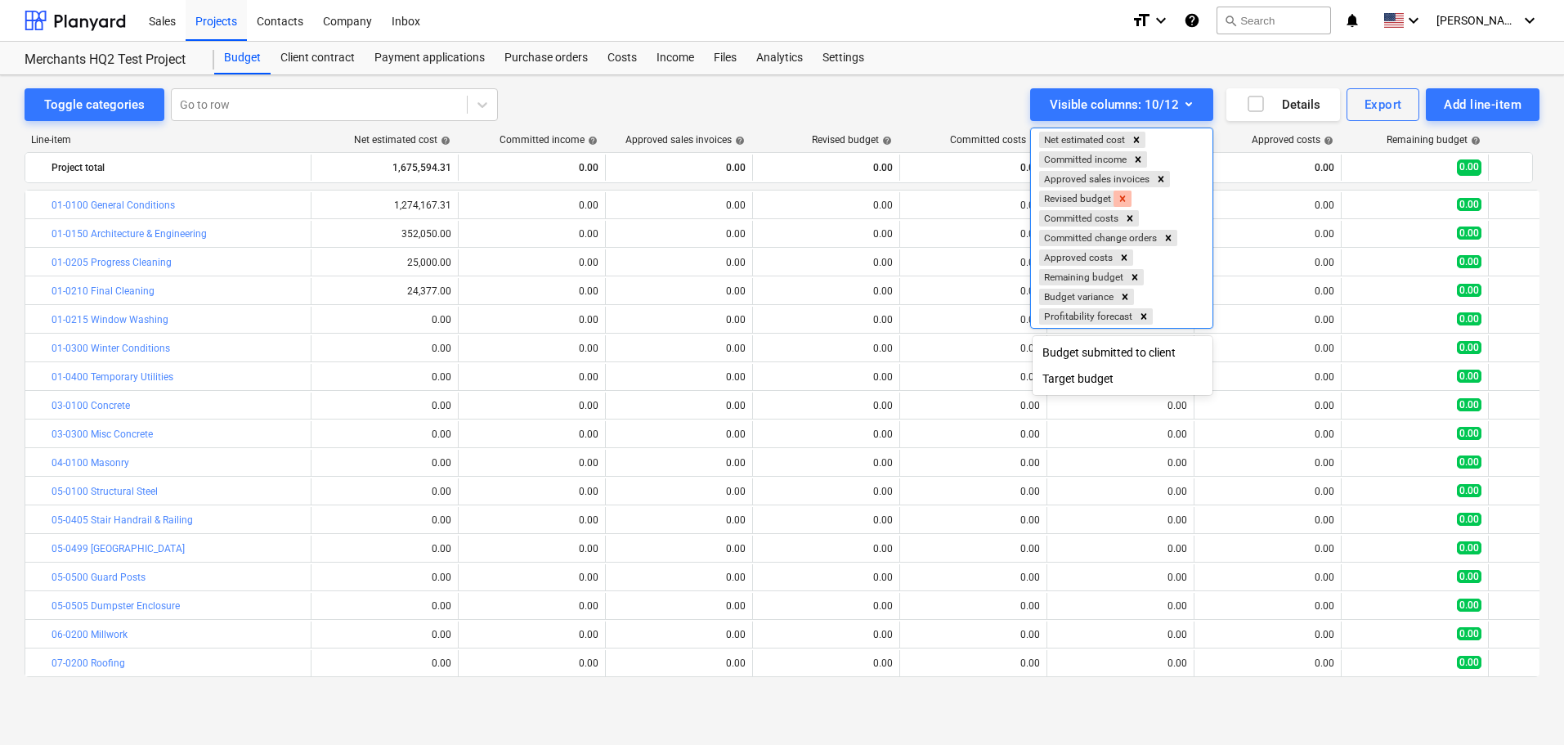
click at [1119, 197] on icon "Remove Revised budget" at bounding box center [1122, 198] width 11 height 11
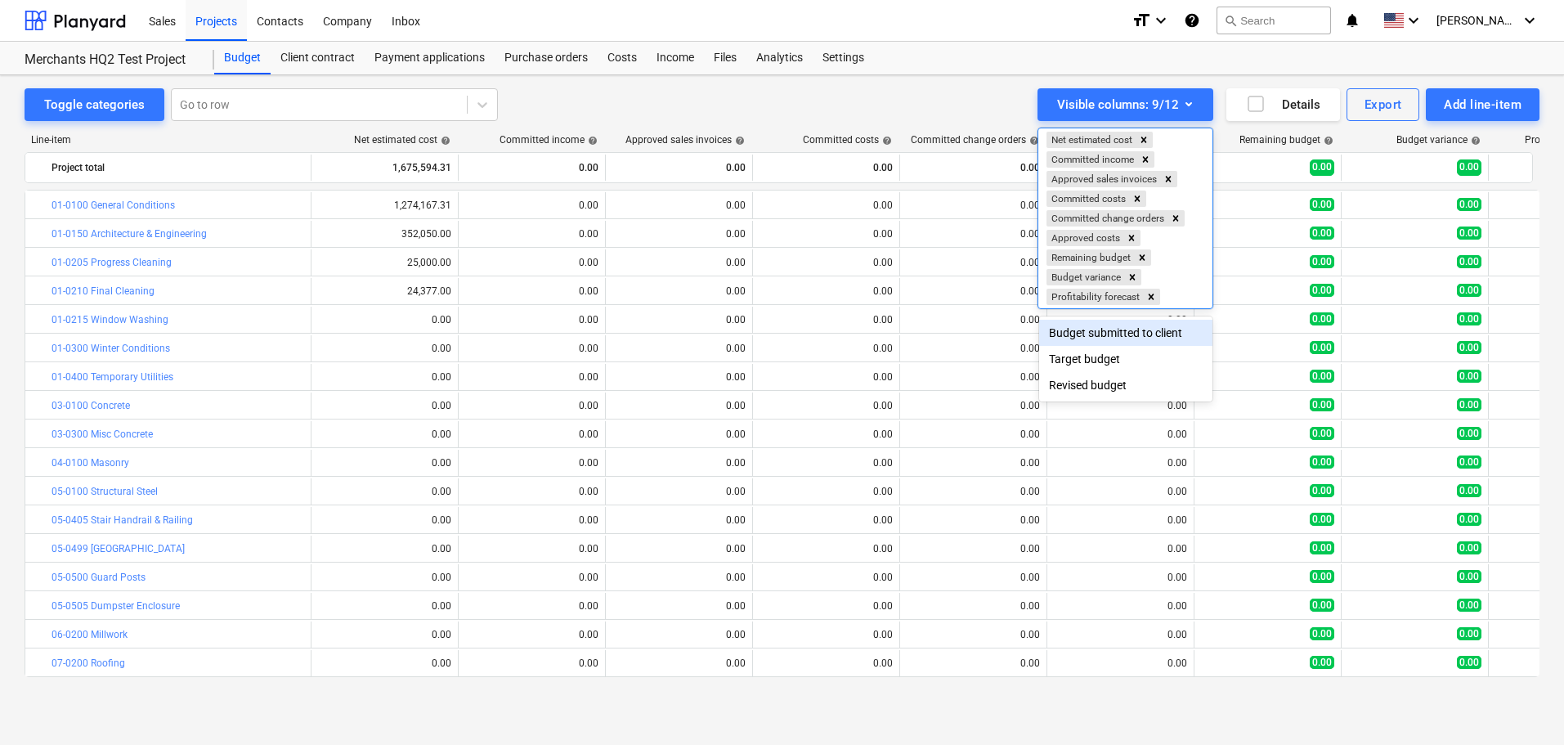
click at [802, 79] on div at bounding box center [782, 372] width 1564 height 745
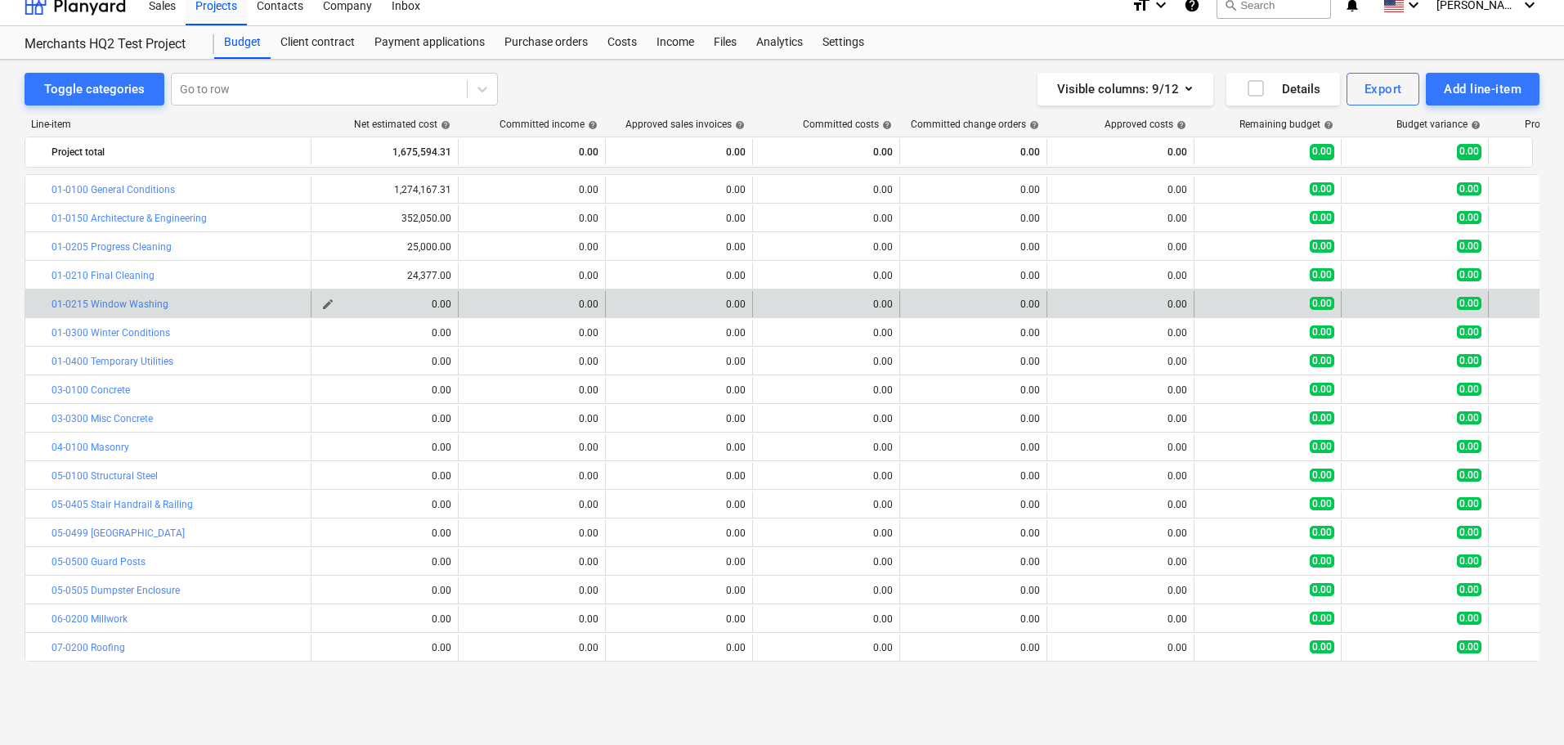
click at [331, 303] on span "edit" at bounding box center [327, 304] width 13 height 13
type textarea "x"
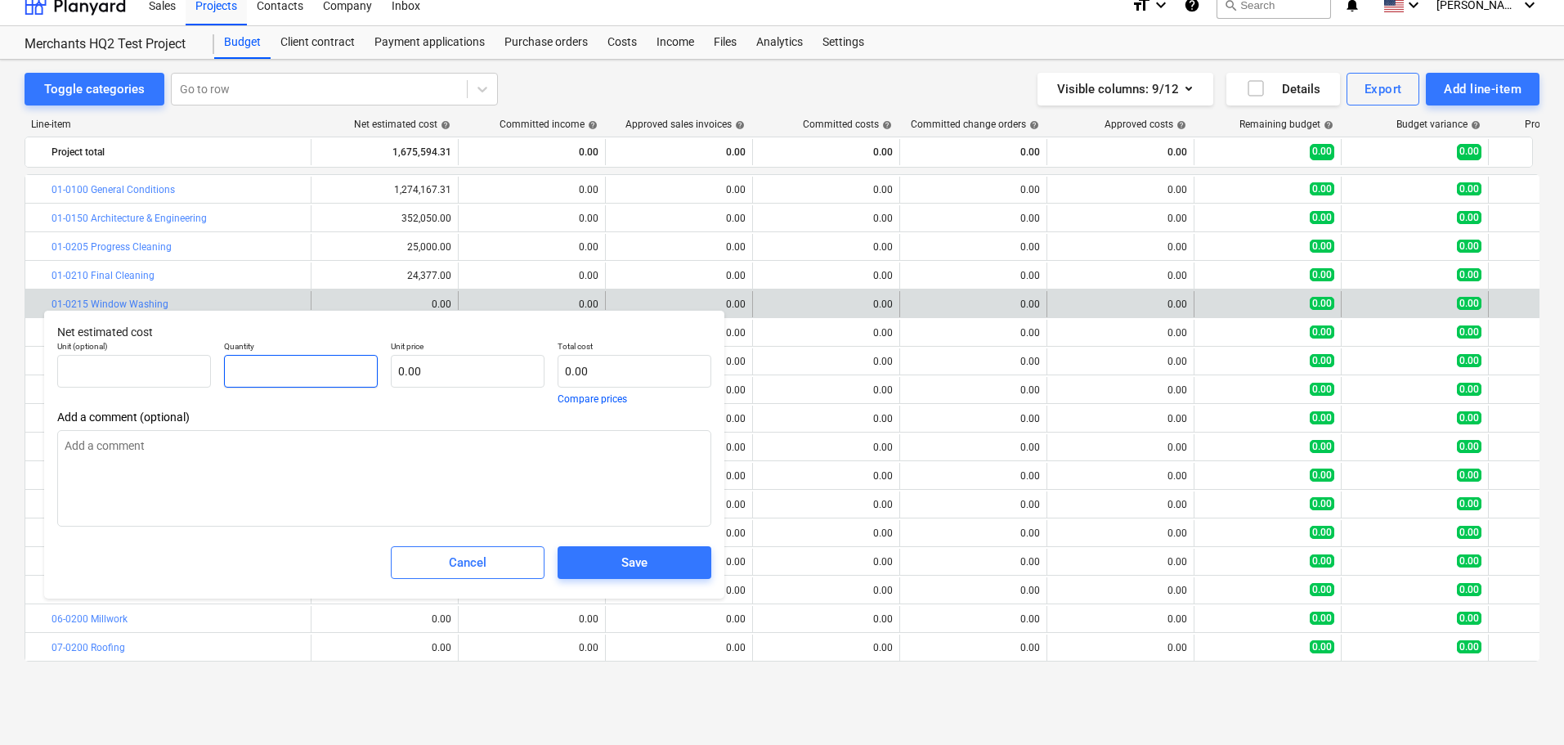
click at [350, 372] on input "text" at bounding box center [301, 371] width 154 height 33
type textarea "x"
type input "1"
type textarea "x"
type input "1.00"
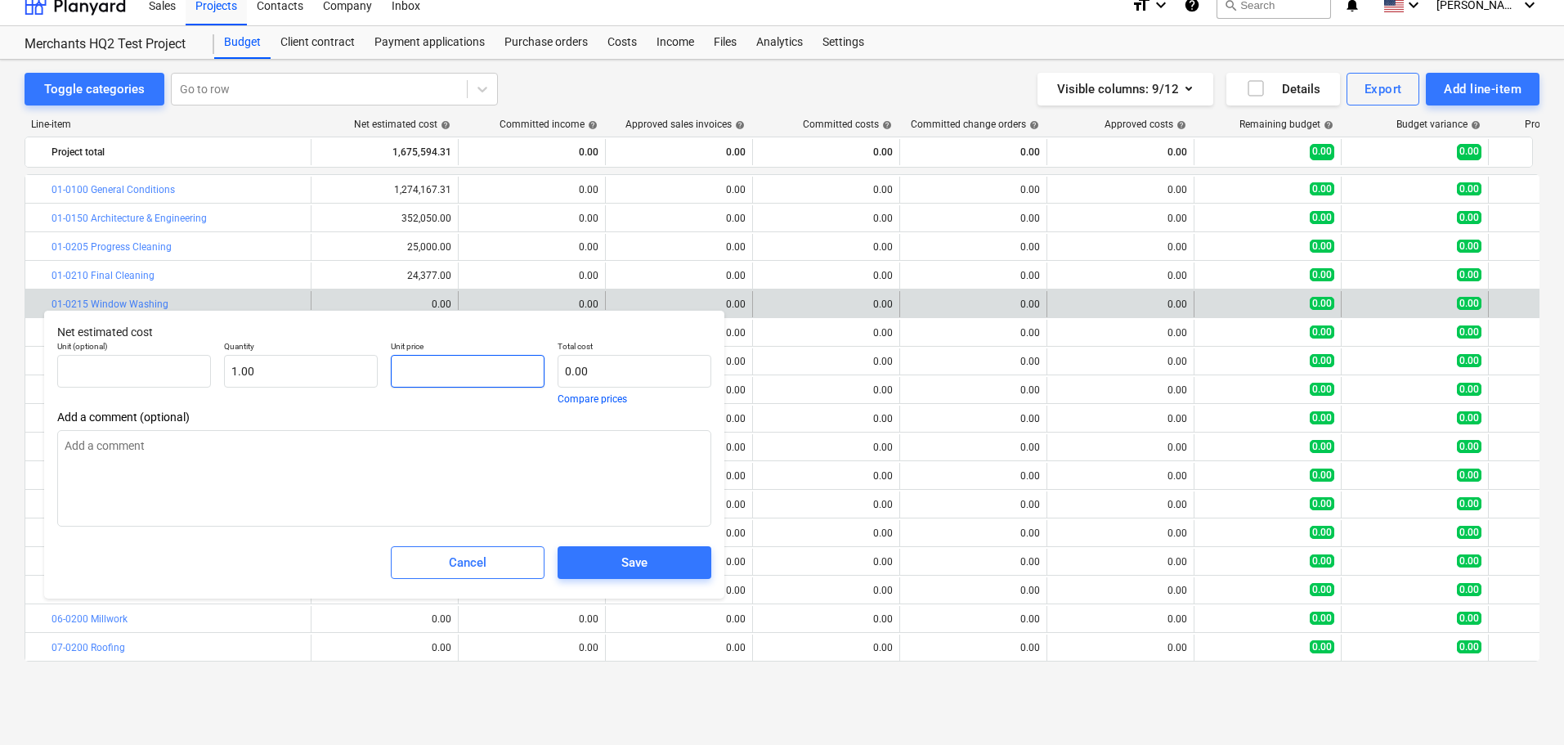
click at [423, 362] on input "text" at bounding box center [468, 371] width 154 height 33
paste input "$10,000.00"
type textarea "x"
type input "$10,000.00"
click at [404, 371] on input "$10,000.00" at bounding box center [468, 371] width 154 height 33
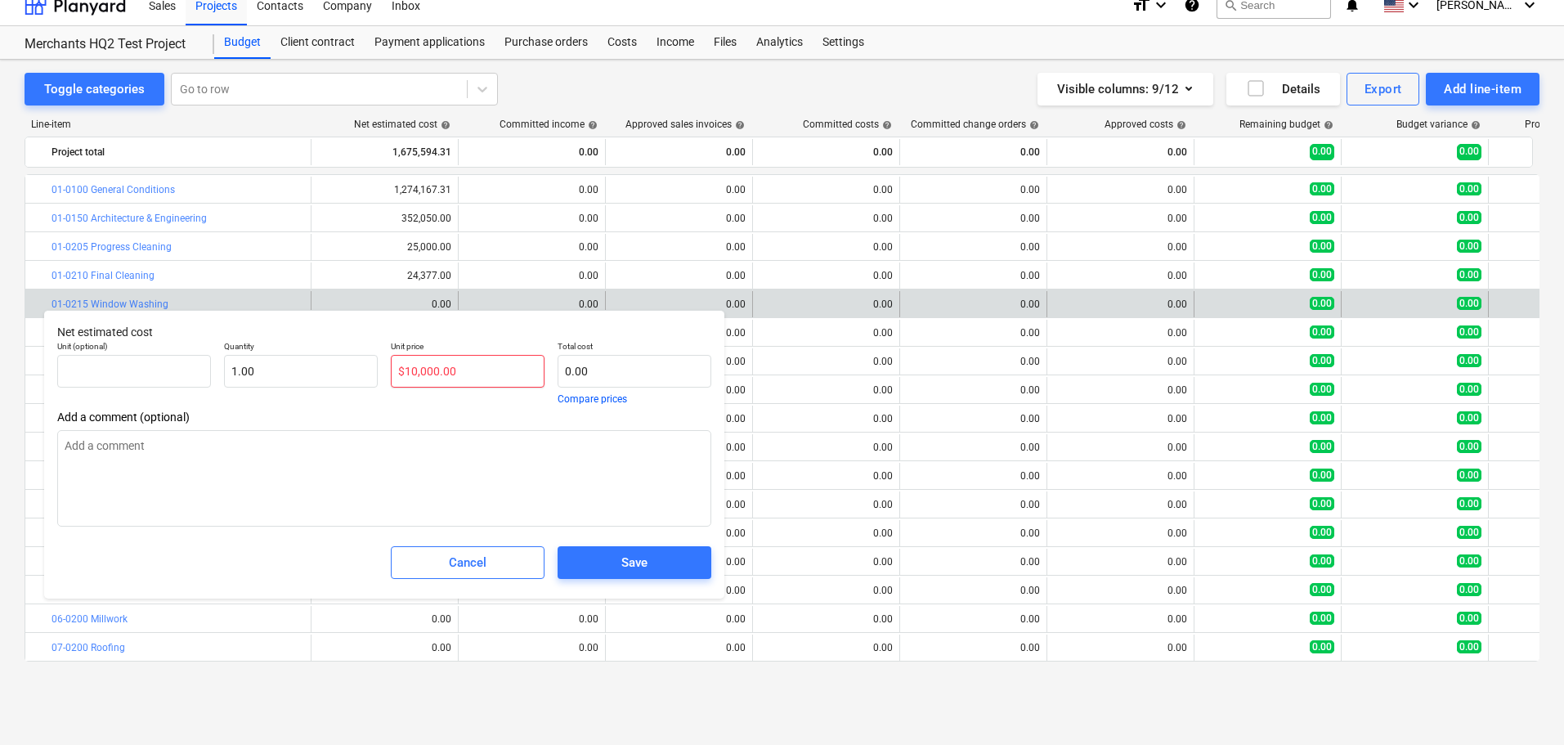
type textarea "x"
type input "10,000.00"
type textarea "x"
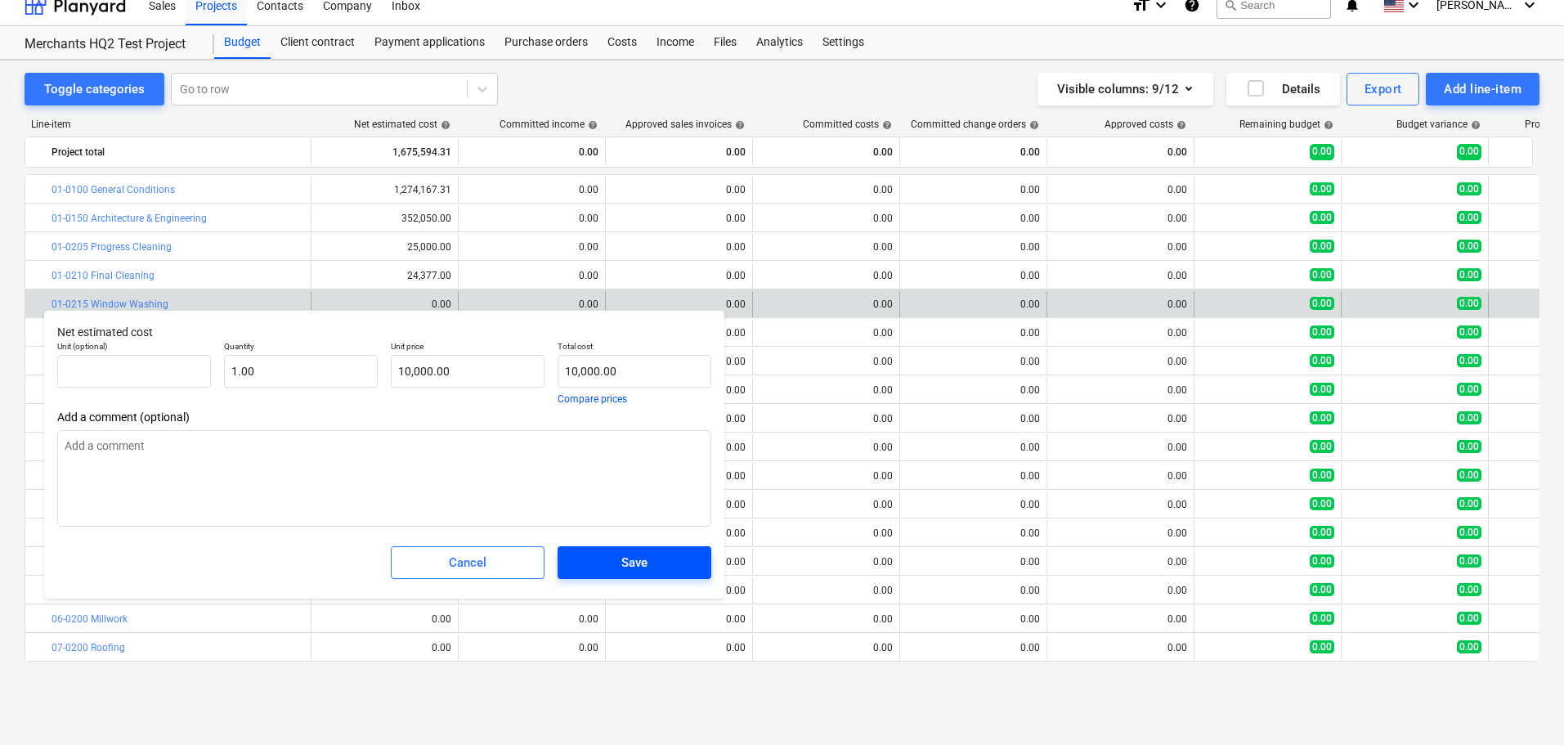
type input "10,000.00"
click at [601, 565] on span "Save" at bounding box center [634, 562] width 114 height 21
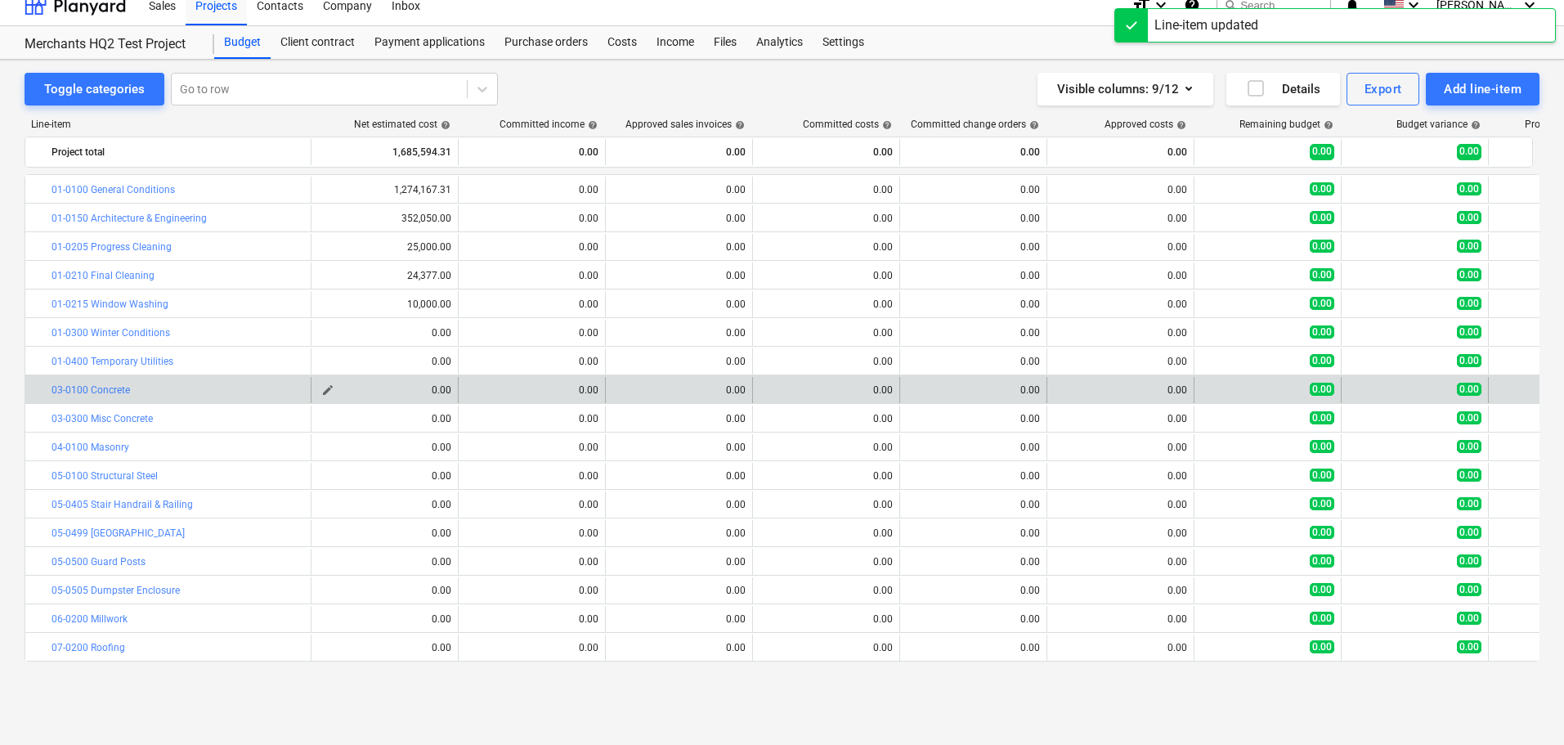
type textarea "x"
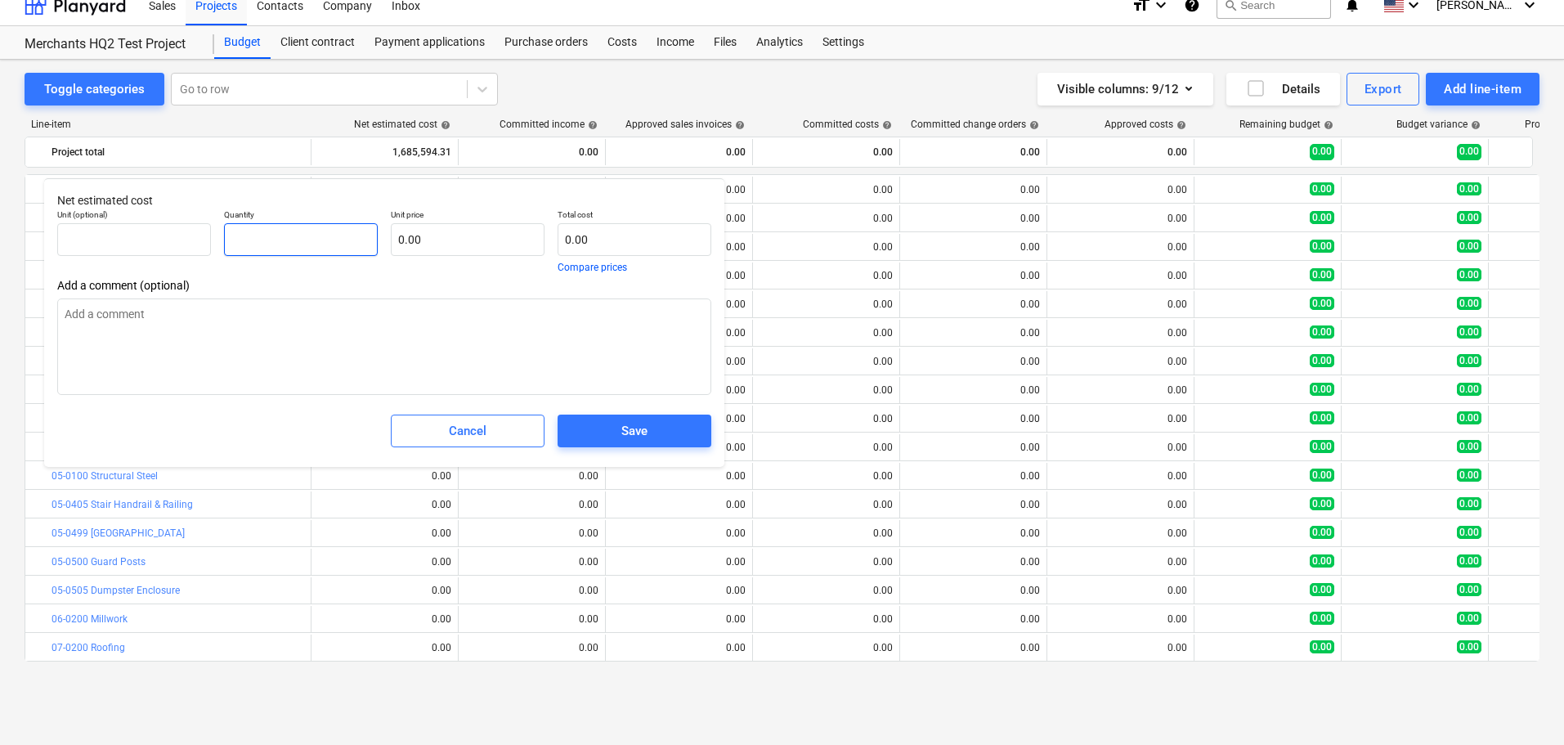
click at [311, 249] on input "text" at bounding box center [301, 239] width 154 height 33
type textarea "x"
type input "1"
type textarea "x"
type input "1.00"
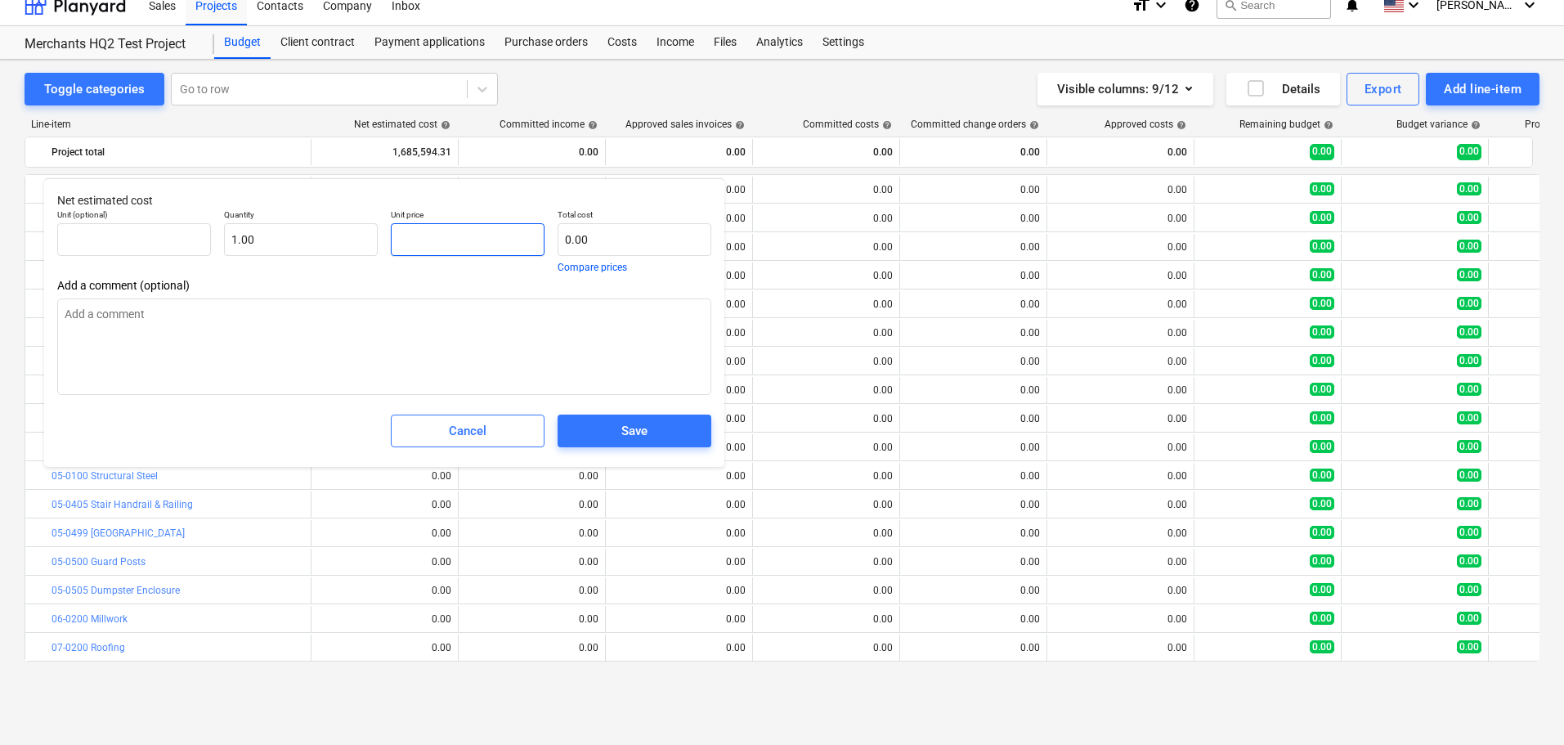
click at [429, 238] on input "text" at bounding box center [468, 239] width 154 height 33
paste input "$1,164,200.00"
type textarea "x"
type input "$1,164,200.00"
click at [409, 244] on input "$1,164,200.00" at bounding box center [468, 239] width 154 height 33
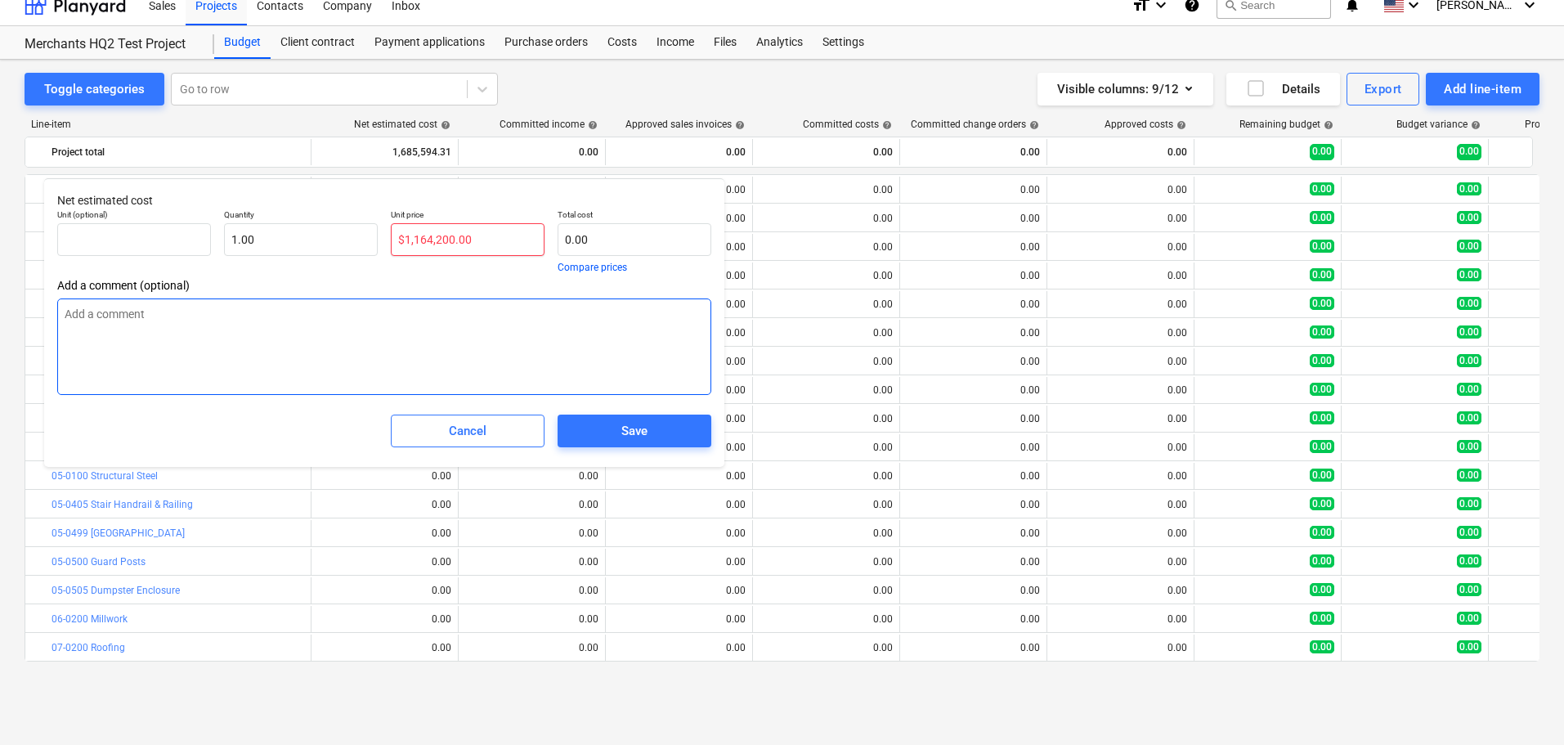
type textarea "x"
type input "1,164,200.00"
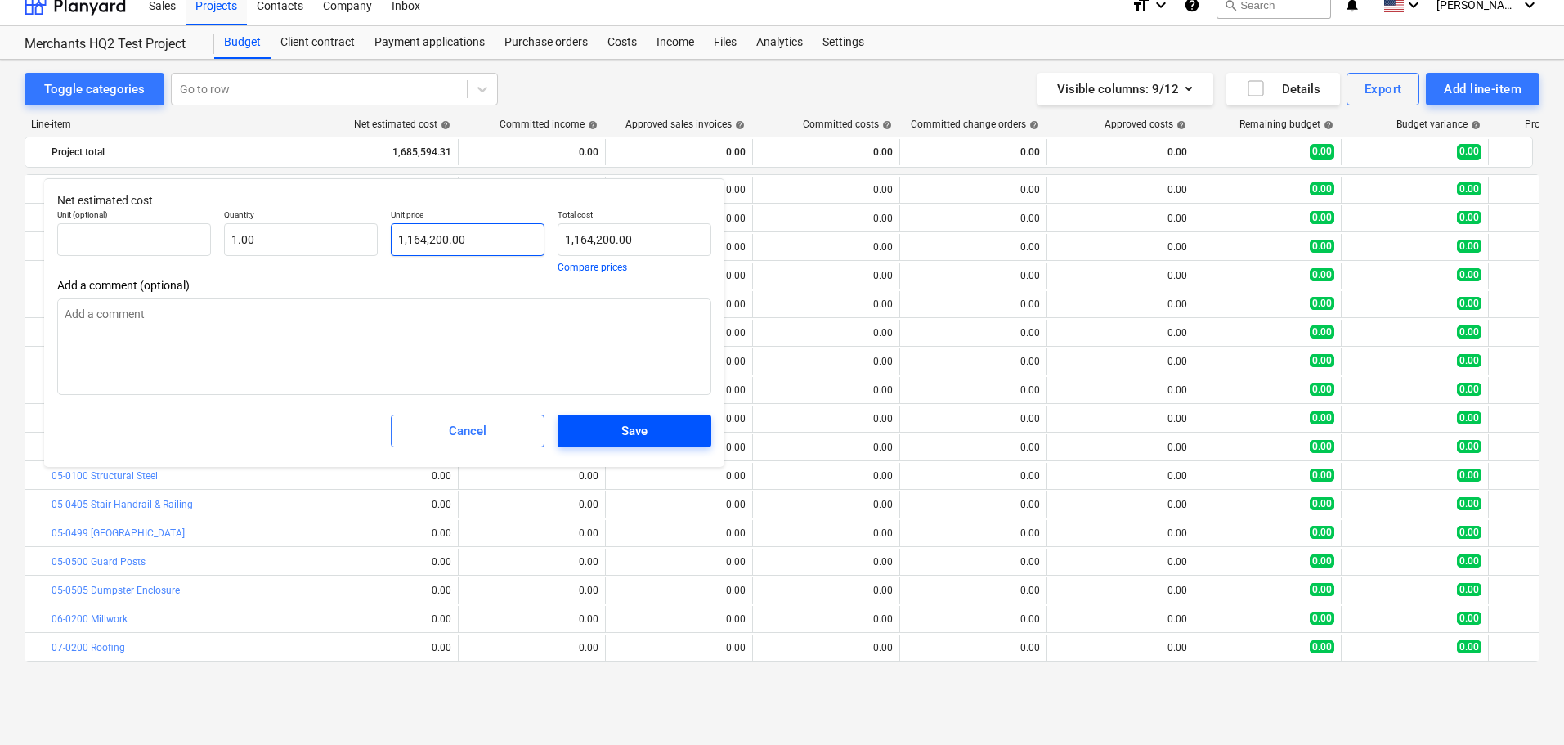
type input "1,164,200.00"
type textarea "x"
type input "1,164,200.00"
click at [647, 435] on div "Save" at bounding box center [634, 430] width 26 height 21
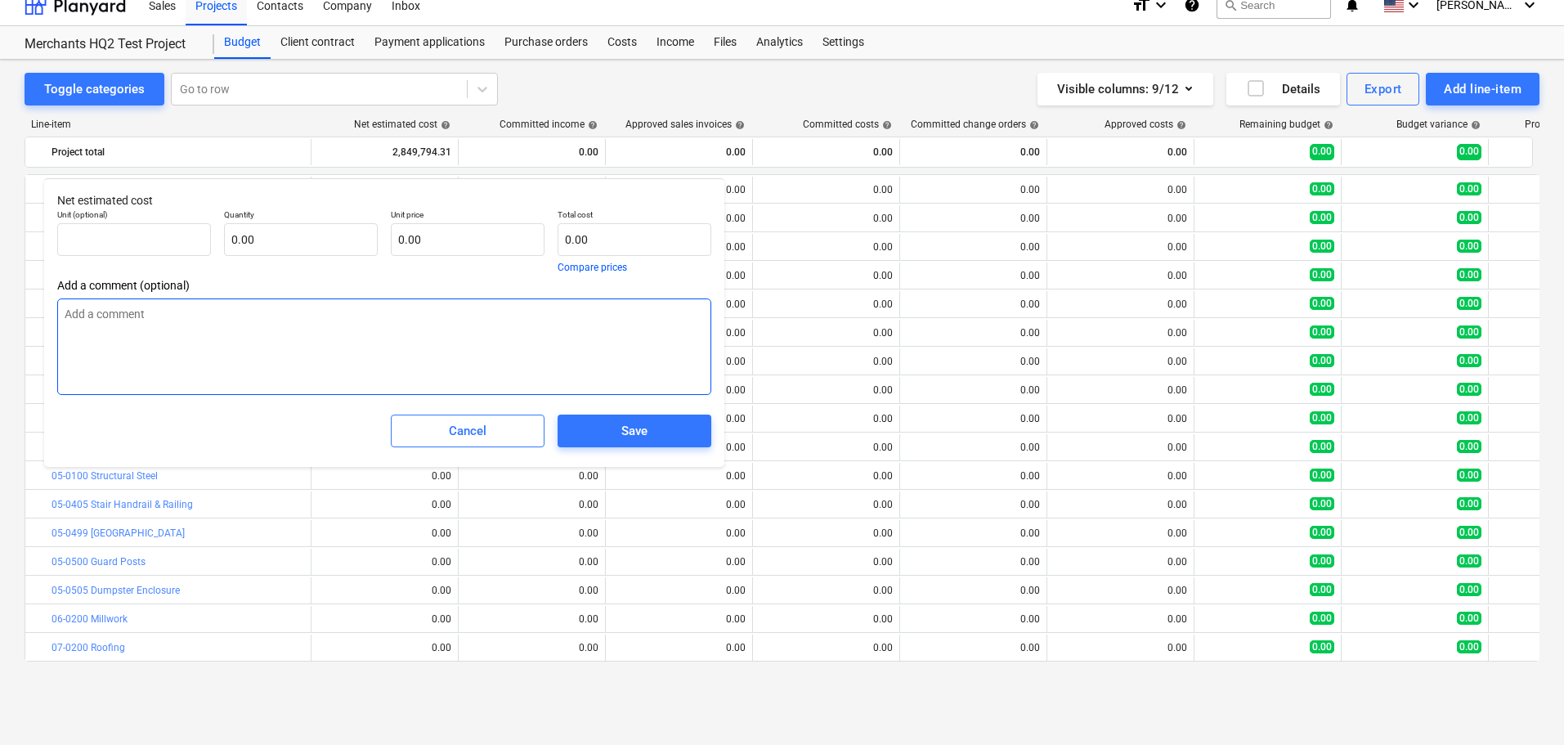
type textarea "x"
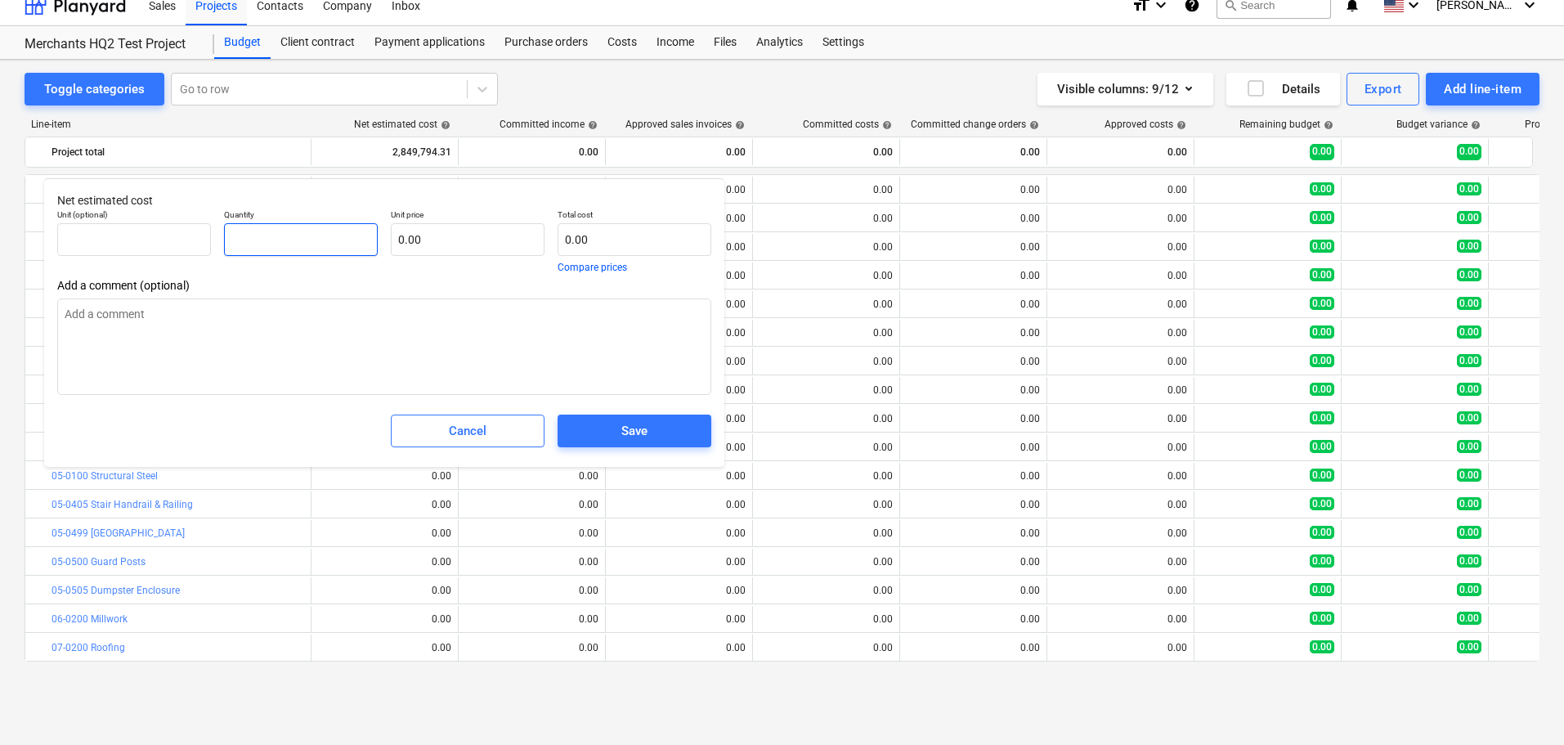
click at [296, 246] on input "text" at bounding box center [301, 239] width 154 height 33
type textarea "x"
type input "1"
type textarea "x"
type input "1.00"
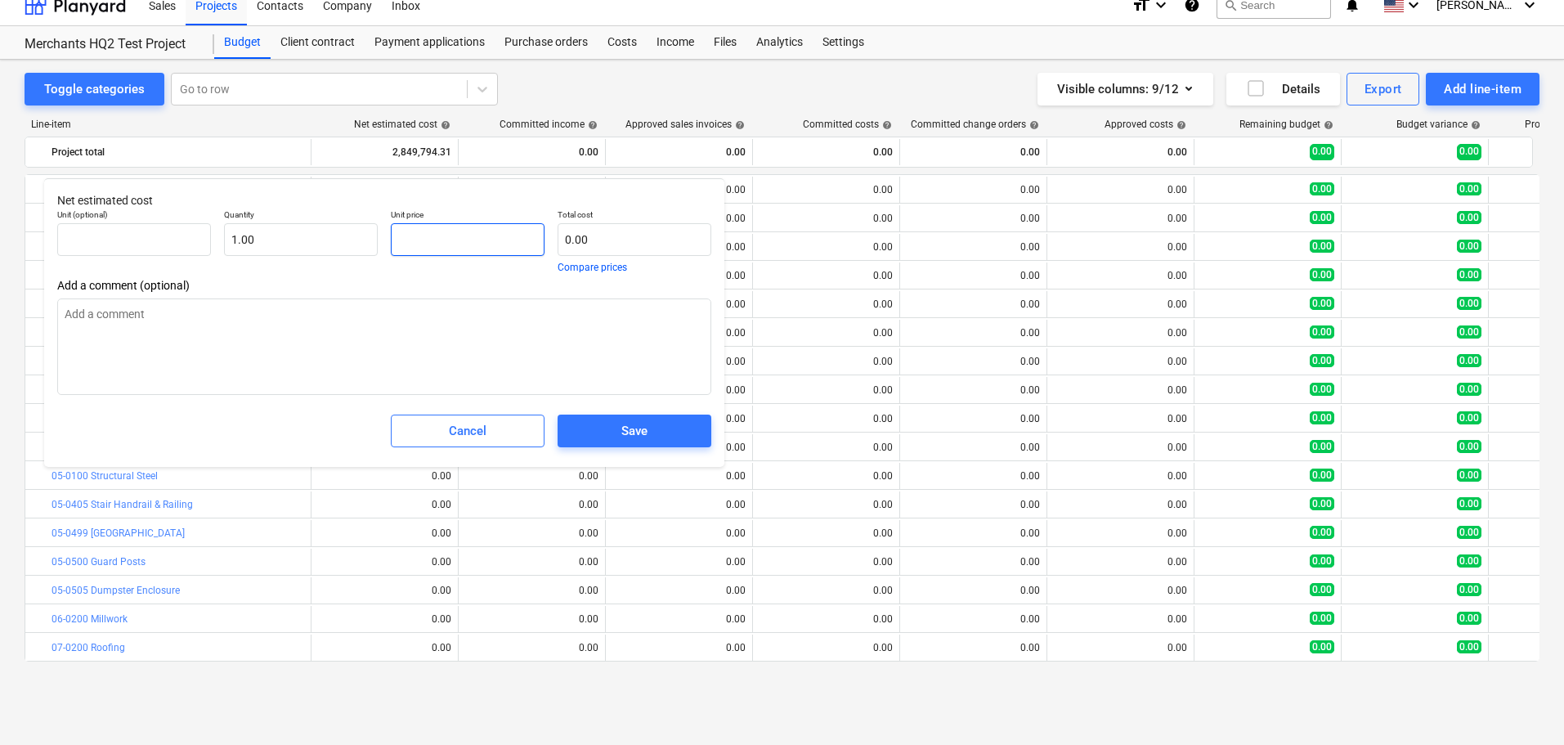
click at [451, 244] on input "text" at bounding box center [468, 239] width 154 height 33
paste input "$4,000.00"
type textarea "x"
type input "$4,000.00"
click at [404, 241] on input "$4,000.00" at bounding box center [468, 239] width 154 height 33
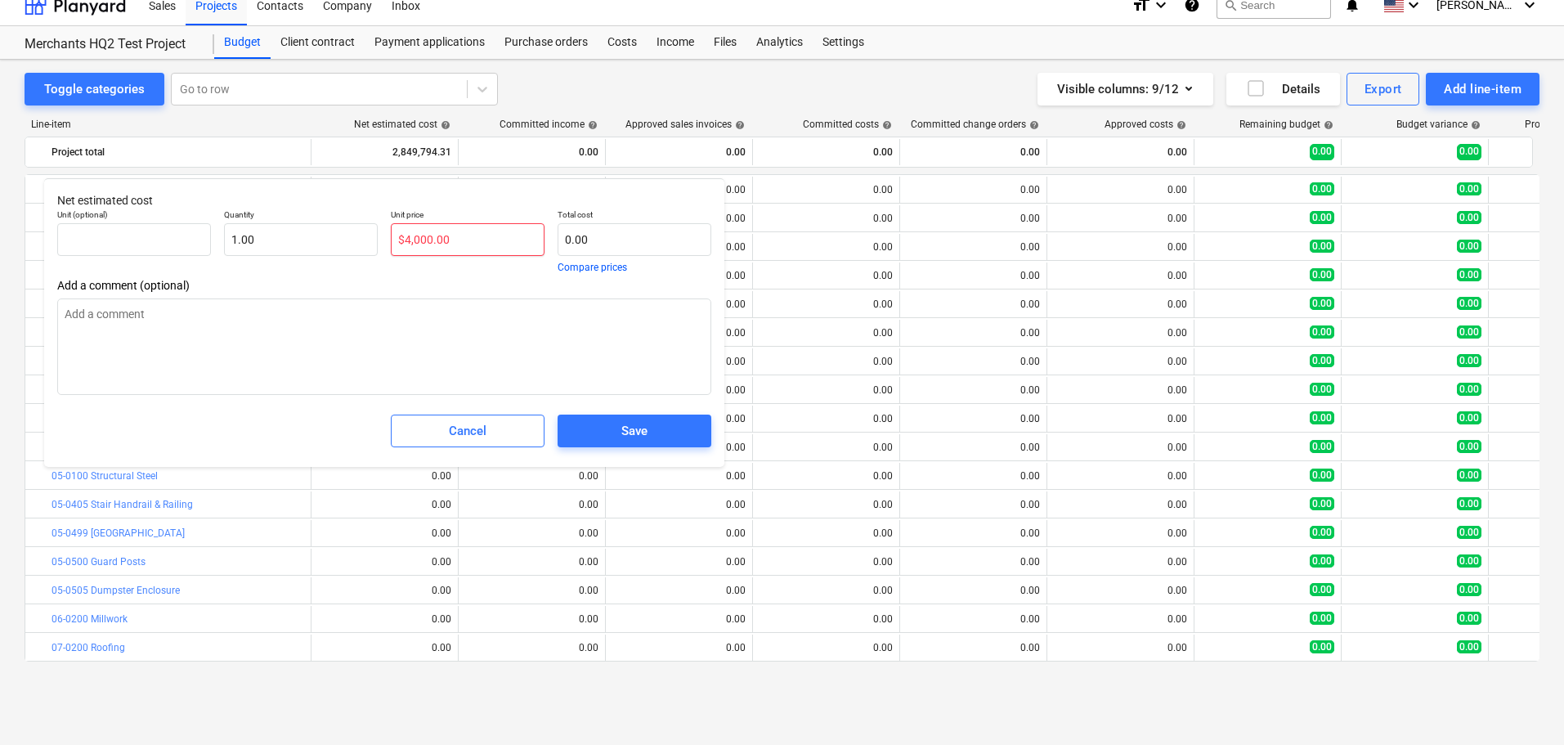
type textarea "x"
type input "4,000.00"
type textarea "x"
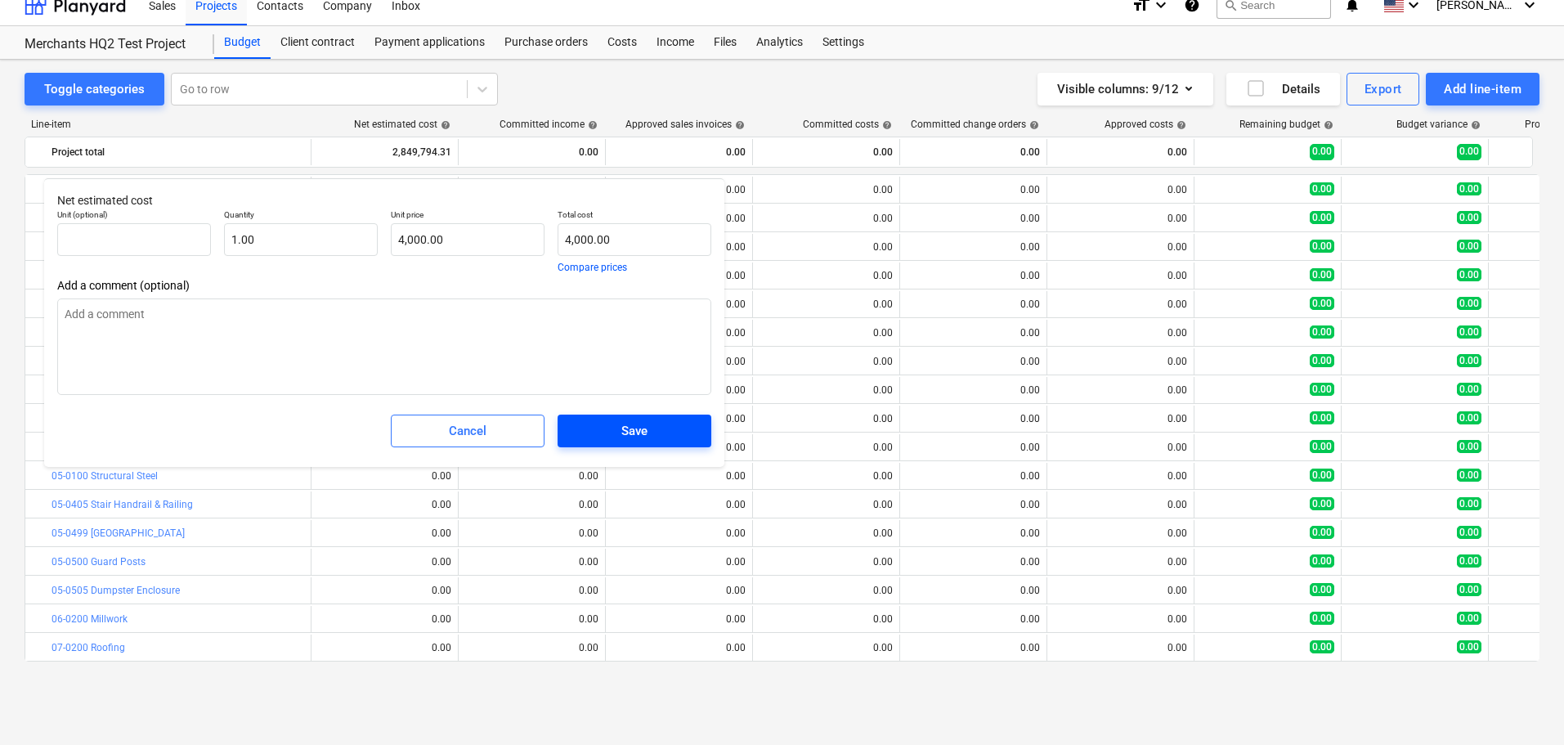
type input "4,000.00"
click at [604, 432] on span "Save" at bounding box center [634, 430] width 114 height 21
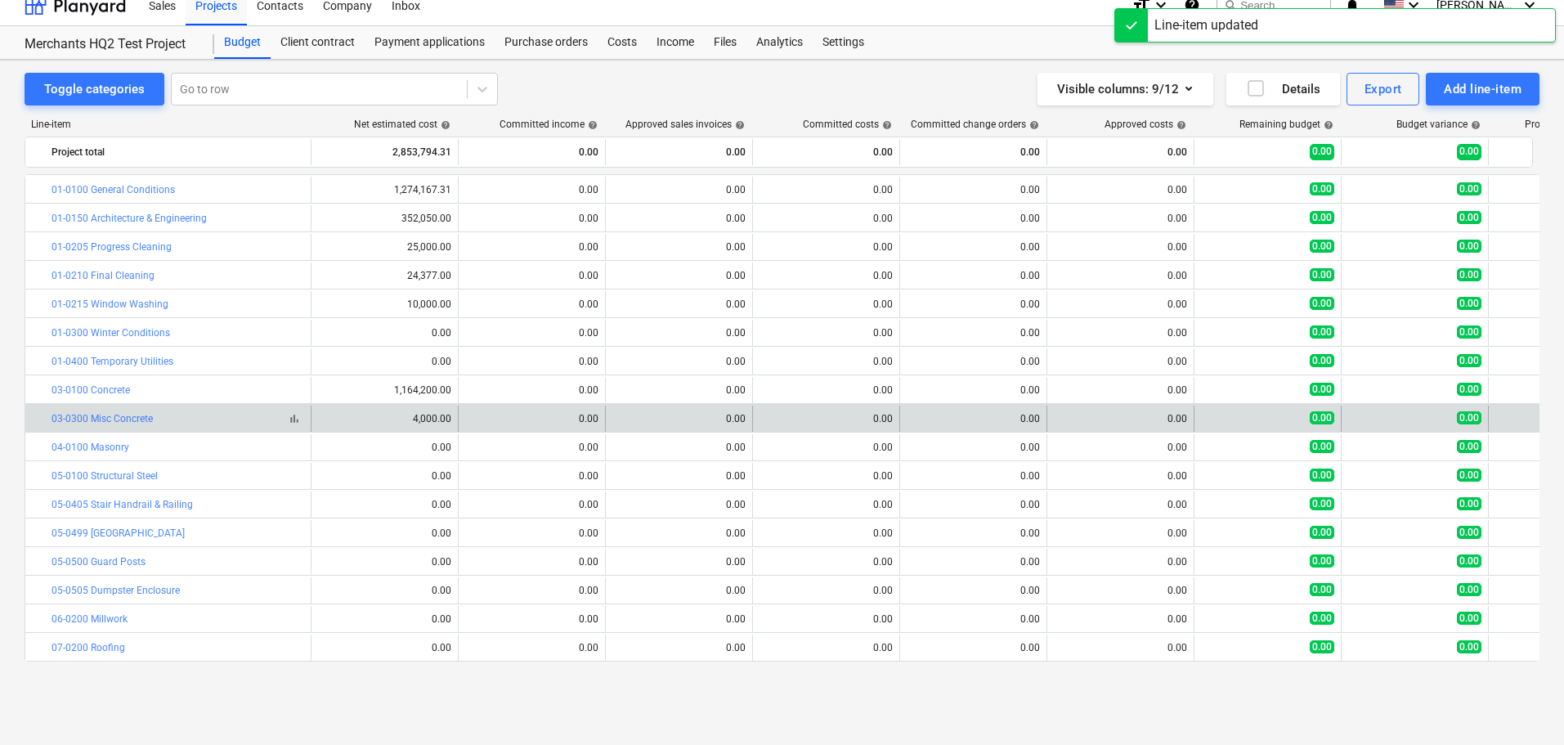
click at [290, 419] on span "bar_chart" at bounding box center [294, 418] width 13 height 13
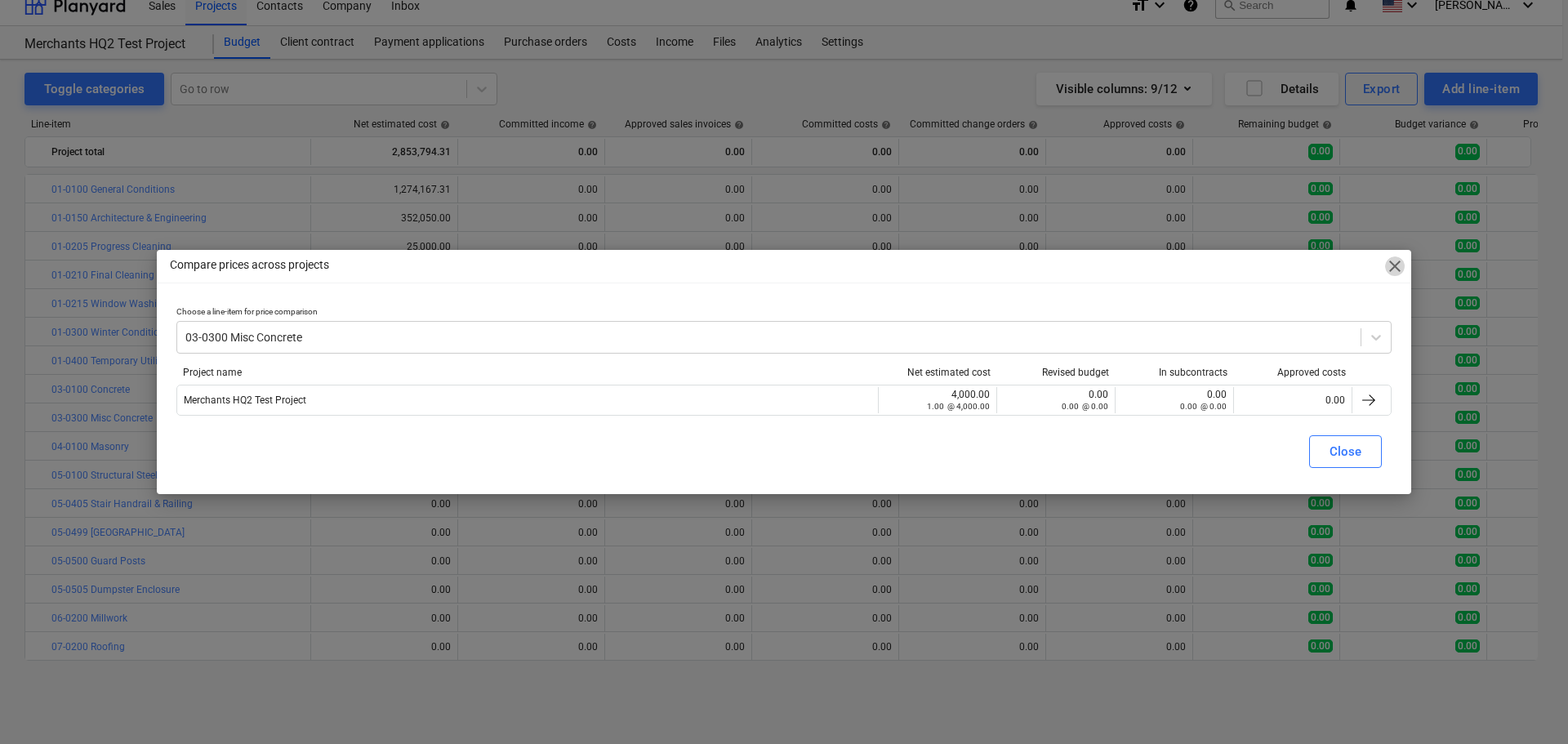
click at [1394, 268] on span "close" at bounding box center [1395, 267] width 20 height 20
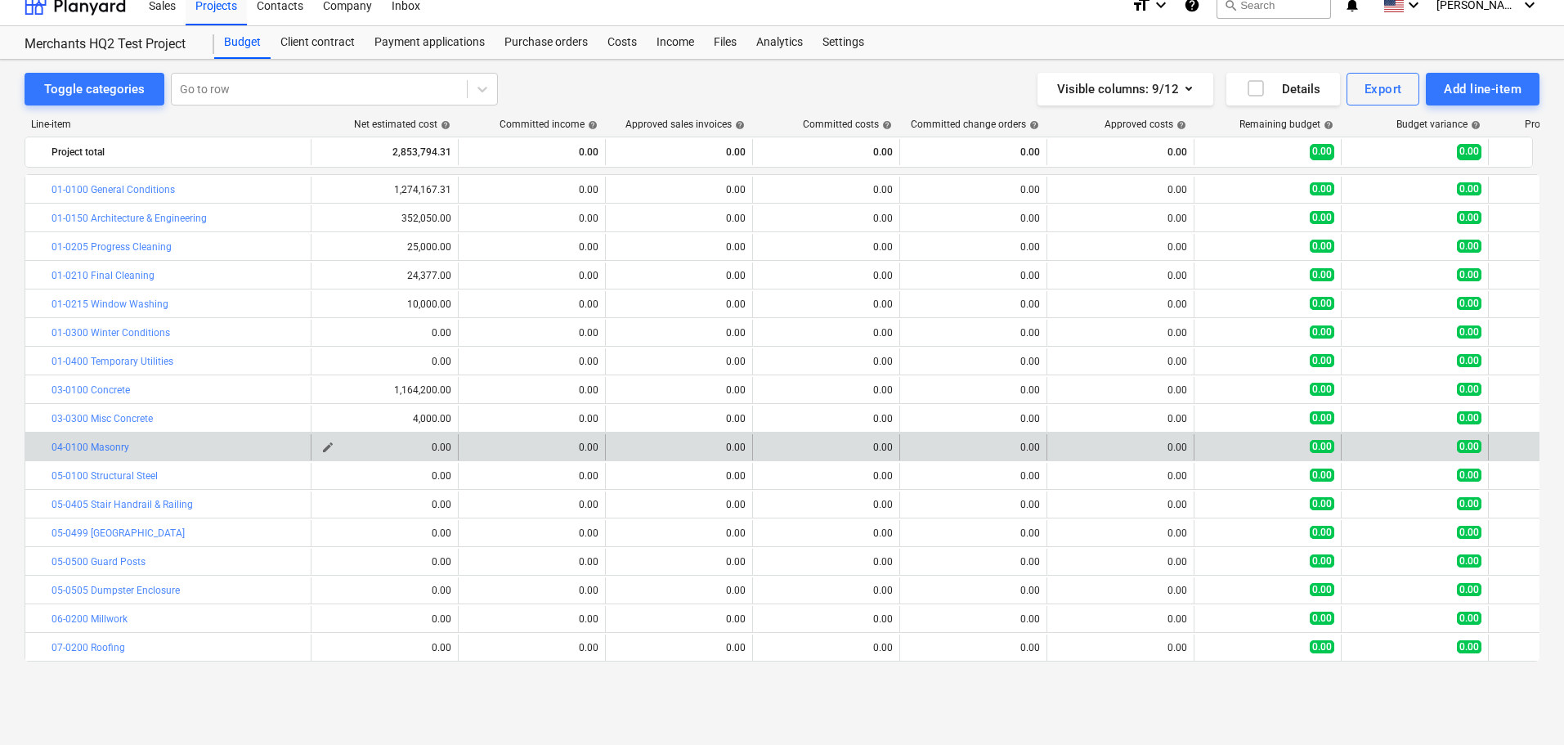
click at [326, 446] on span "edit" at bounding box center [327, 447] width 13 height 13
type textarea "x"
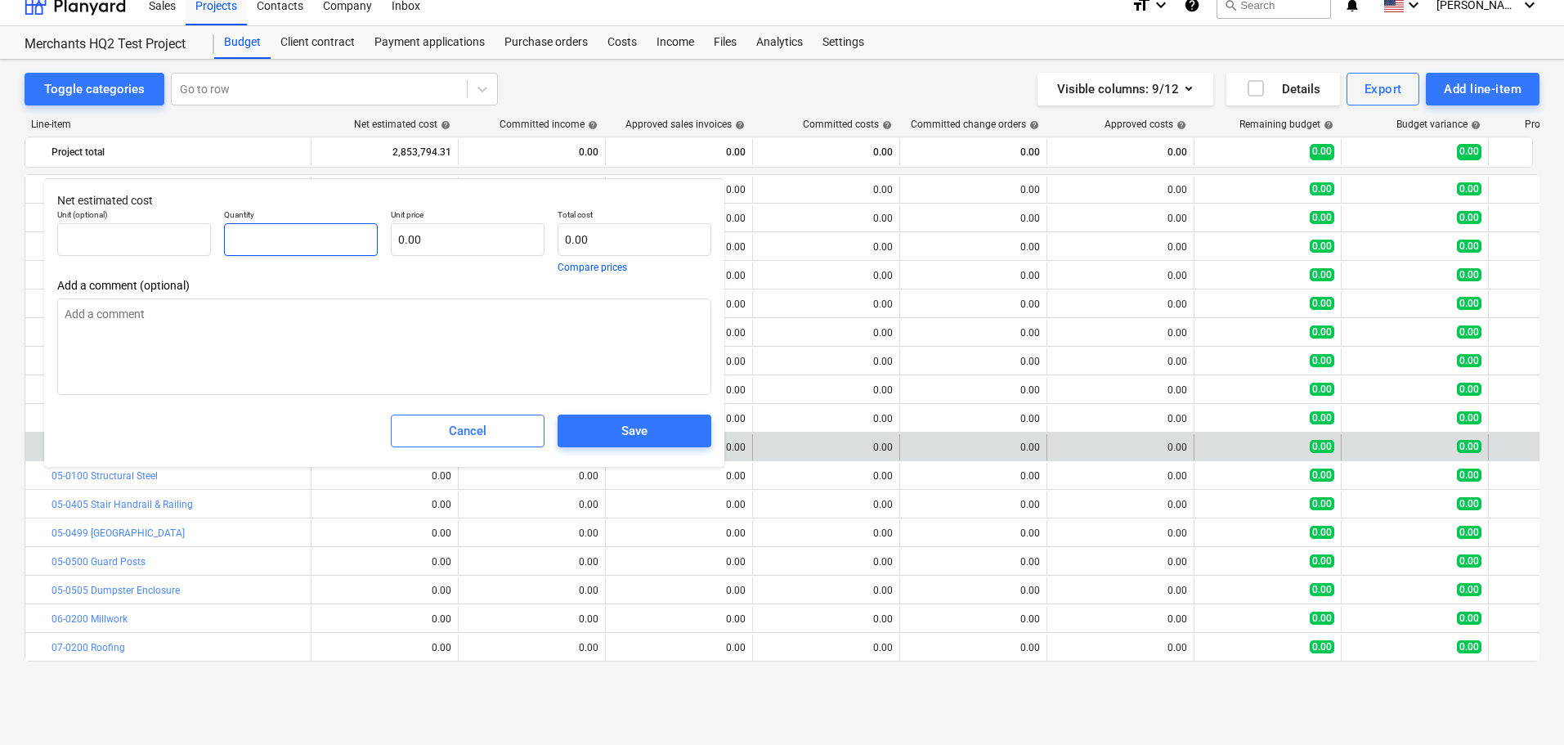
click at [352, 234] on input "text" at bounding box center [301, 239] width 154 height 33
type textarea "x"
type input "1"
type textarea "x"
type input "1.00"
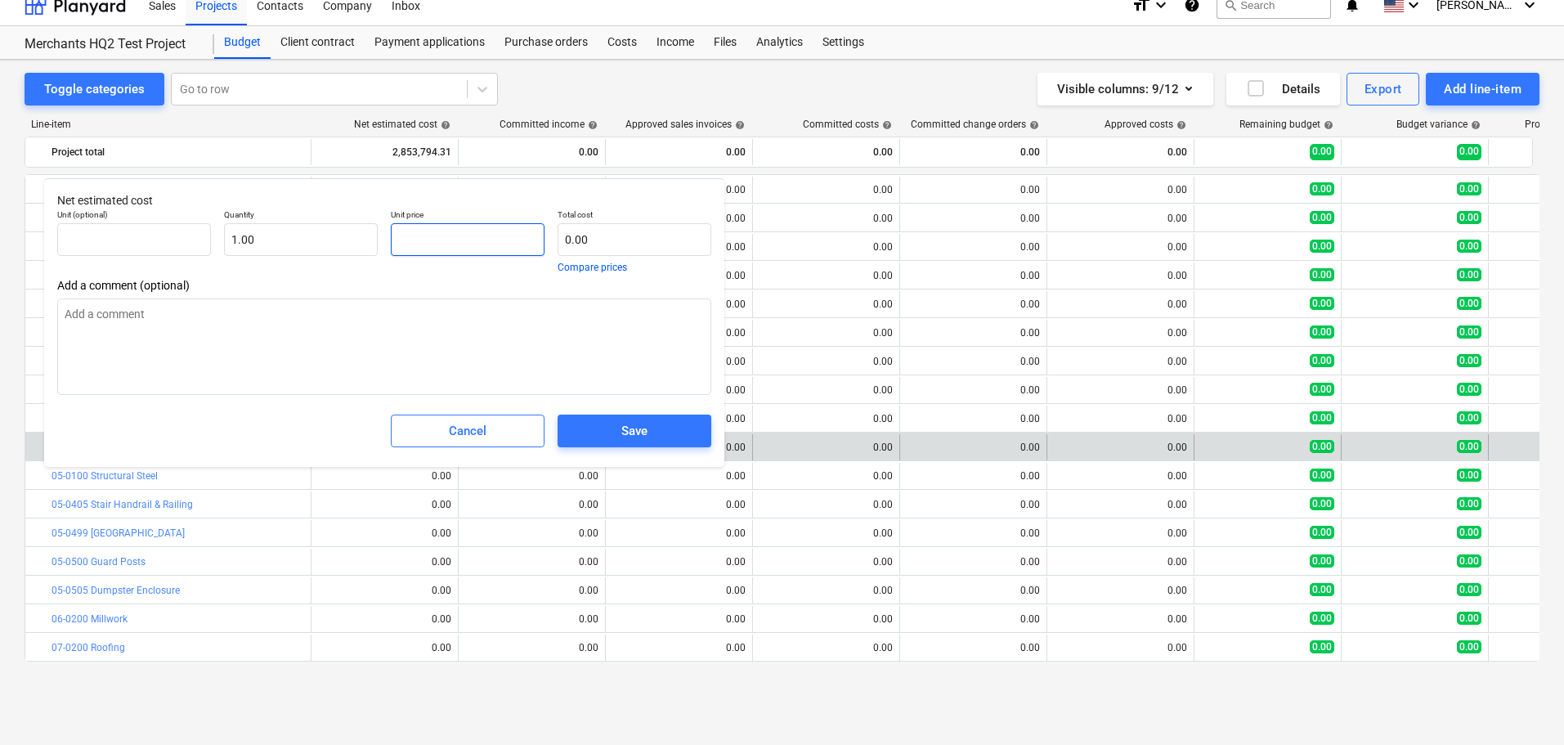
click at [429, 242] on input "text" at bounding box center [468, 239] width 154 height 33
paste input "$1,971,000.00"
type textarea "x"
type input "$1,971,000.00"
click at [409, 240] on input "$1,971,000.00" at bounding box center [468, 239] width 154 height 33
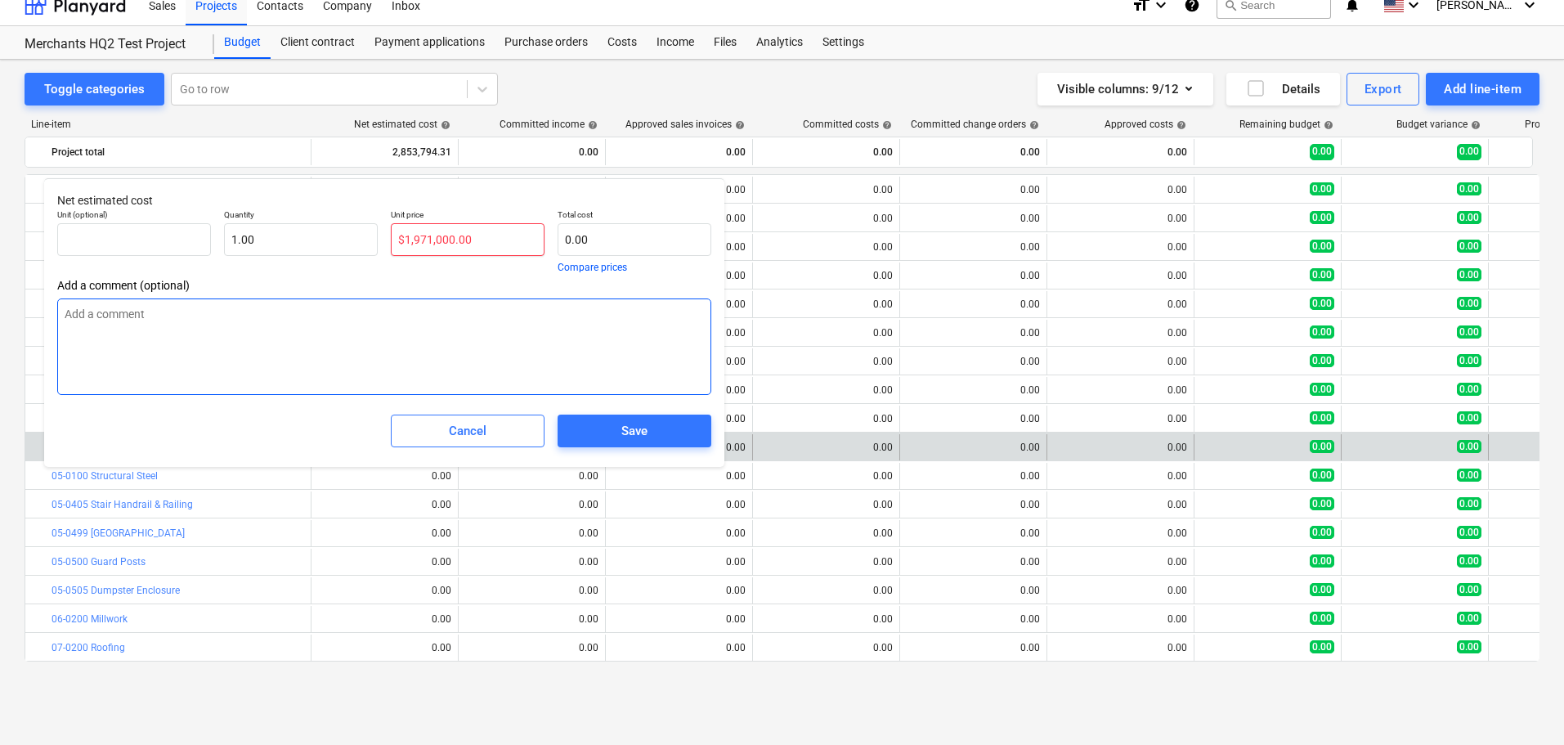
type textarea "x"
type input "1,971,000.00"
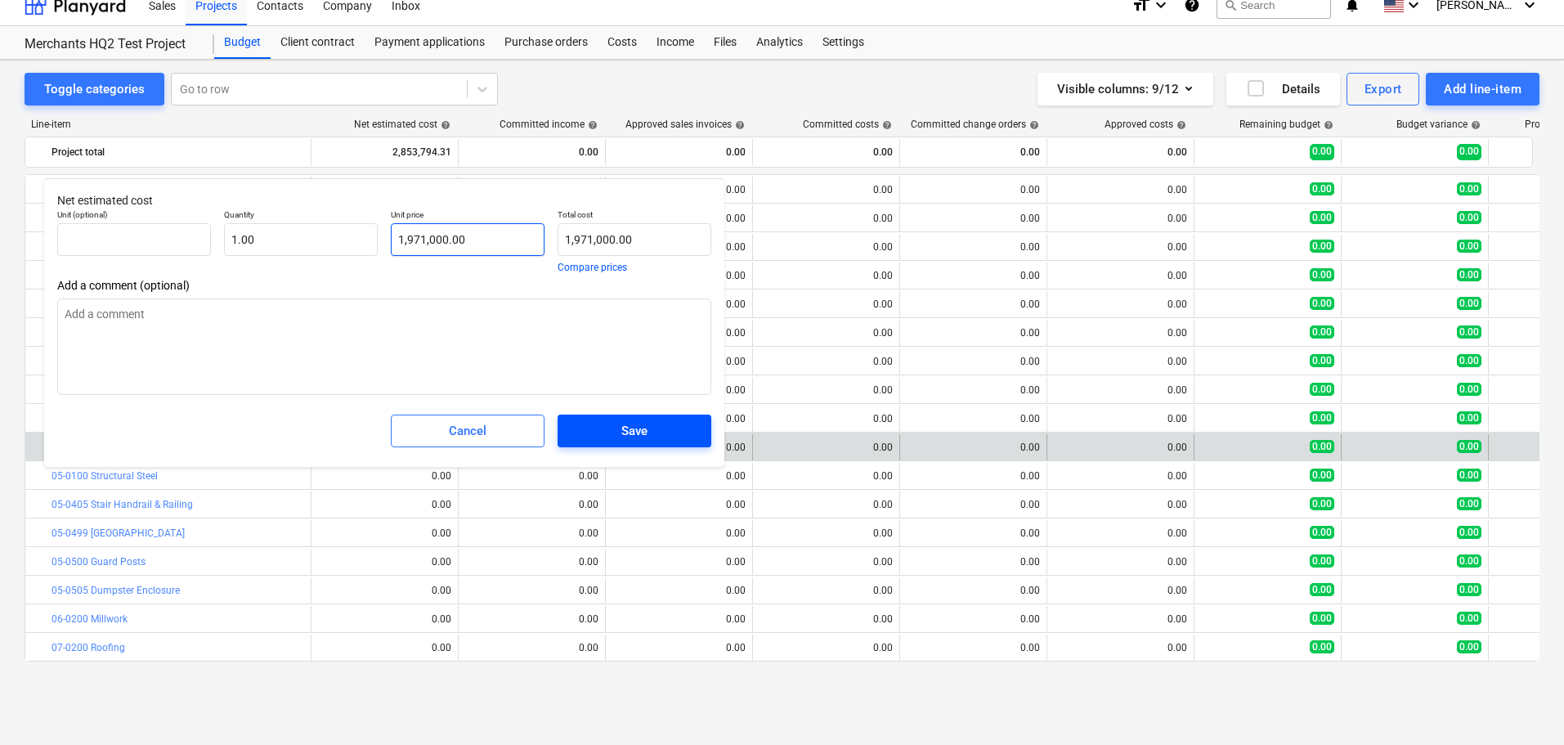
type input "1,971,000.00"
type textarea "x"
type input "1,971,000.00"
click at [680, 439] on span "Save" at bounding box center [634, 430] width 114 height 21
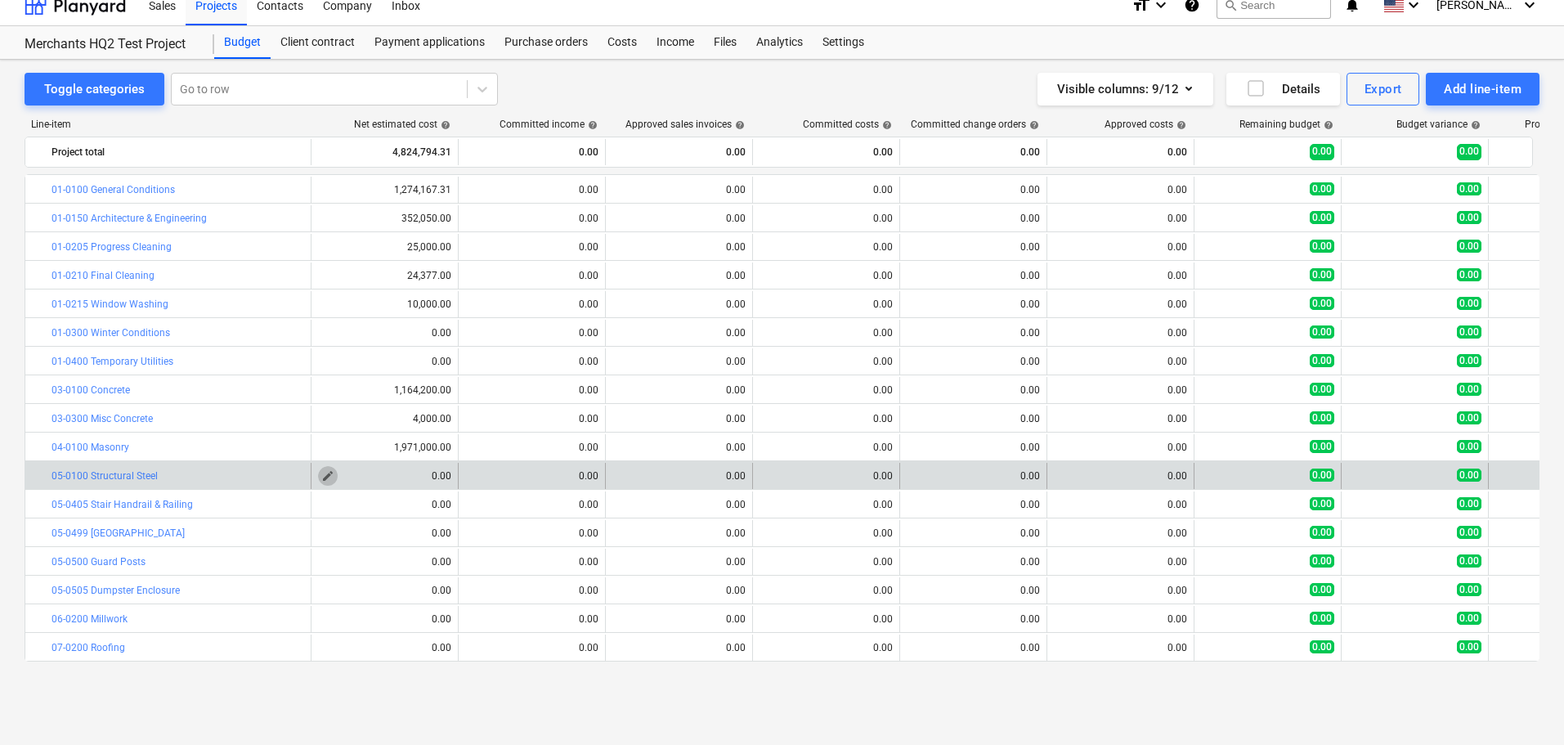
click at [325, 471] on span "edit" at bounding box center [327, 475] width 13 height 13
type textarea "x"
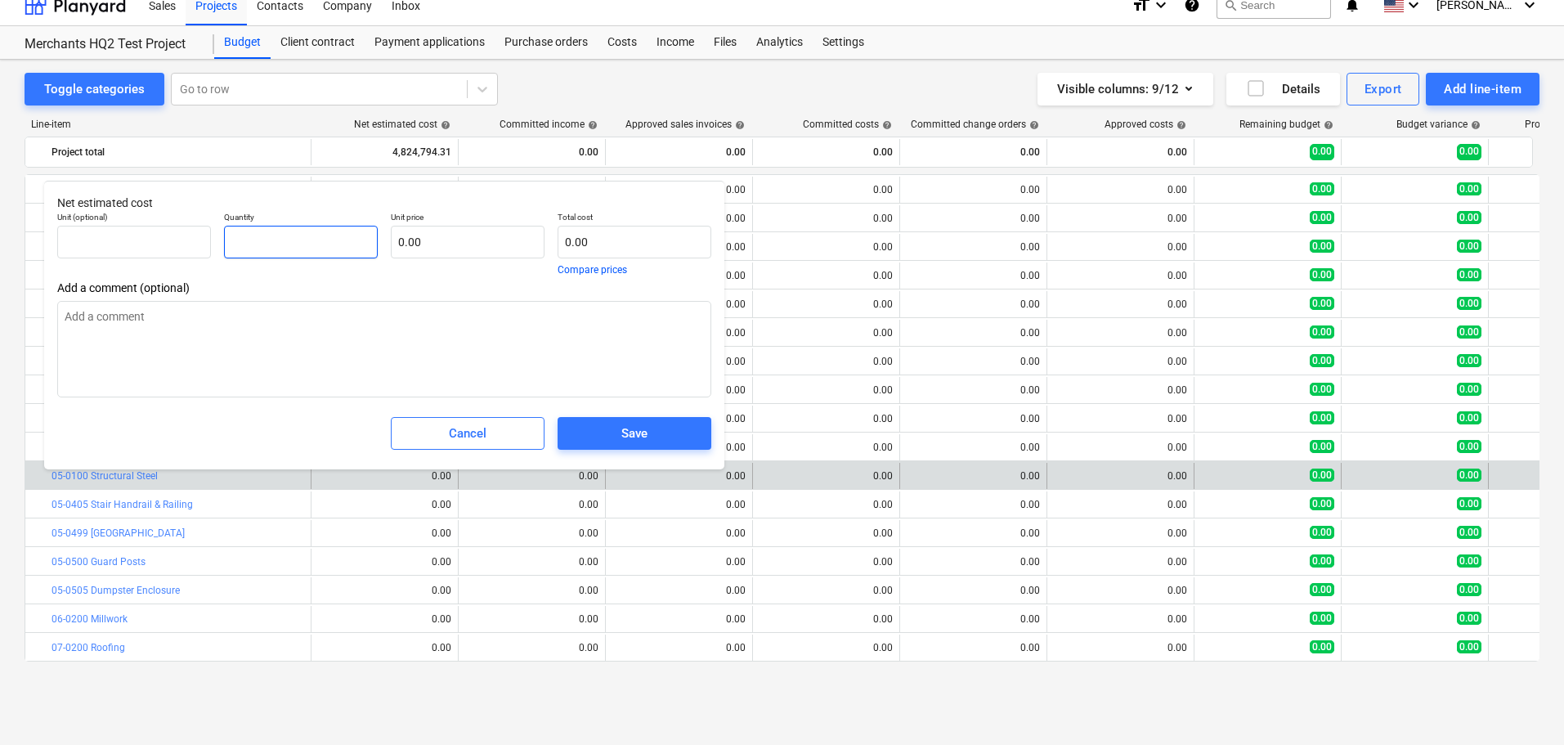
click at [329, 250] on input "text" at bounding box center [301, 242] width 154 height 33
type textarea "x"
type input "1"
type textarea "x"
type input "1.00"
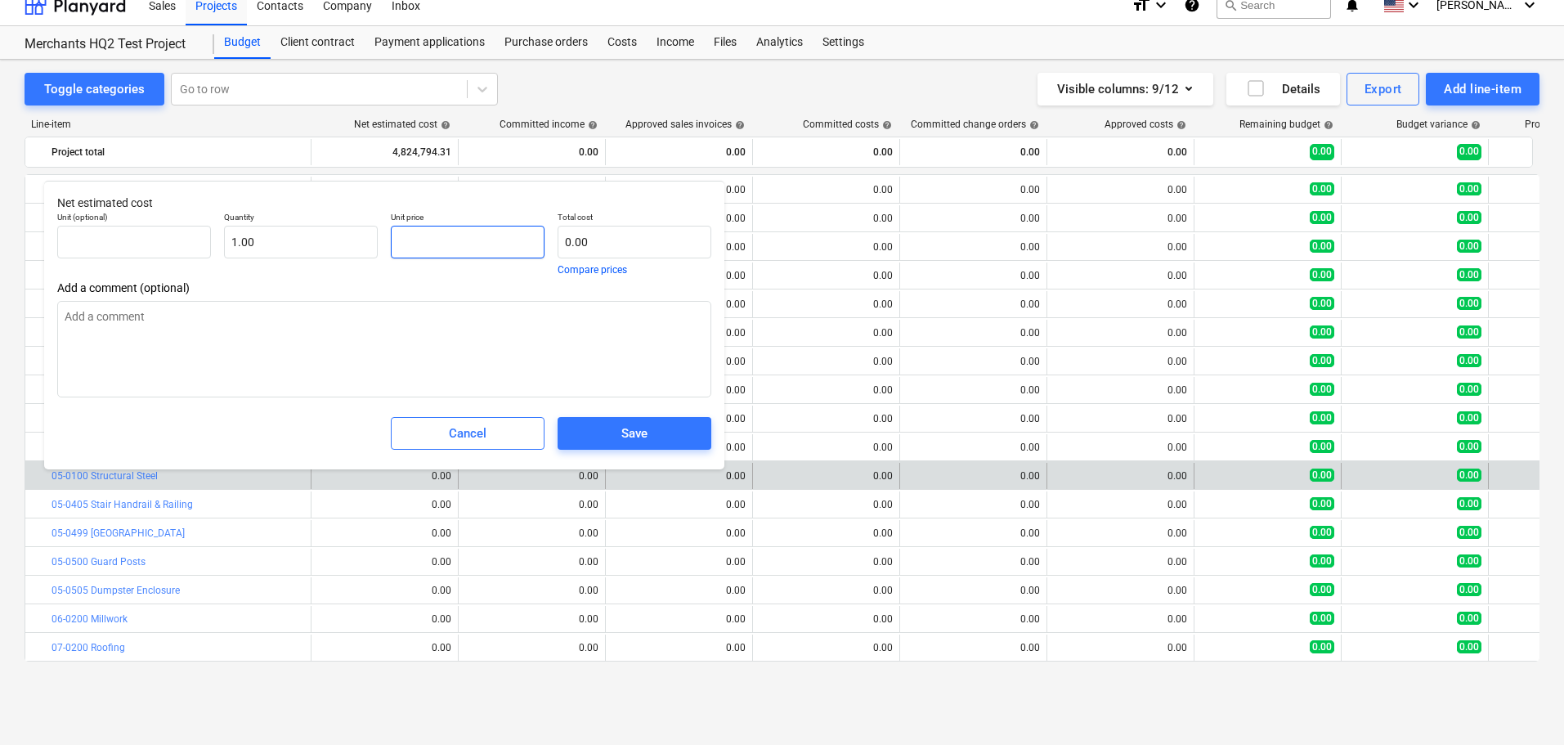
click at [448, 244] on input "text" at bounding box center [468, 242] width 154 height 33
paste input "$3,949,084.00"
type textarea "x"
type input "$3,949,084.00"
click at [402, 246] on input "$3,949,084.00" at bounding box center [468, 242] width 154 height 33
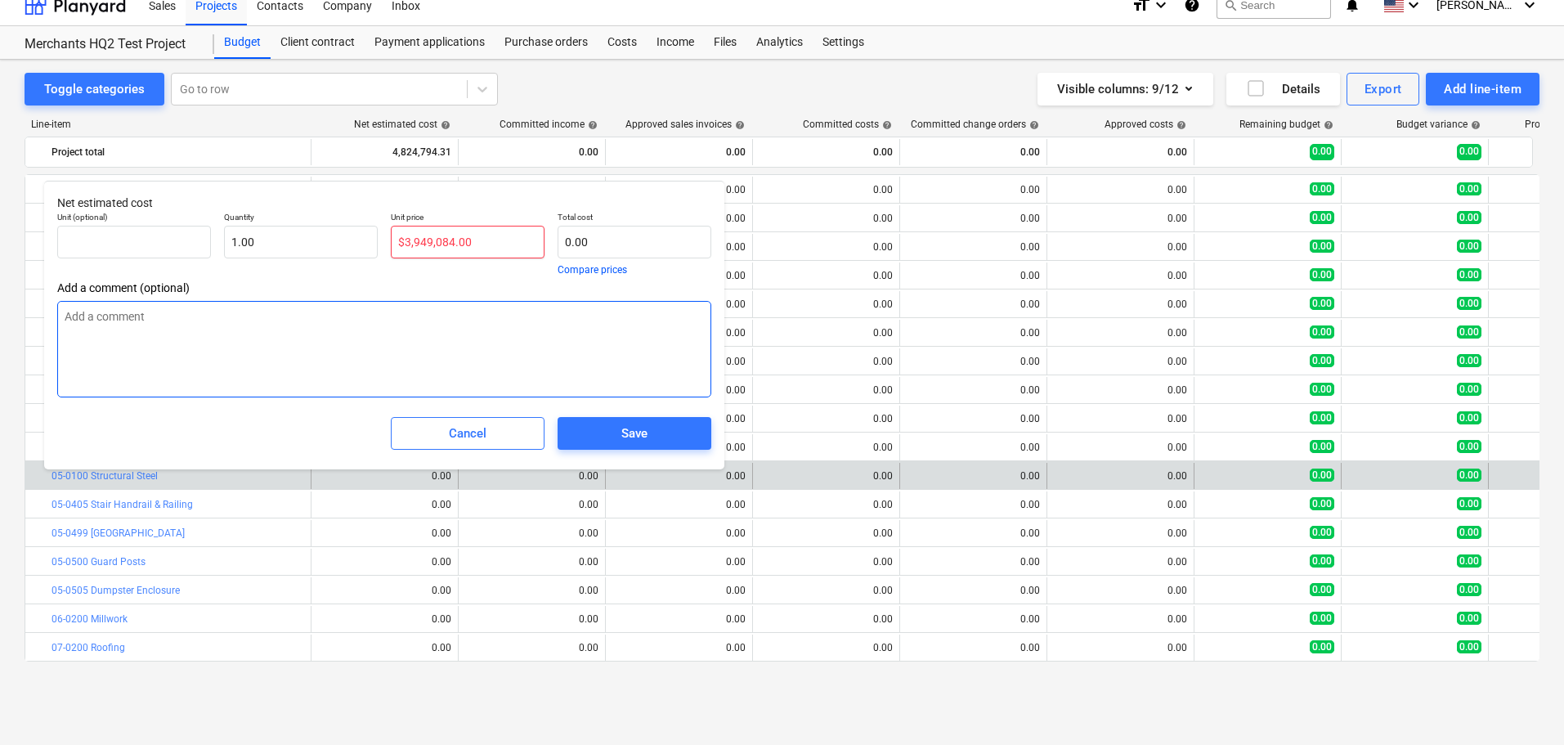
type textarea "x"
type input "3,949,084.00"
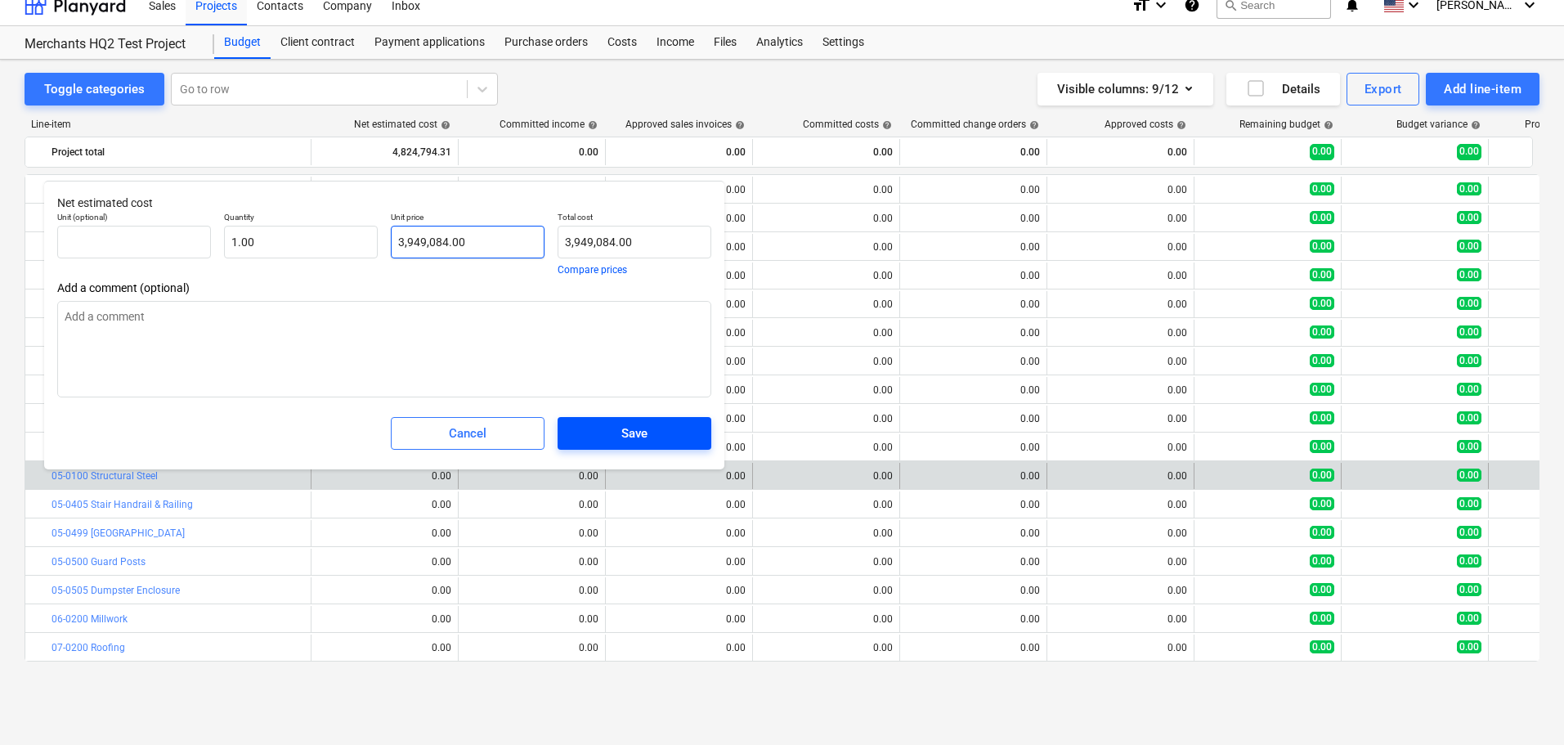
type input "3,949,084.00"
type textarea "x"
type input "3,949,084.00"
click at [648, 432] on span "Save" at bounding box center [634, 433] width 114 height 21
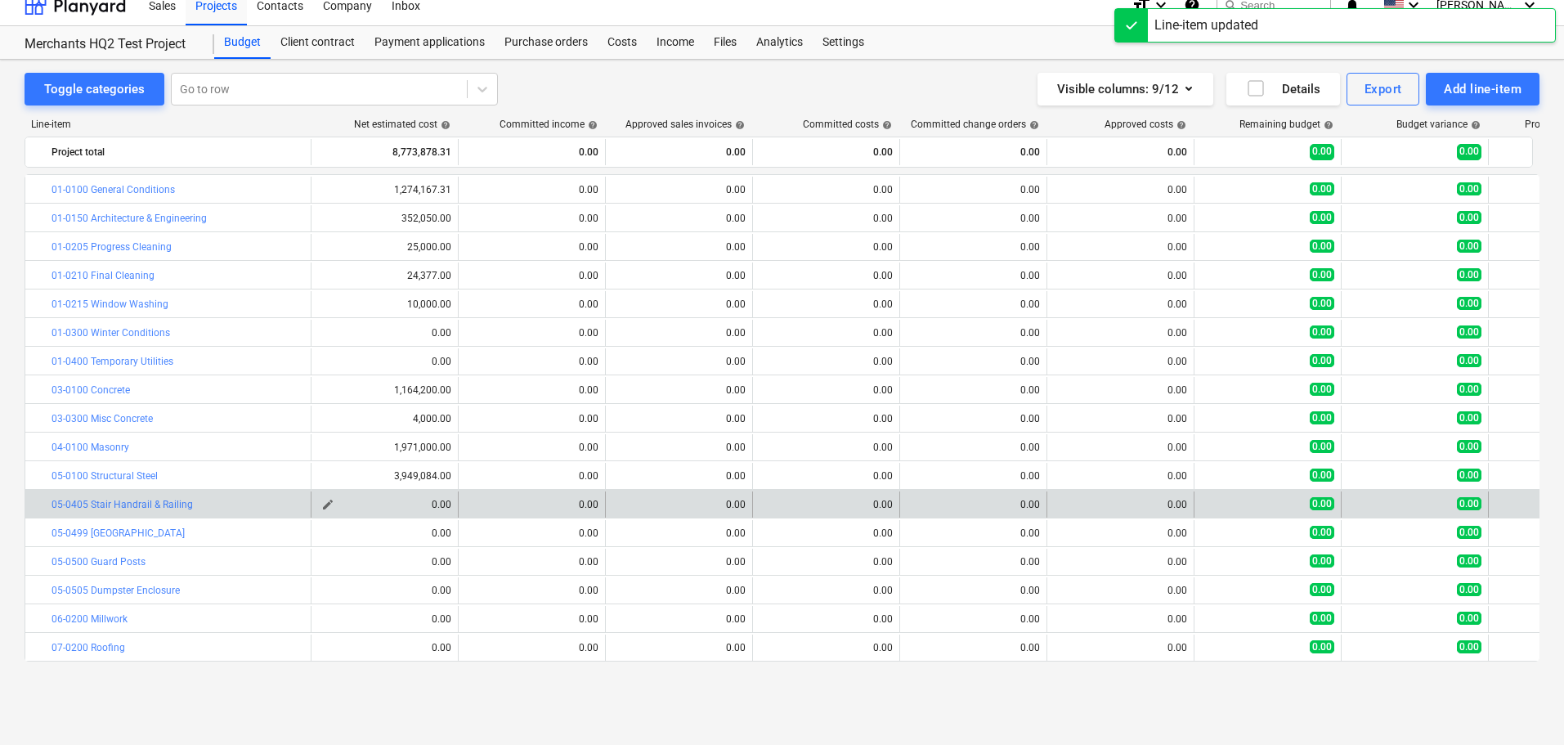
click at [330, 504] on span "edit" at bounding box center [327, 504] width 13 height 13
type textarea "x"
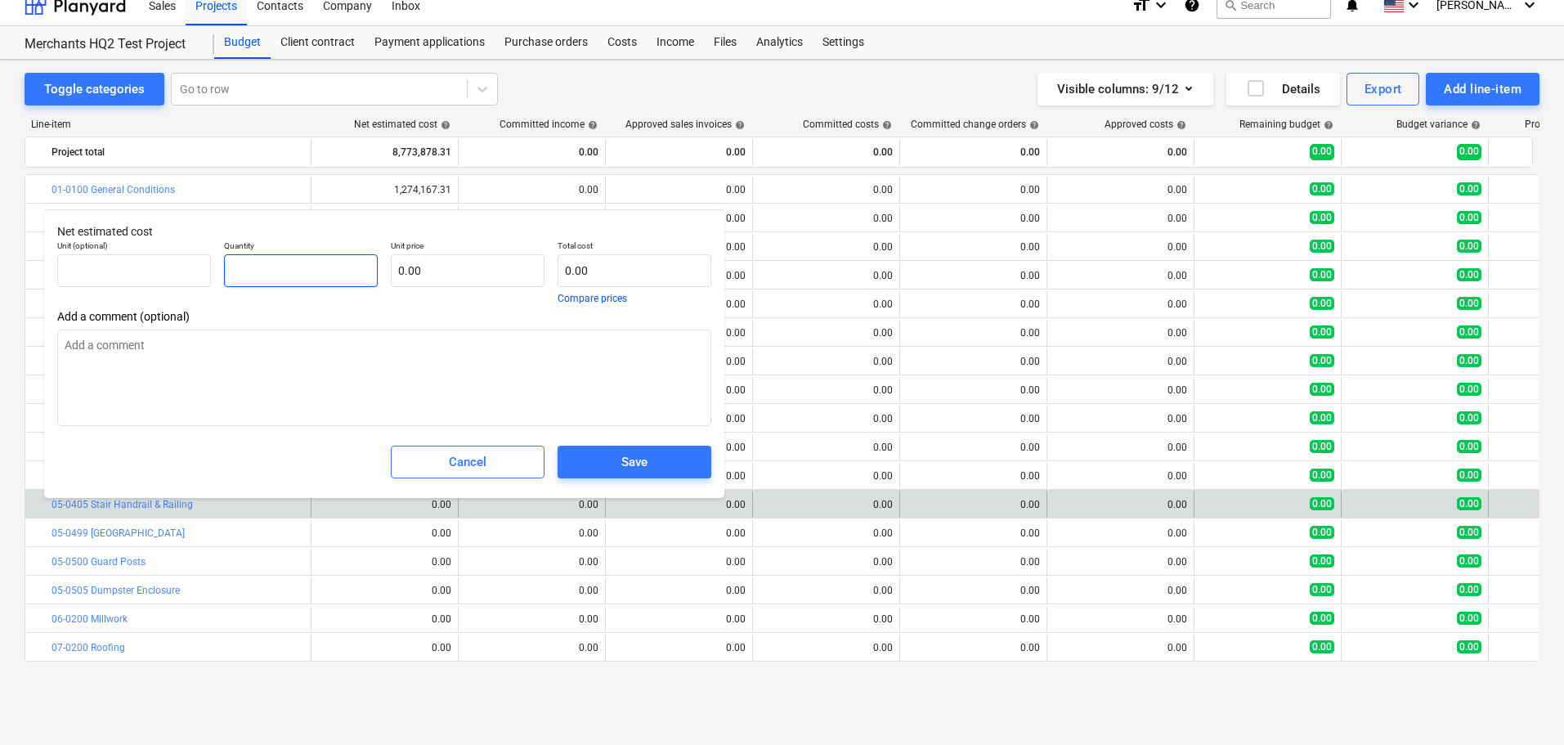
click at [320, 280] on input "text" at bounding box center [301, 270] width 154 height 33
type textarea "x"
type input "1"
type textarea "x"
type input "1.00"
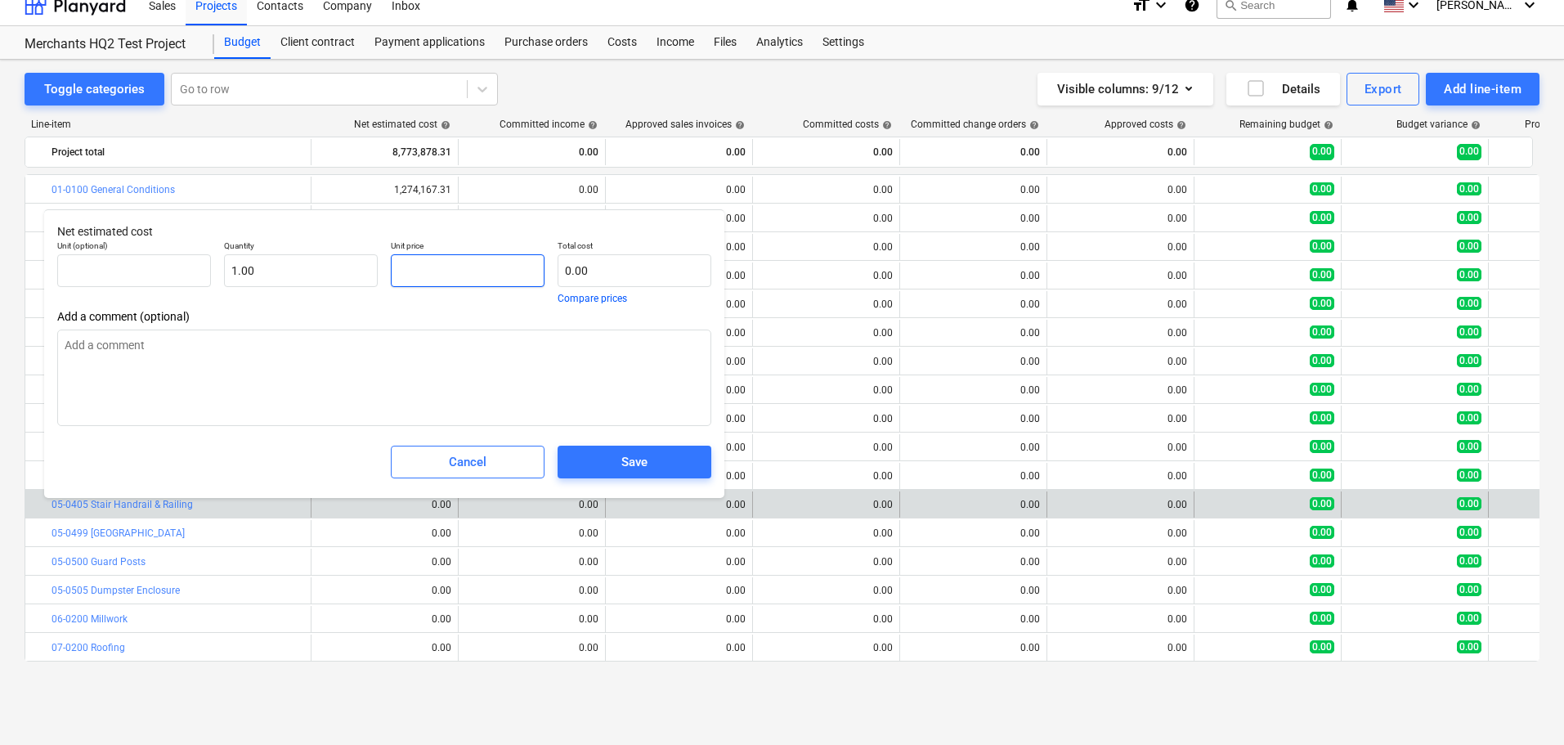
click at [412, 271] on input "text" at bounding box center [468, 270] width 154 height 33
paste input "$298,460.00"
click at [410, 277] on input "$298,460.00" at bounding box center [468, 270] width 154 height 33
click at [636, 457] on div "Save" at bounding box center [634, 461] width 26 height 21
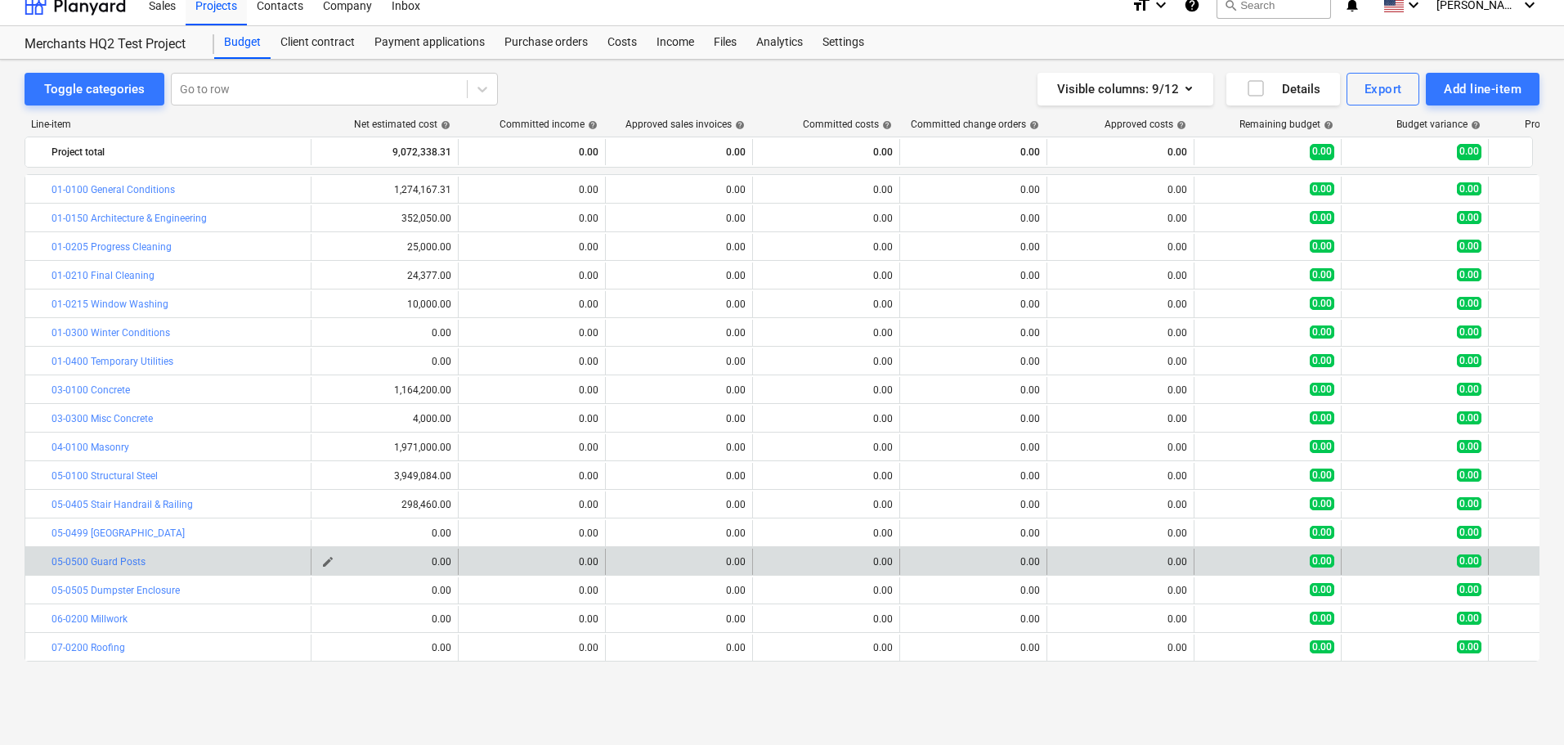
click at [324, 554] on button "edit" at bounding box center [328, 562] width 20 height 20
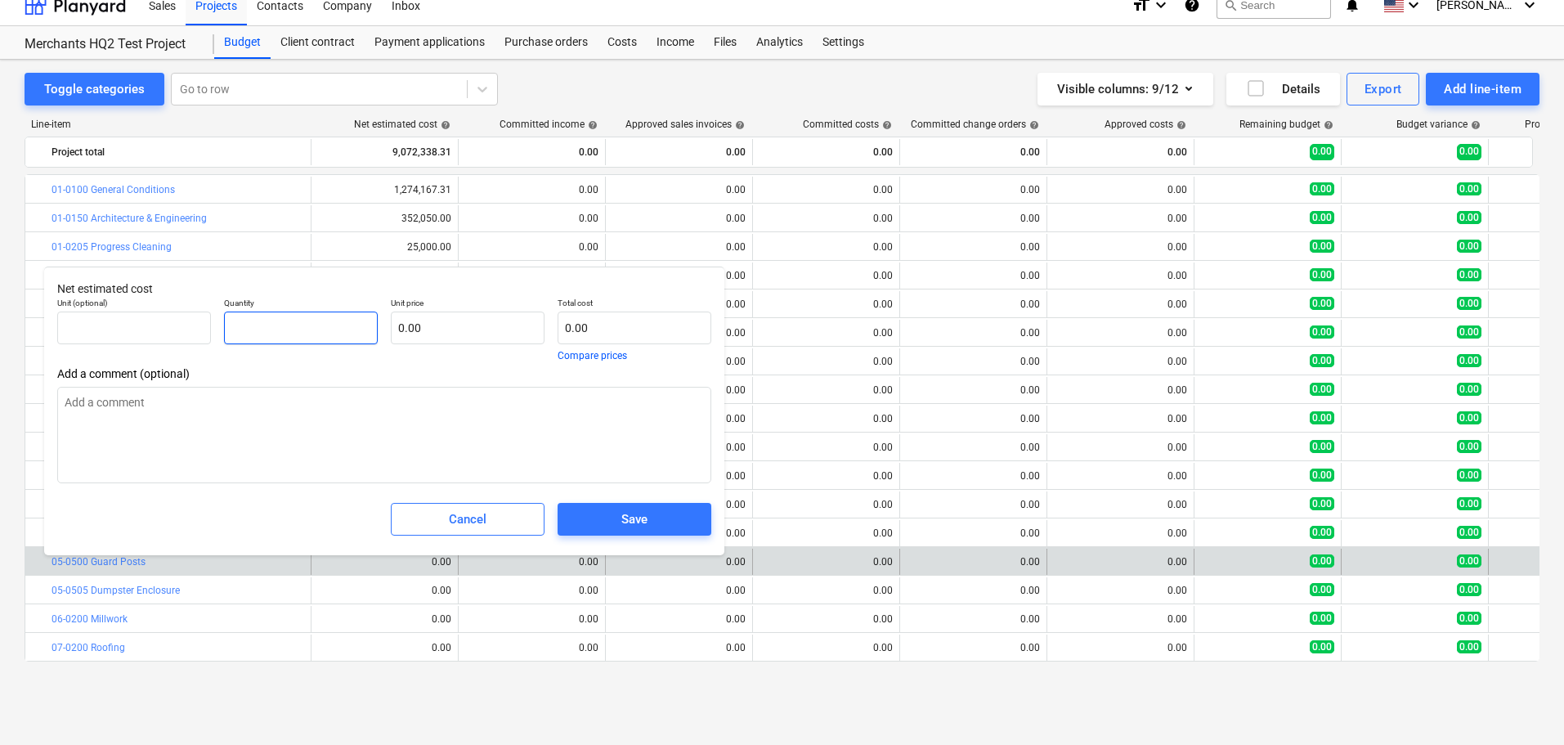
click at [359, 323] on input "text" at bounding box center [301, 327] width 154 height 33
click at [427, 317] on input "text" at bounding box center [468, 327] width 154 height 33
paste input "$8,750.00"
click at [417, 330] on input "$8,750.00" at bounding box center [468, 327] width 154 height 33
click at [405, 327] on input "$8,750.00" at bounding box center [468, 327] width 154 height 33
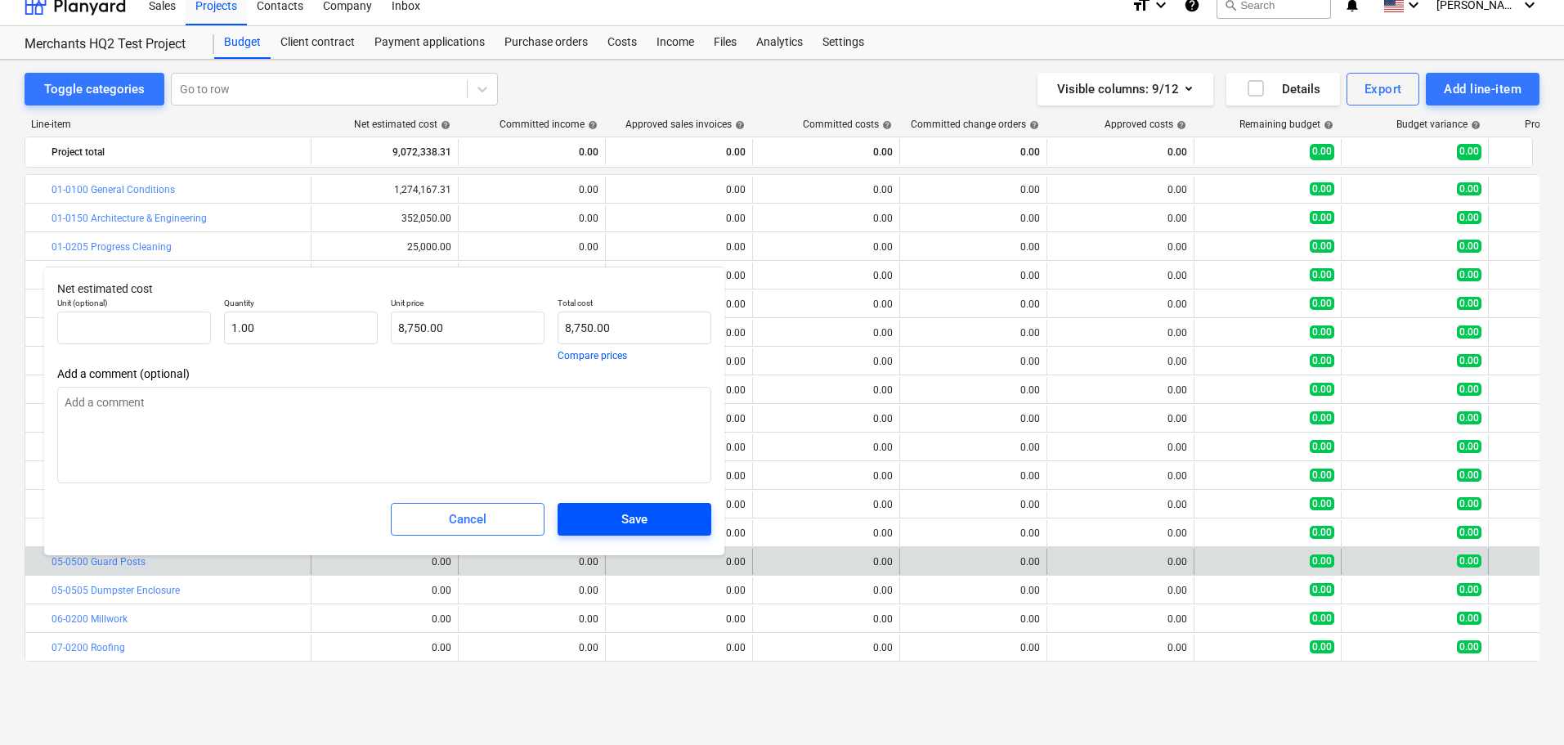
click at [585, 513] on span "Save" at bounding box center [634, 519] width 114 height 21
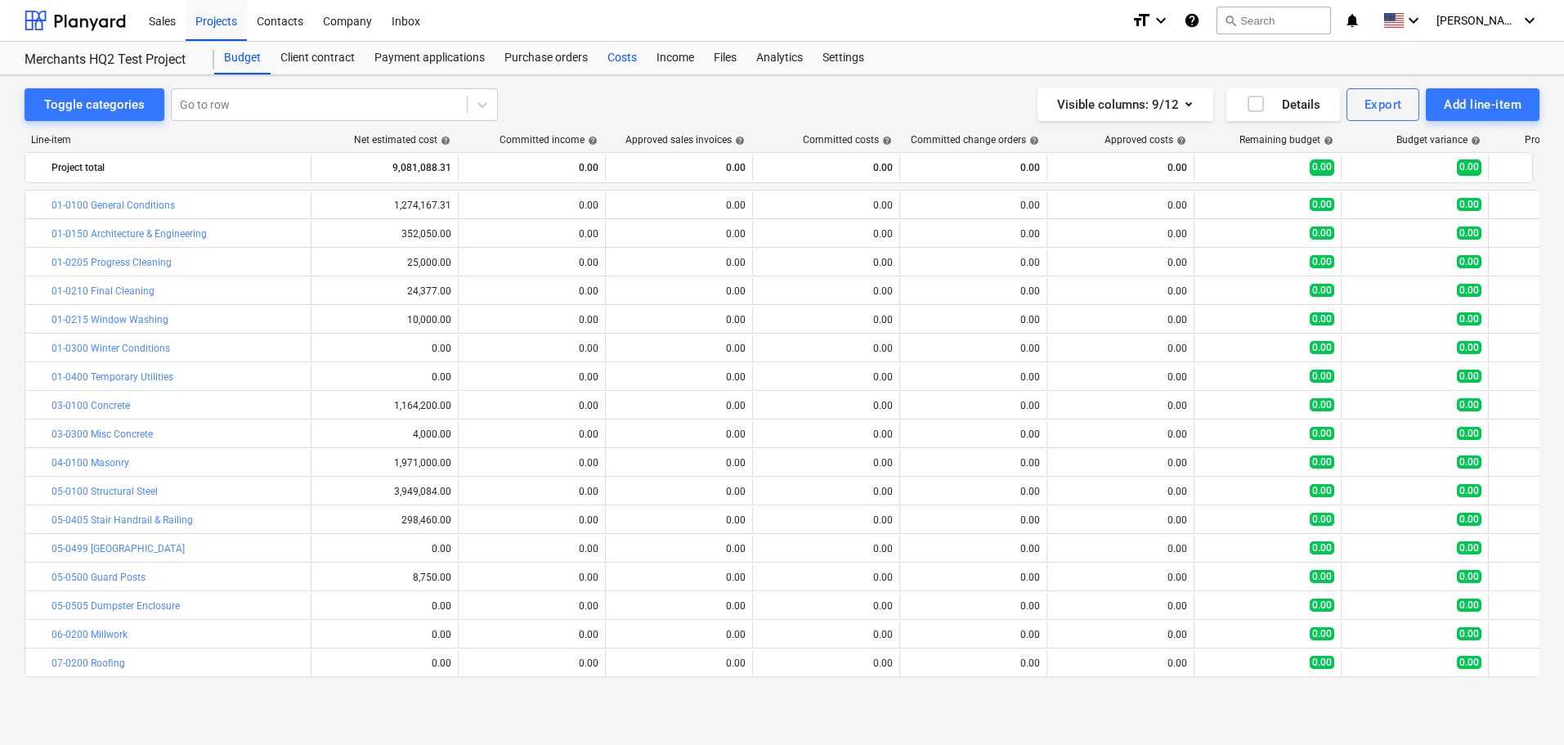
click at [629, 61] on div "Costs" at bounding box center [622, 58] width 49 height 33
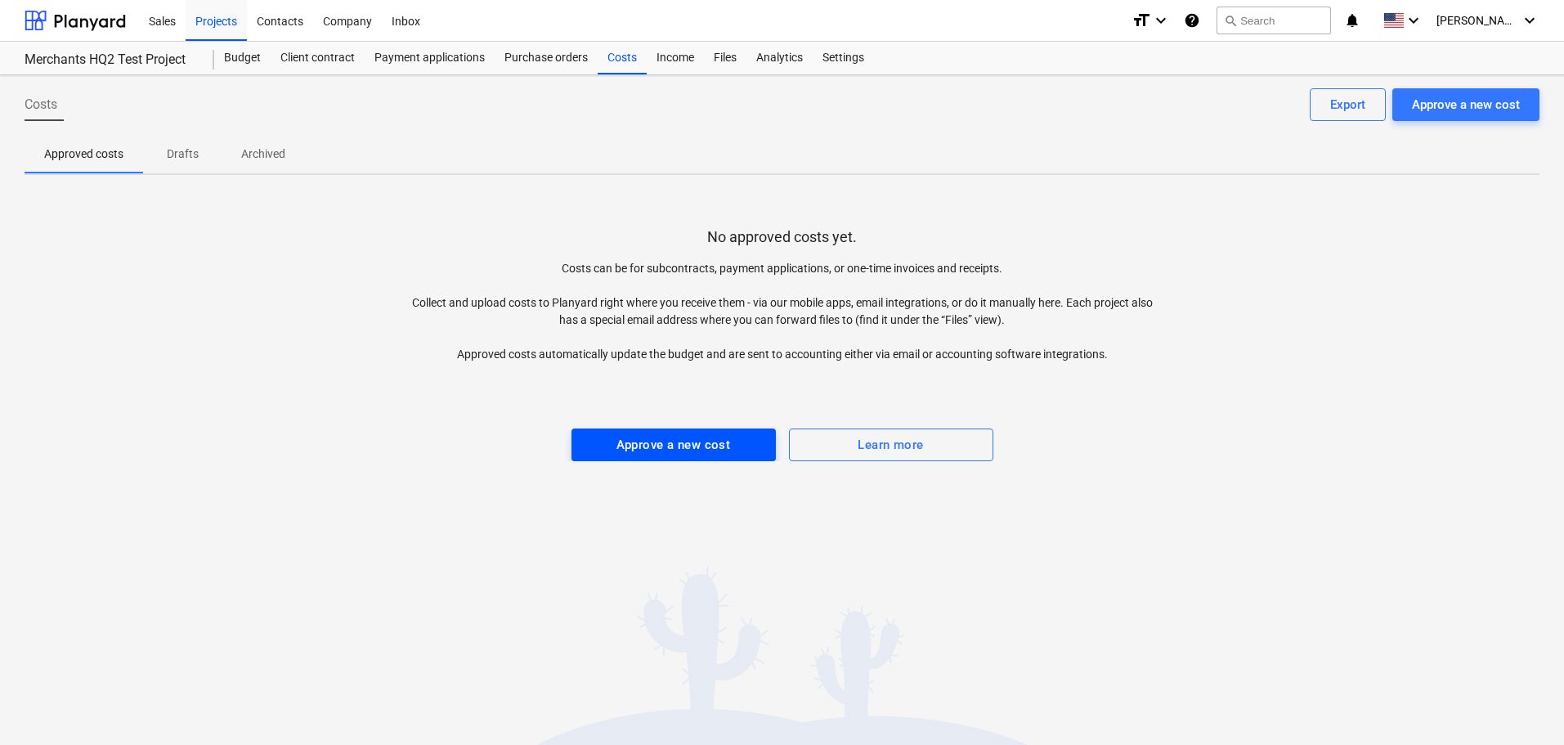
click at [677, 434] on div "Approve a new cost" at bounding box center [673, 444] width 114 height 21
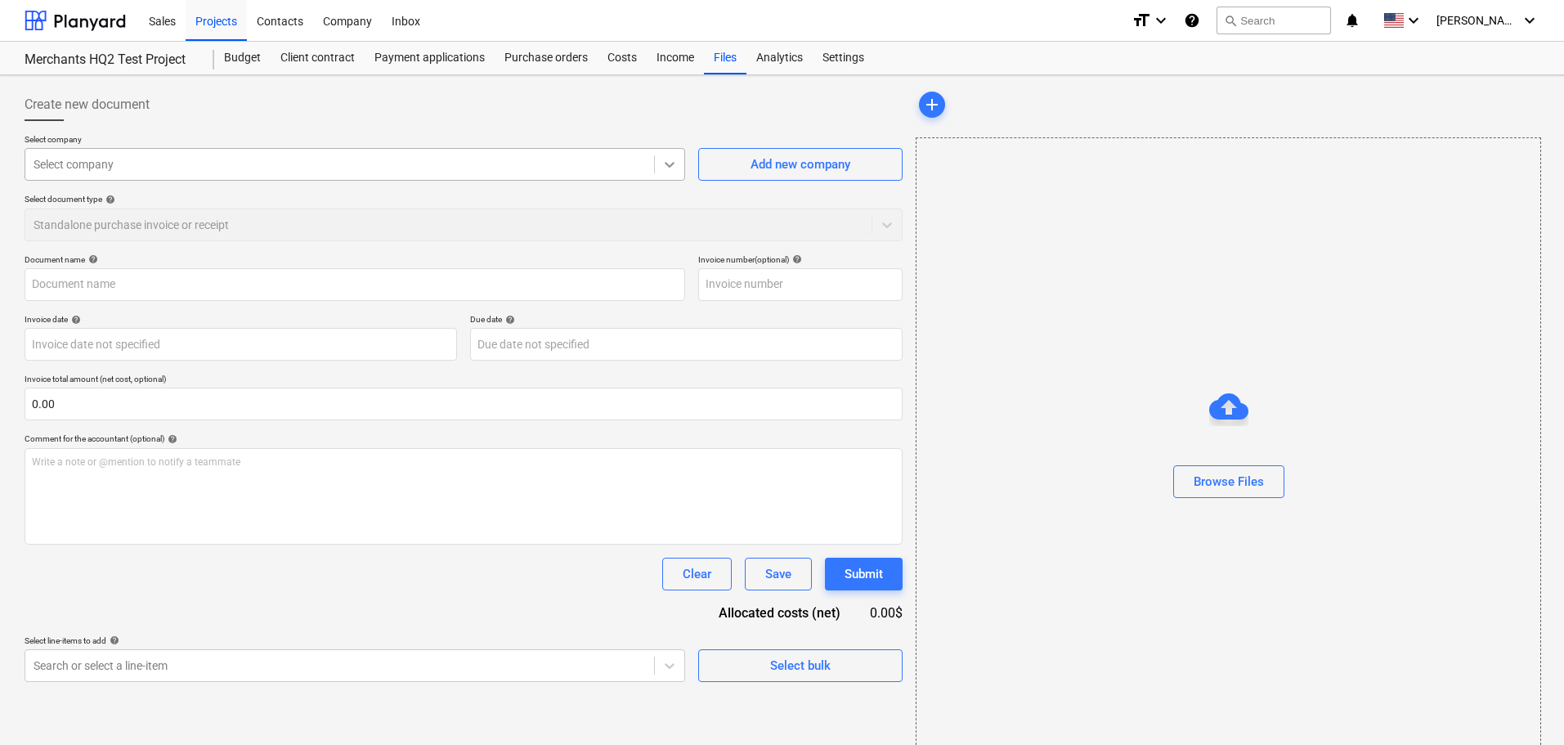
click at [674, 168] on icon at bounding box center [669, 164] width 16 height 16
click at [247, 54] on div "Budget" at bounding box center [242, 58] width 56 height 33
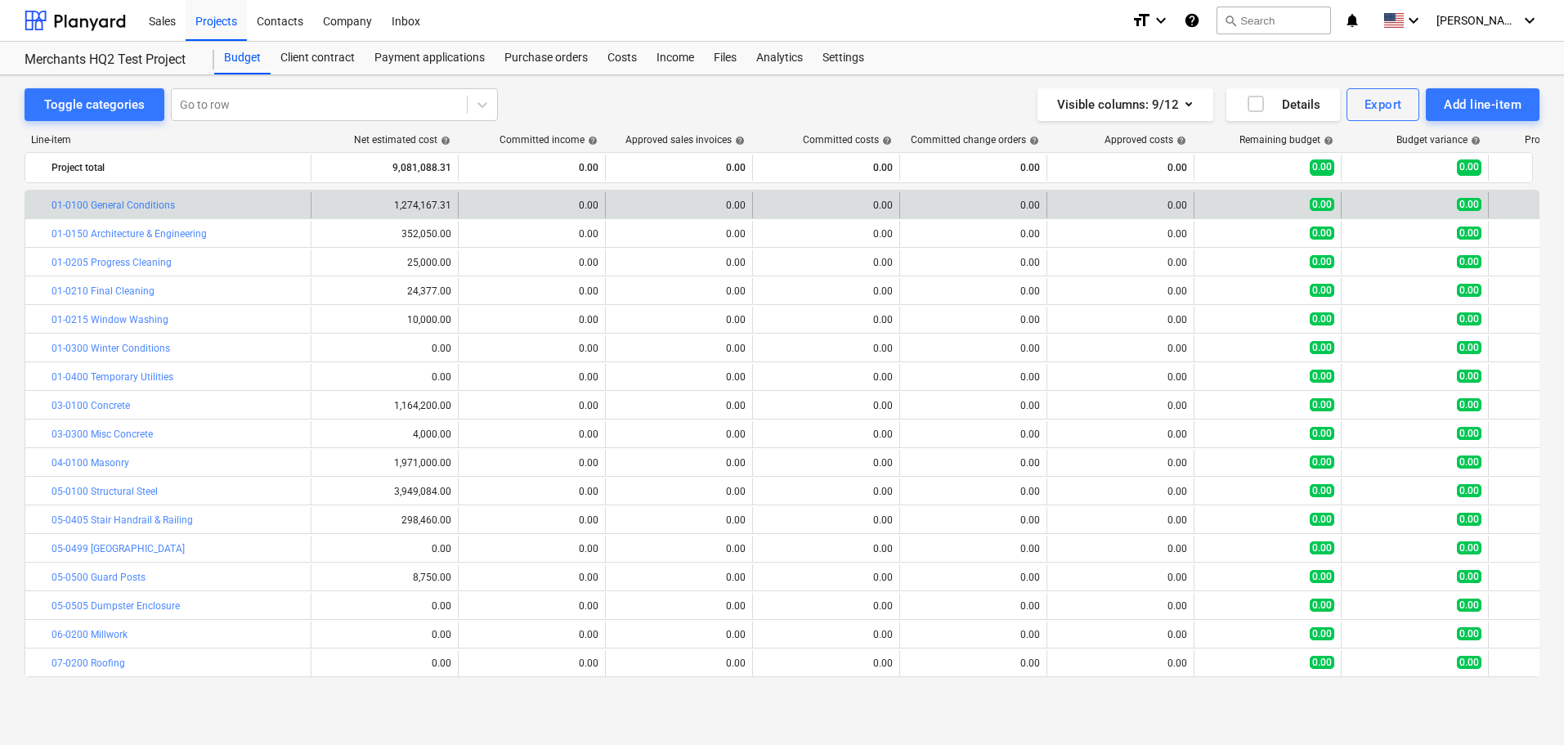
click at [638, 193] on div "0.00" at bounding box center [678, 205] width 133 height 26
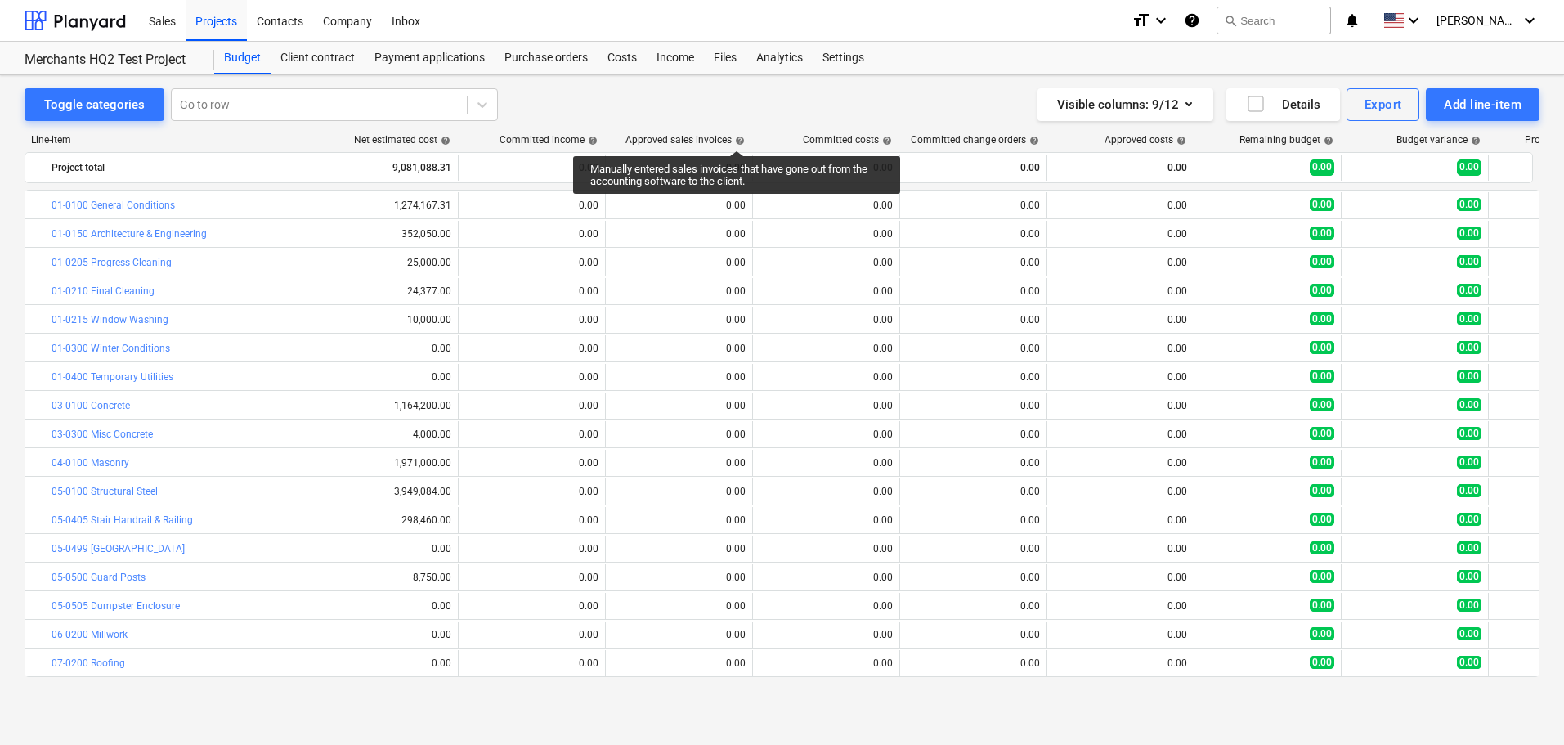
click at [737, 136] on span "help" at bounding box center [738, 141] width 13 height 10
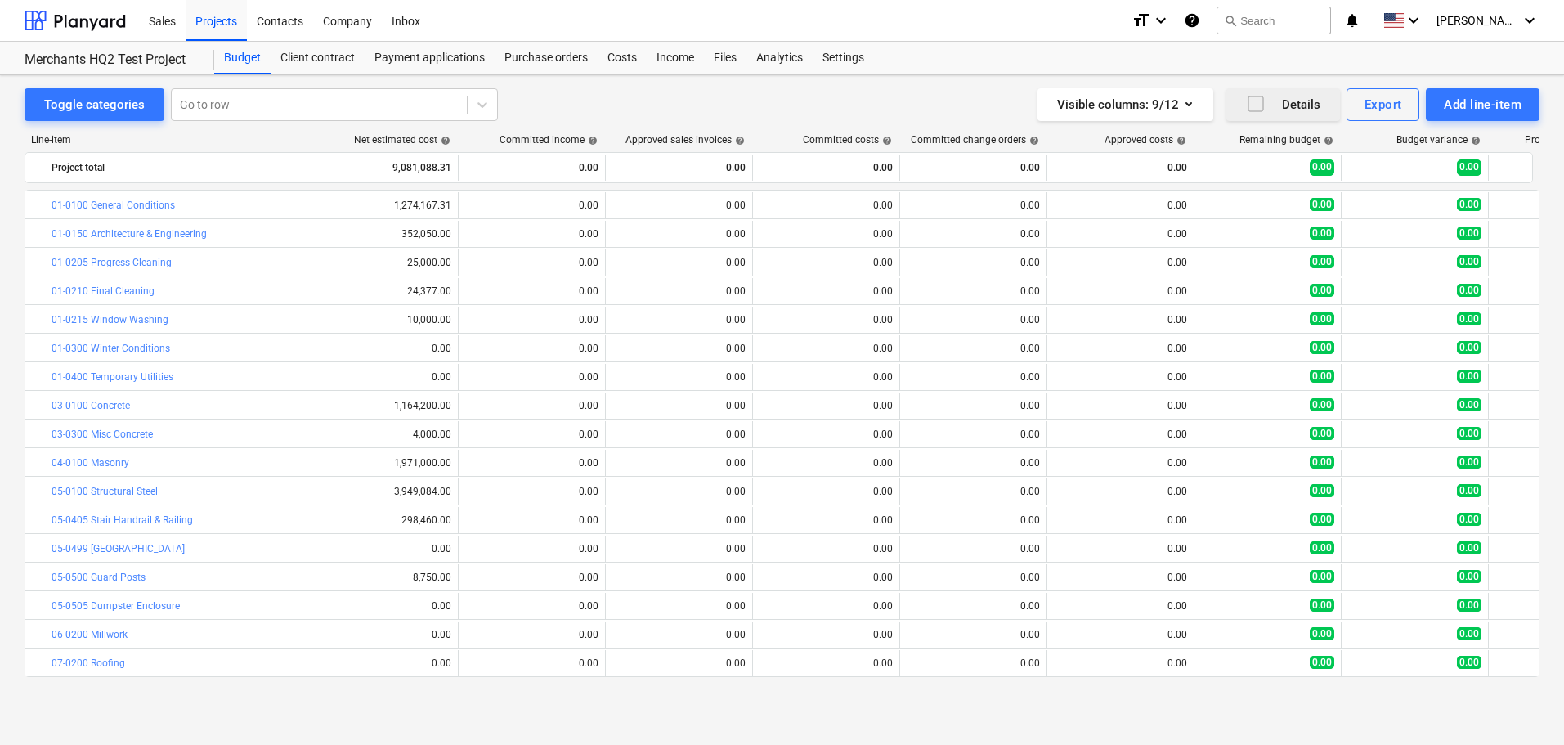
click at [1248, 104] on icon "button" at bounding box center [1256, 104] width 20 height 20
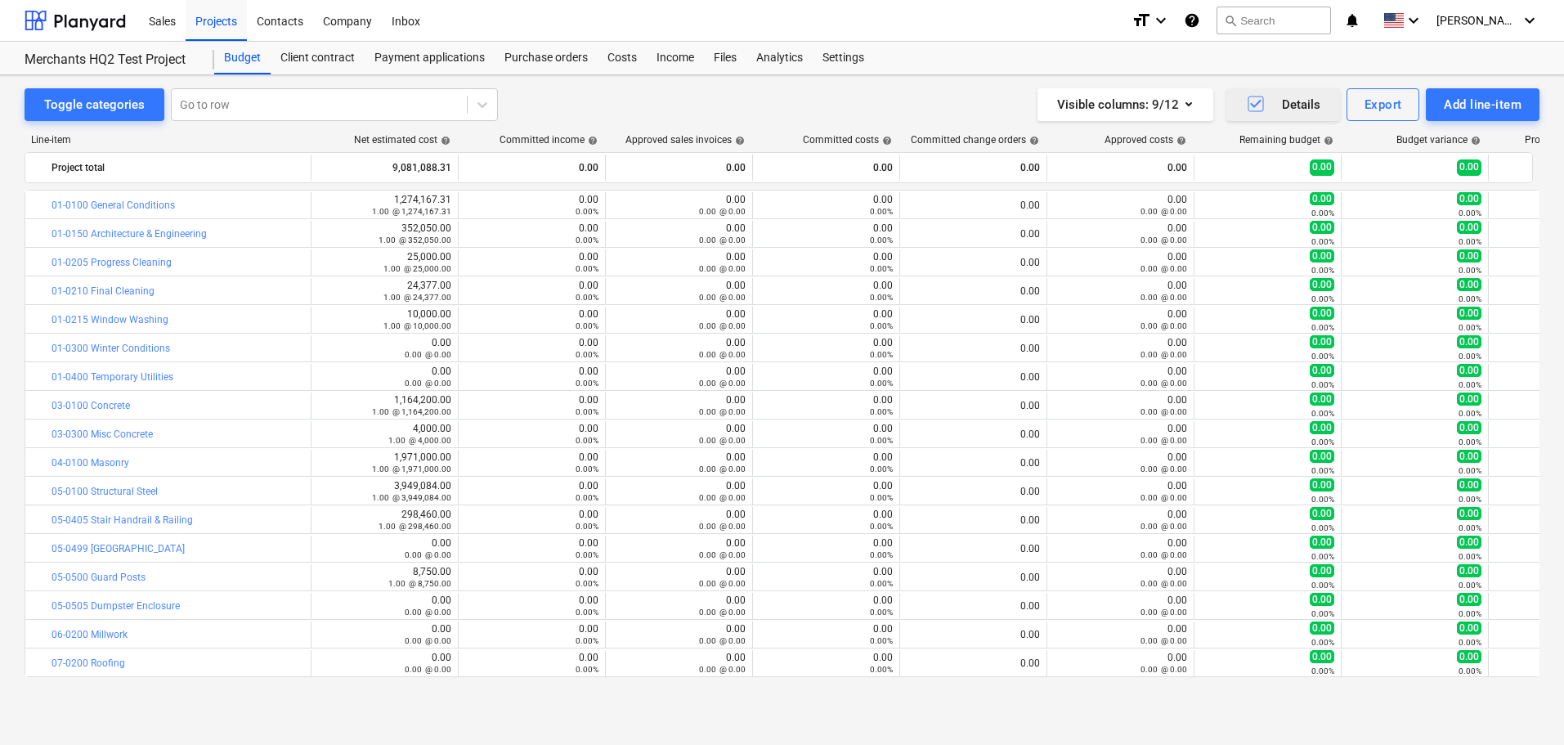
click at [1251, 103] on icon "button" at bounding box center [1255, 104] width 11 height 8
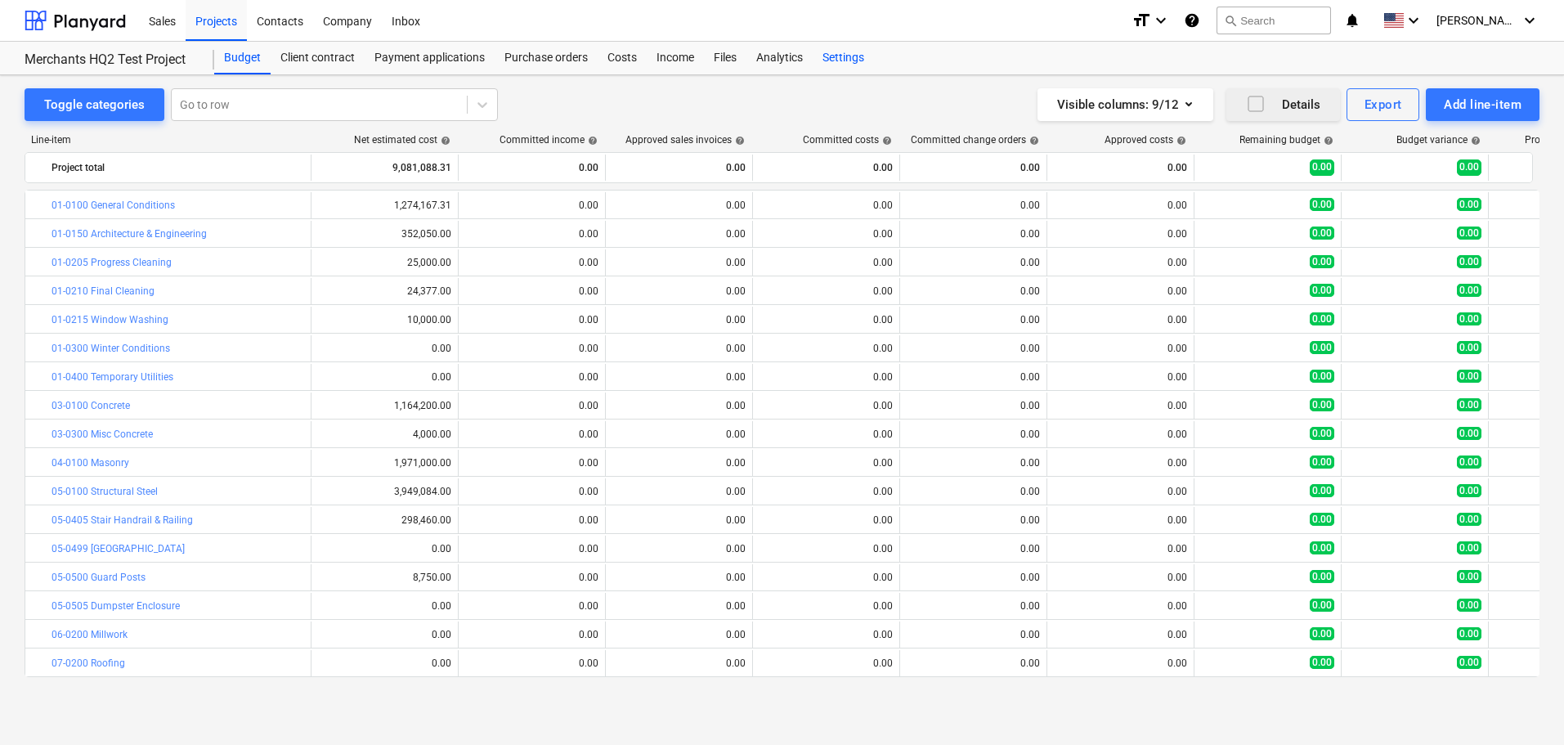
drag, startPoint x: 884, startPoint y: 53, endPoint x: 824, endPoint y: 55, distance: 59.7
click at [862, 53] on div "Budget Client contract Payment applications Purchase orders Costs Income Files …" at bounding box center [876, 58] width 1325 height 33
click at [824, 55] on div "Settings" at bounding box center [843, 58] width 61 height 33
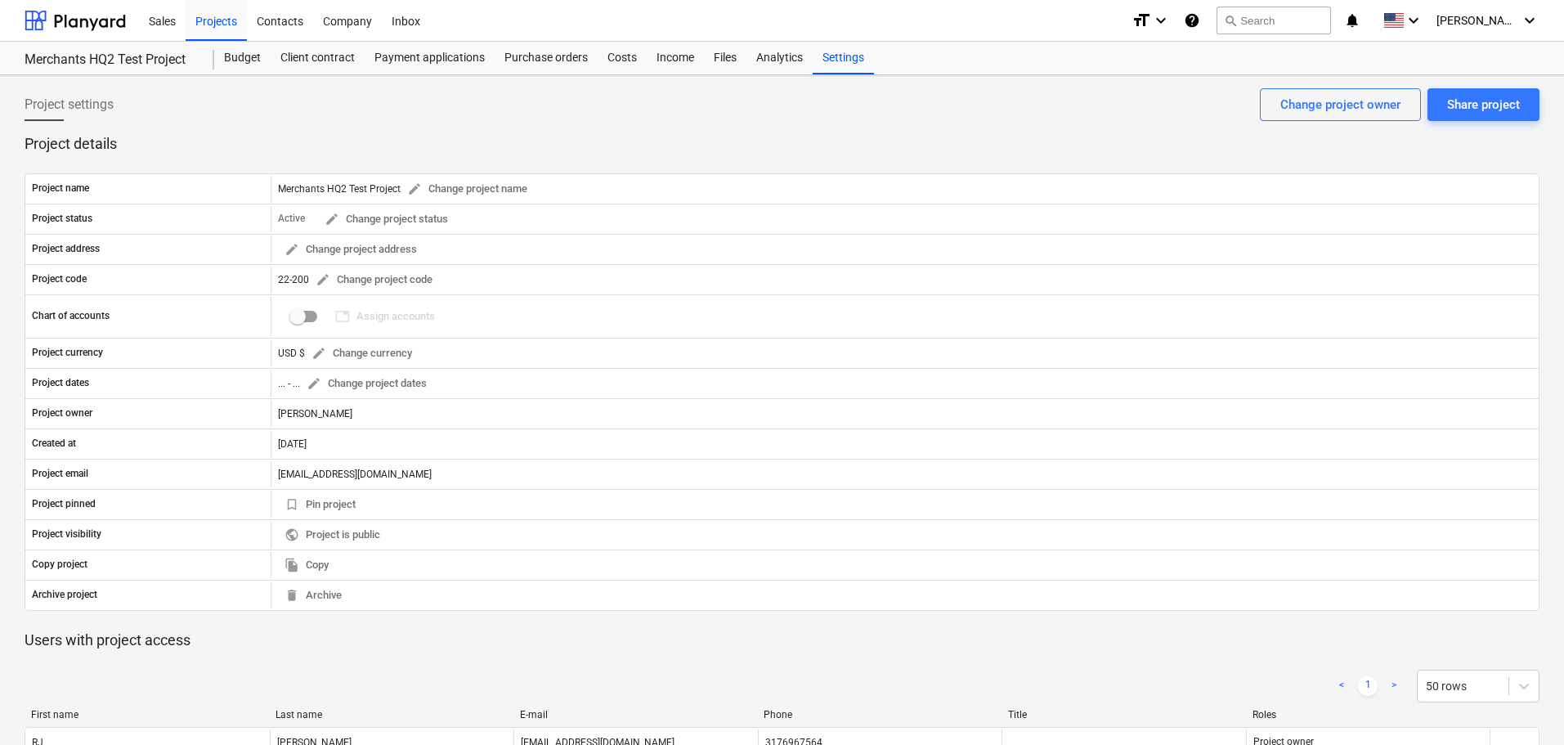
click at [1544, 24] on div "Sales Projects Contacts Company Inbox format_size keyboard_arrow_down help sear…" at bounding box center [782, 21] width 1564 height 42
click at [1522, 16] on icon "keyboard_arrow_down" at bounding box center [1530, 21] width 20 height 20
click at [1482, 61] on div "Settings" at bounding box center [1490, 64] width 98 height 26
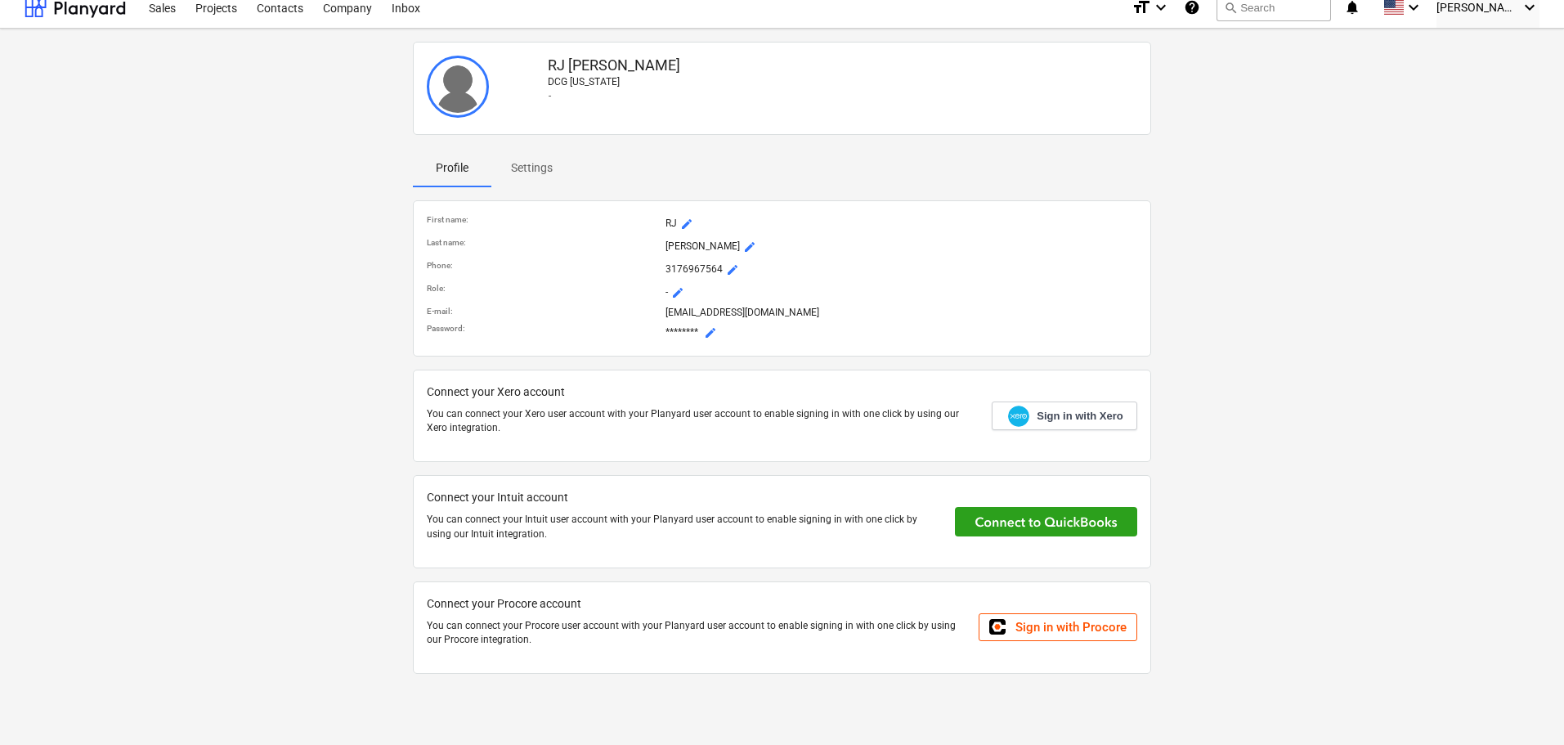
scroll to position [16, 0]
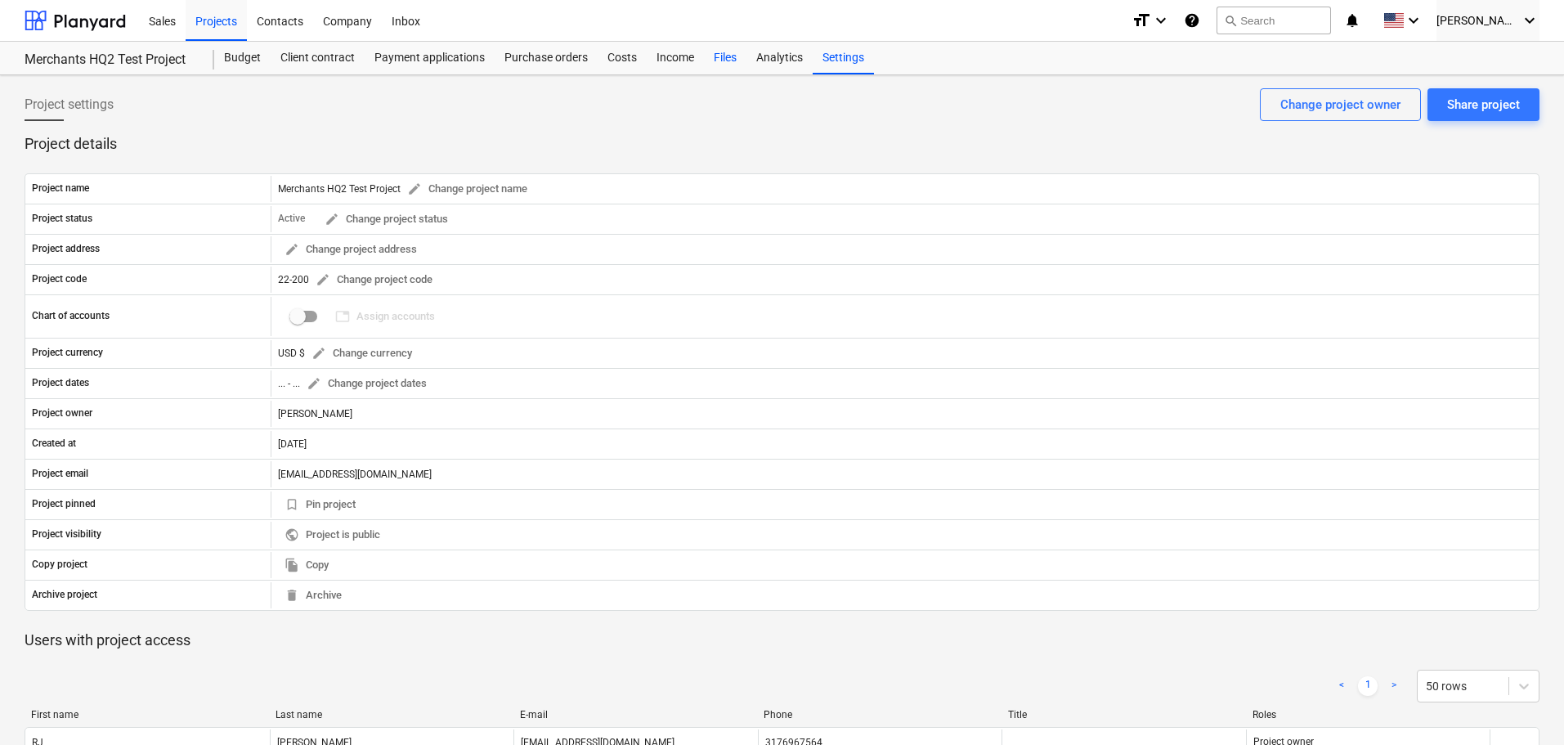
click at [731, 65] on div "Files" at bounding box center [725, 58] width 43 height 33
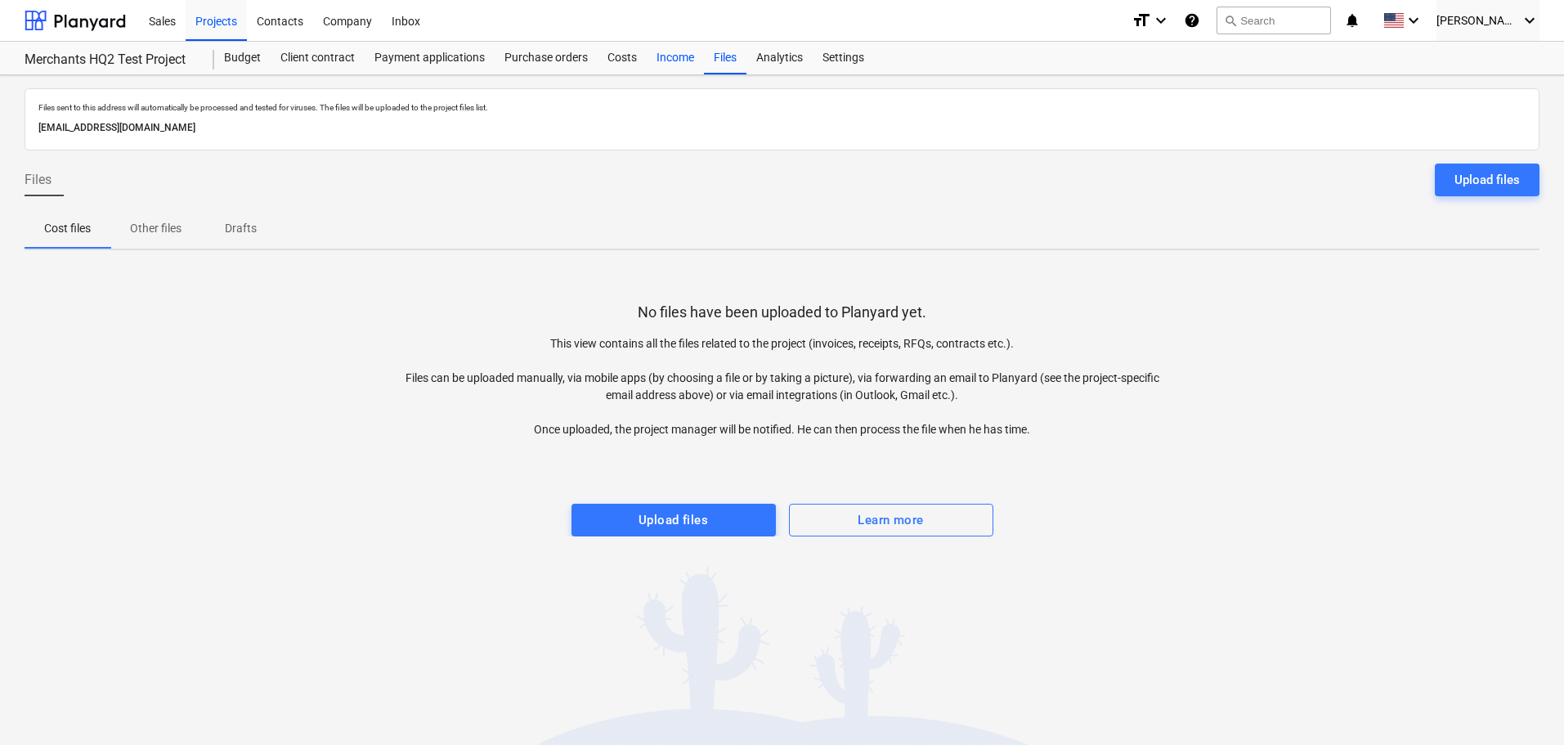
click at [664, 62] on div "Income" at bounding box center [675, 58] width 57 height 33
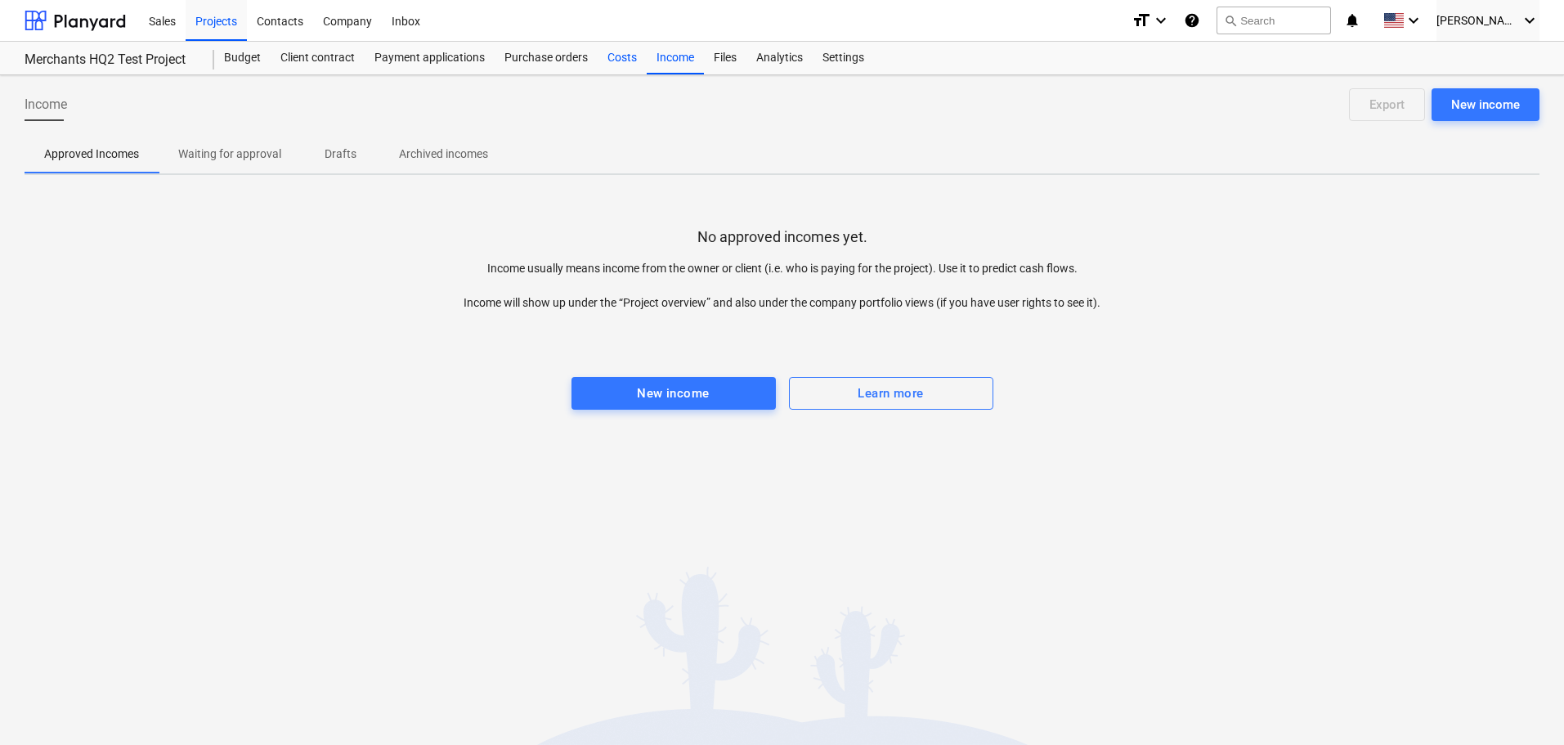
click at [620, 60] on div "Costs" at bounding box center [622, 58] width 49 height 33
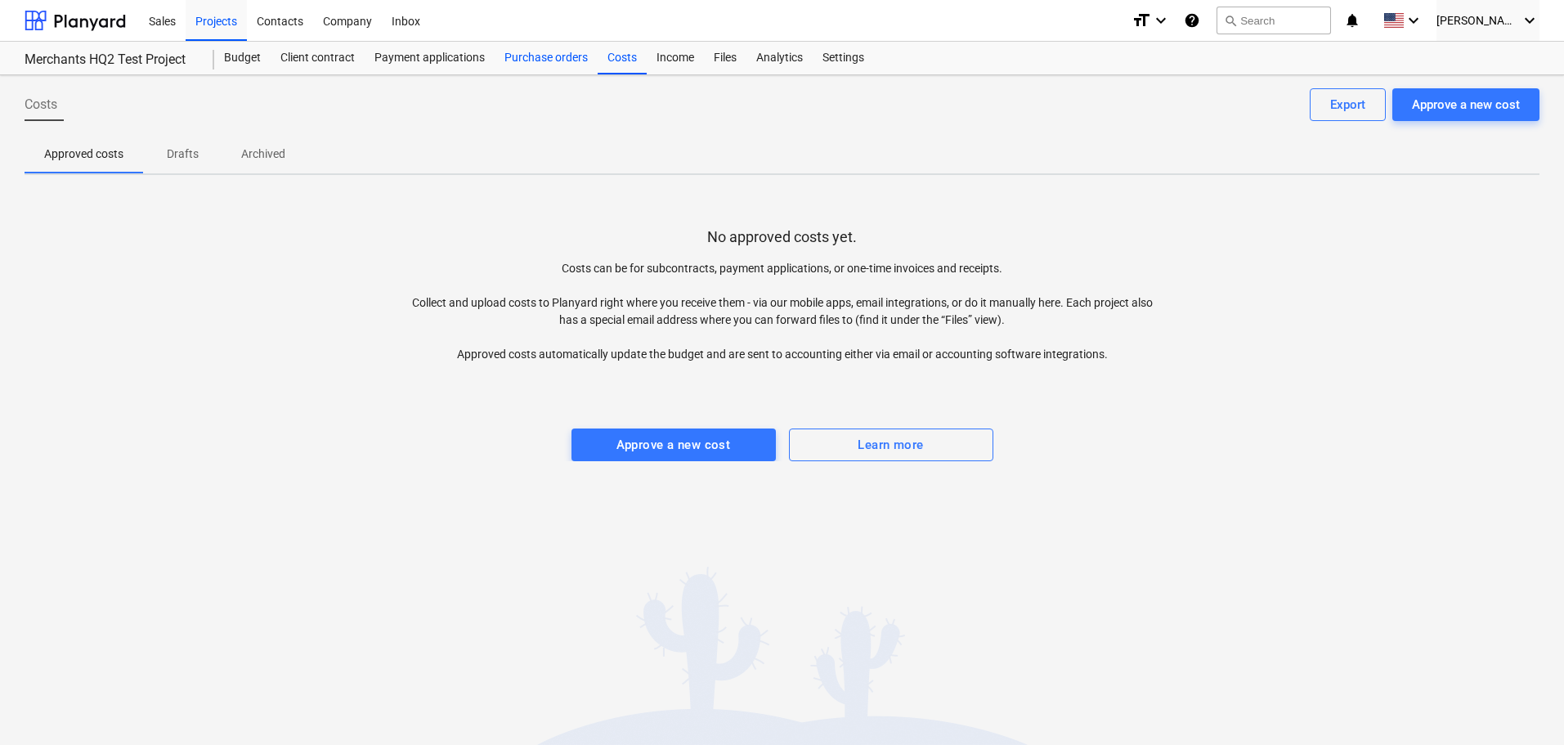
click at [558, 64] on div "Purchase orders" at bounding box center [546, 58] width 103 height 33
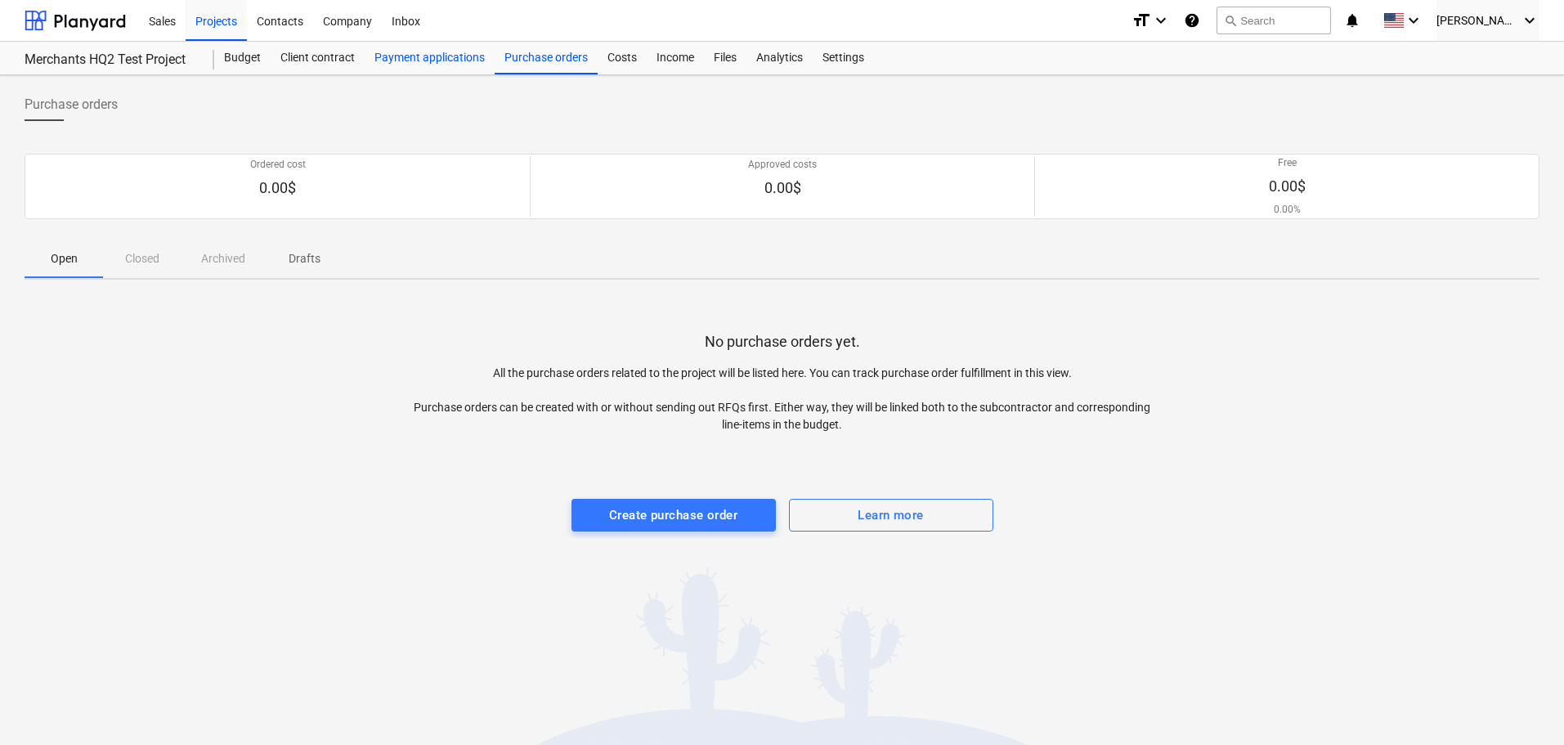
click at [428, 67] on div "Payment applications" at bounding box center [430, 58] width 130 height 33
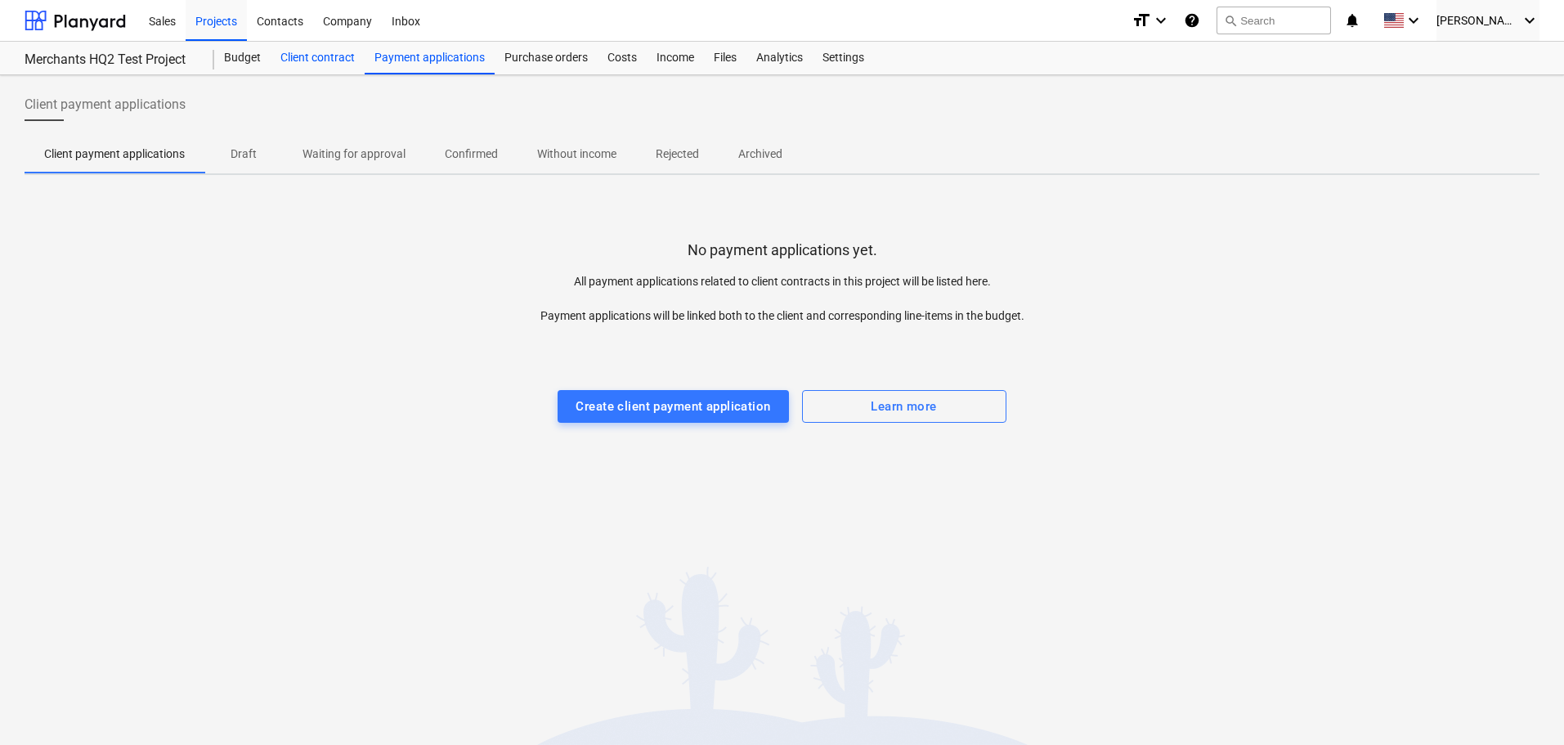
click at [314, 67] on div "Client contract" at bounding box center [318, 58] width 94 height 33
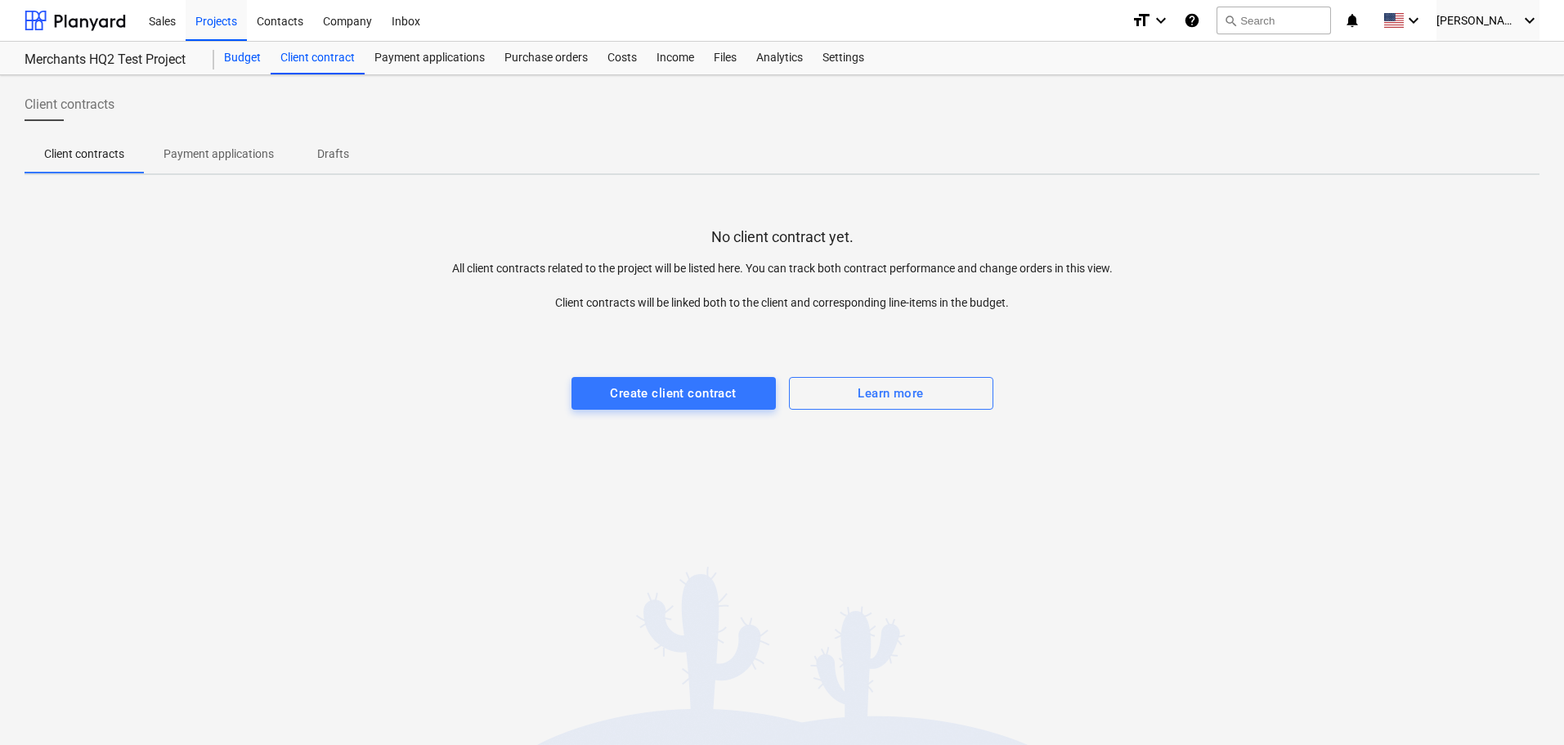
click at [244, 60] on div "Budget" at bounding box center [242, 58] width 56 height 33
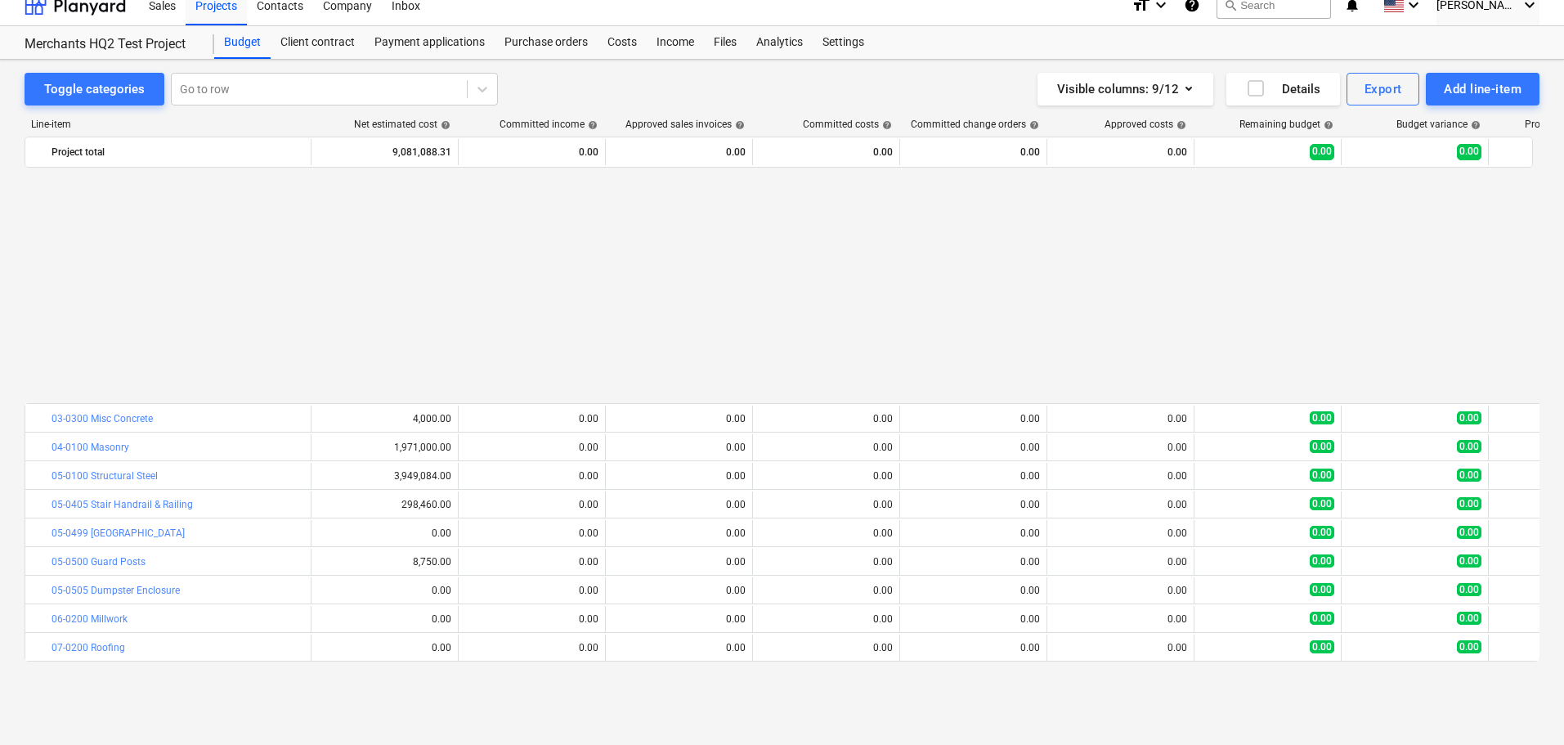
scroll to position [272, 0]
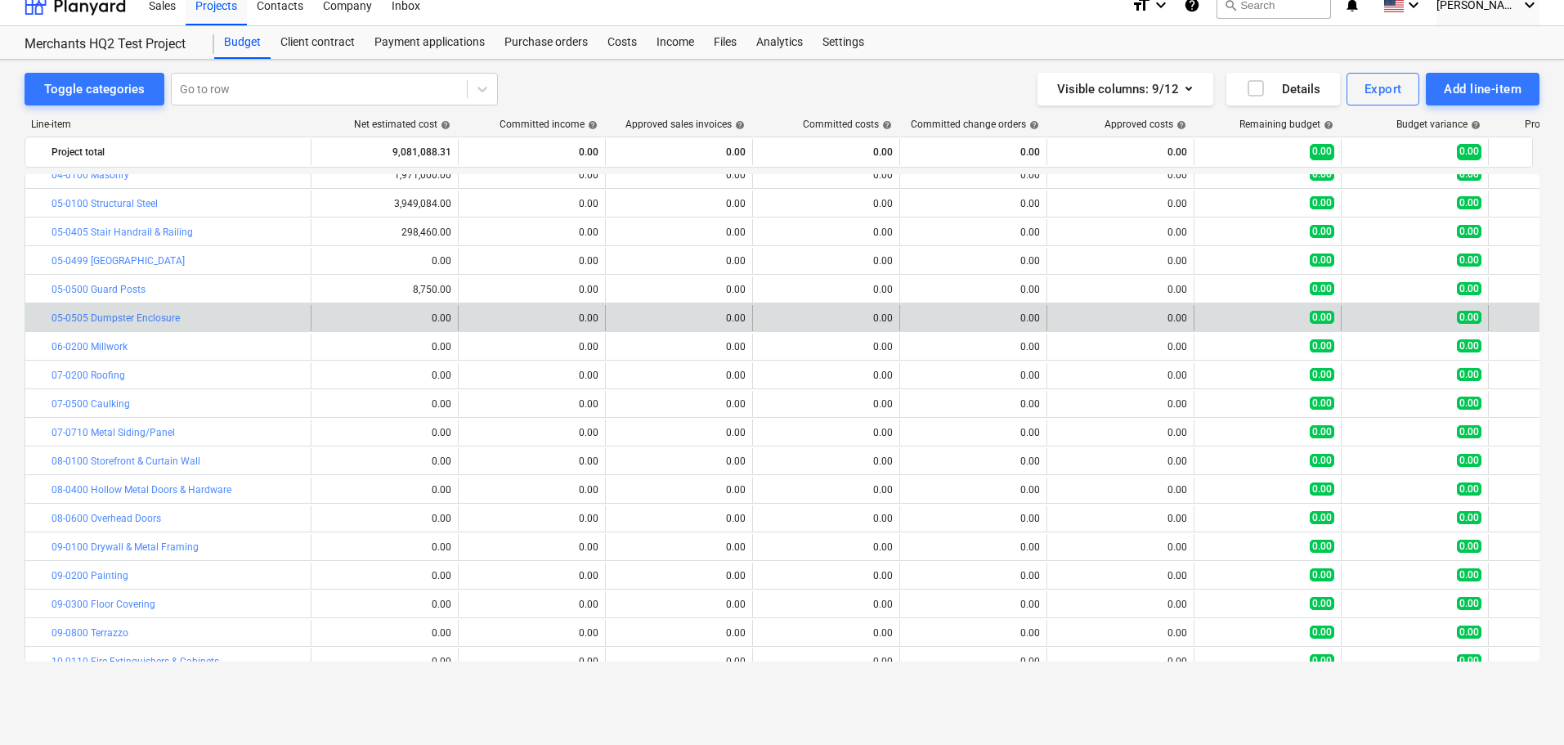
click at [306, 319] on div "bar_chart 05-0505 Dumpster Enclosure" at bounding box center [168, 318] width 286 height 26
click at [330, 320] on span "edit" at bounding box center [327, 317] width 13 height 13
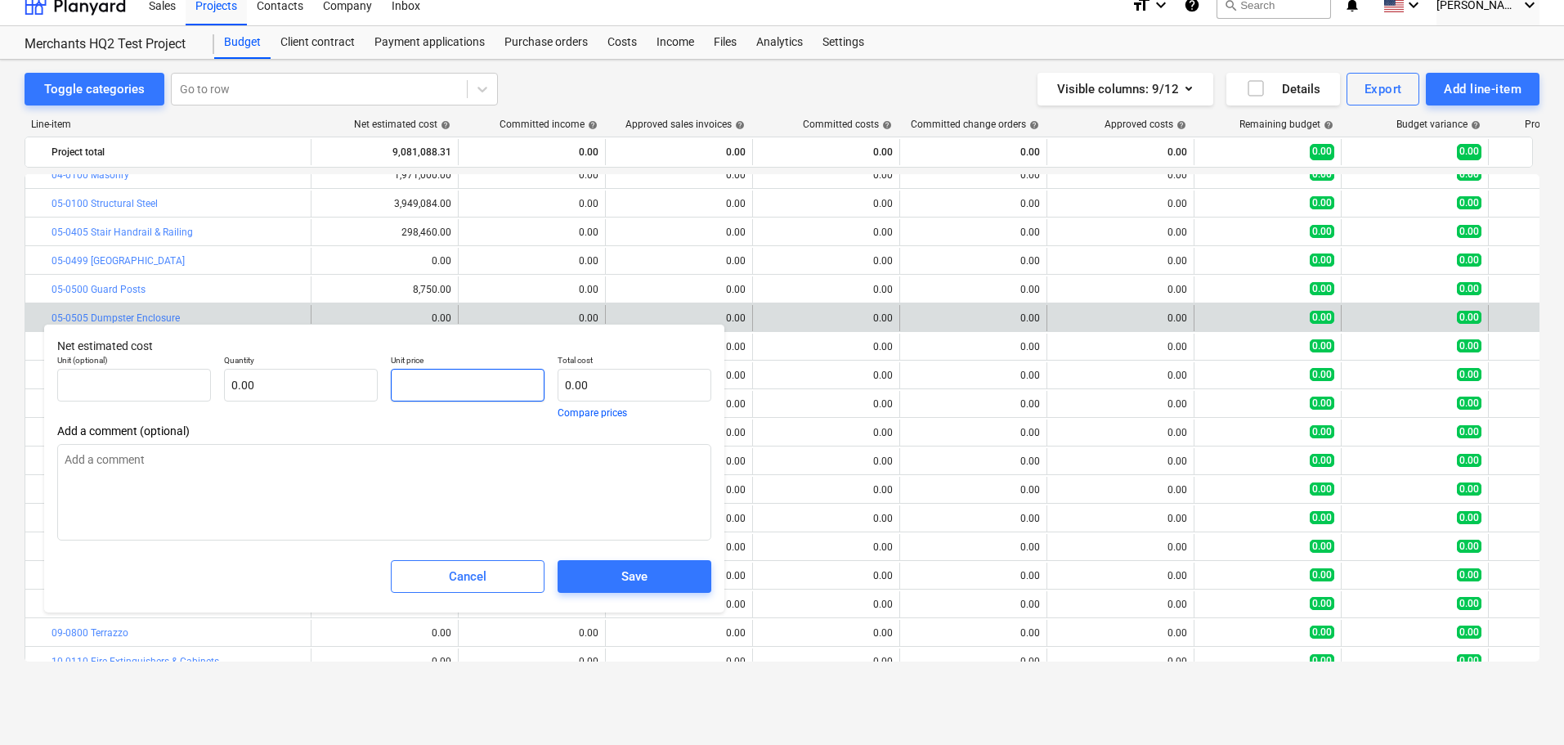
click at [475, 392] on input "text" at bounding box center [468, 385] width 154 height 33
paste input "$25,000.00"
click at [408, 383] on input "$25,000.00" at bounding box center [468, 385] width 154 height 33
click at [306, 392] on input "1" at bounding box center [301, 385] width 154 height 33
click at [610, 587] on span "Save" at bounding box center [634, 576] width 114 height 21
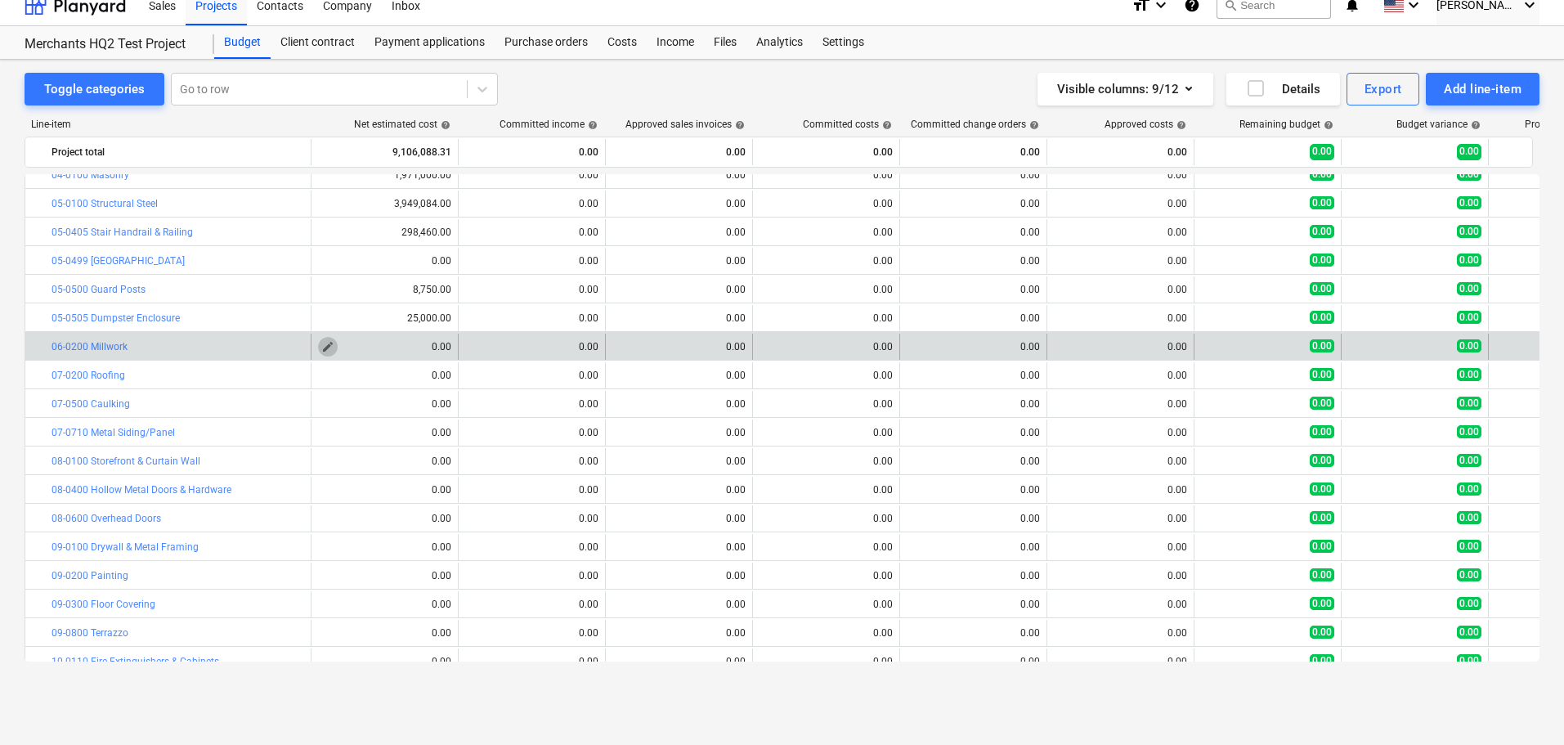
click at [322, 344] on span "edit" at bounding box center [327, 346] width 13 height 13
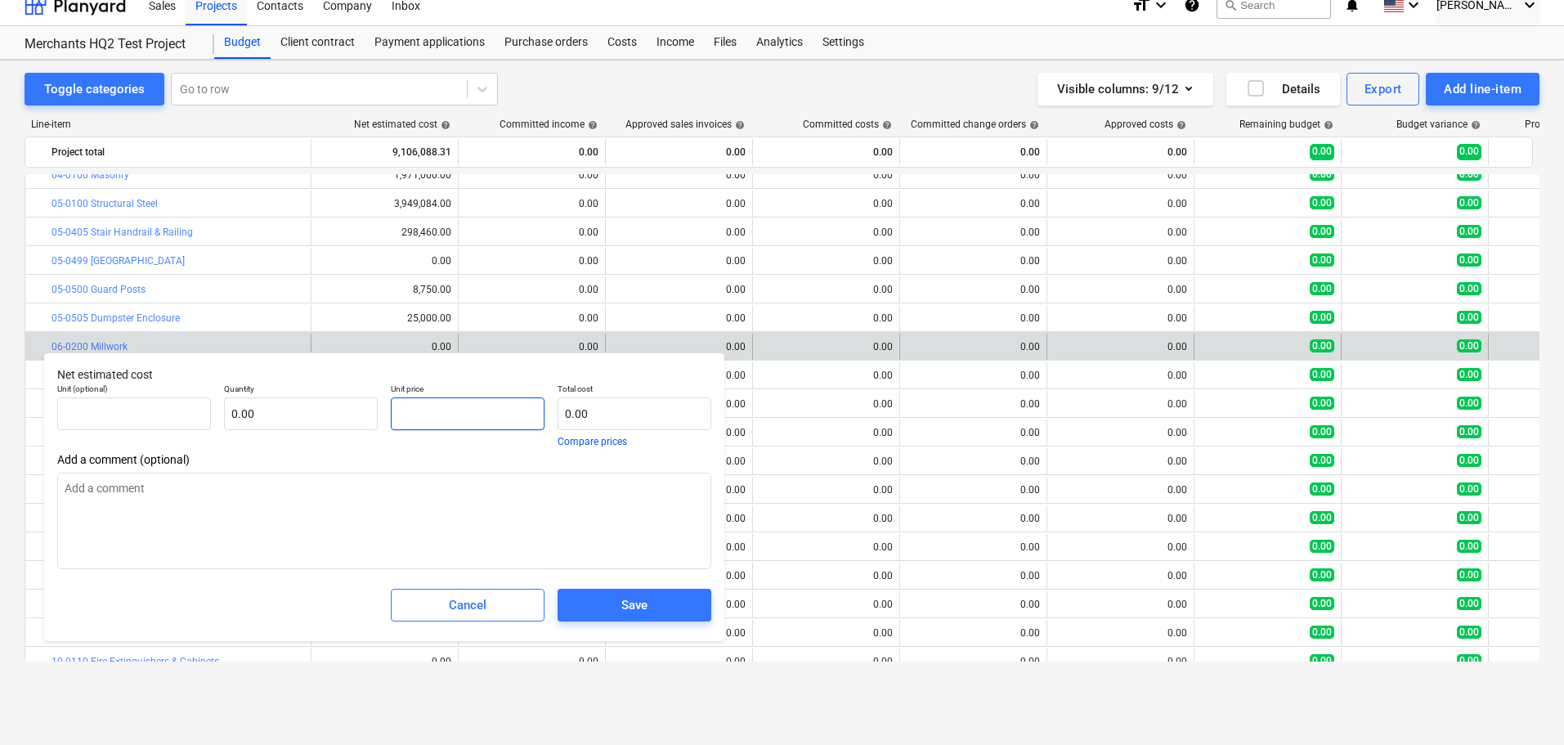
click at [475, 415] on input "text" at bounding box center [468, 413] width 154 height 33
paste input "$1,342,000.00"
click at [398, 410] on input "$1,342,000.00" at bounding box center [468, 413] width 154 height 33
click at [357, 417] on input "text" at bounding box center [301, 413] width 154 height 33
click at [463, 419] on input "text" at bounding box center [468, 413] width 154 height 33
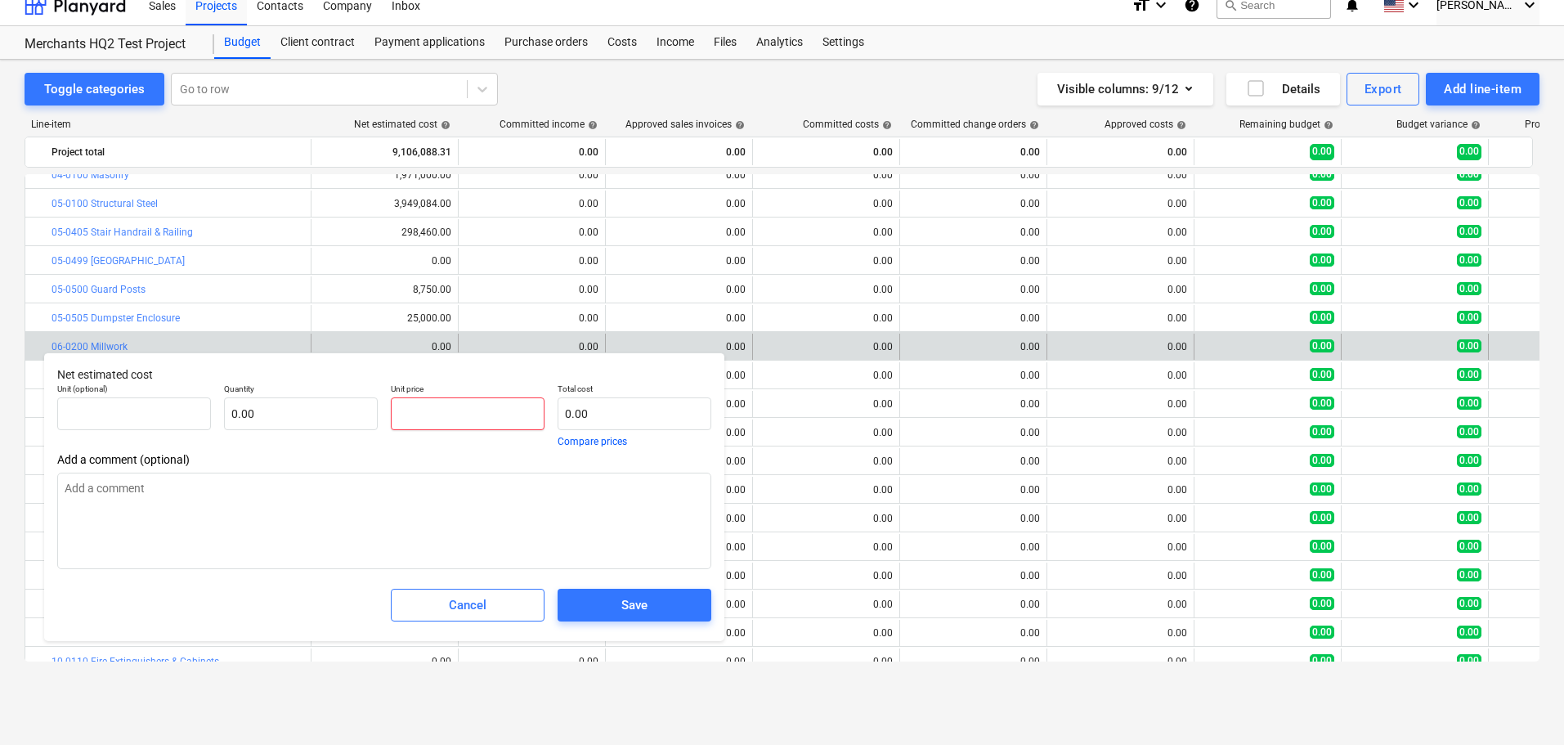
paste input "$1,342,000.00"
click at [410, 412] on input "$1,342,000.00" at bounding box center [468, 413] width 154 height 33
click at [598, 607] on span "Save" at bounding box center [634, 604] width 114 height 21
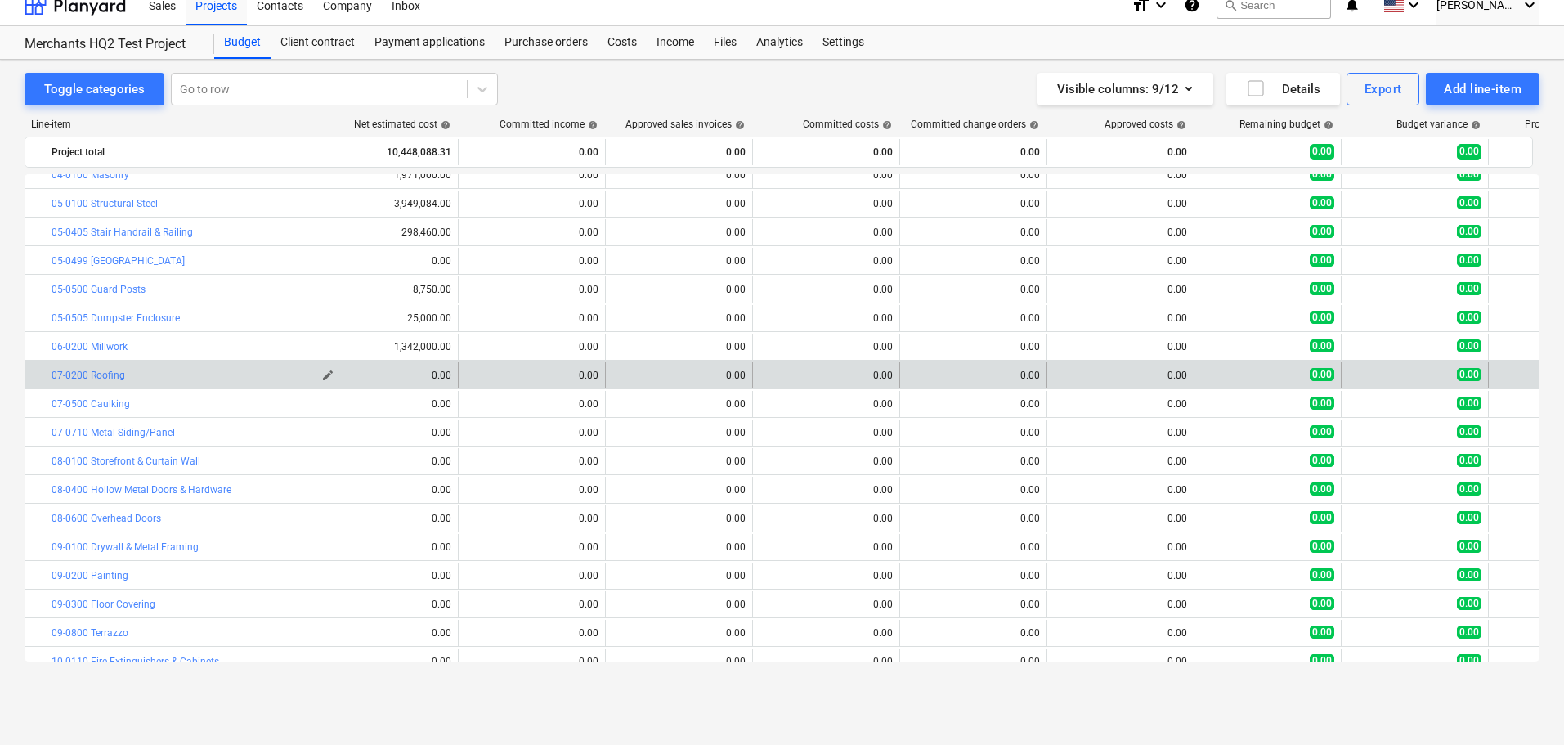
click at [329, 371] on span "edit" at bounding box center [327, 375] width 13 height 13
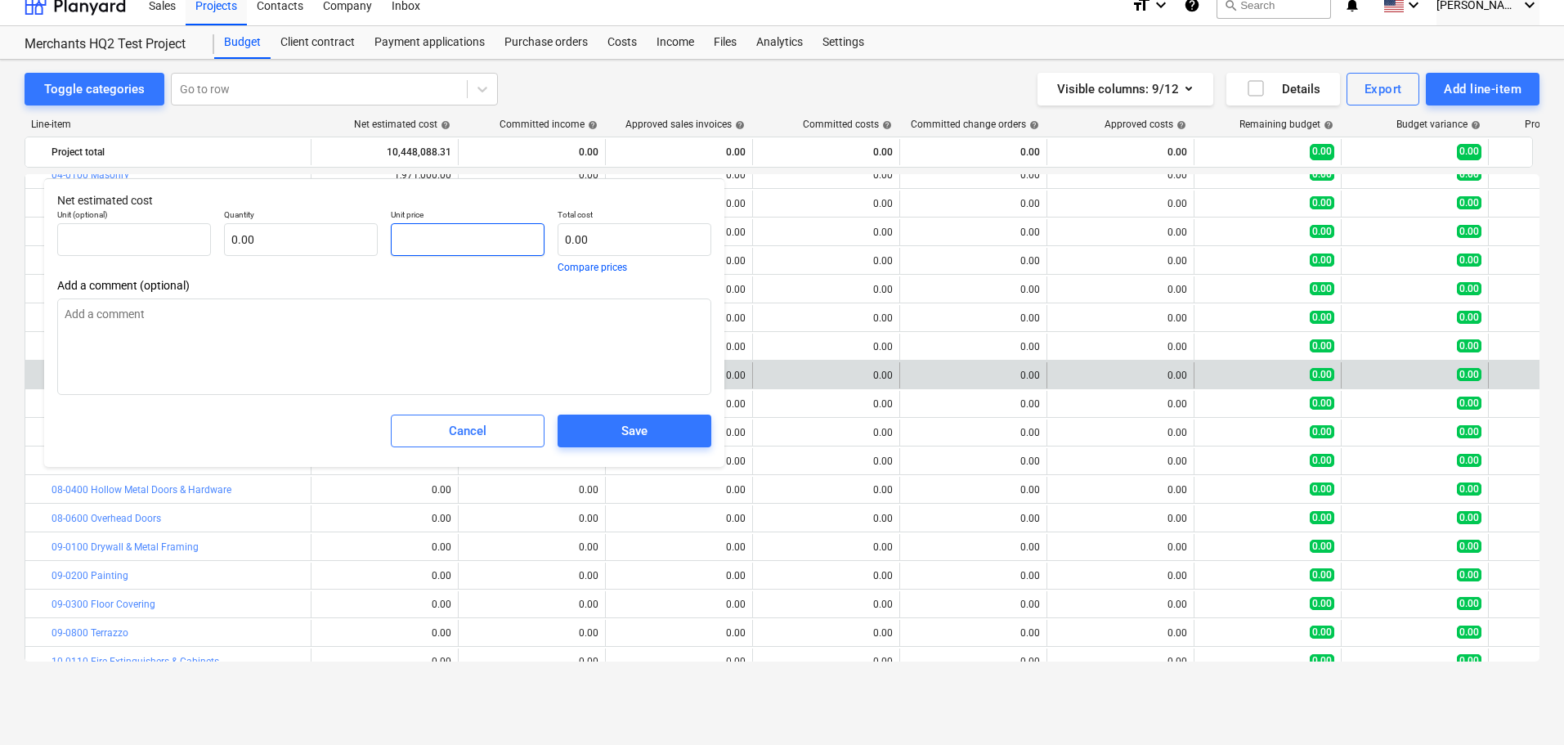
click at [438, 241] on input "text" at bounding box center [468, 239] width 154 height 33
paste input "$473,515.00"
click at [411, 245] on input "$473,515.00" at bounding box center [468, 239] width 154 height 33
click at [409, 241] on input "$473,515.00" at bounding box center [468, 239] width 154 height 33
click at [511, 248] on input "473,515.00" at bounding box center [468, 239] width 154 height 33
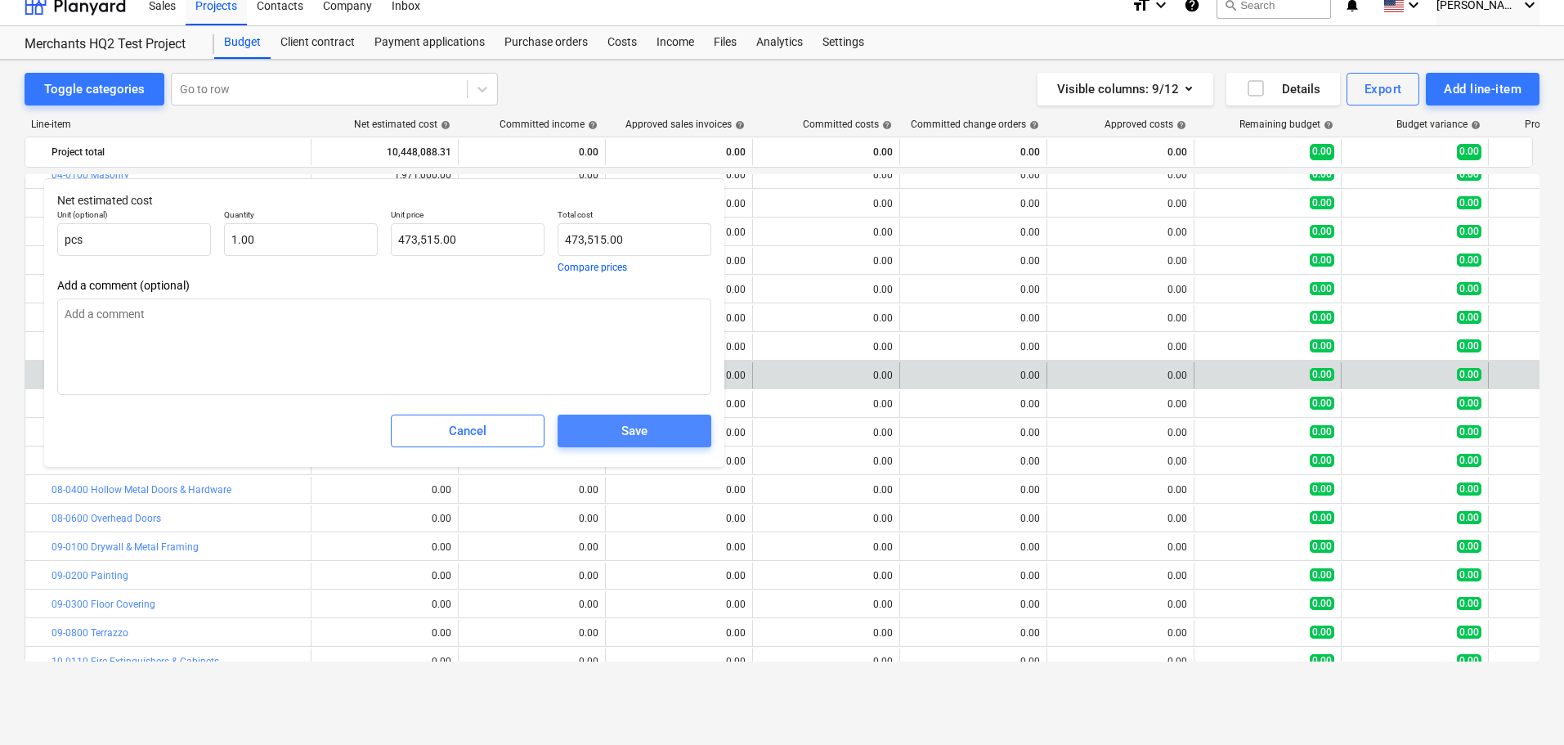
click at [603, 432] on span "Save" at bounding box center [634, 430] width 114 height 21
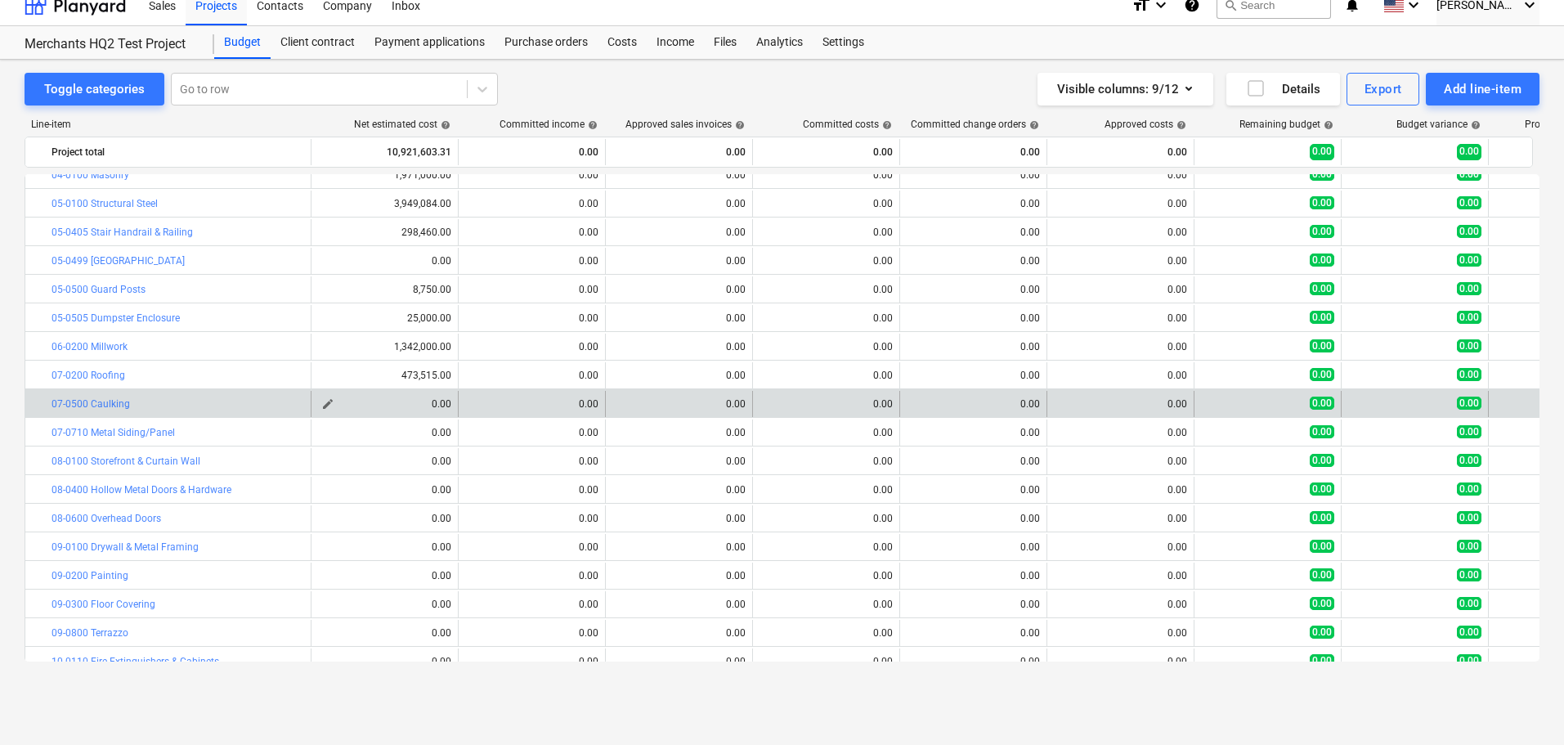
click at [327, 405] on span "edit" at bounding box center [327, 403] width 13 height 13
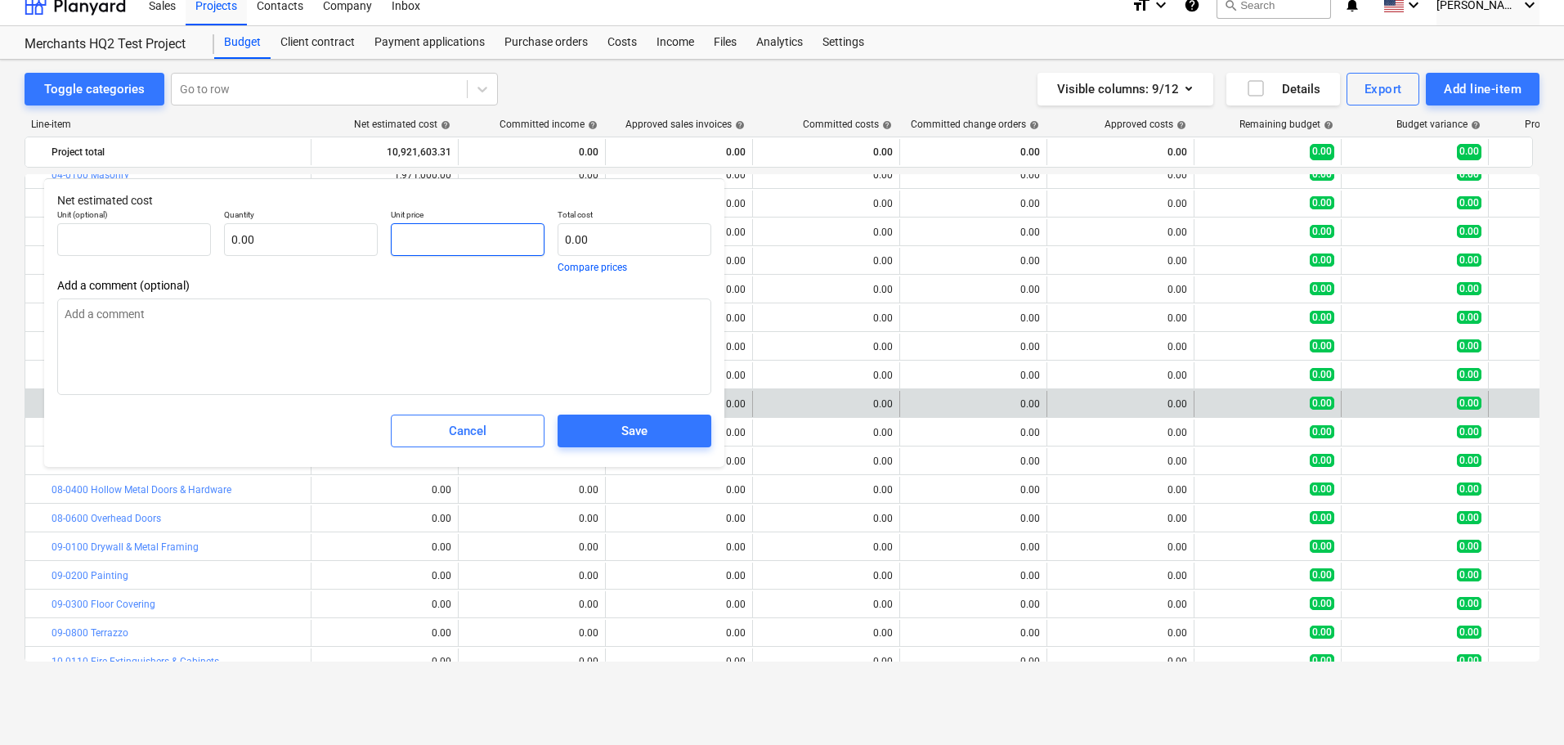
click at [432, 239] on input "text" at bounding box center [468, 239] width 154 height 33
paste input "$77,675.00"
click at [404, 249] on input "$77,675.00" at bounding box center [468, 239] width 154 height 33
click at [644, 445] on button "Save" at bounding box center [635, 430] width 154 height 33
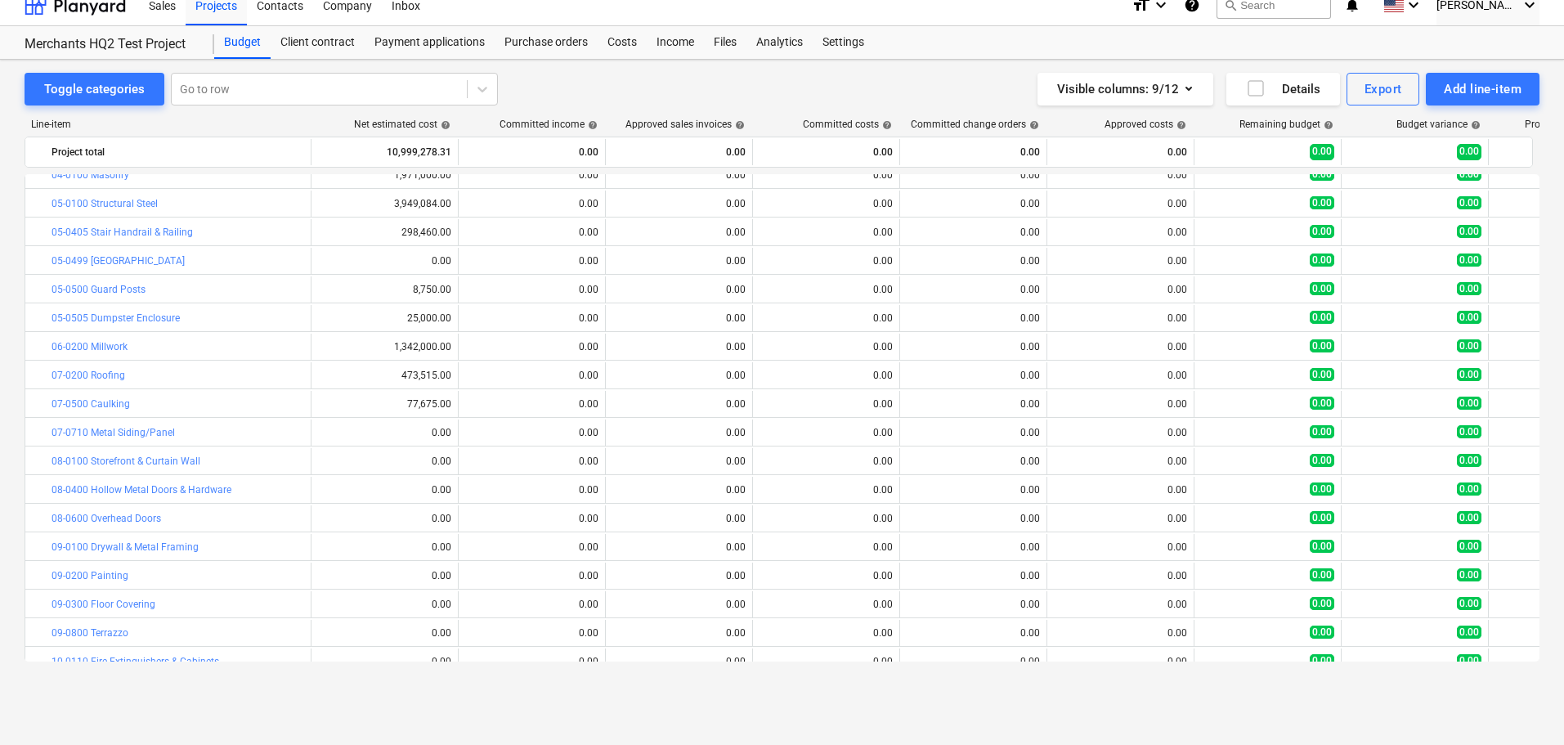
drag, startPoint x: 436, startPoint y: 432, endPoint x: 343, endPoint y: 432, distance: 93.2
click at [338, 432] on div "0.00" at bounding box center [384, 432] width 133 height 11
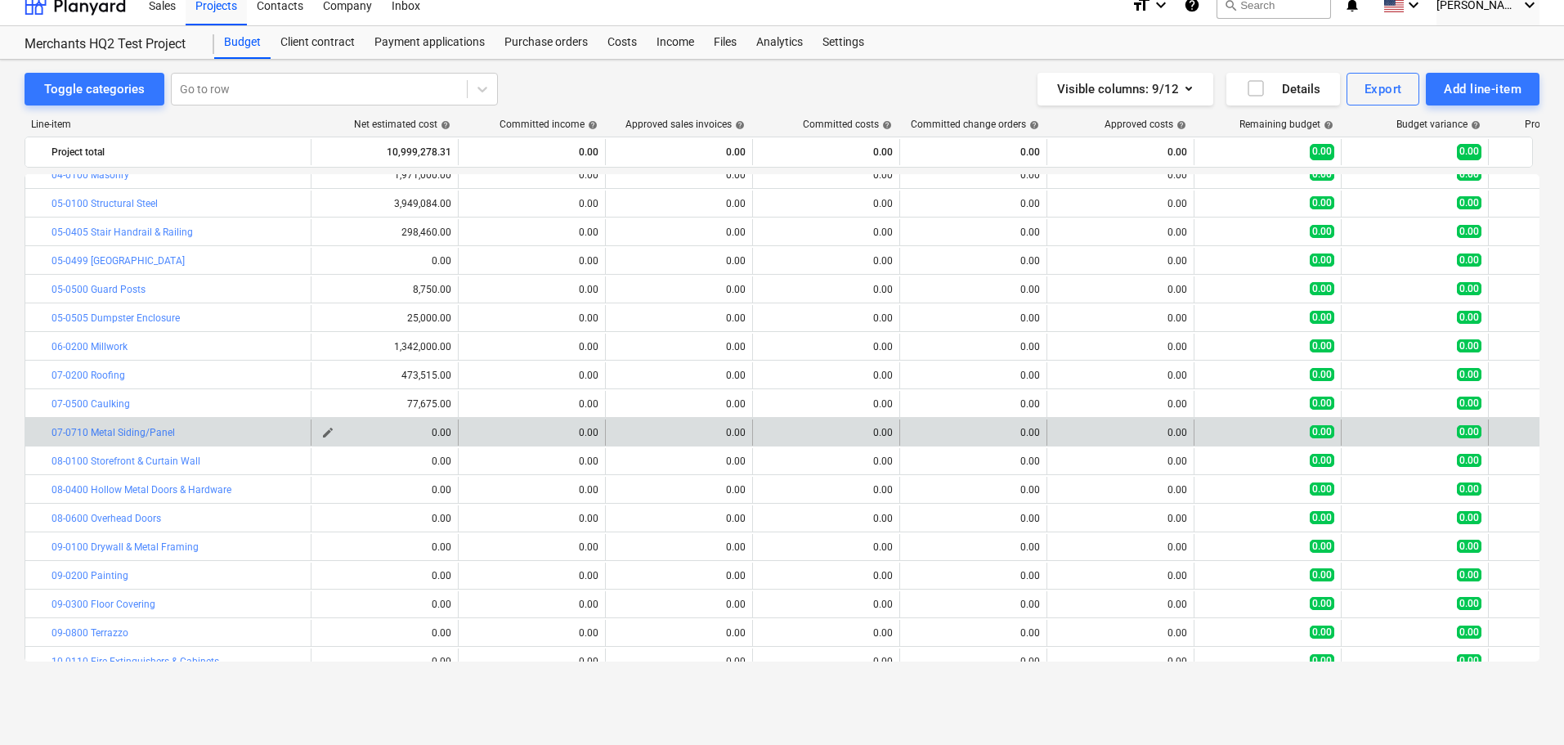
click at [326, 431] on span "edit" at bounding box center [327, 432] width 13 height 13
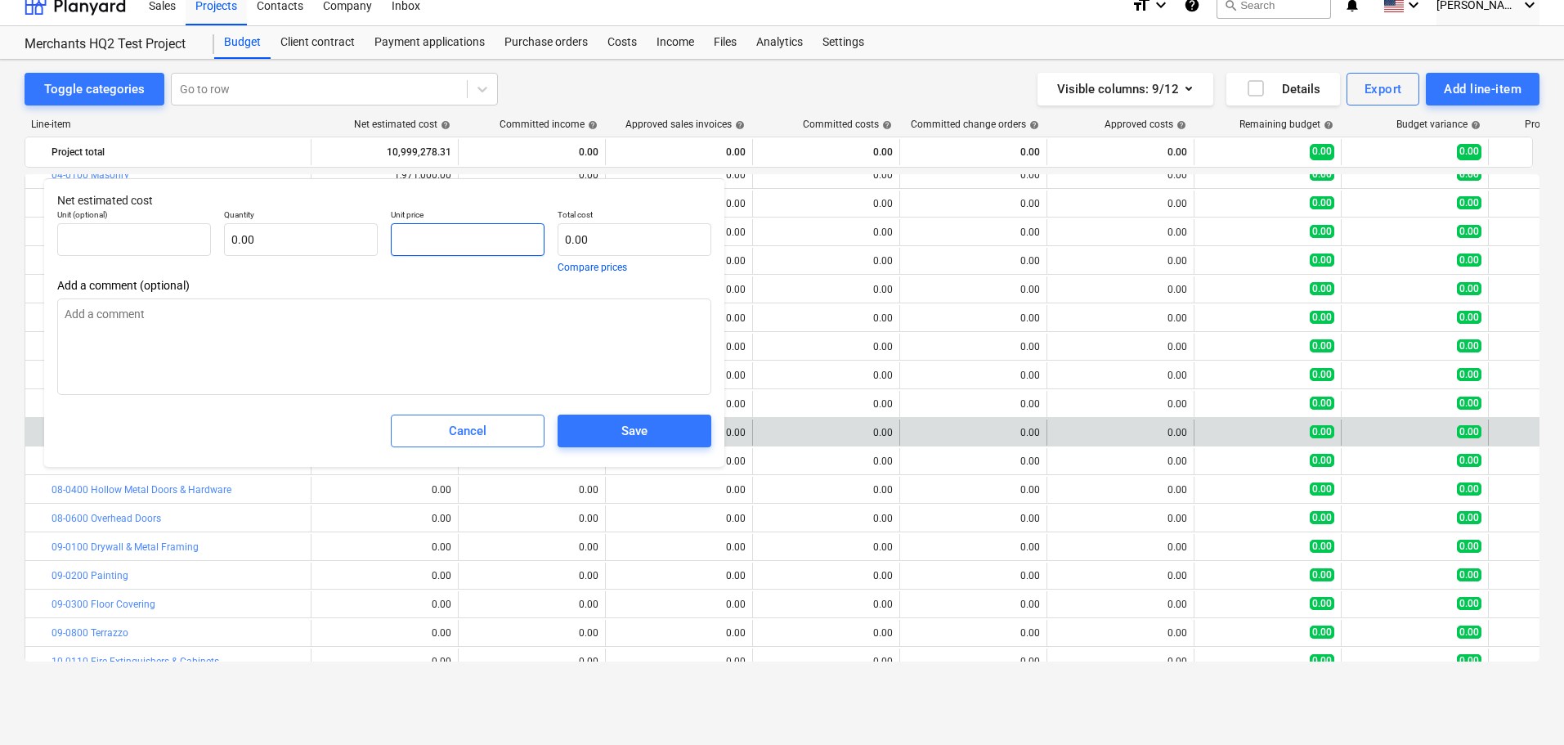
click at [438, 229] on input "text" at bounding box center [468, 239] width 154 height 33
paste input "$161,350.00"
click at [401, 239] on input "$161,350.00" at bounding box center [468, 239] width 154 height 33
click at [645, 424] on div "Save" at bounding box center [634, 430] width 26 height 21
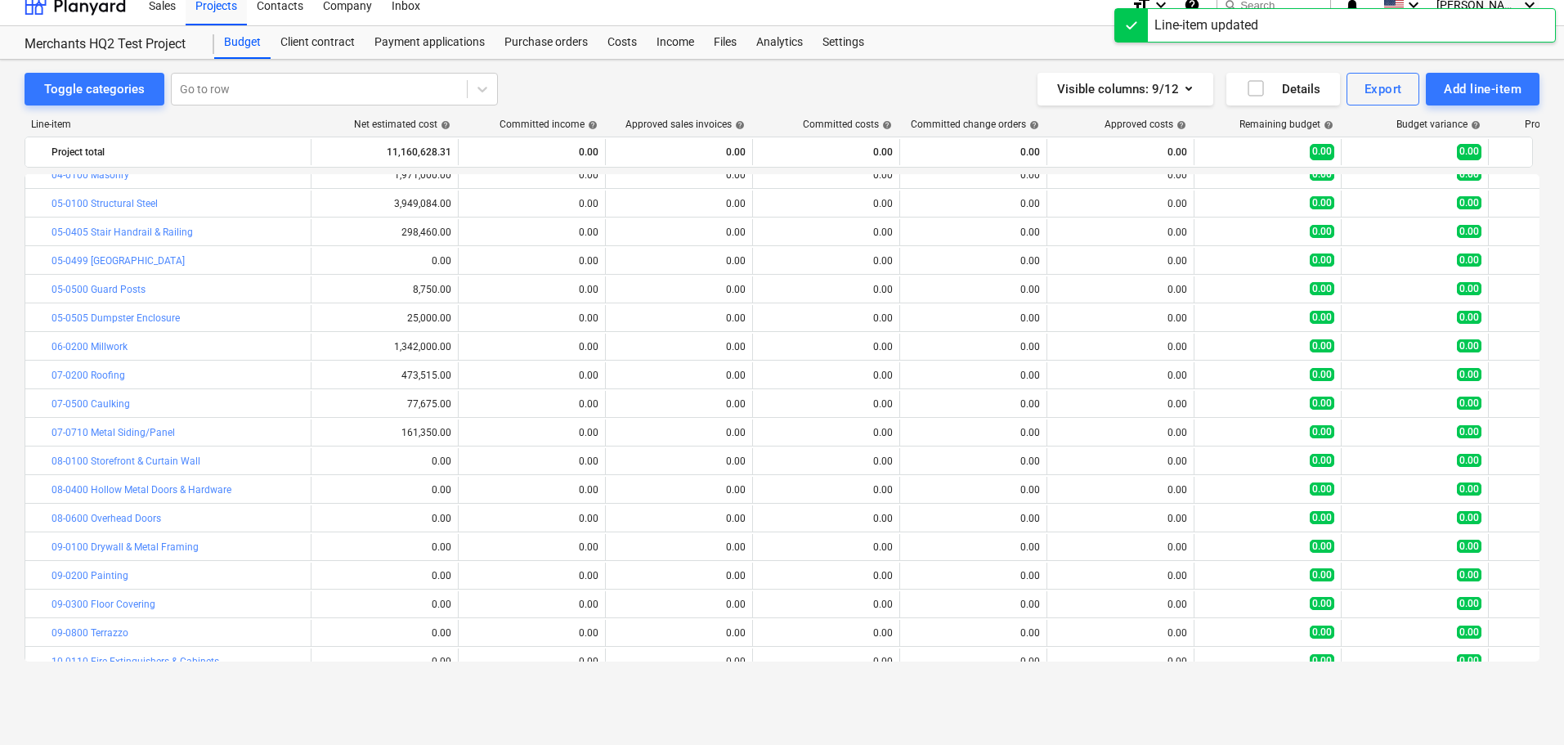
click at [408, 464] on div "0.00" at bounding box center [384, 460] width 133 height 11
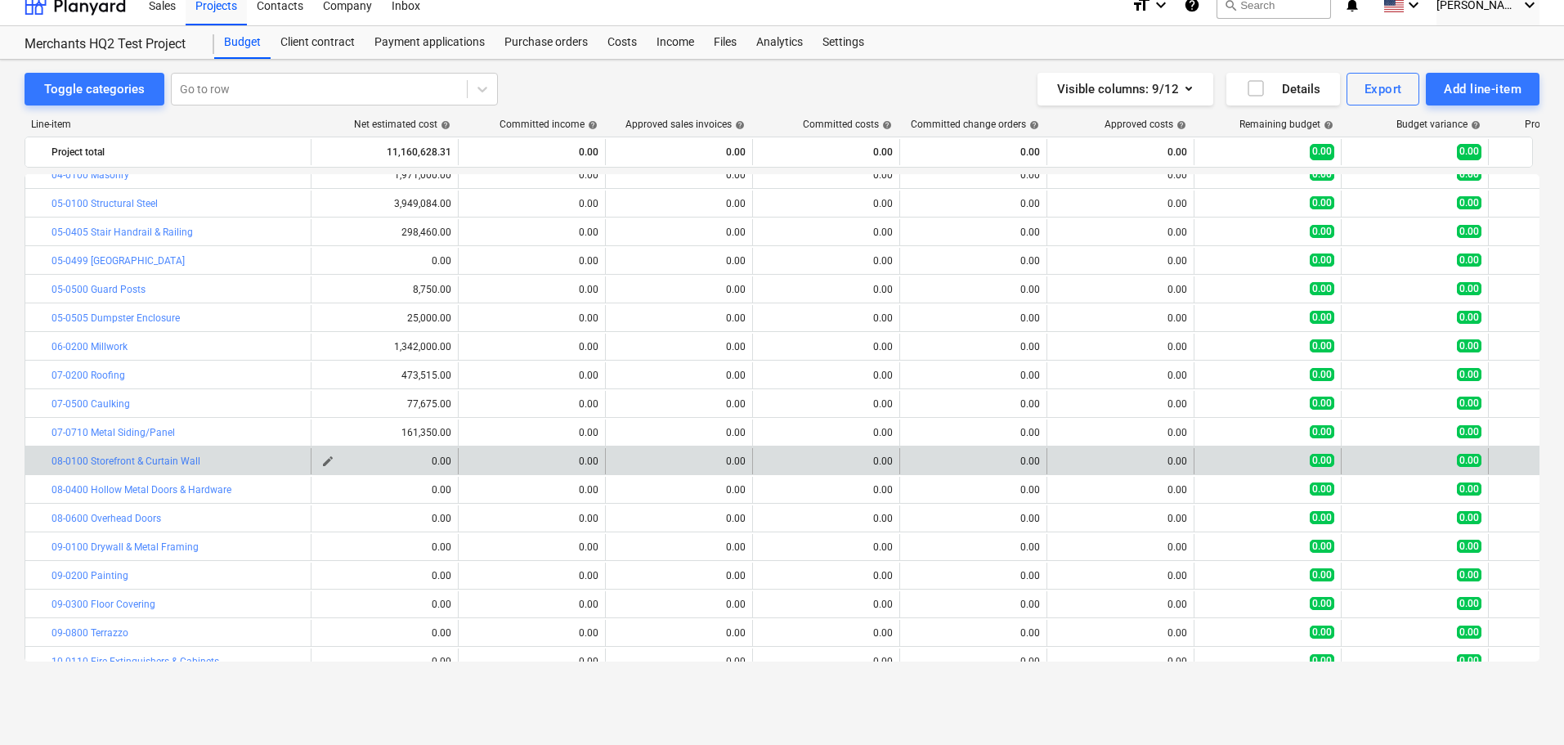
click at [412, 460] on div "0.00" at bounding box center [384, 460] width 133 height 11
click at [325, 462] on span "edit" at bounding box center [327, 461] width 13 height 13
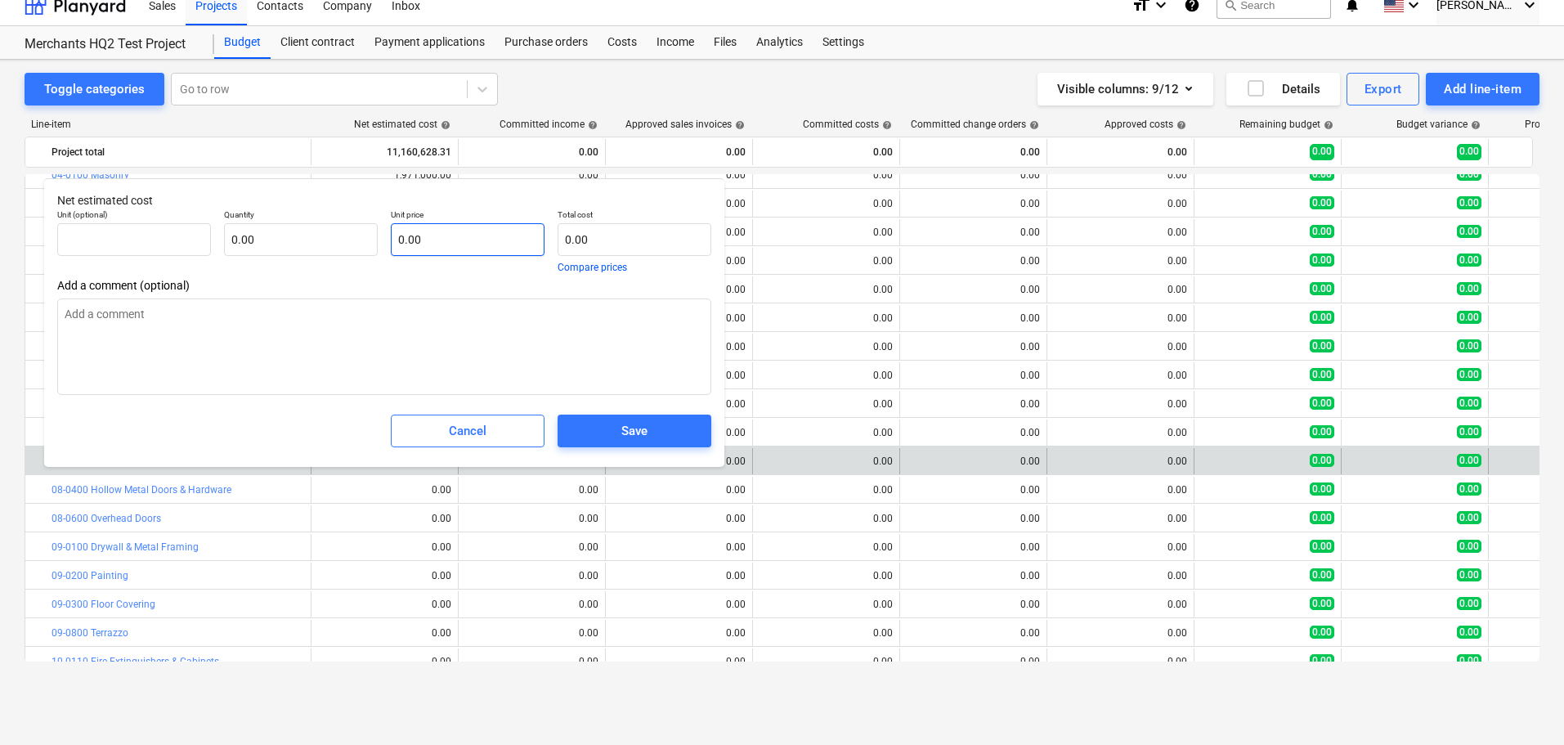
drag, startPoint x: 426, startPoint y: 222, endPoint x: 441, endPoint y: 232, distance: 17.7
click at [428, 222] on p "Unit price" at bounding box center [468, 216] width 154 height 14
click at [441, 232] on input "text" at bounding box center [468, 239] width 154 height 33
paste input "$2,164,000.00"
click at [406, 239] on input "$2,164,000.00" at bounding box center [468, 239] width 154 height 33
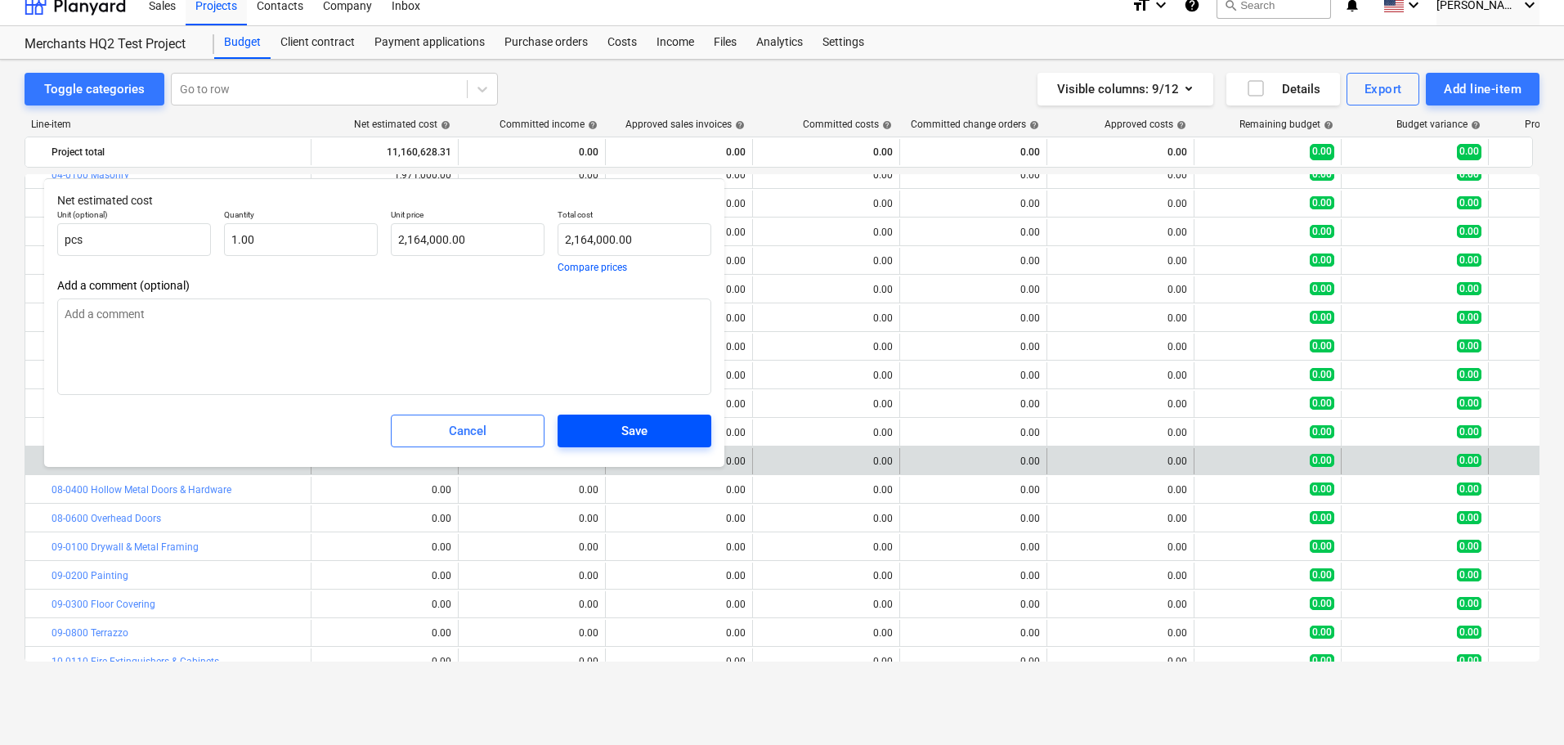
click at [612, 423] on span "Save" at bounding box center [634, 430] width 114 height 21
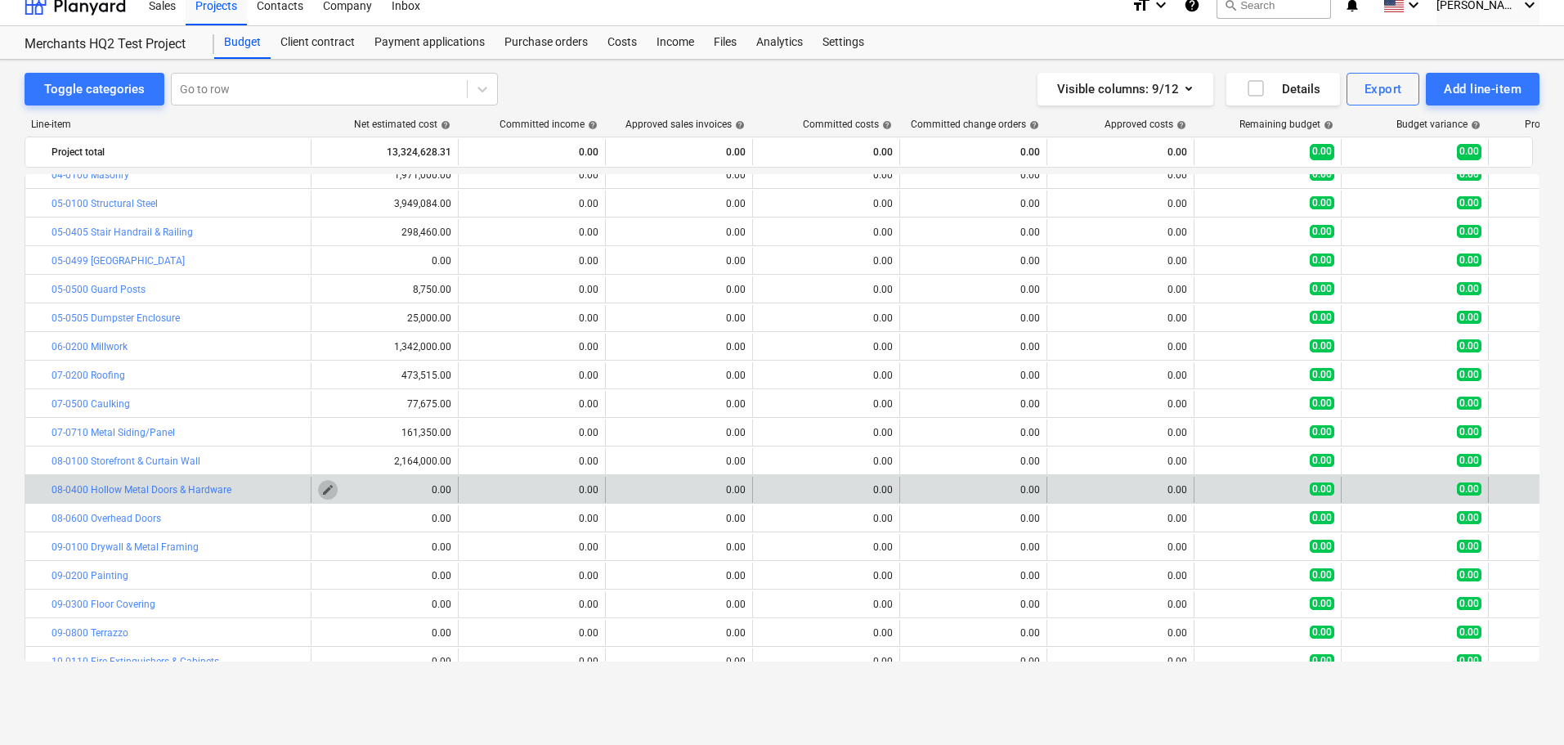
click at [331, 488] on span "edit" at bounding box center [327, 489] width 13 height 13
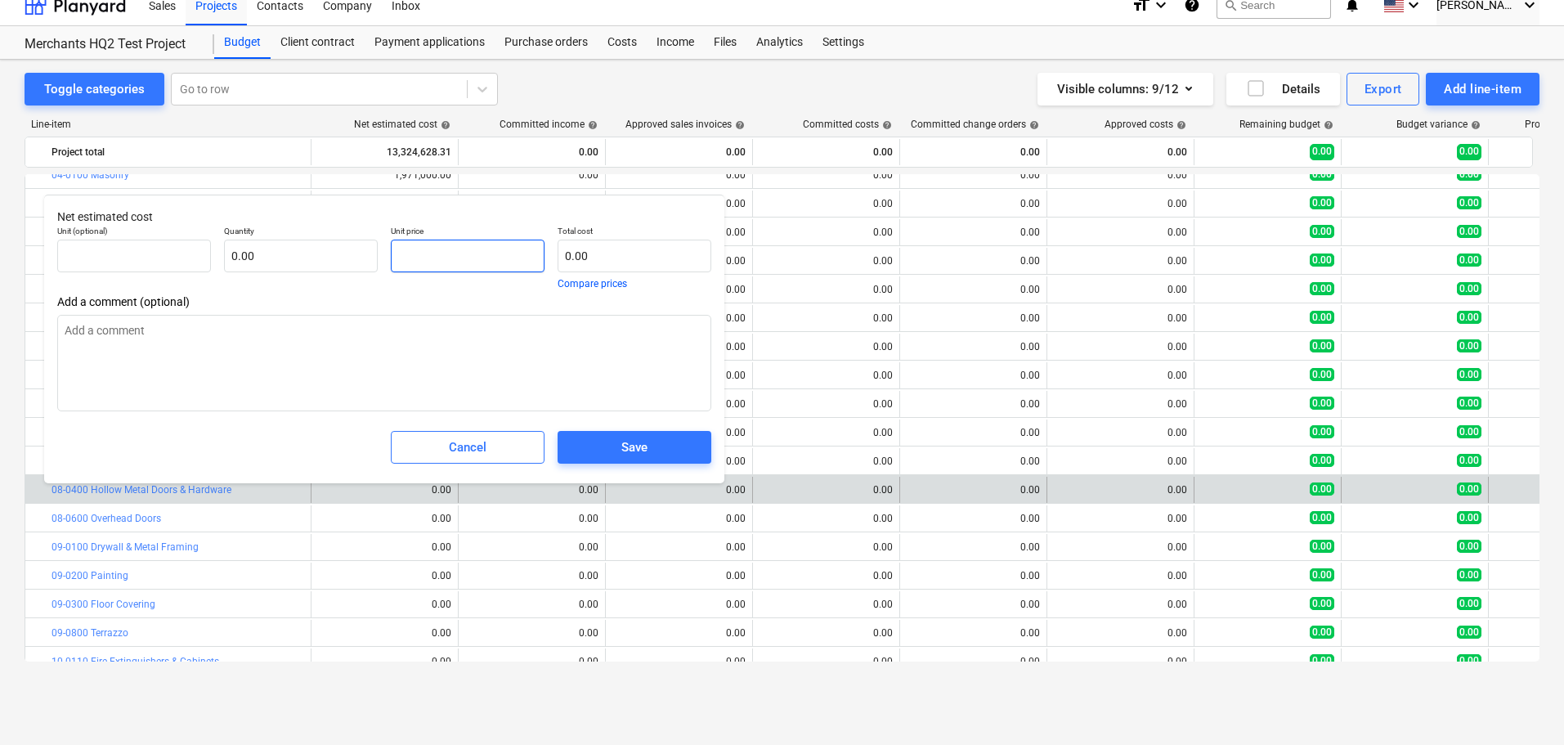
click at [428, 248] on input "text" at bounding box center [468, 256] width 154 height 33
paste input "$217,210.00"
click at [410, 255] on input "$217,210.00" at bounding box center [468, 256] width 154 height 33
click at [603, 447] on span "Save" at bounding box center [634, 447] width 114 height 21
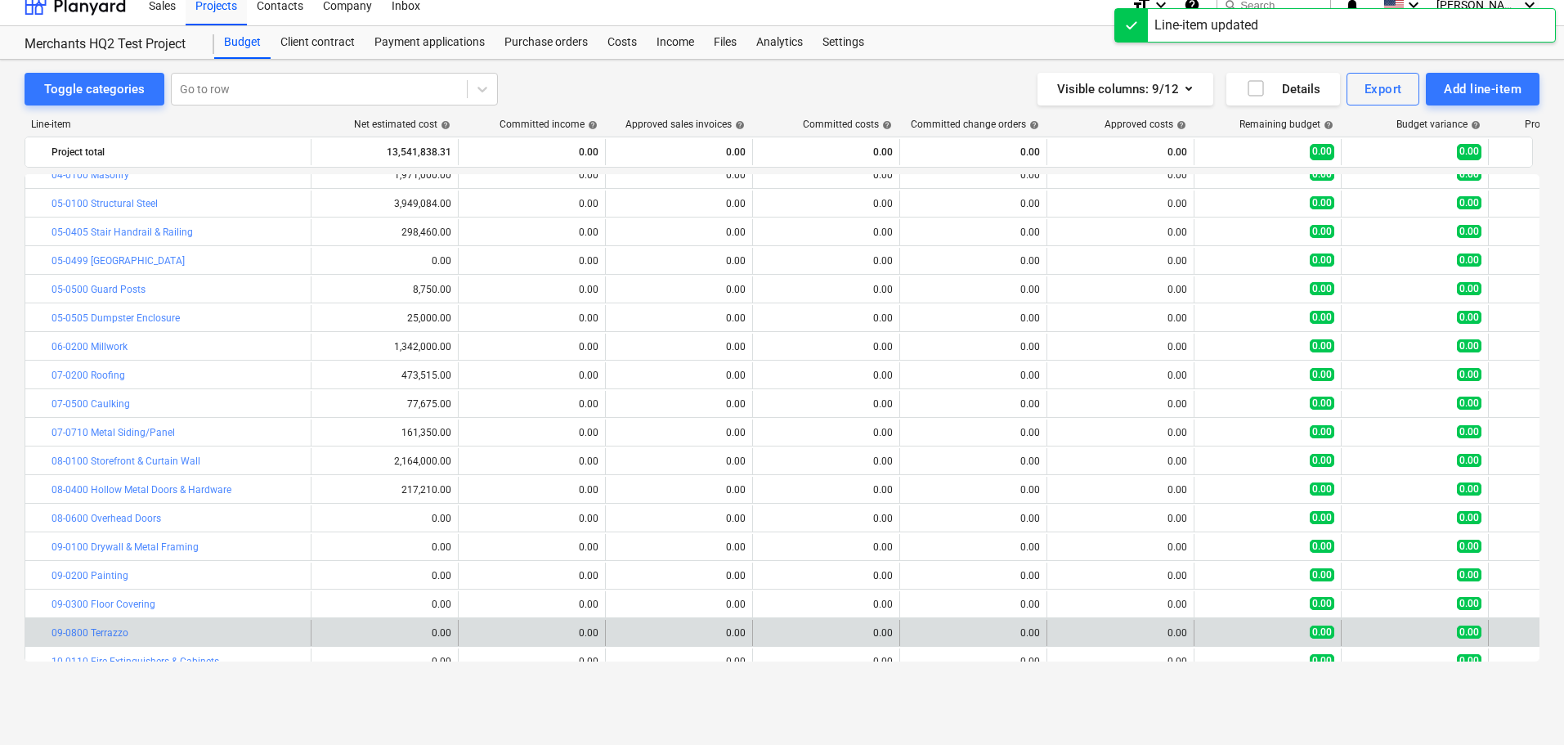
scroll to position [544, 0]
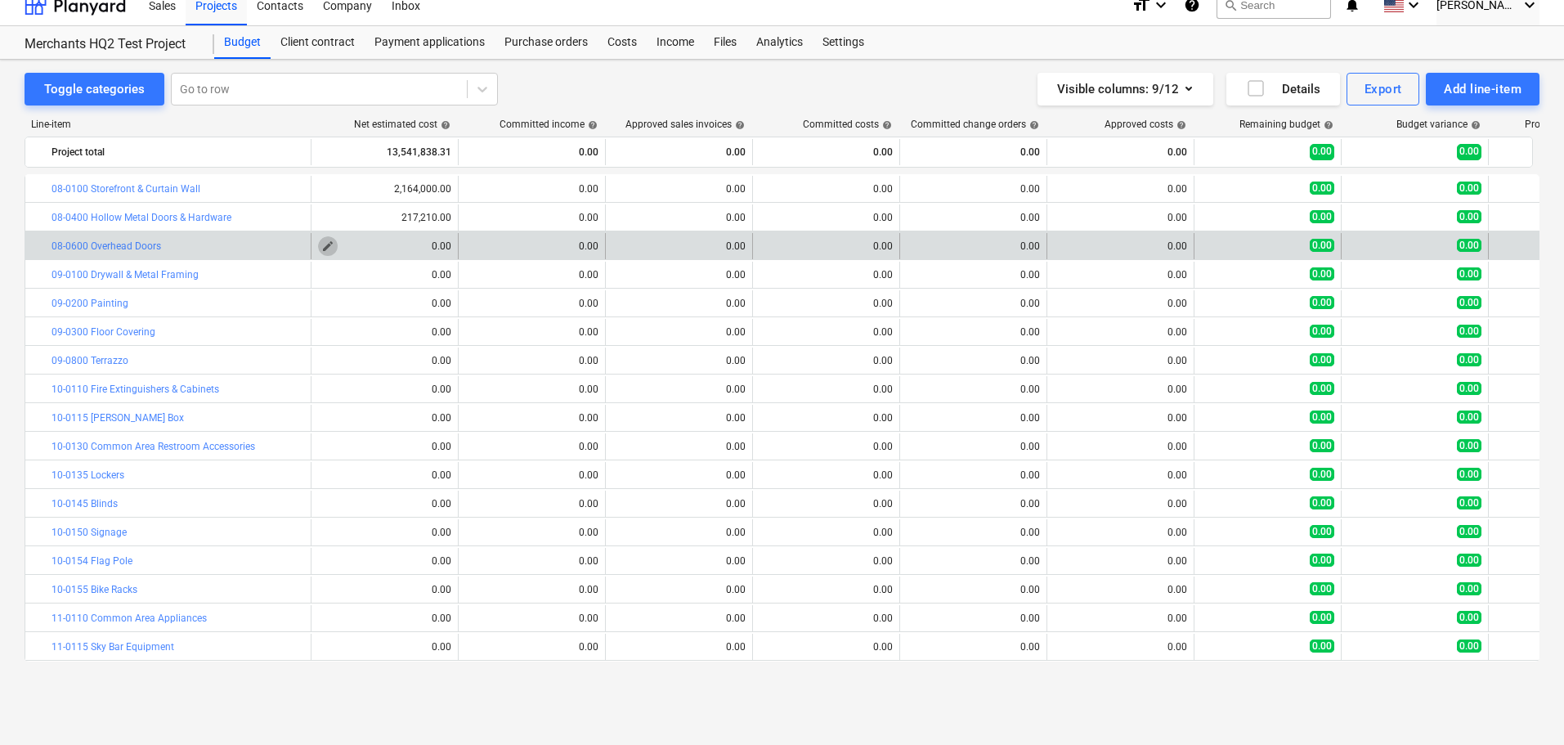
click at [321, 246] on span "edit" at bounding box center [327, 246] width 13 height 13
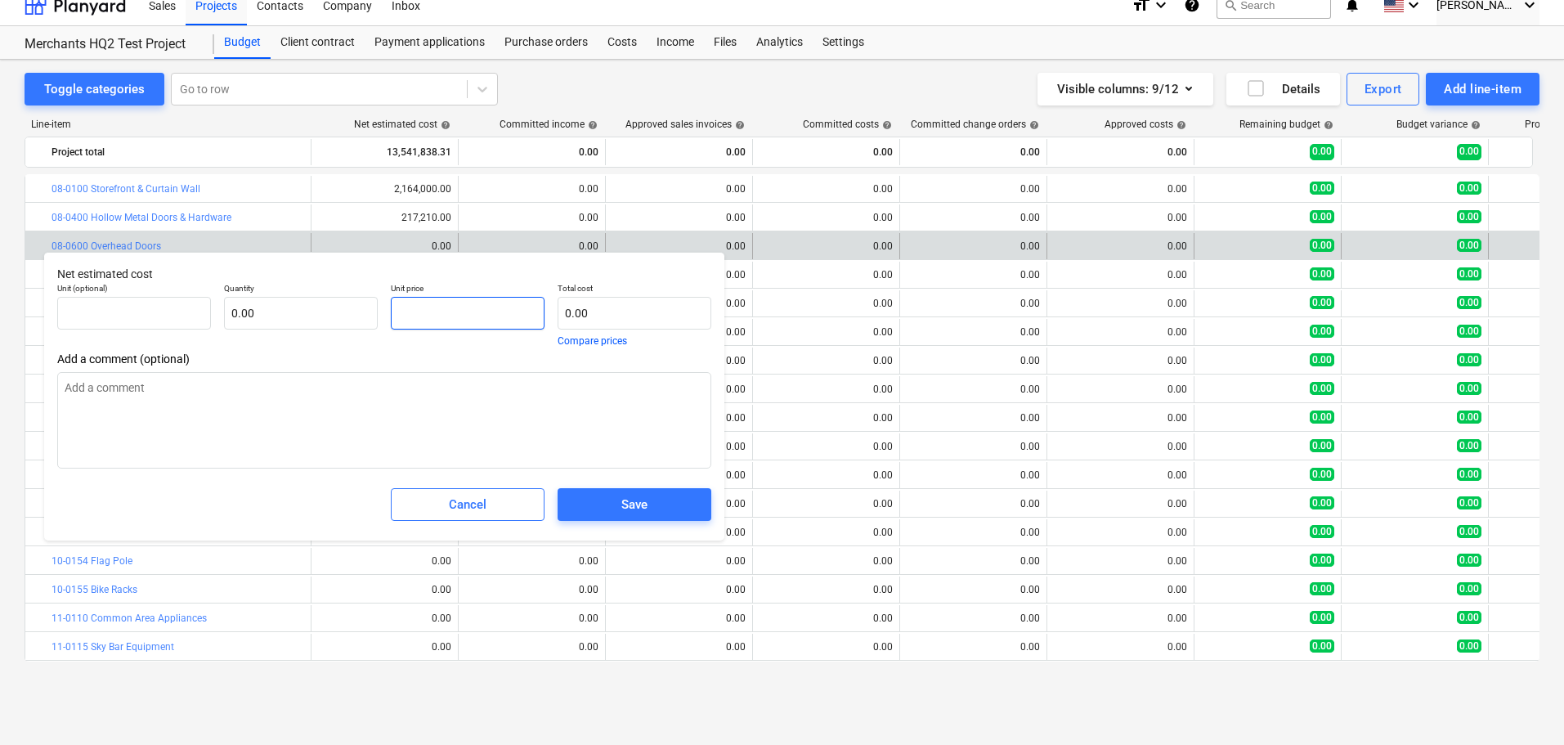
click at [429, 314] on input "text" at bounding box center [468, 313] width 154 height 33
paste input "$77,610.00"
click at [399, 313] on input "$77,610.00" at bounding box center [468, 313] width 154 height 33
click at [610, 509] on span "Save" at bounding box center [634, 504] width 114 height 21
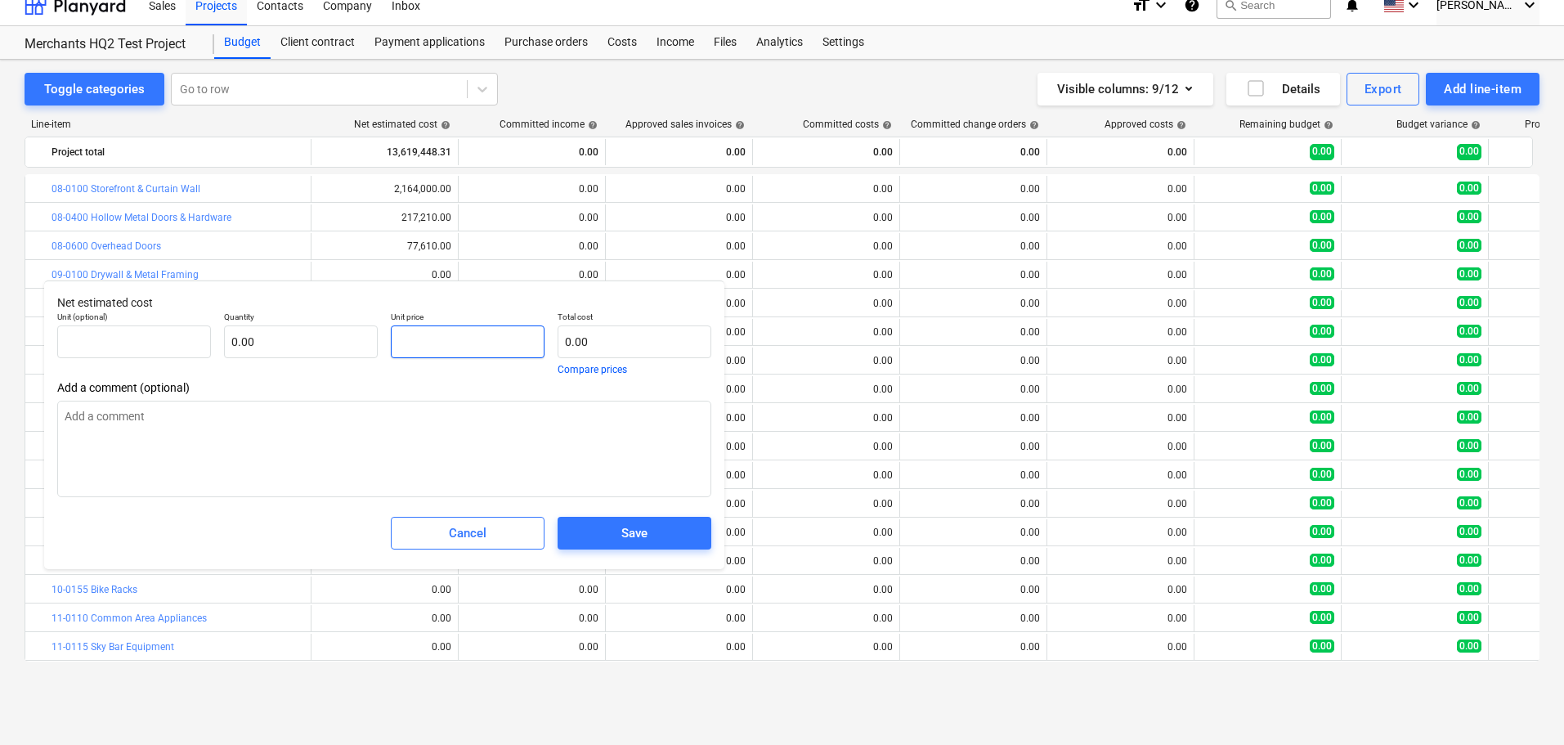
click at [444, 344] on input "text" at bounding box center [468, 341] width 154 height 33
paste input "$1,950,000.00"
click at [410, 334] on input "$1,950,000.00" at bounding box center [468, 341] width 154 height 33
click at [643, 531] on div "Save" at bounding box center [634, 532] width 26 height 21
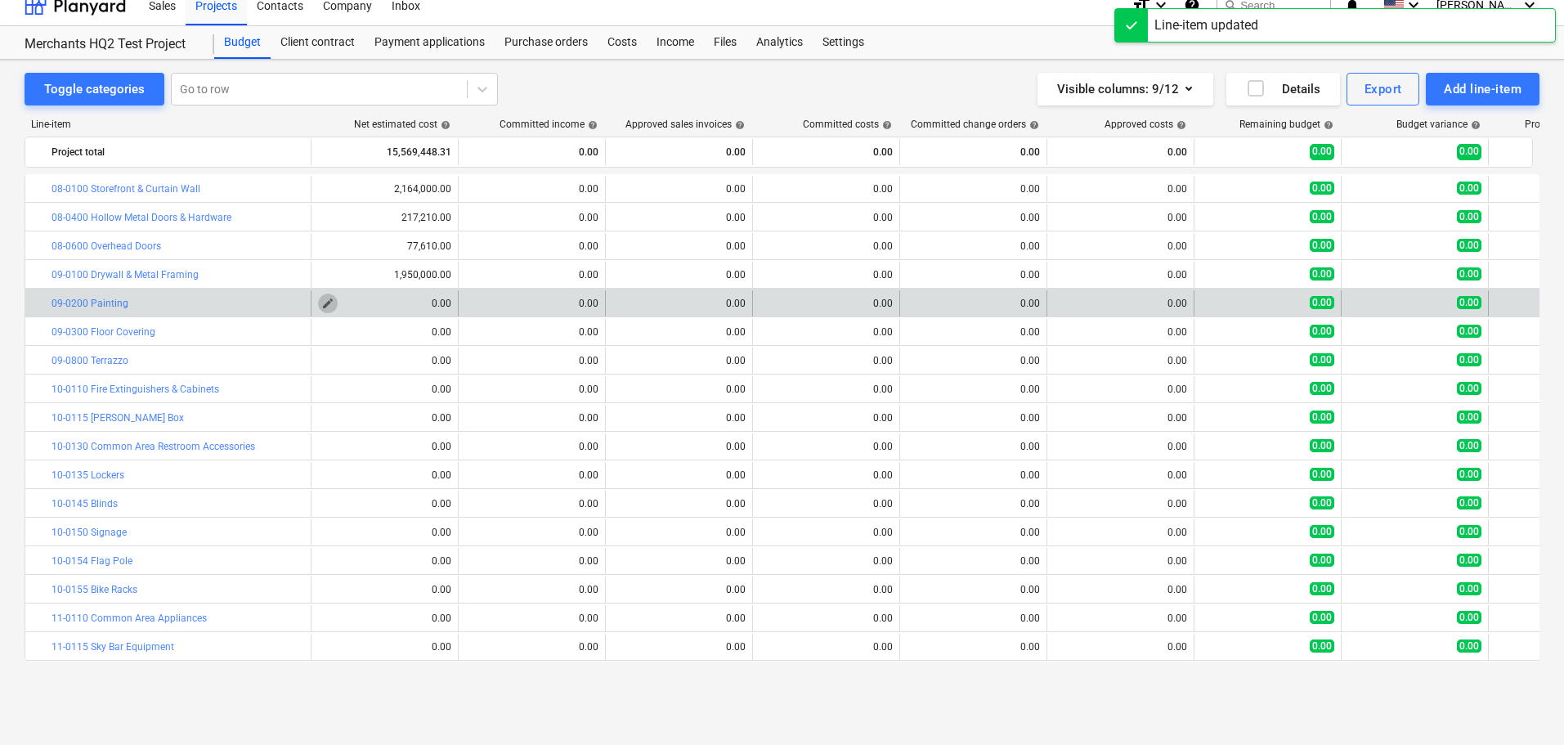
click at [325, 306] on span "edit" at bounding box center [327, 303] width 13 height 13
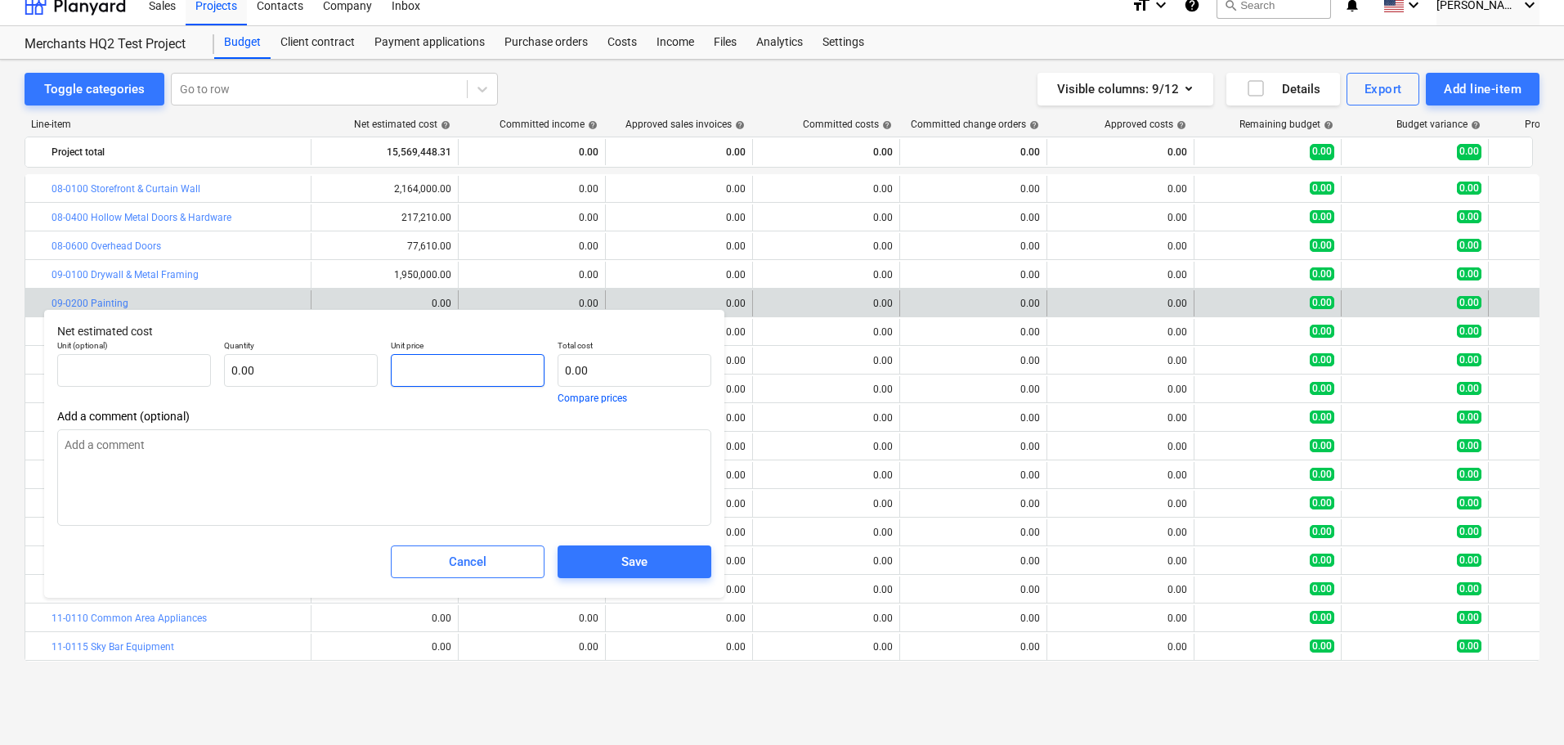
click at [463, 380] on input "text" at bounding box center [468, 370] width 154 height 33
paste input "$218,257.00"
click at [407, 368] on input "$218,257.00" at bounding box center [468, 370] width 154 height 33
click at [629, 567] on div "Save" at bounding box center [634, 561] width 26 height 21
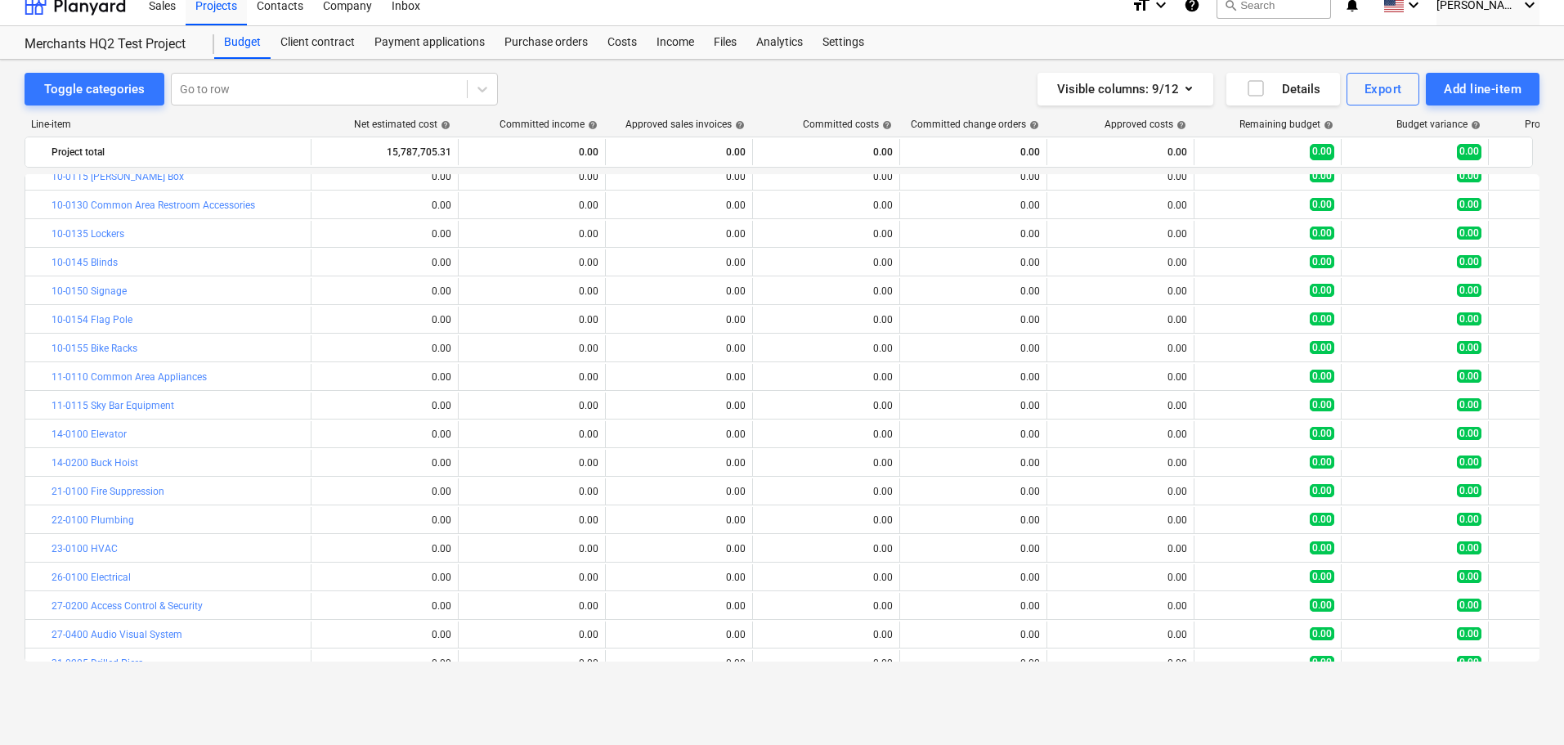
scroll to position [513, 0]
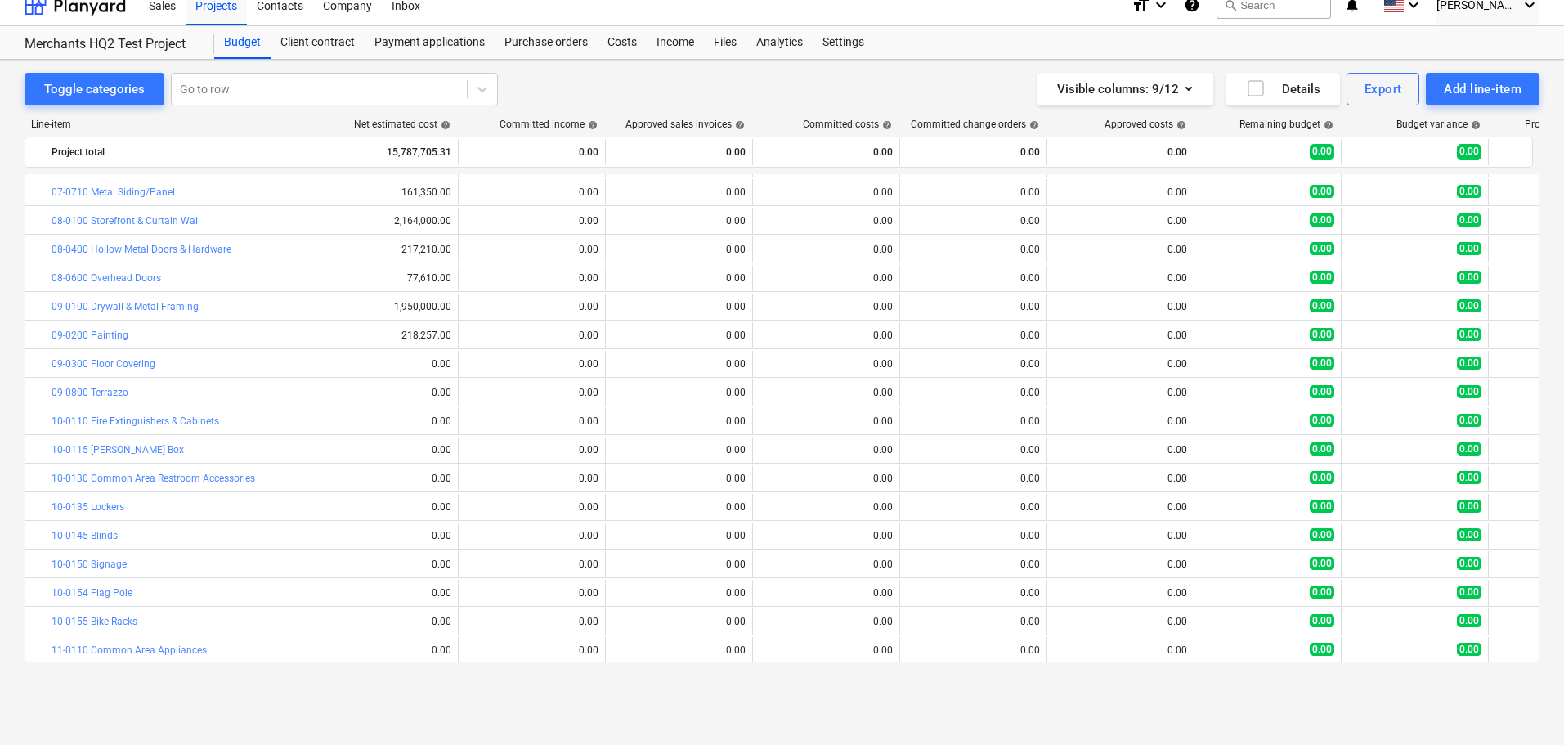
click at [329, 366] on span "edit" at bounding box center [327, 363] width 13 height 13
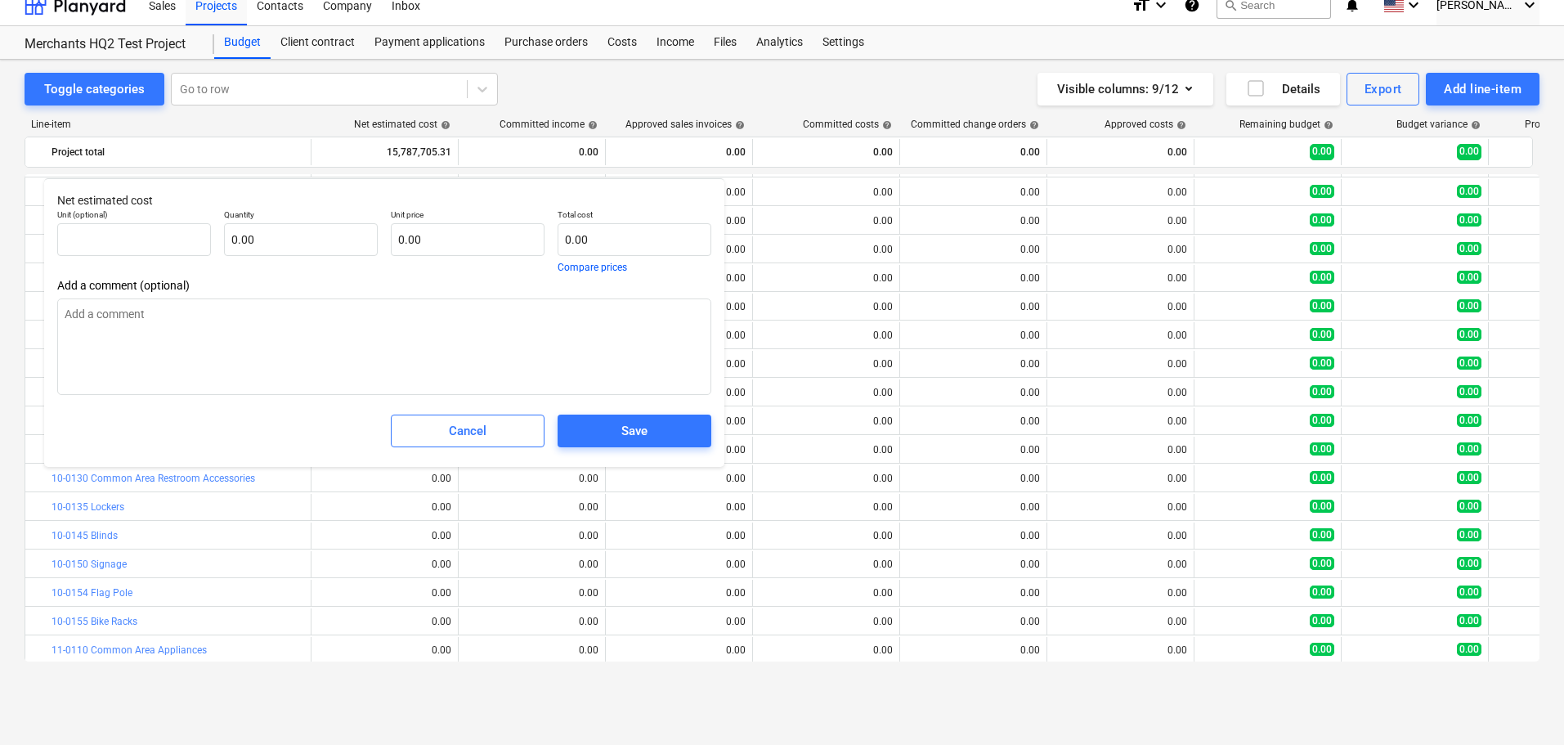
click at [462, 260] on div "Unit price 0.00" at bounding box center [467, 241] width 167 height 76
click at [462, 253] on input "text" at bounding box center [468, 239] width 154 height 33
drag, startPoint x: 487, startPoint y: 244, endPoint x: 400, endPoint y: 242, distance: 87.5
click at [400, 242] on input "text" at bounding box center [468, 239] width 154 height 33
paste input "$749,300.00"
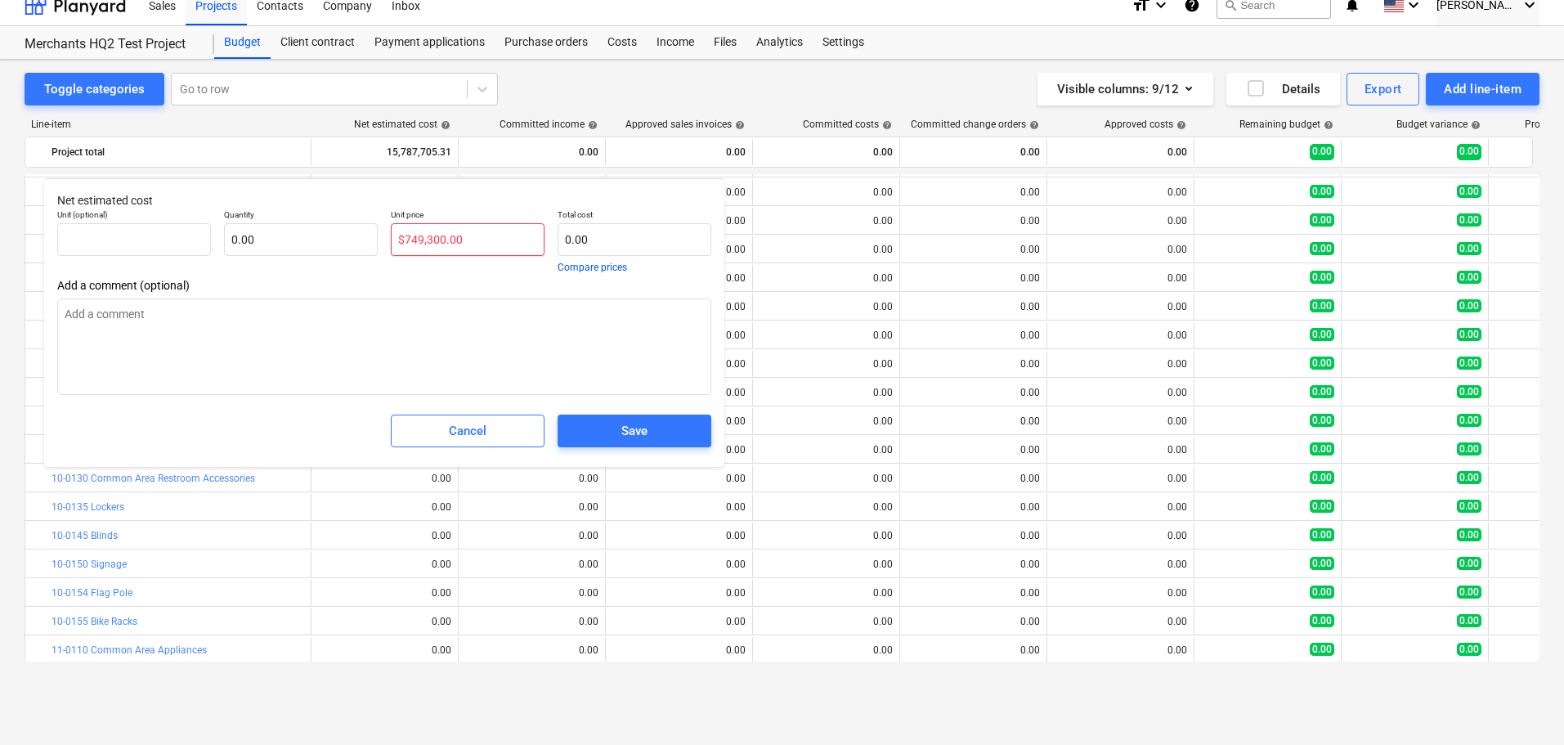
click at [408, 242] on input "$749,300.00" at bounding box center [468, 239] width 154 height 33
click at [665, 425] on span "Save" at bounding box center [634, 430] width 114 height 21
click at [410, 240] on input "text" at bounding box center [468, 239] width 154 height 33
paste input "$526,400.00"
click at [401, 243] on input "$526,400.00" at bounding box center [468, 239] width 154 height 33
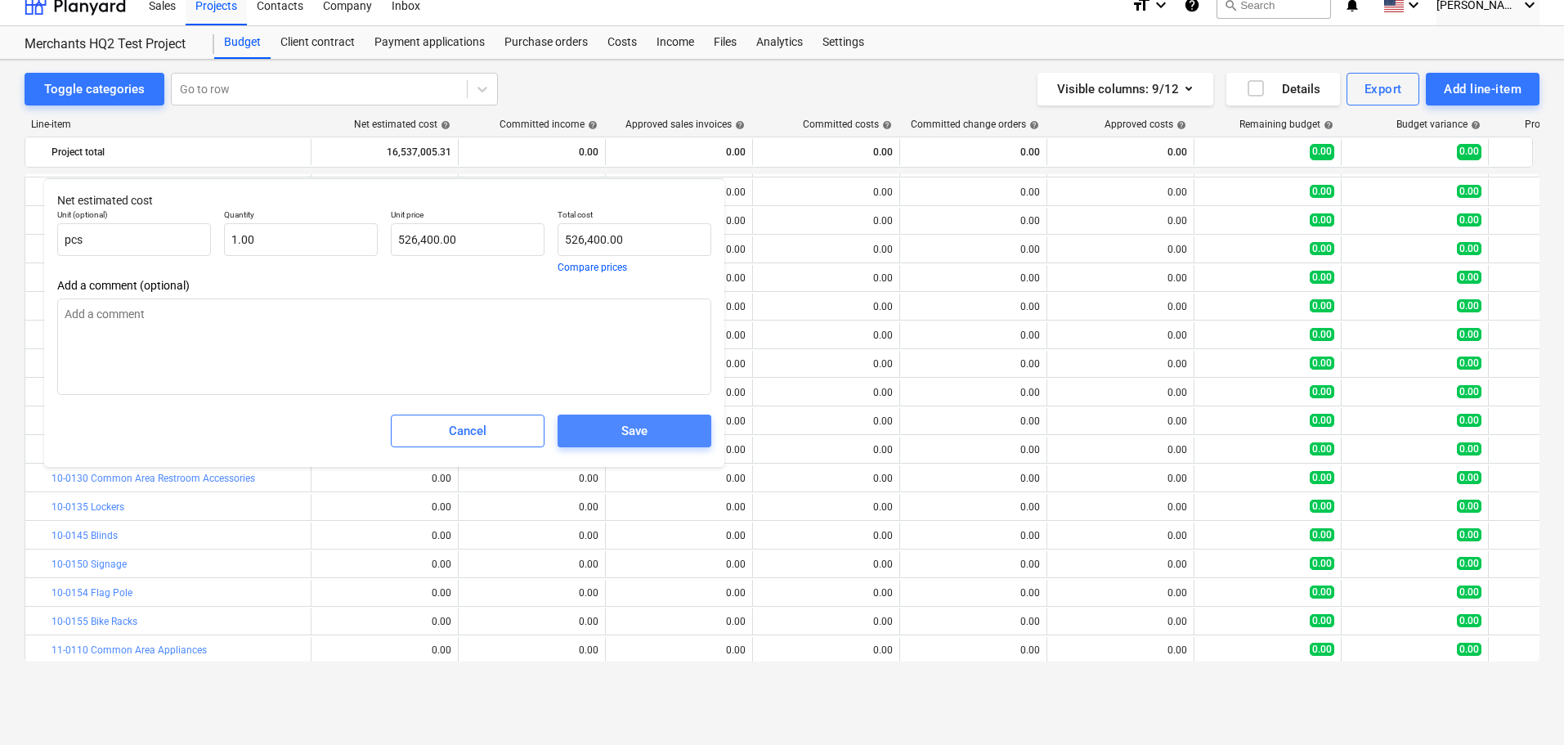
click at [631, 439] on div "Save" at bounding box center [634, 430] width 26 height 21
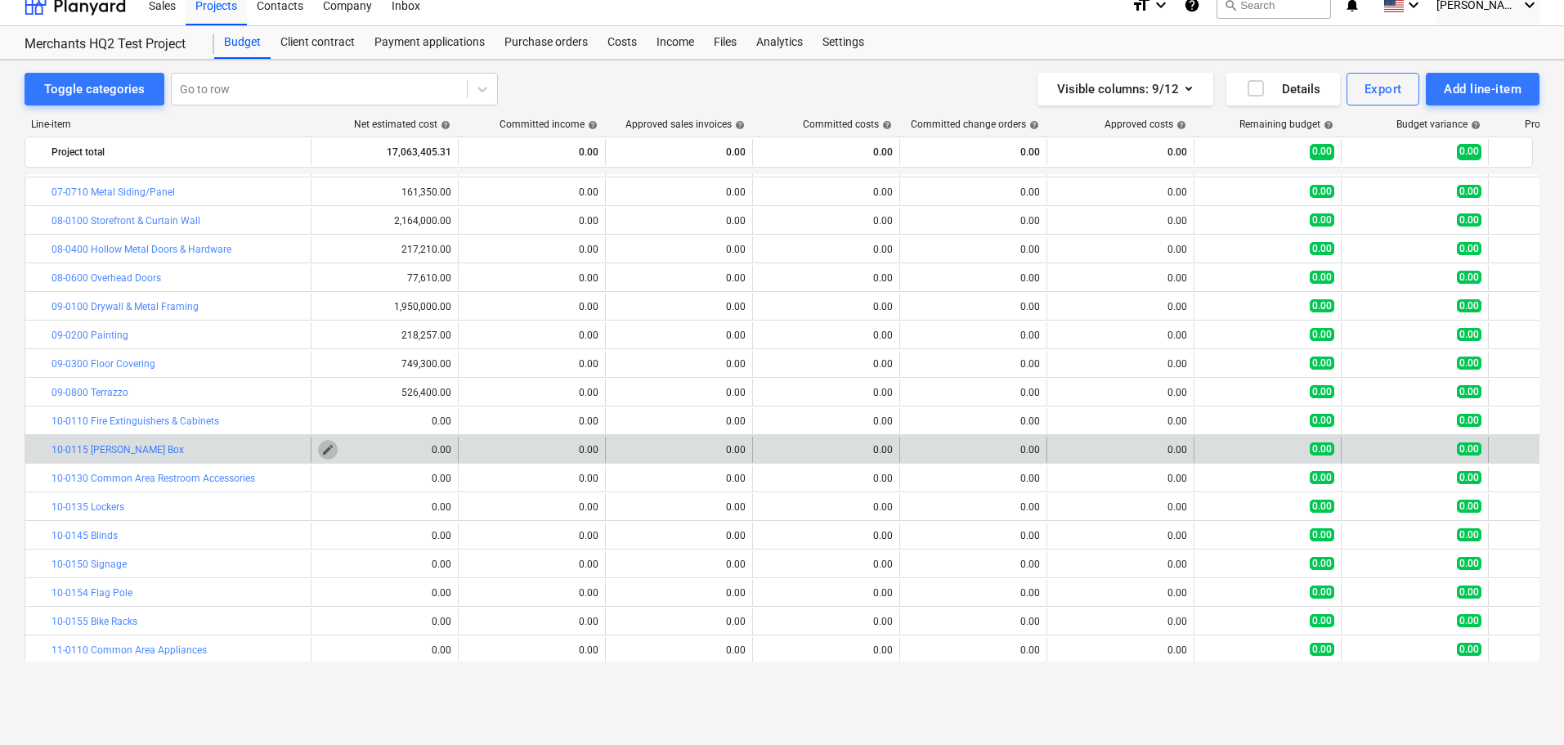
click at [330, 447] on span "edit" at bounding box center [327, 449] width 13 height 13
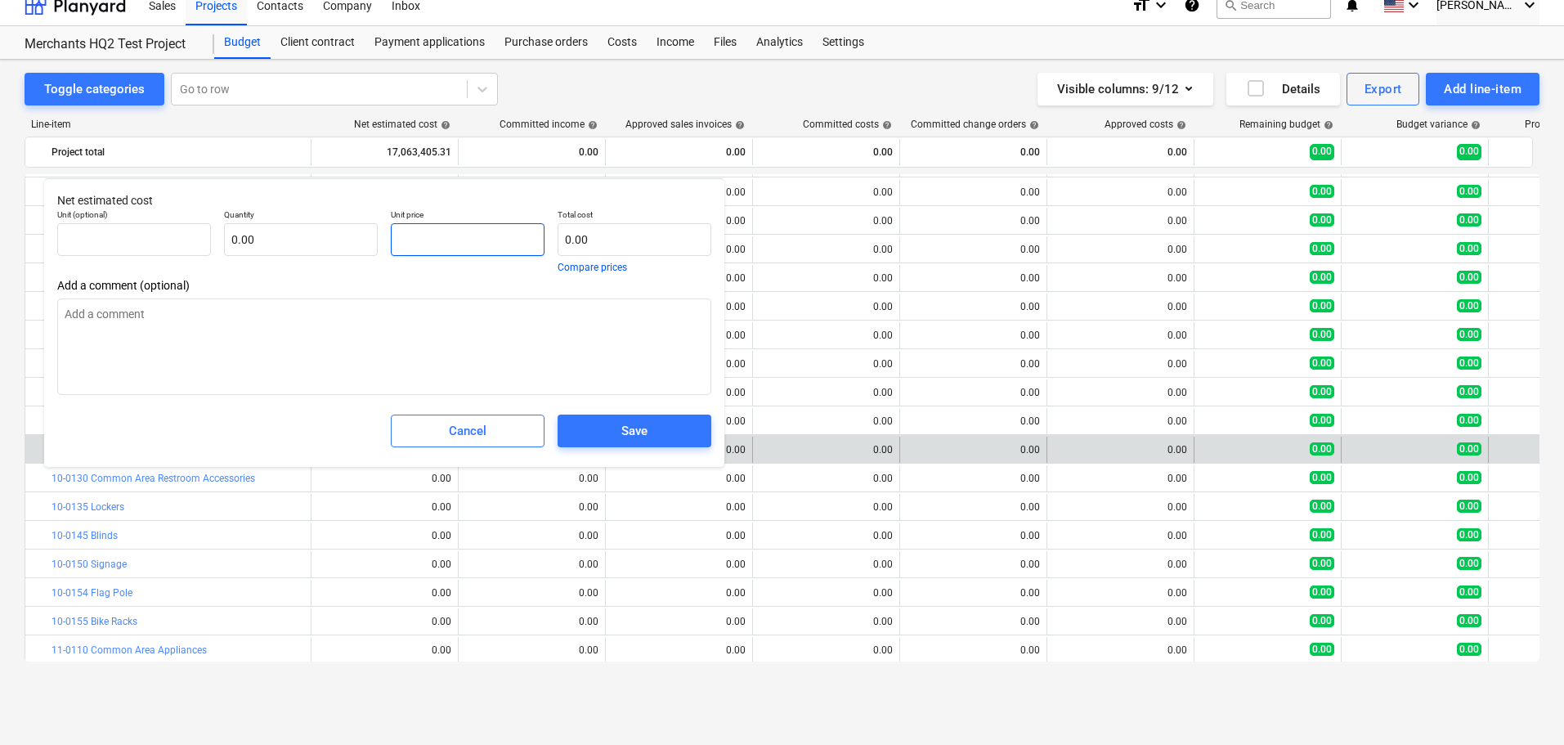
click at [452, 237] on input "text" at bounding box center [468, 239] width 154 height 33
paste input "$1,000.00"
click at [408, 240] on input "$1,000.00" at bounding box center [468, 239] width 154 height 33
click at [631, 447] on button "Save" at bounding box center [635, 430] width 154 height 33
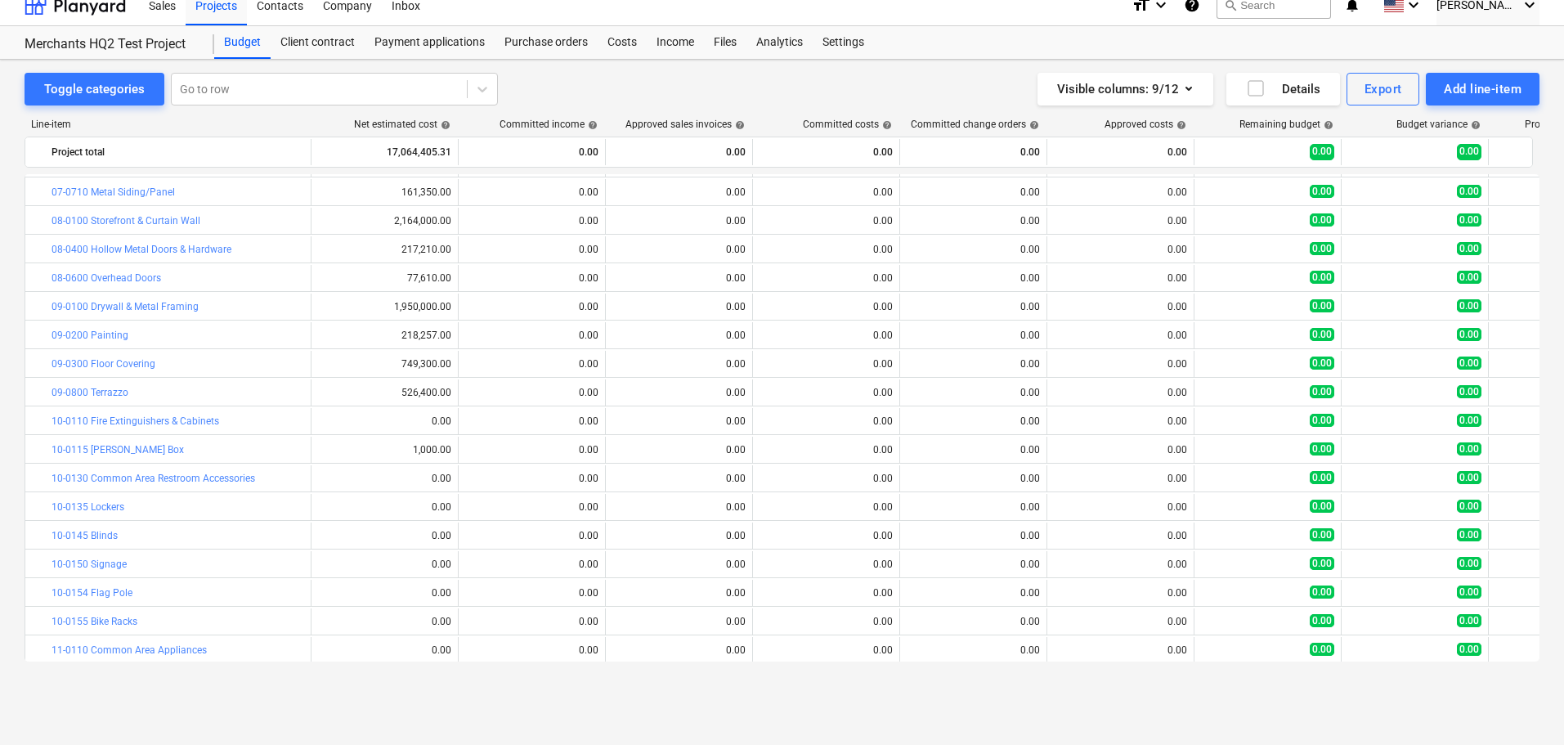
click at [326, 477] on span "edit" at bounding box center [327, 478] width 13 height 13
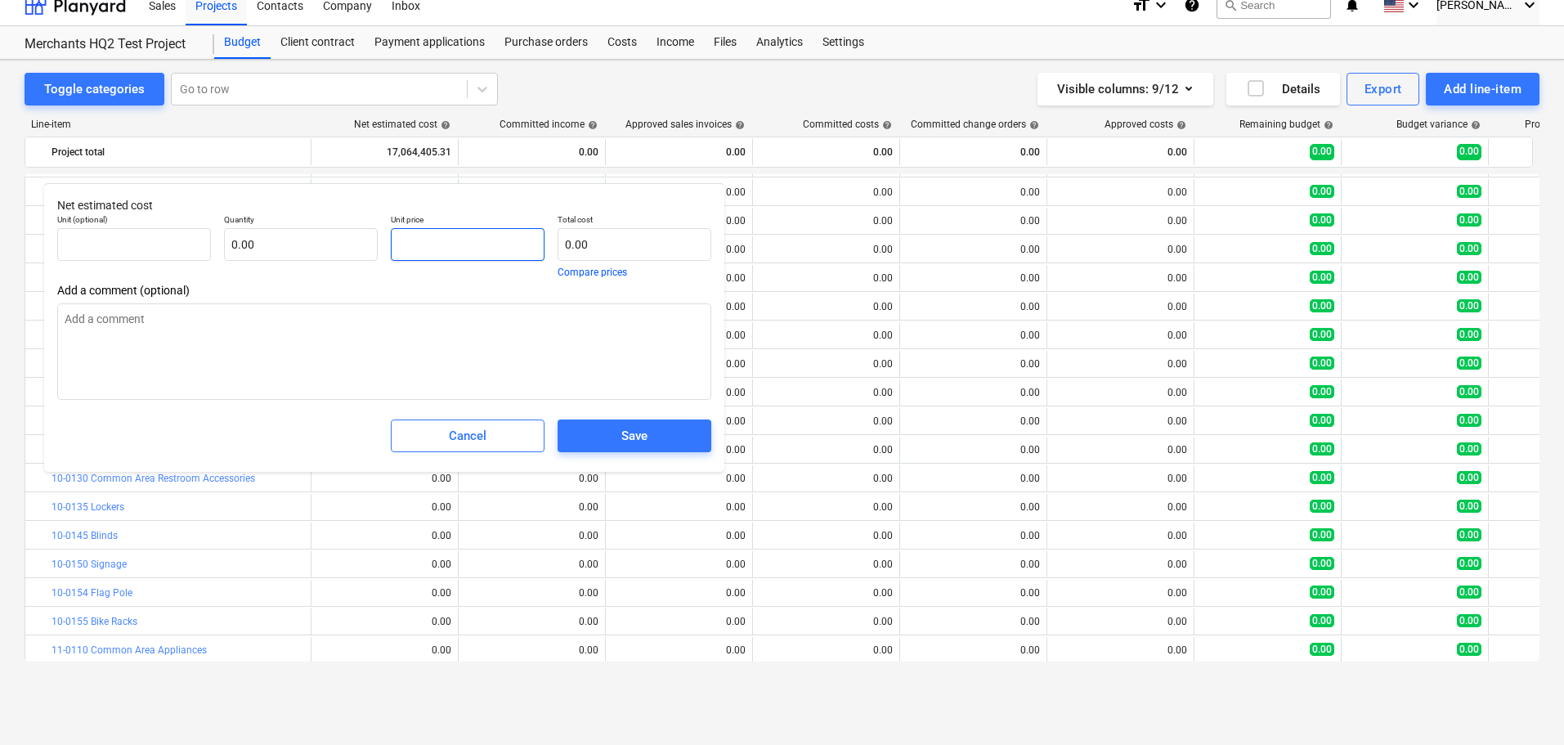
click at [413, 246] on input "text" at bounding box center [468, 244] width 154 height 33
paste input "$91,207.00"
click at [401, 241] on input "$91,207.00" at bounding box center [468, 244] width 154 height 33
click at [594, 434] on span "Save" at bounding box center [634, 435] width 114 height 21
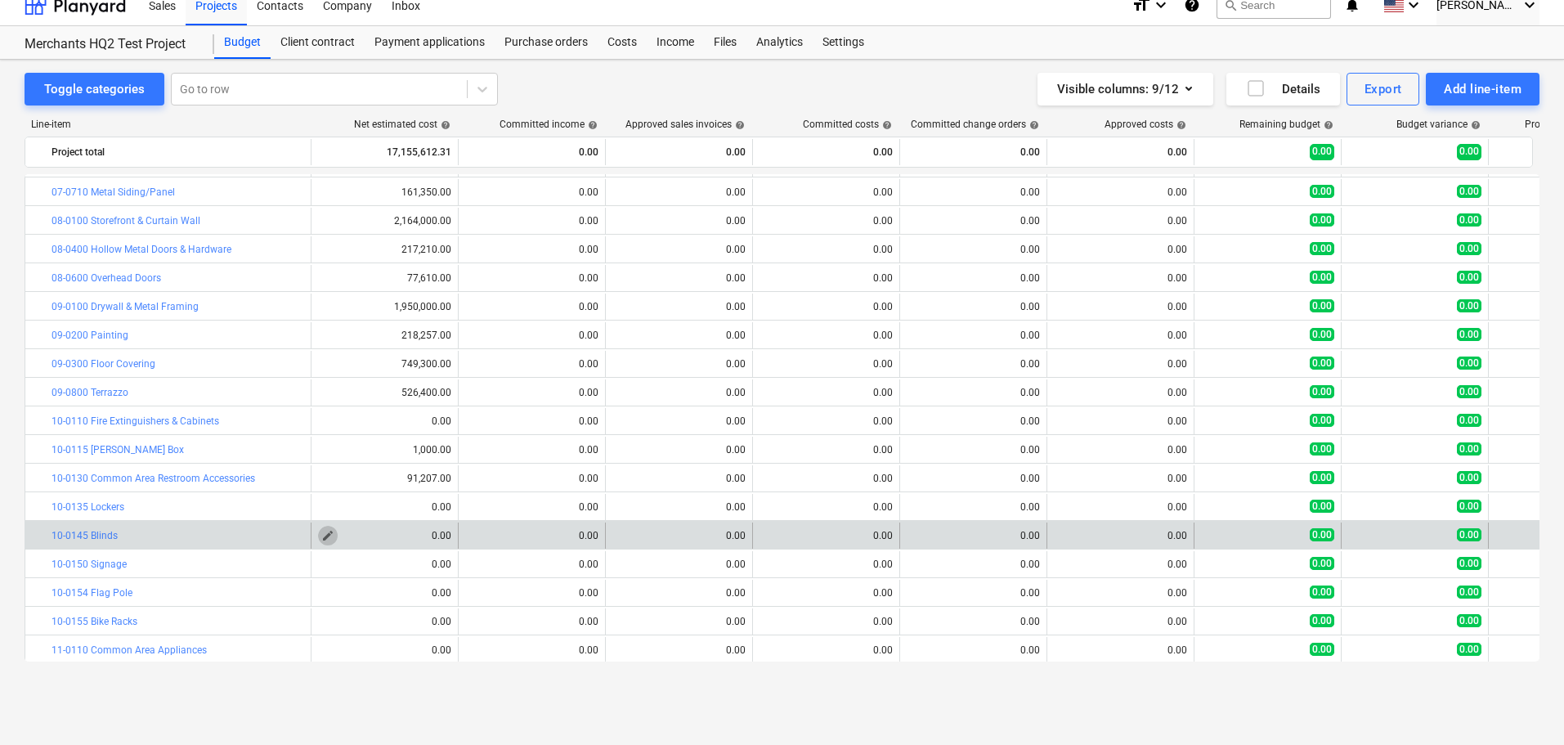
click at [325, 541] on span "edit" at bounding box center [327, 535] width 13 height 13
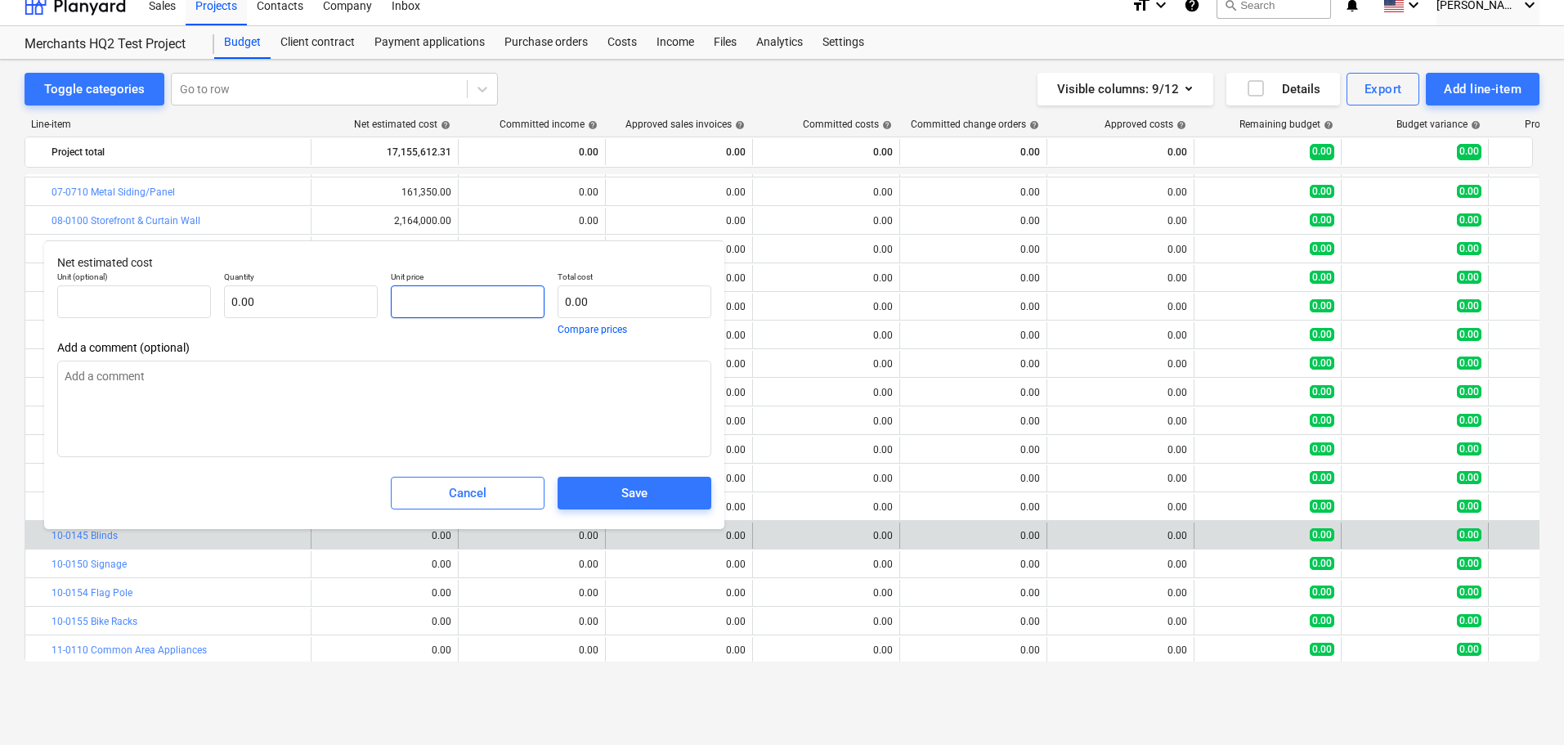
click at [450, 301] on input "text" at bounding box center [468, 301] width 154 height 33
paste input "$150,000.00"
click at [404, 299] on input "$150,000.00" at bounding box center [468, 301] width 154 height 33
click at [631, 500] on div "Save" at bounding box center [634, 492] width 26 height 21
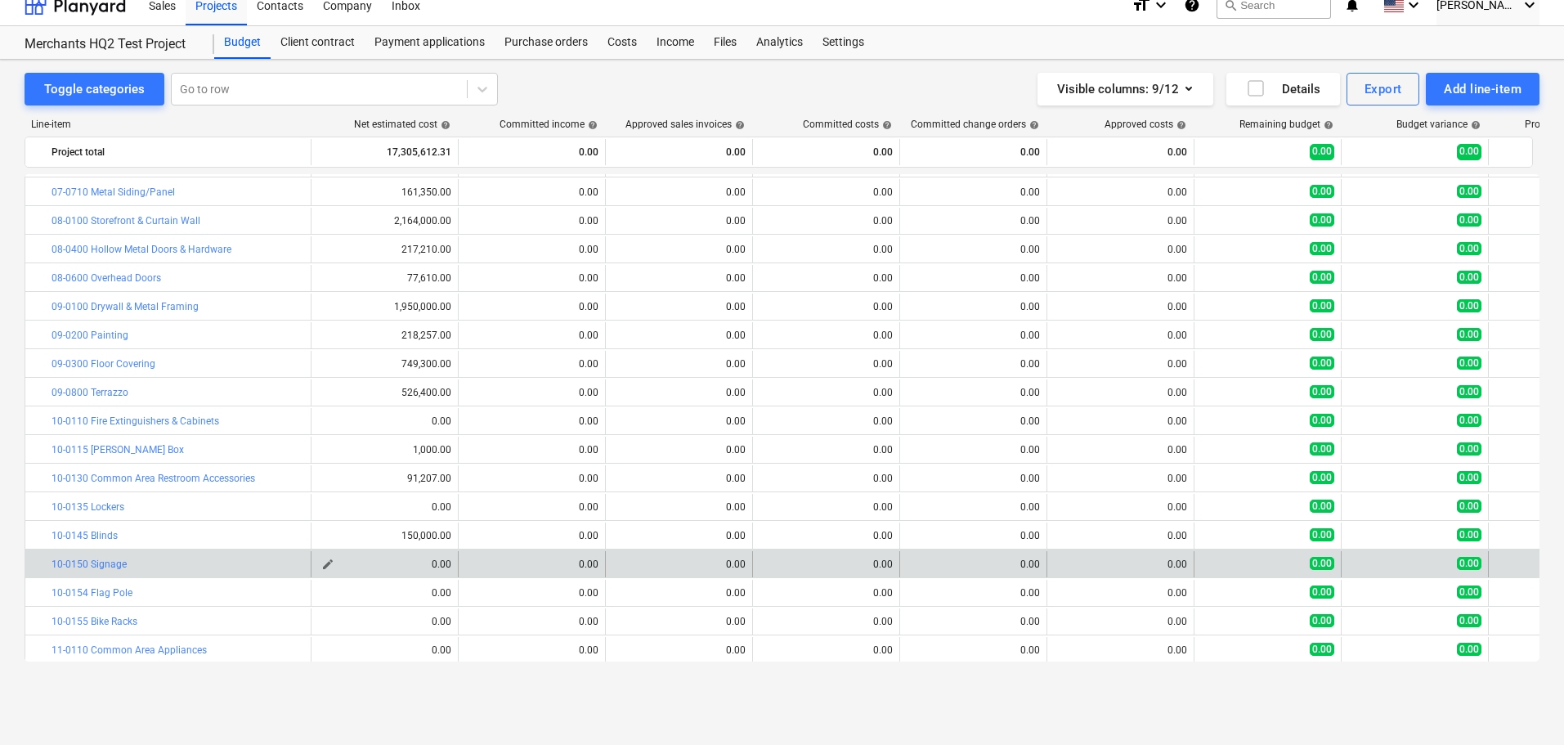
click at [328, 562] on span "edit" at bounding box center [327, 564] width 13 height 13
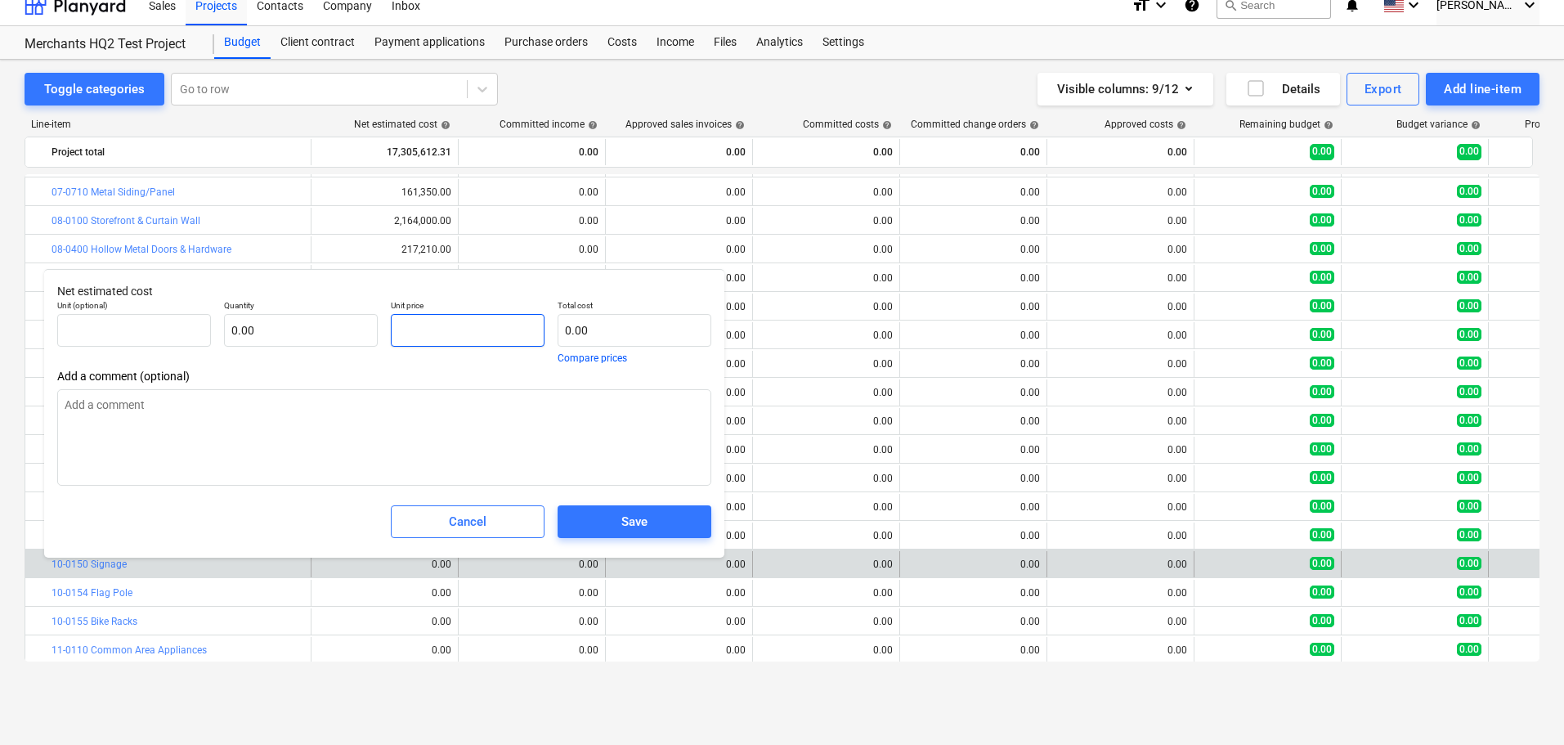
click at [459, 328] on input "text" at bounding box center [468, 330] width 154 height 33
paste input "$100,000.00"
click at [406, 326] on input "$100,000.00" at bounding box center [468, 330] width 154 height 33
click at [589, 521] on span "Save" at bounding box center [634, 521] width 114 height 21
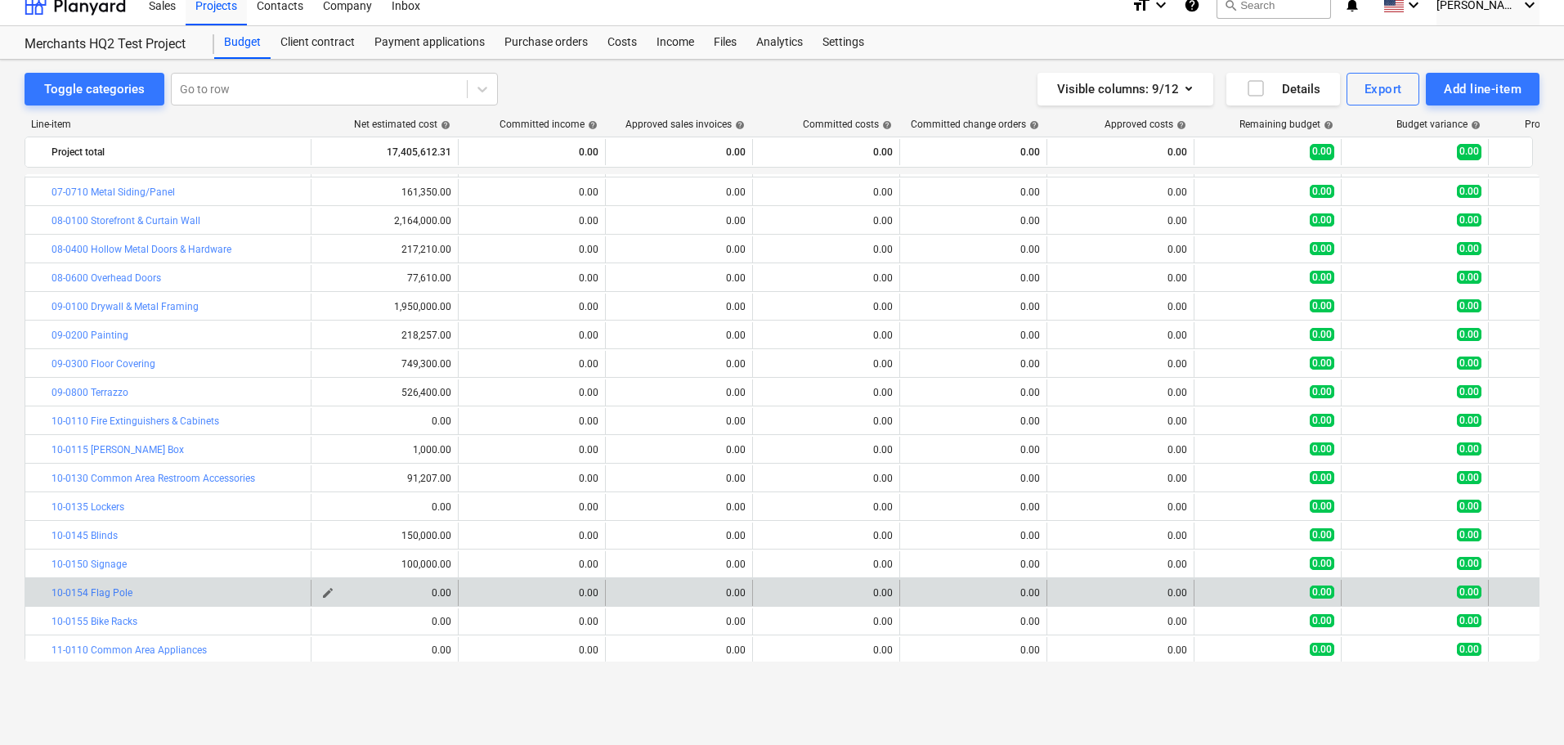
click at [332, 588] on span "edit" at bounding box center [327, 592] width 13 height 13
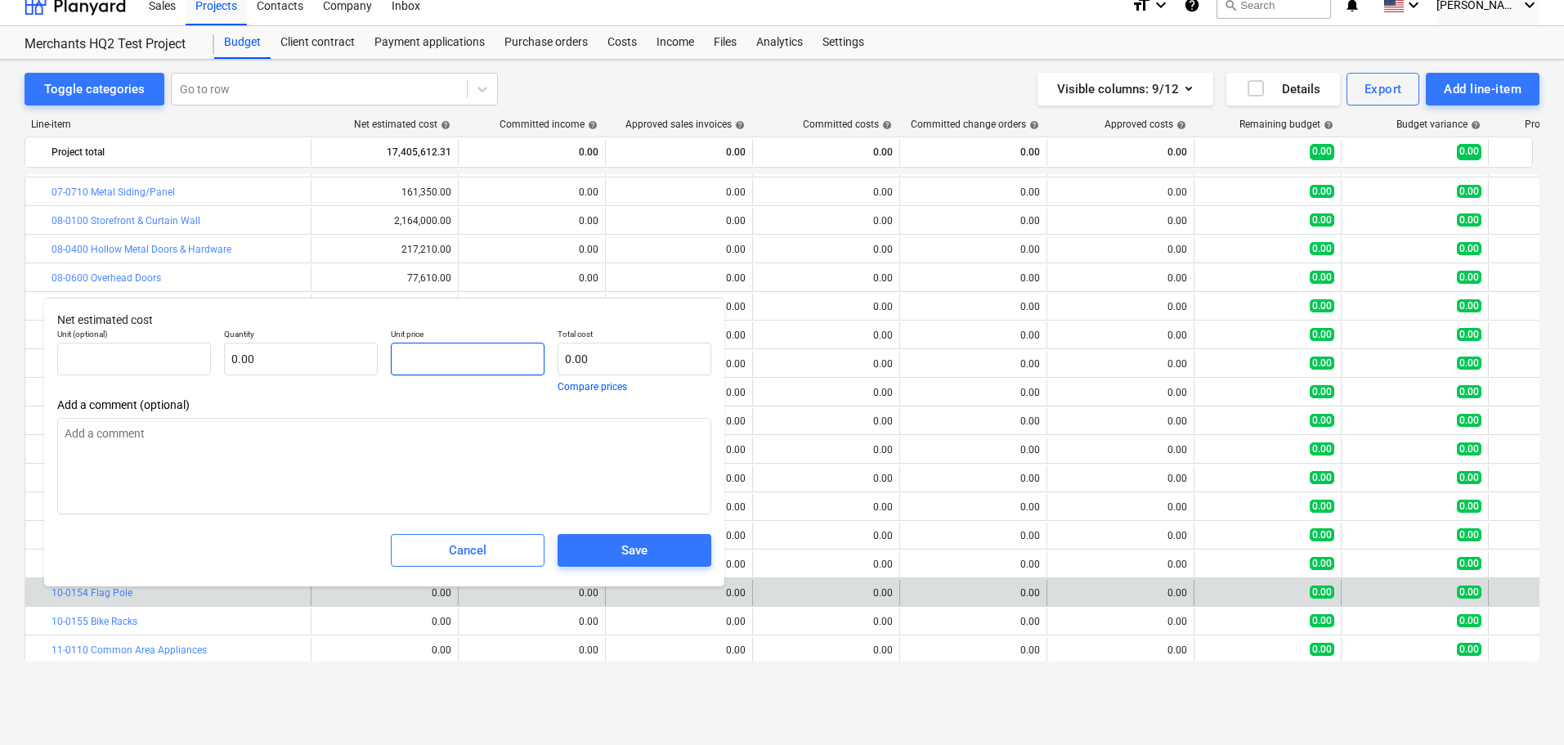
click at [434, 351] on input "text" at bounding box center [468, 359] width 154 height 33
paste input "$25,000.00"
click at [407, 361] on input "$25,000.00" at bounding box center [468, 359] width 154 height 33
click at [627, 550] on div "Save" at bounding box center [634, 550] width 26 height 21
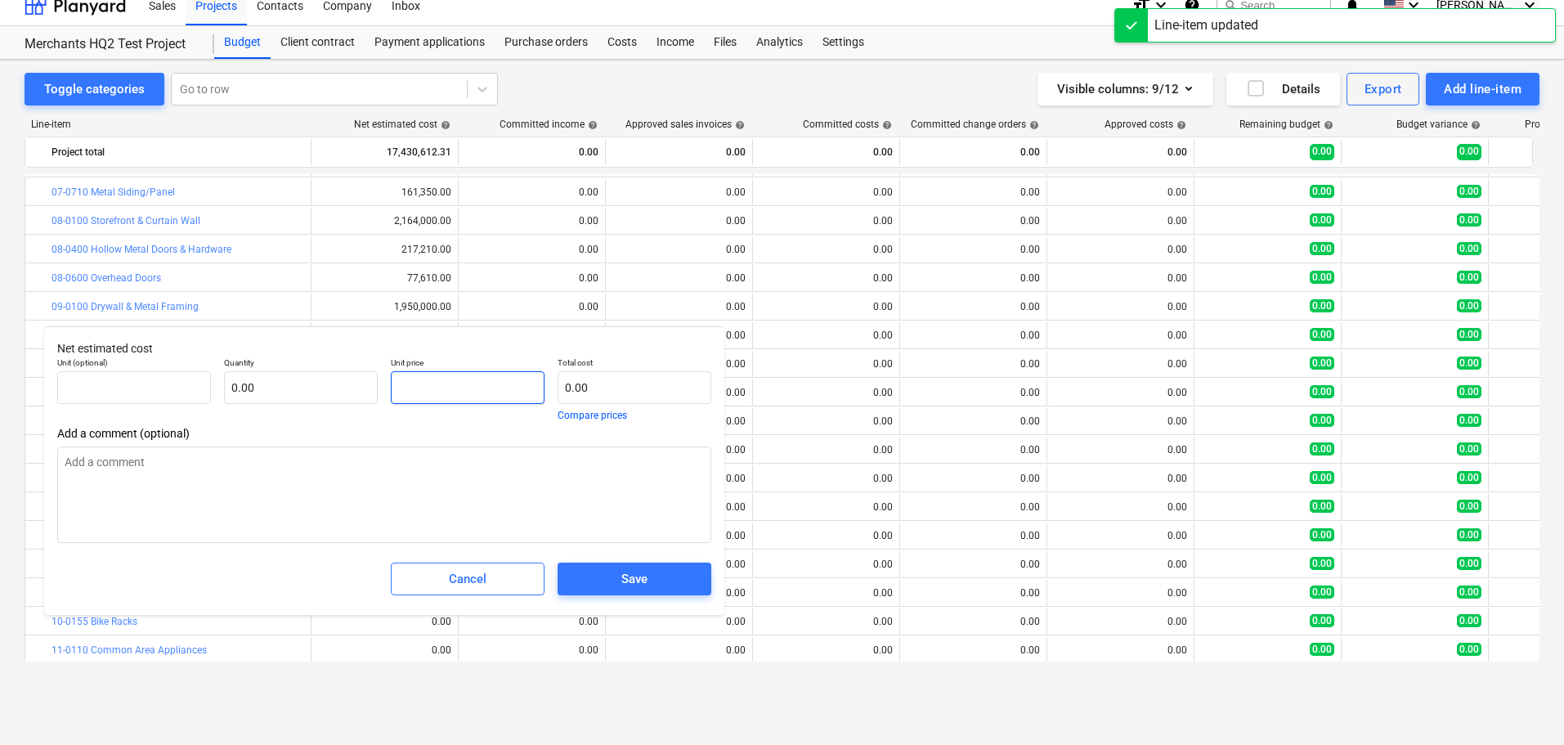
click at [475, 395] on input "text" at bounding box center [468, 387] width 154 height 33
paste input "$10,000.00"
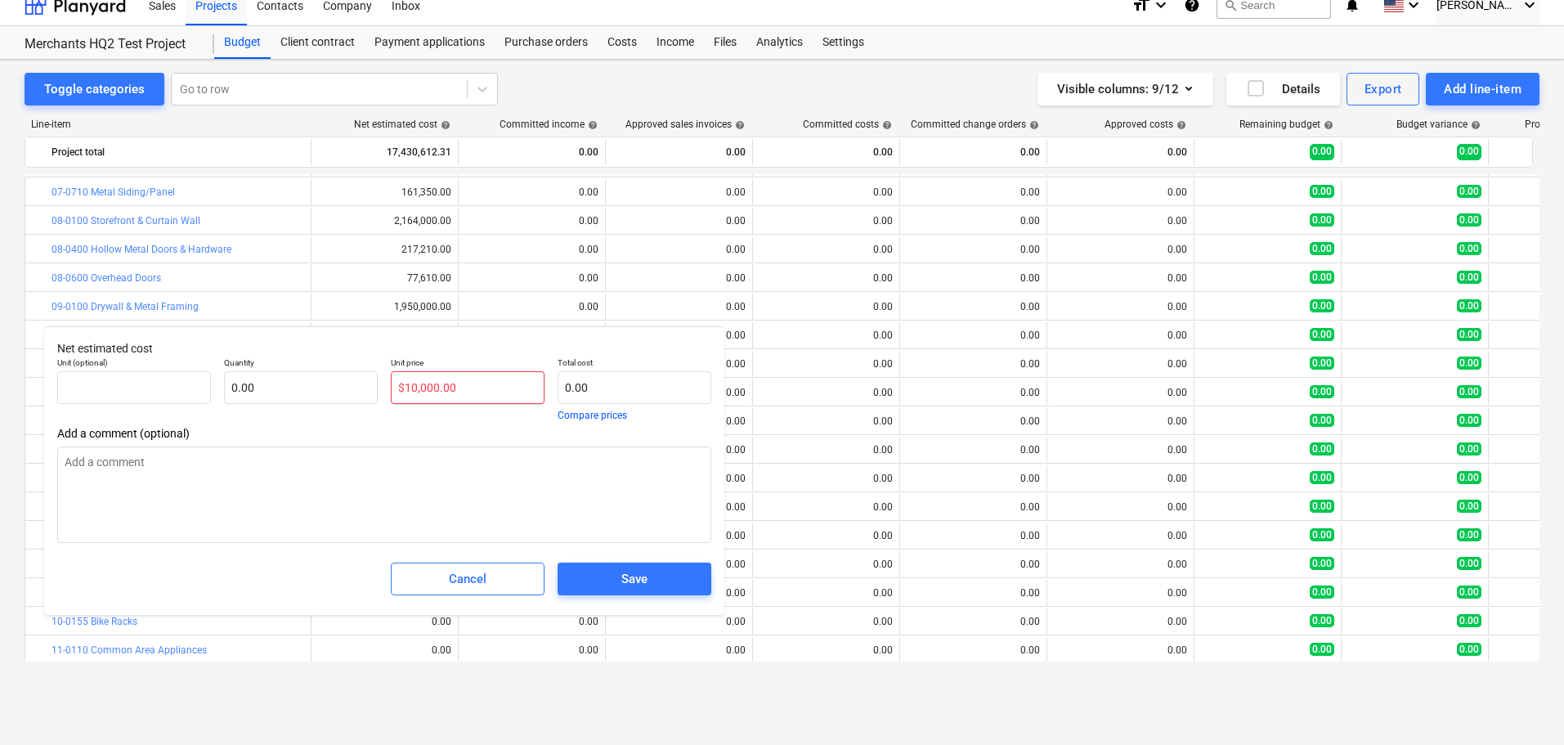
click at [404, 390] on input "$10,000.00" at bounding box center [468, 387] width 154 height 33
click at [660, 565] on button "Save" at bounding box center [635, 578] width 154 height 33
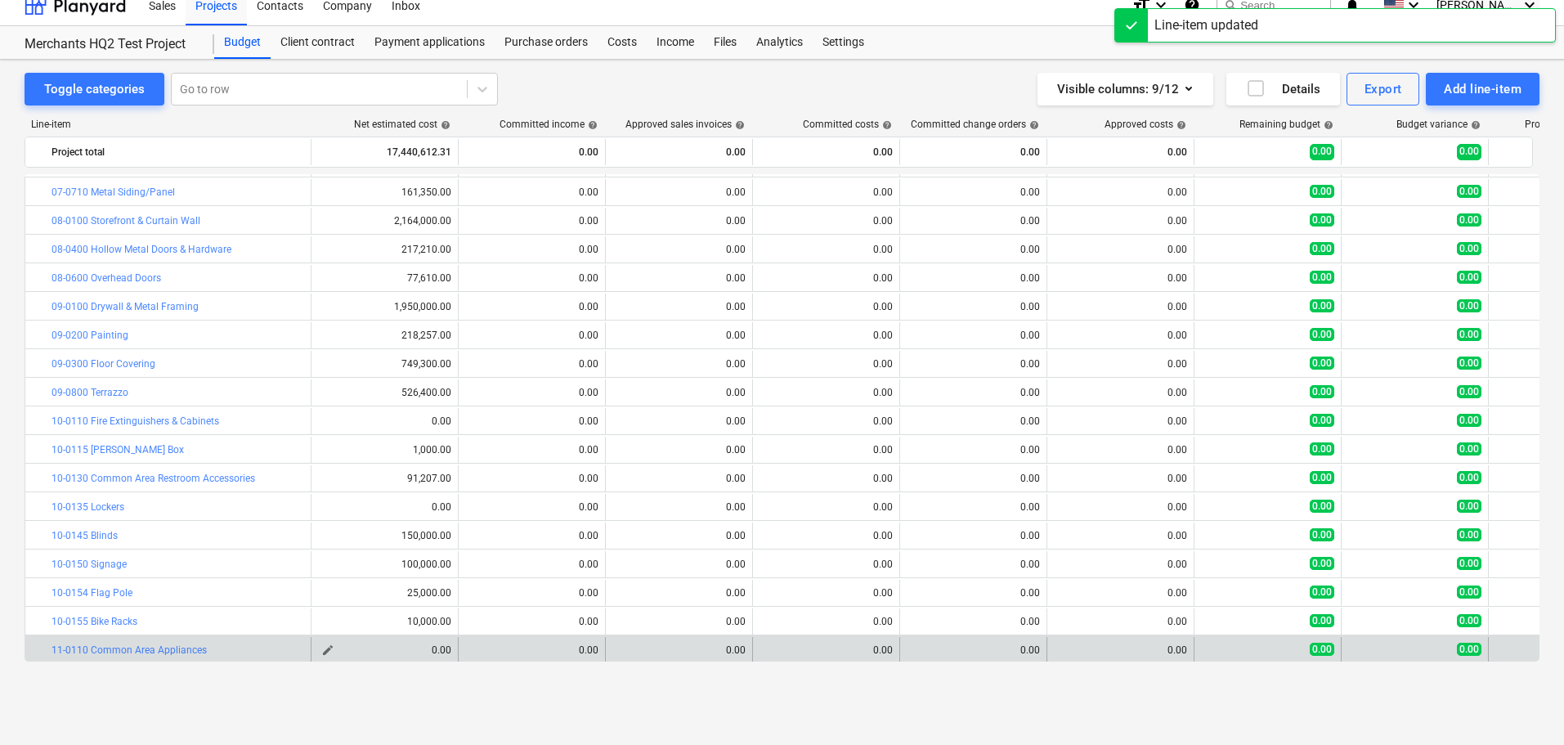
click at [325, 648] on span "edit" at bounding box center [327, 649] width 13 height 13
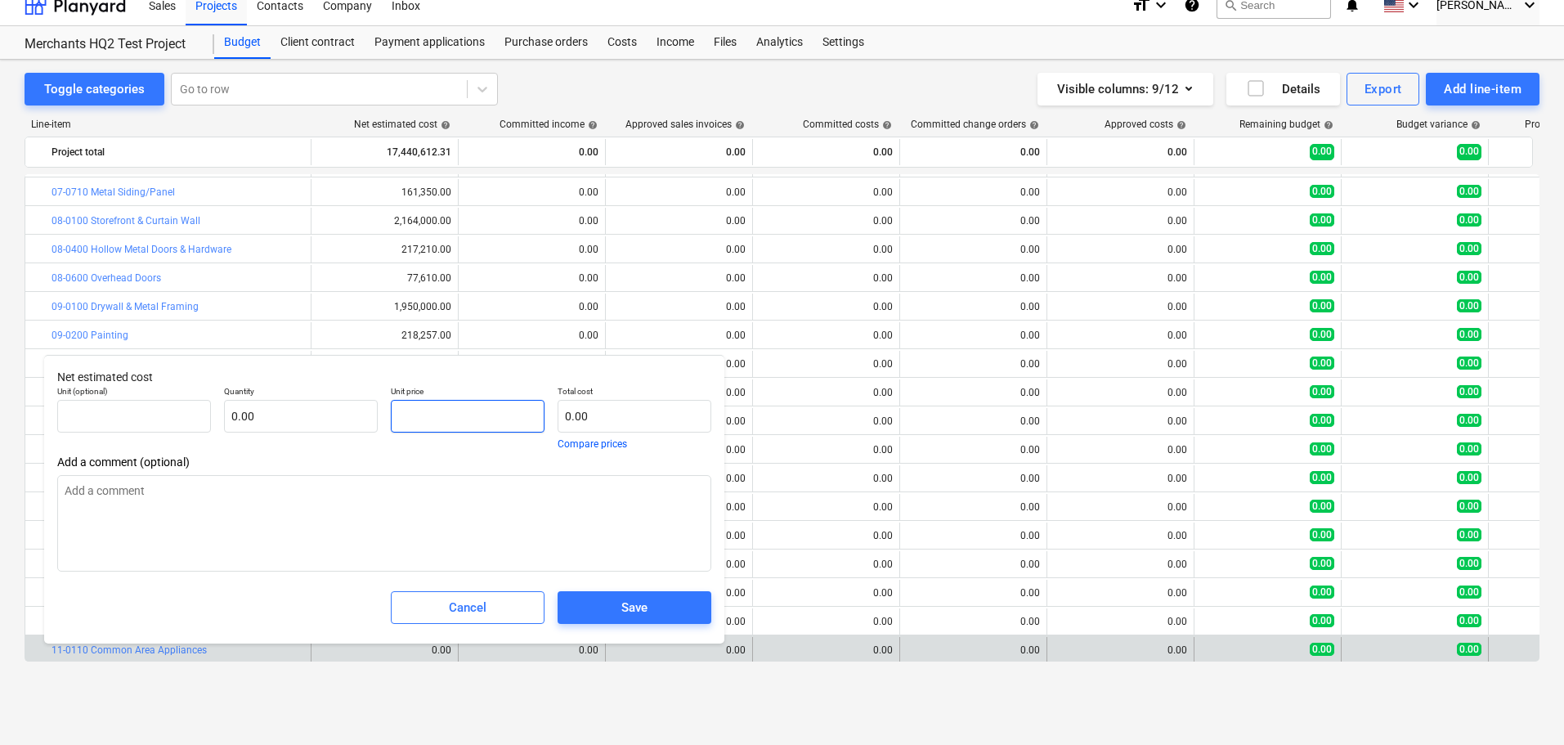
click at [437, 419] on input "text" at bounding box center [468, 416] width 154 height 33
paste input "$75,000.00"
click at [403, 416] on input "$75,000.00" at bounding box center [468, 416] width 154 height 33
click at [623, 593] on button "Save" at bounding box center [635, 607] width 154 height 33
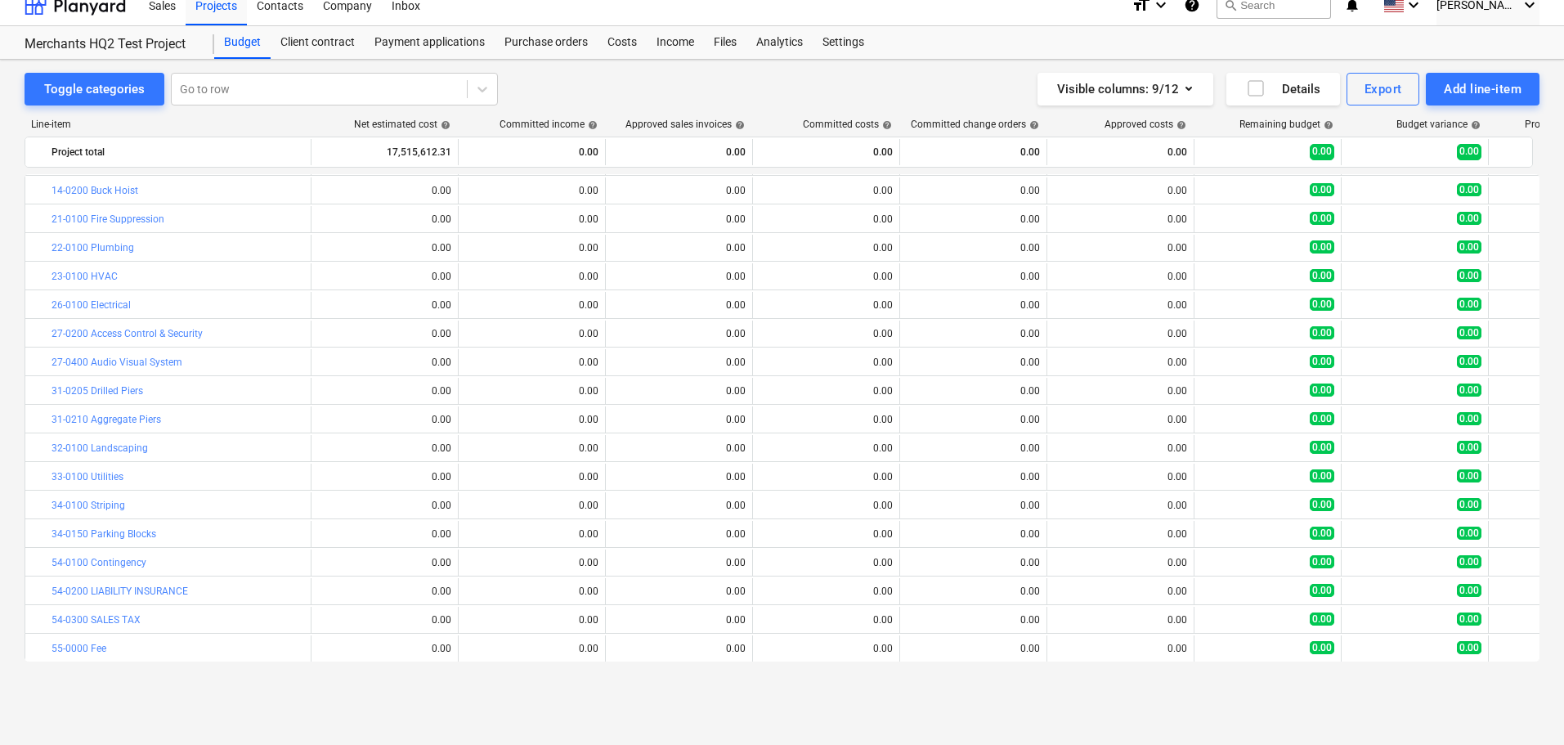
scroll to position [785, 0]
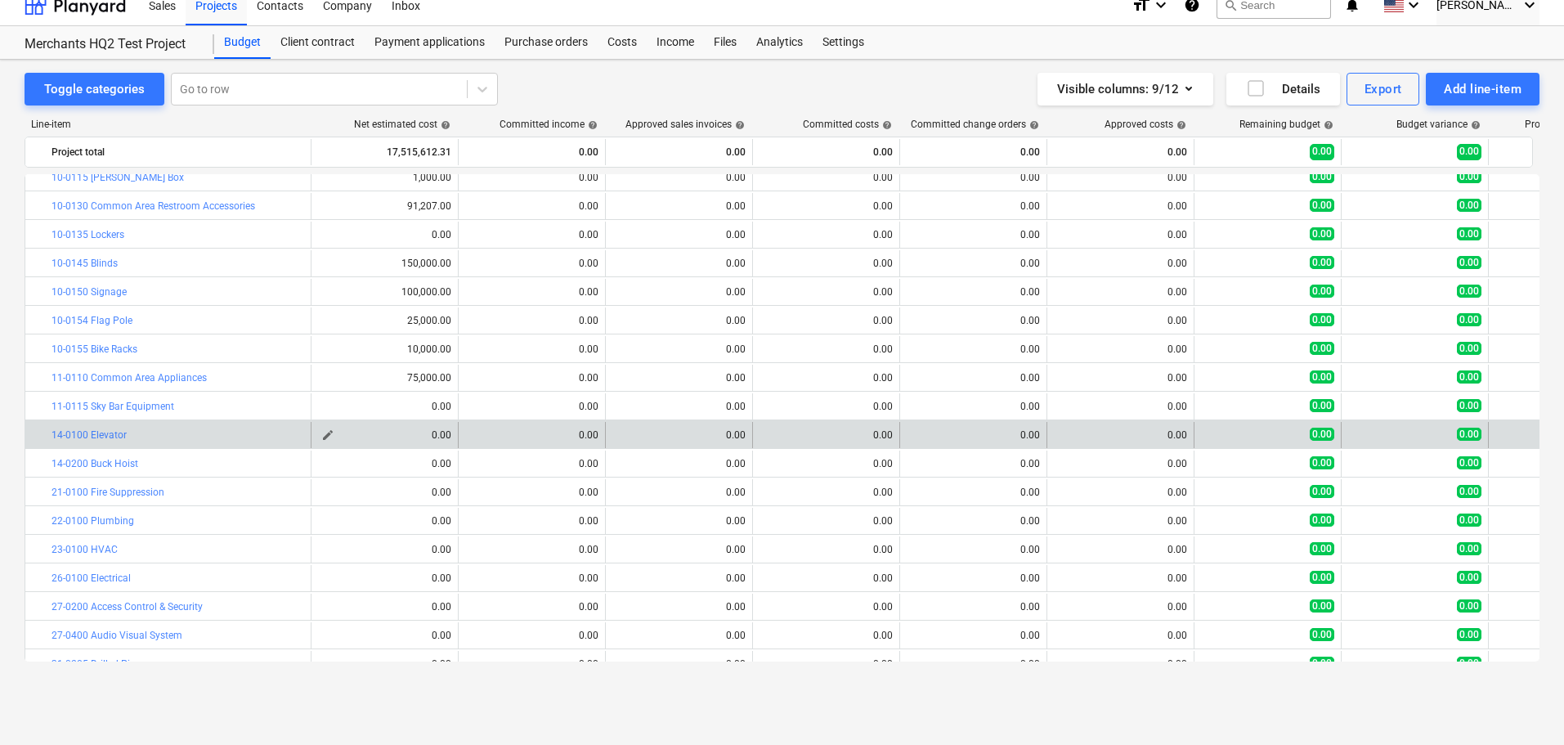
click at [327, 432] on span "edit" at bounding box center [327, 434] width 13 height 13
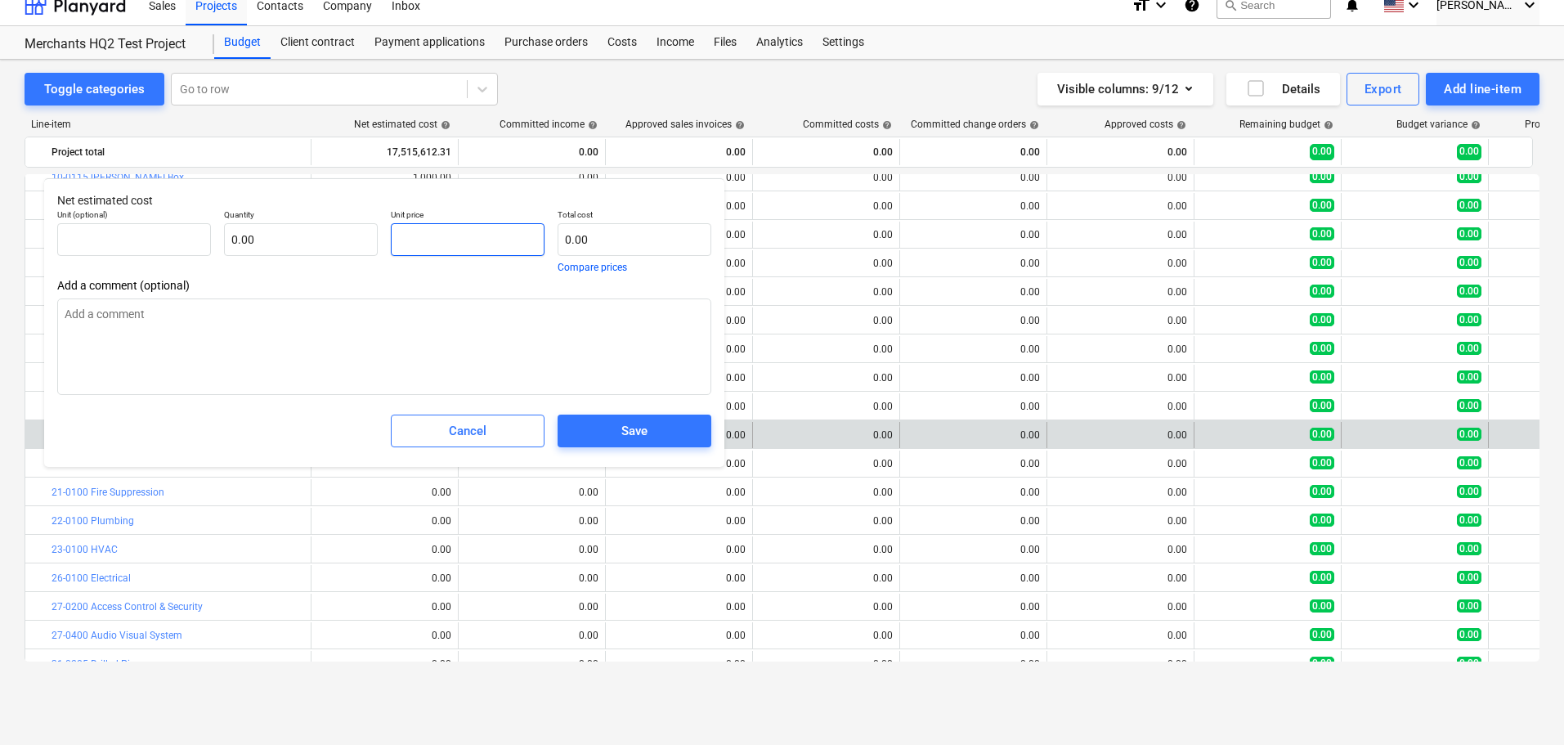
click at [446, 240] on input "text" at bounding box center [468, 239] width 154 height 33
paste input "$258,740.00"
click at [411, 244] on input "$258,740.00" at bounding box center [468, 239] width 154 height 33
click at [410, 241] on input "$258,740.00" at bounding box center [468, 239] width 154 height 33
click at [665, 430] on span "Save" at bounding box center [634, 430] width 114 height 21
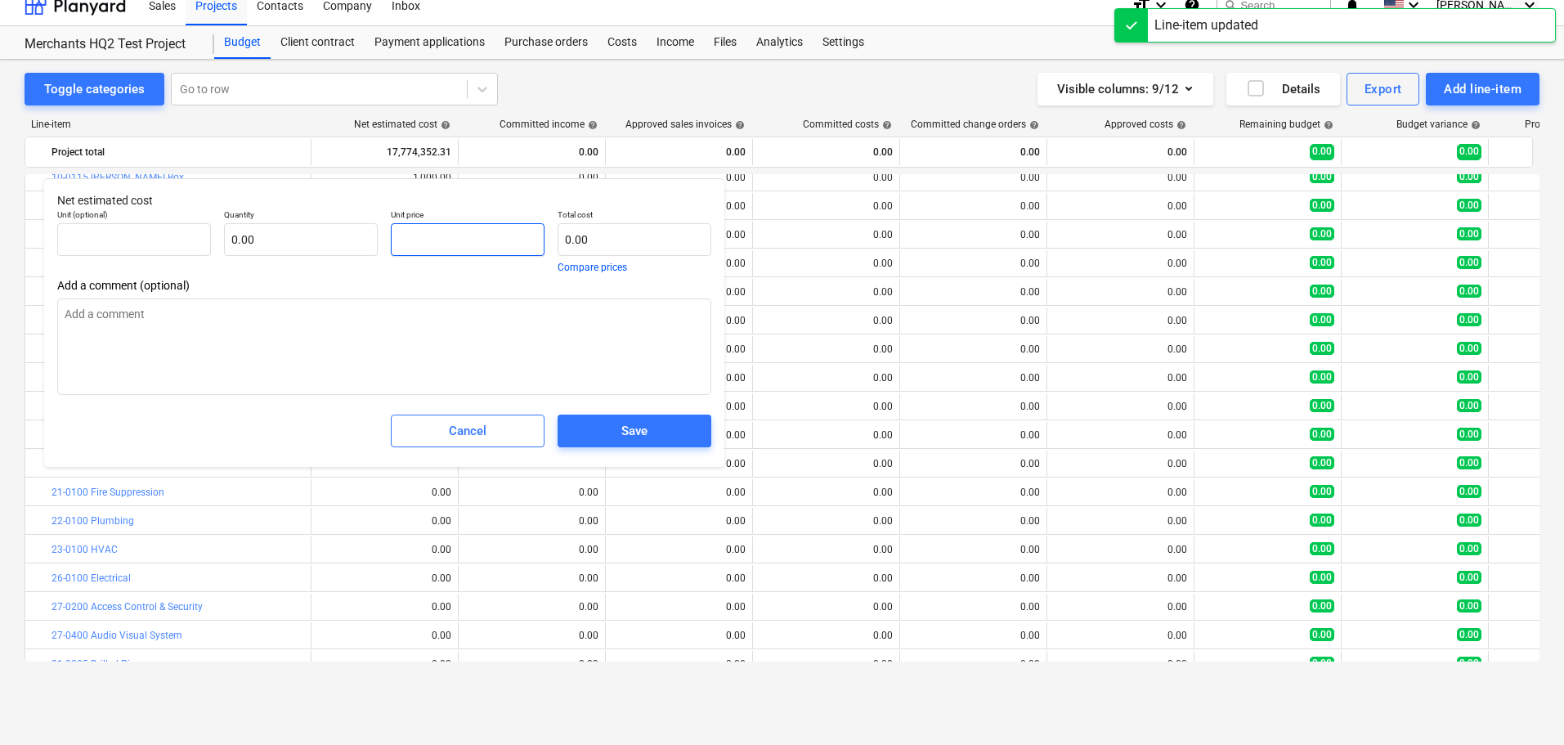
click at [431, 244] on input "text" at bounding box center [468, 239] width 154 height 33
paste input "$200,000.00"
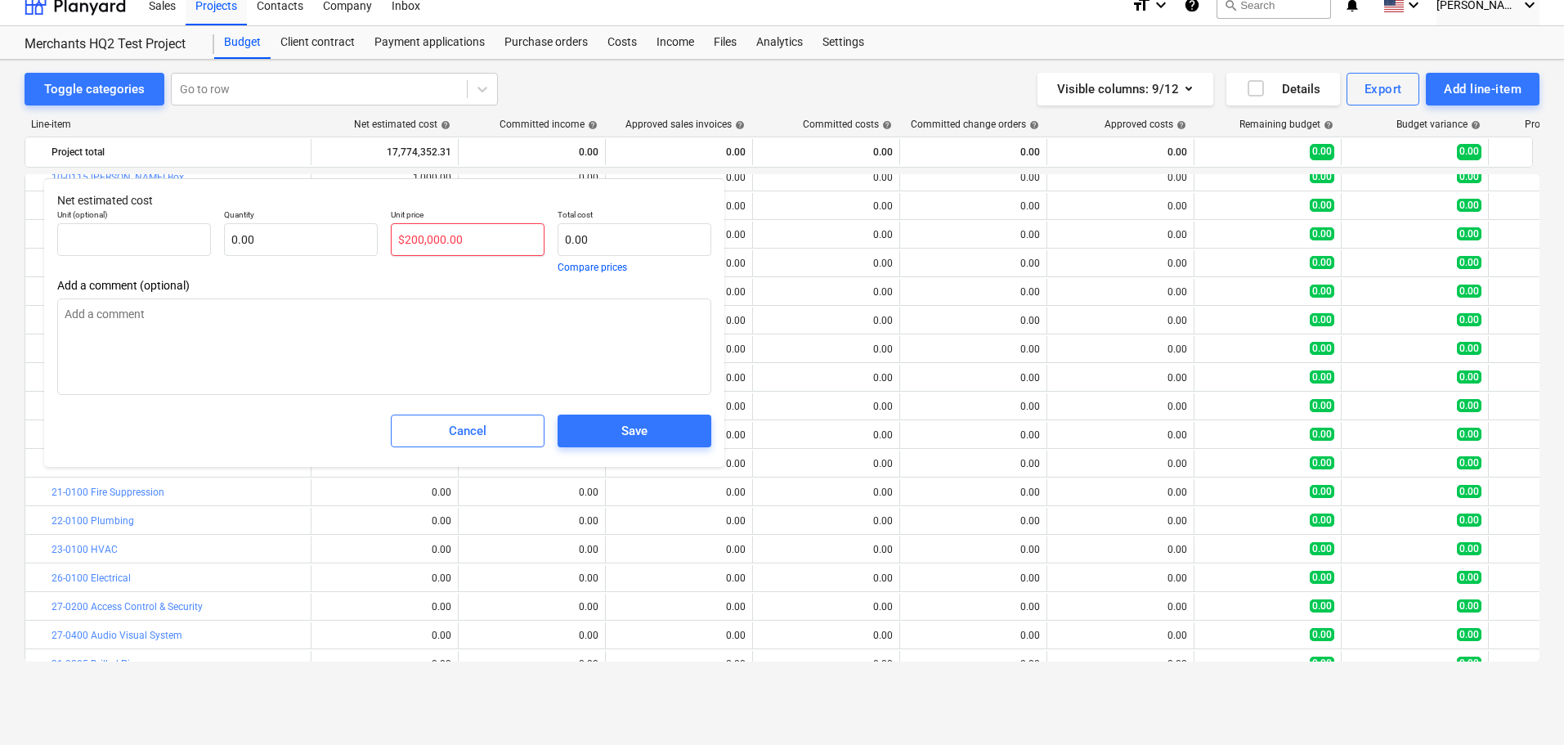
click at [402, 238] on input "$200,000.00" at bounding box center [468, 239] width 154 height 33
click at [648, 426] on span "Save" at bounding box center [634, 430] width 114 height 21
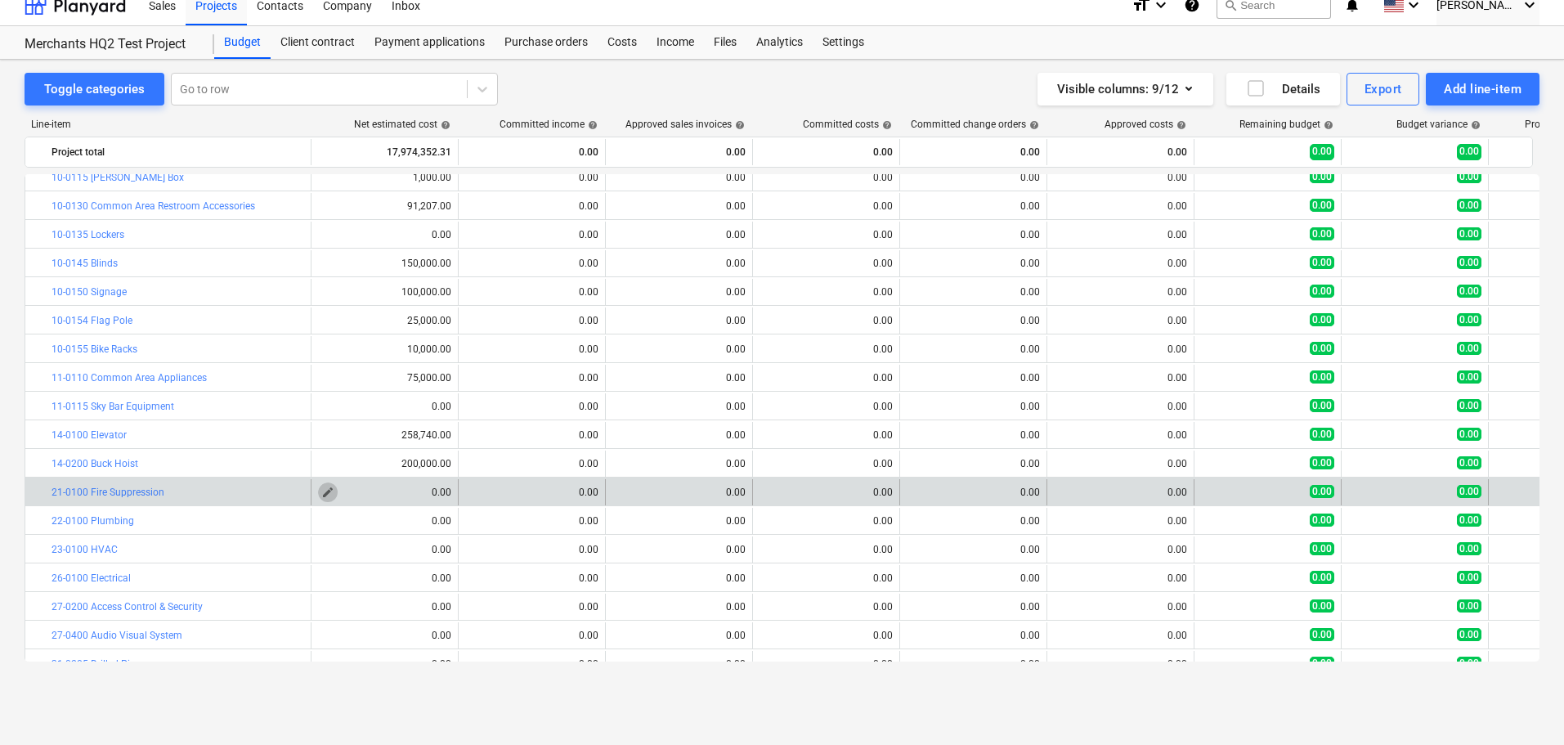
click at [331, 489] on span "edit" at bounding box center [327, 492] width 13 height 13
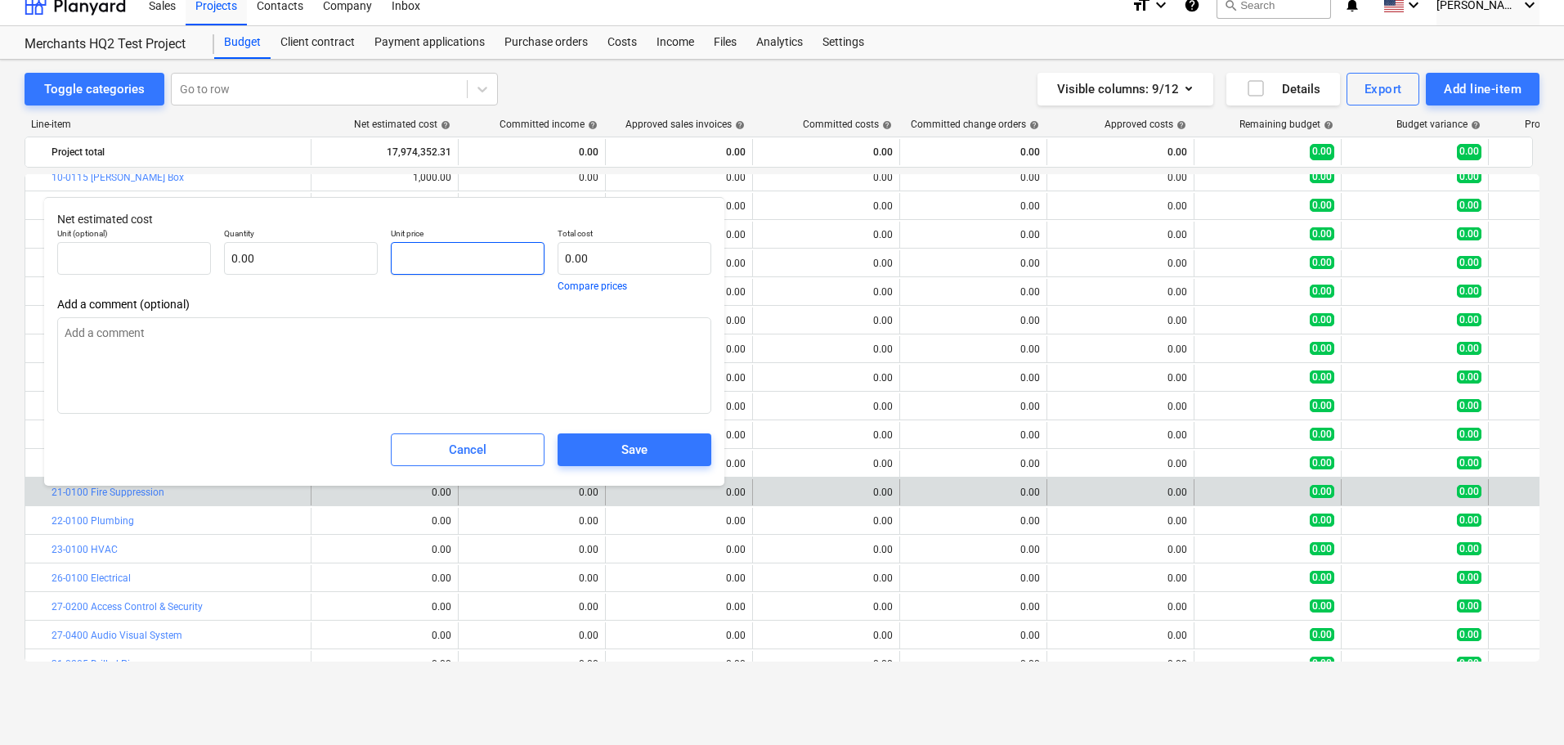
click at [486, 262] on input "text" at bounding box center [468, 258] width 154 height 33
paste input "$471,430.00"
click at [410, 257] on input "$471,430.00" at bounding box center [468, 258] width 154 height 33
click at [582, 460] on span "Save" at bounding box center [634, 449] width 114 height 21
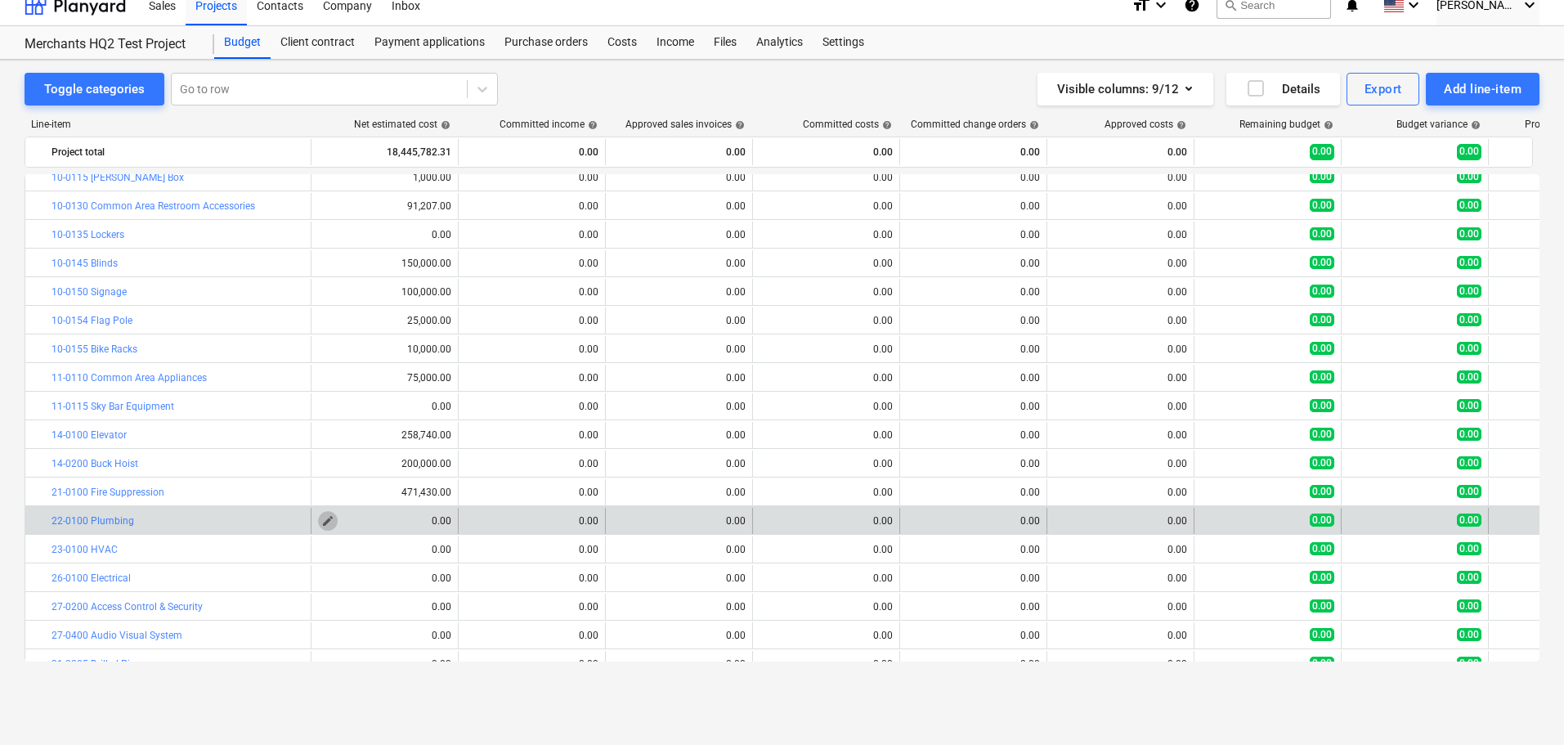
click at [330, 513] on button "edit" at bounding box center [328, 521] width 20 height 20
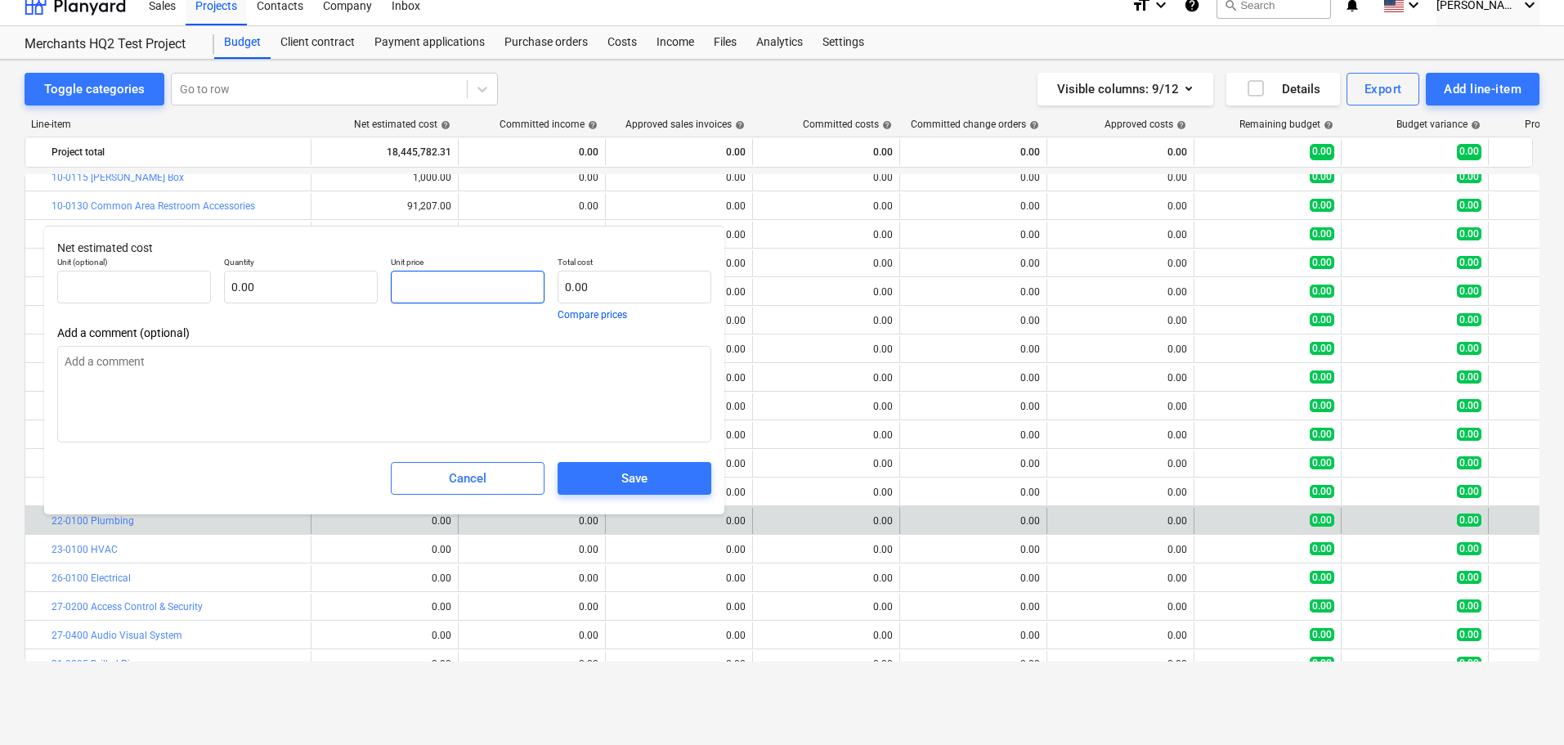
click at [470, 291] on input "text" at bounding box center [468, 287] width 154 height 33
paste input "$772,000.00"
click at [403, 293] on input "$772,000.00" at bounding box center [468, 287] width 154 height 33
click at [634, 477] on div "Save" at bounding box center [634, 478] width 26 height 21
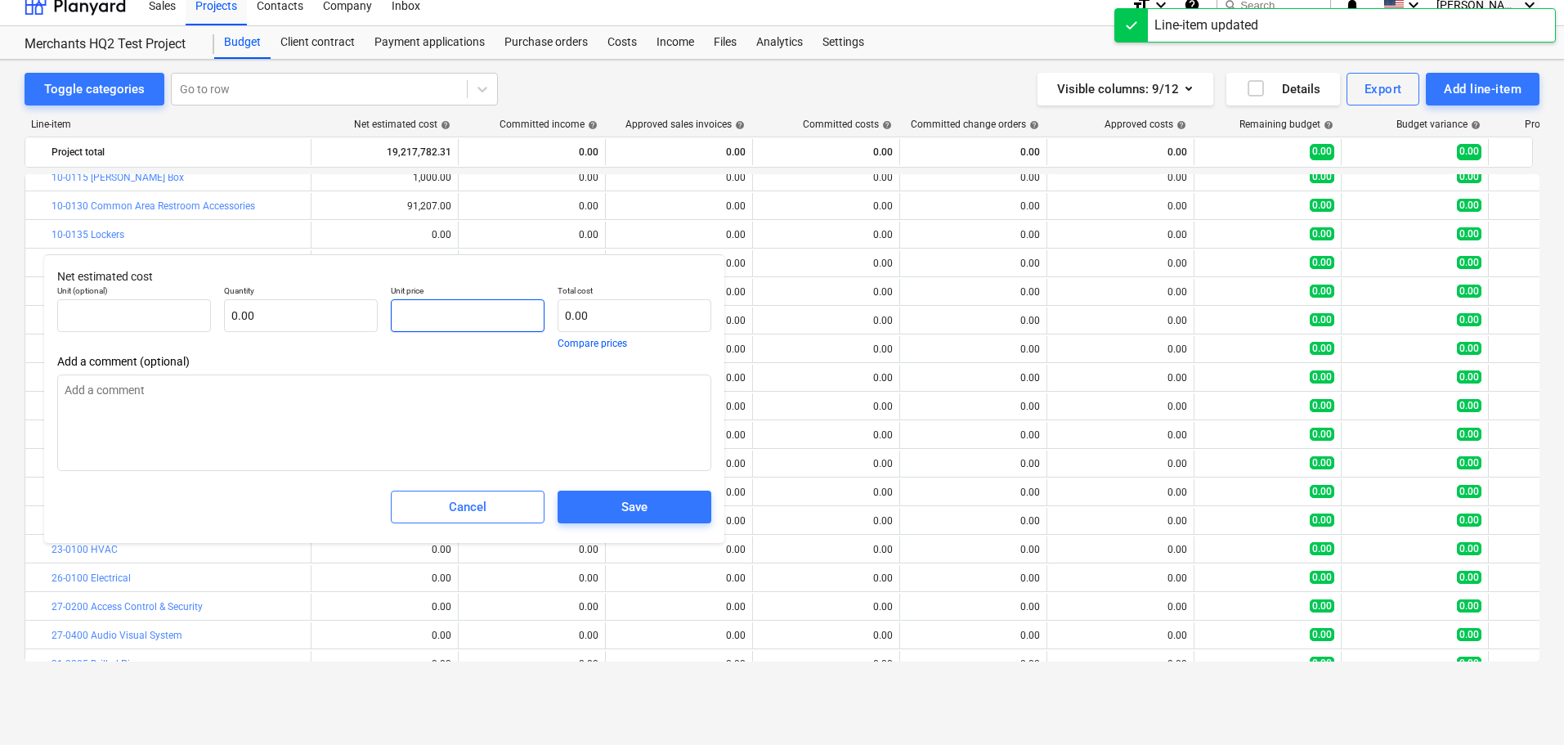
click at [450, 319] on input "text" at bounding box center [468, 315] width 154 height 33
paste input "$2,438,541.00"
click at [397, 315] on input "$2,438,541.00" at bounding box center [468, 315] width 154 height 33
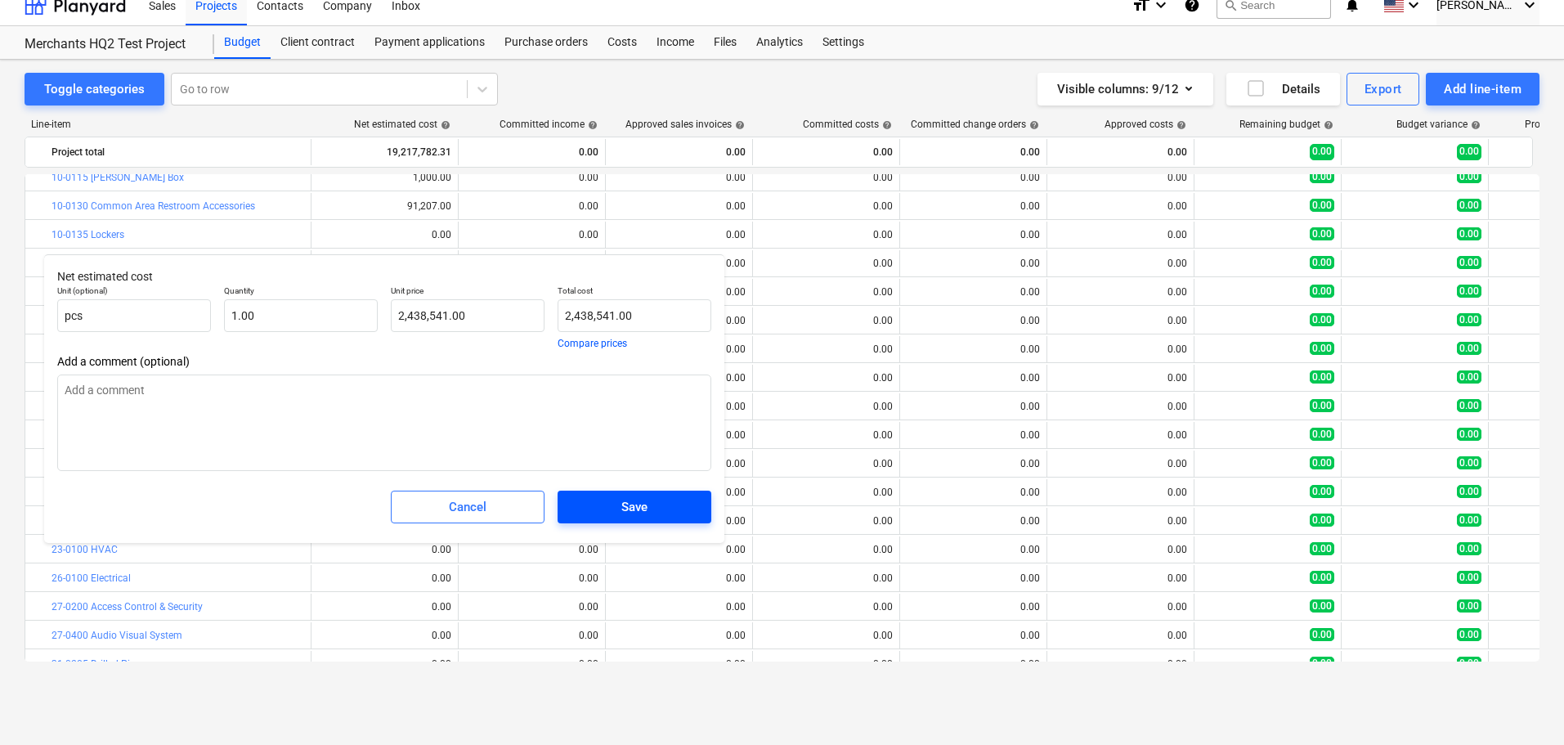
click at [648, 504] on span "Save" at bounding box center [634, 506] width 114 height 21
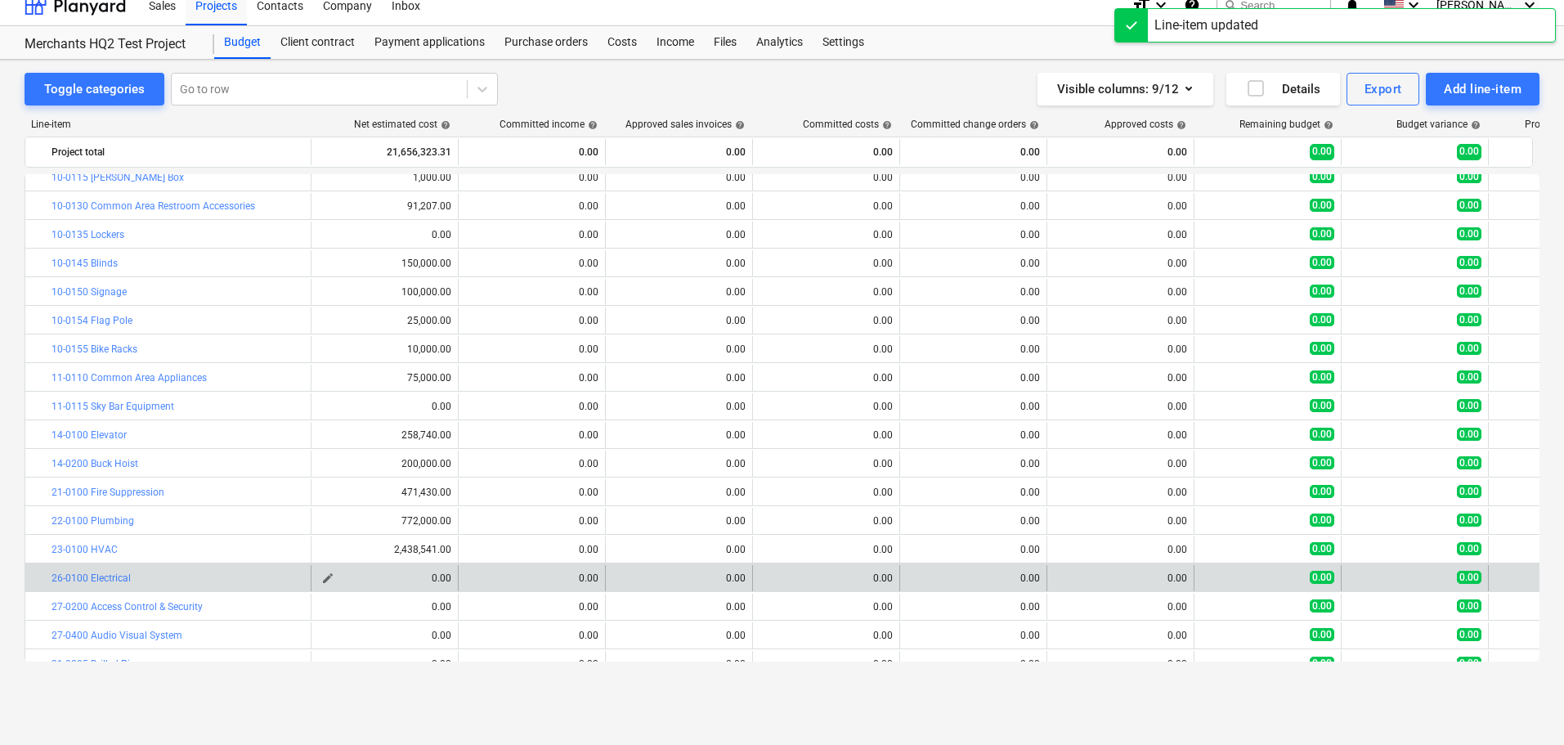
click at [328, 578] on span "edit" at bounding box center [327, 577] width 13 height 13
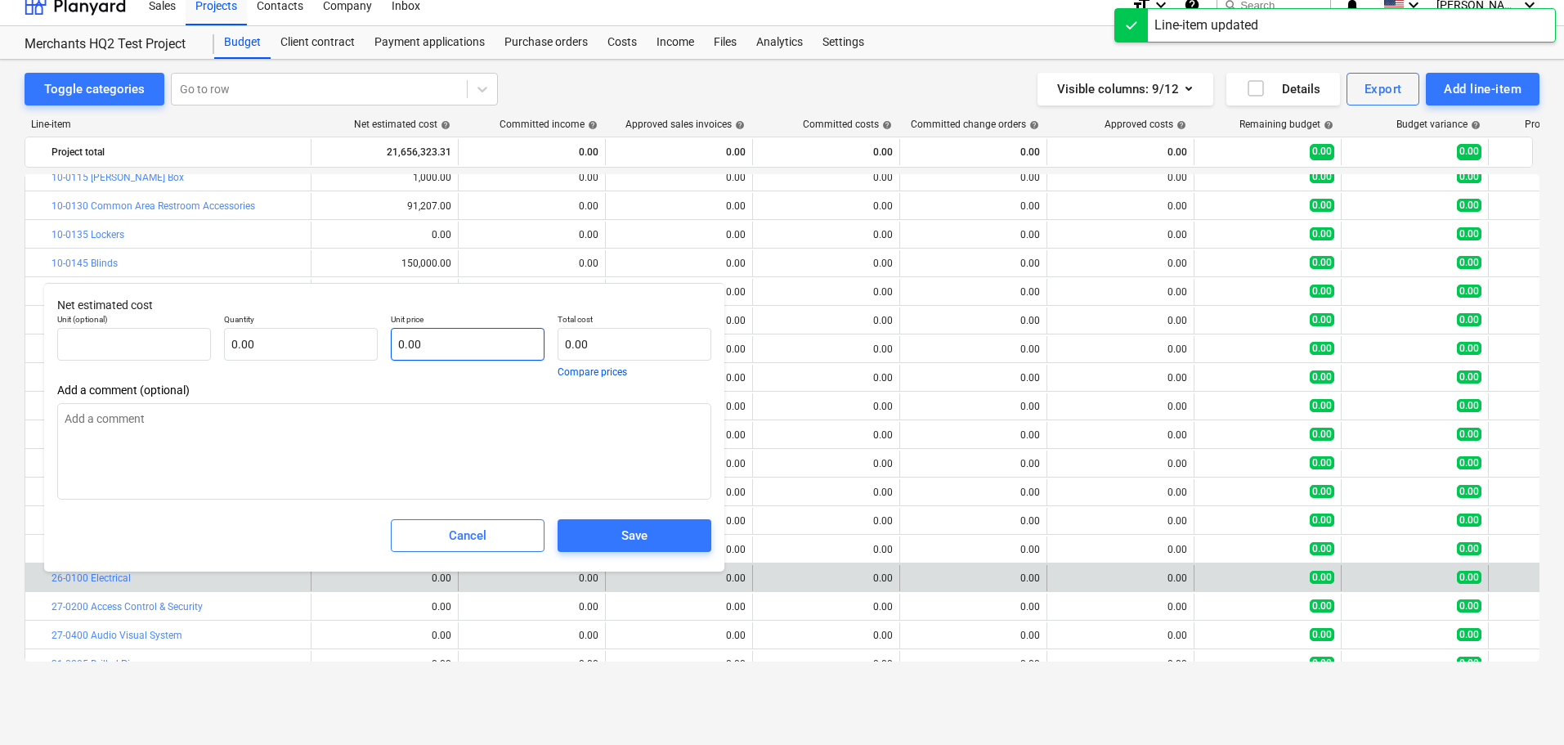
click at [441, 348] on input "0.00" at bounding box center [468, 344] width 154 height 33
paste input "$2,269,934.00"
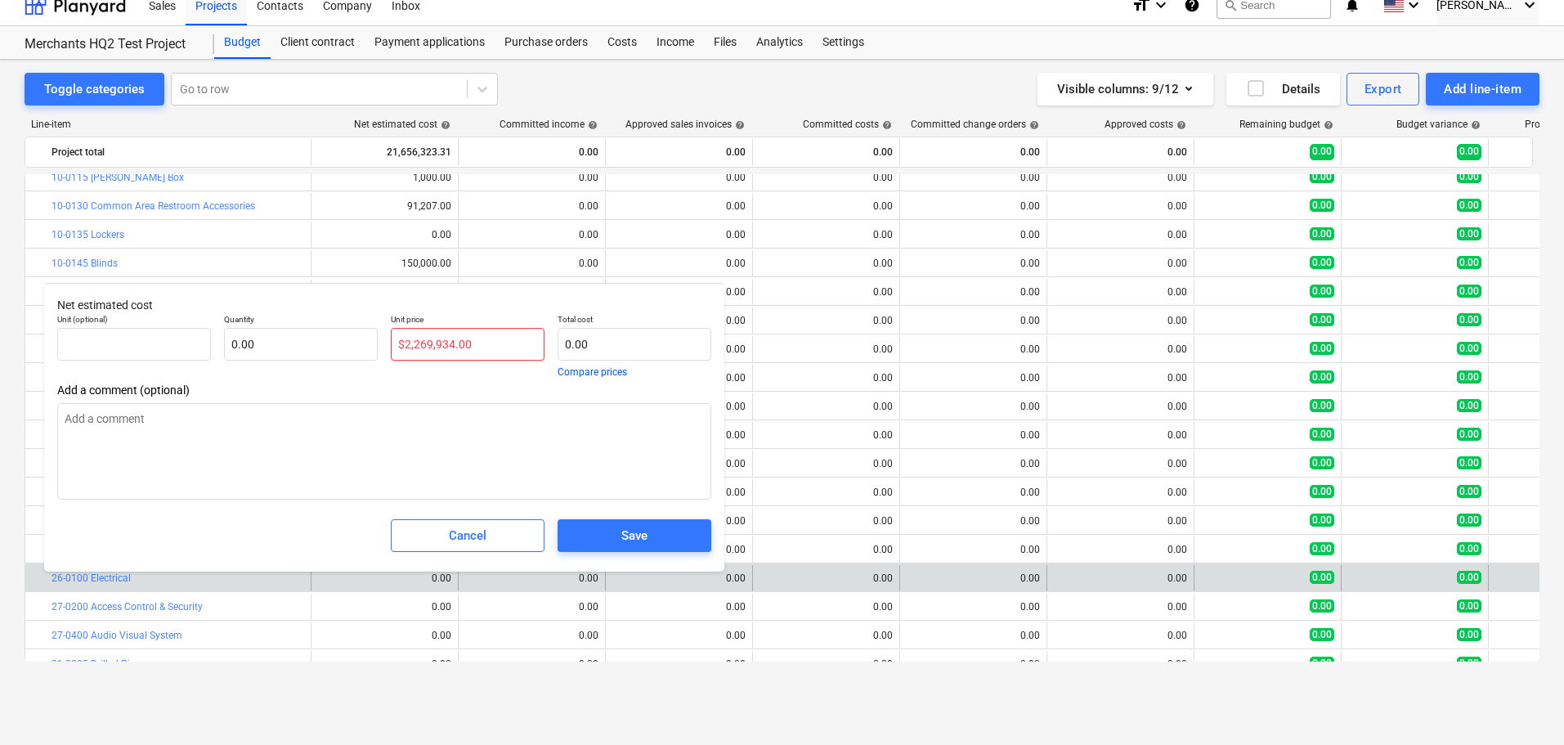
click at [409, 347] on input "$2,269,934.00" at bounding box center [468, 344] width 154 height 33
click at [626, 533] on div "Save" at bounding box center [634, 535] width 26 height 21
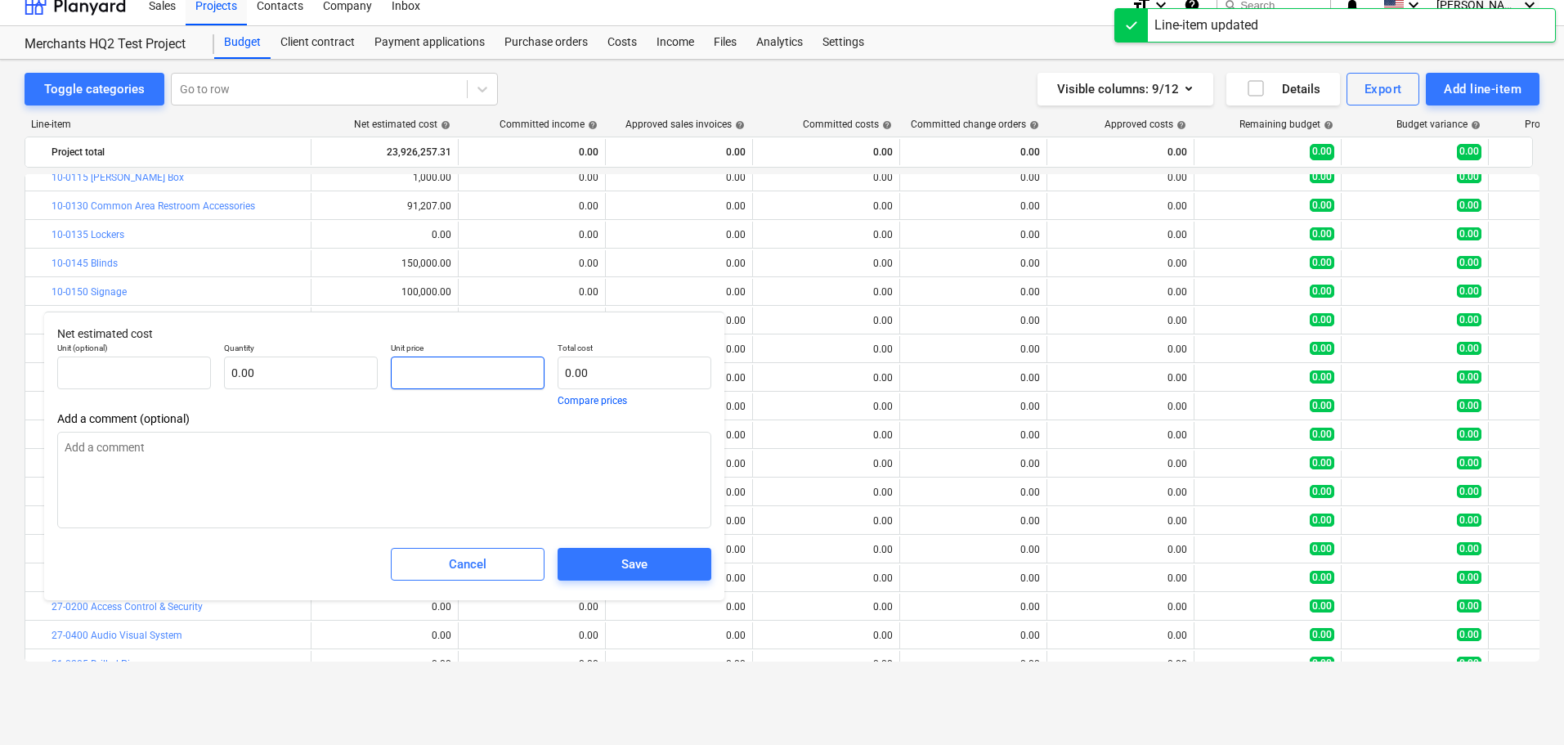
click at [428, 374] on input "text" at bounding box center [468, 372] width 154 height 33
paste input "$400,000.00"
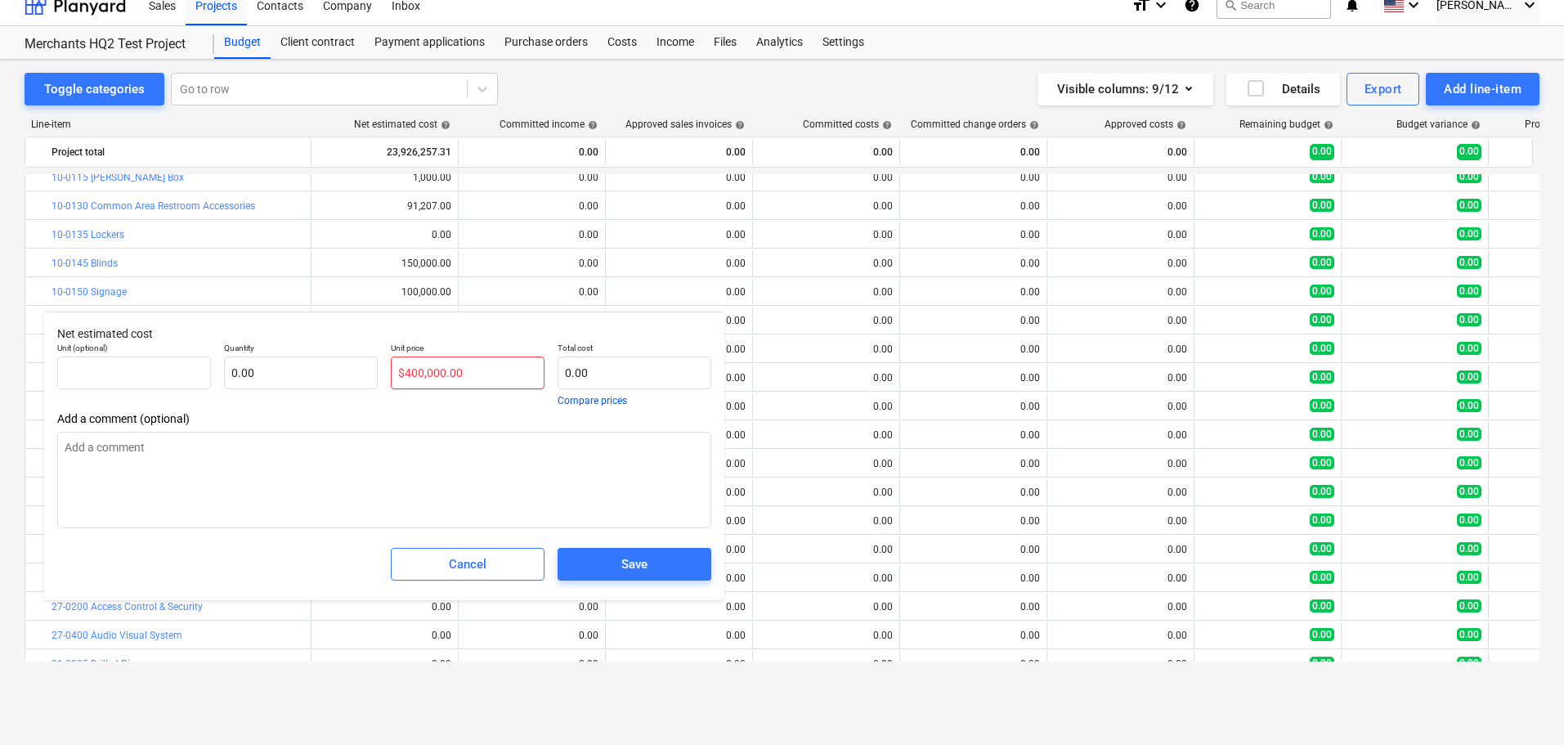
click at [406, 371] on input "$400,000.00" at bounding box center [468, 372] width 154 height 33
click at [611, 569] on span "Save" at bounding box center [634, 563] width 114 height 21
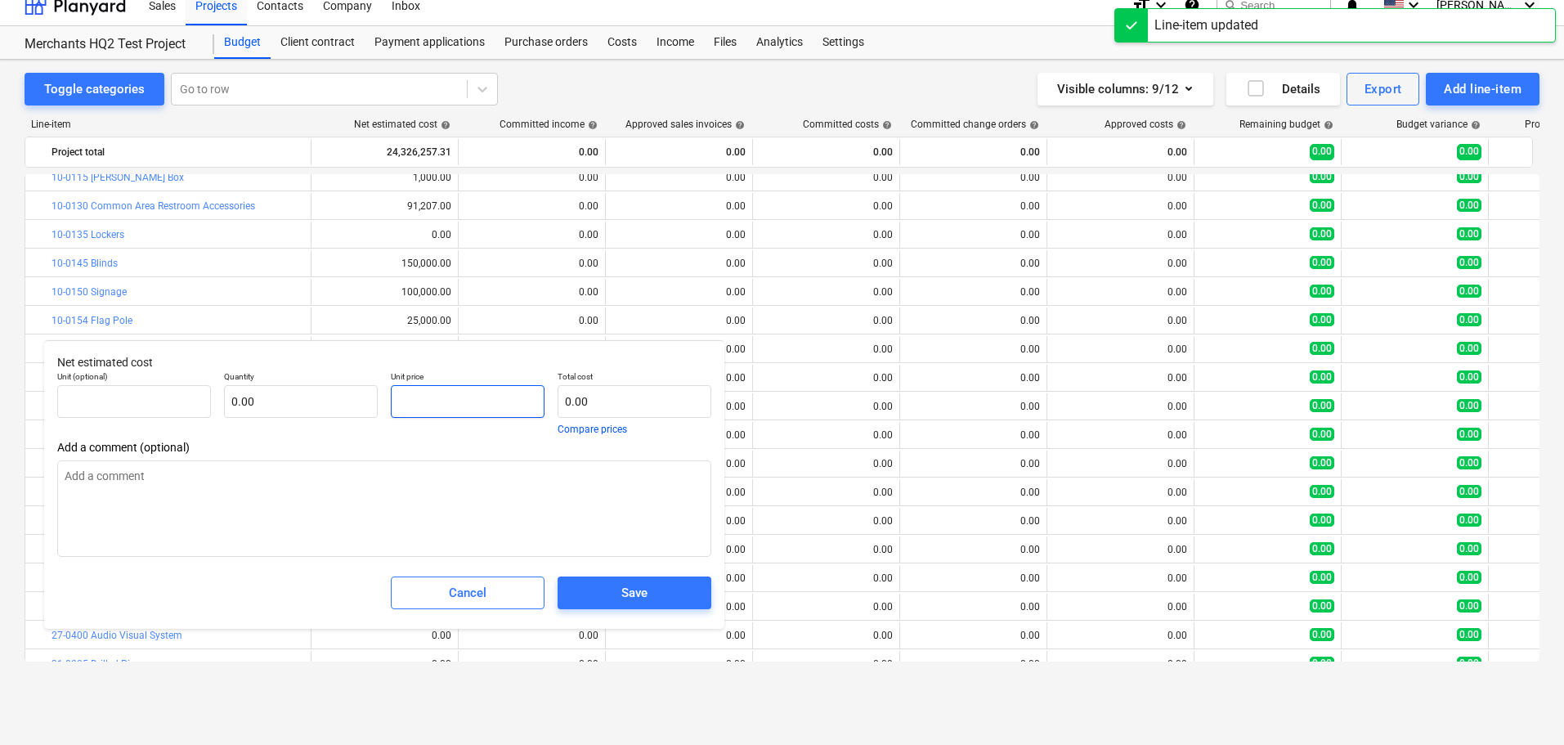
click at [427, 408] on input "text" at bounding box center [468, 401] width 154 height 33
paste input "$400,000.00"
click at [408, 401] on input "$400,000.00" at bounding box center [468, 401] width 154 height 33
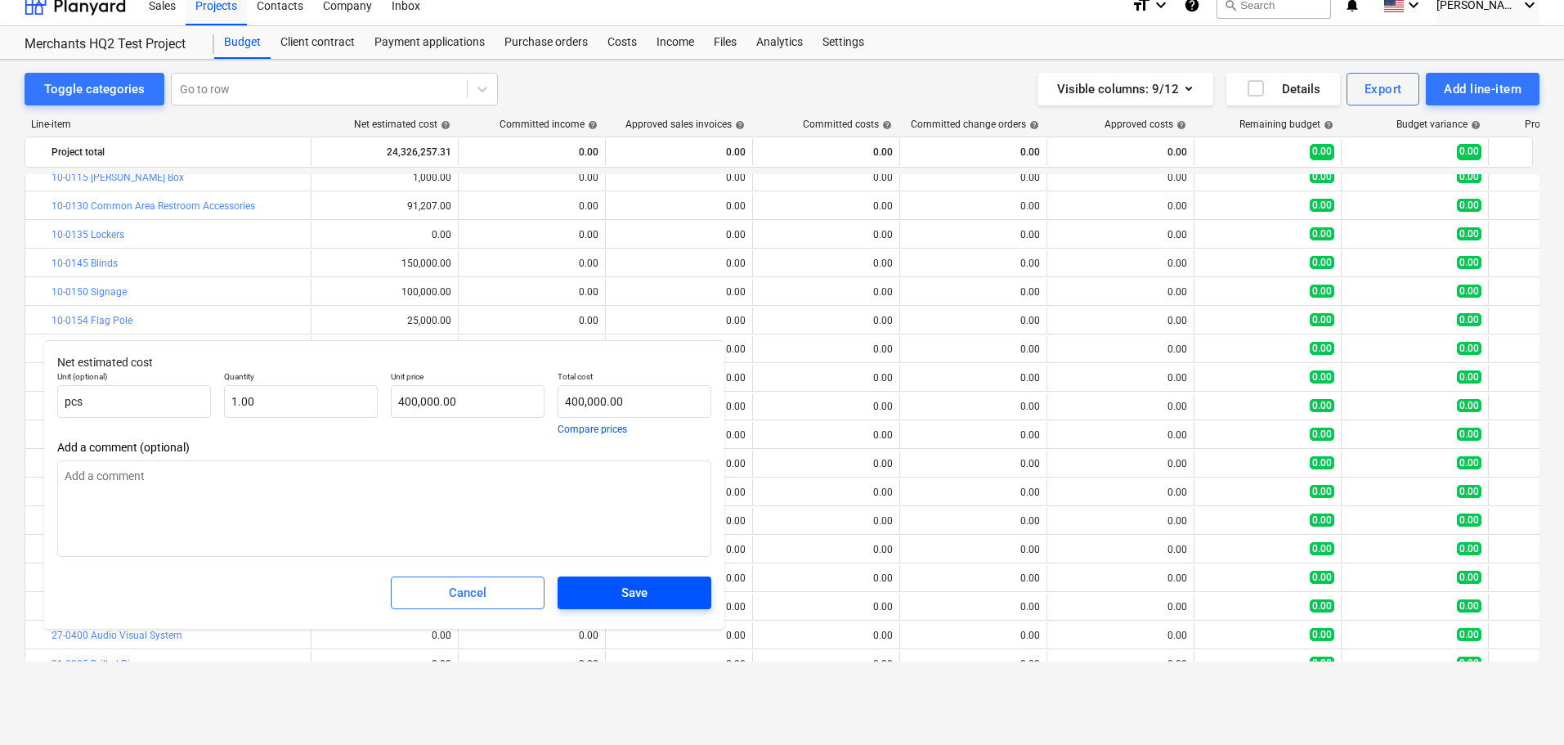
click at [598, 598] on span "Save" at bounding box center [634, 592] width 114 height 21
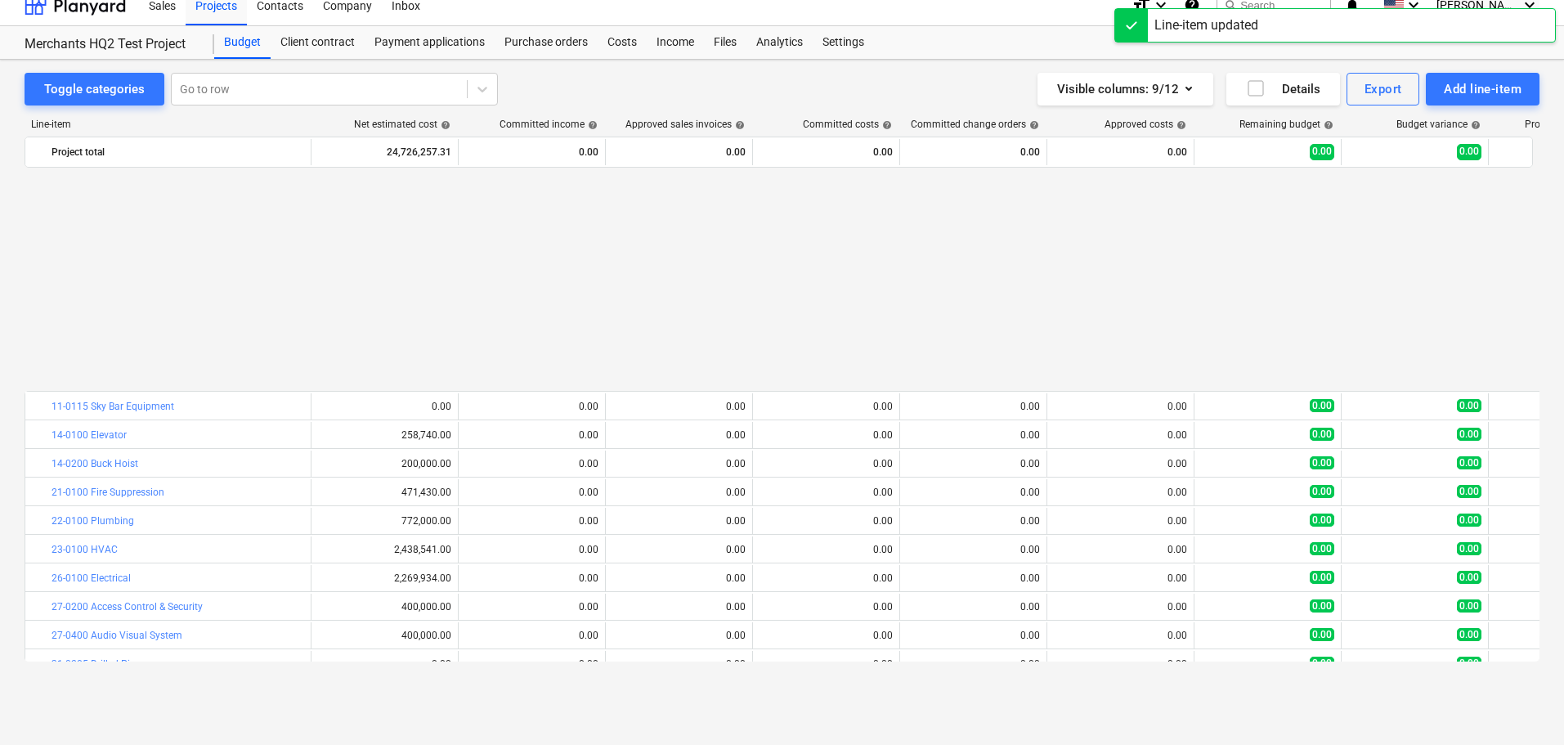
scroll to position [1058, 0]
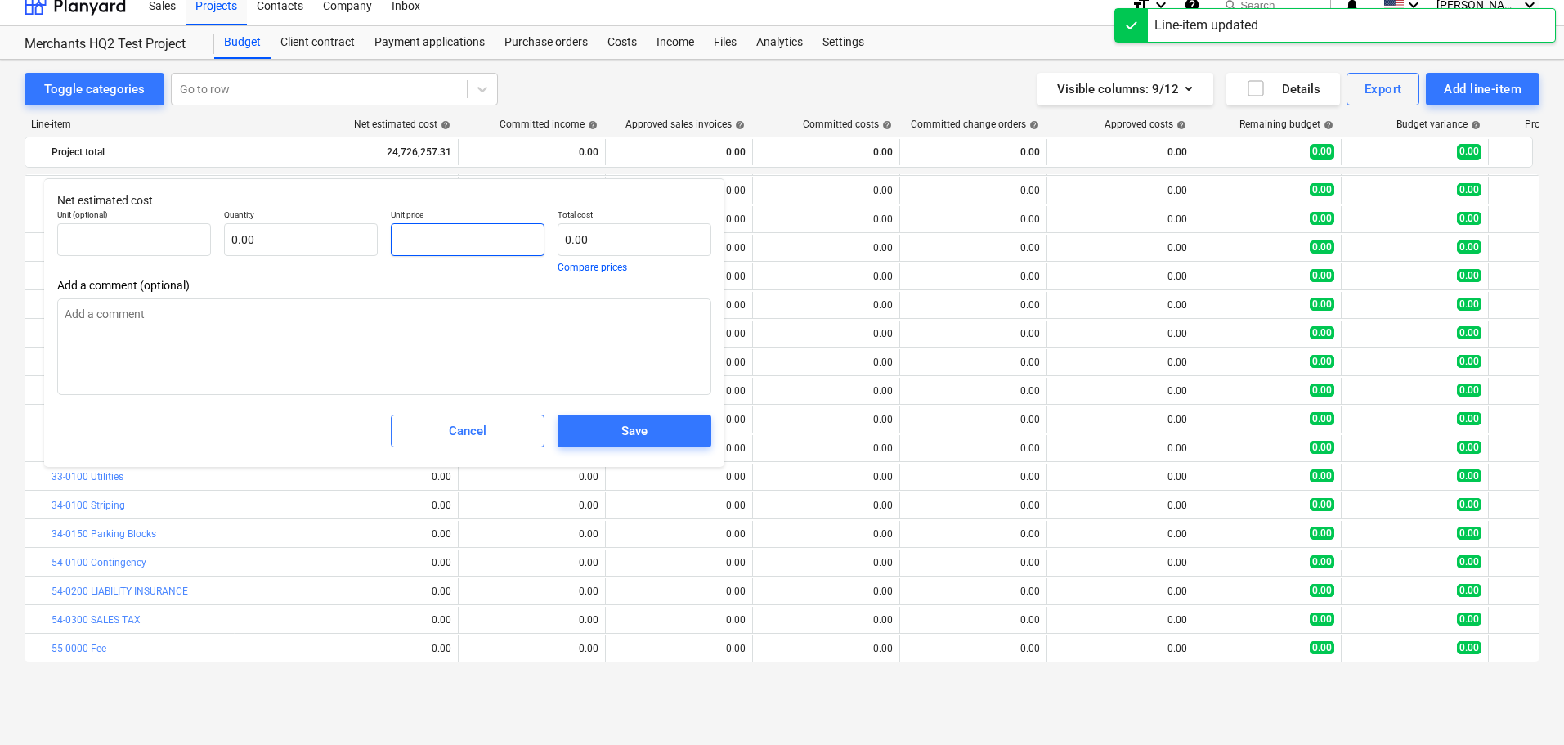
click at [455, 237] on input "text" at bounding box center [468, 239] width 154 height 33
paste input "$80,000.00"
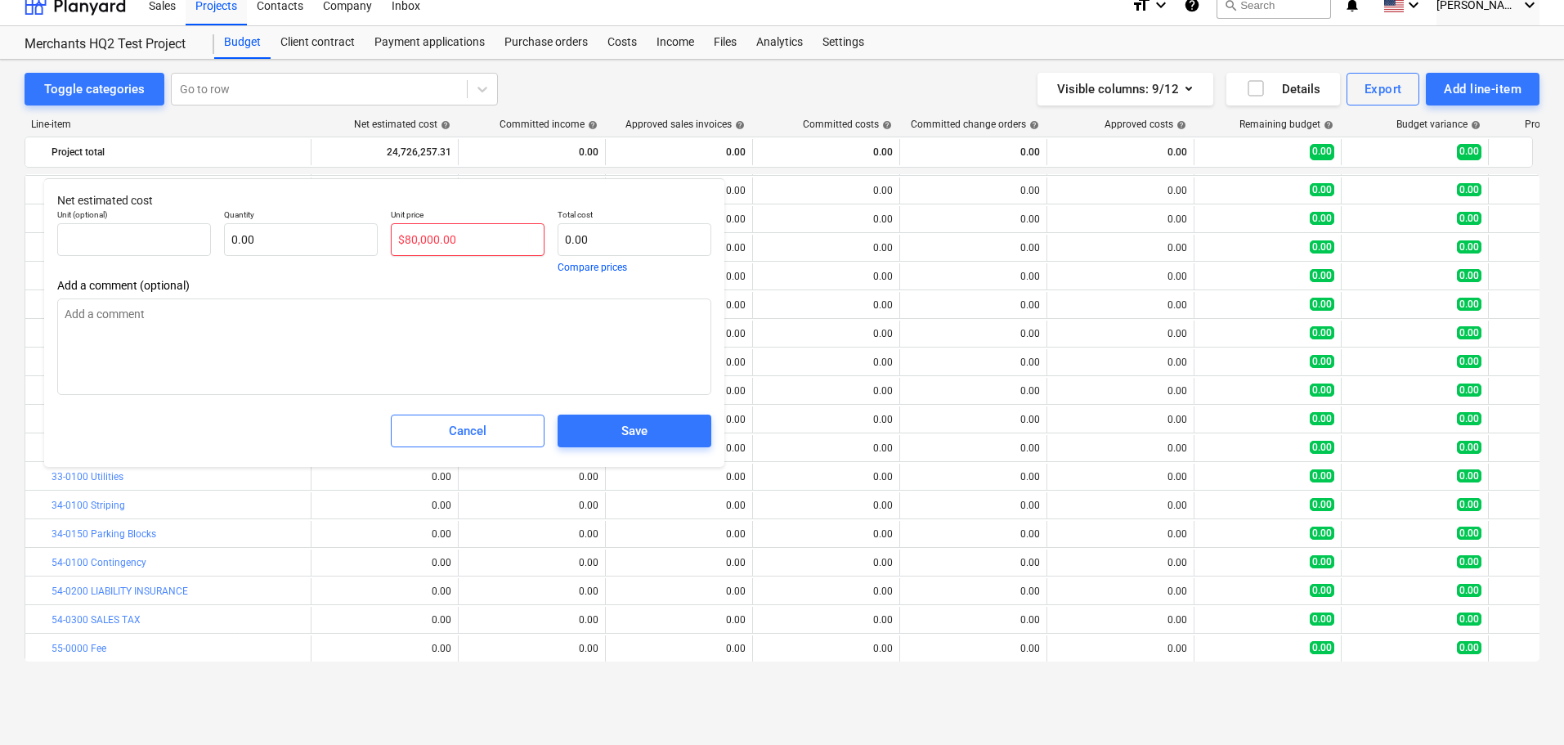
click at [410, 250] on input "$80,000.00" at bounding box center [468, 239] width 154 height 33
click at [624, 426] on div "Save" at bounding box center [634, 430] width 26 height 21
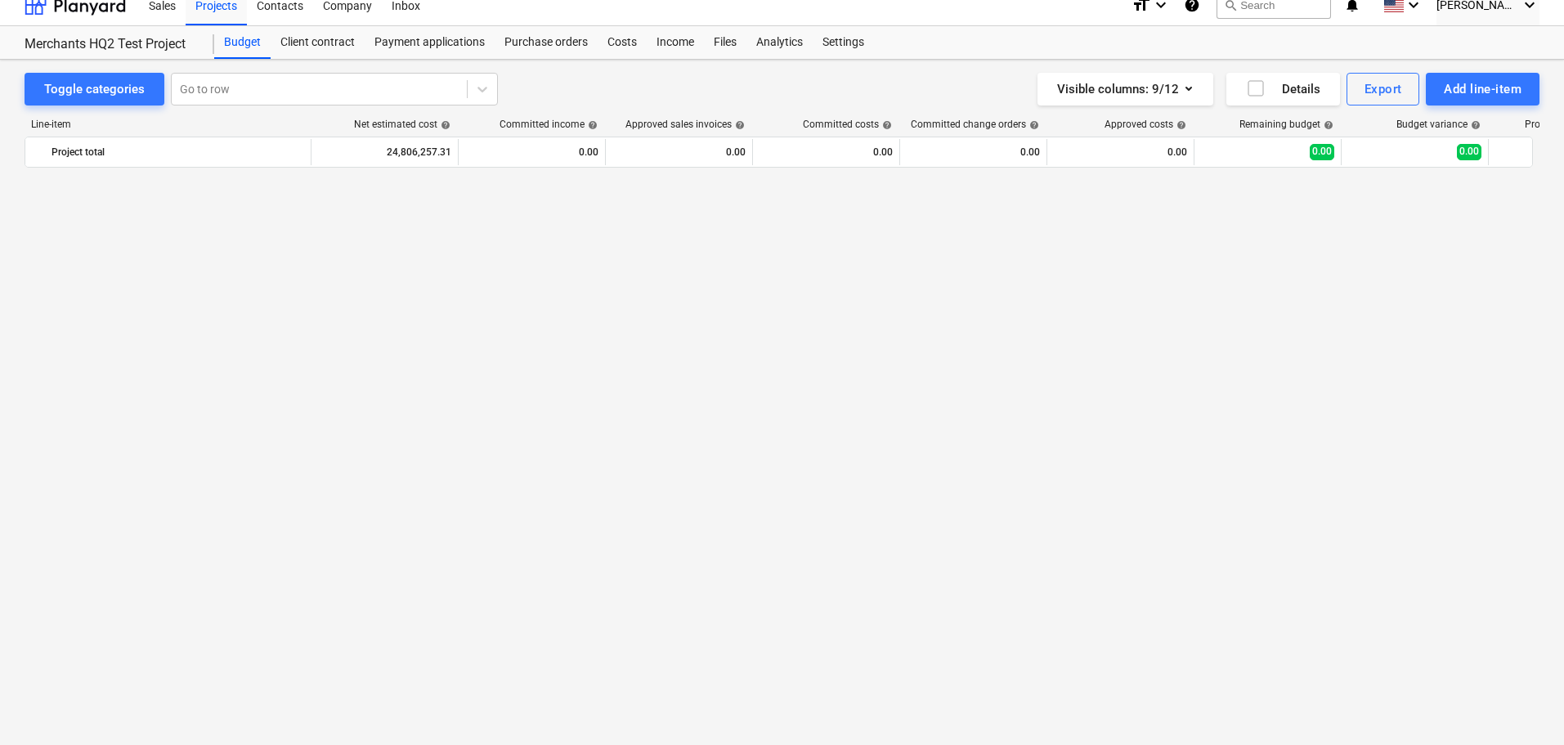
click input "text"
paste input "$102,000.00"
click input "$102,000.00"
click div "Save"
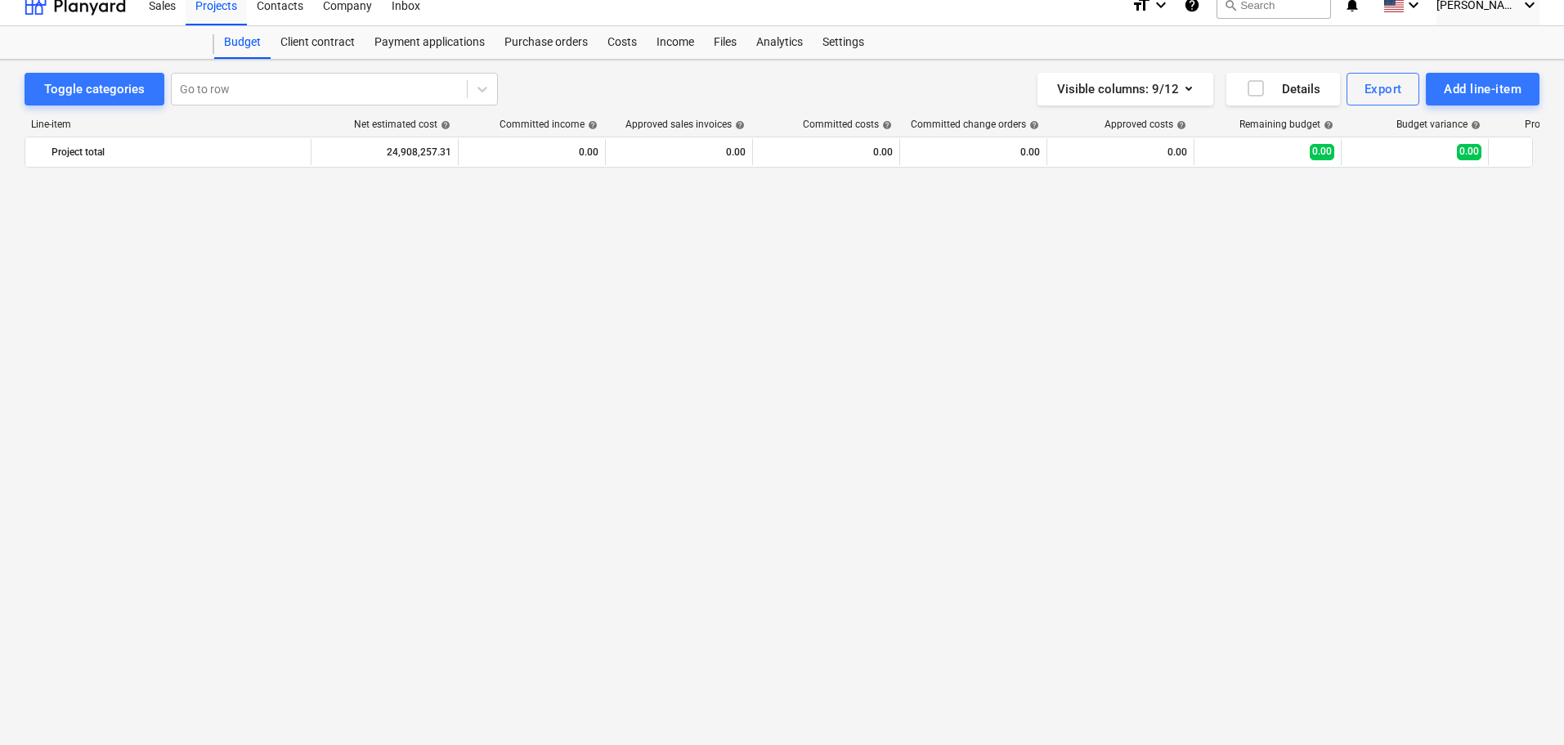
click span "edit"
click input "text"
paste input "$75,000.00"
click input "$75,000.00"
click span "Save"
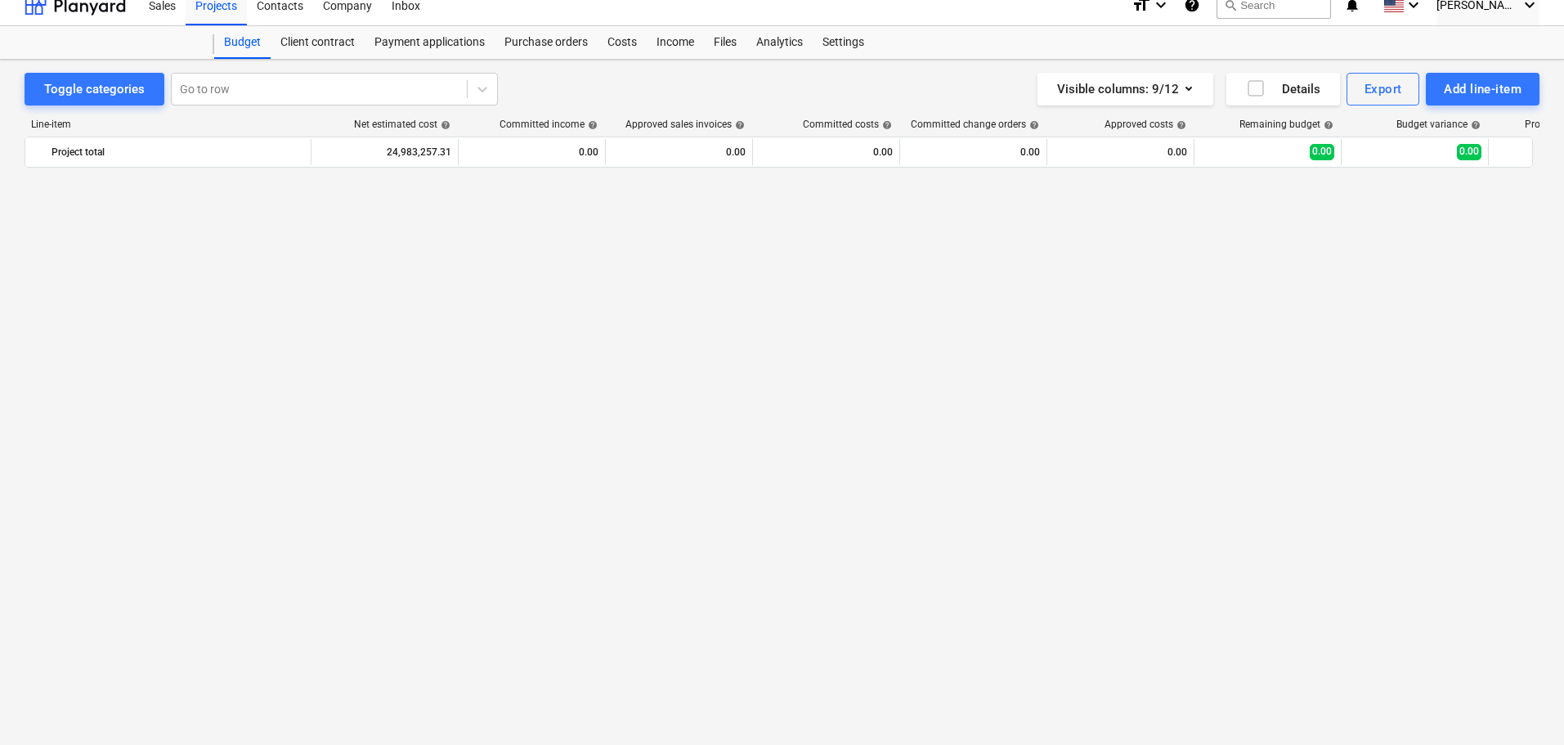
click span "edit"
click div "Unit price 0.00"
click input "text"
paste input "$91,400.00"
click input "$91,400.00"
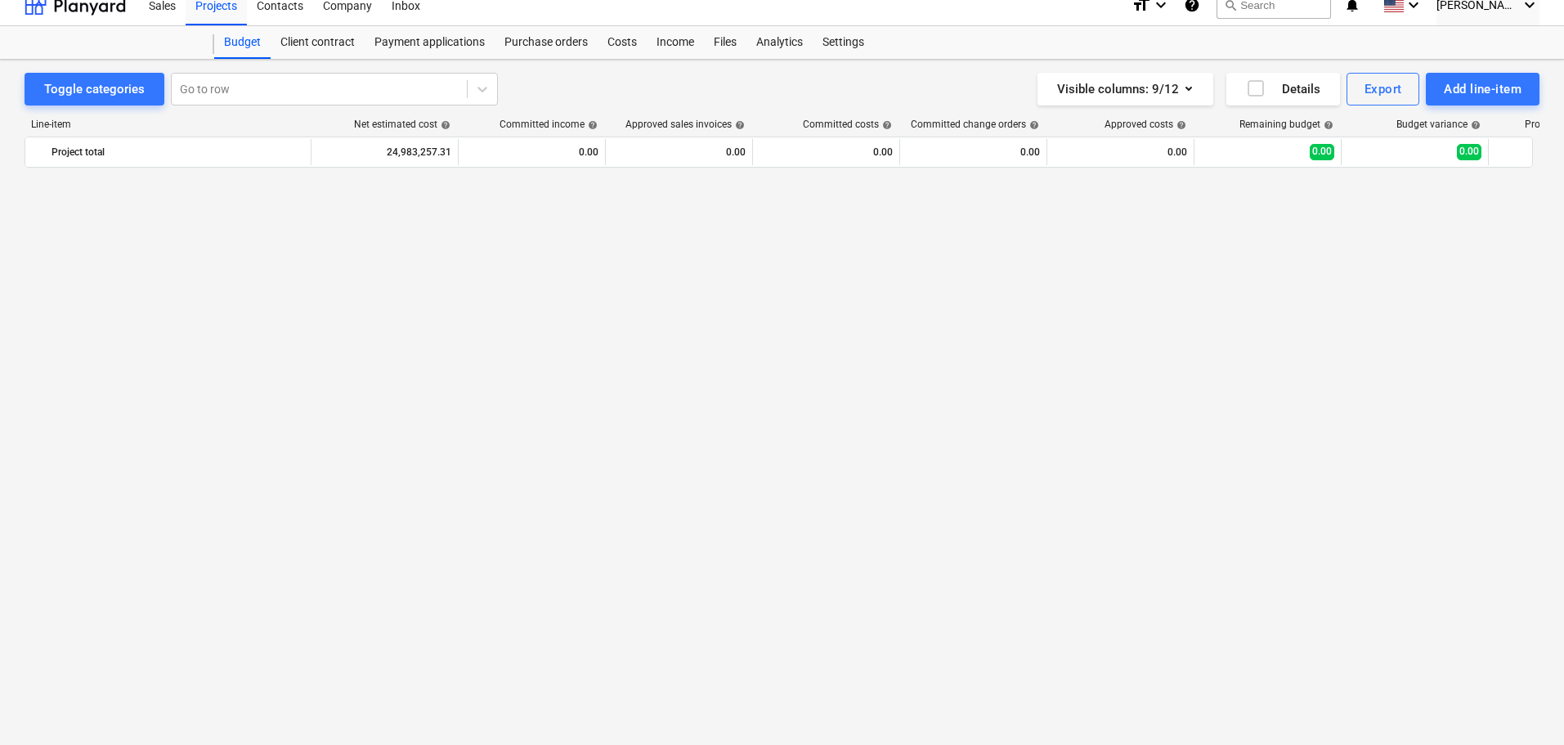
click div "Save"
click button "edit"
click input "text"
paste input "$7,942.00"
click input "$7,942.00"
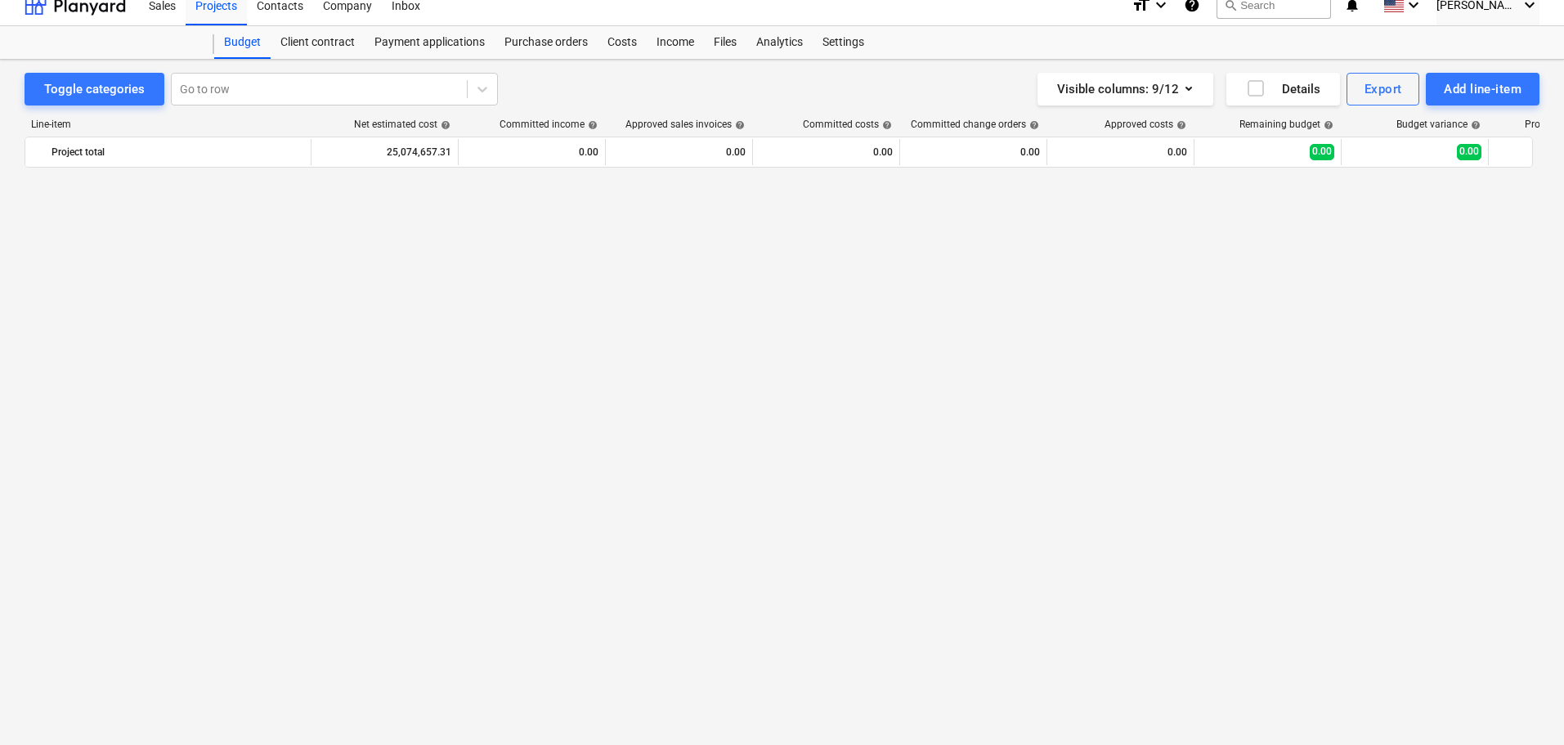
click span "Save"
click div "0.00"
click span "edit"
click input "text"
paste input "$1,046,868.00"
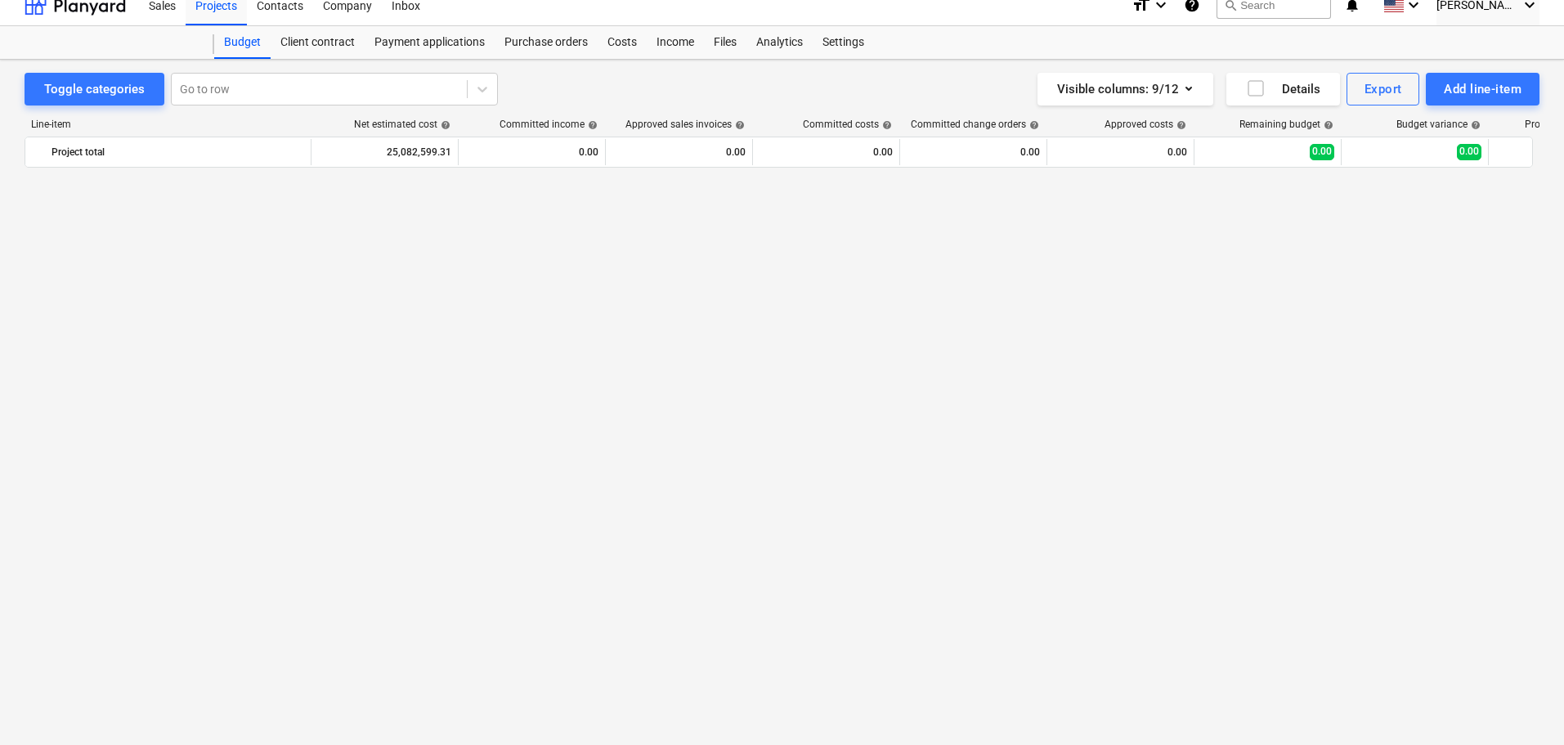
click input "$1,046,868.00"
click div "Save"
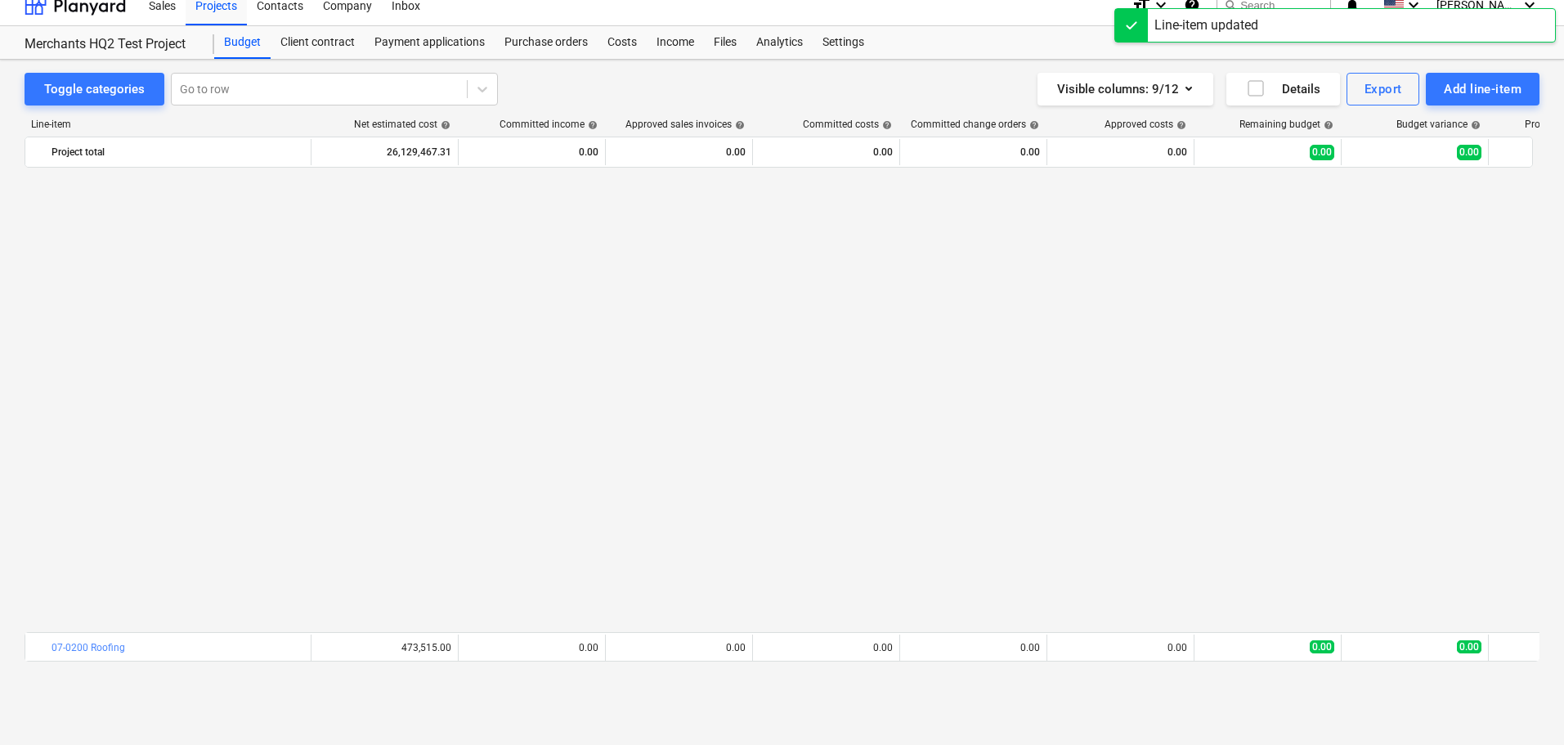
scroll to position [1058, 0]
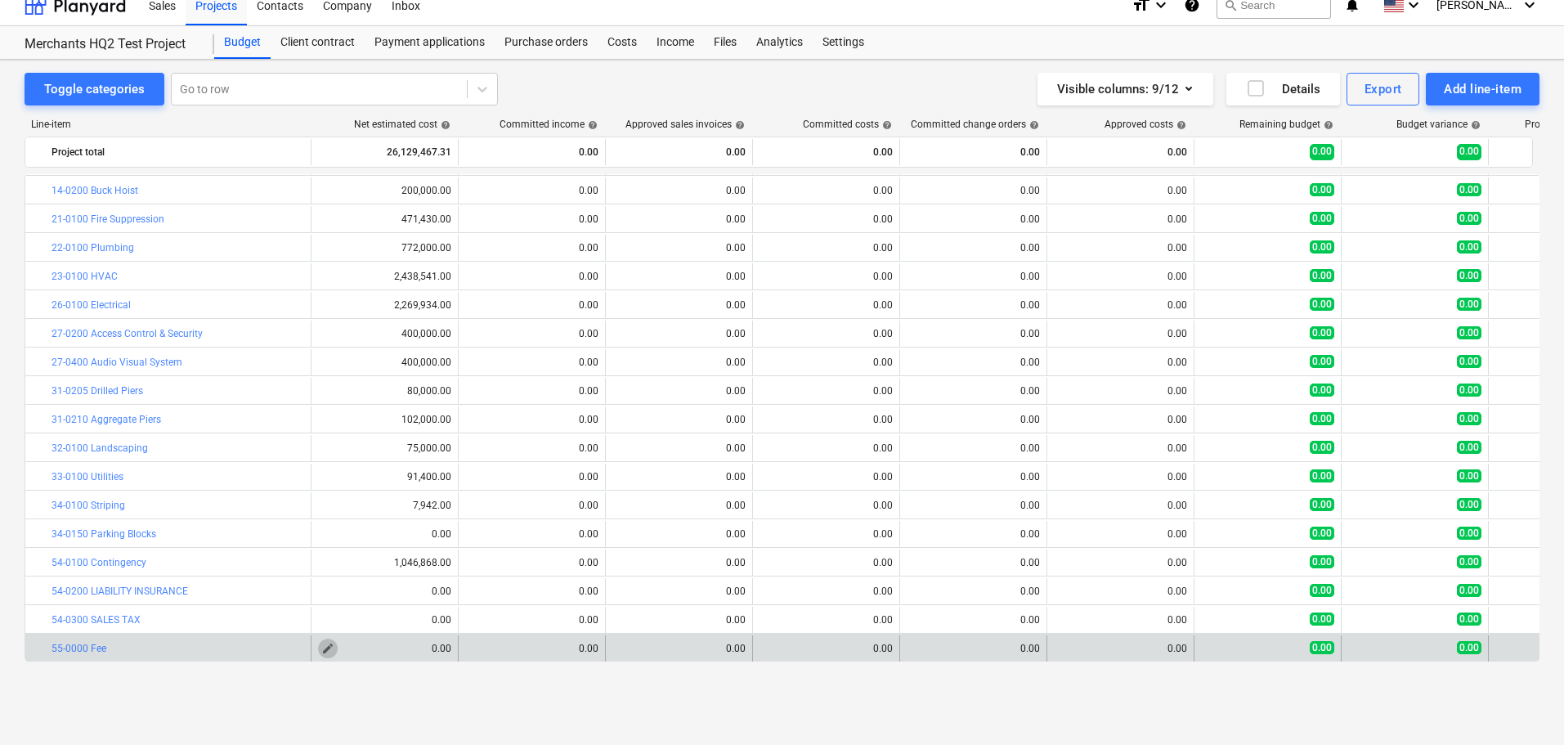
click at [318, 650] on button "edit" at bounding box center [328, 648] width 20 height 20
type textarea "x"
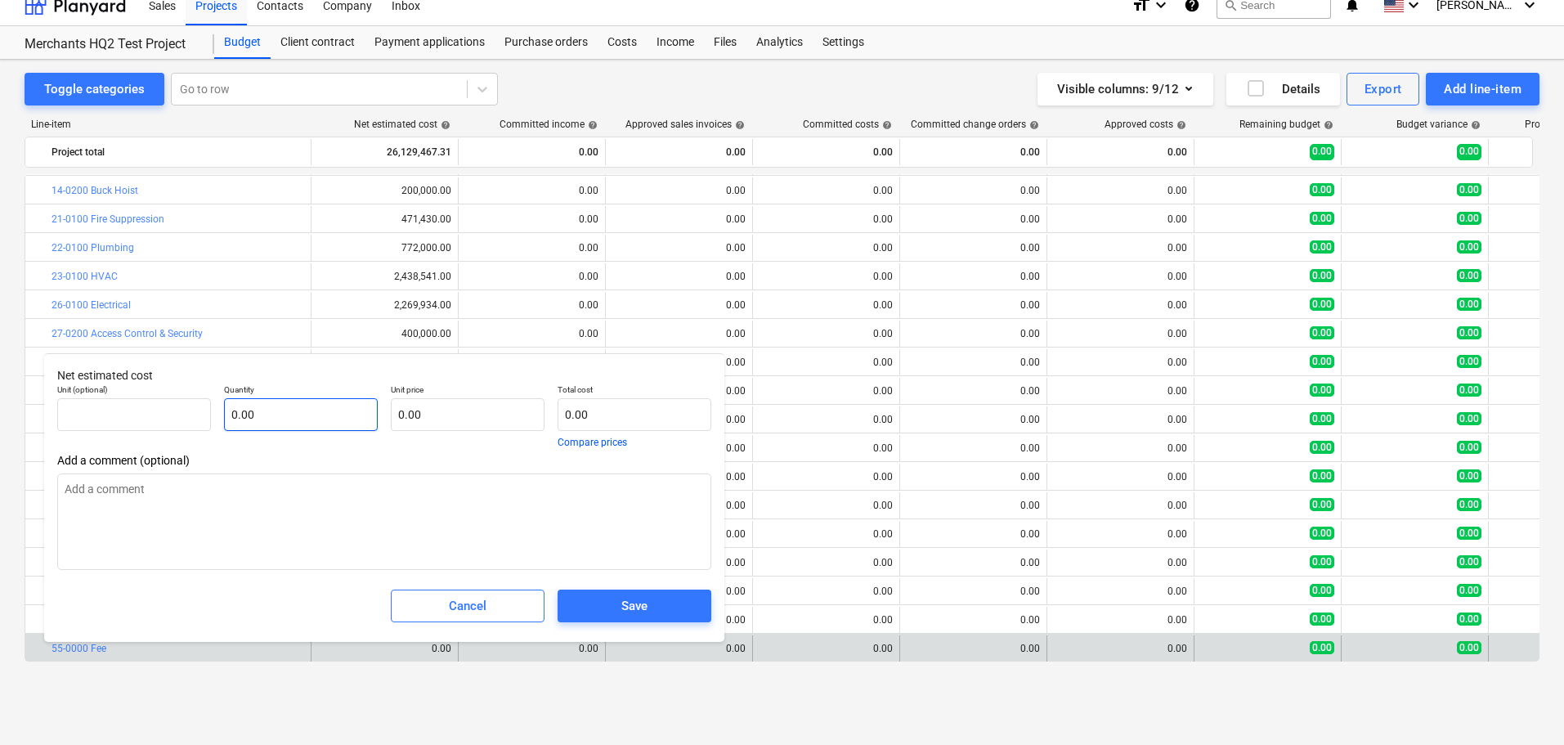
click at [312, 409] on input "0.00" at bounding box center [301, 414] width 154 height 33
click at [411, 410] on input "0.00" at bounding box center [468, 414] width 154 height 33
type textarea "x"
type input "0.00"
paste input "$1,437,120.70"
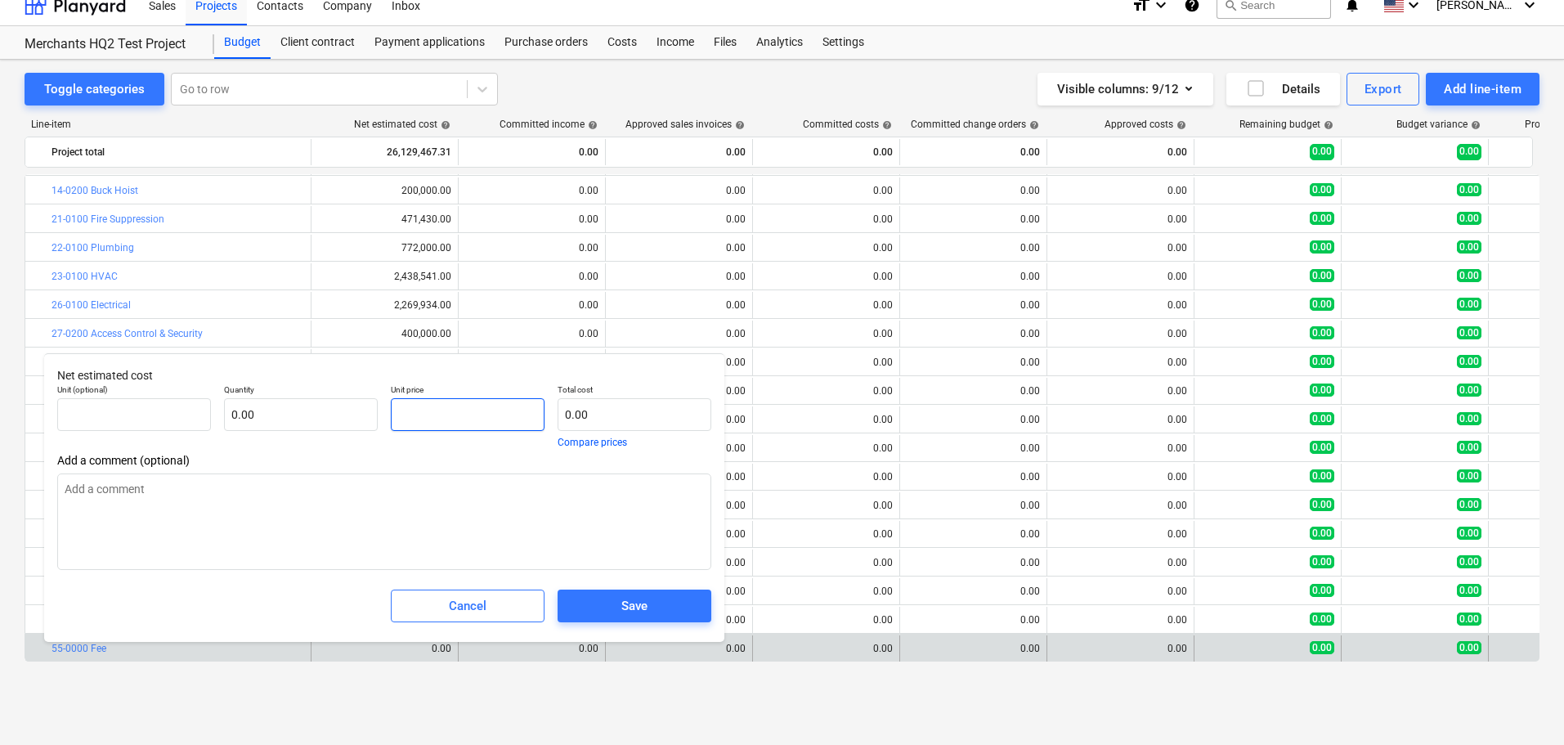
type textarea "x"
type input "$1,437,120.70"
click at [401, 419] on input "$1,437,120.70" at bounding box center [468, 414] width 154 height 33
type textarea "x"
type input "pcs"
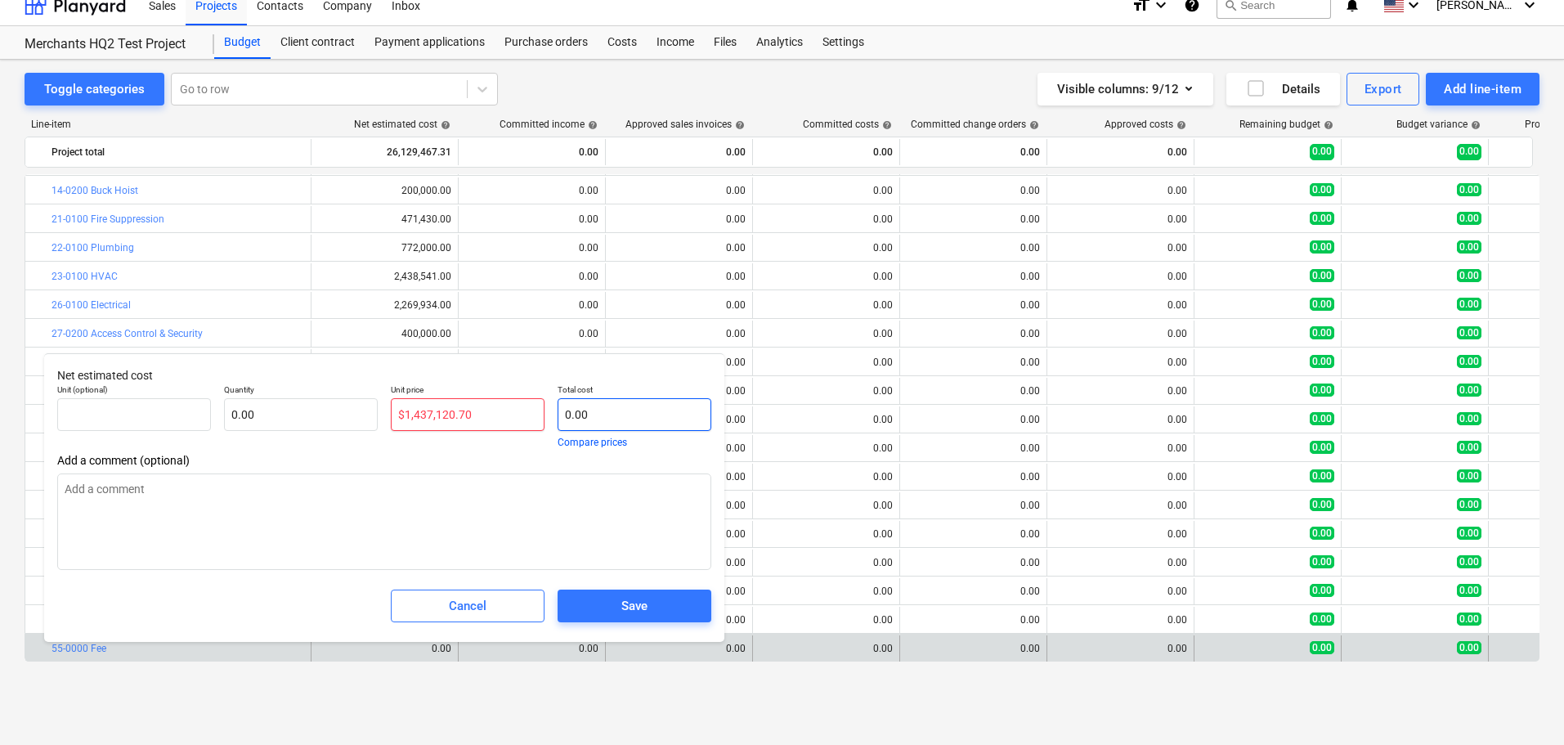
type input "1,437,120.70"
type input "1.00"
type input "1,437,120.70"
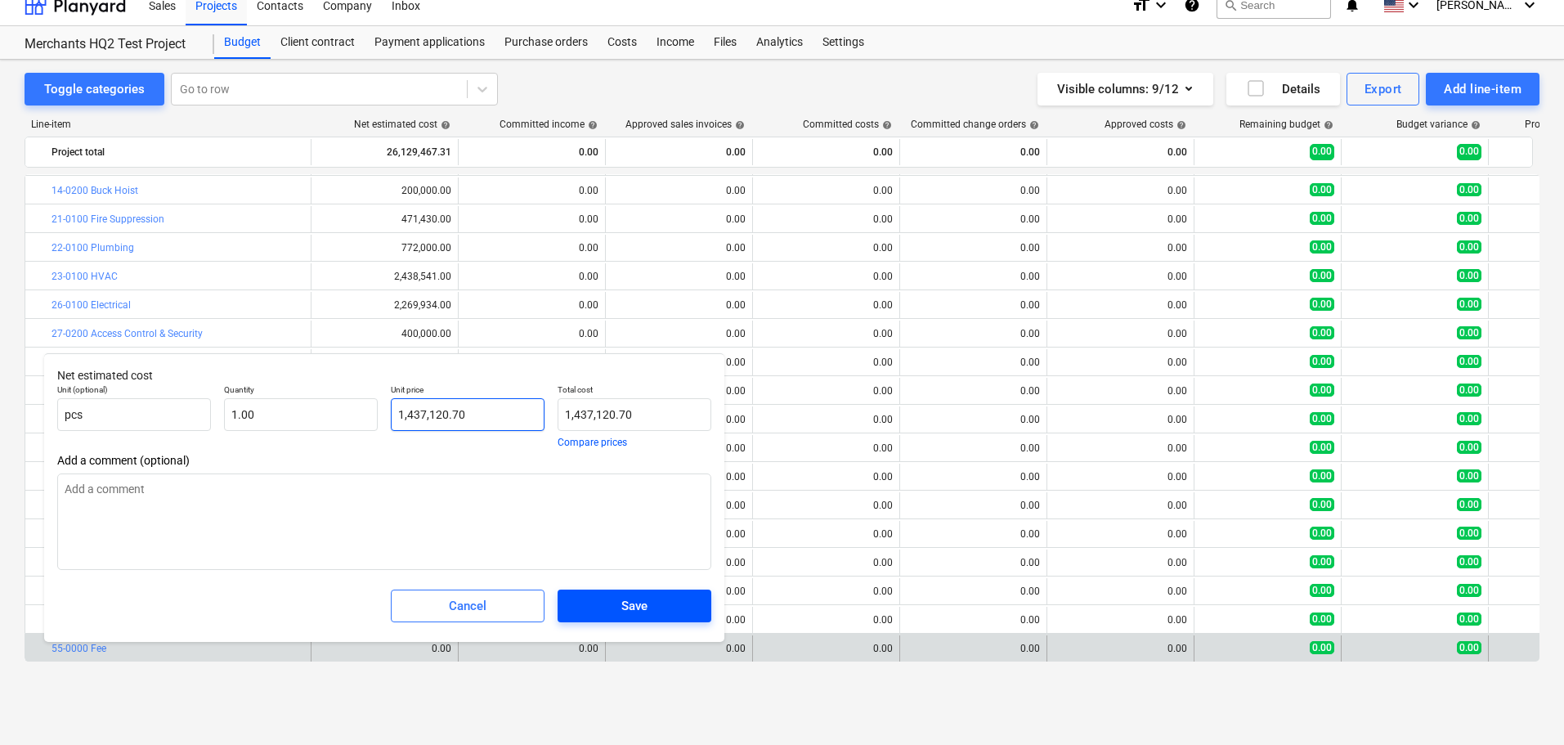
type input "1,437,120.70"
type textarea "x"
type input "1,437,120.70"
click at [625, 601] on div "Save" at bounding box center [634, 605] width 26 height 21
type textarea "x"
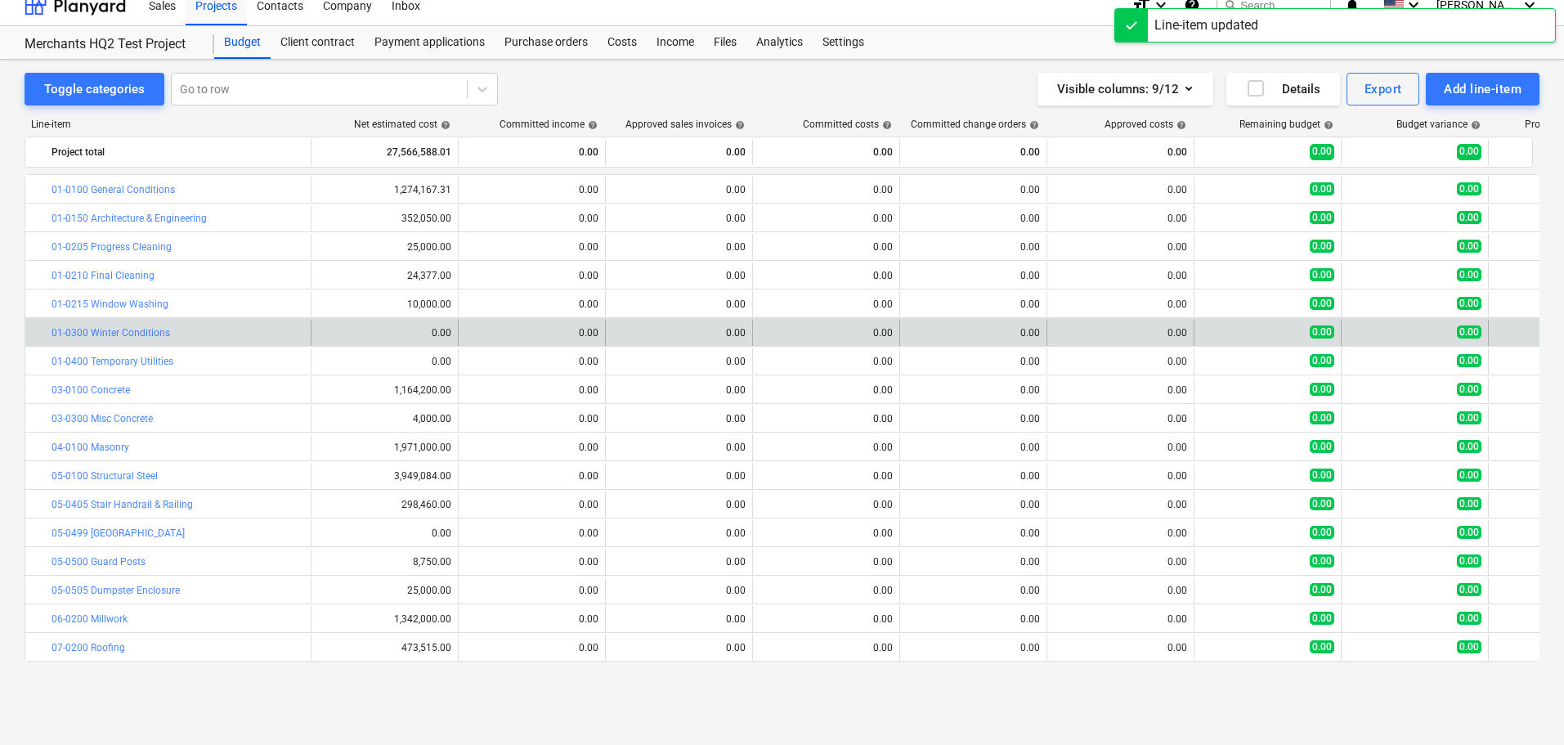
scroll to position [0, 0]
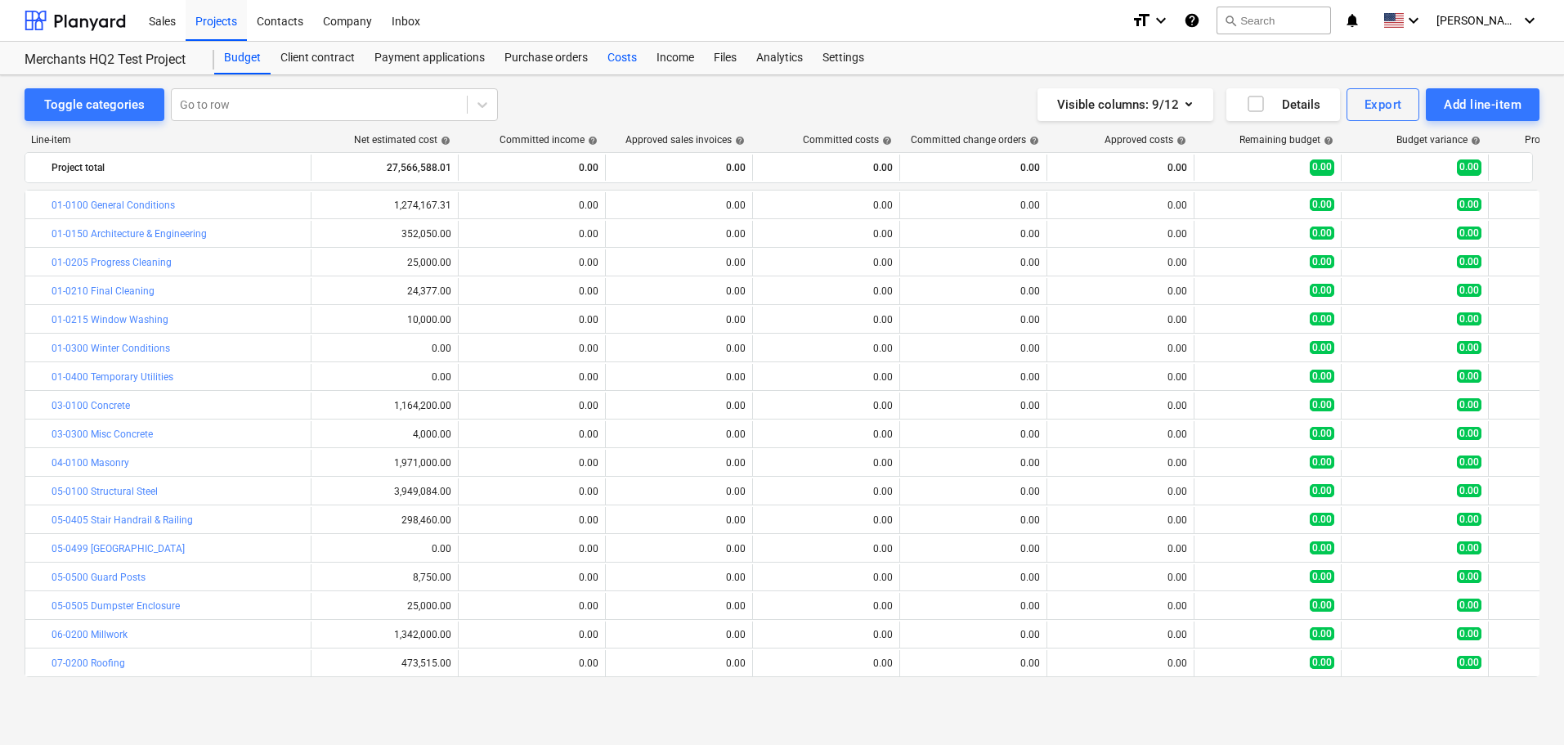
click at [633, 60] on div "Costs" at bounding box center [622, 58] width 49 height 33
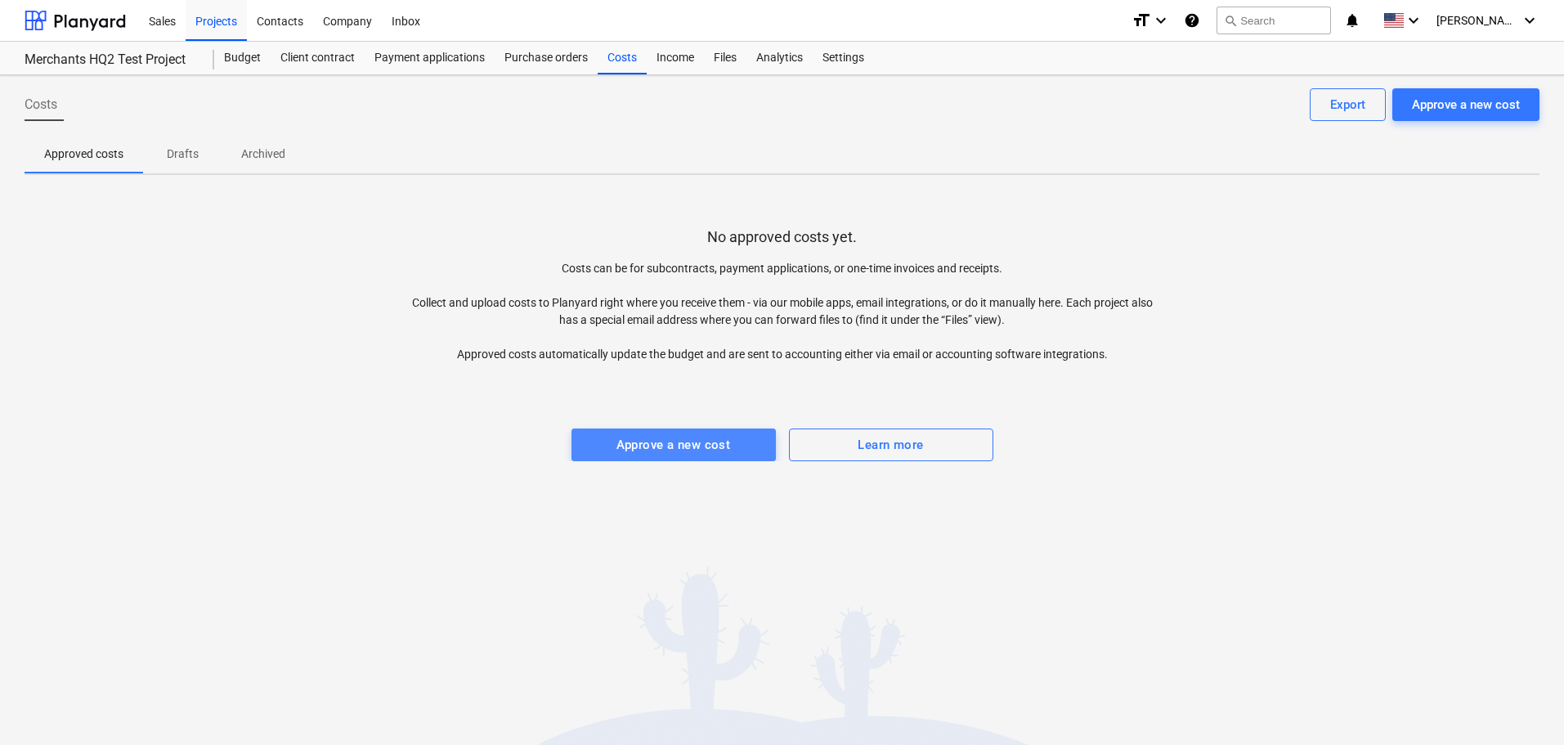
click at [745, 436] on span "Approve a new cost" at bounding box center [673, 444] width 168 height 21
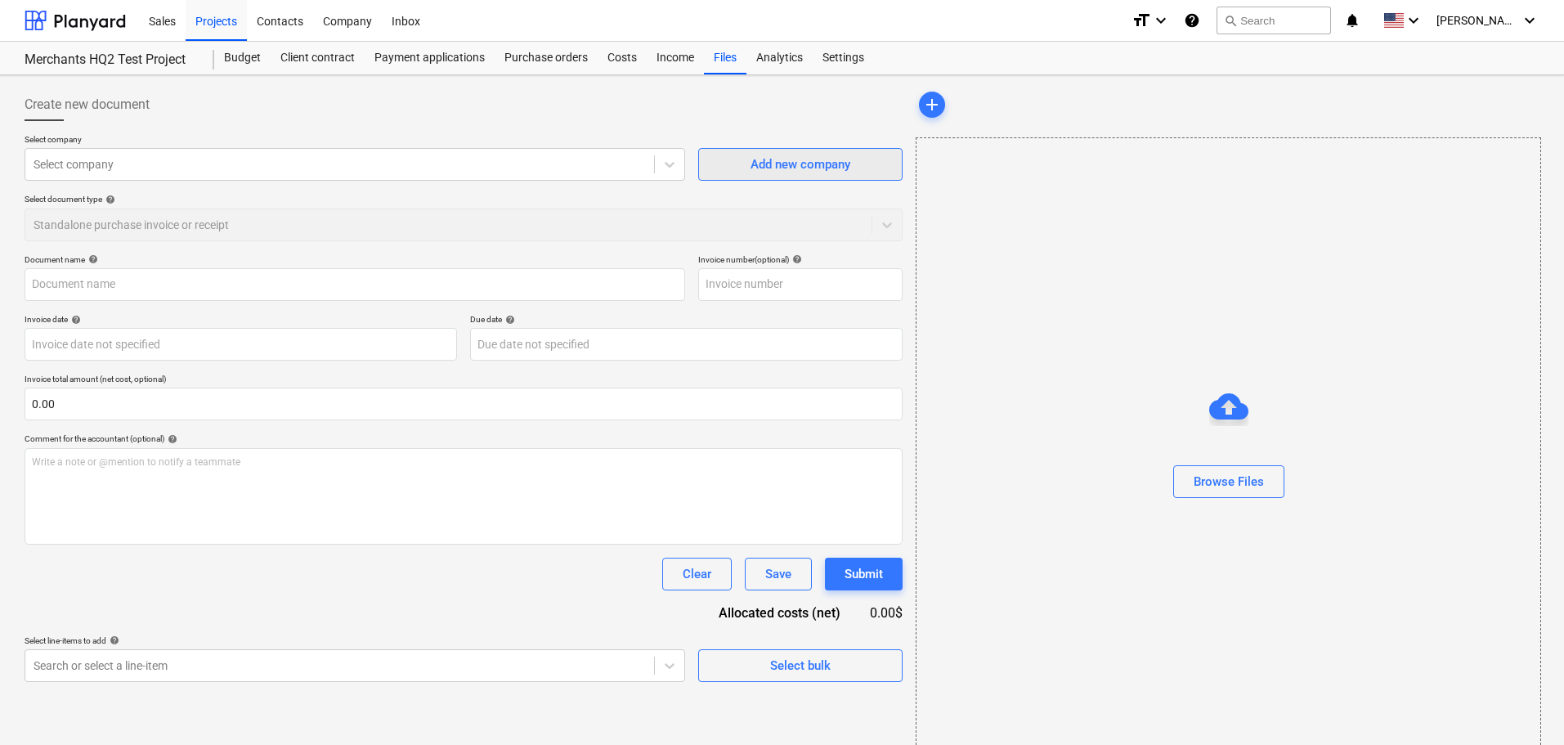
click at [717, 165] on button "Add new company" at bounding box center [800, 164] width 204 height 33
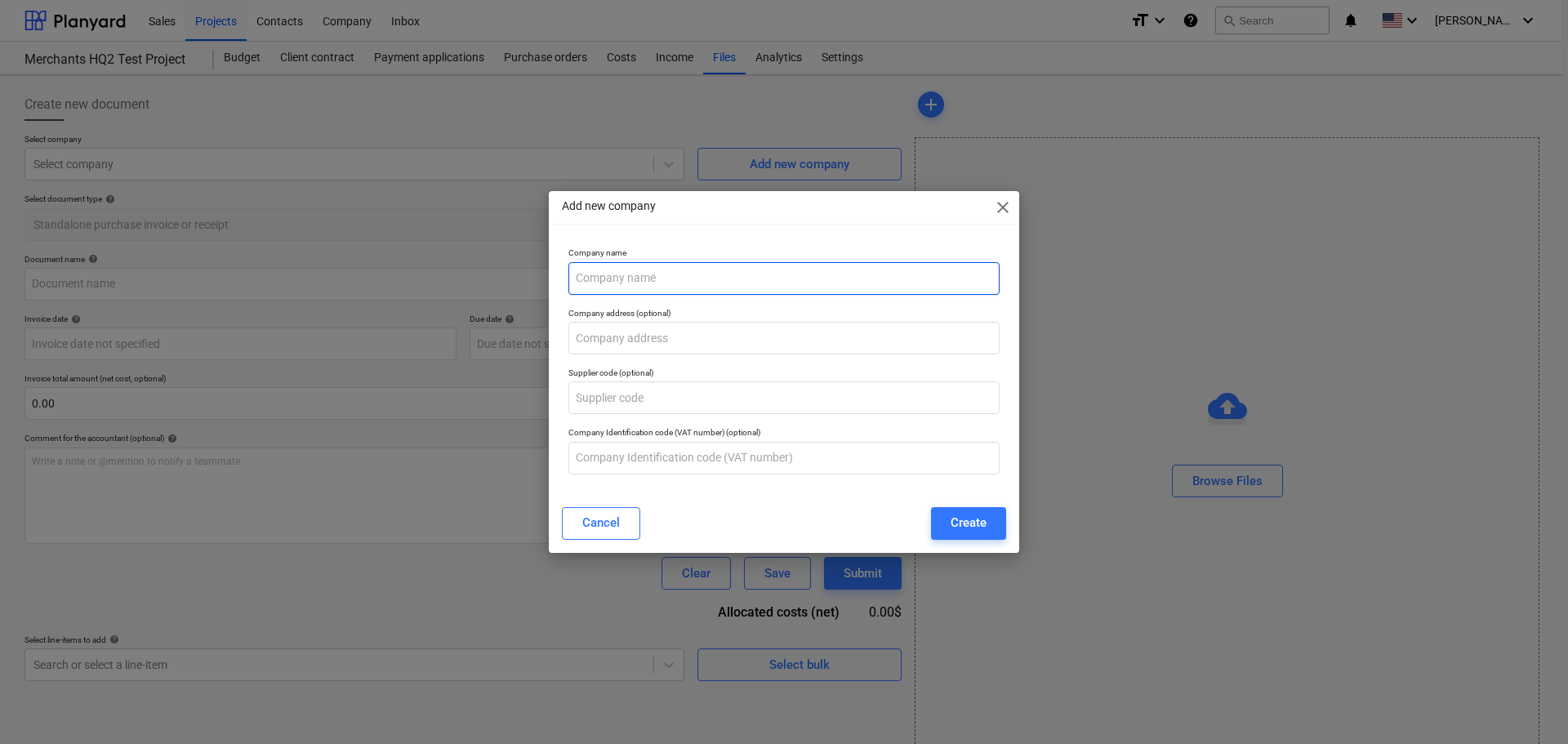
click at [689, 294] on input "text" at bounding box center [784, 278] width 431 height 33
click at [717, 263] on input "text" at bounding box center [784, 278] width 431 height 33
type input "DCG"
click at [987, 521] on button "Create" at bounding box center [968, 523] width 75 height 33
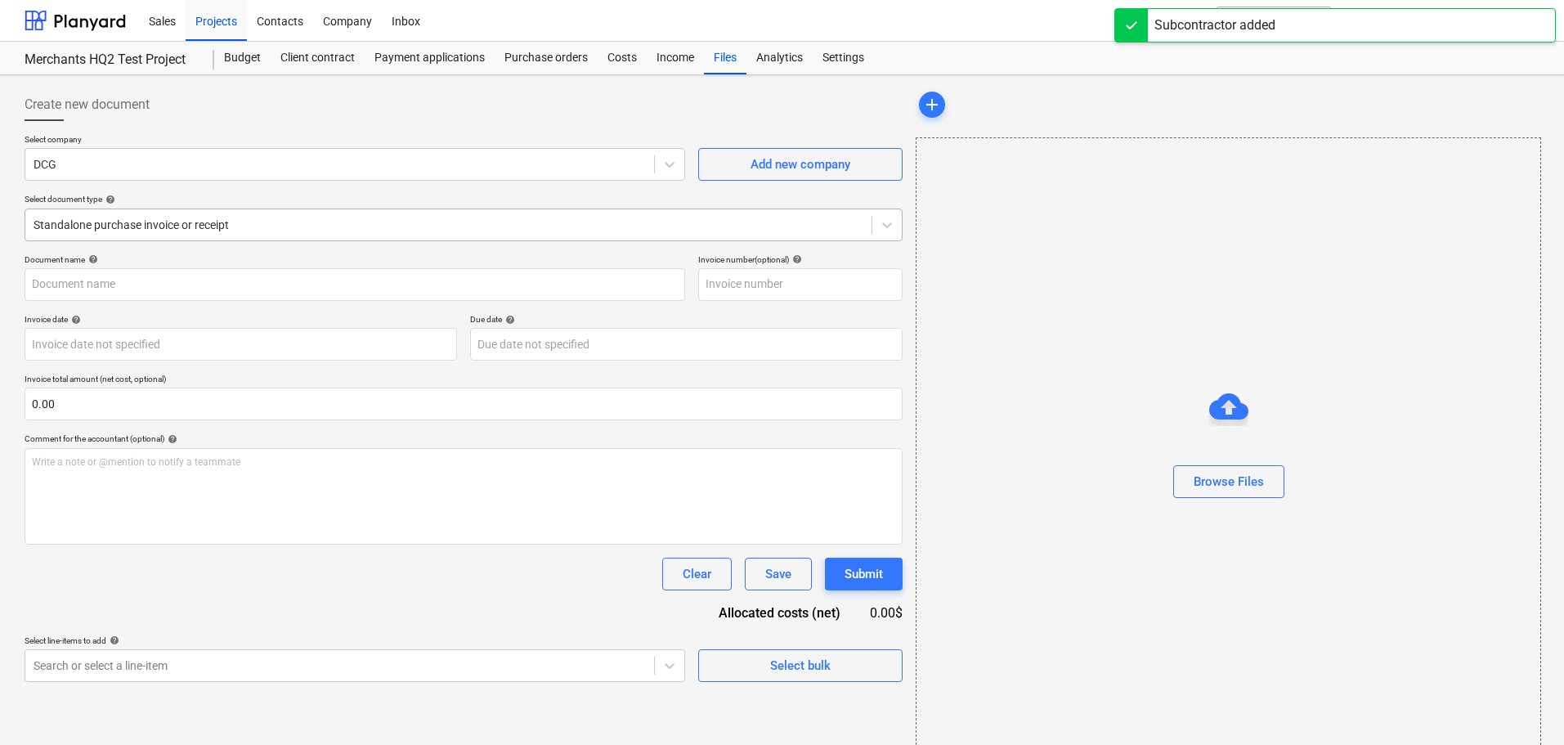
click at [356, 222] on div at bounding box center [449, 225] width 830 height 16
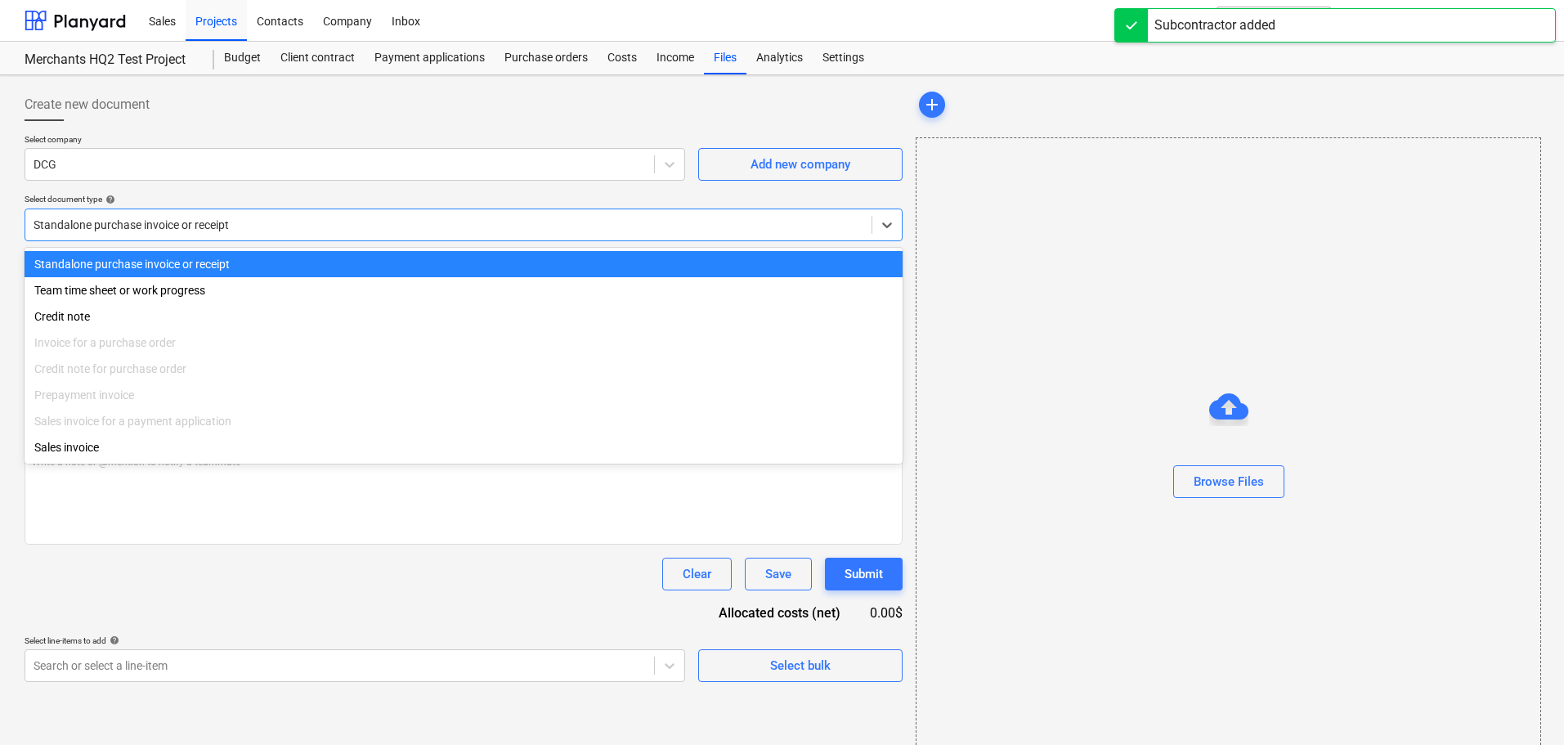
click at [334, 255] on div "Standalone purchase invoice or receipt" at bounding box center [464, 264] width 878 height 26
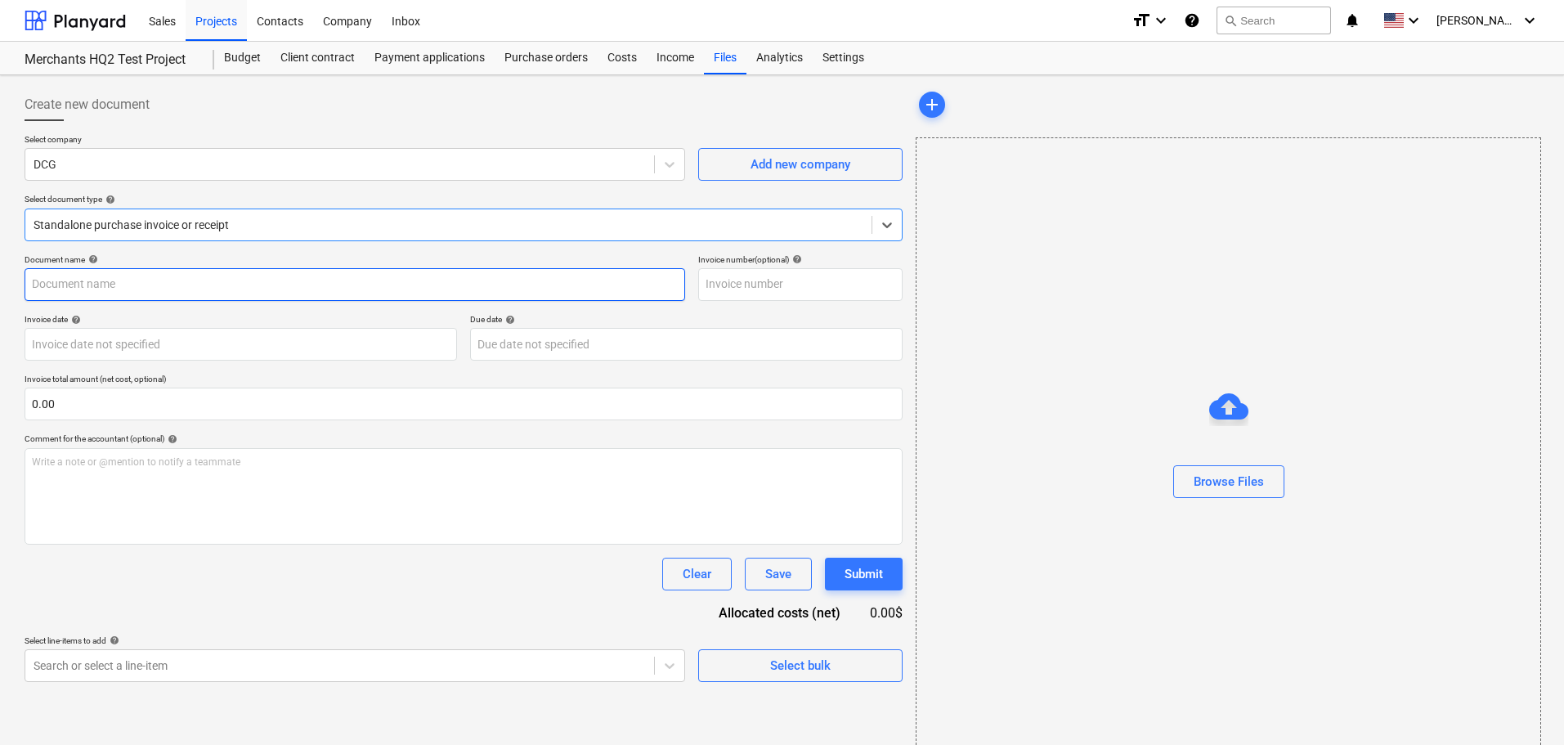
click at [288, 276] on input "text" at bounding box center [355, 284] width 661 height 33
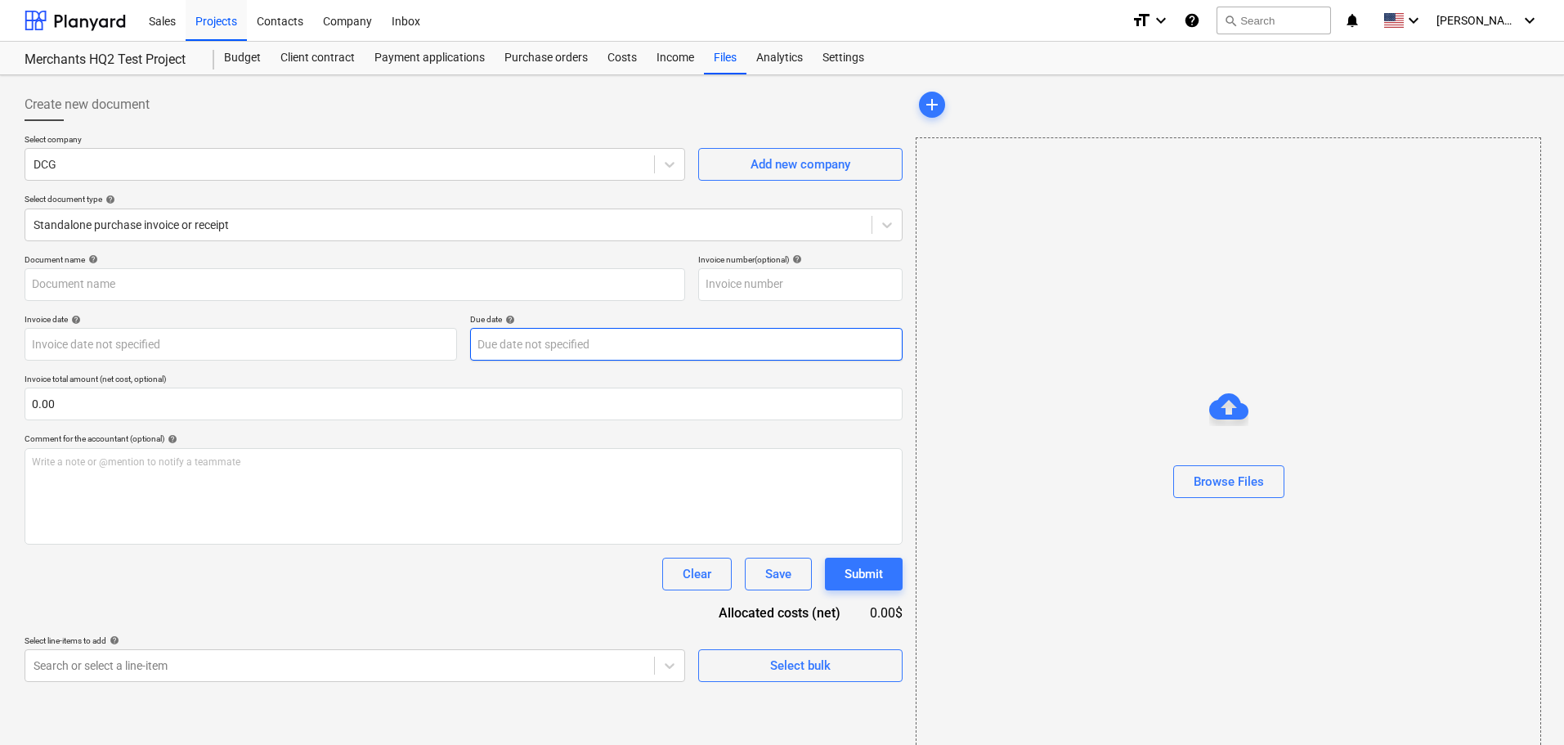
click at [535, 339] on body "Sales Projects Contacts Company Inbox format_size keyboard_arrow_down help sear…" at bounding box center [782, 380] width 1564 height 760
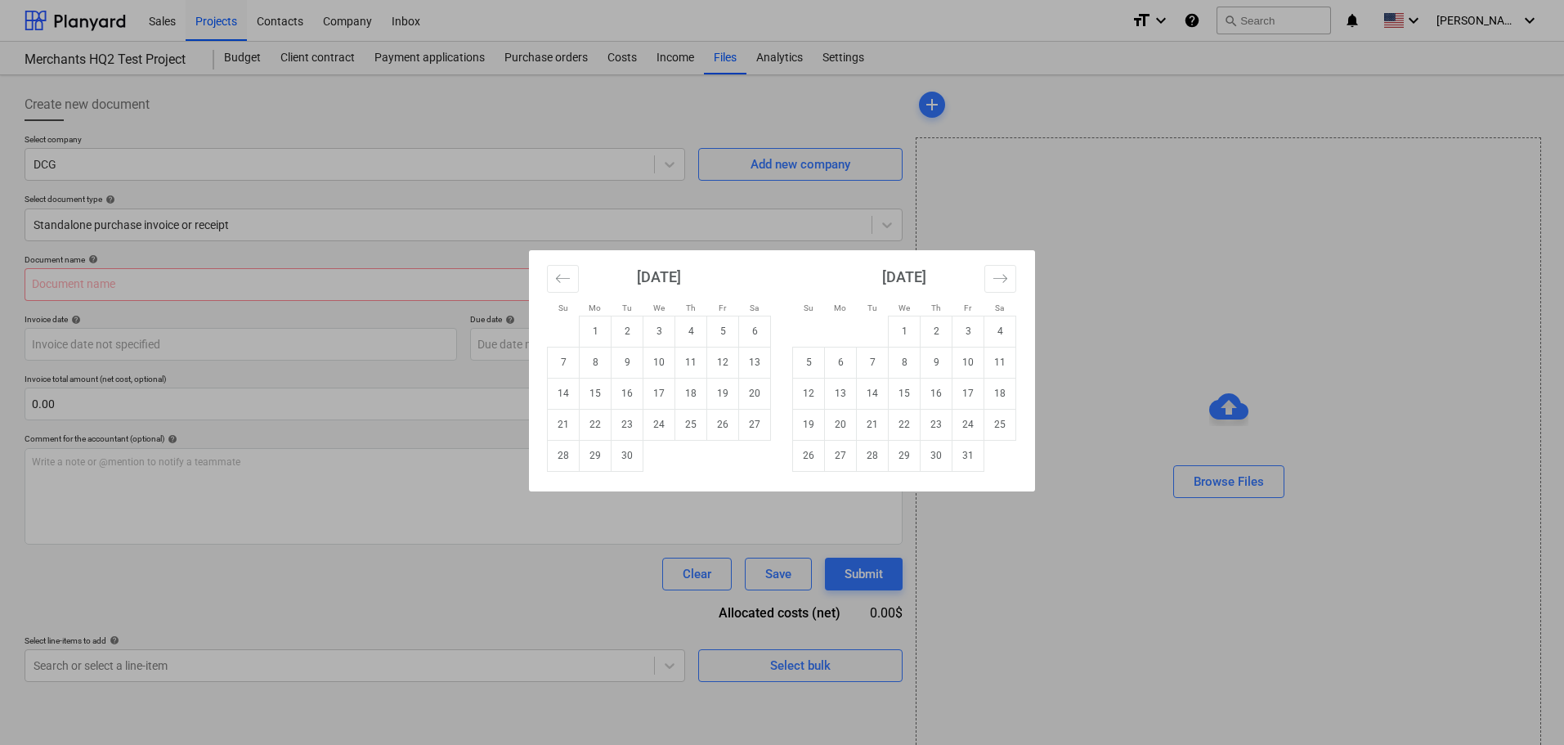
click at [381, 464] on div "Su Mo Tu We Th Fr Sa Su Mo Tu We Th Fr Sa August 2025 1 2 3 4 5 6 7 8 9 10 11 1…" at bounding box center [782, 372] width 1564 height 745
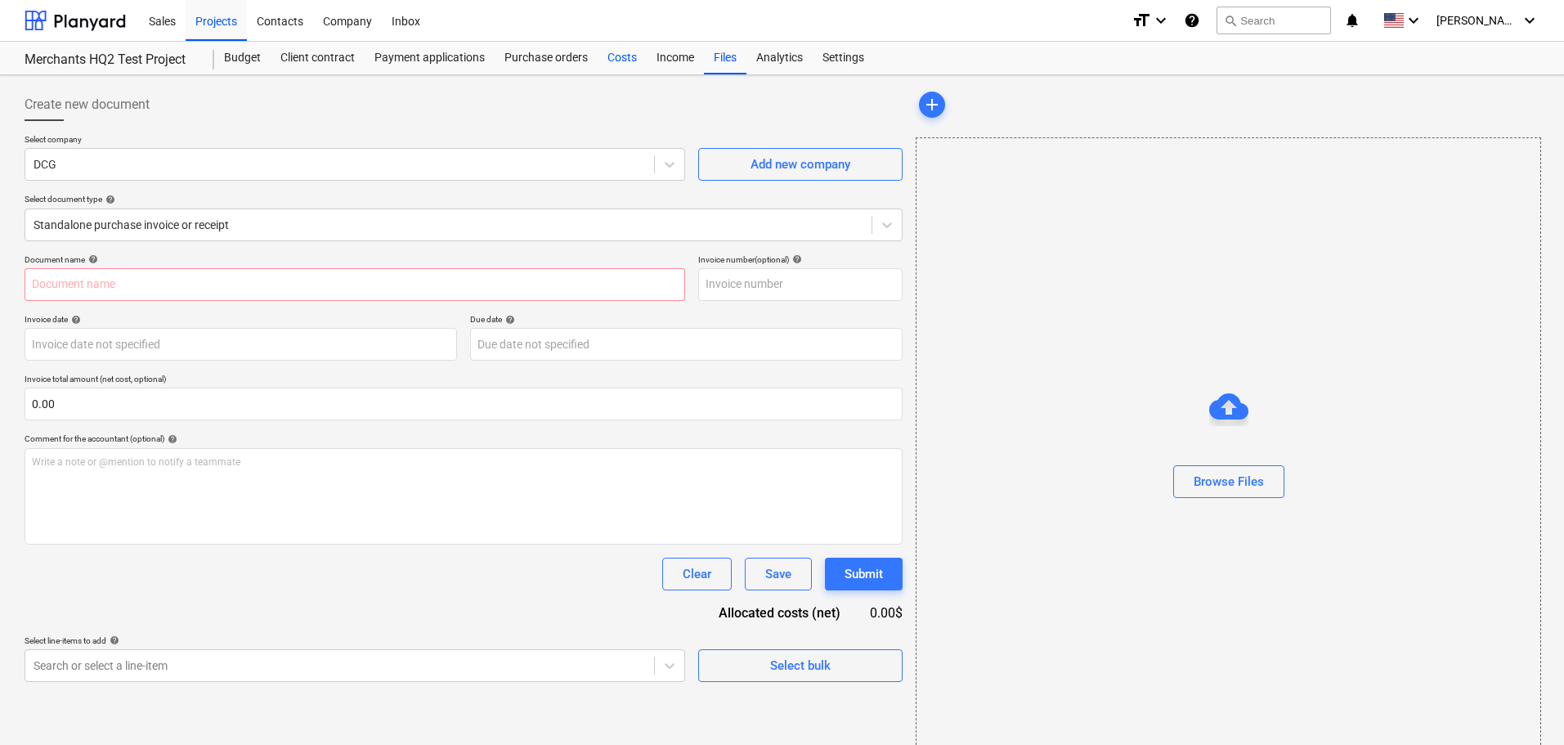
click at [628, 59] on div "Costs" at bounding box center [622, 58] width 49 height 33
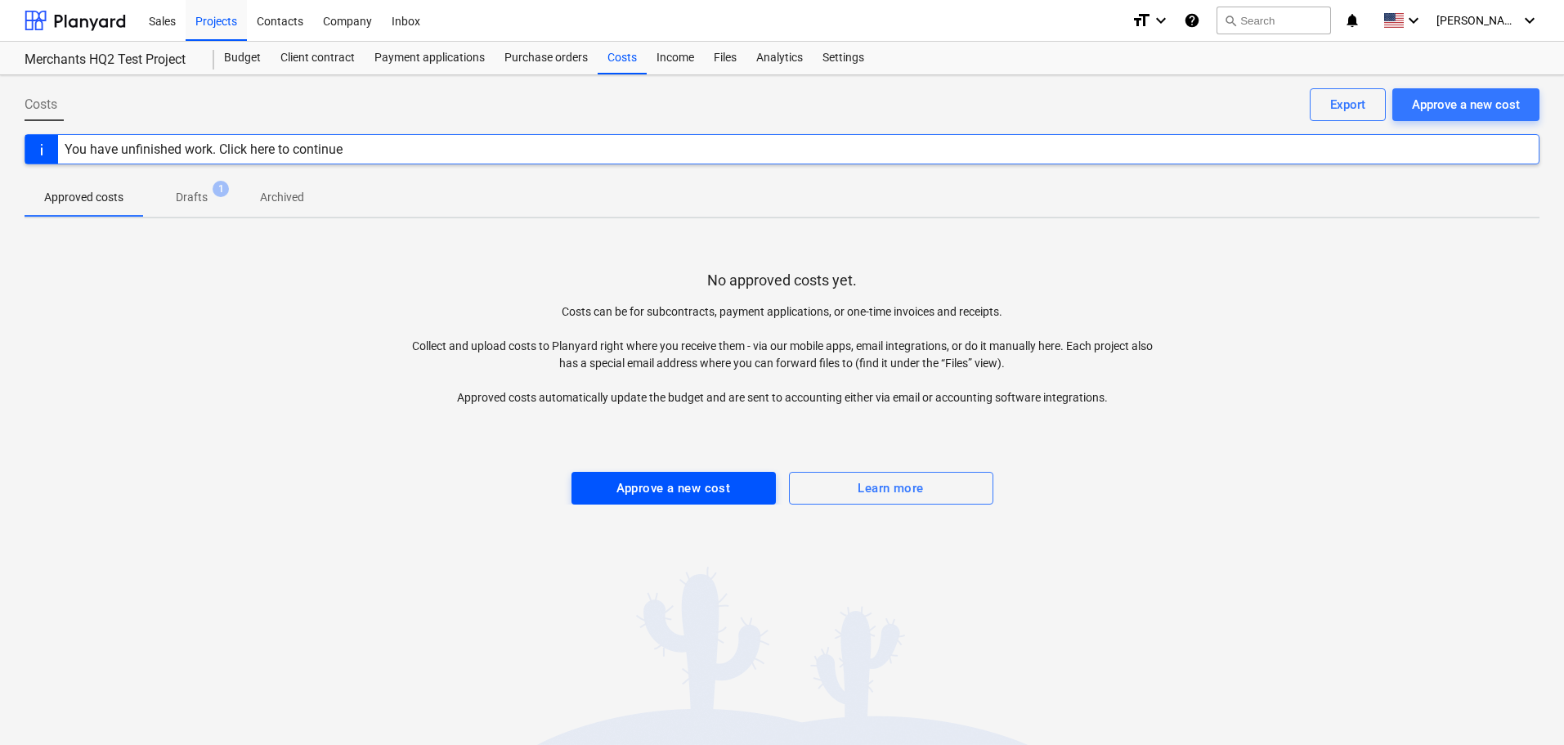
click at [702, 481] on div "Approve a new cost" at bounding box center [673, 487] width 114 height 21
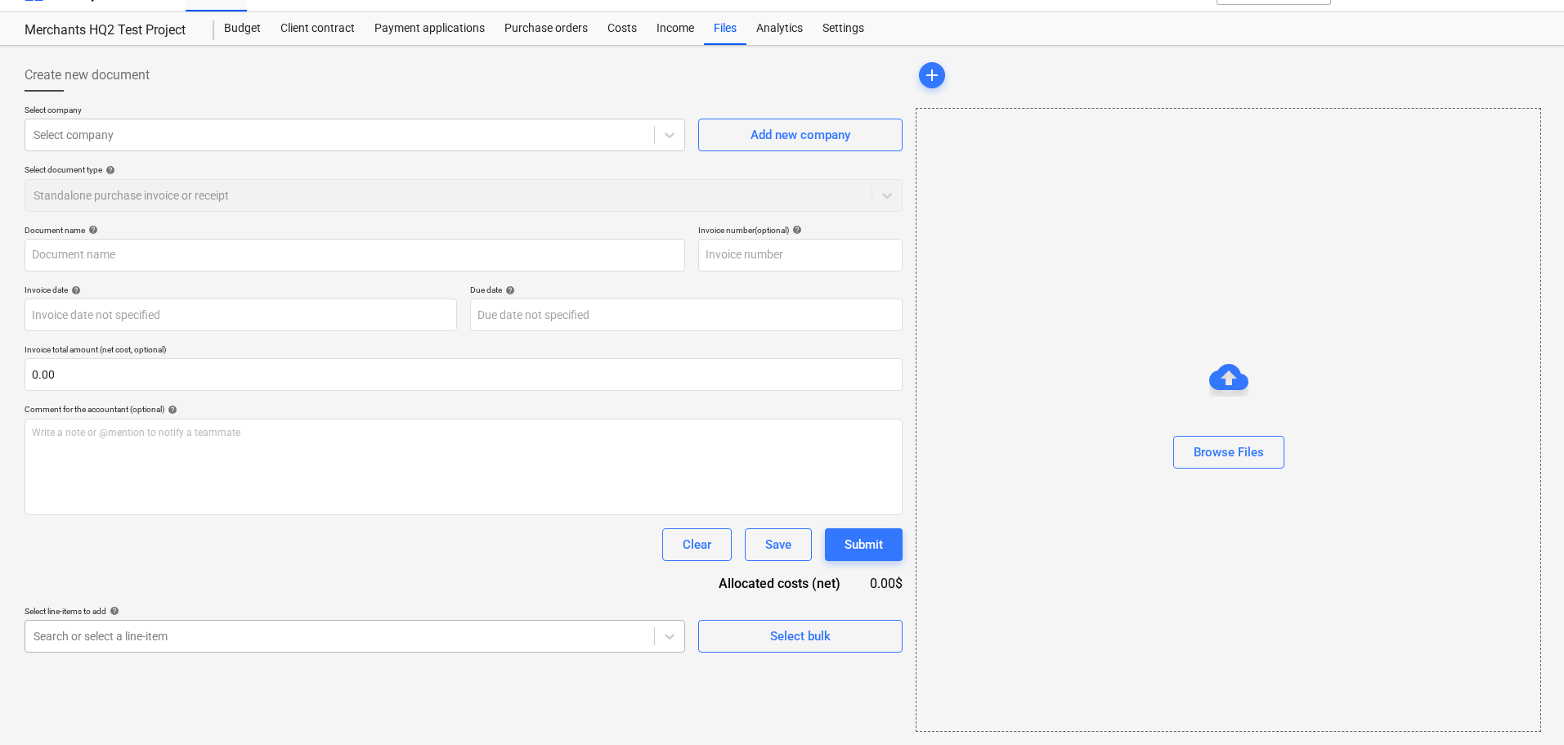
scroll to position [192, 0]
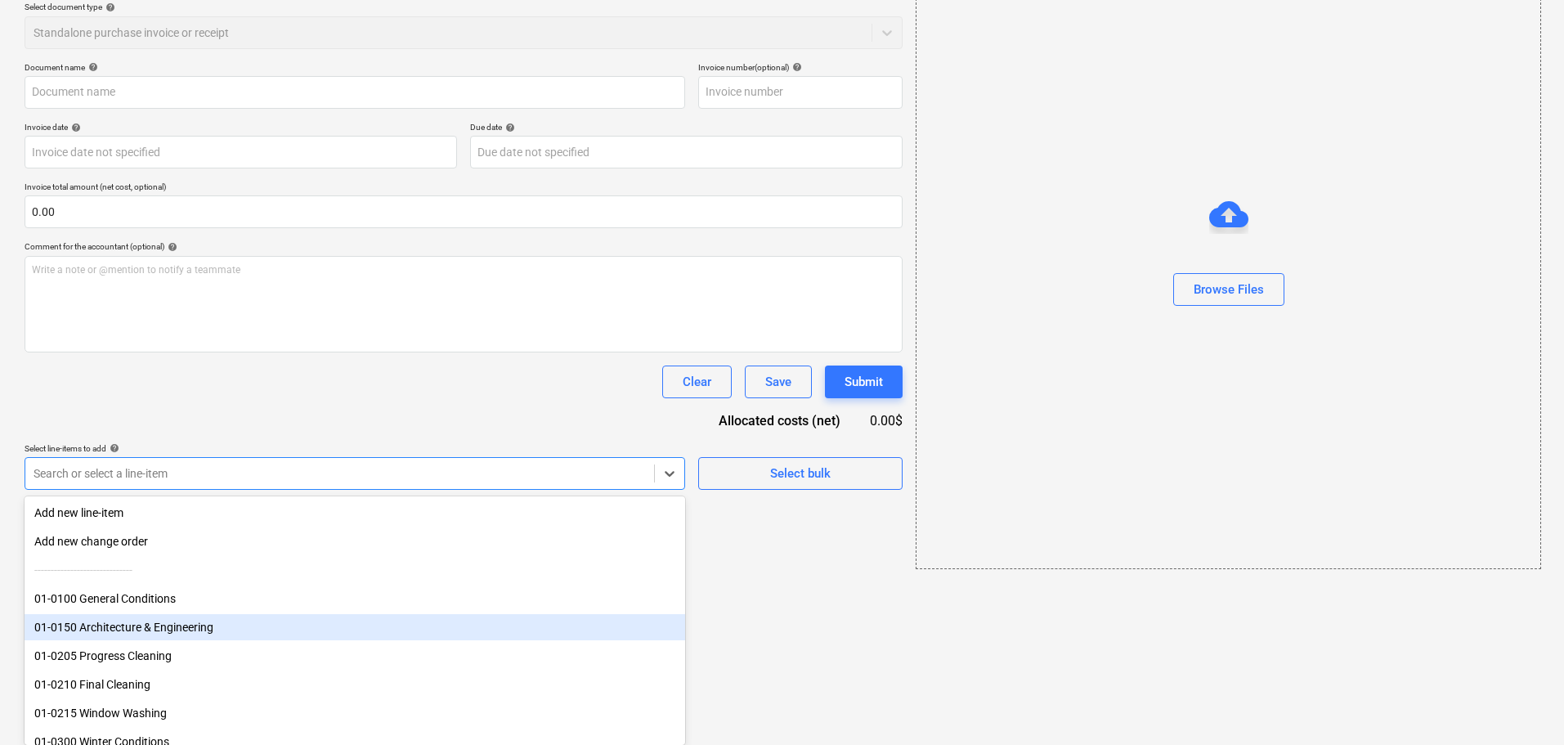
click at [284, 568] on body "Sales Projects Contacts Company Inbox format_size keyboard_arrow_down help sear…" at bounding box center [782, 188] width 1564 height 760
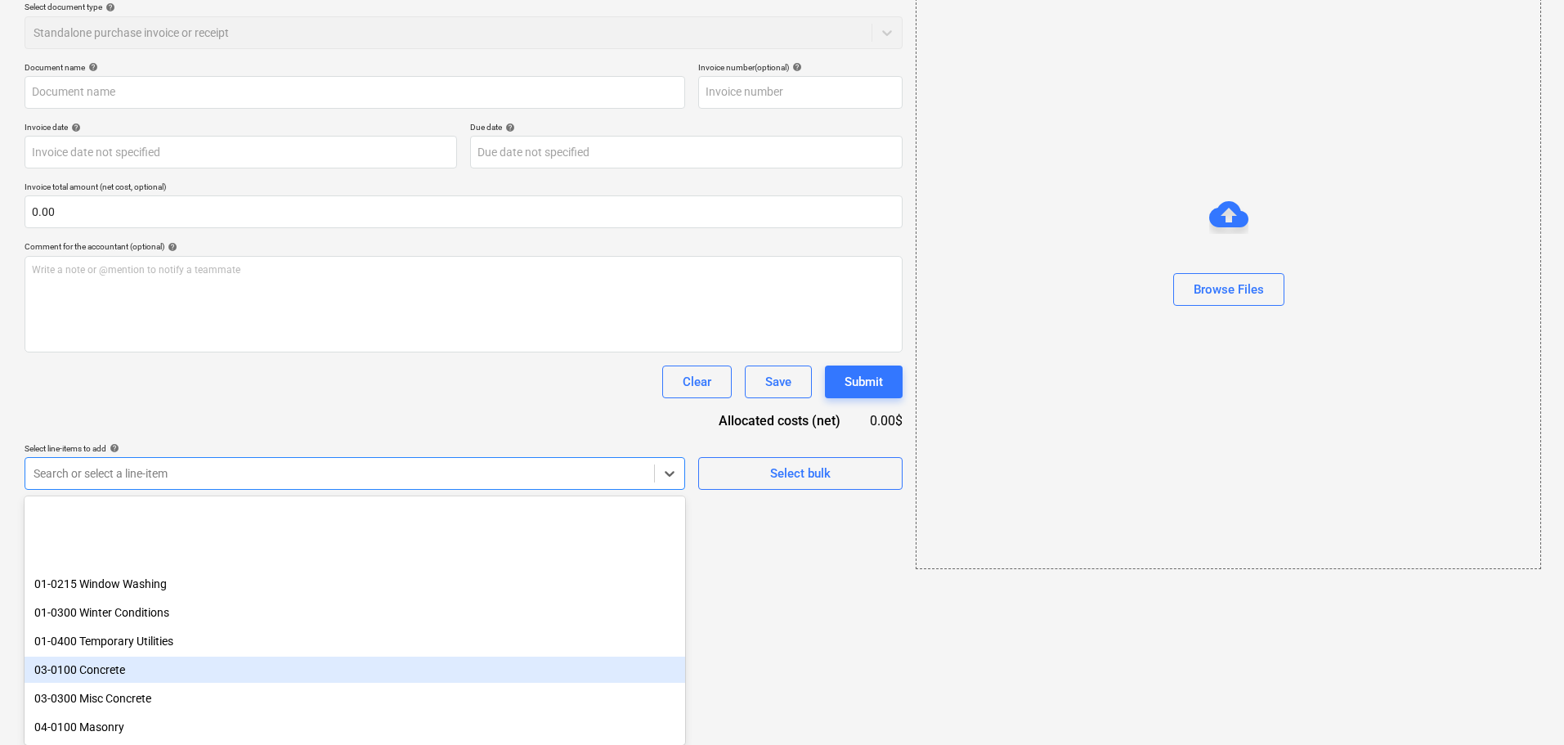
scroll to position [0, 0]
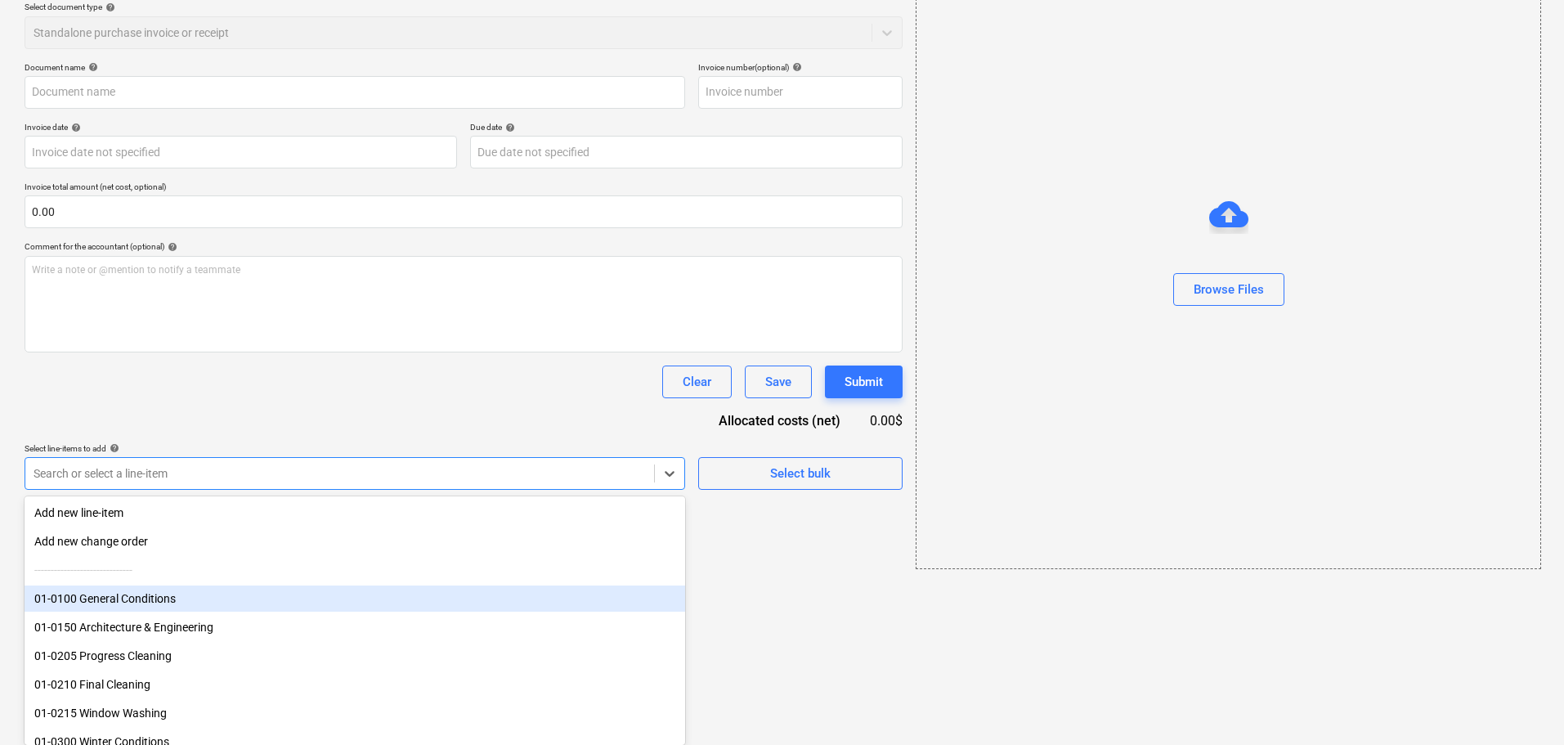
click at [208, 602] on div "01-0100 General Conditions" at bounding box center [355, 598] width 661 height 26
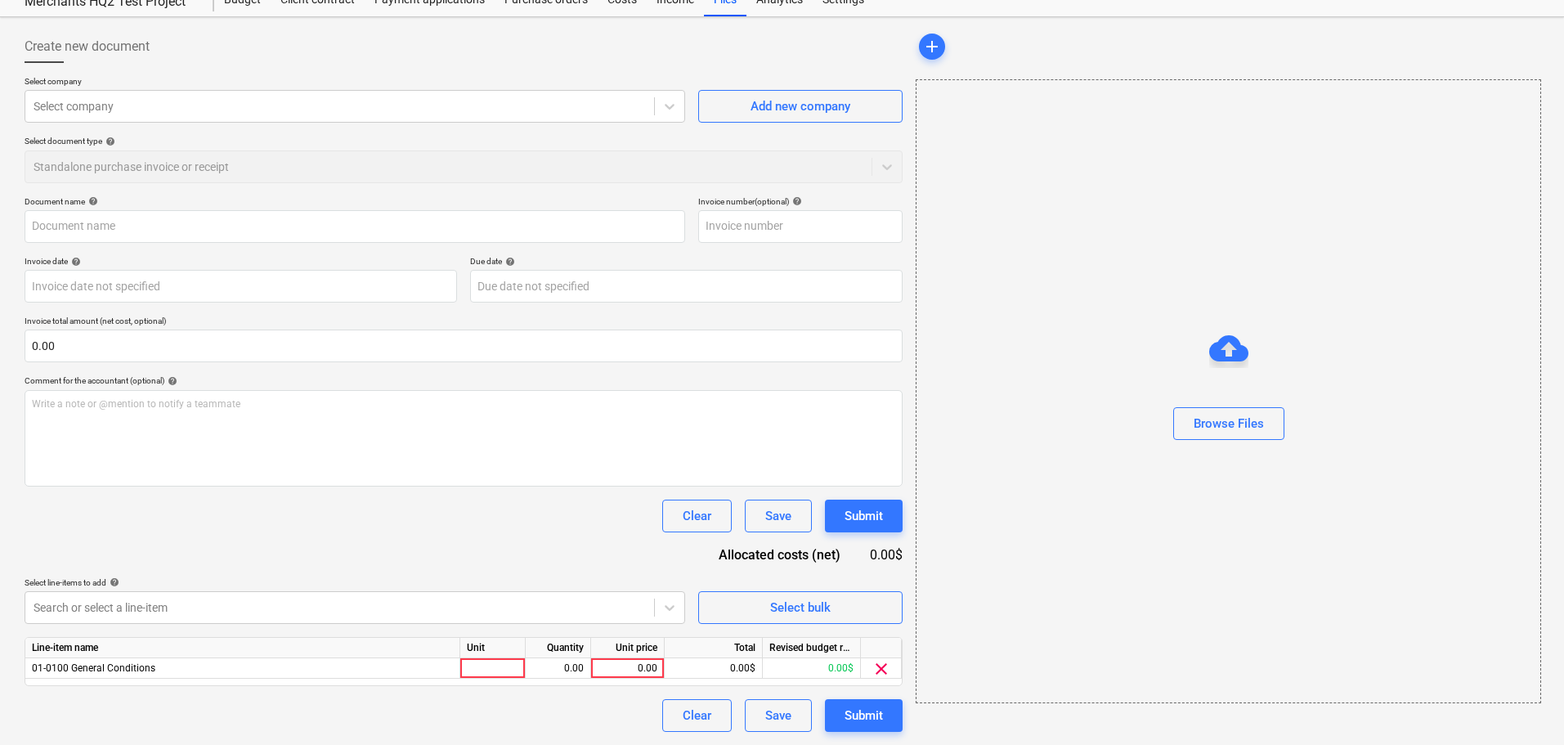
click at [808, 657] on html "Sales Projects Contacts Company Inbox format_size keyboard_arrow_down help sear…" at bounding box center [782, 322] width 1564 height 760
click at [623, 667] on div "0.00" at bounding box center [628, 668] width 60 height 20
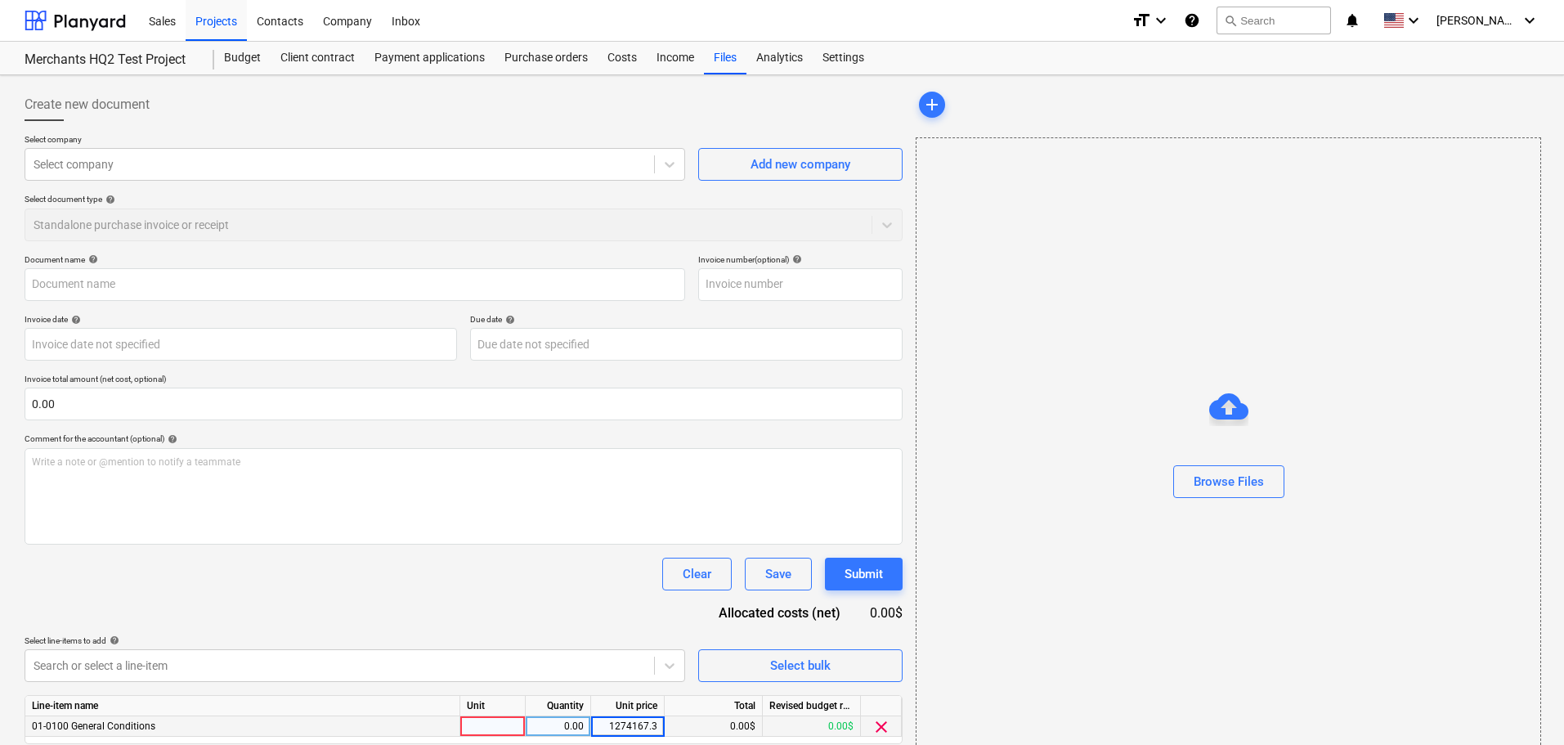
type input "1274167.31"
click at [500, 725] on div at bounding box center [492, 726] width 65 height 20
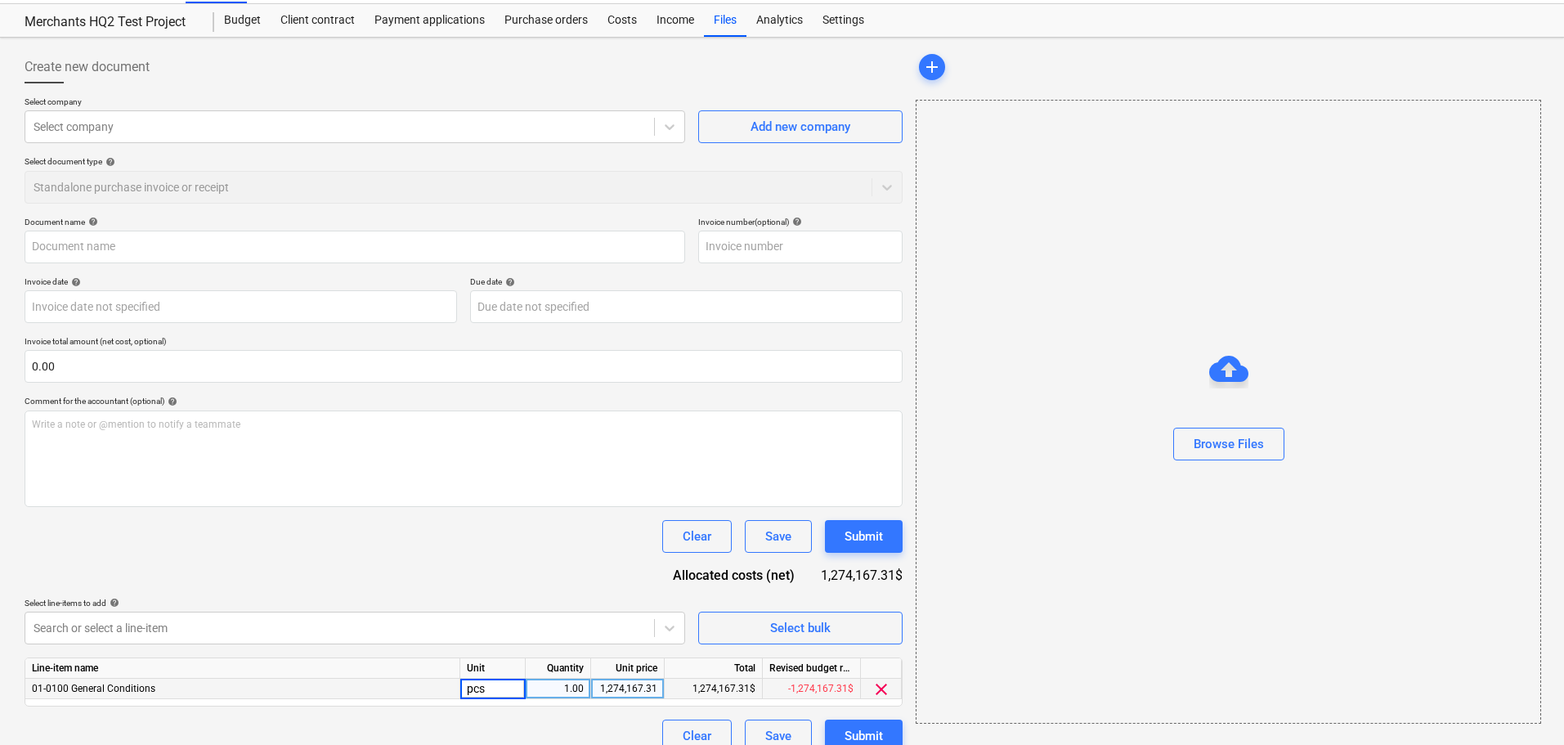
scroll to position [58, 0]
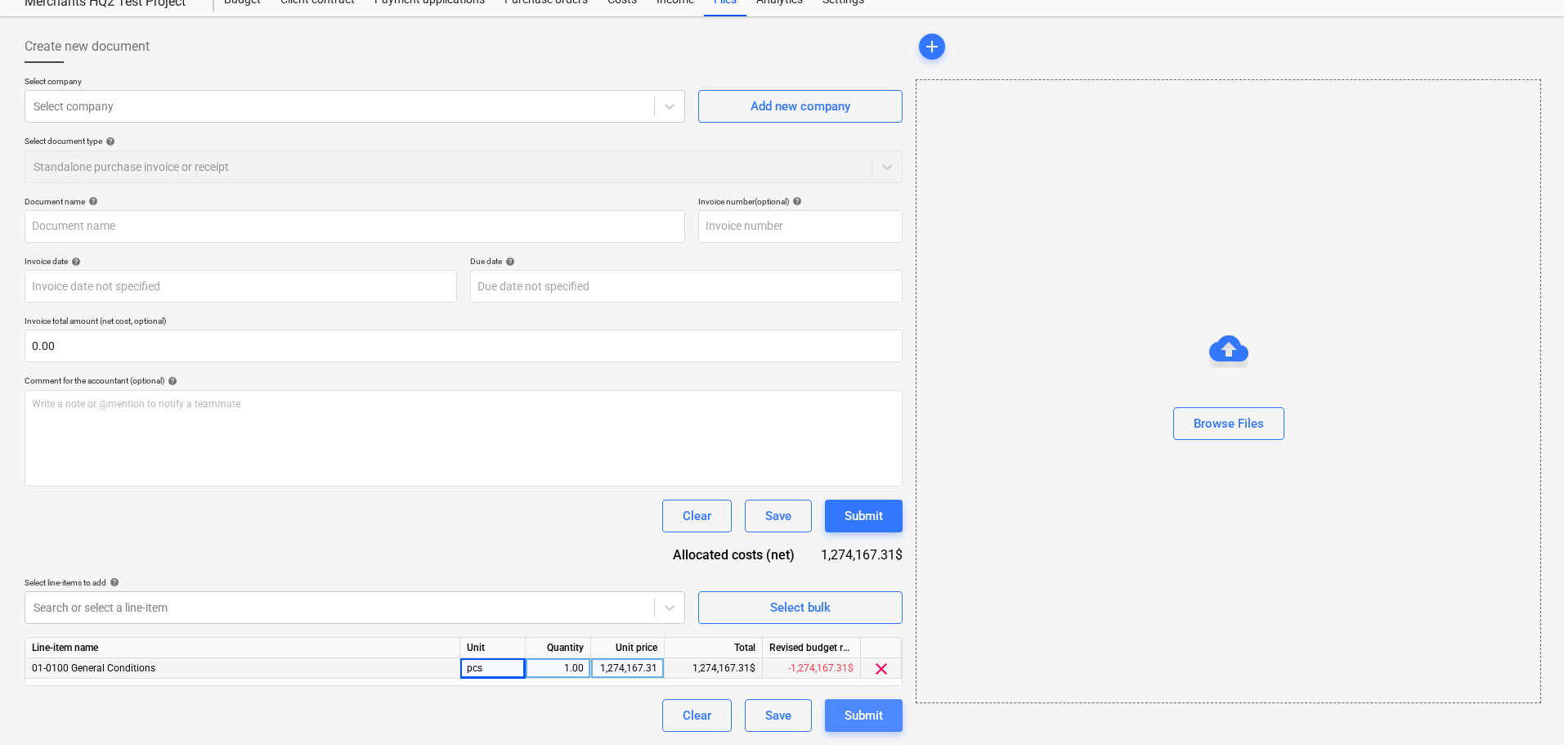
click at [869, 716] on div "Submit" at bounding box center [864, 715] width 38 height 21
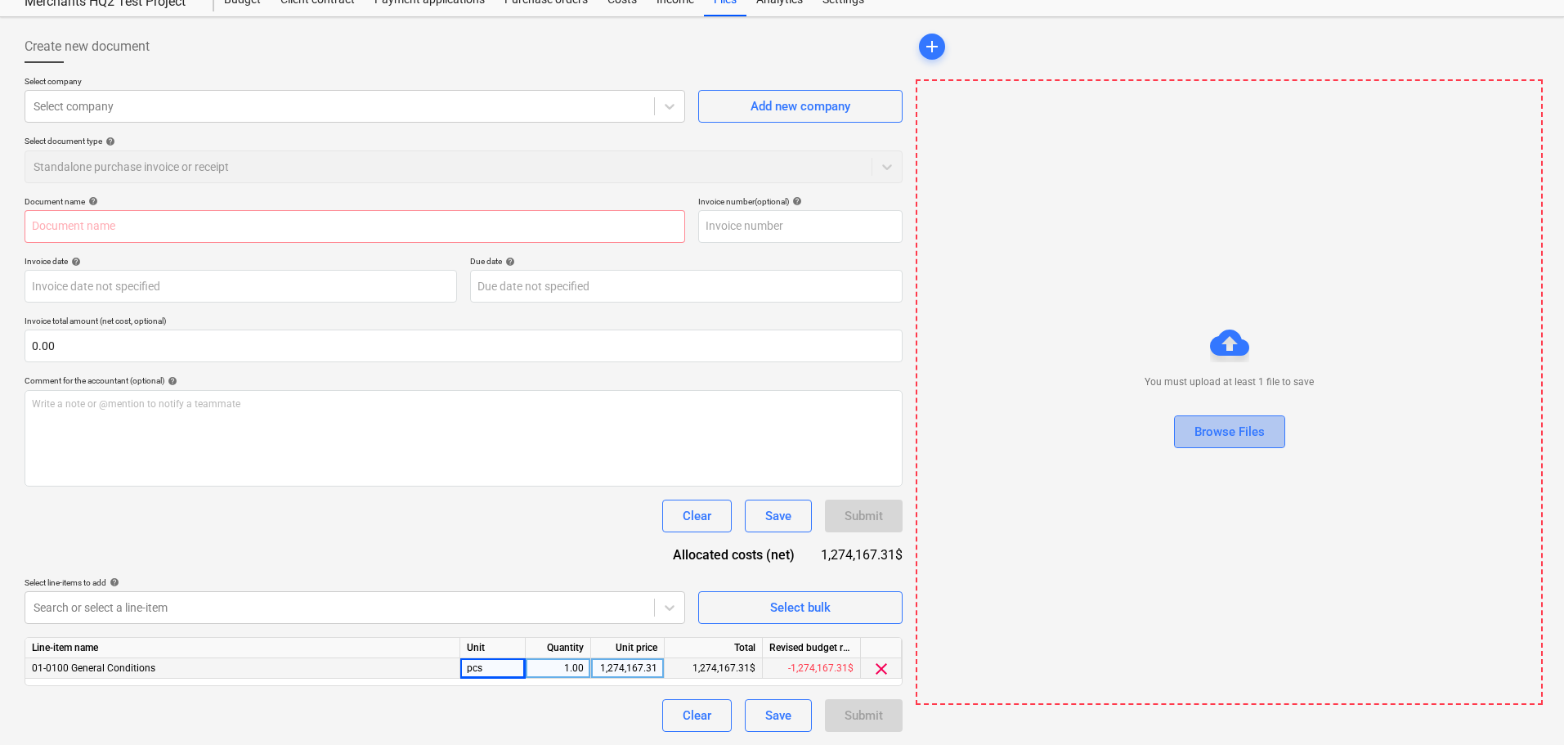
click at [1181, 416] on button "Browse Files" at bounding box center [1229, 431] width 111 height 33
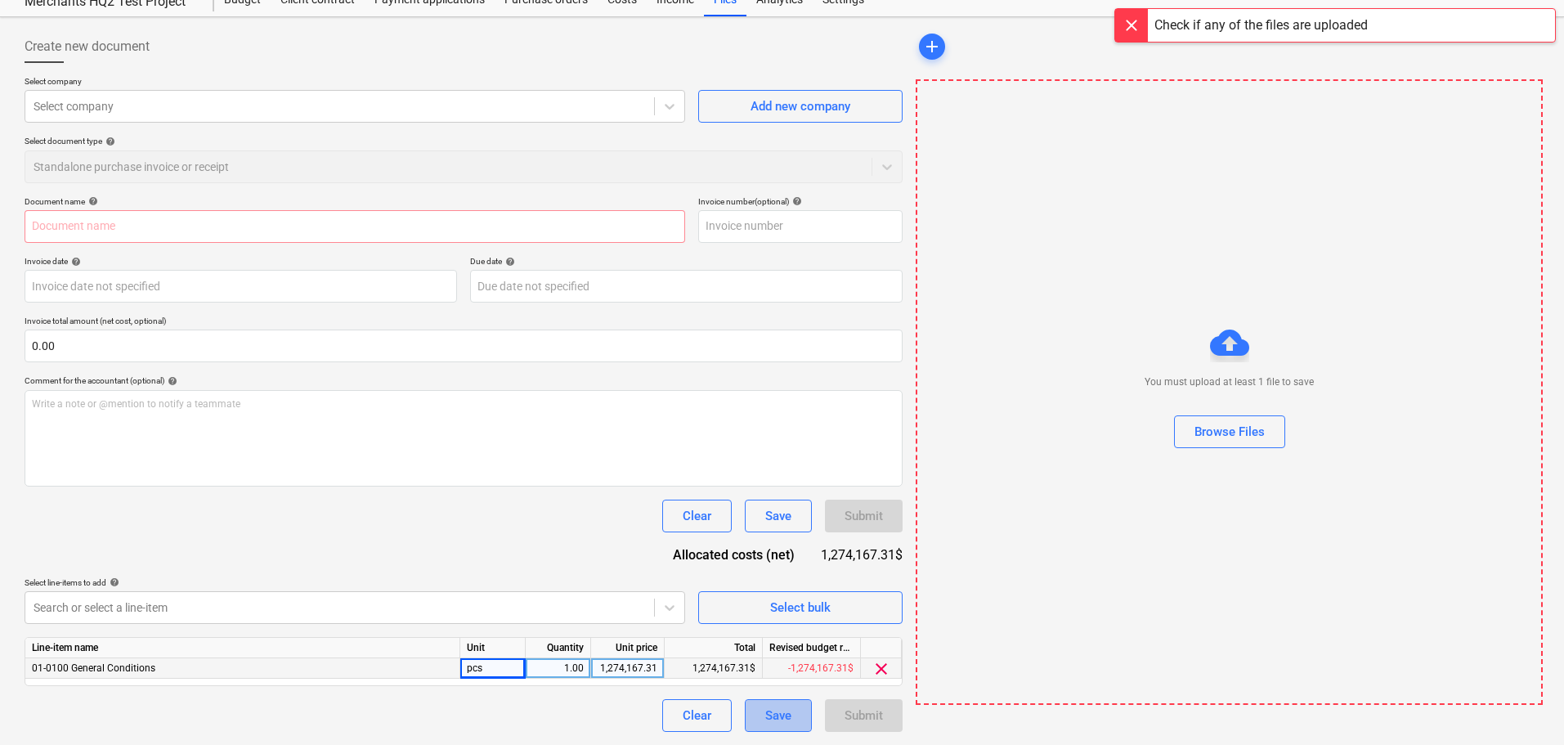
click at [790, 720] on div "Save" at bounding box center [778, 715] width 26 height 21
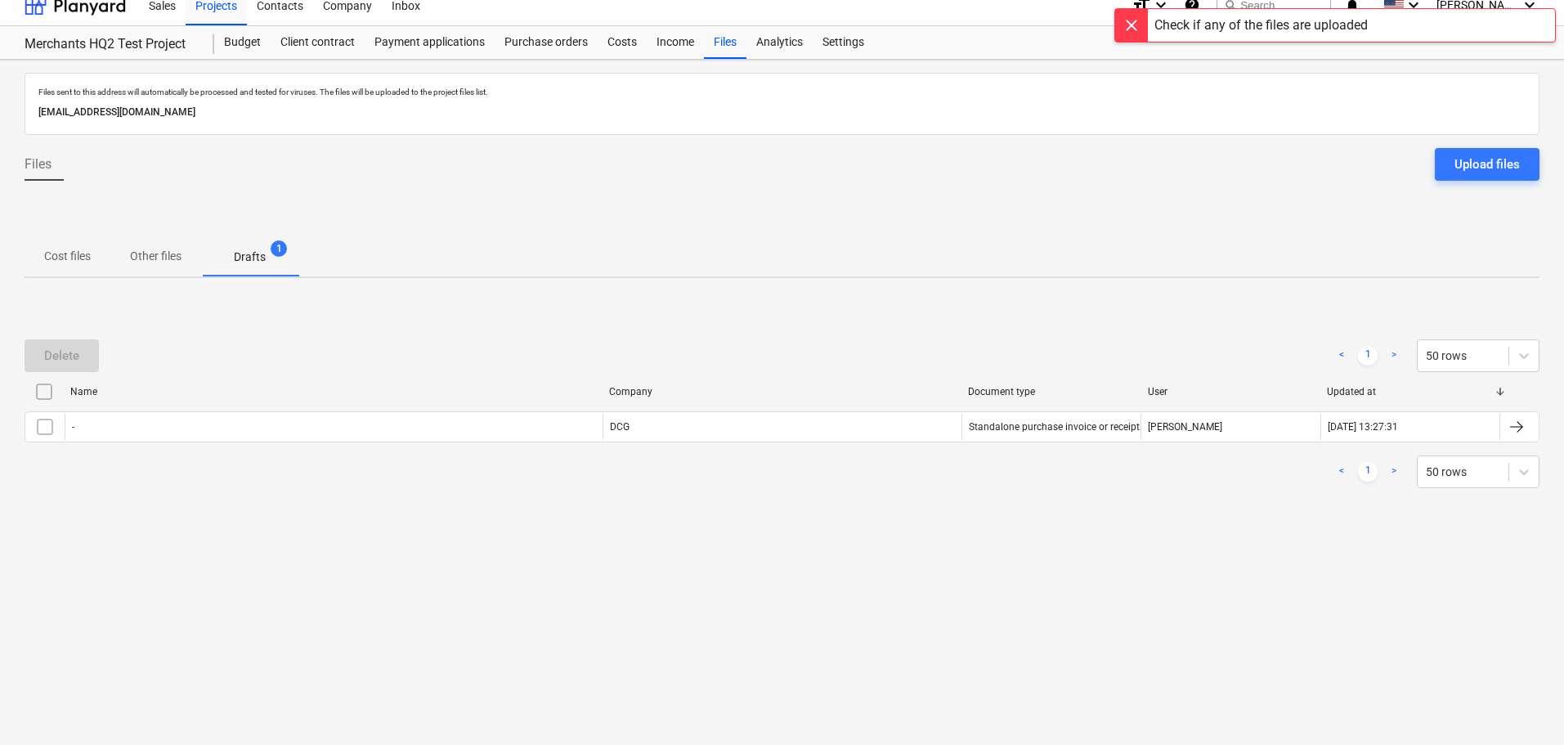
scroll to position [16, 0]
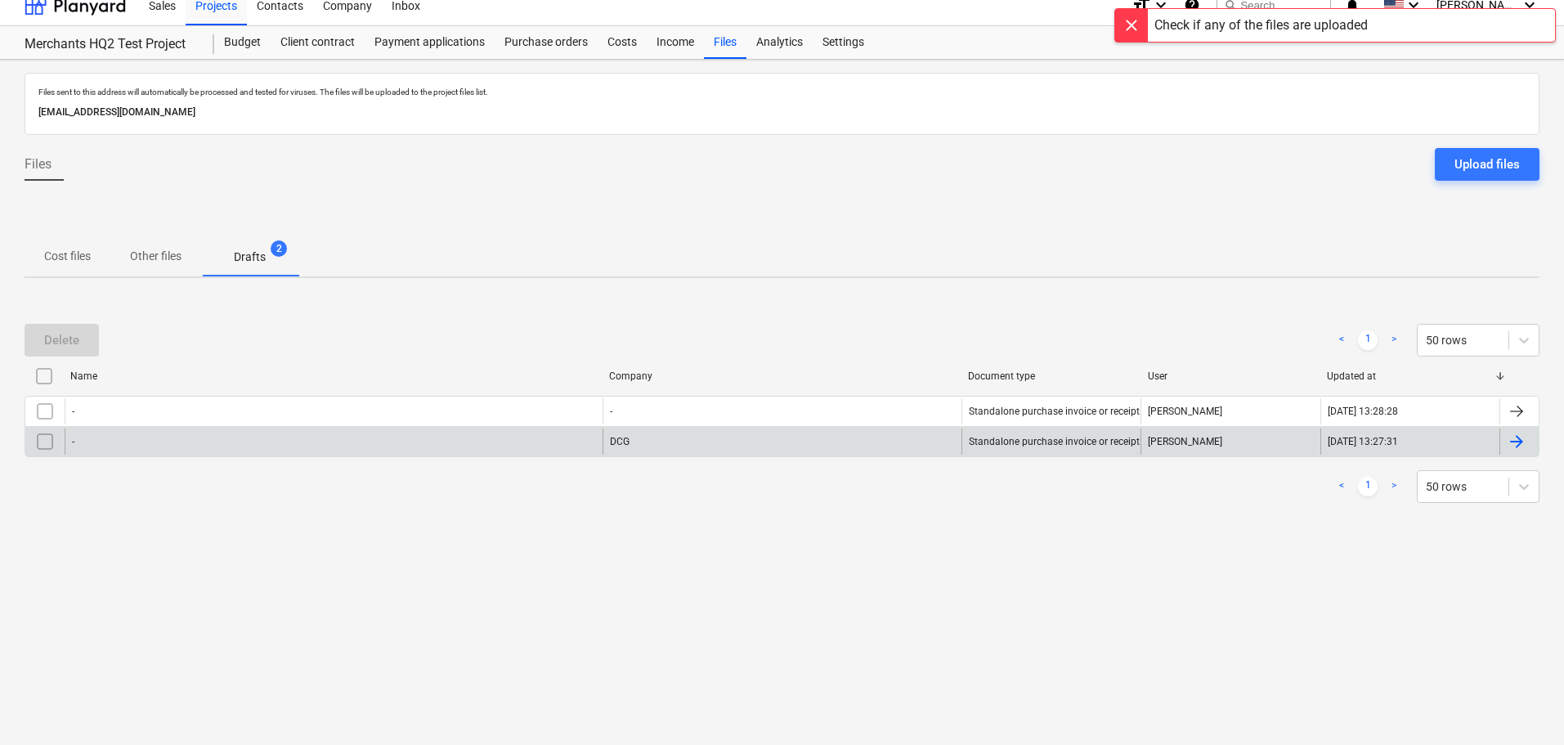
click at [39, 433] on input "checkbox" at bounding box center [45, 441] width 26 height 26
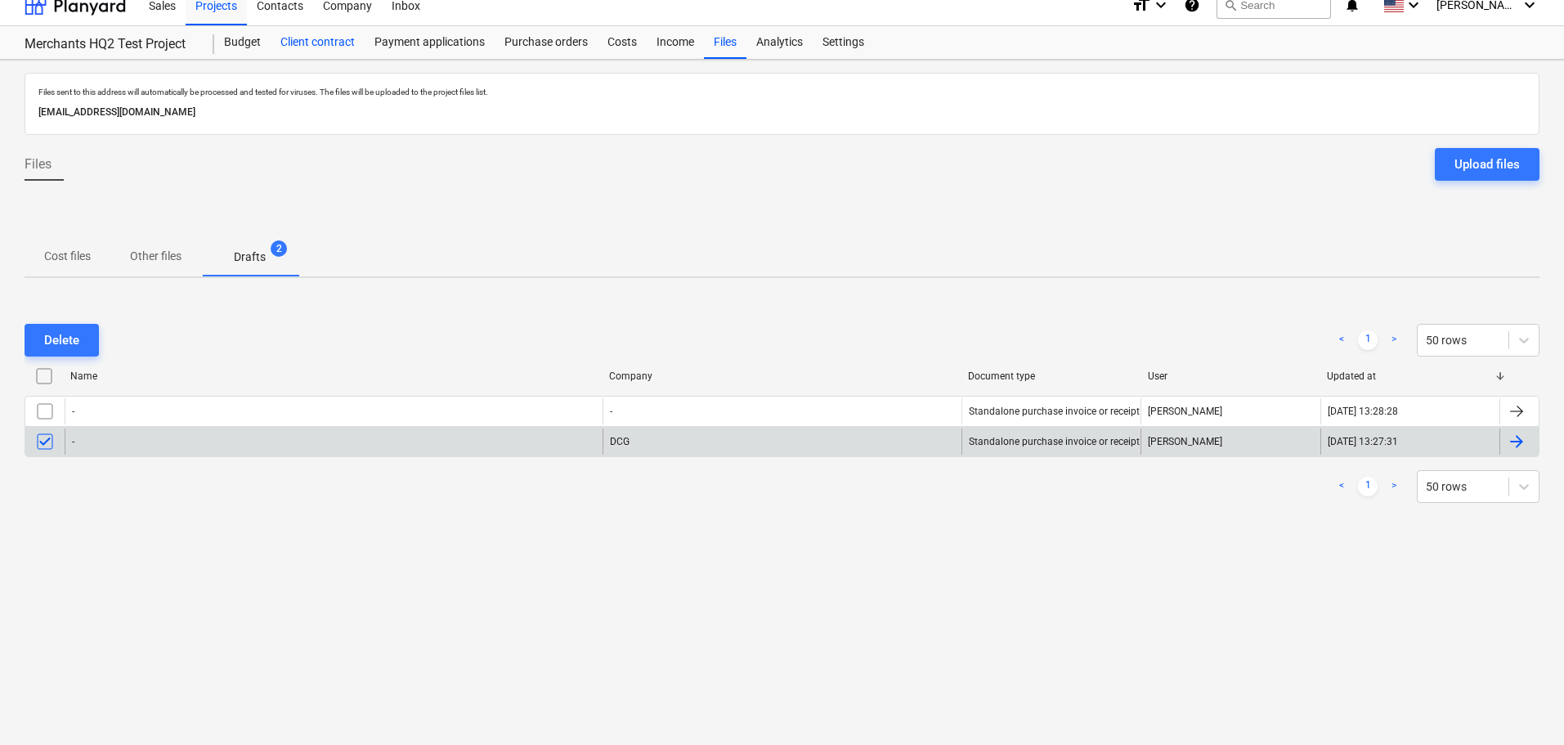
drag, startPoint x: 257, startPoint y: 46, endPoint x: 272, endPoint y: 52, distance: 16.6
click at [257, 46] on div "Budget" at bounding box center [242, 42] width 56 height 33
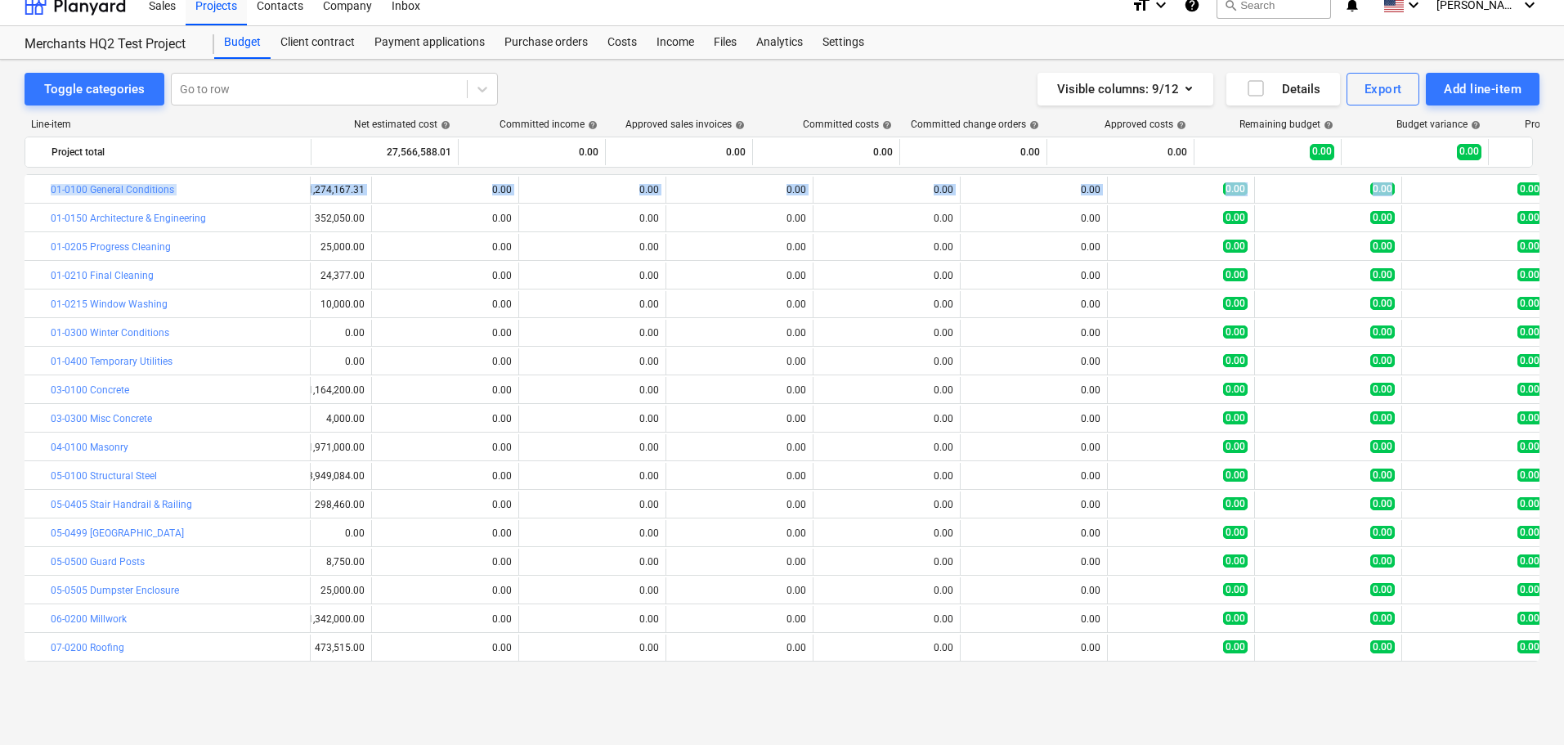
scroll to position [0, 144]
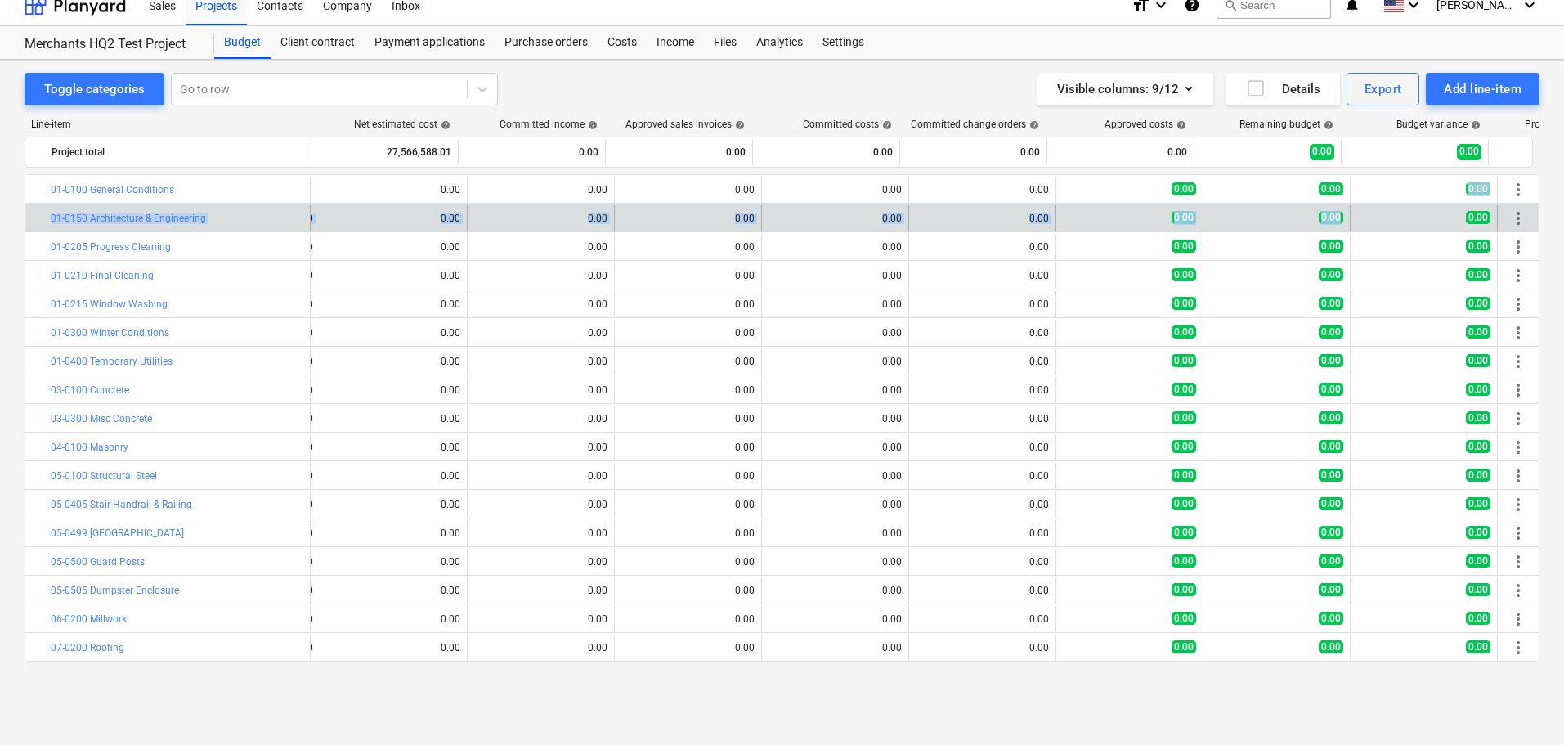
drag, startPoint x: 1531, startPoint y: 195, endPoint x: 1384, endPoint y: 213, distance: 148.2
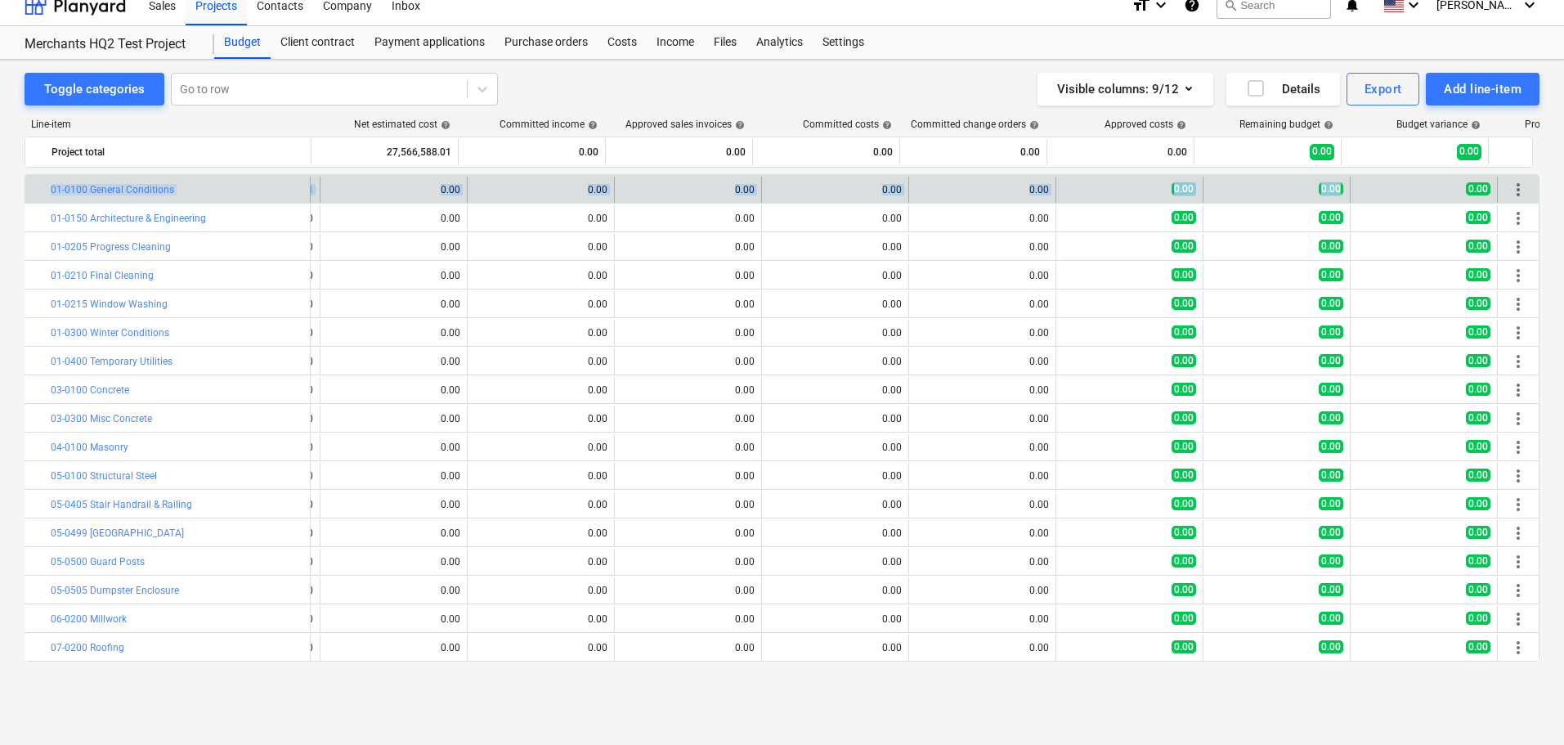
drag, startPoint x: 1539, startPoint y: 195, endPoint x: 1434, endPoint y: 192, distance: 105.5
click at [1418, 193] on div "Toggle categories Go to row Visible columns : 9/12 Details Export Add line-item…" at bounding box center [782, 377] width 1564 height 634
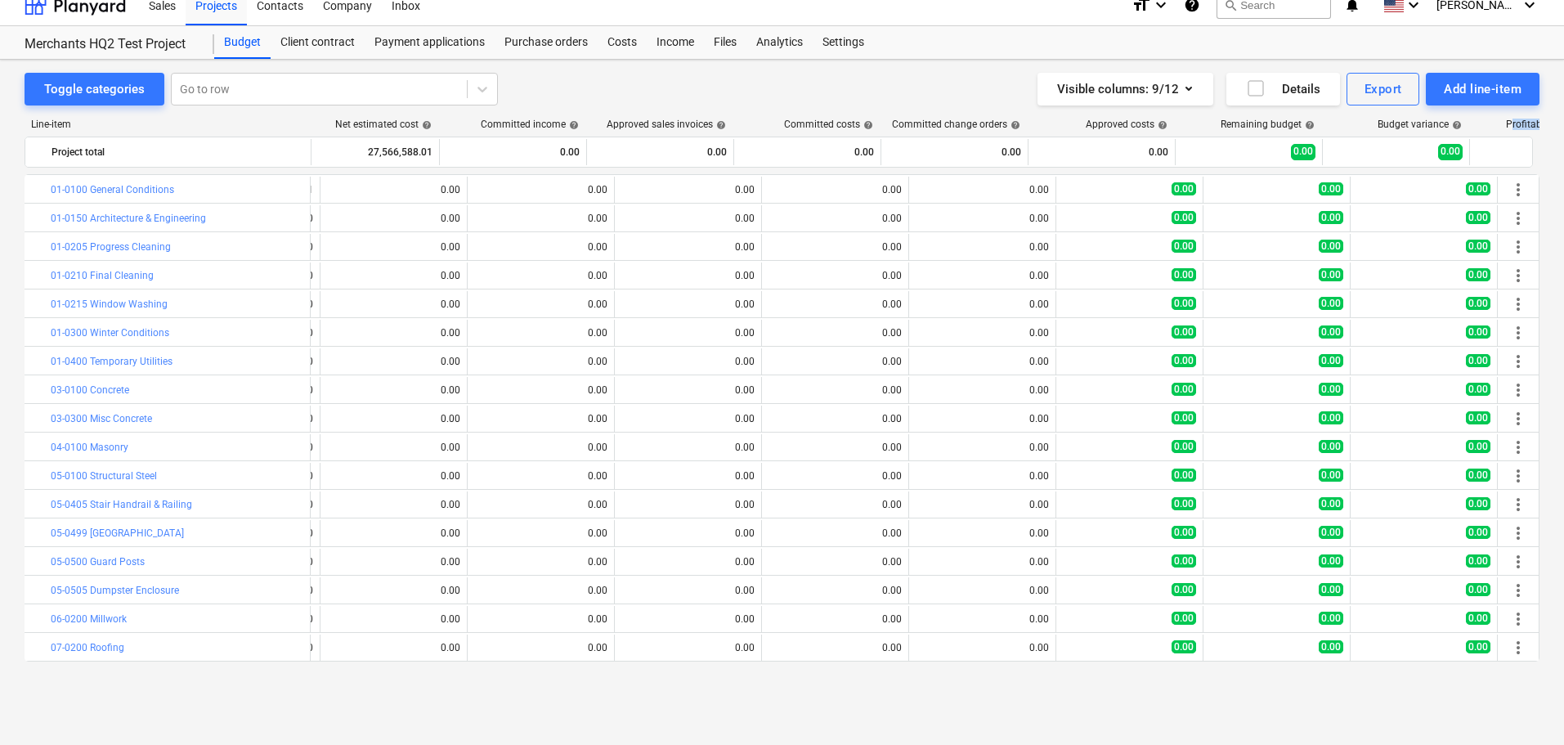
scroll to position [0, 143]
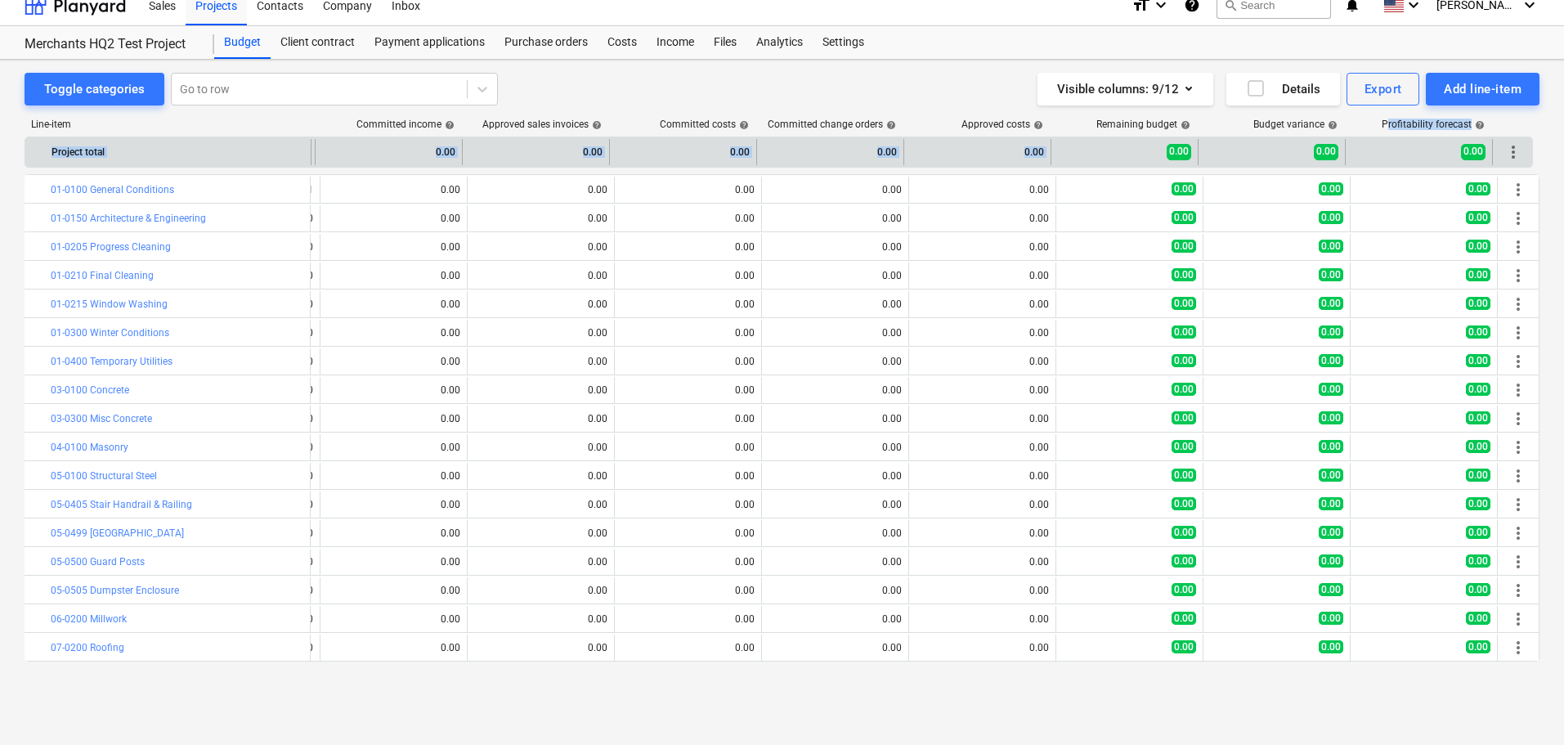
drag, startPoint x: 1533, startPoint y: 124, endPoint x: 1048, endPoint y: 137, distance: 485.0
click at [1048, 137] on div "Line-item Net estimated cost help Committed income help Approved sales invoices…" at bounding box center [782, 393] width 1515 height 576
click at [582, 151] on div "0.00" at bounding box center [535, 152] width 133 height 26
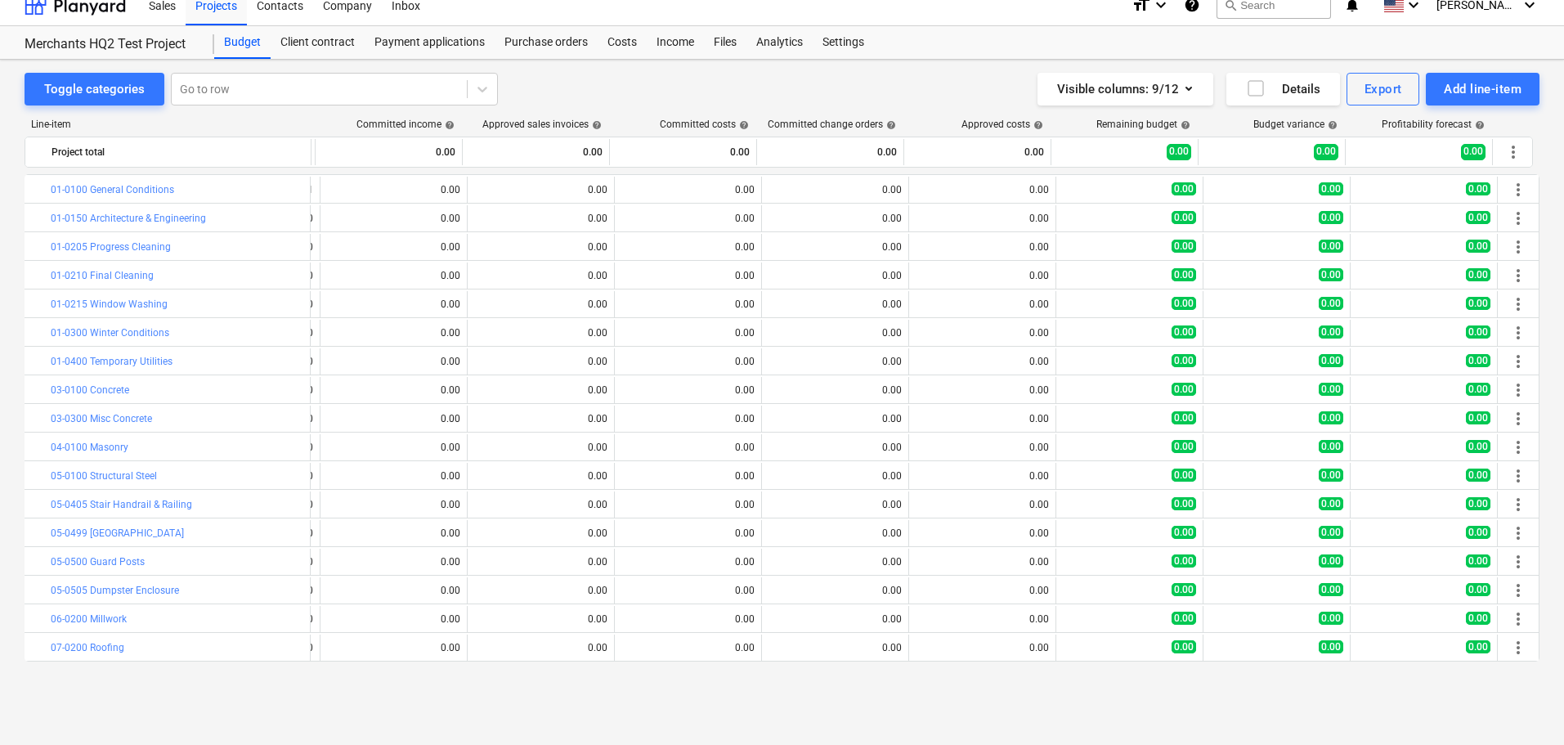
click at [616, 89] on div "Toggle categories Go to row Visible columns : 9/12 Details Export Add line-item" at bounding box center [782, 89] width 1515 height 33
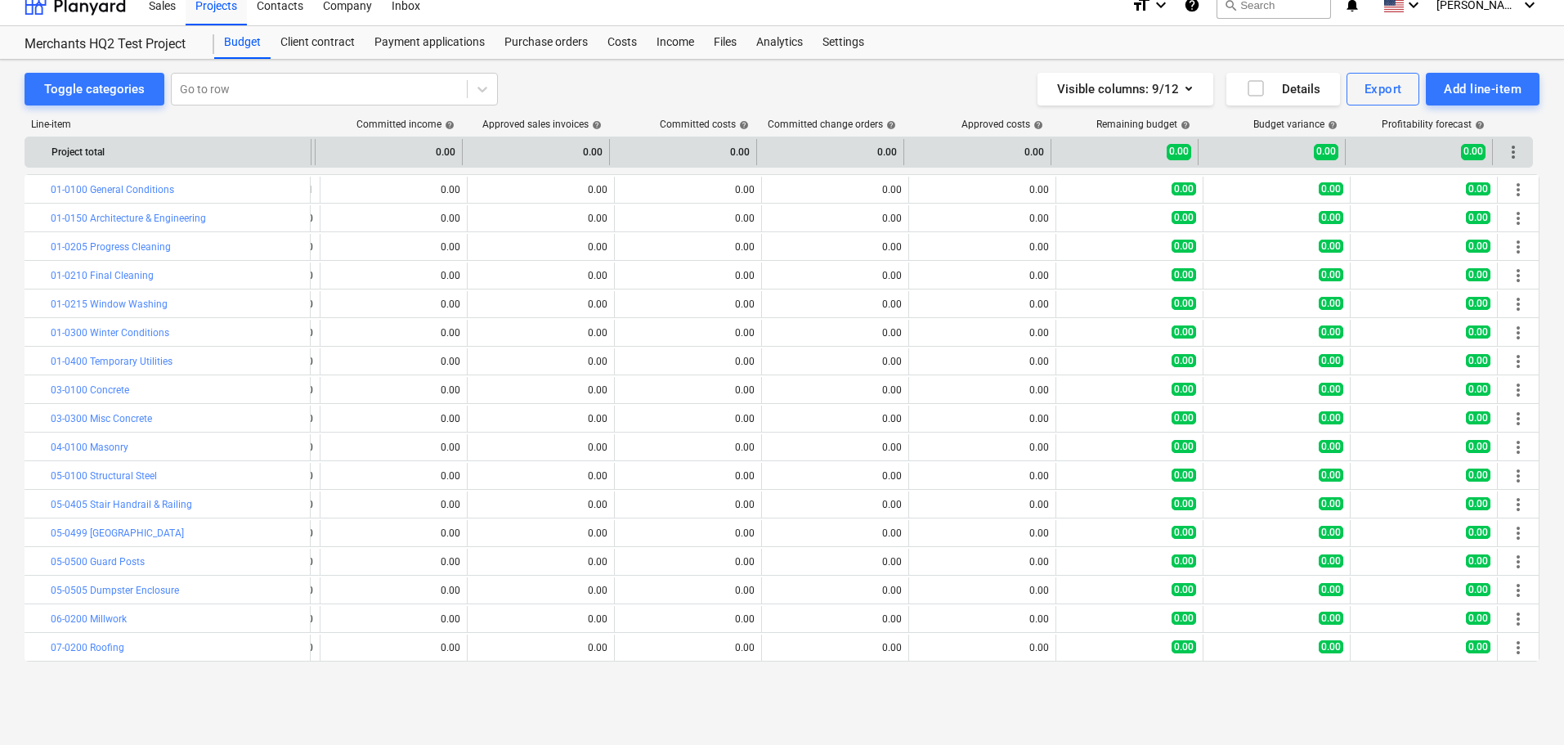
click at [445, 147] on div "0.00" at bounding box center [388, 152] width 133 height 26
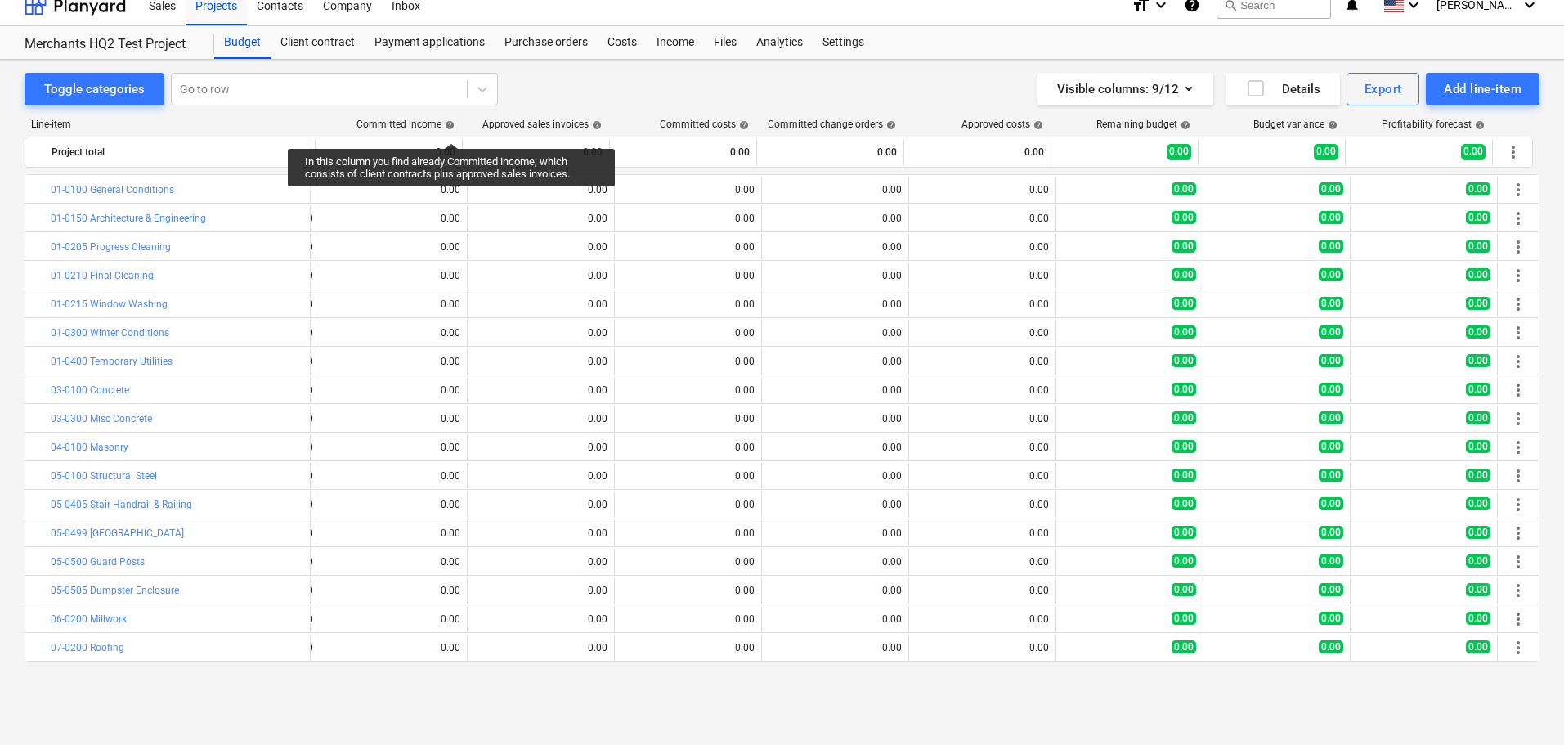
click at [451, 128] on span "help" at bounding box center [447, 125] width 13 height 10
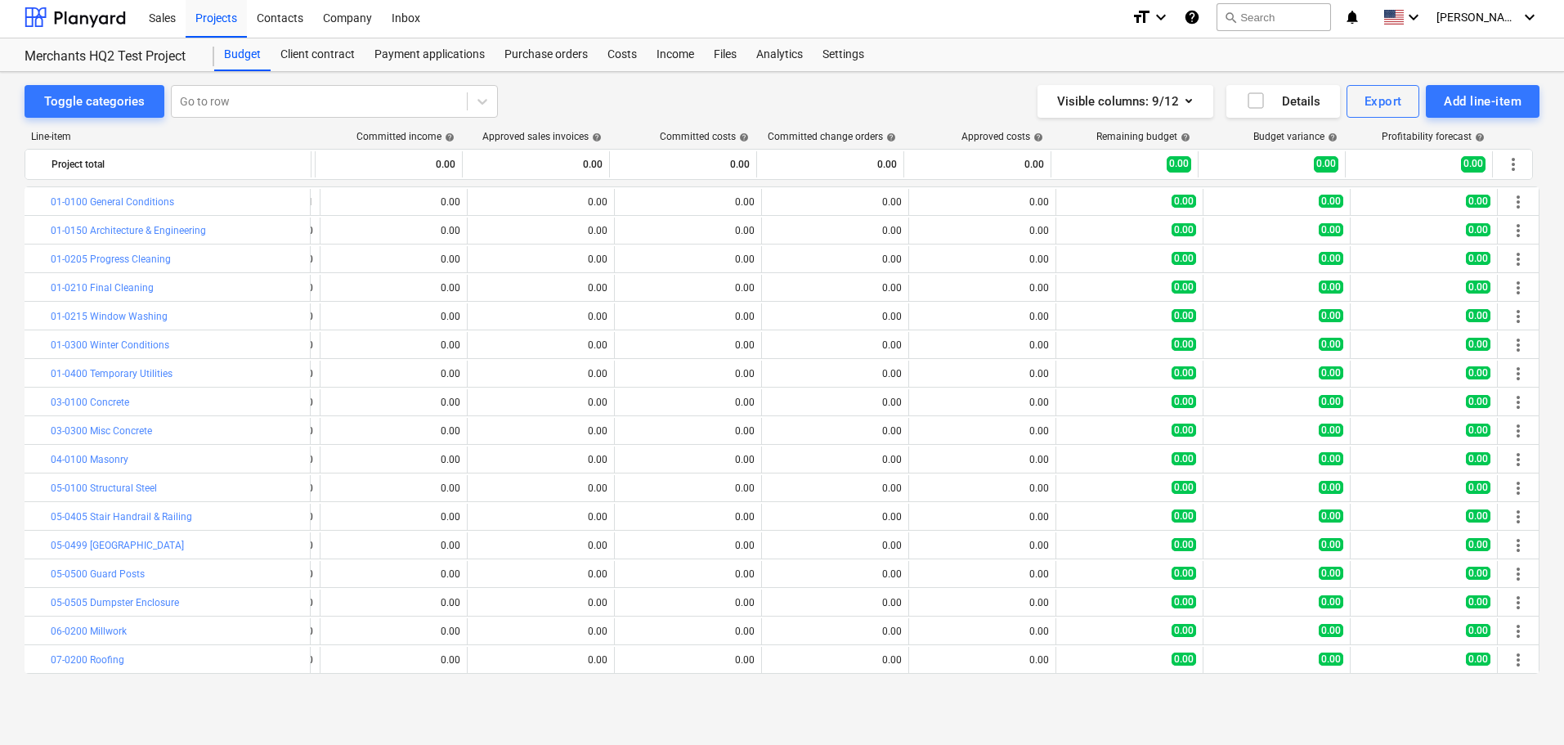
scroll to position [0, 0]
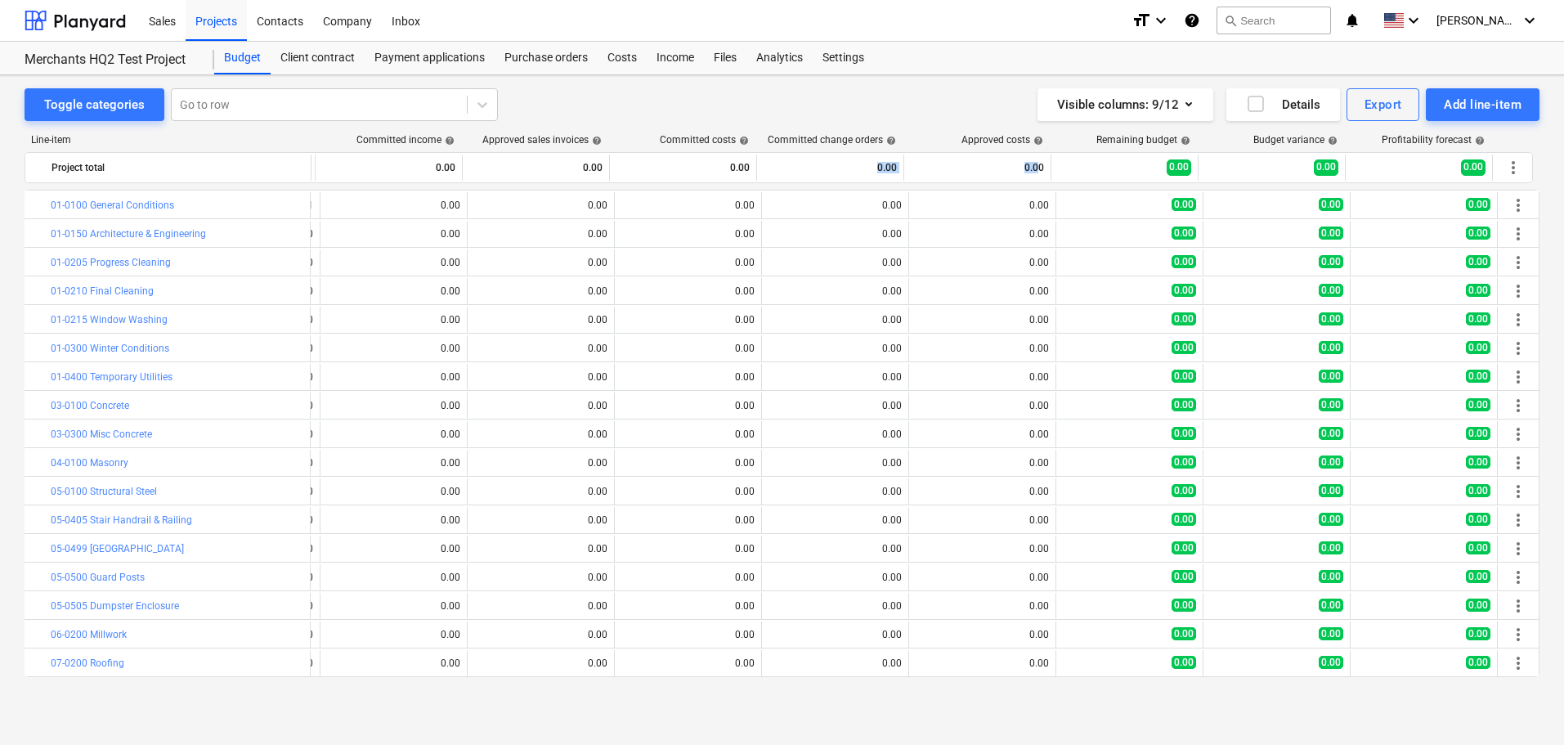
drag, startPoint x: 1002, startPoint y: 158, endPoint x: 710, endPoint y: 152, distance: 291.9
click at [733, 152] on div "Project total 27,566,588.01 0.00 0.00 0.00 0.00 0.00 0.00 0.00 0.00 more_vert" at bounding box center [779, 167] width 1508 height 31
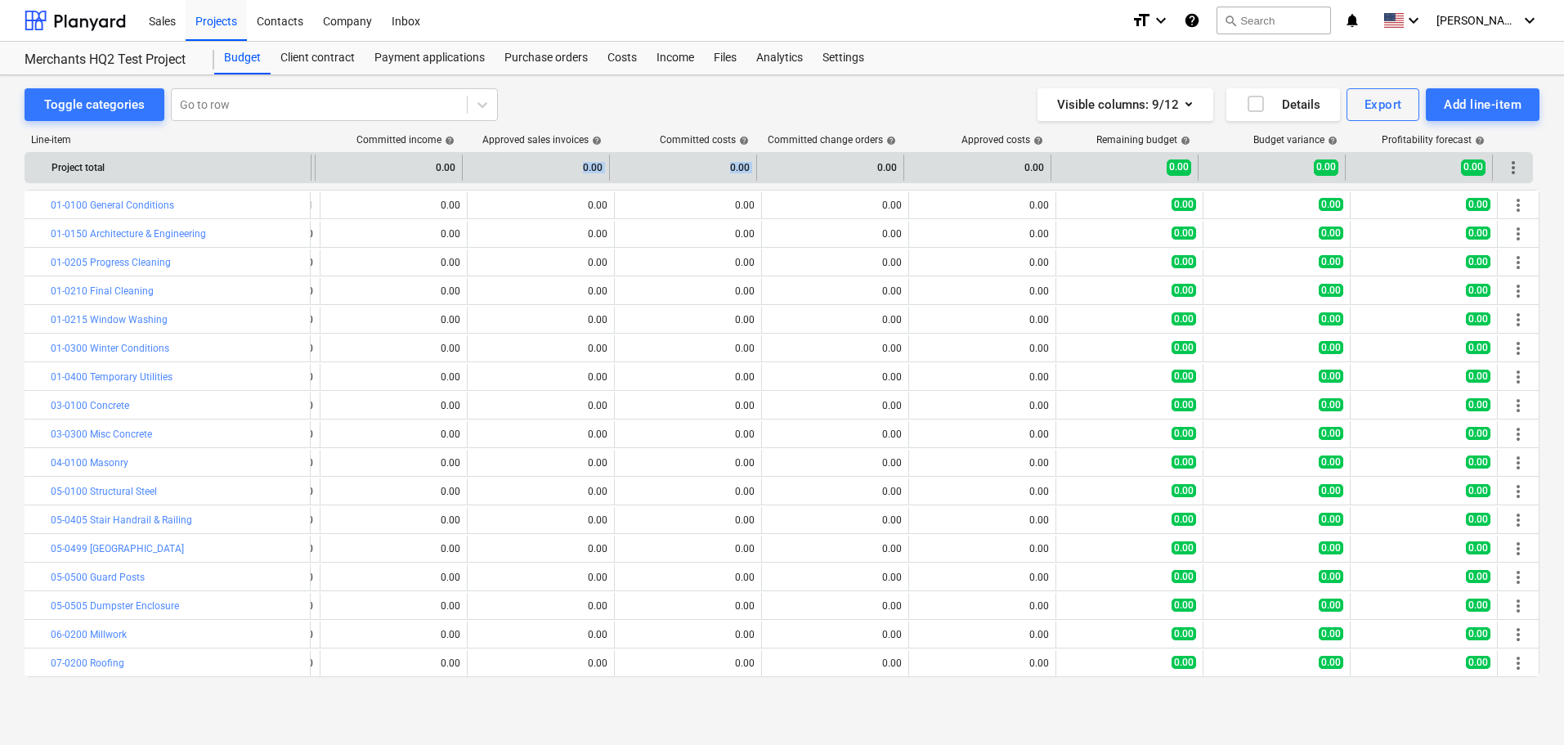
drag, startPoint x: 585, startPoint y: 163, endPoint x: 789, endPoint y: 177, distance: 204.0
click at [789, 177] on div "Project total 27,566,588.01 0.00 0.00 0.00 0.00 0.00 0.00 0.00 0.00 more_vert" at bounding box center [707, 168] width 1651 height 26
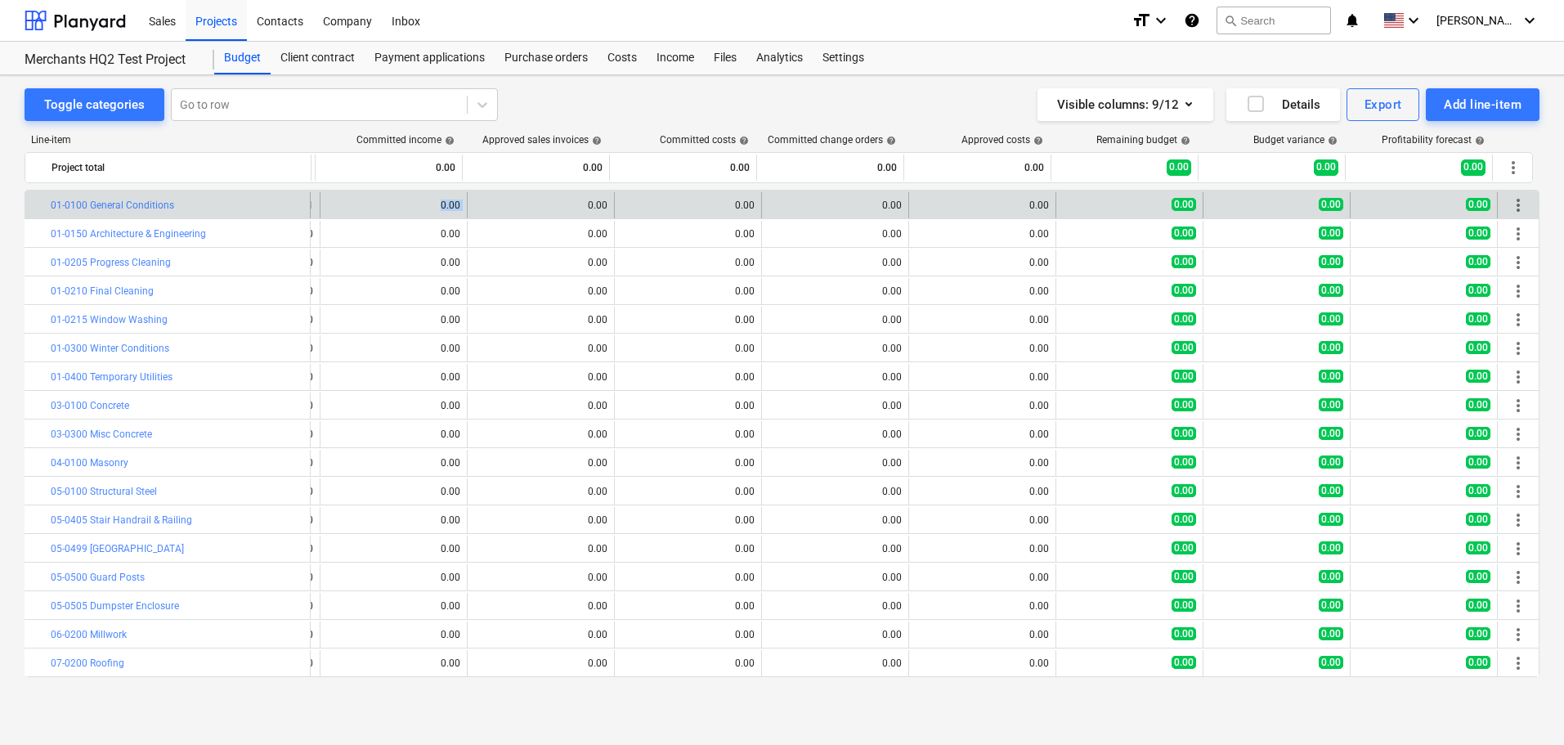
drag, startPoint x: 334, startPoint y: 201, endPoint x: 466, endPoint y: 203, distance: 132.5
click at [466, 203] on div "bar_chart 01-0100 General Conditions edit 1,274,167.31 0.00 0.00 0.00 0.00 0.00…" at bounding box center [712, 205] width 1651 height 26
click at [308, 204] on div "bar_chart 01-0100 General Conditions" at bounding box center [168, 205] width 286 height 26
click at [311, 205] on div "edit 1,274,167.31" at bounding box center [246, 205] width 147 height 26
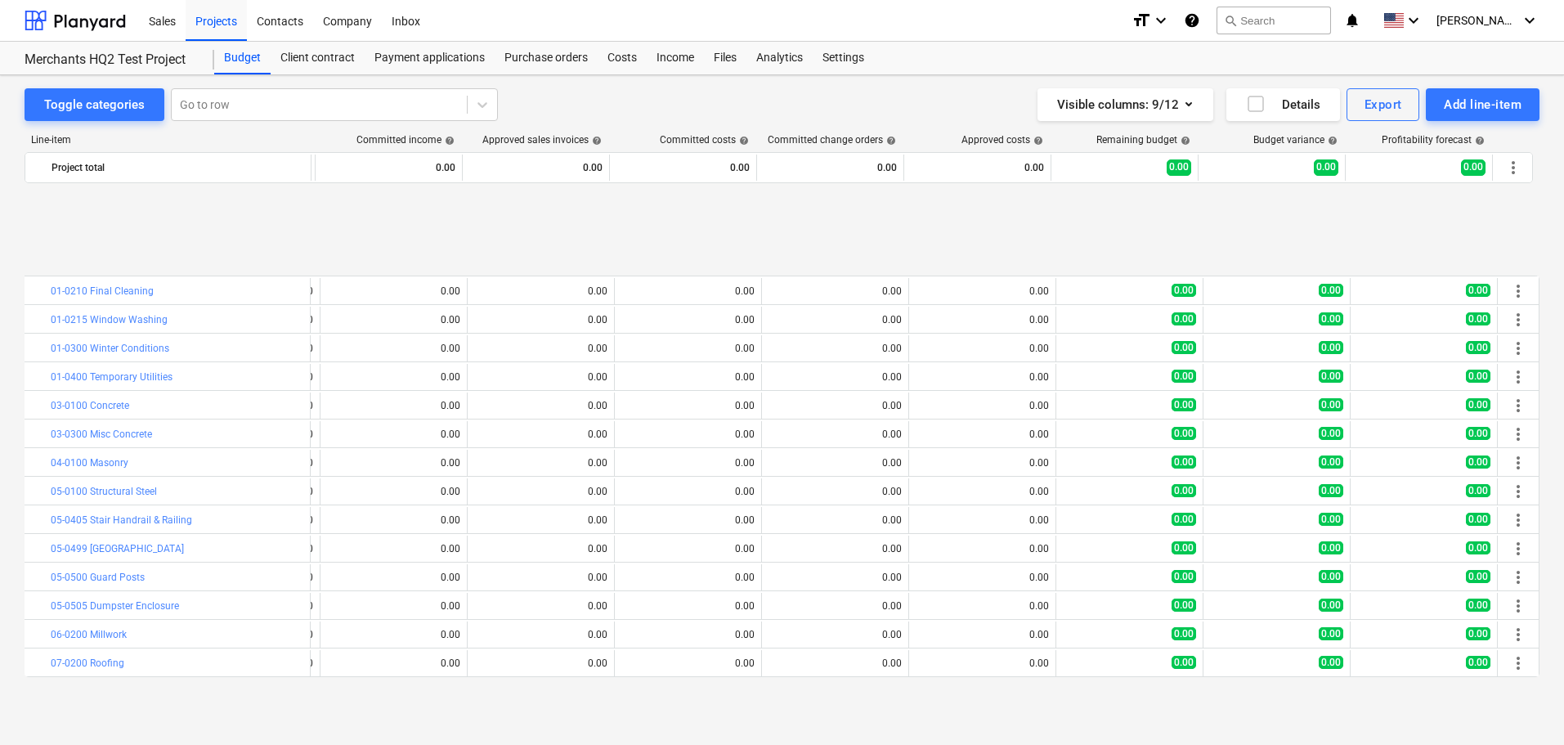
scroll to position [0, 144]
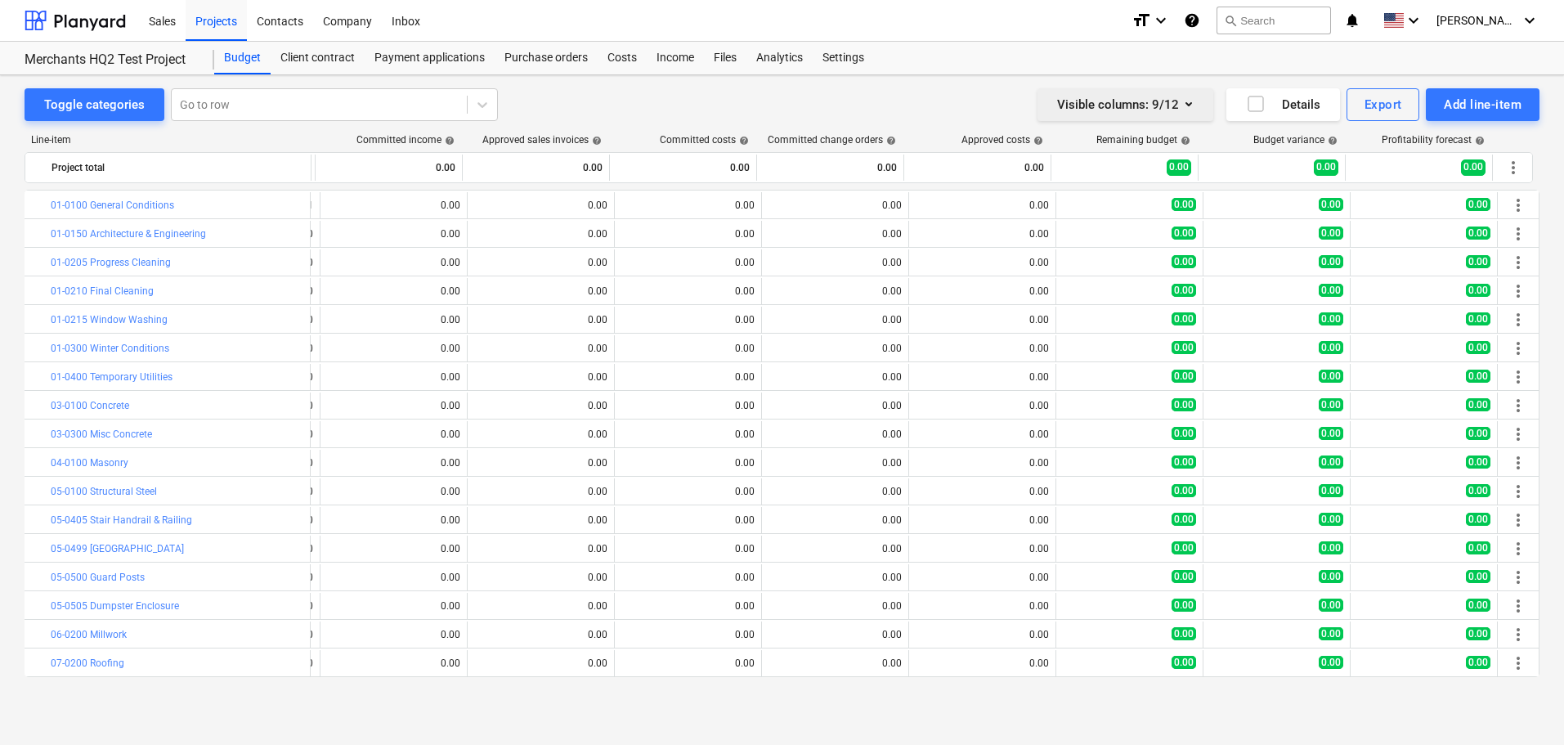
click at [1188, 101] on icon "button" at bounding box center [1189, 104] width 20 height 20
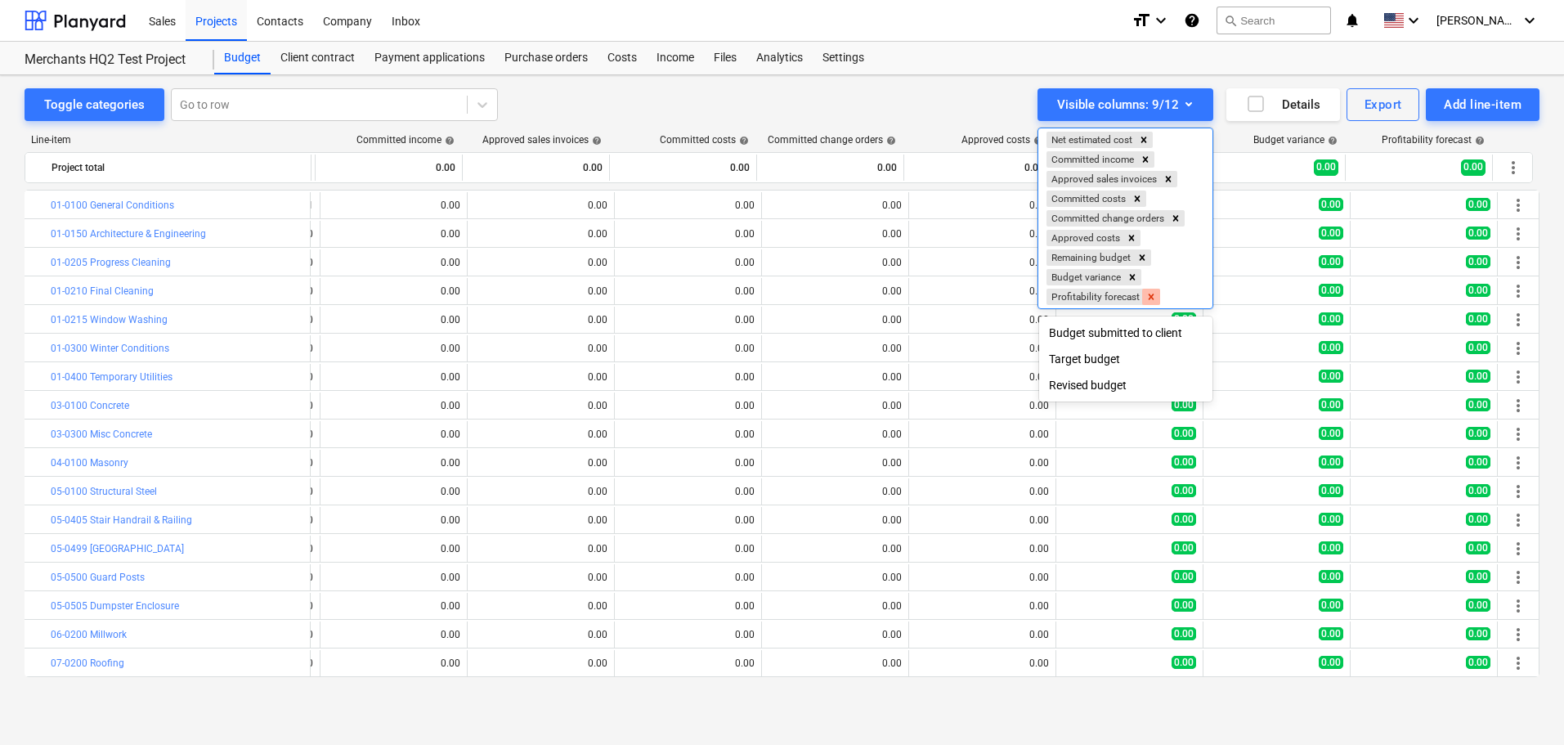
click at [1155, 298] on icon "Remove Profitability forecast" at bounding box center [1150, 296] width 11 height 11
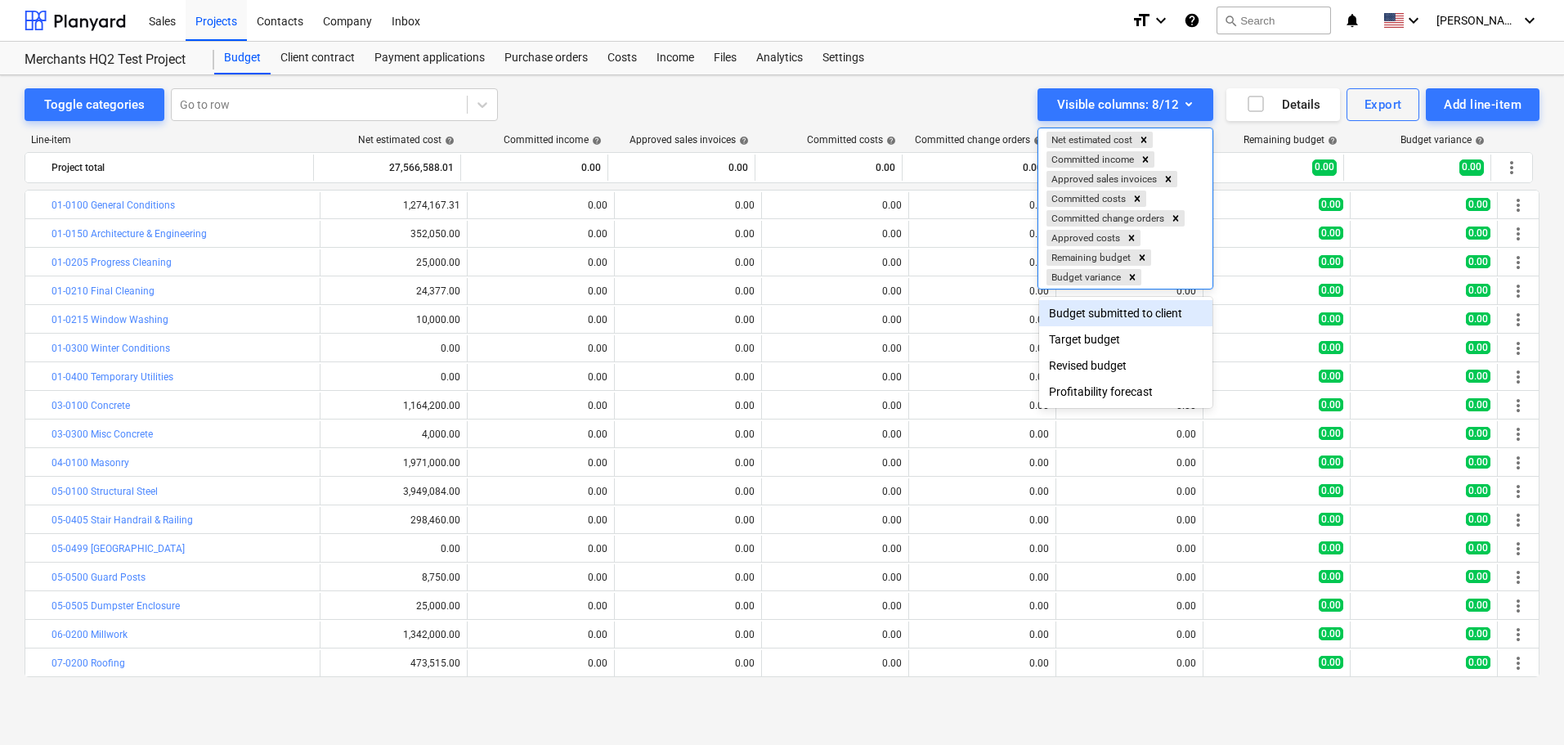
scroll to position [0, 0]
click at [957, 92] on div at bounding box center [782, 372] width 1564 height 745
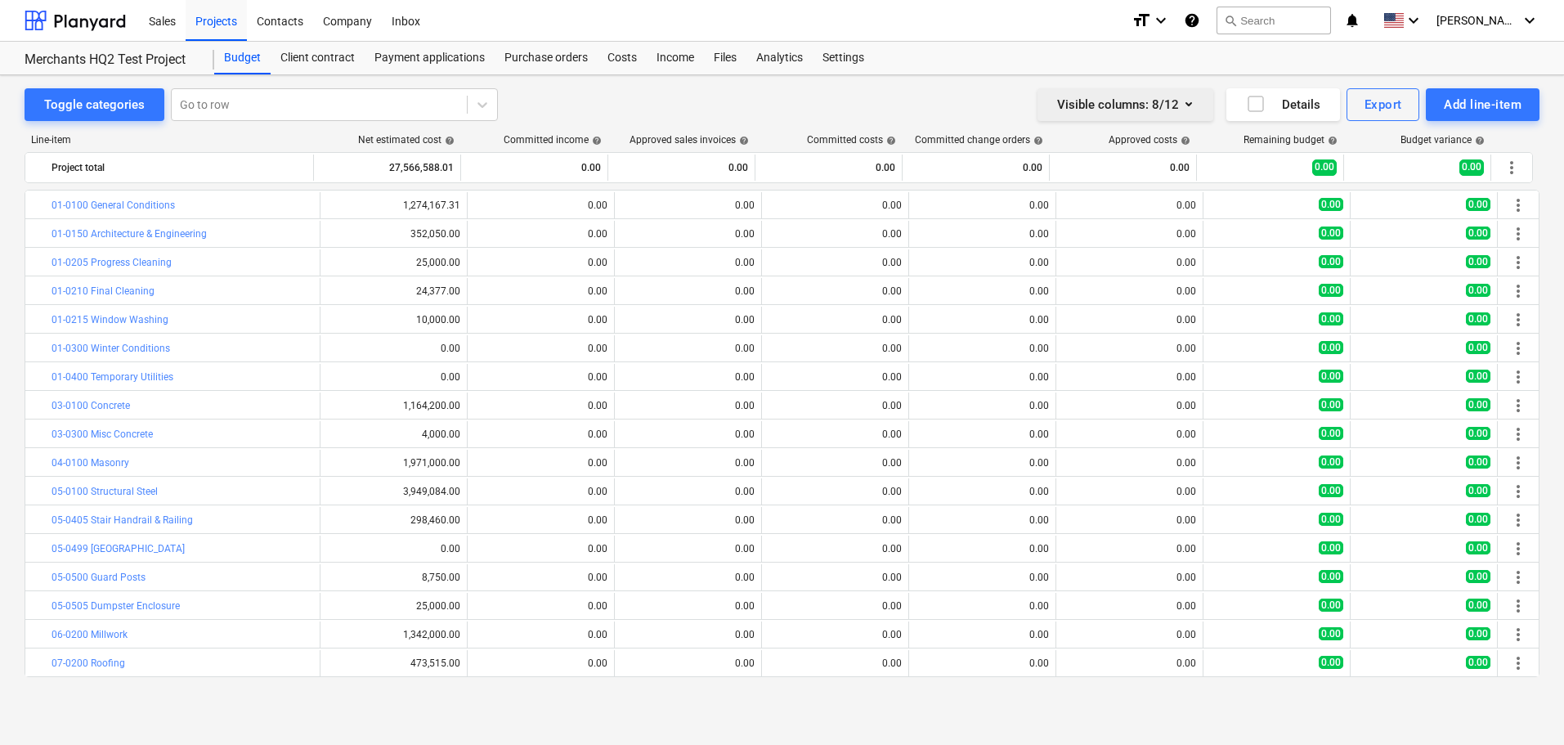
click at [1202, 97] on button "Visible columns : 8/12" at bounding box center [1125, 104] width 176 height 33
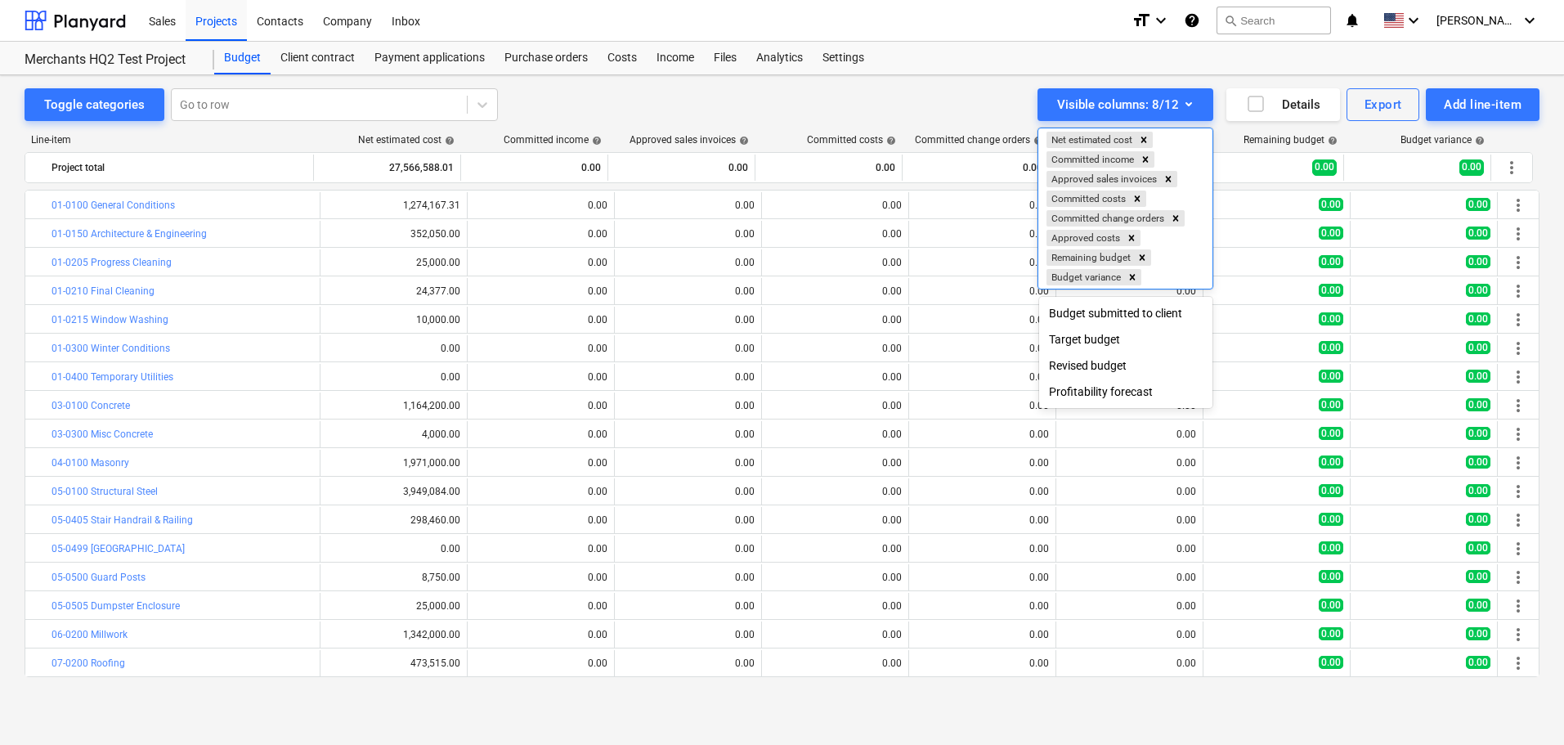
click at [773, 106] on div at bounding box center [782, 372] width 1564 height 745
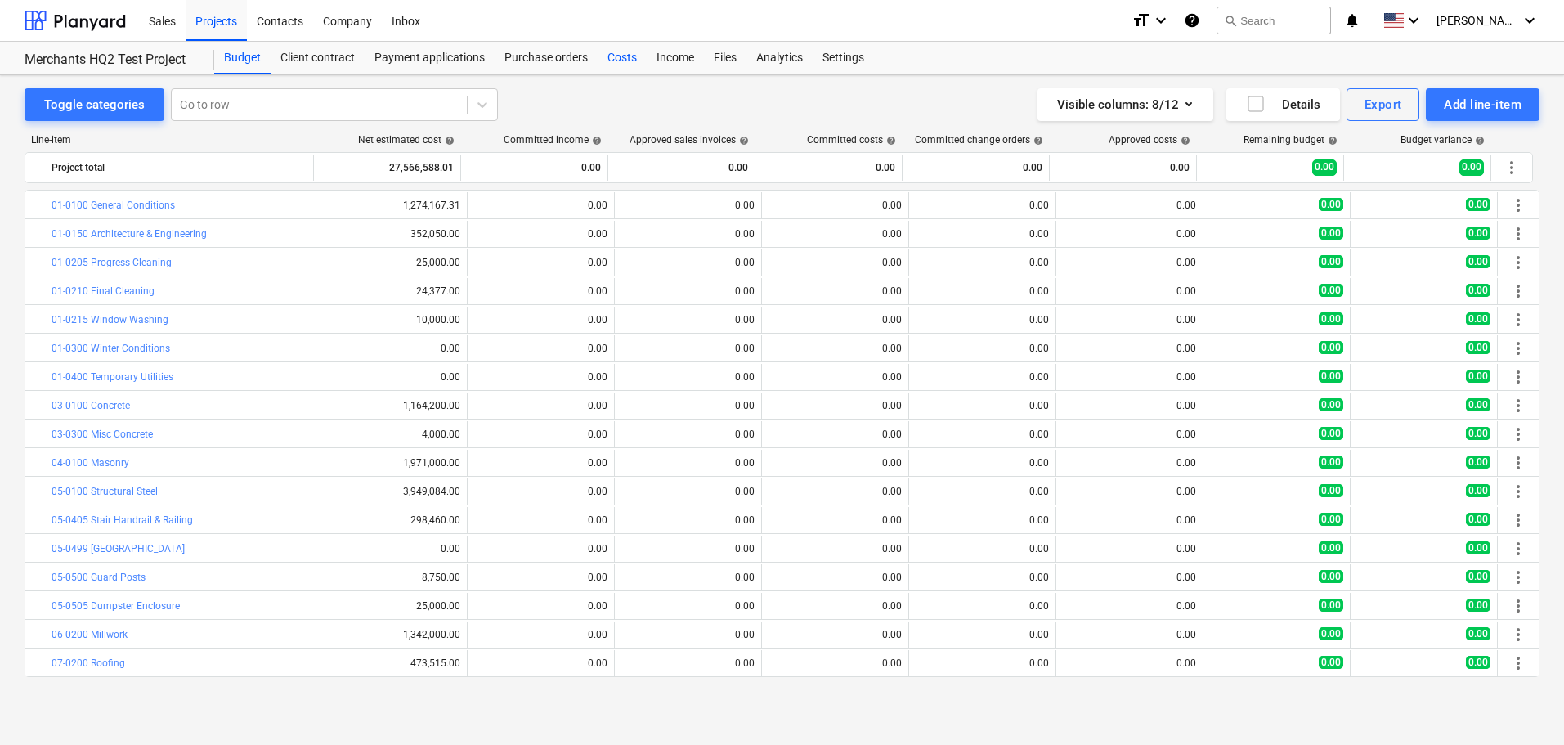
click at [615, 56] on div "Costs" at bounding box center [622, 58] width 49 height 33
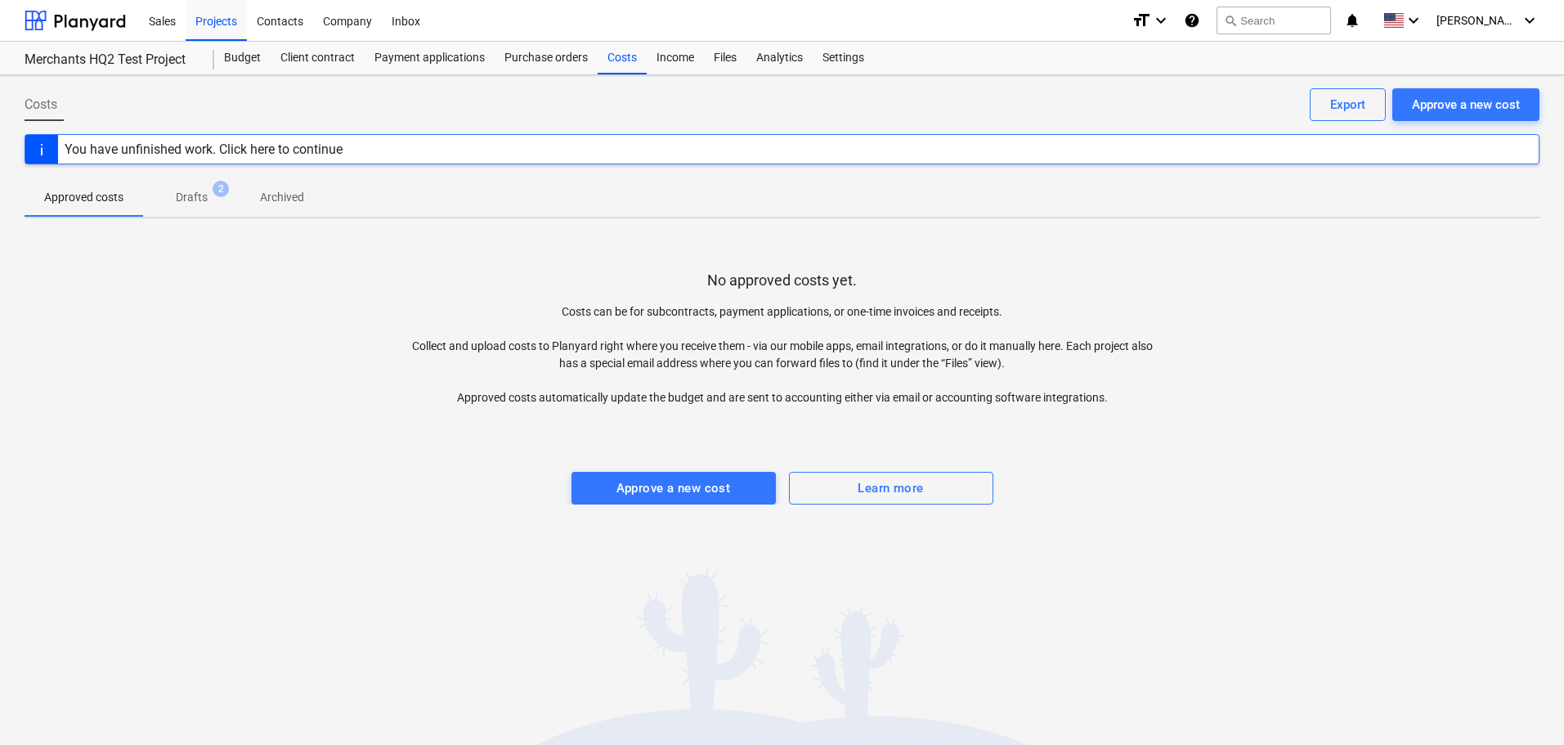
click at [177, 198] on p "Drafts" at bounding box center [192, 197] width 32 height 17
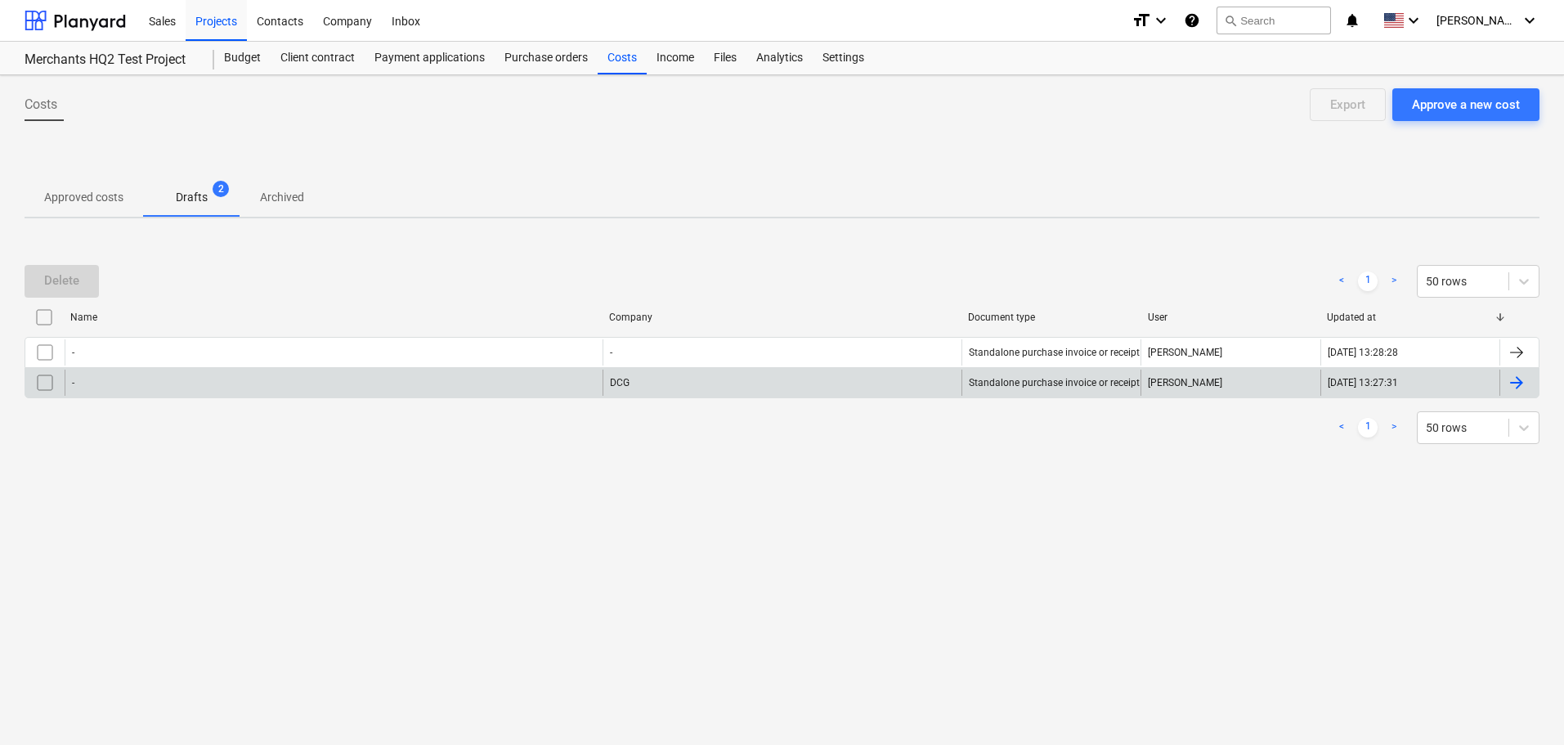
click at [328, 379] on div "-" at bounding box center [334, 383] width 538 height 26
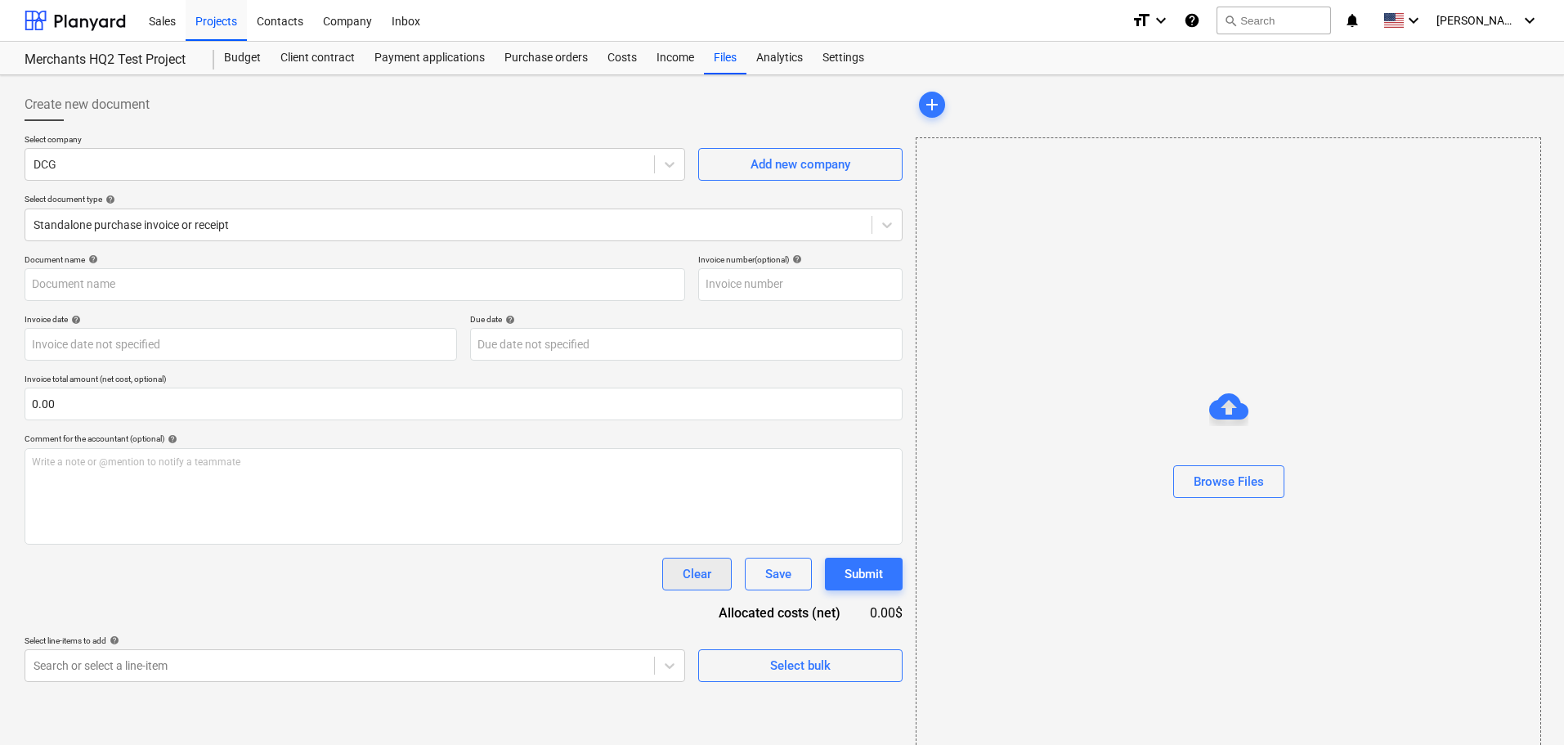
click at [726, 579] on button "Clear" at bounding box center [696, 574] width 69 height 33
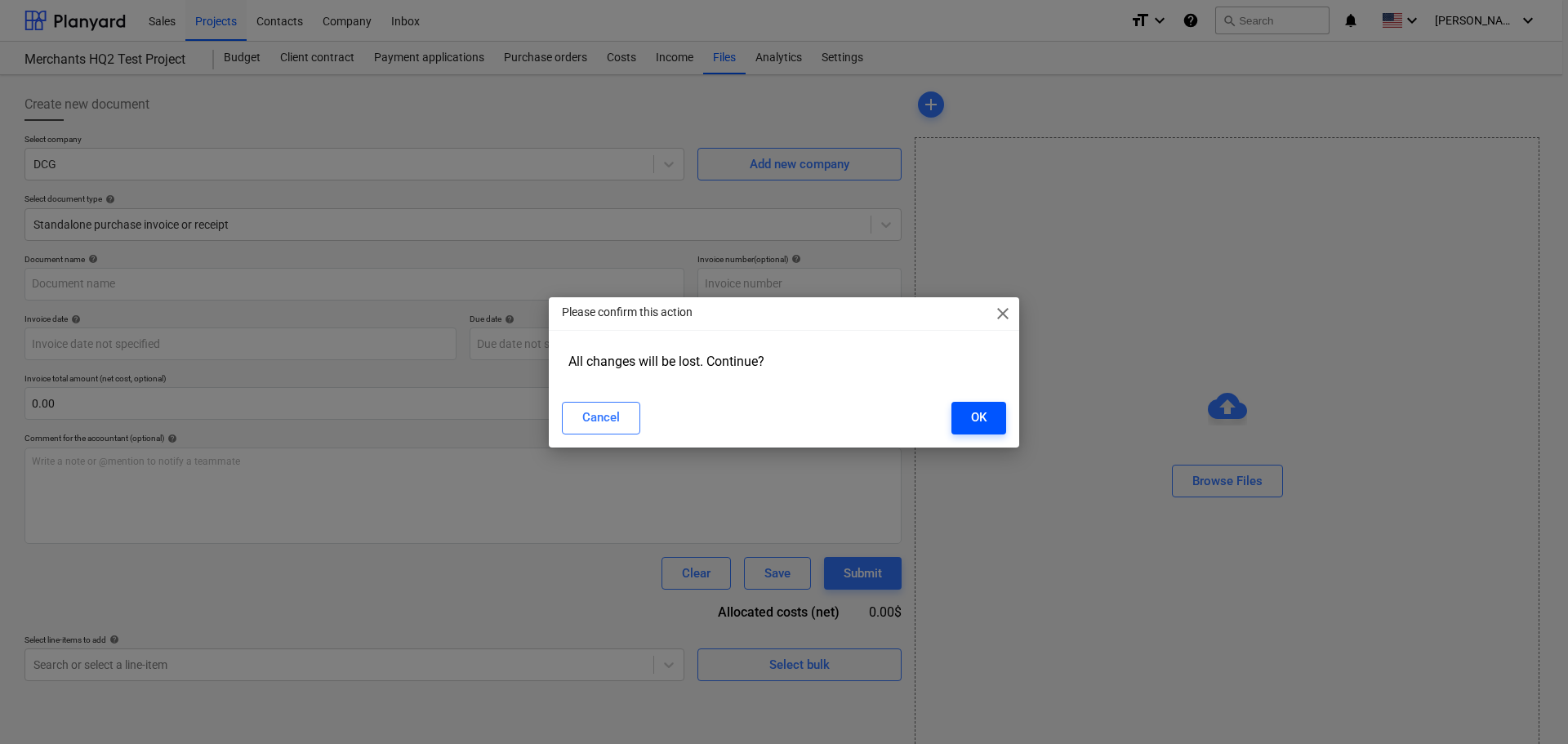
click at [972, 418] on div "OK" at bounding box center [979, 416] width 16 height 21
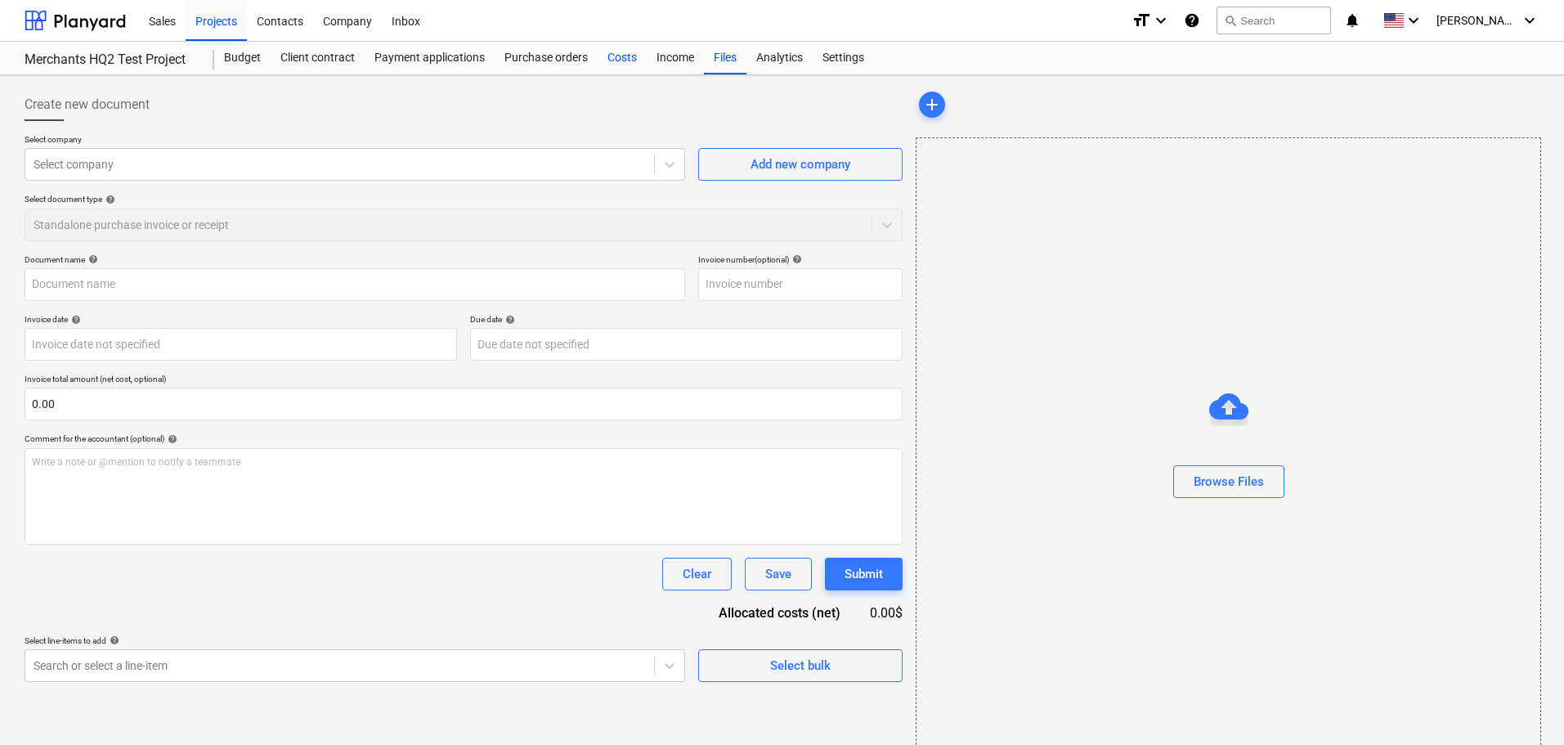
click at [625, 58] on div "Costs" at bounding box center [622, 58] width 49 height 33
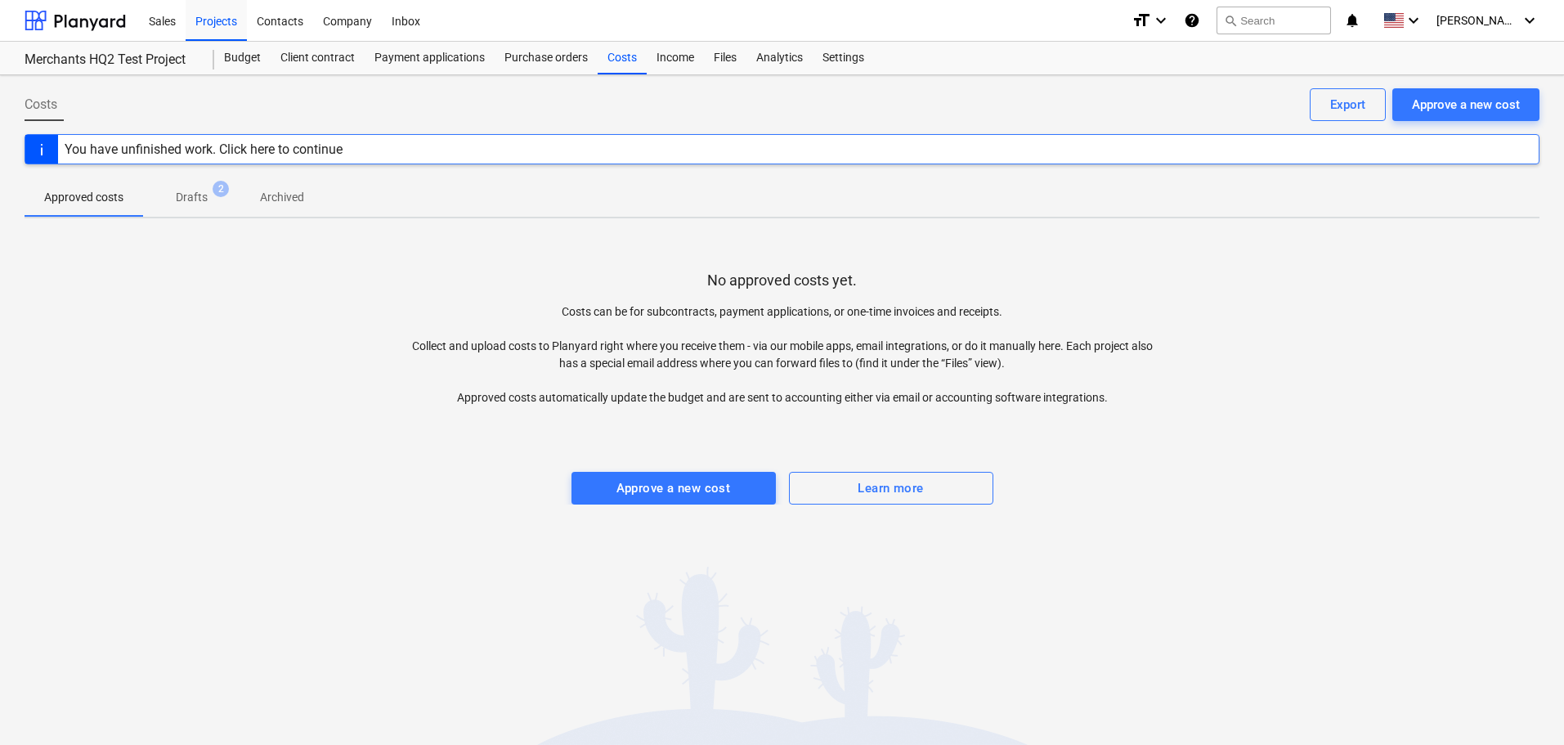
click at [181, 198] on p "Drafts" at bounding box center [192, 197] width 32 height 17
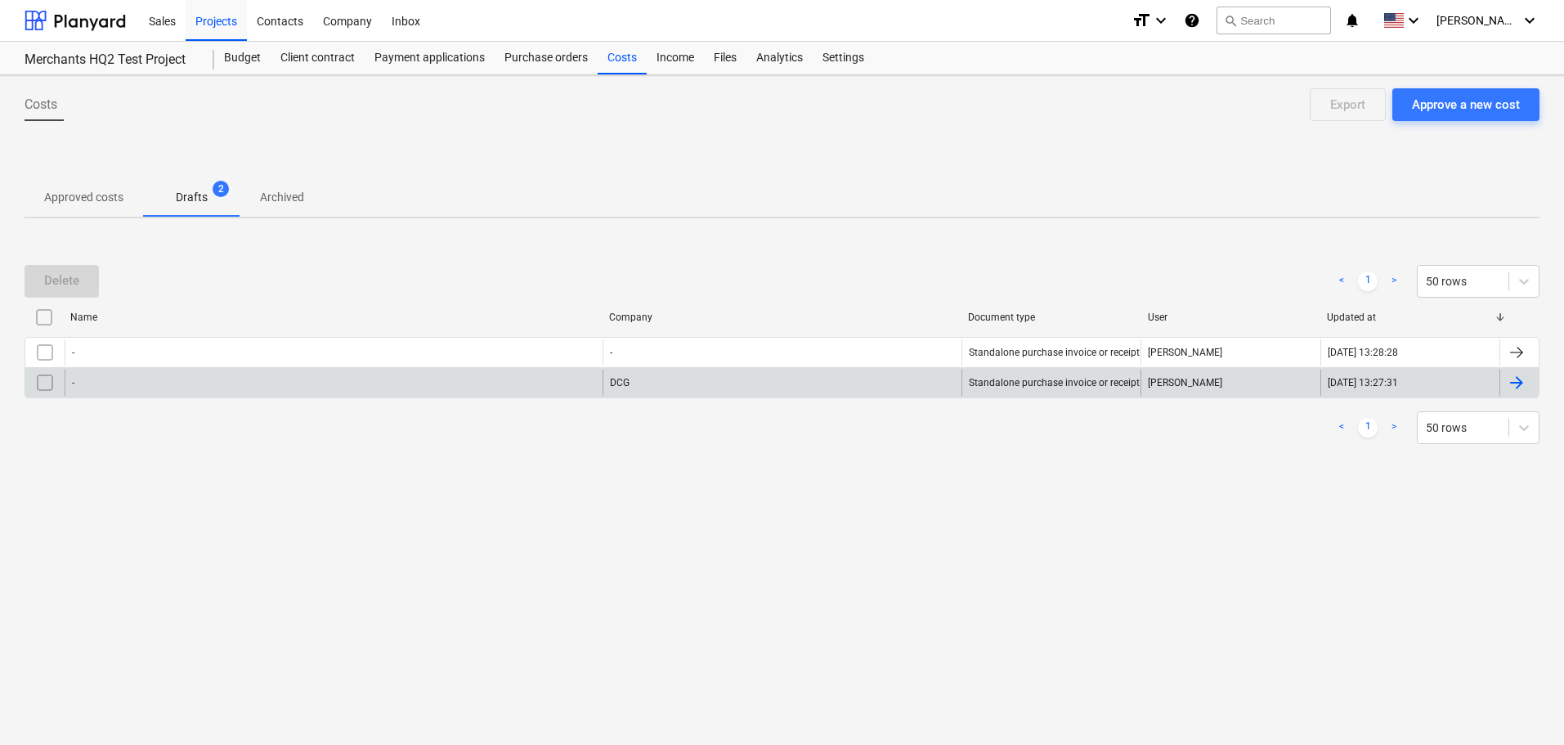
click at [38, 383] on input "checkbox" at bounding box center [45, 383] width 26 height 26
click at [67, 278] on div "Delete" at bounding box center [61, 280] width 35 height 21
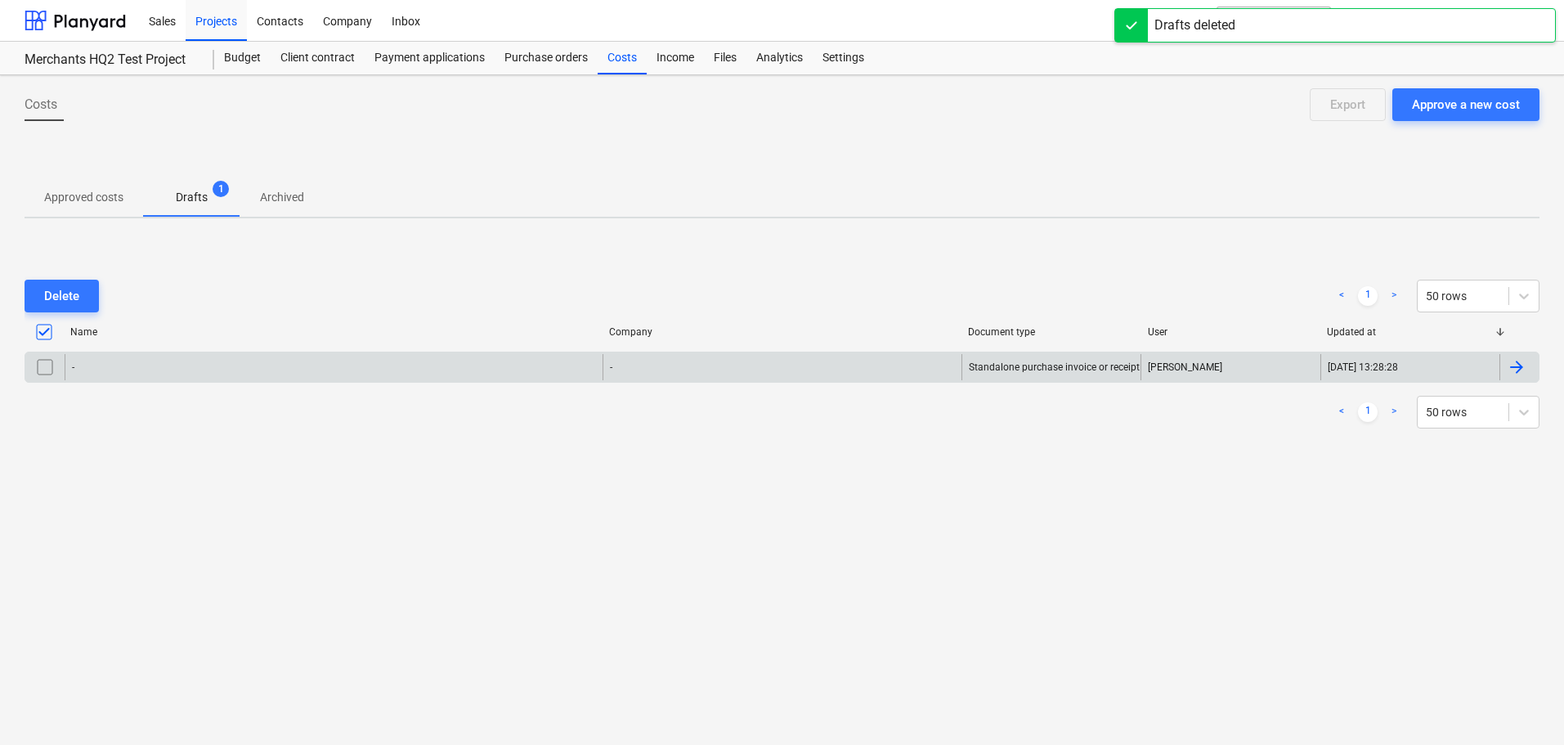
click at [46, 370] on input "checkbox" at bounding box center [45, 367] width 26 height 26
click at [667, 384] on div "Name Company Document type User Updated at - - Standalone purchase invoice or r…" at bounding box center [782, 354] width 1515 height 70
click at [682, 366] on div "-" at bounding box center [782, 367] width 359 height 26
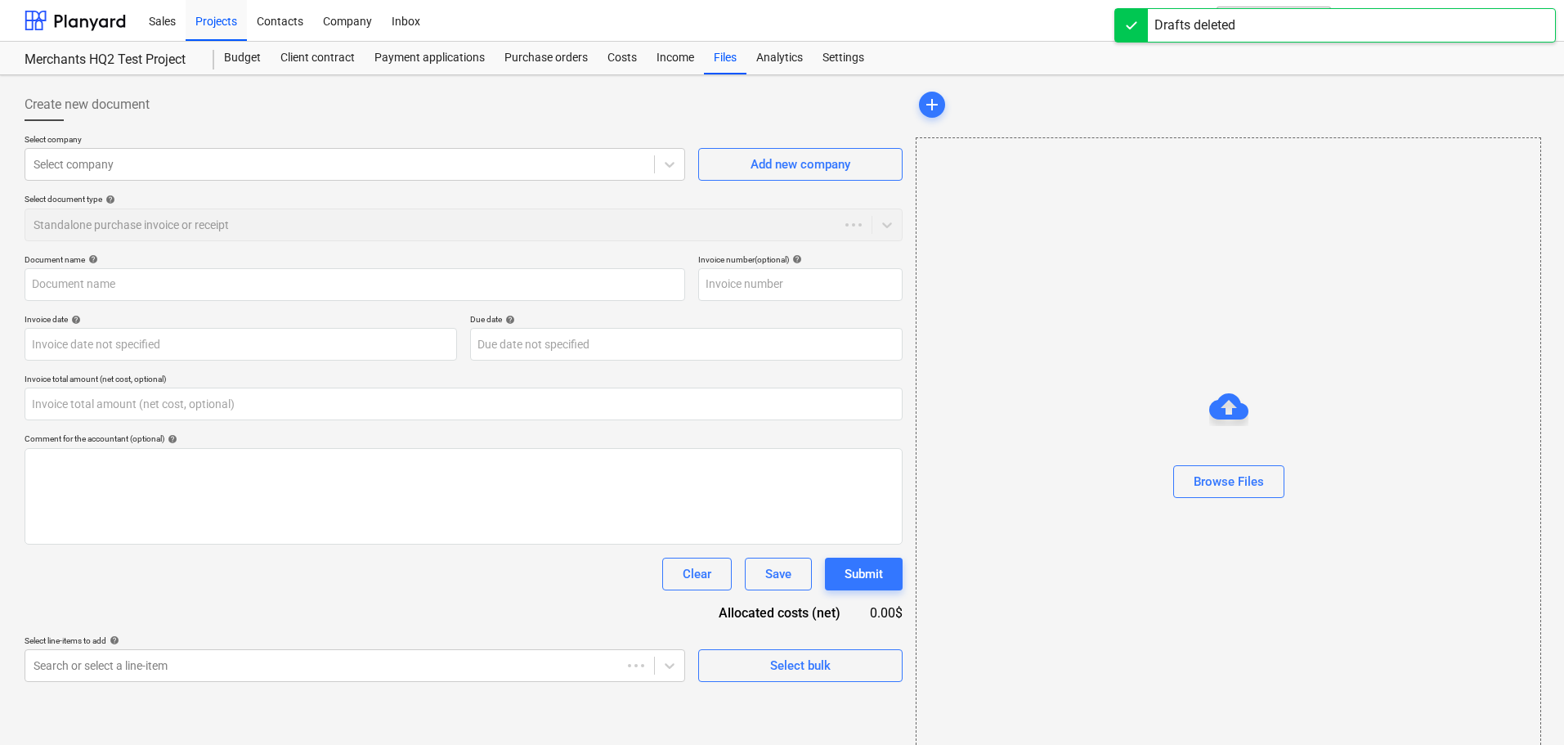
type input "0.00"
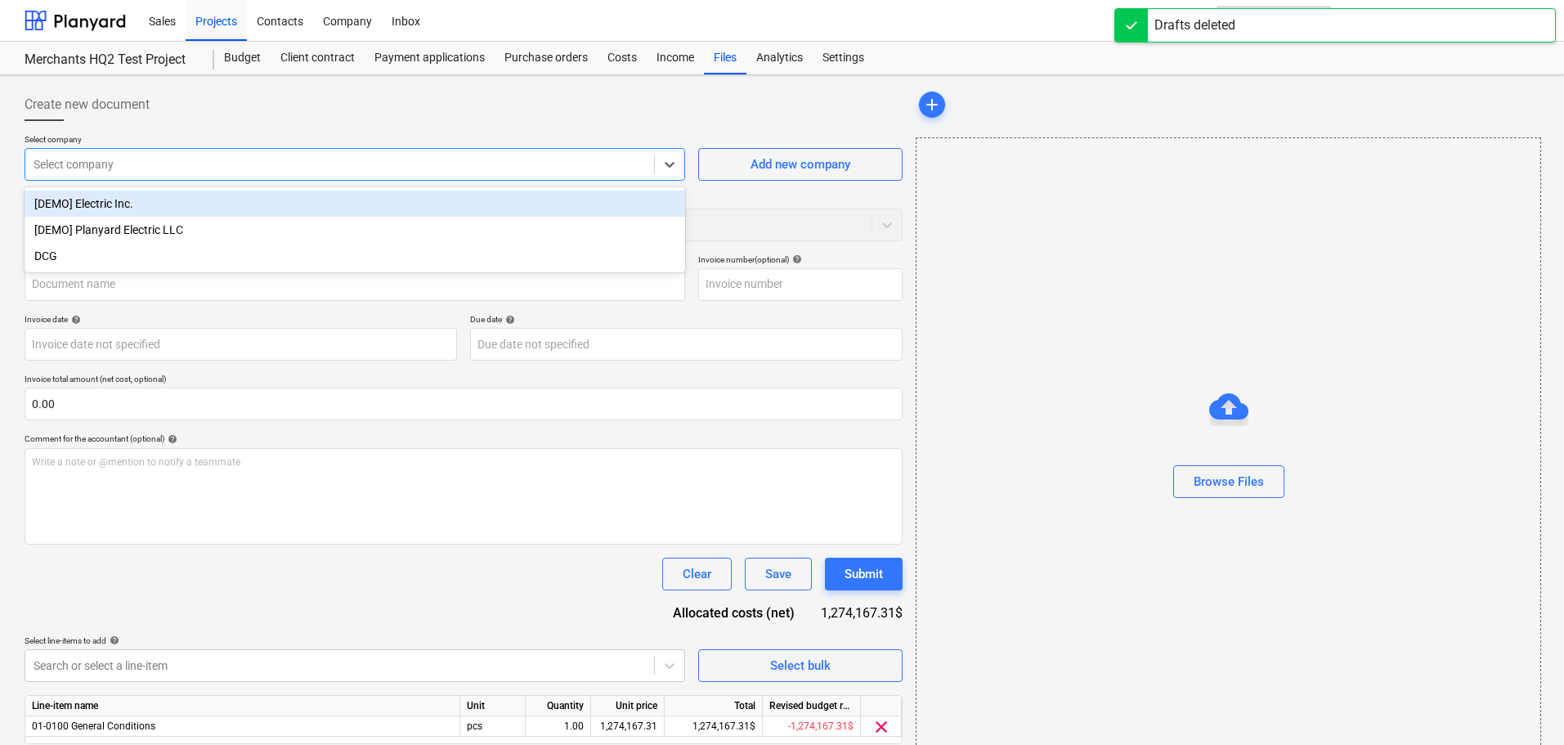
click at [504, 170] on div at bounding box center [340, 164] width 612 height 16
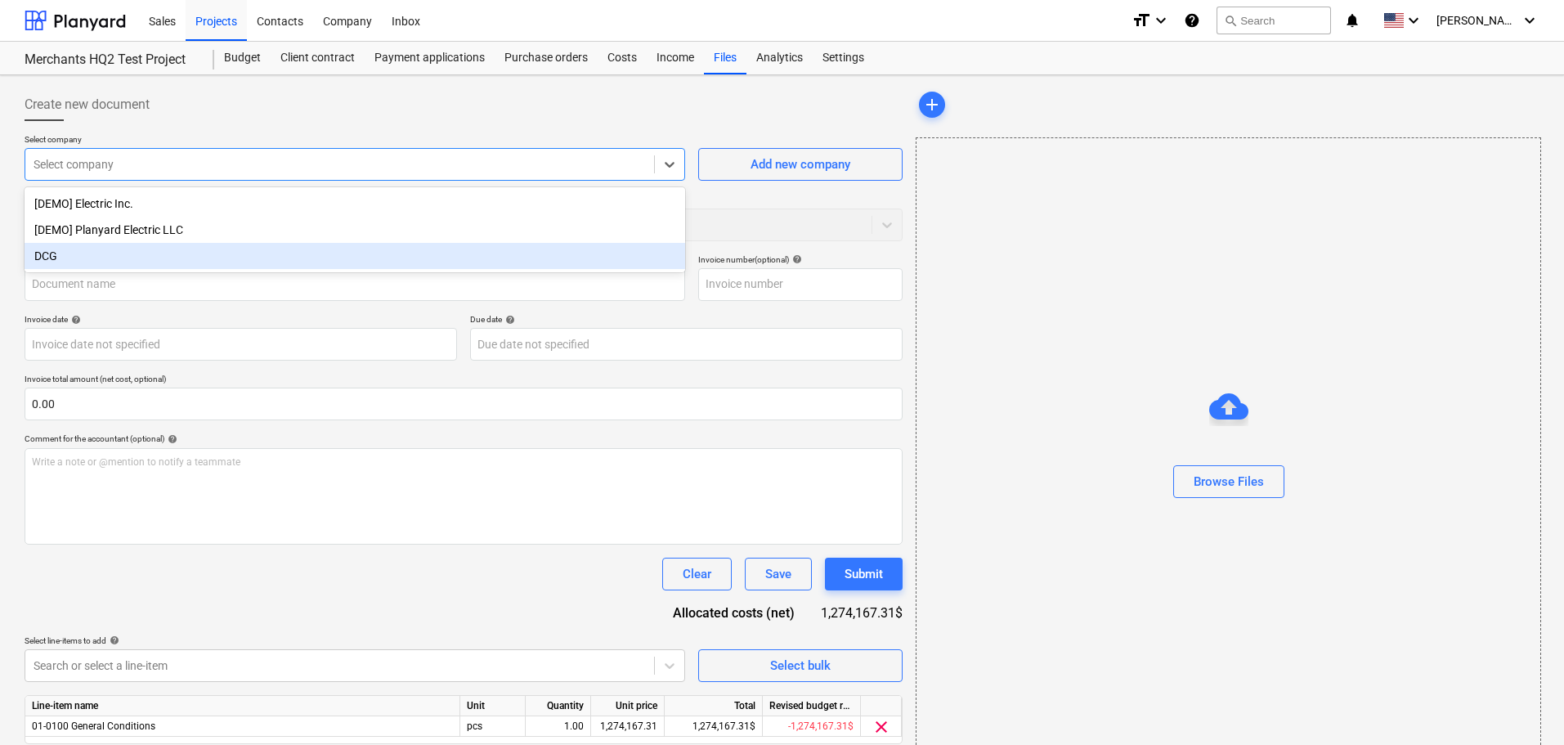
click at [329, 258] on div "DCG" at bounding box center [355, 256] width 661 height 26
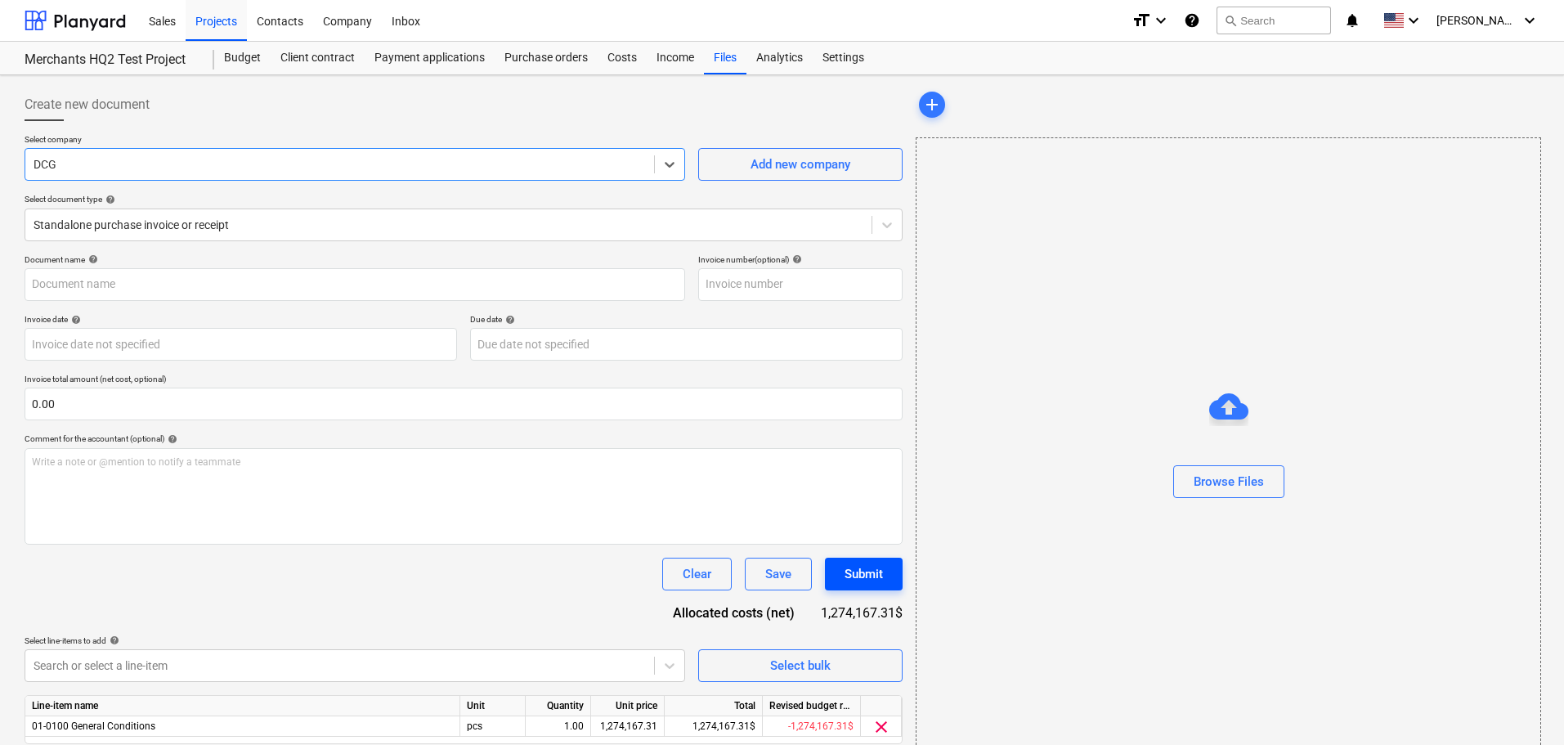
scroll to position [58, 0]
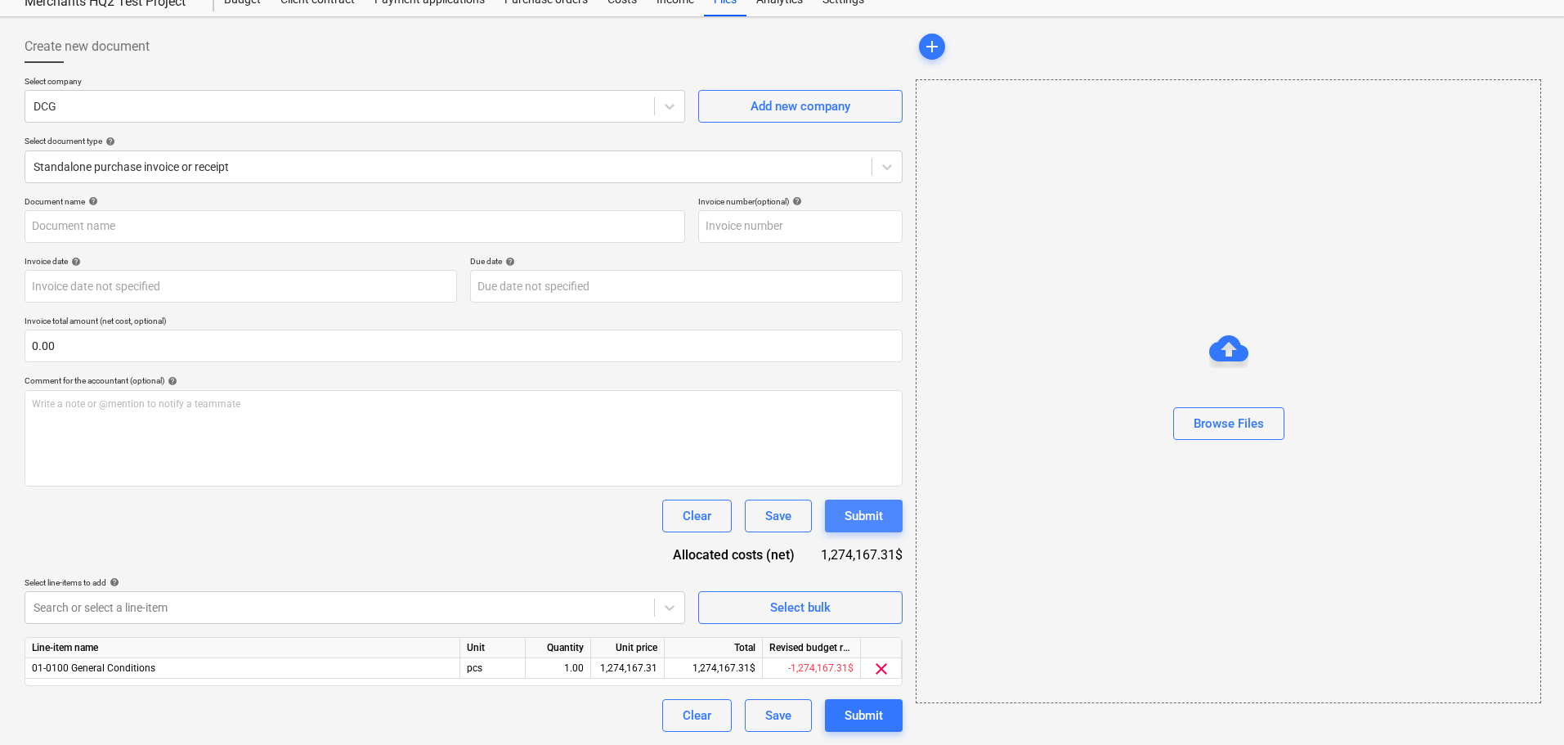
click at [855, 515] on div "Submit" at bounding box center [864, 515] width 38 height 21
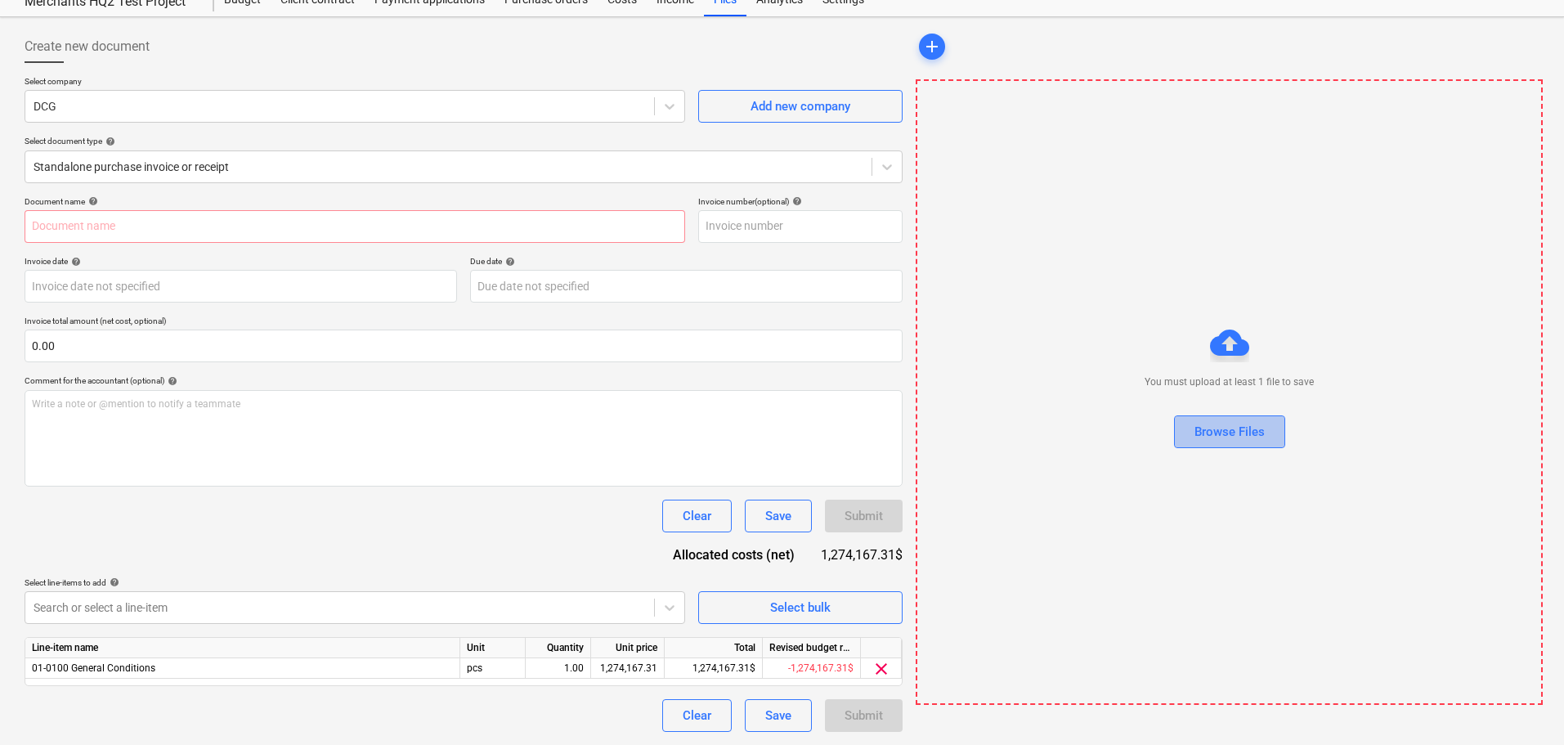
click at [1248, 439] on div "Browse Files" at bounding box center [1229, 431] width 70 height 21
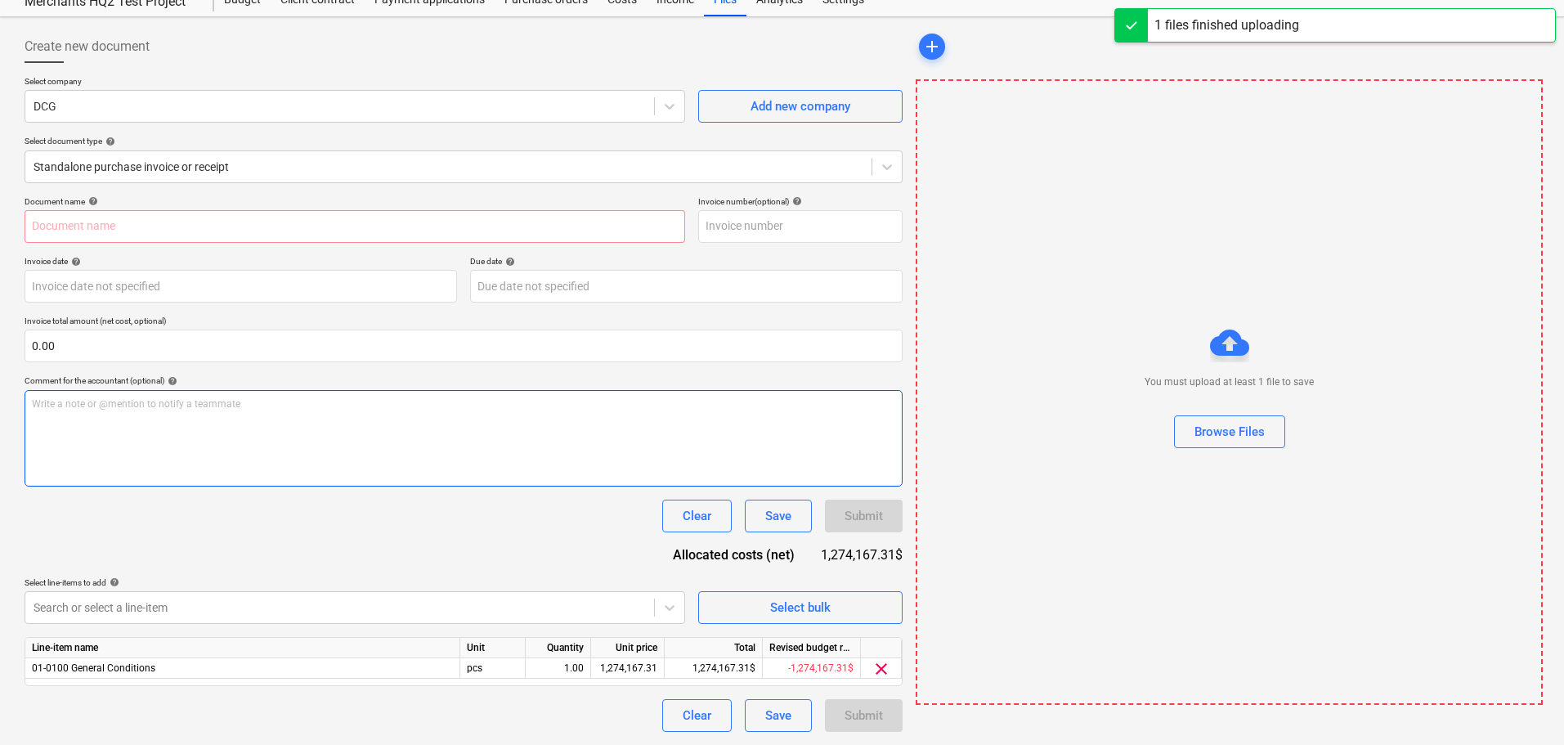
type input "5A0B7484-338A-4387-9D11-B7F47C18423E.jpeg"
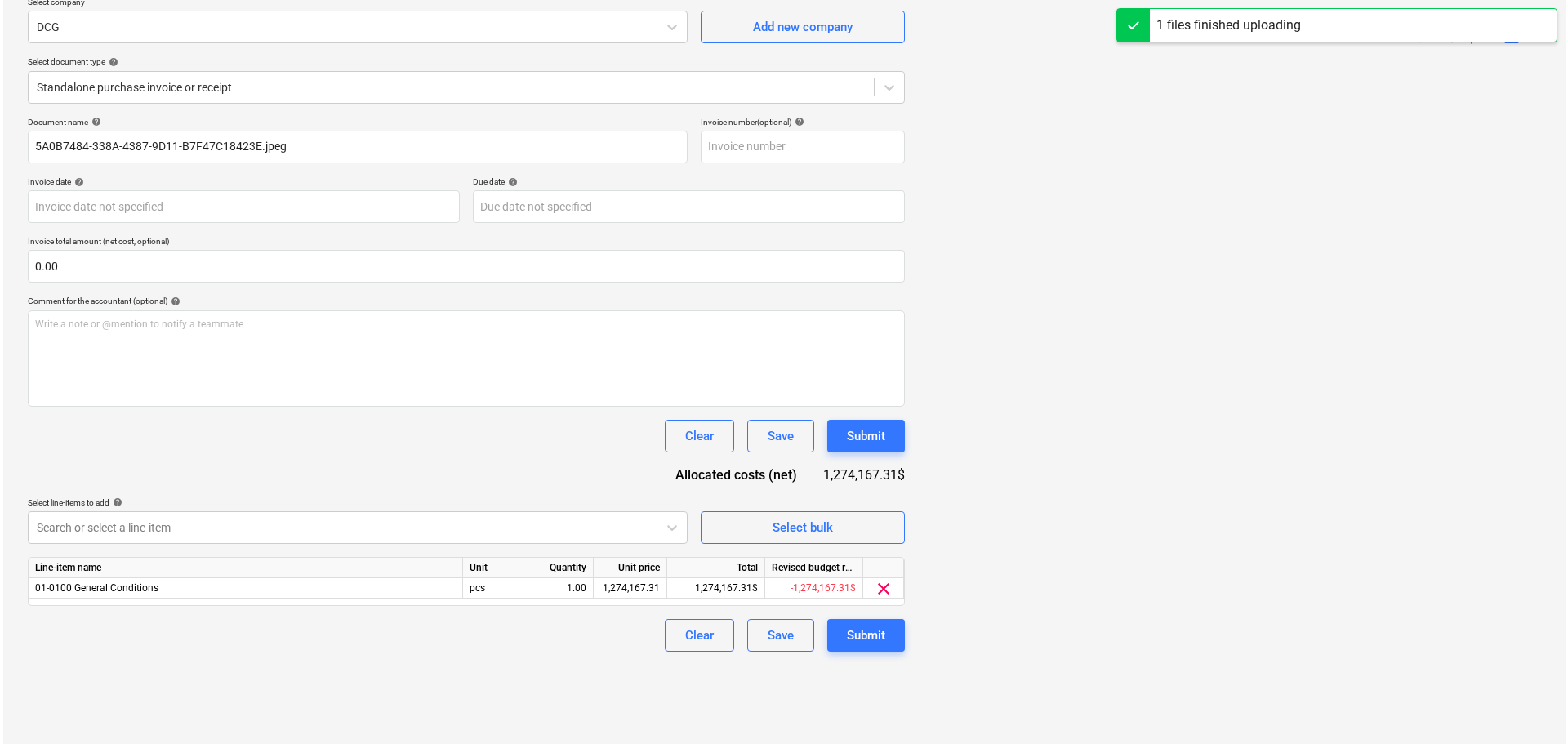
scroll to position [164, 0]
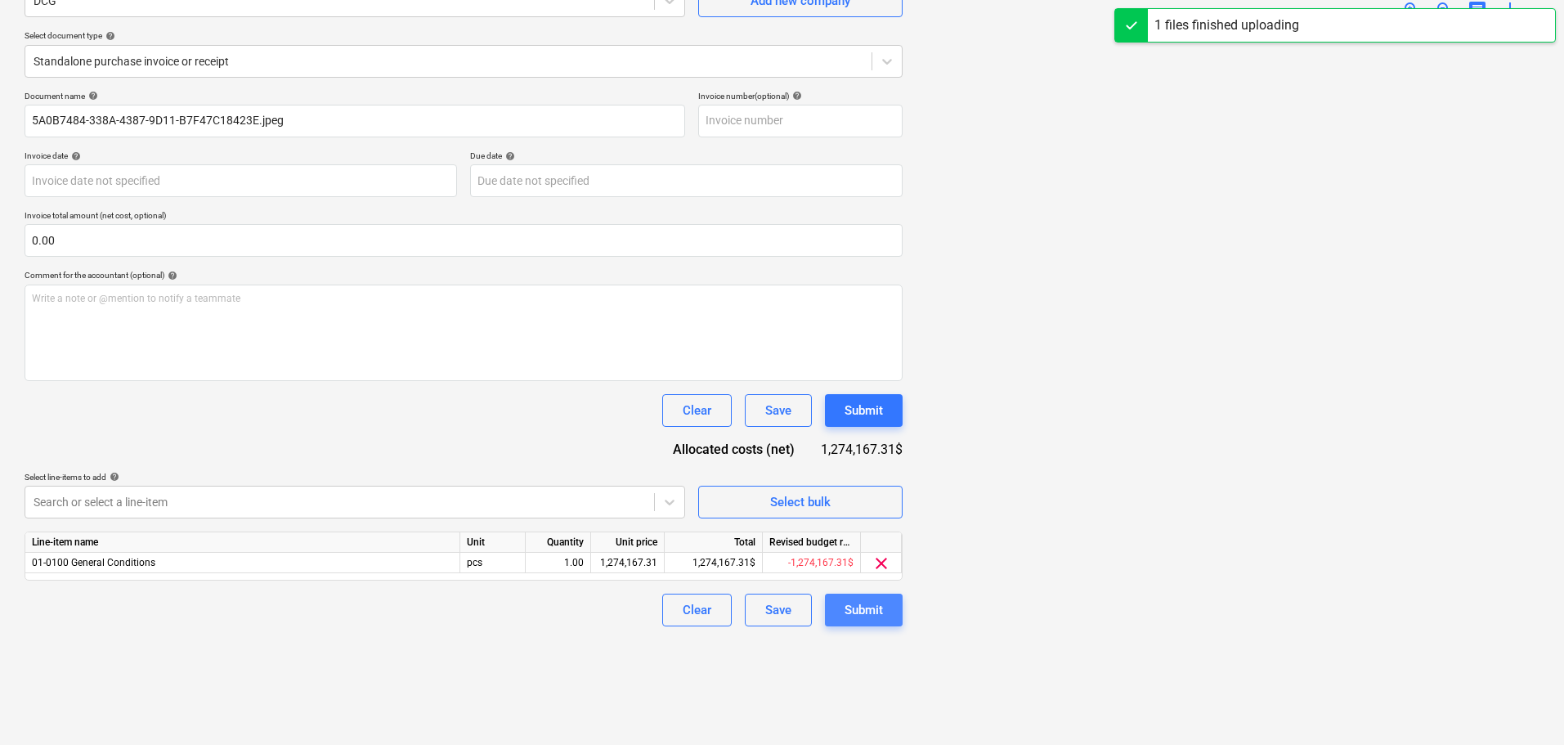
click at [874, 608] on div "Submit" at bounding box center [864, 609] width 38 height 21
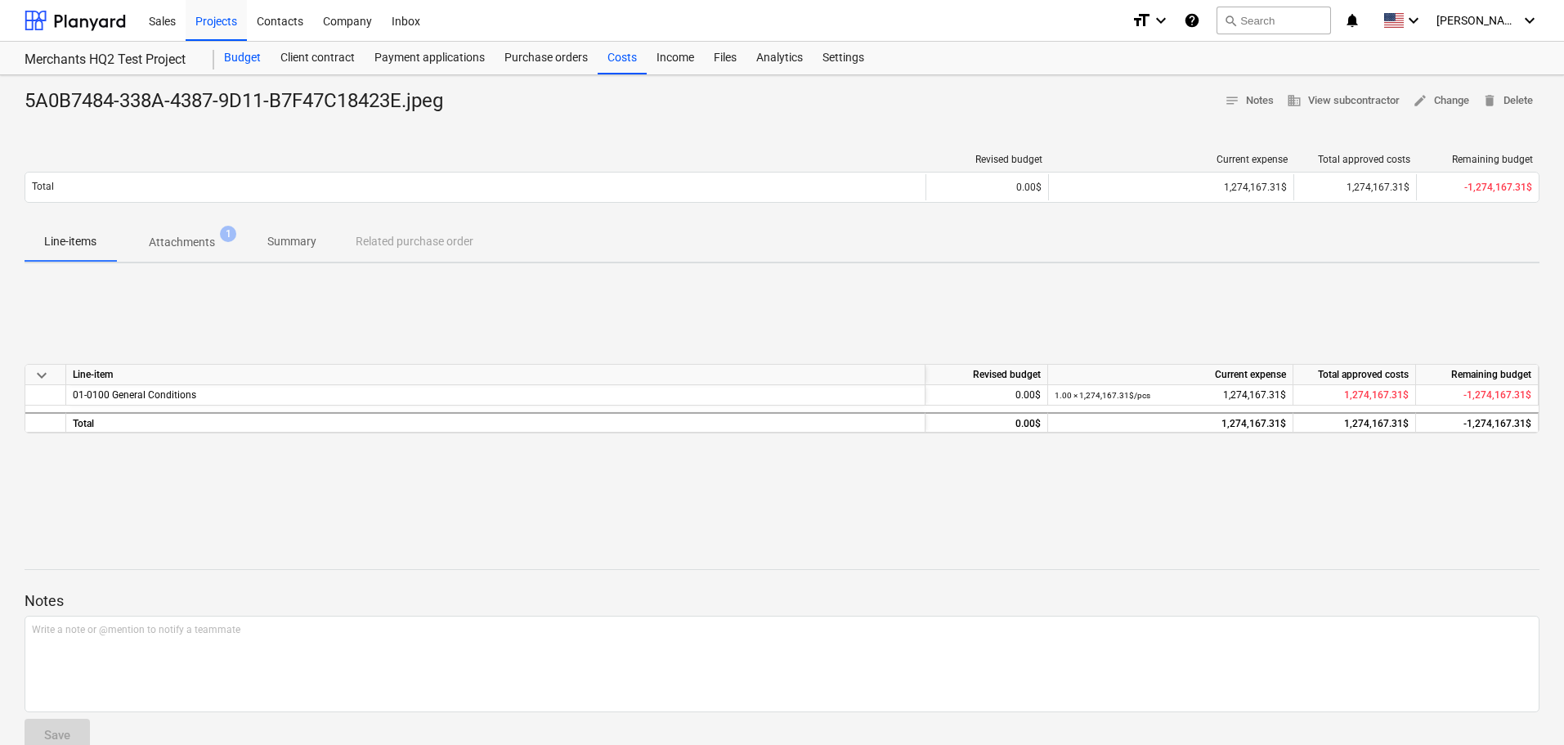
click at [232, 63] on div "Budget" at bounding box center [242, 58] width 56 height 33
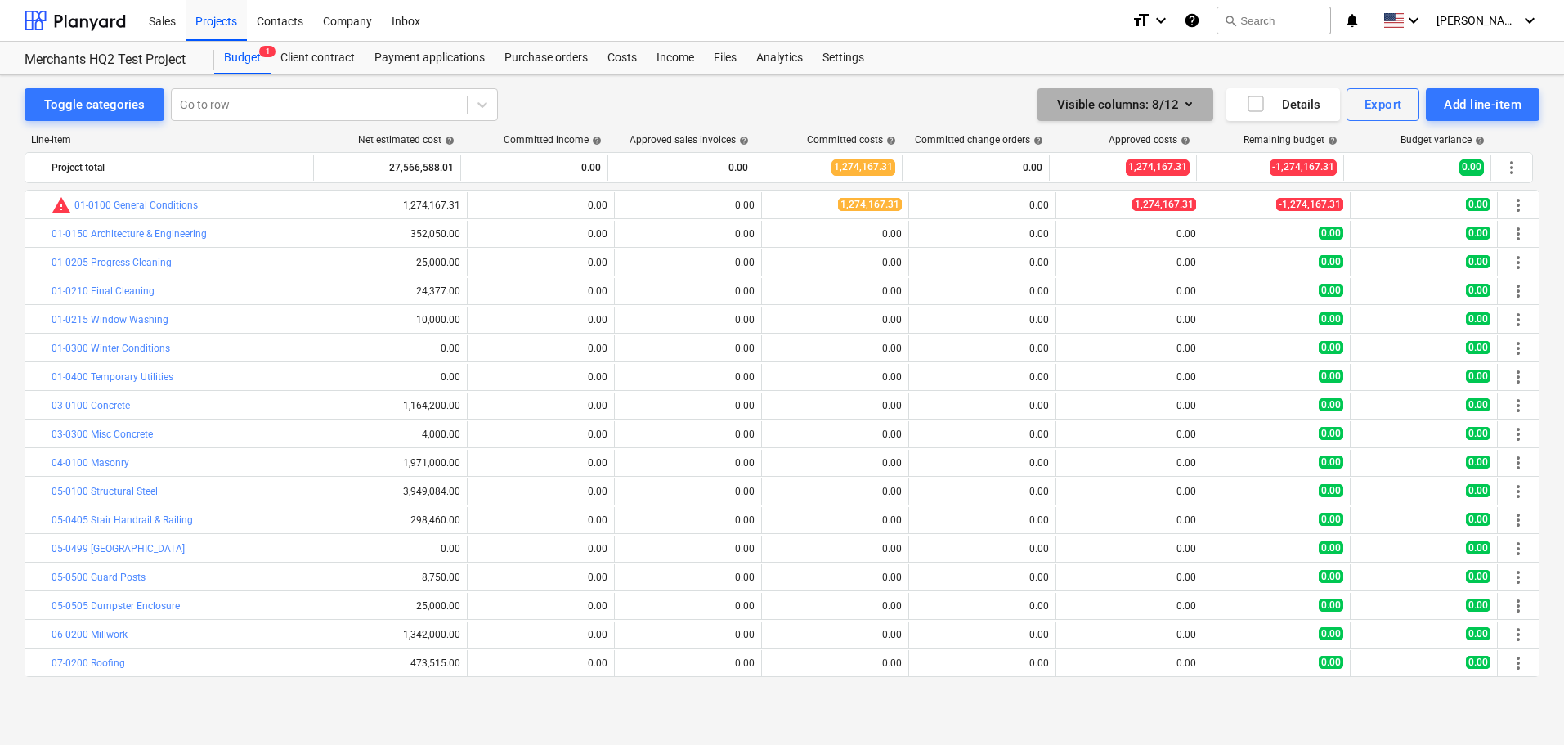
click at [1182, 109] on icon "button" at bounding box center [1189, 104] width 20 height 20
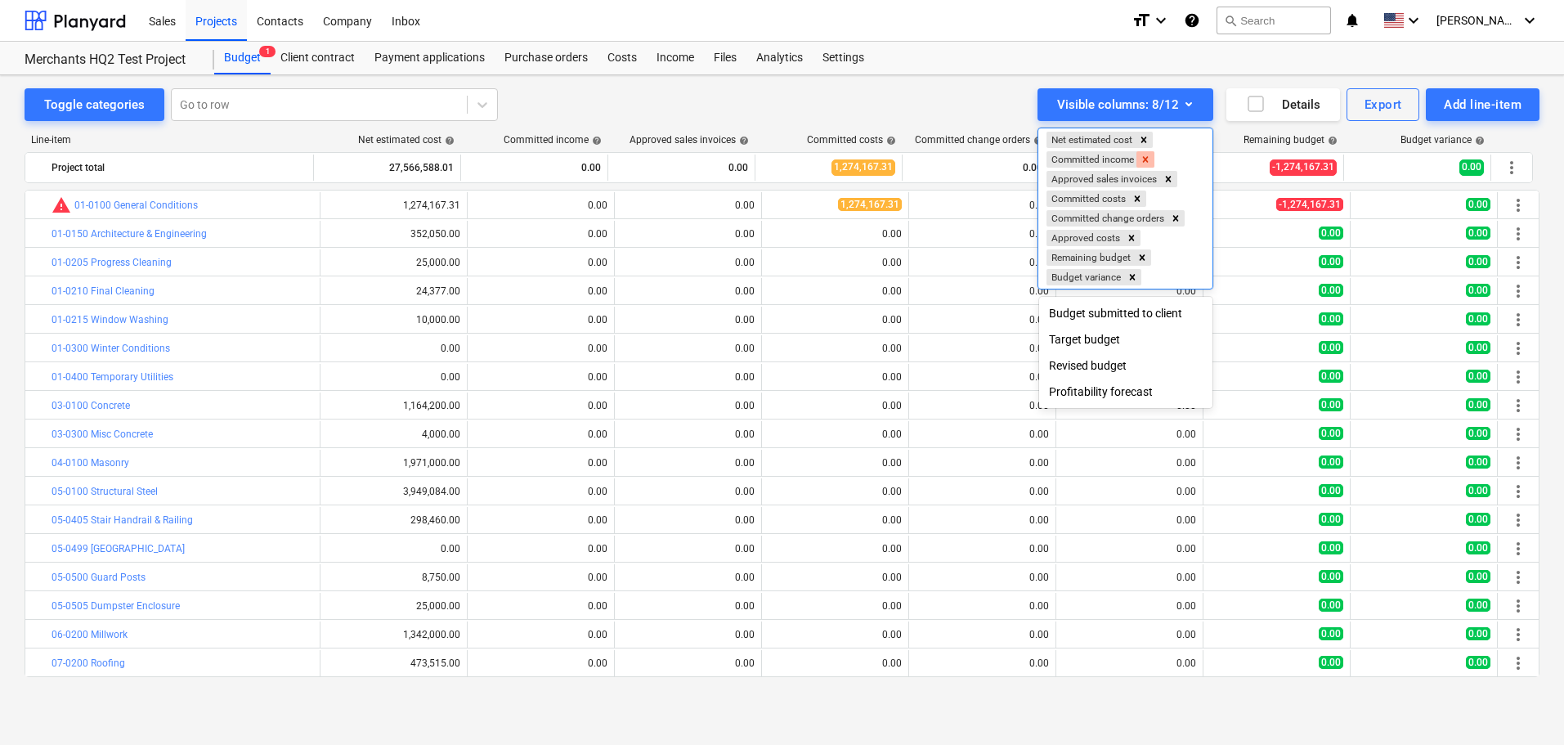
click at [1140, 158] on div "Remove Committed income" at bounding box center [1145, 159] width 18 height 16
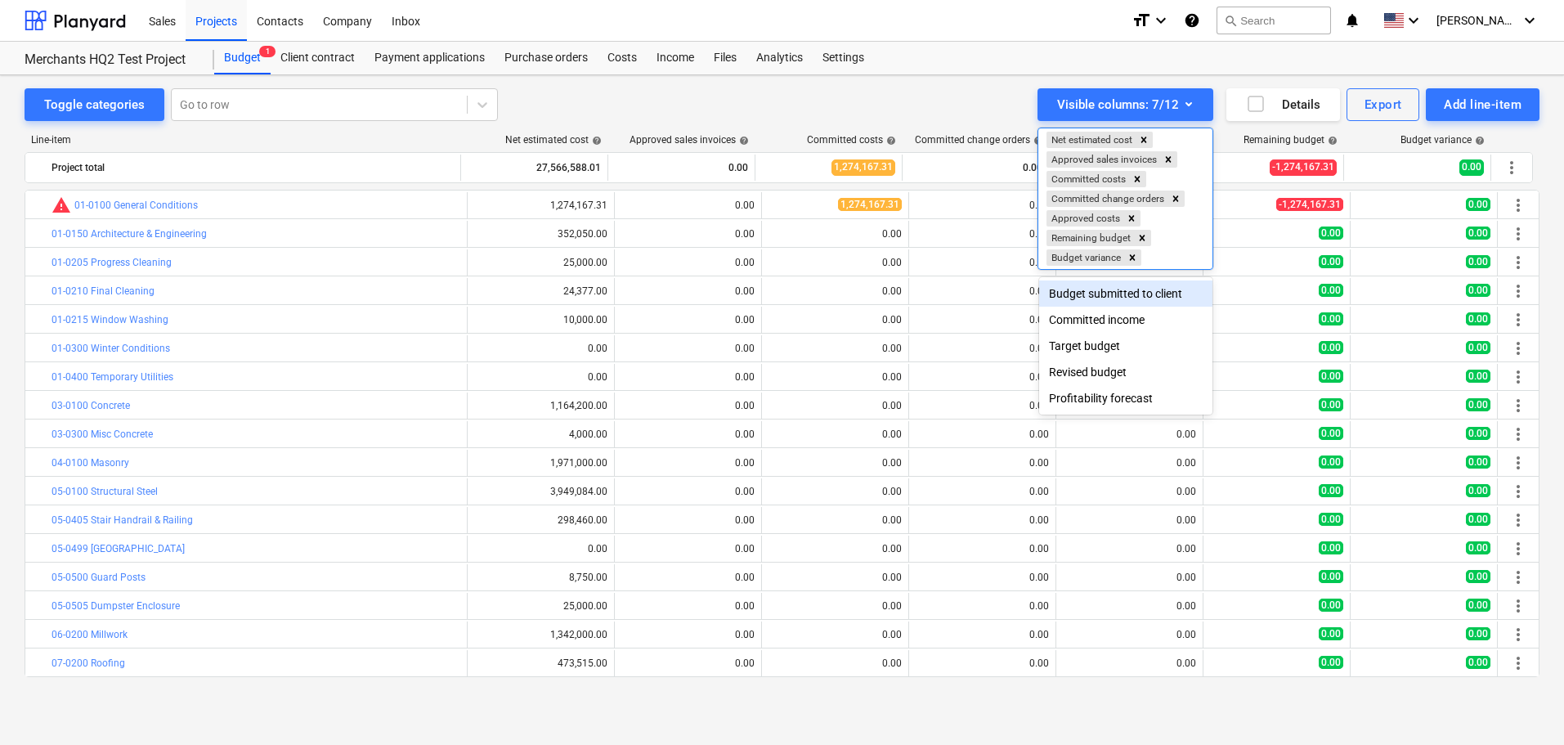
click at [1104, 181] on div "Committed costs" at bounding box center [1087, 179] width 82 height 16
click at [1167, 162] on icon "Remove Approved sales invoices" at bounding box center [1169, 159] width 6 height 6
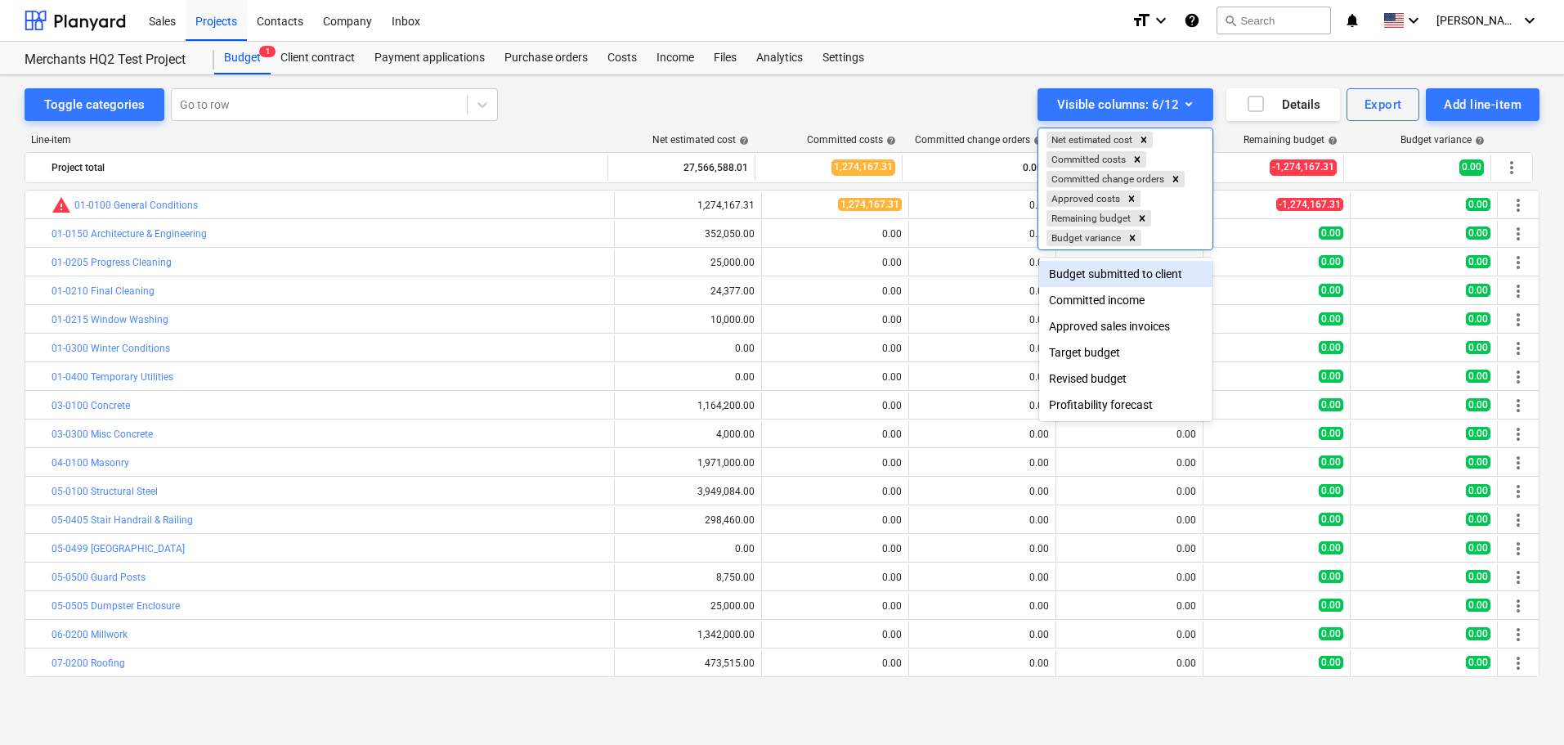
click at [746, 99] on div at bounding box center [782, 372] width 1564 height 745
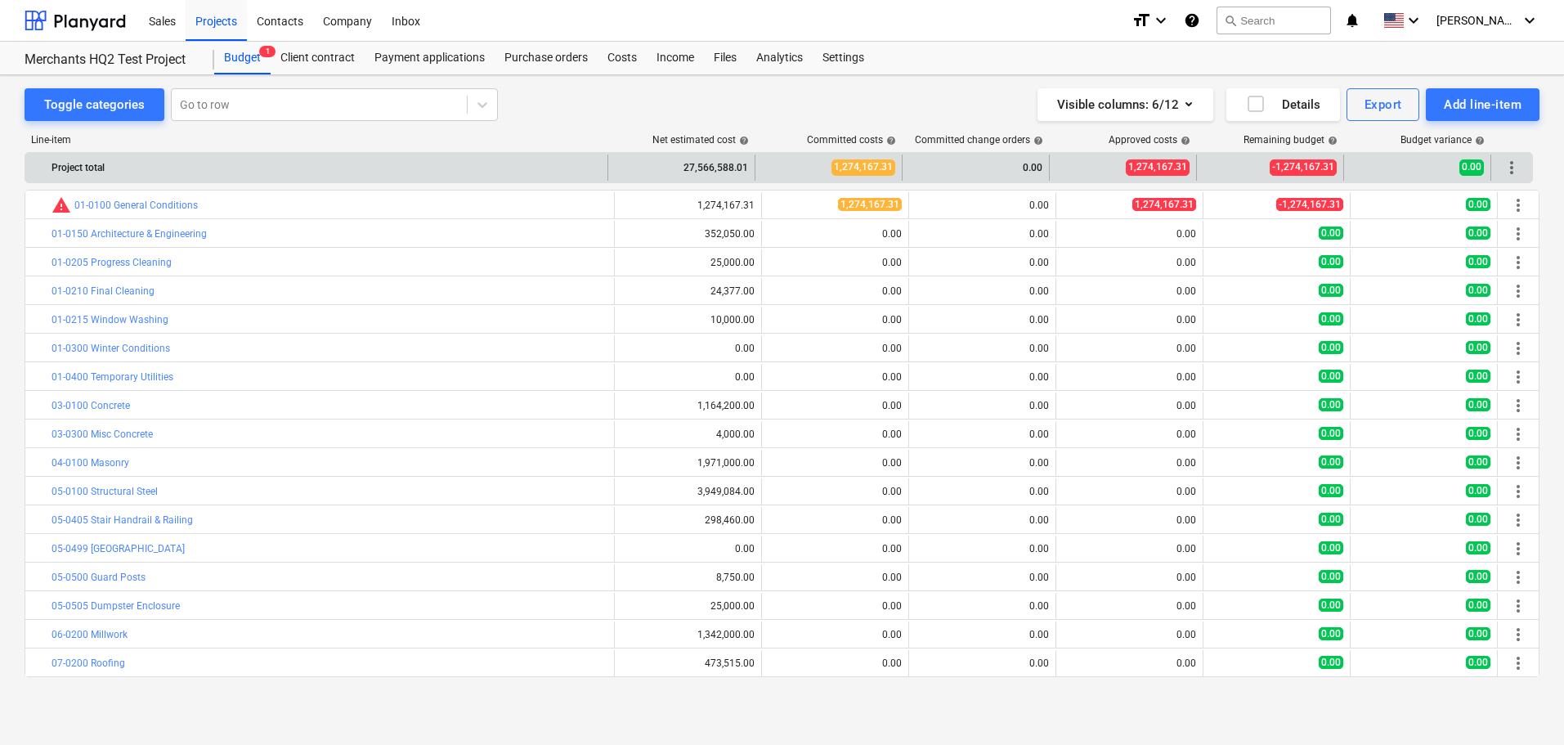
click at [1001, 168] on div "0.00" at bounding box center [975, 168] width 133 height 26
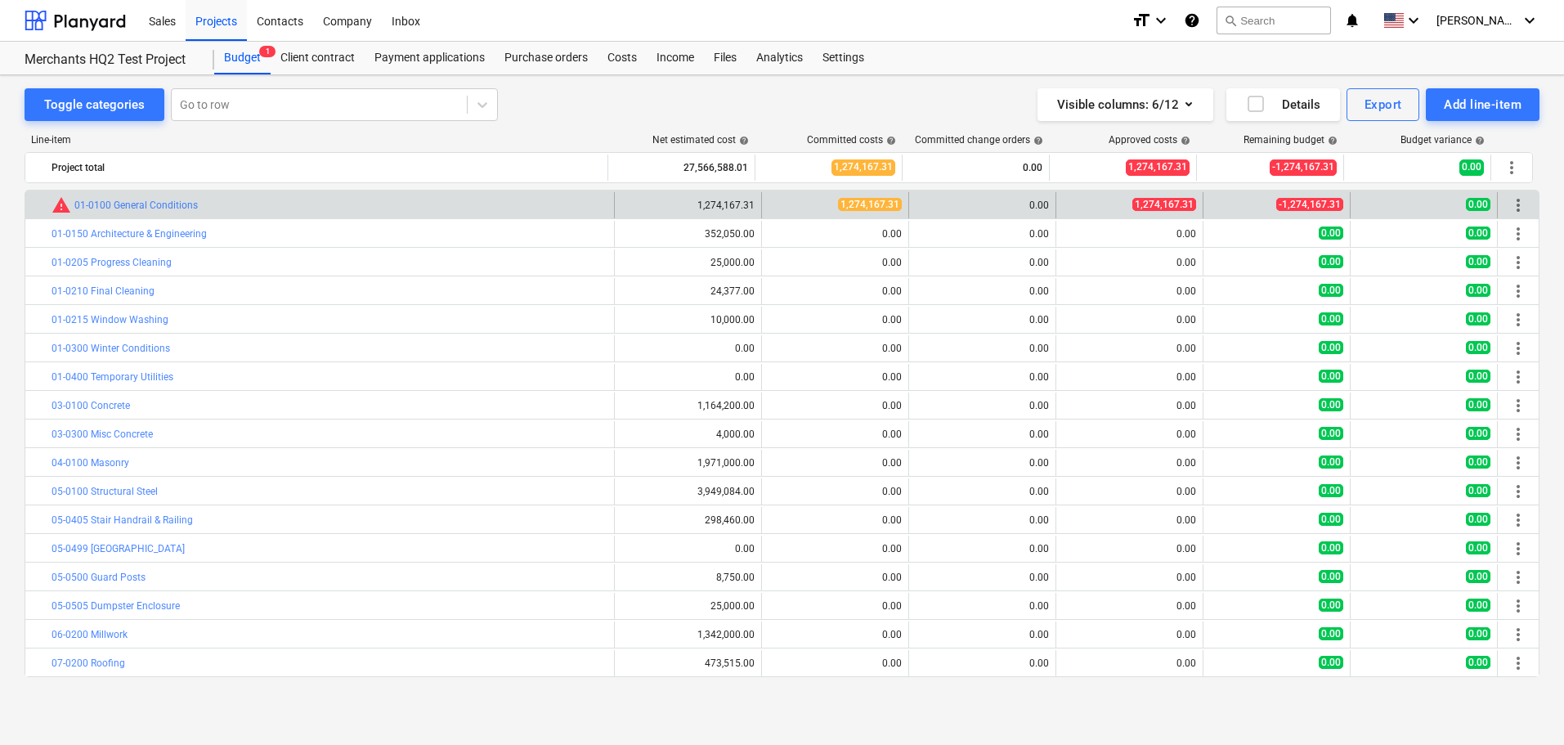
click at [1009, 192] on div "0.00" at bounding box center [982, 205] width 133 height 26
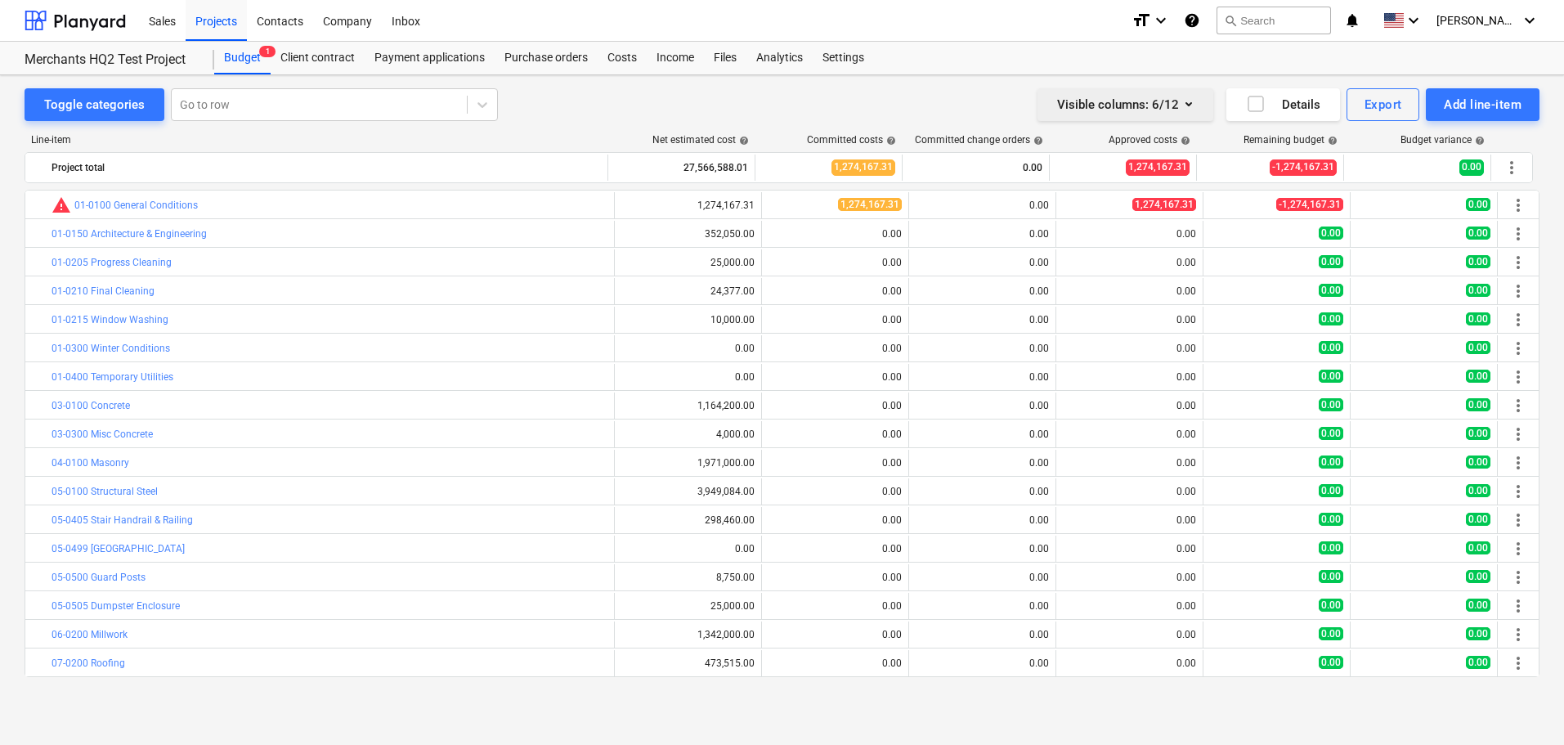
click at [1148, 110] on div "Visible columns : 6/12" at bounding box center [1125, 104] width 137 height 21
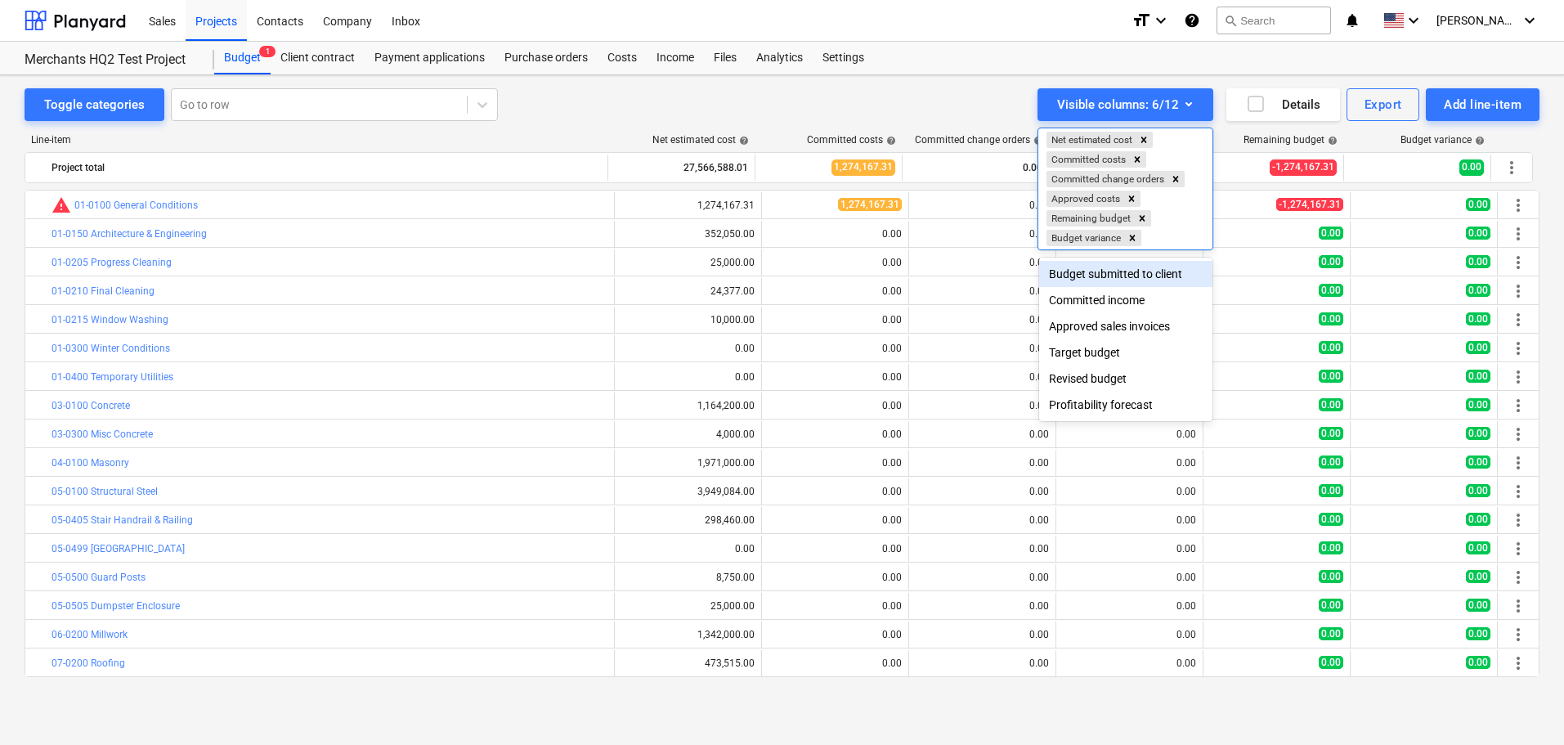
click at [966, 105] on div at bounding box center [782, 372] width 1564 height 745
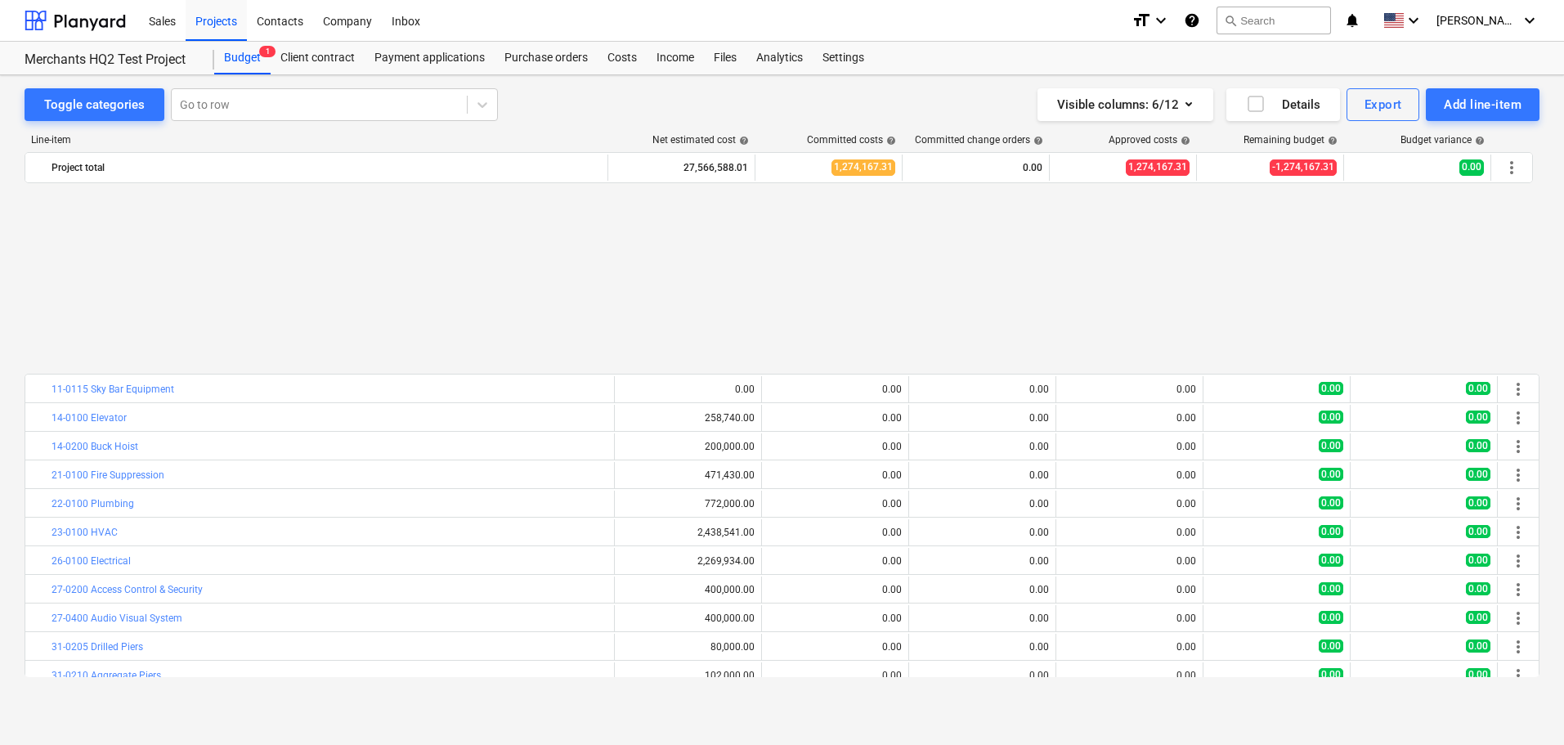
scroll to position [1058, 0]
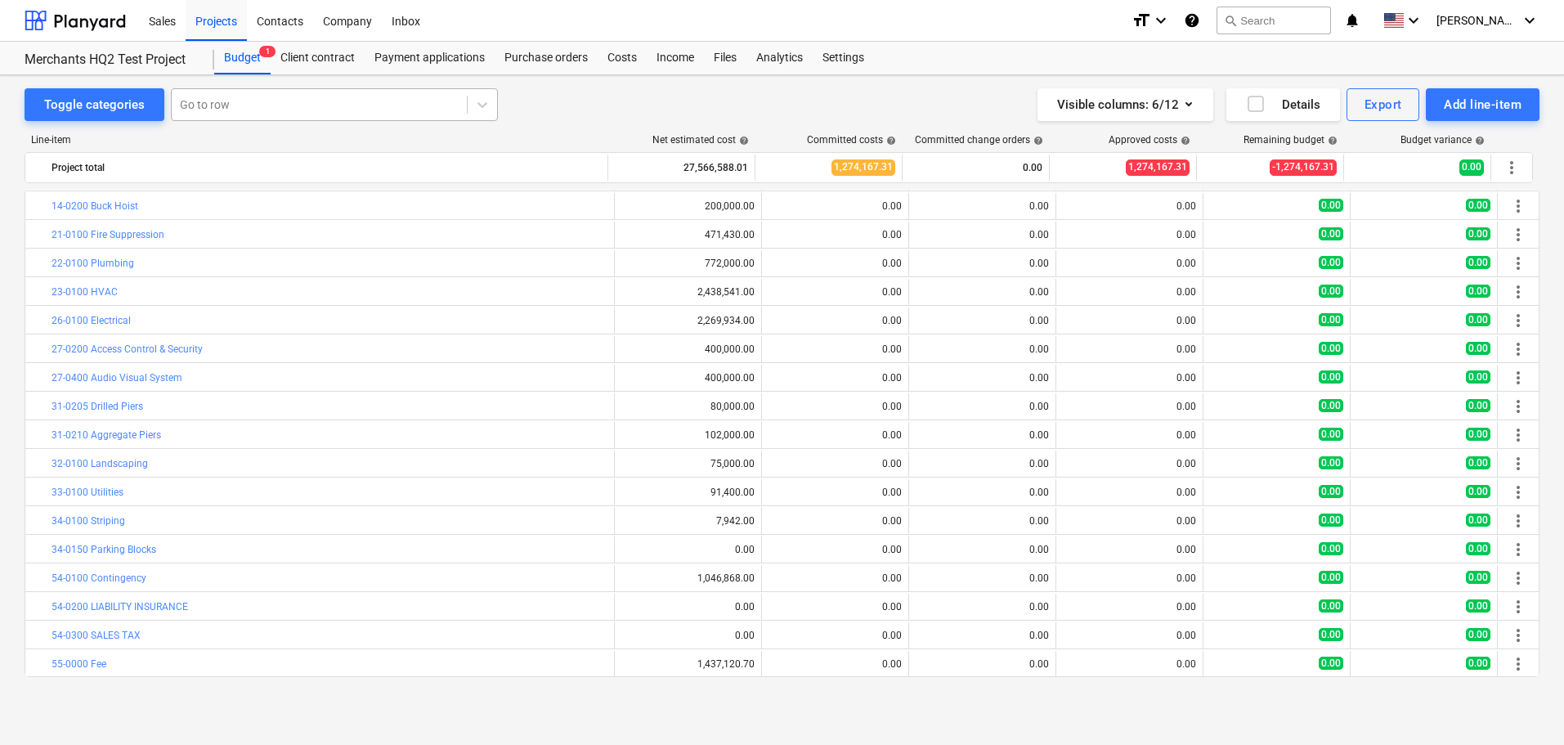
click at [464, 100] on div "Go to row" at bounding box center [319, 104] width 295 height 23
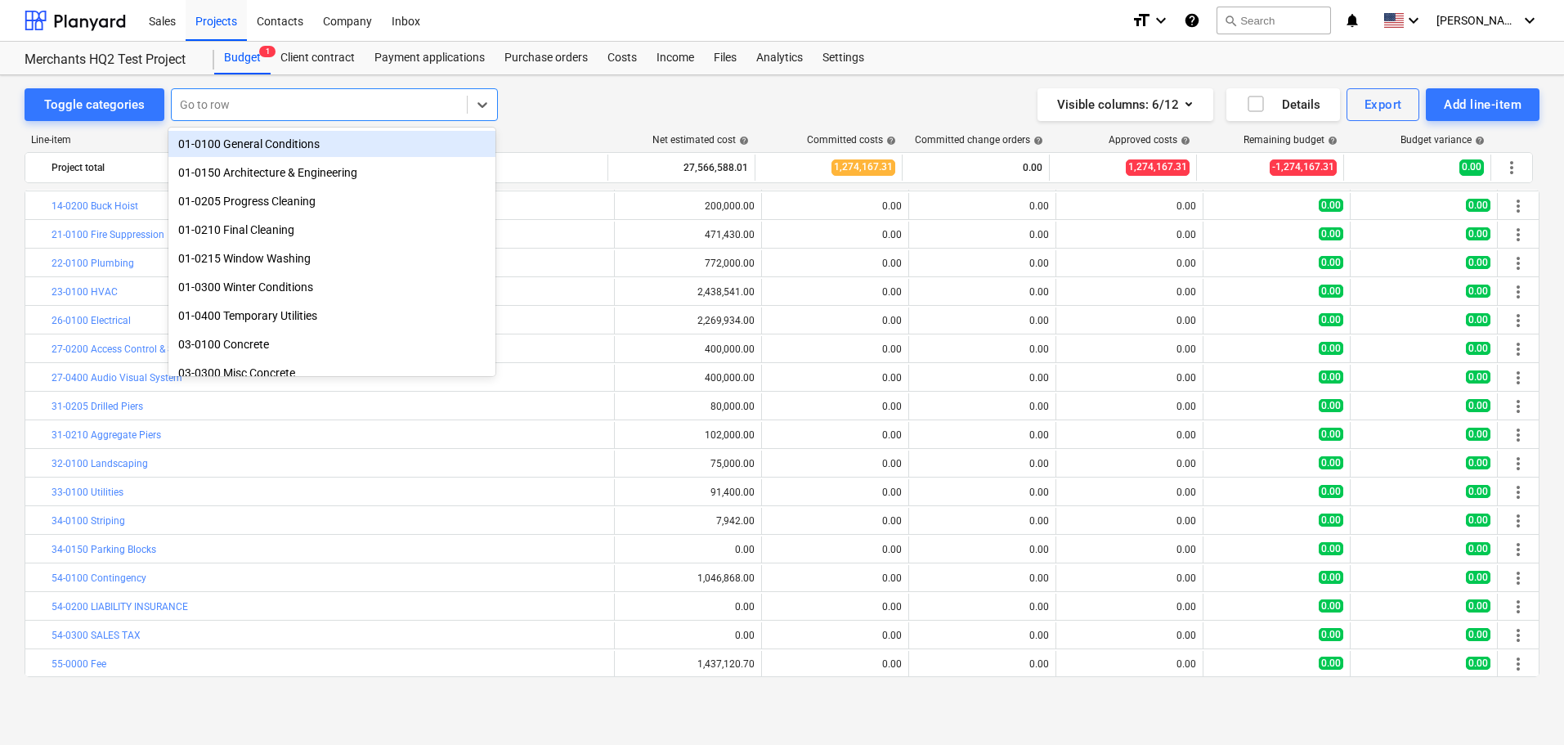
click at [554, 94] on div "Toggle categories option 01-0100 General Conditions focused, 1 of 54. 54 result…" at bounding box center [782, 104] width 1515 height 33
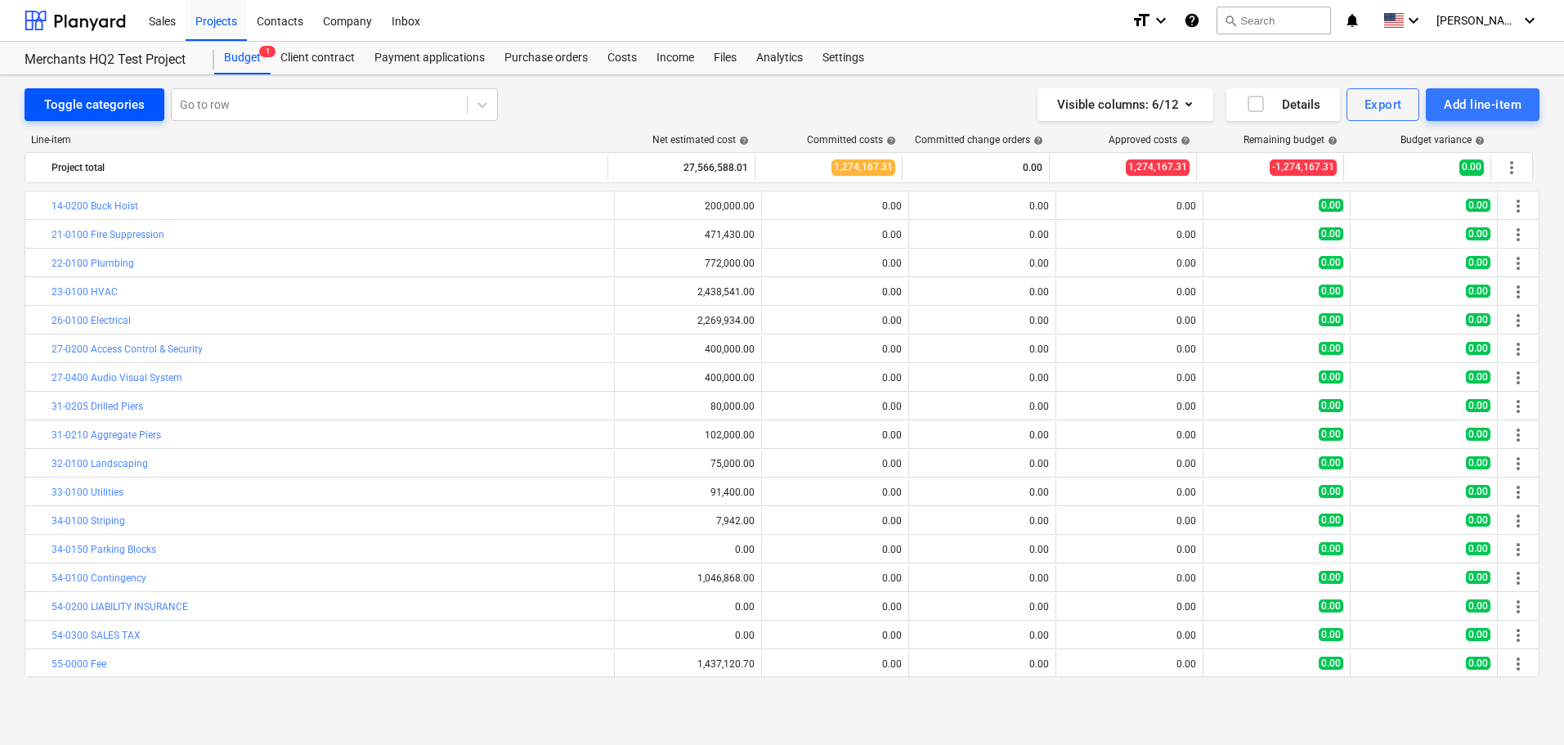
click at [90, 95] on div "Toggle categories" at bounding box center [94, 104] width 101 height 21
click at [477, 110] on icon at bounding box center [482, 104] width 16 height 16
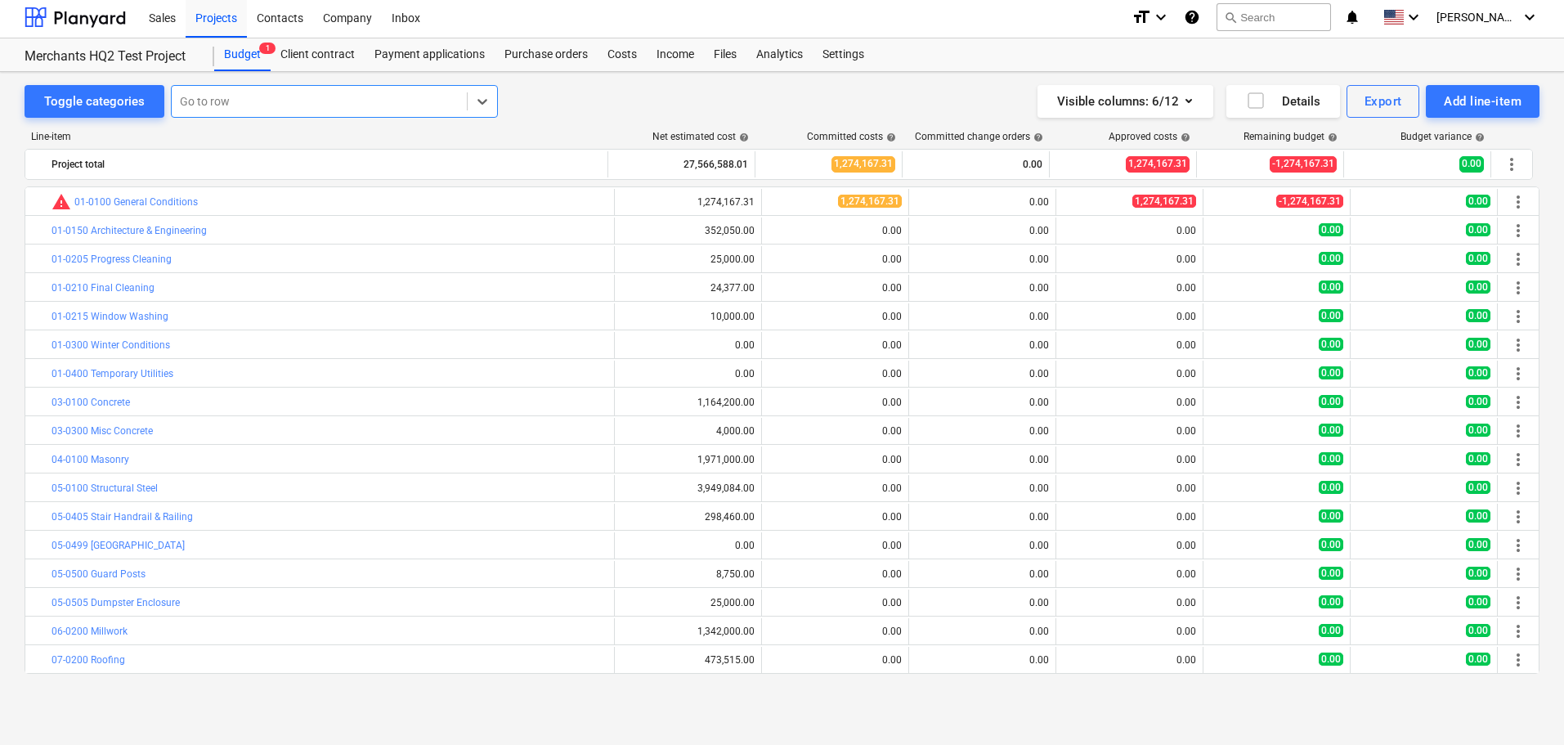
scroll to position [0, 0]
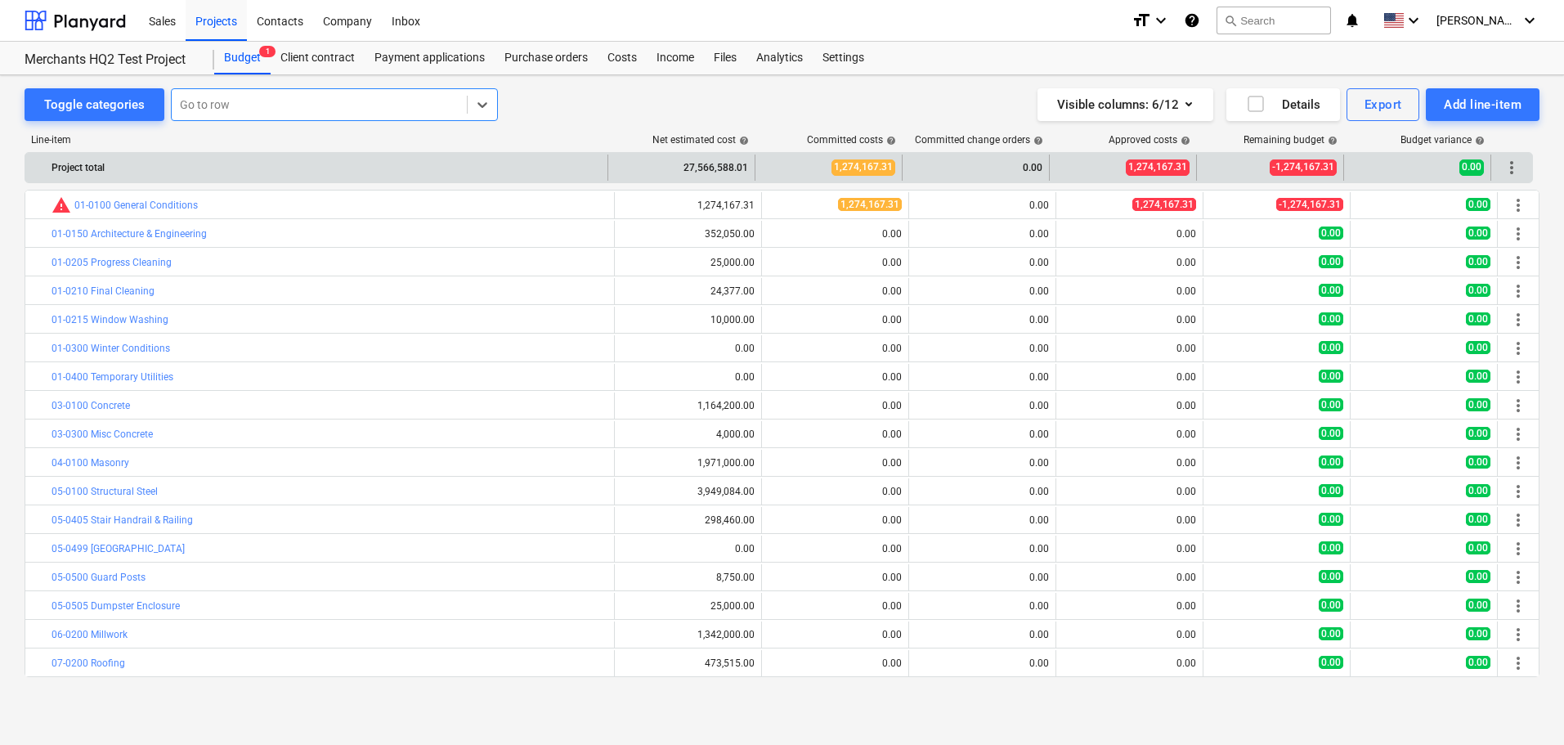
click at [870, 166] on span "1,274,167.31" at bounding box center [863, 167] width 64 height 16
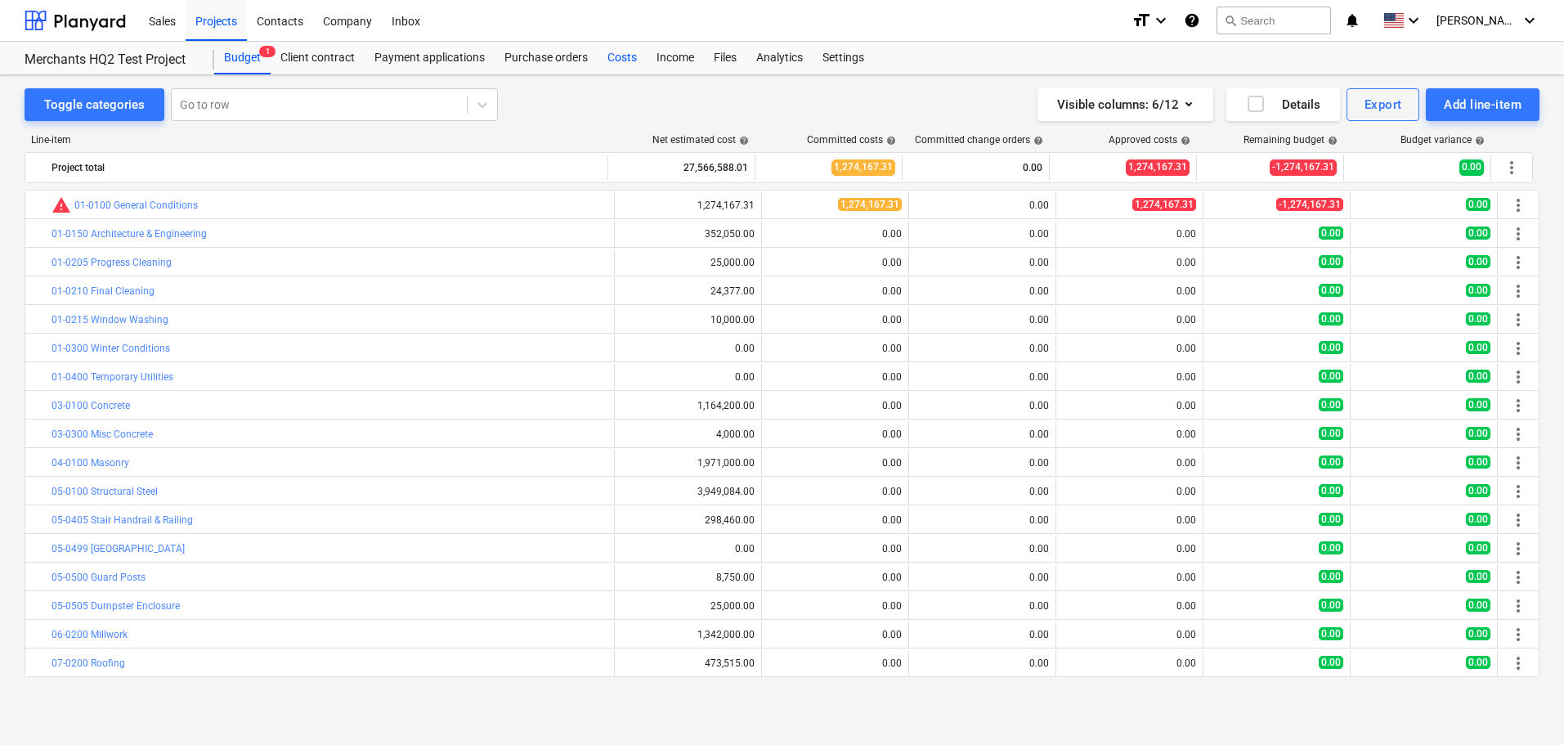
click at [608, 59] on div "Costs" at bounding box center [622, 58] width 49 height 33
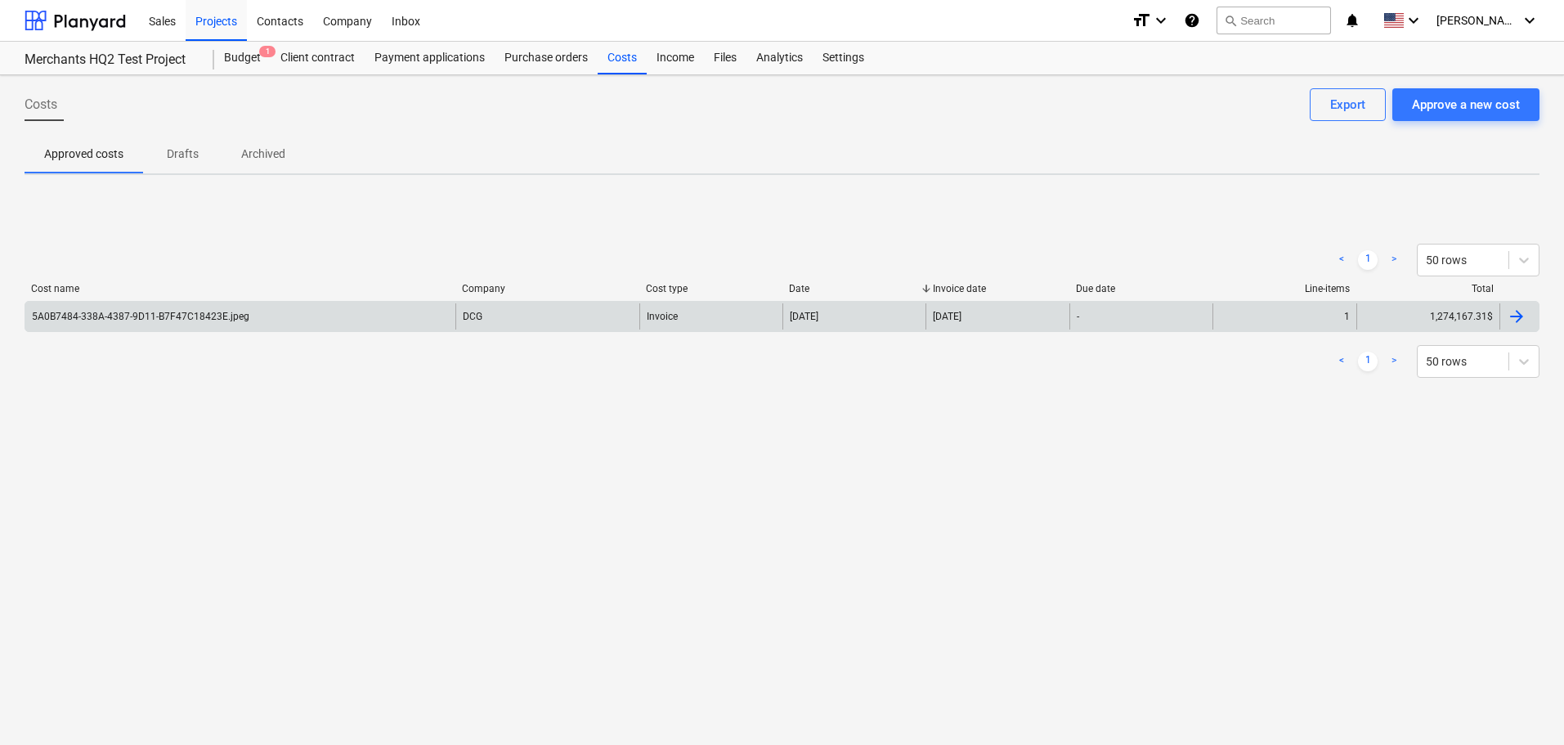
click at [290, 315] on div "5A0B7484-338A-4387-9D11-B7F47C18423E.jpeg" at bounding box center [240, 316] width 430 height 26
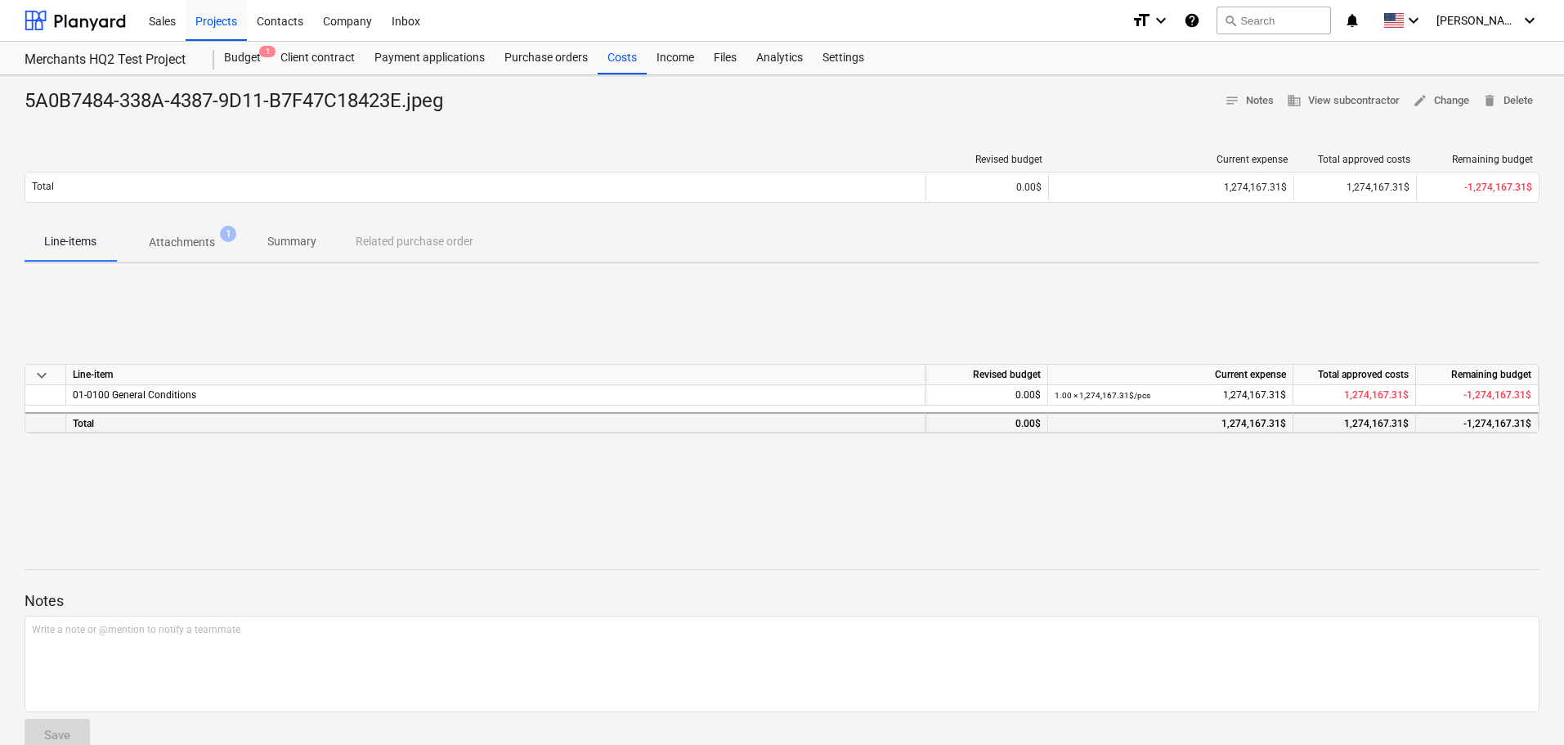
click at [139, 415] on div "Total" at bounding box center [495, 422] width 859 height 20
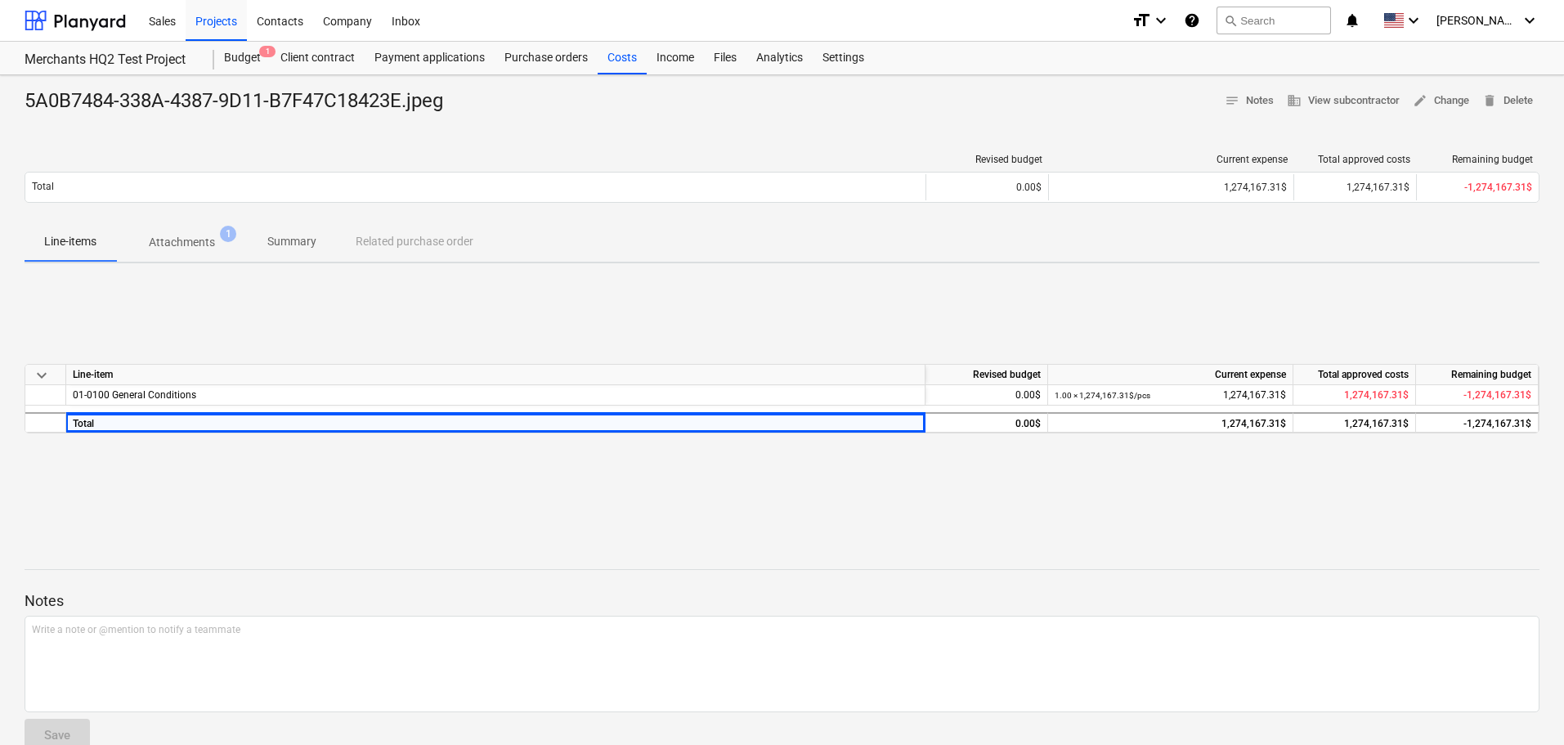
click at [165, 381] on div "Line-item" at bounding box center [495, 375] width 859 height 20
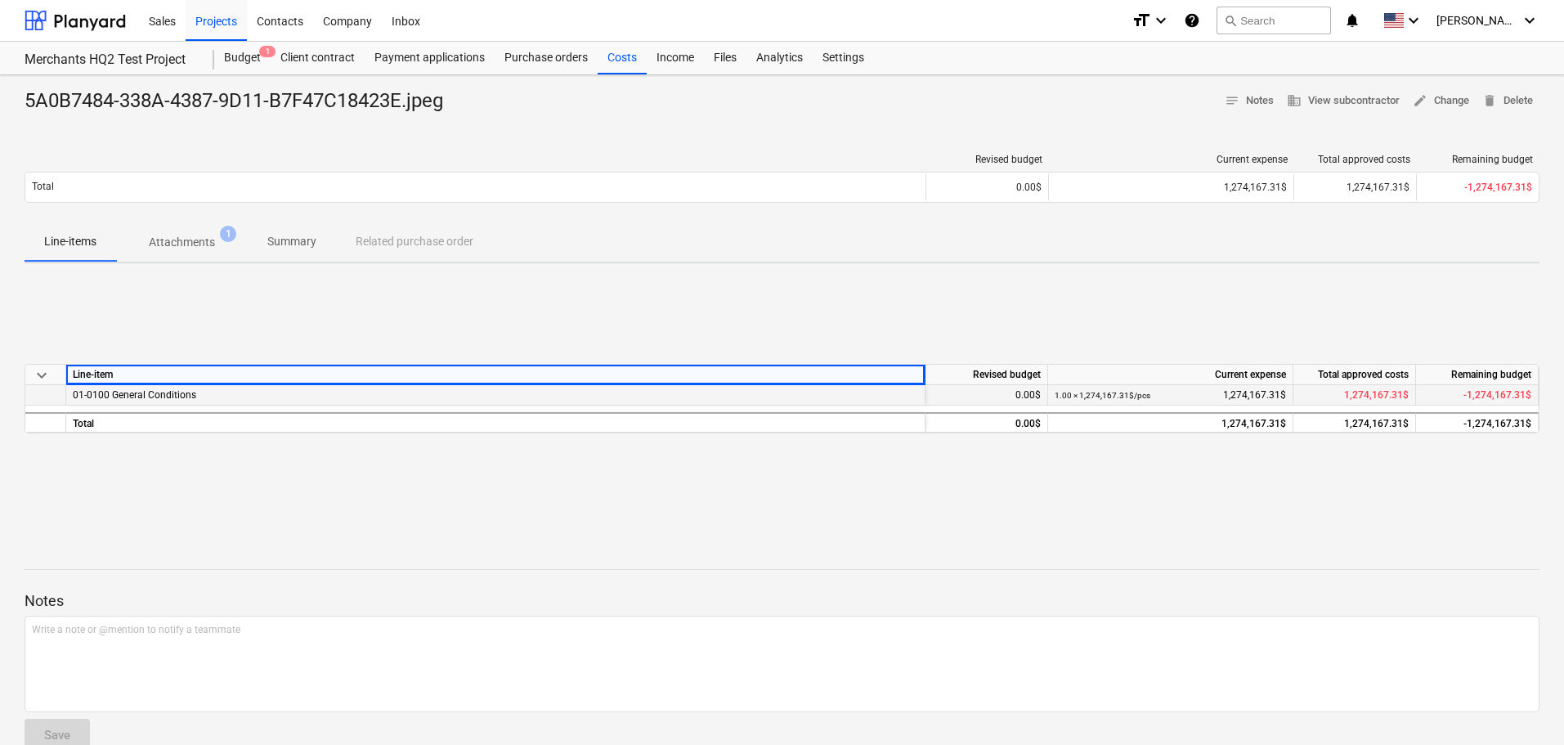
click at [175, 397] on span "01-0100 General Conditions" at bounding box center [134, 394] width 123 height 11
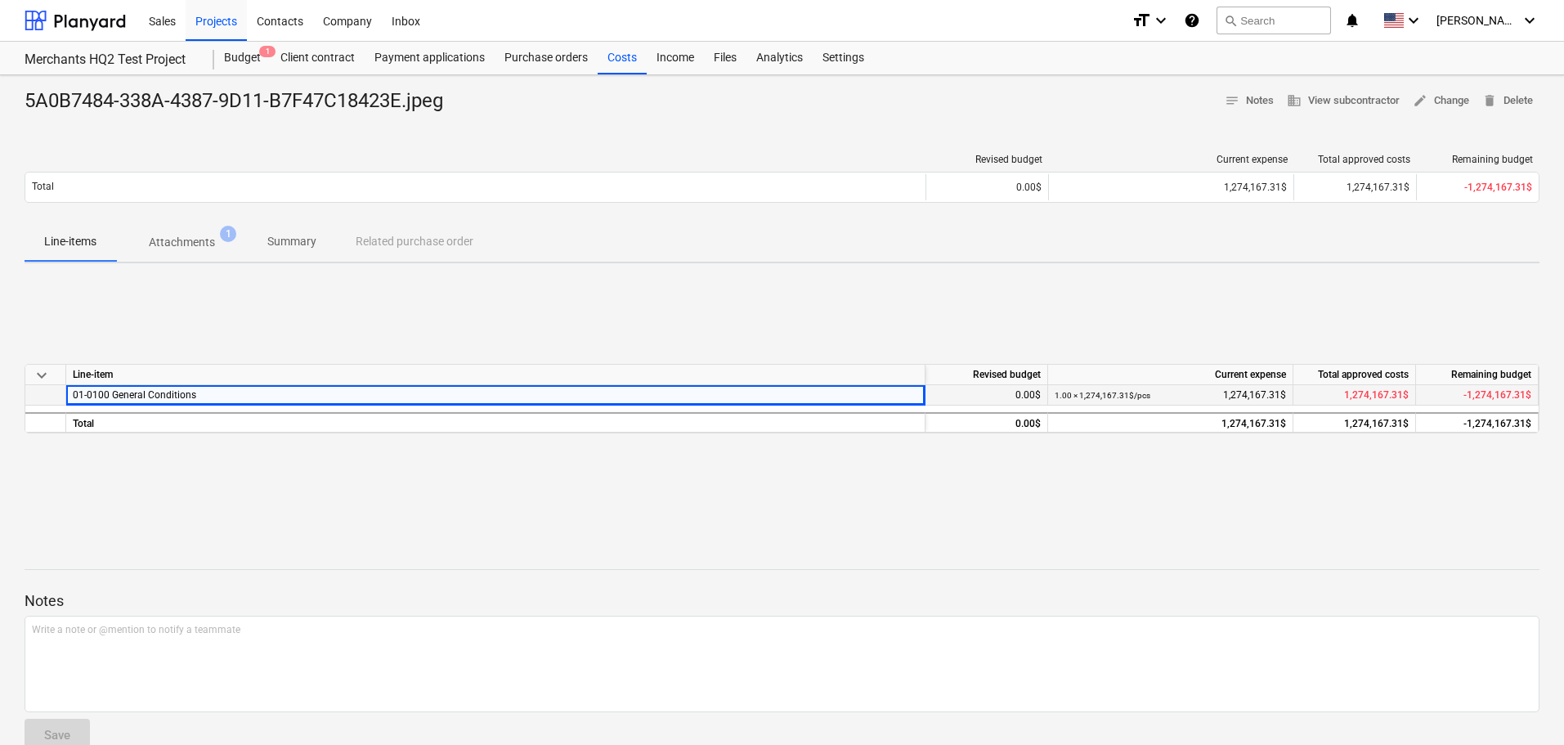
click at [1036, 392] on div "0.00$" at bounding box center [986, 395] width 123 height 20
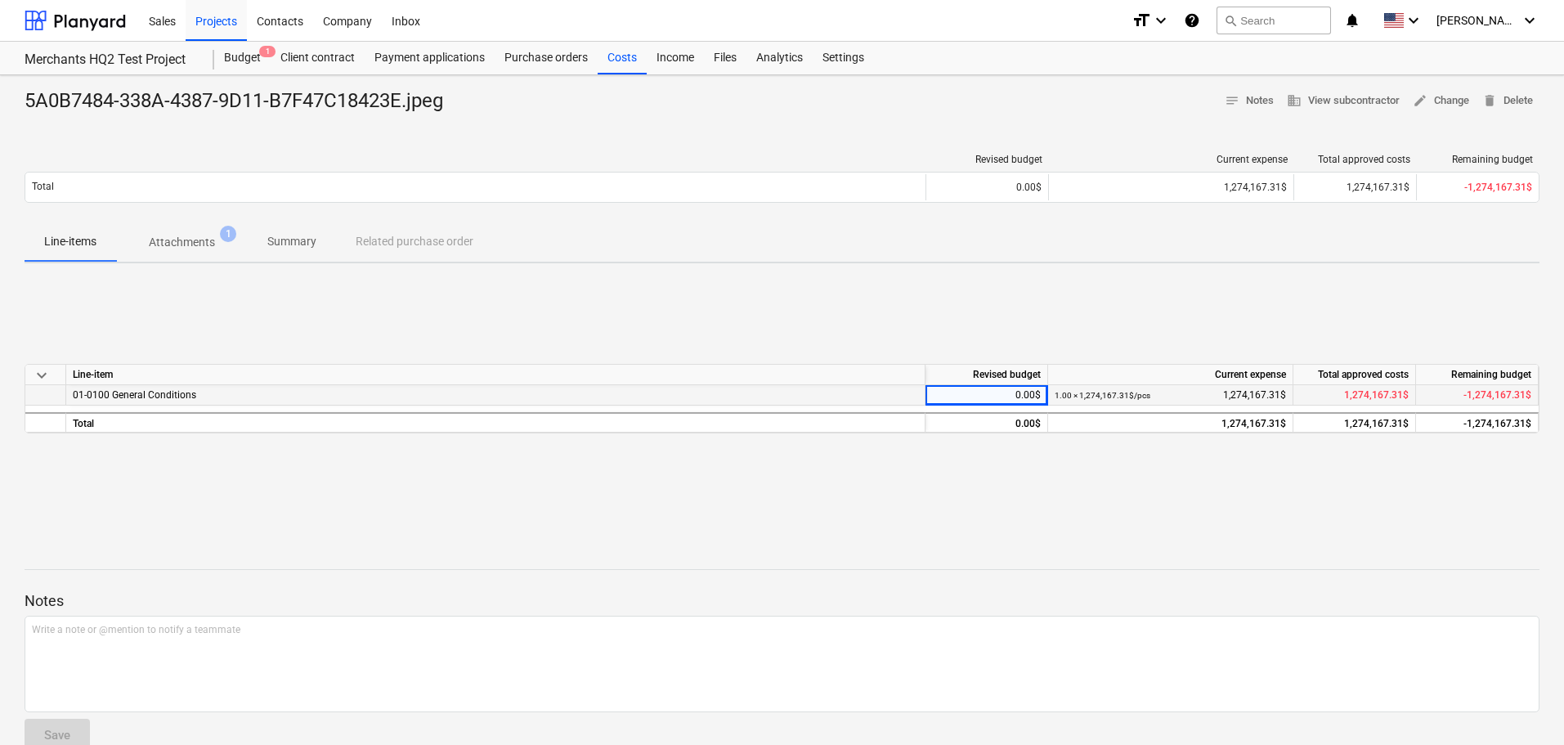
click at [1081, 394] on small "1.00 × 1,274,167.31$ / pcs" at bounding box center [1103, 395] width 96 height 9
click at [1233, 392] on div "1.00 × 1,274,167.31$ / pcs 1,274,167.31$" at bounding box center [1170, 395] width 231 height 20
click at [1336, 385] on div "1,274,167.31$" at bounding box center [1354, 395] width 123 height 20
click at [1521, 99] on span "delete Delete" at bounding box center [1507, 101] width 51 height 19
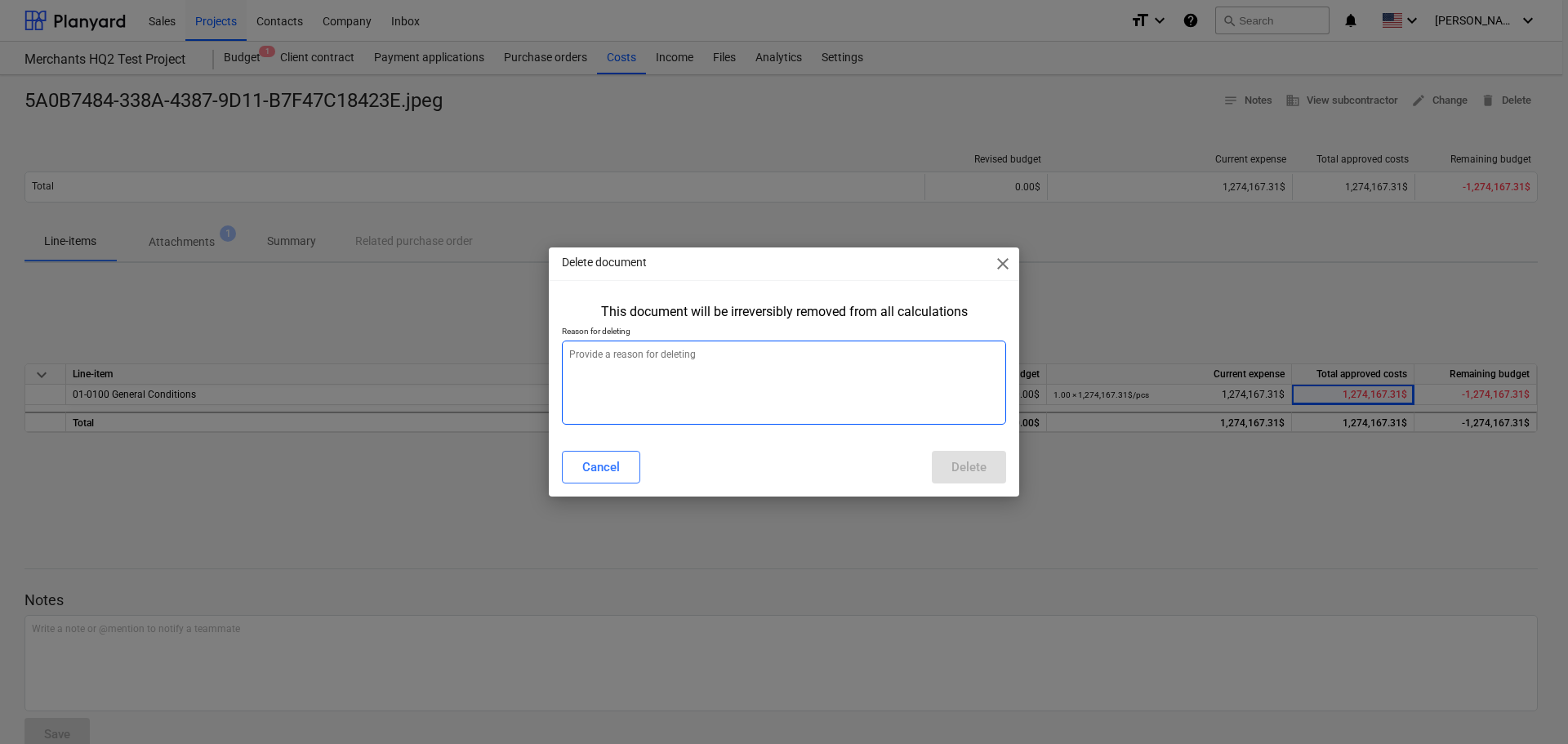
click at [724, 354] on textarea at bounding box center [783, 382] width 444 height 84
type textarea "x"
type textarea "s"
type textarea "x"
type textarea "sf"
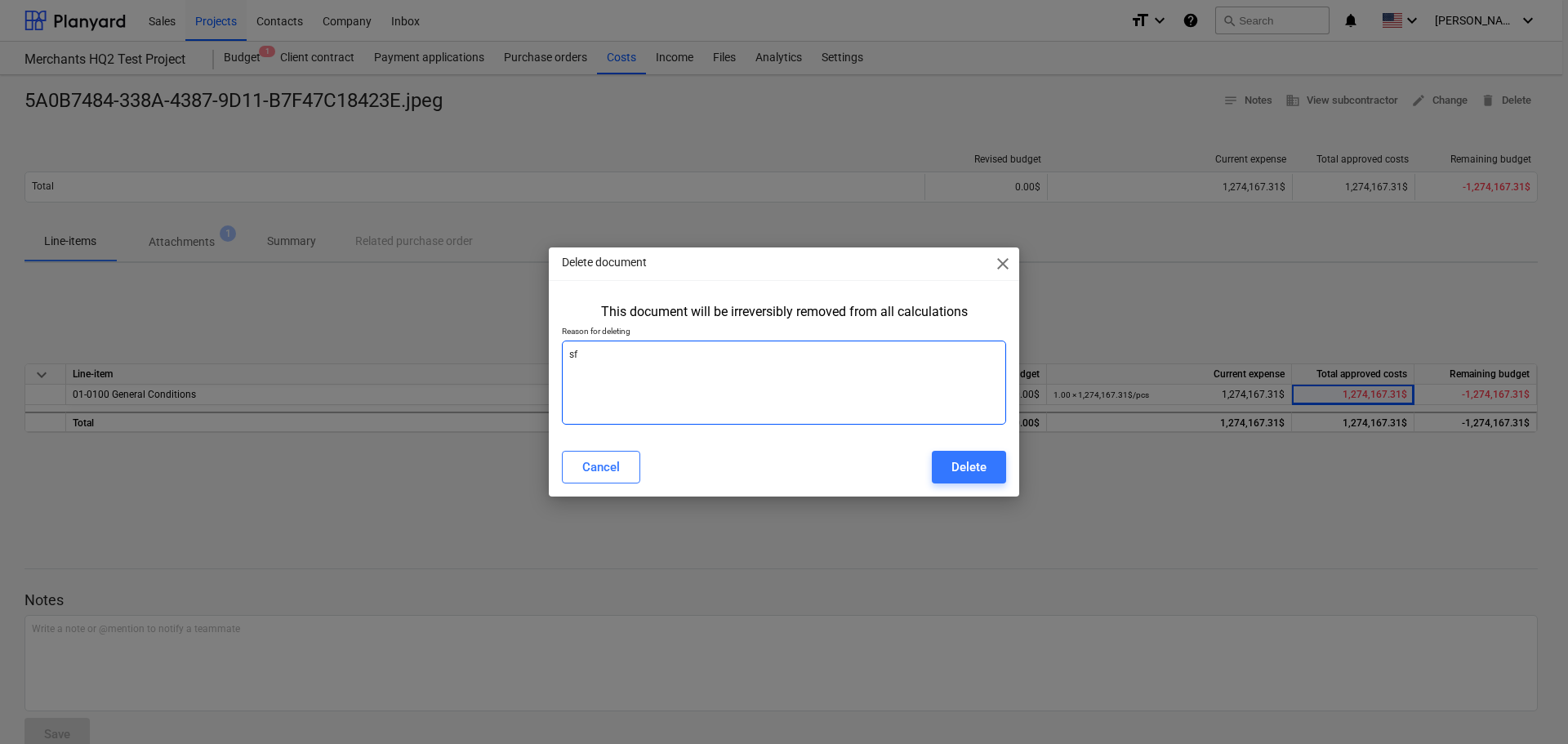
type textarea "x"
type textarea "sfd"
type textarea "x"
type textarea "sfdv"
type textarea "x"
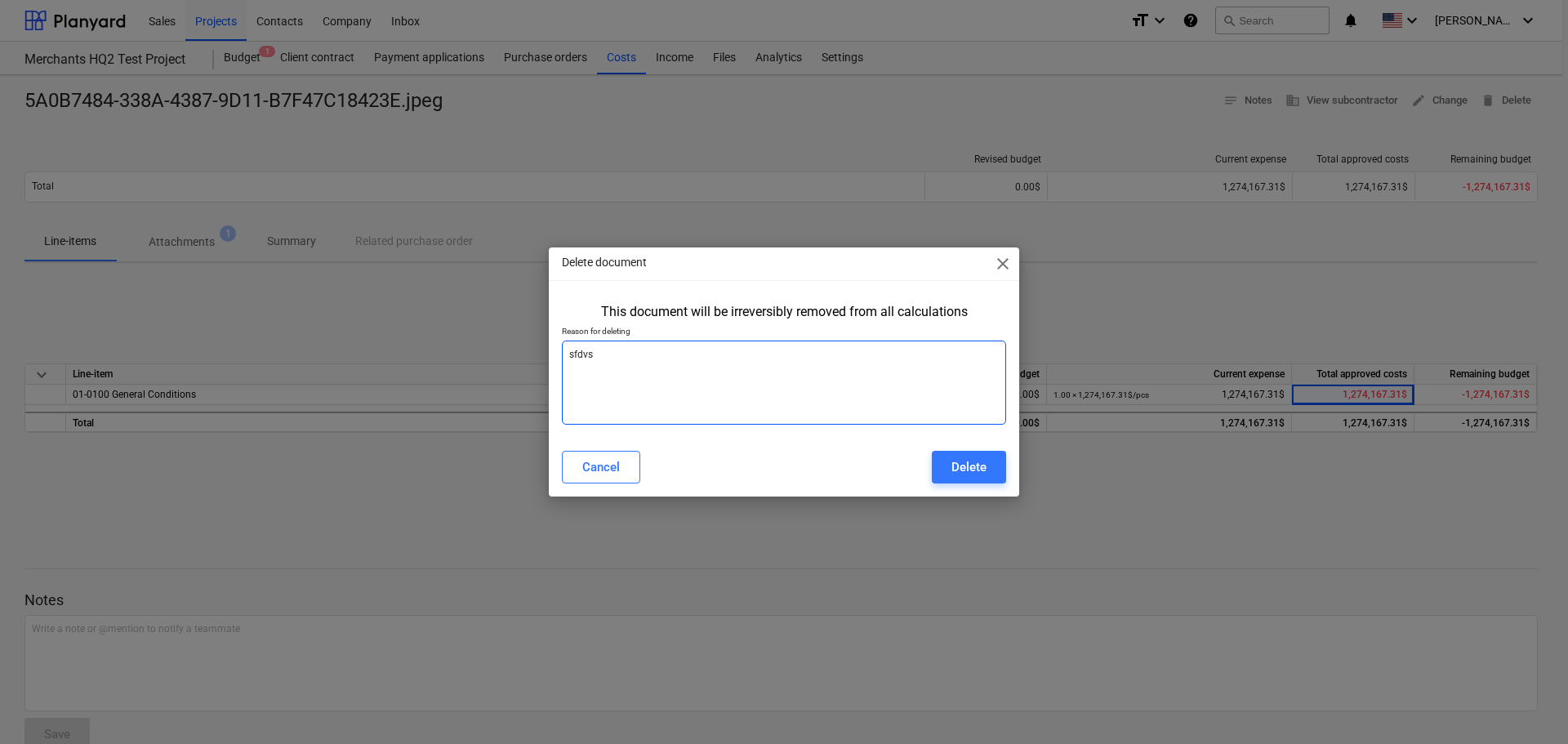
type textarea "sfdvsa"
type textarea "x"
type textarea "sfdvsa"
click at [966, 464] on div "Delete" at bounding box center [968, 466] width 35 height 21
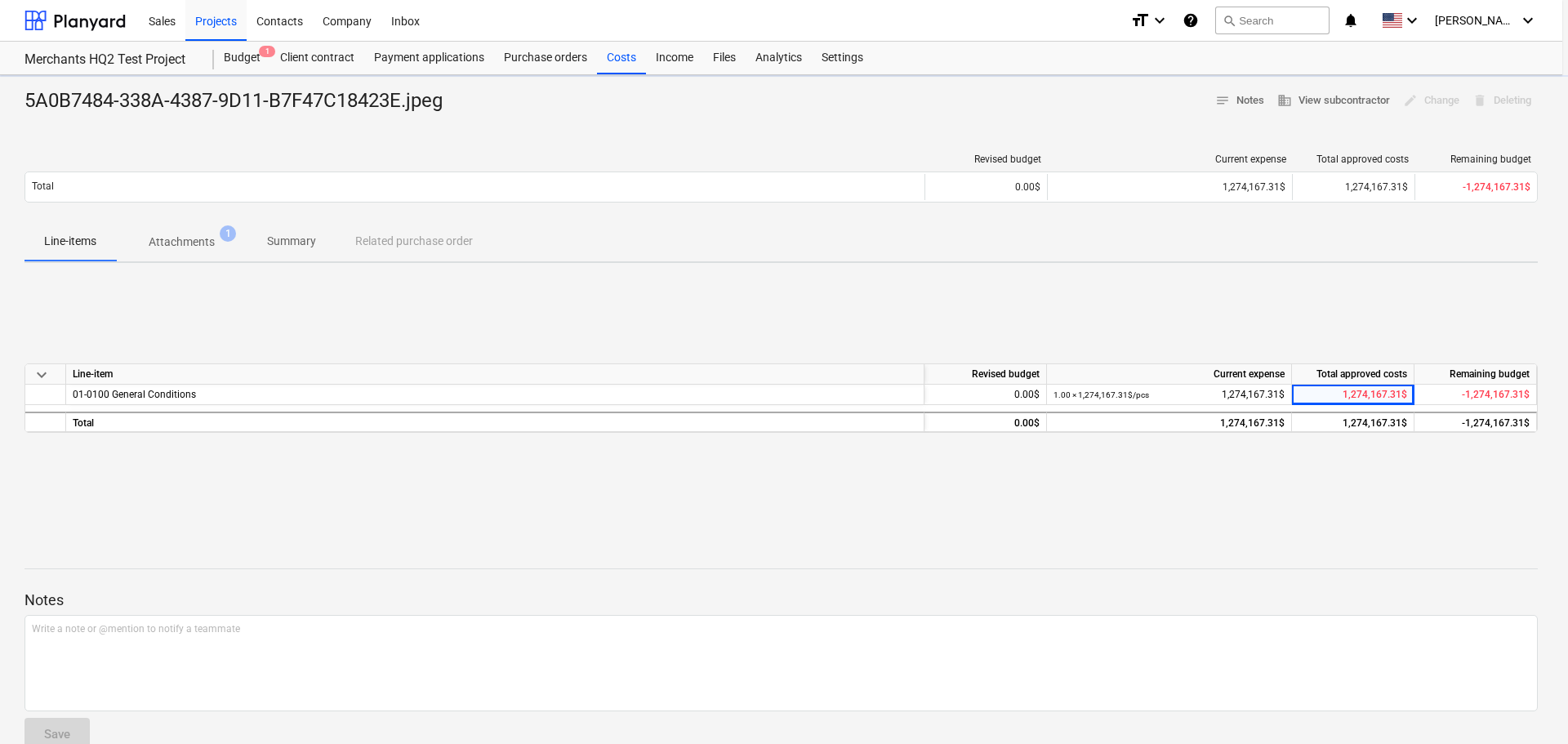
type textarea "x"
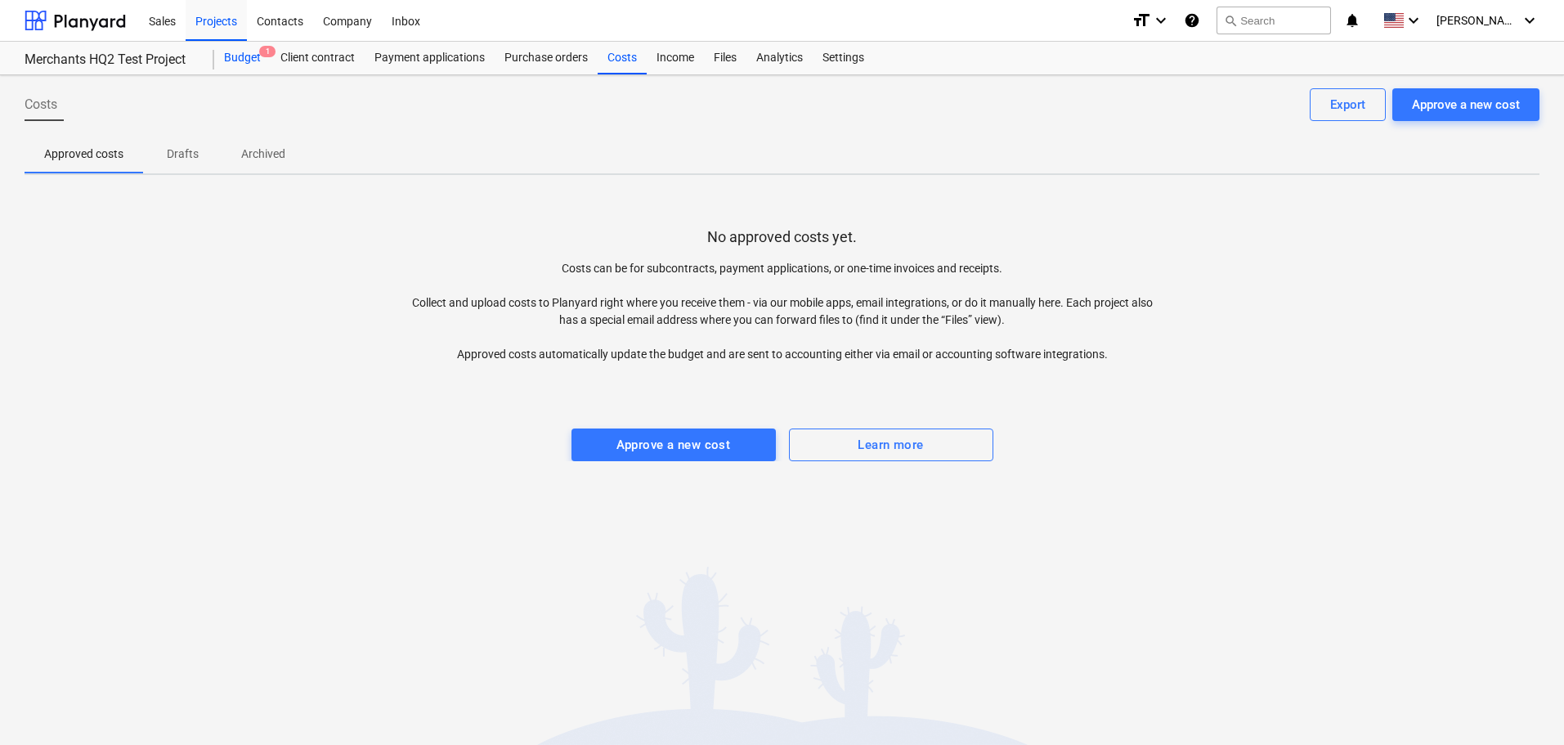
drag, startPoint x: 252, startPoint y: 54, endPoint x: 259, endPoint y: 58, distance: 8.4
click at [252, 54] on div "Budget 1" at bounding box center [242, 58] width 56 height 33
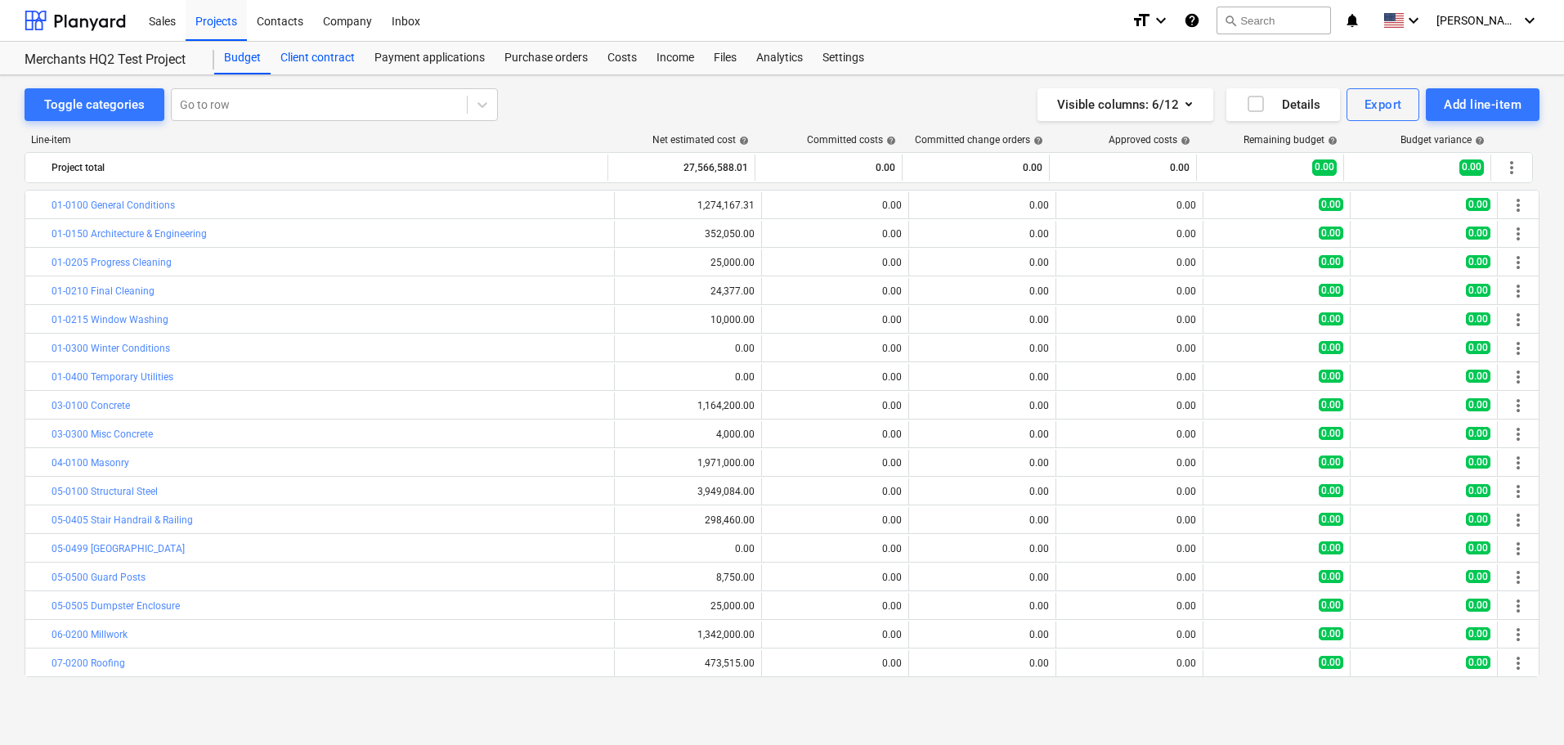
click at [325, 62] on div "Client contract" at bounding box center [318, 58] width 94 height 33
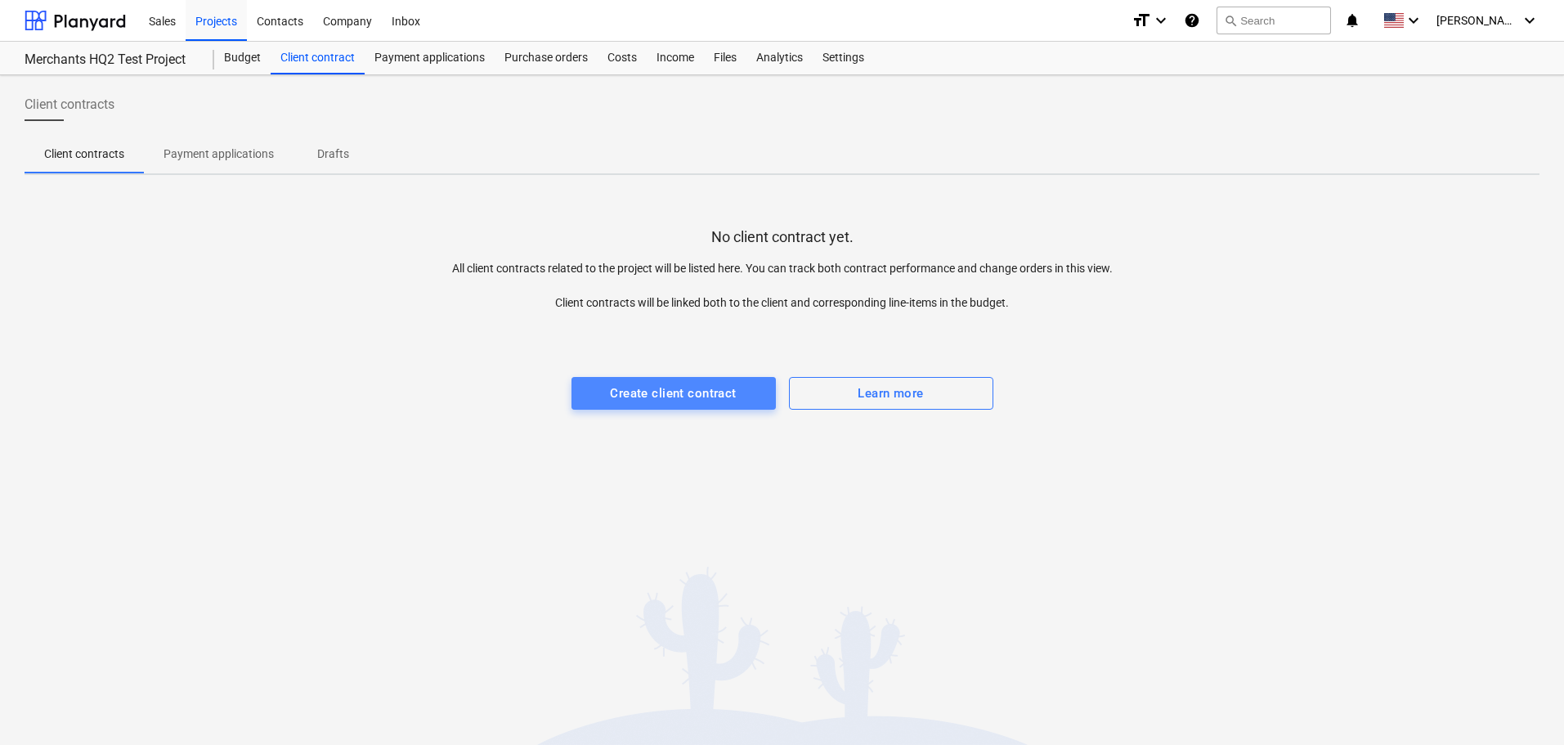
click at [688, 390] on div "Create client contract" at bounding box center [673, 393] width 126 height 21
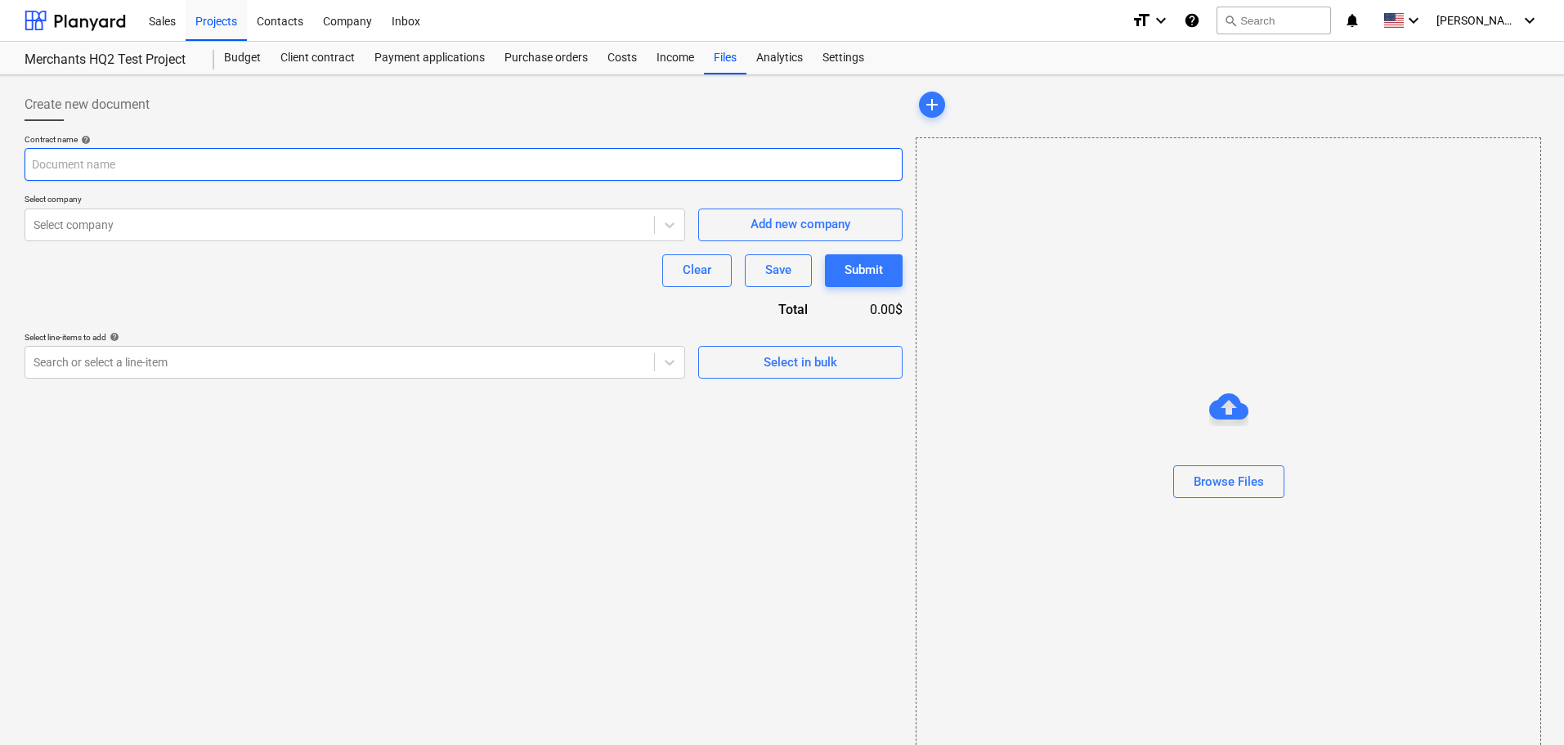
click at [204, 167] on input "text" at bounding box center [464, 164] width 878 height 33
type input "Owner Contract"
click at [516, 229] on div at bounding box center [340, 225] width 612 height 16
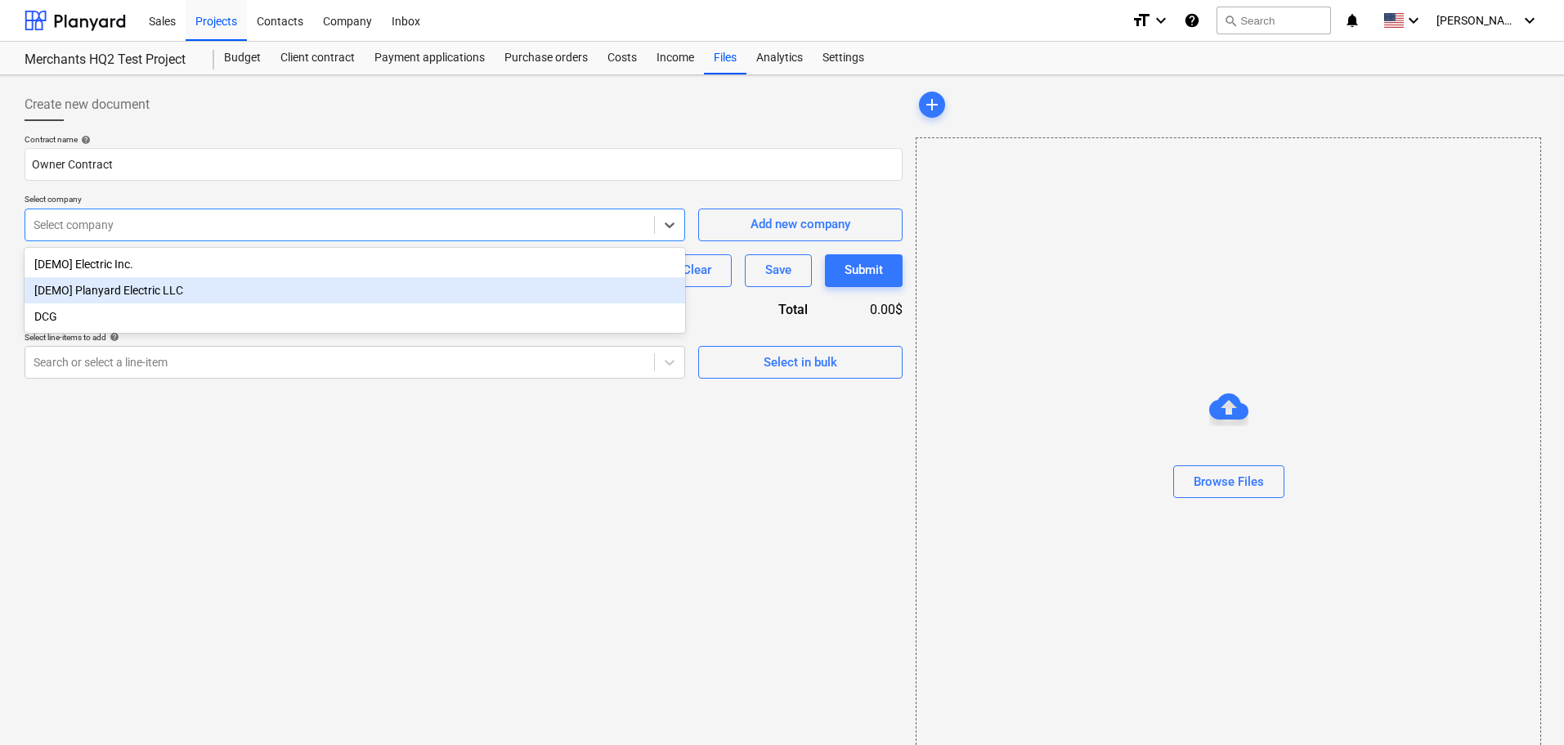
click at [190, 294] on div "[DEMO] Planyard Electric LLC" at bounding box center [355, 290] width 661 height 26
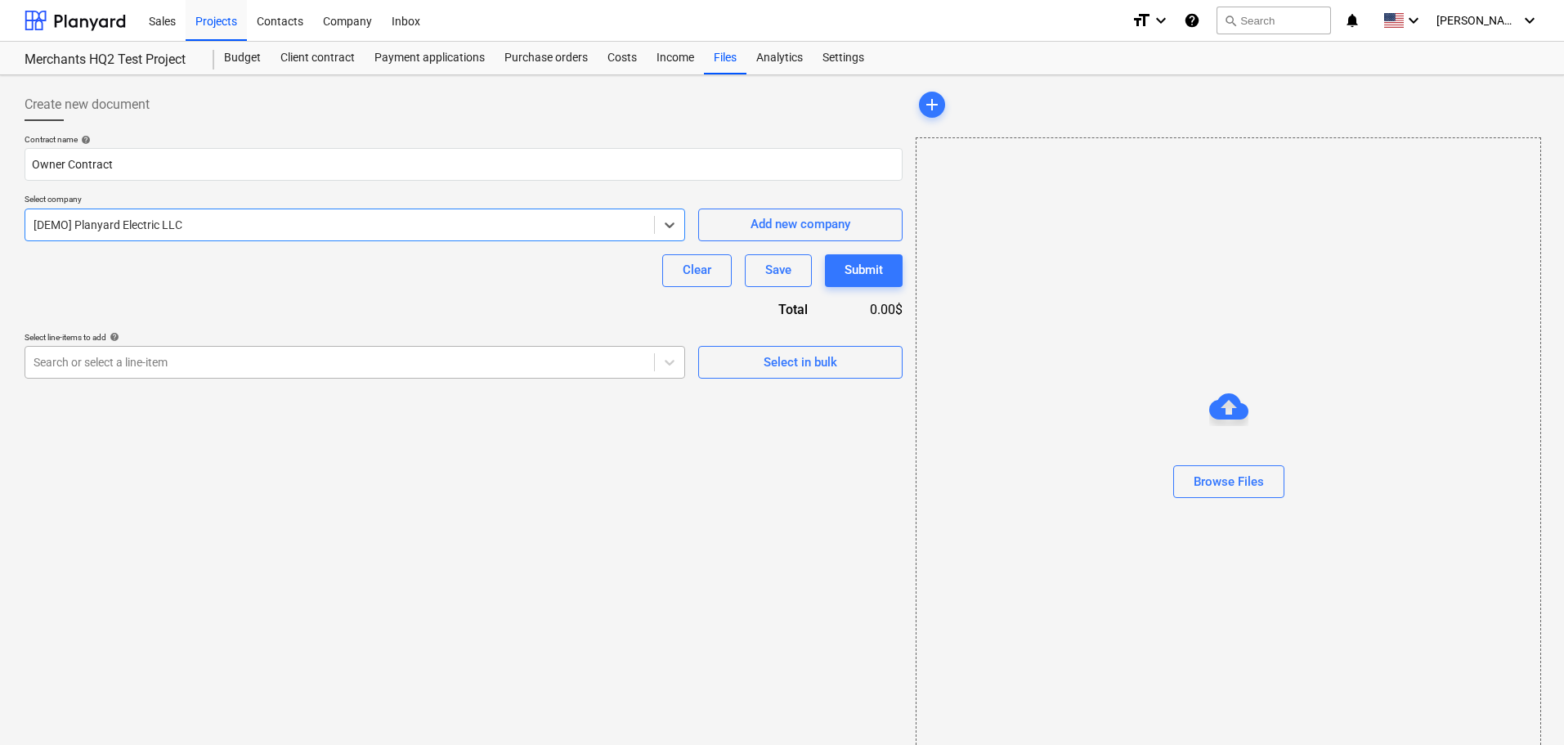
click at [186, 366] on div at bounding box center [340, 362] width 612 height 16
click at [797, 430] on div "Create new document Contract name help Owner Contract Select company [DEMO] Pla…" at bounding box center [463, 425] width 891 height 686
click at [685, 285] on button "Clear" at bounding box center [696, 270] width 69 height 33
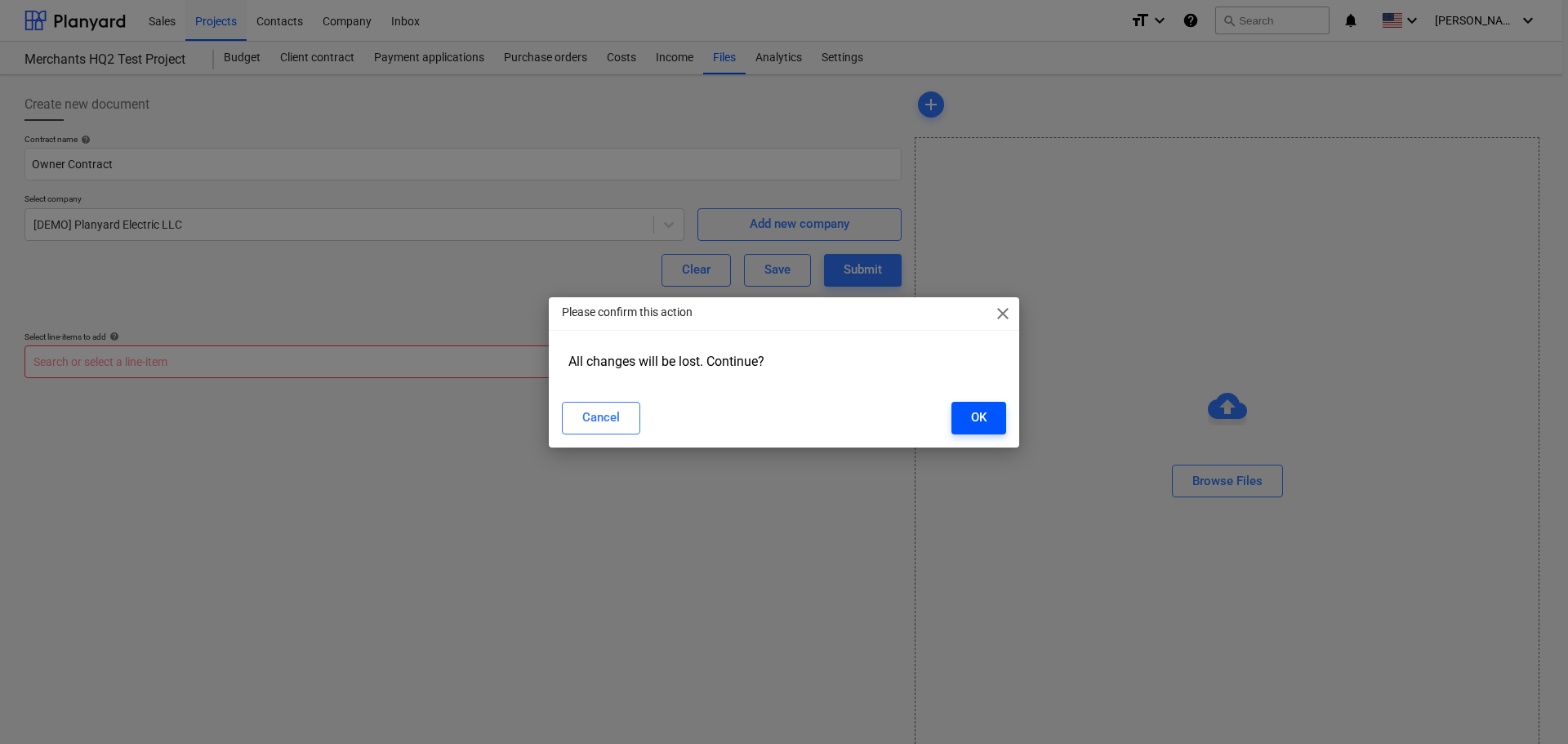
click at [986, 428] on button "OK" at bounding box center [978, 417] width 55 height 33
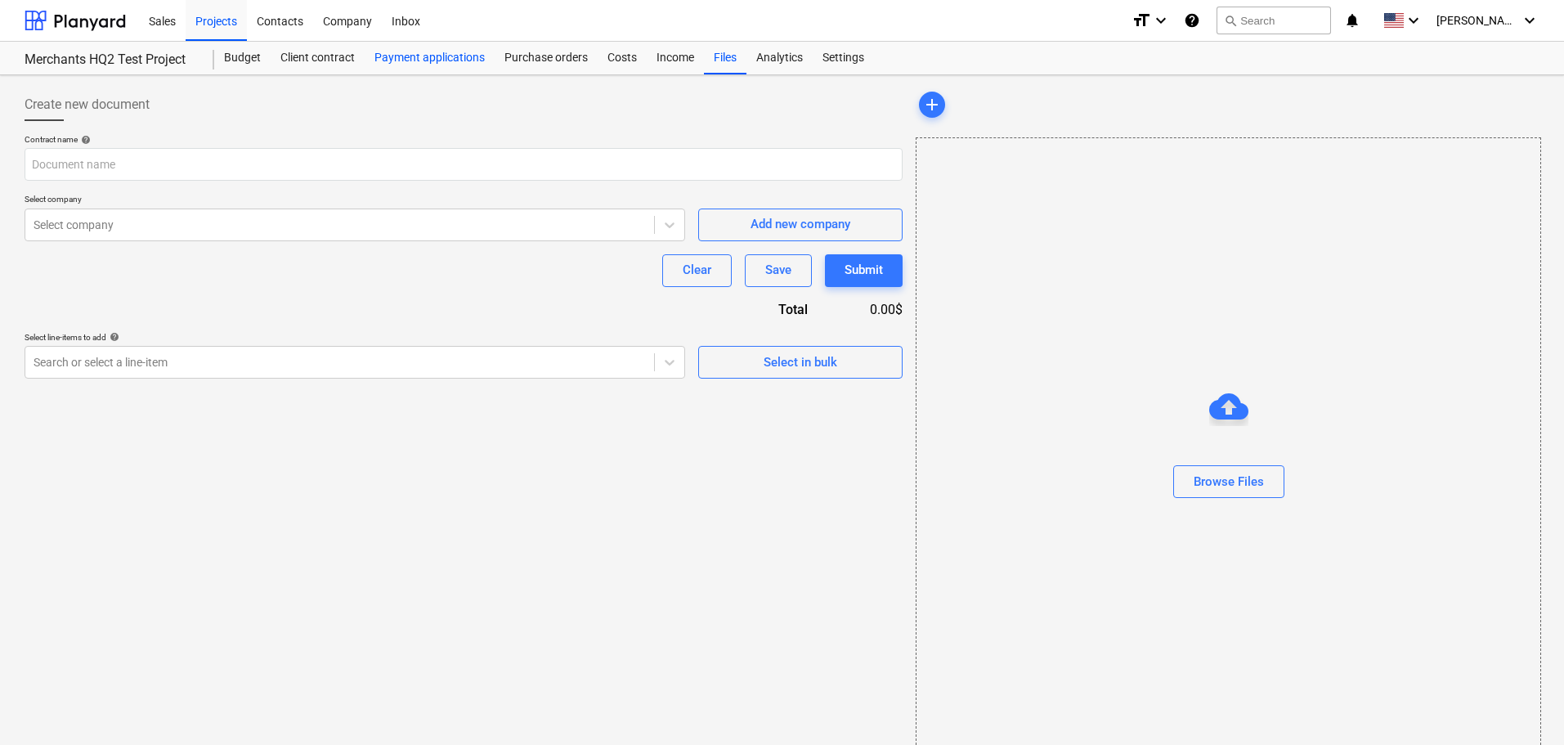
click at [410, 57] on div "Payment applications" at bounding box center [430, 58] width 130 height 33
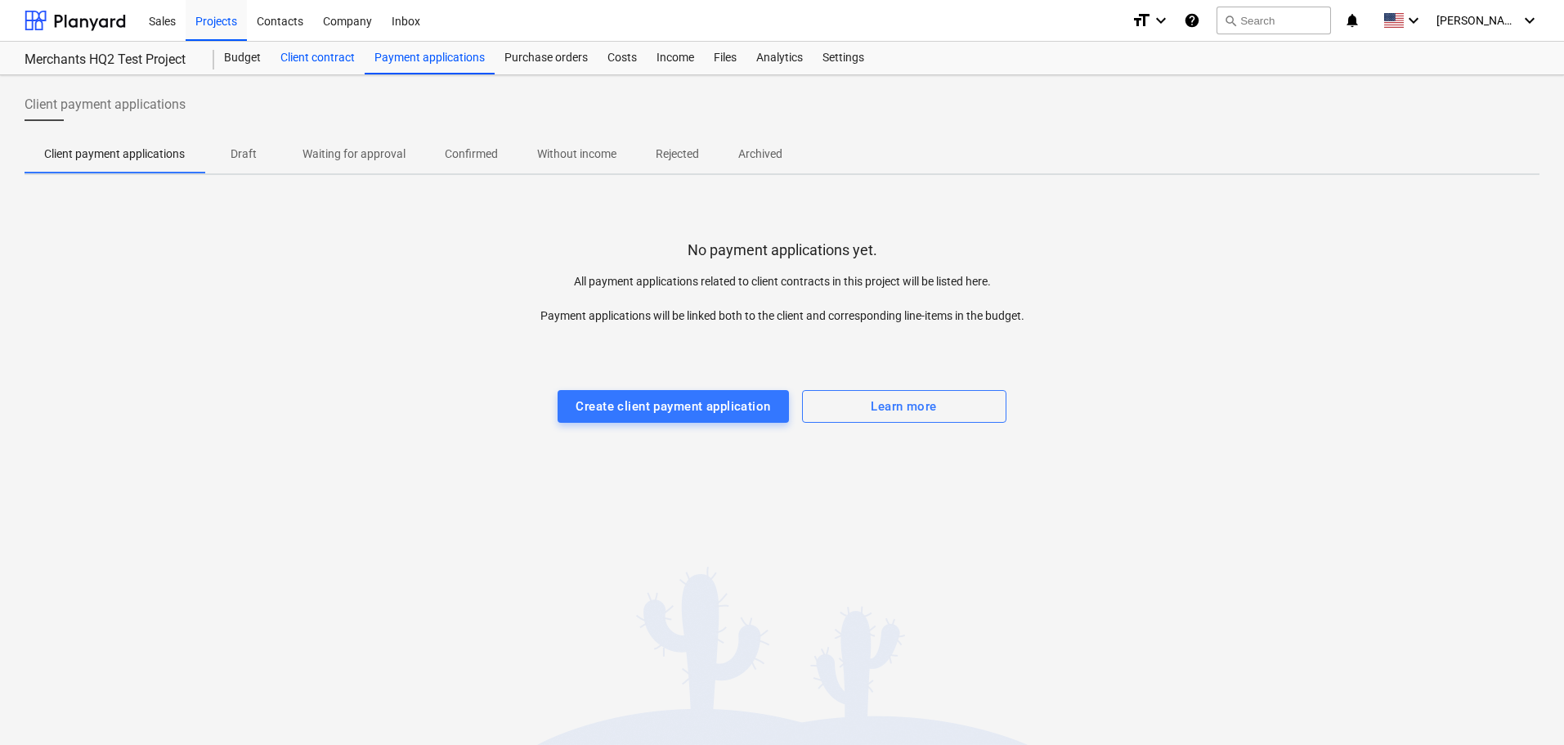
click at [342, 65] on div "Client contract" at bounding box center [318, 58] width 94 height 33
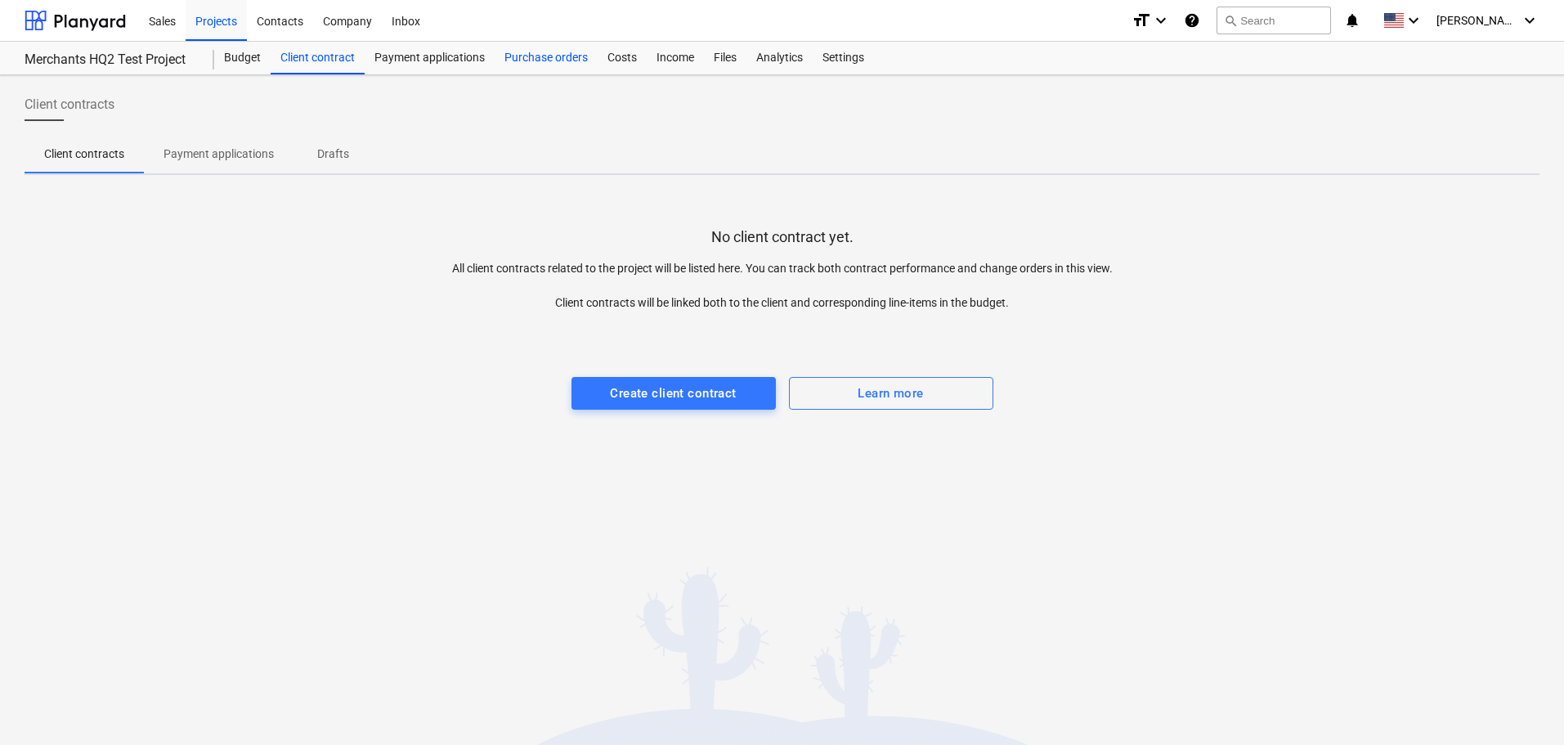
click at [531, 55] on div "Purchase orders" at bounding box center [546, 58] width 103 height 33
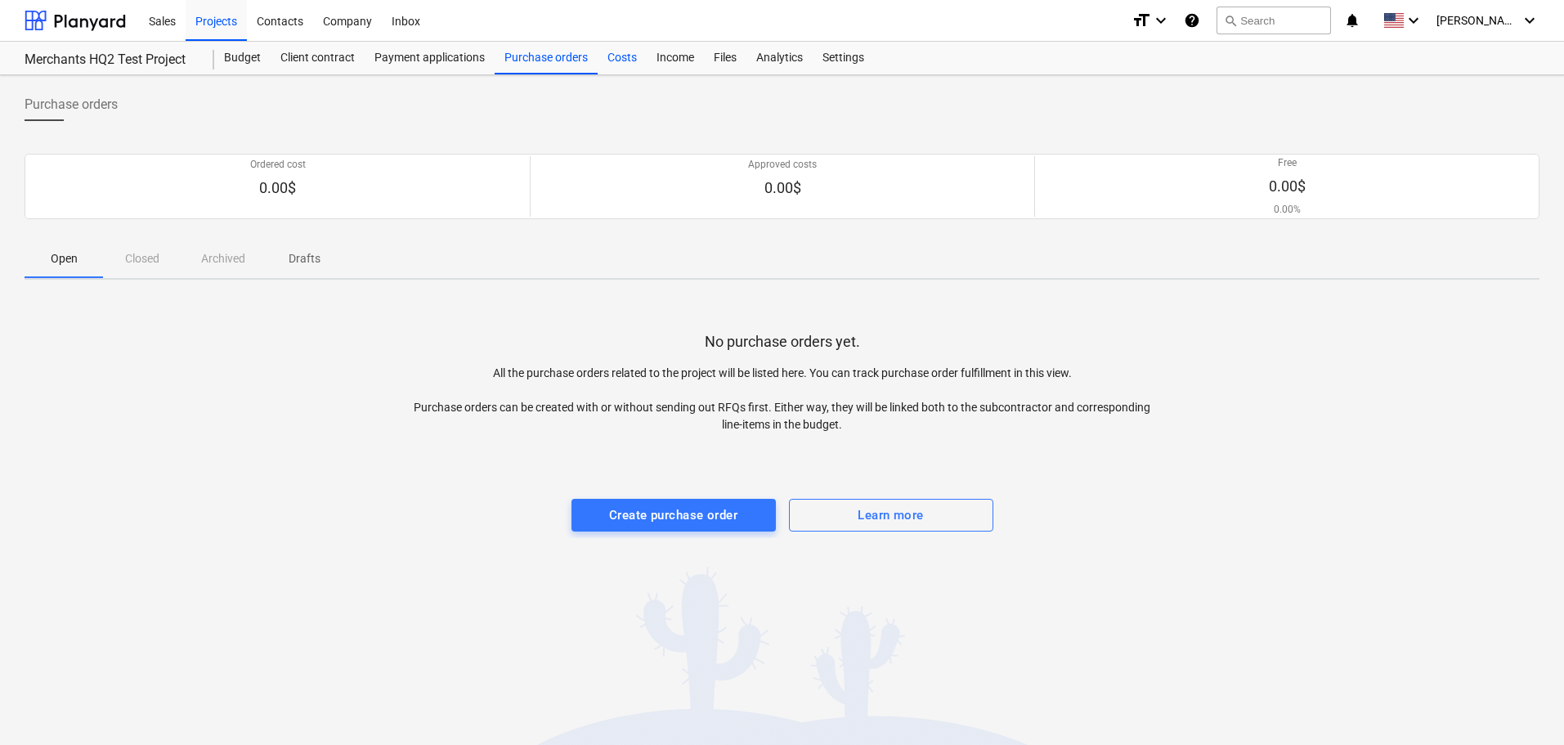
click at [606, 56] on div "Costs" at bounding box center [622, 58] width 49 height 33
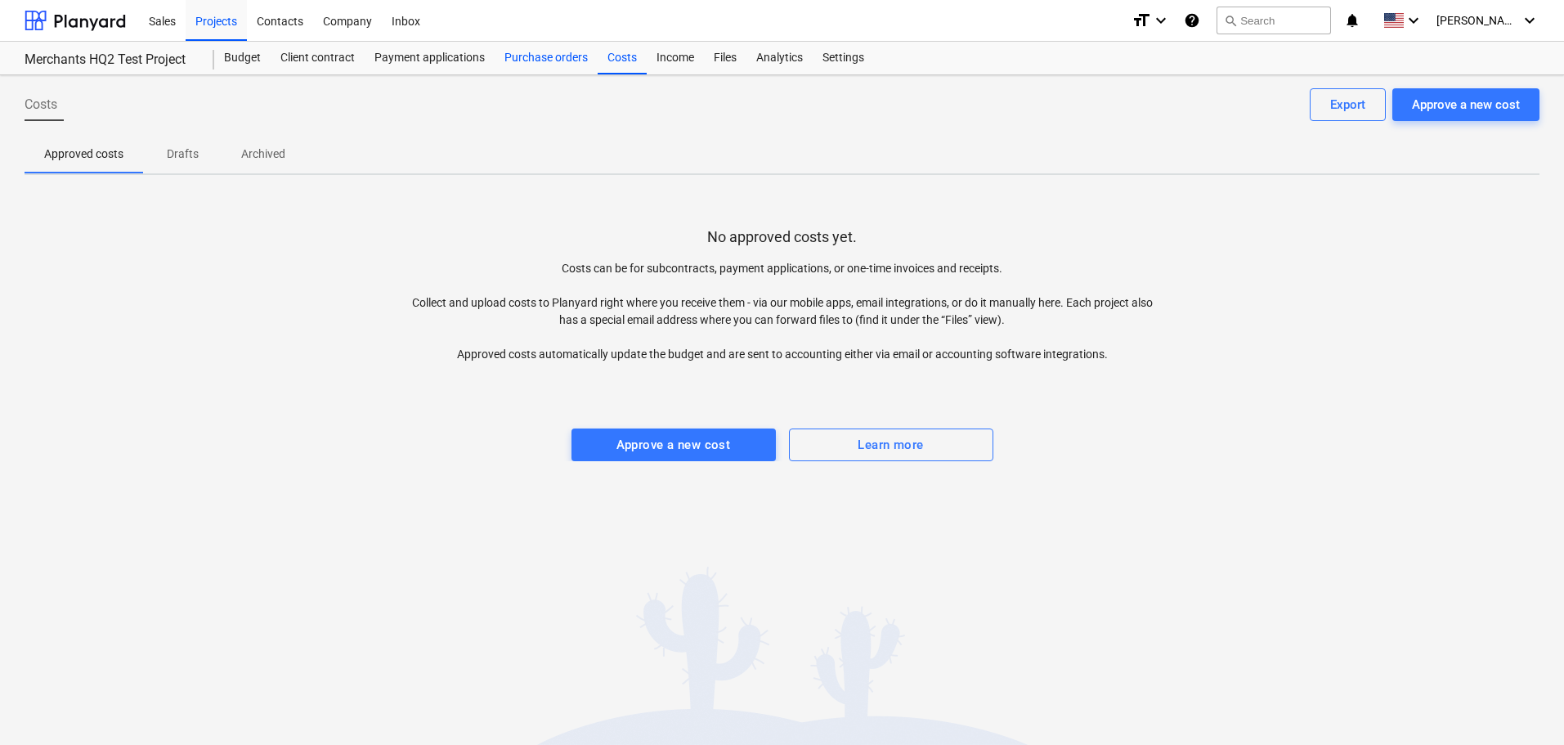
click at [554, 61] on div "Purchase orders" at bounding box center [546, 58] width 103 height 33
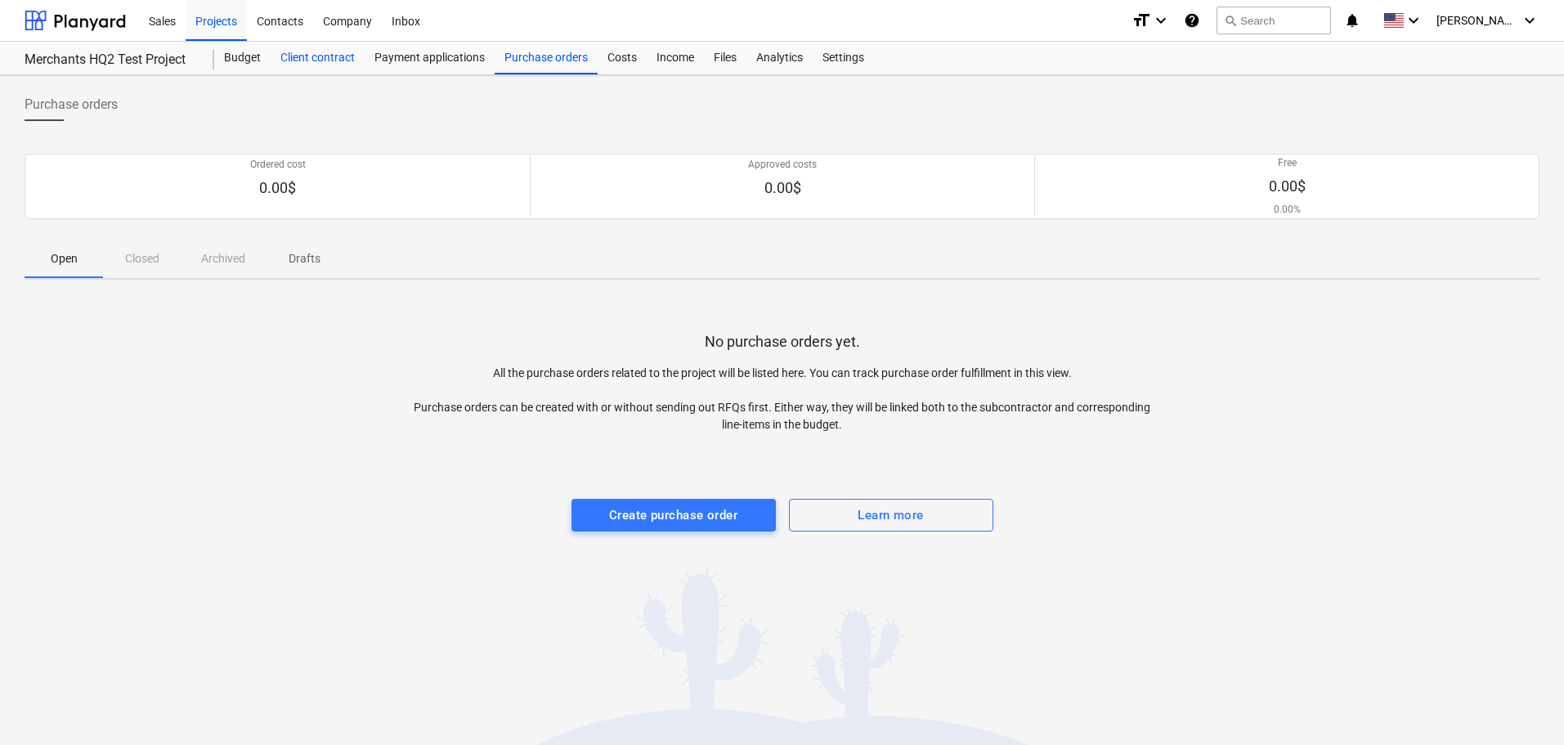
click at [314, 65] on div "Client contract" at bounding box center [318, 58] width 94 height 33
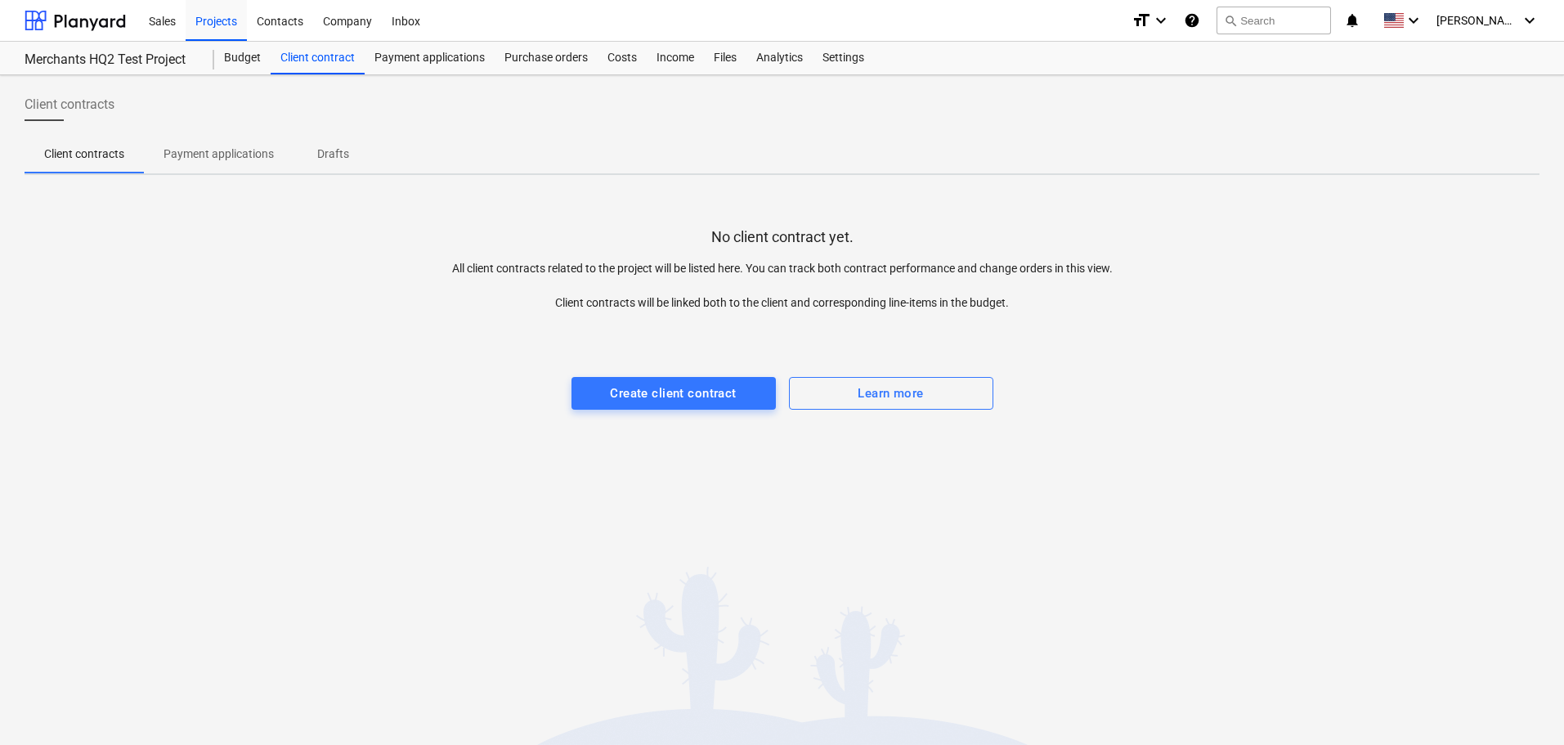
click at [215, 160] on p "Payment applications" at bounding box center [219, 154] width 110 height 17
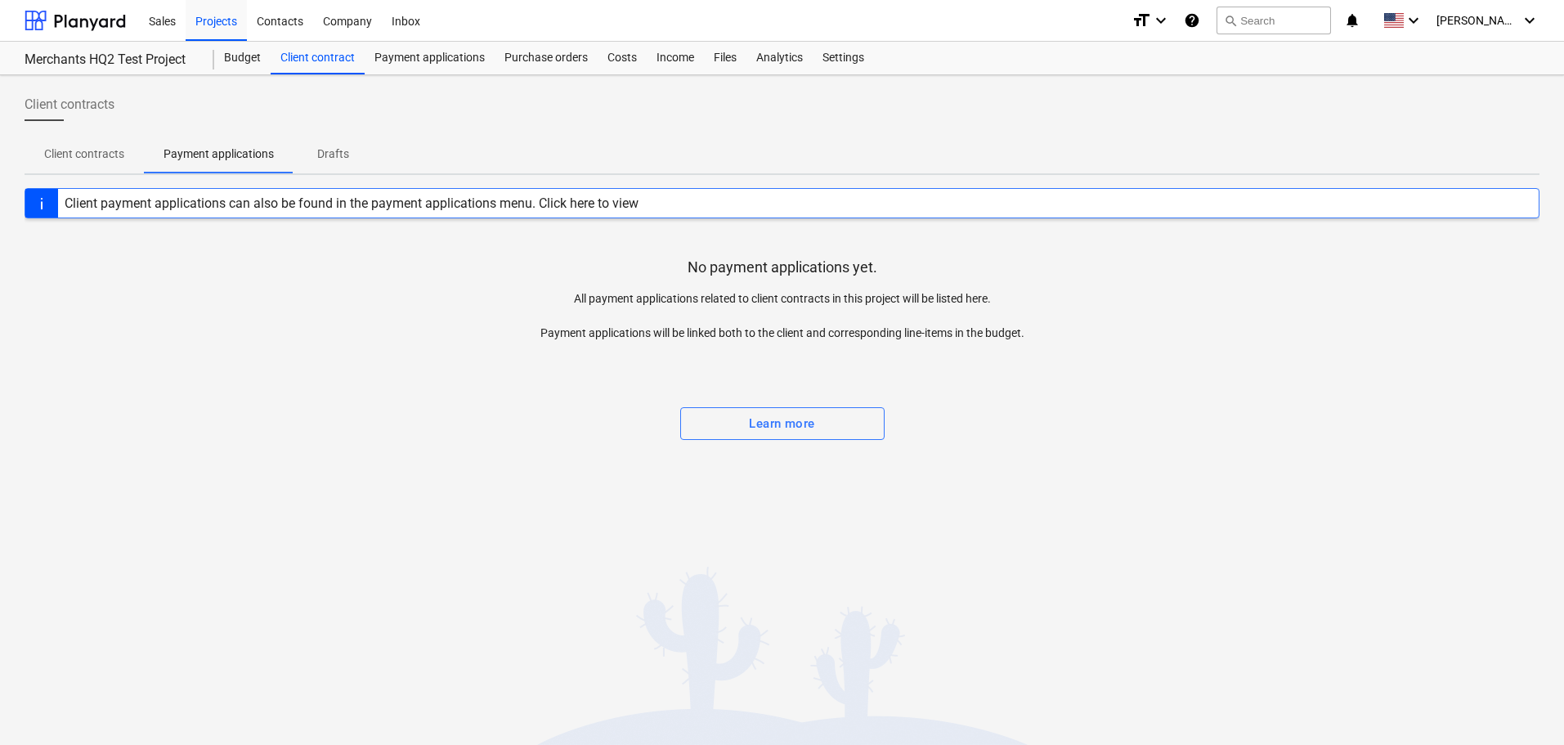
click at [104, 159] on p "Client contracts" at bounding box center [84, 154] width 80 height 17
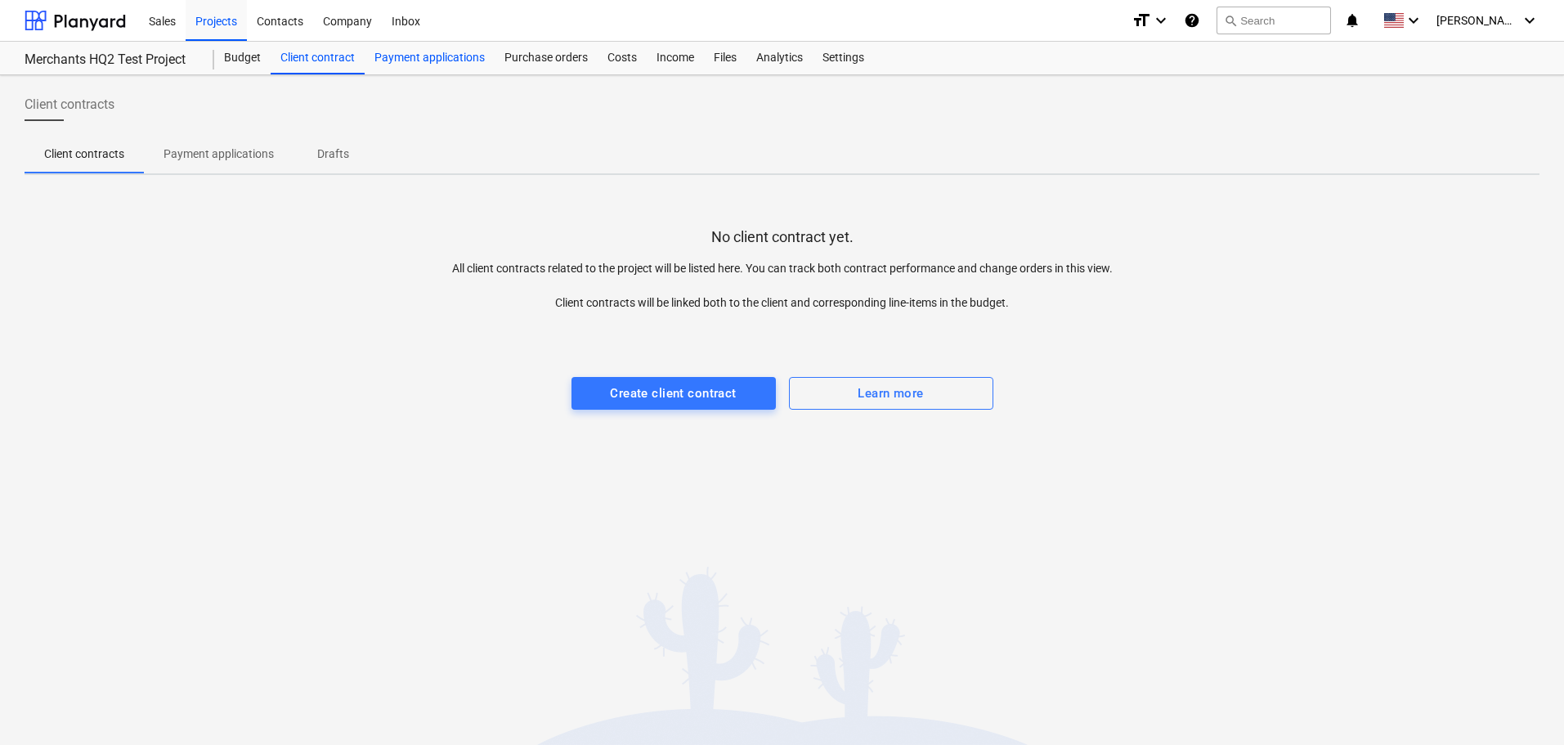
click at [423, 65] on div "Payment applications" at bounding box center [430, 58] width 130 height 33
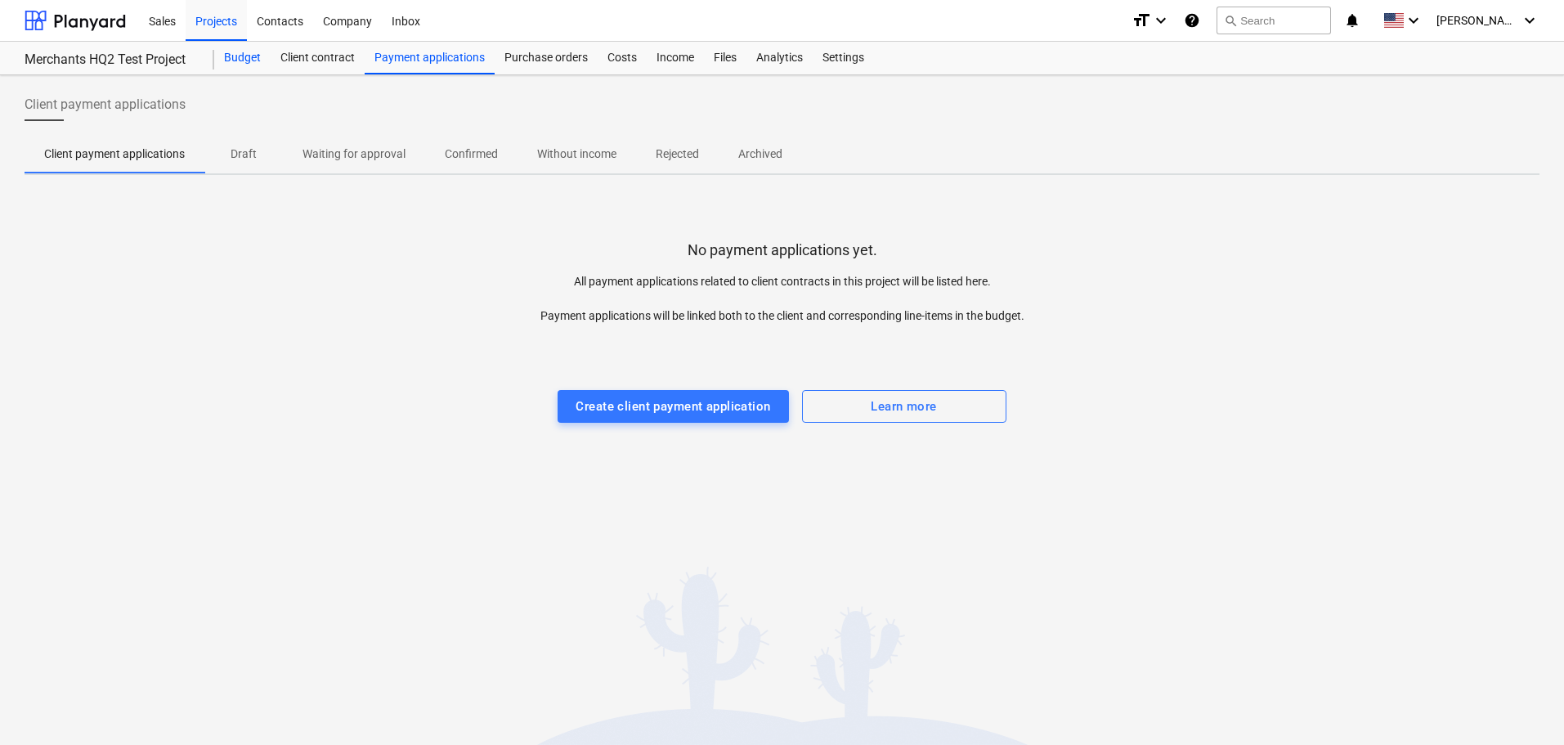
click at [246, 60] on div "Budget" at bounding box center [242, 58] width 56 height 33
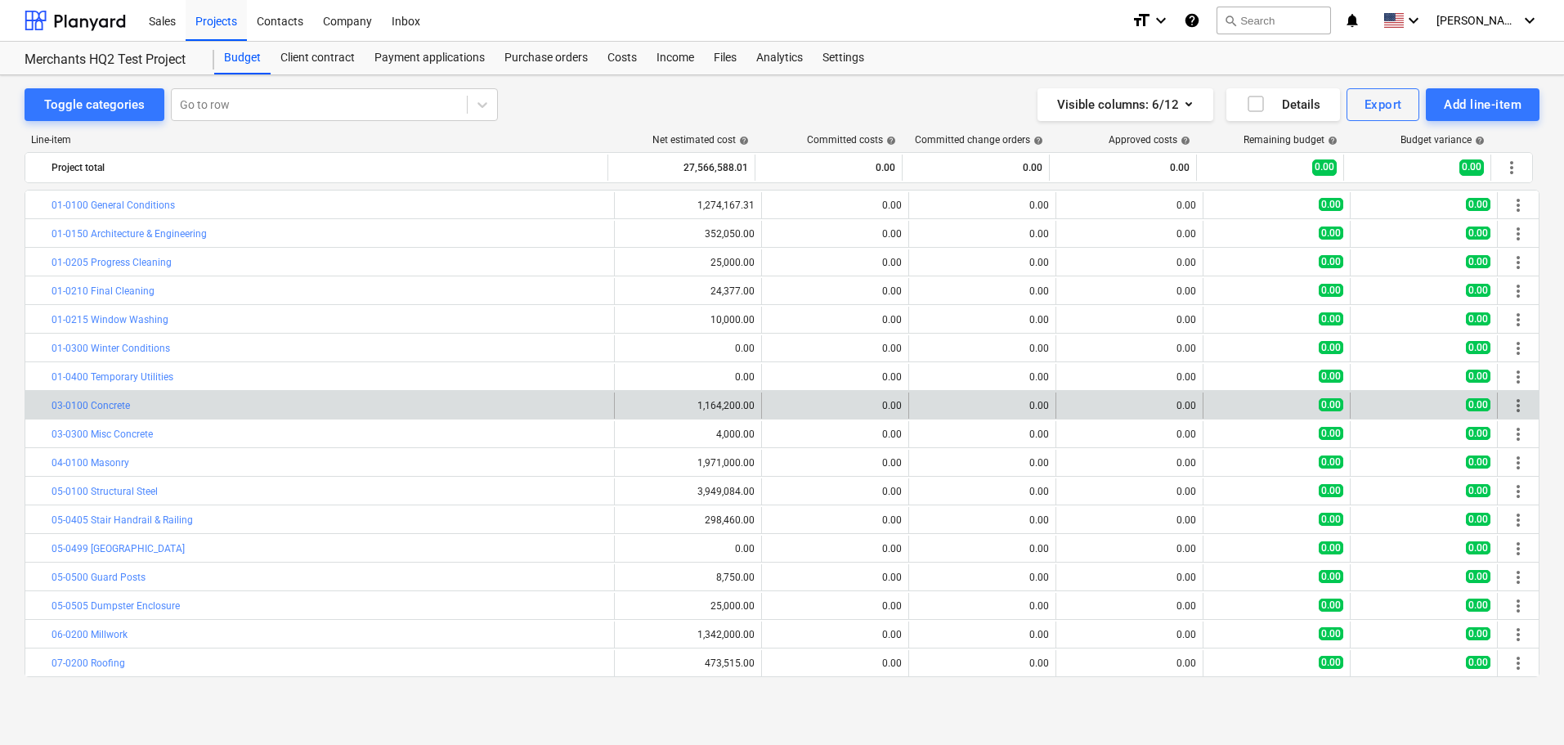
click at [144, 415] on div "bar_chart 03-0100 Concrete" at bounding box center [330, 405] width 556 height 26
click at [75, 409] on link "03-0100 Concrete" at bounding box center [91, 405] width 78 height 11
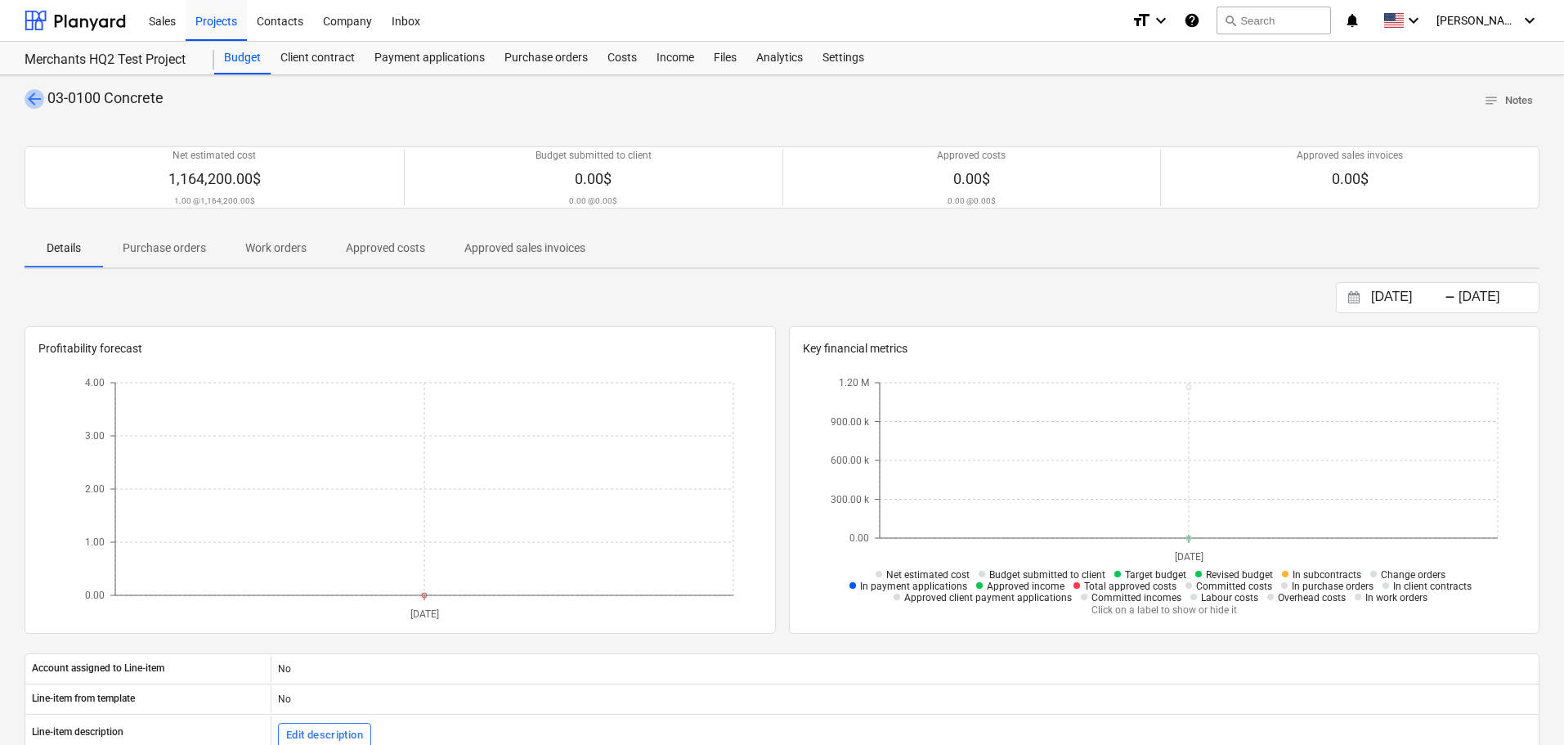
click at [29, 101] on span "arrow_back" at bounding box center [35, 99] width 20 height 20
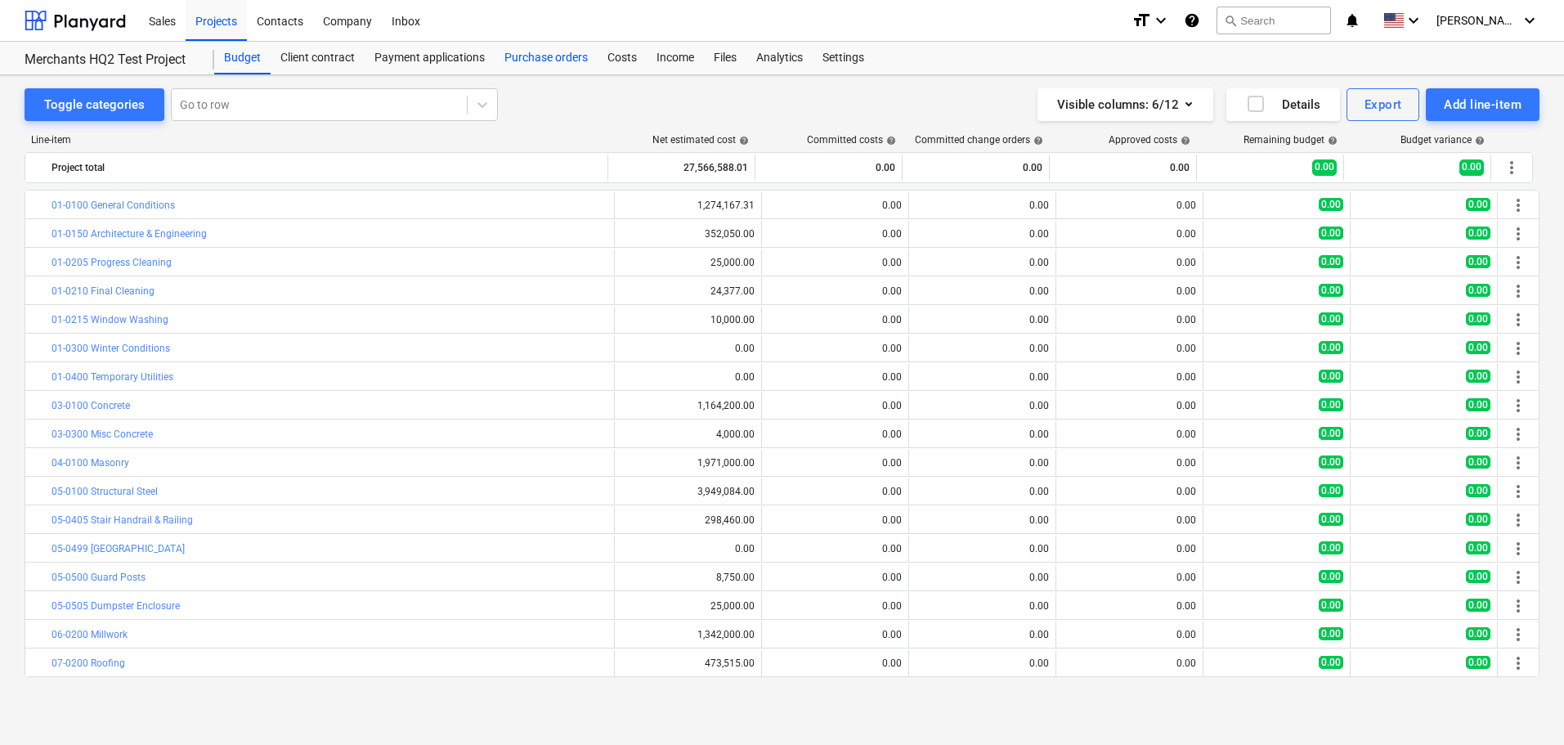
click at [534, 52] on div "Purchase orders" at bounding box center [546, 58] width 103 height 33
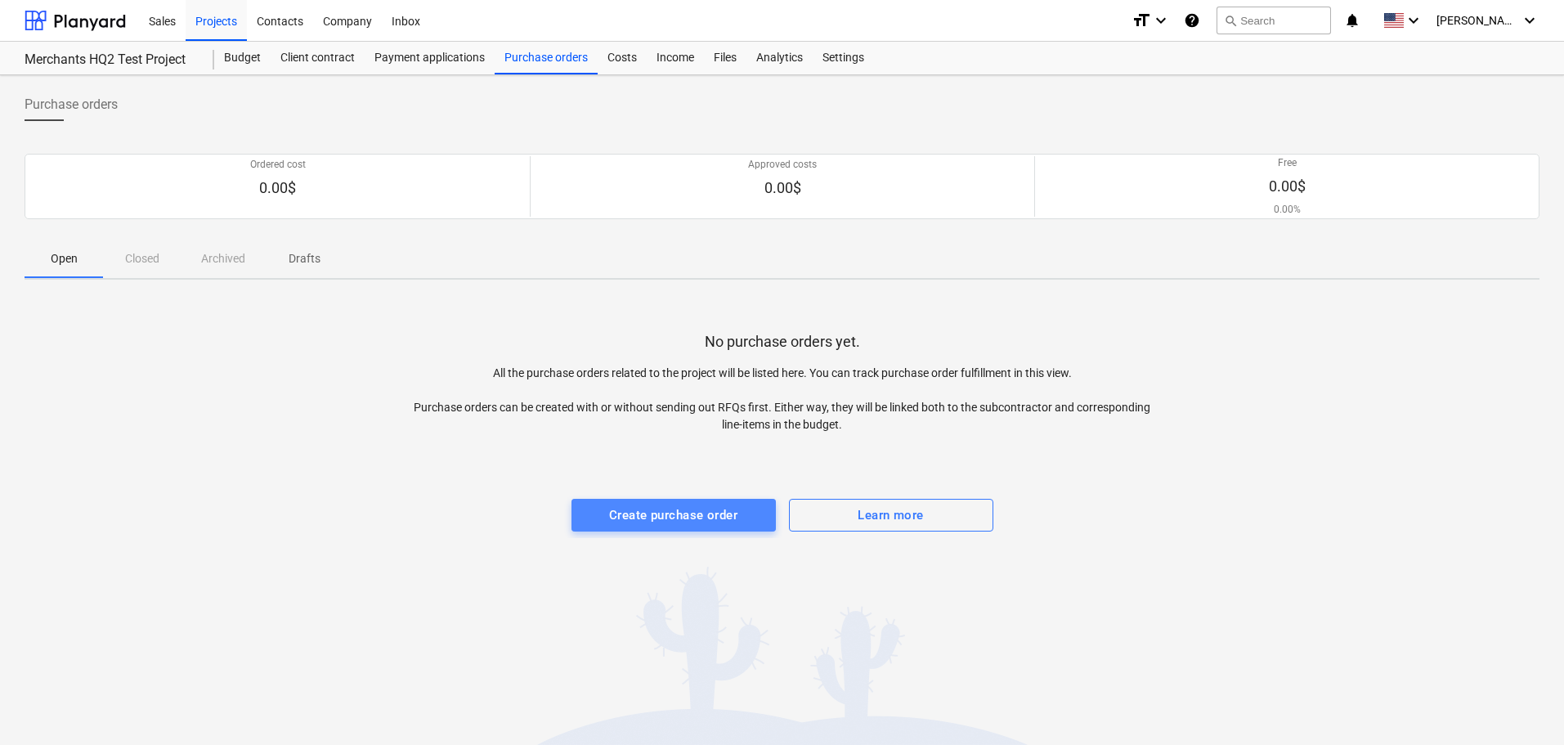
click at [652, 509] on div "Create purchase order" at bounding box center [673, 514] width 128 height 21
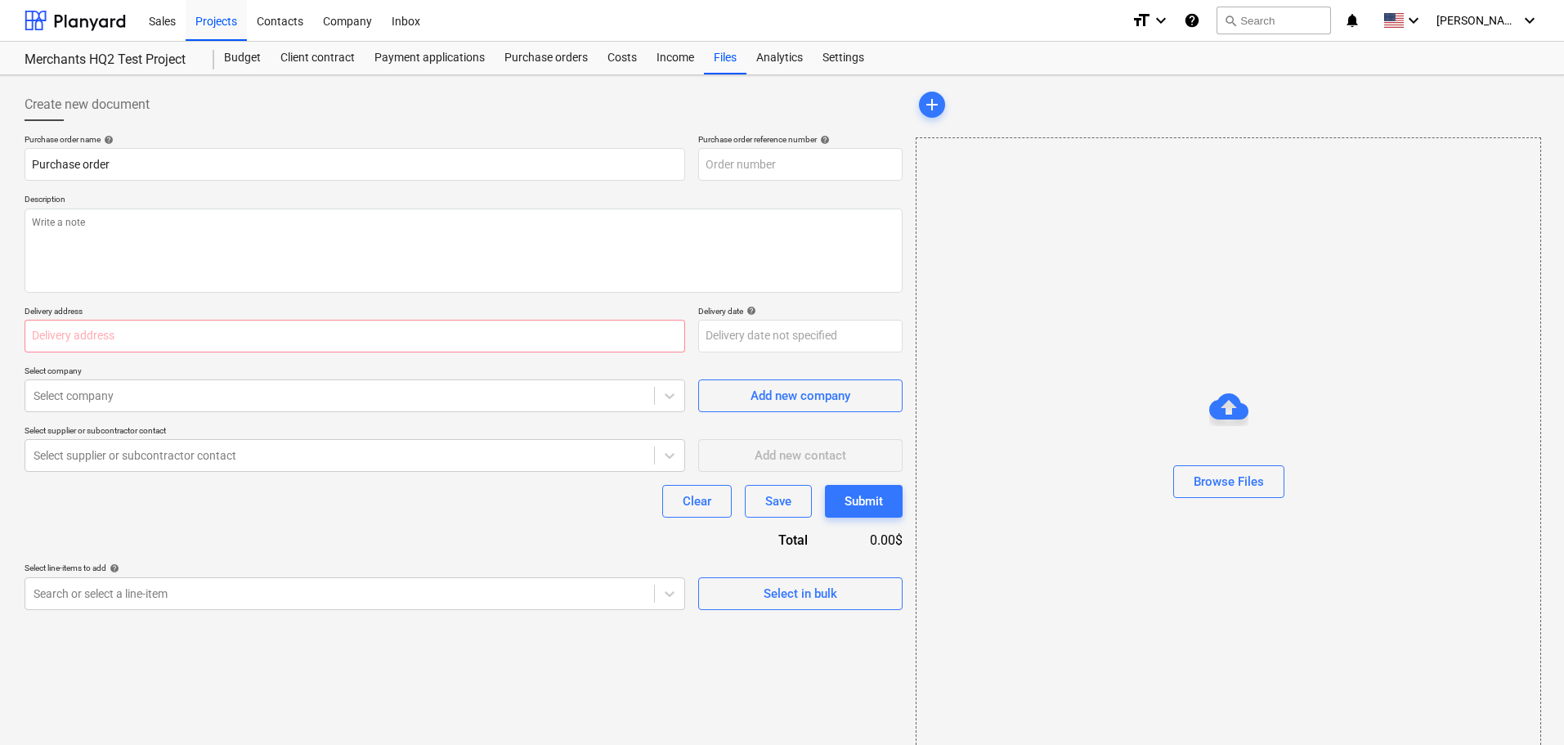
type textarea "x"
type input "22-200-PO-001"
click at [598, 336] on input "text" at bounding box center [355, 336] width 661 height 33
click at [569, 405] on div "Select company" at bounding box center [339, 395] width 629 height 23
click at [742, 405] on span "Add new company" at bounding box center [801, 395] width 164 height 21
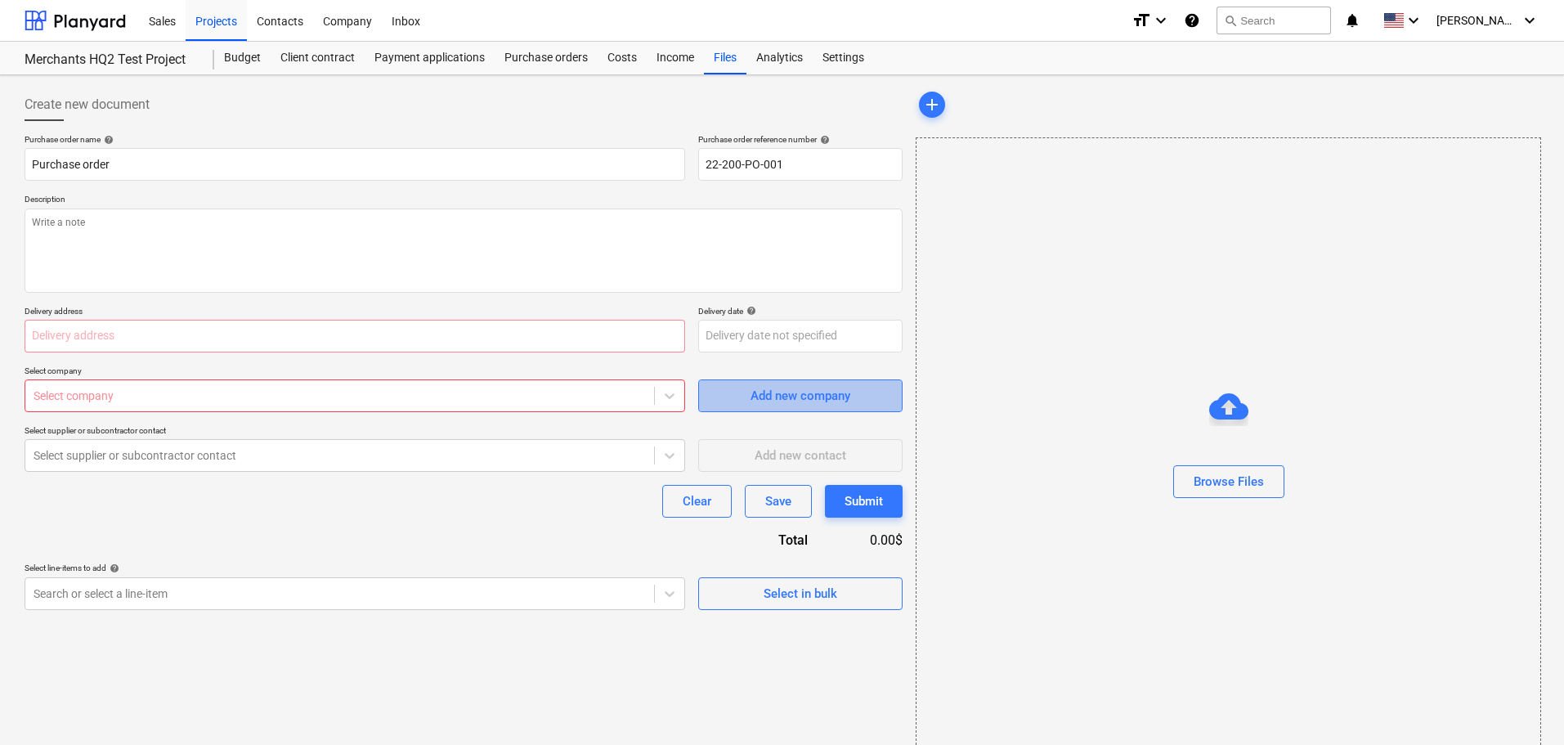
type textarea "x"
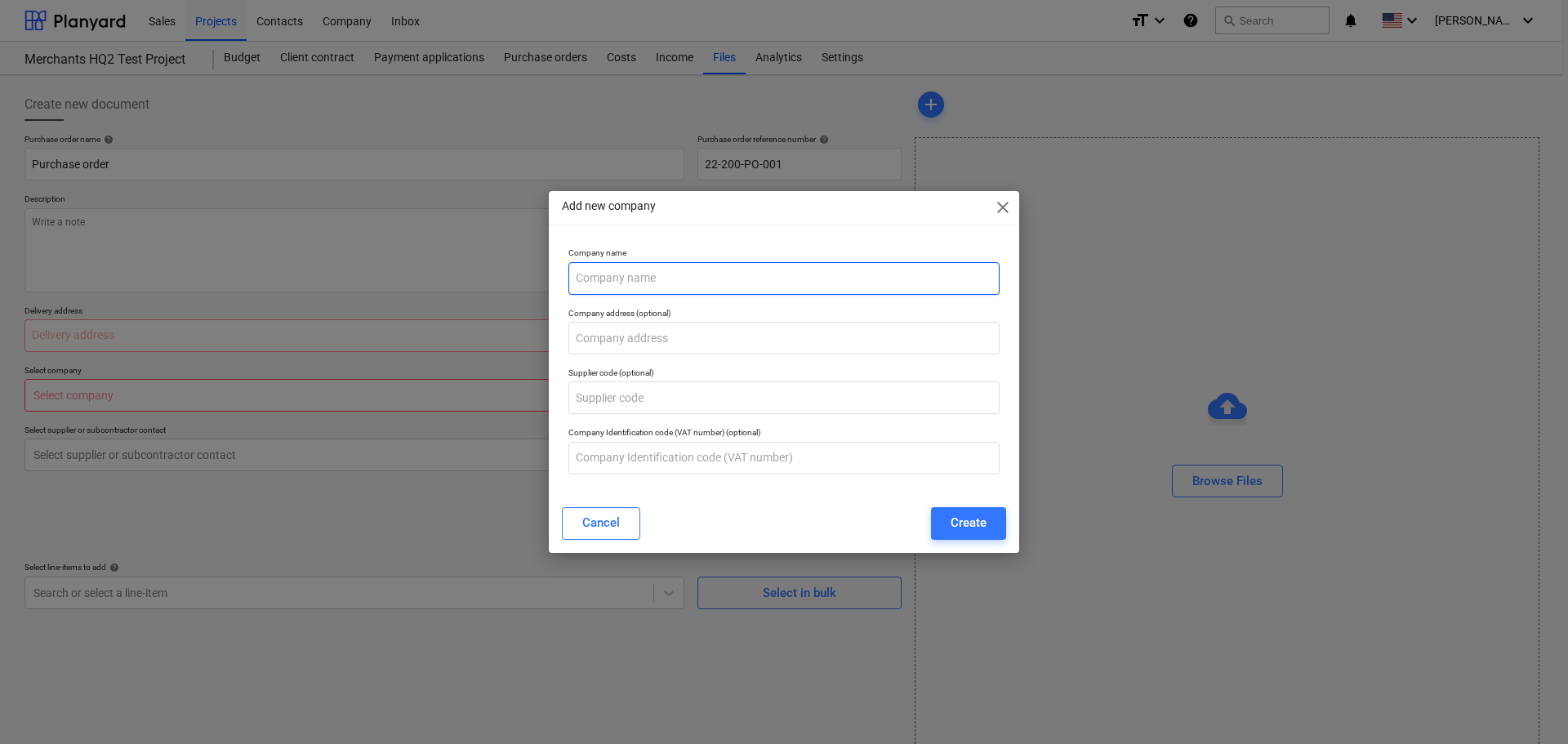
click at [647, 276] on input "text" at bounding box center [784, 278] width 431 height 33
type input "Custom Concrete"
click at [987, 512] on button "Create" at bounding box center [968, 523] width 75 height 33
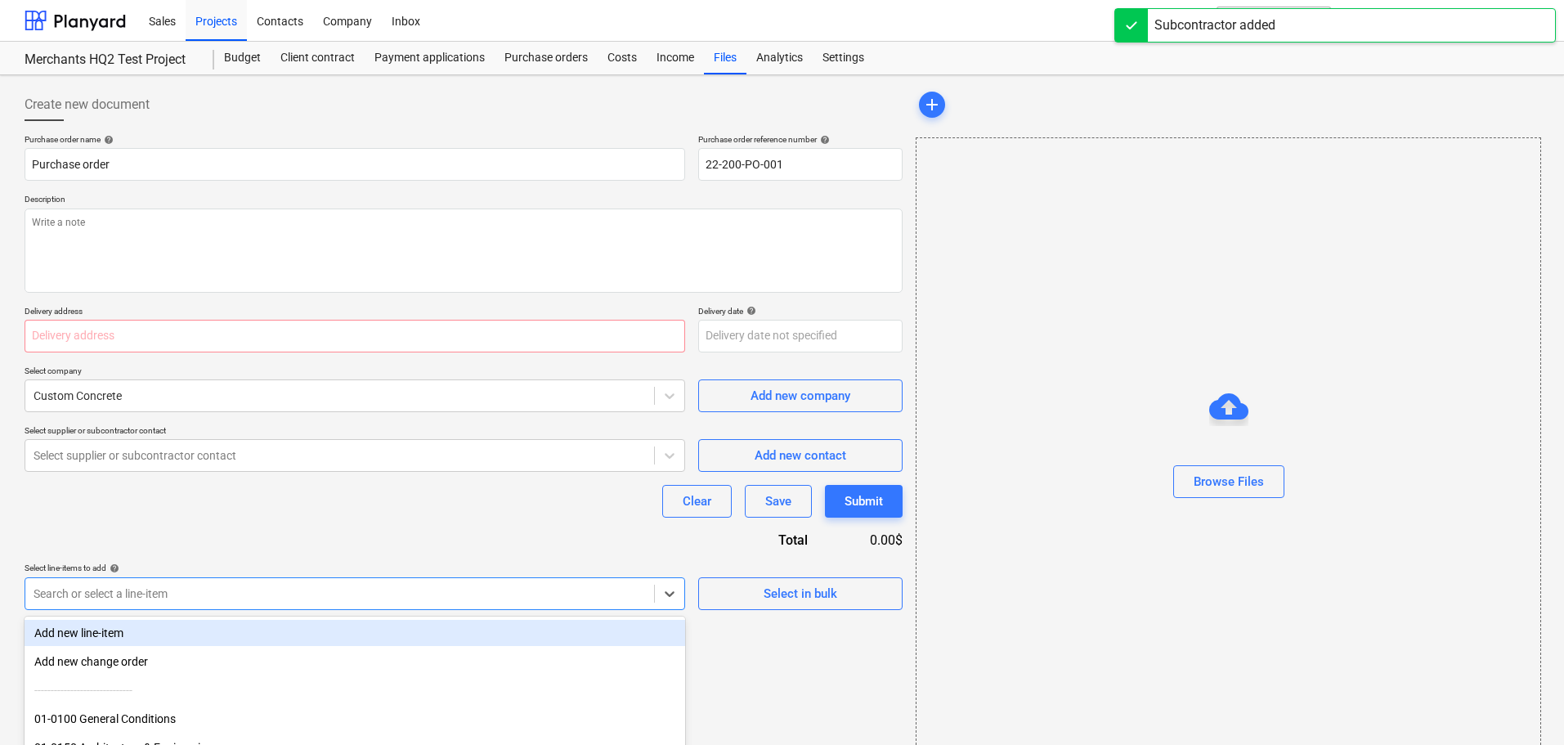
scroll to position [29, 0]
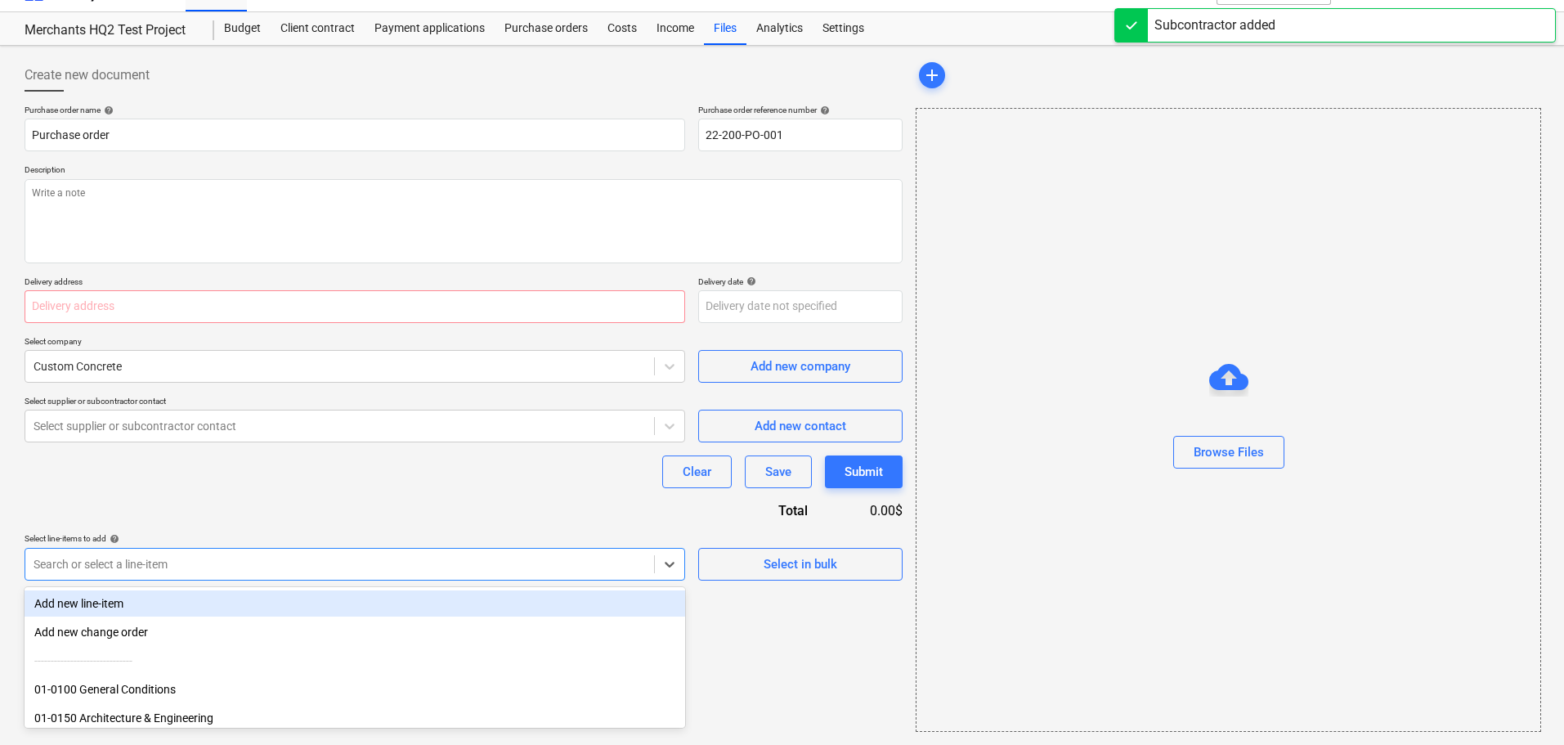
click at [644, 605] on body "Sales Projects Contacts Company Inbox format_size keyboard_arrow_down help sear…" at bounding box center [782, 351] width 1564 height 760
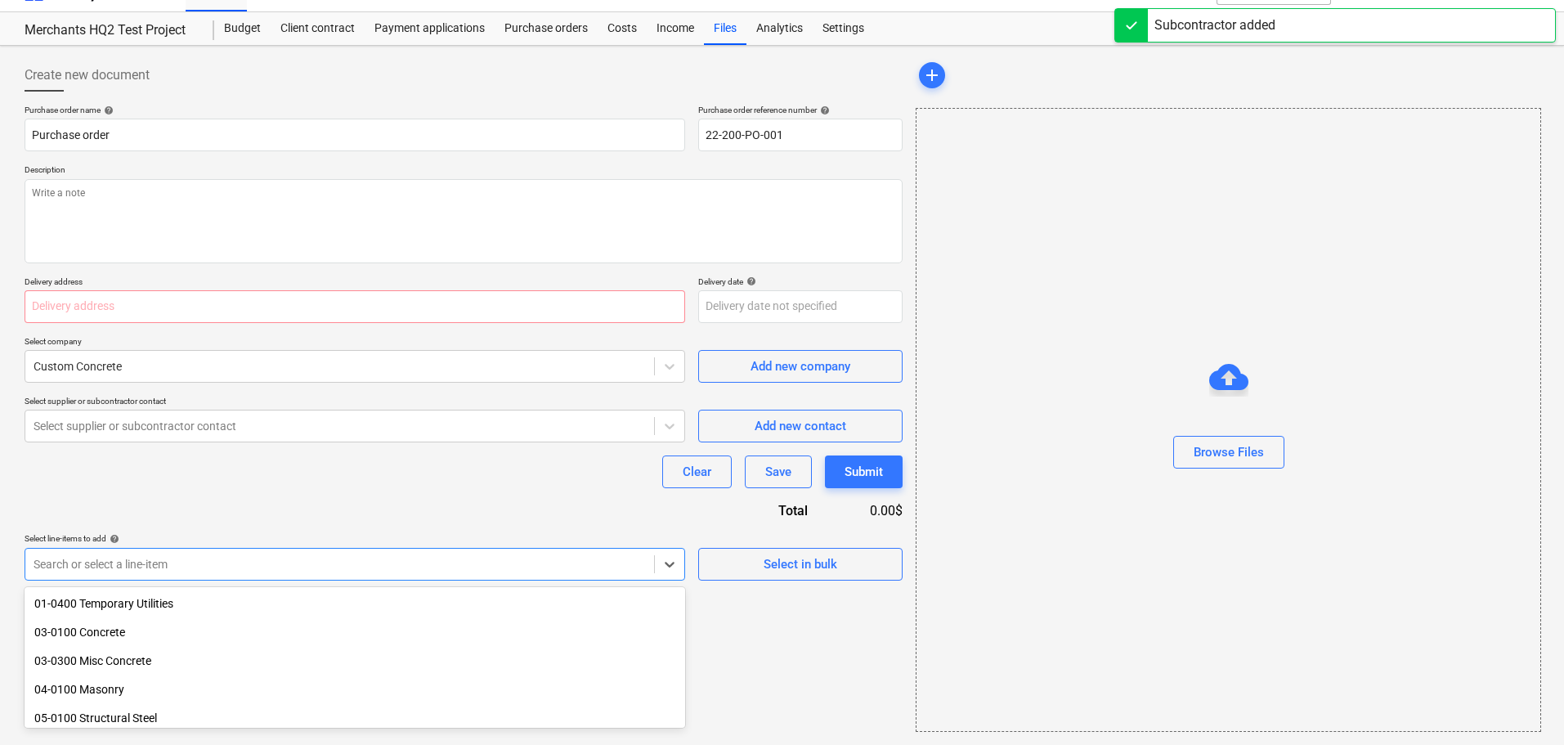
scroll to position [272, 0]
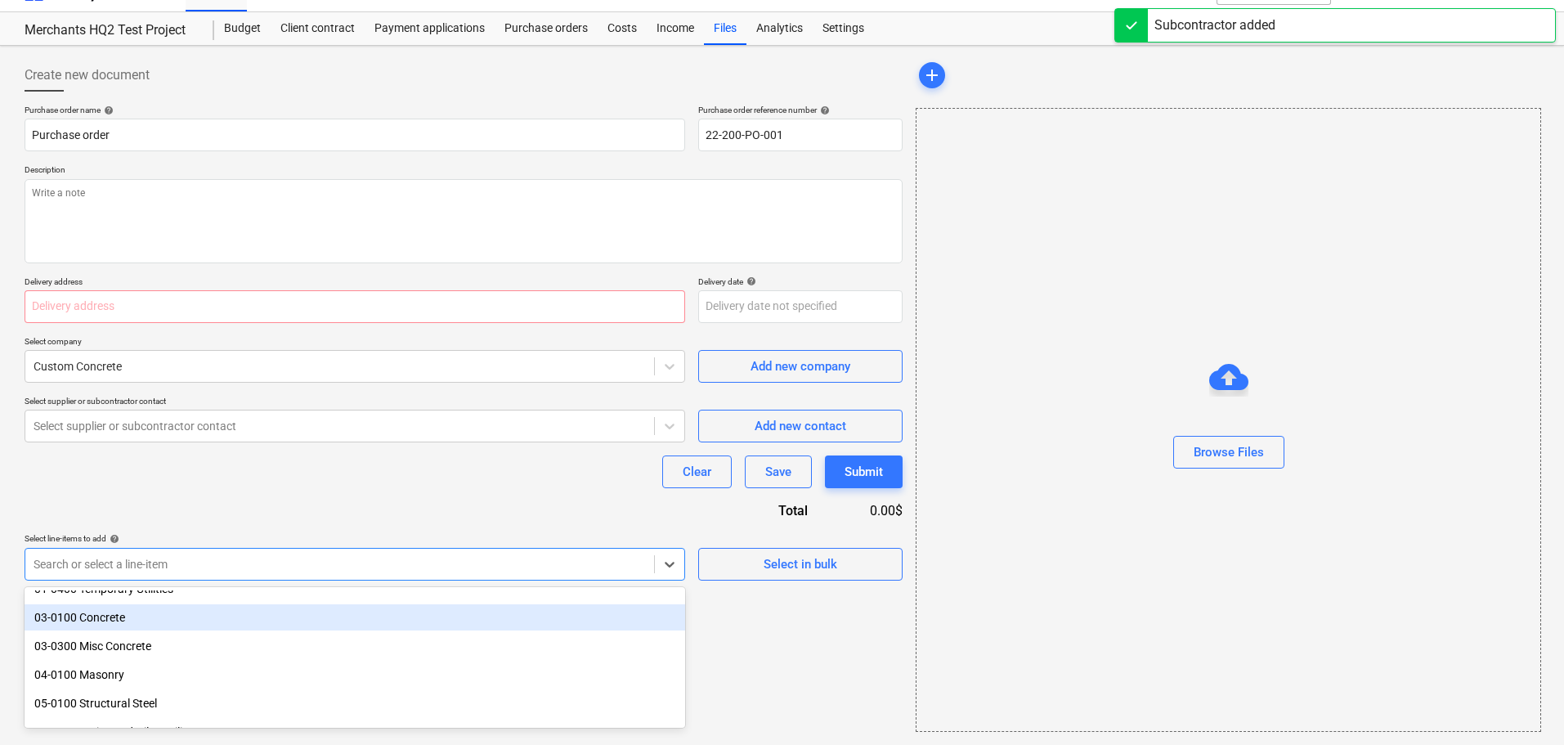
click at [225, 628] on div "03-0100 Concrete" at bounding box center [355, 617] width 661 height 26
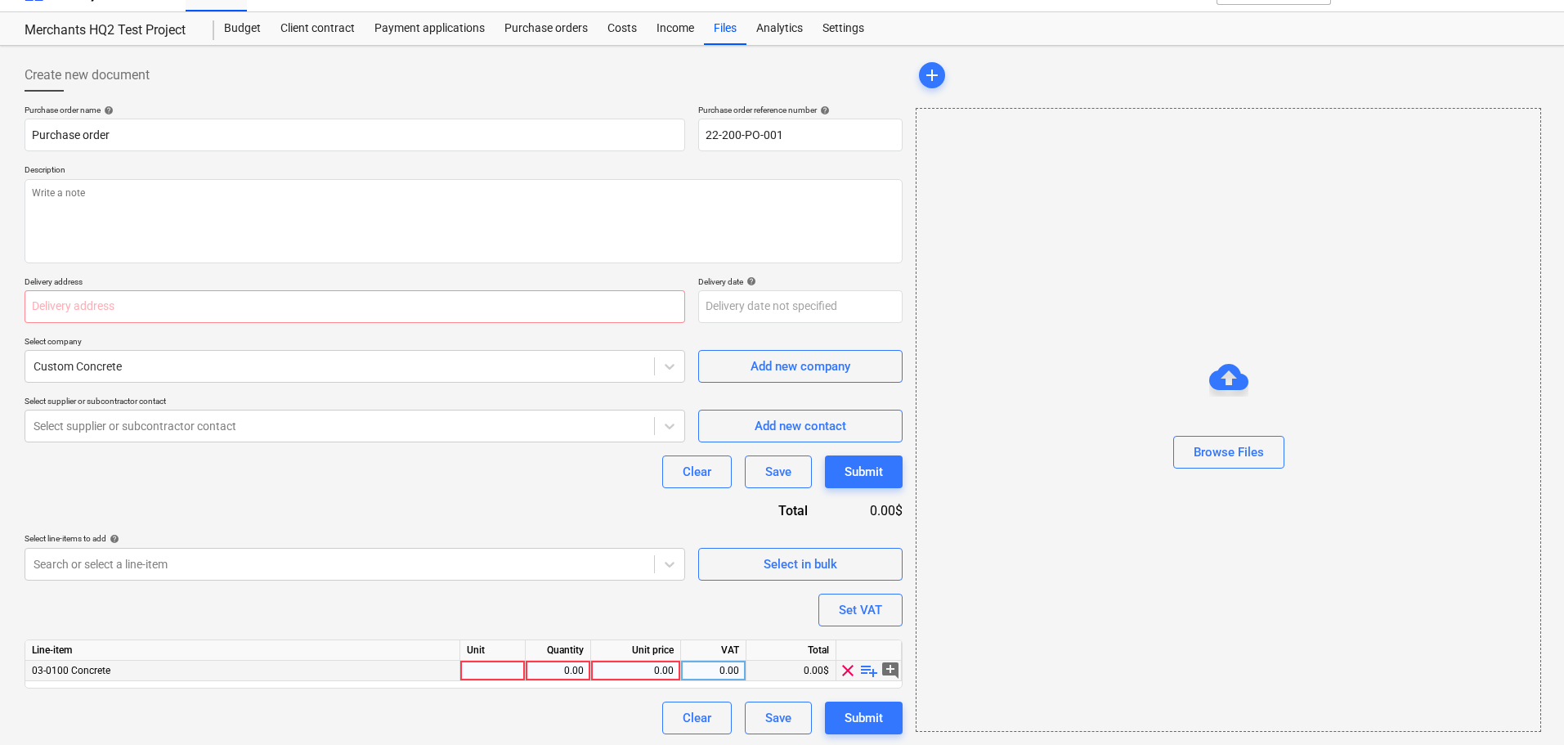
click at [473, 674] on div at bounding box center [492, 671] width 65 height 20
type textarea "x"
click at [573, 676] on div "0.00" at bounding box center [558, 671] width 52 height 20
type input "1"
click at [625, 673] on div "0.00" at bounding box center [636, 671] width 76 height 20
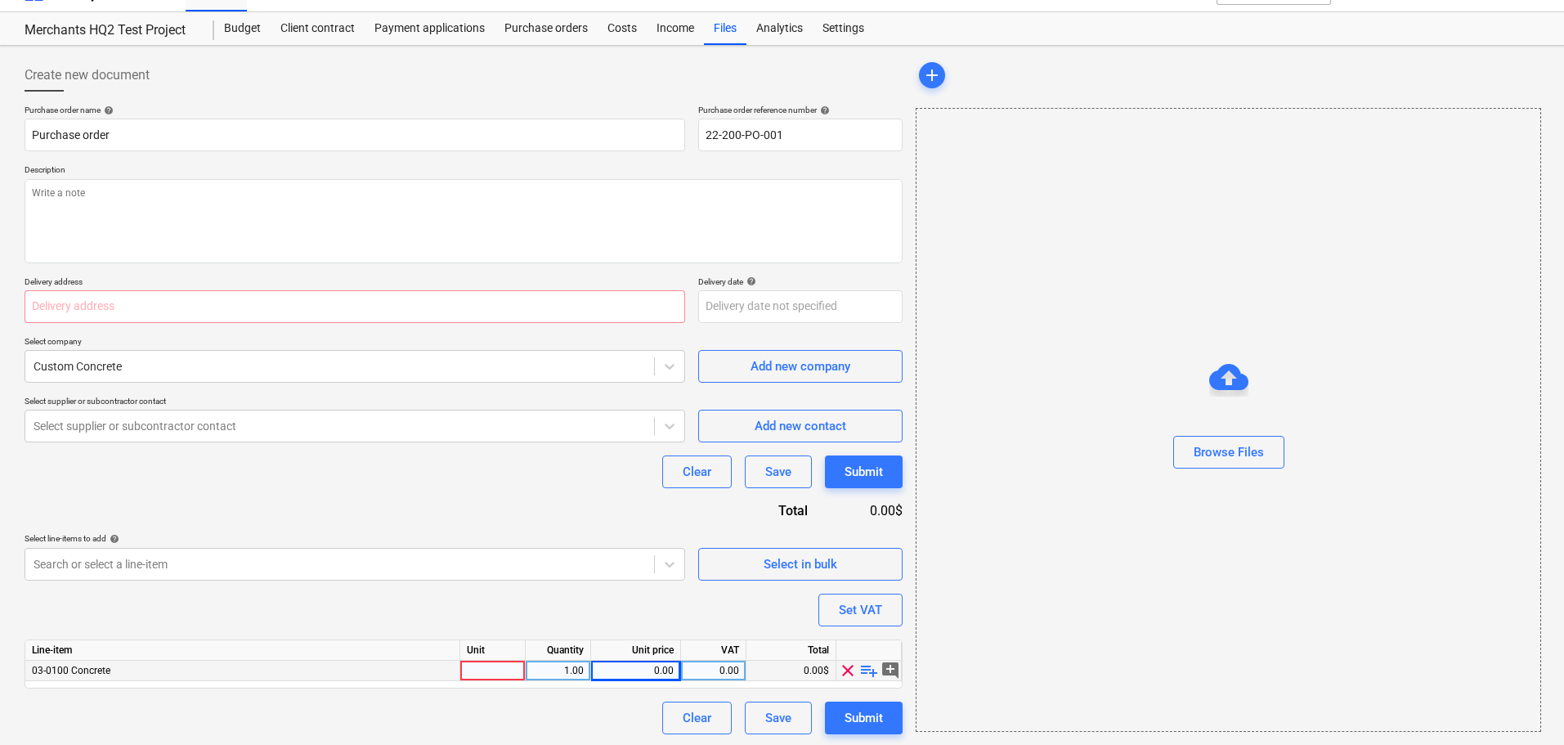
type textarea "x"
click at [643, 670] on div "0.00" at bounding box center [636, 671] width 76 height 20
type input "$1,164,200.00"
type textarea "x"
click at [611, 667] on input "$1,164,200.00" at bounding box center [635, 671] width 89 height 20
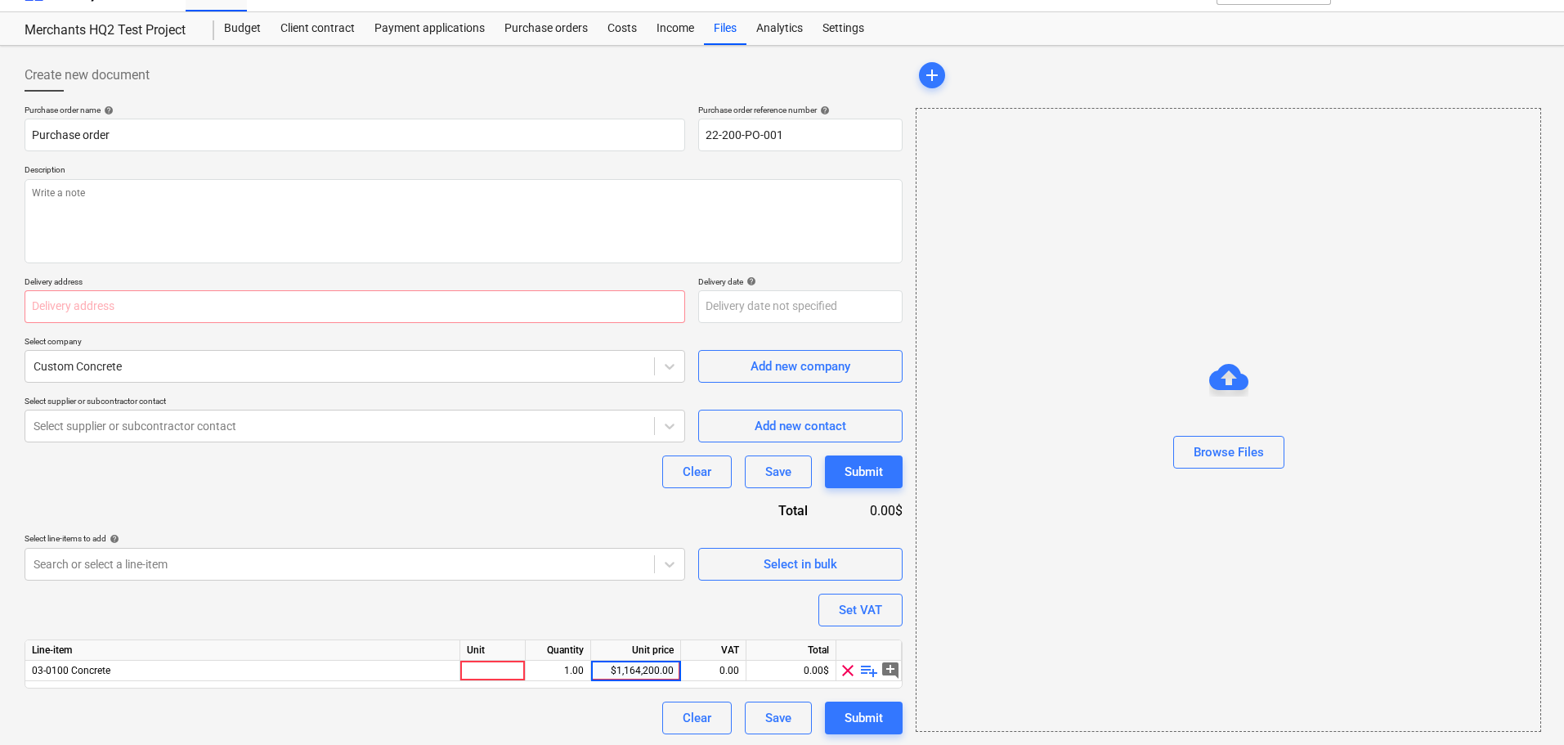
type input "1,164,200.00"
click at [868, 721] on div "Submit" at bounding box center [864, 717] width 38 height 21
type textarea "x"
click at [643, 438] on div "Select supplier or subcontractor contact" at bounding box center [355, 426] width 661 height 33
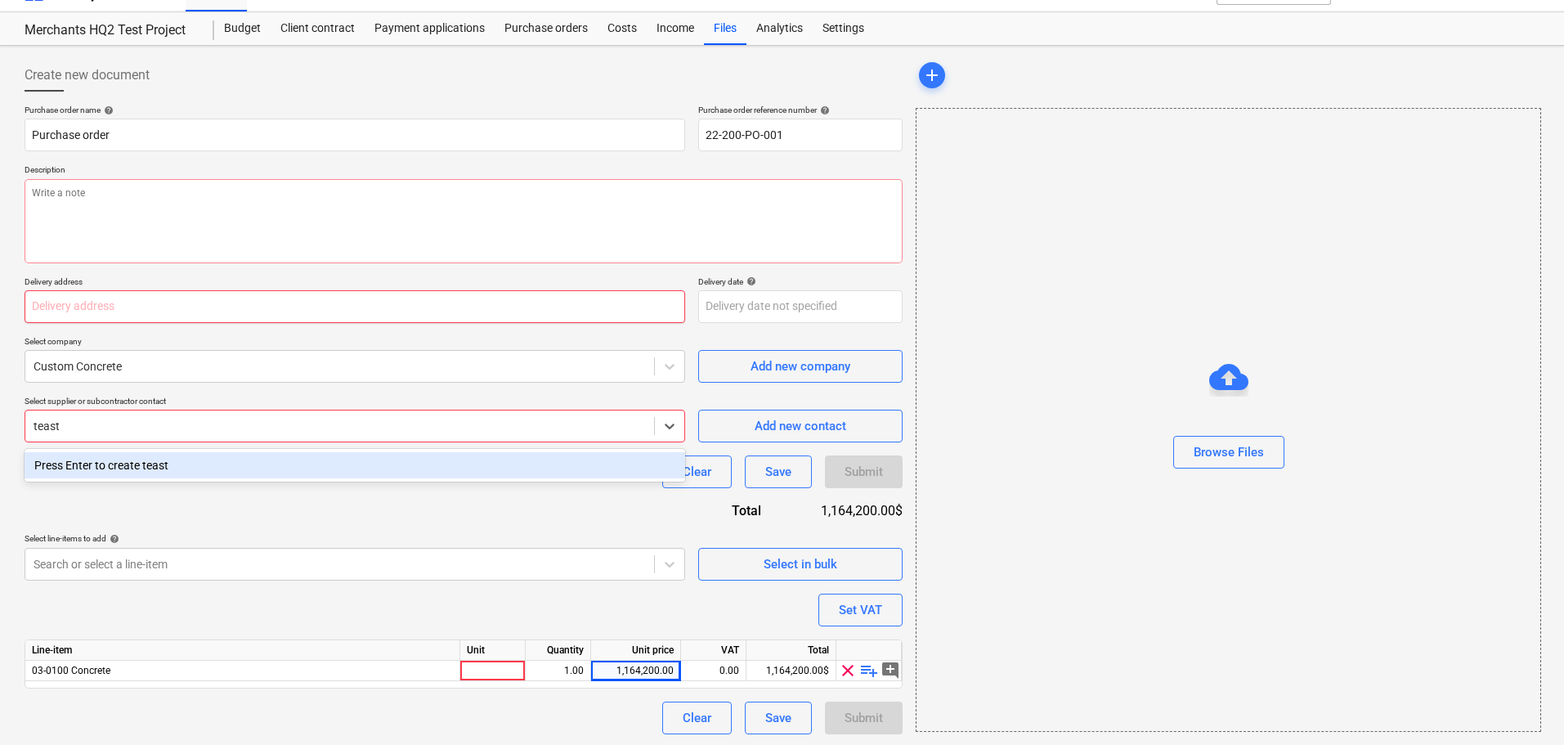
type input "teast"
type textarea "x"
click at [123, 312] on input "text" at bounding box center [355, 306] width 661 height 33
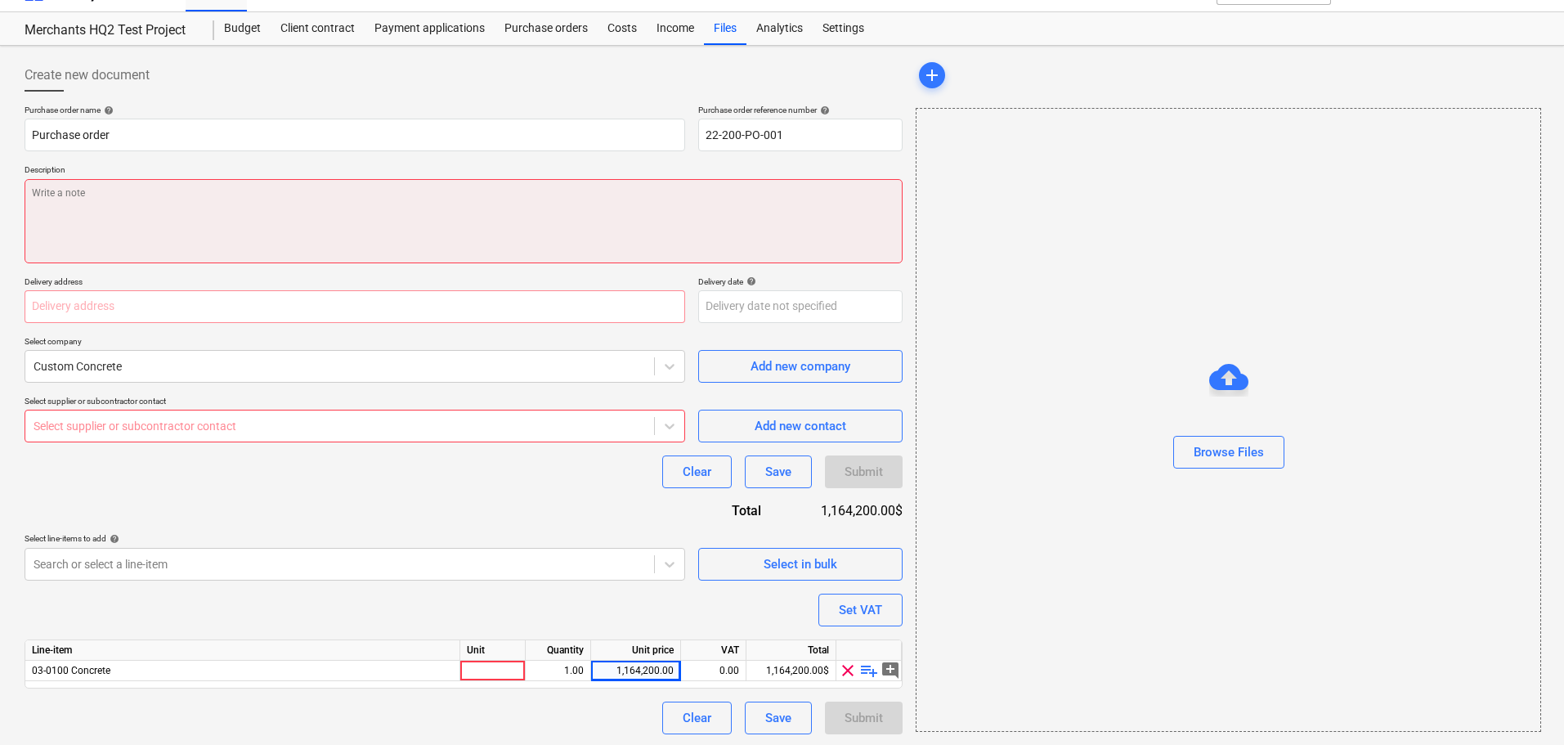
click at [147, 217] on textarea at bounding box center [464, 221] width 878 height 84
type textarea "x"
type textarea "c"
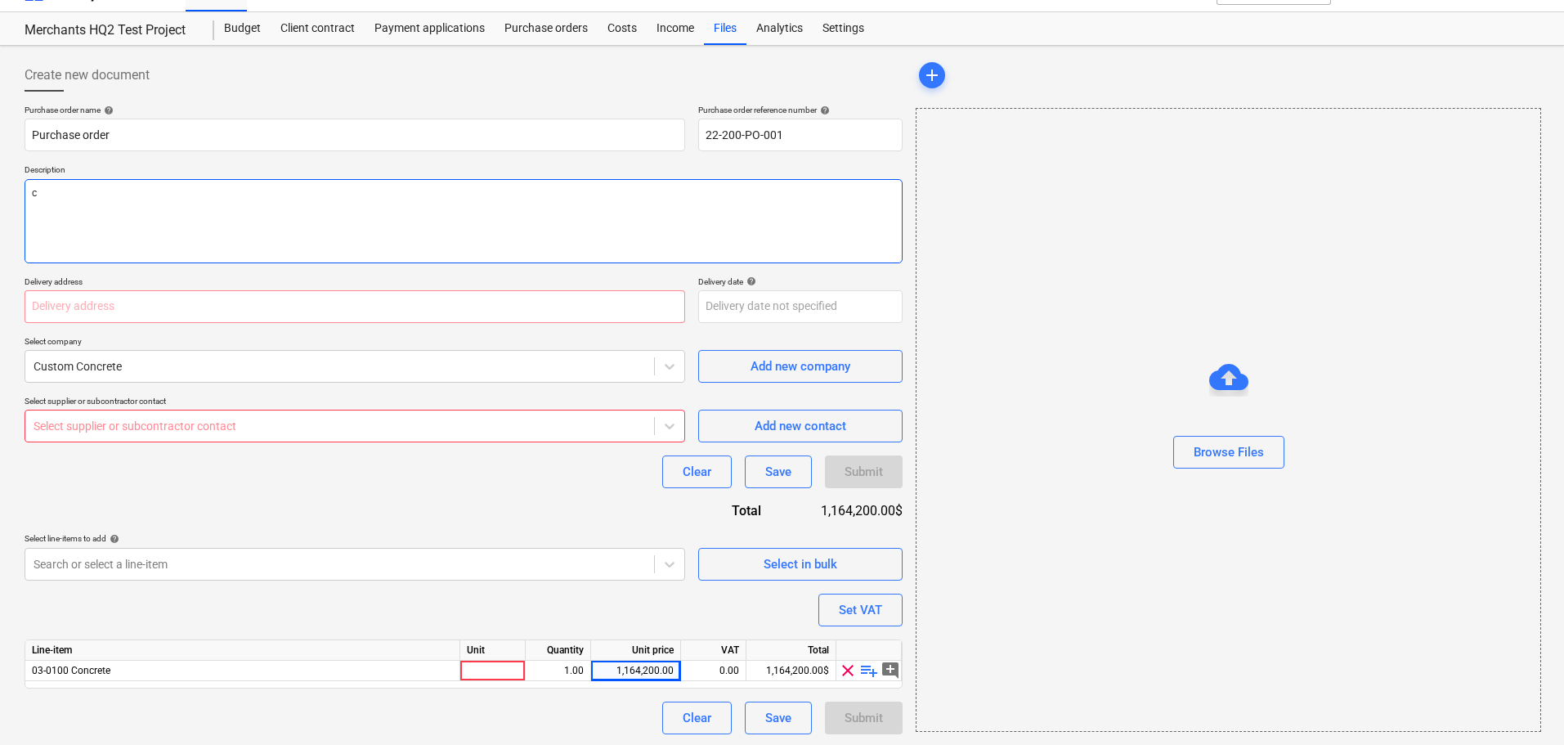
type textarea "x"
type textarea "con"
type textarea "x"
type textarea "conc"
type textarea "x"
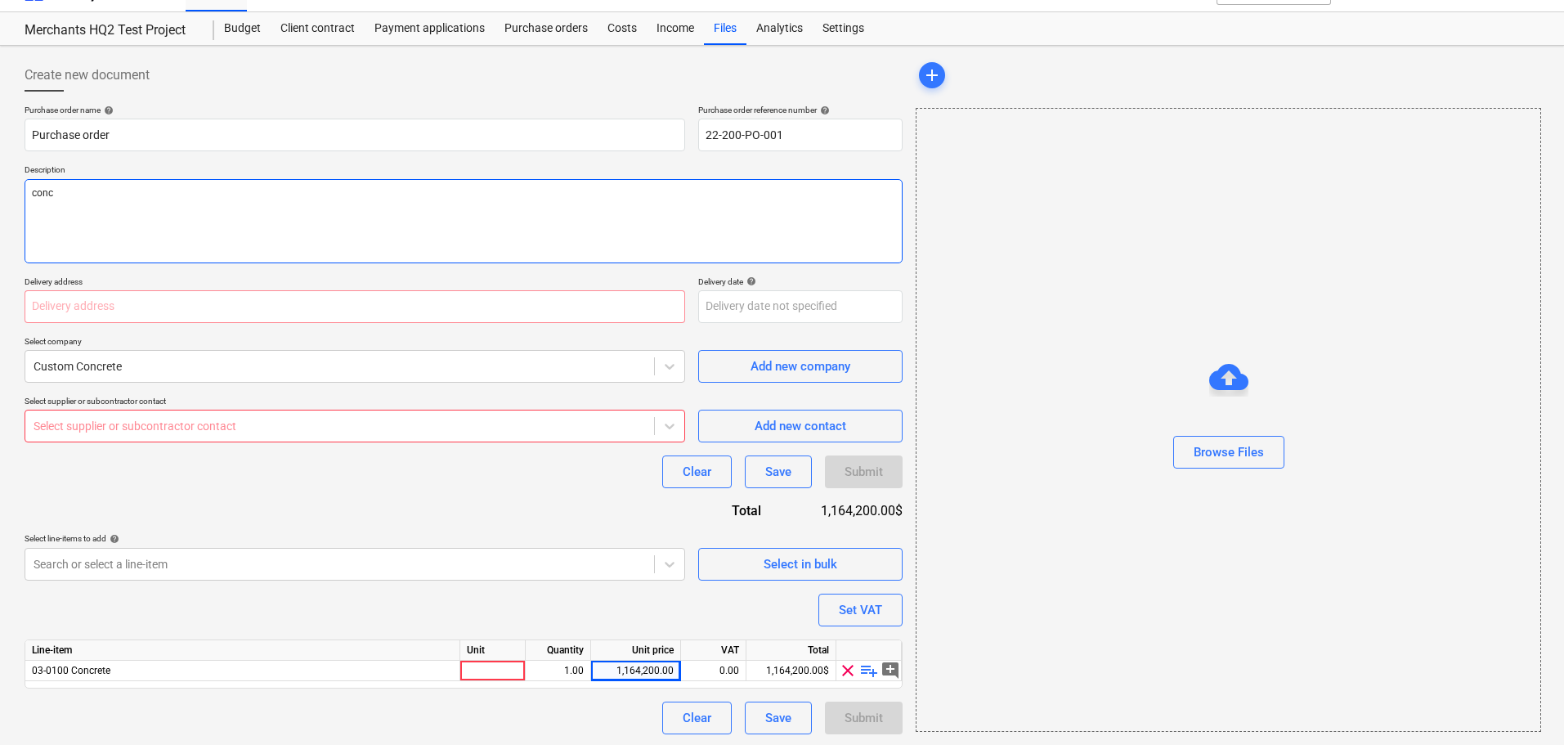
type textarea "concr"
type textarea "x"
type textarea "concre"
type textarea "x"
type textarea "concret"
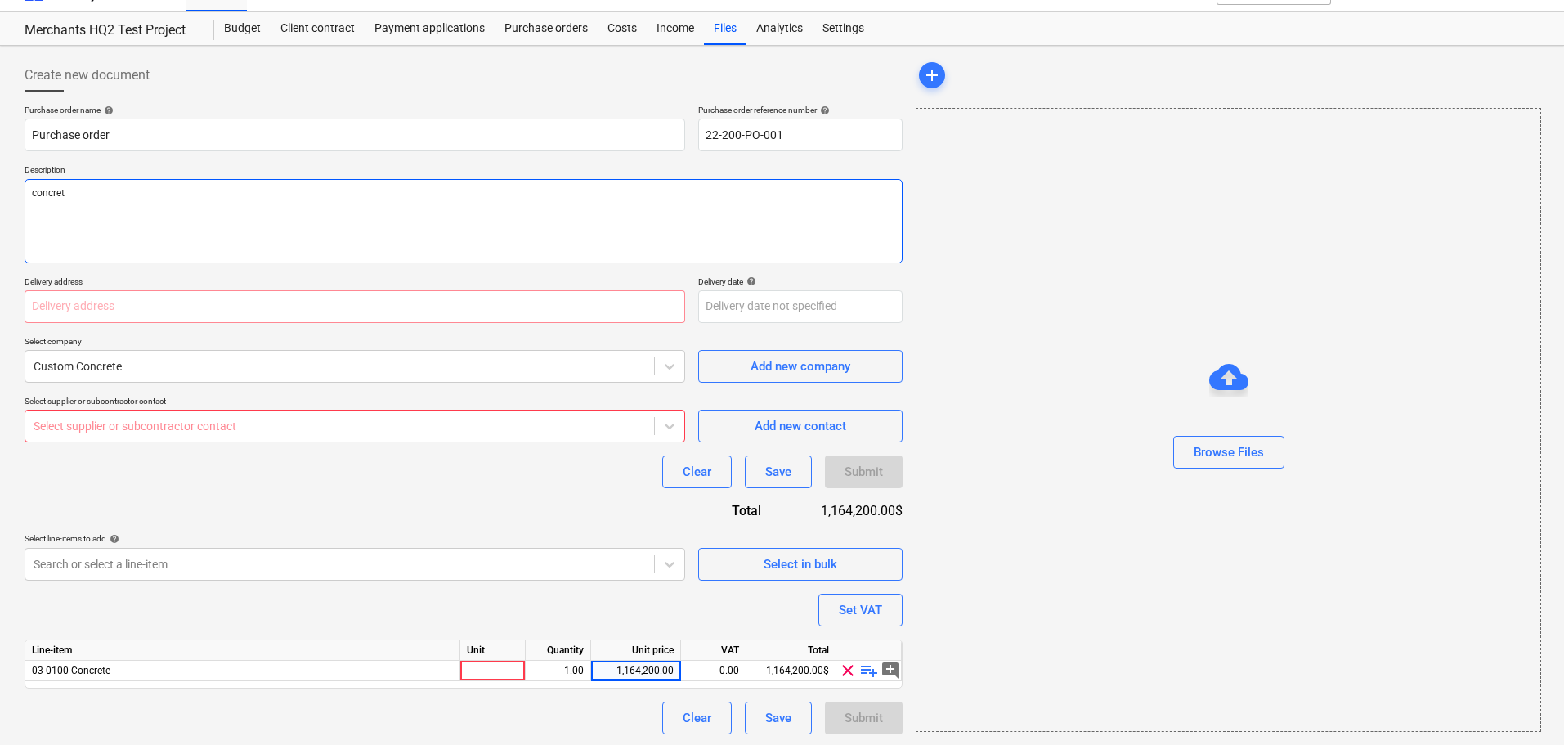
type textarea "x"
type textarea "concrete"
type textarea "x"
type textarea "concrete"
type textarea "x"
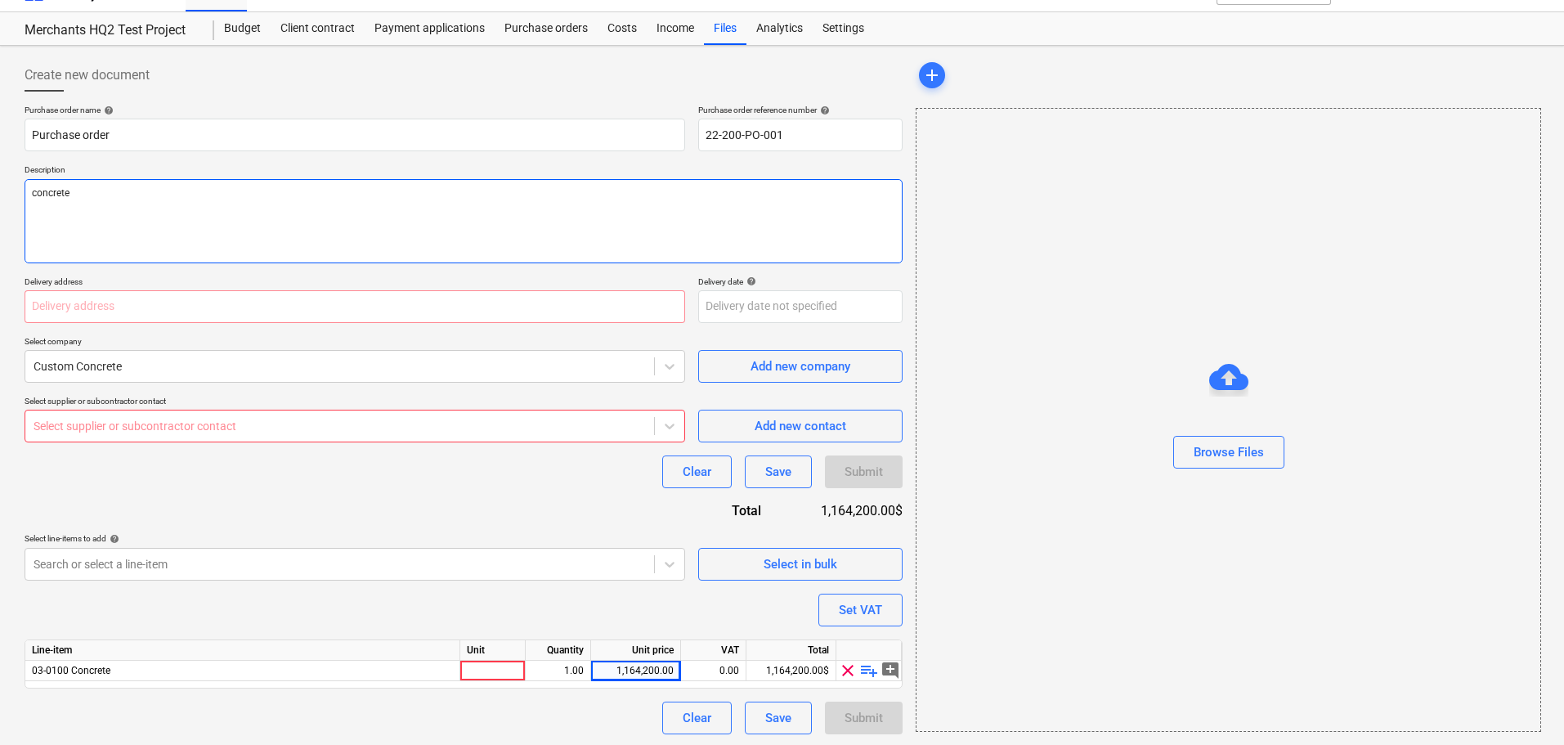
type textarea "concrete s"
type textarea "x"
type textarea "concrete su"
type textarea "x"
type textarea "concrete sub"
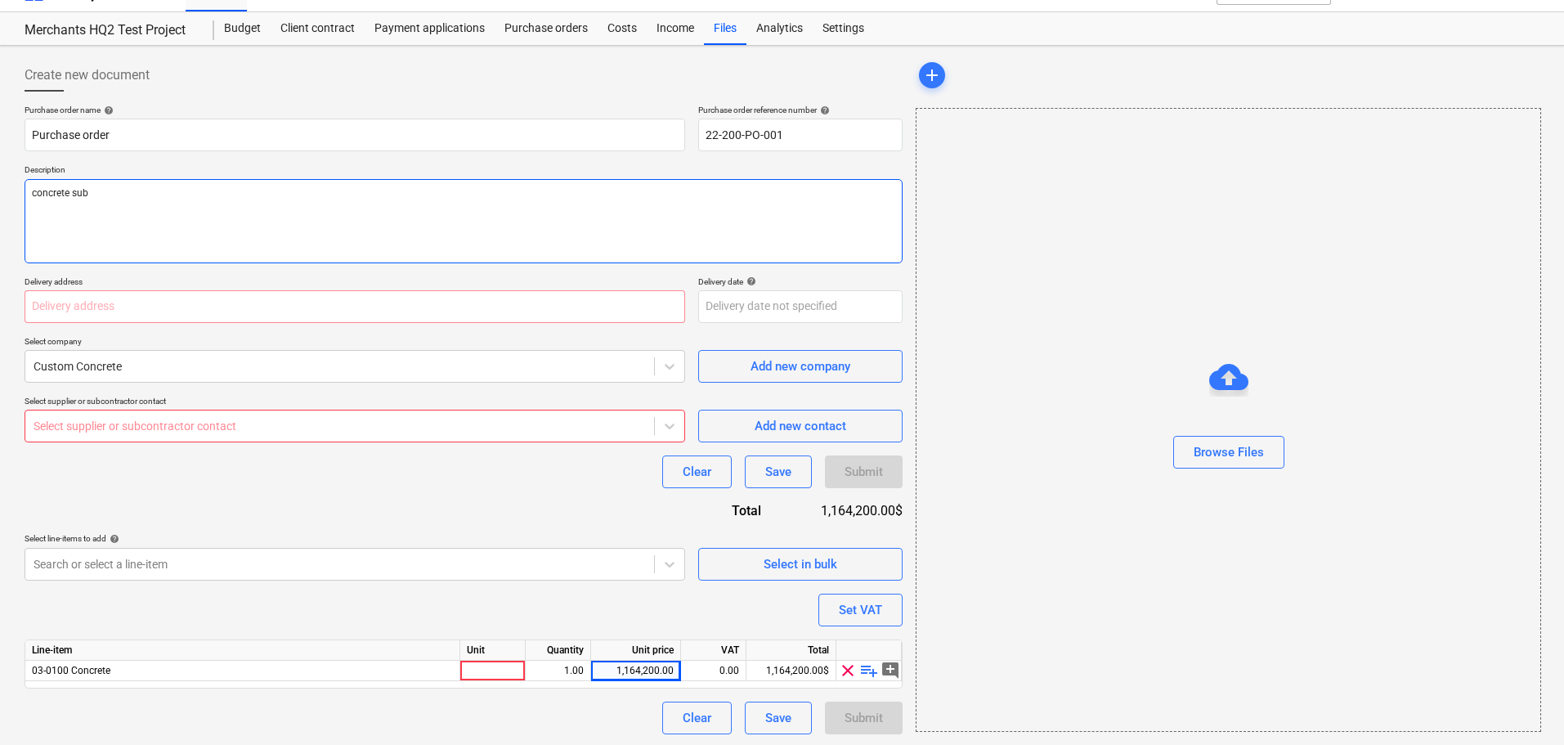
type textarea "x"
type textarea "concrete subc"
type textarea "x"
type textarea "concrete subco"
type textarea "x"
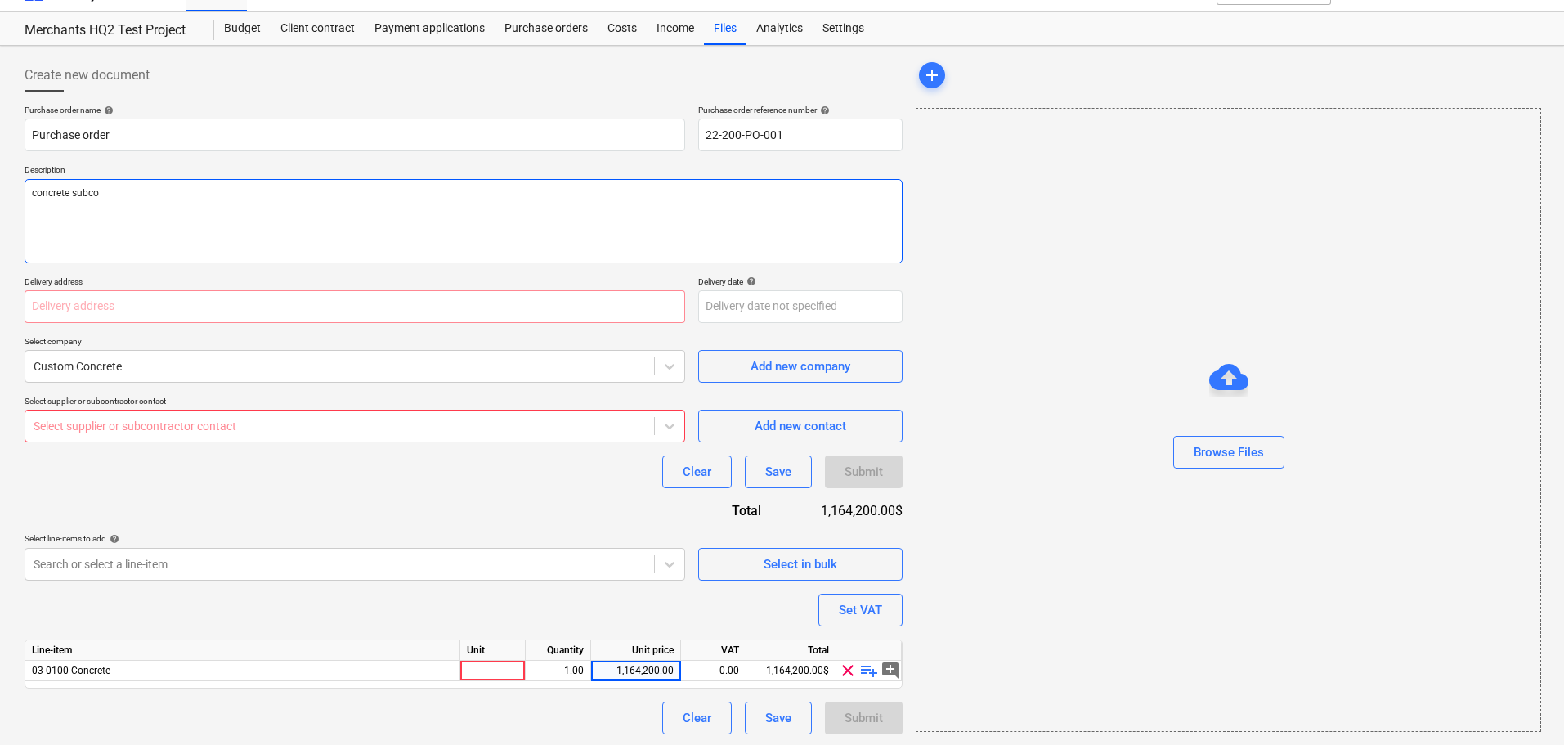
type textarea "concrete subcon"
type textarea "x"
type textarea "concrete subcont"
type textarea "x"
type textarea "concrete subcontr"
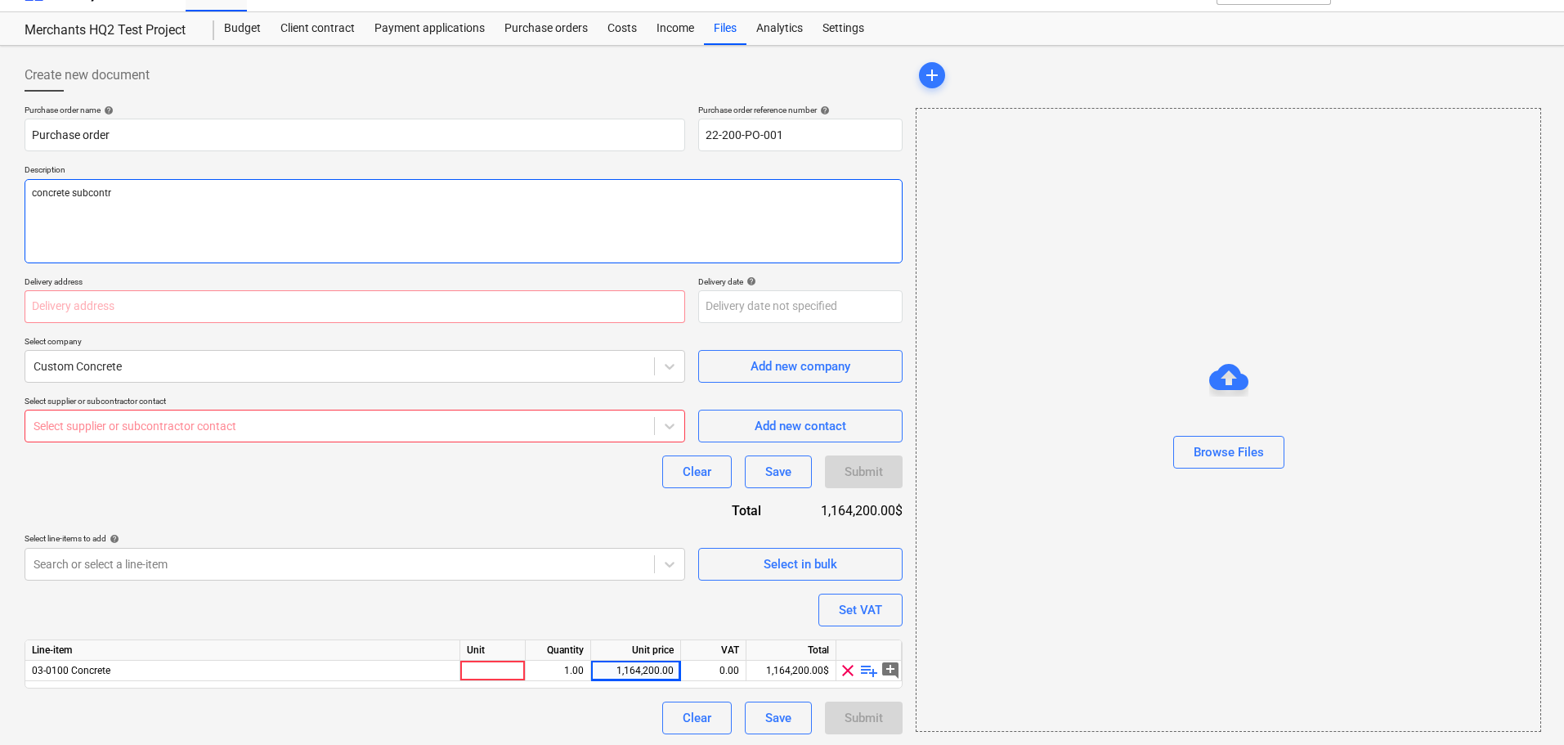
type textarea "x"
type textarea "concrete subcontra"
type textarea "x"
type textarea "concrete subcontrac"
type textarea "x"
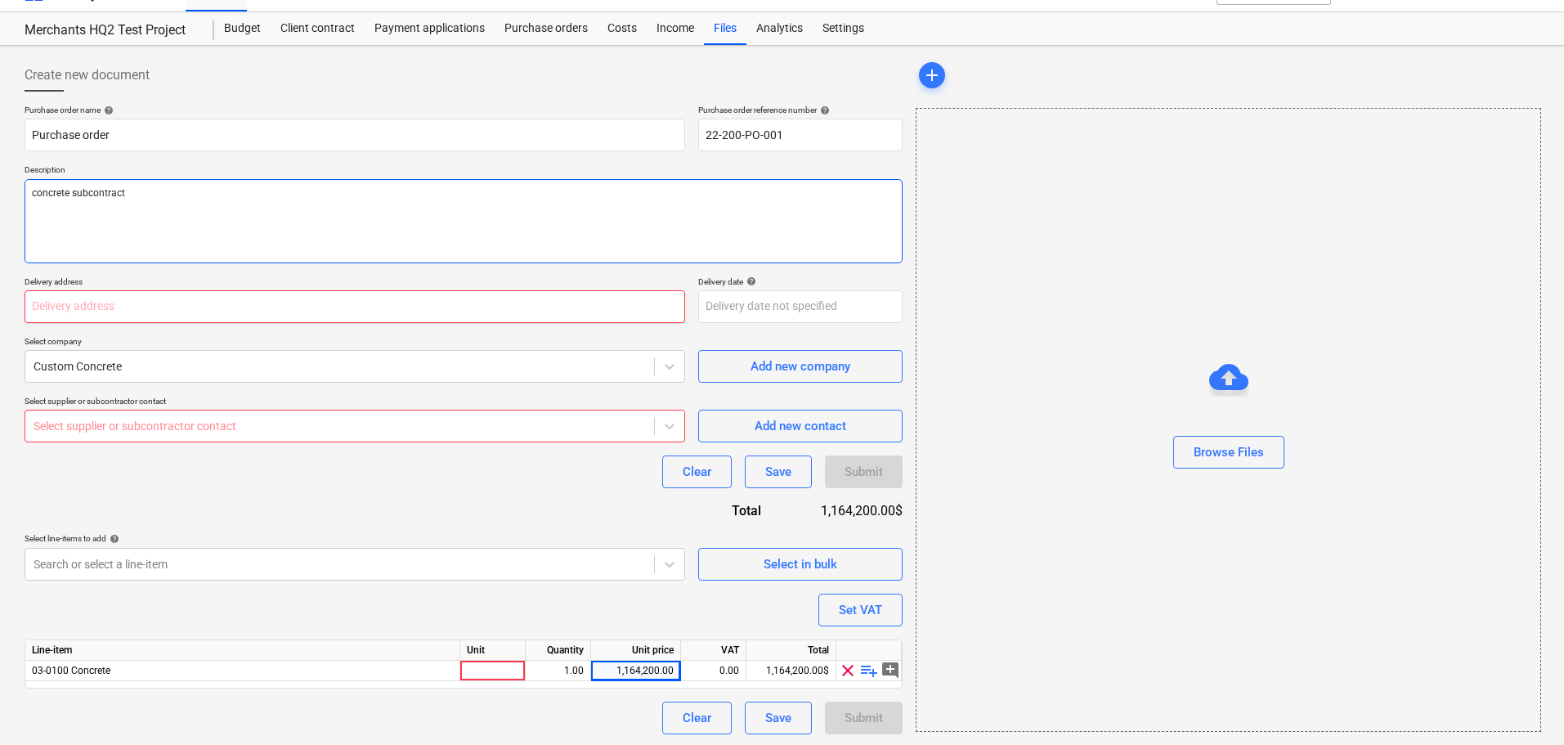
type textarea "concrete subcontract"
click at [660, 318] on input "text" at bounding box center [355, 306] width 661 height 33
type textarea "x"
type input "4"
type textarea "x"
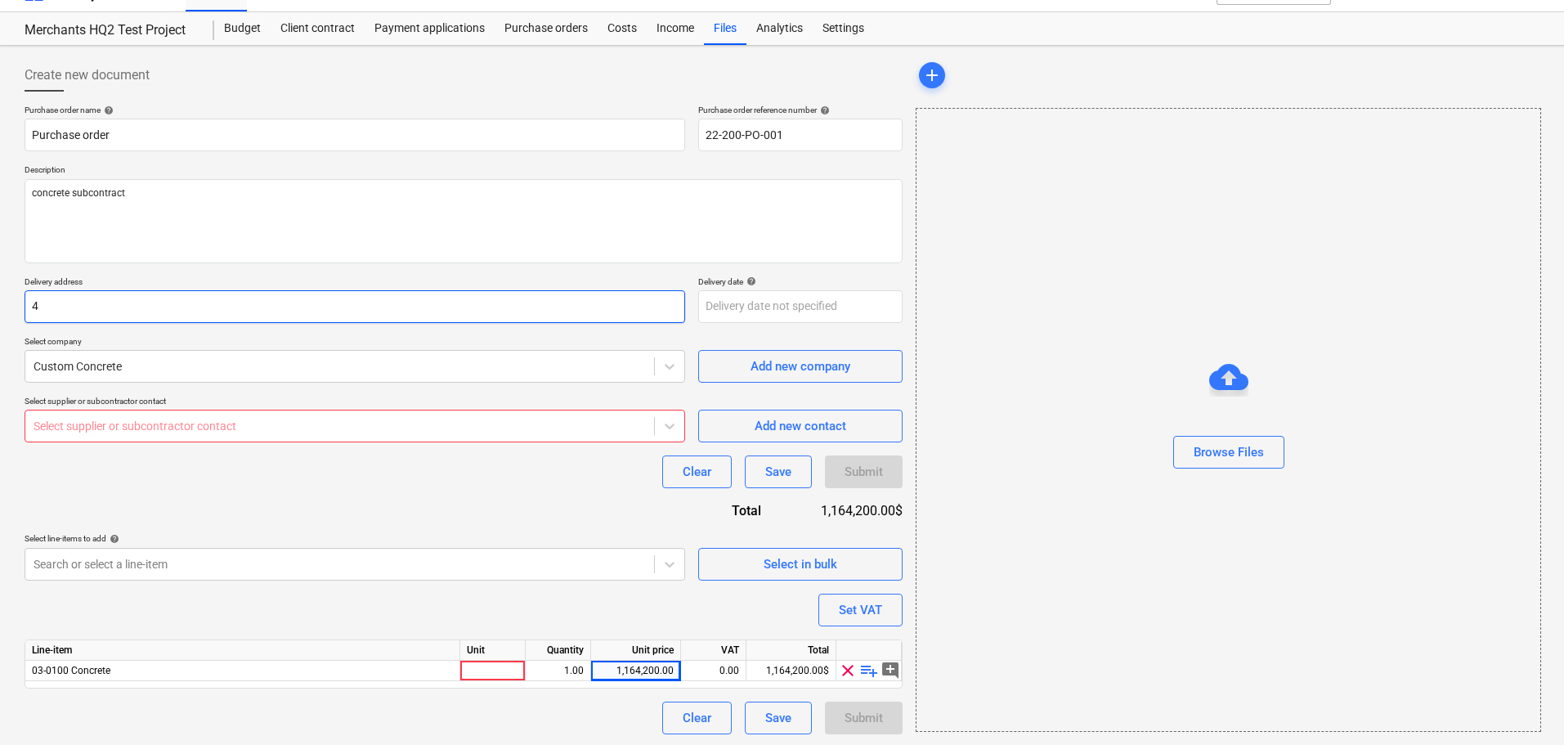
type input "43"
type textarea "x"
type input "432"
type textarea "x"
type input "43"
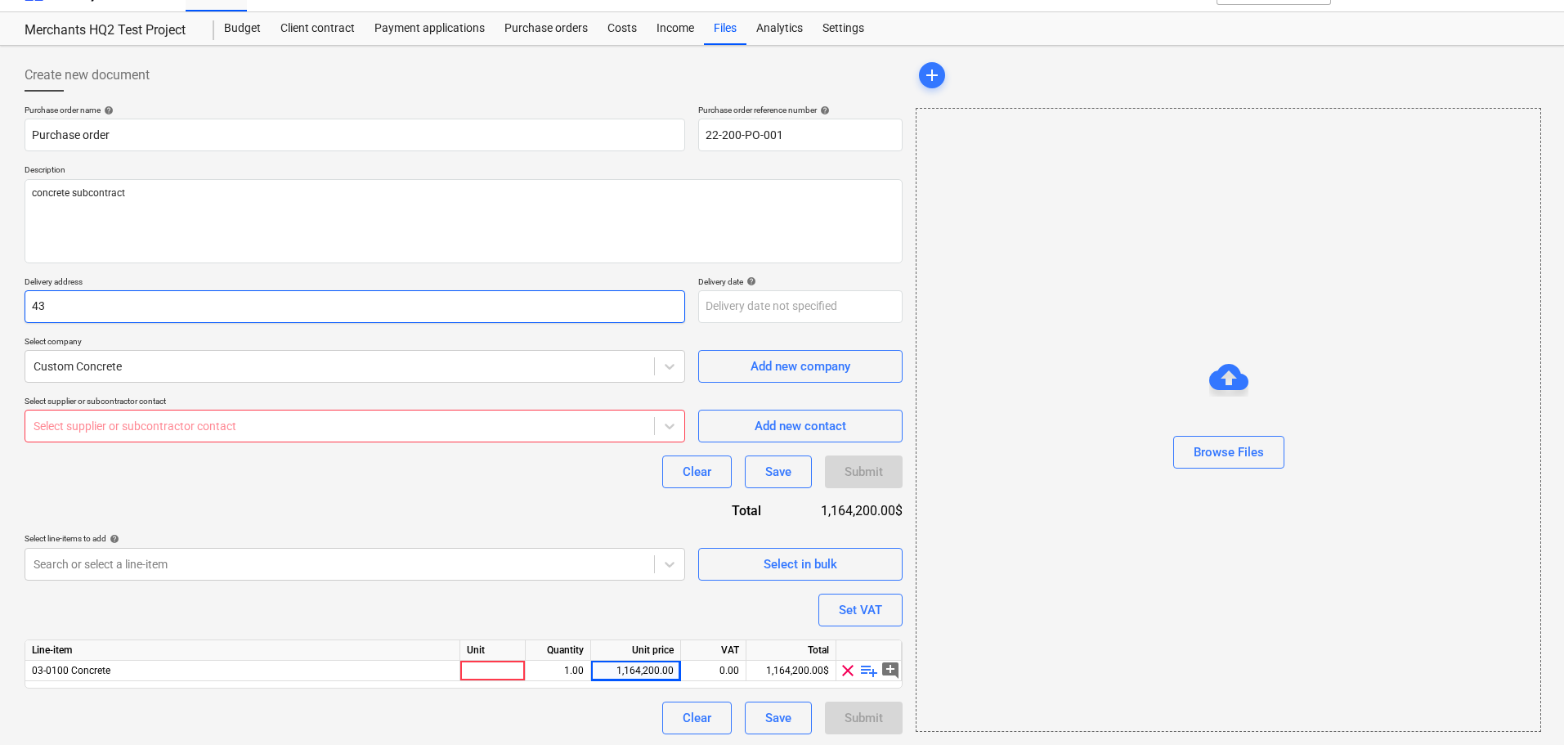
type textarea "x"
type input "4"
type textarea "x"
type input "1"
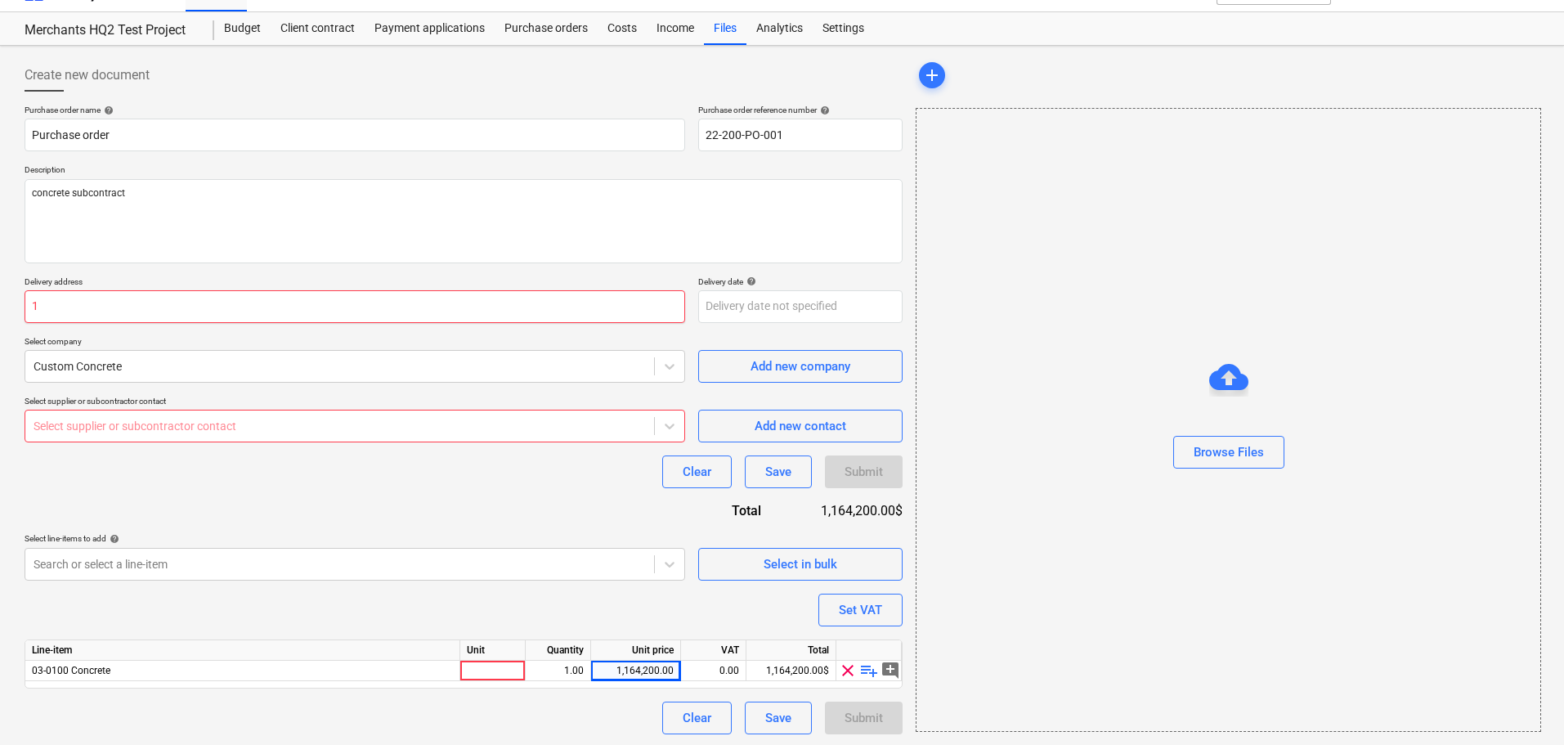
type textarea "x"
type input "12"
type textarea "x"
type input "123"
click at [579, 496] on div "Purchase order name help Purchase order Purchase order reference number help 22…" at bounding box center [464, 420] width 878 height 630
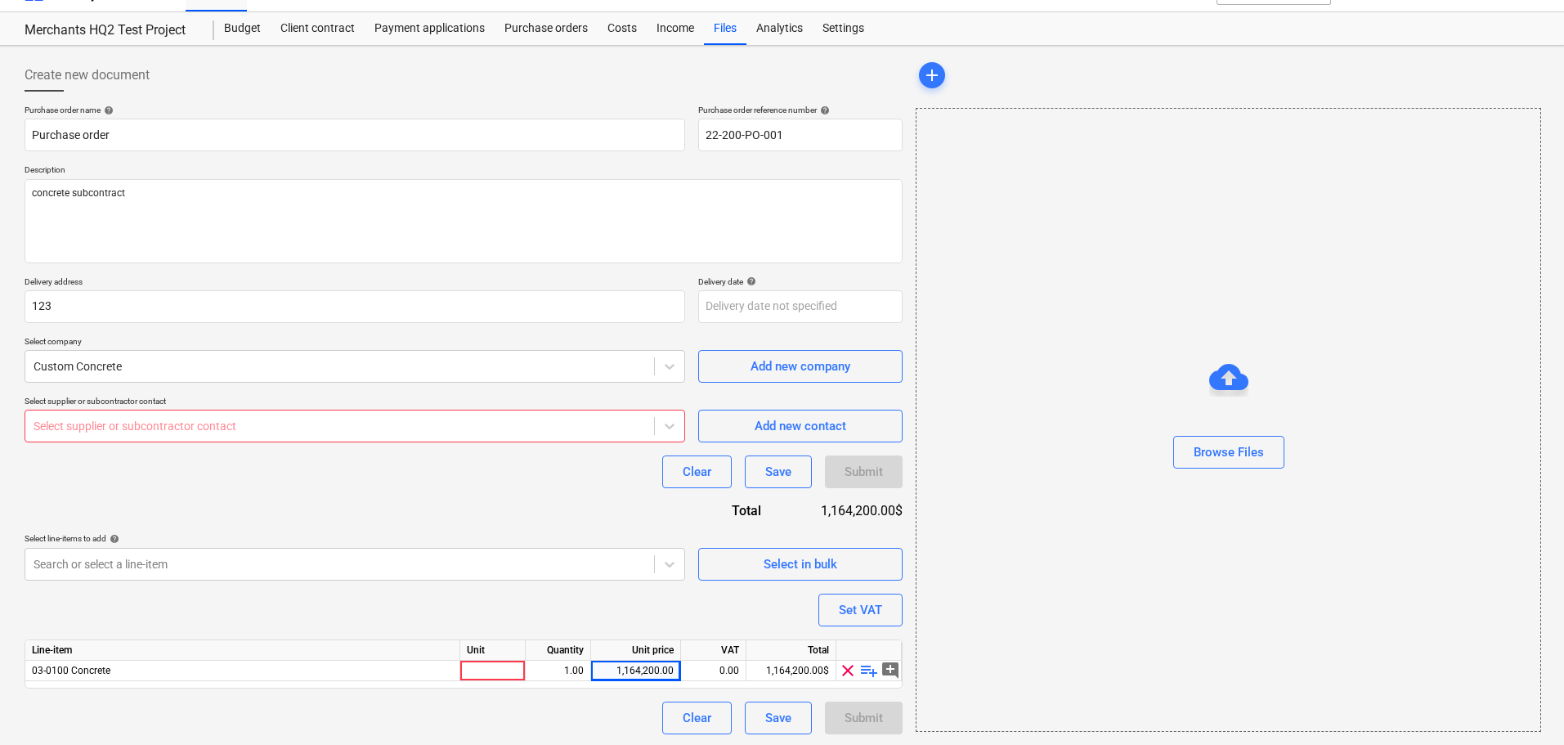
click at [482, 425] on div at bounding box center [340, 426] width 612 height 16
click at [741, 431] on span "Add new contact" at bounding box center [801, 425] width 164 height 21
type textarea "x"
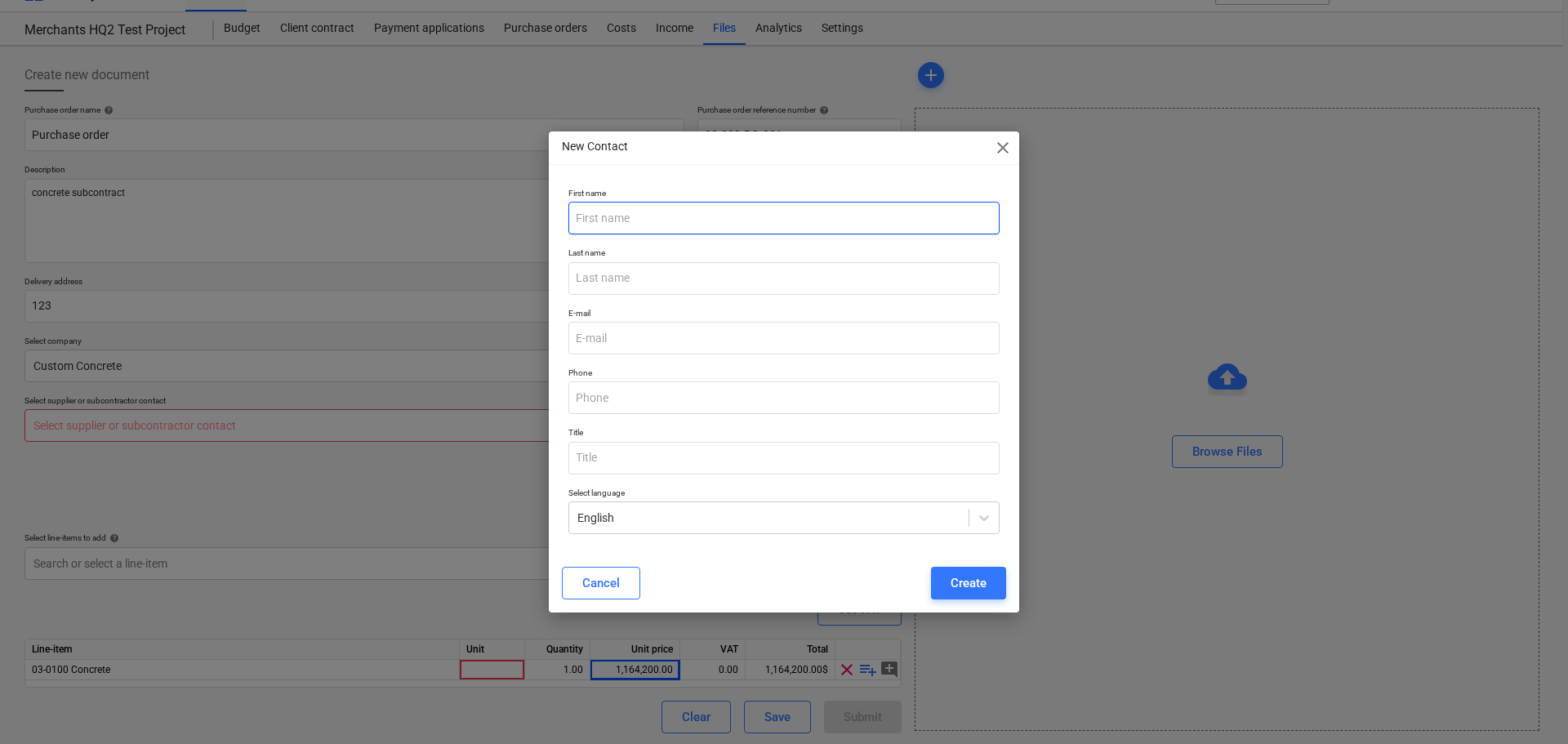
click at [652, 218] on input "text" at bounding box center [784, 218] width 431 height 33
type input "wef"
click at [633, 303] on div "E-mail" at bounding box center [783, 332] width 444 height 60
click at [958, 580] on div "Create" at bounding box center [969, 582] width 36 height 21
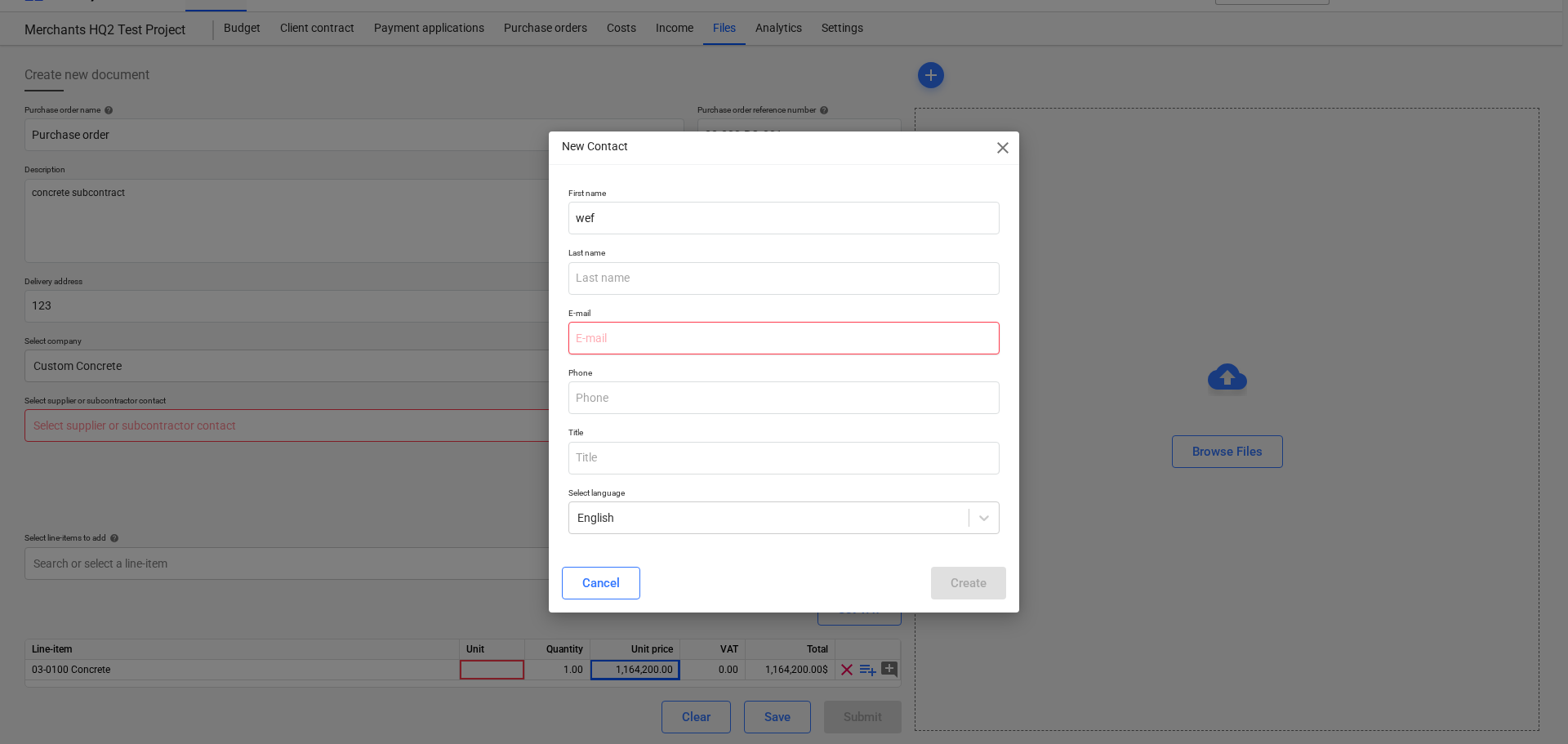
click at [616, 332] on input "email" at bounding box center [784, 338] width 431 height 33
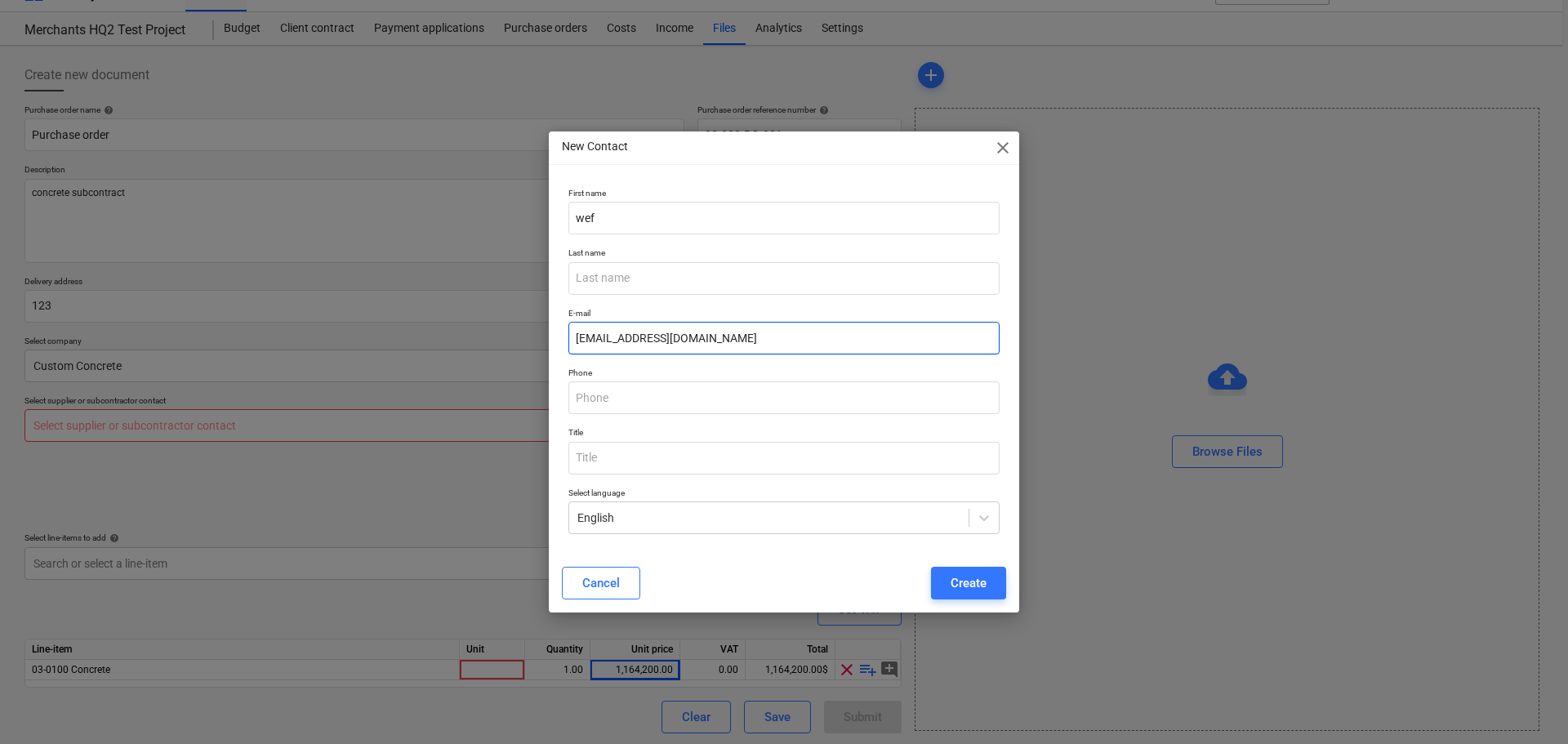
type input "test@gmail.com"
click at [974, 588] on div "Create" at bounding box center [969, 582] width 36 height 21
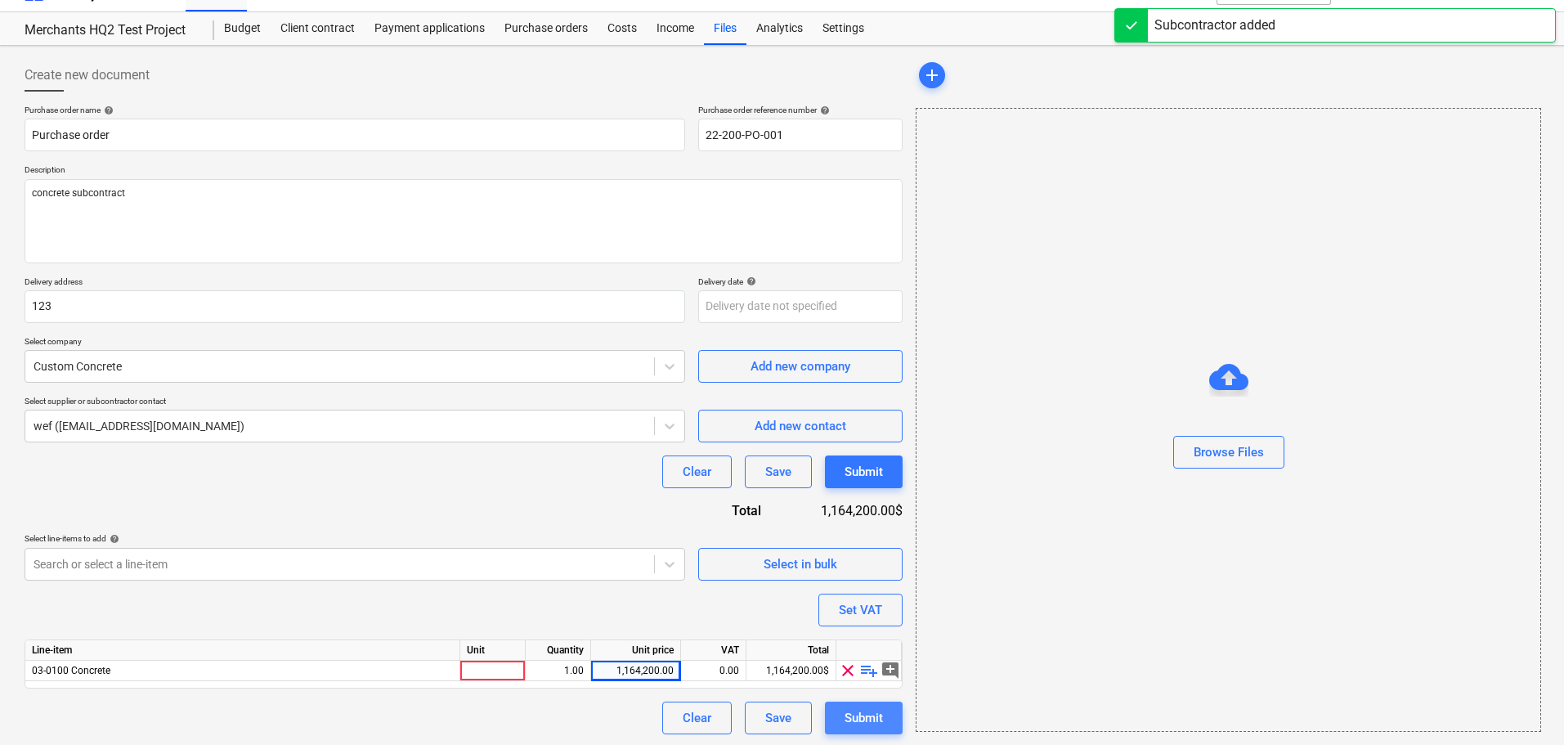
click at [853, 726] on div "Submit" at bounding box center [864, 717] width 38 height 21
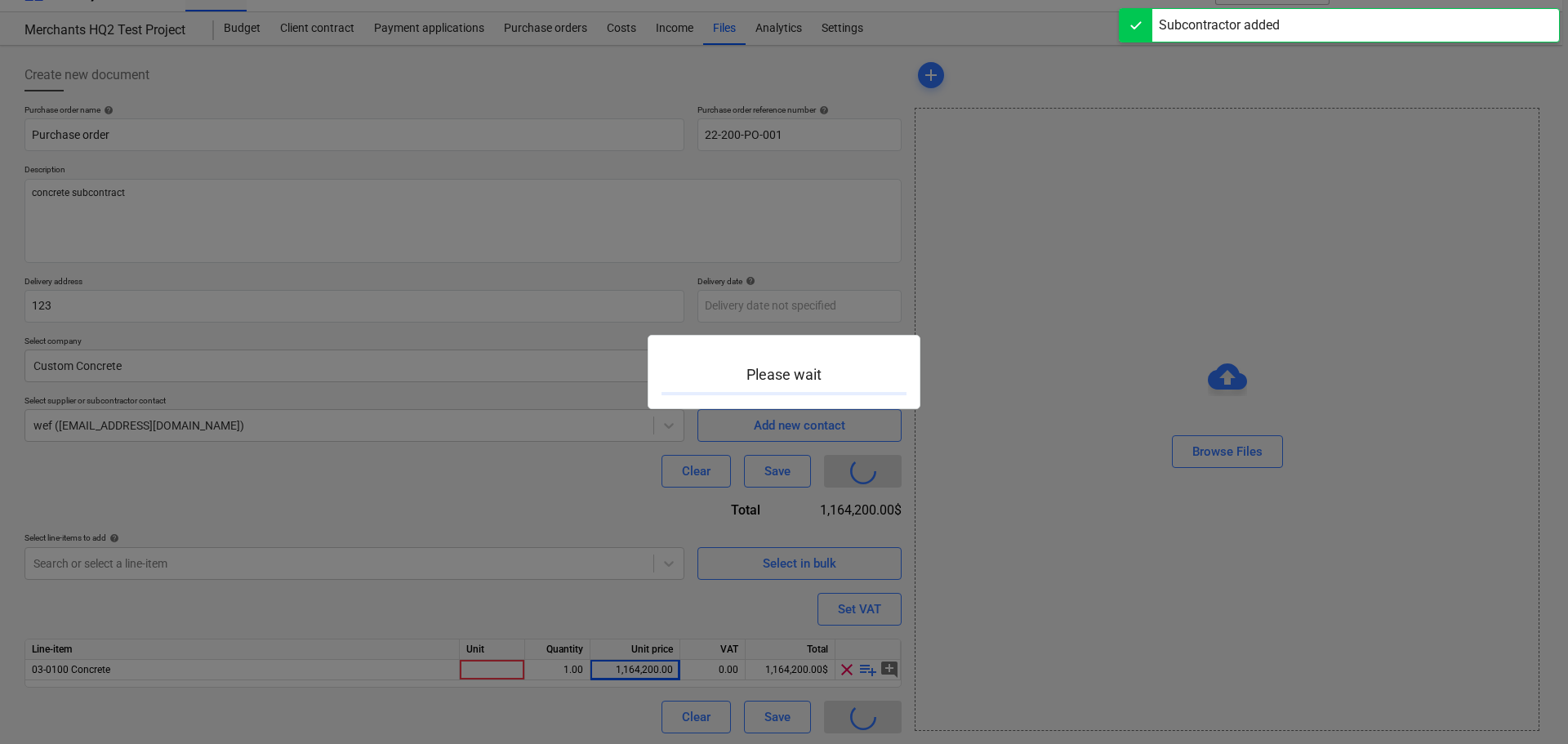
type textarea "x"
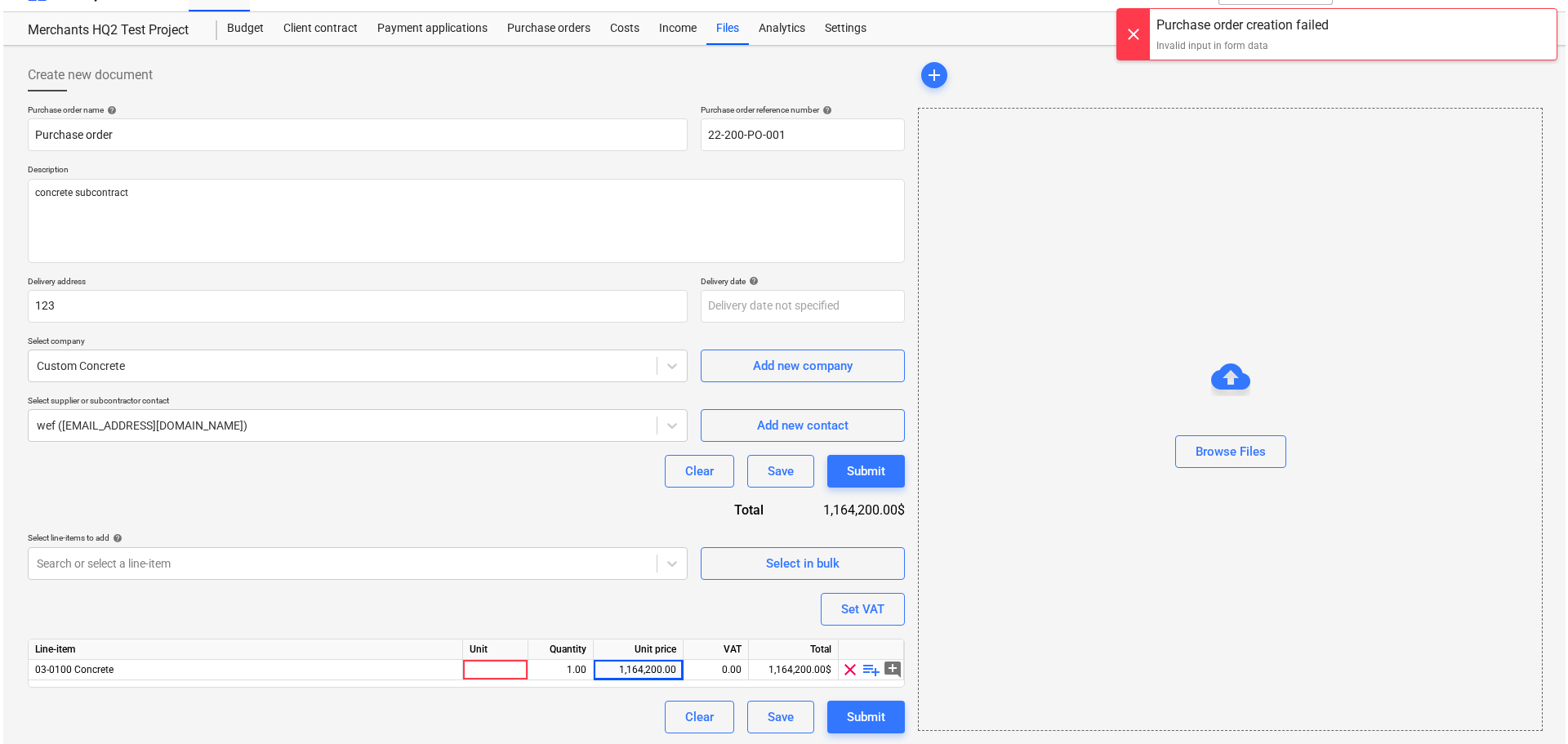
scroll to position [32, 0]
click at [483, 655] on div "Unit" at bounding box center [491, 647] width 65 height 20
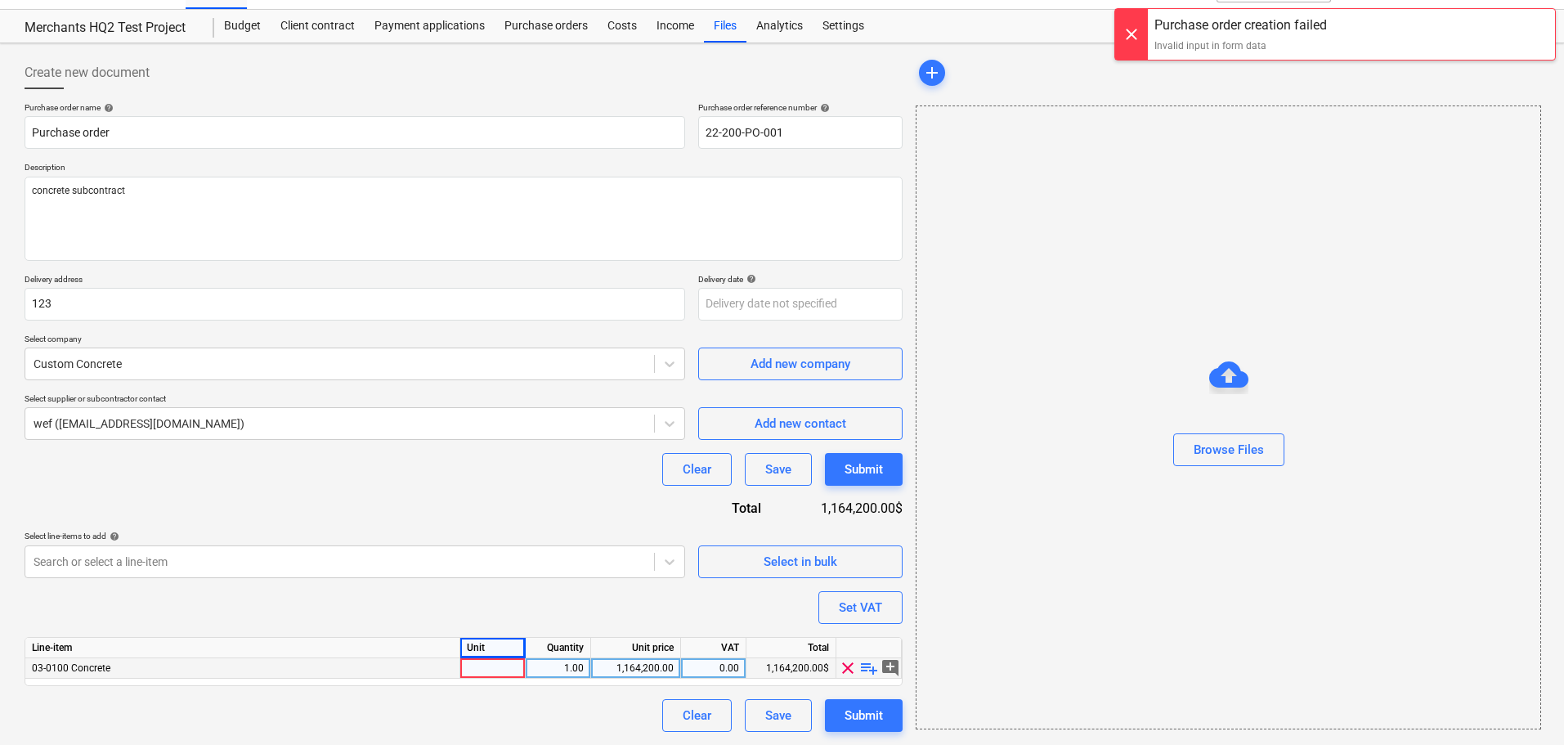
click at [484, 673] on div at bounding box center [492, 668] width 65 height 20
type input "Lot"
click at [879, 719] on div "Submit" at bounding box center [864, 715] width 38 height 21
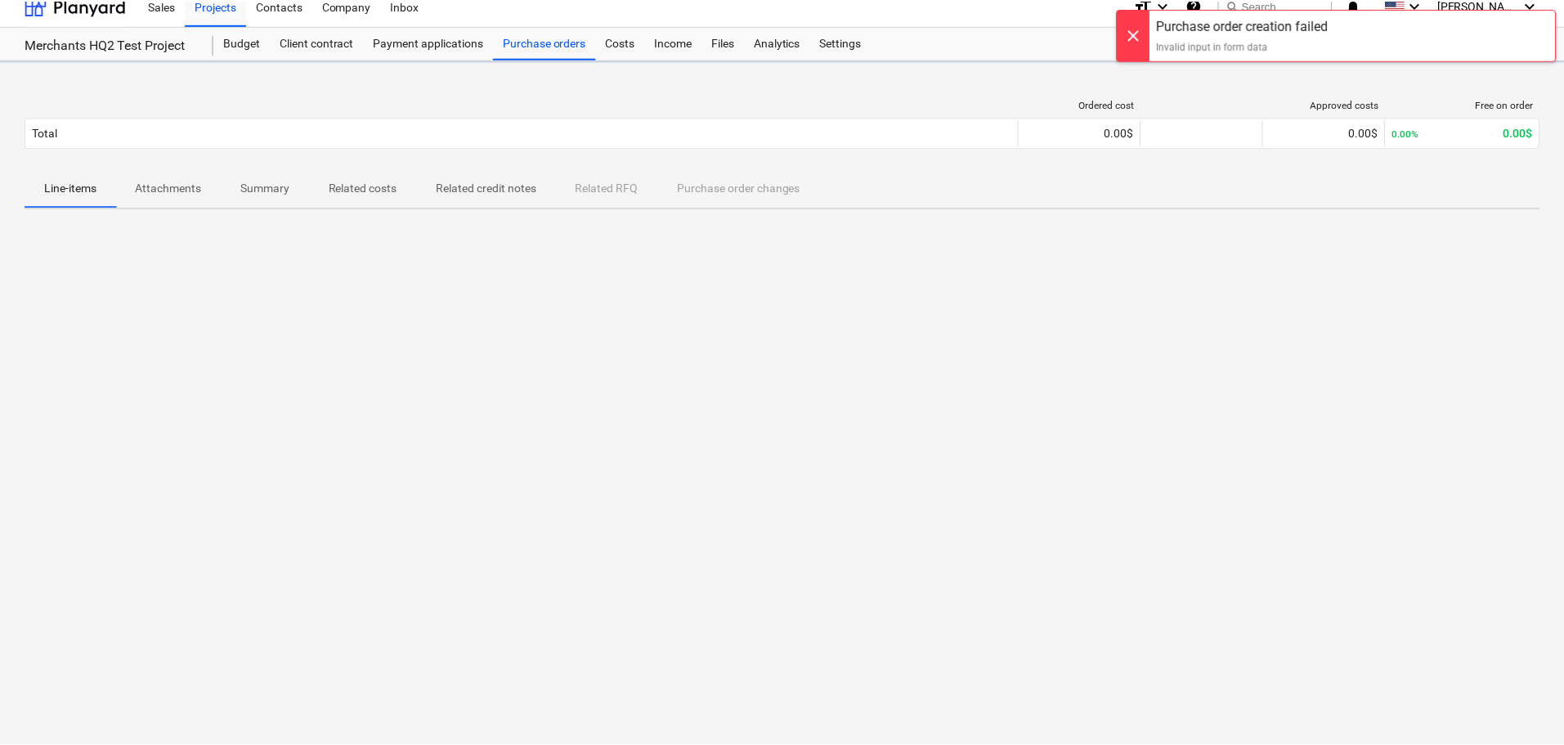
scroll to position [16, 0]
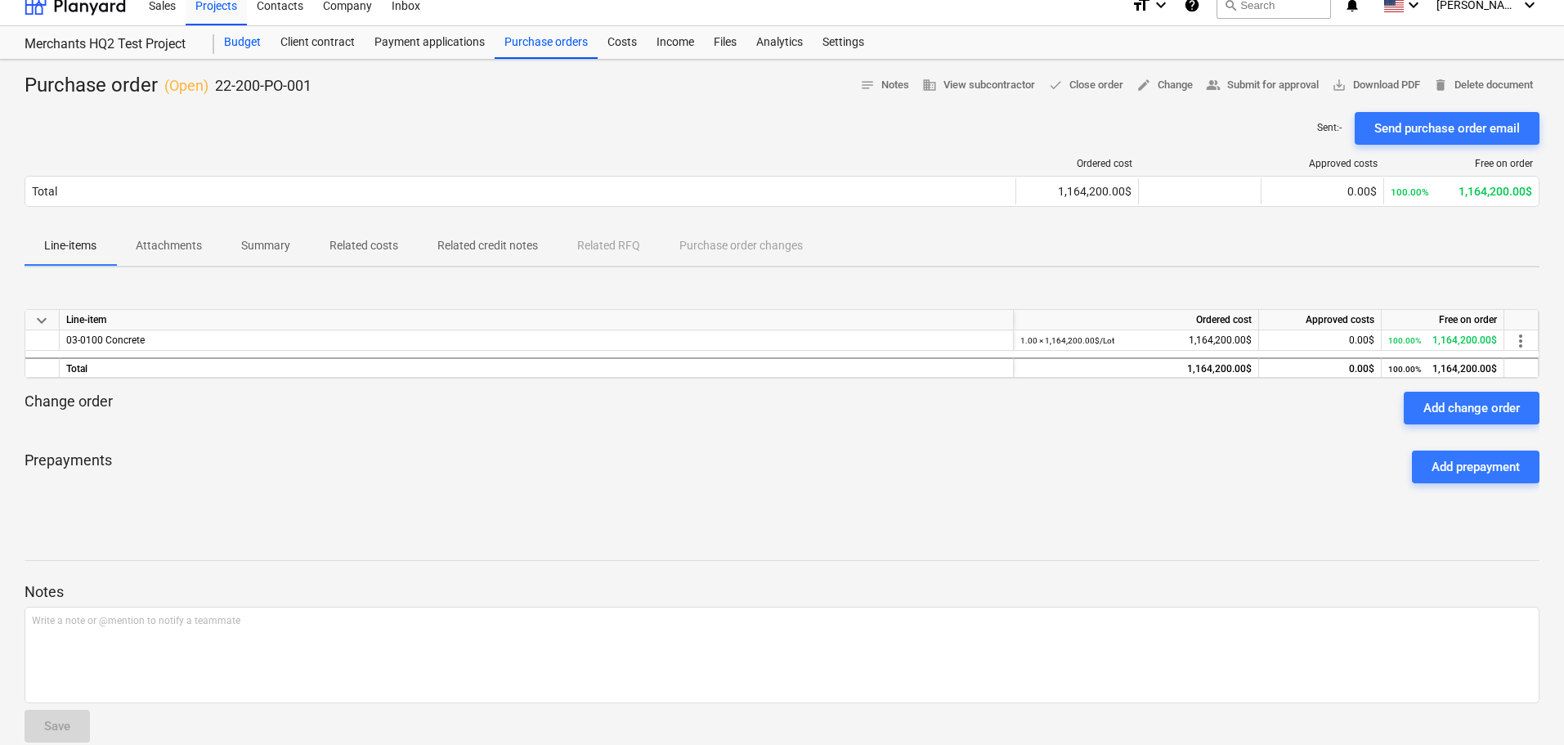
click at [244, 42] on div "Budget" at bounding box center [242, 42] width 56 height 33
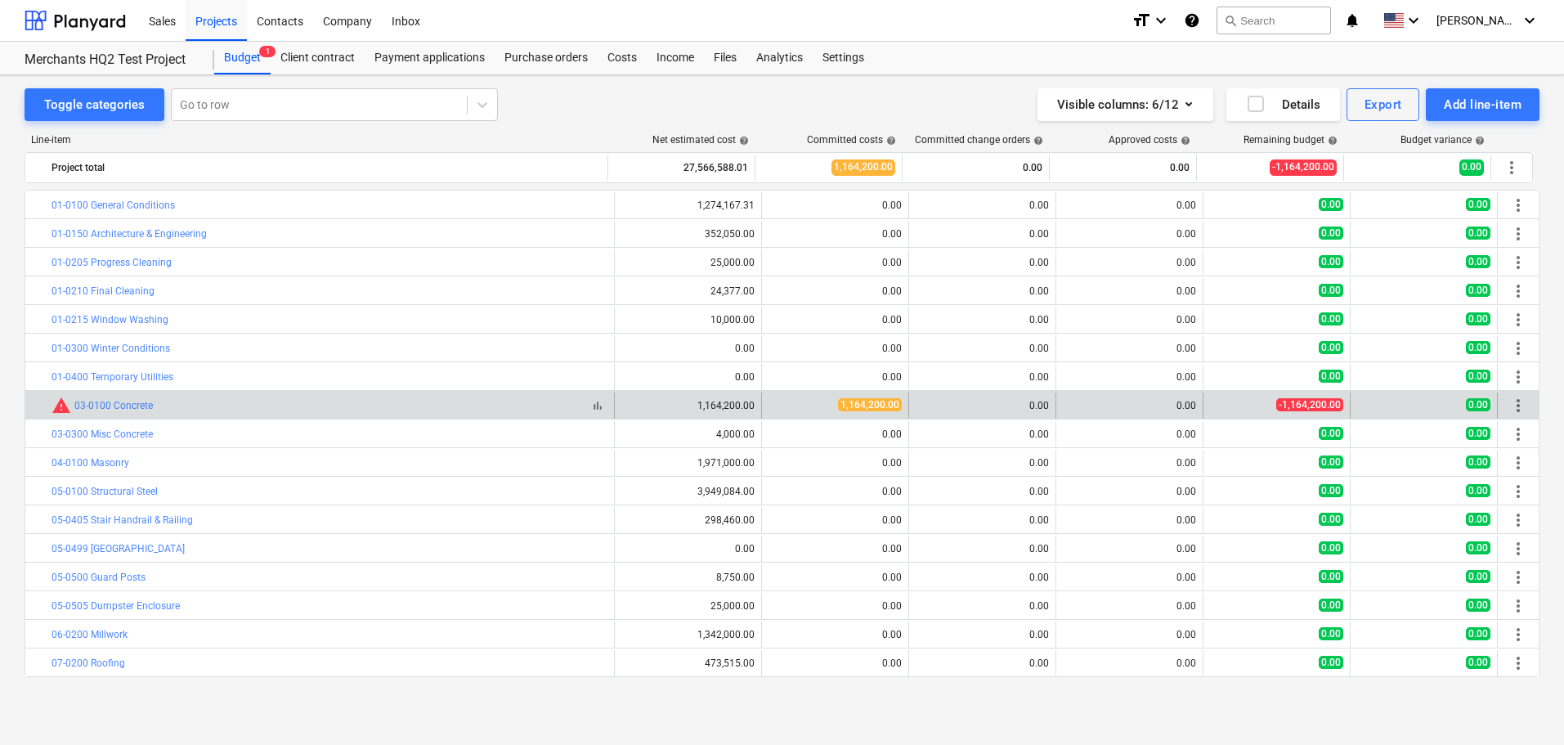
click at [62, 409] on span "warning" at bounding box center [62, 406] width 20 height 20
click at [1318, 409] on span "-1,164,200.00" at bounding box center [1309, 404] width 67 height 13
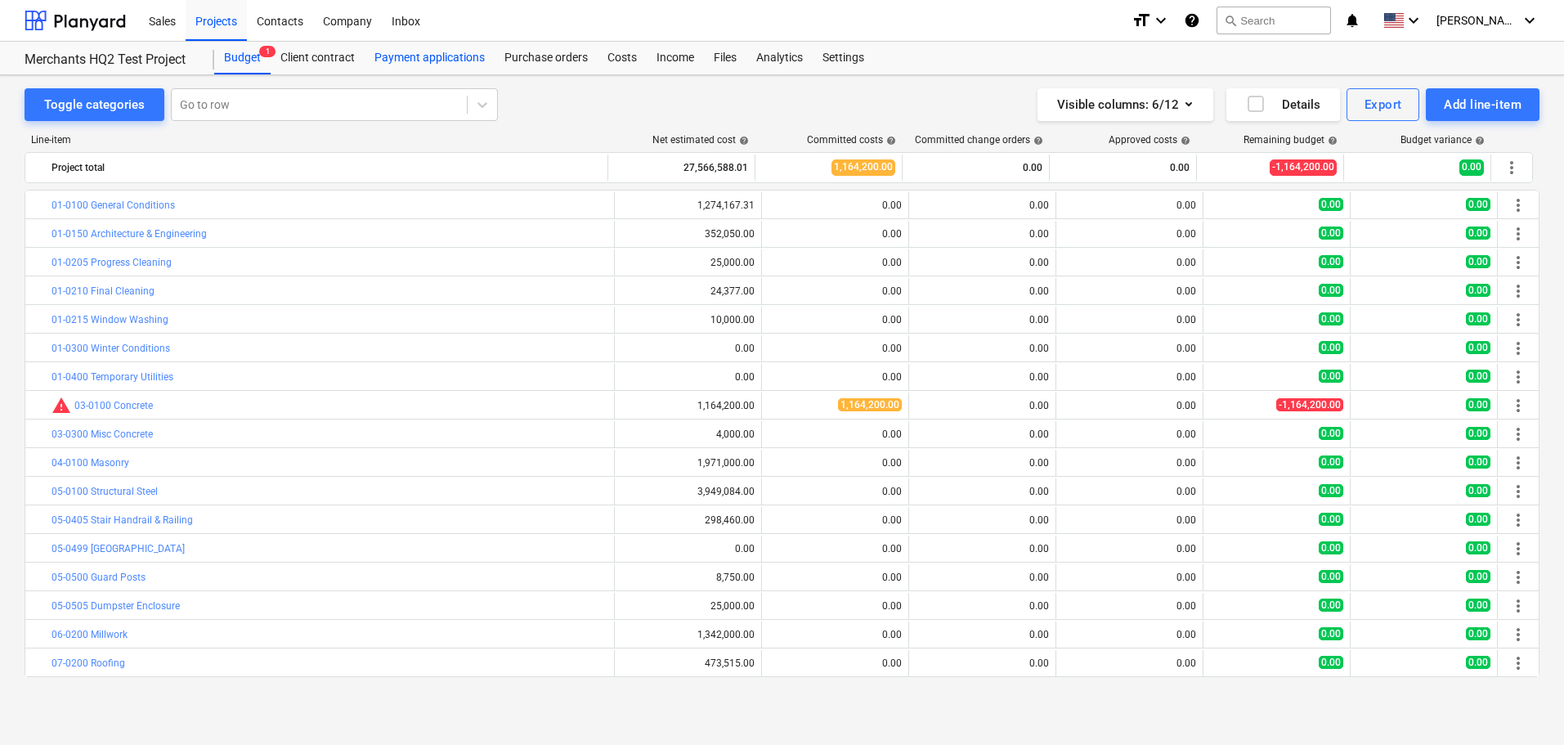
click at [409, 66] on div "Payment applications" at bounding box center [430, 58] width 130 height 33
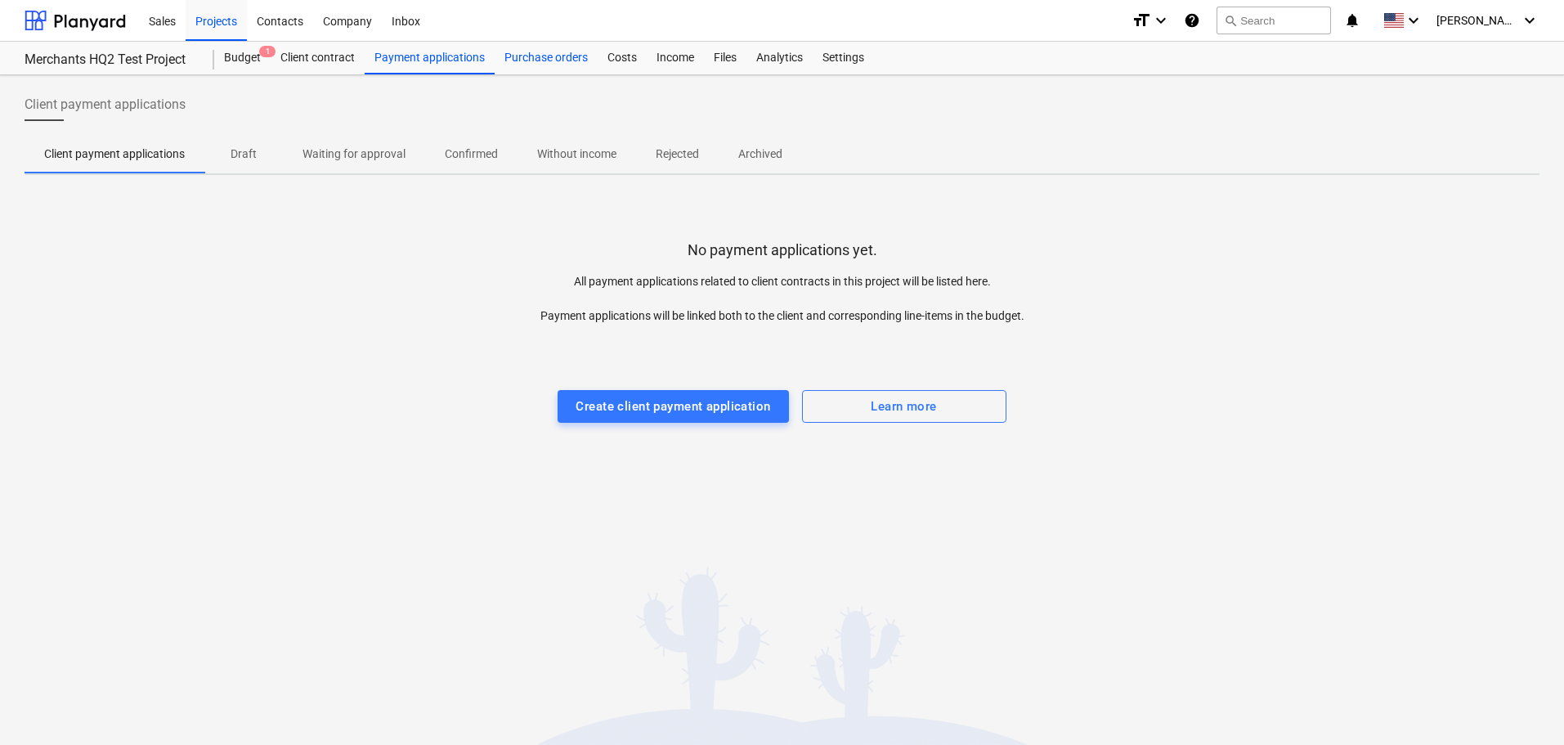
click at [554, 58] on div "Purchase orders" at bounding box center [546, 58] width 103 height 33
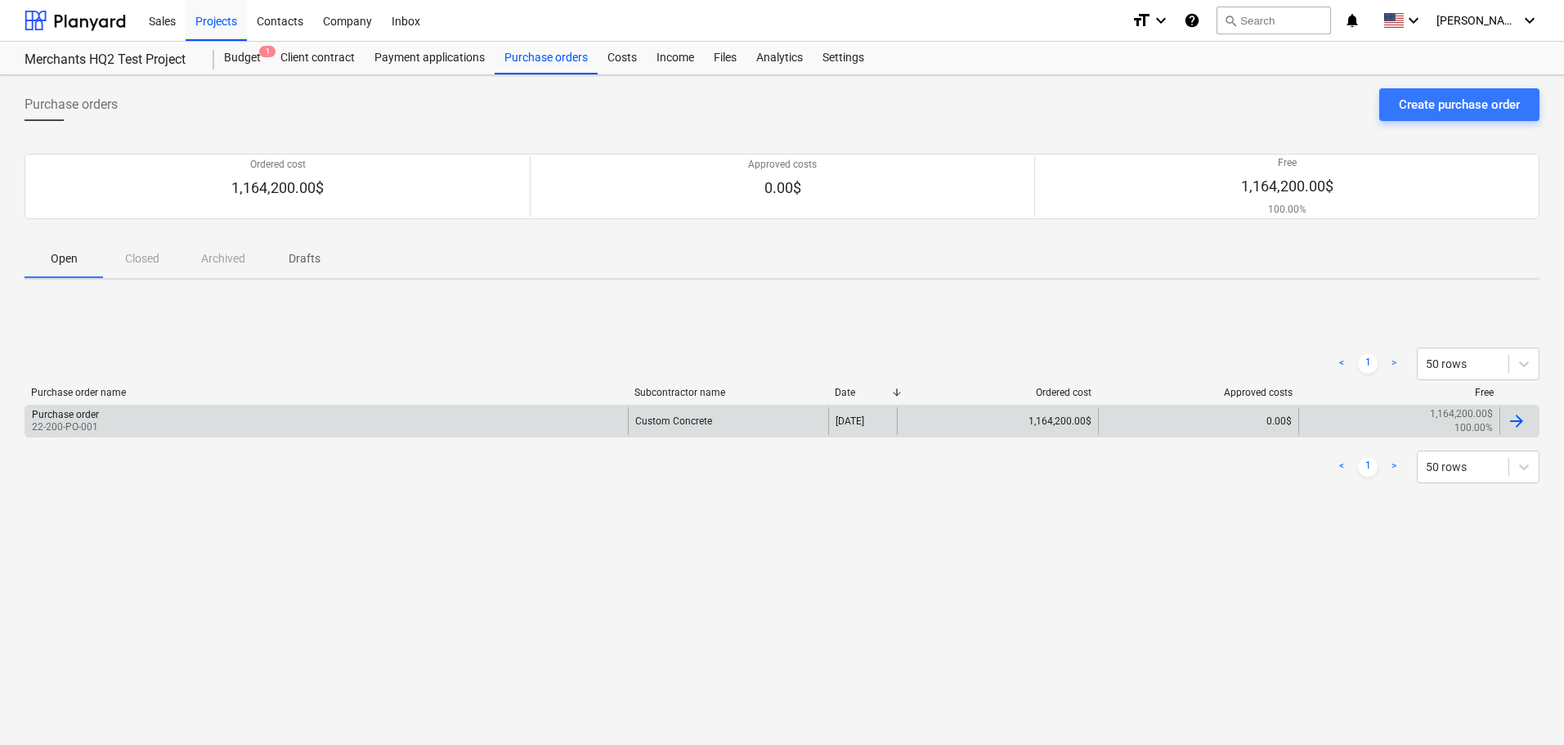
click at [373, 423] on div "Purchase order 22-200-PO-001" at bounding box center [326, 421] width 603 height 28
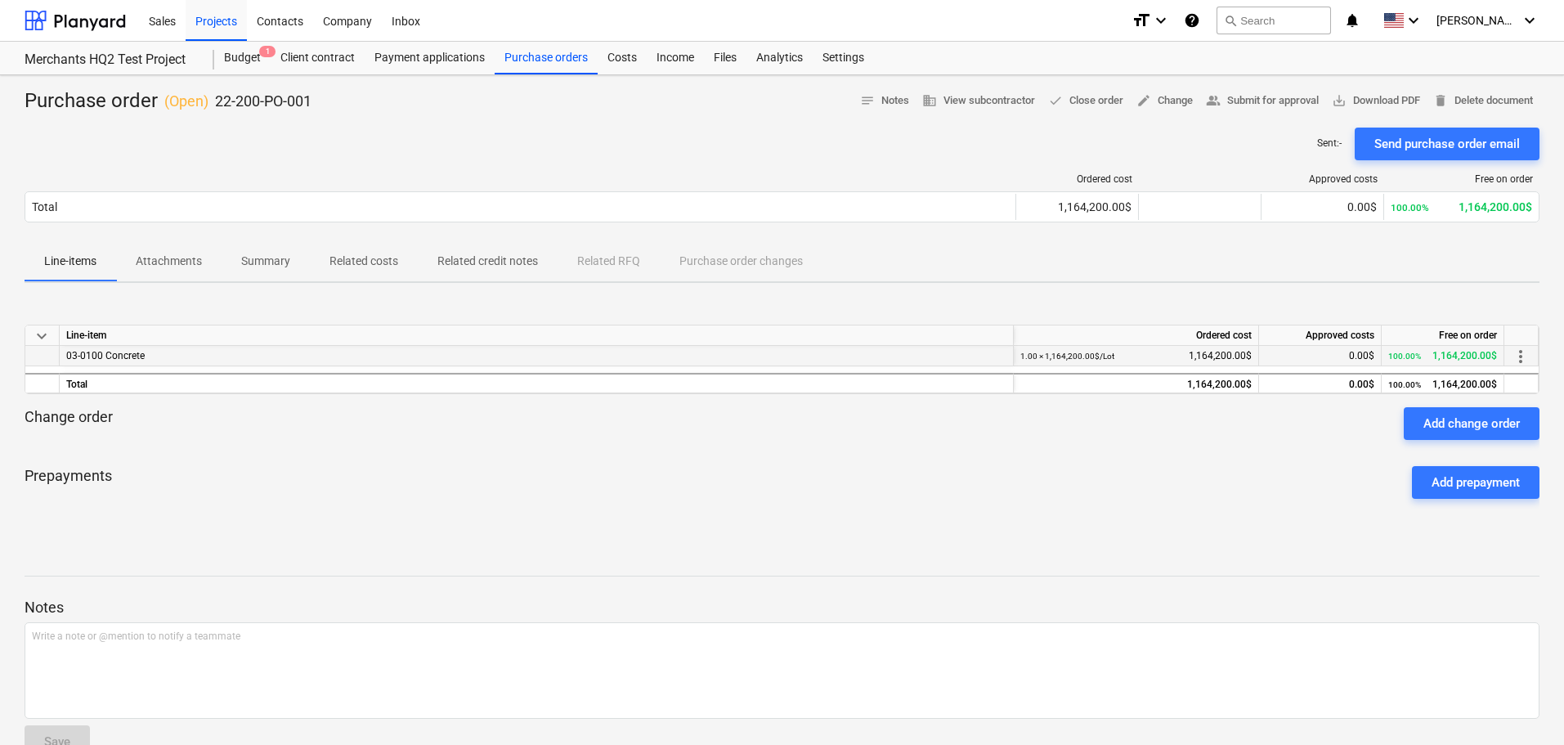
click at [1521, 356] on span "more_vert" at bounding box center [1521, 357] width 20 height 20
click at [1533, 356] on li "Edit" at bounding box center [1532, 357] width 48 height 38
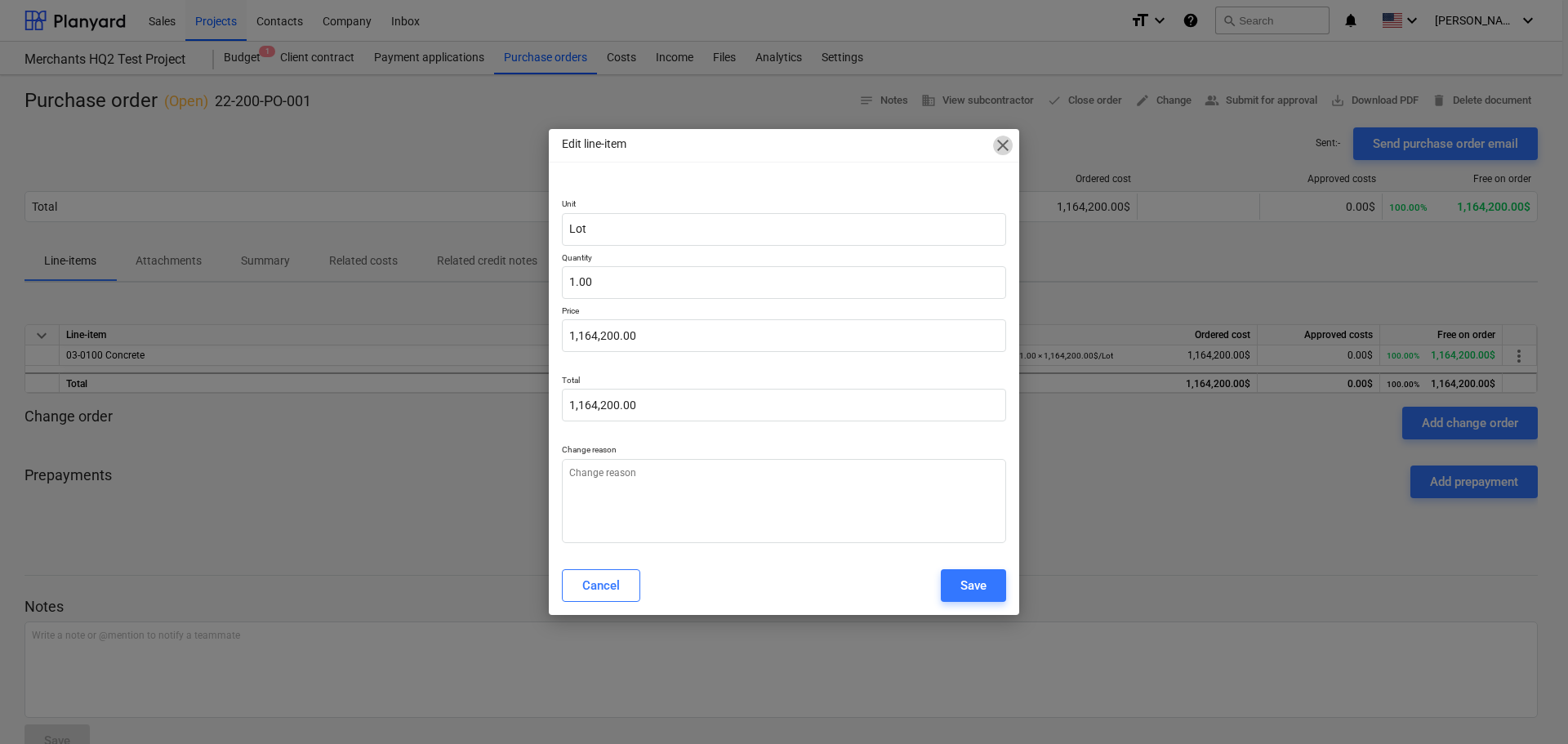
click at [1000, 148] on span "close" at bounding box center [1003, 146] width 20 height 20
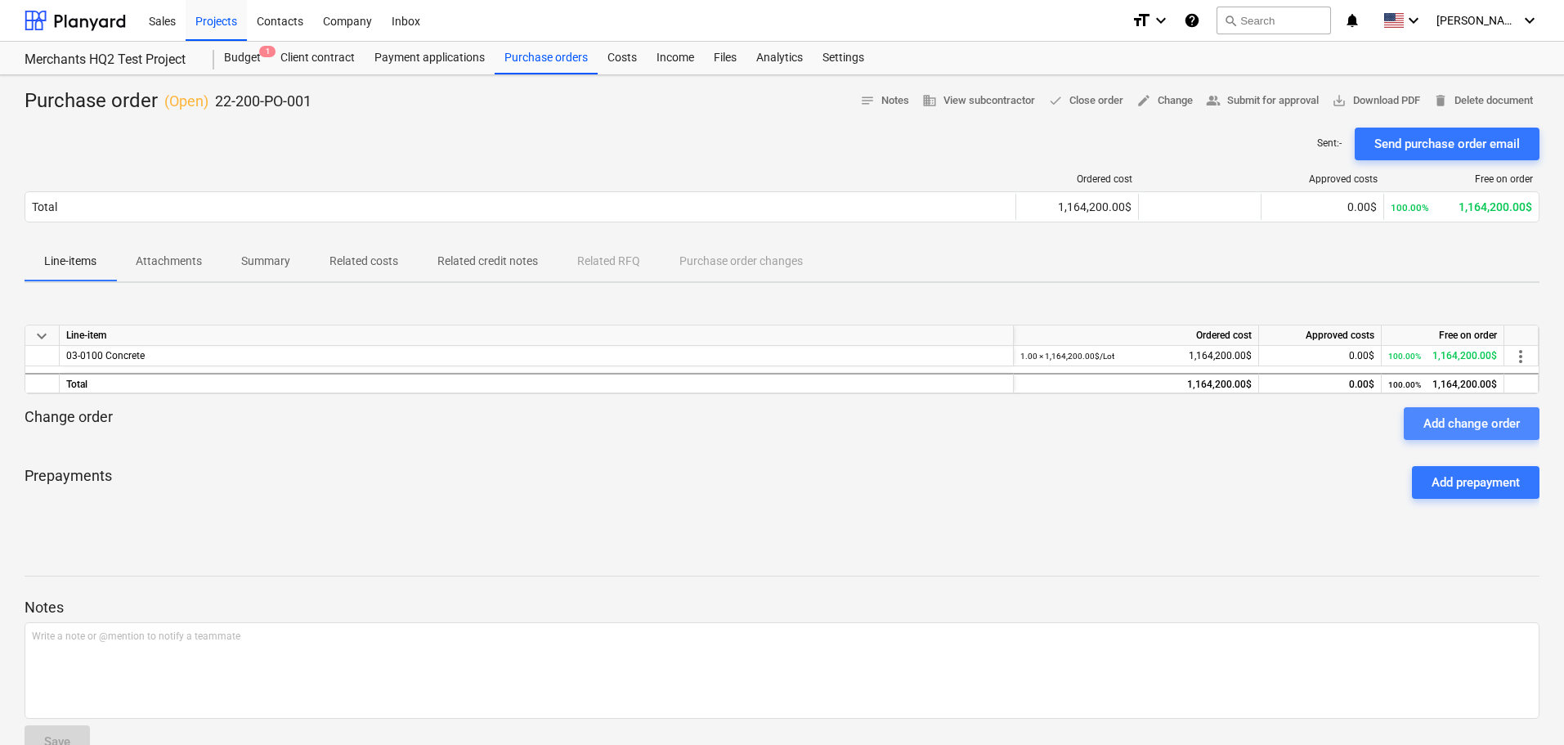
click at [1429, 426] on div "Add change order" at bounding box center [1471, 423] width 96 height 21
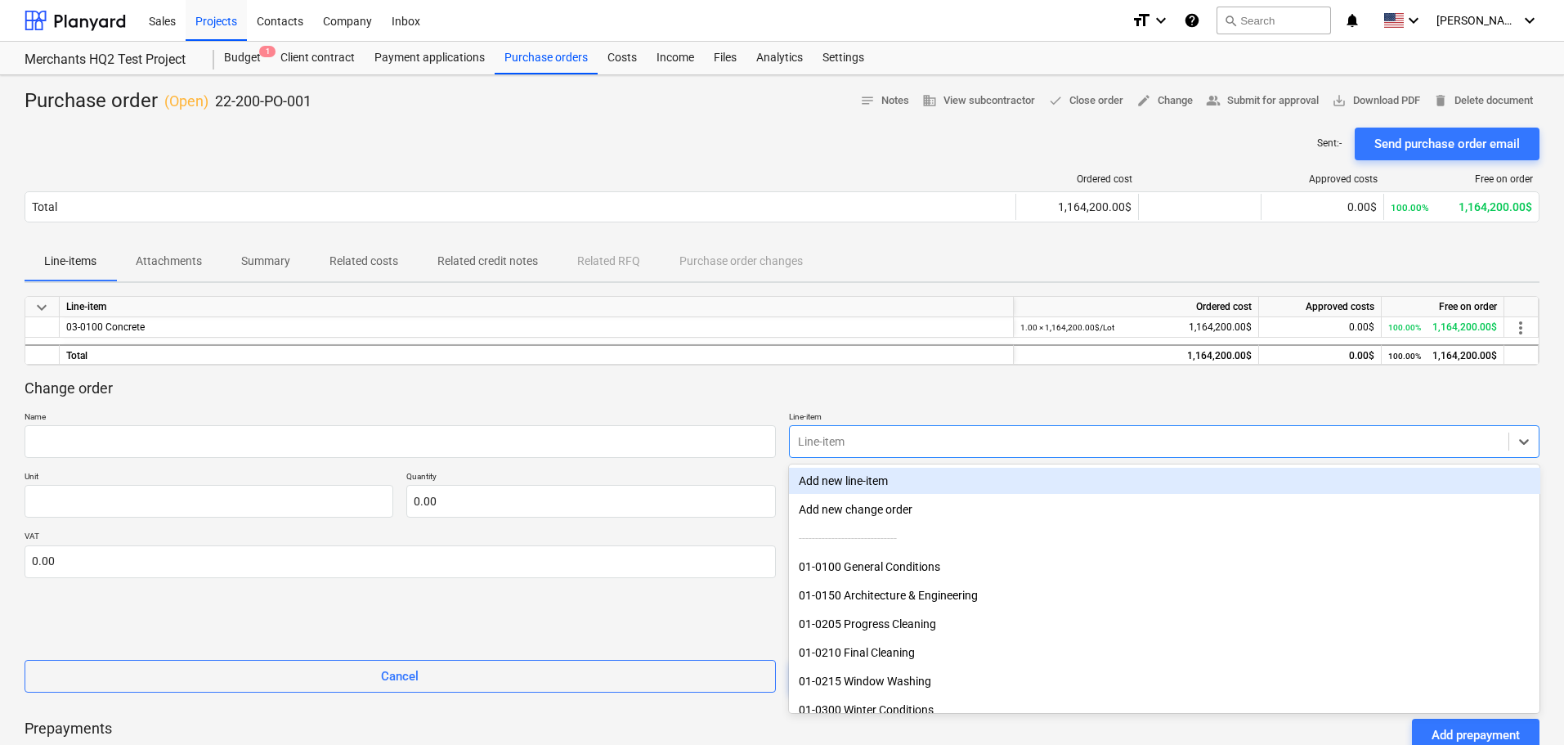
click at [848, 440] on div at bounding box center [1149, 441] width 703 height 16
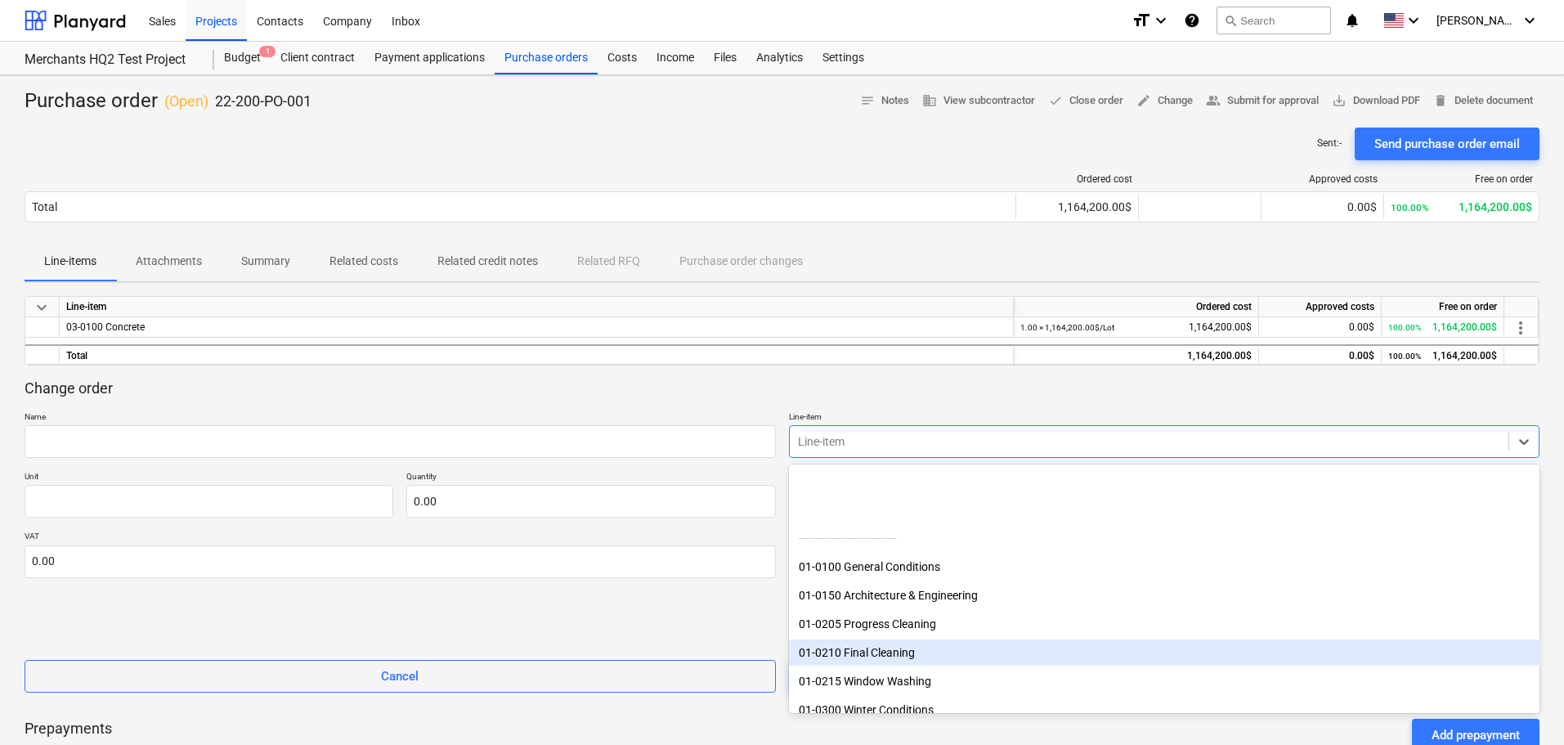
scroll to position [272, 0]
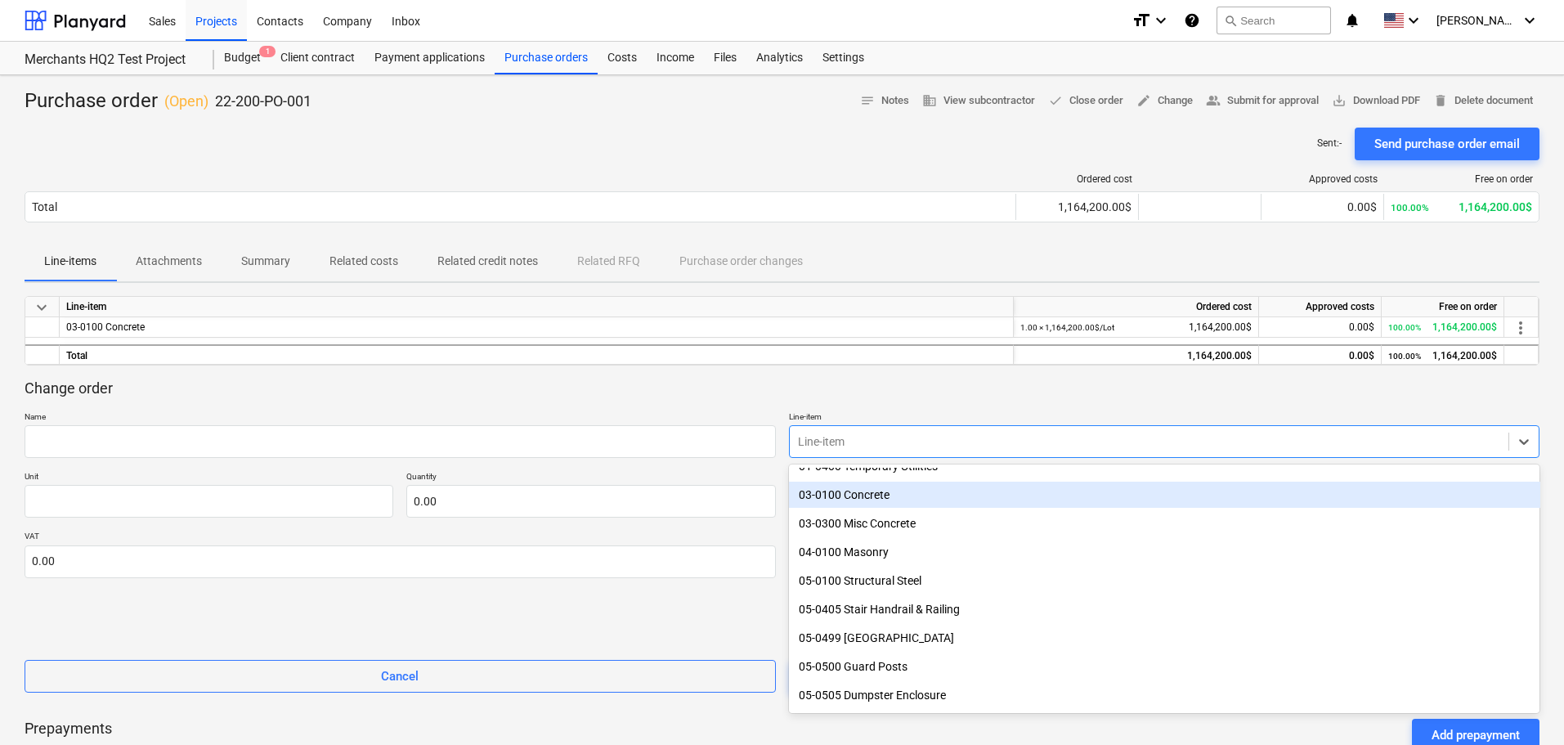
click at [905, 499] on div "03-0100 Concrete" at bounding box center [1164, 495] width 751 height 26
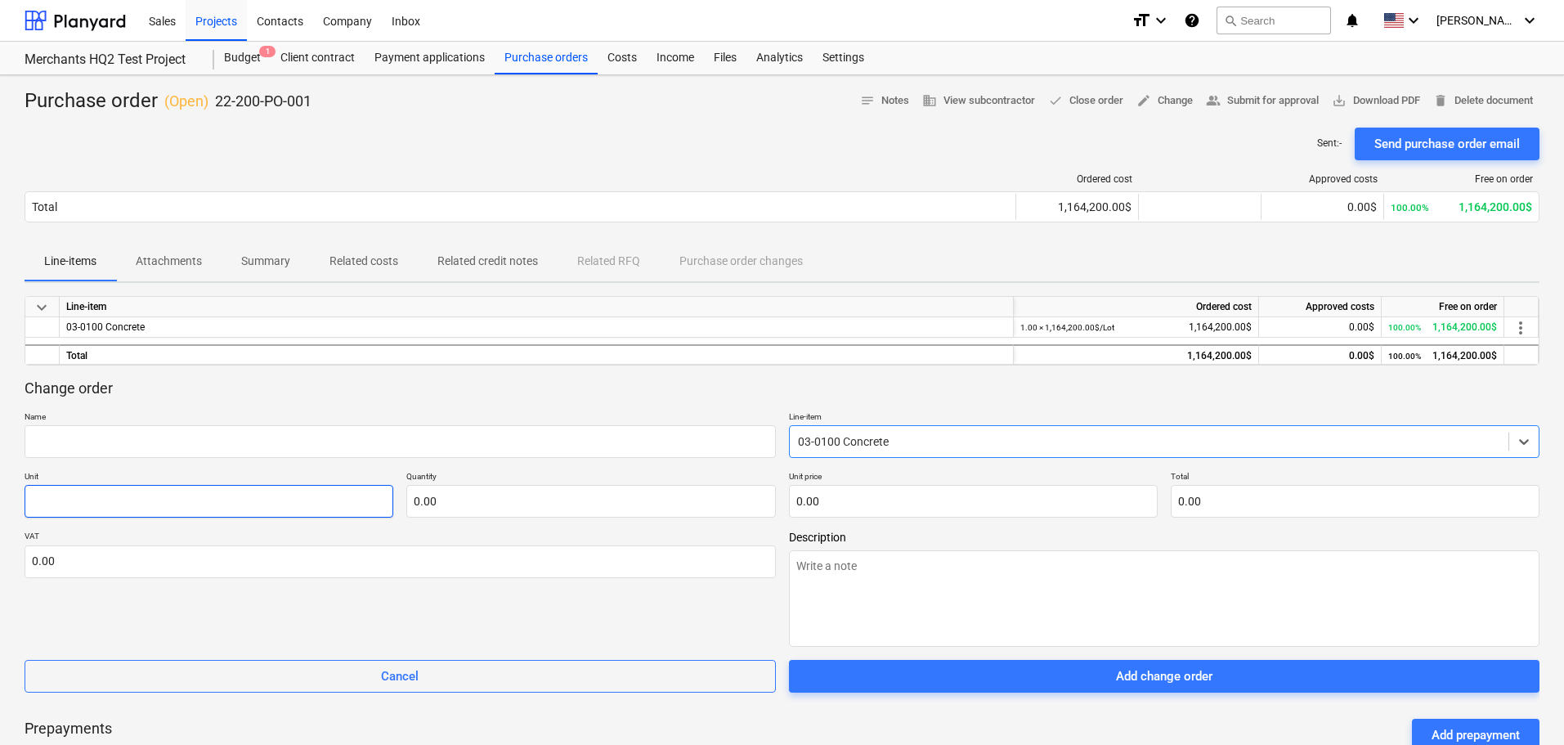
click at [210, 492] on input "text" at bounding box center [209, 501] width 369 height 33
type textarea "x"
type input "l"
type textarea "x"
type input "lo"
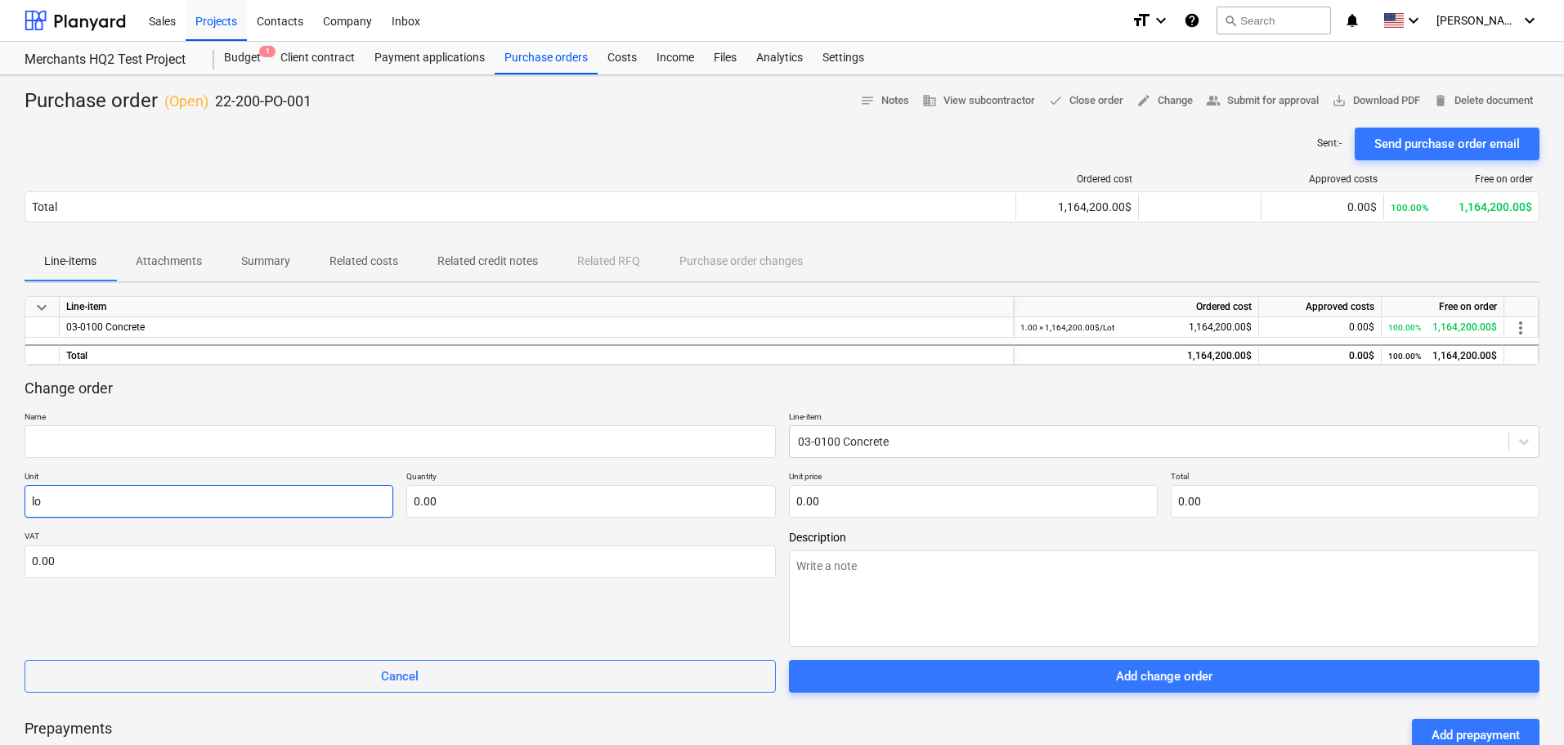
type textarea "x"
type input "lot"
click at [521, 492] on input "text" at bounding box center [590, 501] width 369 height 33
type textarea "x"
type input "1.00"
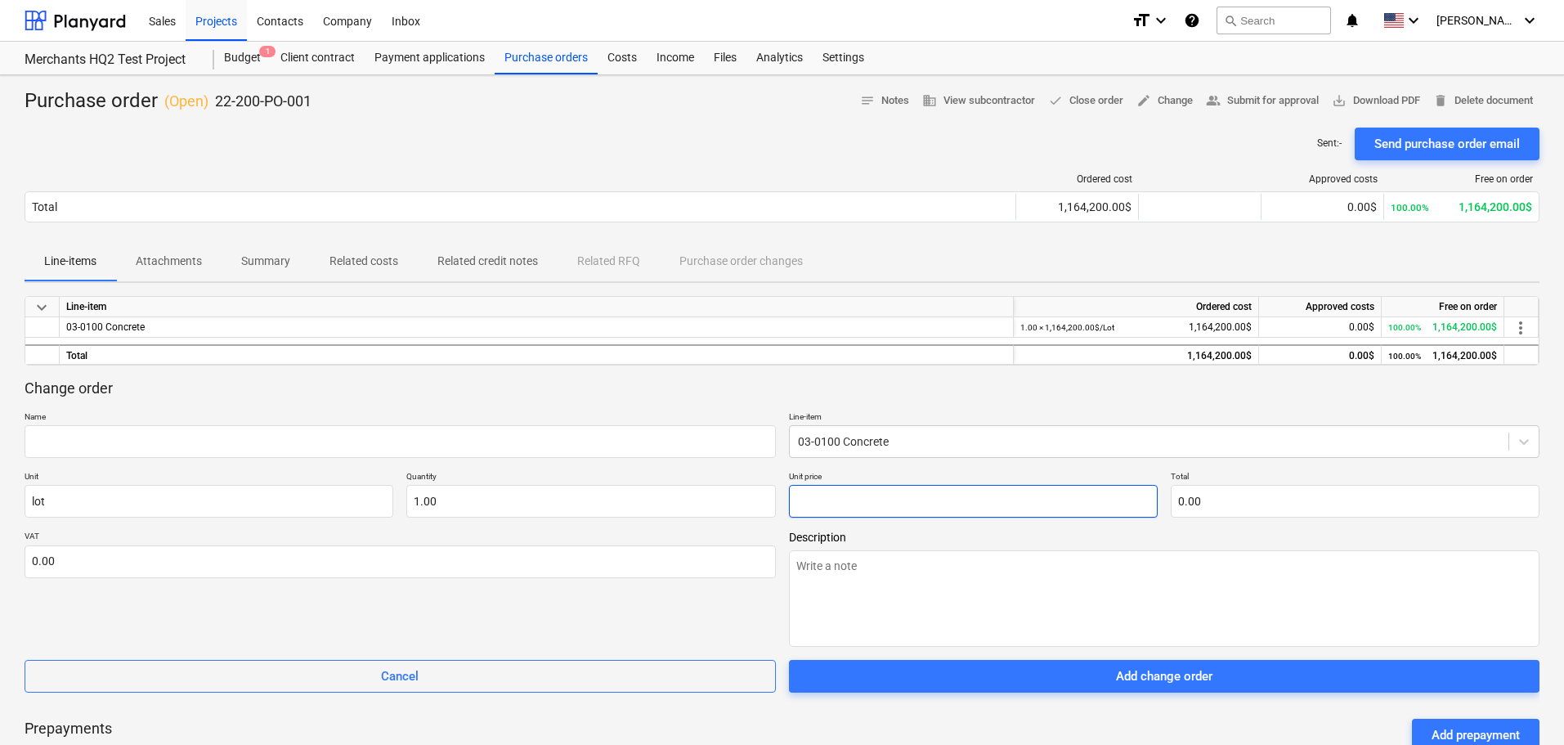
click at [891, 510] on input "text" at bounding box center [973, 501] width 369 height 33
type input "0.00"
click at [1021, 499] on input "text" at bounding box center [973, 501] width 369 height 33
paste input "$90,083.22"
type textarea "x"
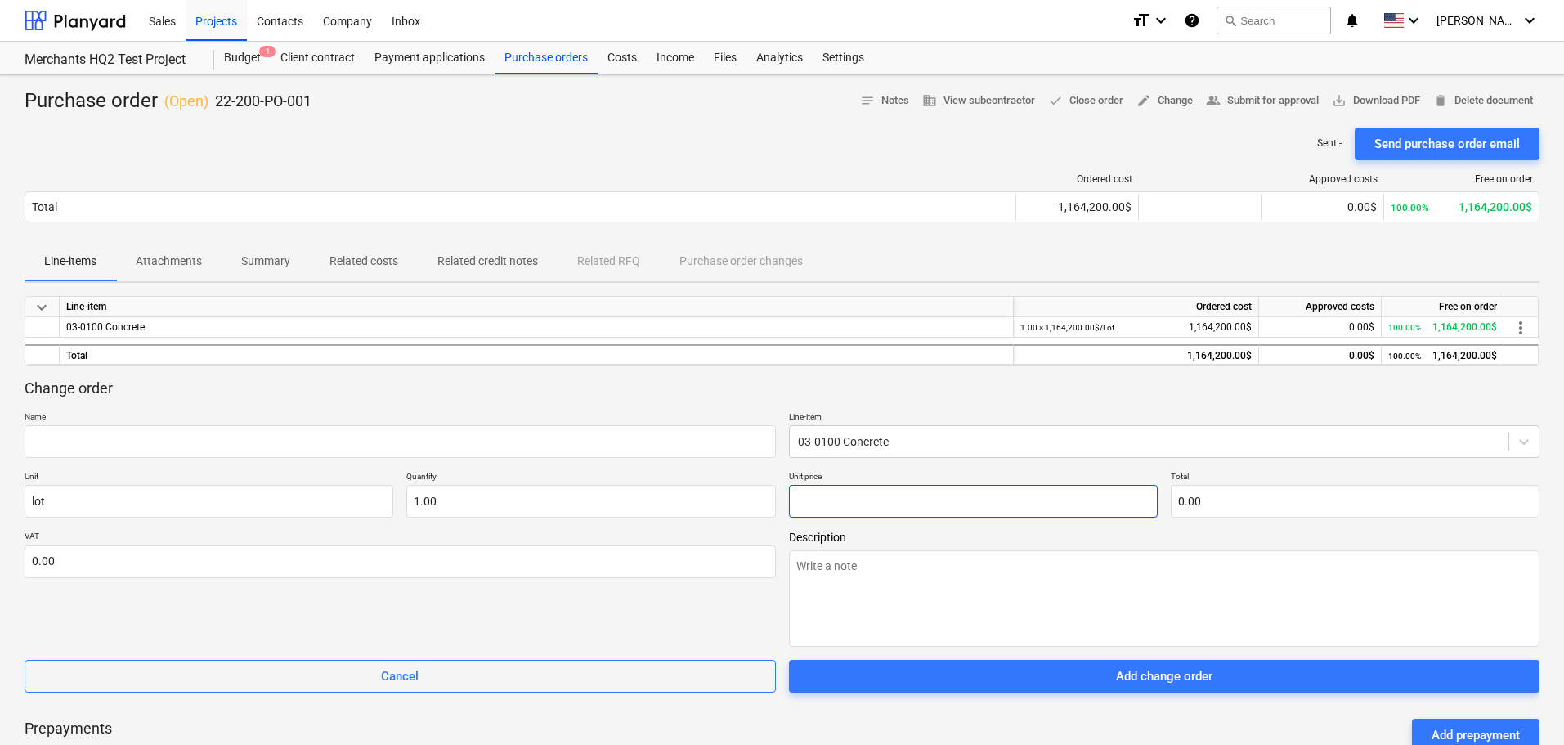
type input "$90,083.22"
click at [807, 502] on input "$90,083.22" at bounding box center [973, 501] width 369 height 33
type textarea "x"
type input "90,083.22"
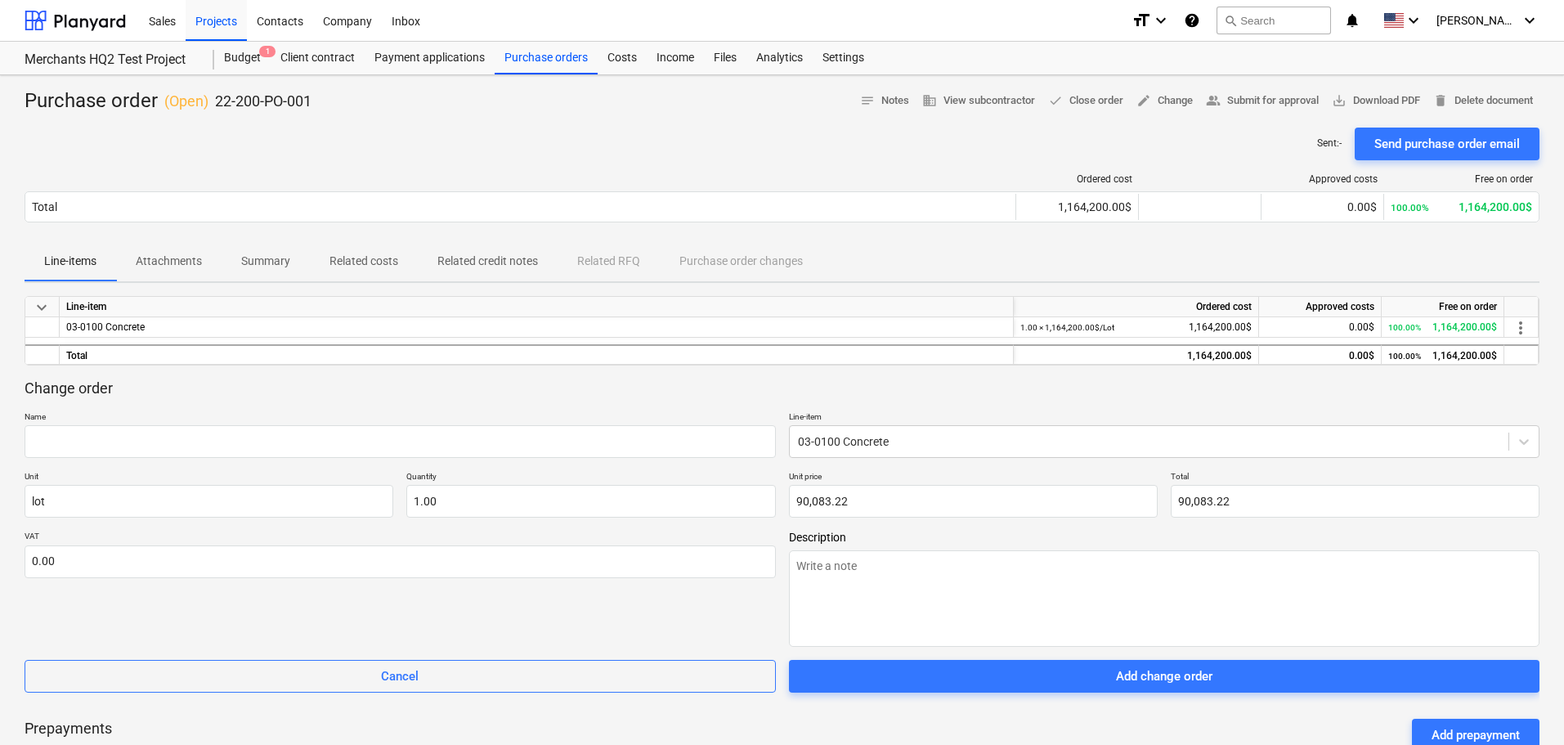
type input "90,083.22"
click at [704, 616] on div "VAT 0.00" at bounding box center [400, 589] width 751 height 116
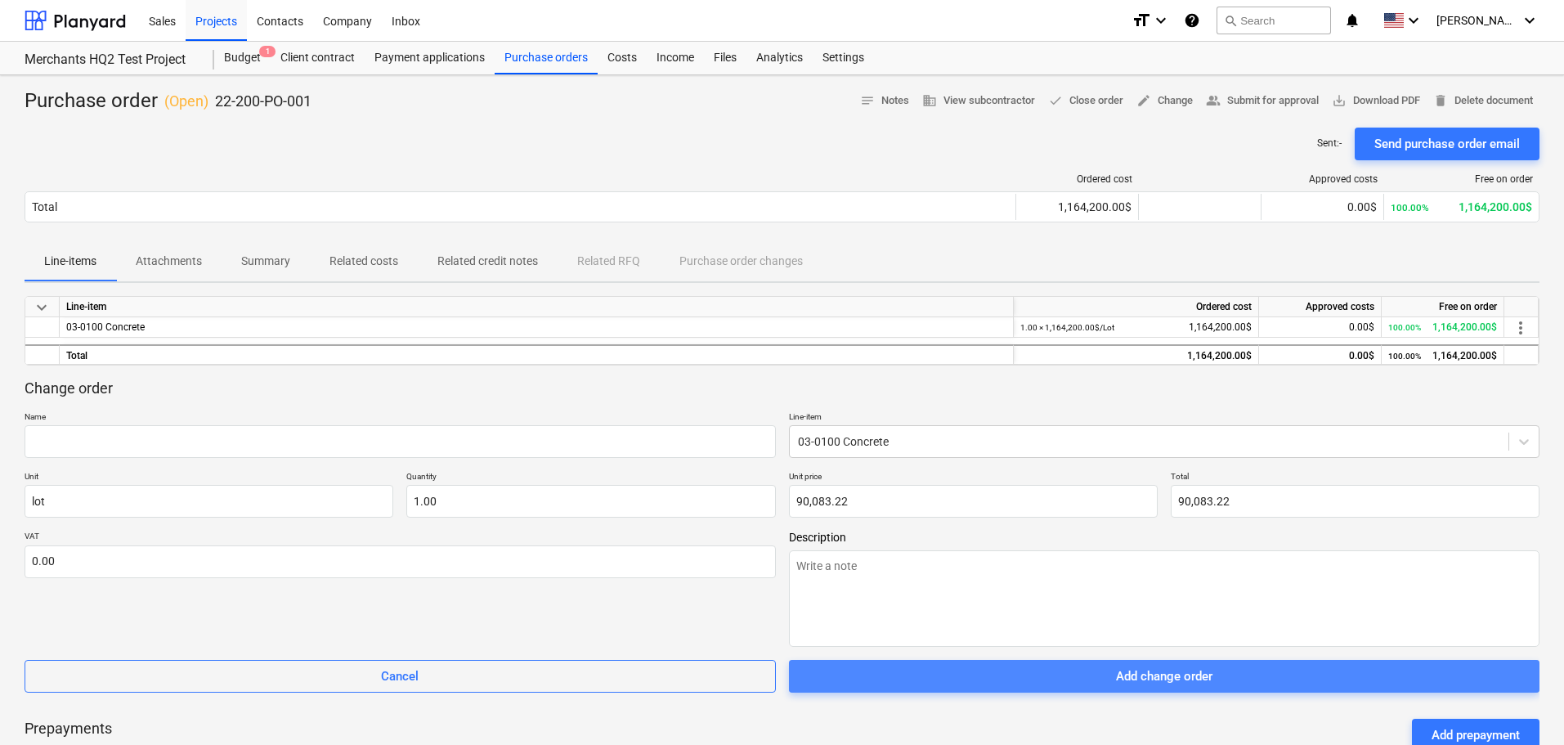
click at [992, 670] on span "Add change order" at bounding box center [1165, 675] width 712 height 21
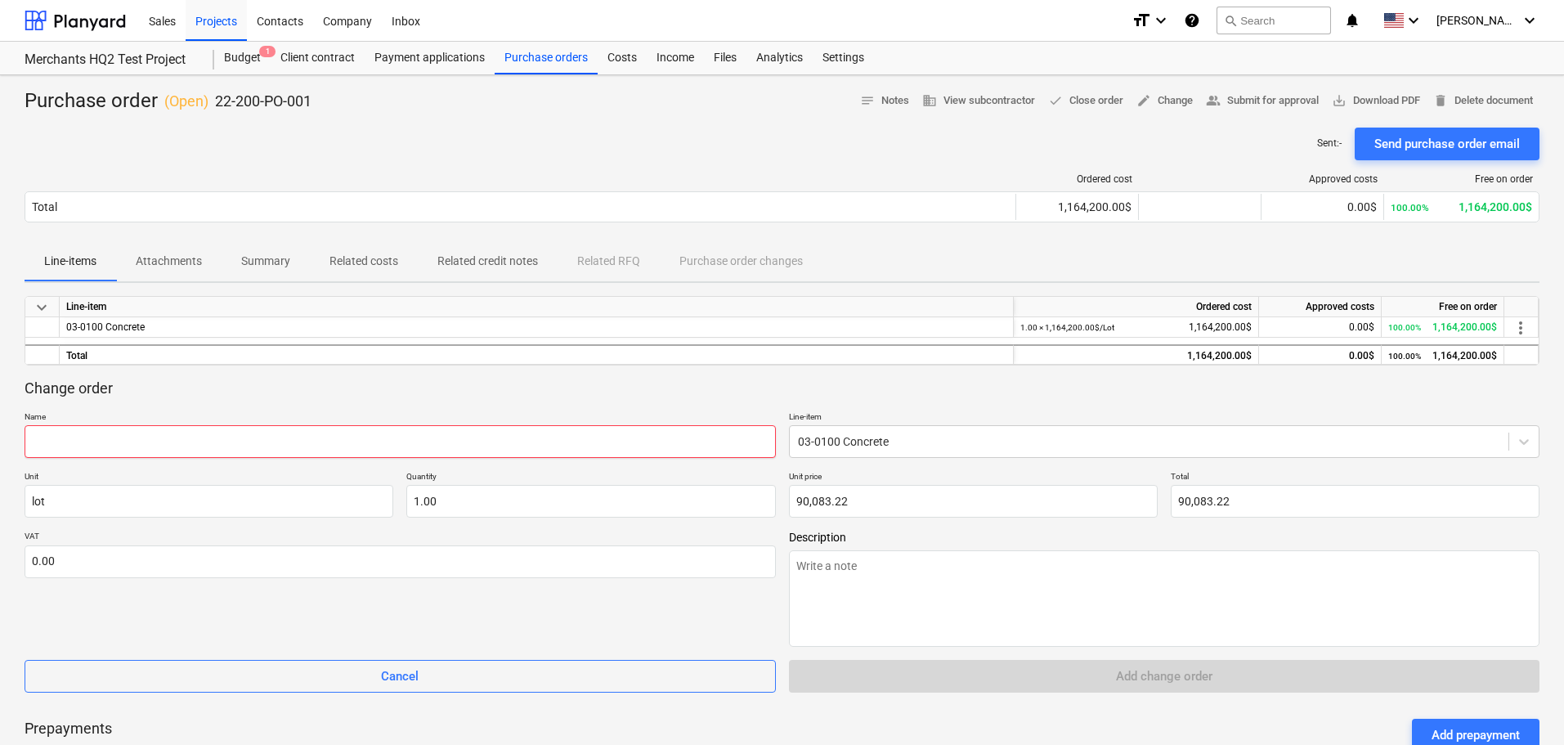
click at [443, 434] on input "text" at bounding box center [400, 441] width 751 height 33
type textarea "x"
type input "C"
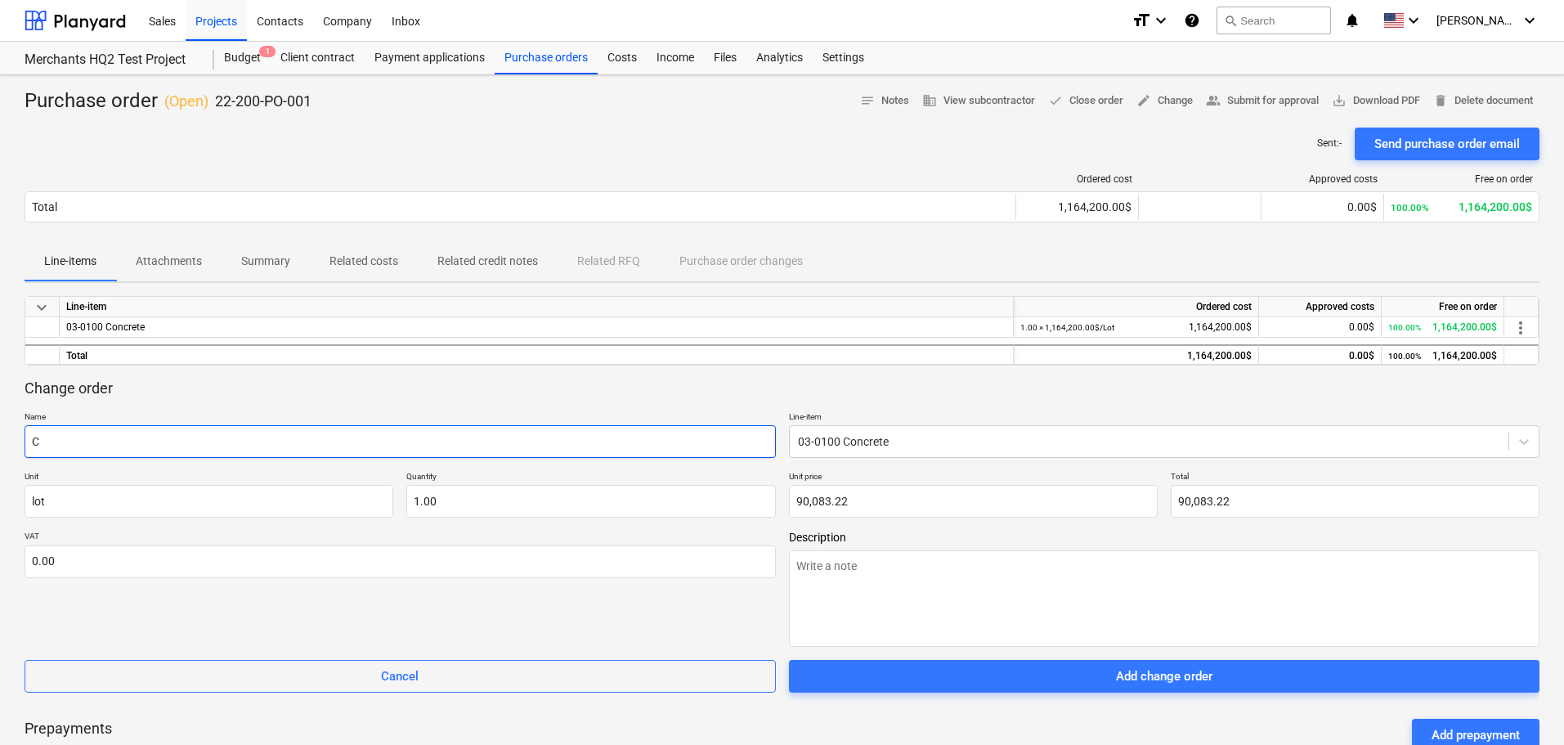
type textarea "x"
type input "CO"
type textarea "x"
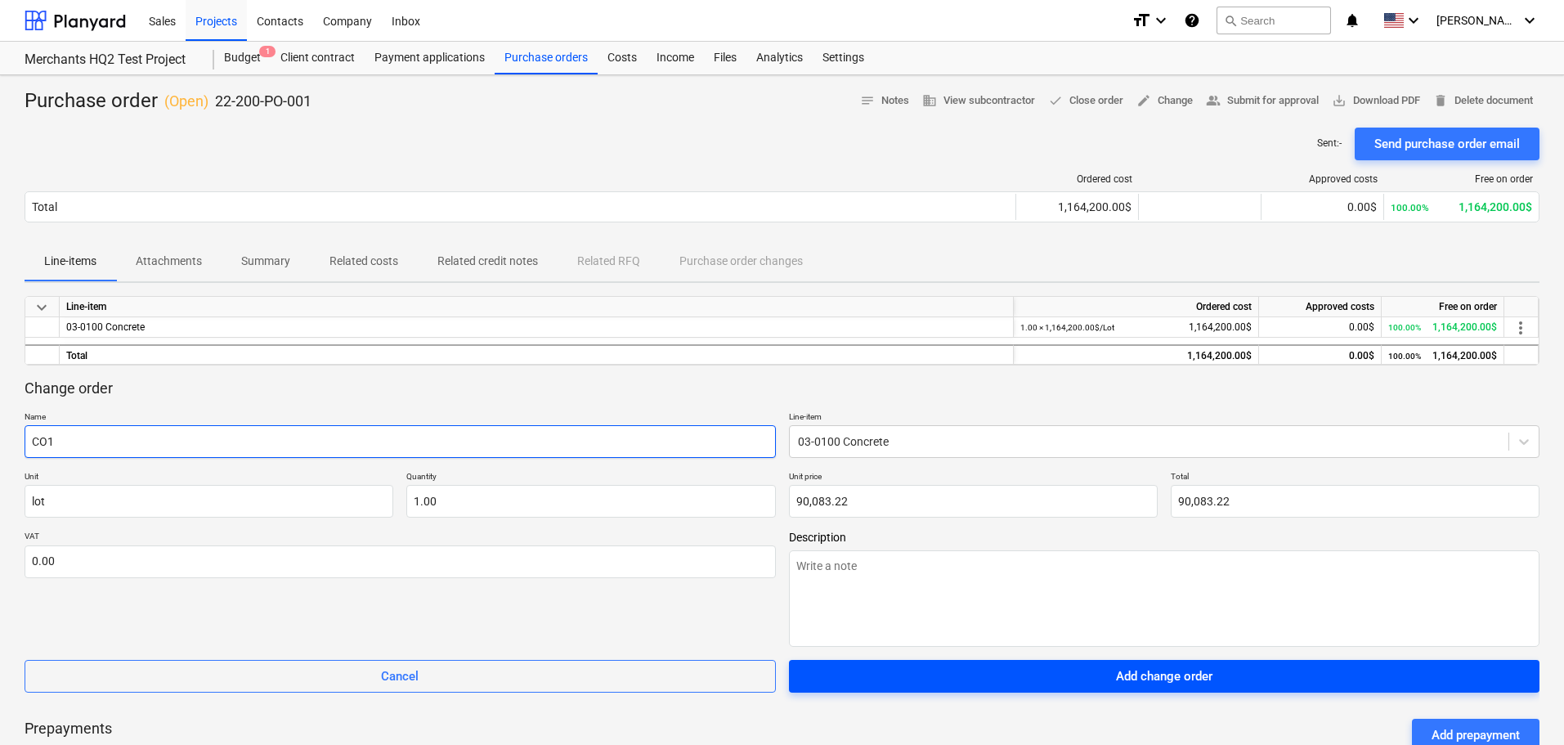
type input "CO1"
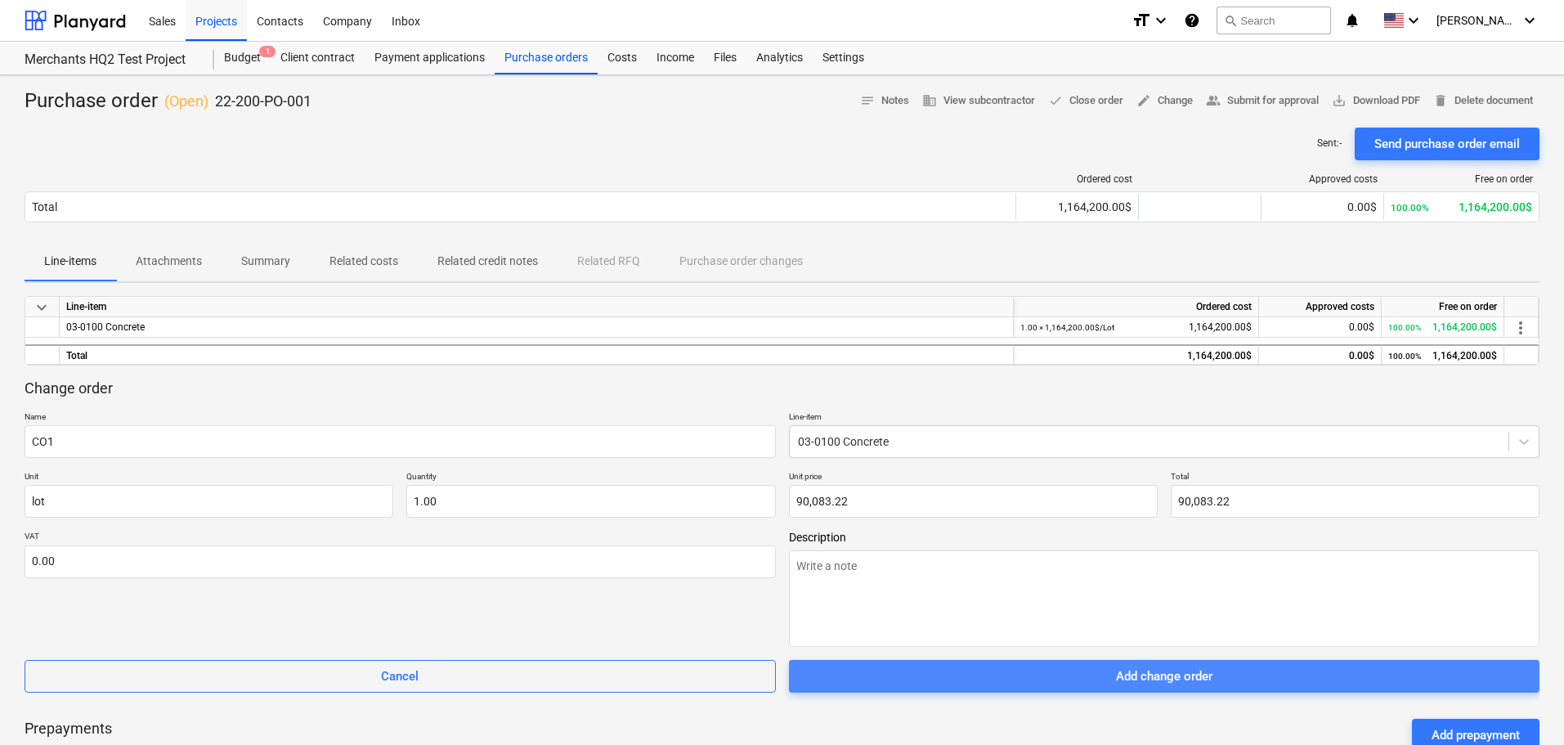
click at [992, 683] on span "Add change order" at bounding box center [1165, 675] width 712 height 21
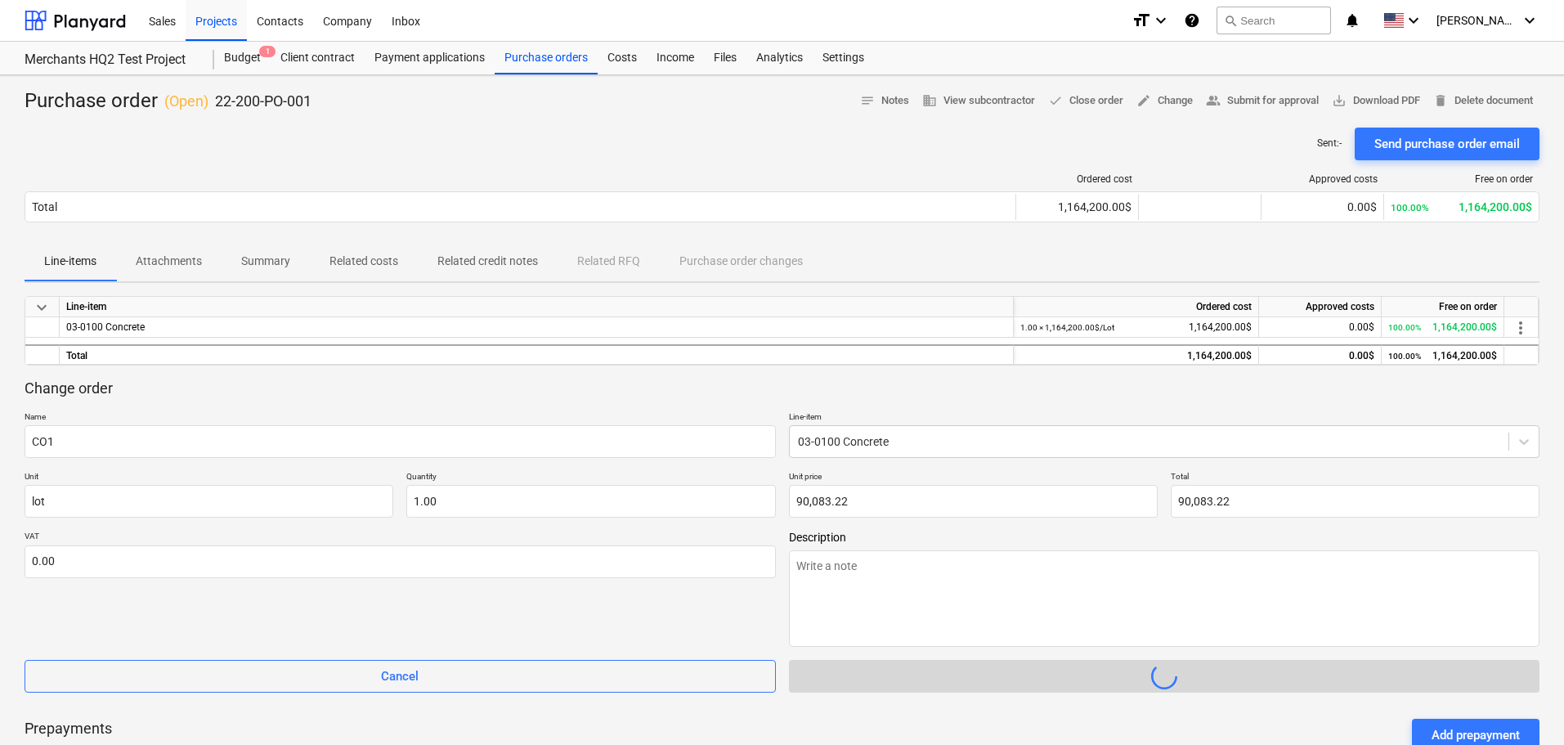
type textarea "x"
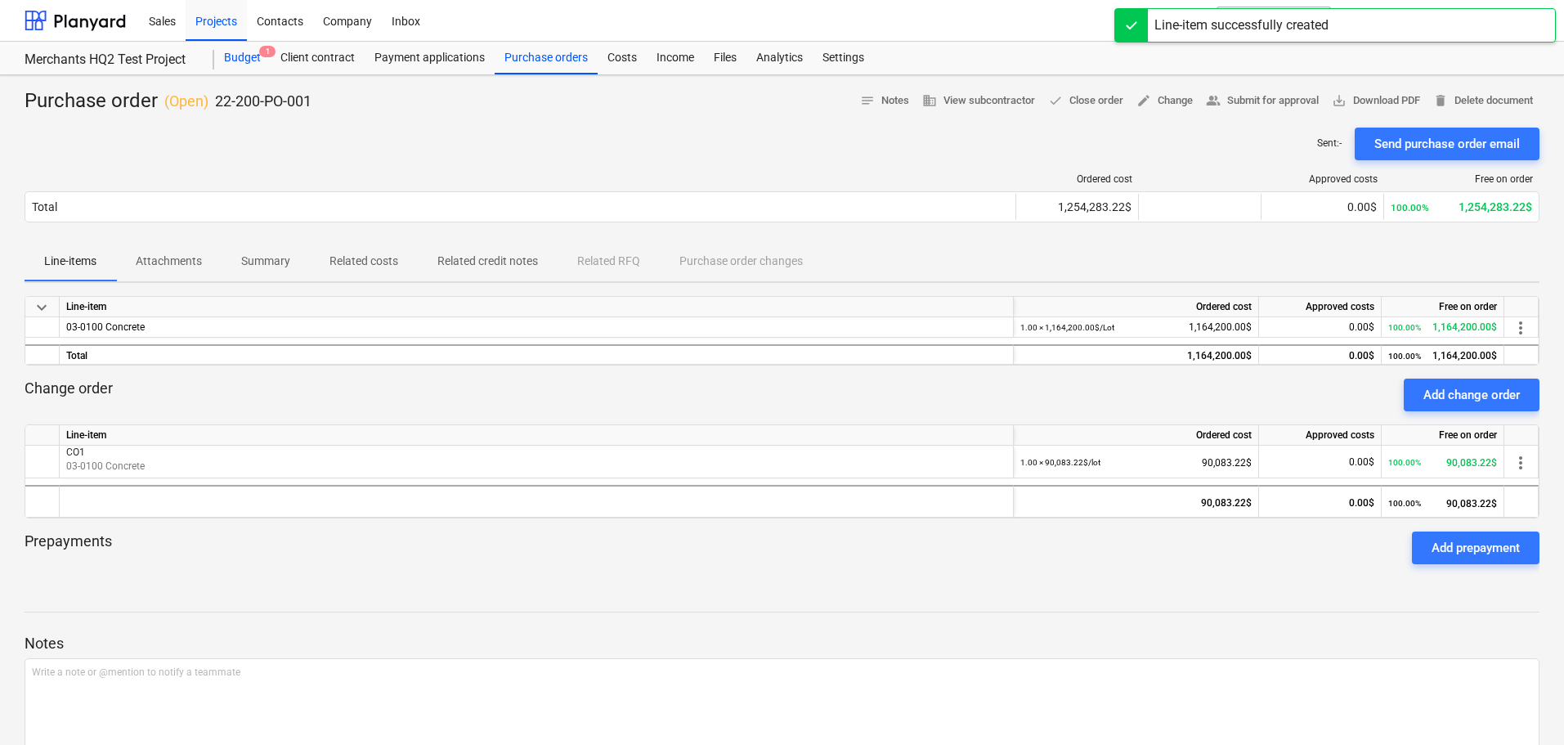
click at [243, 63] on div "Budget 1" at bounding box center [242, 58] width 56 height 33
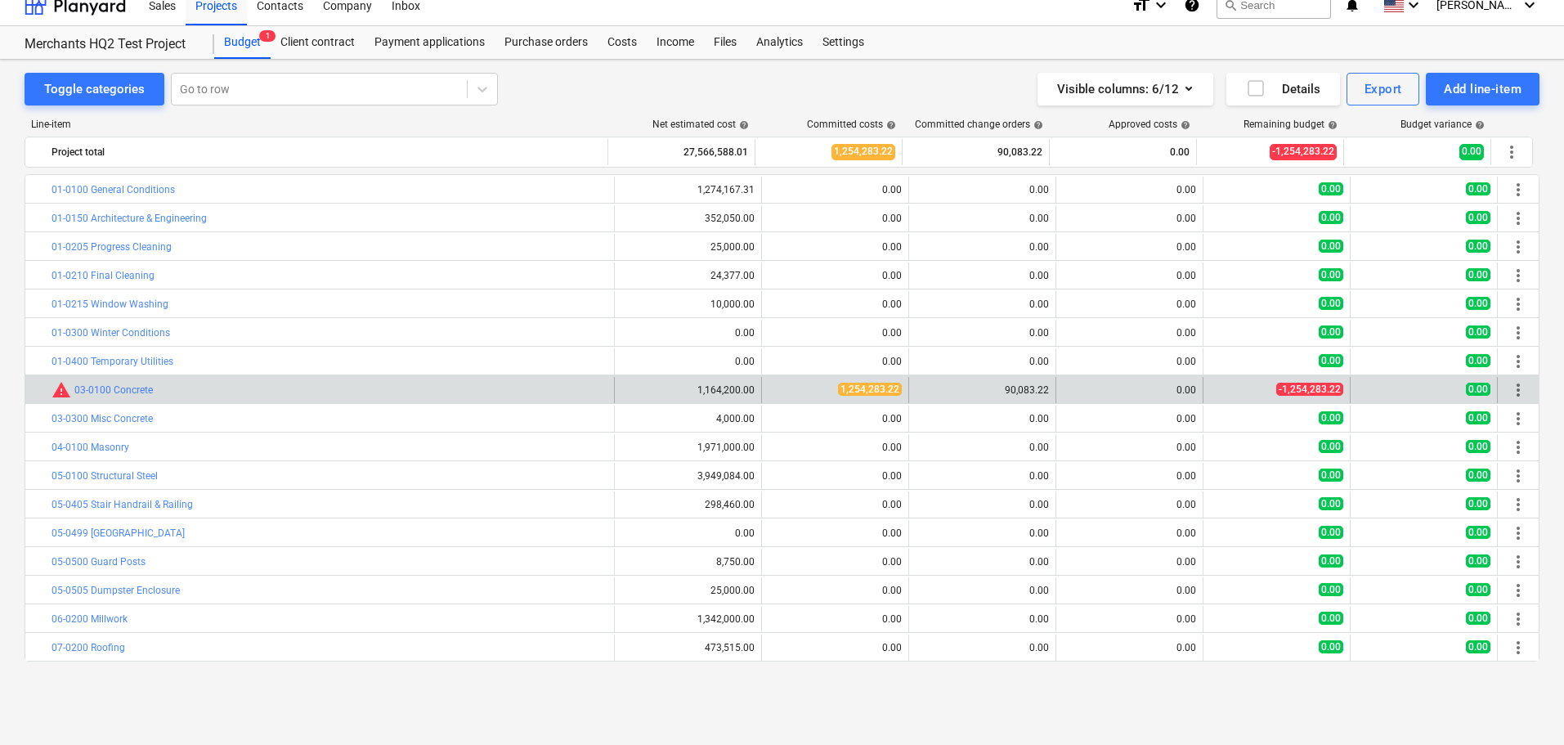
click at [1077, 385] on div "0.00" at bounding box center [1129, 389] width 133 height 11
click at [957, 388] on div "90,083.22" at bounding box center [982, 389] width 133 height 11
click at [1478, 389] on span "0.00" at bounding box center [1478, 389] width 25 height 13
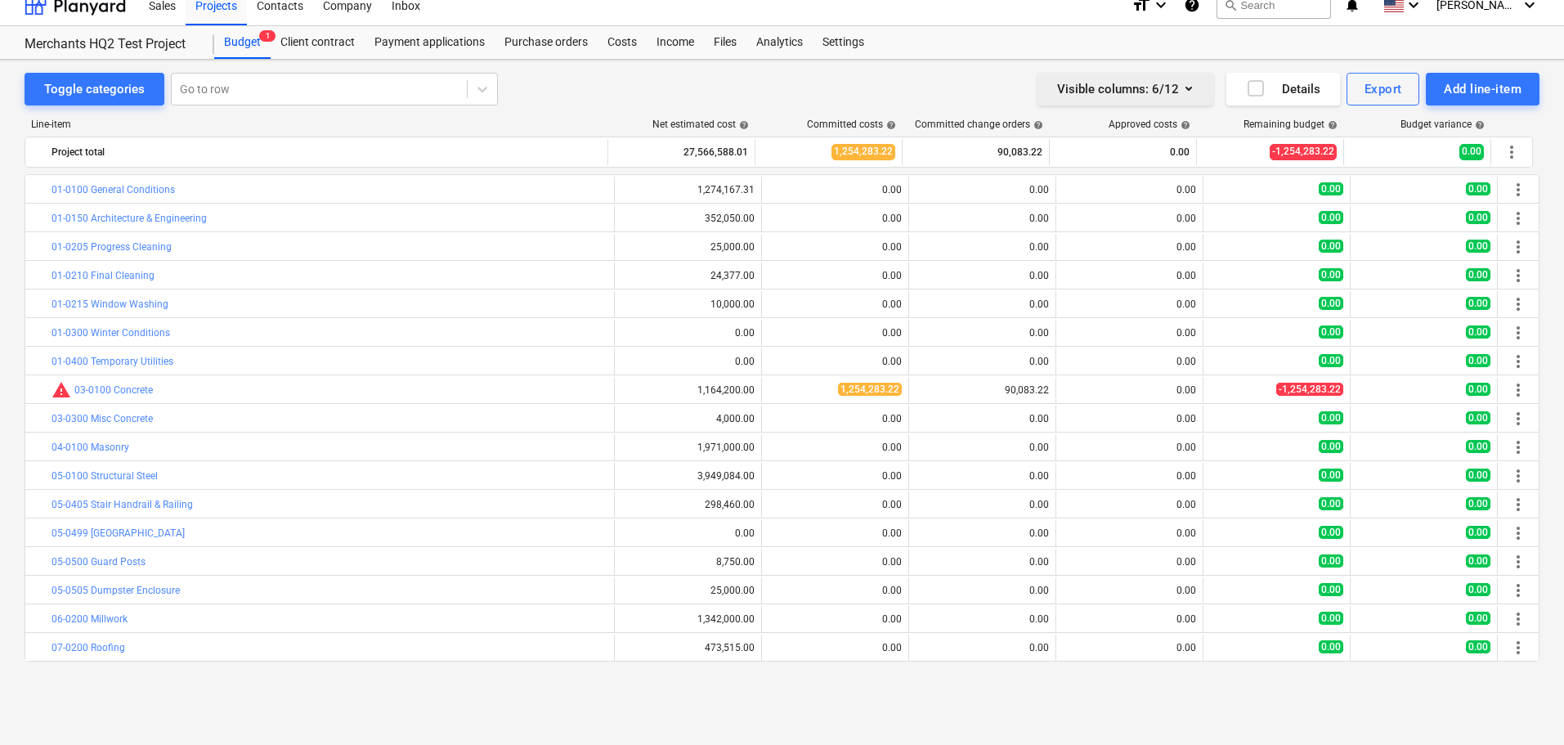
click at [1187, 93] on icon "button" at bounding box center [1189, 88] width 20 height 20
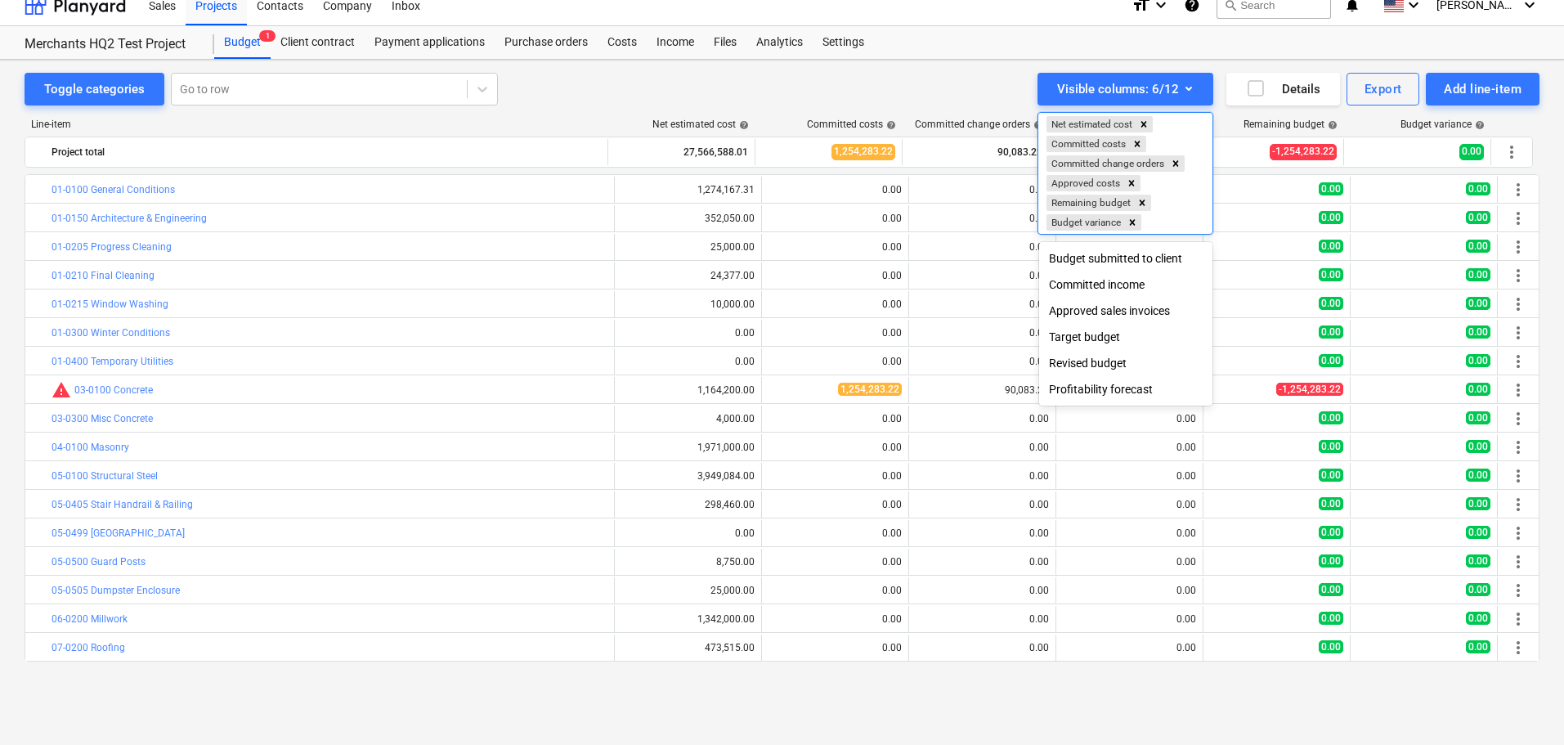
click at [1082, 203] on div "Remaining budget" at bounding box center [1089, 203] width 87 height 16
click at [1071, 338] on div "Target budget" at bounding box center [1125, 337] width 173 height 26
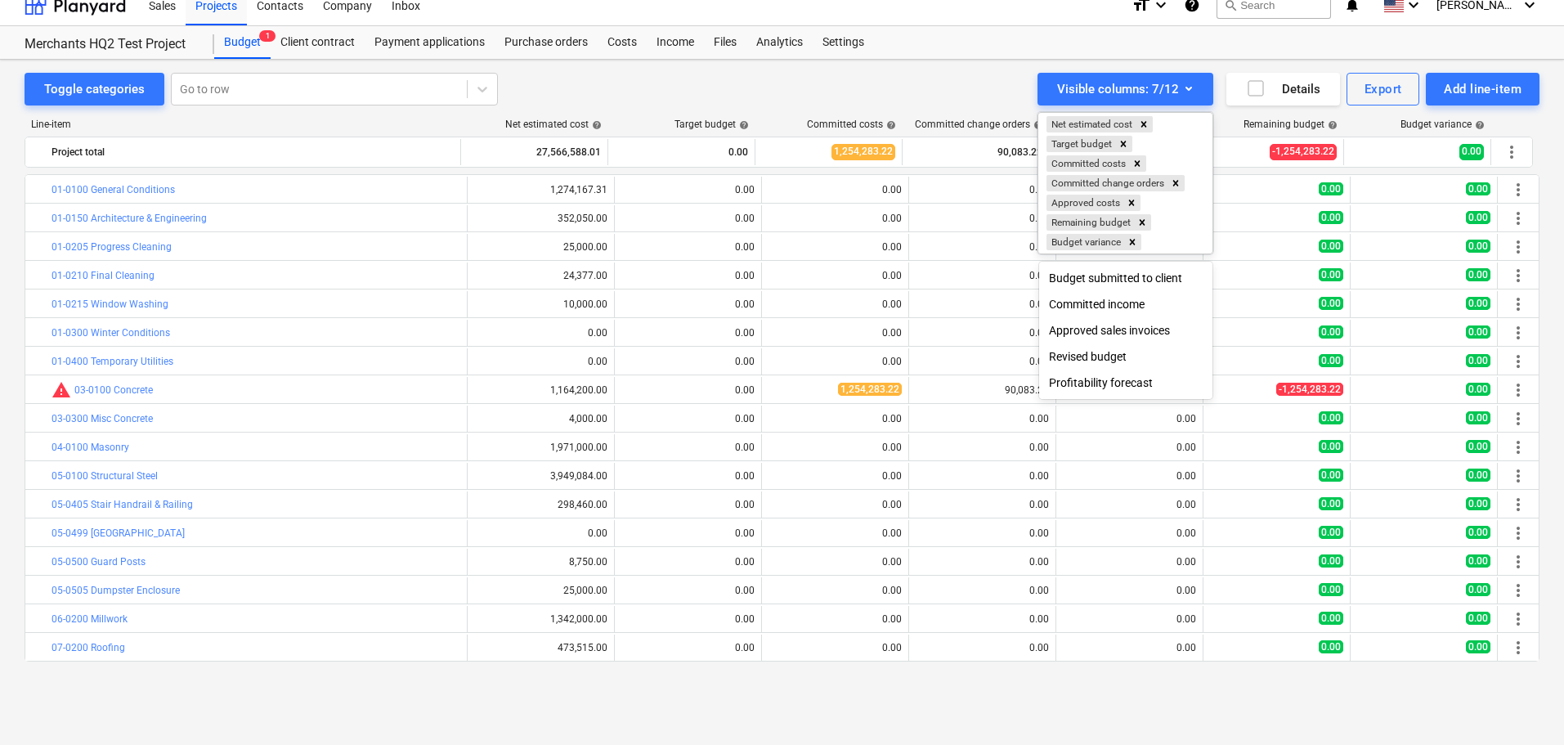
click at [639, 89] on div at bounding box center [782, 372] width 1564 height 745
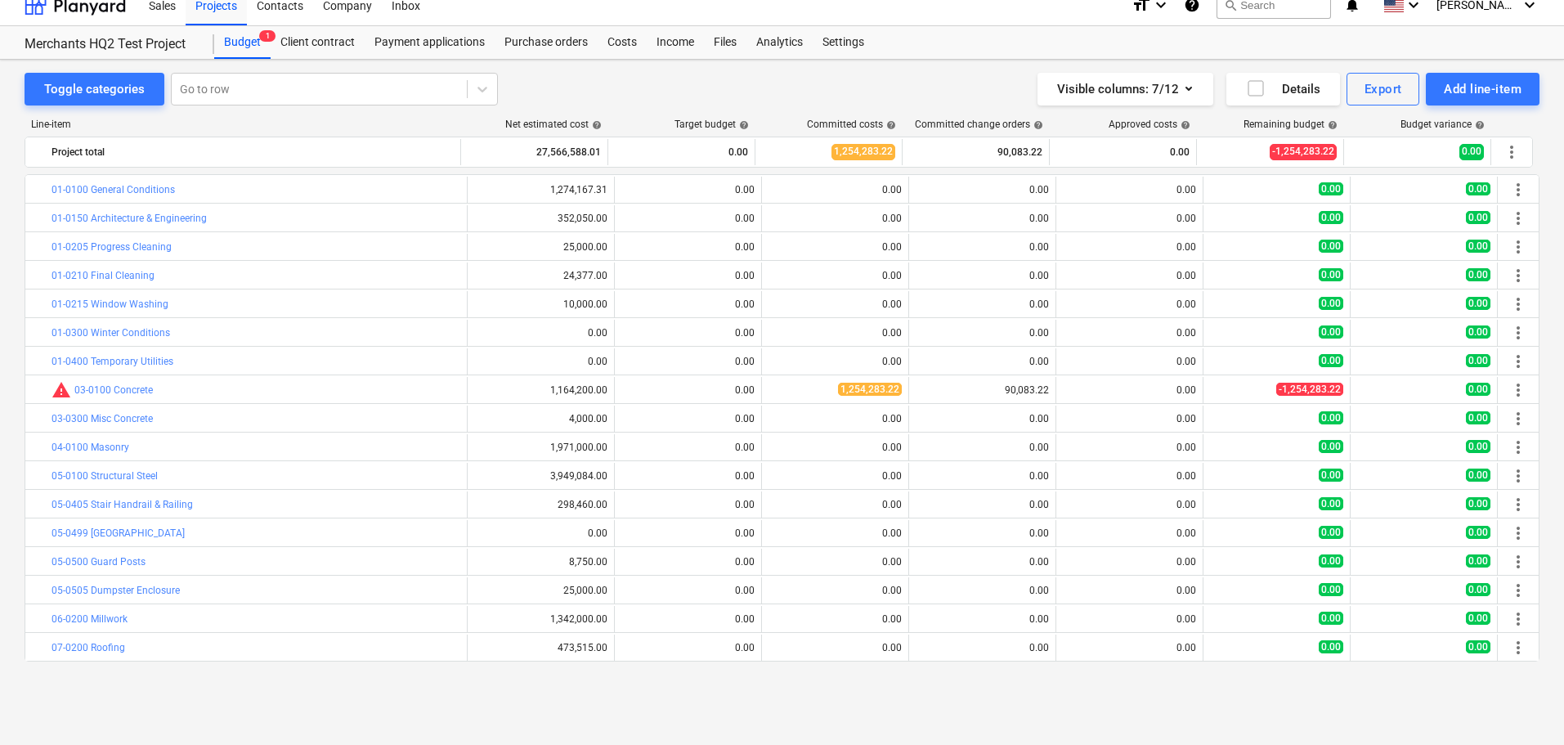
click at [746, 124] on span "help" at bounding box center [742, 125] width 13 height 10
click at [742, 121] on span "help" at bounding box center [742, 125] width 13 height 10
click at [746, 124] on span "help" at bounding box center [742, 125] width 13 height 10
click at [742, 123] on span "help" at bounding box center [742, 125] width 13 height 10
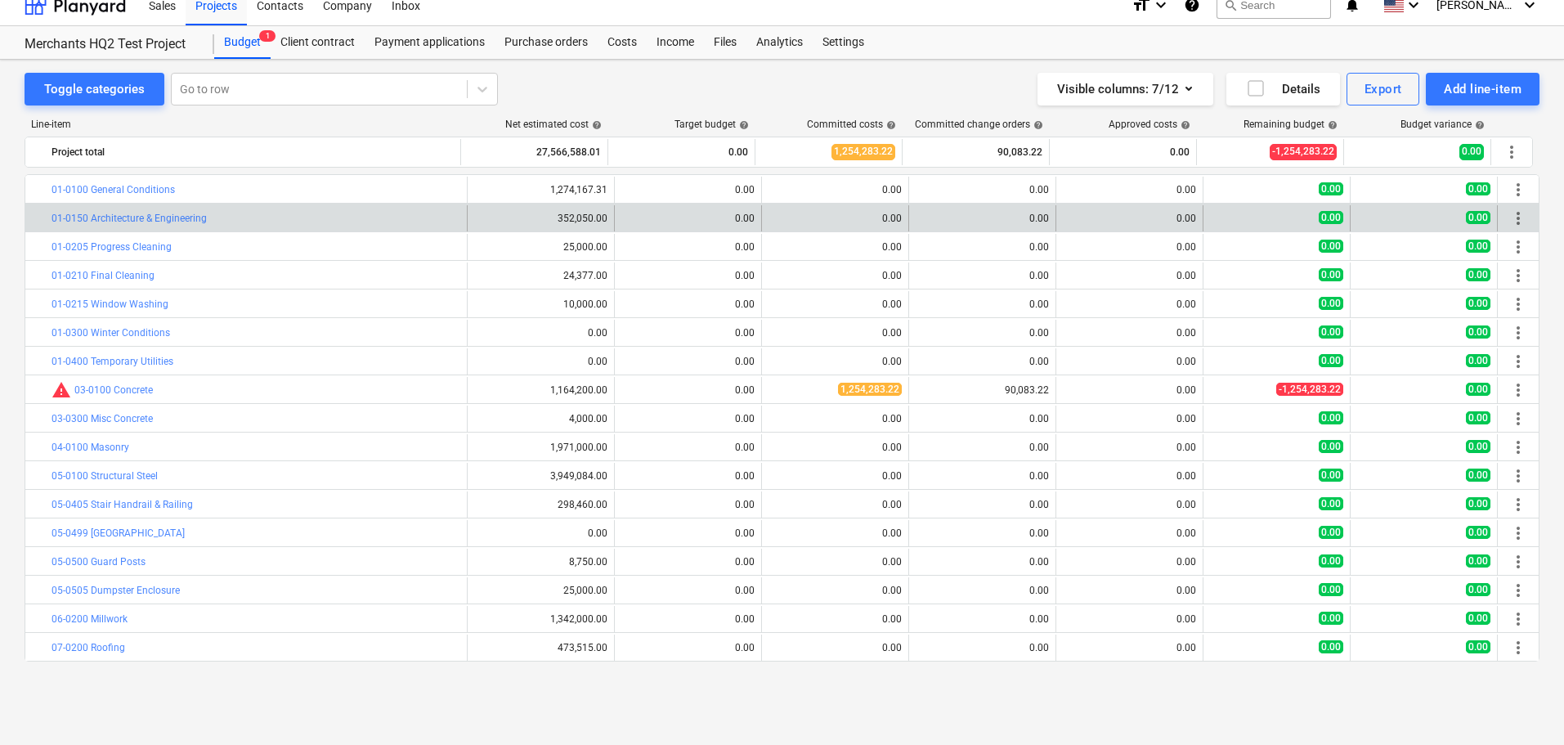
click at [686, 225] on div "edit 0.00" at bounding box center [687, 218] width 133 height 26
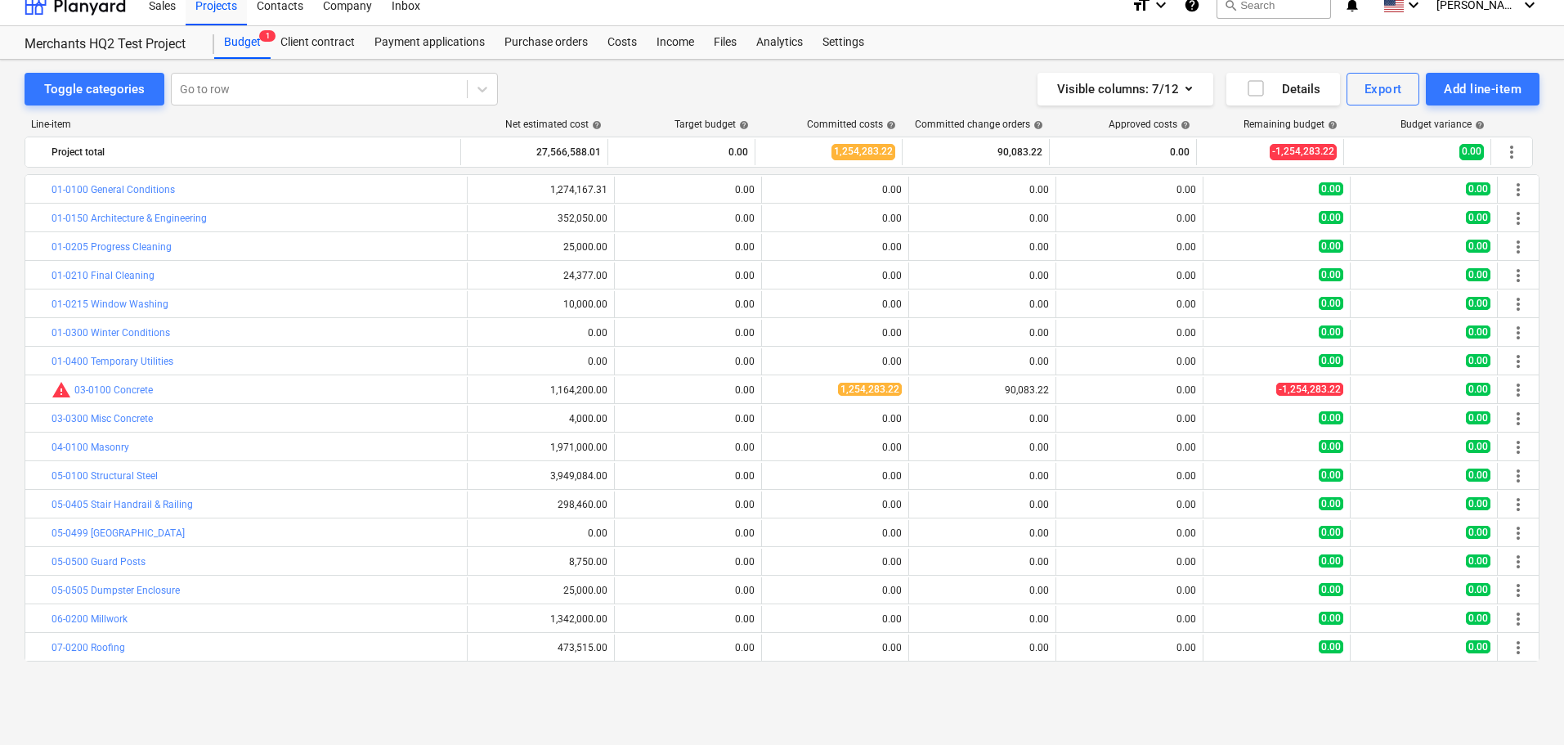
click at [723, 126] on div "Target budget help" at bounding box center [711, 124] width 74 height 11
click at [763, 120] on div "Committed costs help" at bounding box center [829, 124] width 147 height 11
click at [741, 123] on span "help" at bounding box center [742, 125] width 13 height 10
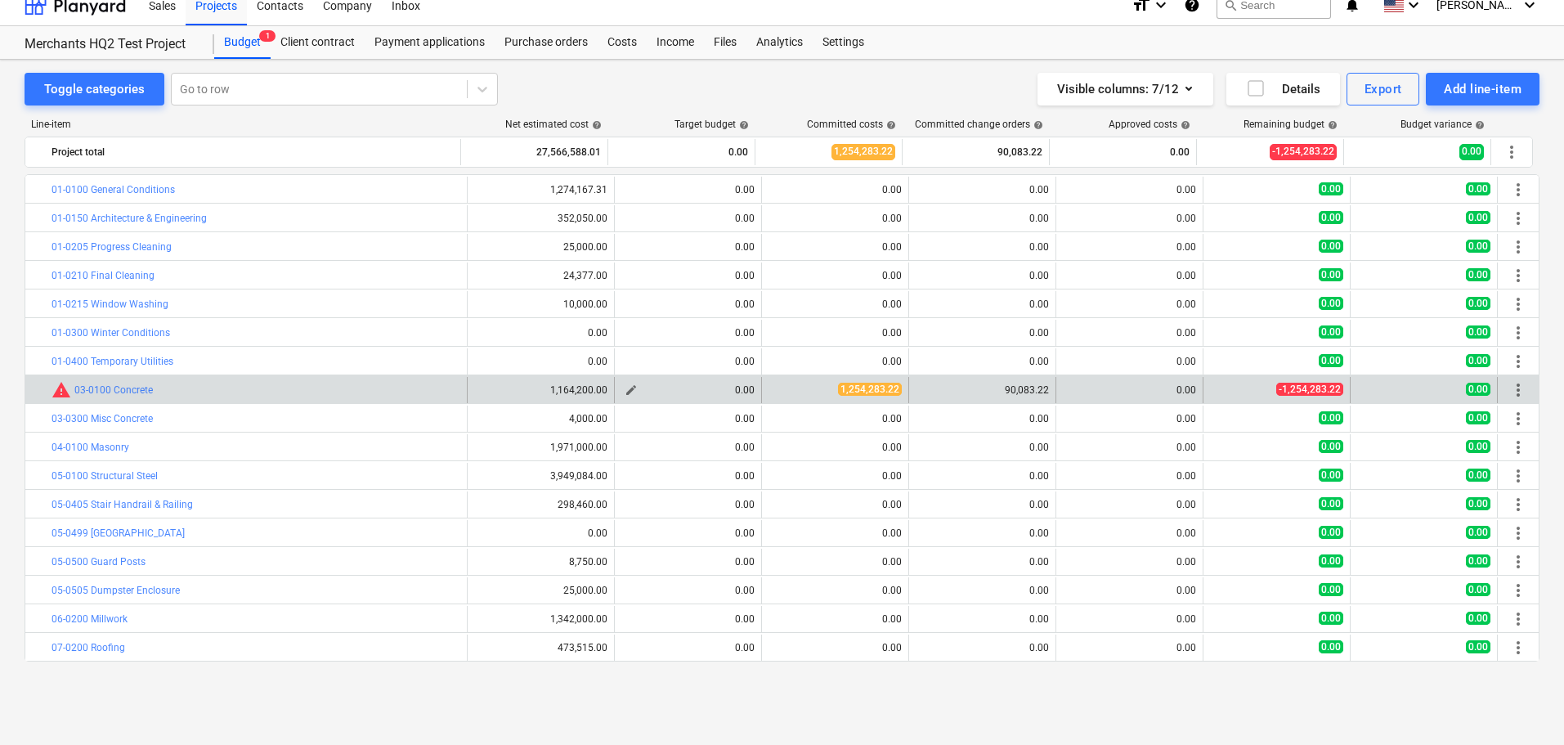
click at [727, 389] on div "0.00" at bounding box center [687, 389] width 133 height 11
click at [627, 387] on span "edit" at bounding box center [631, 389] width 13 height 13
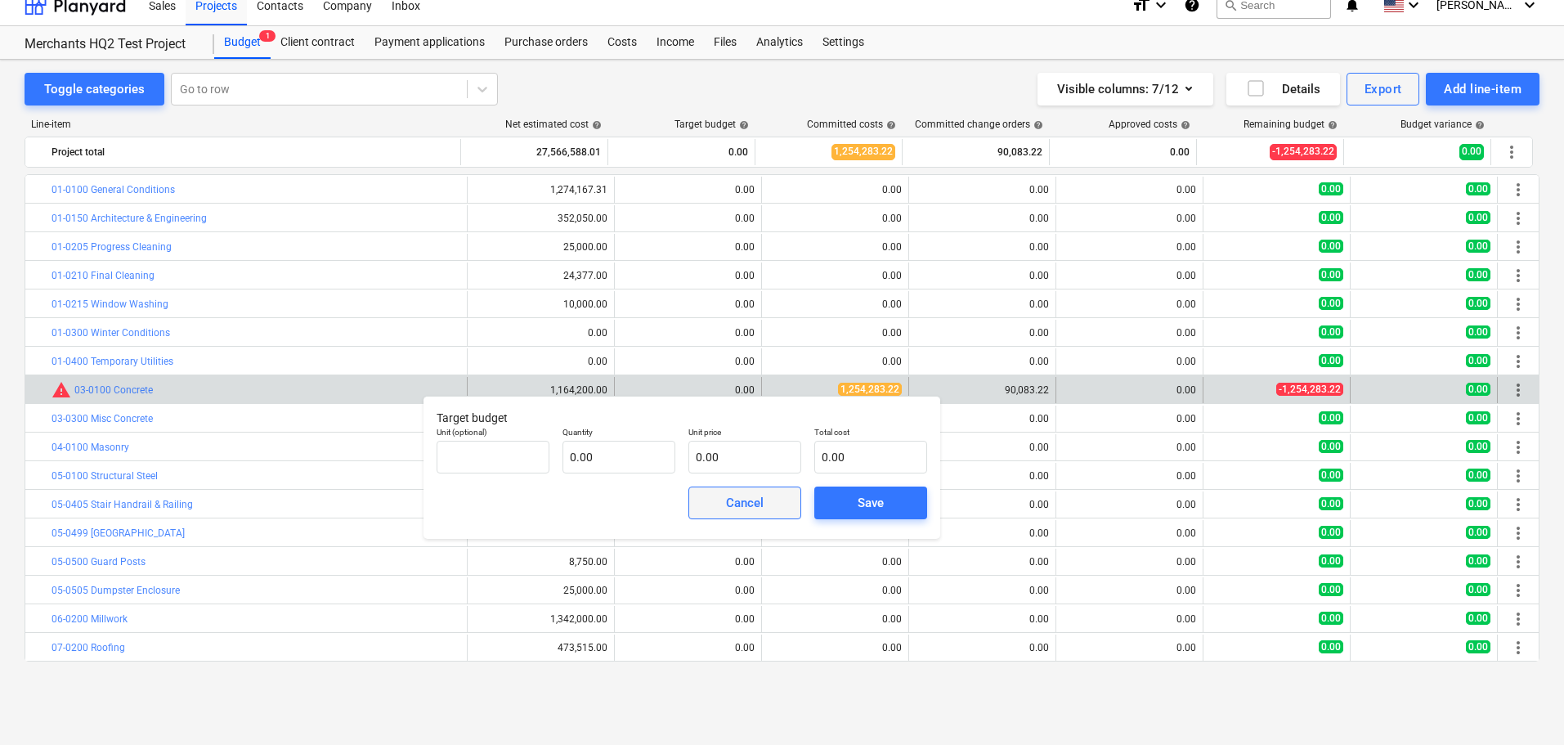
click at [777, 503] on span "Cancel" at bounding box center [745, 502] width 72 height 21
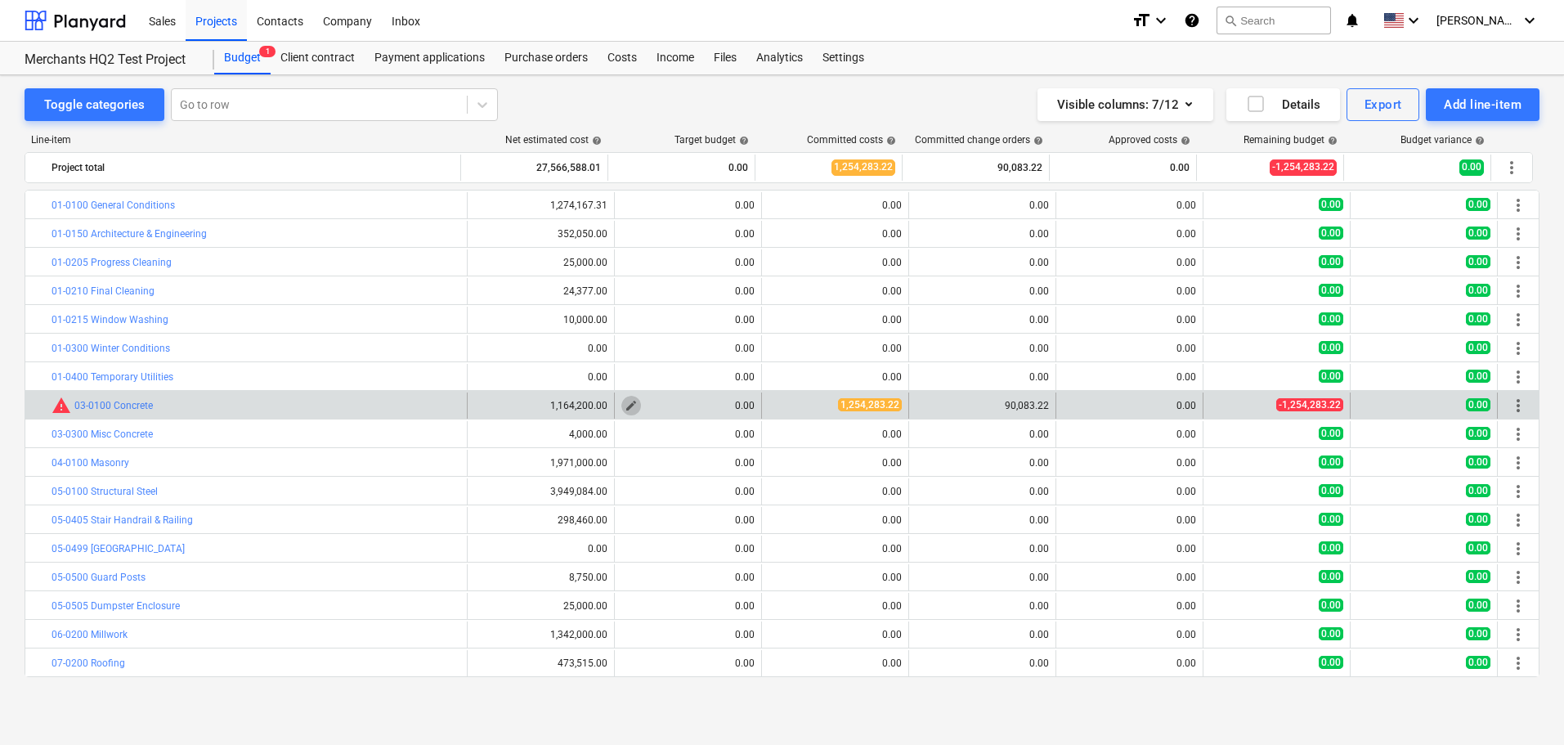
click at [621, 406] on button "edit" at bounding box center [631, 406] width 20 height 20
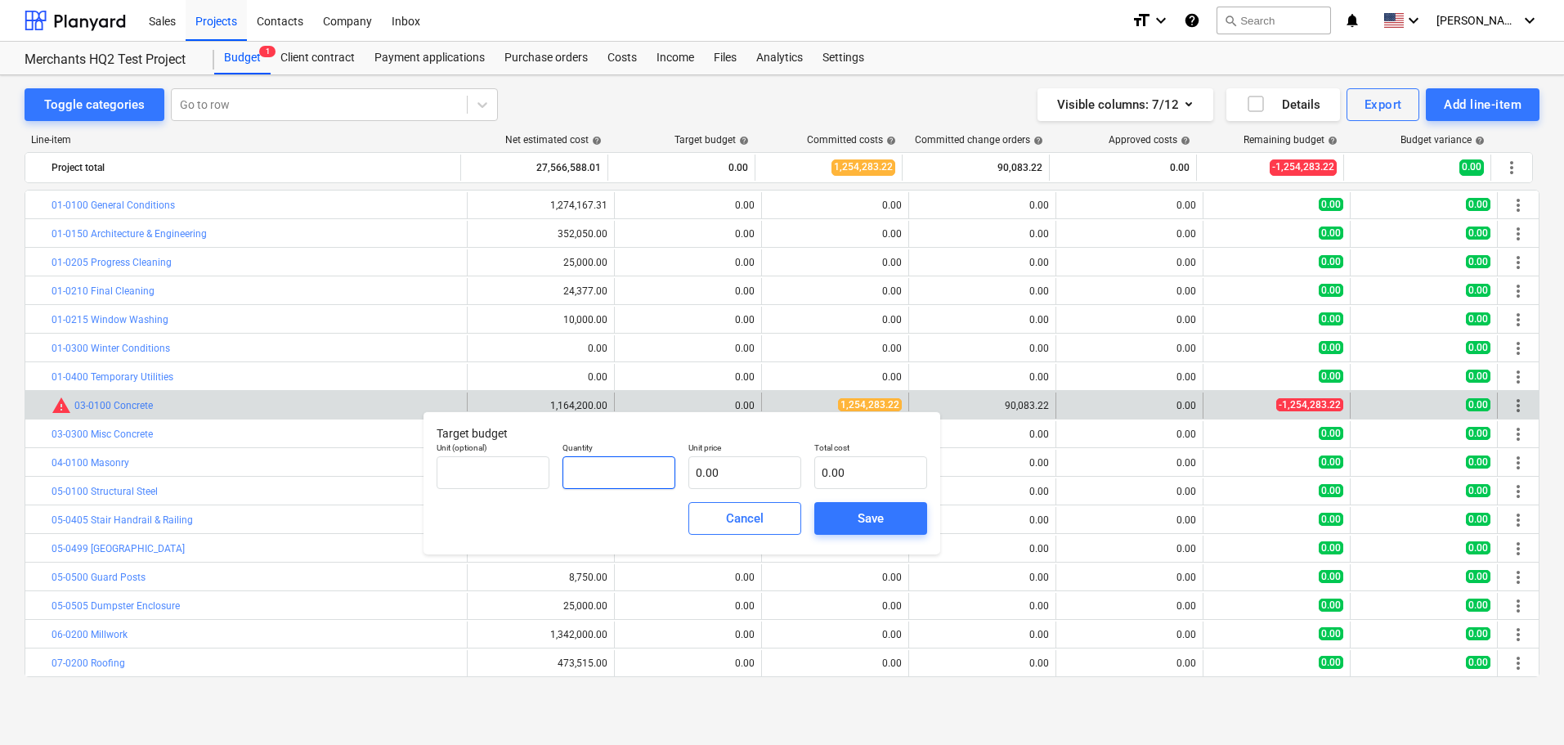
click at [620, 467] on input "text" at bounding box center [618, 472] width 113 height 33
type input "0.00"
click at [740, 468] on input "text" at bounding box center [744, 472] width 113 height 33
type input "pcs"
type input "1"
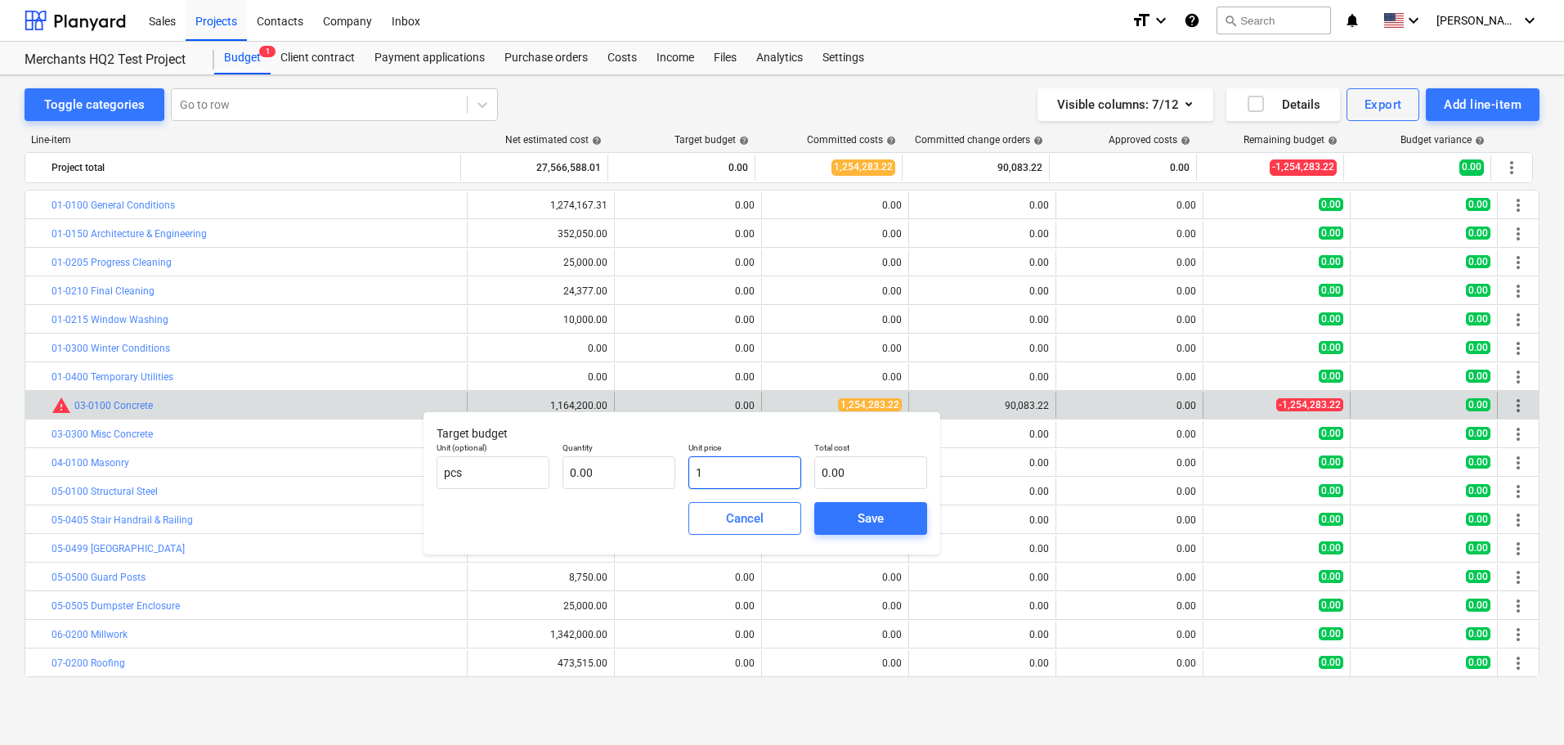
type input "1.00"
type input "11"
type input "11.00"
type input "116"
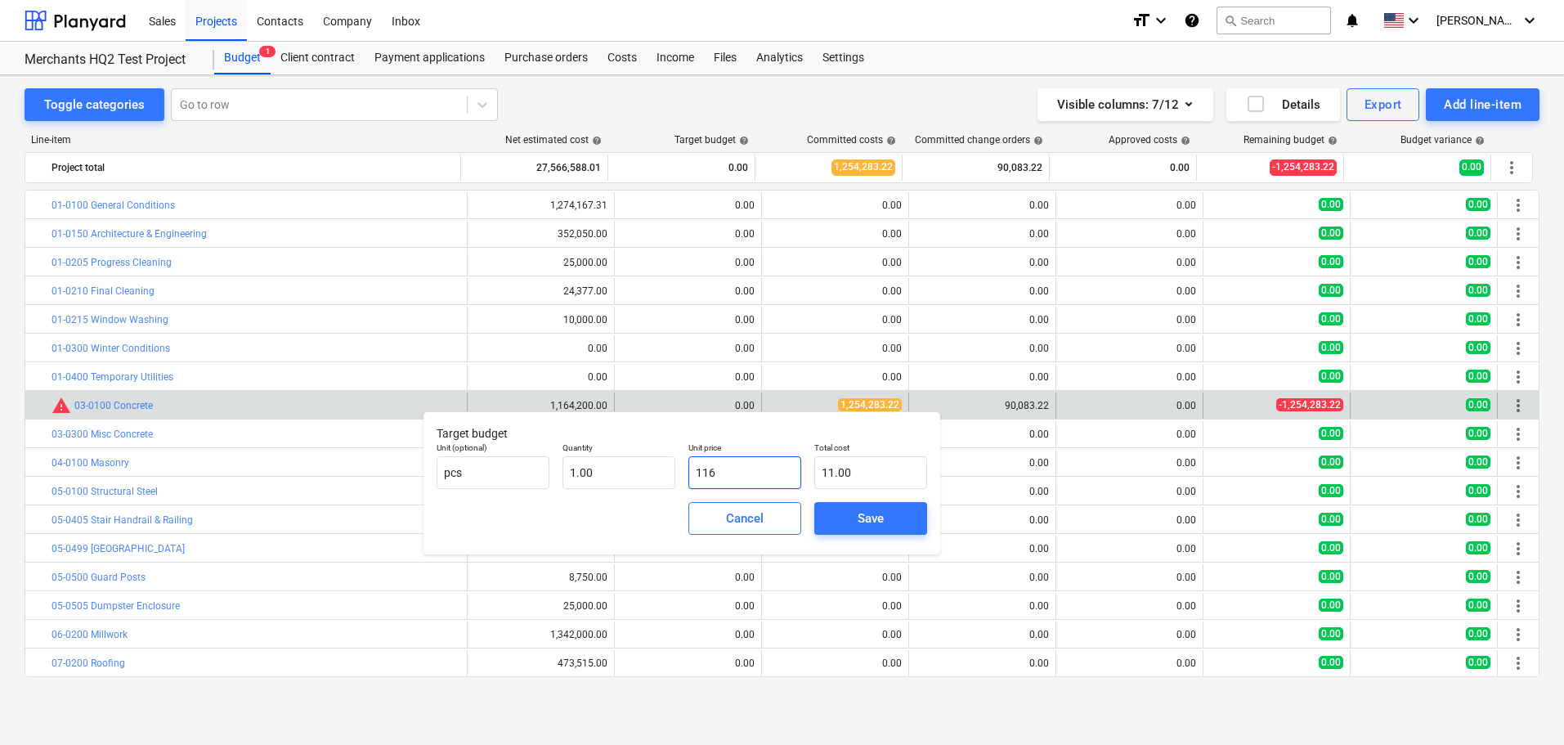
type input "116.00"
type input "1164"
type input "1,164.00"
type input "11642"
type input "11,642.00"
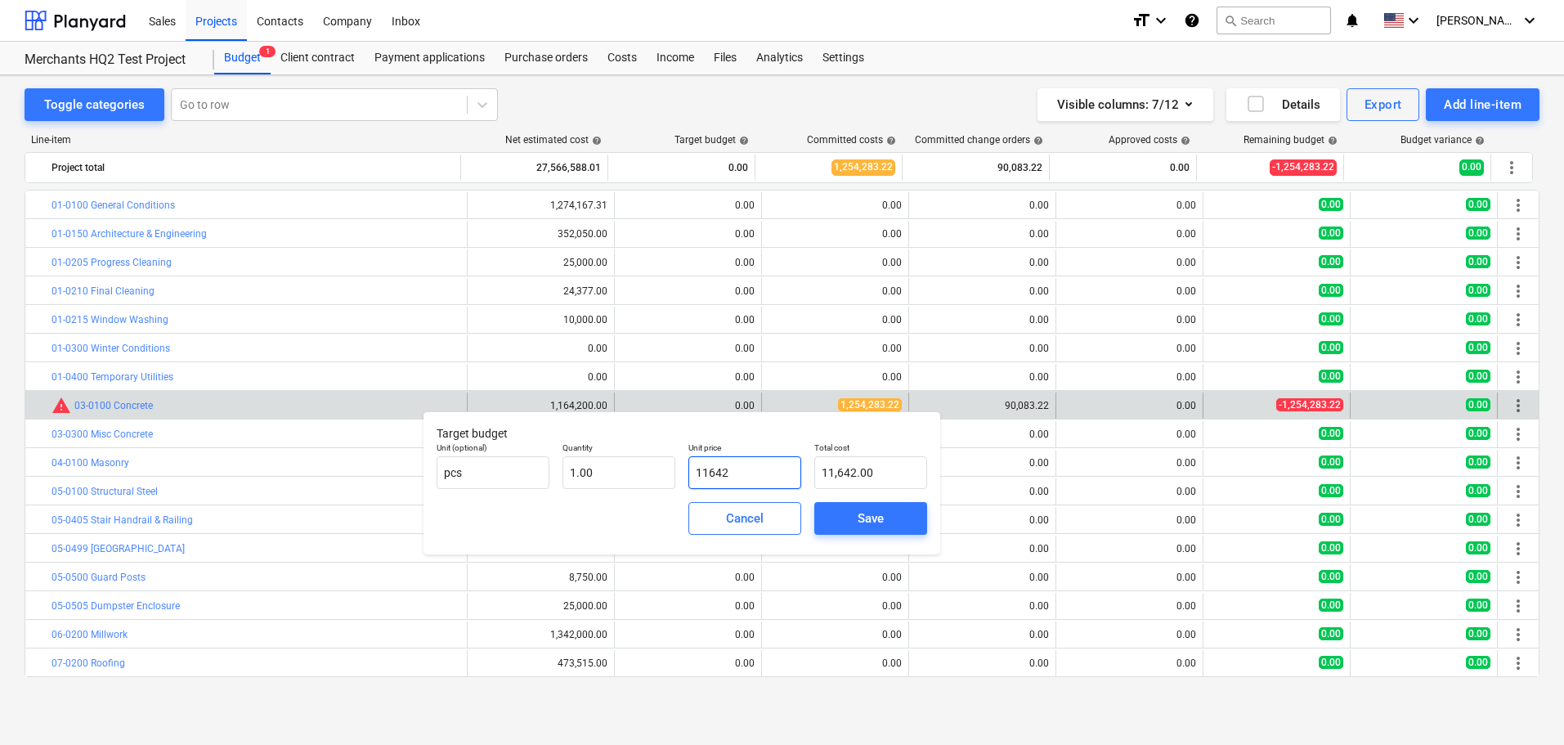
type input "116420"
type input "116,420.00"
type input "1164200"
type input "1,164,200.00"
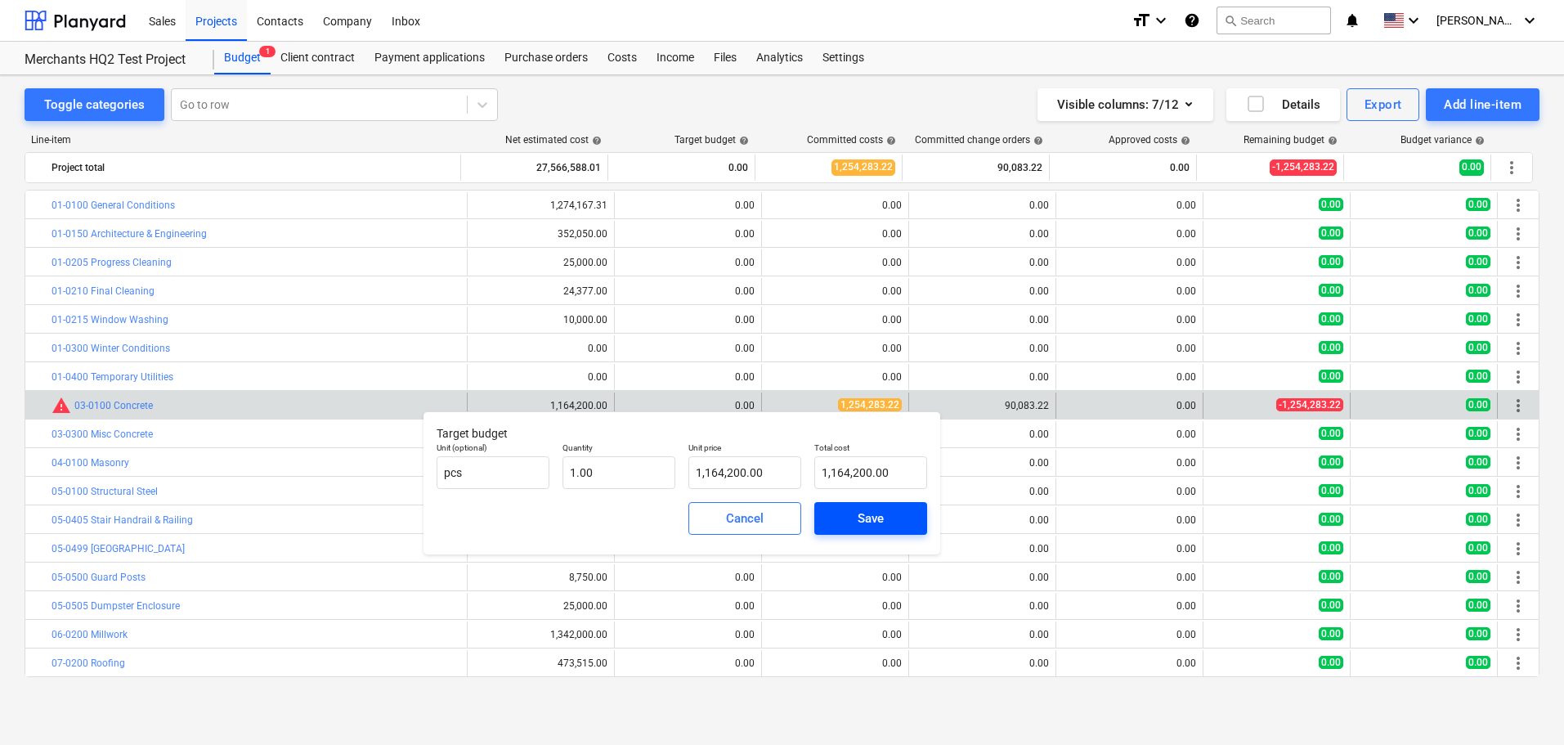
click at [862, 523] on div "Save" at bounding box center [871, 518] width 26 height 21
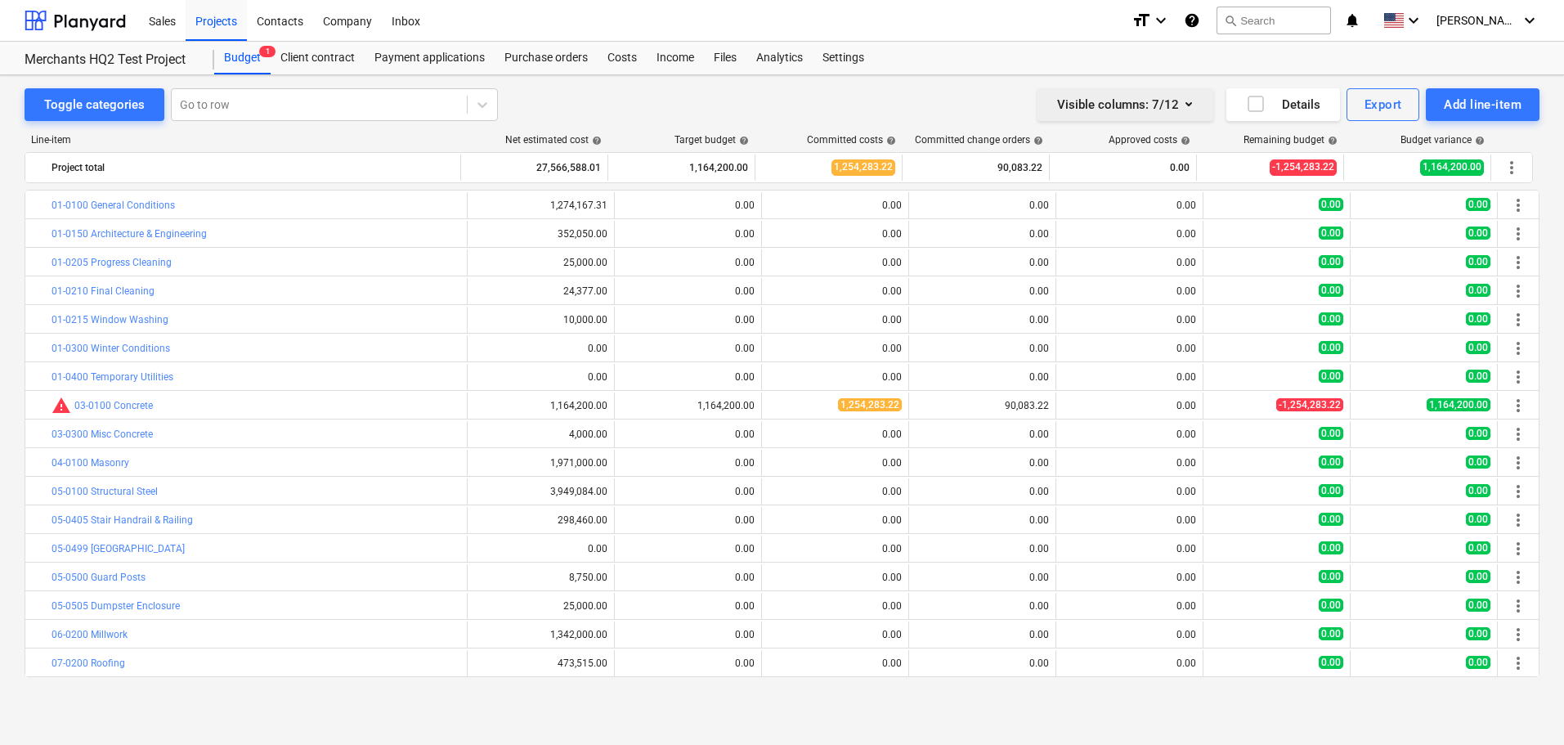
click at [1150, 109] on span "button" at bounding box center [1150, 104] width 3 height 21
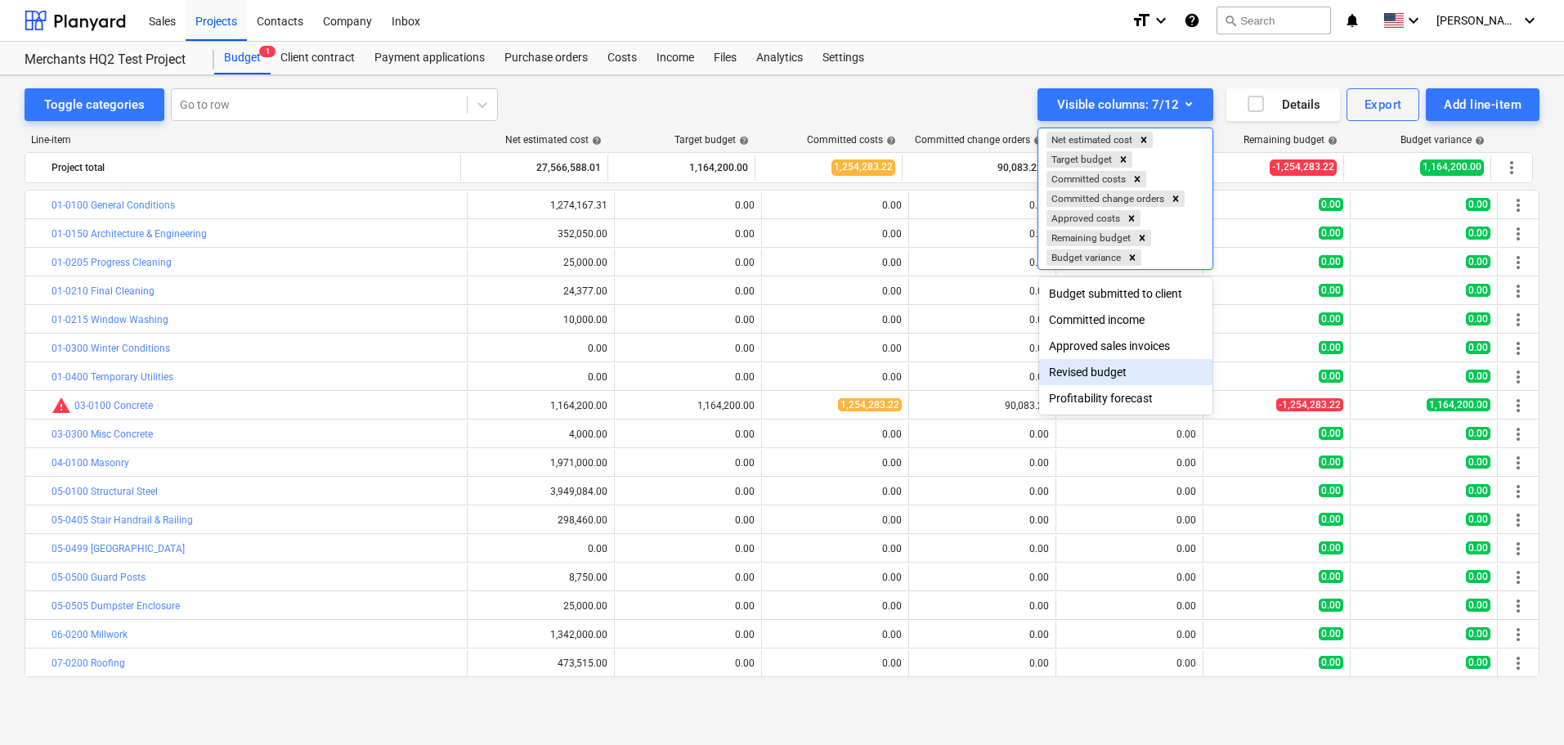
click at [1104, 380] on div "Revised budget" at bounding box center [1125, 372] width 173 height 26
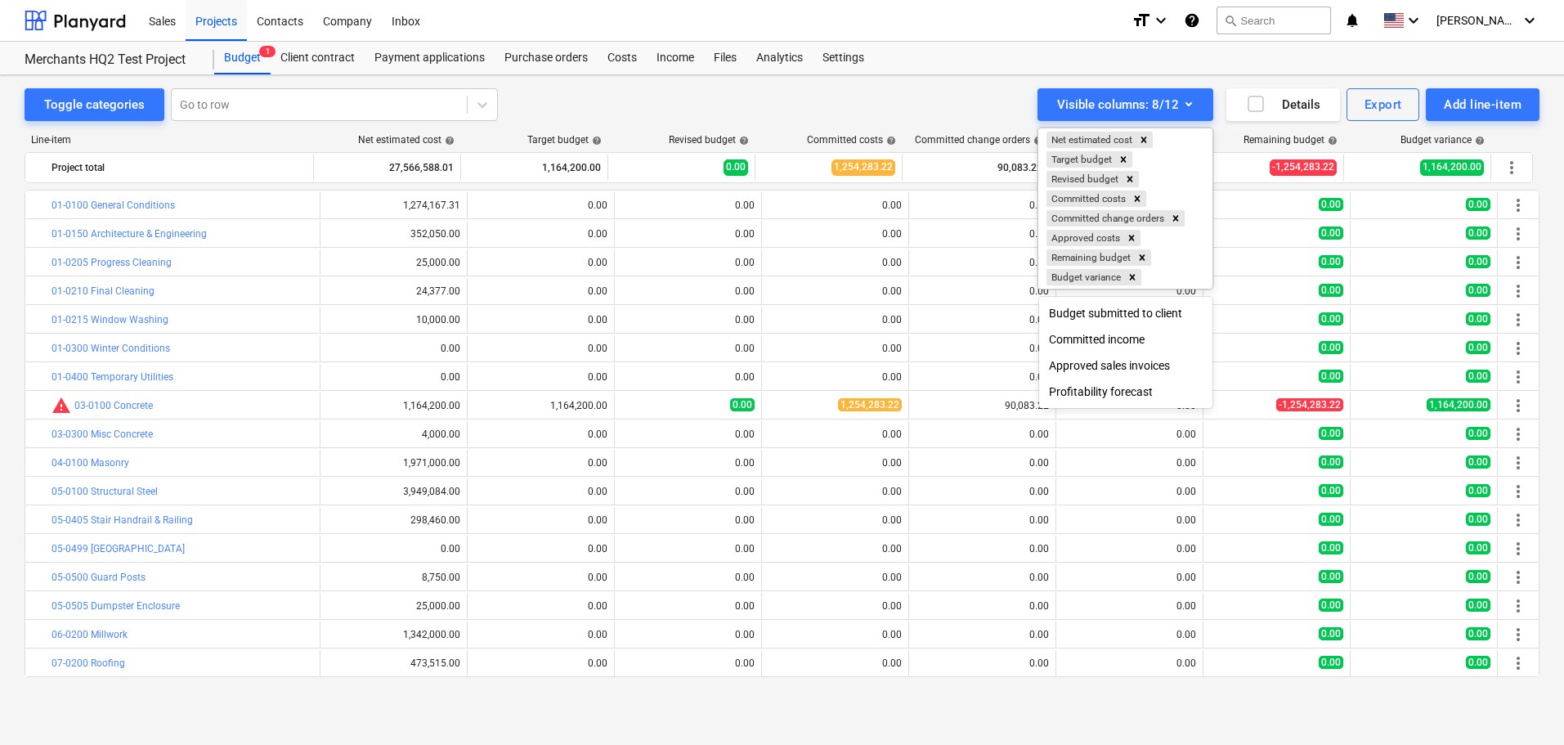
click at [740, 90] on div at bounding box center [782, 372] width 1564 height 745
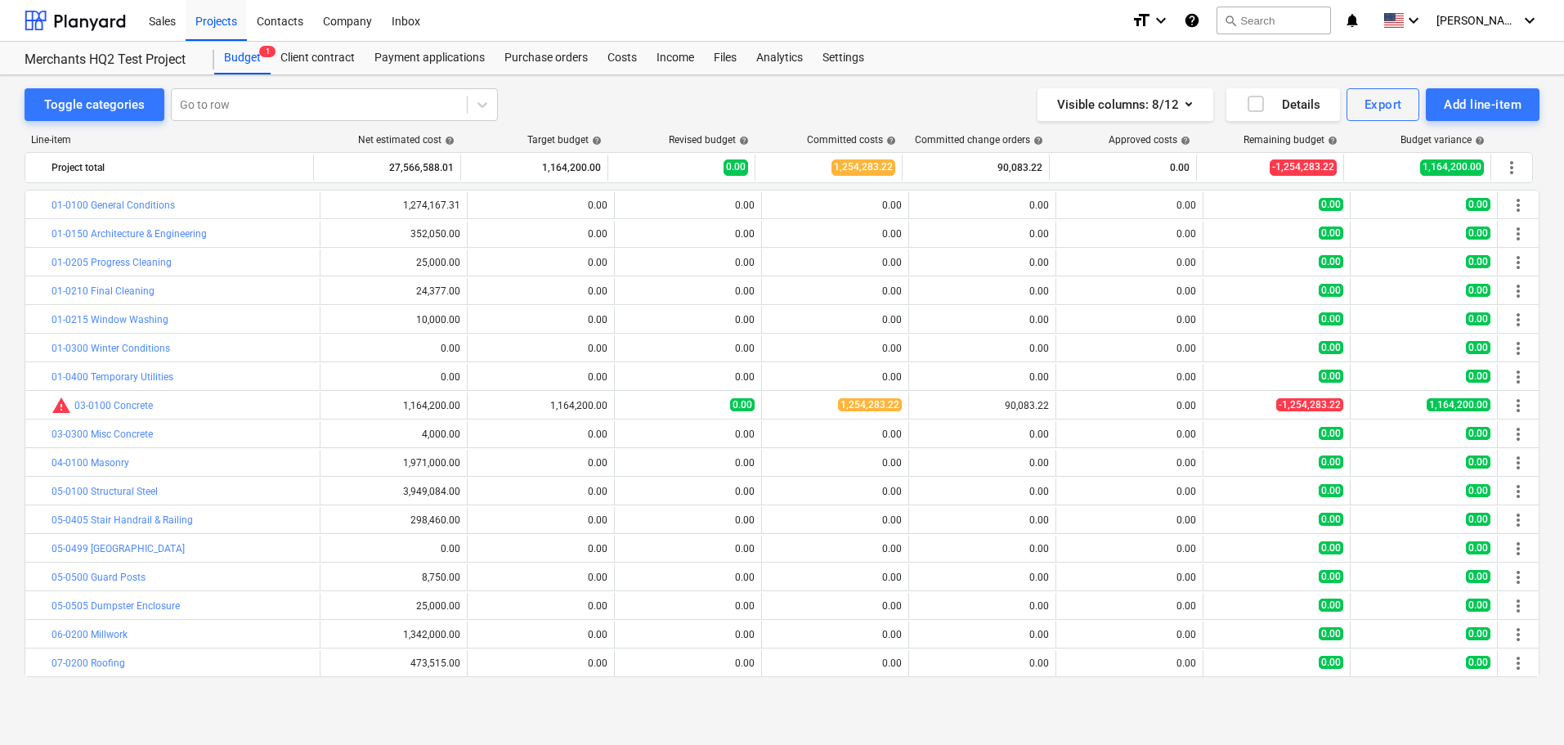
click at [743, 141] on span "help" at bounding box center [742, 141] width 13 height 10
click at [769, 119] on div "Toggle categories Go to row Visible columns : 8/12 Details Export Add line-item" at bounding box center [782, 104] width 1515 height 33
click at [744, 140] on span "help" at bounding box center [742, 141] width 13 height 10
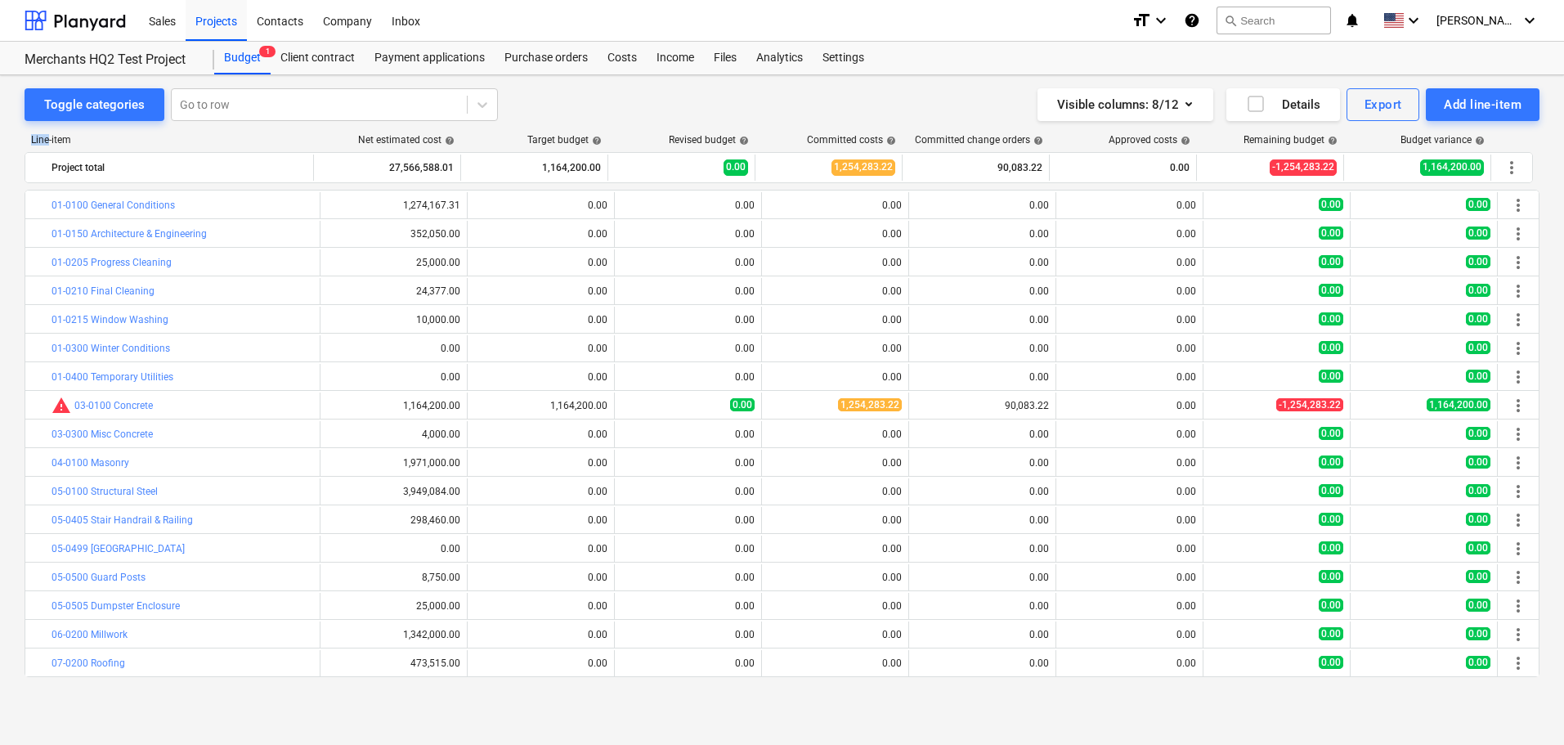
click at [744, 140] on span "help" at bounding box center [742, 141] width 13 height 10
click at [1056, 107] on button "Visible columns : 8/12" at bounding box center [1125, 104] width 176 height 33
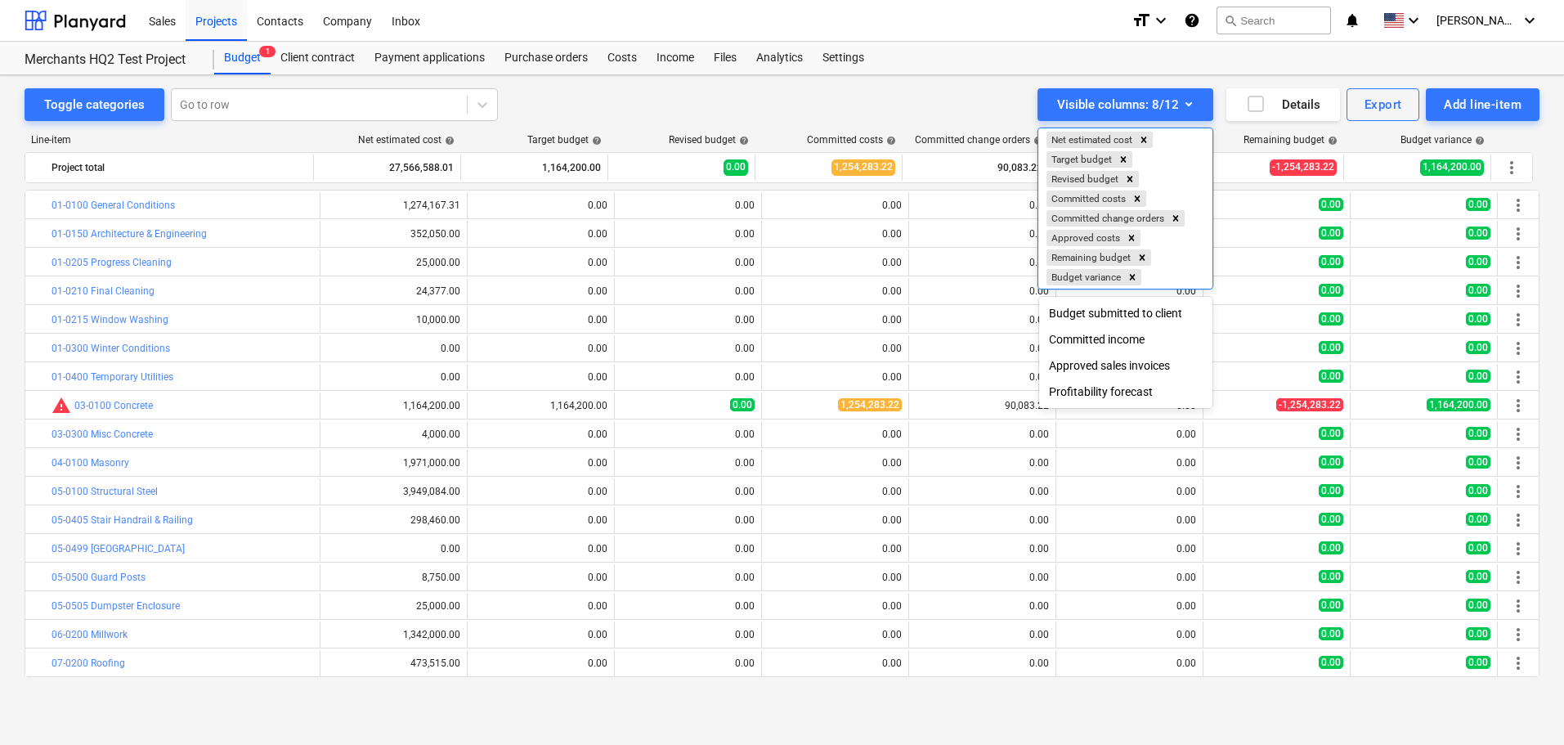
click at [747, 105] on div at bounding box center [782, 372] width 1564 height 745
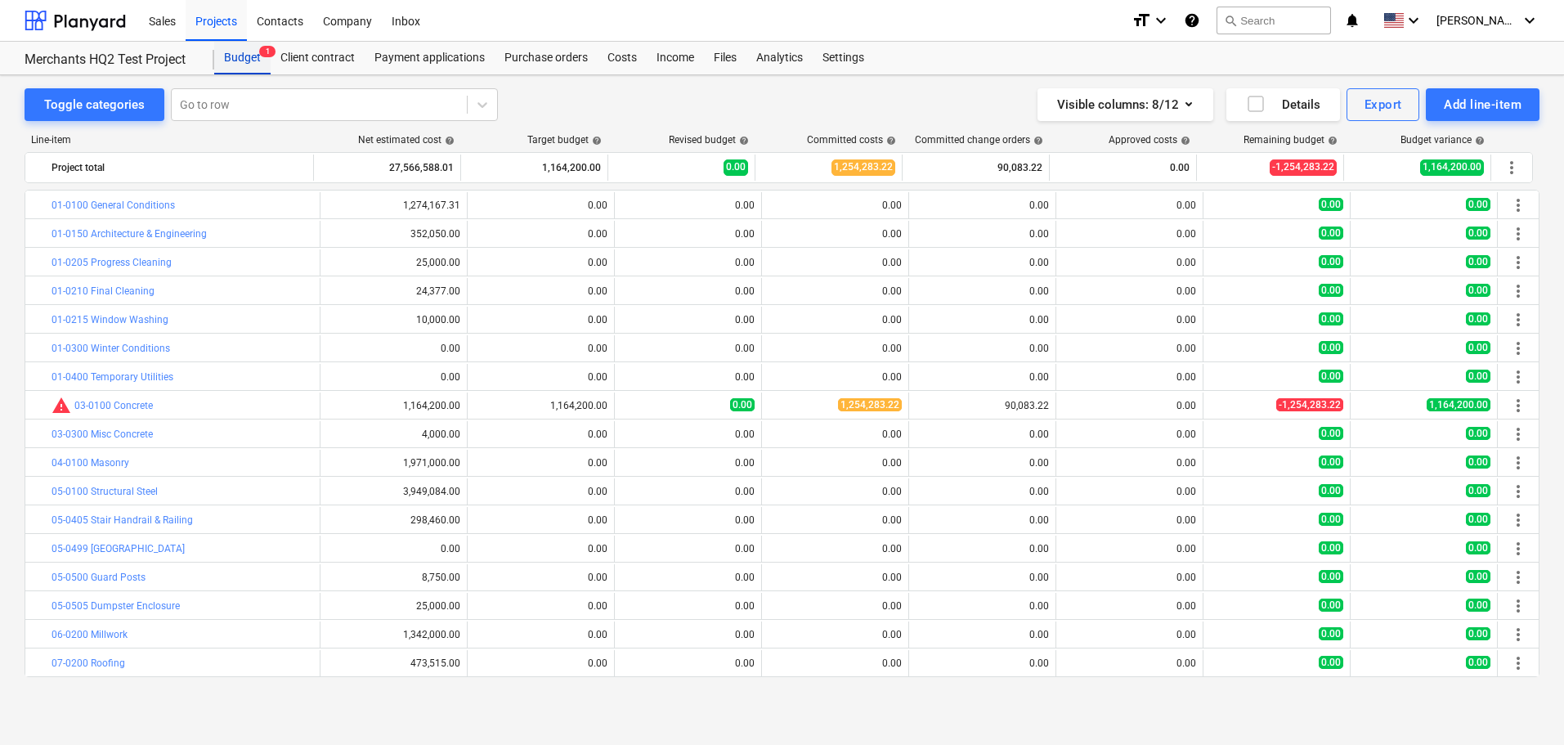
click at [240, 58] on div "Budget 1" at bounding box center [242, 58] width 56 height 33
click at [213, 19] on div "Projects" at bounding box center [216, 20] width 61 height 42
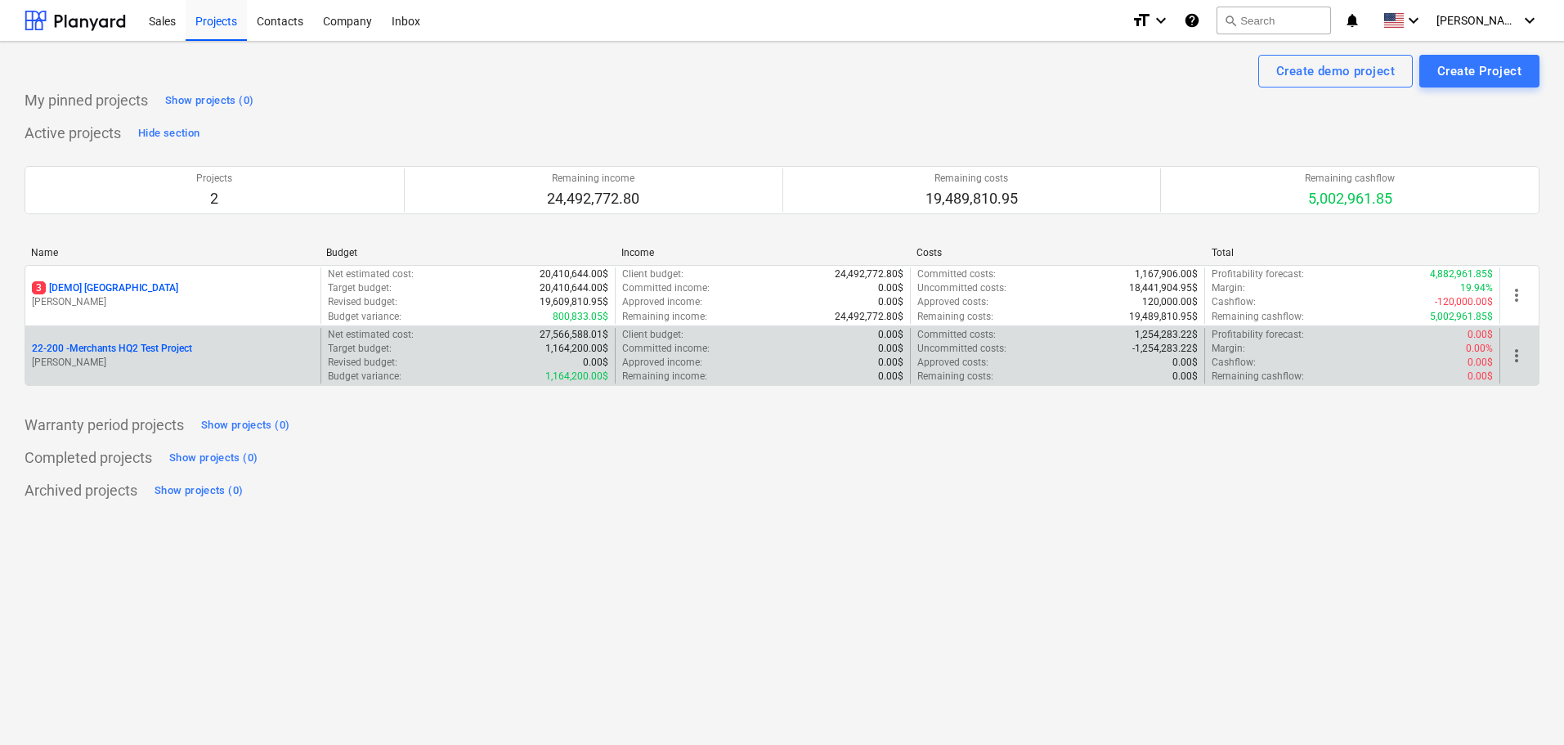
click at [159, 352] on p "22-200 - Merchants HQ2 Test Project" at bounding box center [112, 349] width 160 height 14
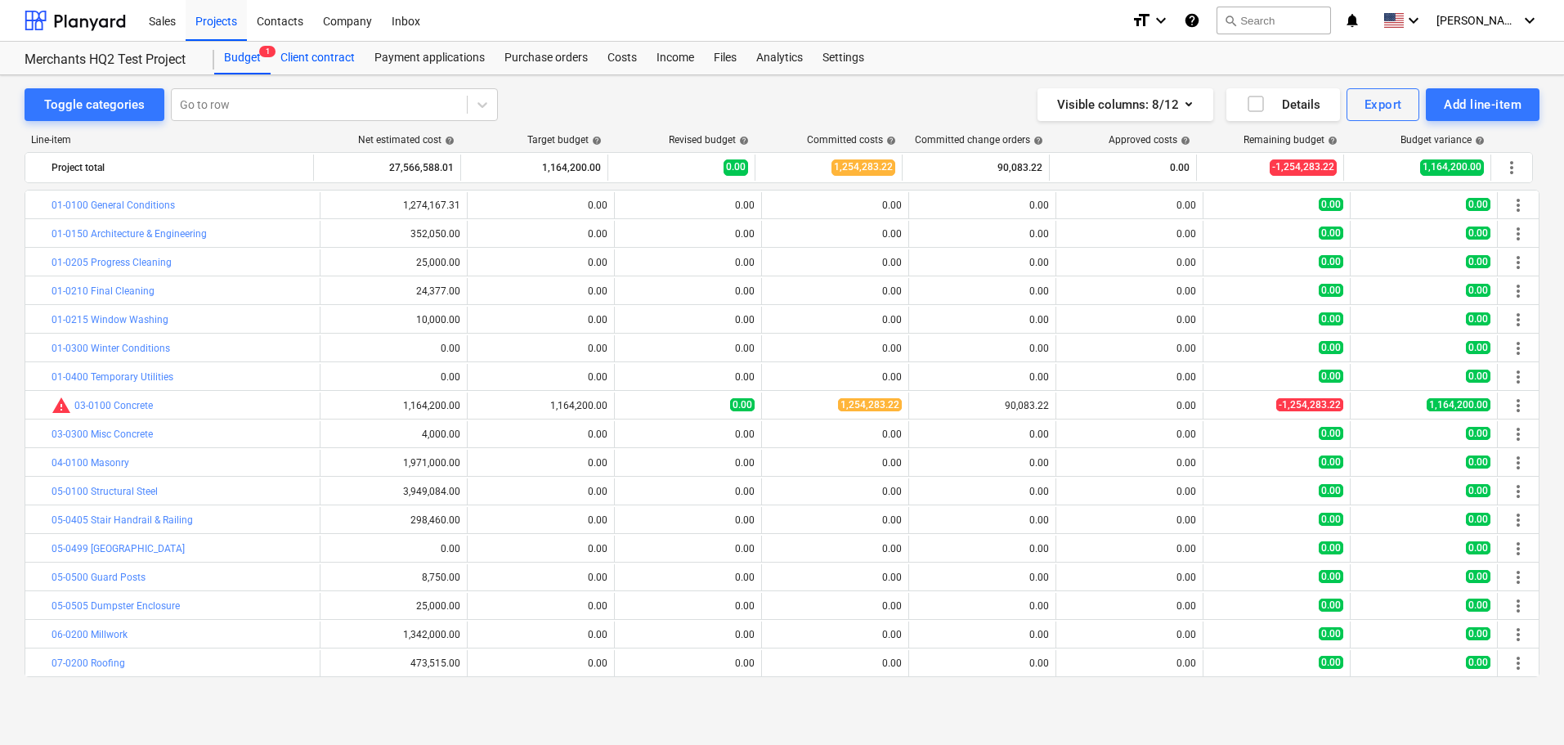
click at [307, 60] on div "Client contract" at bounding box center [318, 58] width 94 height 33
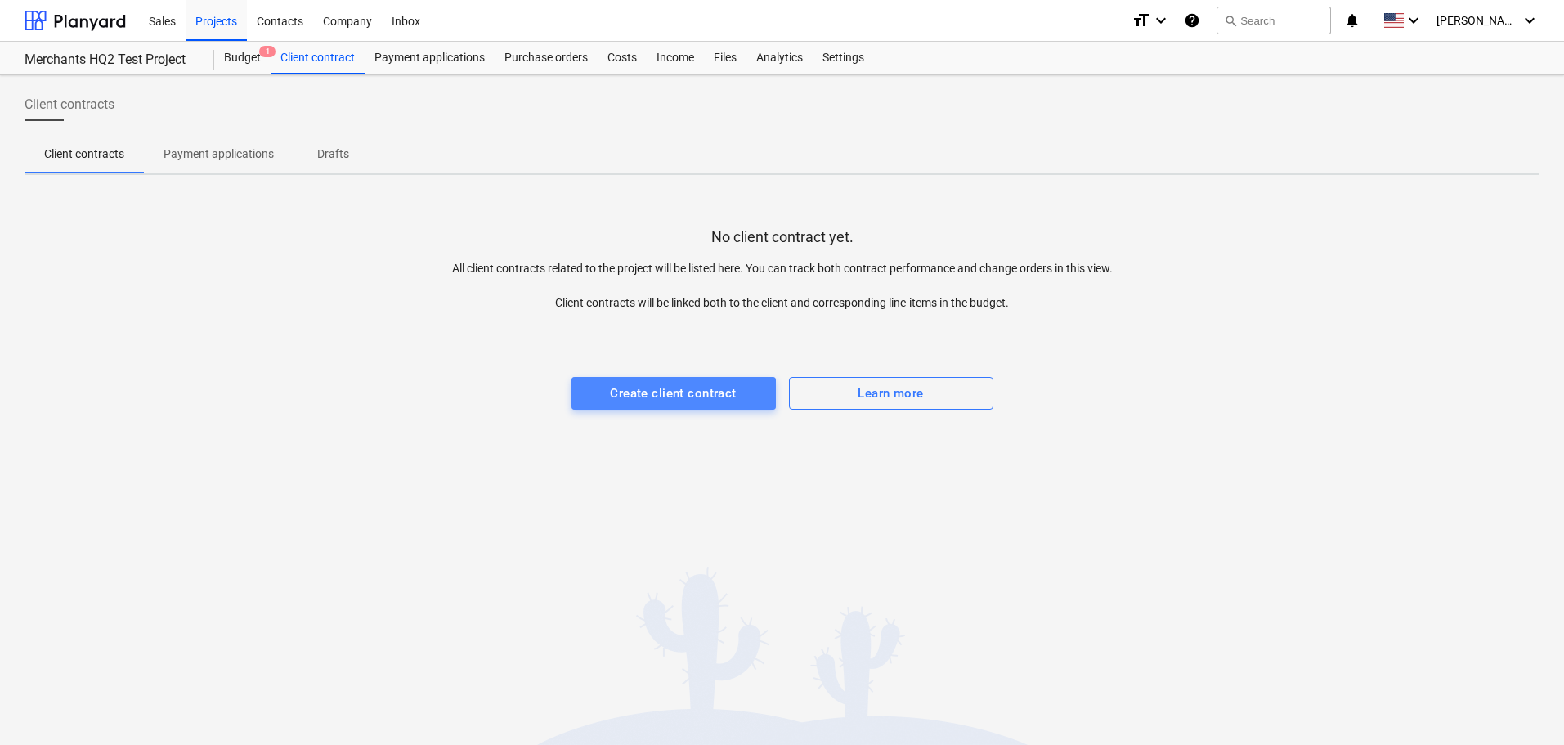
click at [625, 383] on div "Create client contract" at bounding box center [673, 393] width 126 height 21
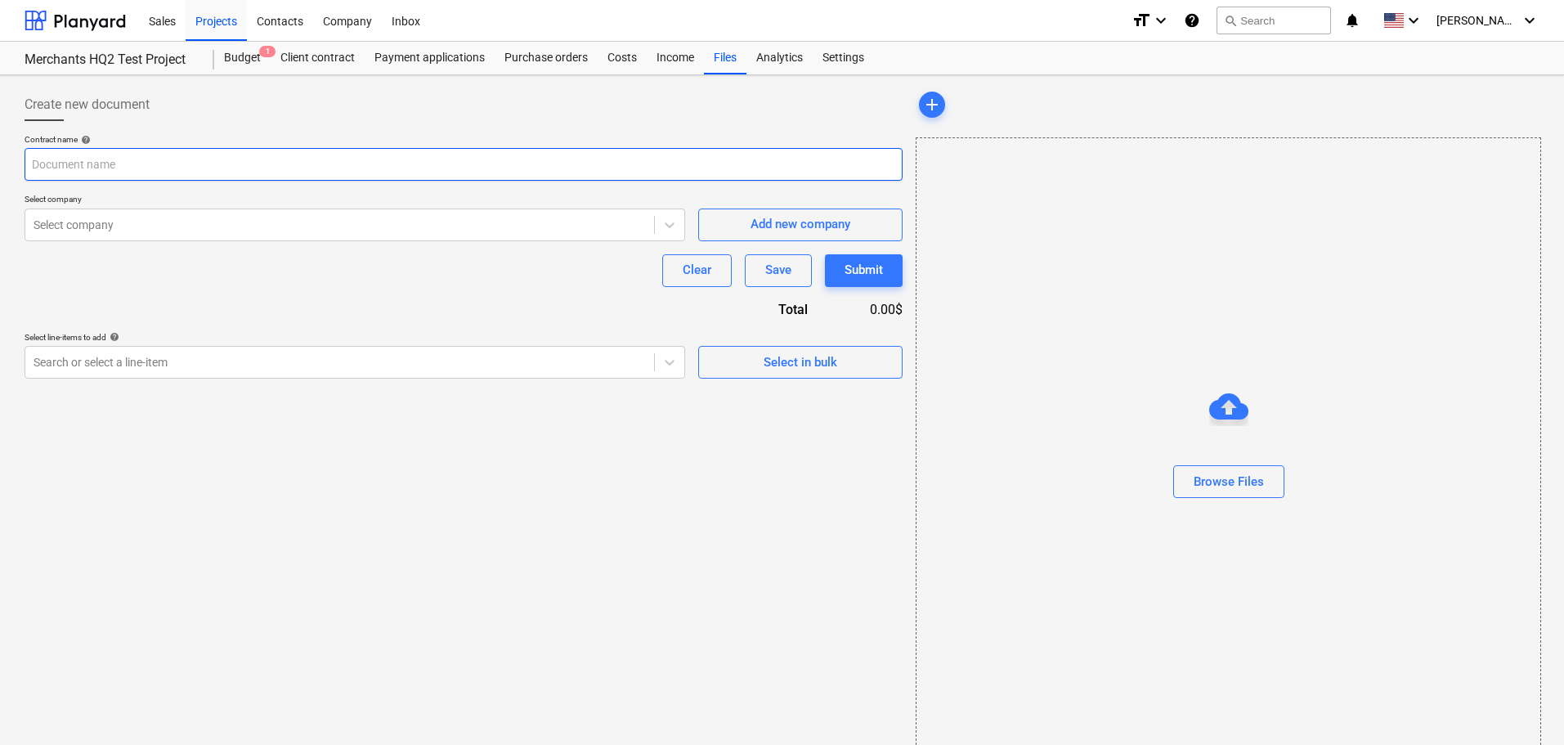
click at [356, 179] on input "text" at bounding box center [464, 164] width 878 height 33
type input "test budget"
click at [290, 222] on div at bounding box center [340, 225] width 612 height 16
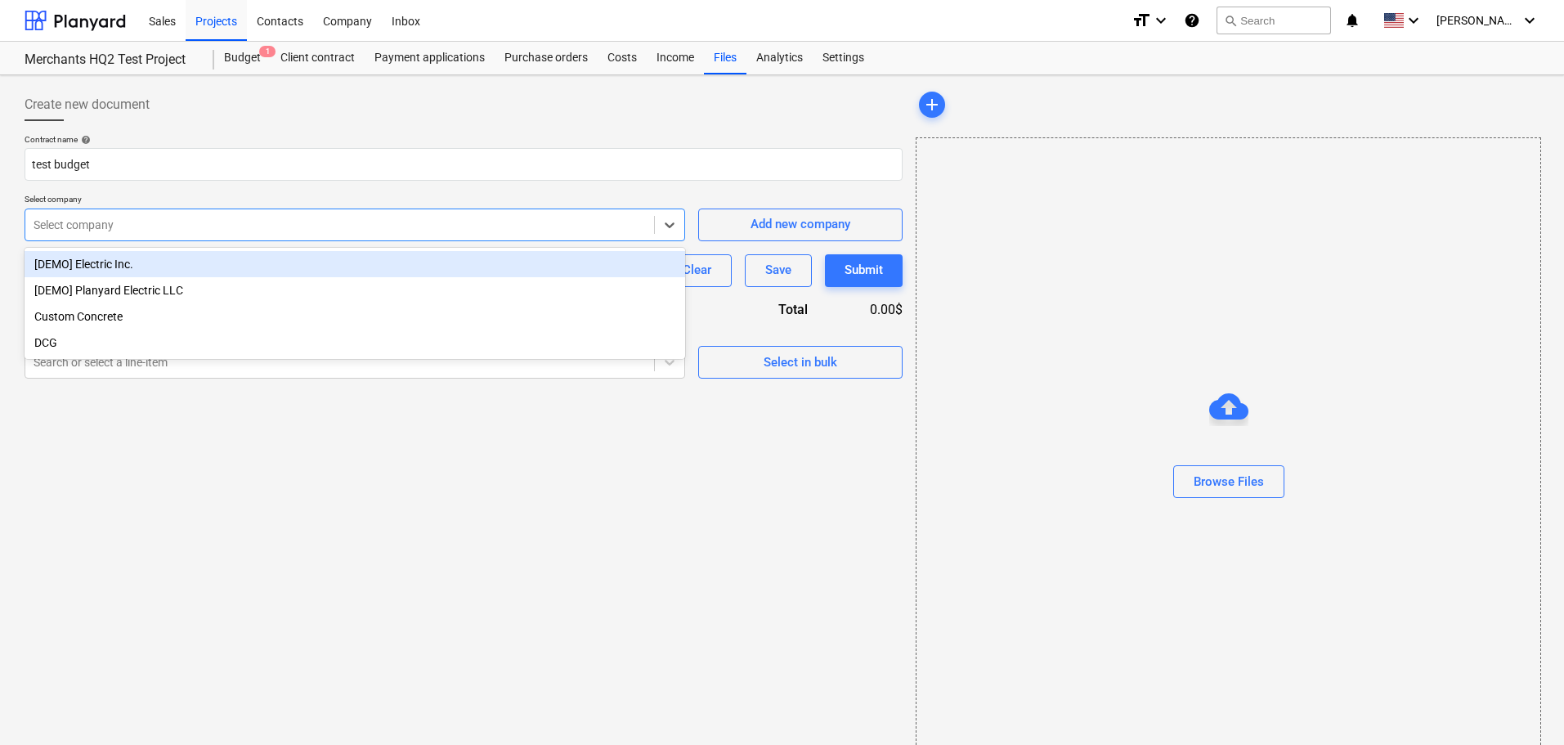
click at [237, 271] on div "[DEMO] Electric Inc." at bounding box center [355, 264] width 661 height 26
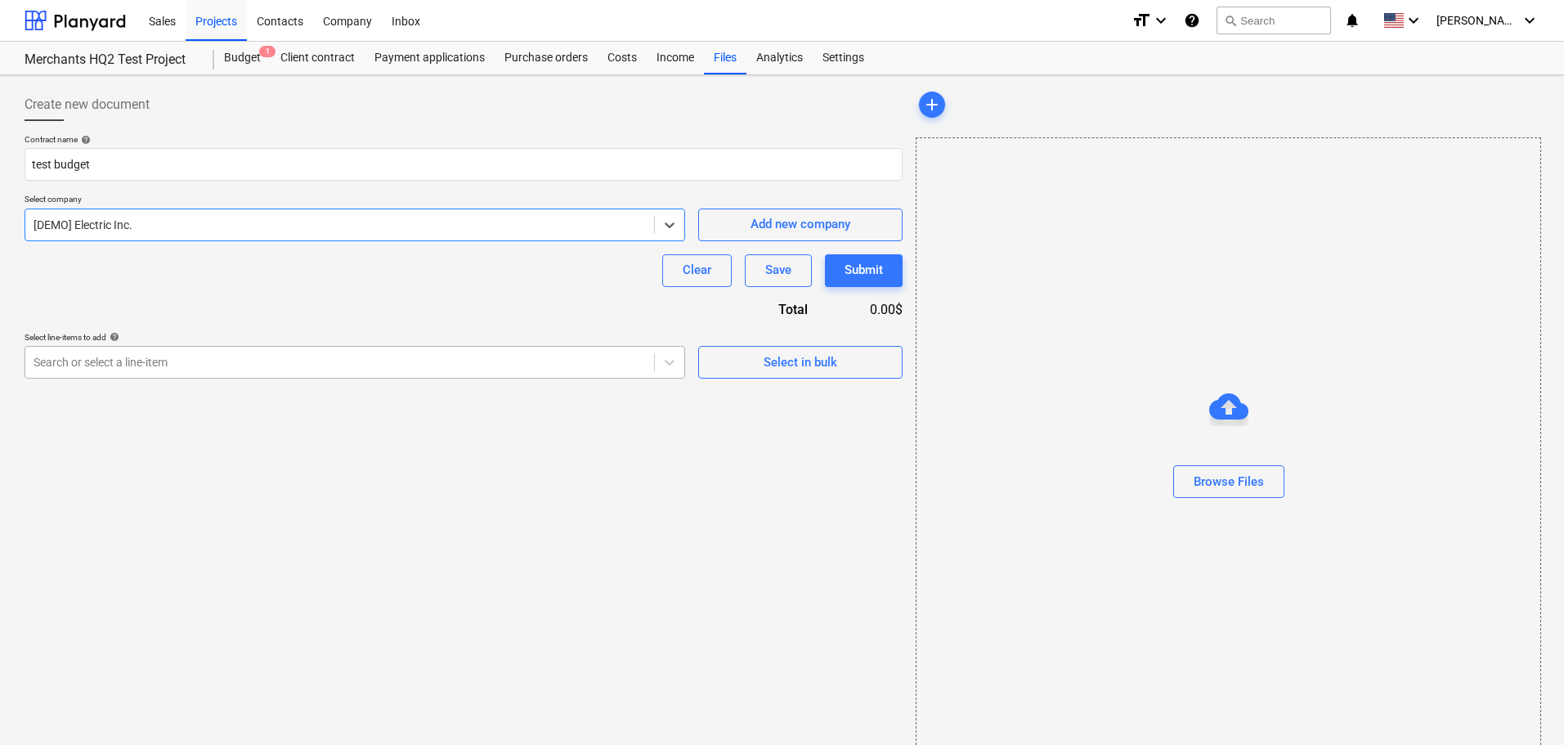
click at [224, 352] on div "Search or select a line-item" at bounding box center [339, 362] width 629 height 23
click at [778, 366] on div "Select in bulk" at bounding box center [801, 362] width 74 height 21
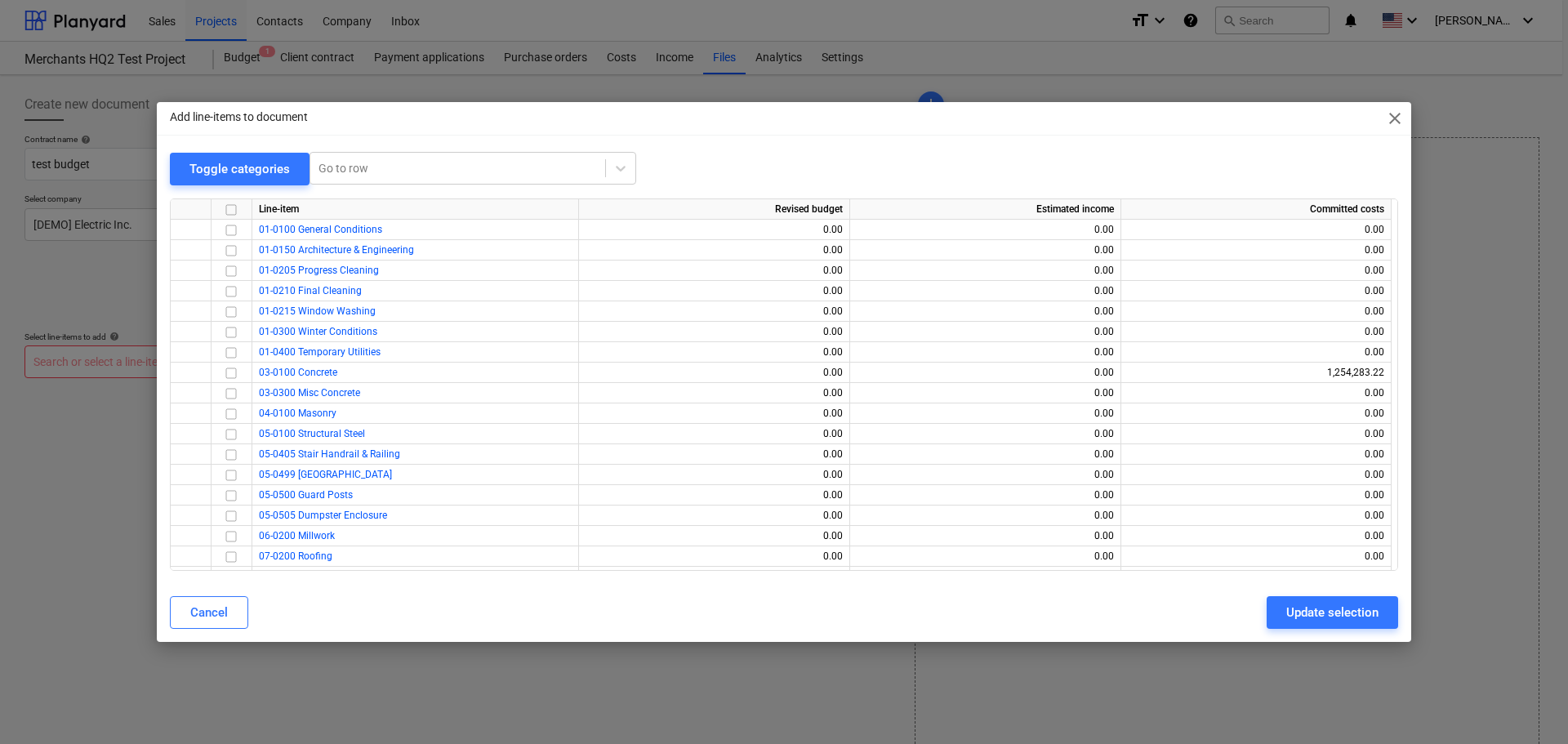
click at [235, 213] on input "checkbox" at bounding box center [232, 209] width 20 height 20
checkbox input "true"
click at [1353, 616] on div "Update selection" at bounding box center [1332, 612] width 92 height 21
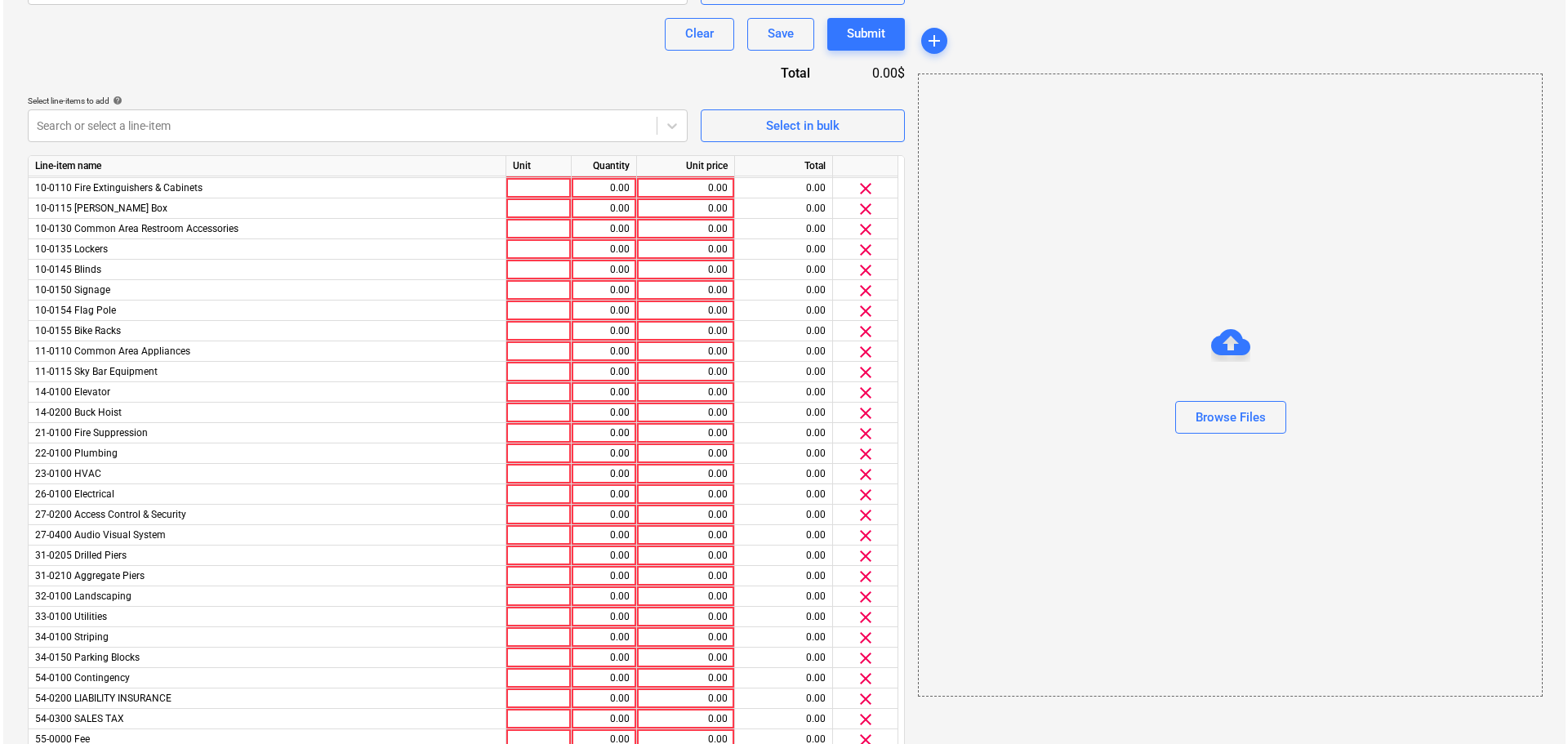
scroll to position [302, 0]
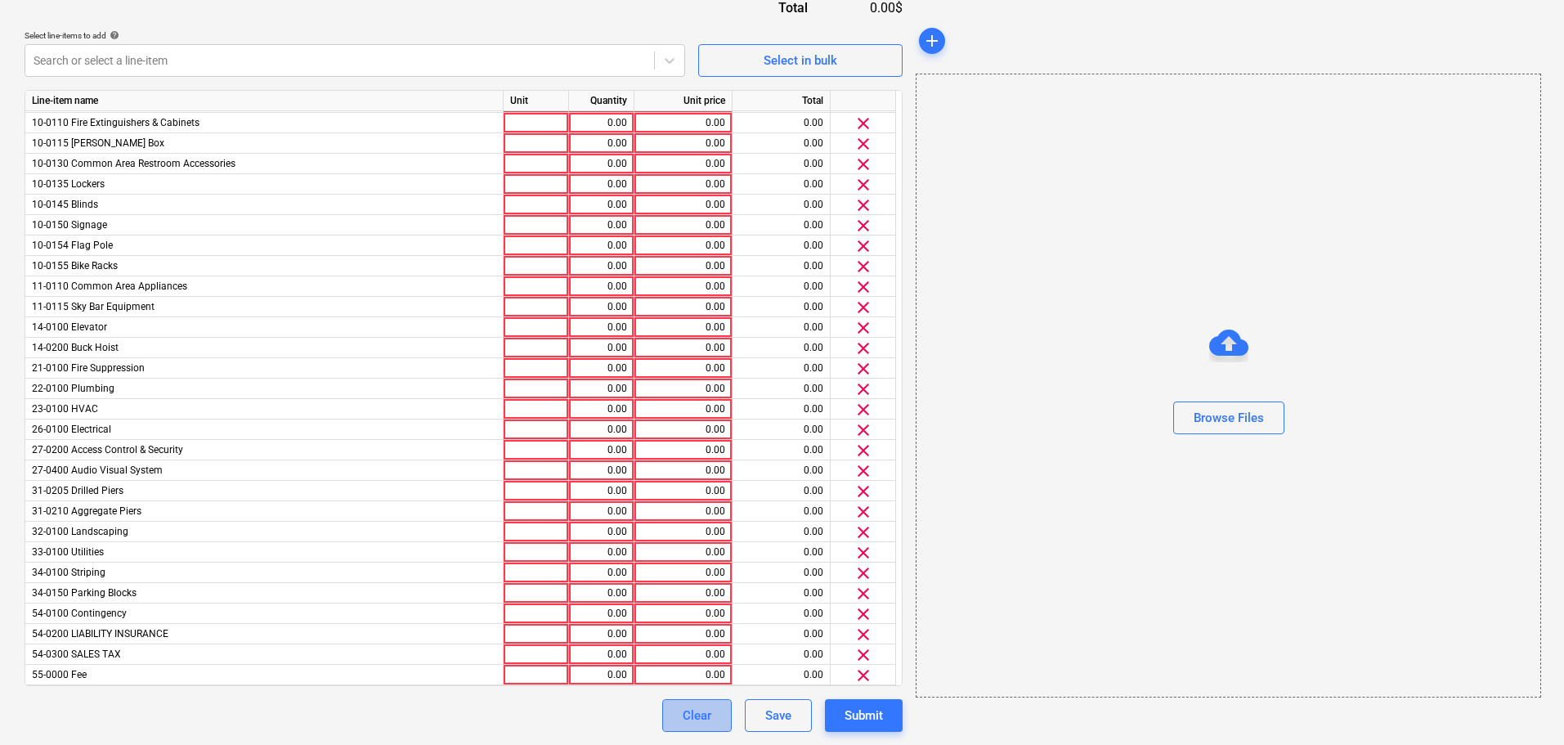
click at [709, 719] on div "Clear" at bounding box center [697, 715] width 29 height 21
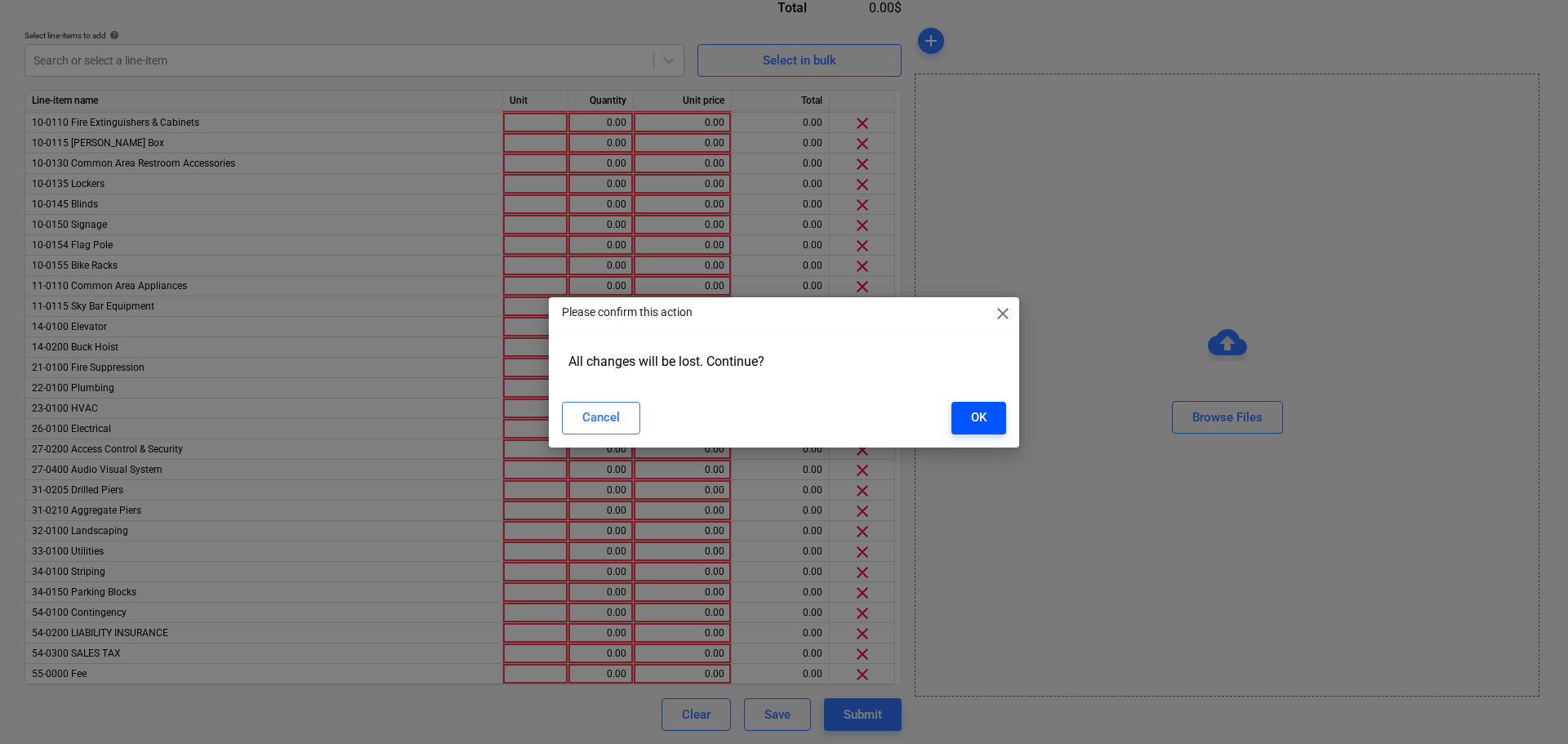
click at [984, 412] on div "OK" at bounding box center [979, 416] width 16 height 21
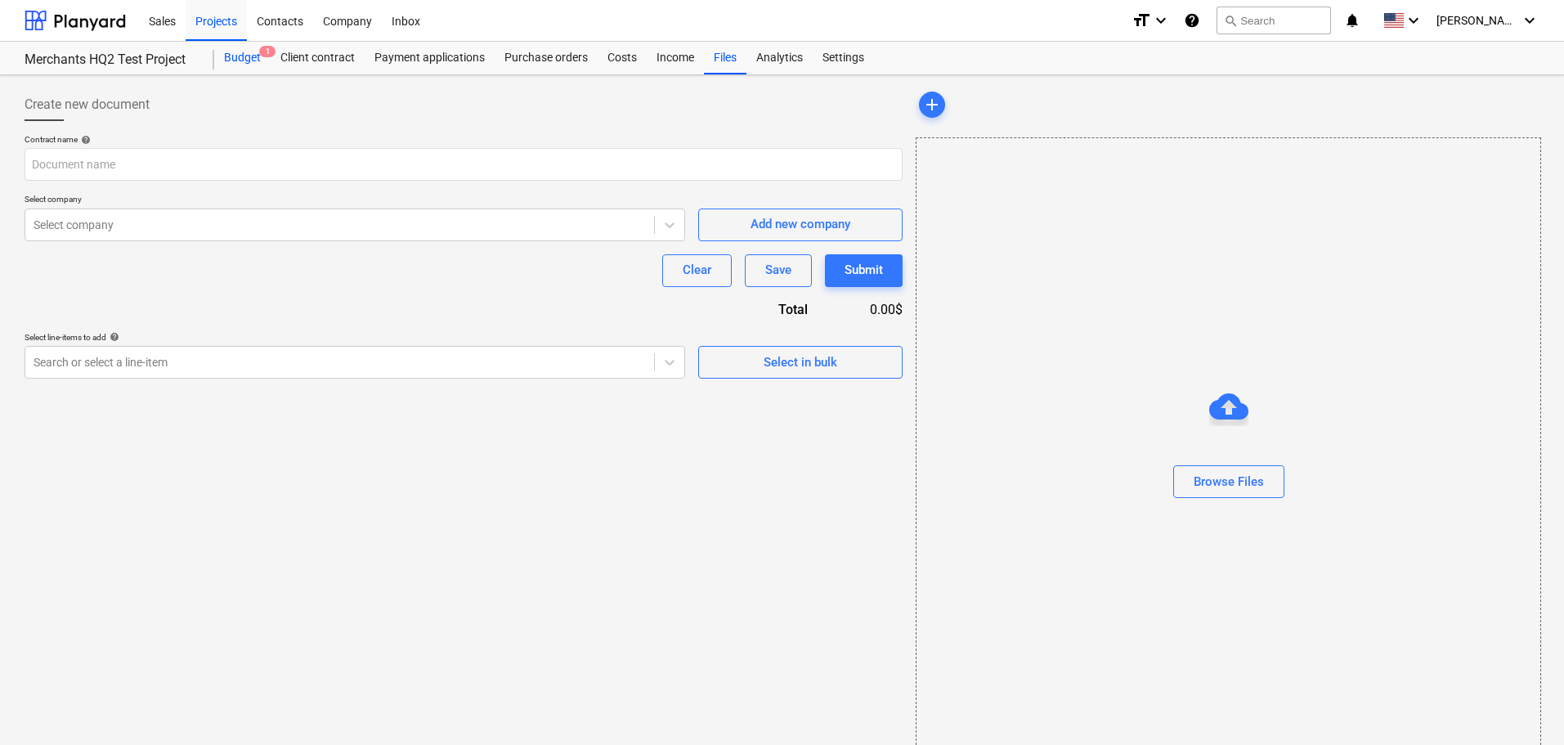
click at [256, 62] on div "Budget 1" at bounding box center [242, 58] width 56 height 33
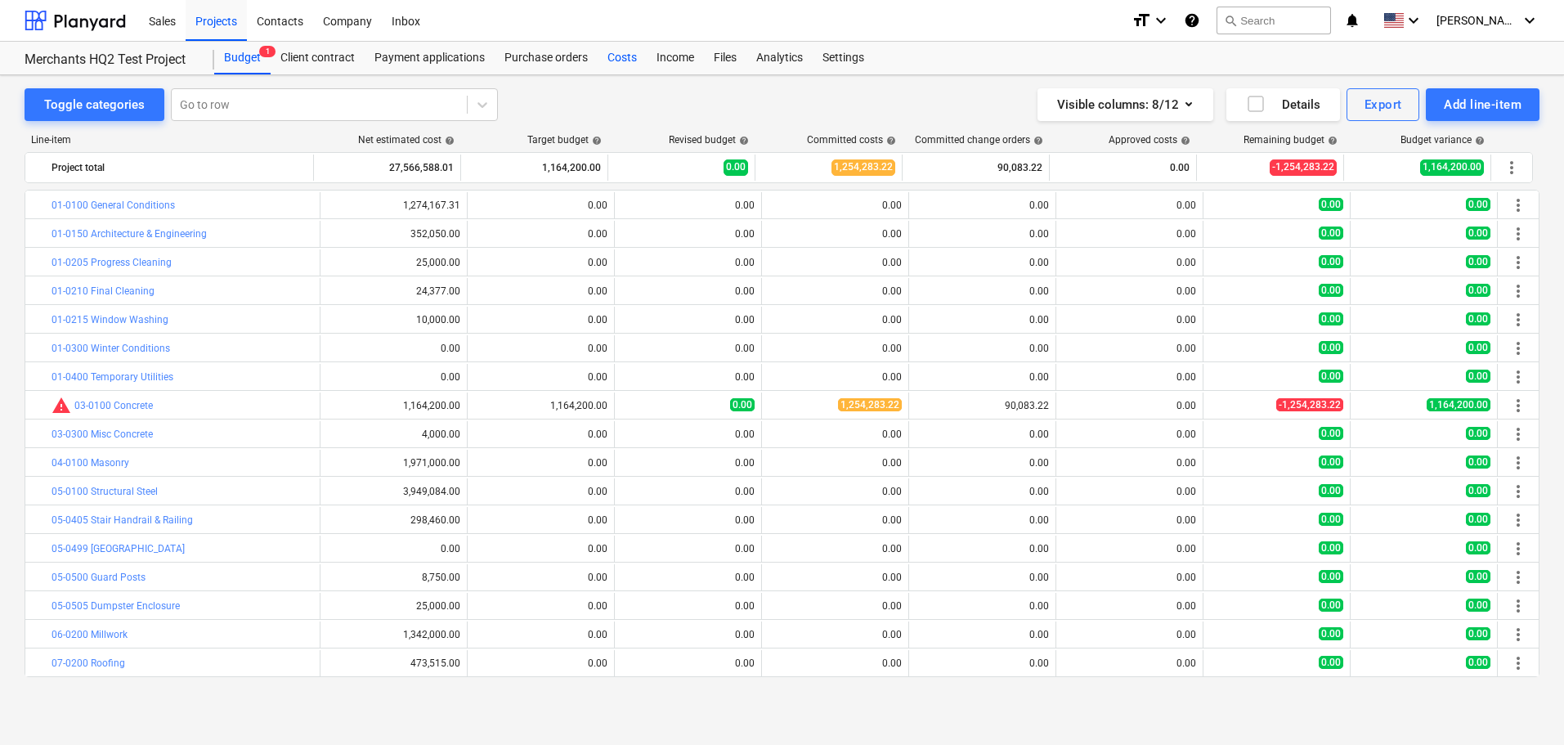
click at [625, 55] on div "Costs" at bounding box center [622, 58] width 49 height 33
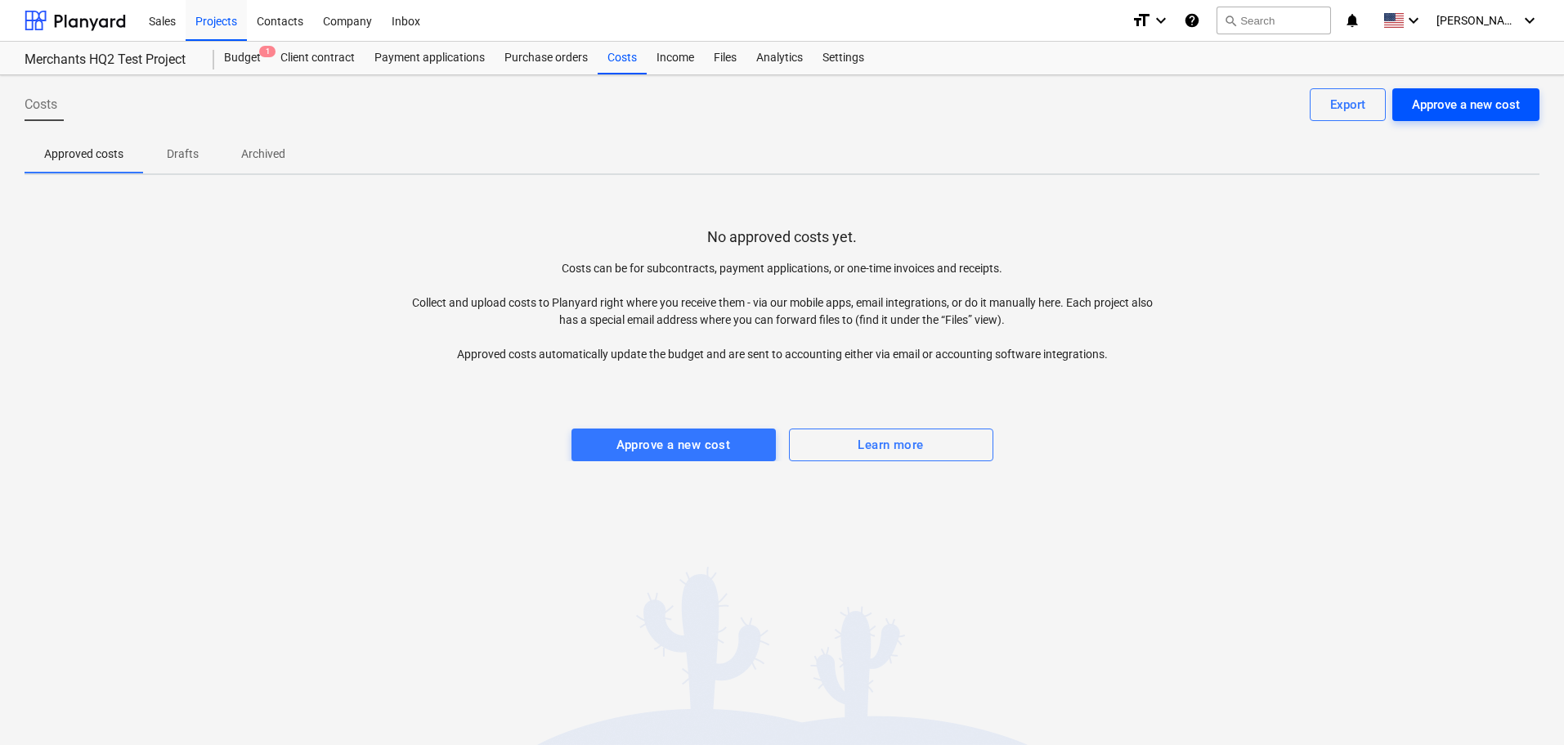
click at [1436, 110] on div "Approve a new cost" at bounding box center [1466, 104] width 108 height 21
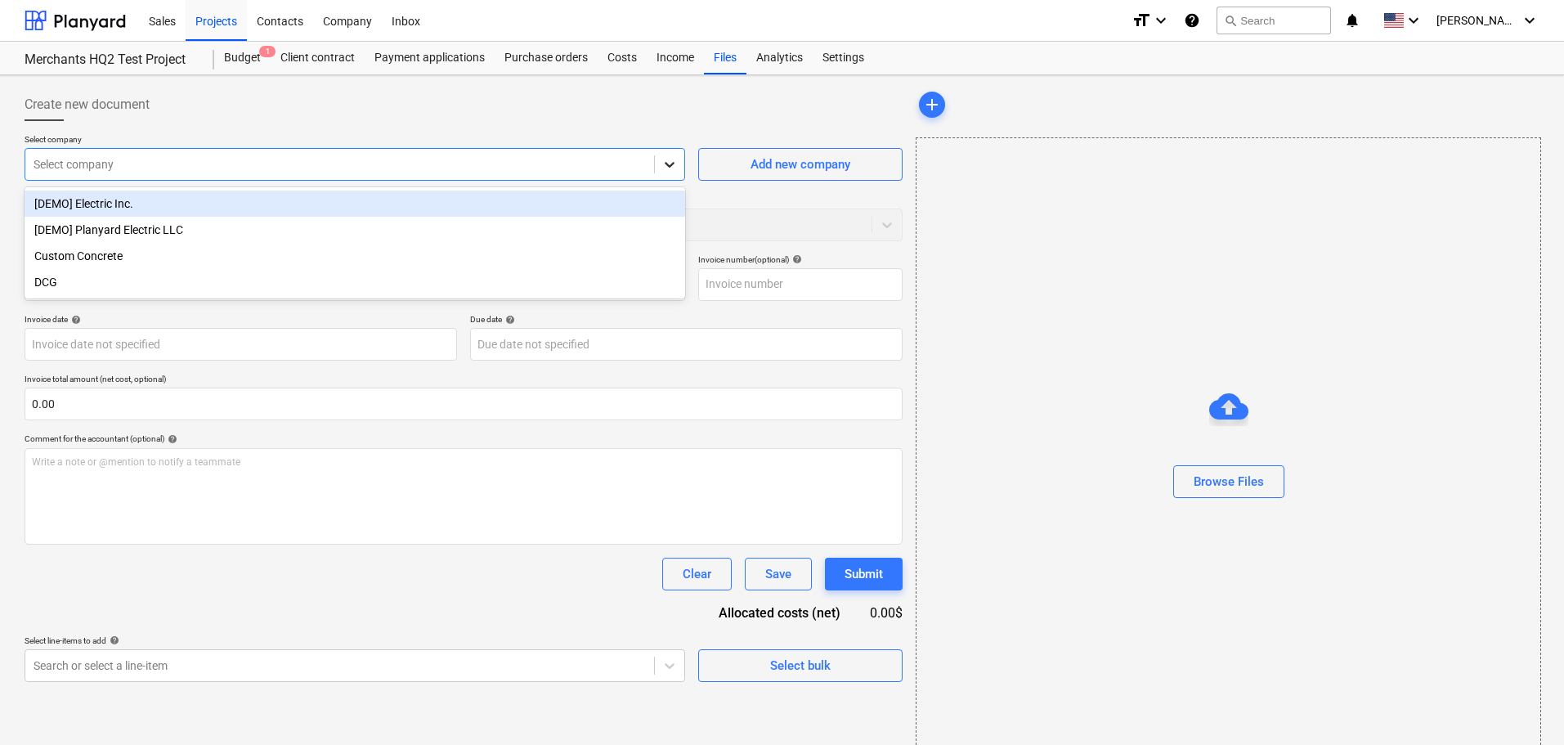
click at [681, 159] on div at bounding box center [669, 164] width 29 height 29
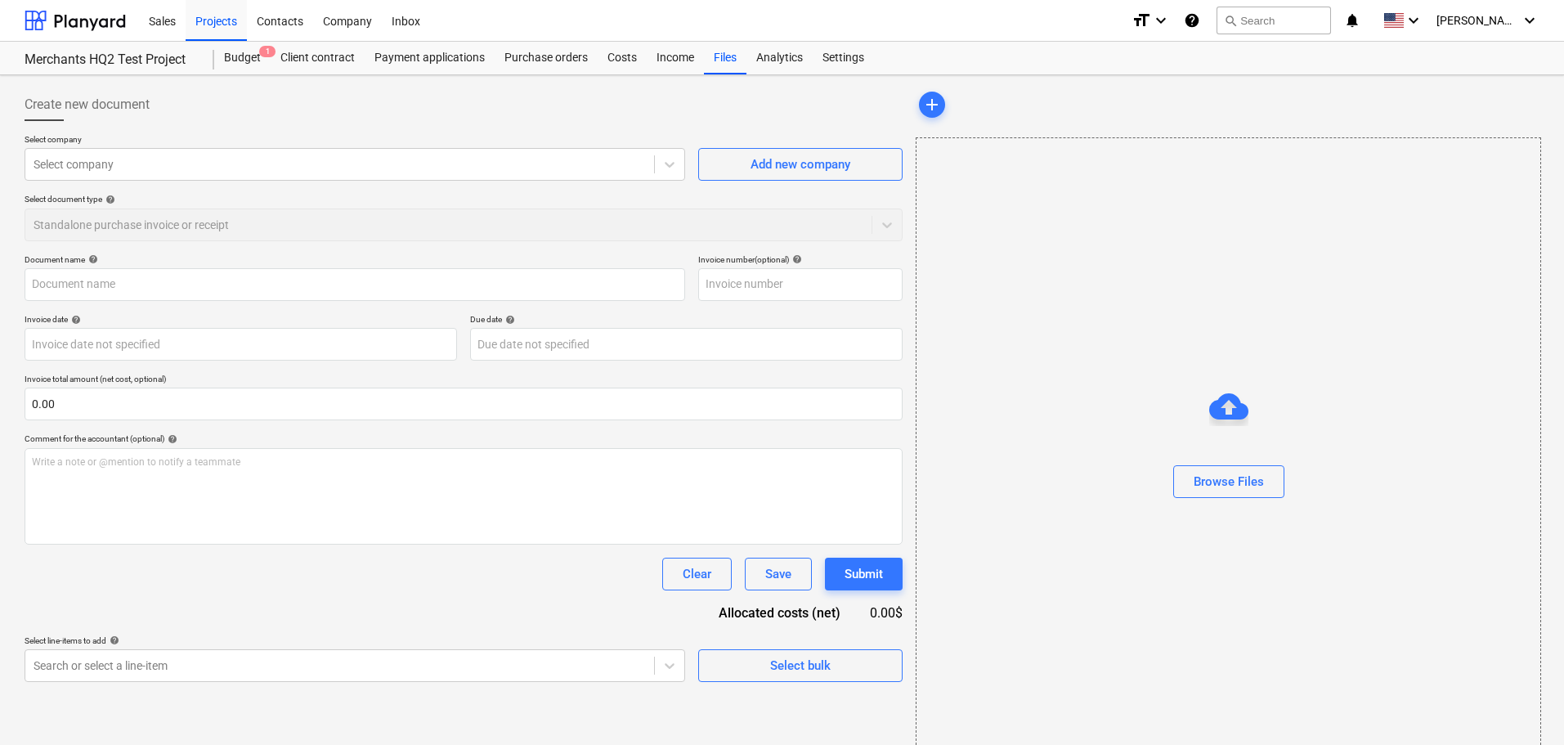
click at [672, 231] on div "Select document type help Standalone purchase invoice or receipt" at bounding box center [464, 217] width 878 height 47
click at [235, 224] on div "Select document type help Standalone purchase invoice or receipt" at bounding box center [464, 217] width 878 height 47
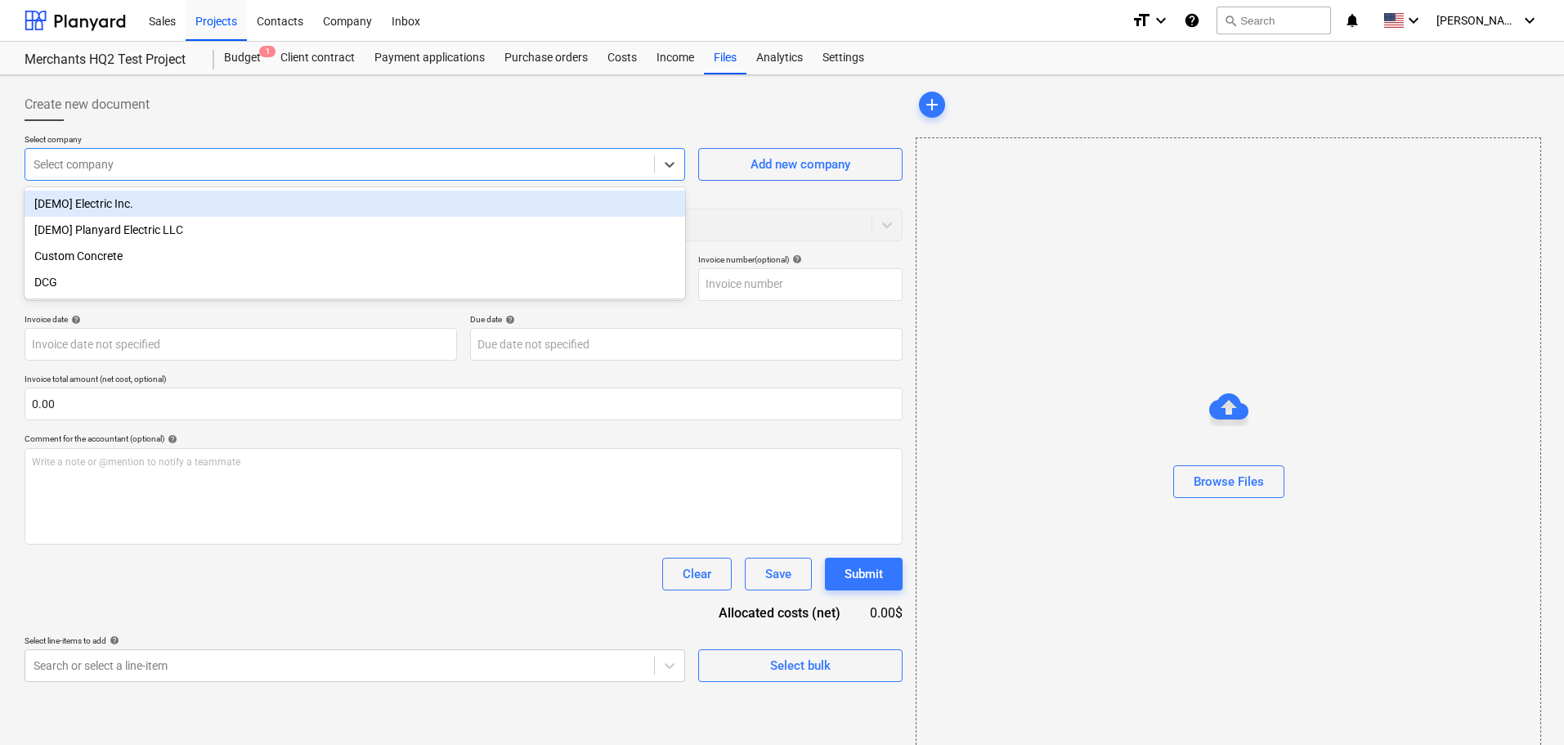
click at [246, 163] on div at bounding box center [340, 164] width 612 height 16
click at [404, 120] on div "Create new document" at bounding box center [464, 104] width 878 height 33
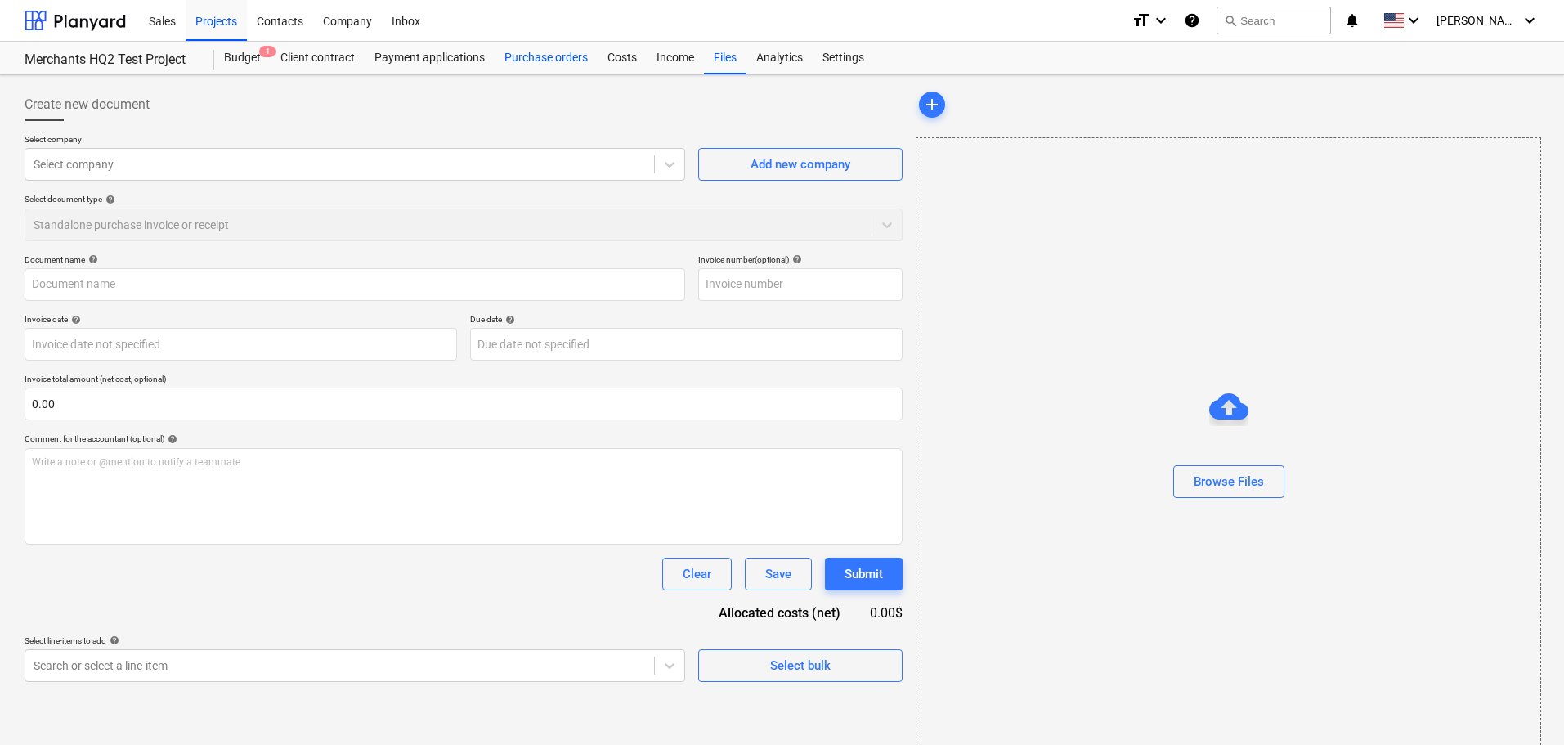
click at [544, 65] on div "Purchase orders" at bounding box center [546, 58] width 103 height 33
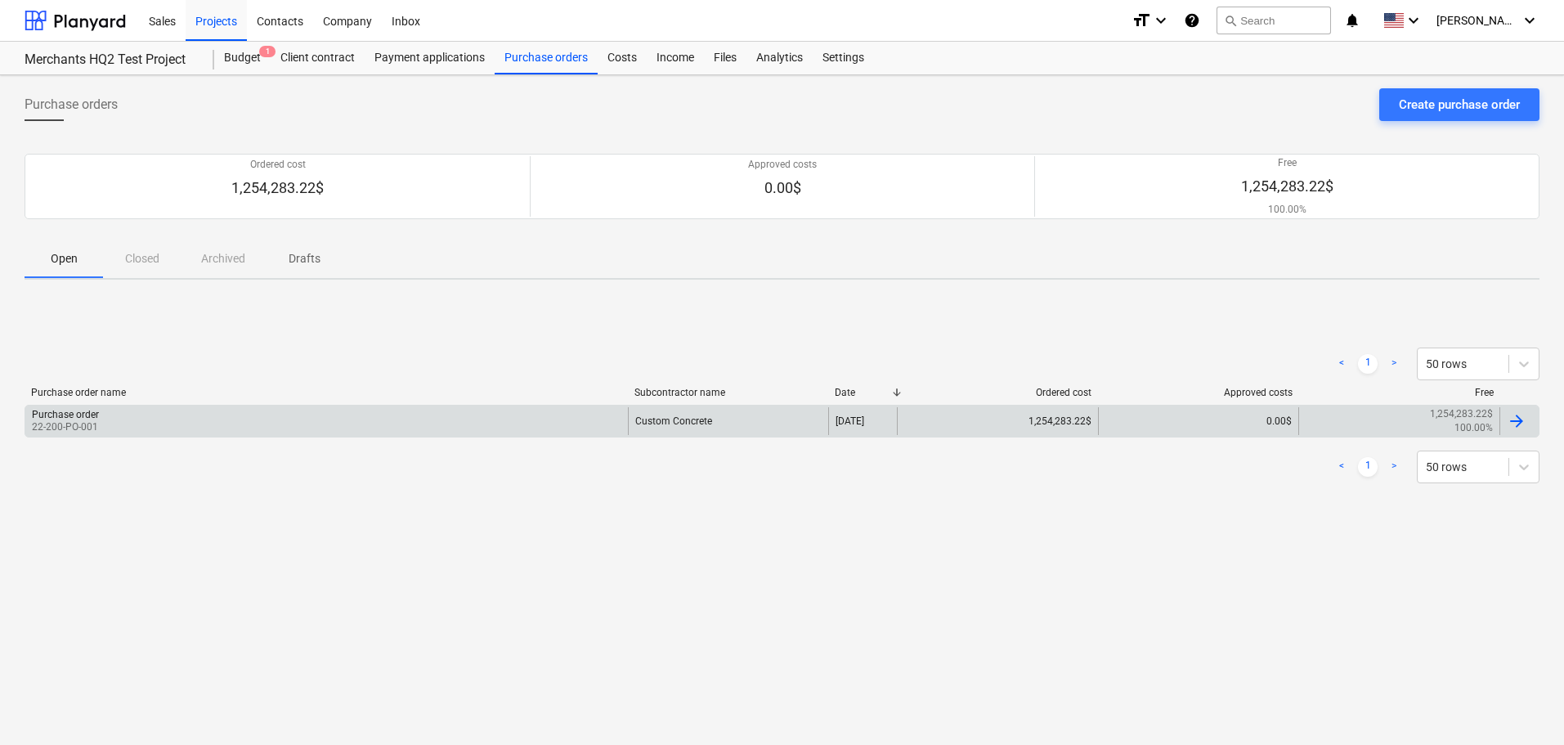
click at [358, 427] on div "Purchase order 22-200-PO-001" at bounding box center [326, 421] width 603 height 28
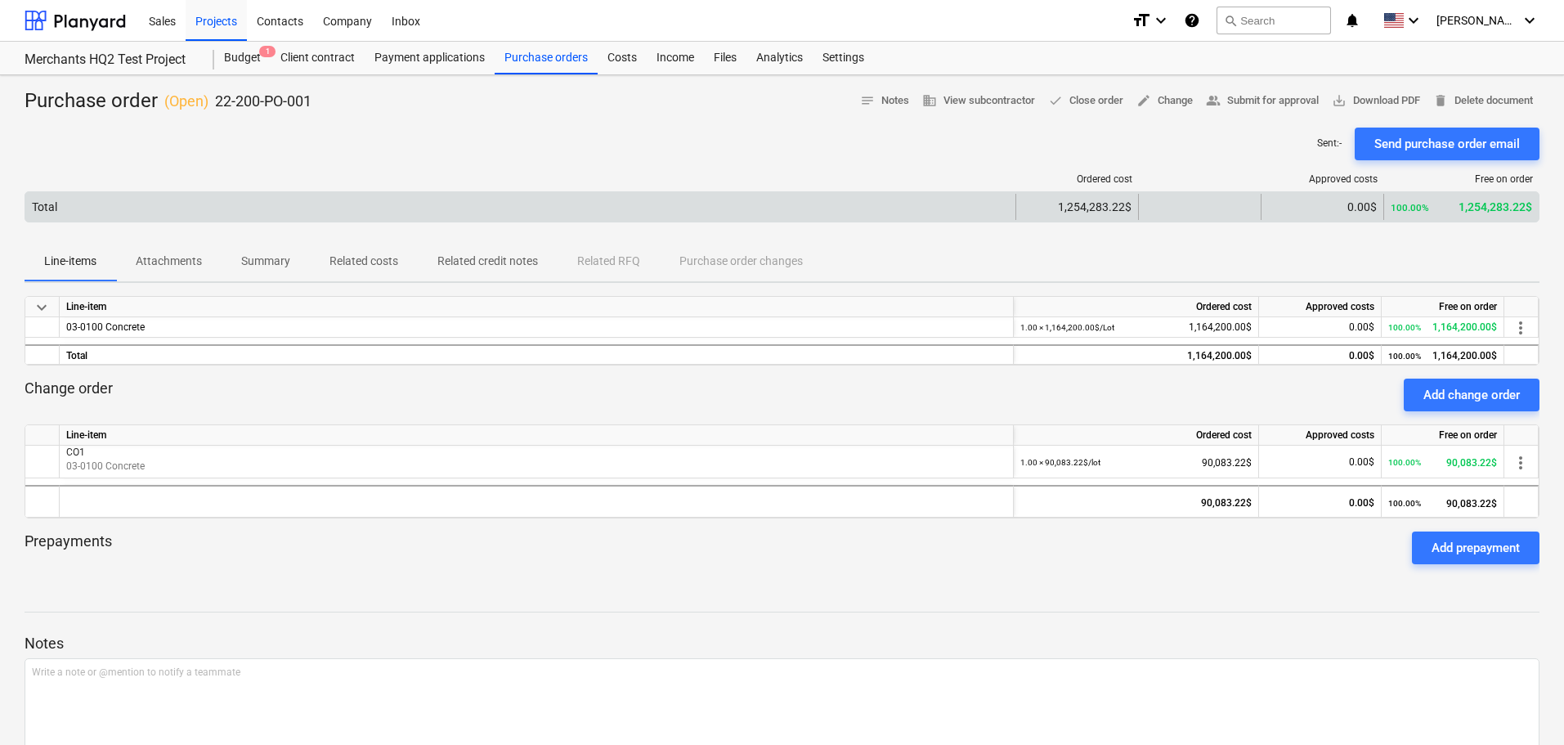
click at [736, 199] on div "Total" at bounding box center [520, 207] width 990 height 26
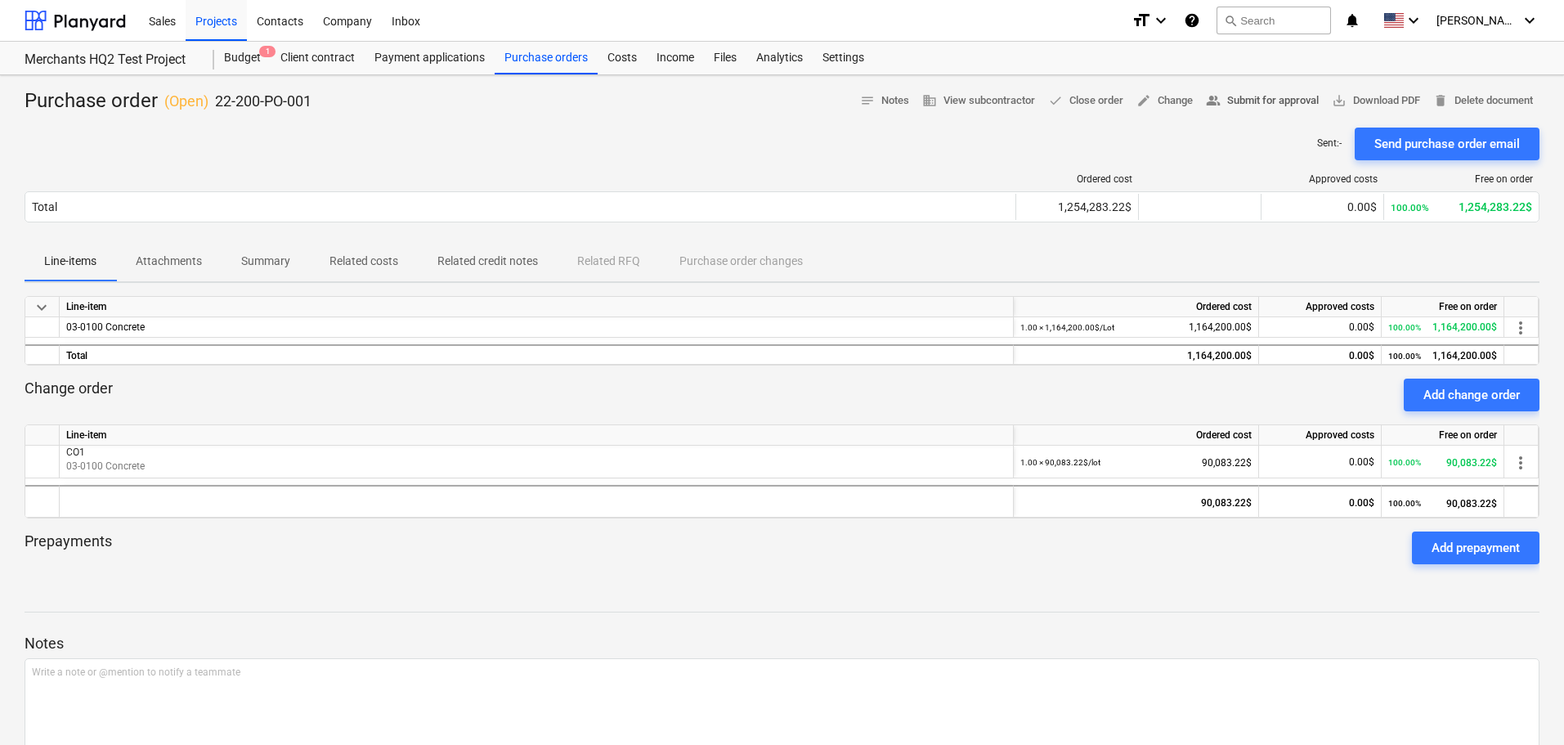
click at [1249, 102] on span "people_alt Submit for approval" at bounding box center [1262, 101] width 113 height 19
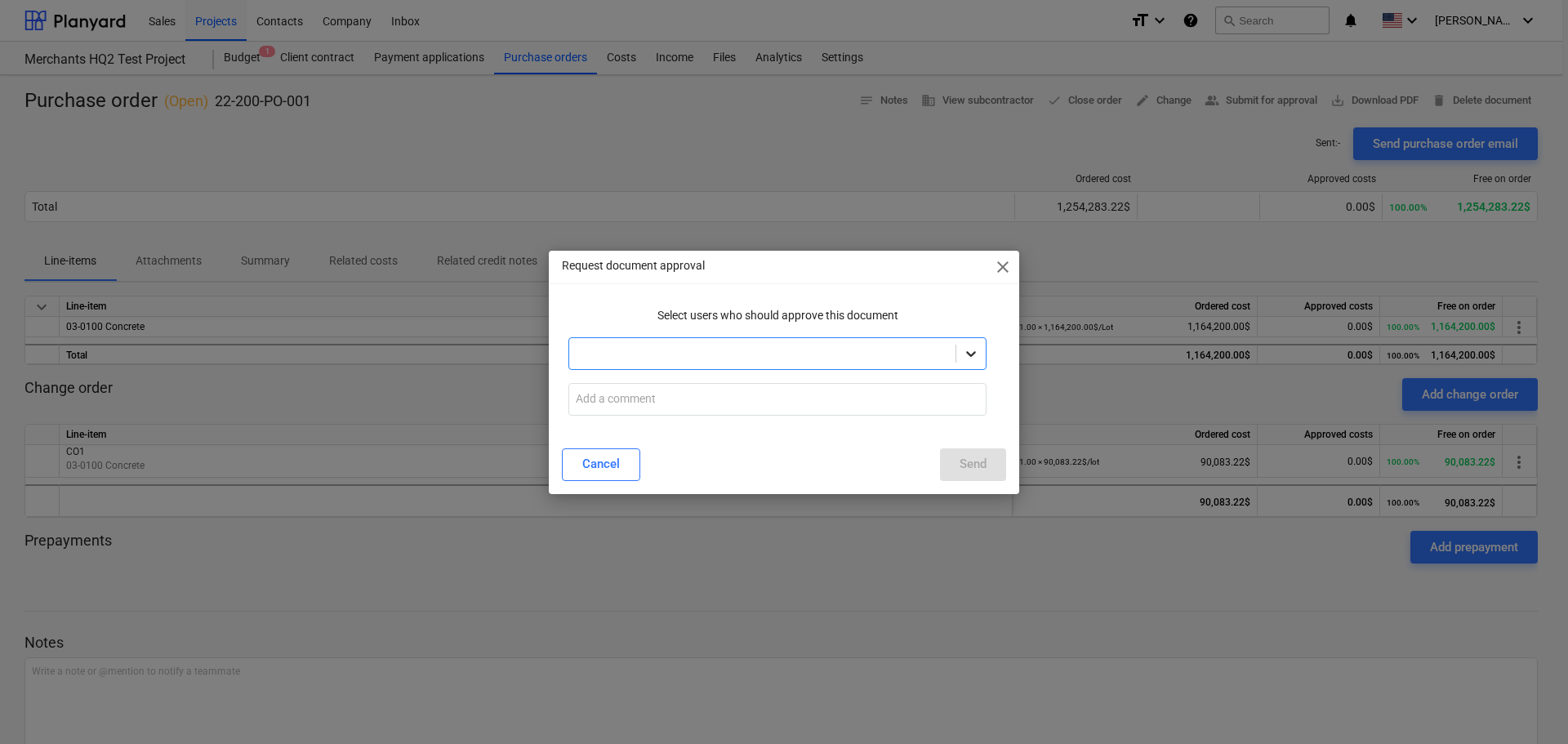
click at [965, 347] on icon at bounding box center [971, 354] width 16 height 16
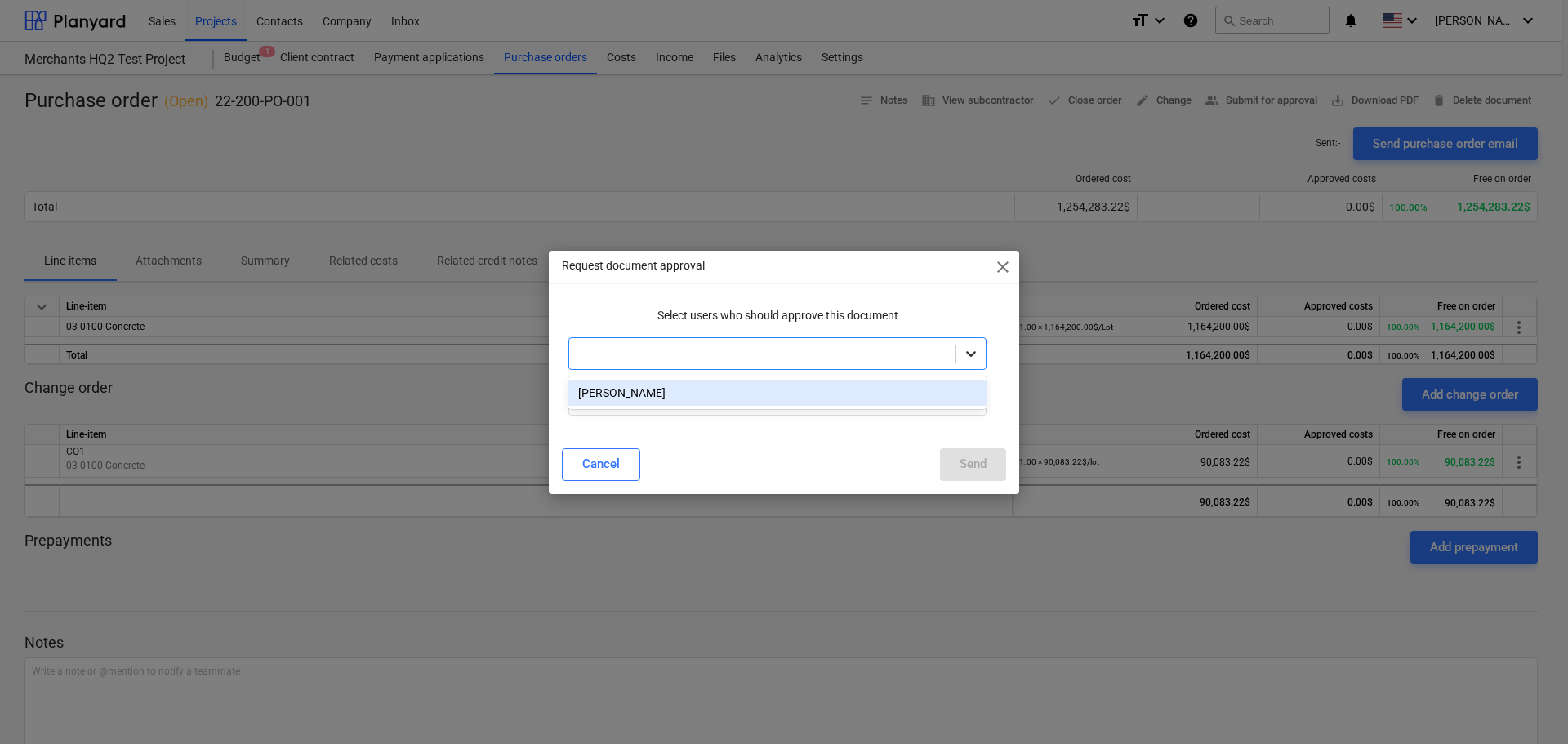
click at [965, 347] on icon at bounding box center [971, 354] width 16 height 16
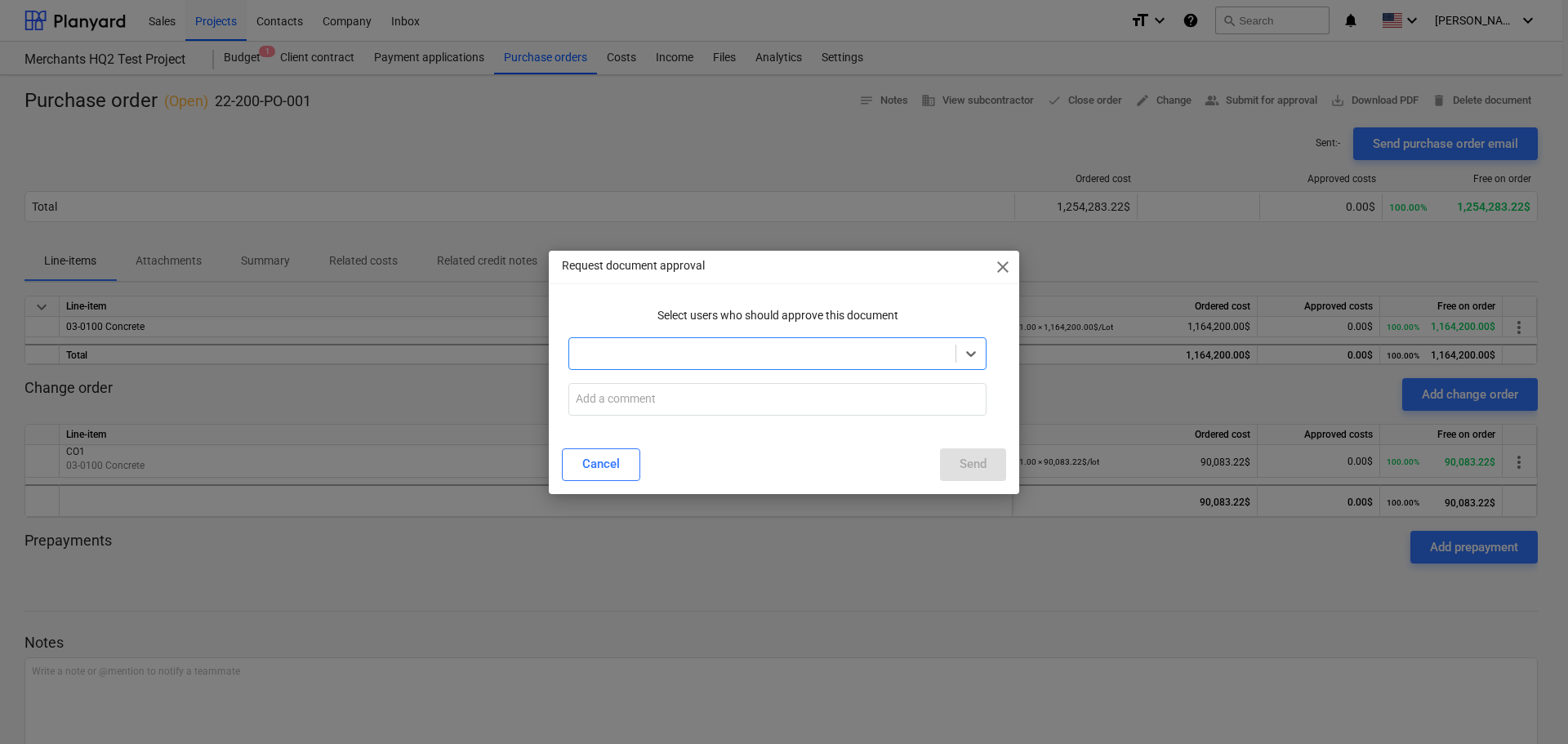
click at [1005, 262] on span "close" at bounding box center [1003, 268] width 20 height 20
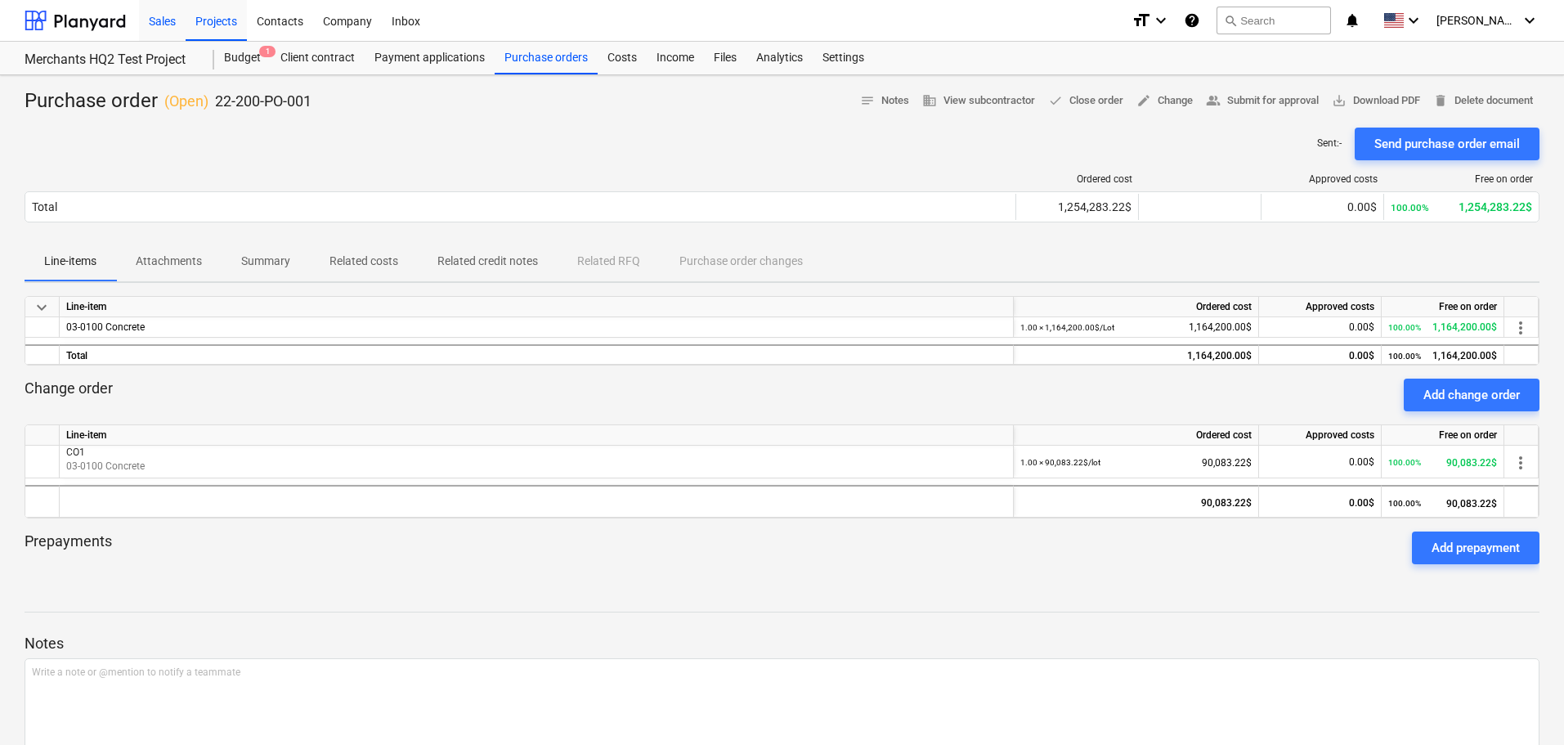
click at [167, 24] on div "Sales" at bounding box center [162, 20] width 47 height 42
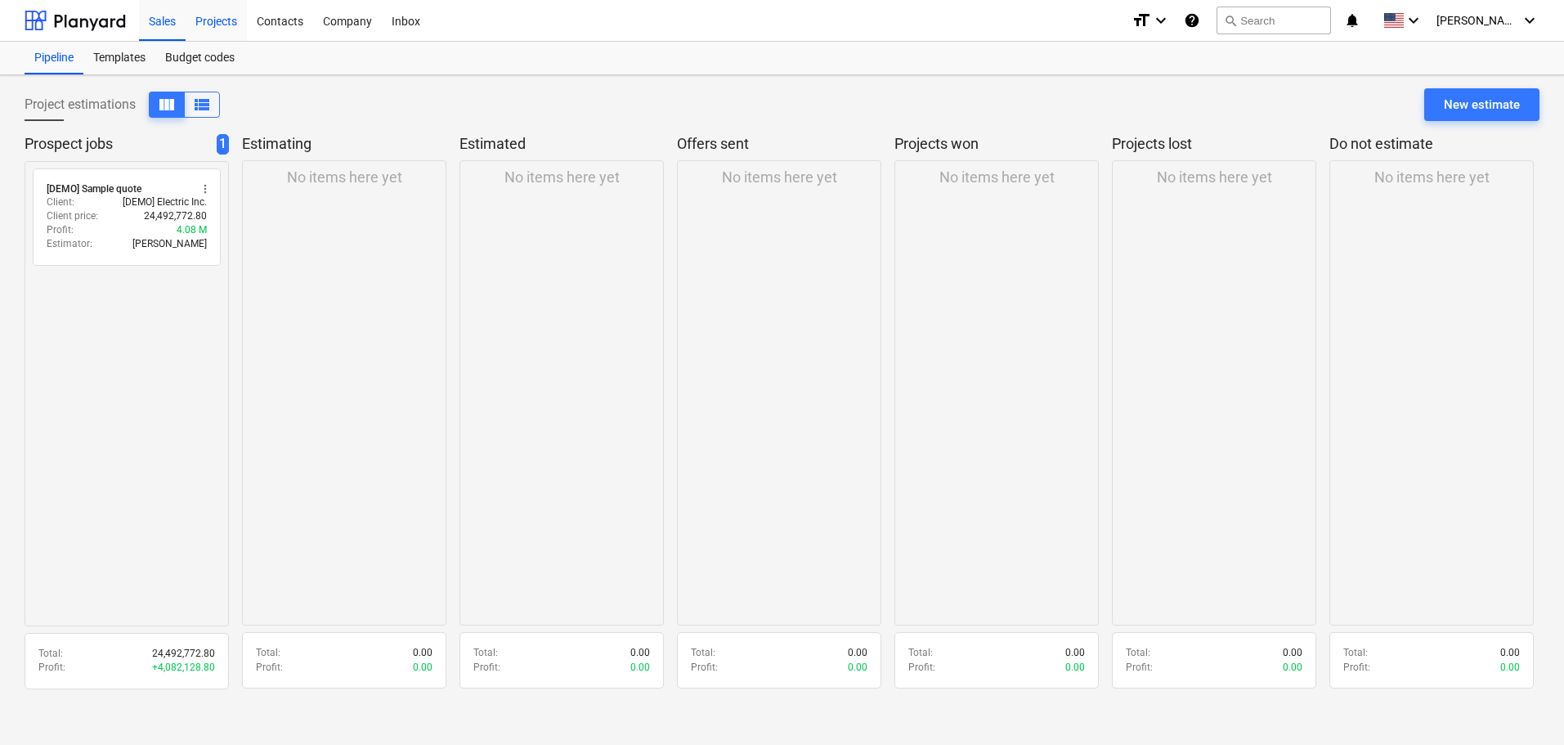
click at [203, 21] on div "Projects" at bounding box center [216, 20] width 61 height 42
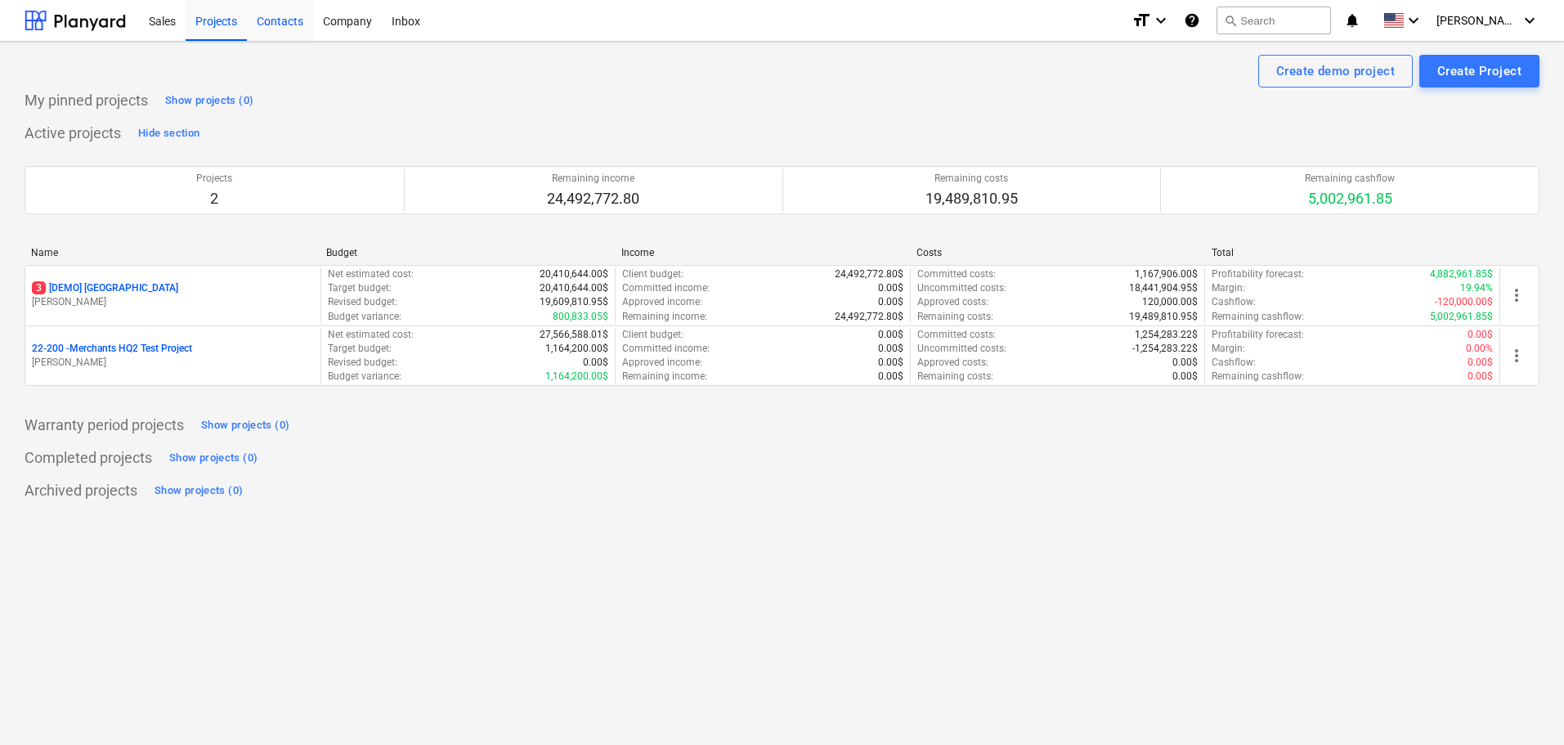
click at [274, 21] on div "Contacts" at bounding box center [280, 20] width 66 height 42
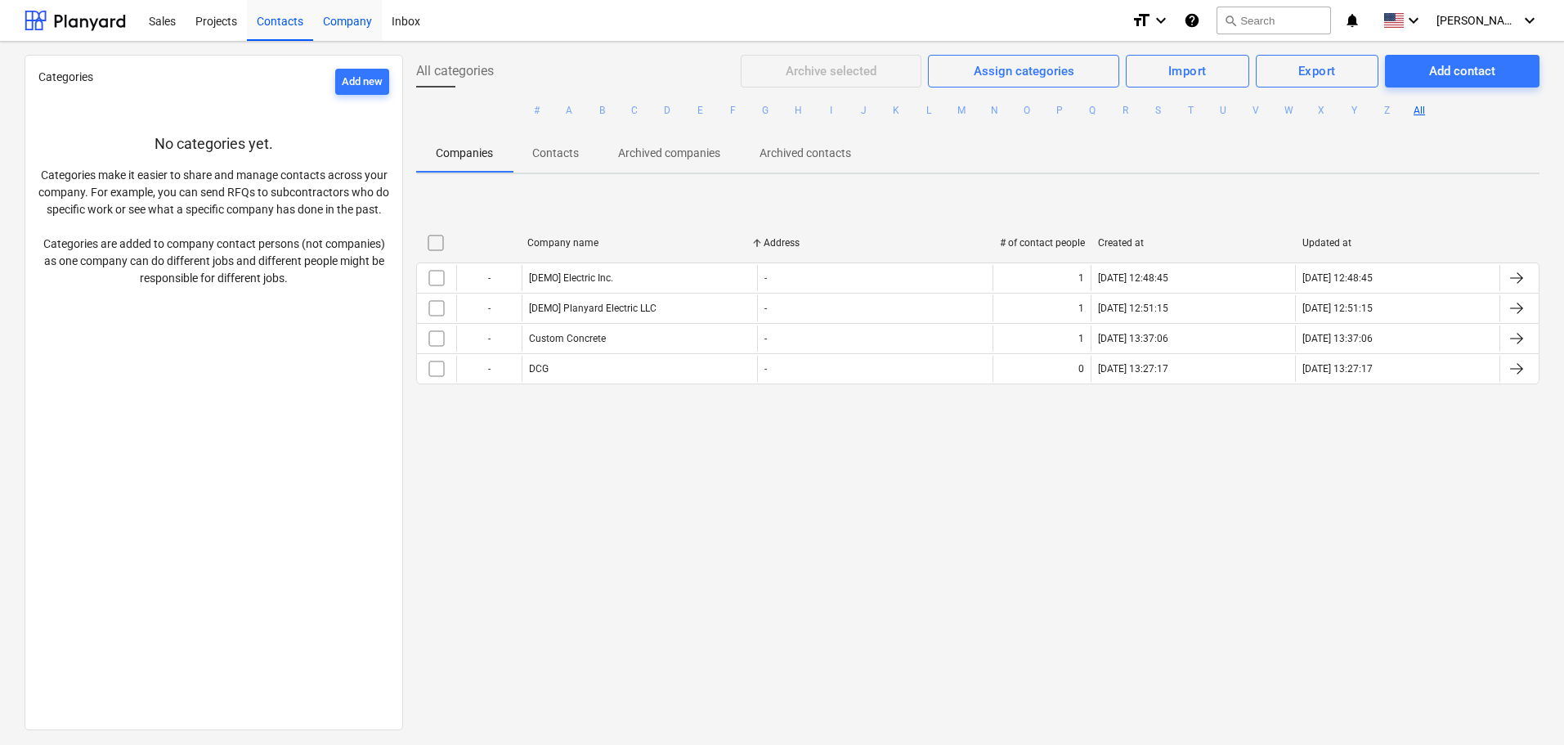
click at [367, 22] on div "Company" at bounding box center [347, 20] width 69 height 42
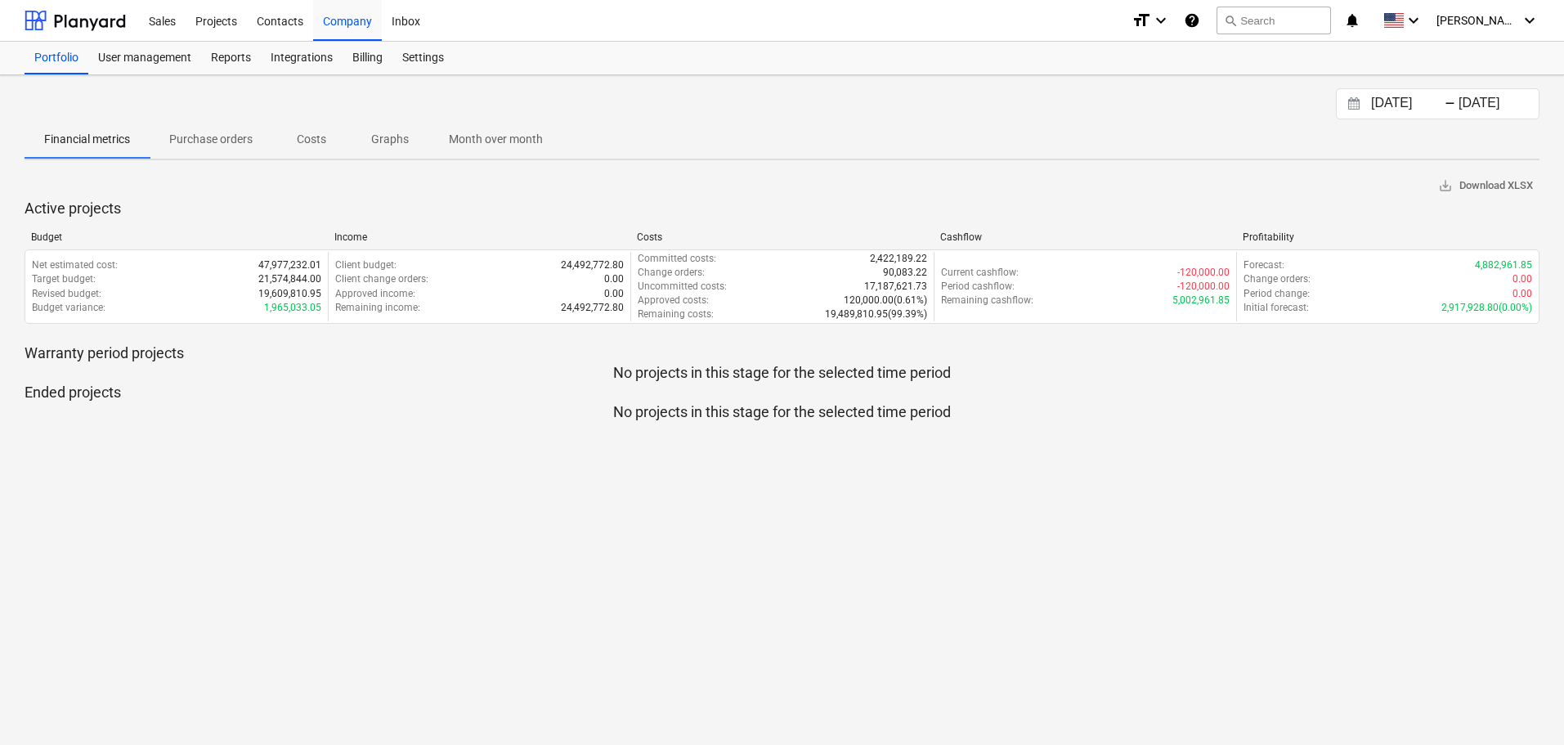
click at [201, 139] on p "Purchase orders" at bounding box center [210, 139] width 83 height 17
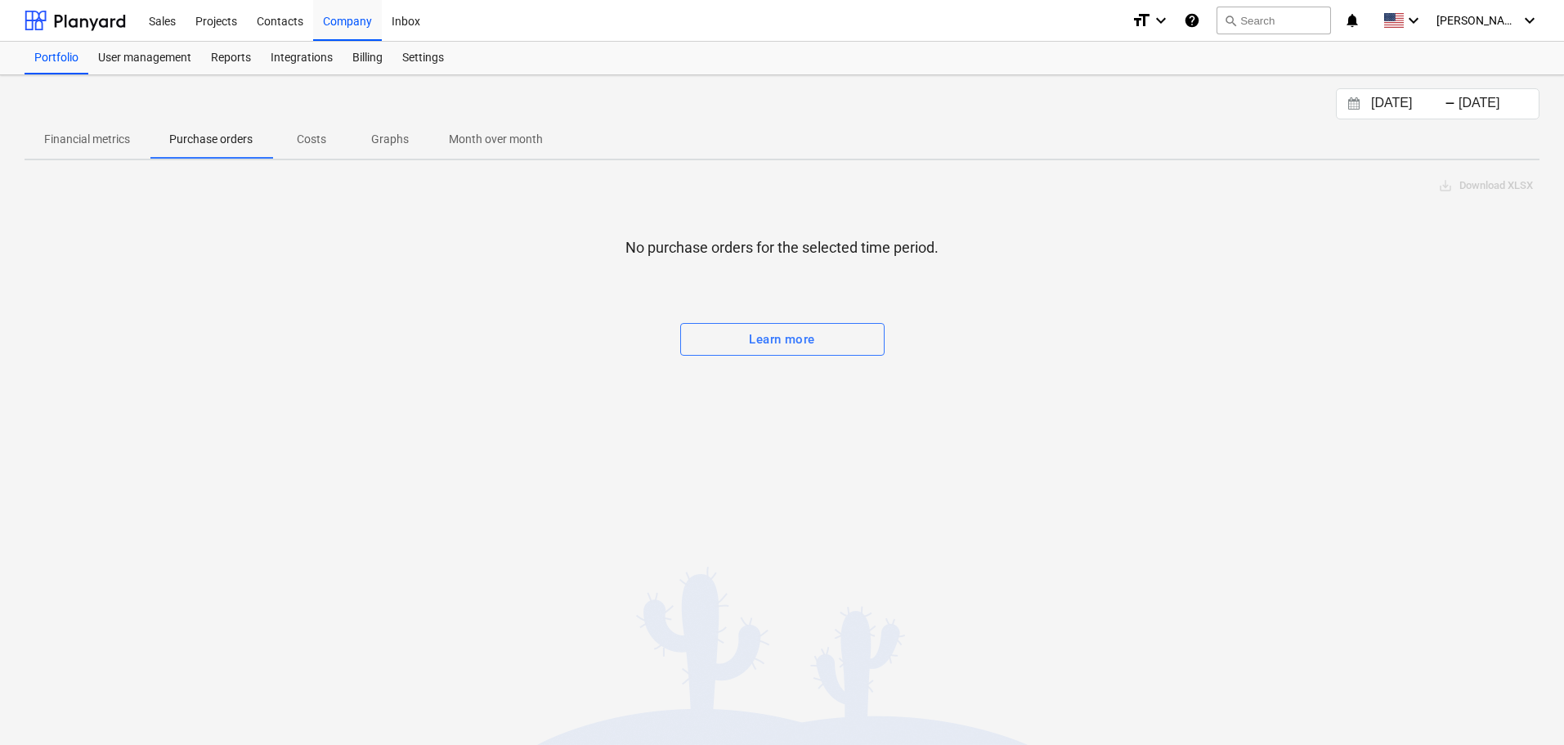
click at [343, 141] on span "Costs" at bounding box center [311, 139] width 78 height 27
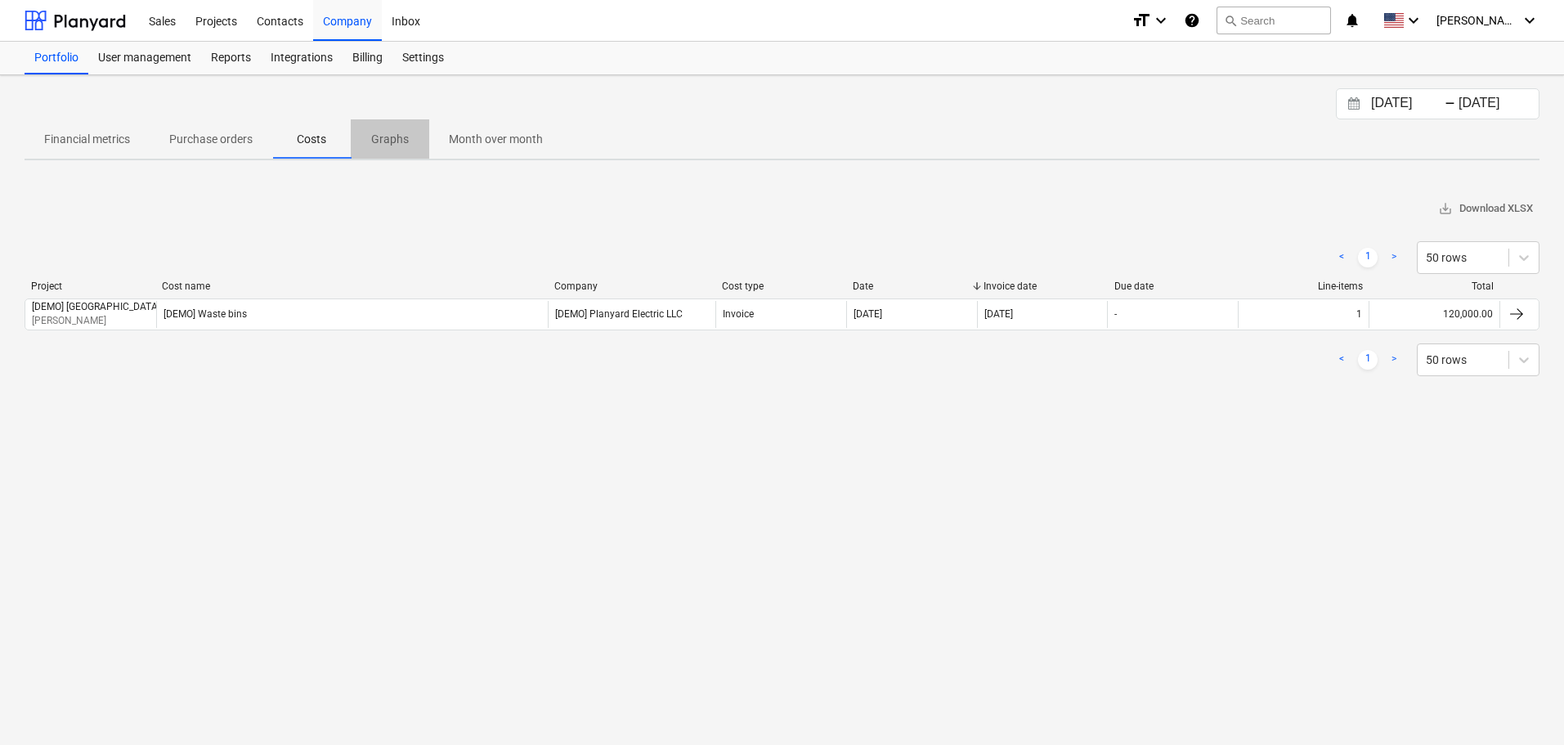
click at [388, 137] on p "Graphs" at bounding box center [389, 139] width 39 height 17
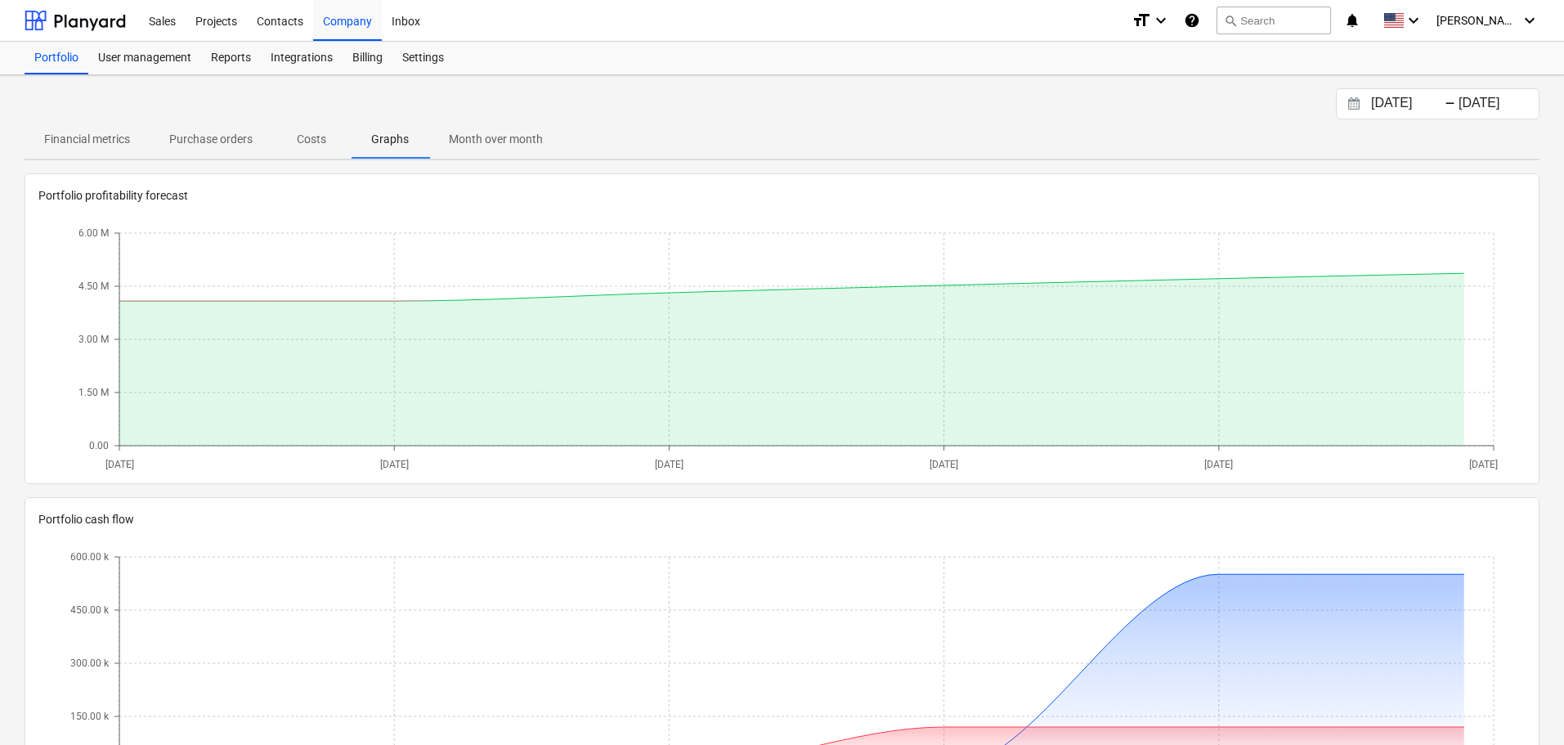
click at [482, 134] on p "Month over month" at bounding box center [496, 139] width 94 height 17
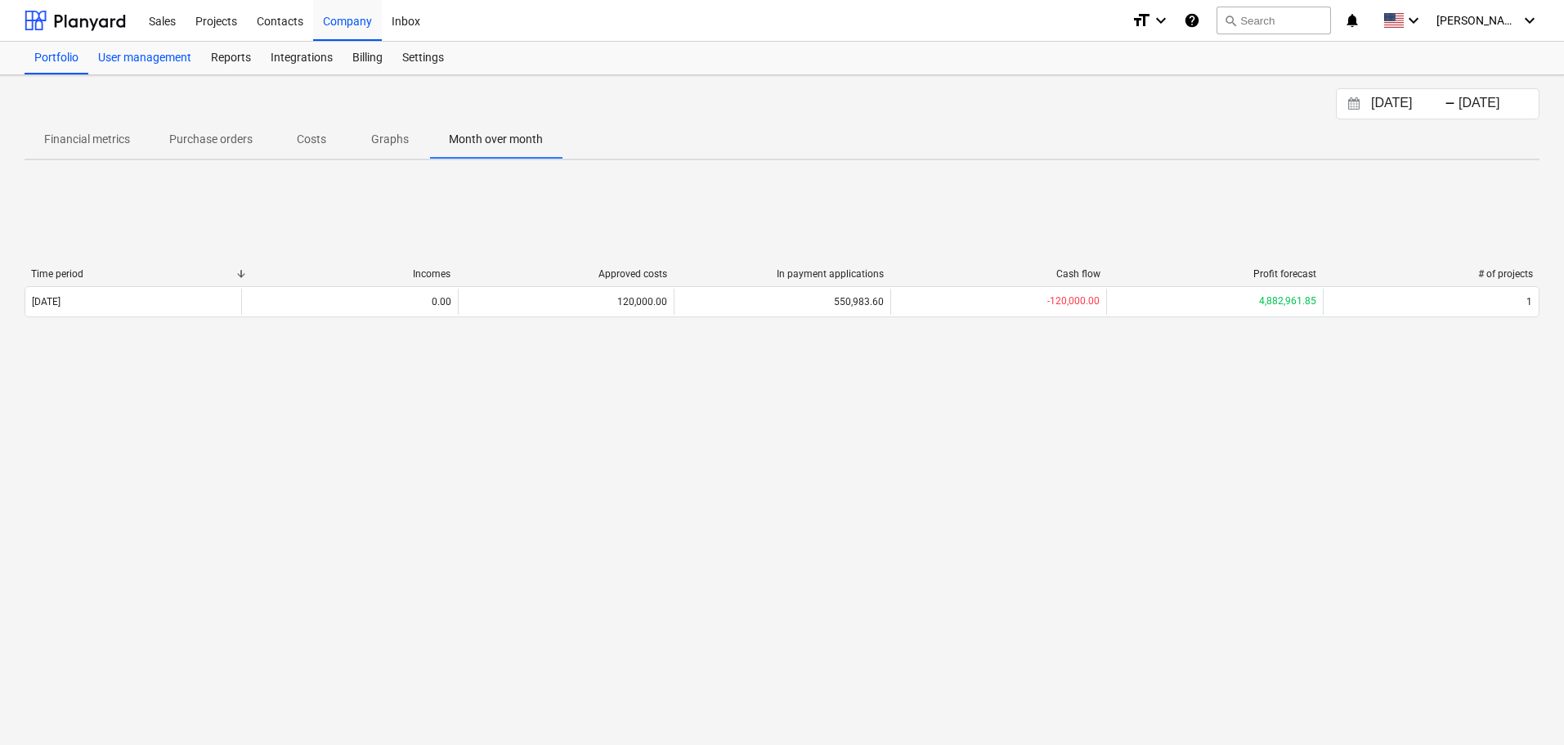
click at [141, 60] on div "User management" at bounding box center [144, 58] width 113 height 33
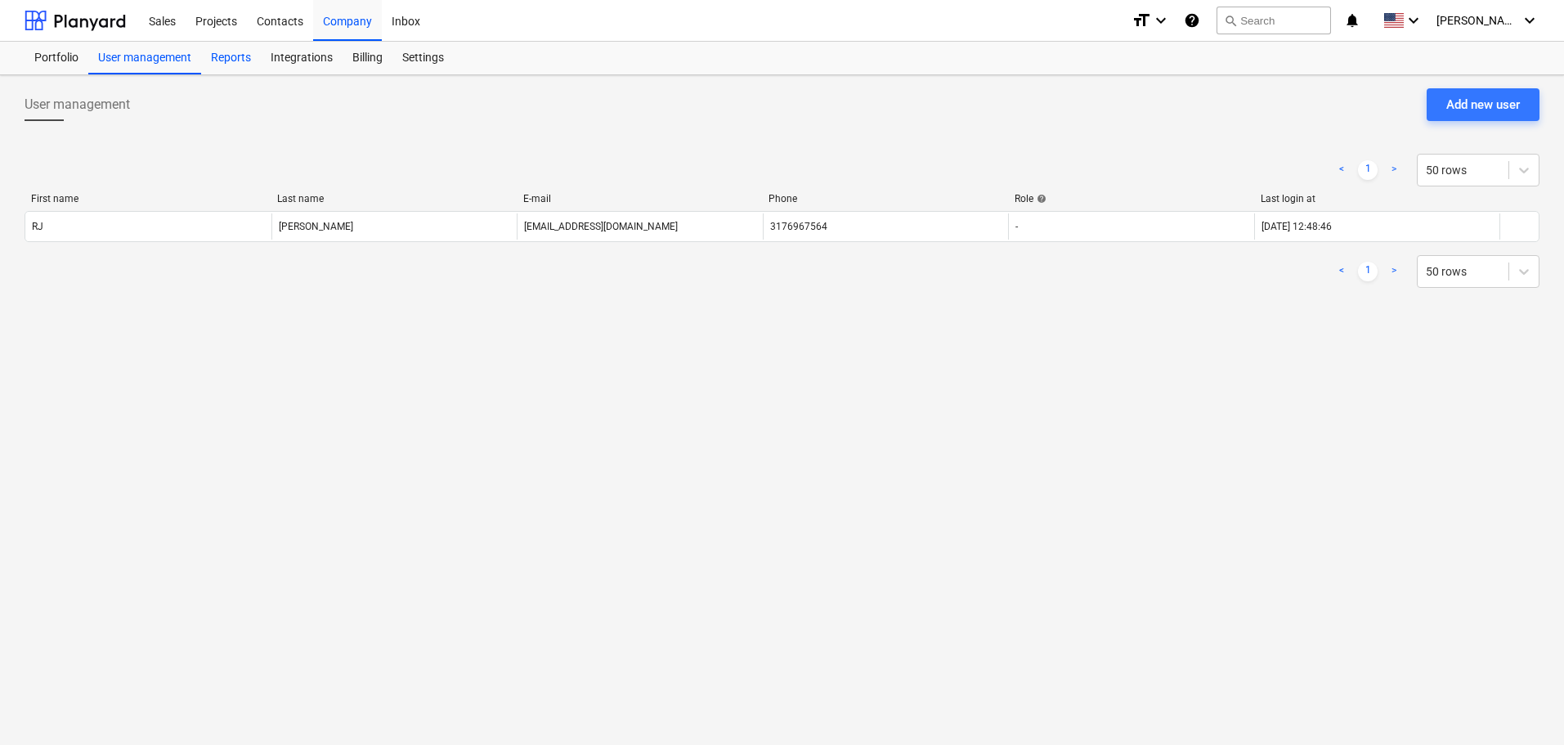
click at [226, 49] on div "Reports" at bounding box center [231, 58] width 60 height 33
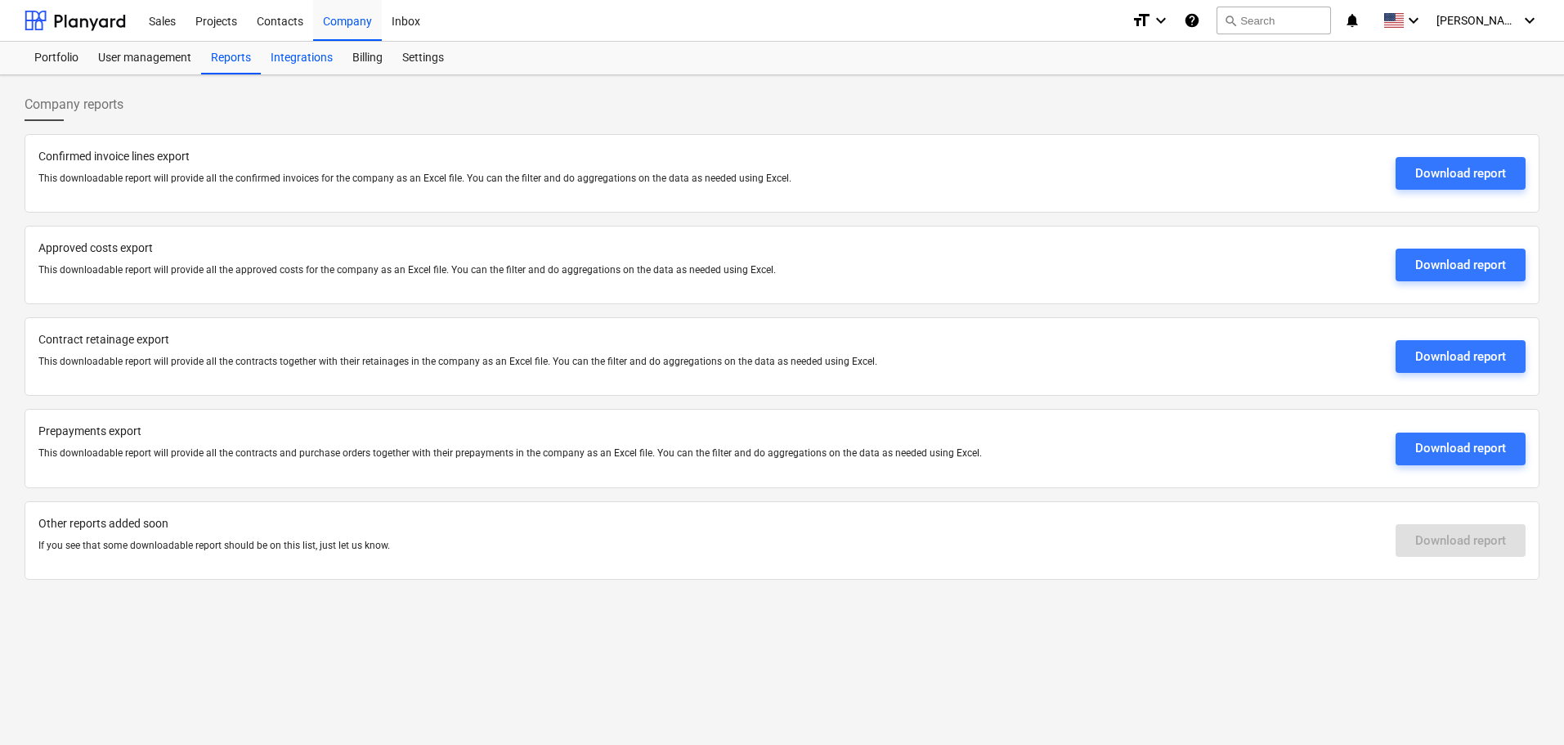
drag, startPoint x: 304, startPoint y: 58, endPoint x: 312, endPoint y: 59, distance: 8.2
click at [305, 58] on div "Integrations" at bounding box center [302, 58] width 82 height 33
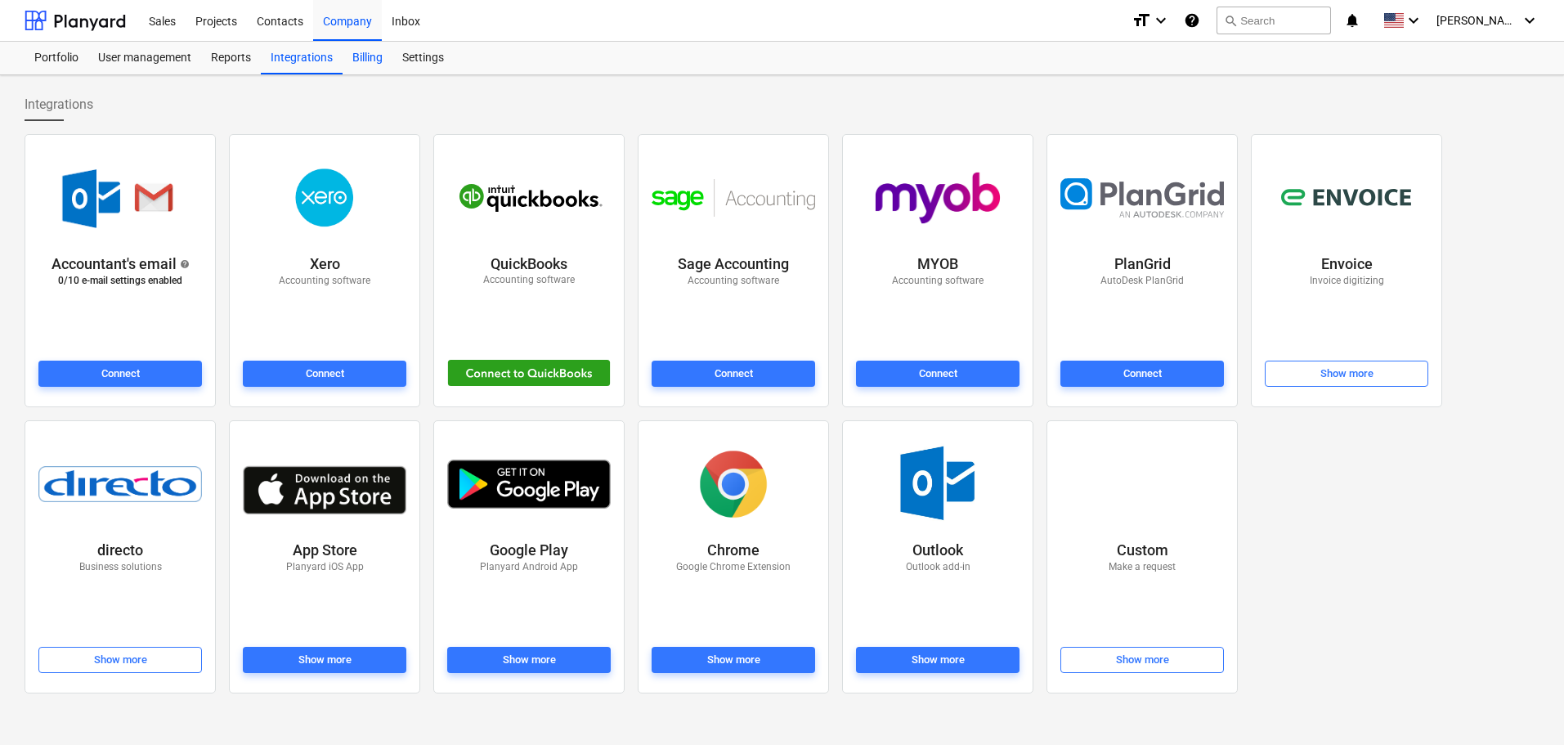
click at [374, 54] on div "Billing" at bounding box center [368, 58] width 50 height 33
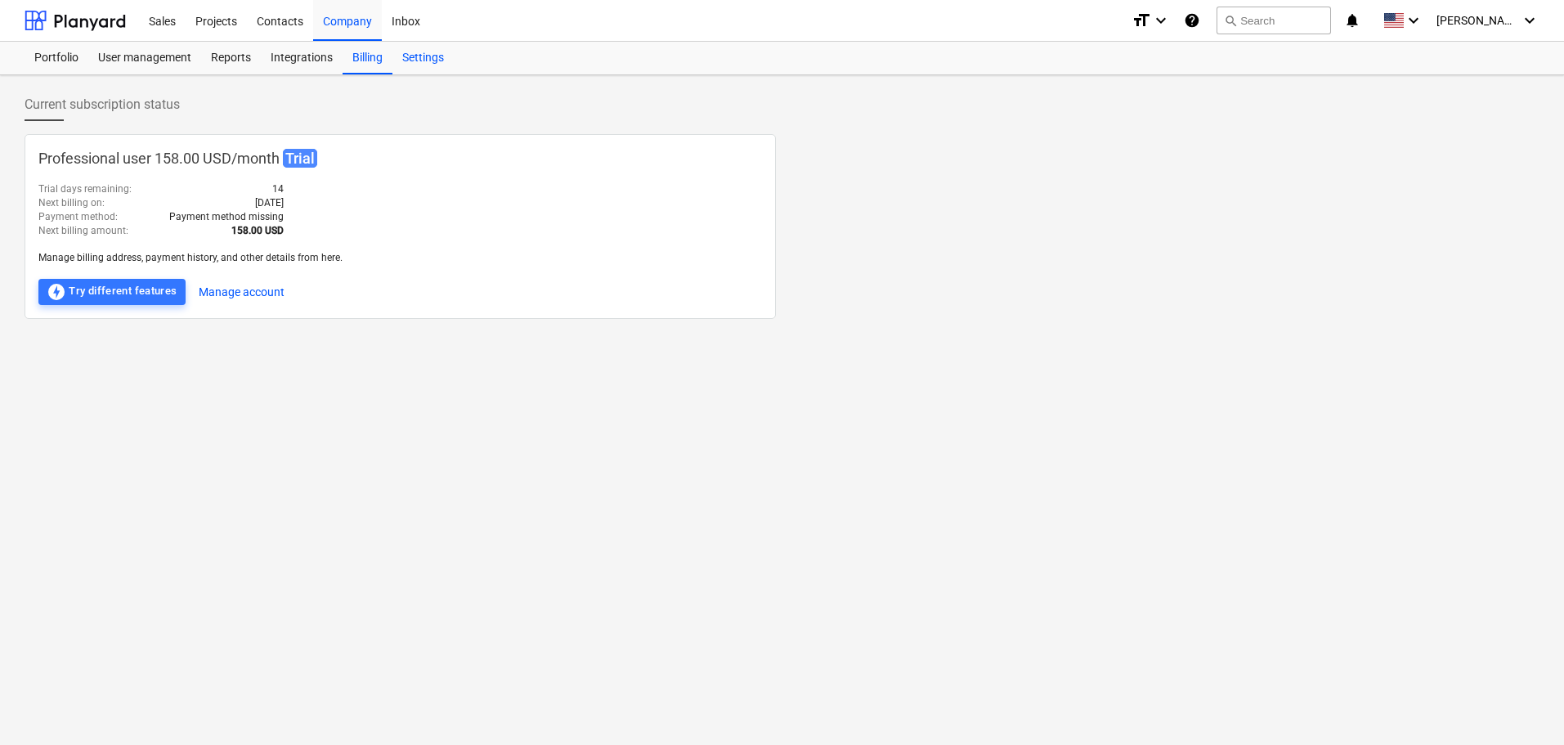
click at [419, 53] on div "Settings" at bounding box center [422, 58] width 61 height 33
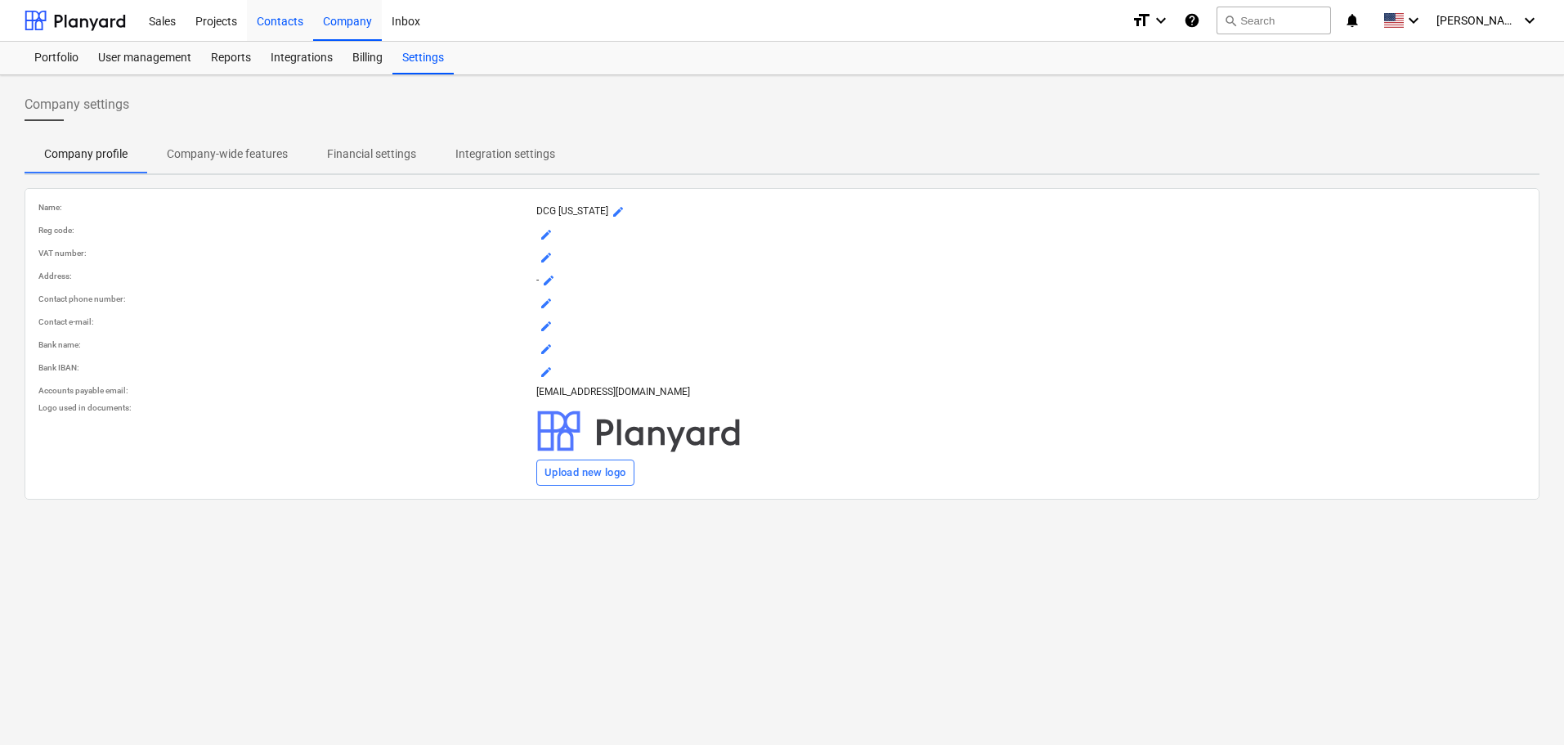
click at [280, 28] on div "Contacts" at bounding box center [280, 20] width 66 height 42
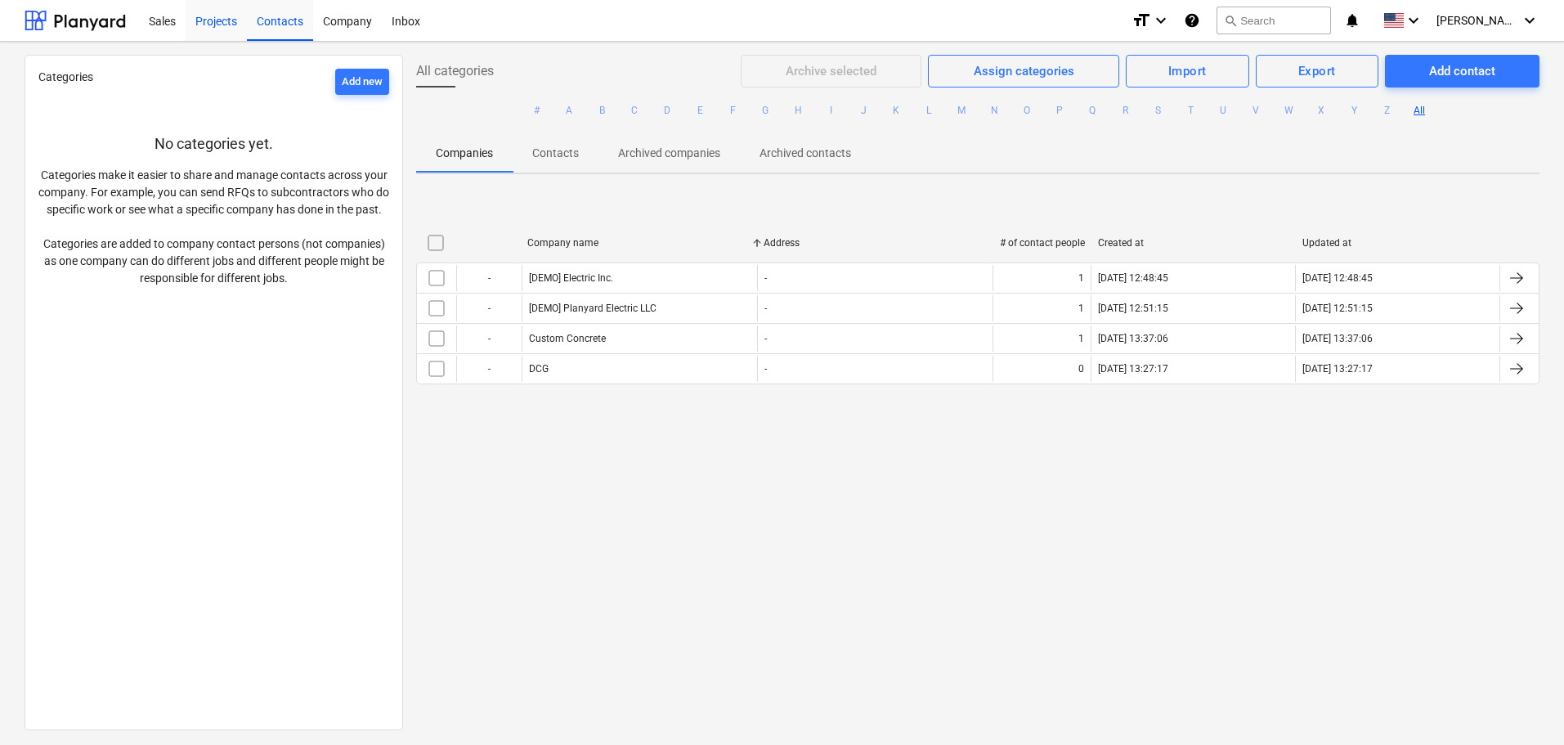
click at [221, 25] on div "Projects" at bounding box center [216, 20] width 61 height 42
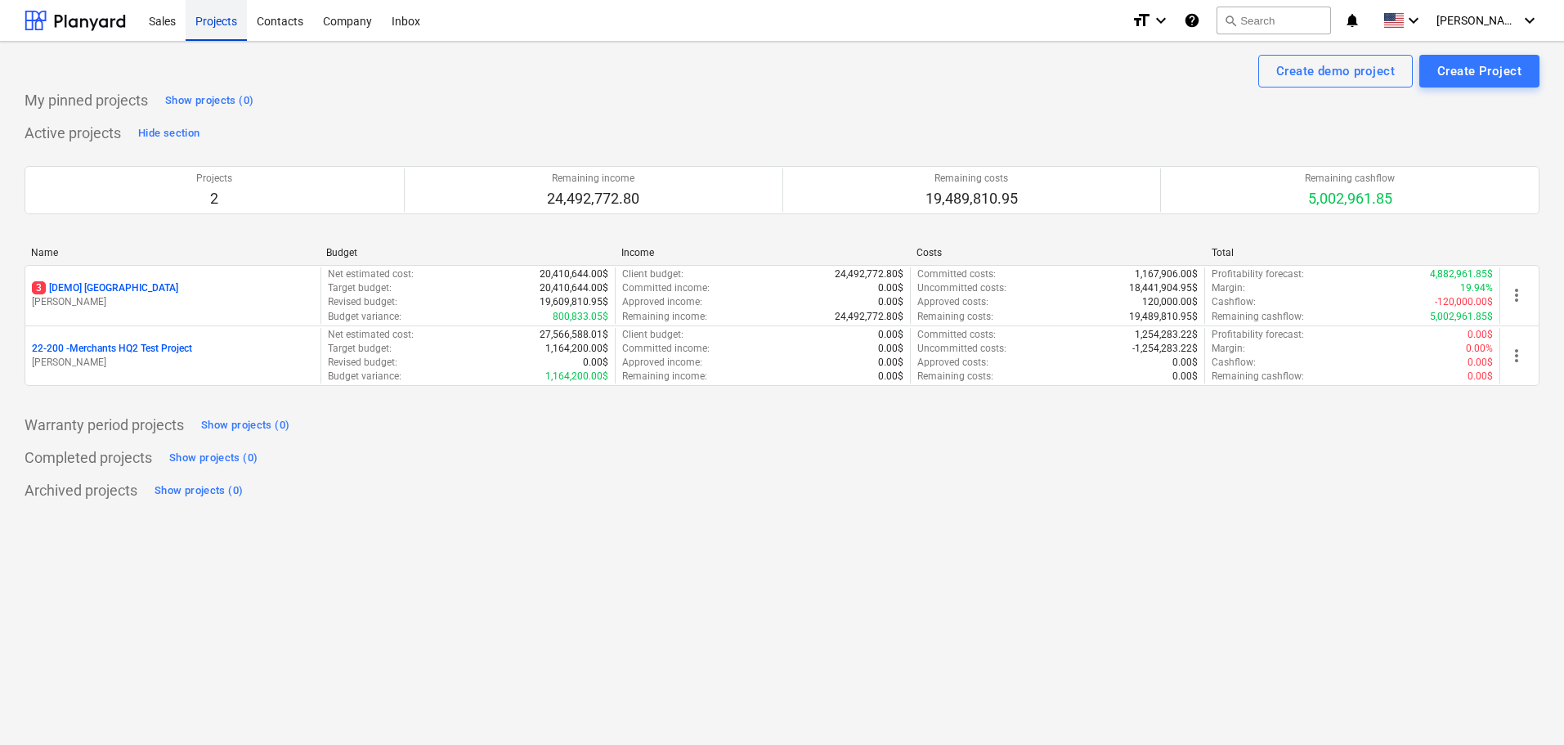
click at [227, 14] on div "Projects" at bounding box center [216, 20] width 61 height 42
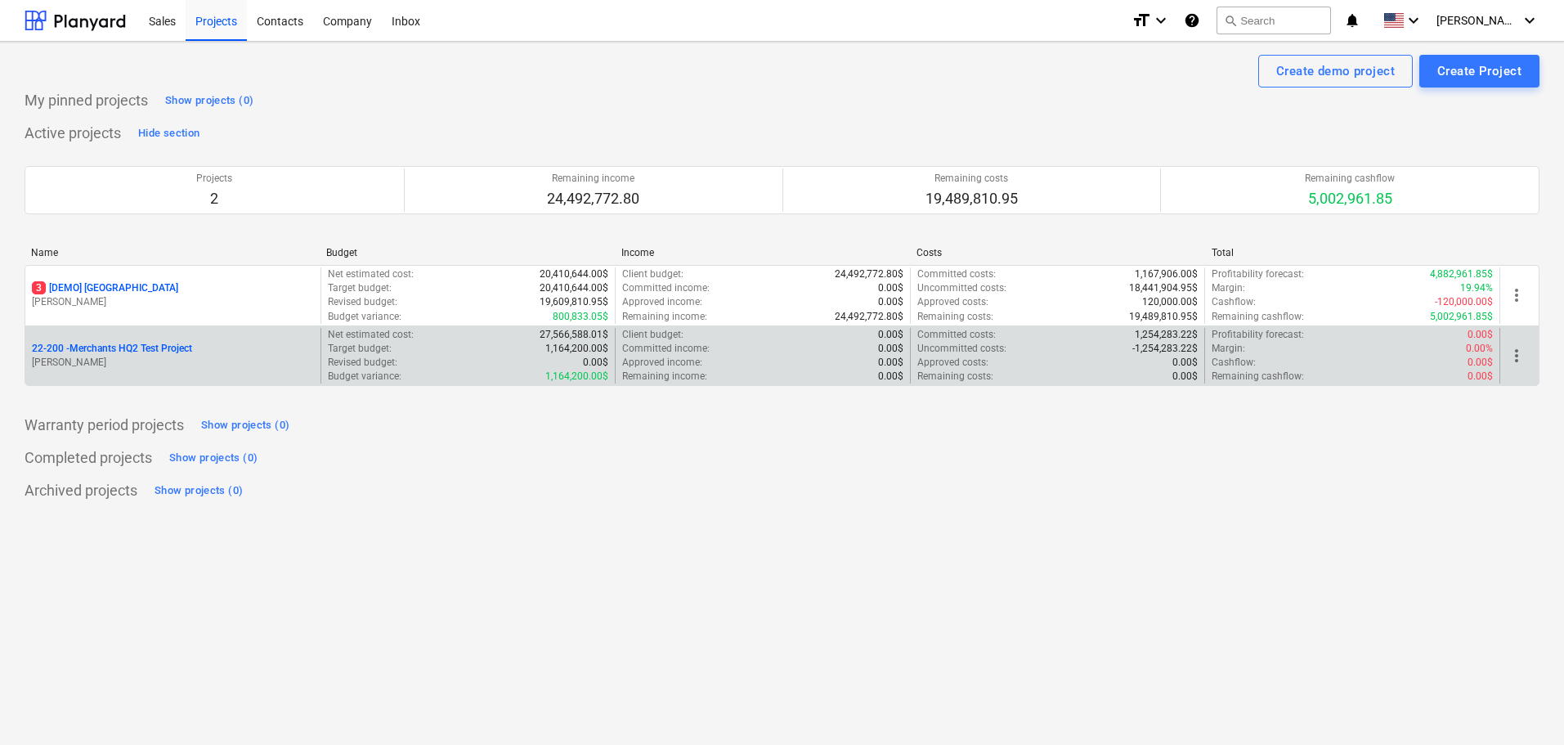
click at [120, 352] on p "22-200 - Merchants HQ2 Test Project" at bounding box center [112, 349] width 160 height 14
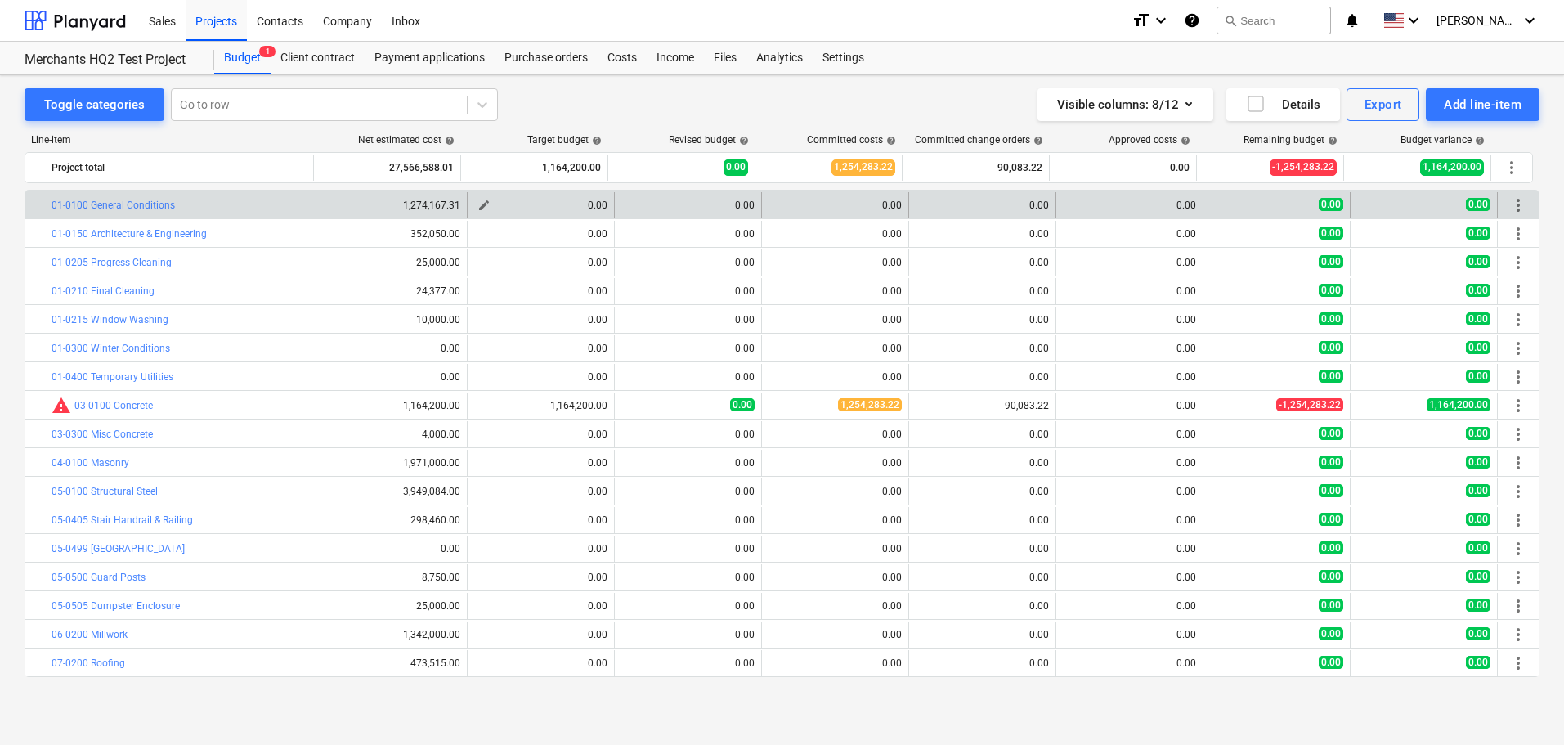
click at [508, 201] on div "0.00" at bounding box center [540, 204] width 133 height 11
click at [486, 208] on button "edit" at bounding box center [484, 205] width 20 height 20
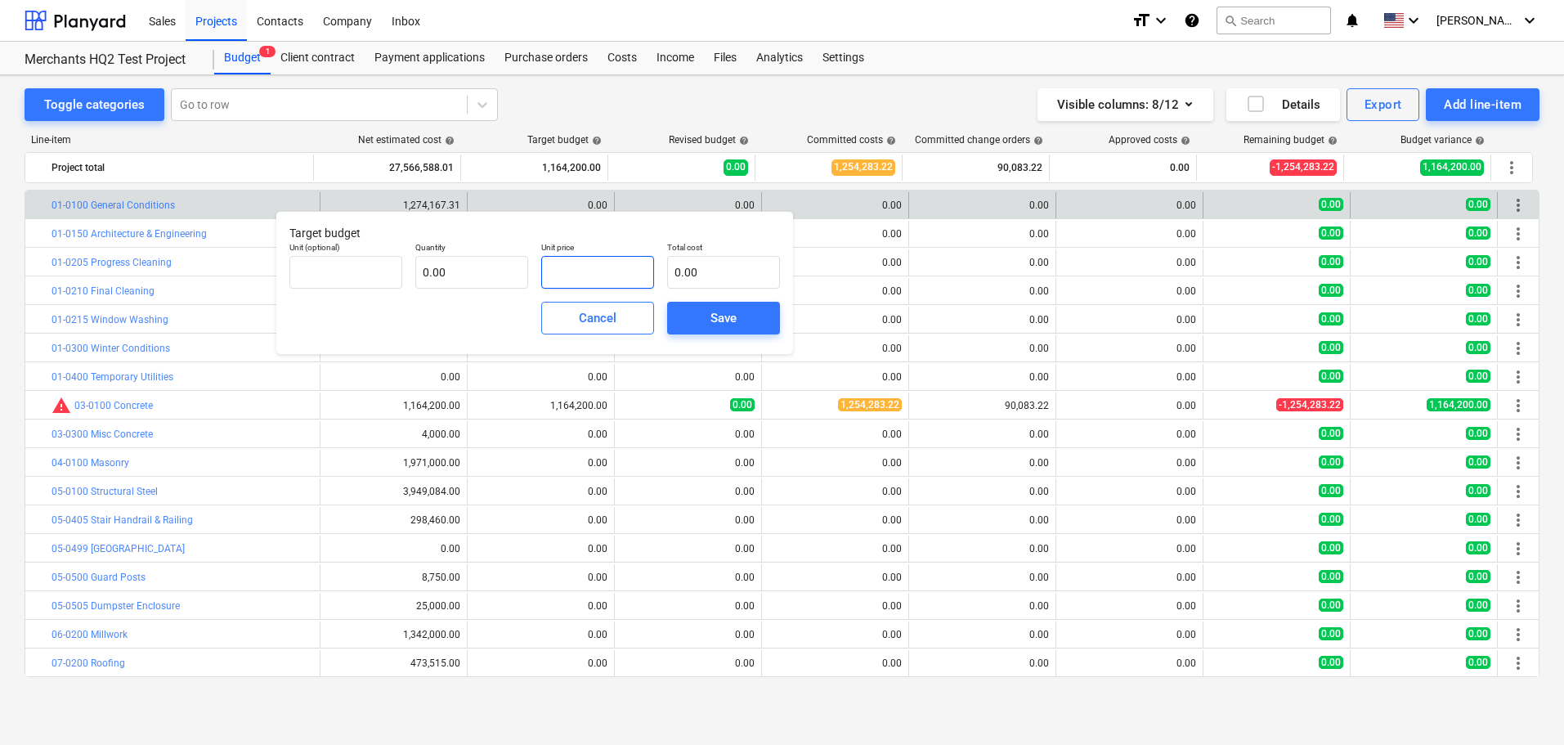
click at [565, 277] on input "text" at bounding box center [597, 272] width 113 height 33
type input "0.00"
click at [617, 319] on span "Cancel" at bounding box center [598, 317] width 72 height 21
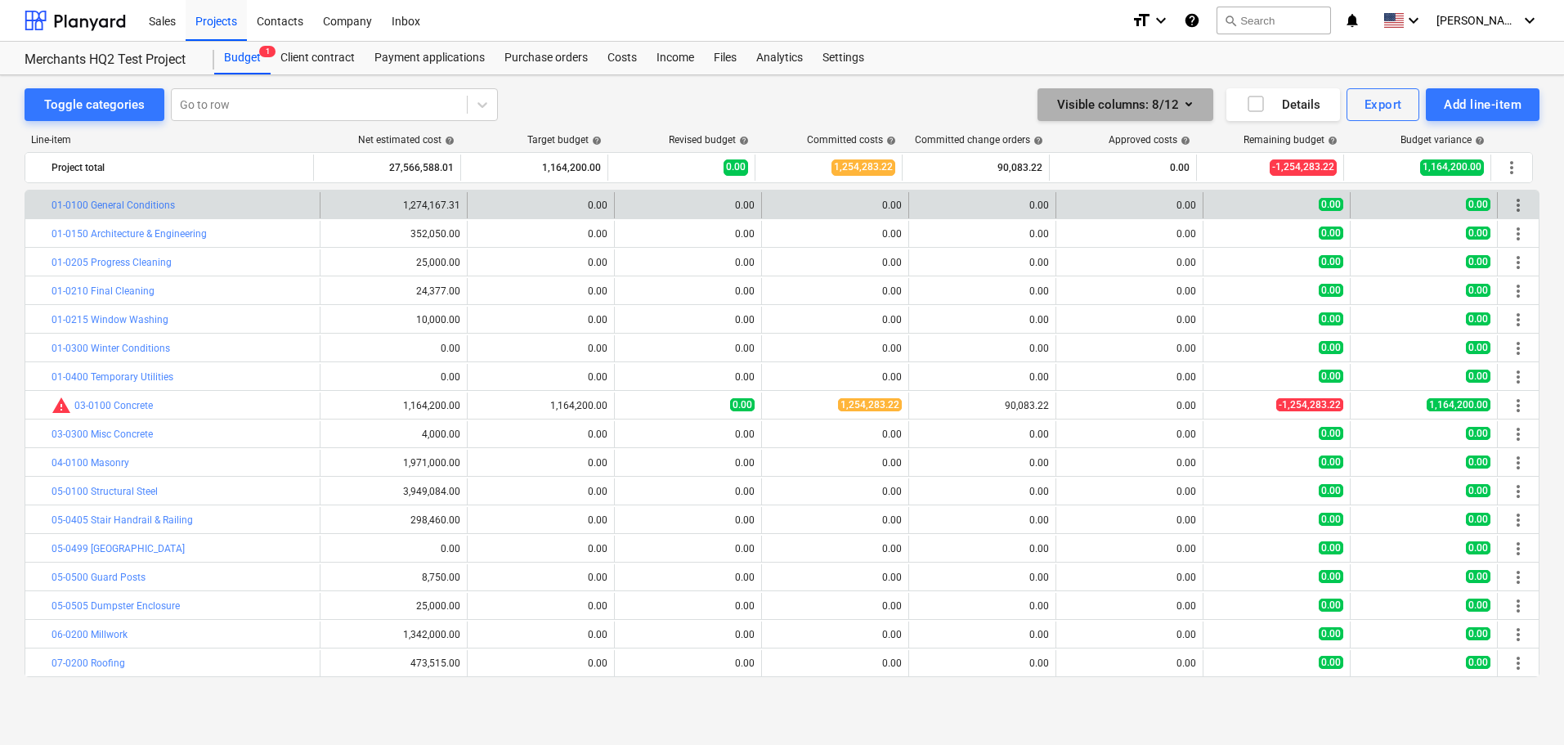
click at [1133, 115] on div "Visible columns : 8/12" at bounding box center [1125, 104] width 137 height 21
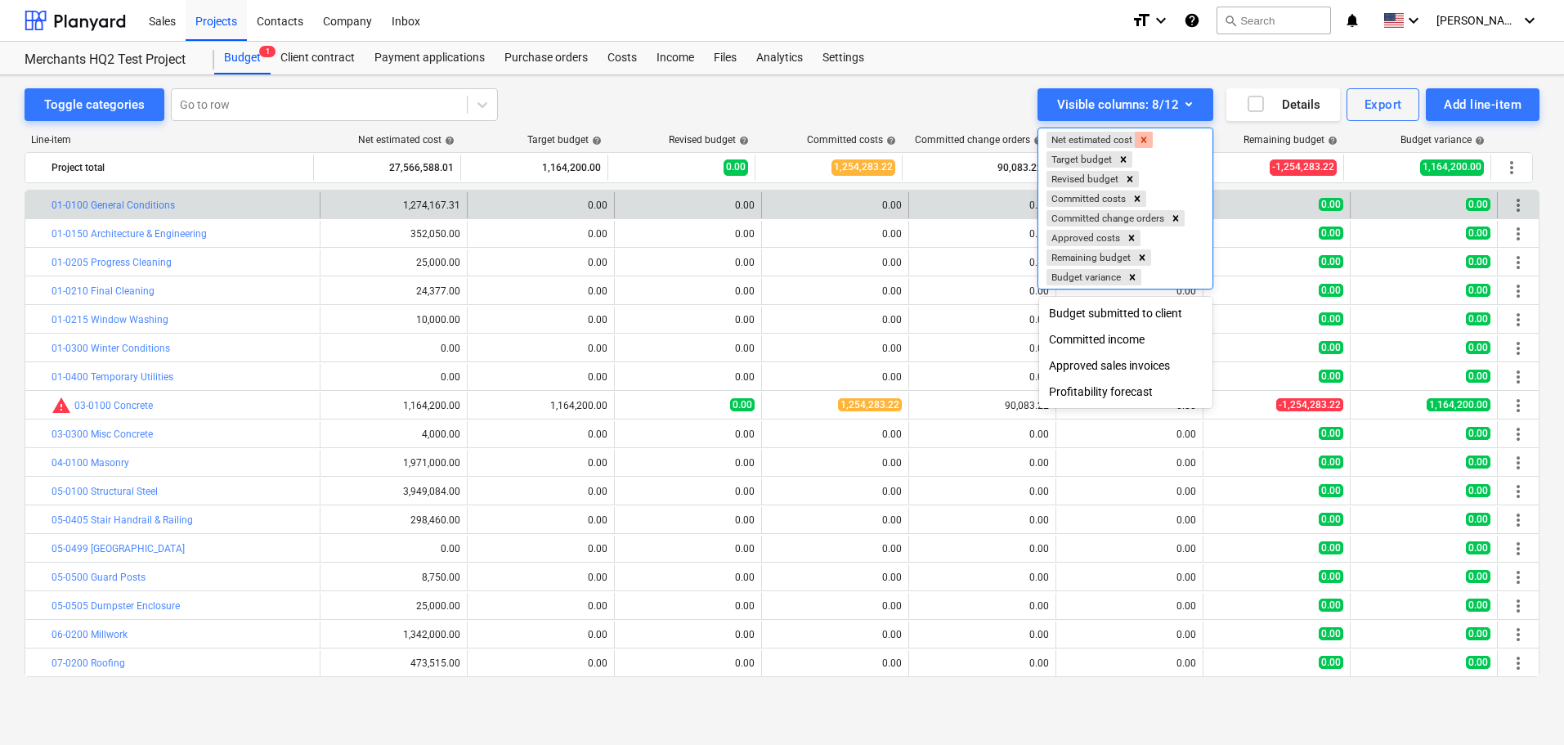
click at [1146, 141] on icon "Remove Net estimated cost" at bounding box center [1144, 140] width 6 height 6
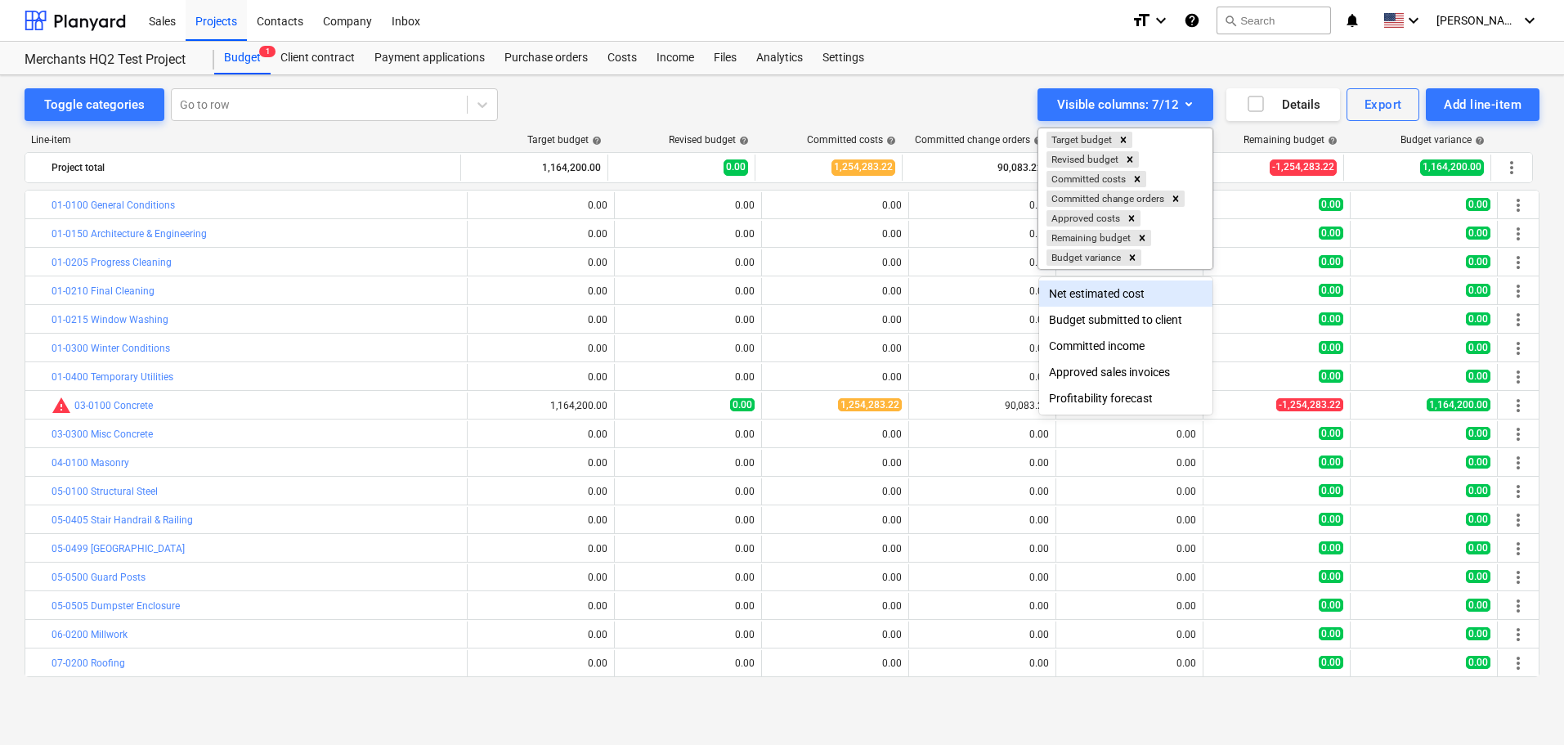
click at [903, 107] on div at bounding box center [782, 372] width 1564 height 745
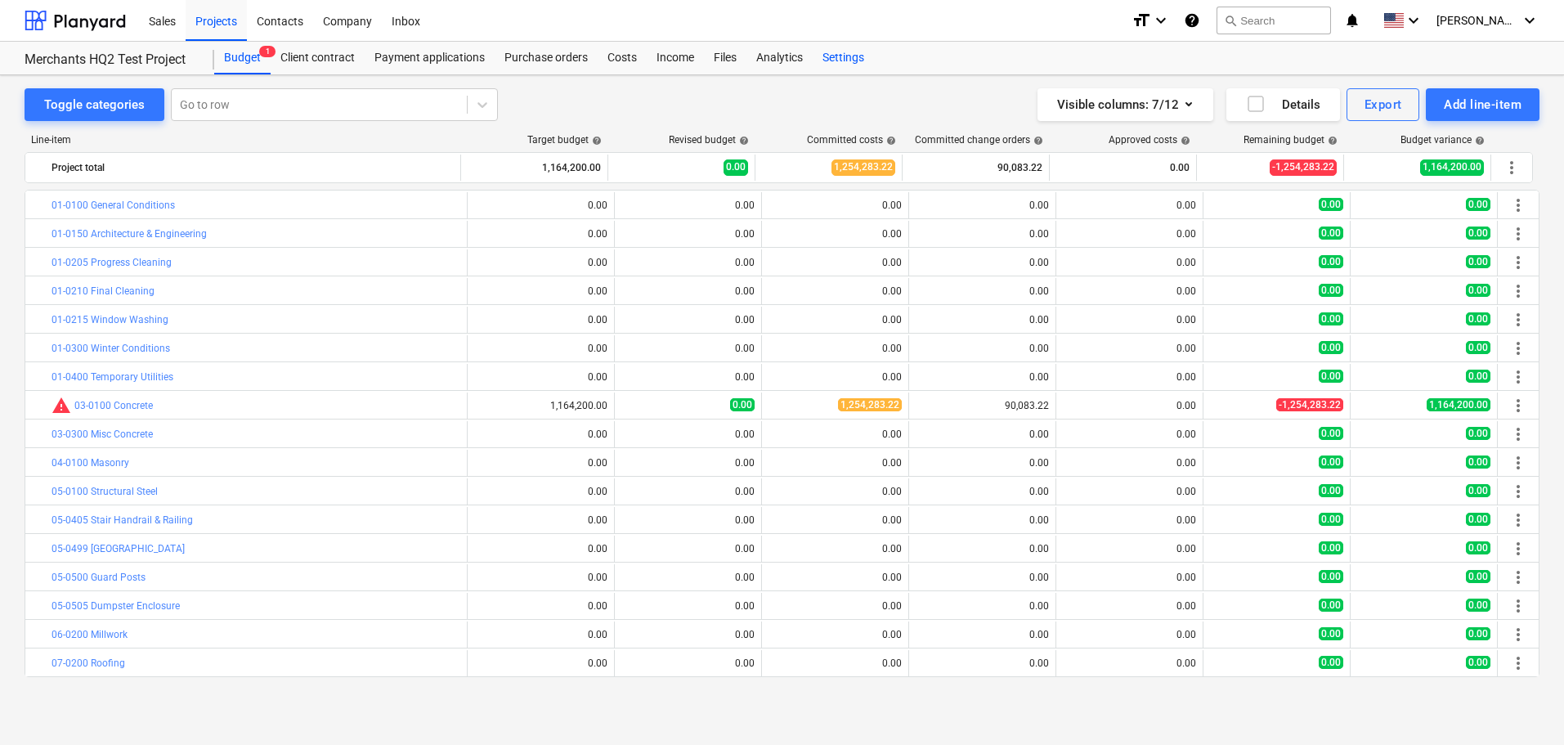
click at [847, 59] on div "Settings" at bounding box center [843, 58] width 61 height 33
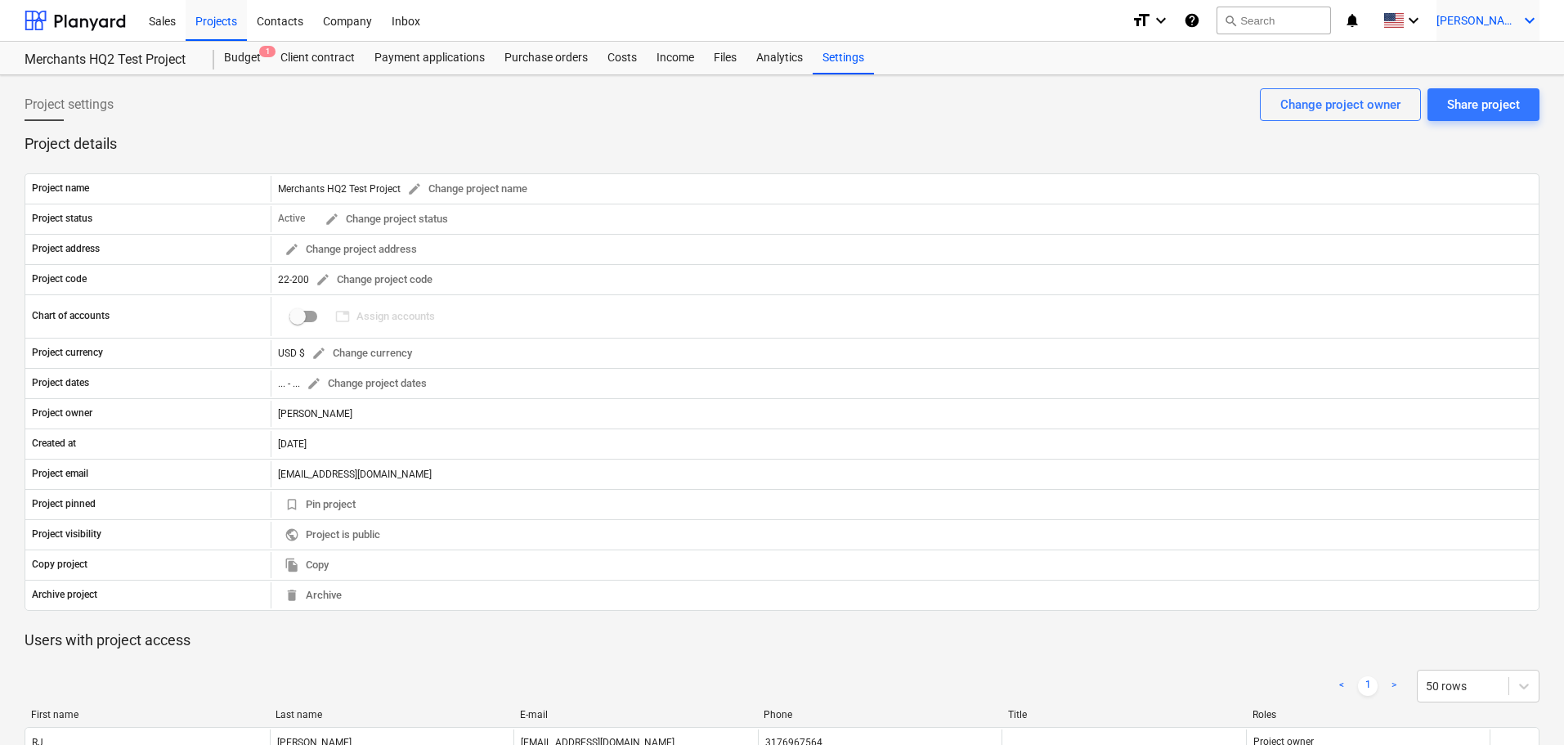
click at [1501, 18] on span "[PERSON_NAME]" at bounding box center [1477, 20] width 82 height 13
click at [86, 24] on div at bounding box center [782, 372] width 1564 height 745
click at [277, 18] on div "Contacts" at bounding box center [280, 20] width 66 height 42
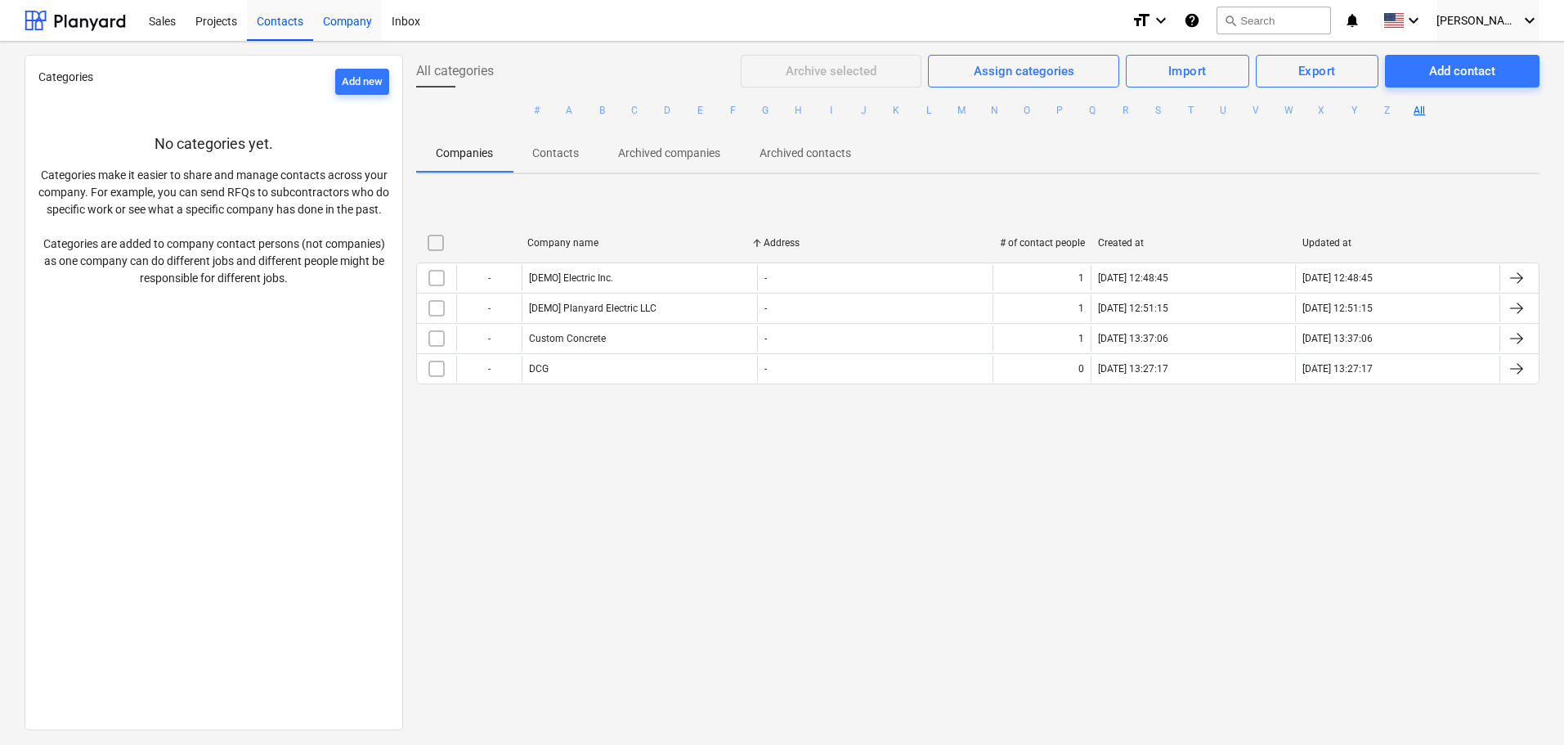
click at [356, 20] on div "Company" at bounding box center [347, 20] width 69 height 42
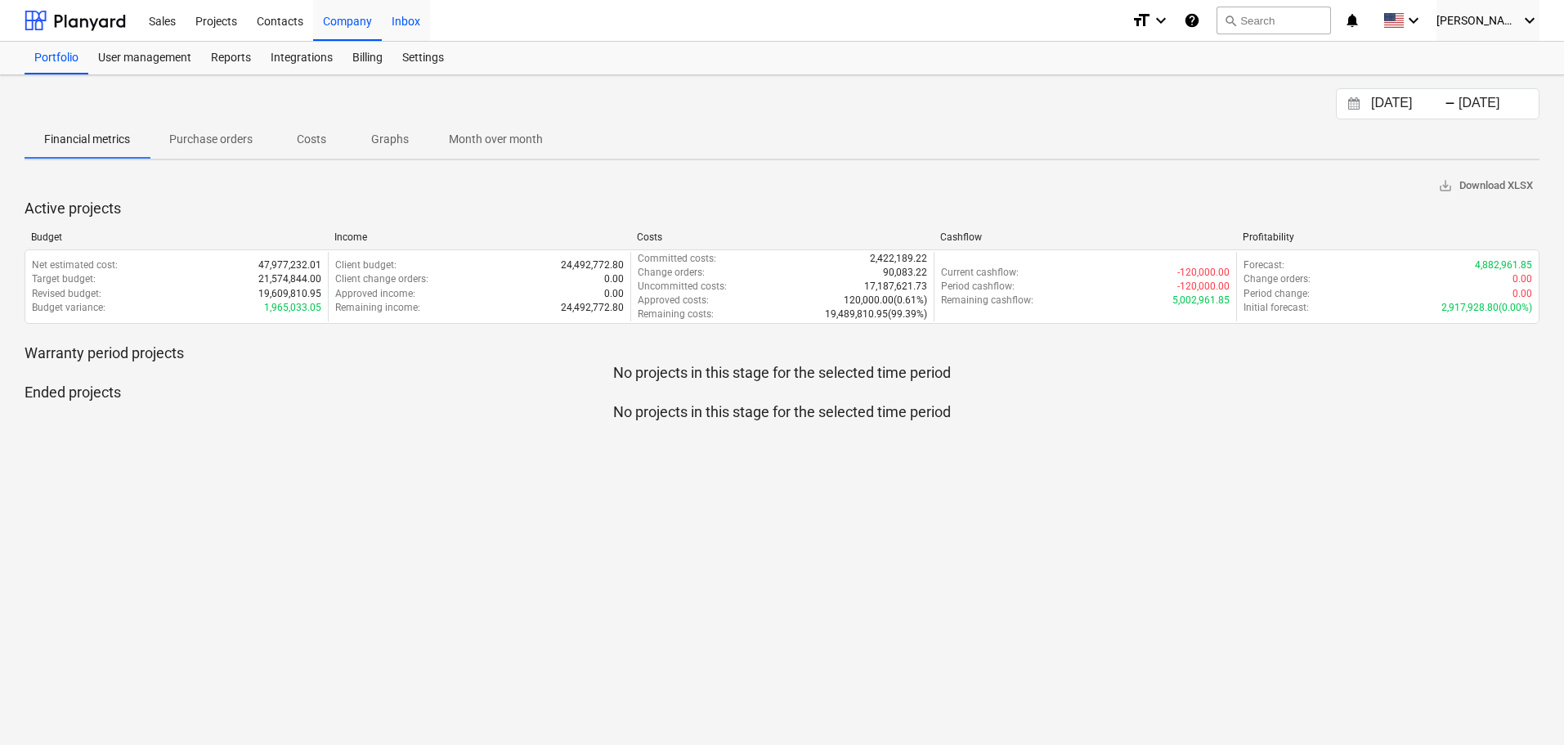
click at [398, 18] on div "Inbox" at bounding box center [406, 20] width 48 height 42
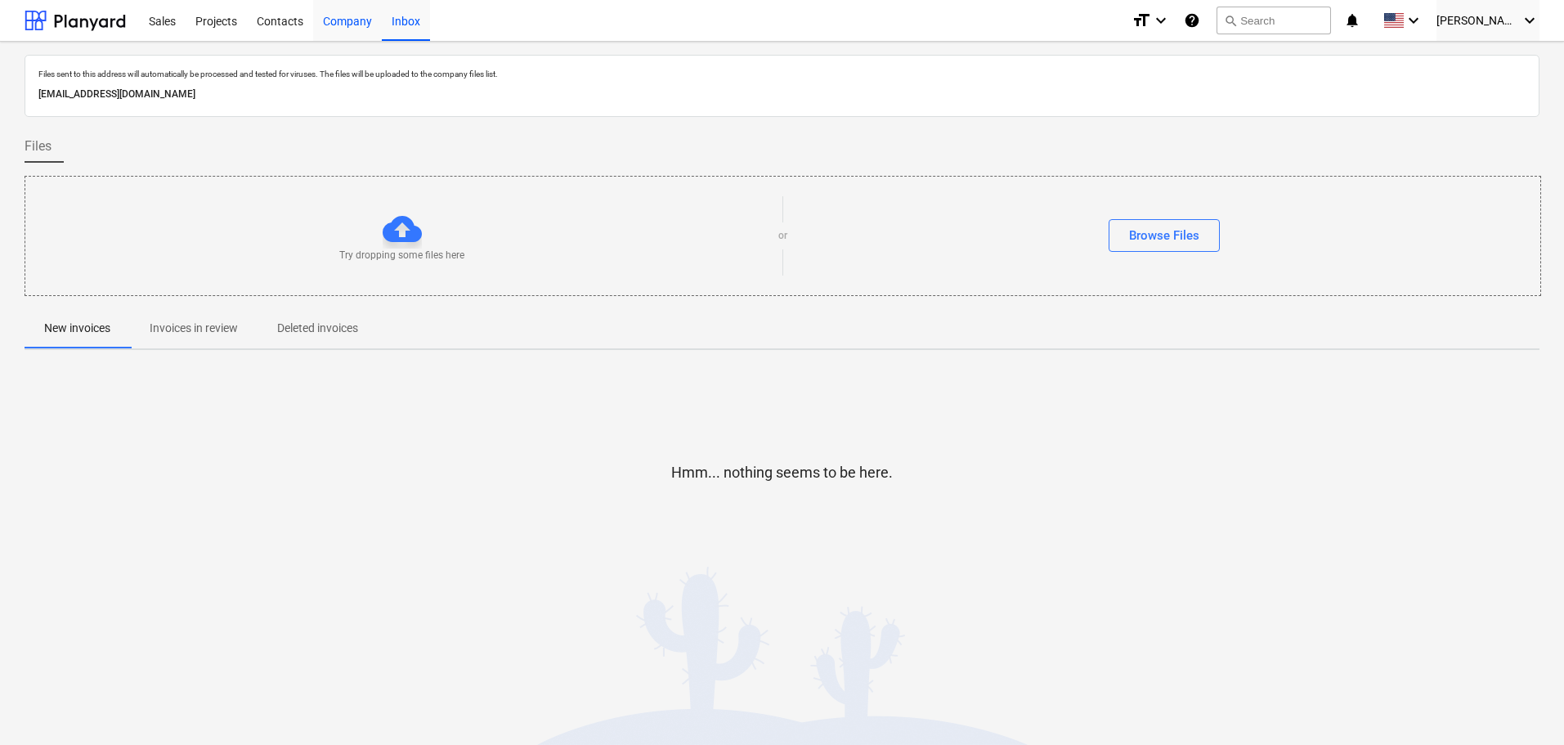
click at [340, 21] on div "Company" at bounding box center [347, 20] width 69 height 42
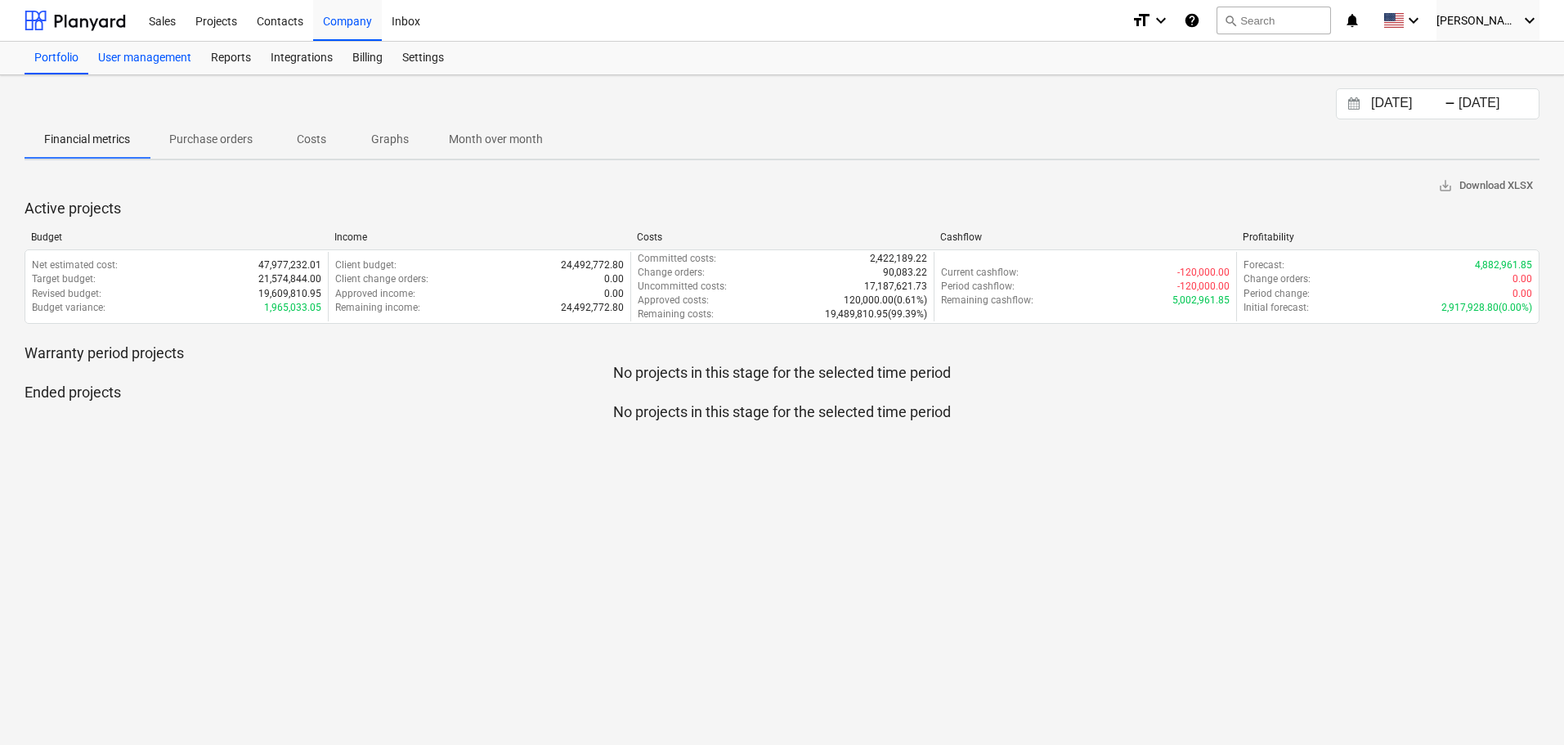
click at [113, 58] on div "User management" at bounding box center [144, 58] width 113 height 33
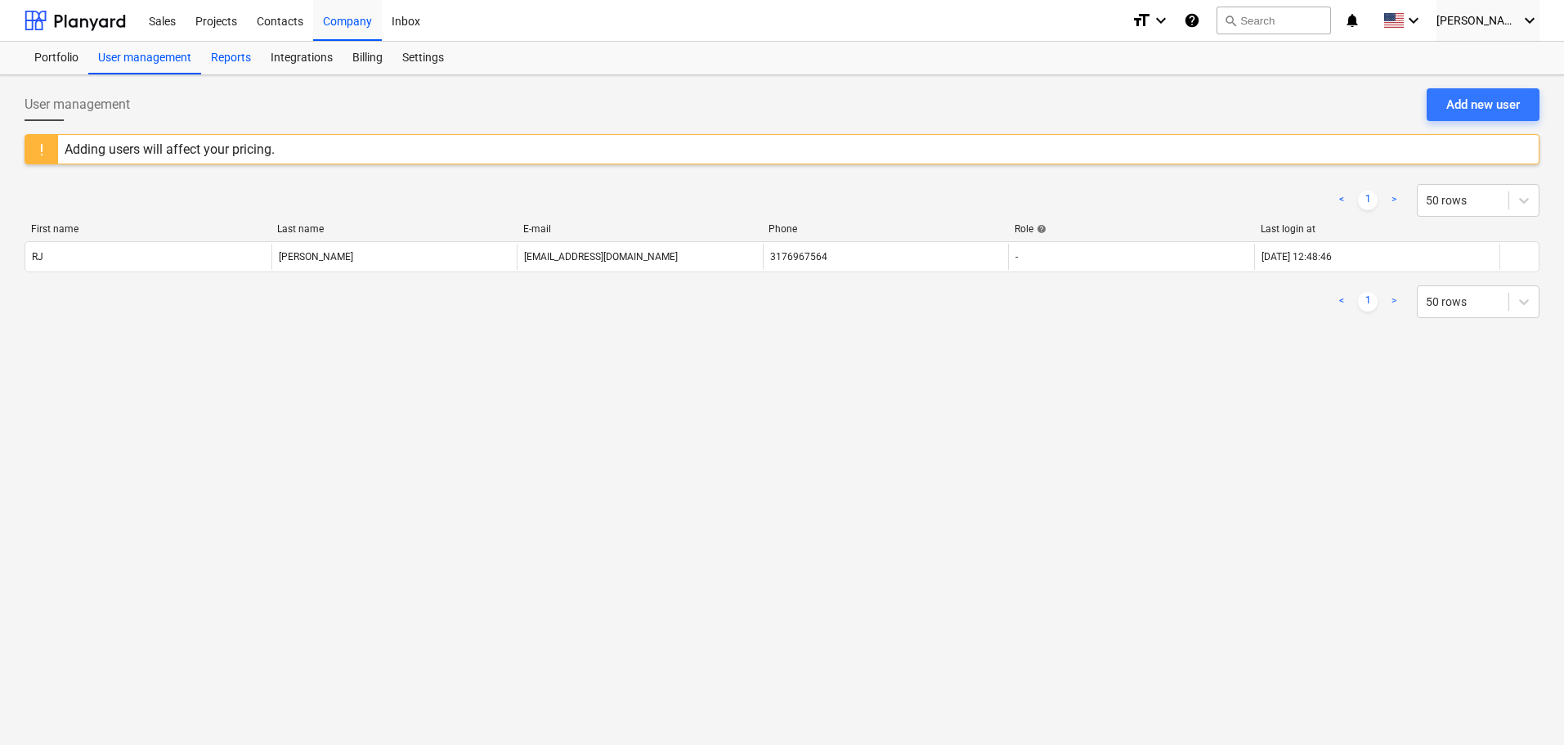
click at [234, 54] on div "Reports" at bounding box center [231, 58] width 60 height 33
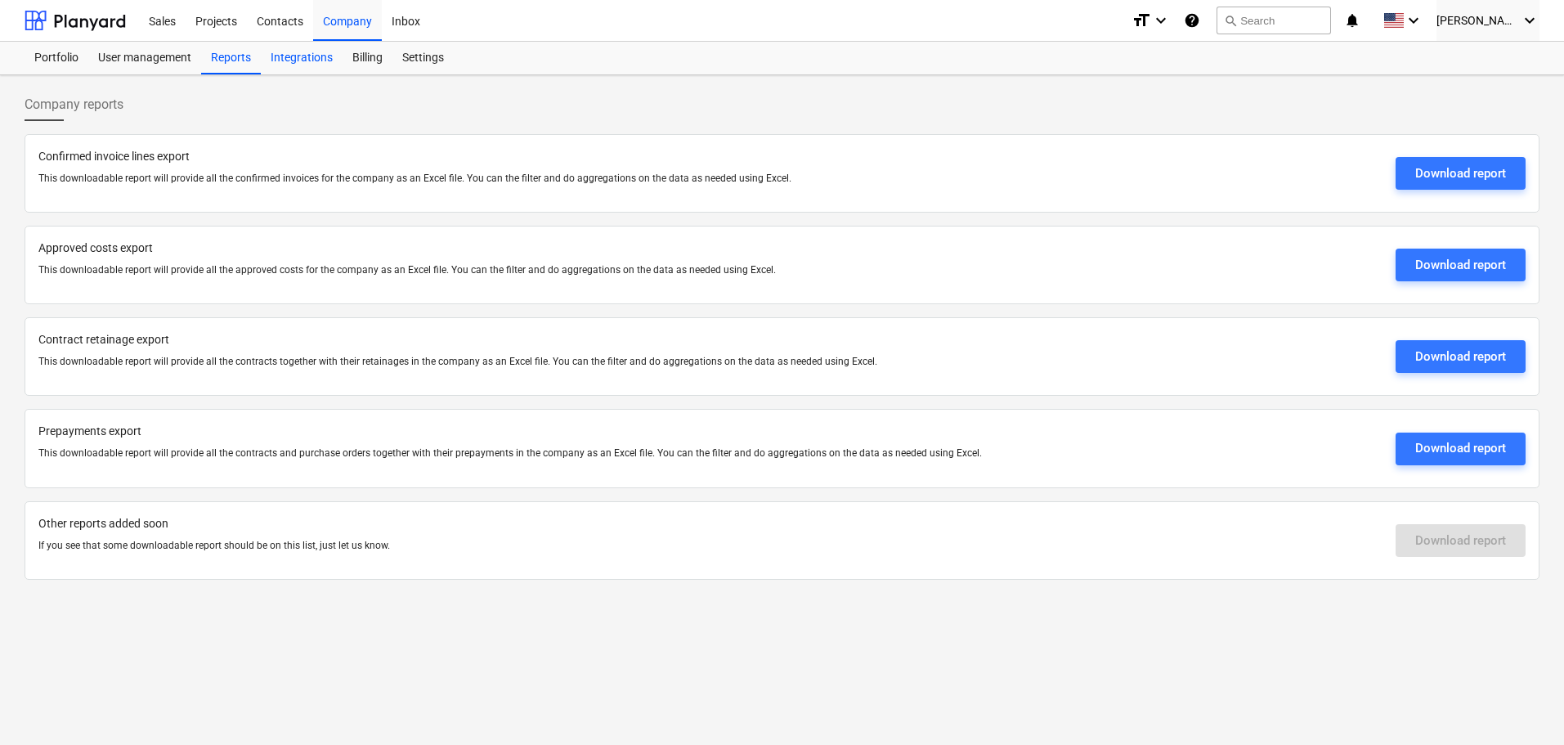
click at [310, 60] on div "Integrations" at bounding box center [302, 58] width 82 height 33
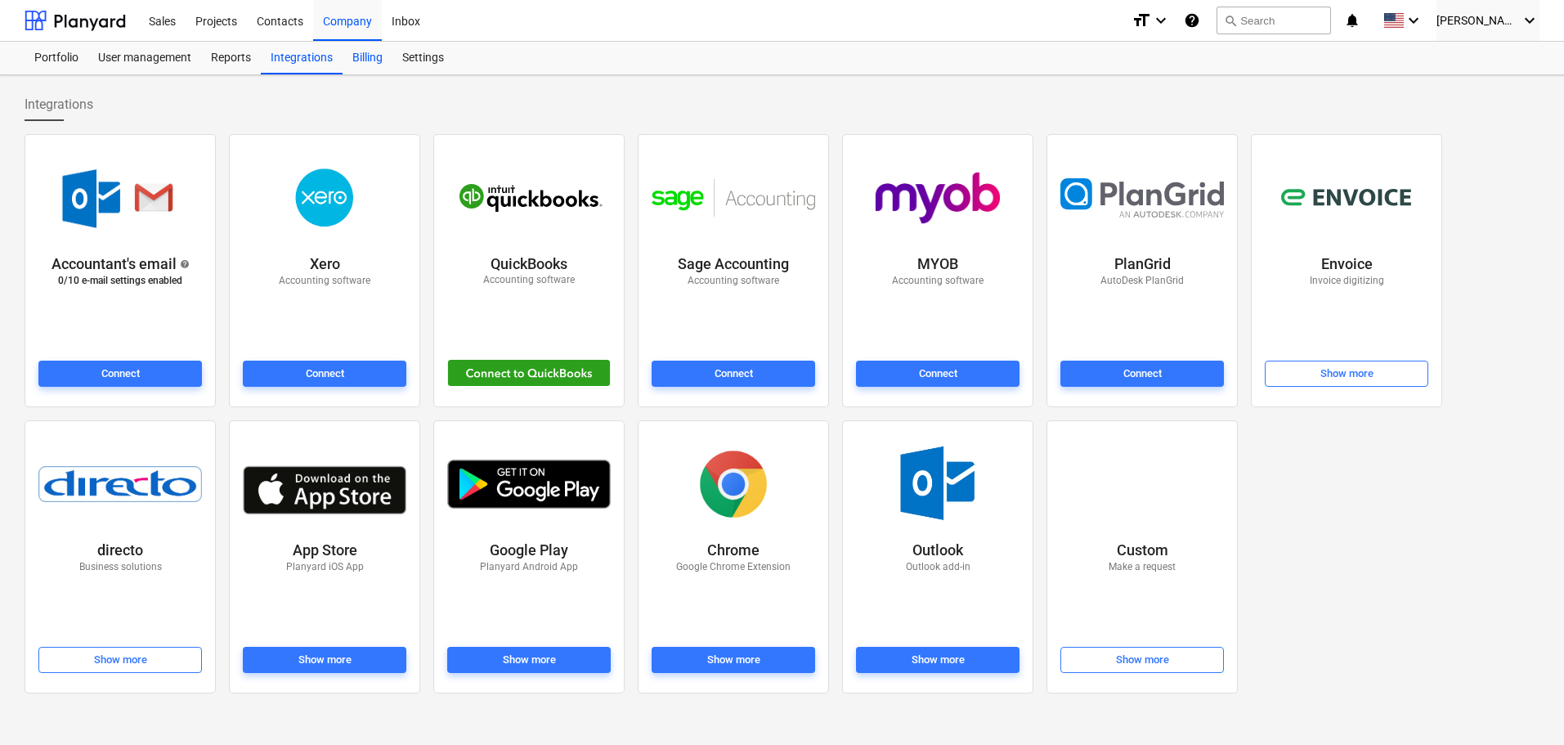
click at [361, 53] on div "Billing" at bounding box center [368, 58] width 50 height 33
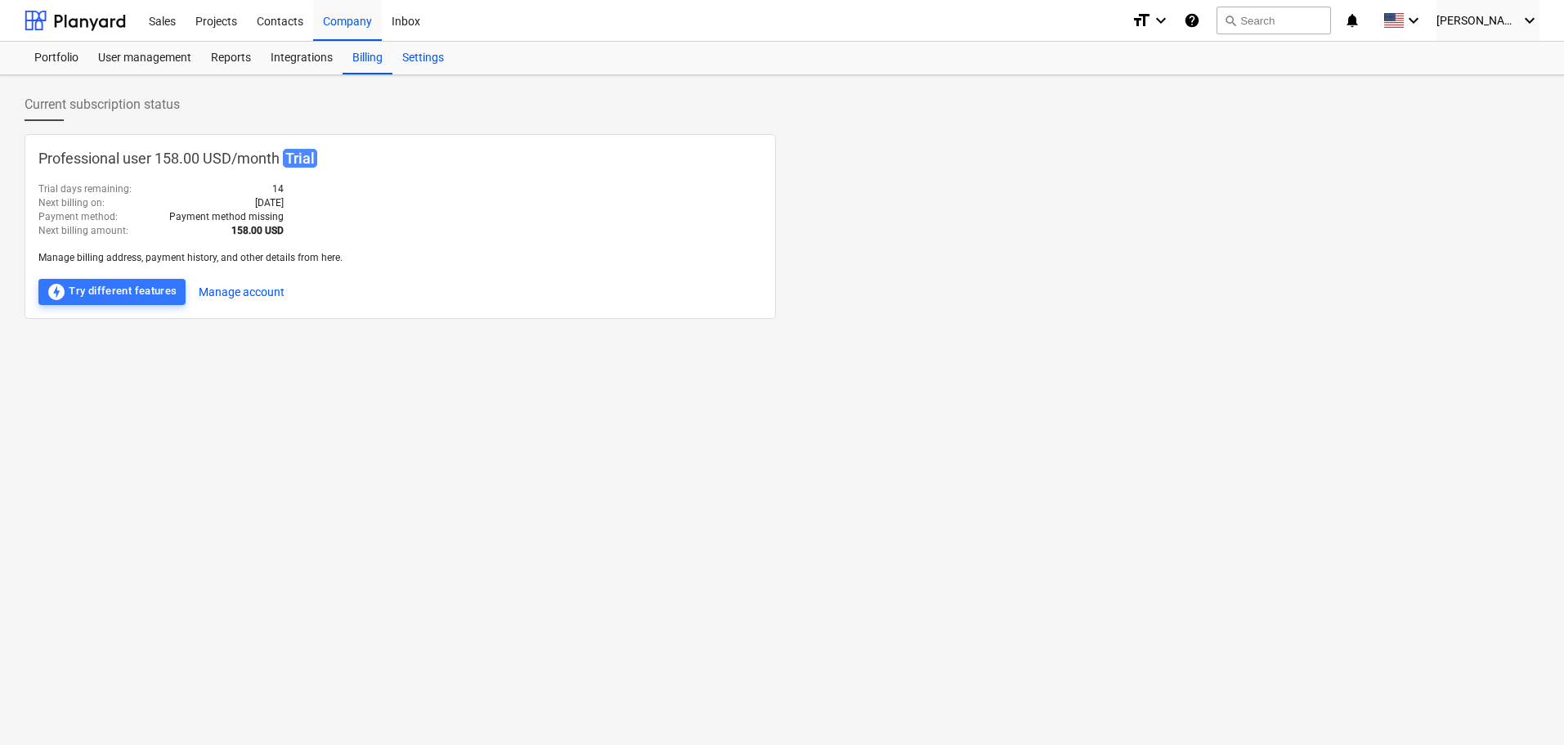
click at [424, 52] on div "Settings" at bounding box center [422, 58] width 61 height 33
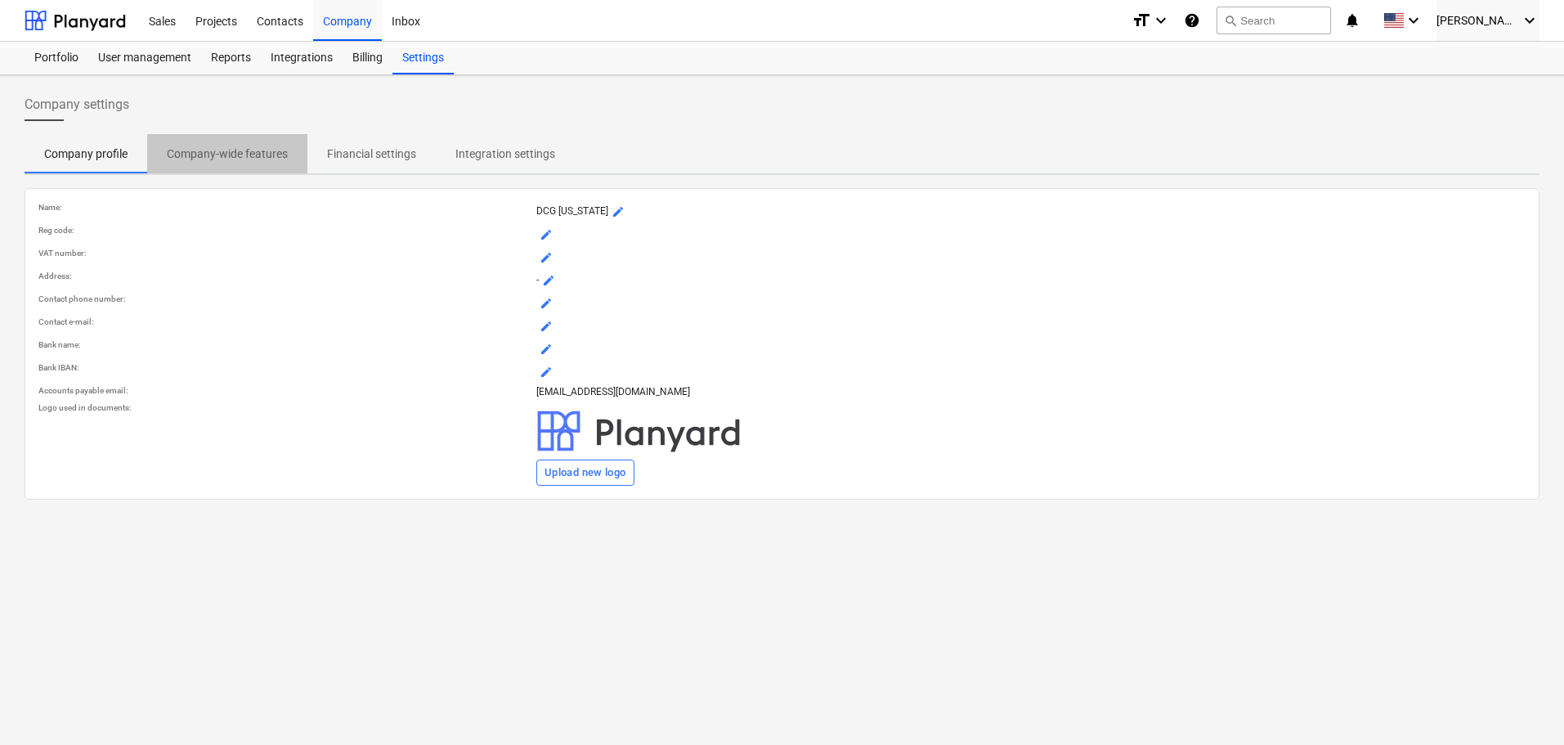
click at [235, 153] on p "Company-wide features" at bounding box center [227, 154] width 121 height 17
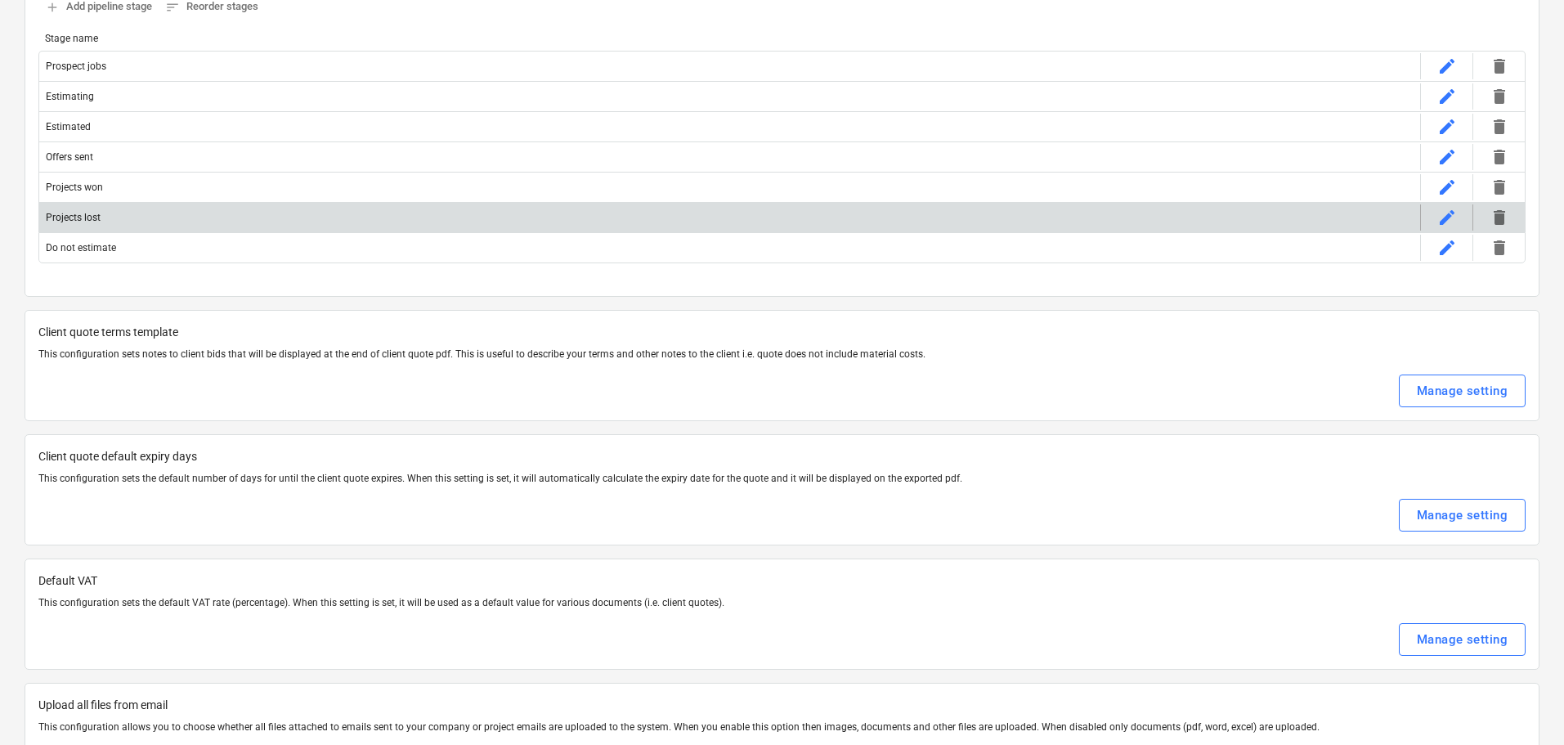
scroll to position [272, 0]
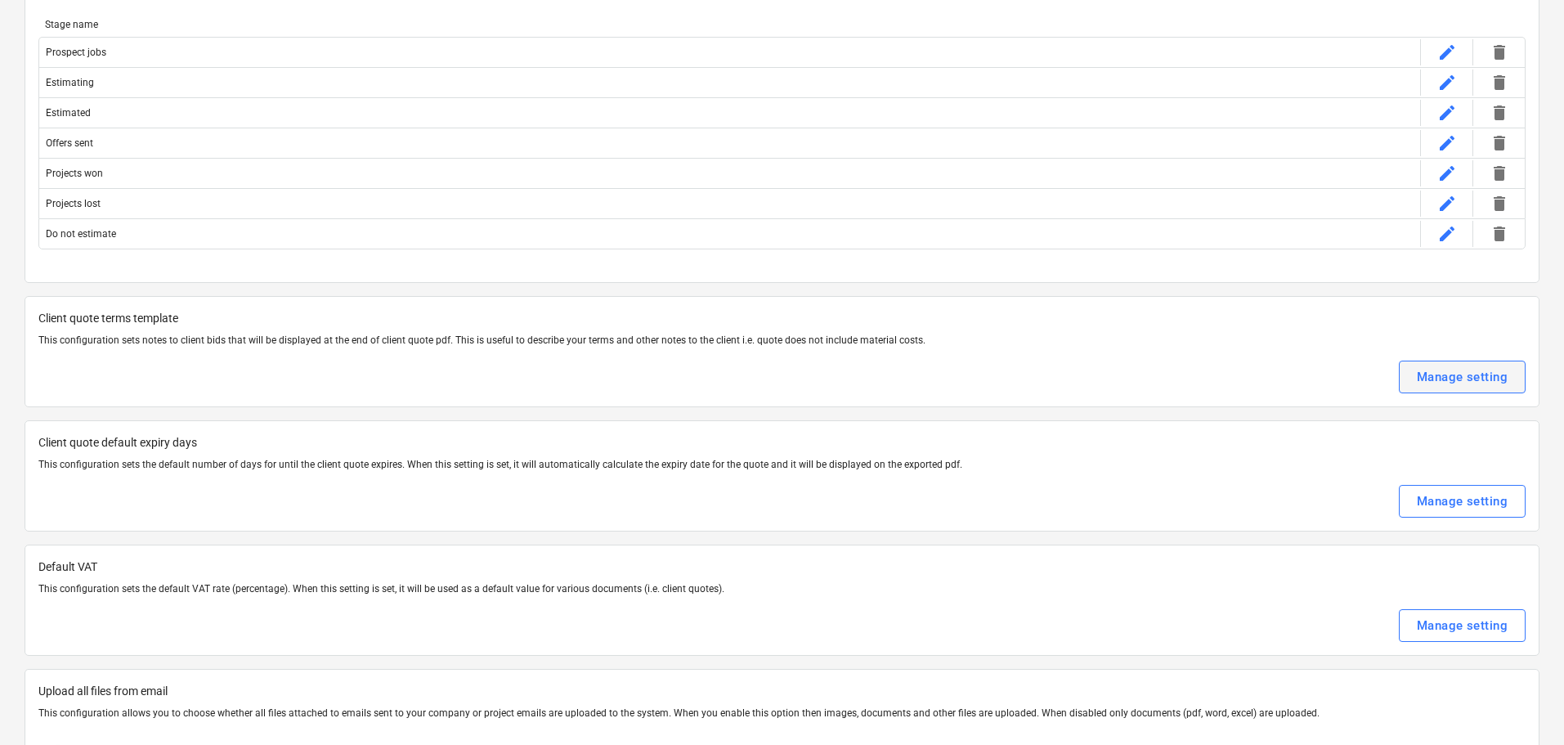
click at [1445, 377] on div "Manage setting" at bounding box center [1462, 376] width 91 height 21
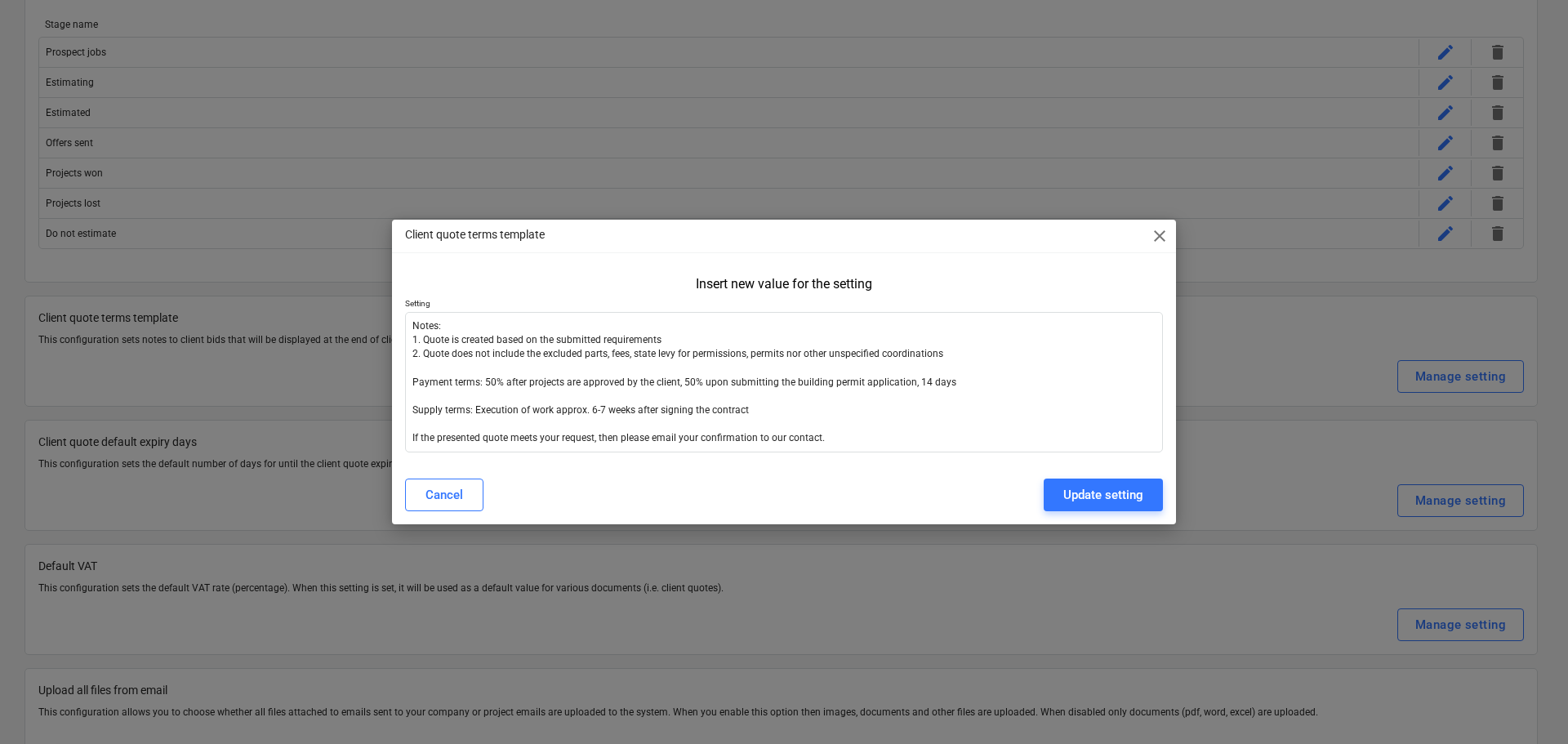
click at [1158, 229] on span "close" at bounding box center [1160, 236] width 20 height 20
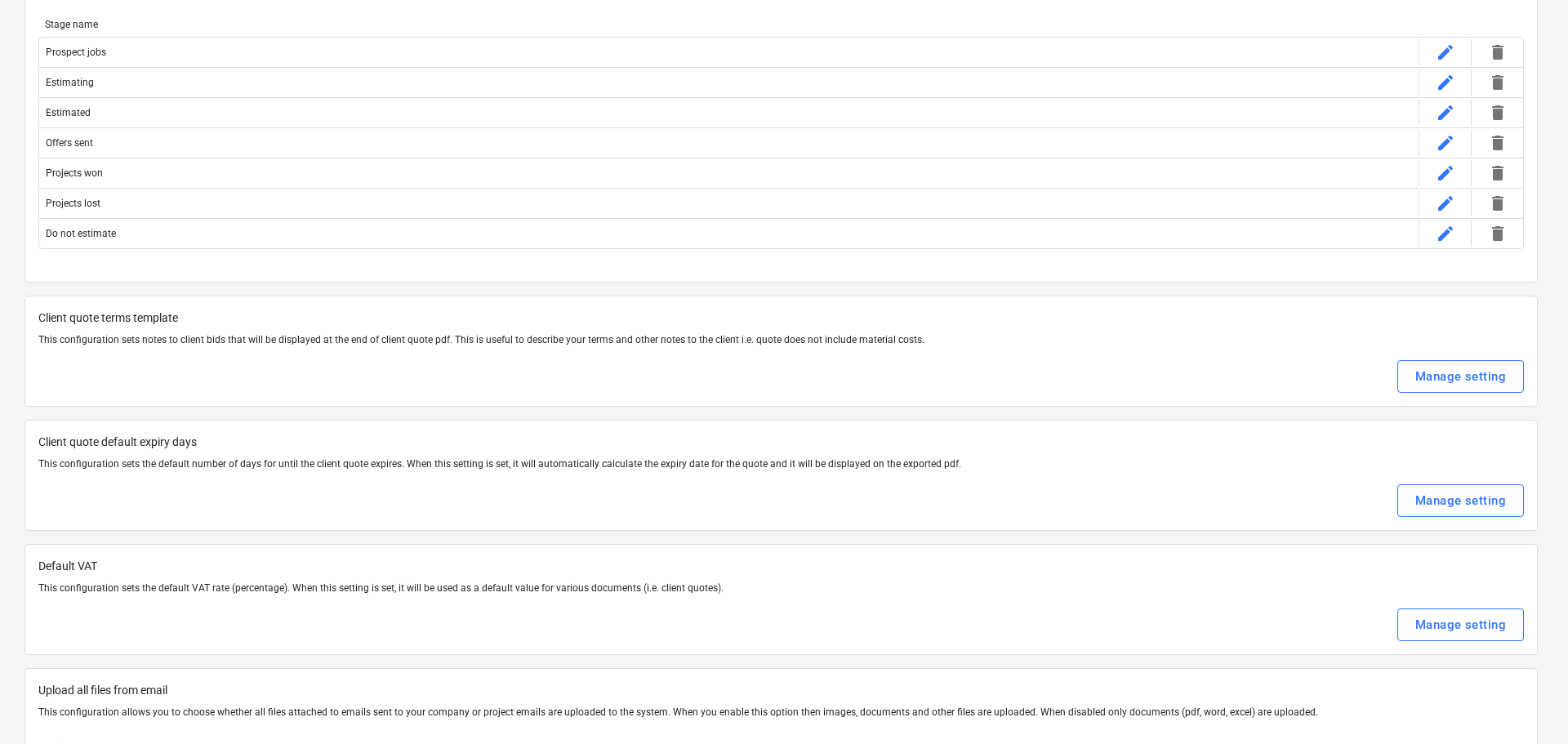
type textarea "x"
click at [1436, 490] on div "Manage setting" at bounding box center [1460, 500] width 91 height 21
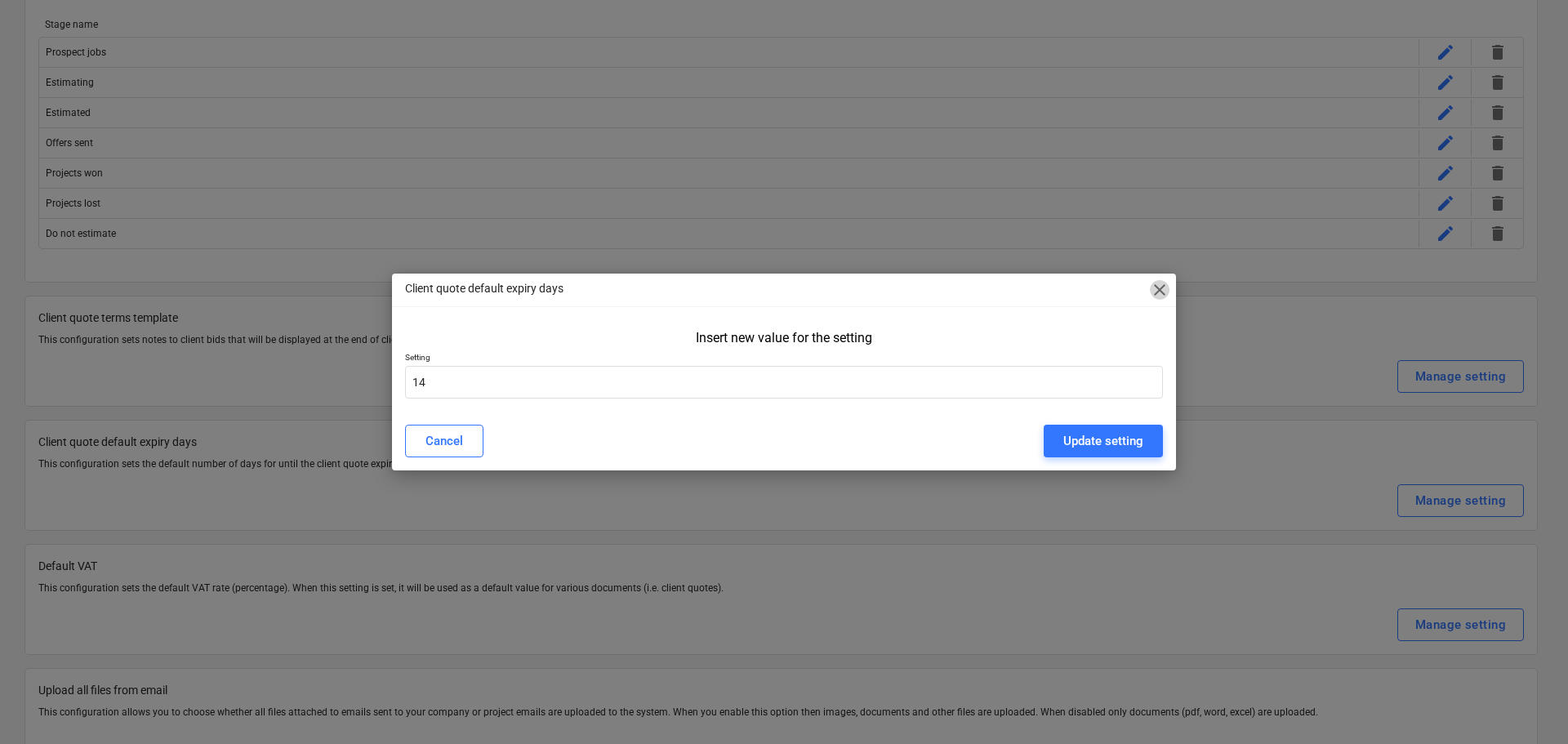
click at [1162, 292] on span "close" at bounding box center [1160, 290] width 20 height 20
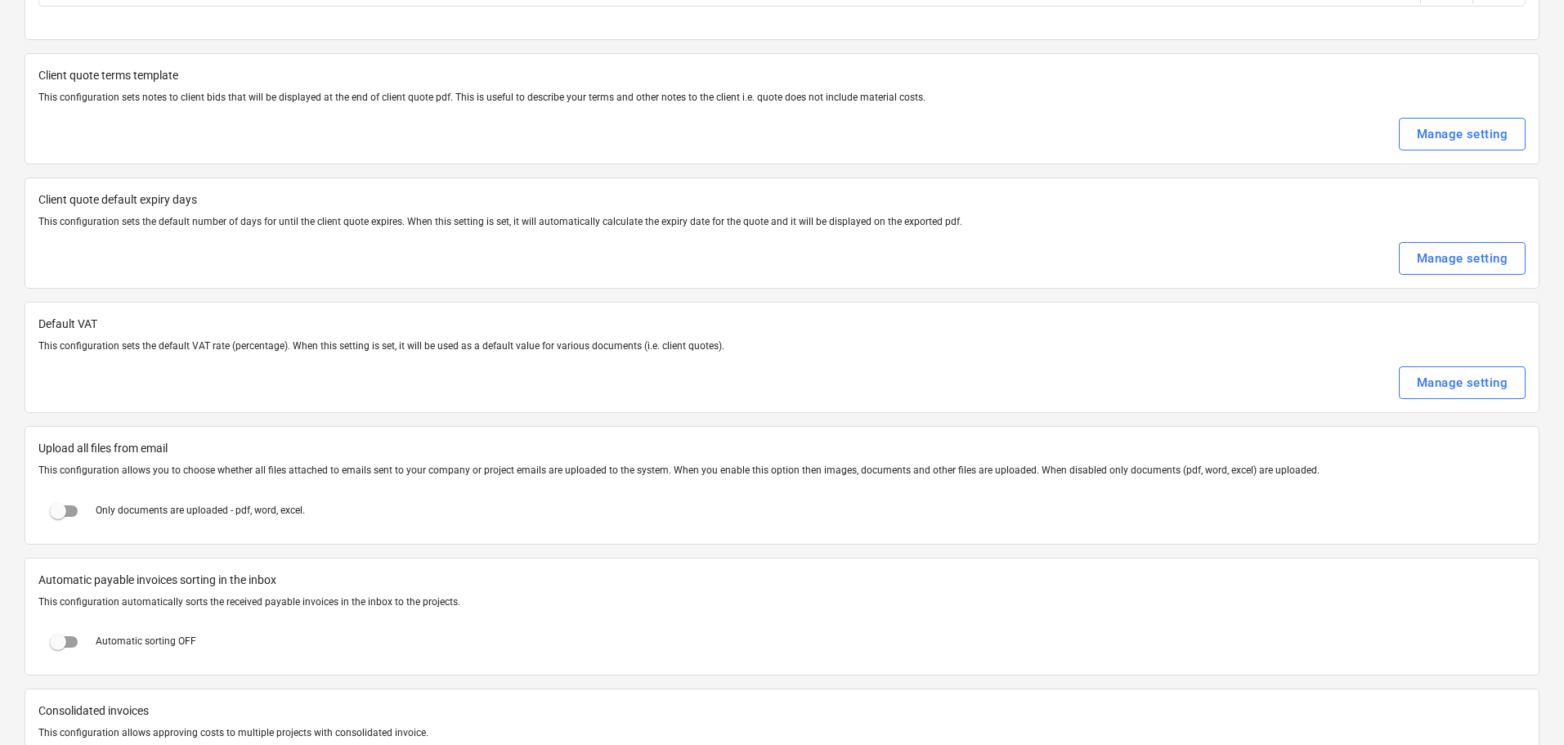
scroll to position [0, 0]
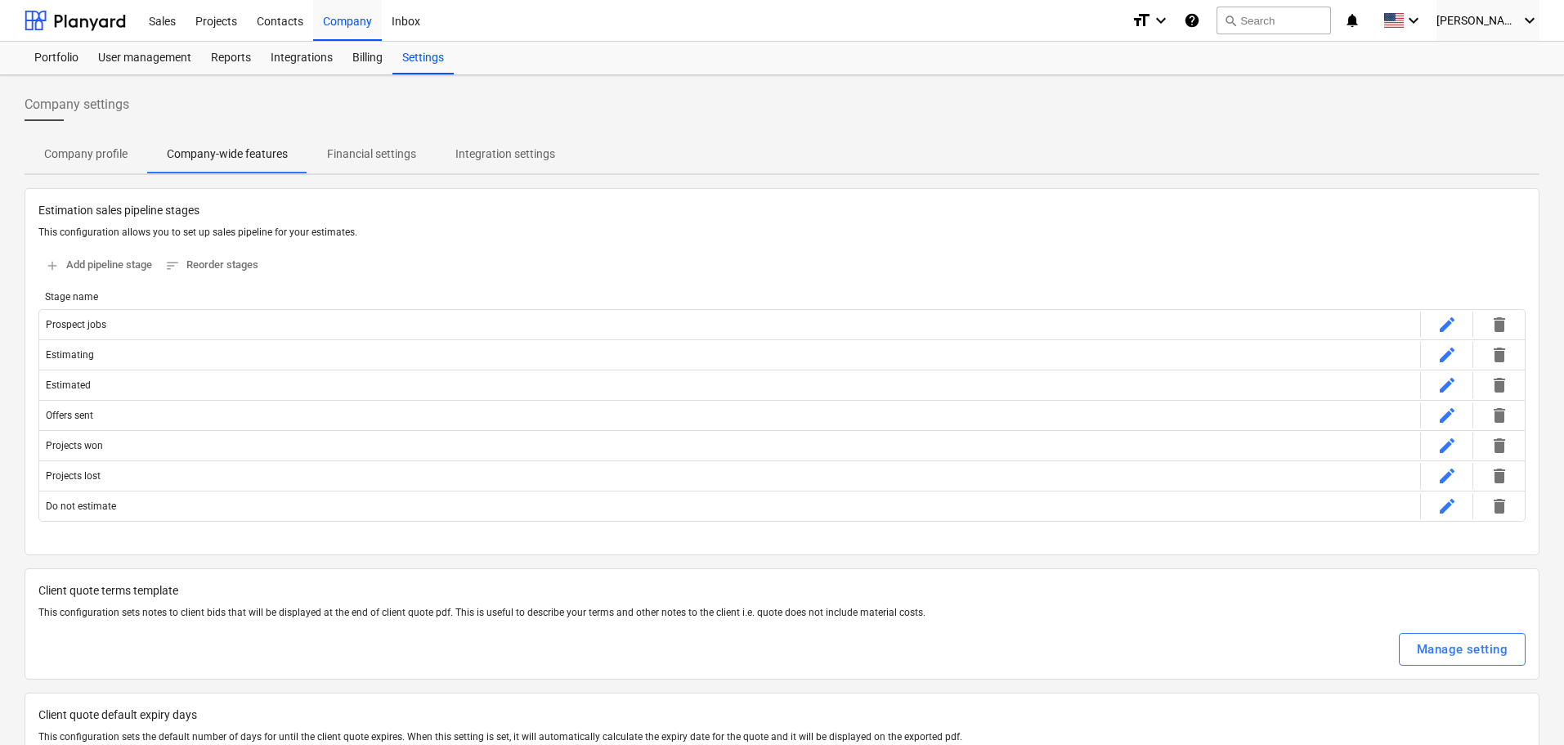
click at [381, 150] on p "Financial settings" at bounding box center [371, 154] width 89 height 17
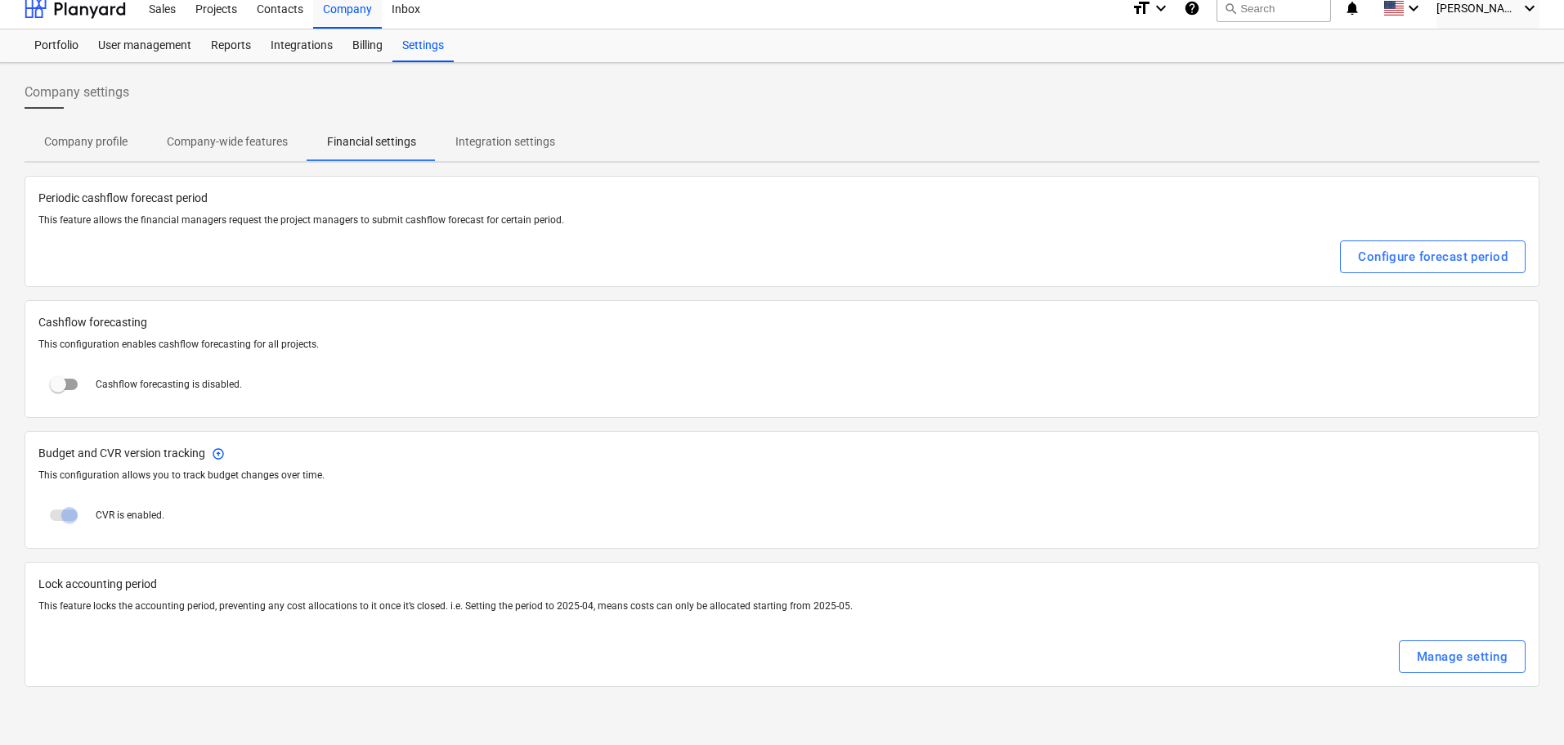
scroll to position [16, 0]
click at [491, 126] on span "Integration settings" at bounding box center [505, 138] width 139 height 27
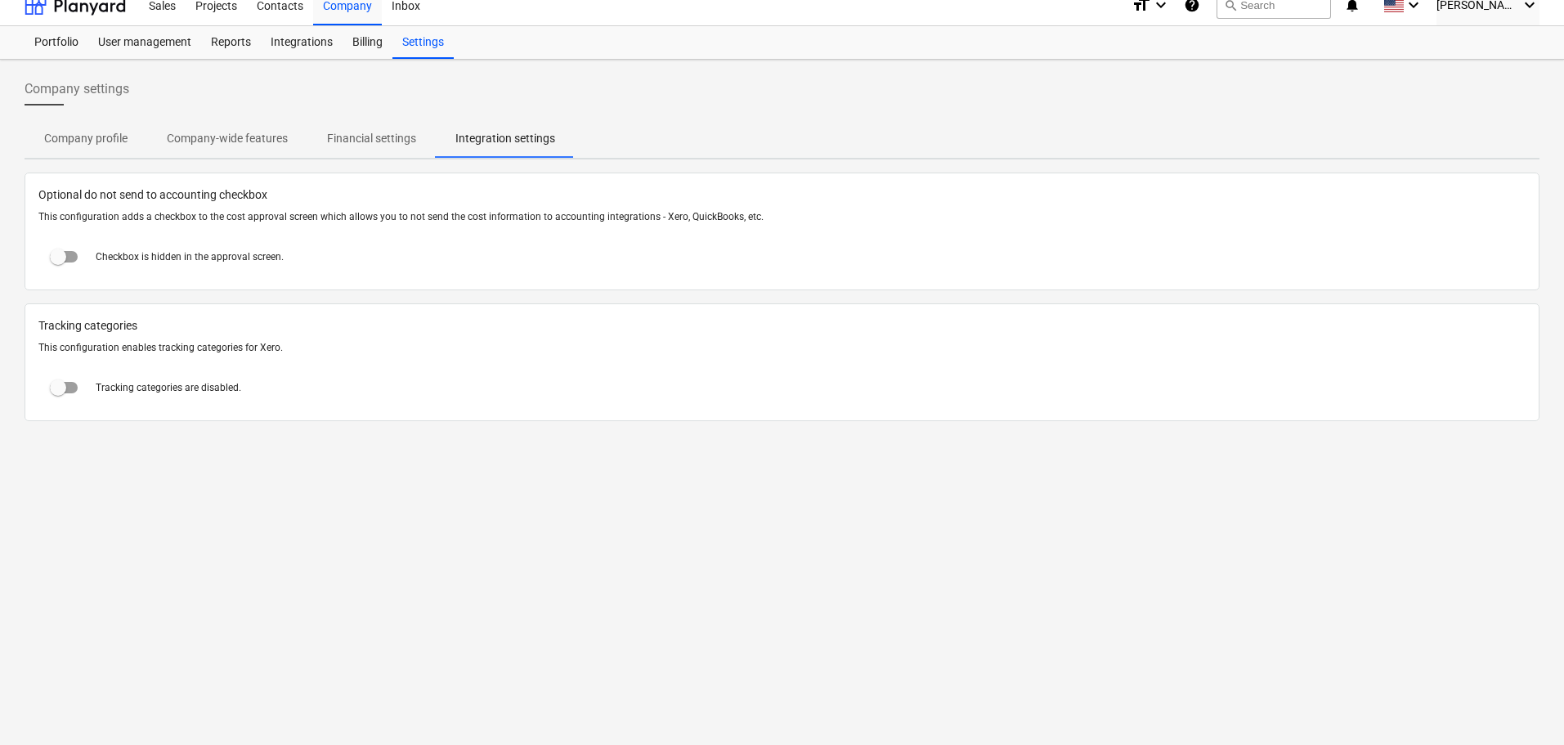
click at [82, 141] on p "Company profile" at bounding box center [85, 138] width 83 height 17
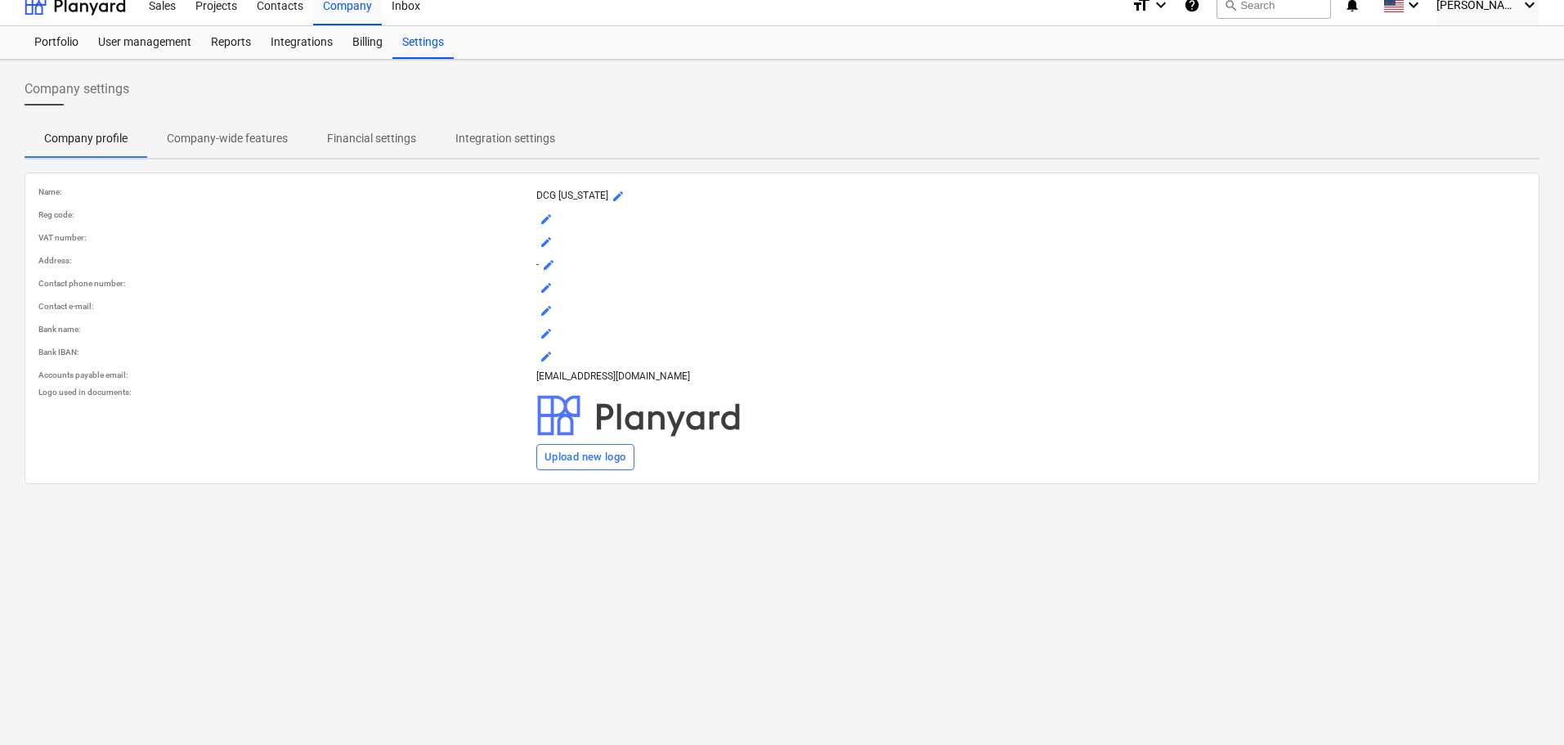
click at [195, 128] on span "Company-wide features" at bounding box center [227, 138] width 160 height 27
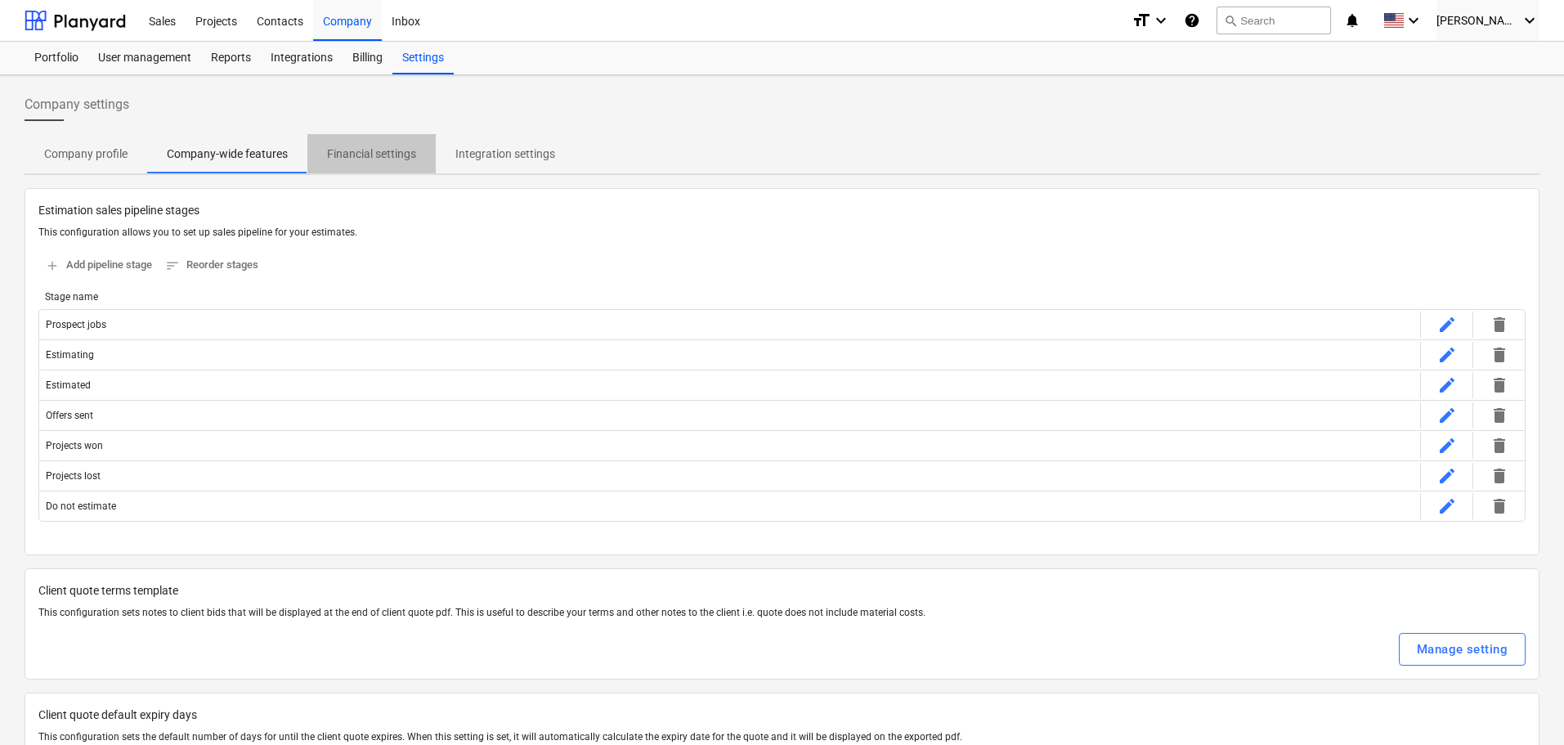
click at [333, 151] on p "Financial settings" at bounding box center [371, 154] width 89 height 17
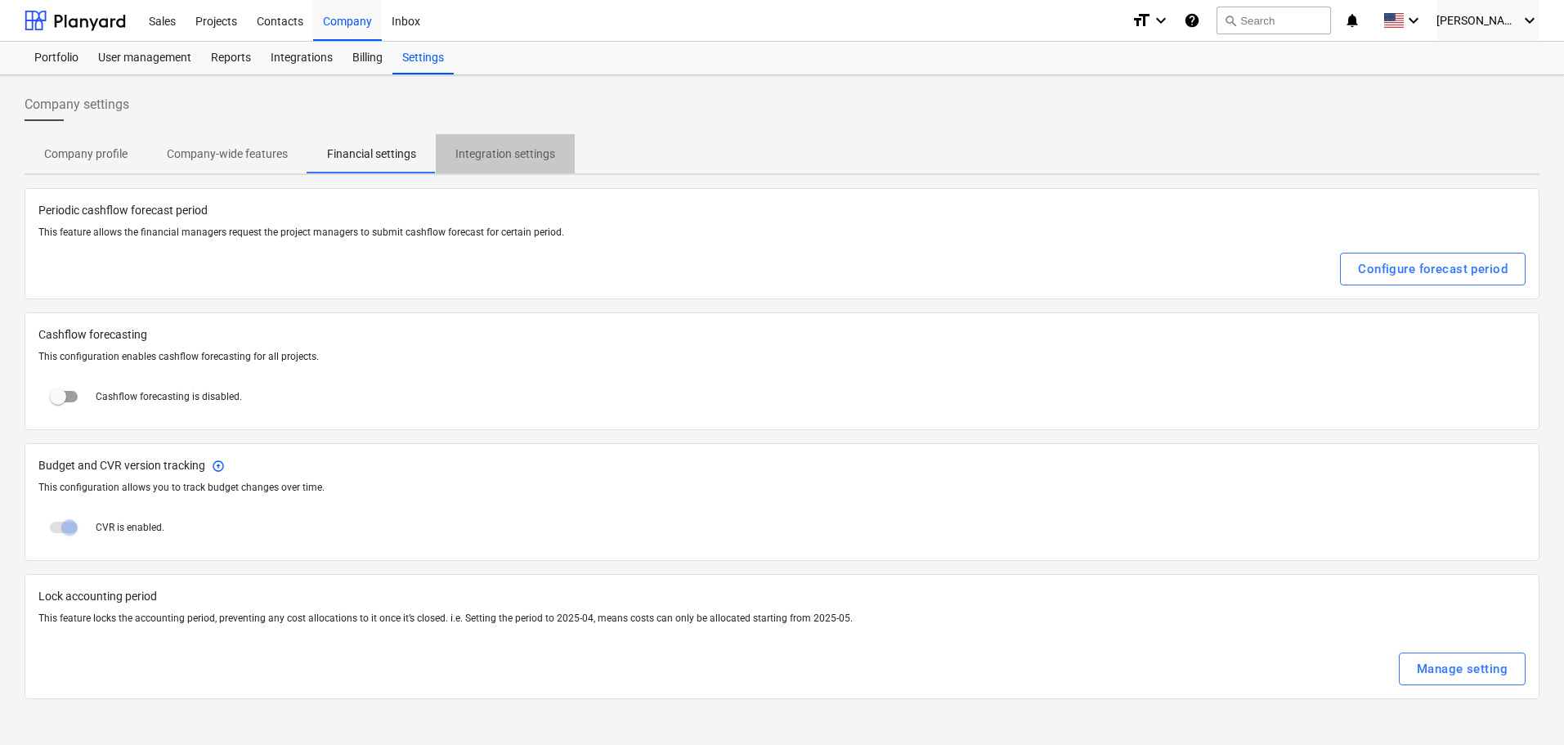
click at [492, 156] on p "Integration settings" at bounding box center [505, 154] width 100 height 17
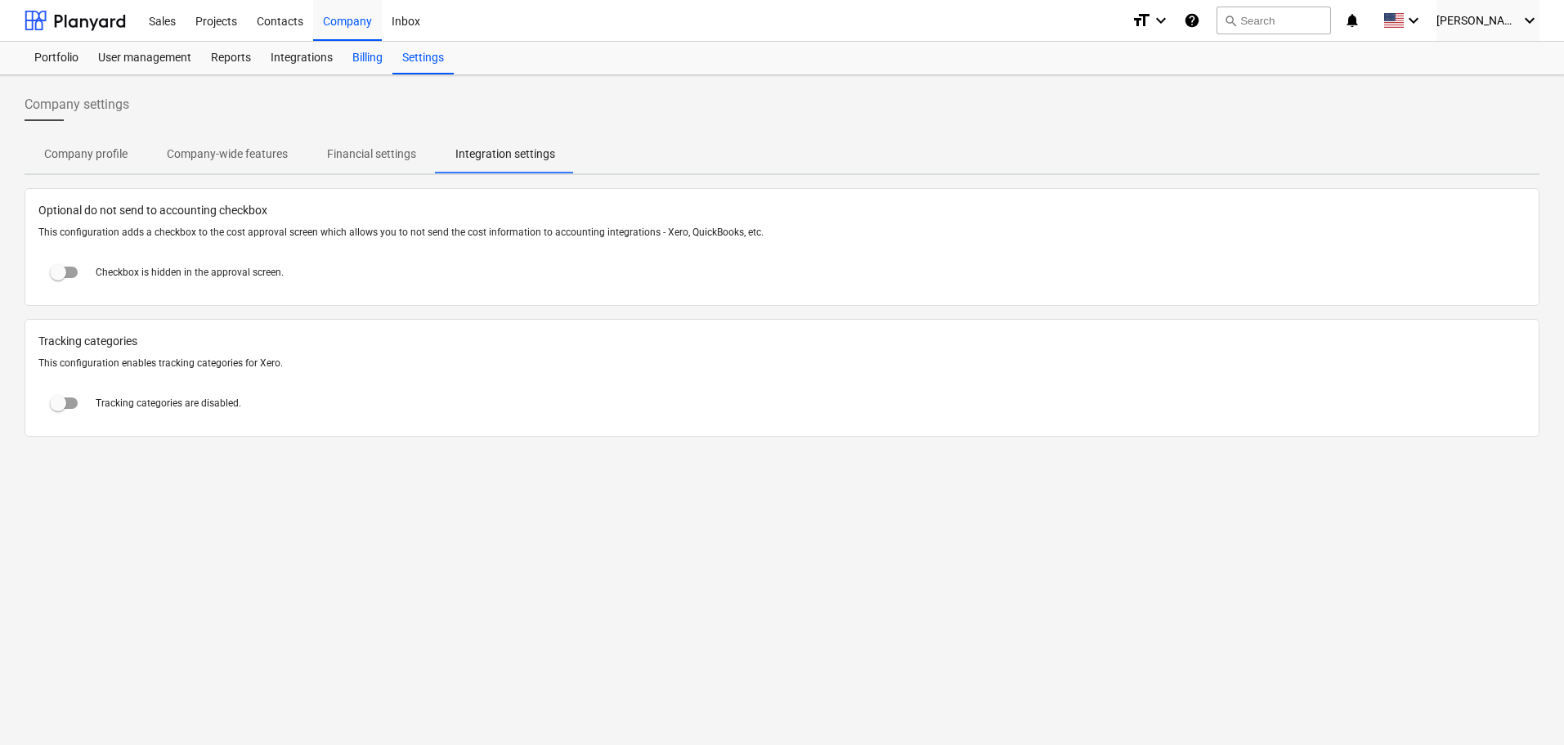
click at [359, 60] on div "Billing" at bounding box center [368, 58] width 50 height 33
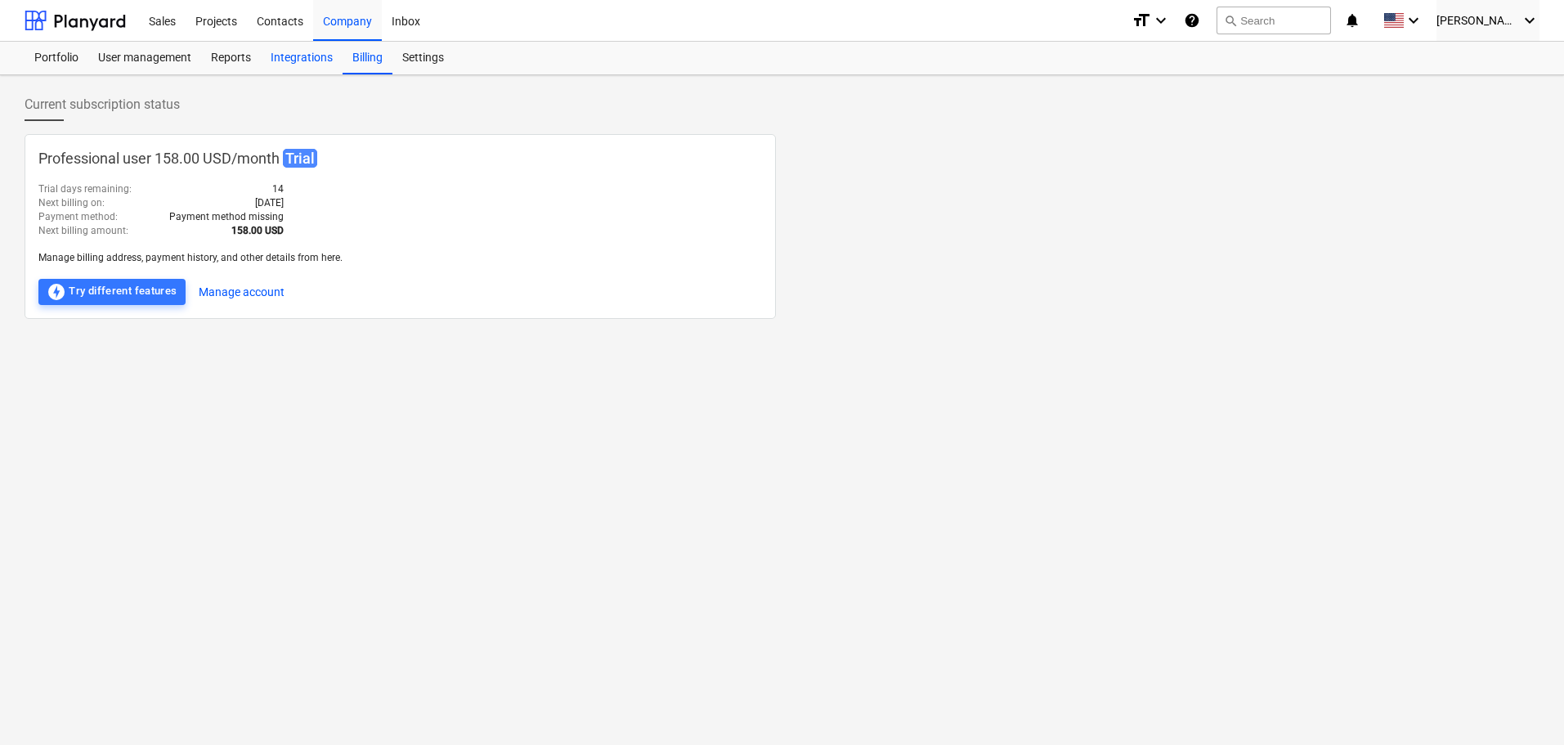
click at [298, 60] on div "Integrations" at bounding box center [302, 58] width 82 height 33
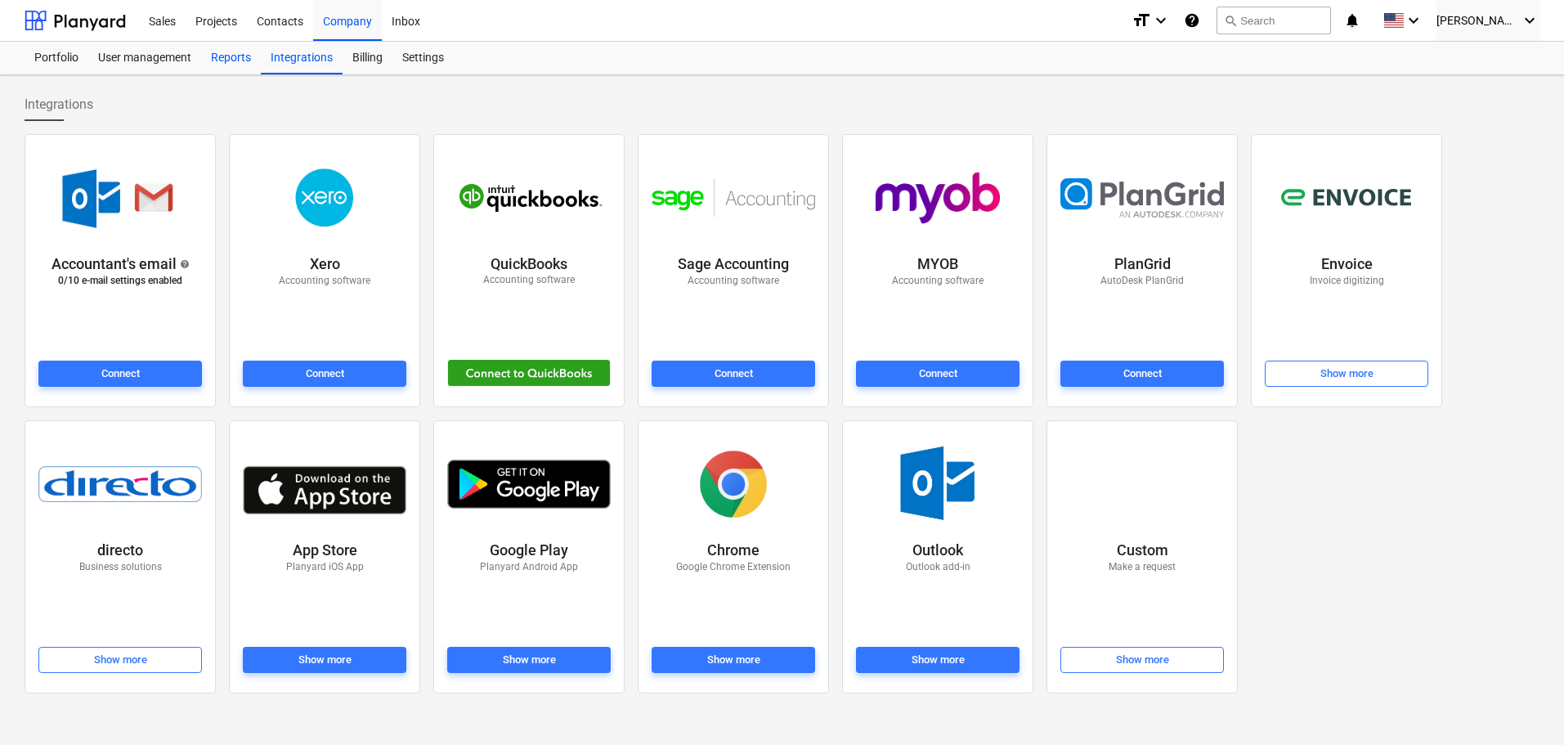
click at [236, 62] on div "Reports" at bounding box center [231, 58] width 60 height 33
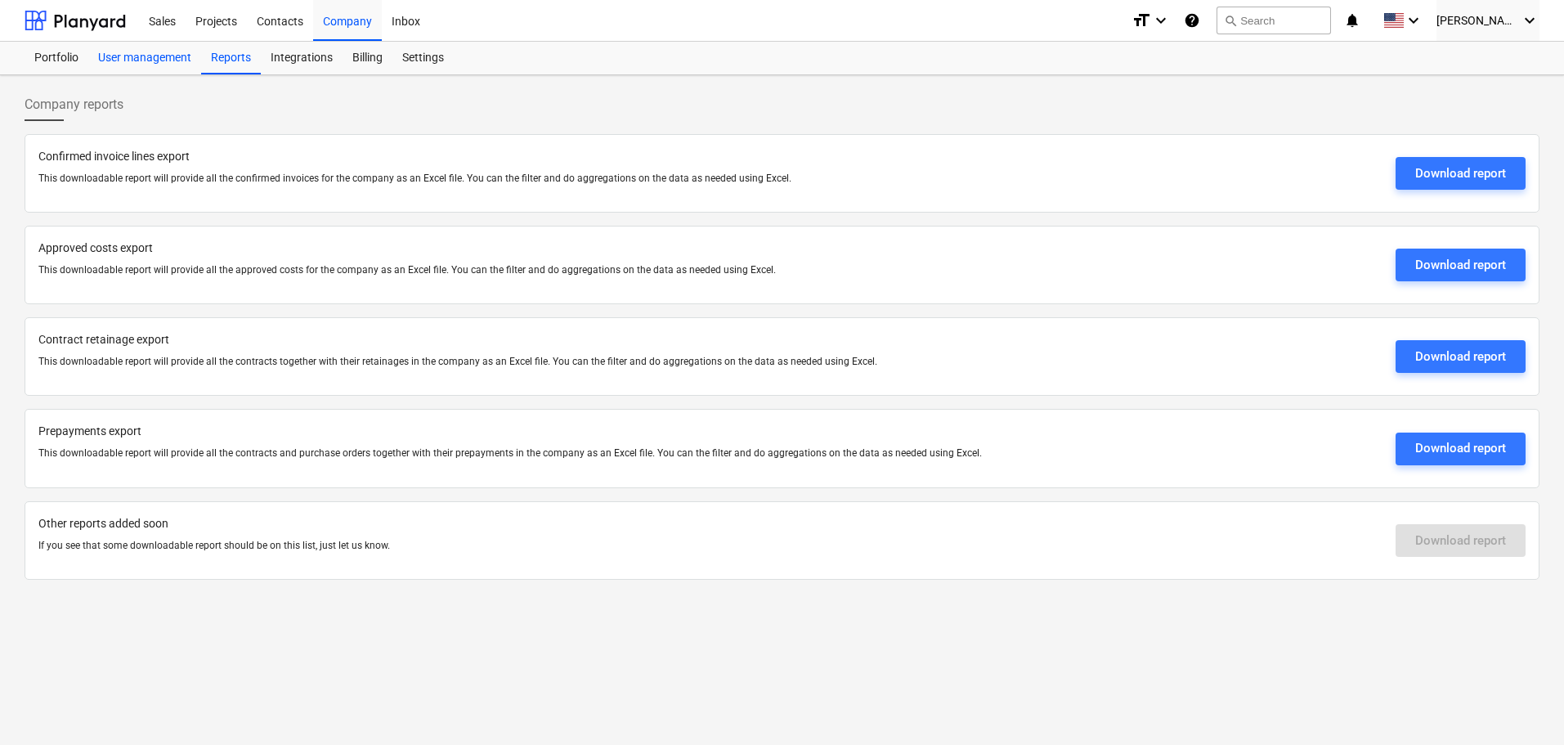
click at [148, 56] on div "User management" at bounding box center [144, 58] width 113 height 33
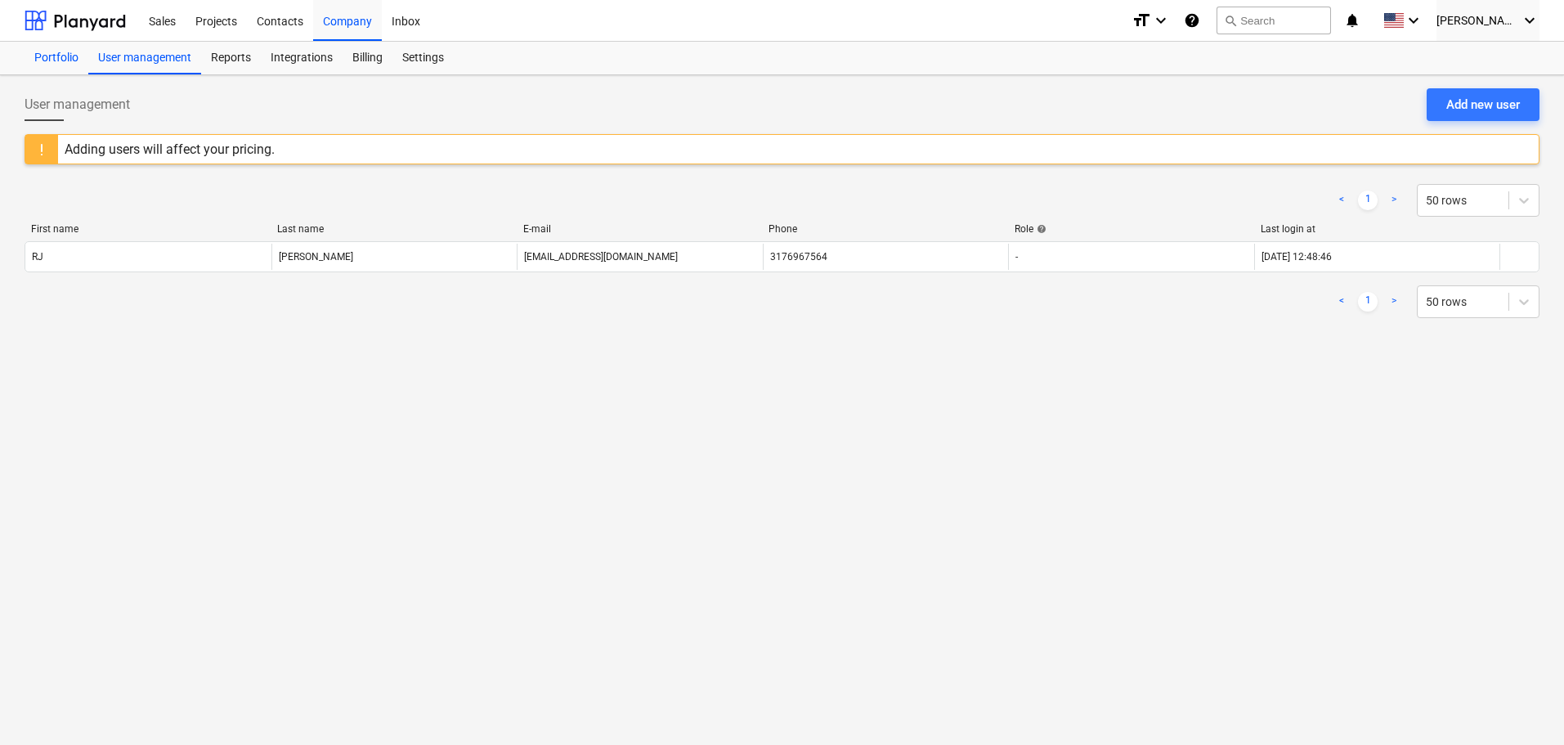
click at [32, 60] on div "Portfolio" at bounding box center [57, 58] width 64 height 33
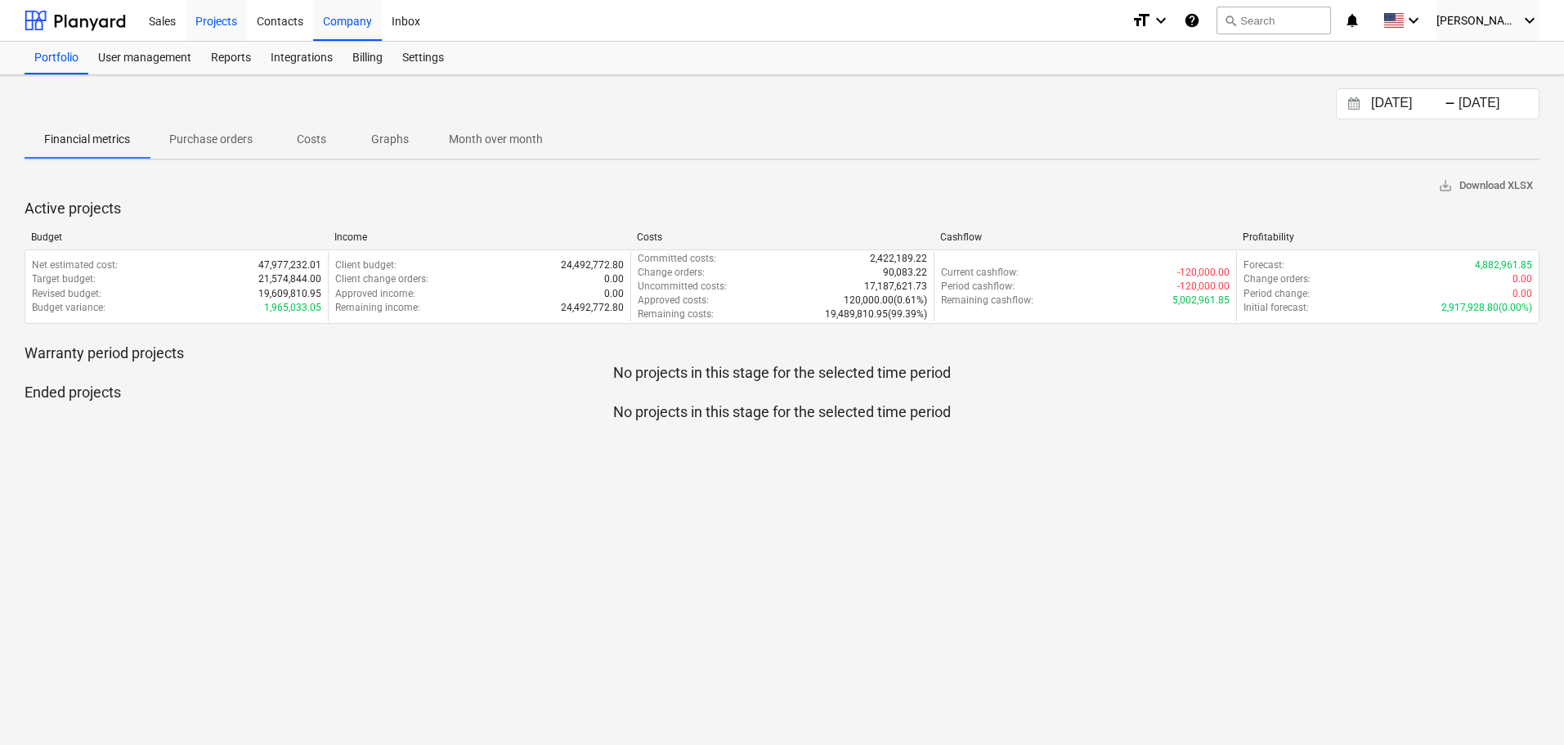
drag, startPoint x: 195, startPoint y: 27, endPoint x: 204, endPoint y: 25, distance: 10.1
click at [196, 27] on div "Projects" at bounding box center [216, 20] width 61 height 42
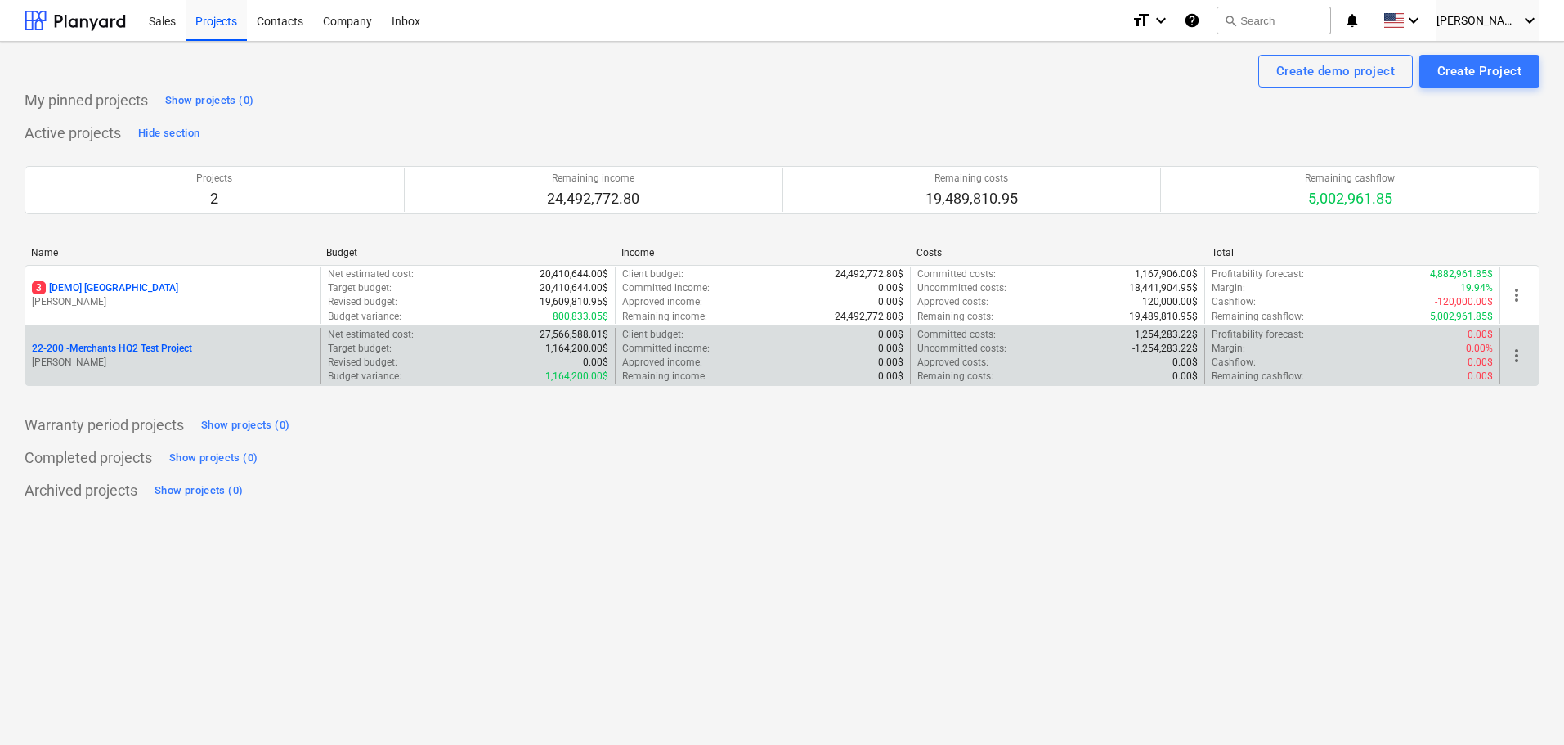
click at [135, 349] on p "22-200 - Merchants HQ2 Test Project" at bounding box center [112, 349] width 160 height 14
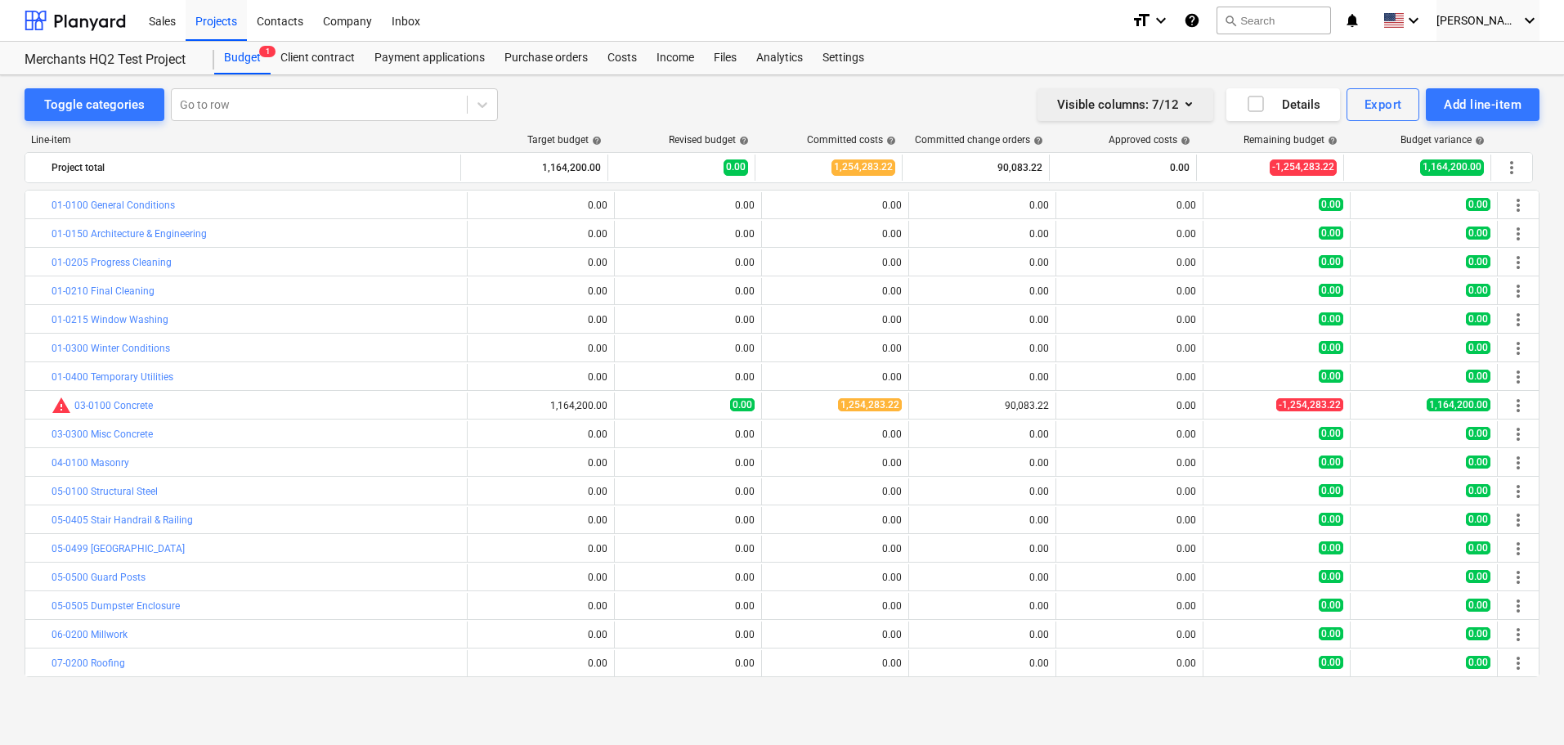
click at [1190, 100] on icon "button" at bounding box center [1189, 104] width 20 height 20
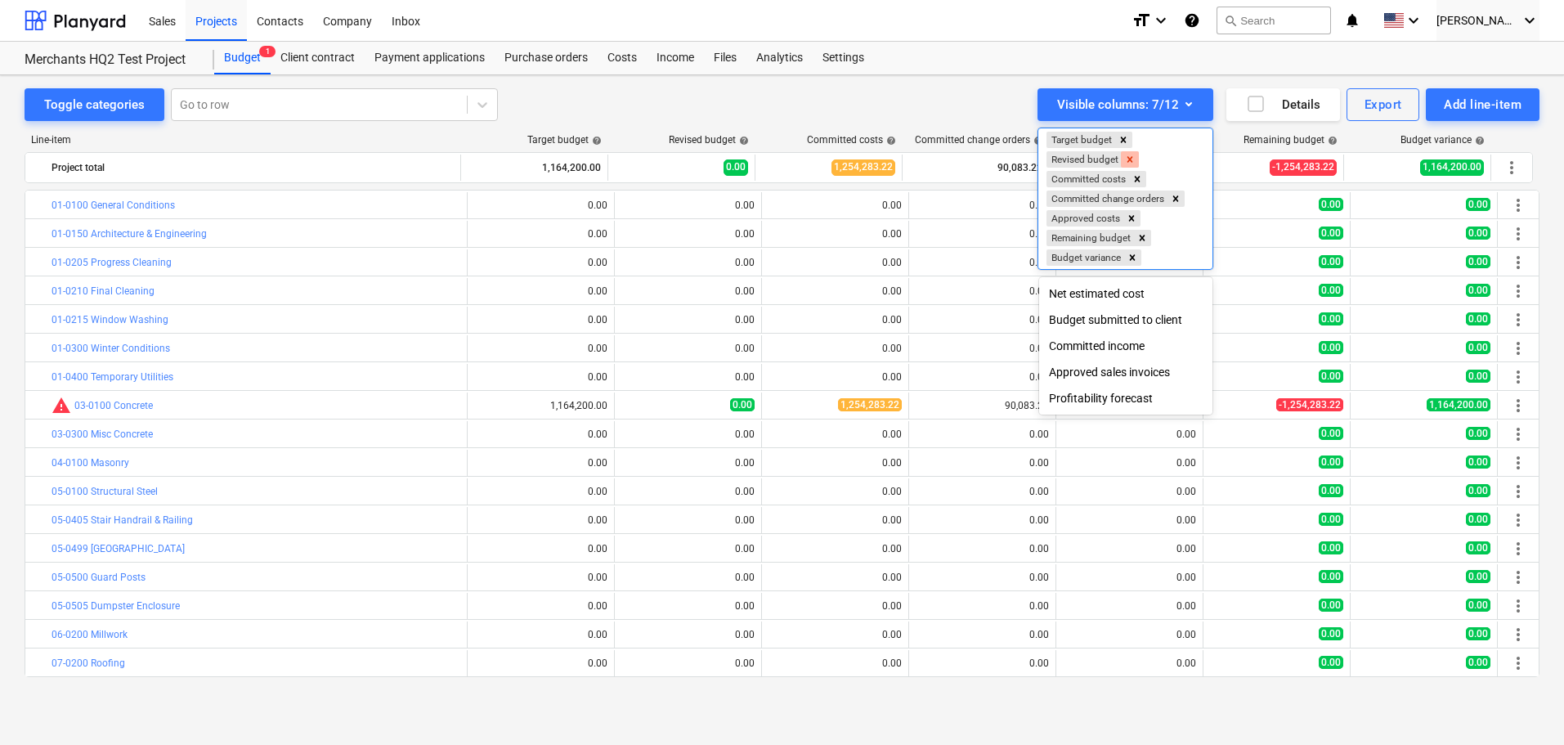
click at [1134, 162] on icon "Remove Revised budget" at bounding box center [1129, 159] width 11 height 11
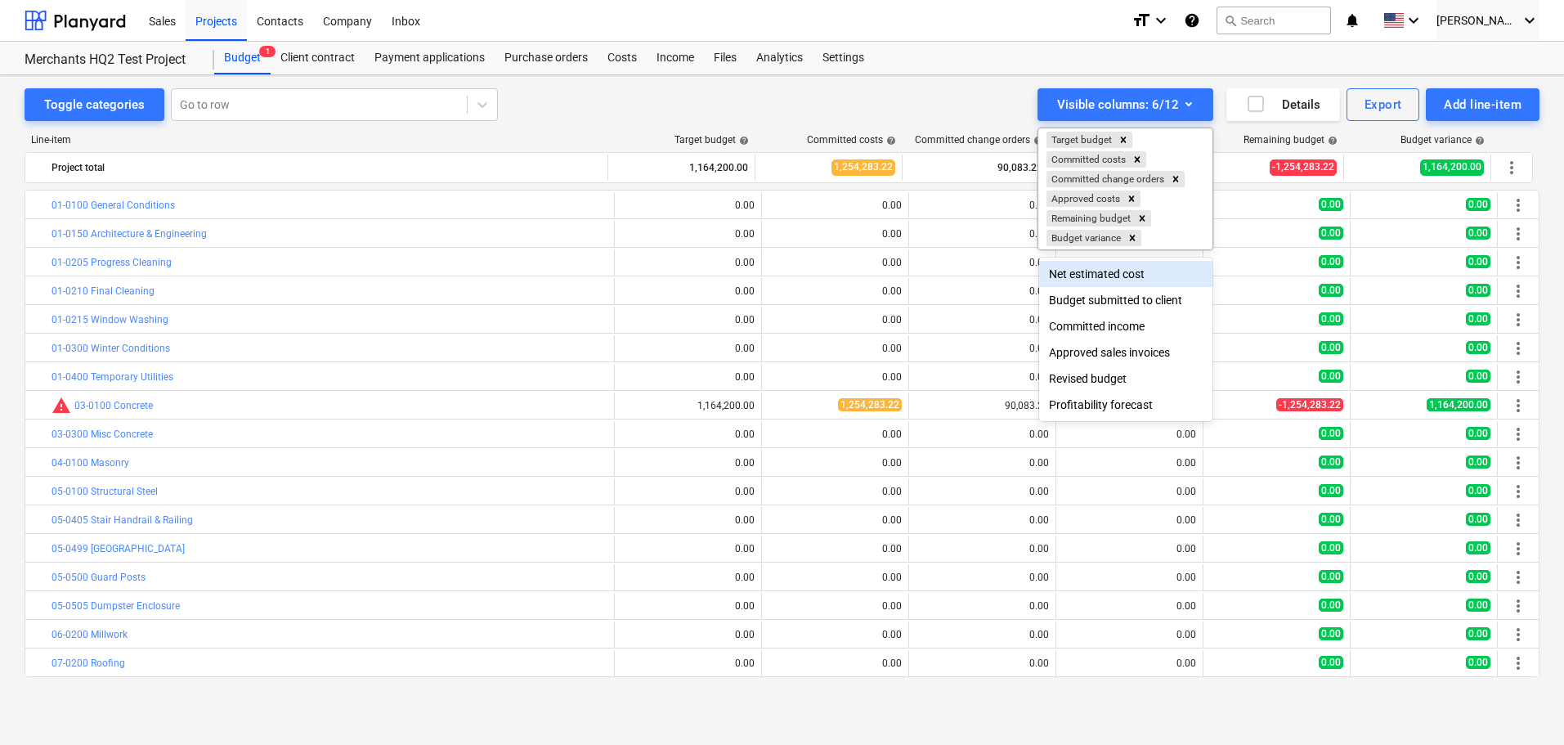
click at [630, 119] on div at bounding box center [782, 372] width 1564 height 745
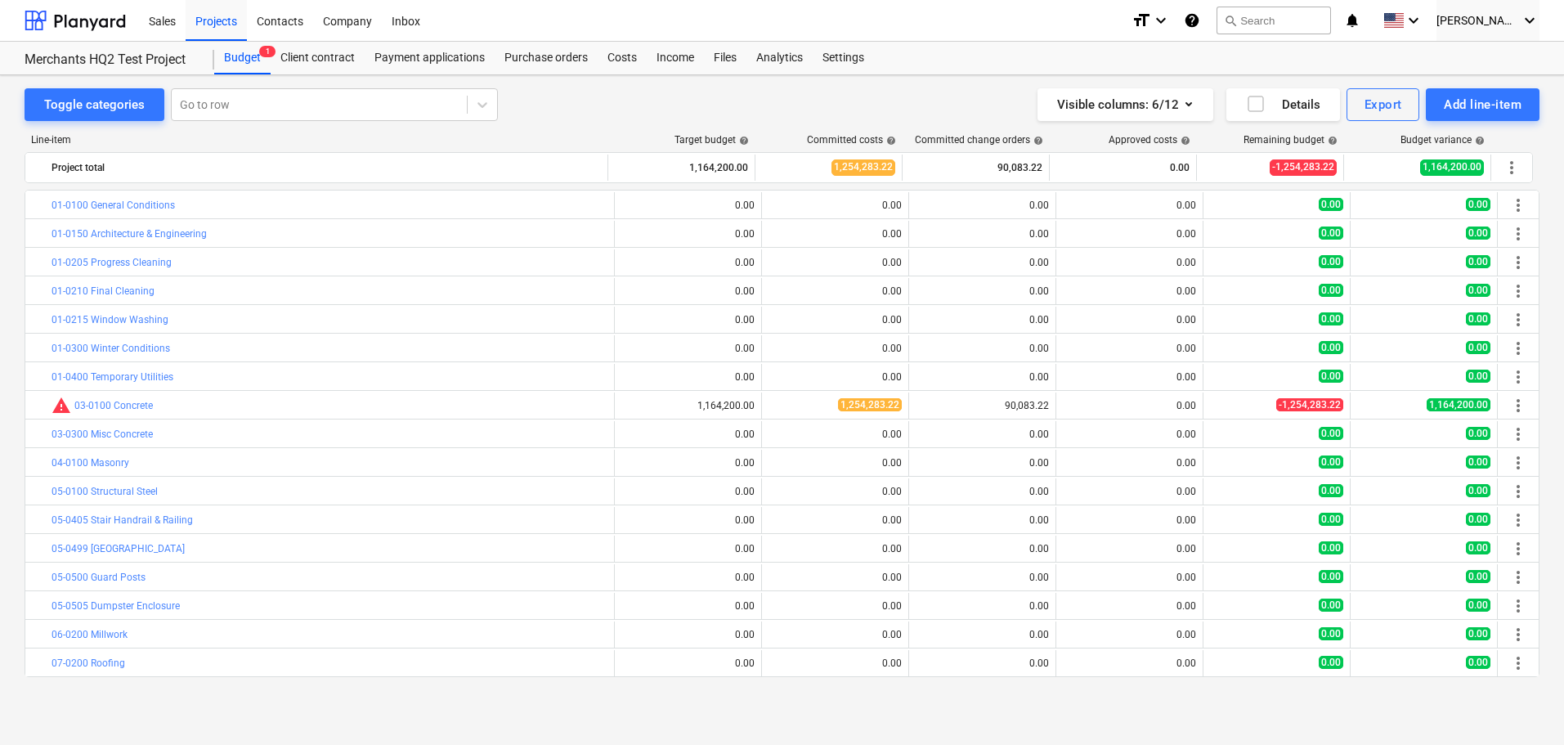
click at [596, 113] on div "Toggle categories Go to row Visible columns : 6/12 Details Export Add line-item" at bounding box center [782, 104] width 1515 height 33
